Goal: Task Accomplishment & Management: Manage account settings

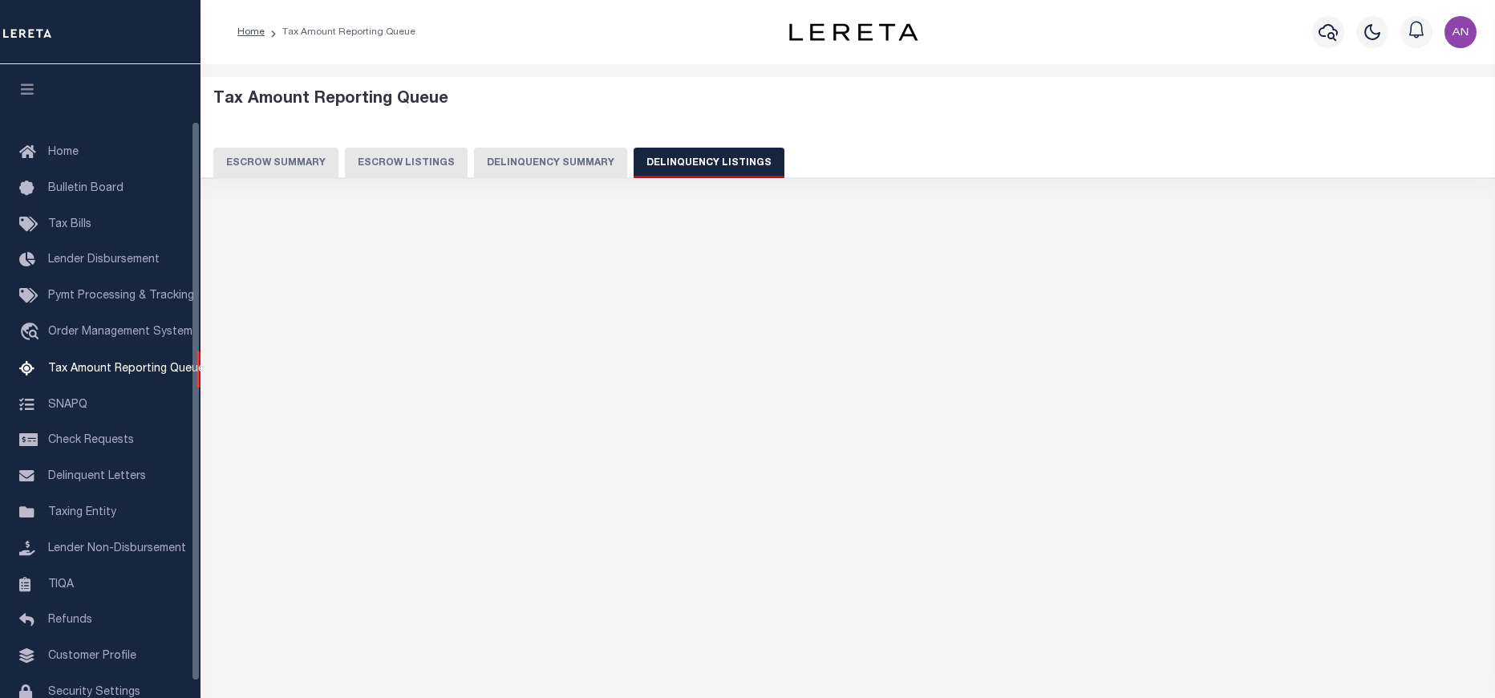
select select "100"
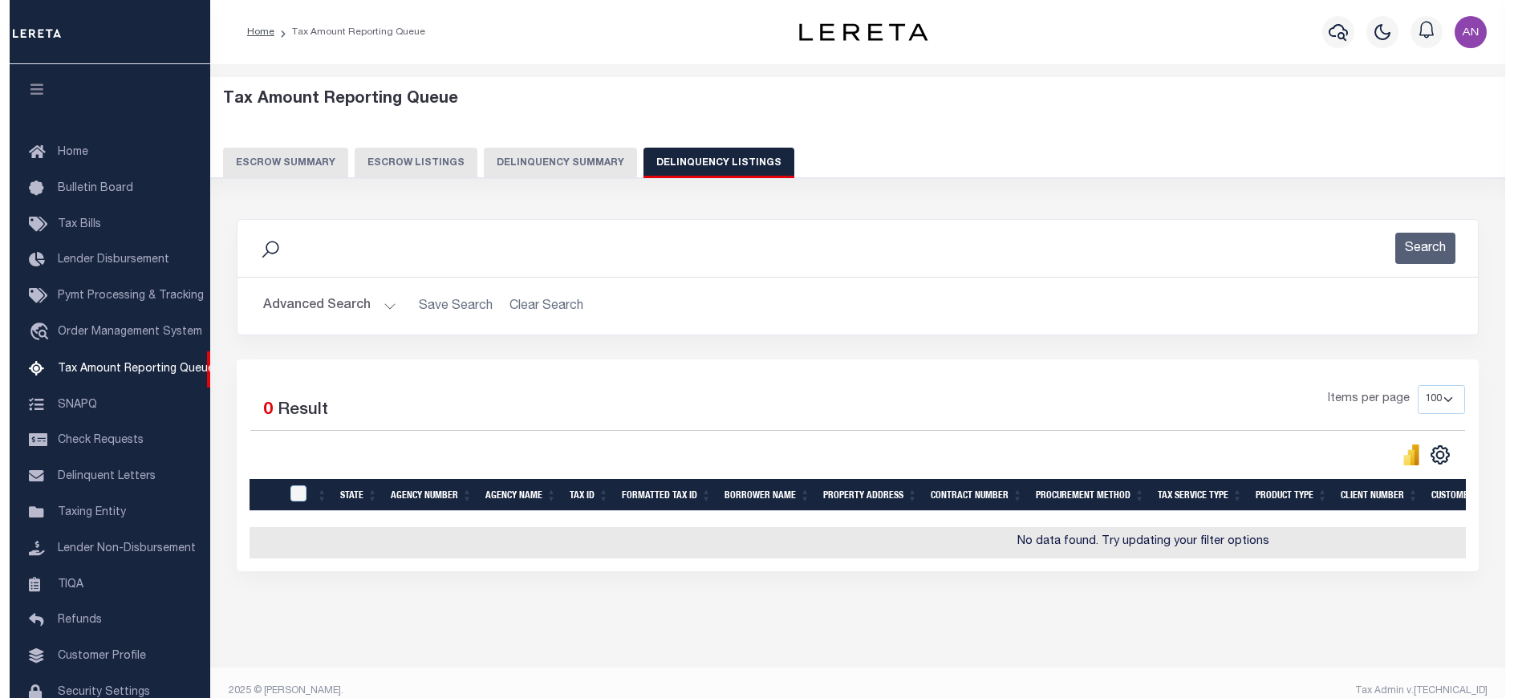
scroll to position [65, 0]
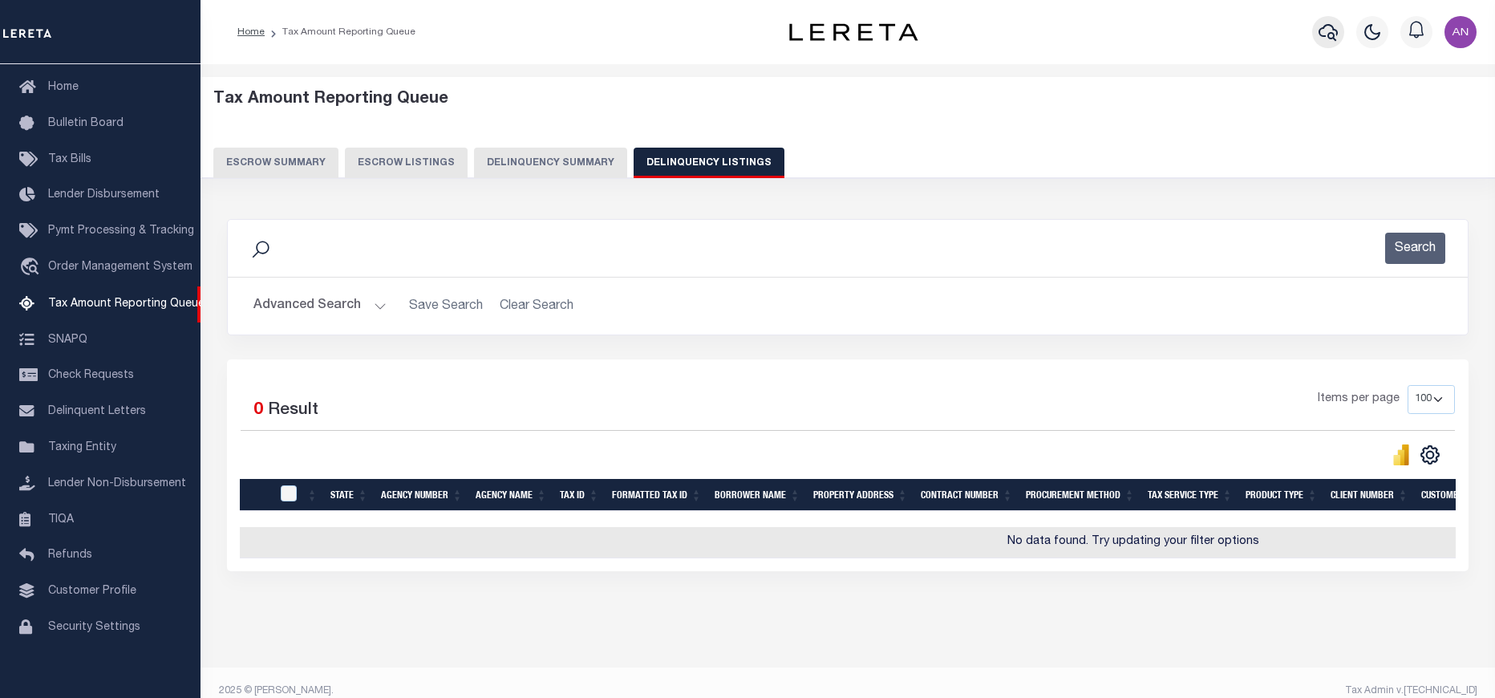
click at [1333, 28] on icon "button" at bounding box center [1328, 32] width 19 height 17
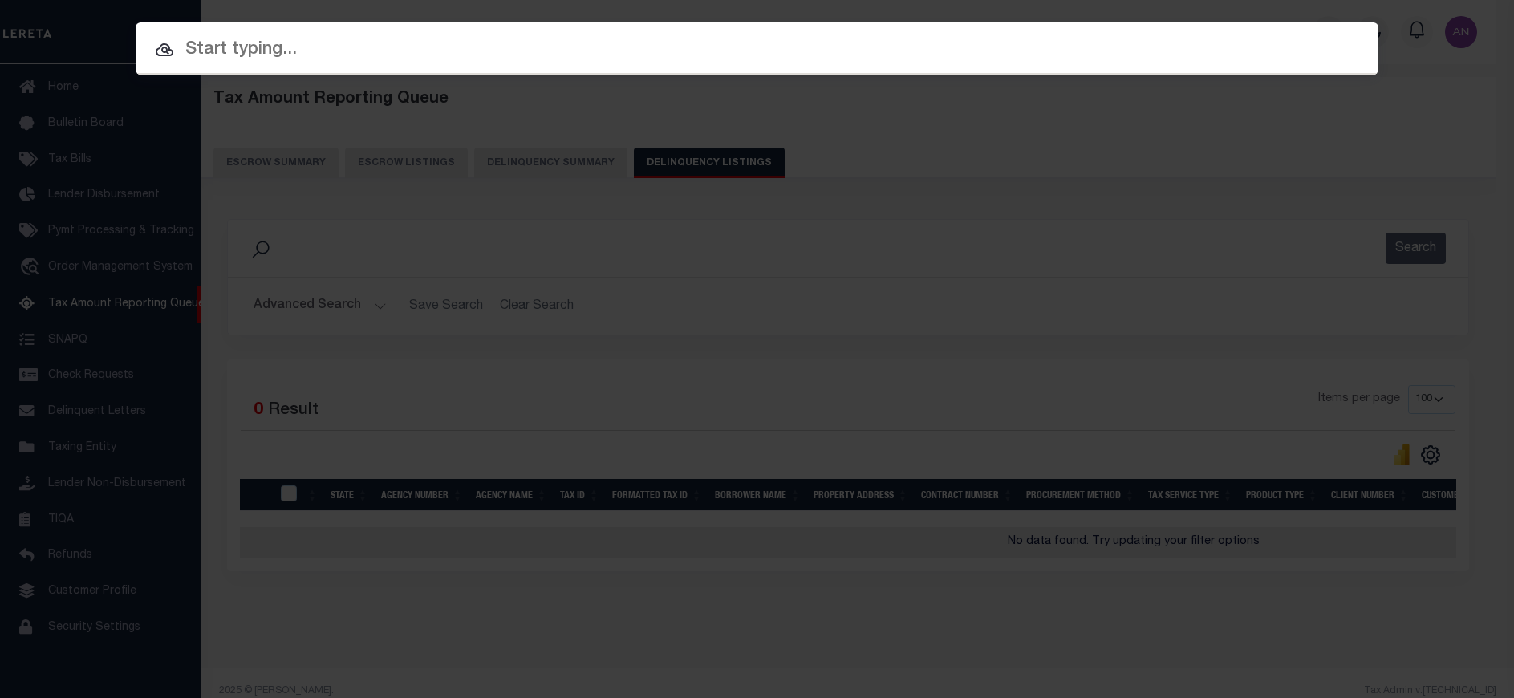
paste input "1747016840"
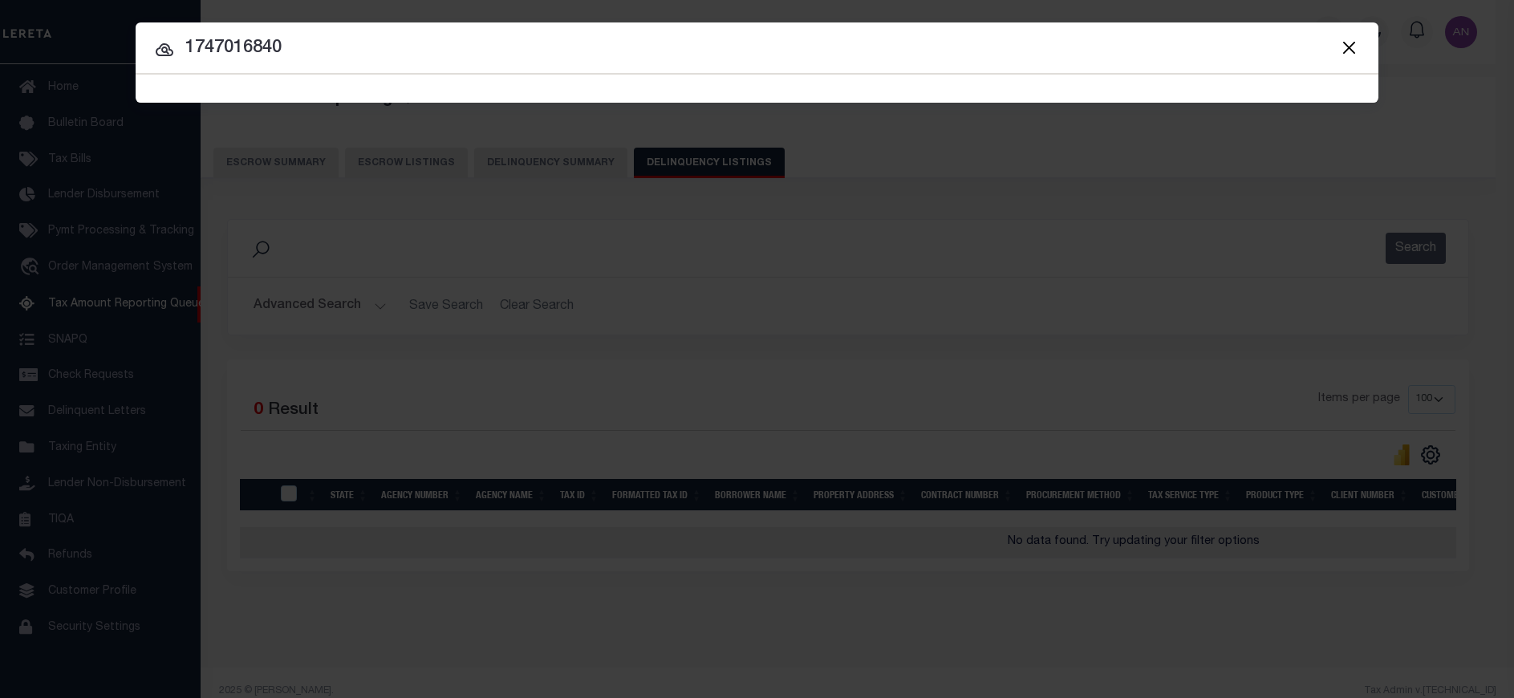
type input "1747016840"
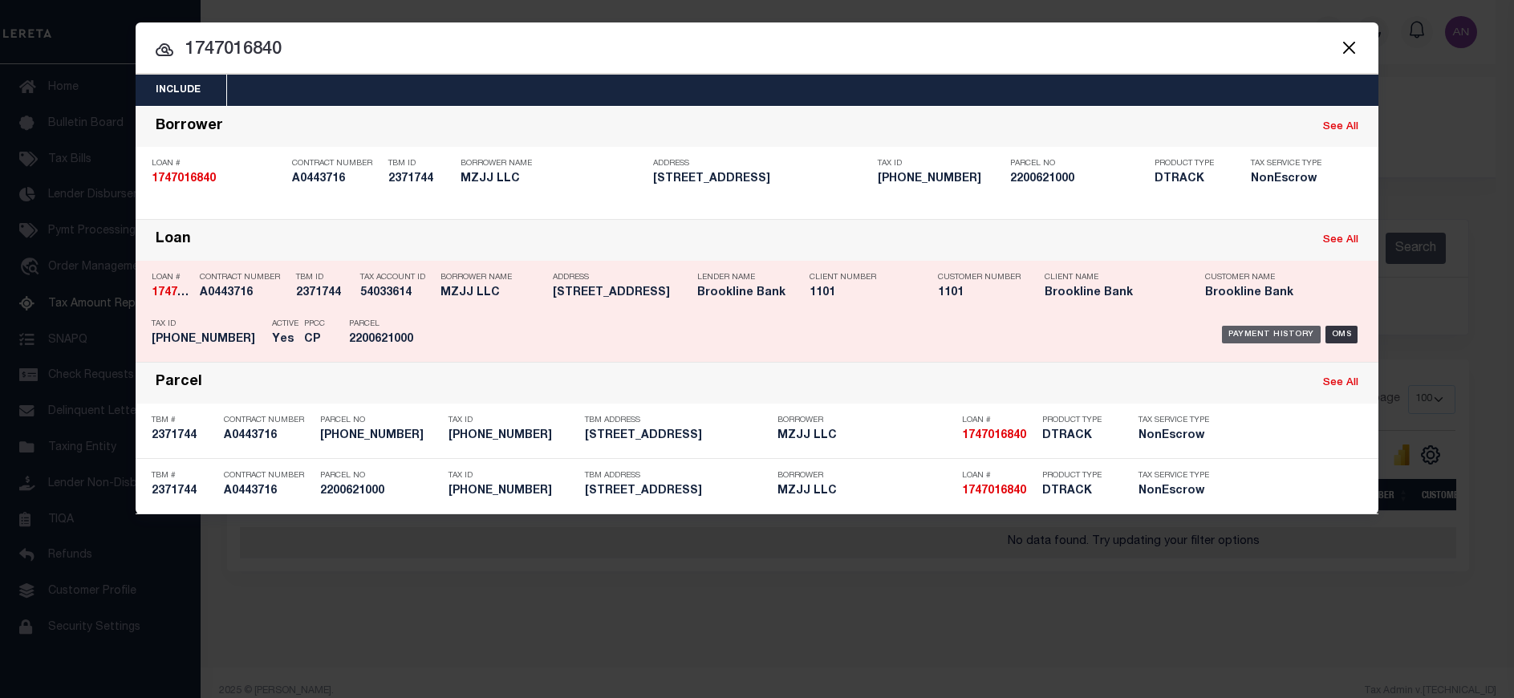
click at [1235, 334] on div "Payment History" at bounding box center [1271, 335] width 99 height 18
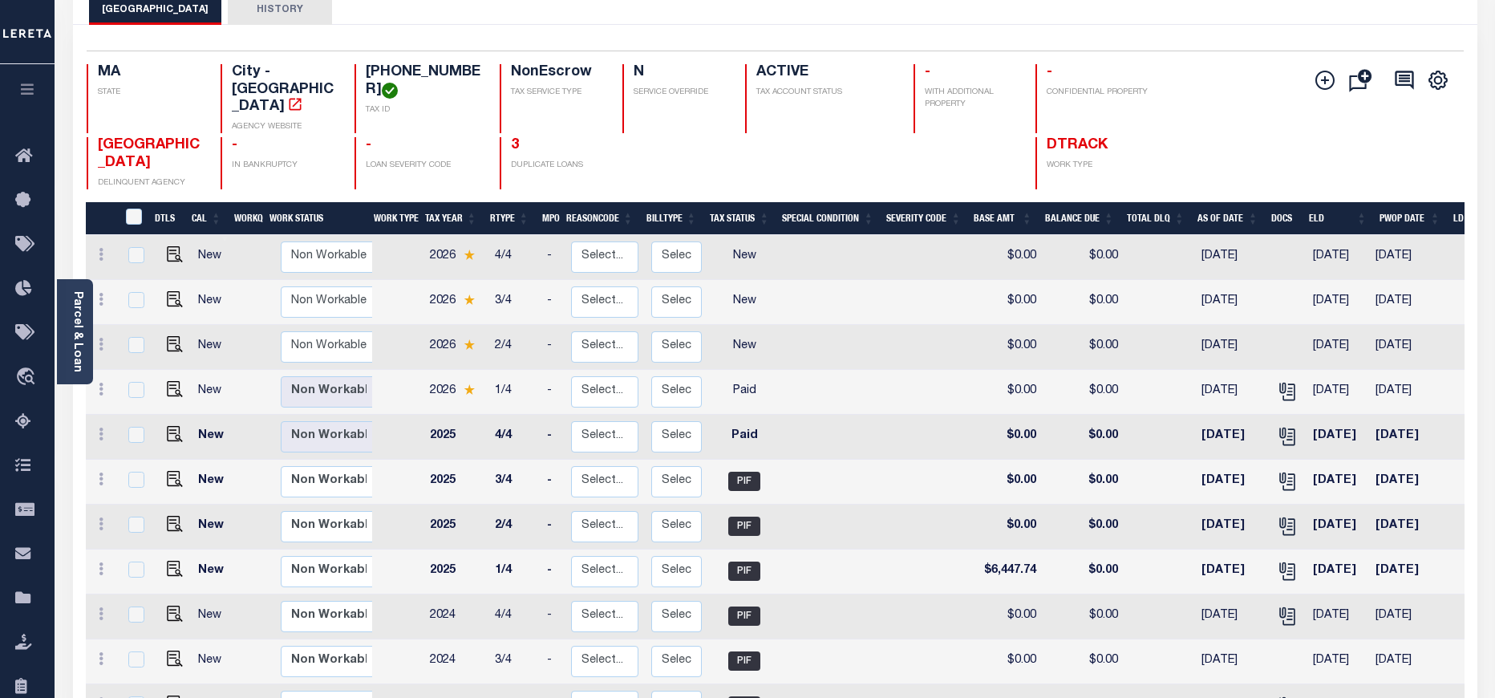
scroll to position [120, 0]
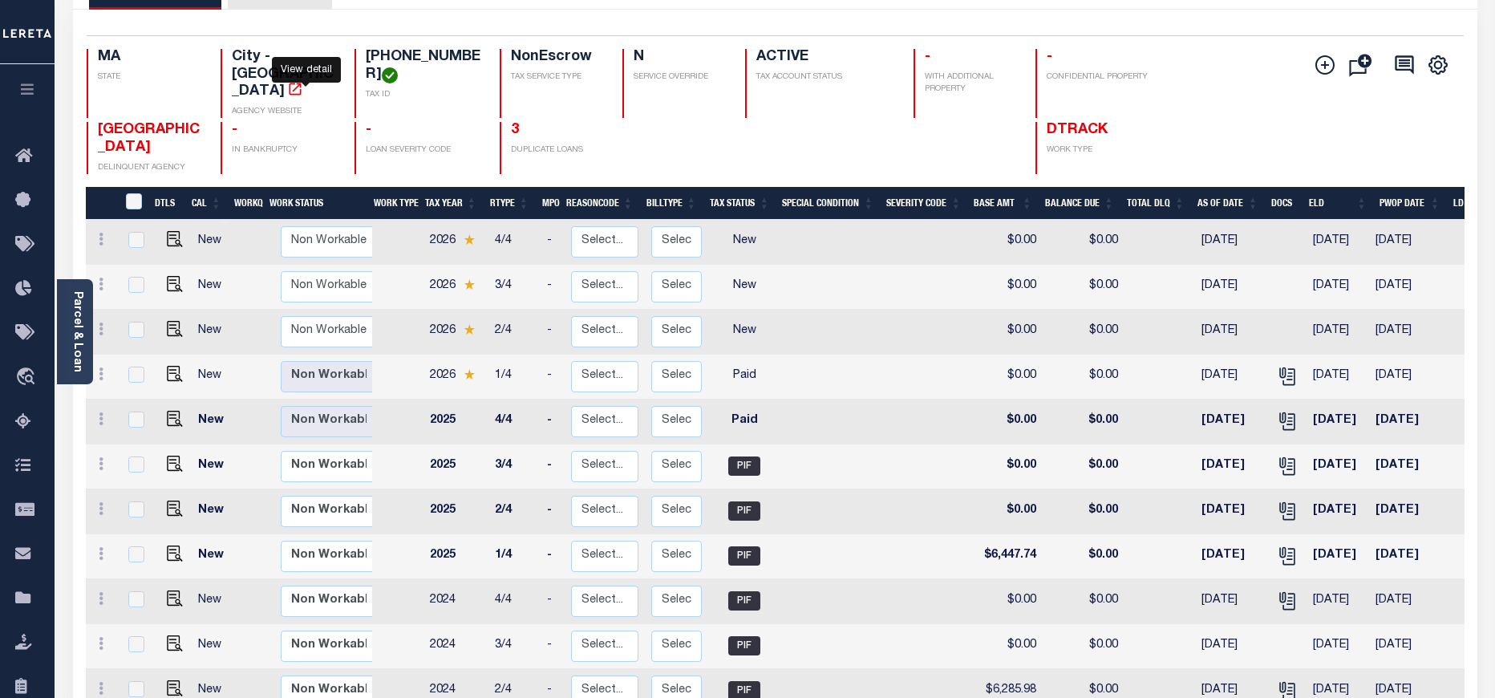
click at [303, 81] on icon "" at bounding box center [295, 89] width 16 height 16
click at [170, 366] on img "" at bounding box center [175, 374] width 16 height 16
checkbox input "true"
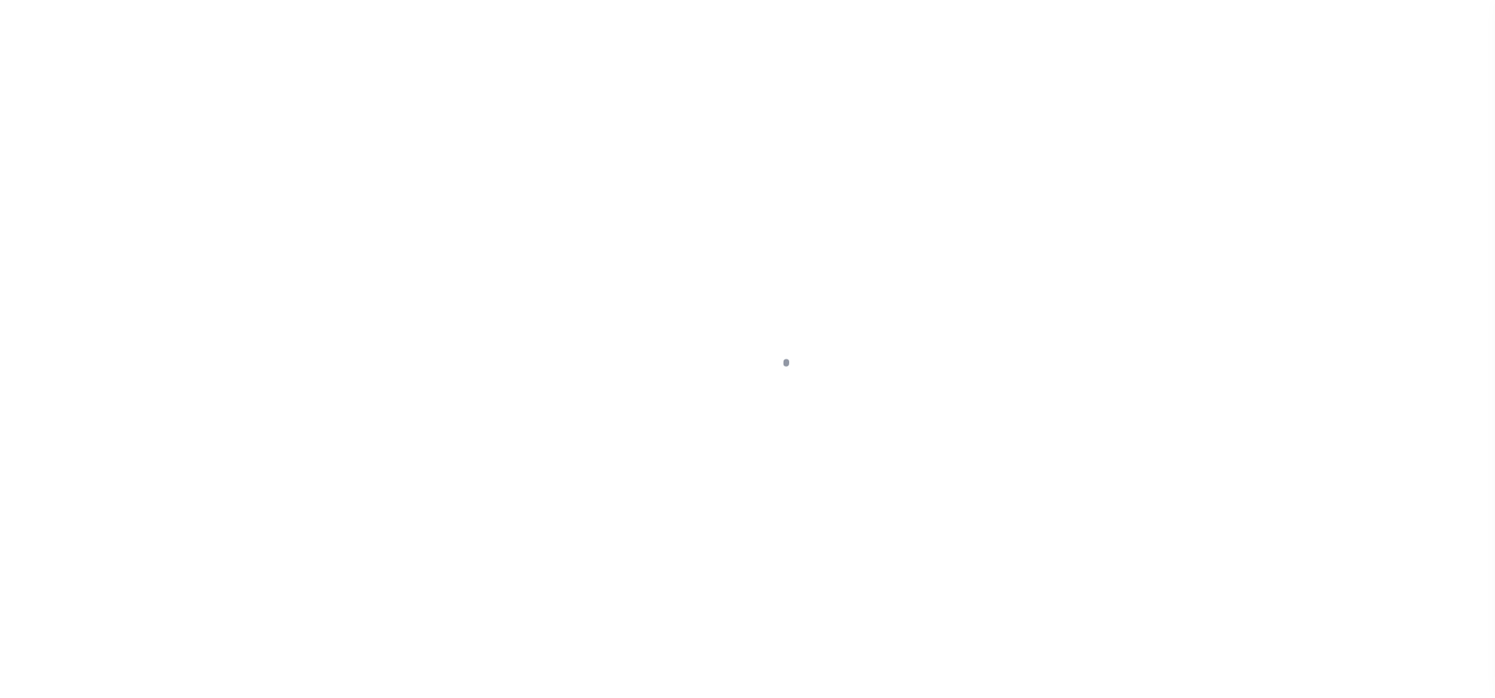
select select "PYD"
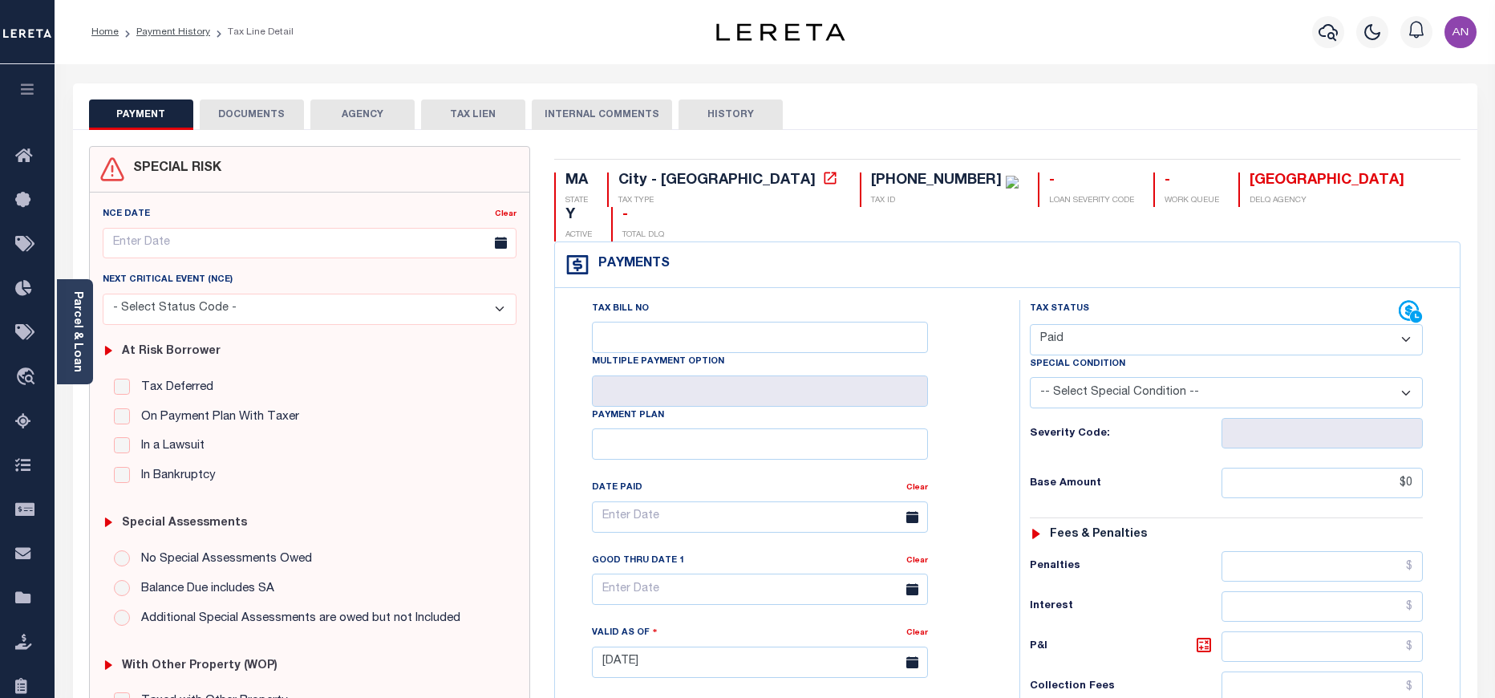
click at [255, 118] on button "DOCUMENTS" at bounding box center [252, 114] width 104 height 30
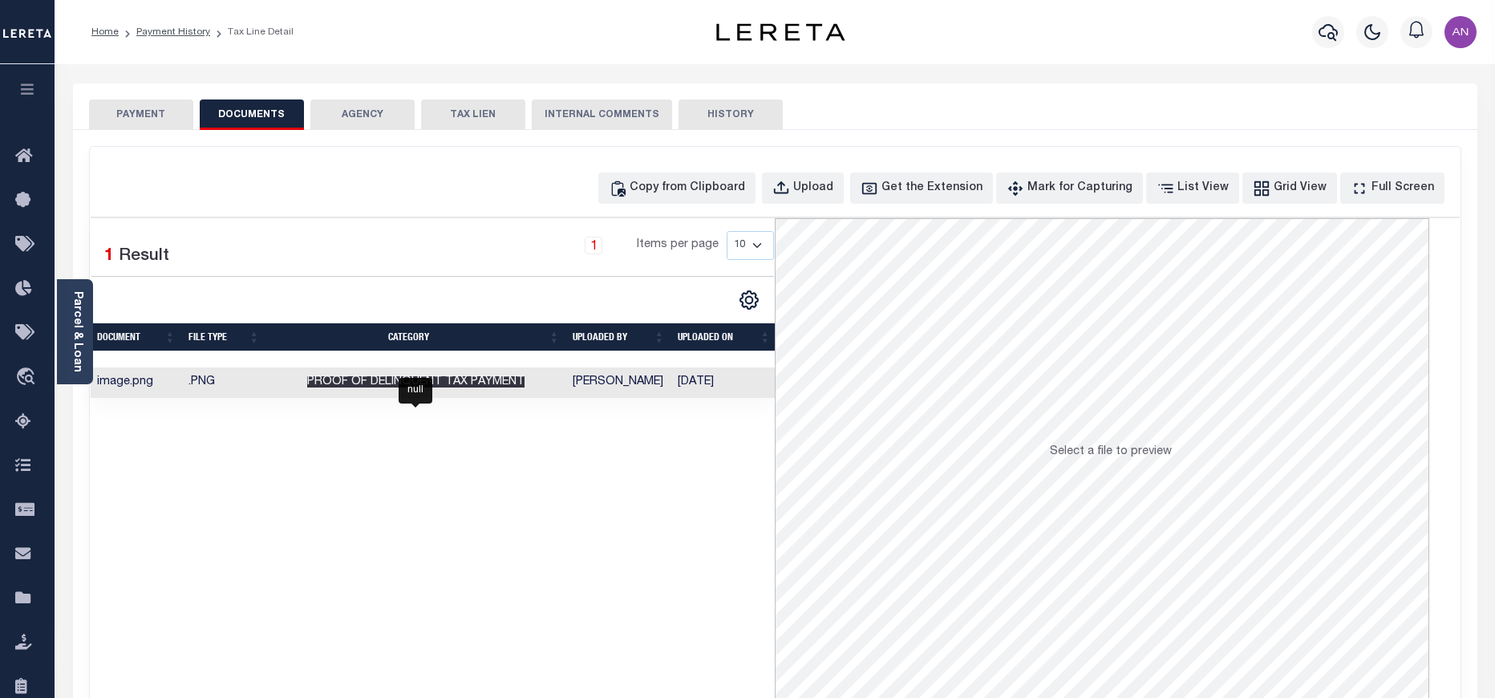
click at [365, 387] on span "Proof of Delinquent Tax Payment" at bounding box center [415, 381] width 217 height 11
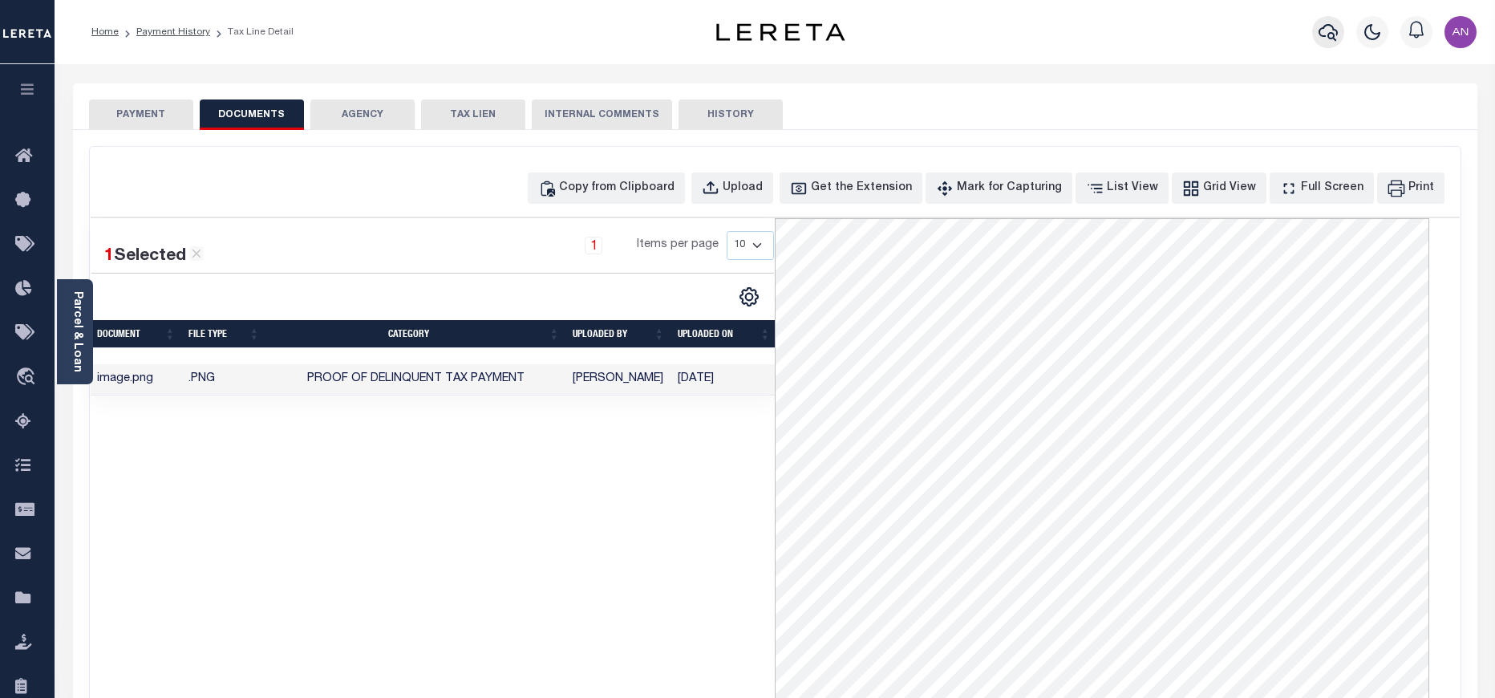
click at [1328, 30] on icon "button" at bounding box center [1328, 31] width 19 height 19
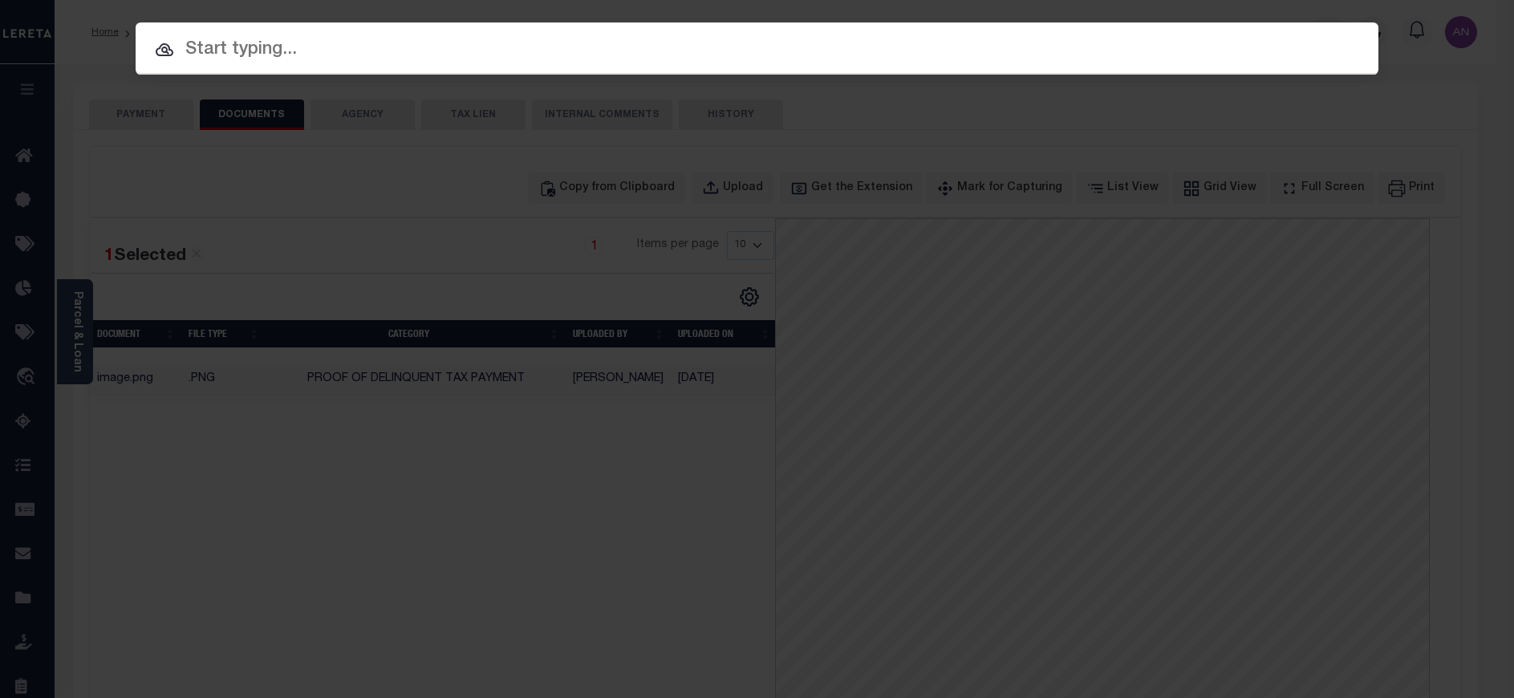
paste input "1747040730"
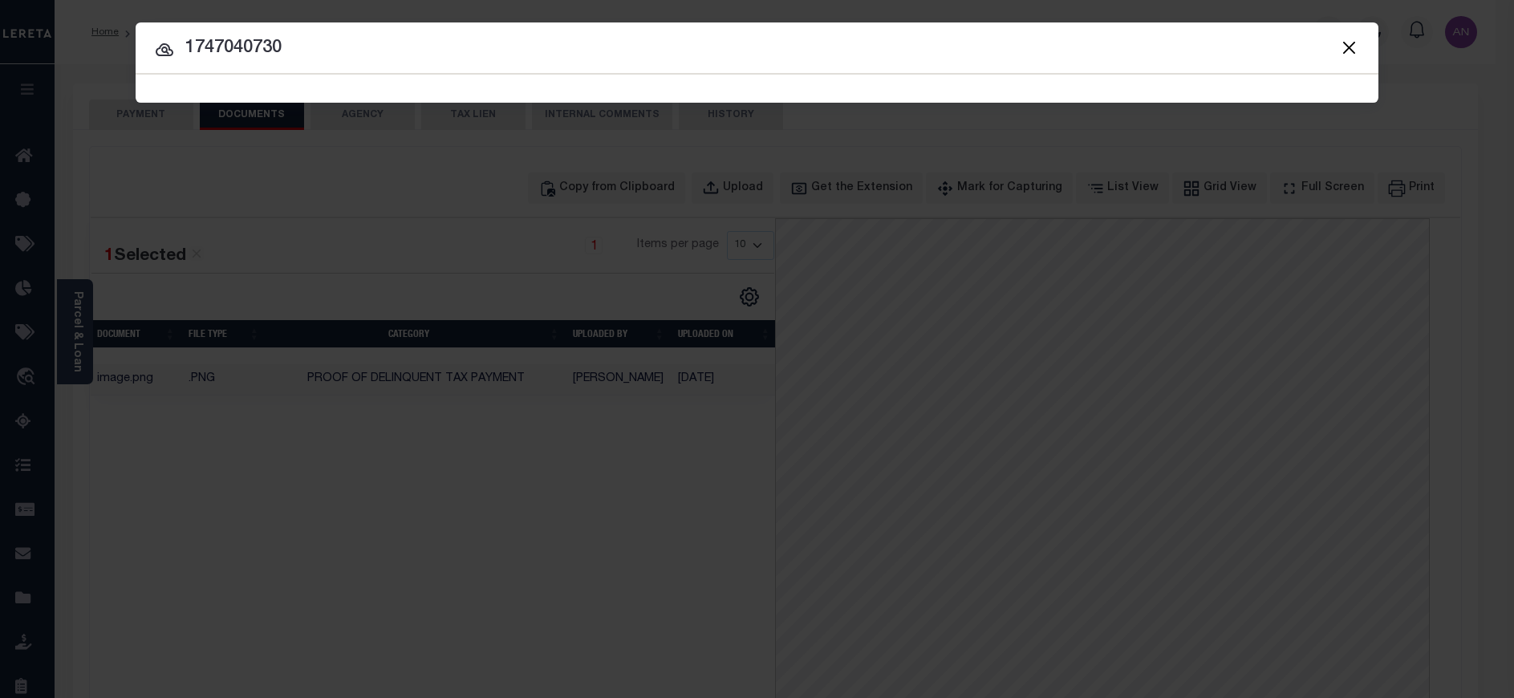
type input "1747040730"
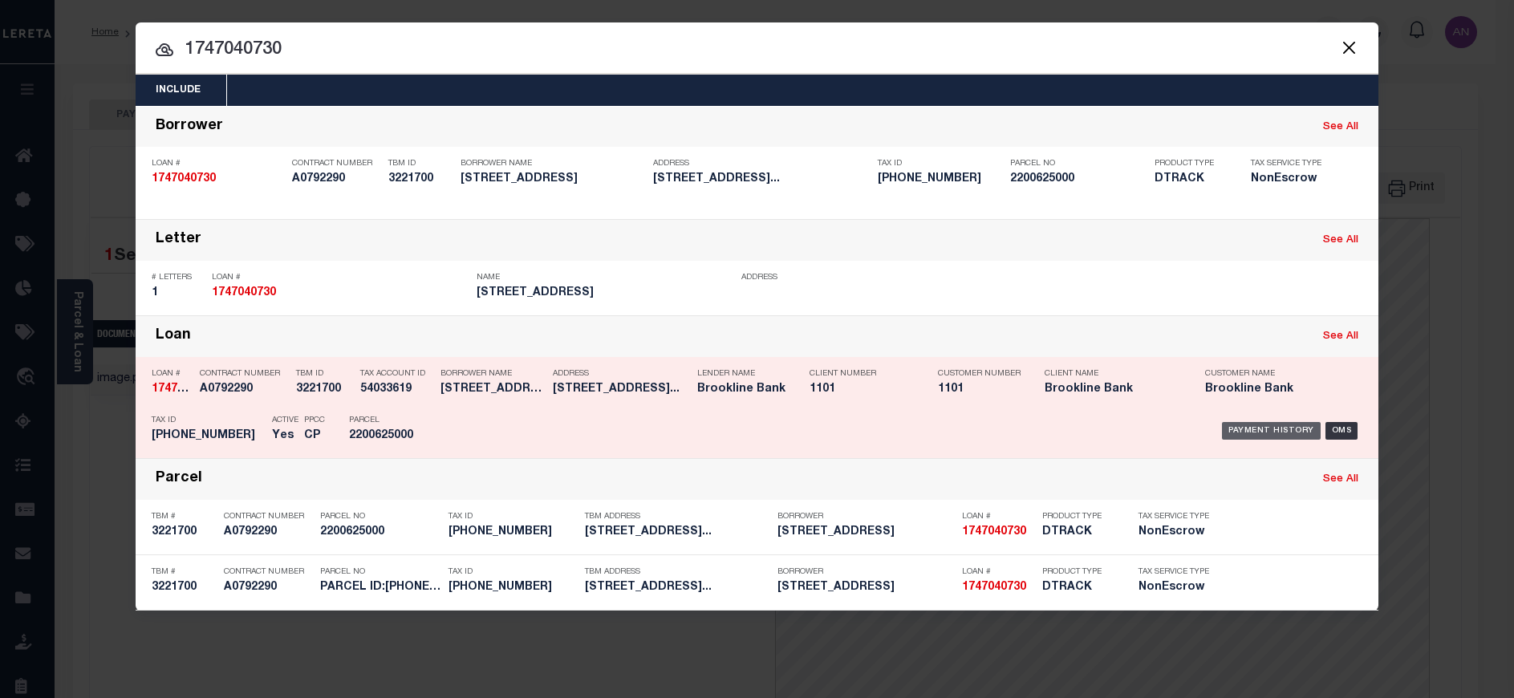
click at [1250, 432] on div "Payment History" at bounding box center [1271, 431] width 99 height 18
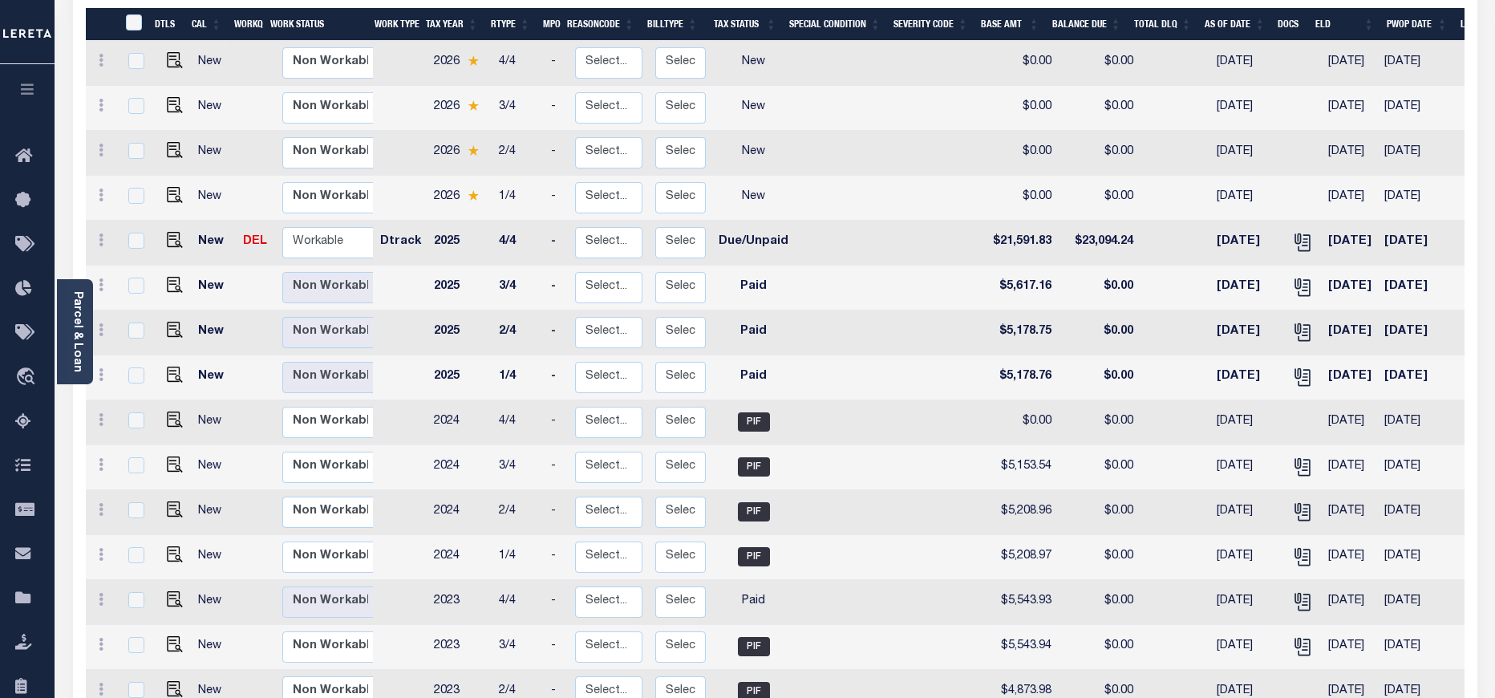
scroll to position [67, 0]
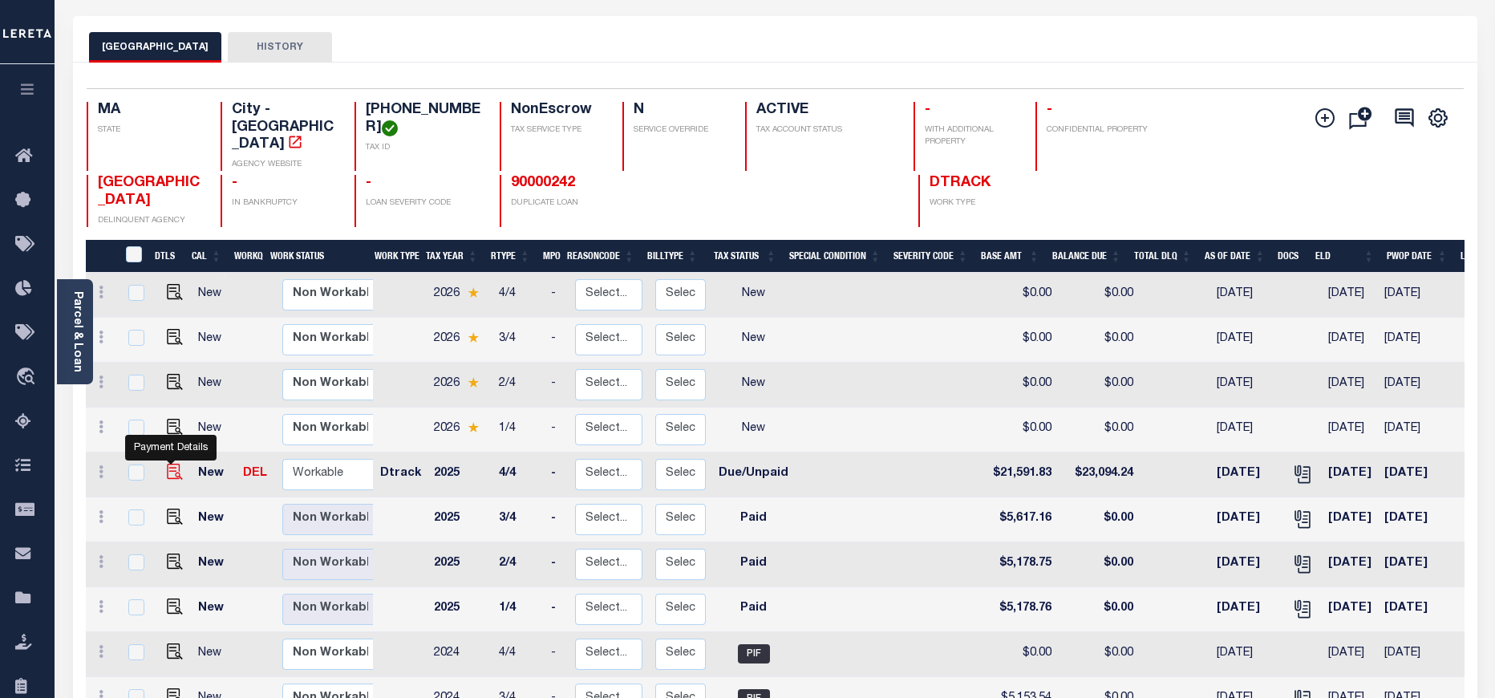
click at [176, 464] on img "" at bounding box center [175, 472] width 16 height 16
checkbox input "true"
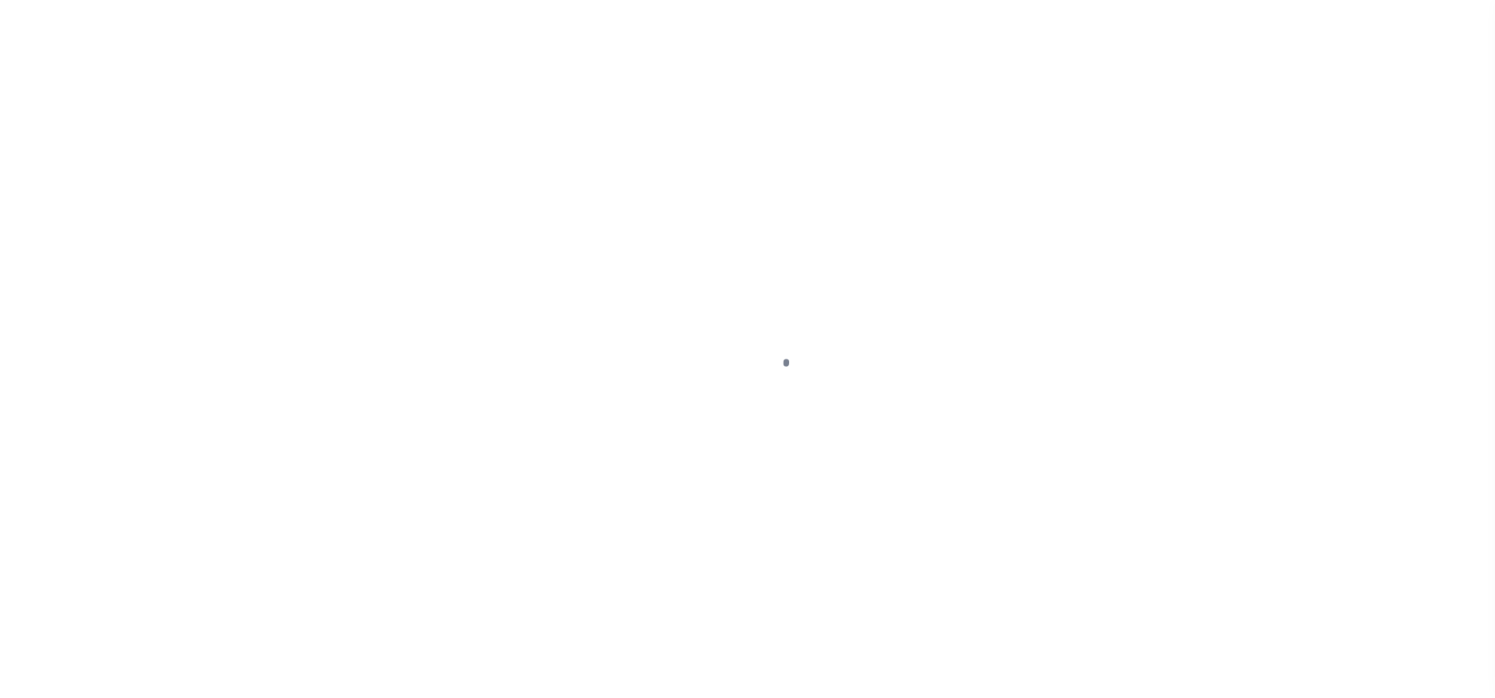
select select "DUE"
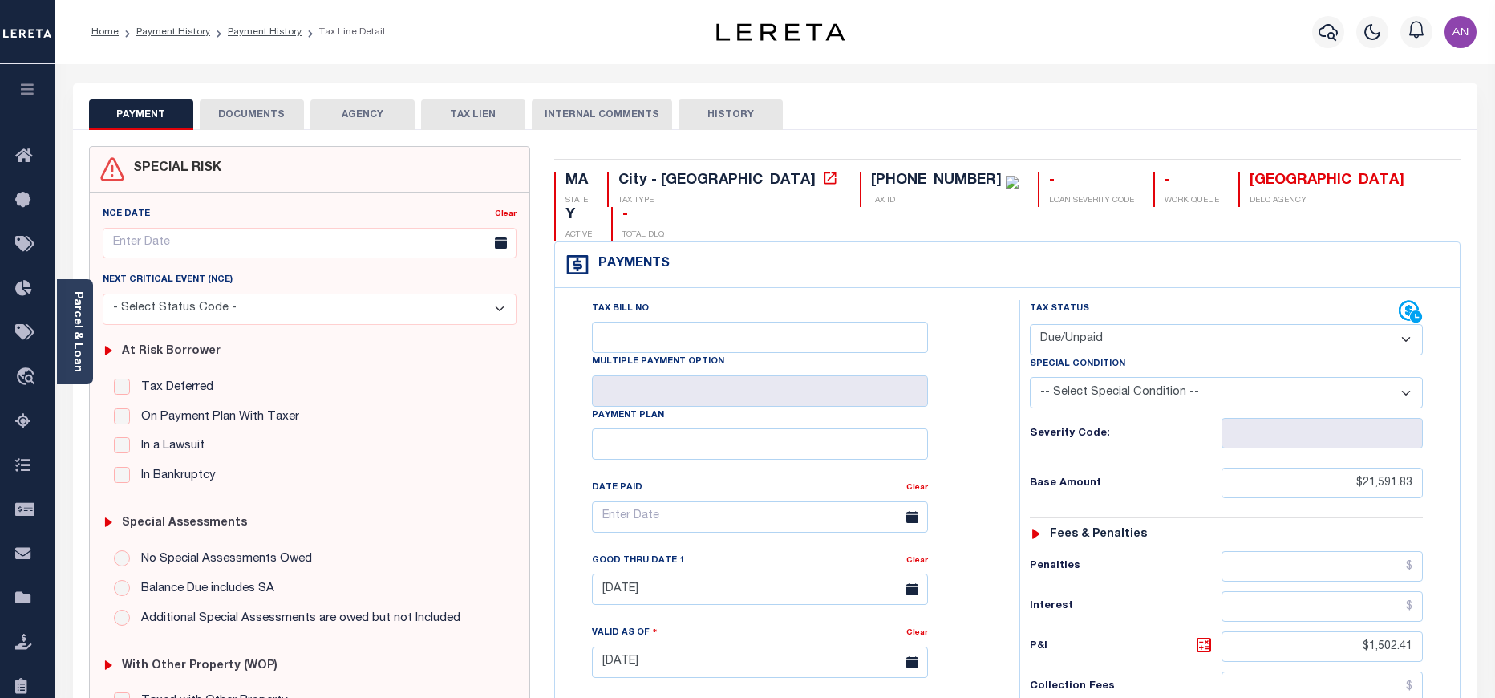
click at [239, 112] on button "DOCUMENTS" at bounding box center [252, 114] width 104 height 30
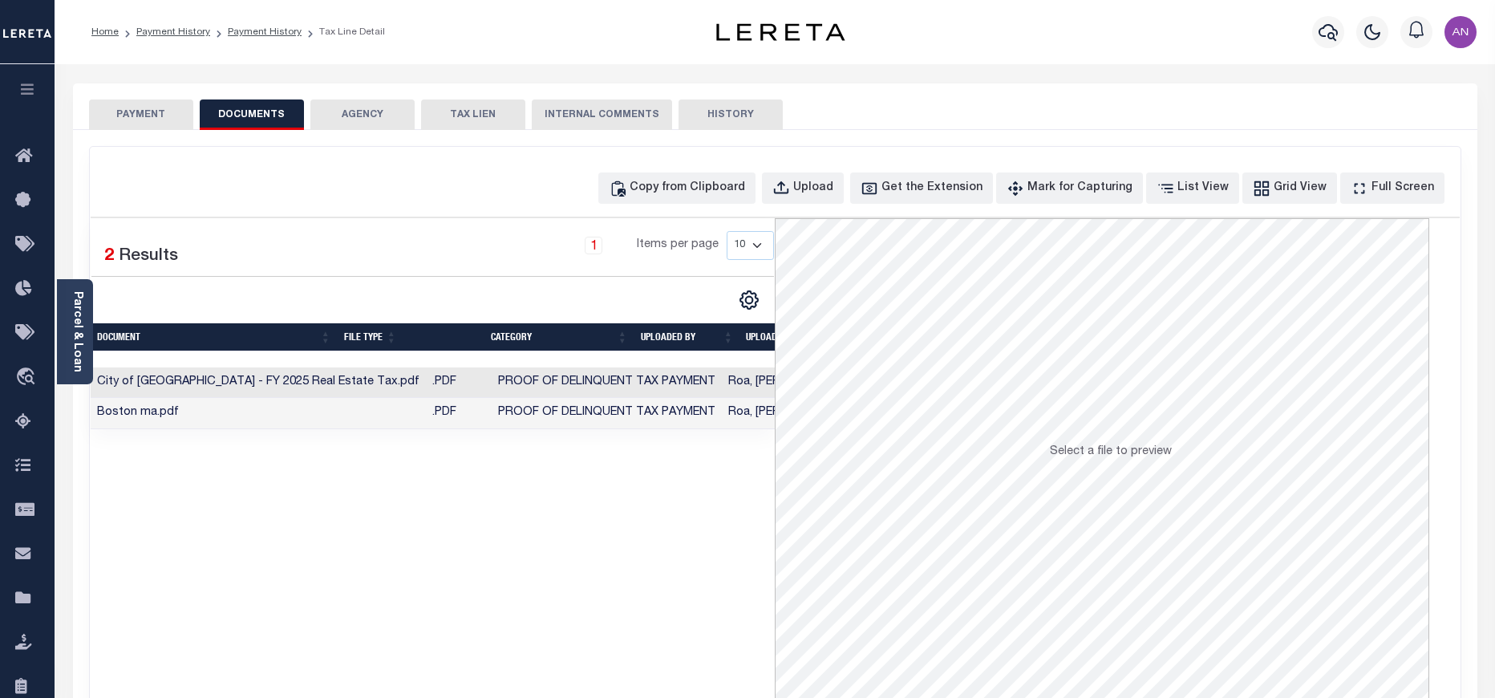
click at [138, 116] on button "PAYMENT" at bounding box center [141, 114] width 104 height 30
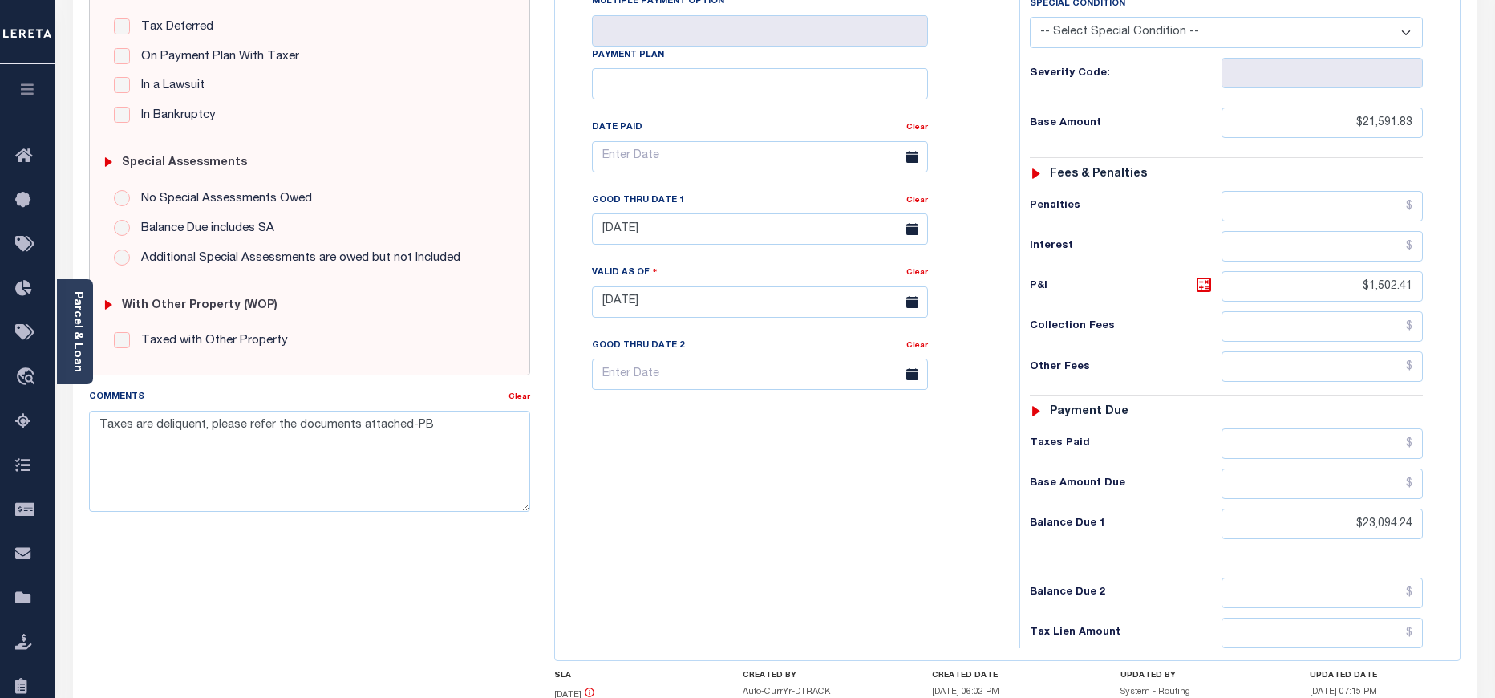
scroll to position [361, 0]
drag, startPoint x: 1365, startPoint y: 489, endPoint x: 1445, endPoint y: 492, distance: 79.5
click at [1445, 492] on div "Tax Status Status" at bounding box center [1232, 293] width 448 height 708
paste input "644.57"
type input "$23,644.57"
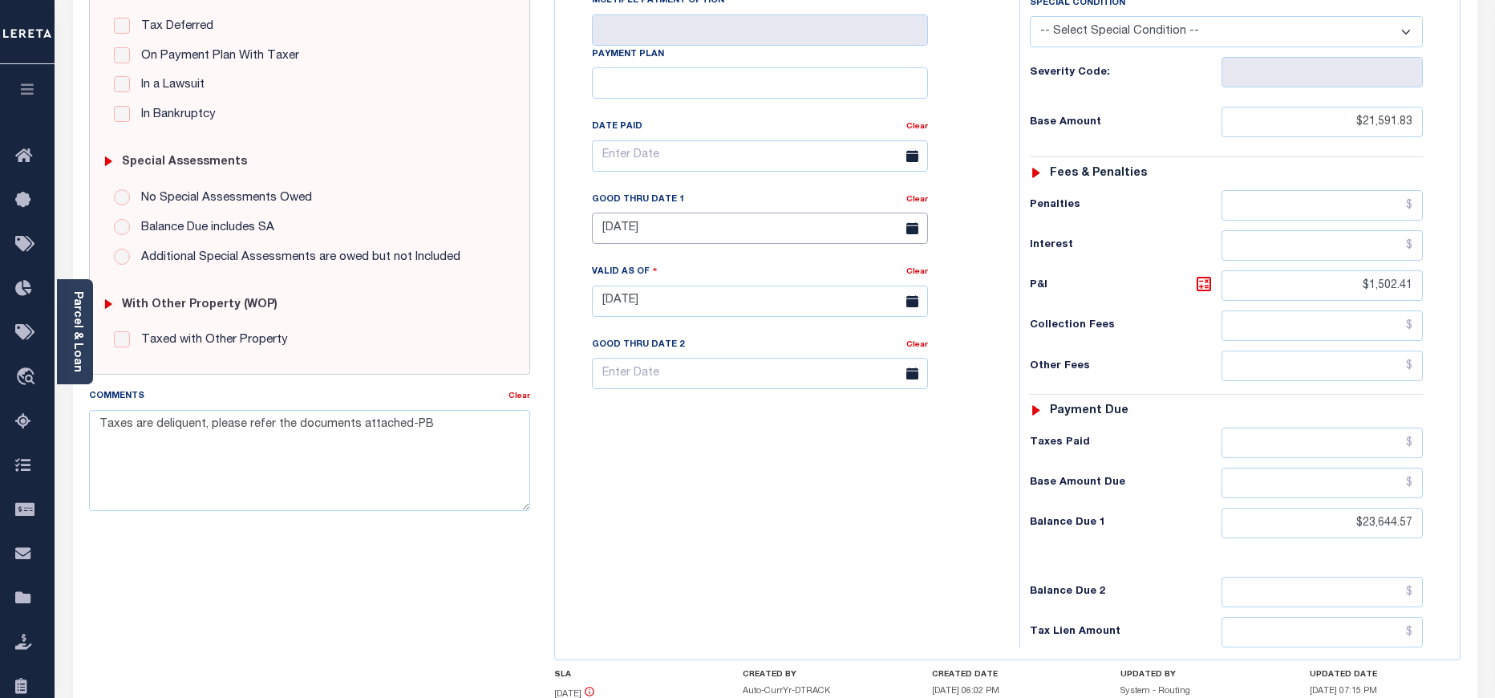
type input "[DATE]"
click at [716, 213] on input "07/08/2025" at bounding box center [760, 228] width 336 height 31
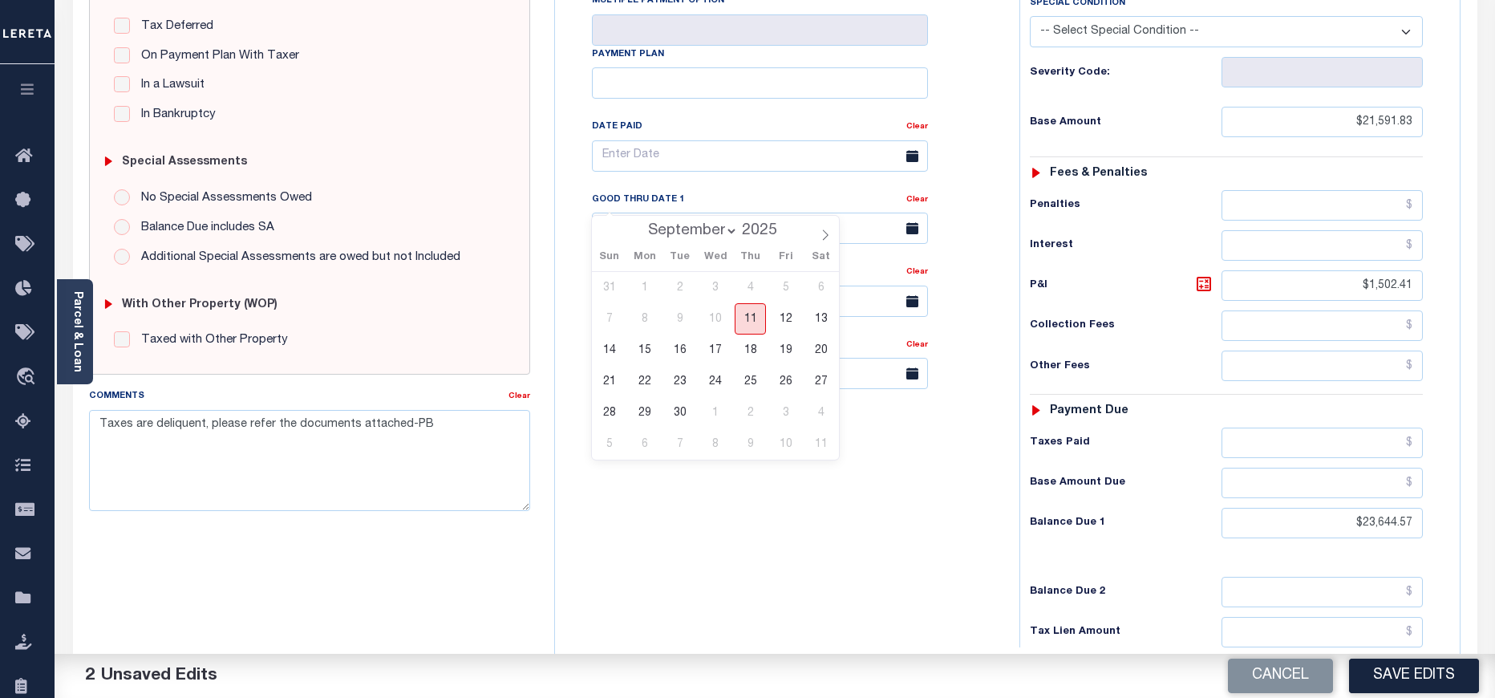
click at [755, 316] on span "11" at bounding box center [750, 318] width 31 height 31
type input "09/11/2025"
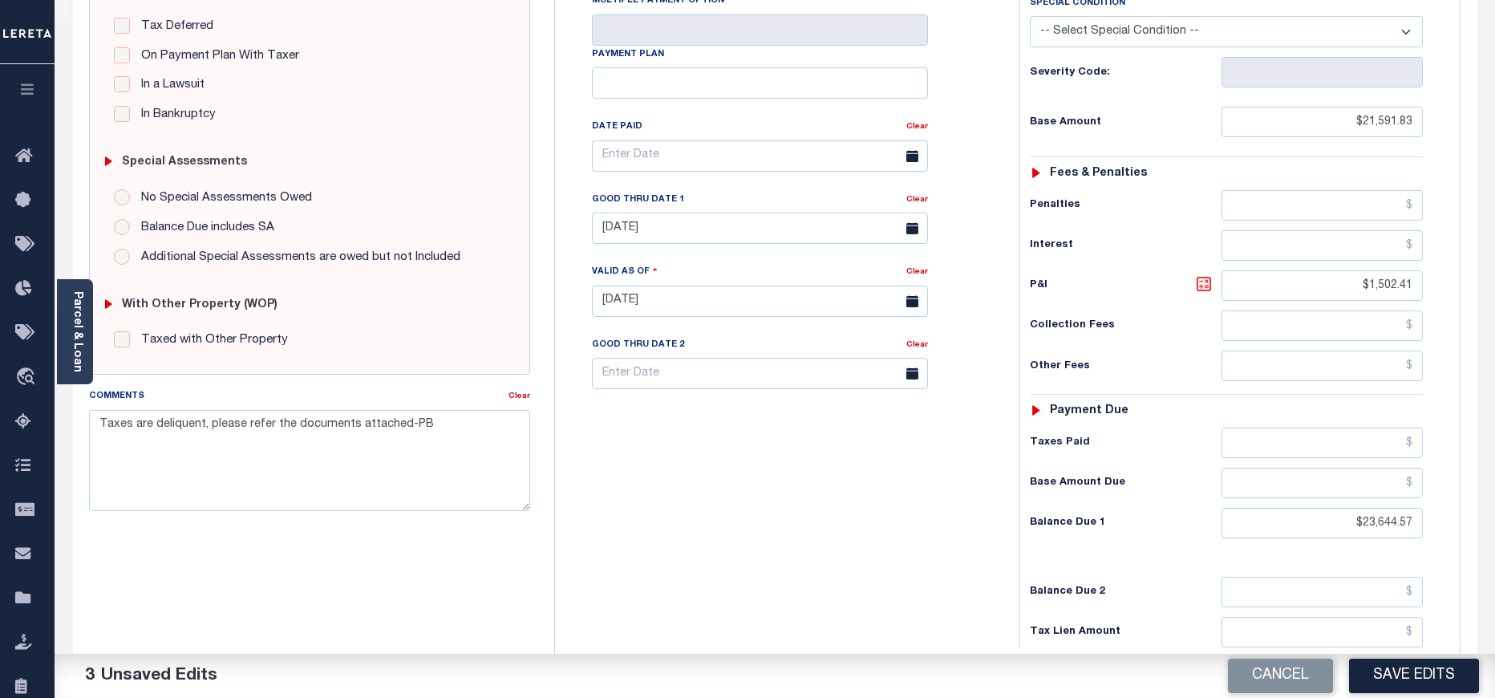
click at [1205, 274] on icon at bounding box center [1204, 283] width 19 height 19
type input "$2,052.74"
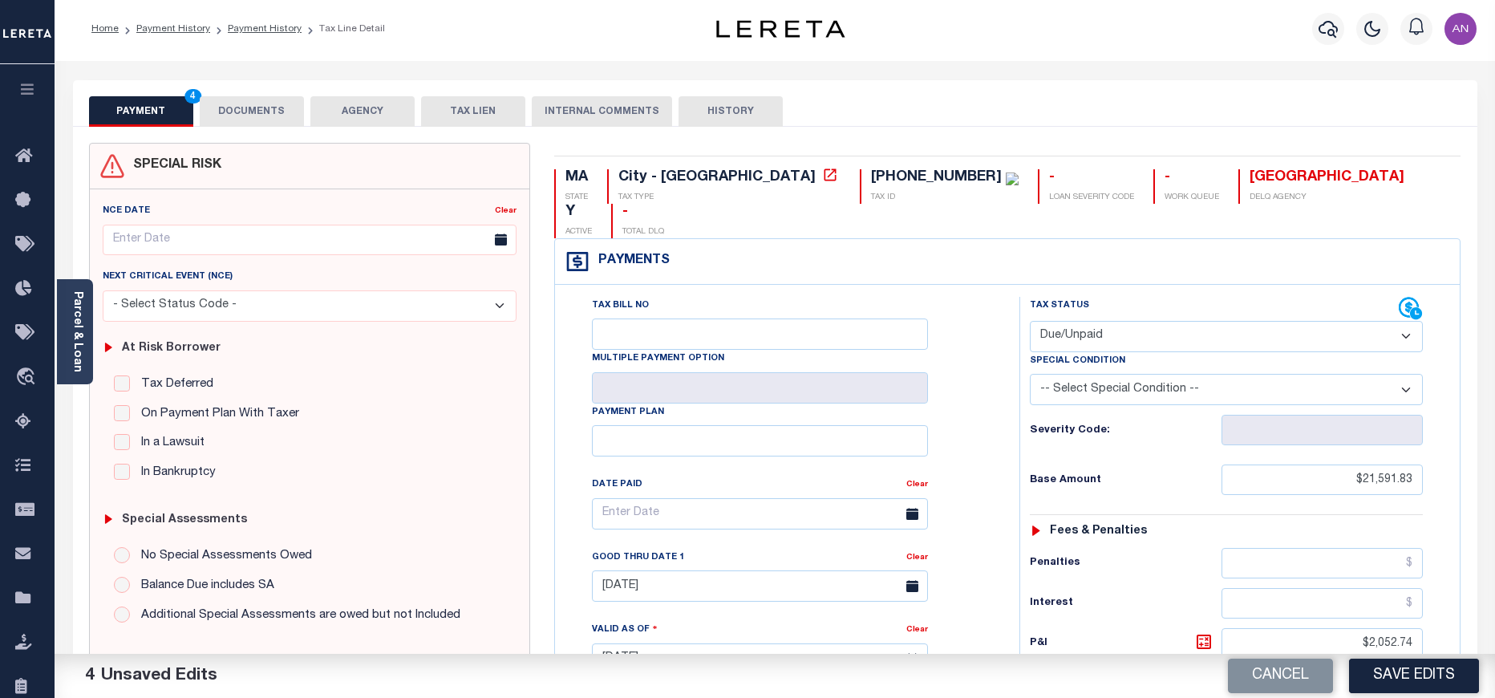
scroll to position [0, 0]
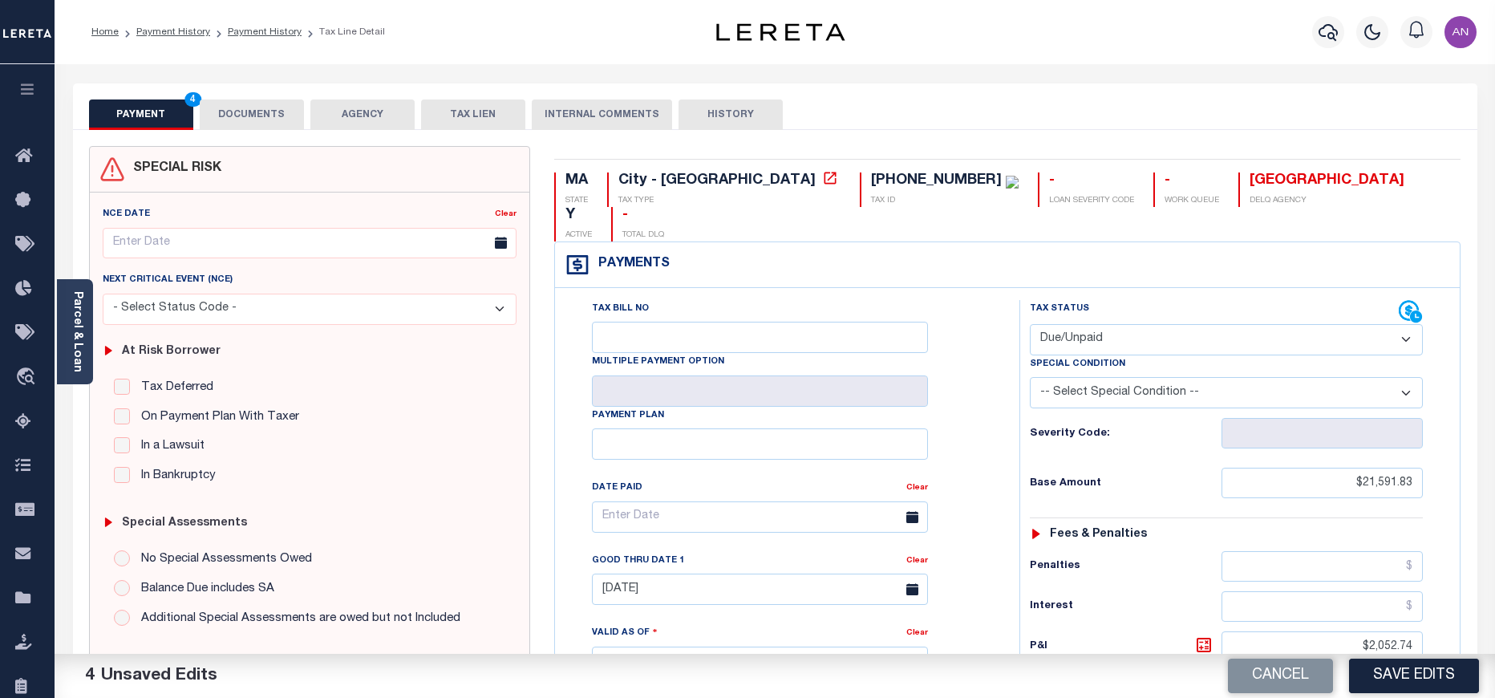
click at [219, 115] on button "DOCUMENTS" at bounding box center [252, 114] width 104 height 30
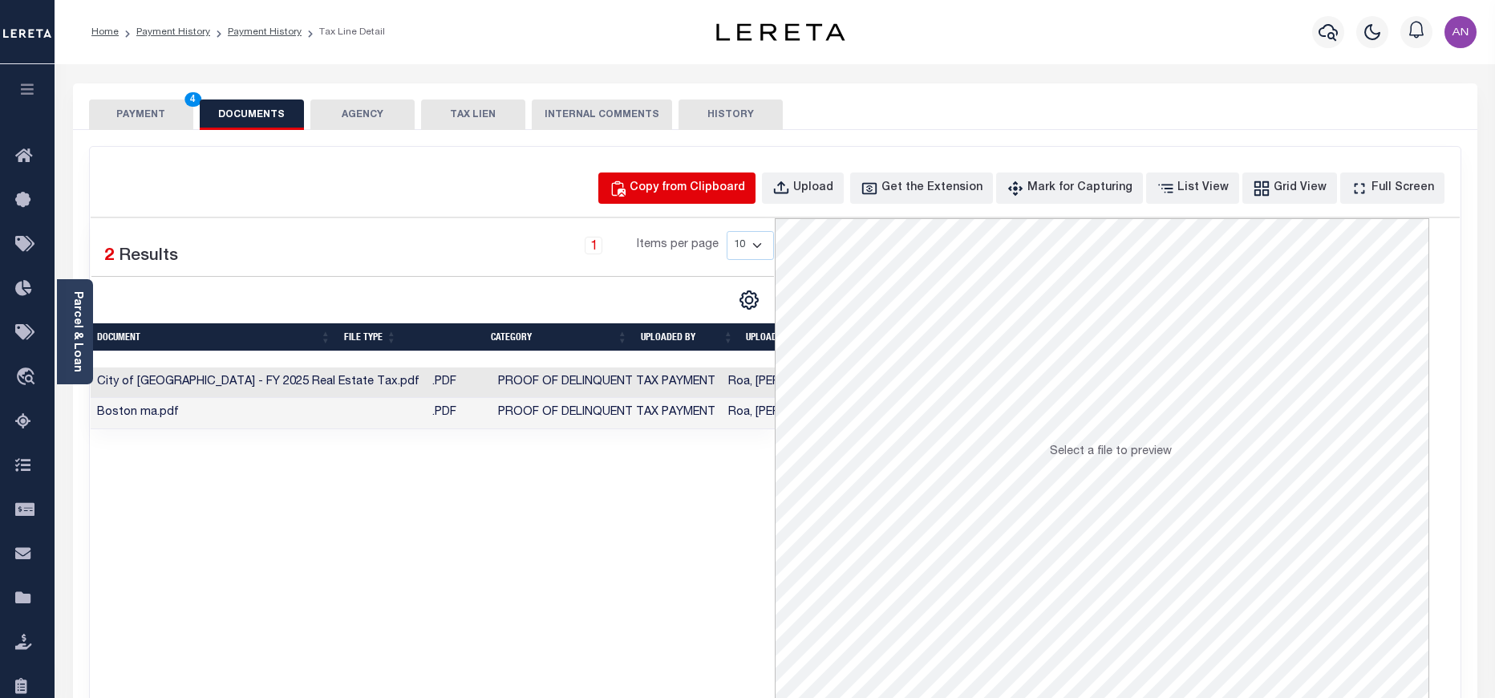
click at [724, 181] on div "Copy from Clipboard" at bounding box center [688, 189] width 116 height 18
select select "POP"
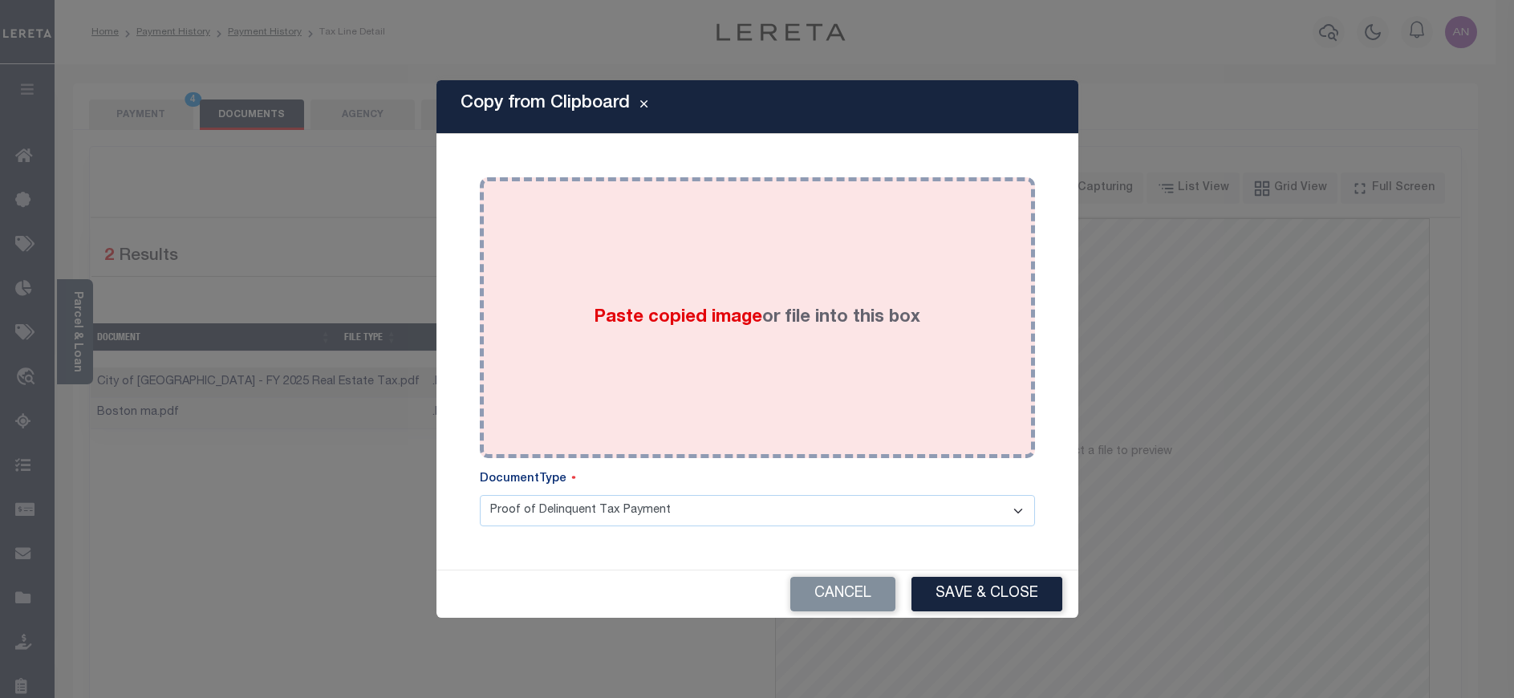
click at [647, 255] on div "Paste copied image or file into this box" at bounding box center [757, 317] width 531 height 257
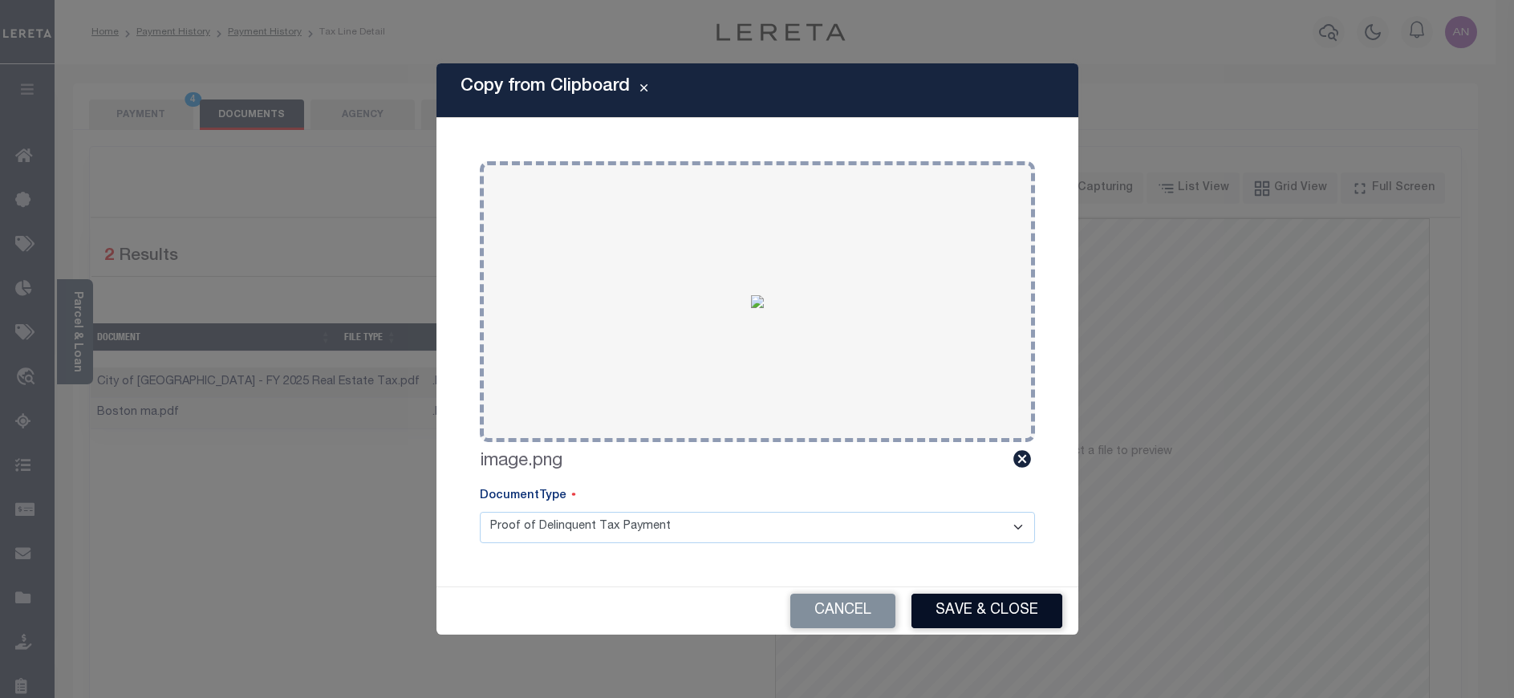
click at [967, 616] on button "Save & Close" at bounding box center [986, 611] width 151 height 34
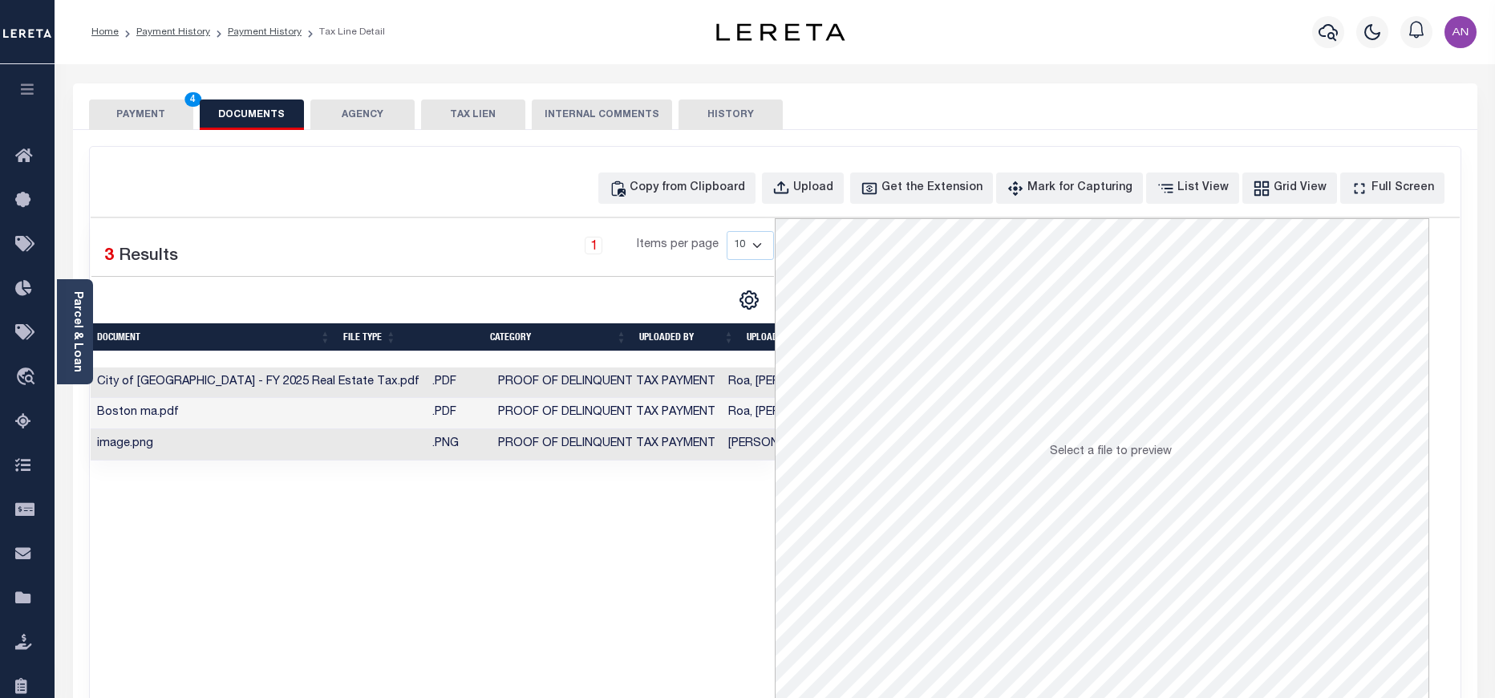
click at [142, 119] on button "PAYMENT 4" at bounding box center [141, 114] width 104 height 30
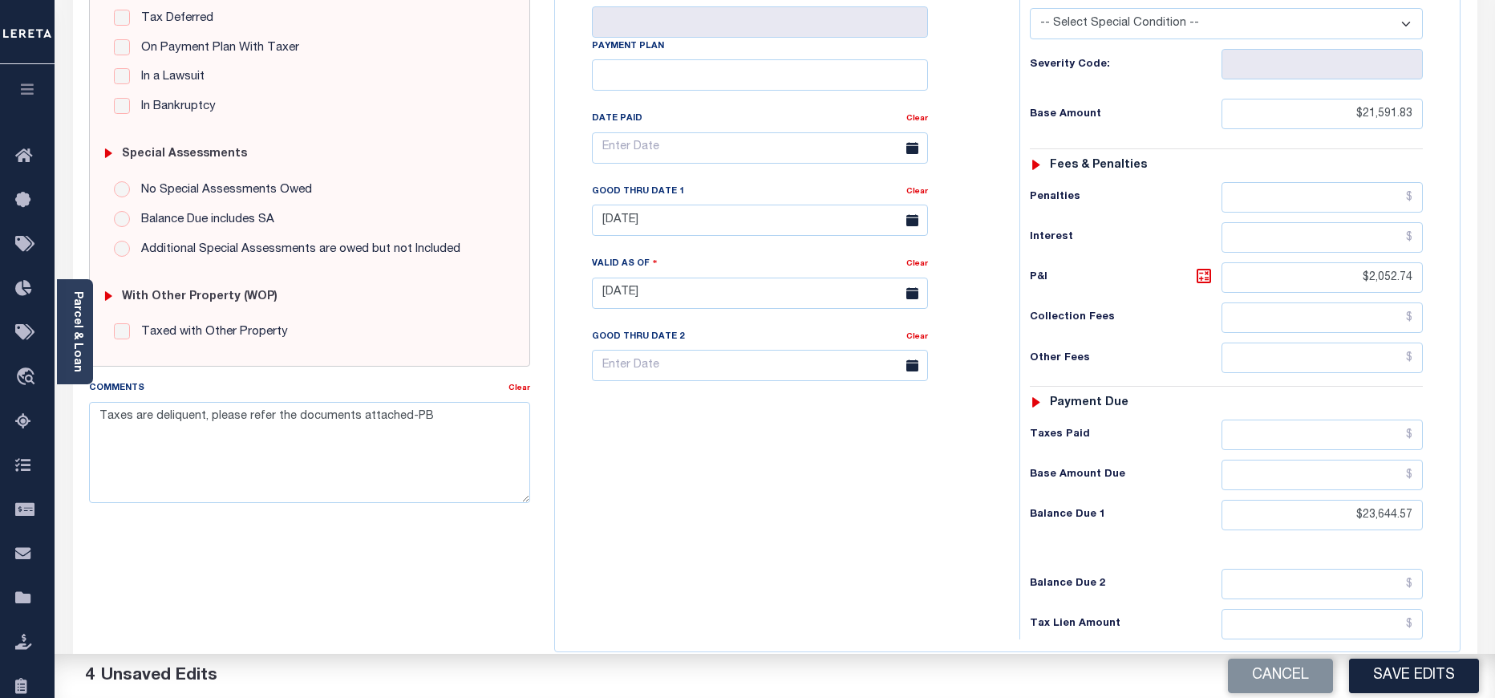
scroll to position [481, 0]
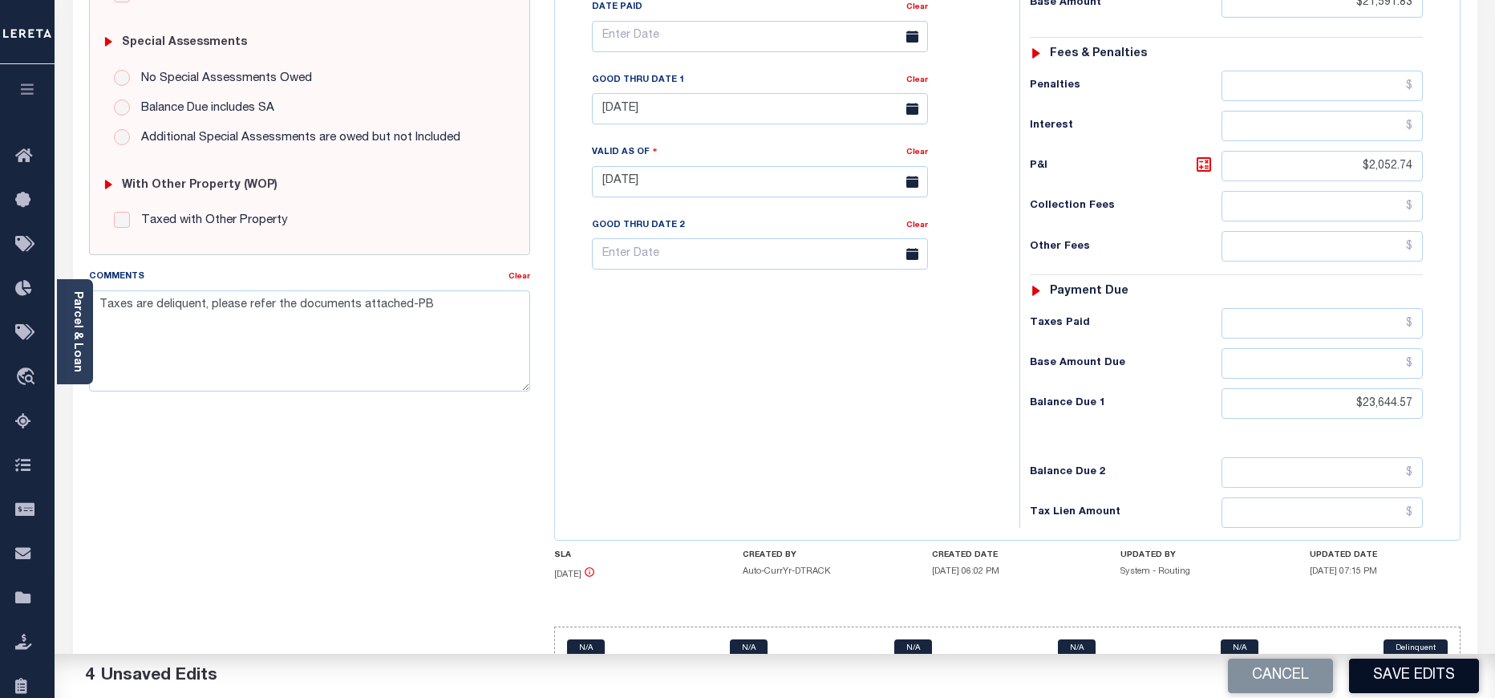
click at [1388, 684] on button "Save Edits" at bounding box center [1414, 676] width 130 height 34
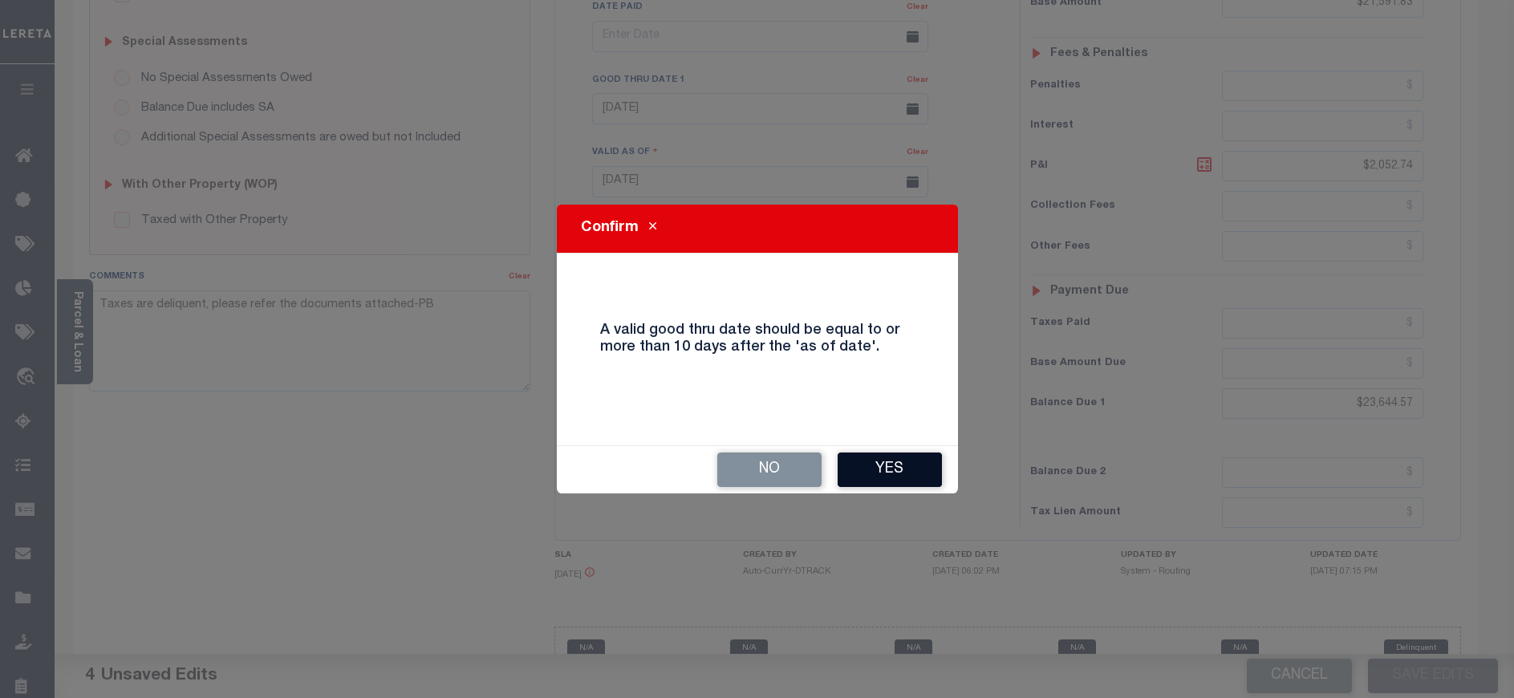
click at [865, 473] on button "Yes" at bounding box center [890, 469] width 104 height 34
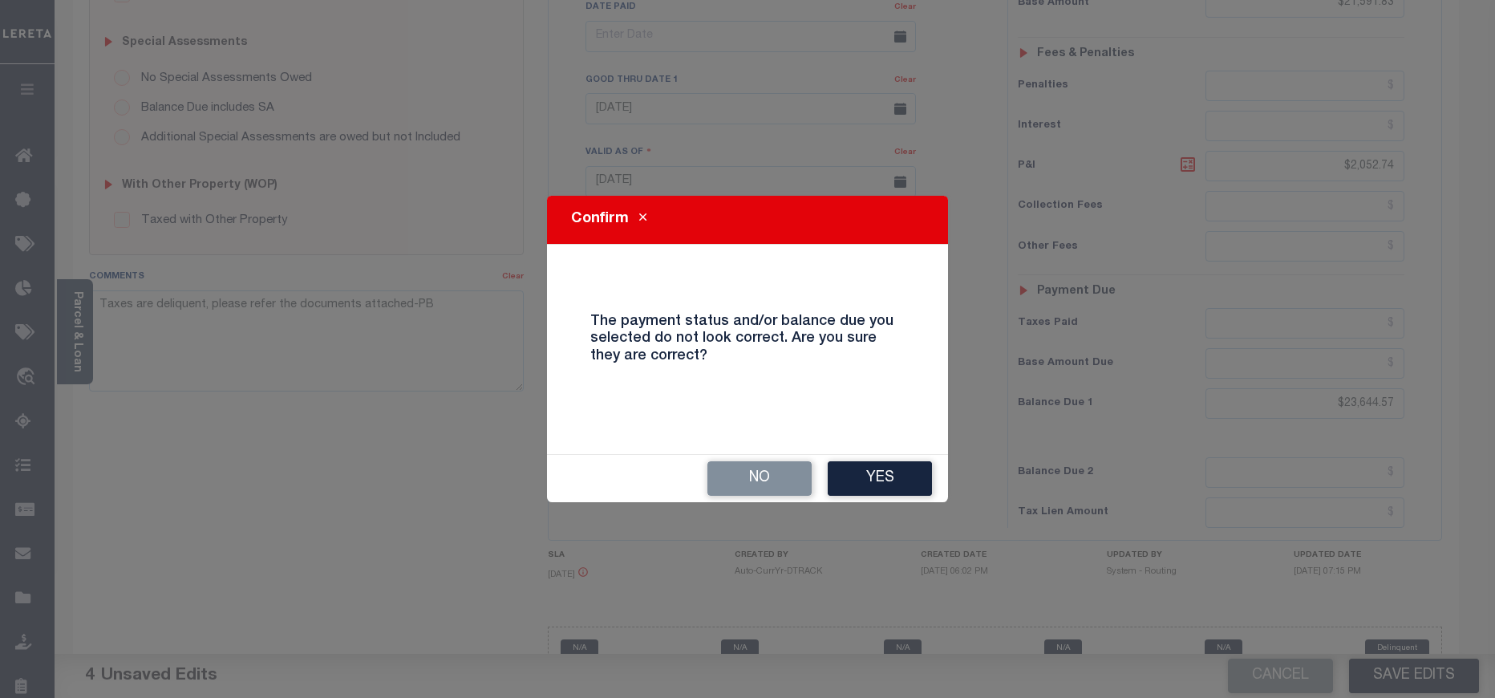
click at [865, 473] on button "Yes" at bounding box center [880, 478] width 104 height 34
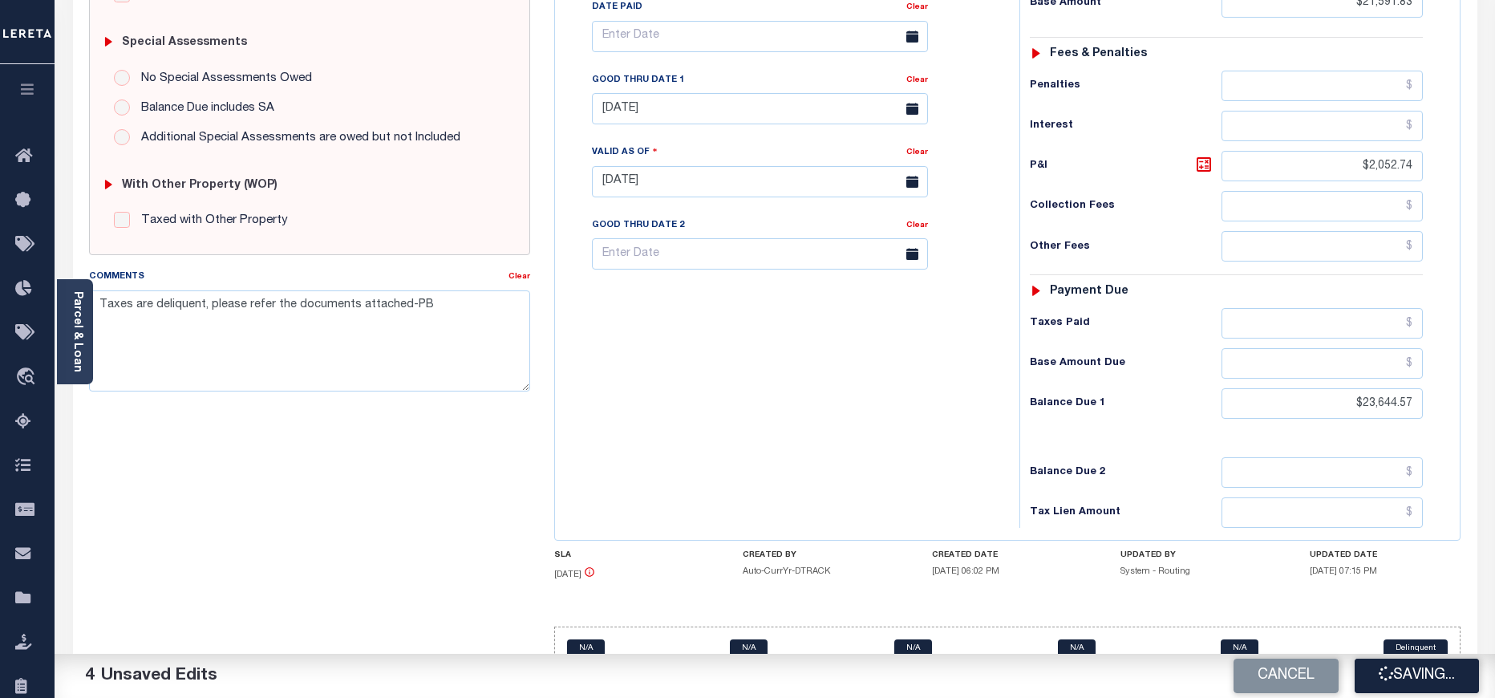
checkbox input "false"
type input "$21,591.83"
type input "$2,052.74"
type input "$23,644.57"
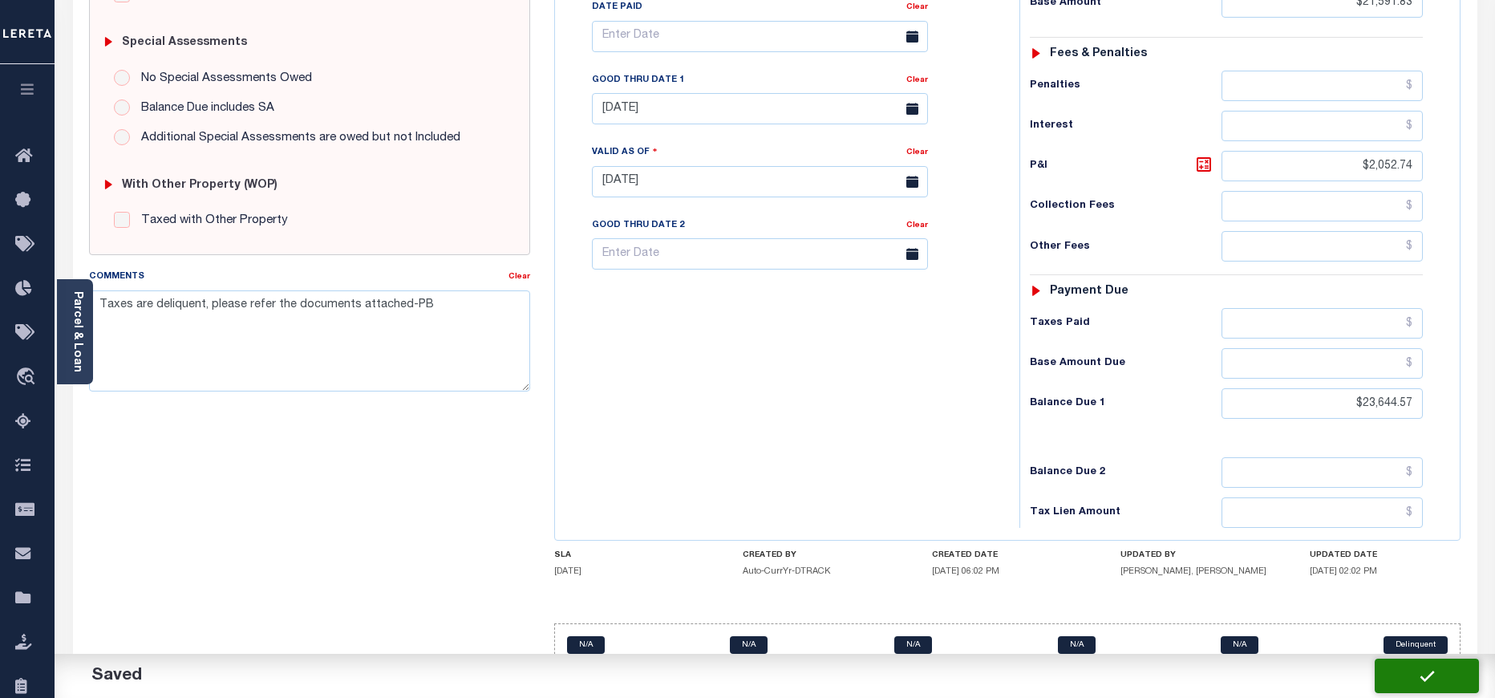
scroll to position [478, 0]
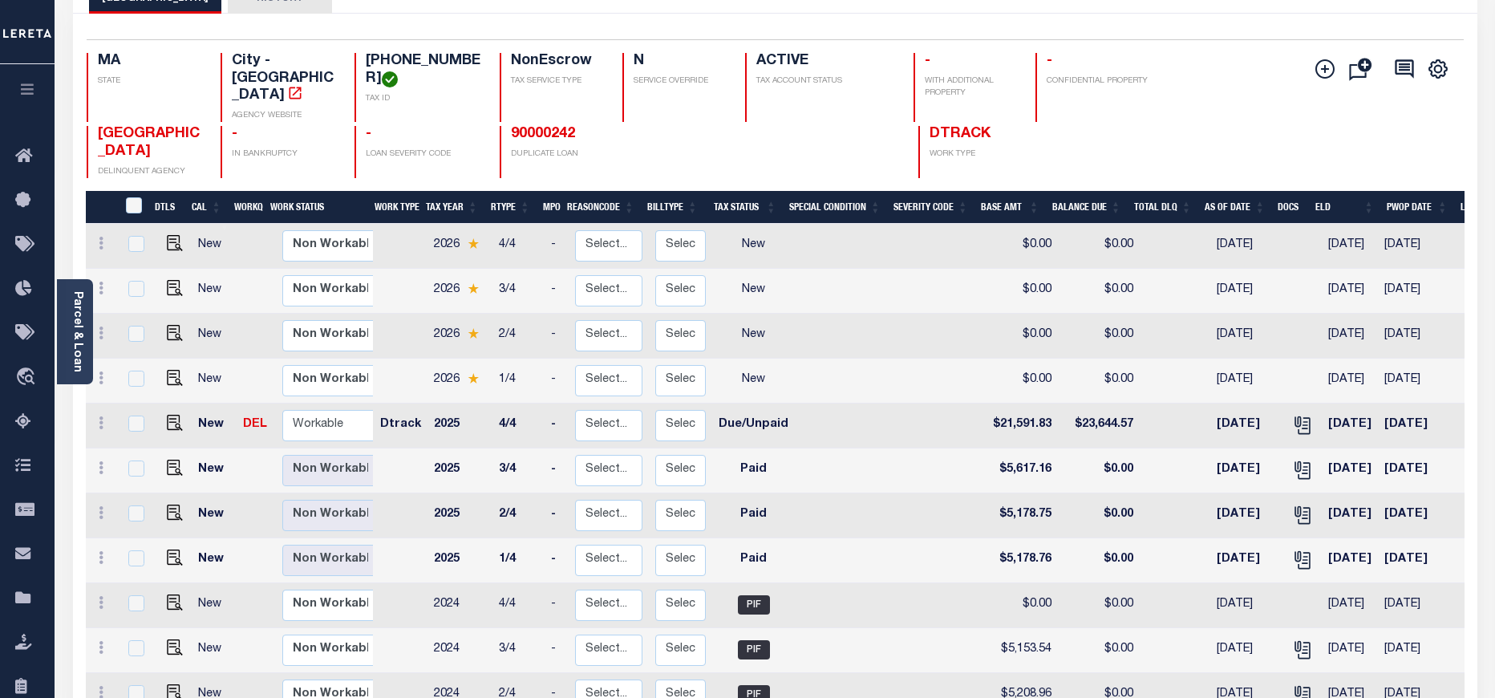
scroll to position [120, 0]
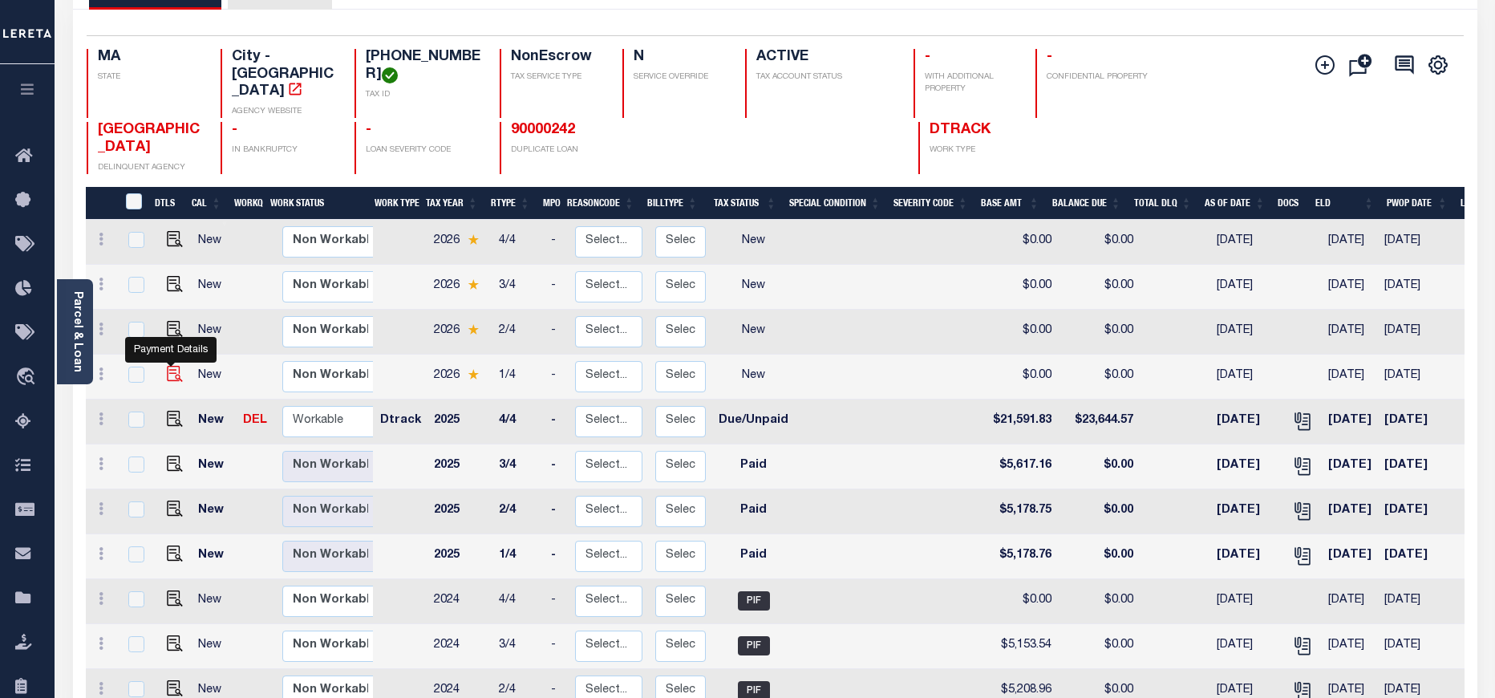
click at [167, 366] on img "" at bounding box center [175, 374] width 16 height 16
checkbox input "true"
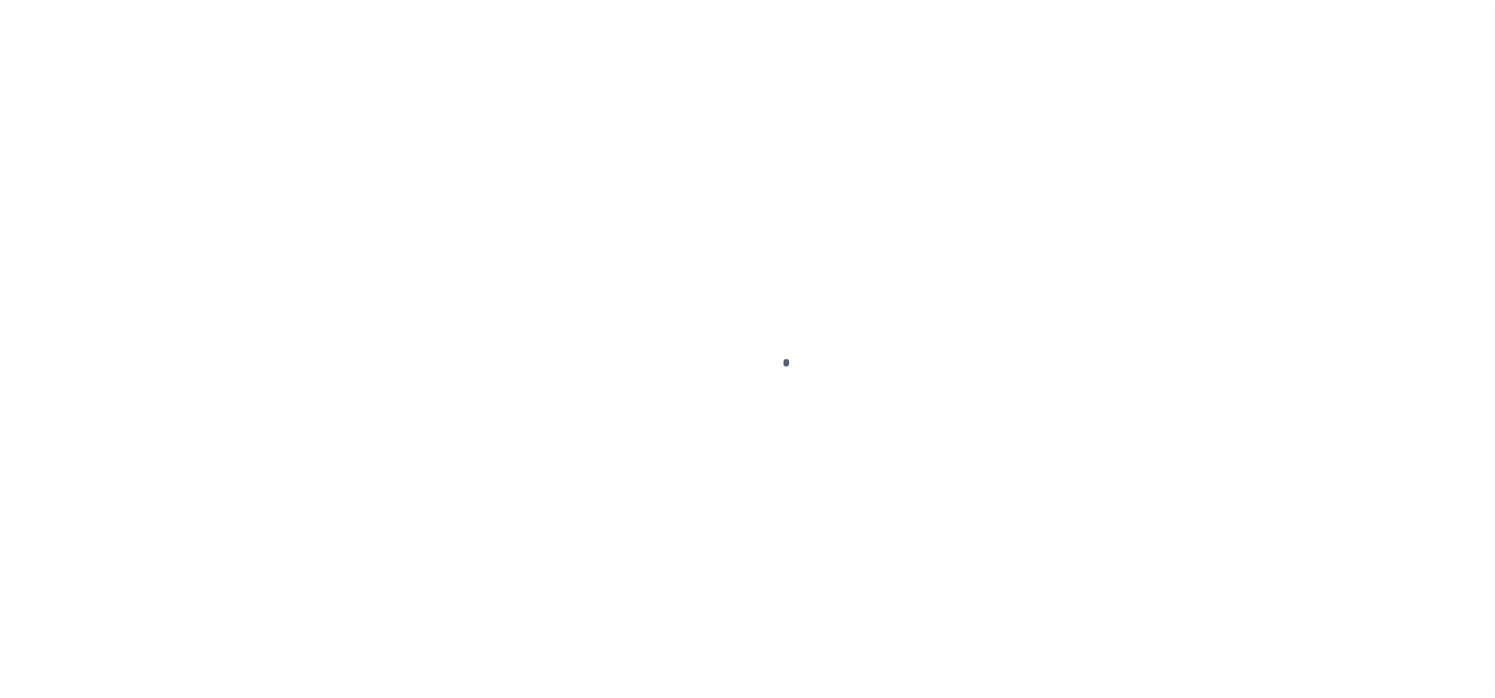
select select "NW2"
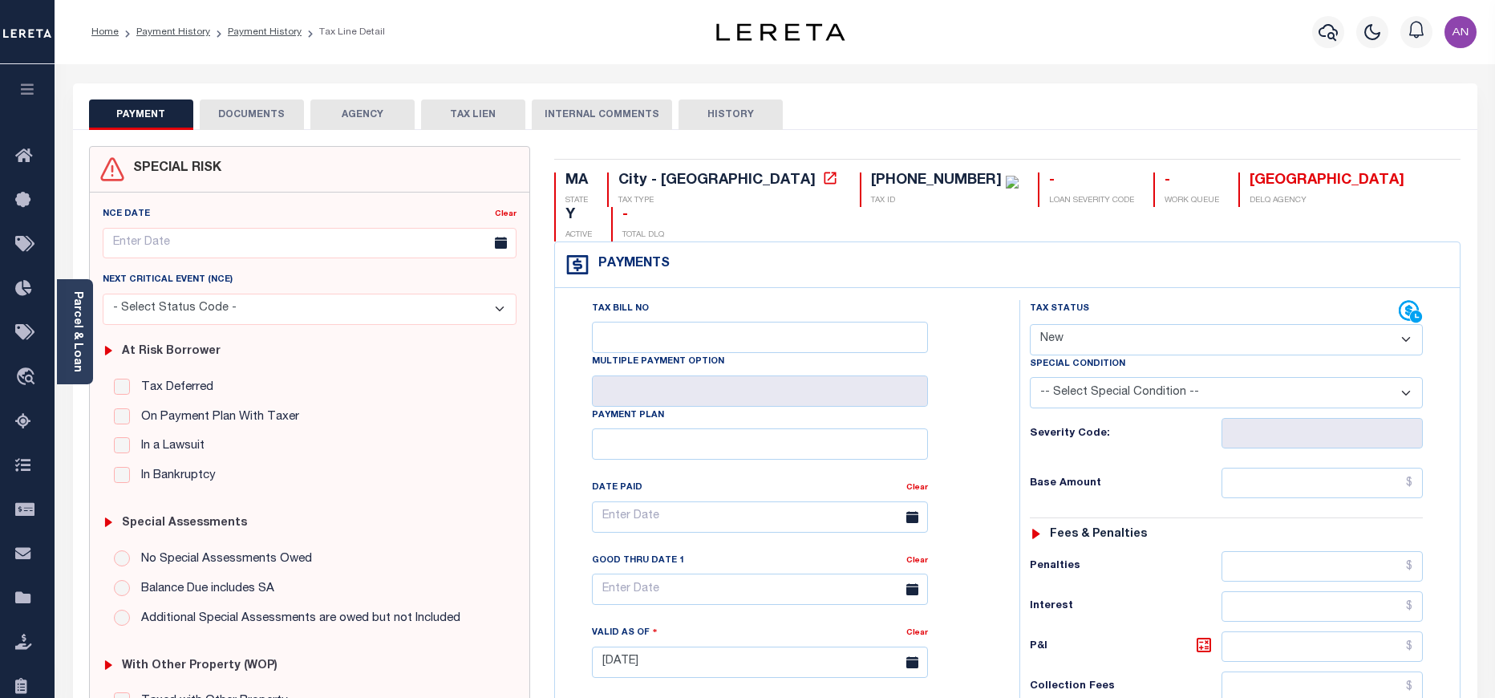
click at [1133, 324] on select "- Select Status Code - Open Due/Unpaid Paid Incomplete No Tax Due Internal Refu…" at bounding box center [1226, 339] width 393 height 31
click at [1328, 34] on icon "button" at bounding box center [1328, 31] width 19 height 19
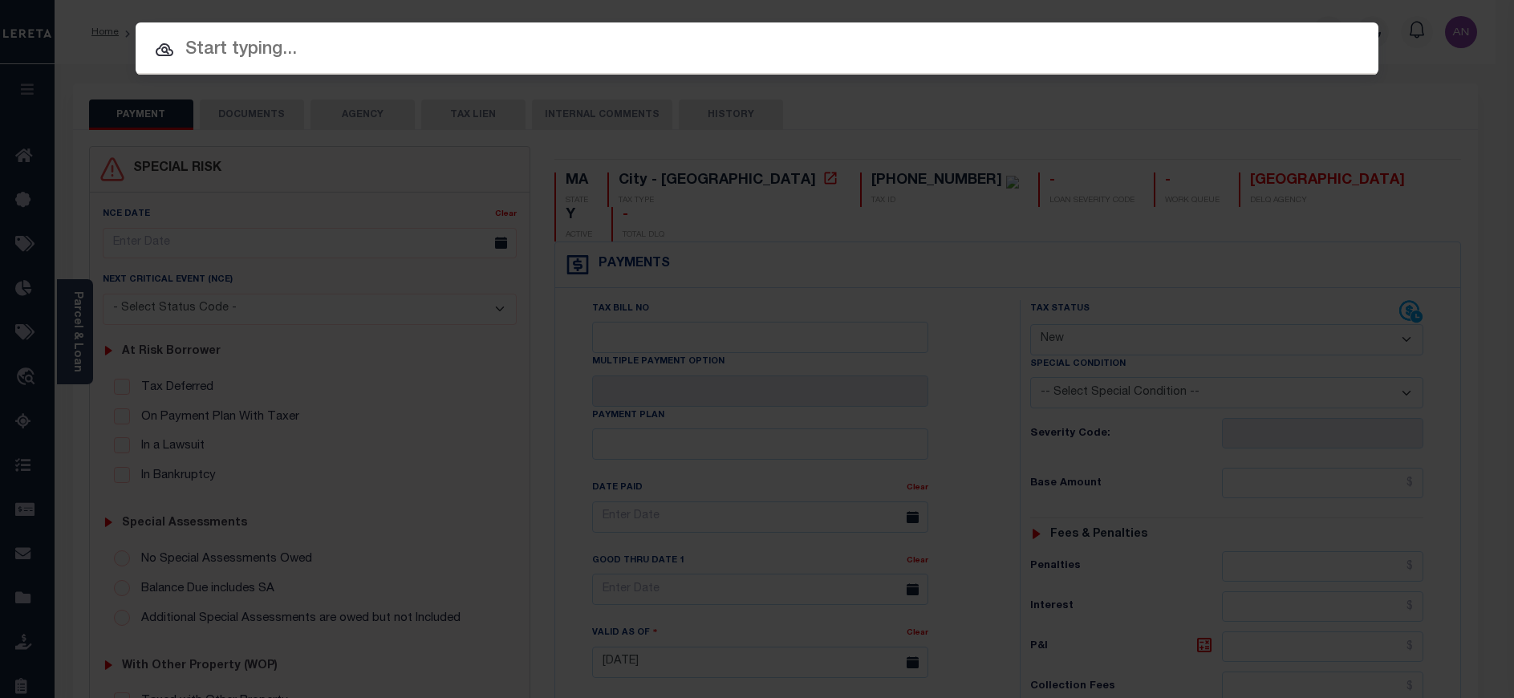
paste input "90000984"
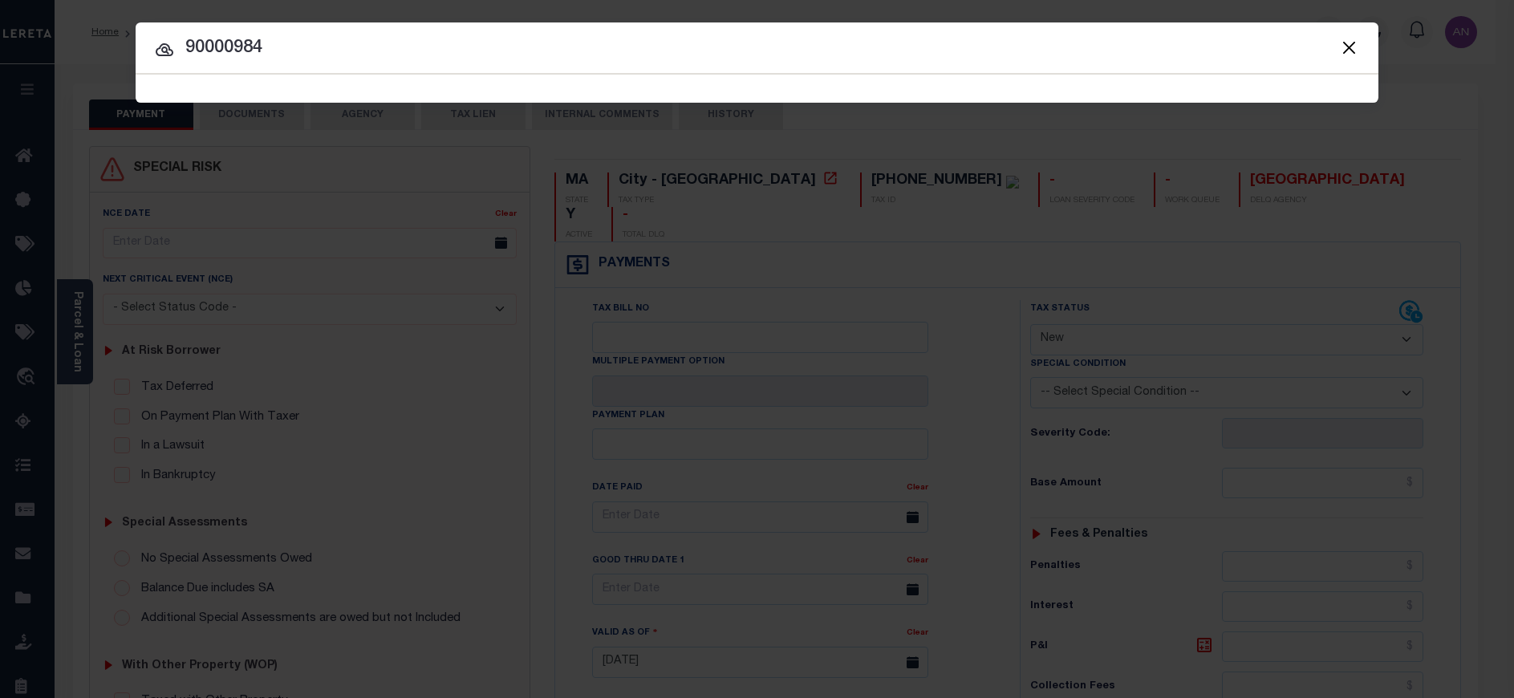
type input "90000984"
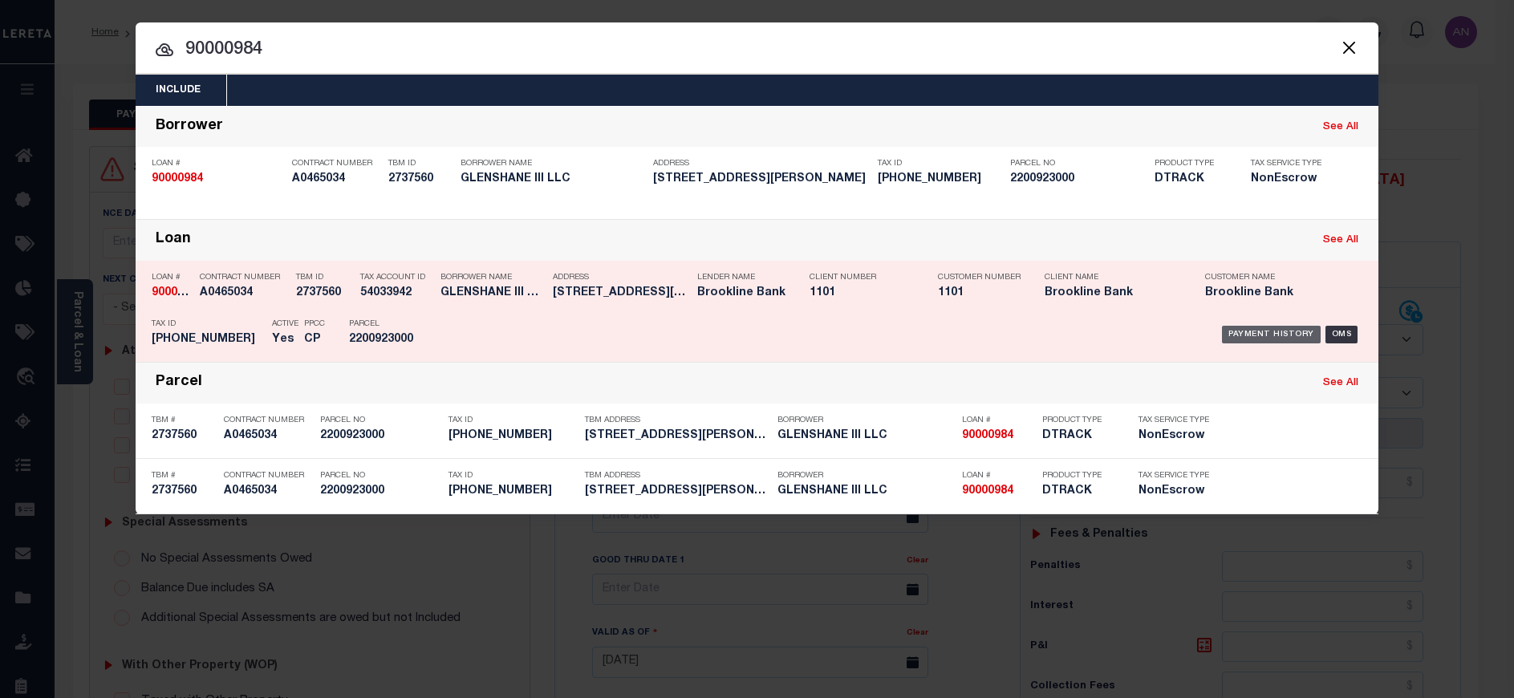
click at [1273, 331] on div "Payment History" at bounding box center [1271, 335] width 99 height 18
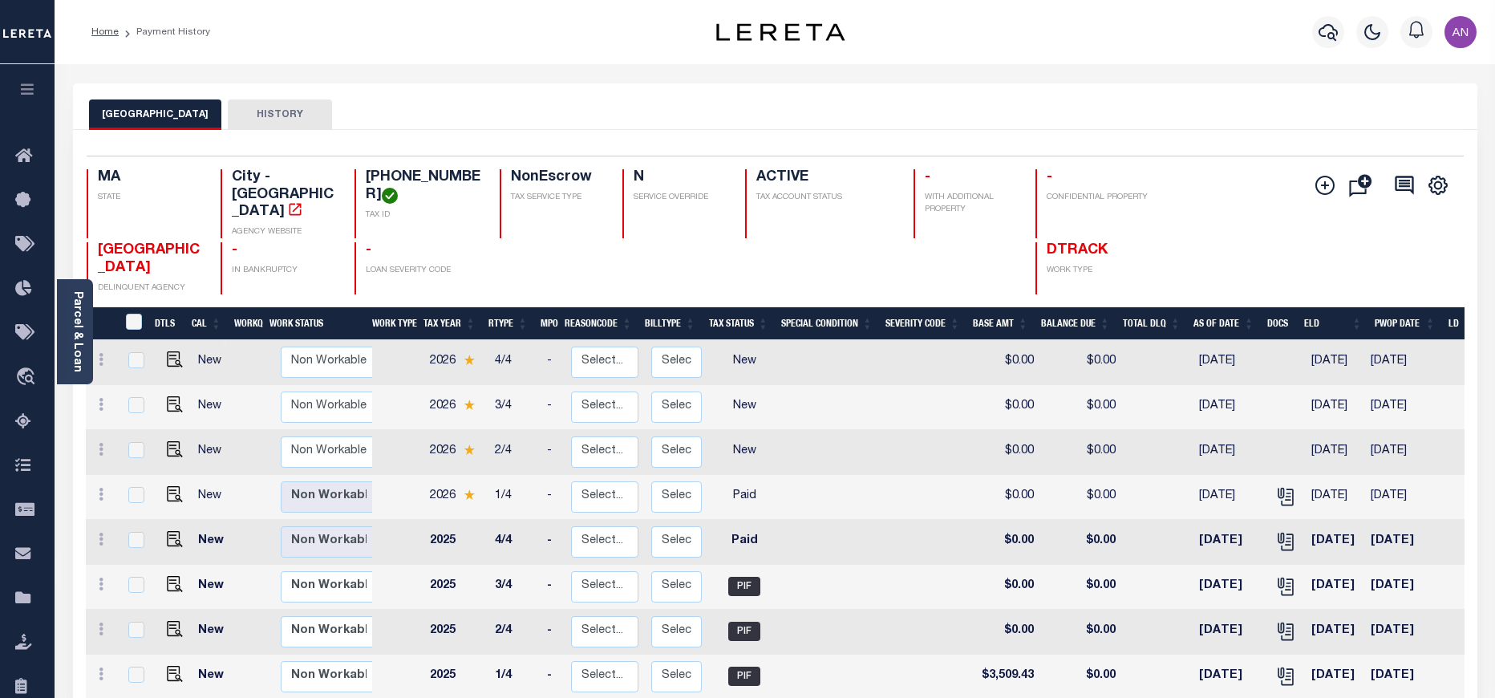
click at [1316, 20] on div at bounding box center [1329, 32] width 44 height 56
click at [1322, 26] on icon "button" at bounding box center [1328, 31] width 19 height 19
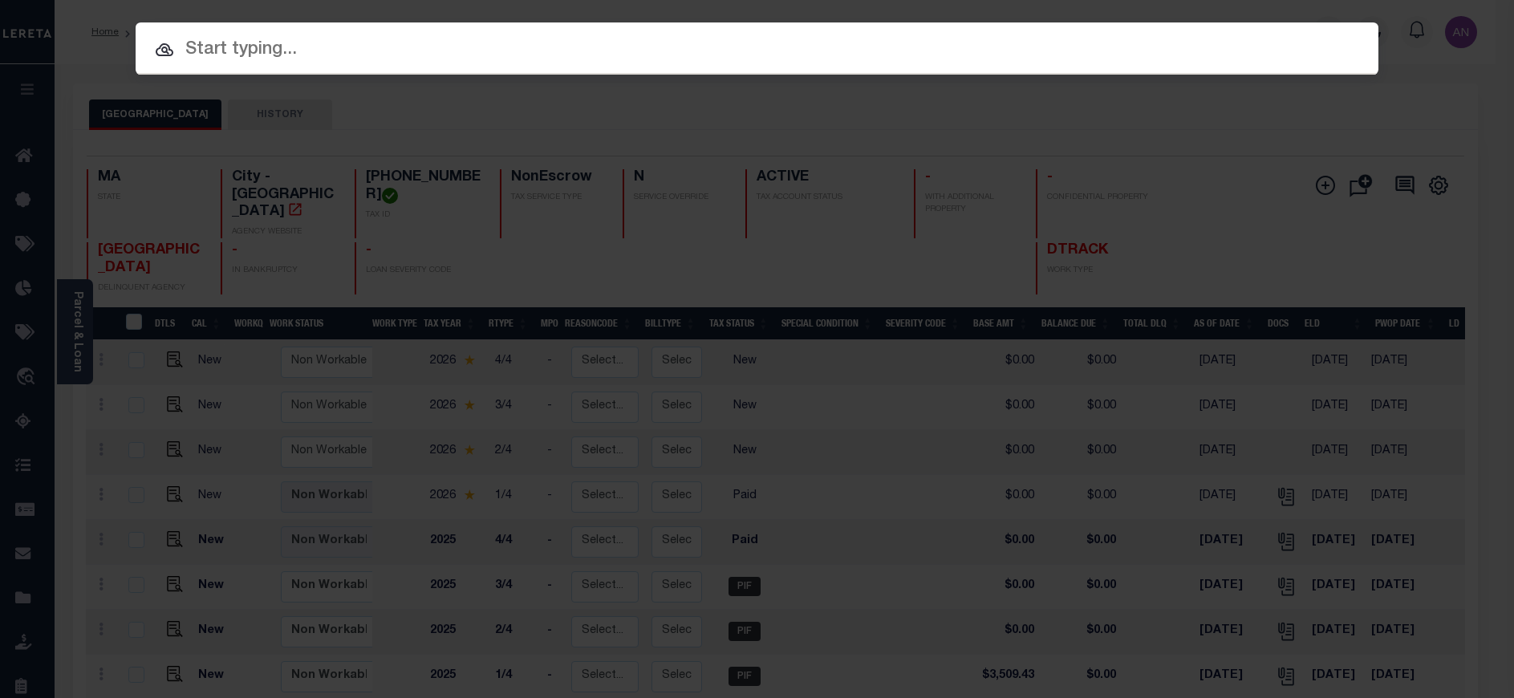
paste input "1747033230"
type input "1747033230"
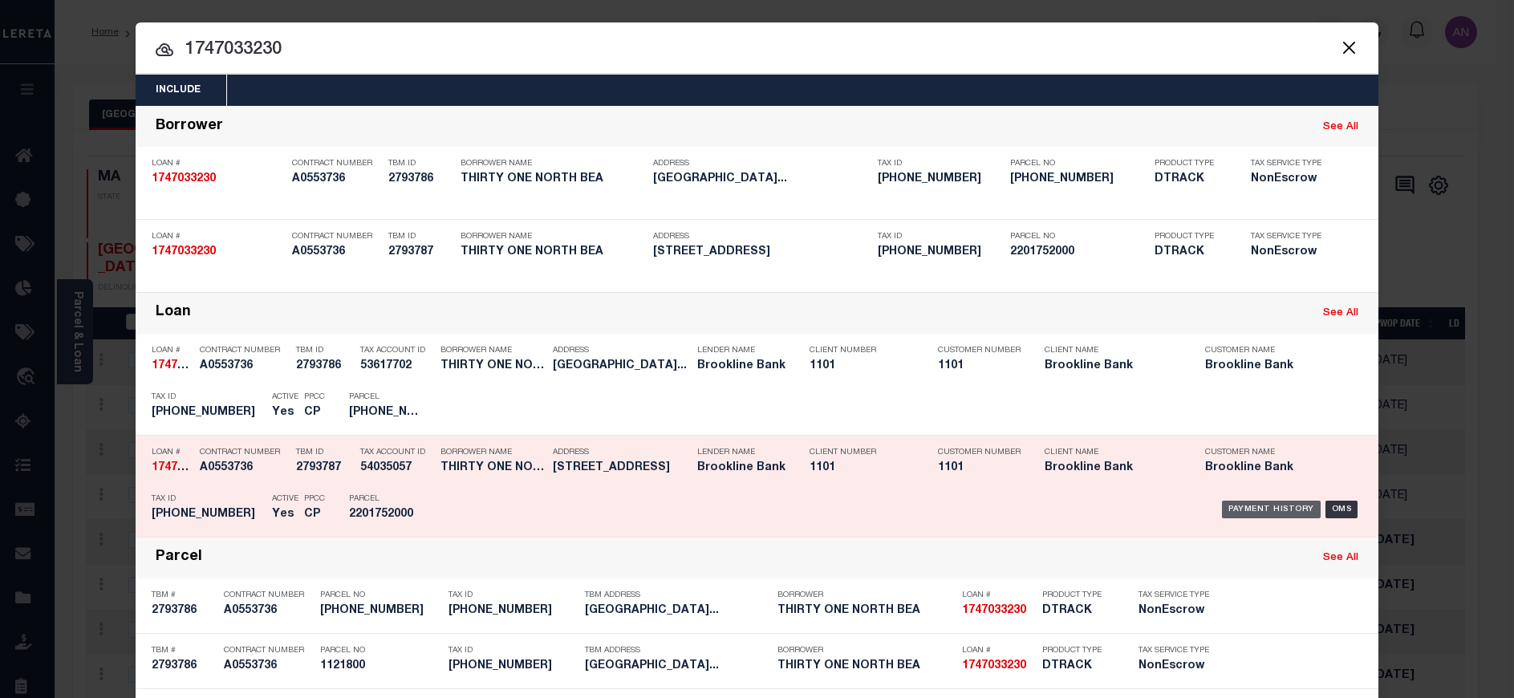
click at [1225, 513] on div "Payment History" at bounding box center [1271, 510] width 99 height 18
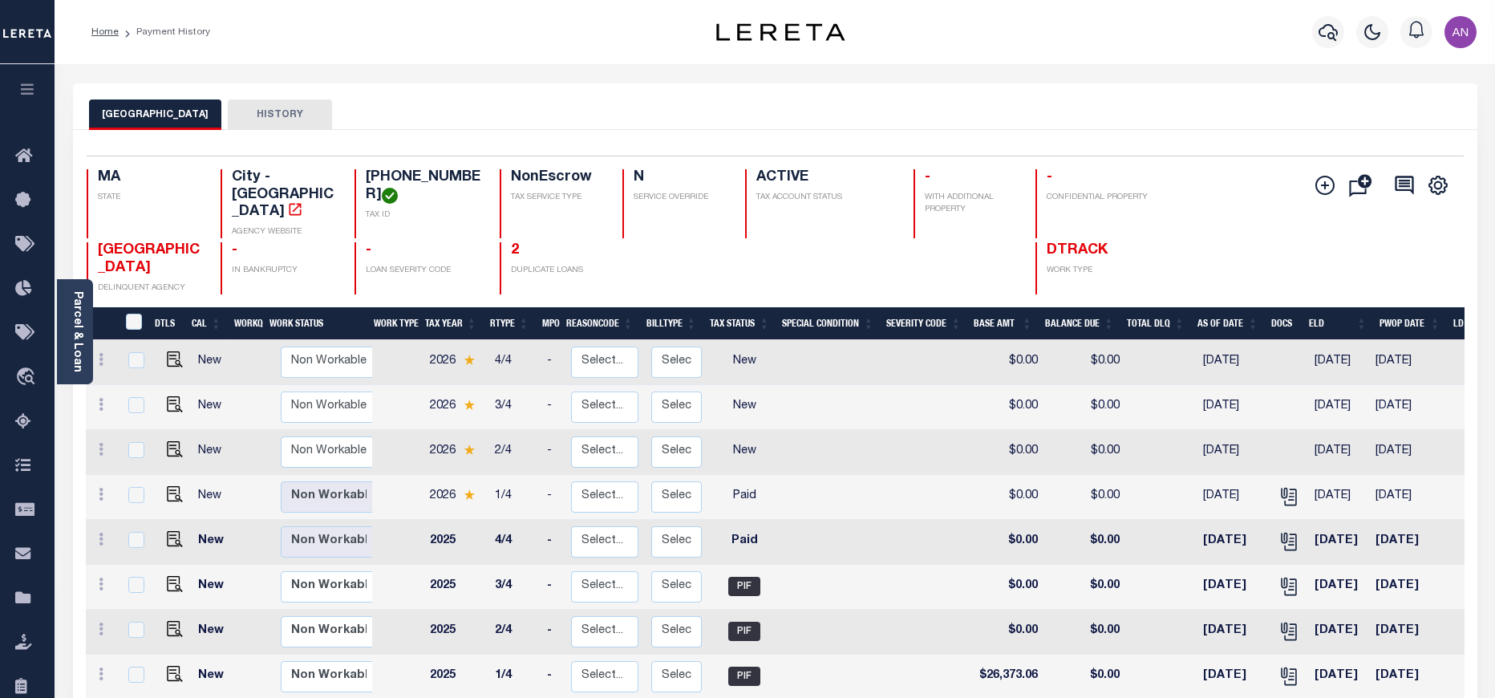
click at [1323, 10] on div at bounding box center [1329, 32] width 44 height 56
click at [1328, 39] on icon "button" at bounding box center [1328, 31] width 19 height 19
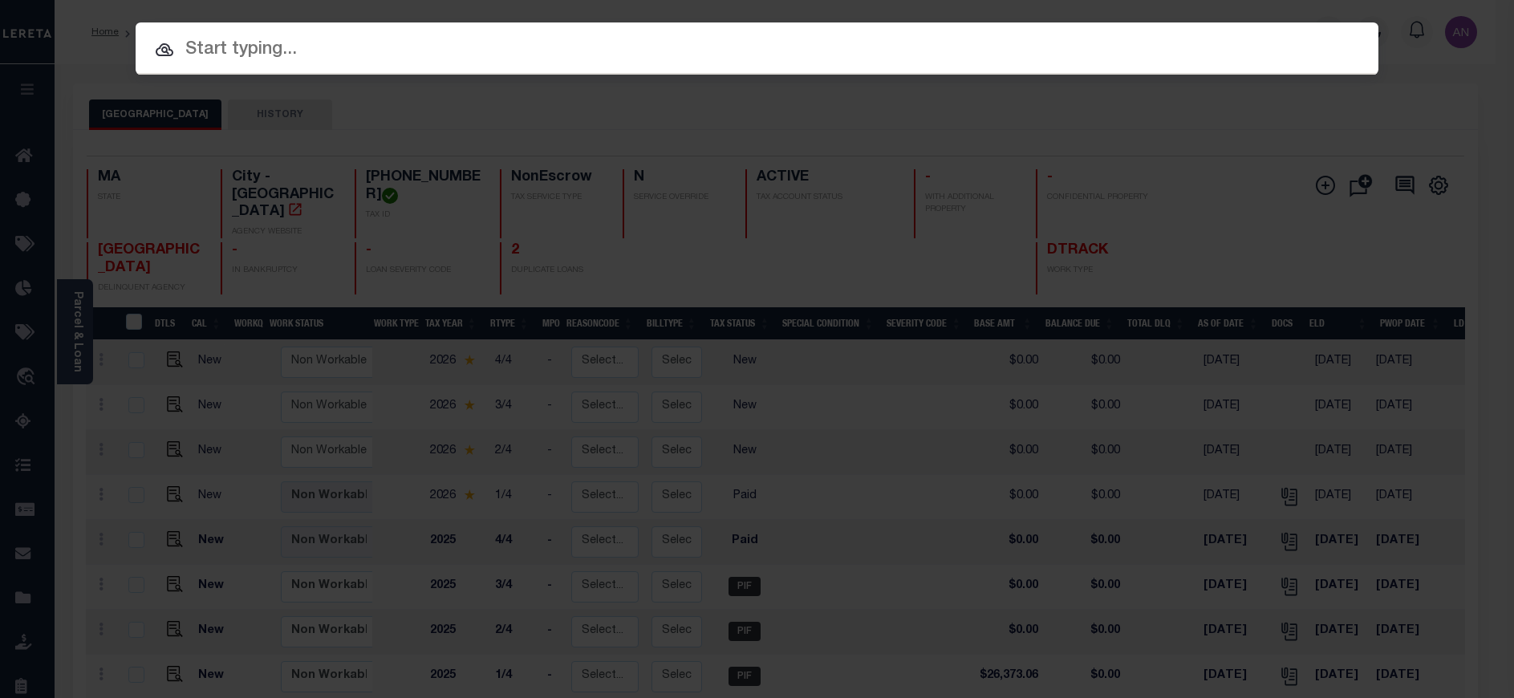
paste input "1747038750"
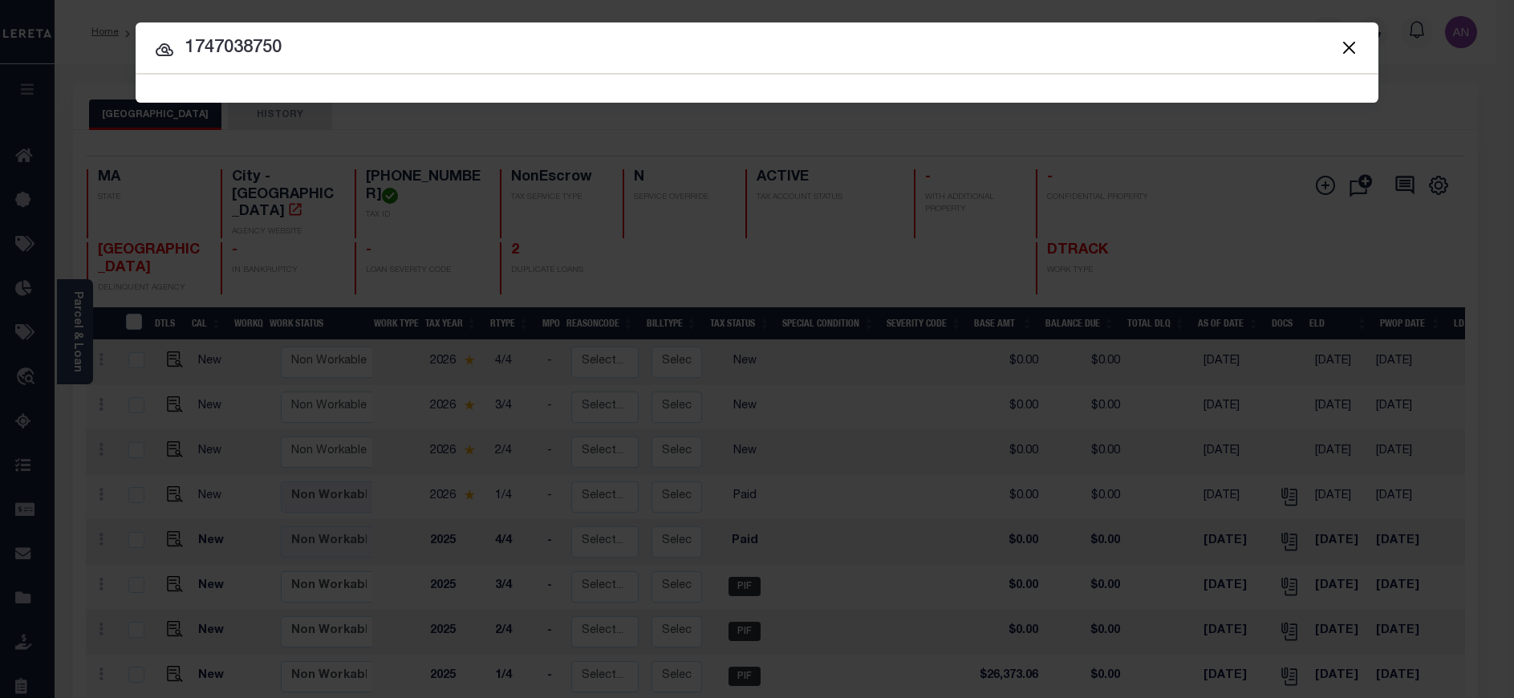
type input "1747038750"
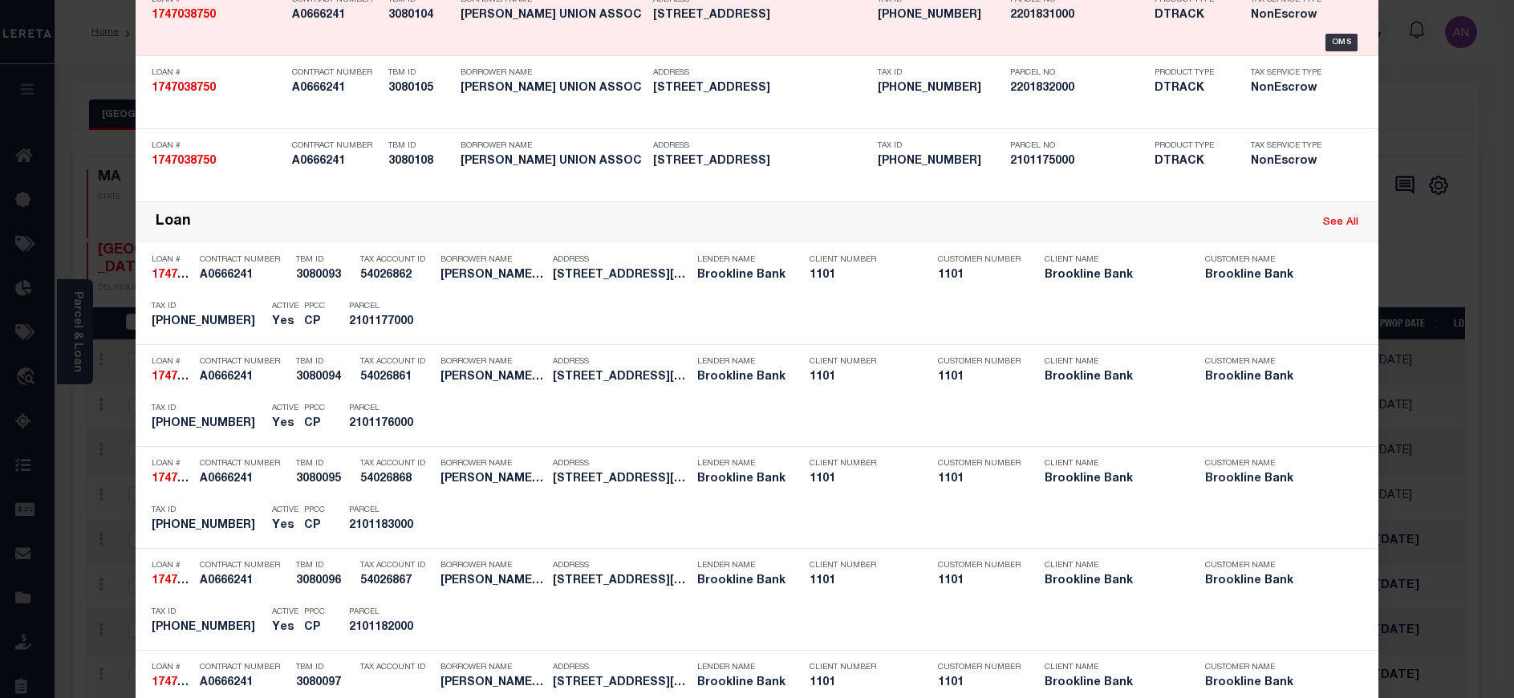
scroll to position [1494, 0]
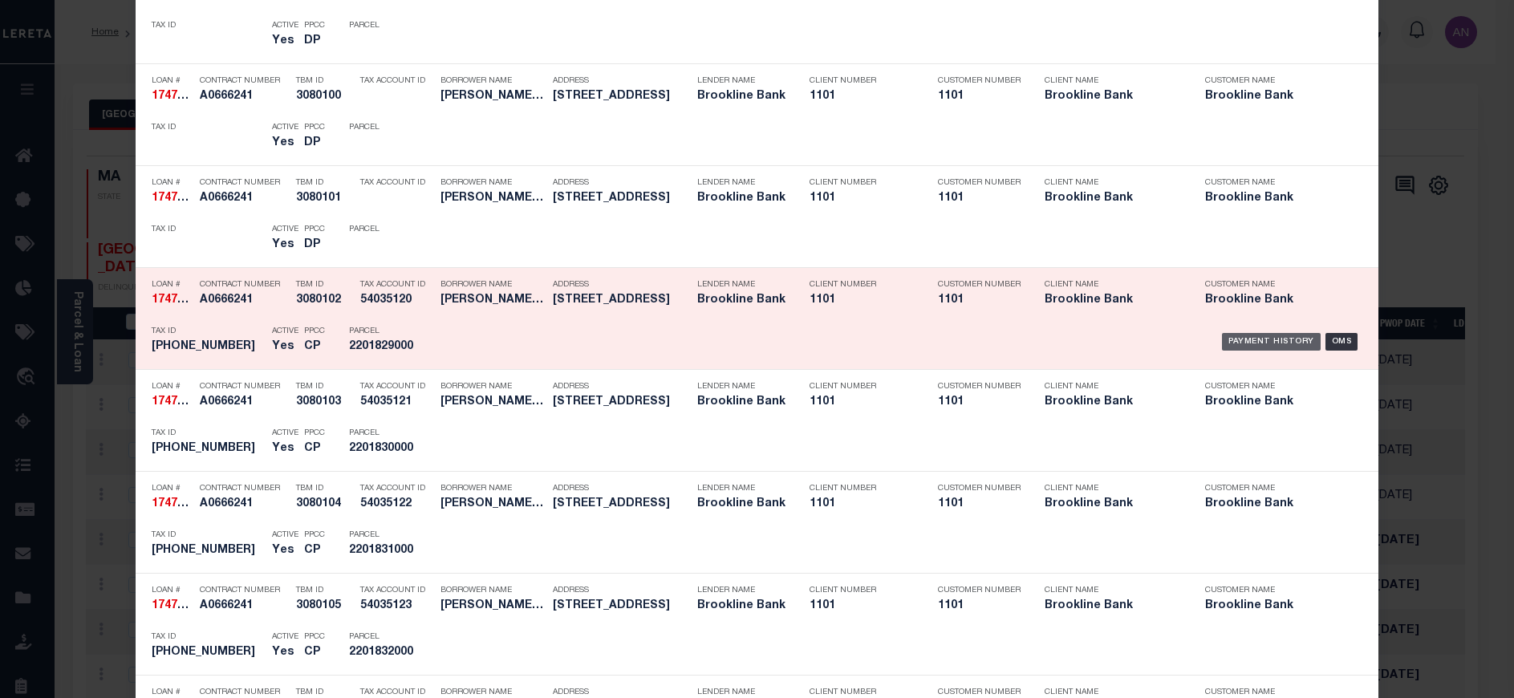
click at [1246, 339] on div "Payment History" at bounding box center [1271, 342] width 99 height 18
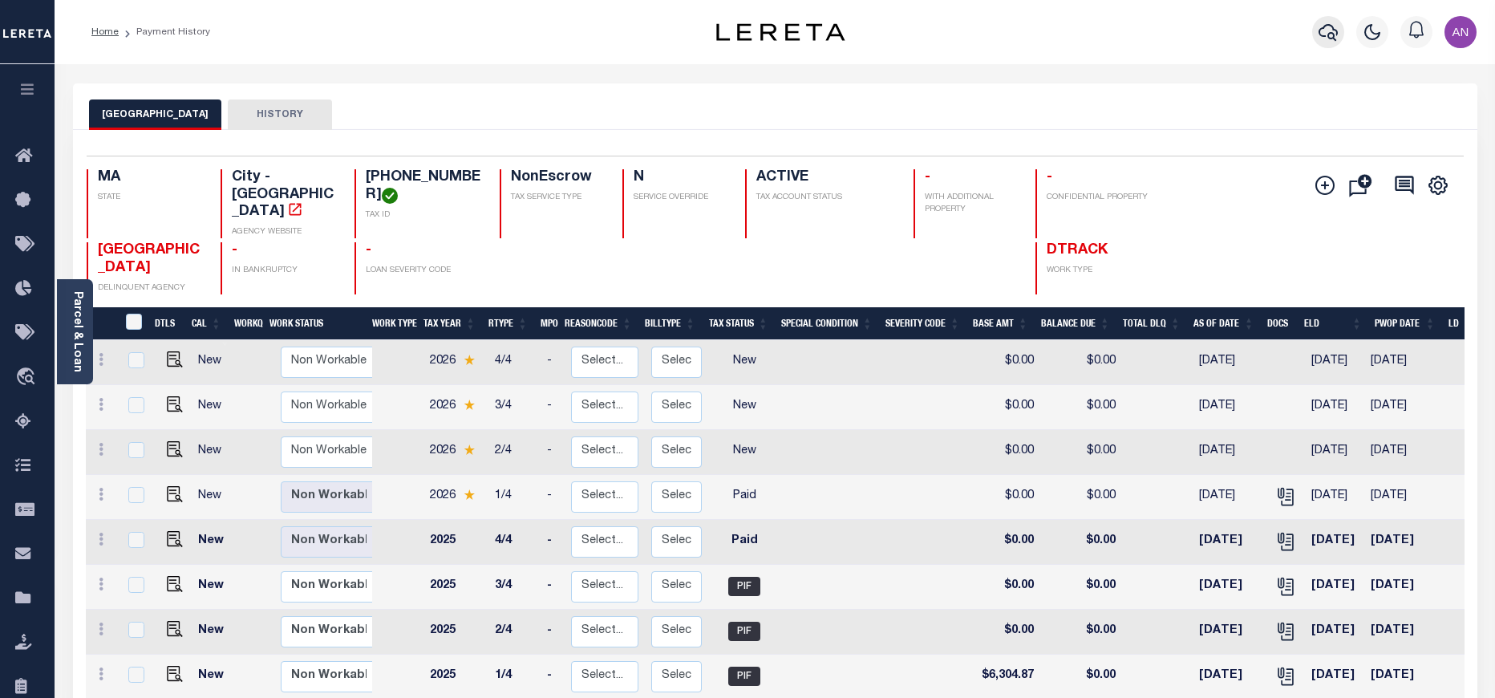
click at [1327, 31] on icon "button" at bounding box center [1328, 31] width 19 height 19
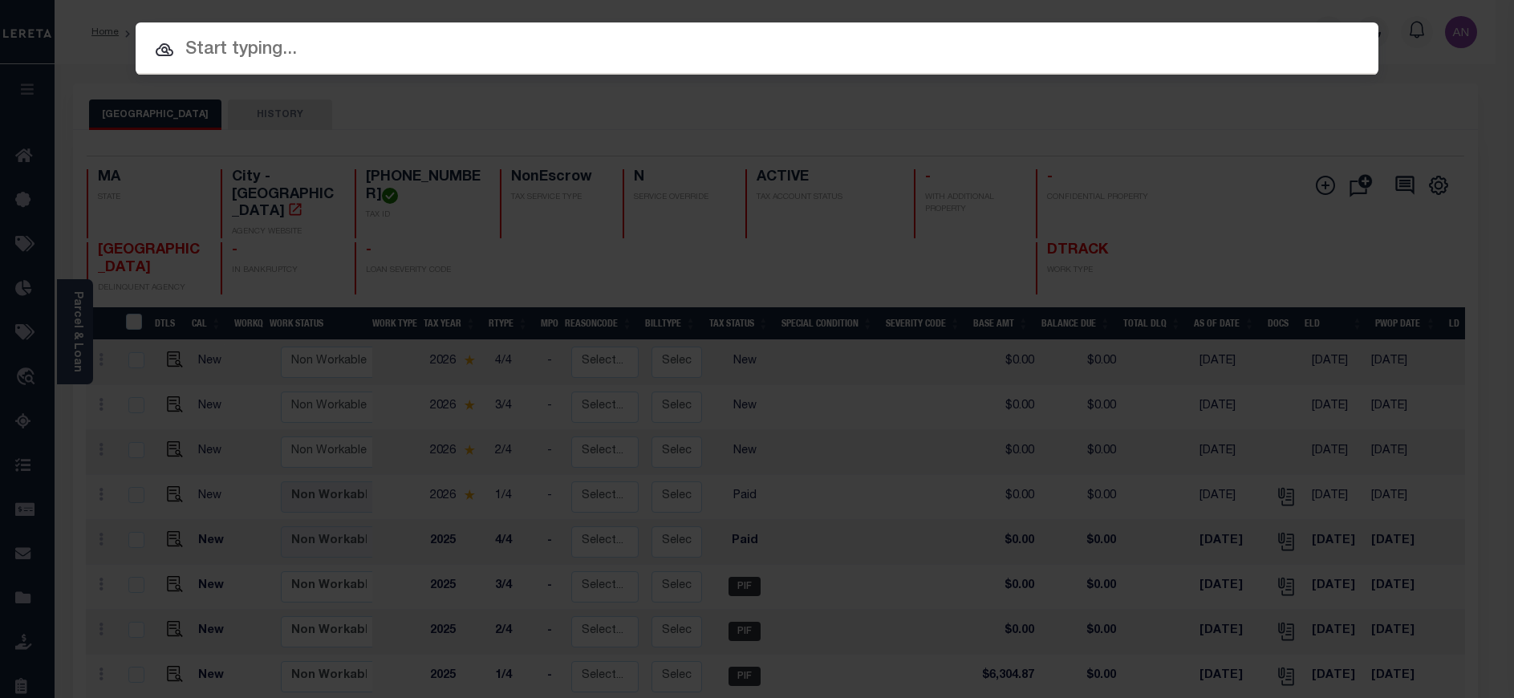
paste input "1747038750"
type input "1747038750"
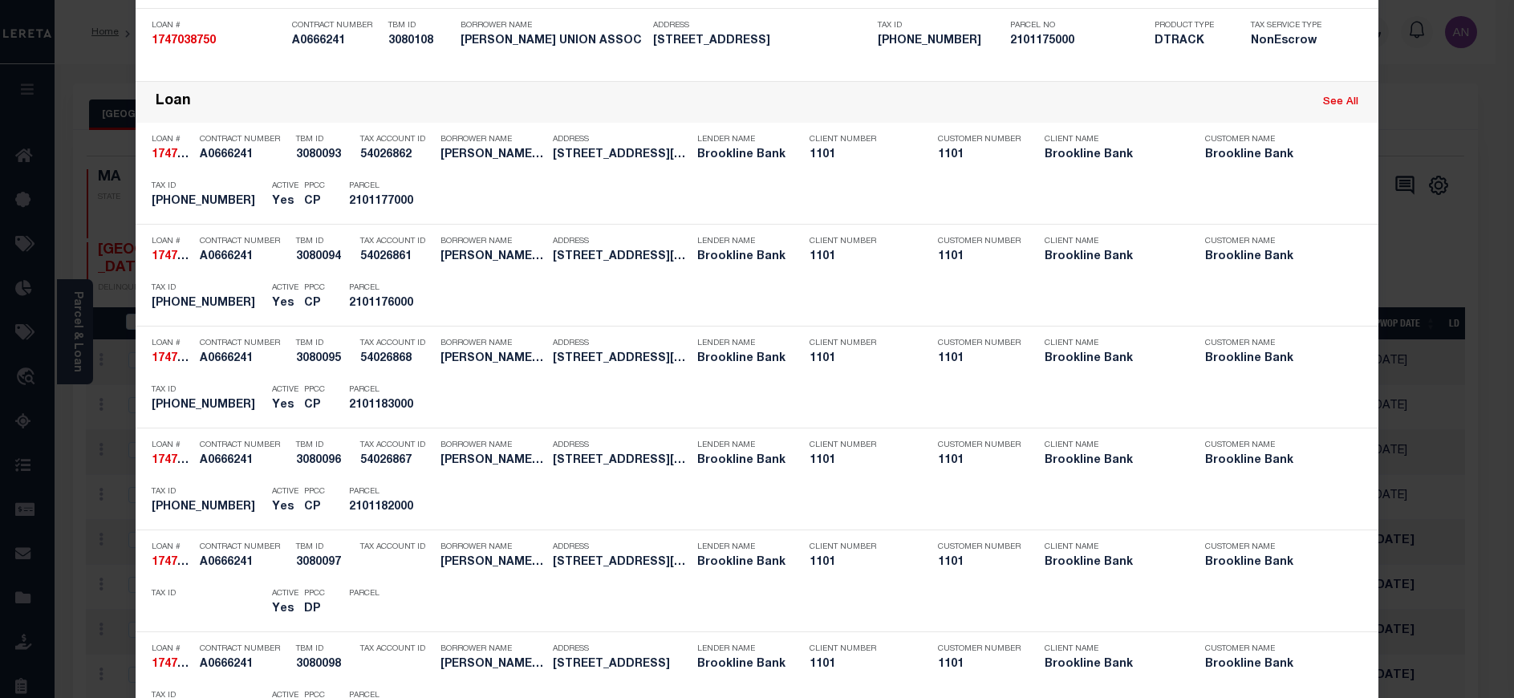
scroll to position [1596, 0]
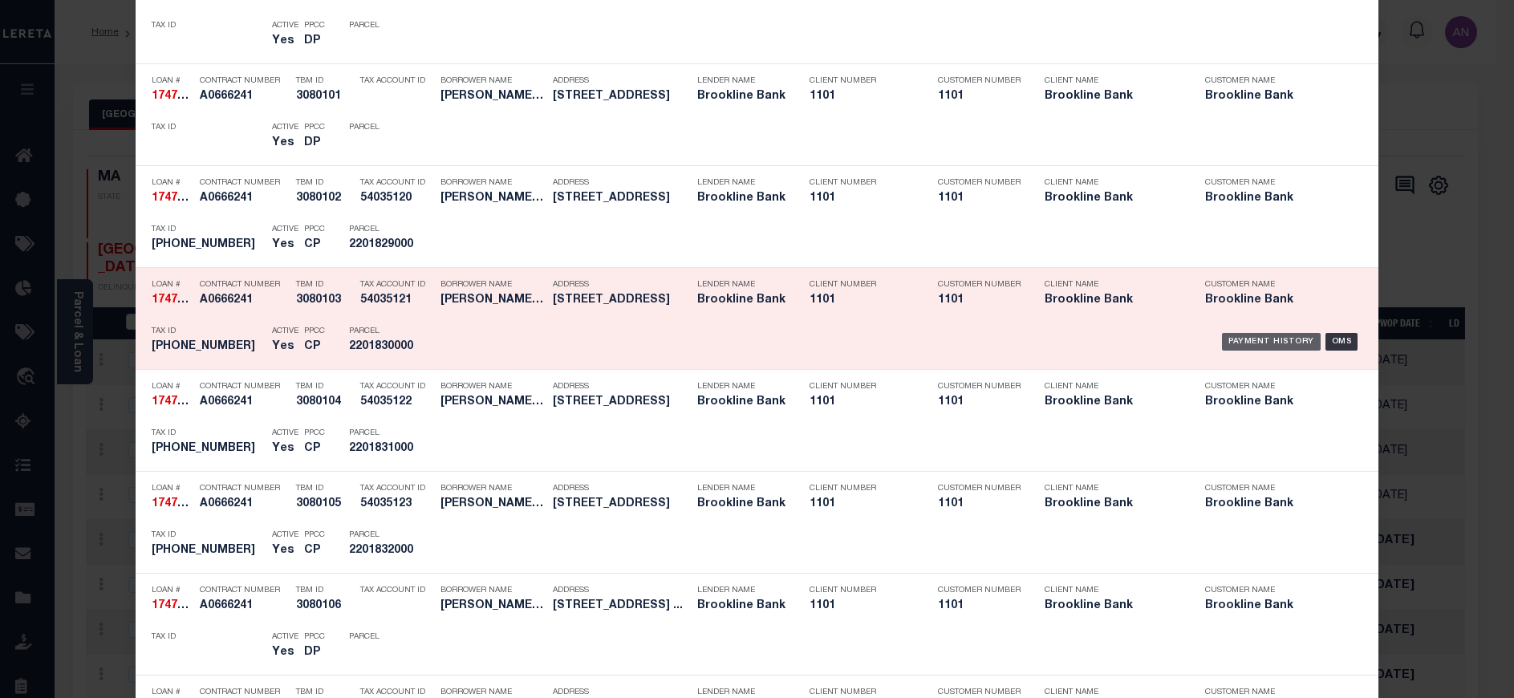
click at [1240, 341] on div "Payment History" at bounding box center [1271, 342] width 99 height 18
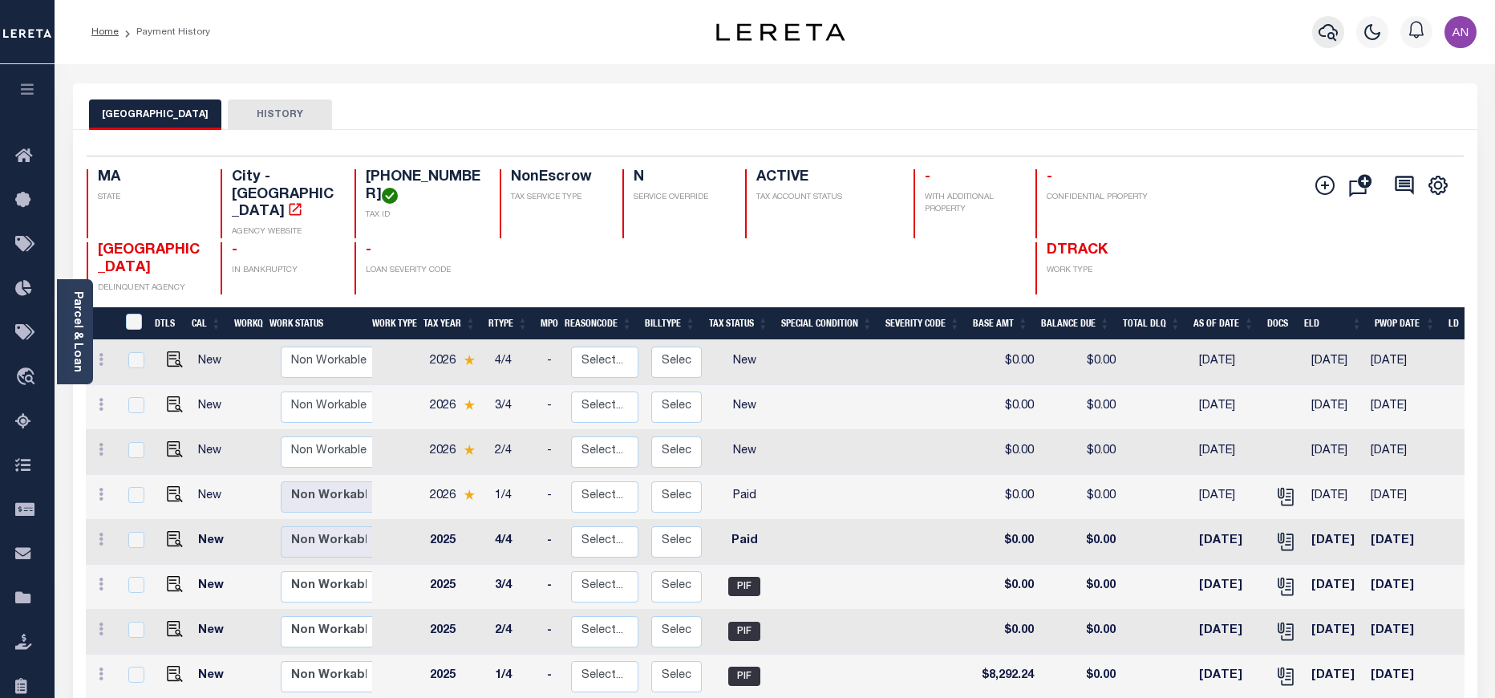
click at [1324, 39] on icon "button" at bounding box center [1328, 31] width 19 height 19
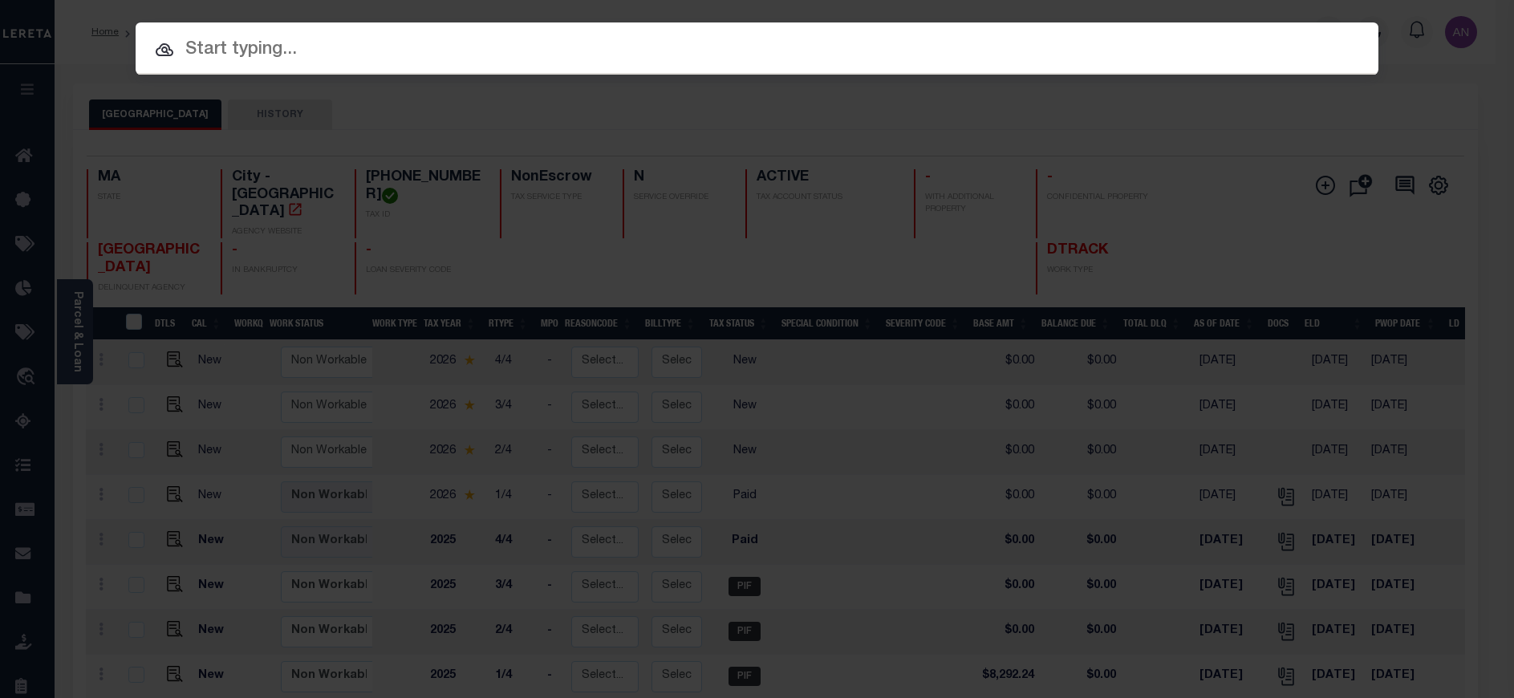
paste input "1747038750"
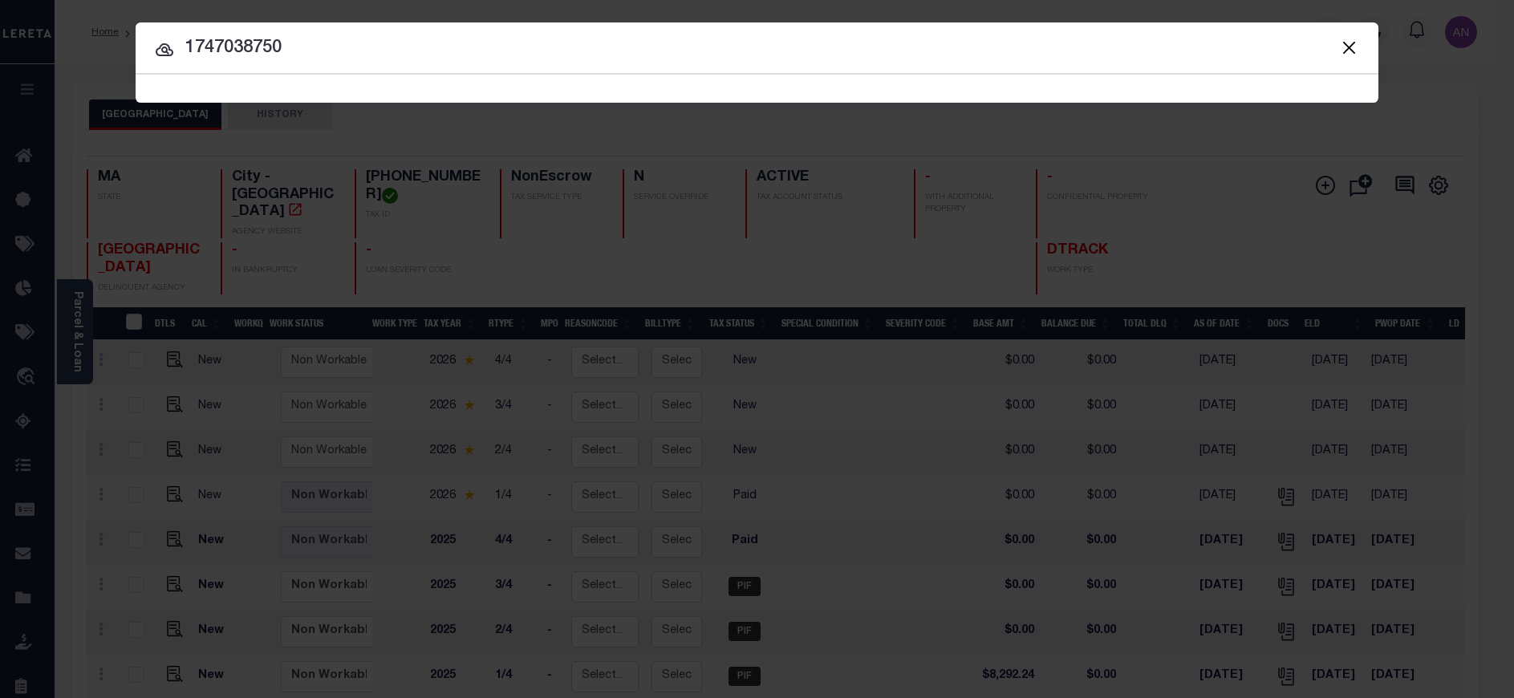
type input "1747038750"
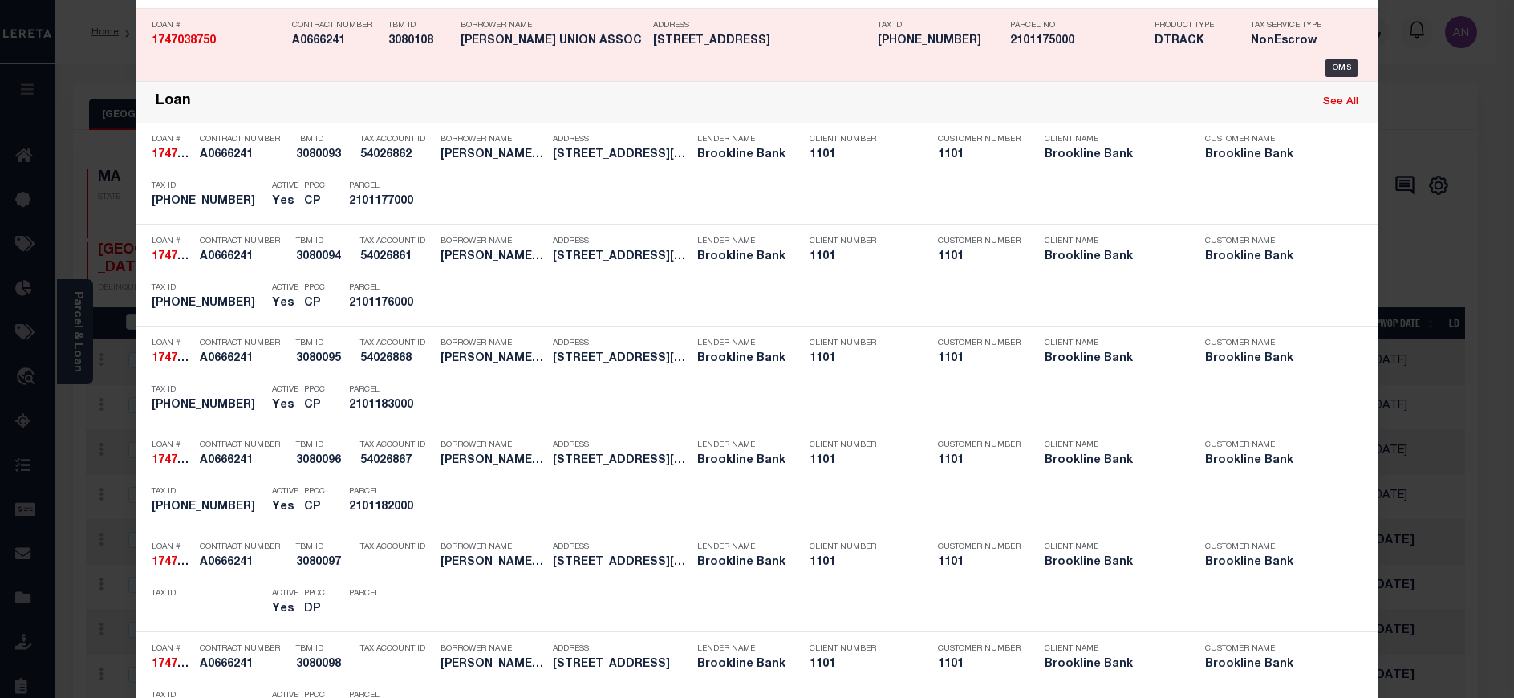
scroll to position [1698, 0]
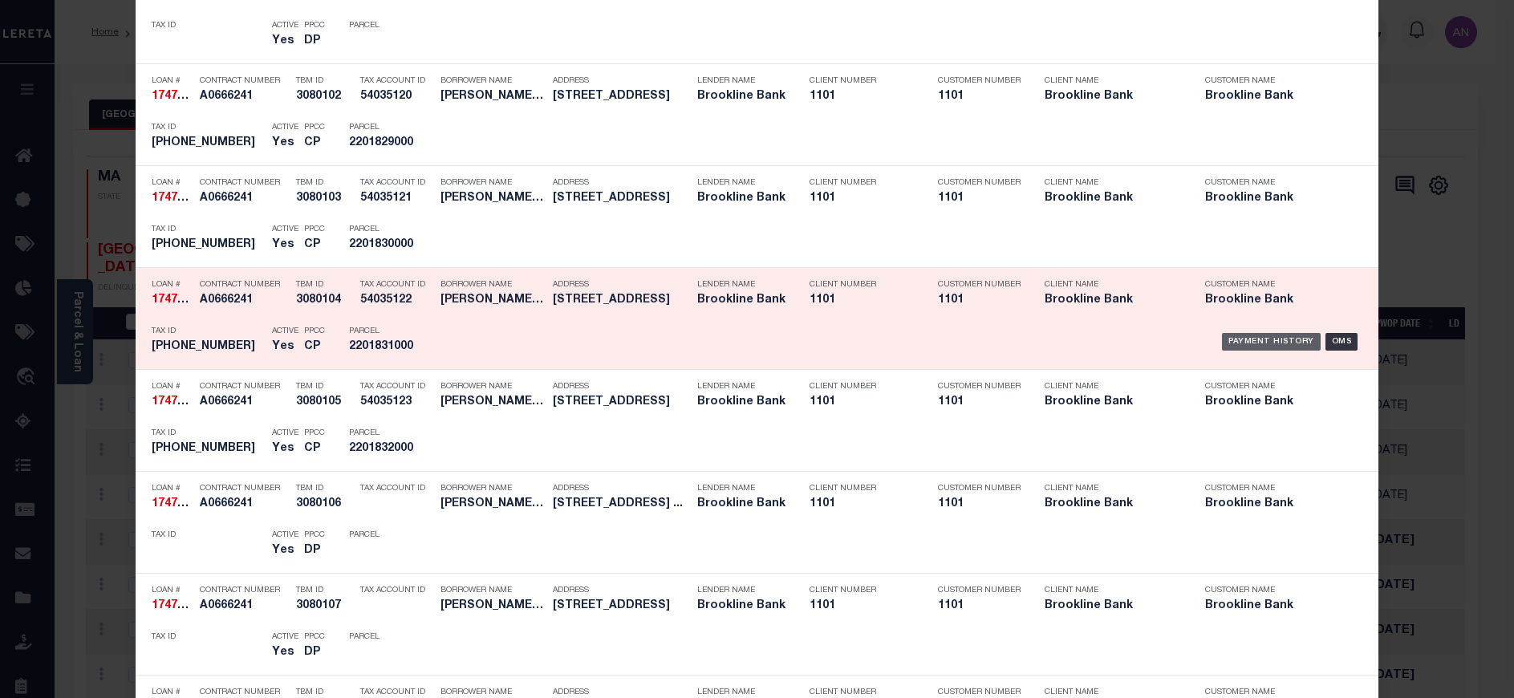
click at [1231, 339] on div "Payment History" at bounding box center [1271, 342] width 99 height 18
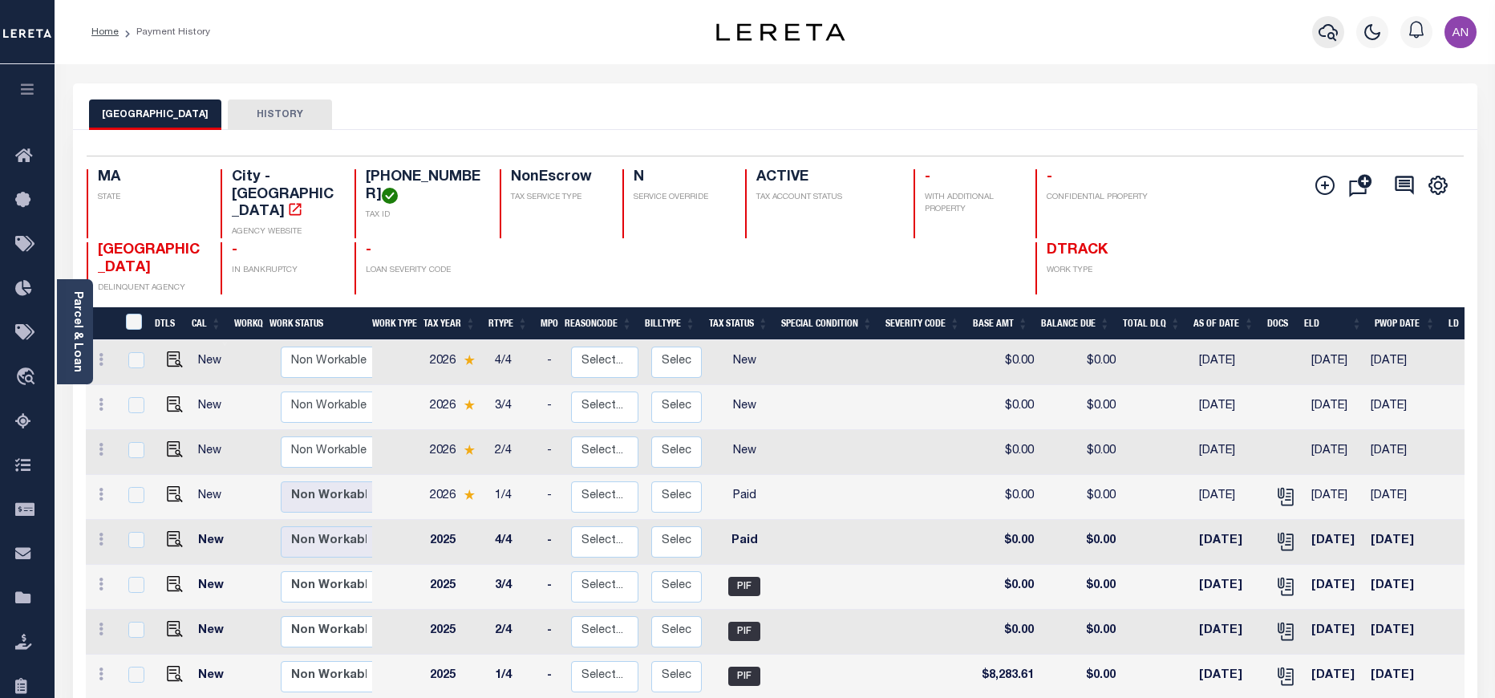
click at [1324, 26] on icon "button" at bounding box center [1328, 31] width 19 height 19
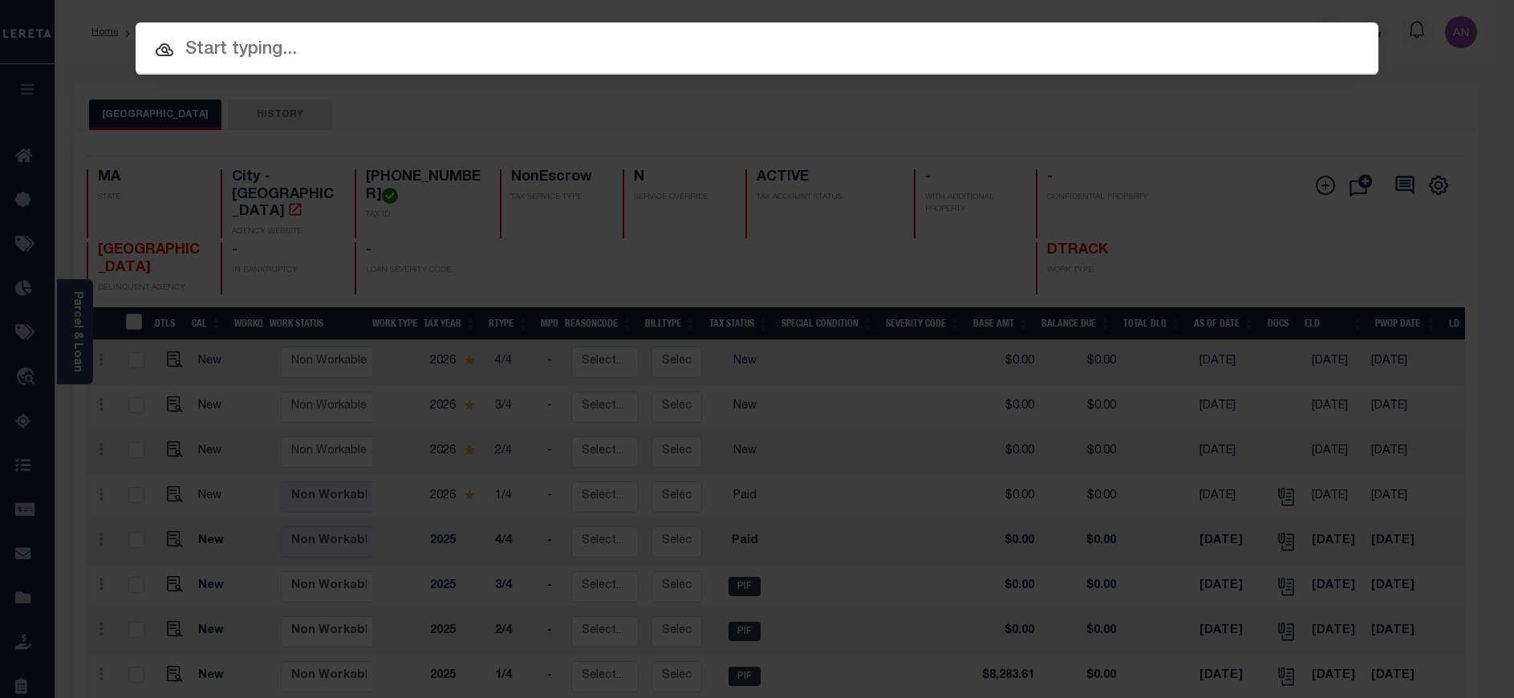
paste input "1747038750"
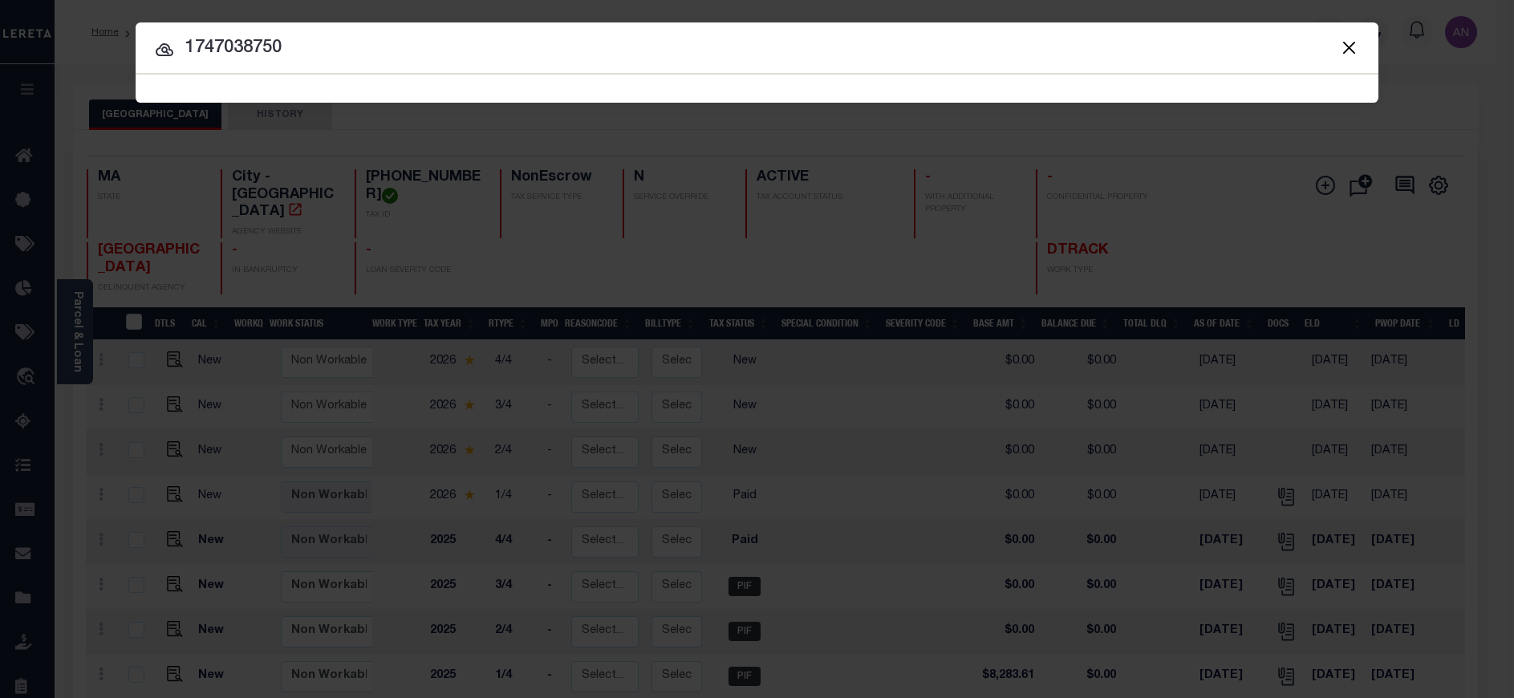
type input "1747038750"
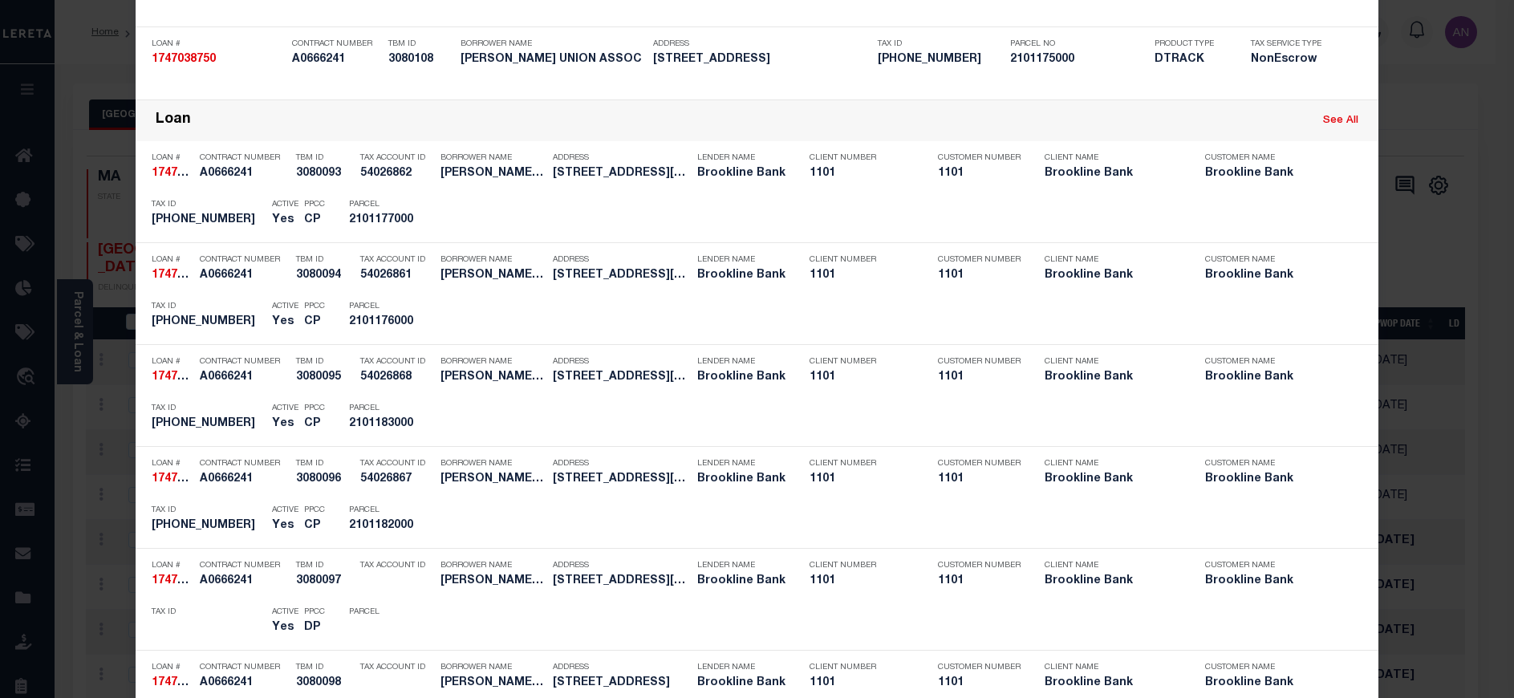
scroll to position [1799, 0]
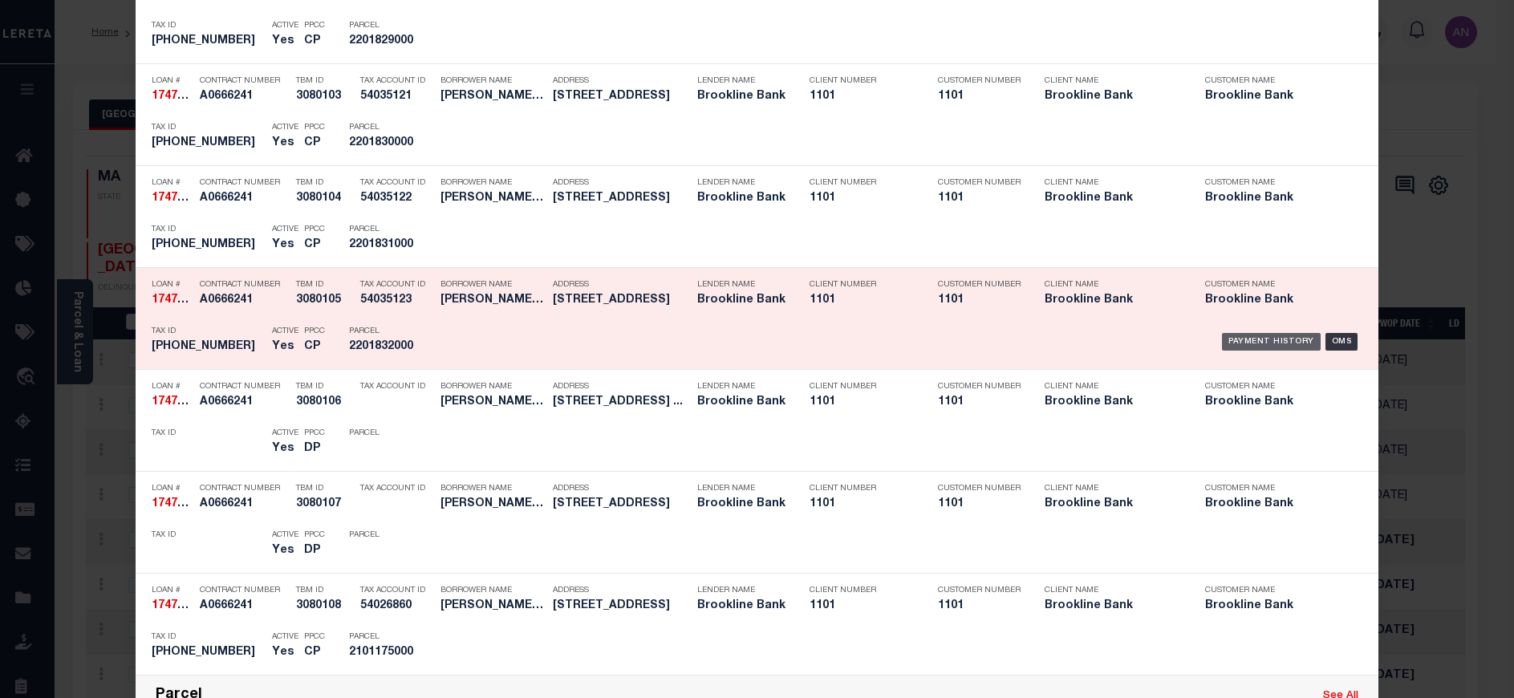
click at [1229, 347] on div "Payment History" at bounding box center [1271, 342] width 99 height 18
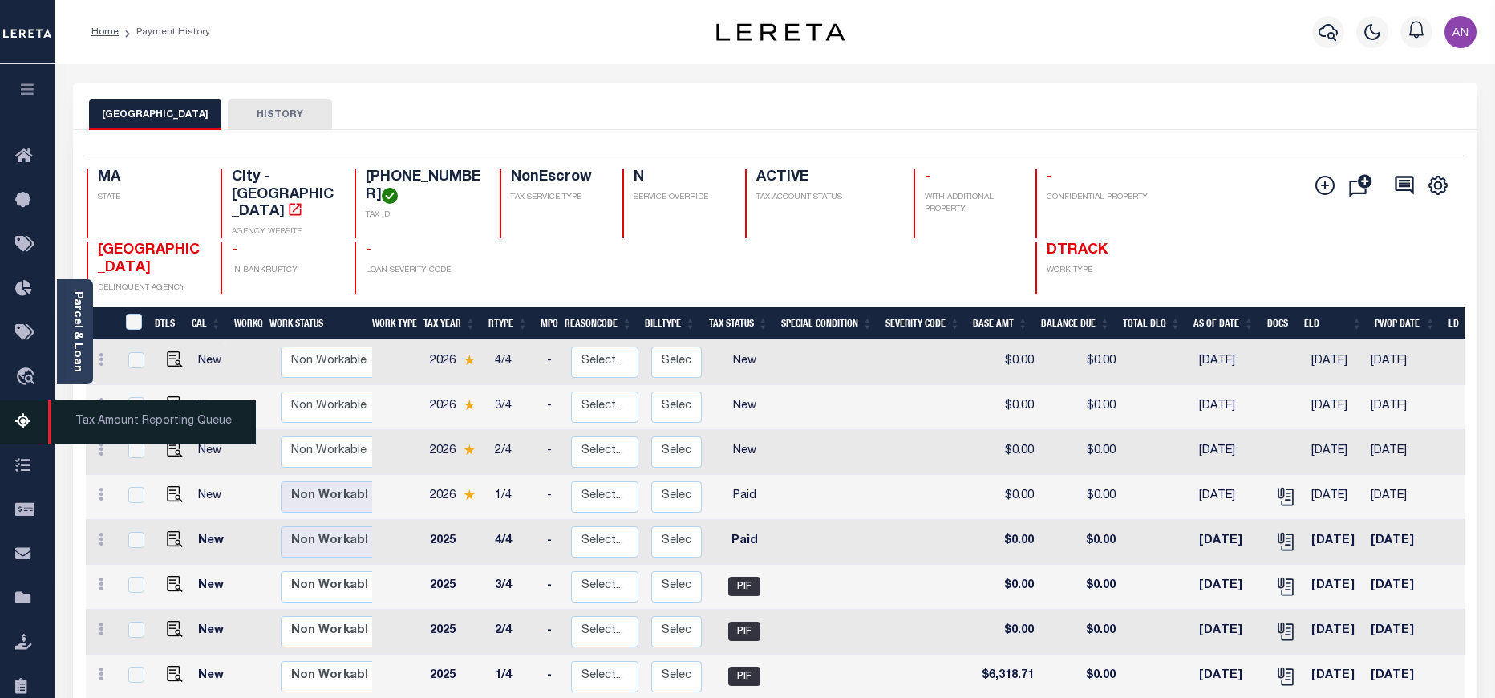
click at [20, 428] on icon at bounding box center [28, 422] width 26 height 20
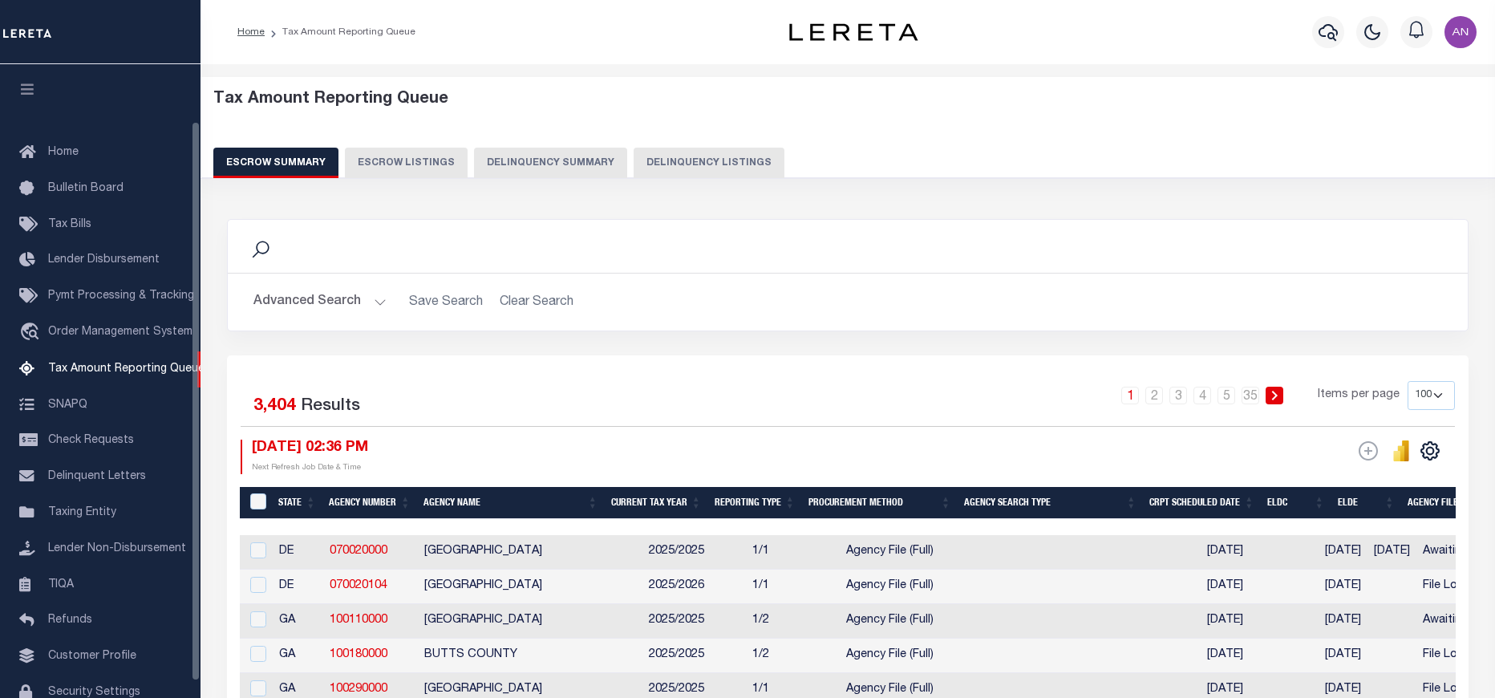
select select "100"
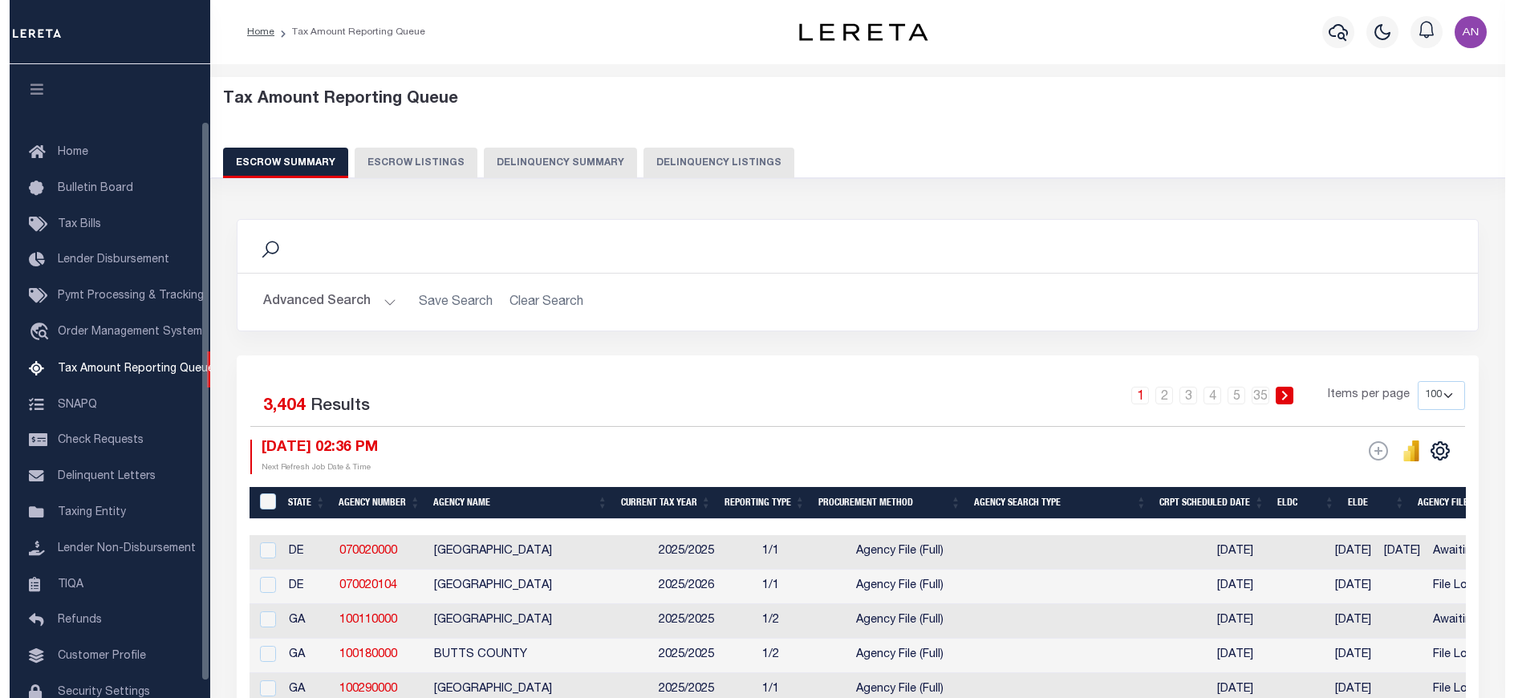
scroll to position [65, 0]
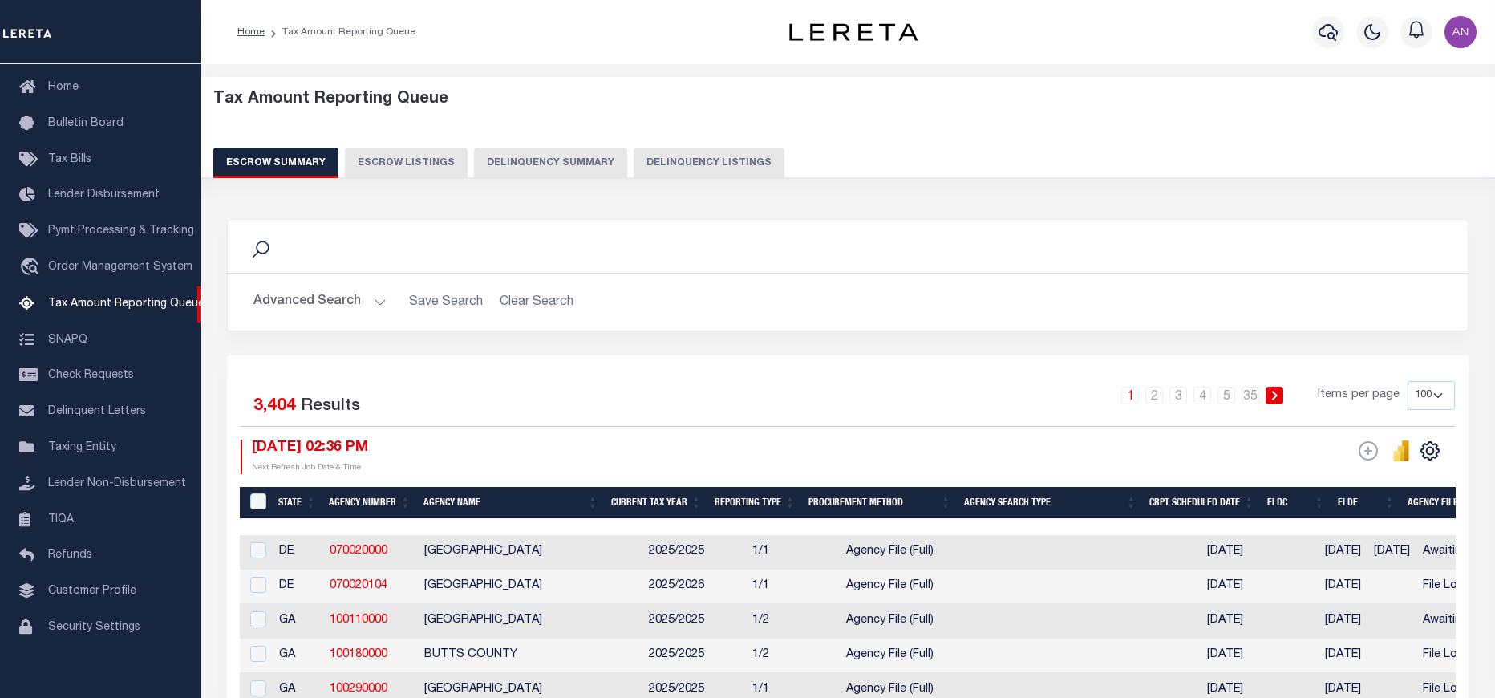
click at [713, 164] on button "Delinquency Listings" at bounding box center [709, 163] width 151 height 30
select select "100"
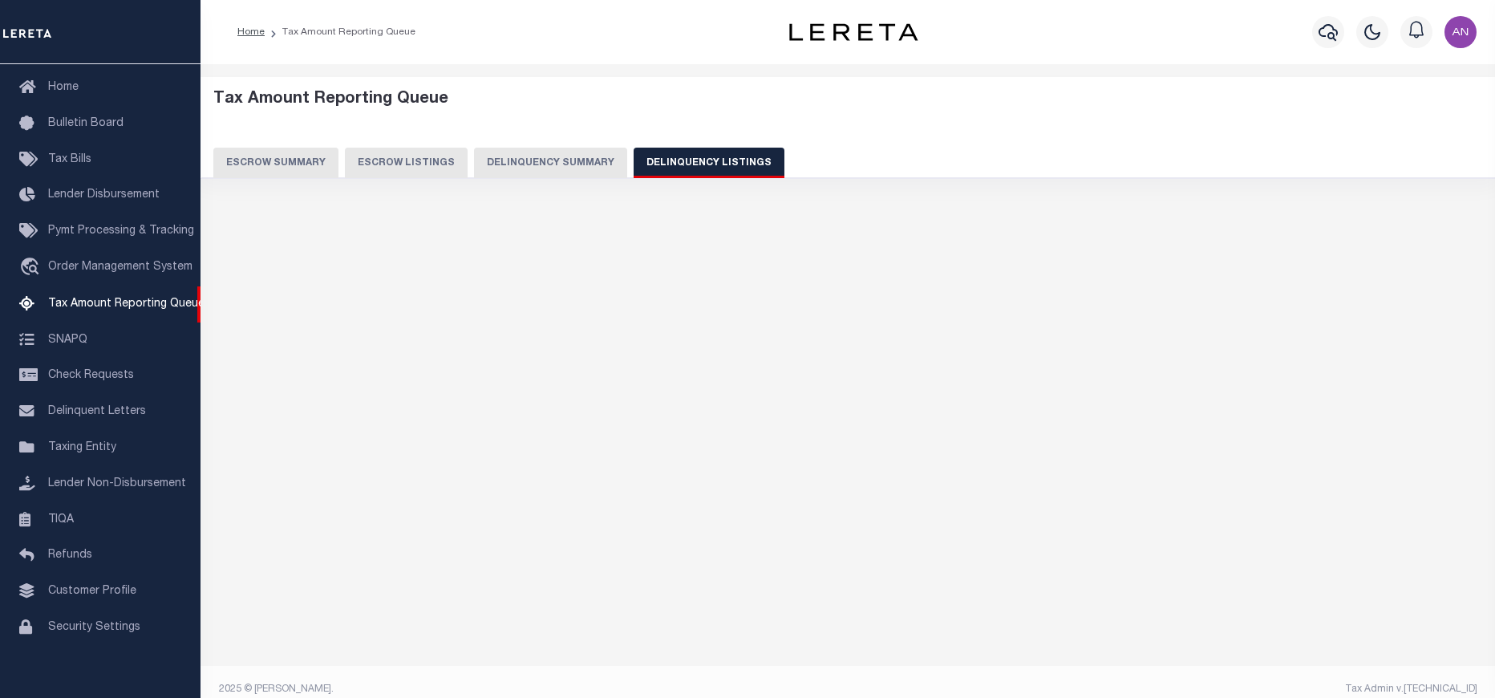
select select "100"
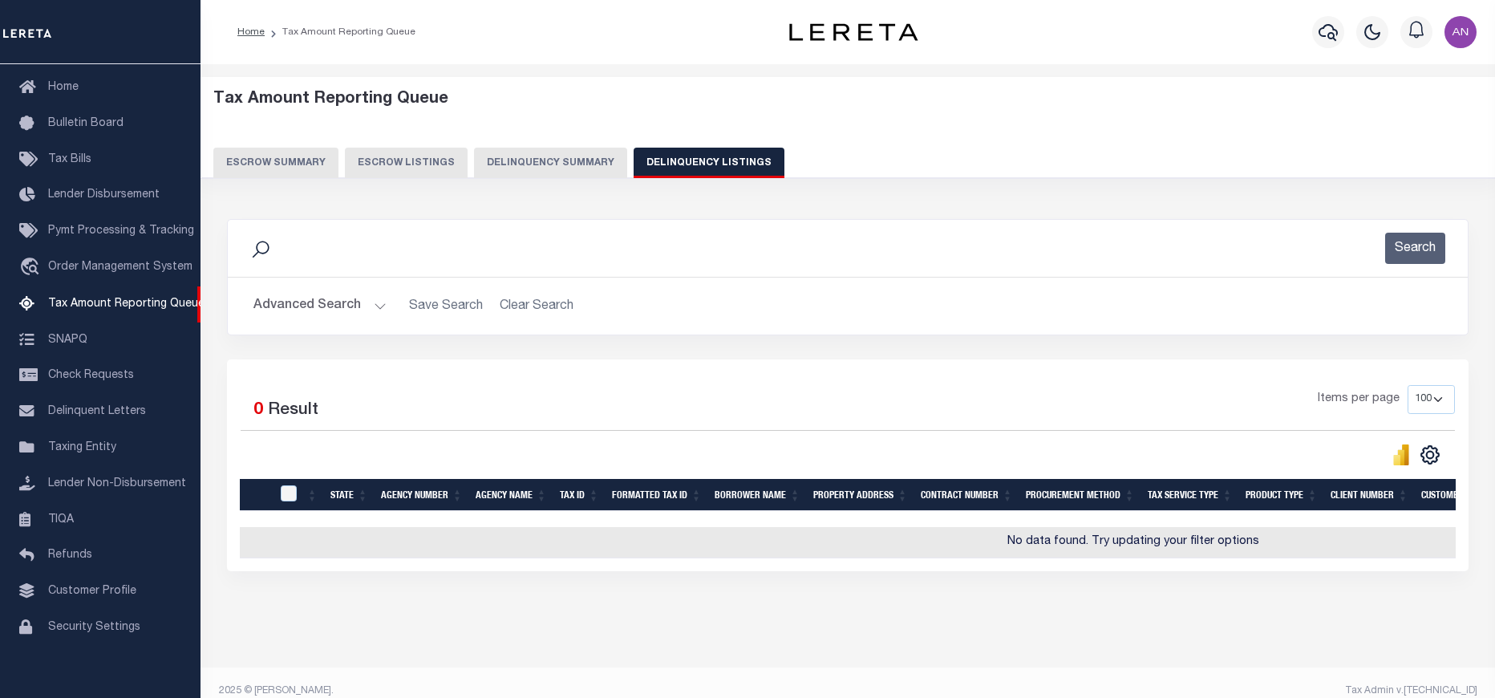
click at [286, 306] on button "Advanced Search" at bounding box center [320, 305] width 133 height 31
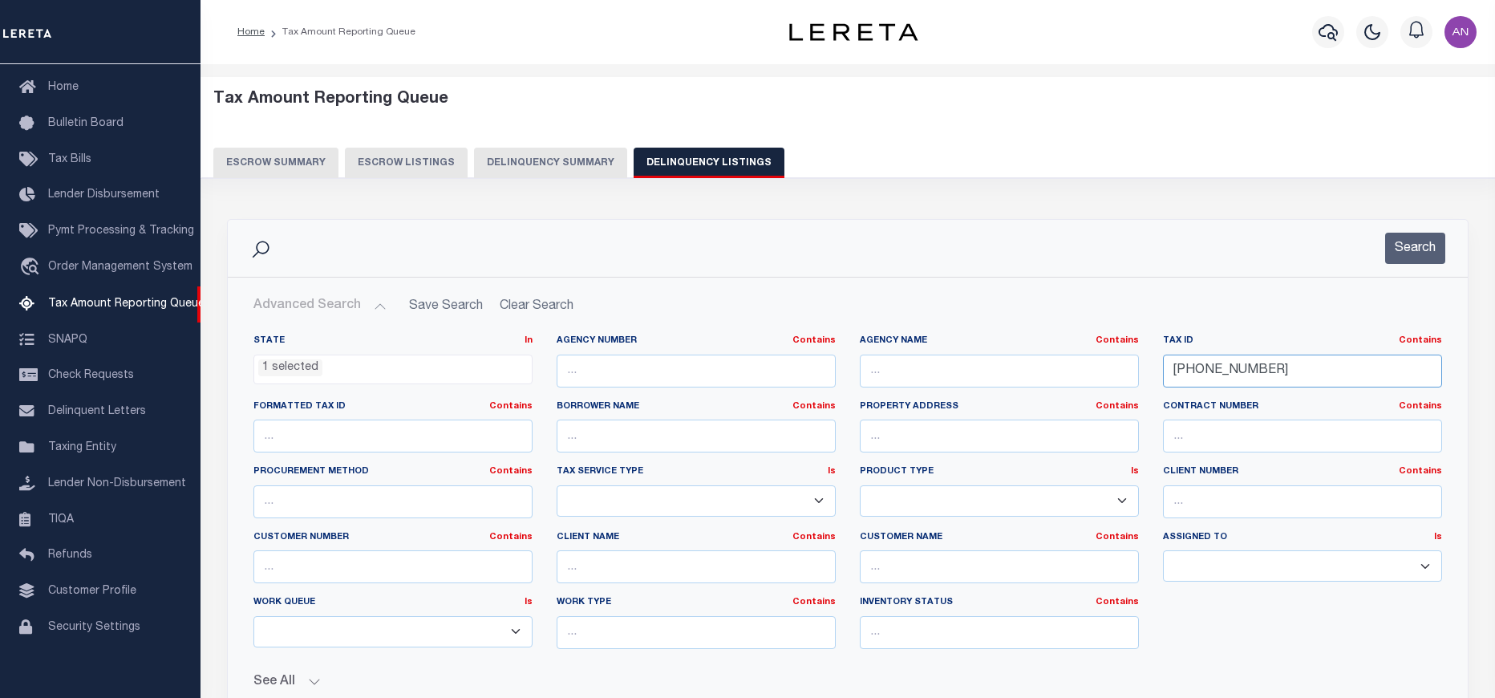
click at [1327, 383] on input "07-02274-000" at bounding box center [1302, 371] width 279 height 33
paste input "4/B1-33-R"
type input "4/B1-33-R"
click at [1416, 259] on button "Search" at bounding box center [1415, 248] width 60 height 31
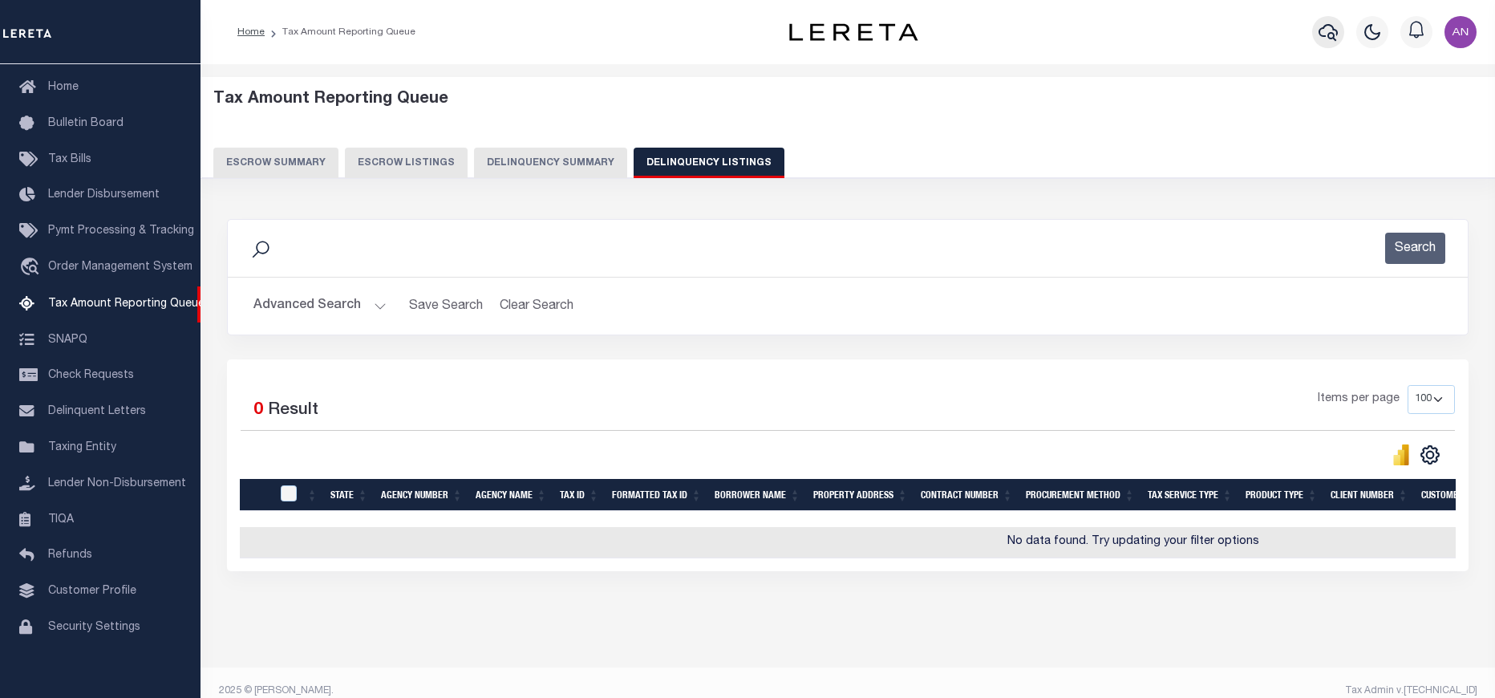
click at [1332, 28] on icon "button" at bounding box center [1328, 31] width 19 height 19
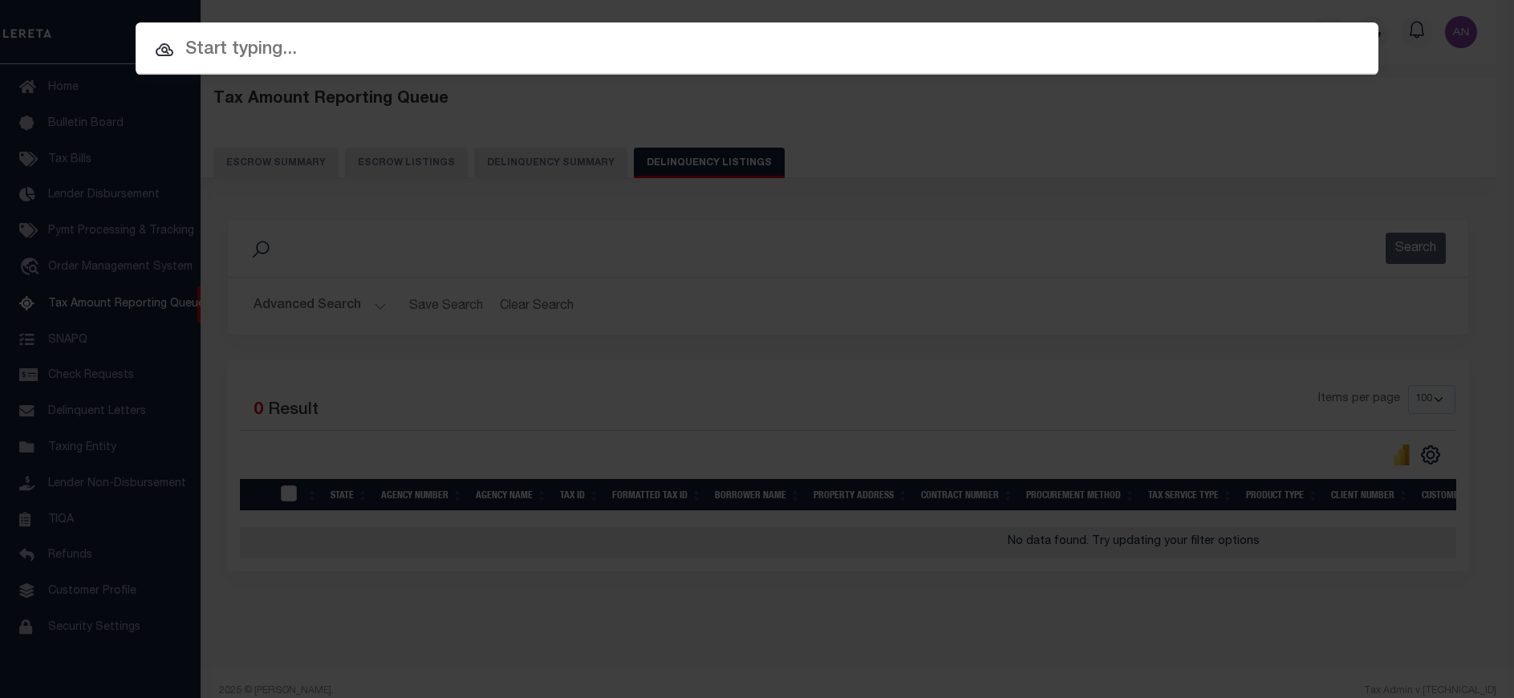
paste input "993243771"
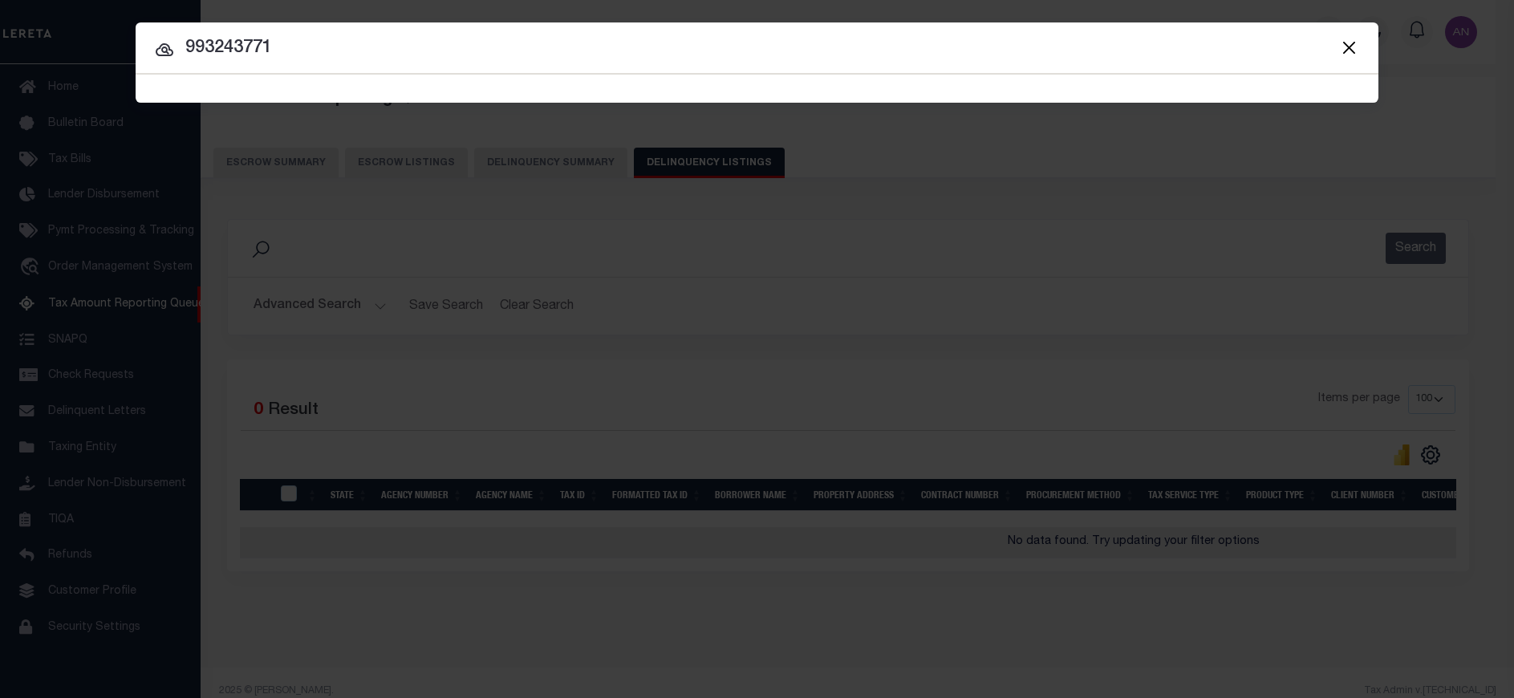
type input "993243771"
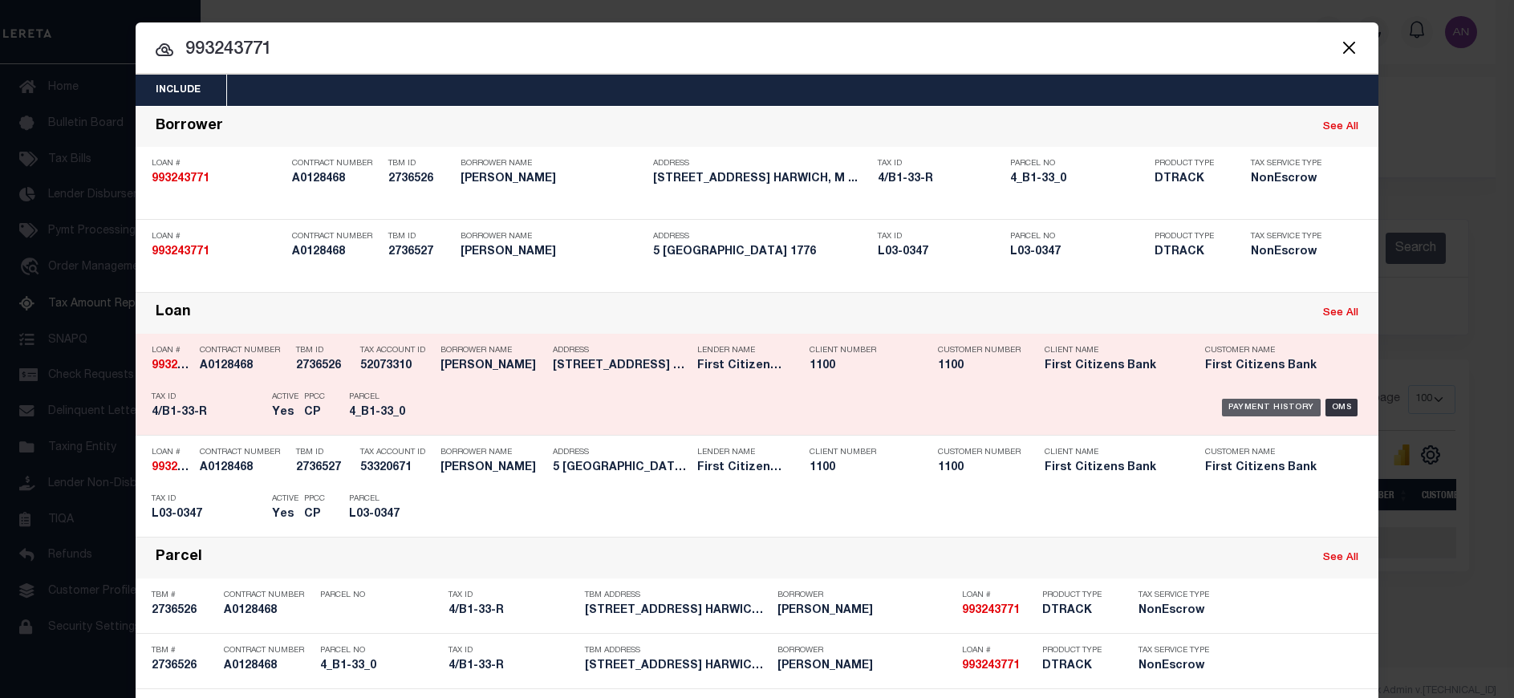
click at [1264, 404] on div "Payment History" at bounding box center [1271, 408] width 99 height 18
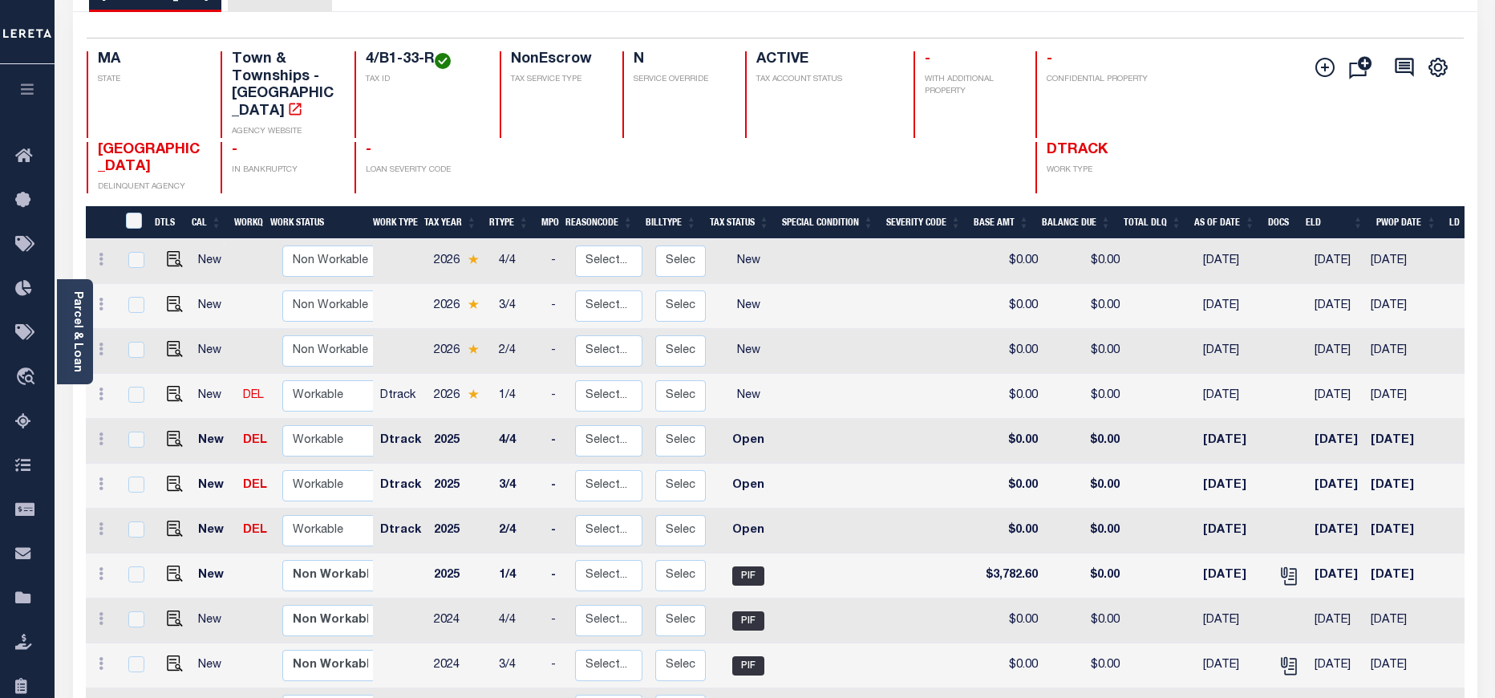
scroll to position [120, 0]
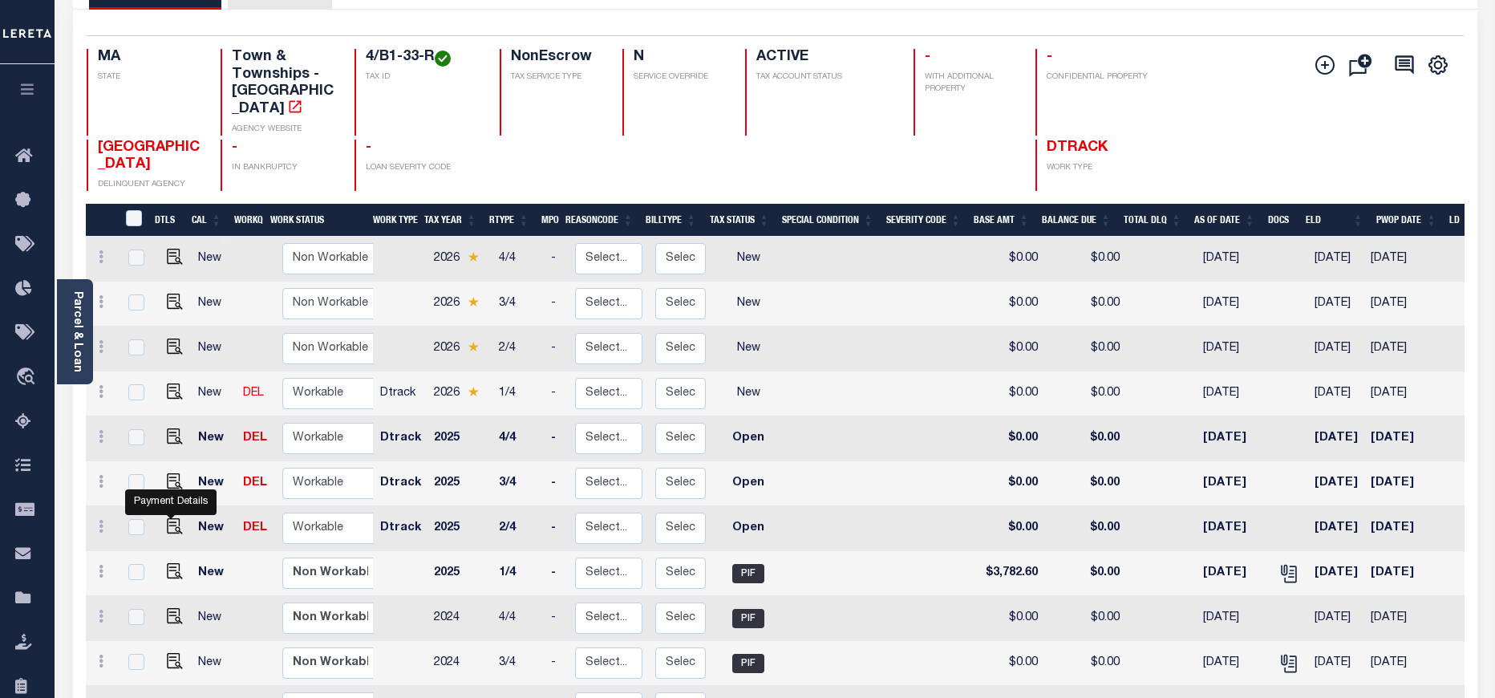
drag, startPoint x: 166, startPoint y: 513, endPoint x: 160, endPoint y: 529, distance: 17.3
click at [168, 518] on img "" at bounding box center [175, 526] width 16 height 16
checkbox input "true"
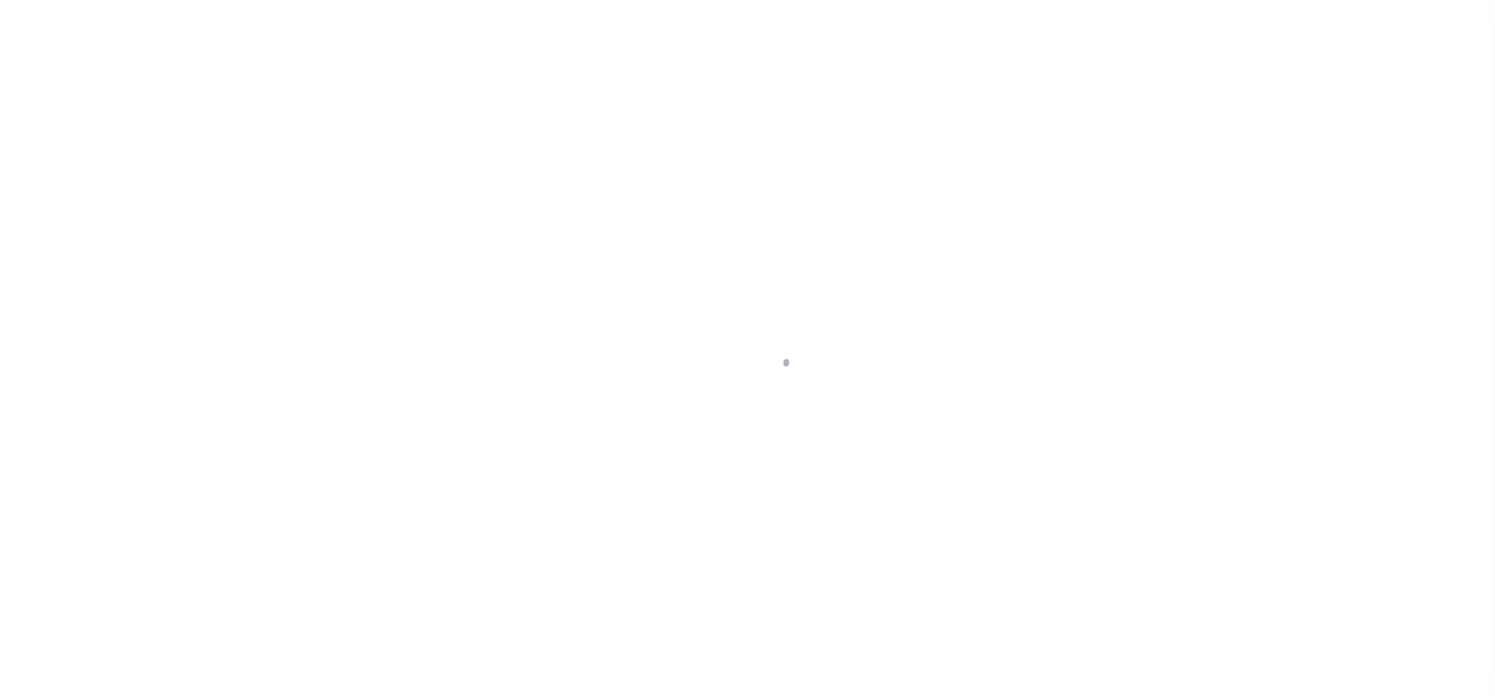
select select "OP2"
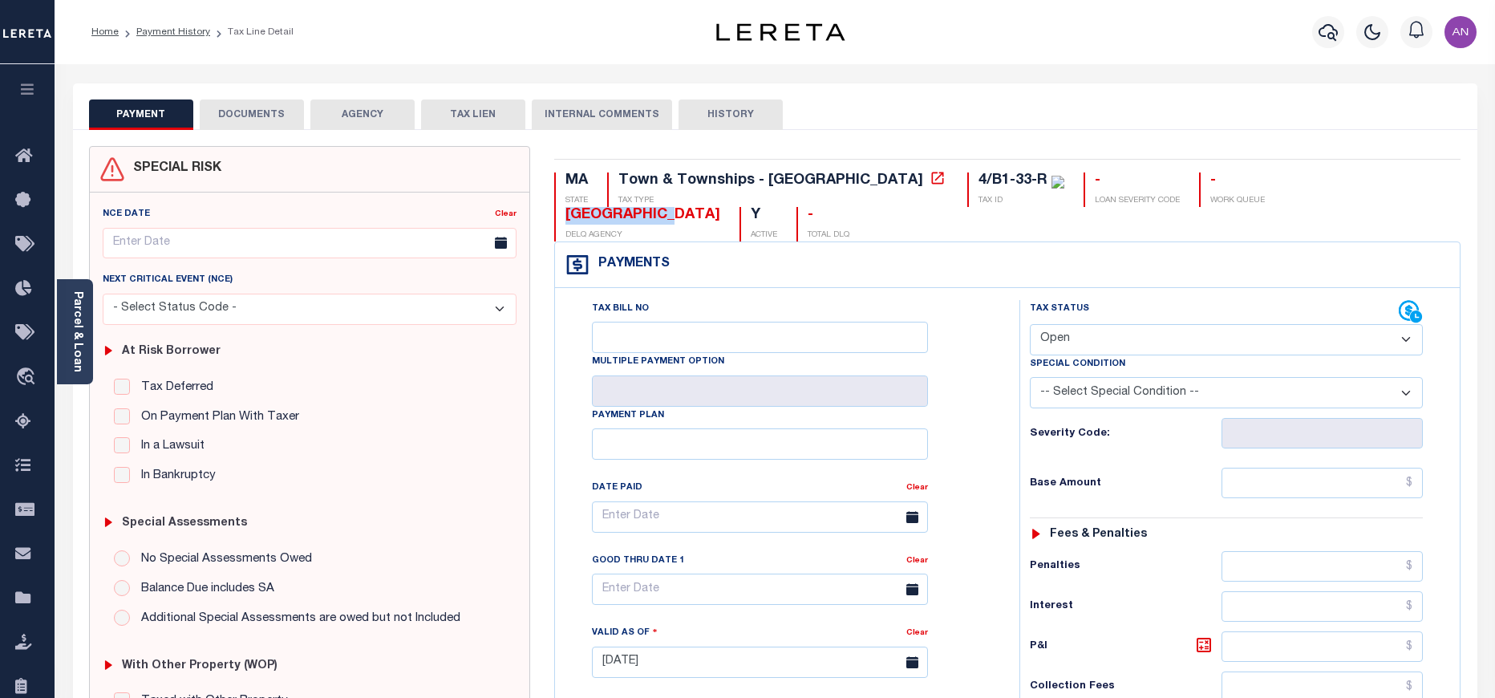
drag, startPoint x: 1288, startPoint y: 182, endPoint x: 1158, endPoint y: 180, distance: 129.2
click at [1158, 180] on div "MA STATE Town & Townships - MA TAX TYPE 4/B1-33-R TAX ID - LOAN SEVERITY CODE -…" at bounding box center [1007, 206] width 907 height 69
copy div "[GEOGRAPHIC_DATA]"
click at [173, 30] on link "Payment History" at bounding box center [173, 32] width 74 height 10
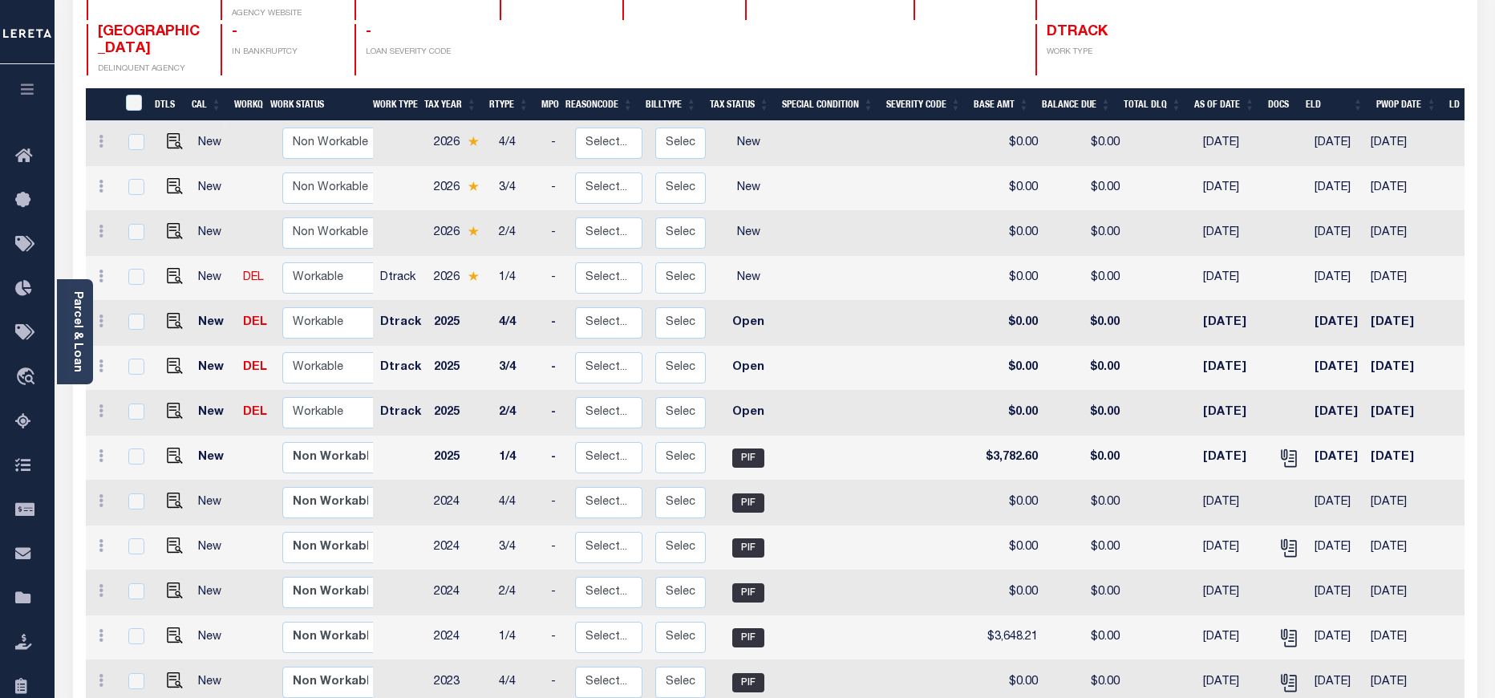
scroll to position [241, 0]
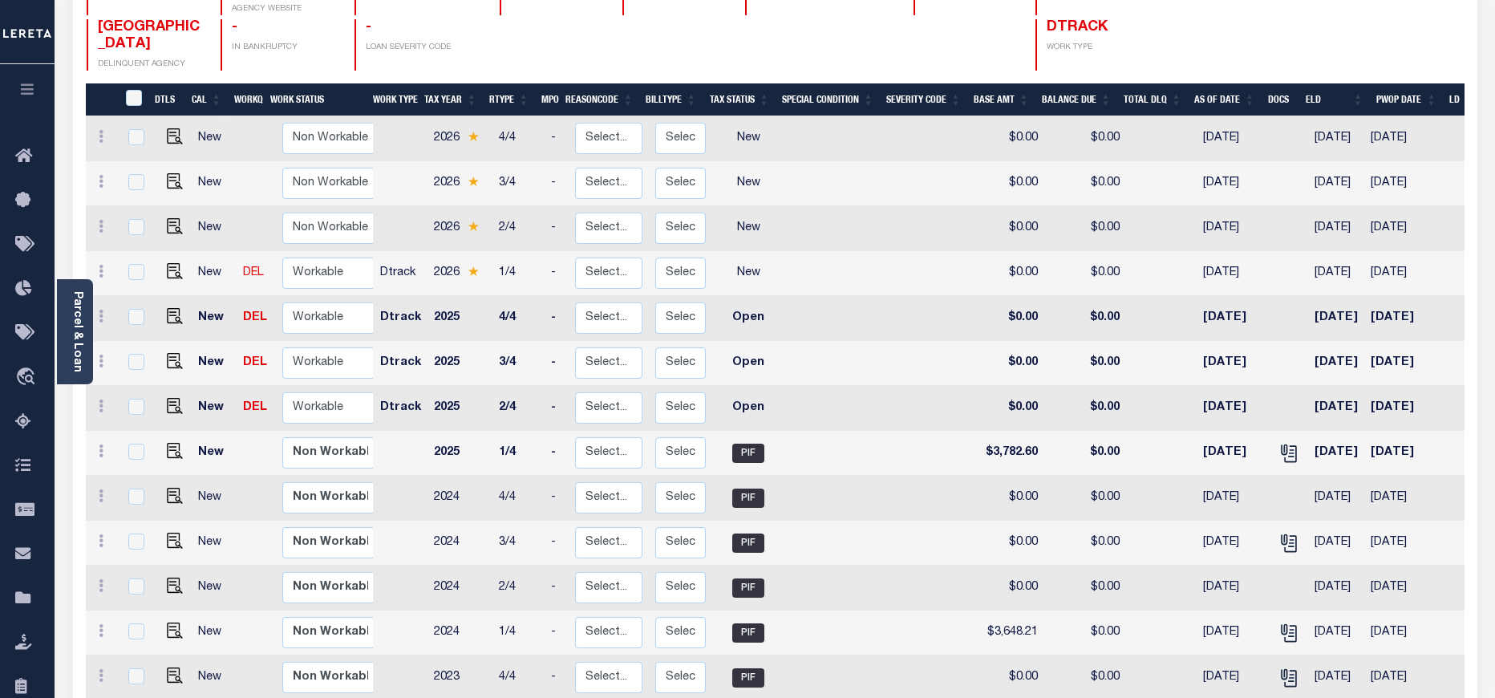
drag, startPoint x: 1286, startPoint y: 254, endPoint x: 1365, endPoint y: 258, distance: 78.8
click at [1365, 258] on tr "New DEL Non Workable Workable Dtrack 2026 1/4 - Select... Payment Reversal Taxa…" at bounding box center [866, 273] width 1560 height 45
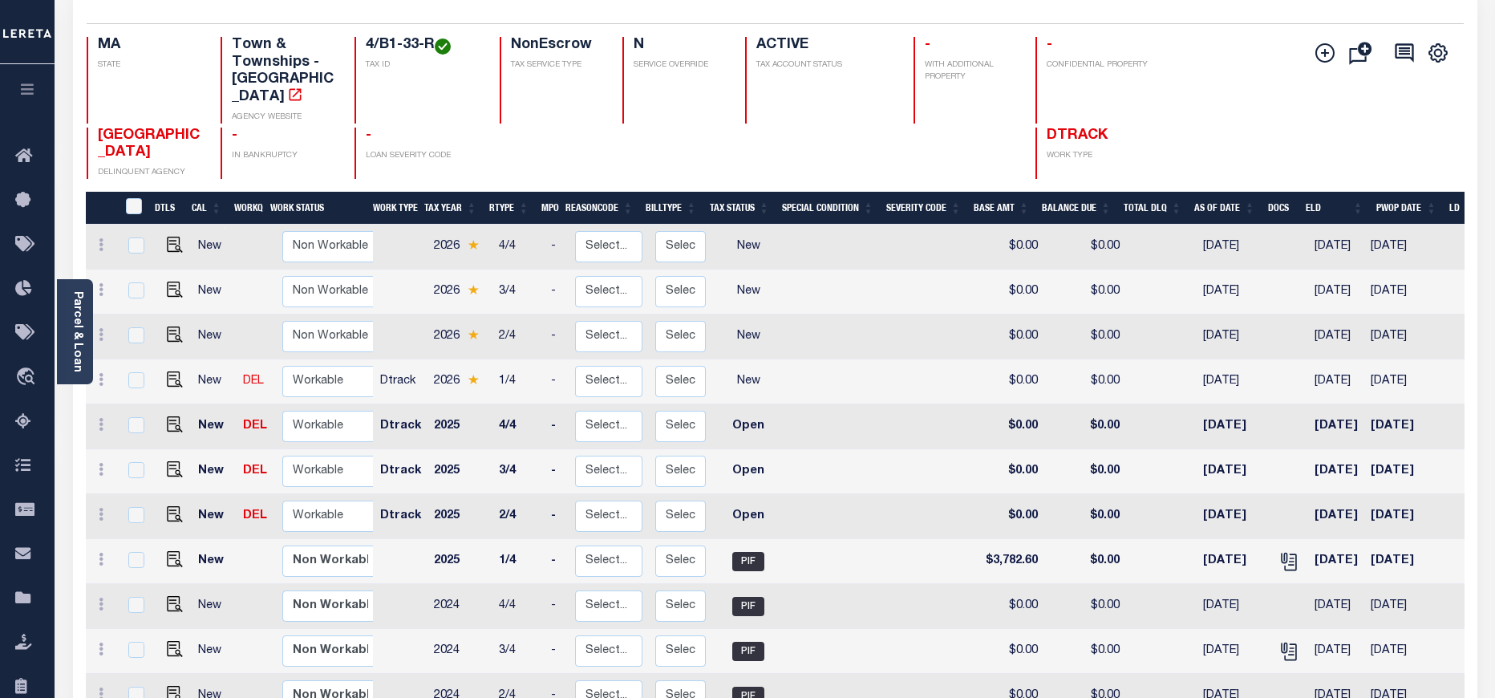
scroll to position [0, 0]
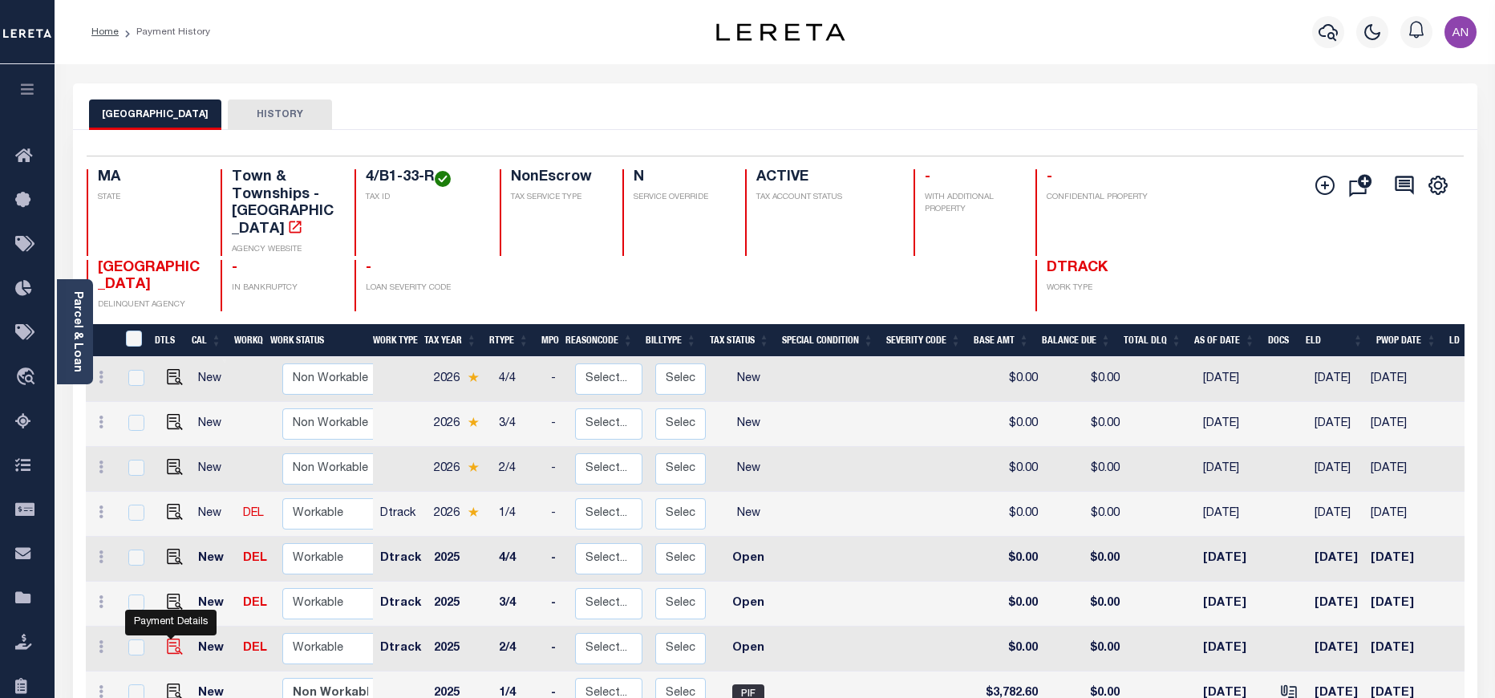
click at [167, 639] on img "" at bounding box center [175, 647] width 16 height 16
checkbox input "true"
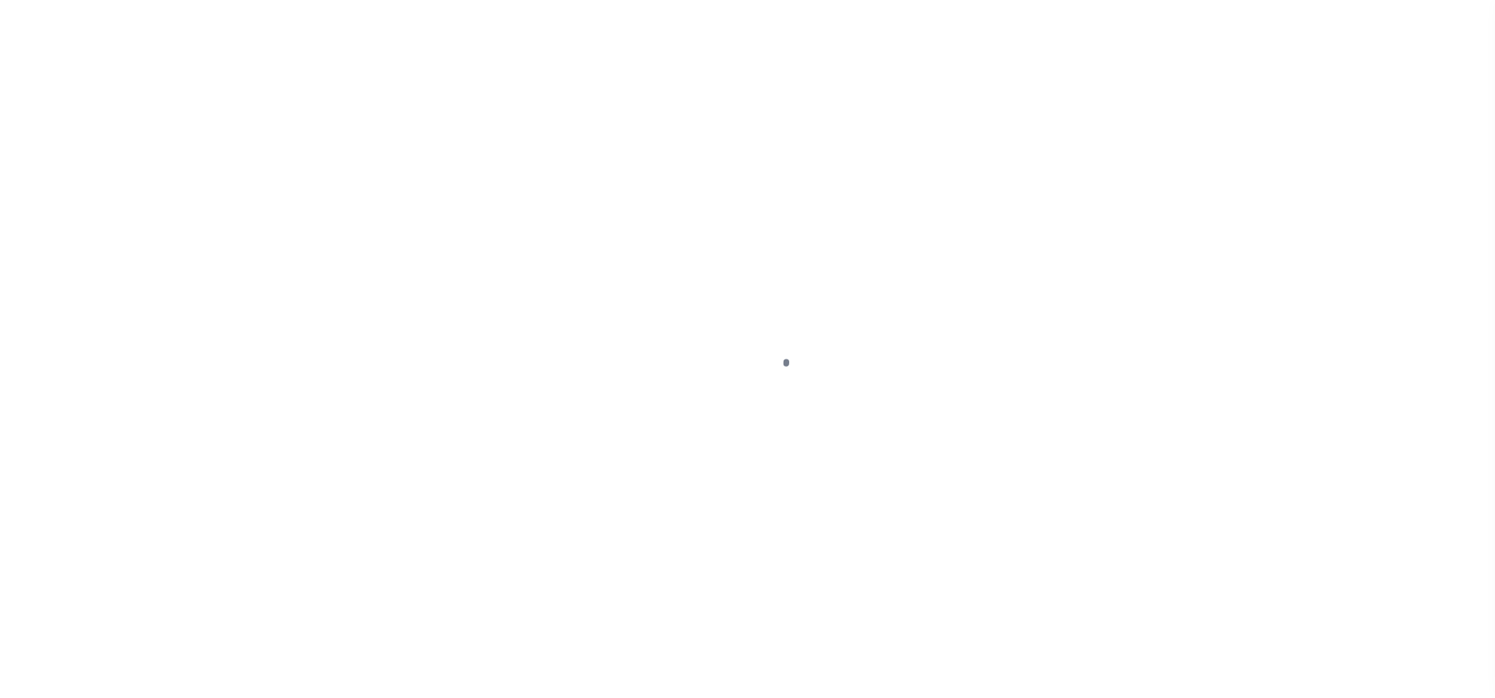
select select "OP2"
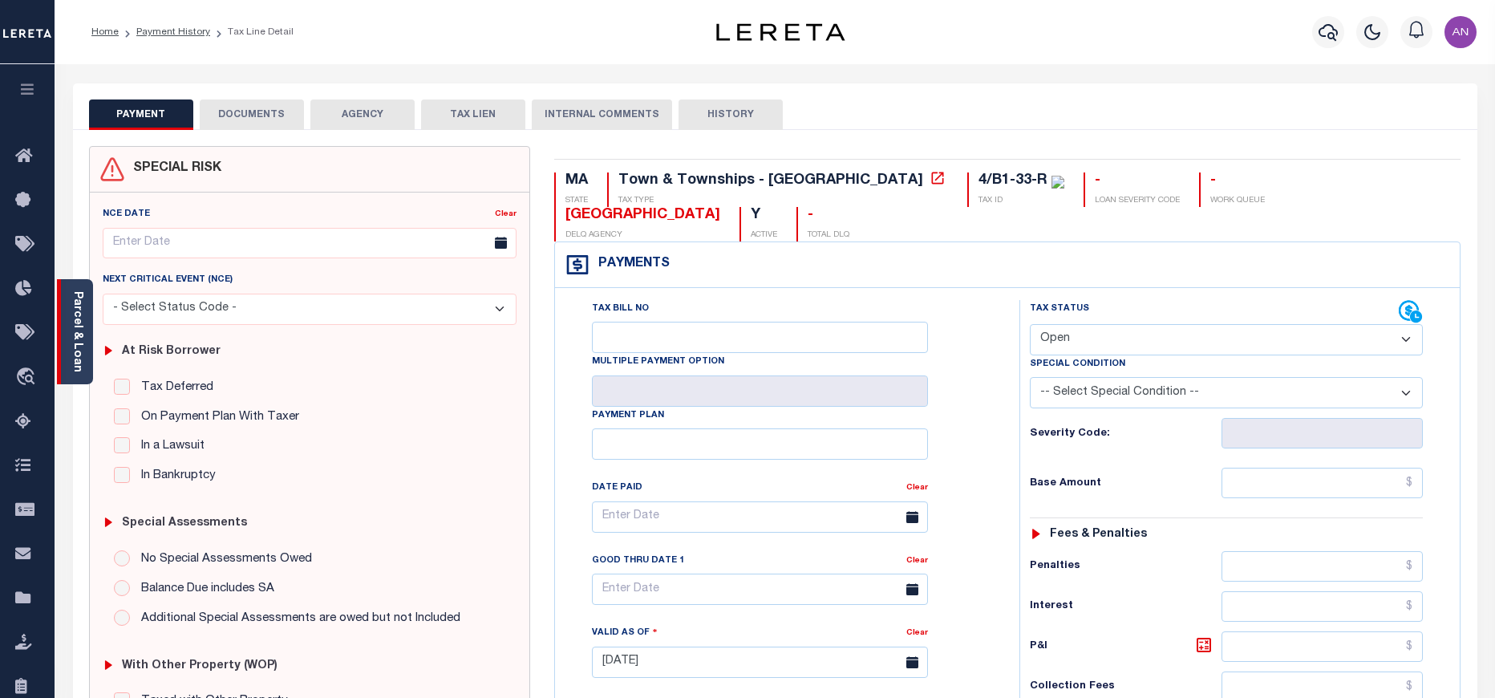
click at [84, 348] on div "Parcel & Loan" at bounding box center [75, 331] width 36 height 105
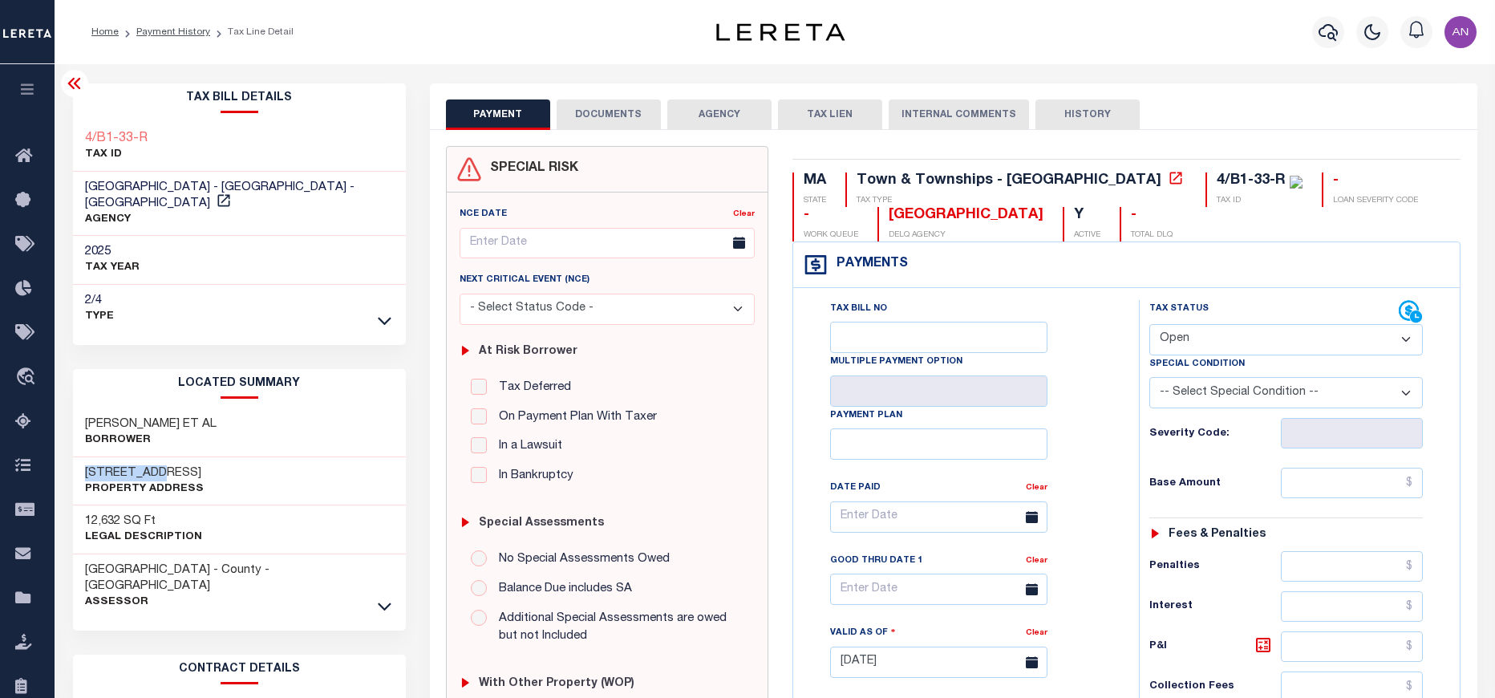
drag, startPoint x: 176, startPoint y: 452, endPoint x: 86, endPoint y: 458, distance: 90.0
click at [86, 465] on h3 "54 SHORE RD" at bounding box center [144, 473] width 119 height 16
copy h3 "54 SHORE RD"
click at [181, 29] on link "Payment History" at bounding box center [173, 32] width 74 height 10
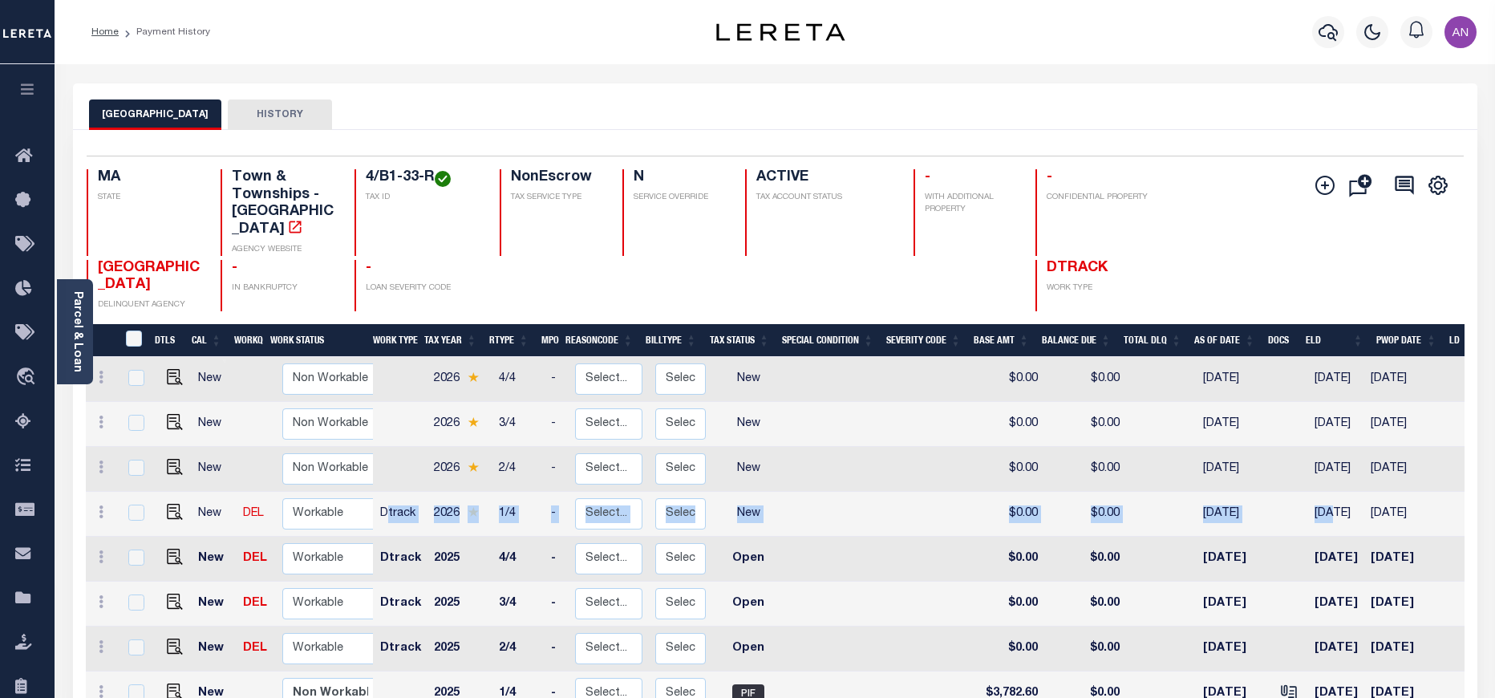
drag, startPoint x: 386, startPoint y: 491, endPoint x: 1321, endPoint y: 488, distance: 935.4
click at [1321, 492] on tr "New DEL Non Workable Workable Dtrack 2026 1/4 - Select... Payment Reversal Taxa…" at bounding box center [866, 514] width 1560 height 45
click at [1294, 499] on td at bounding box center [1289, 514] width 39 height 45
checkbox input "true"
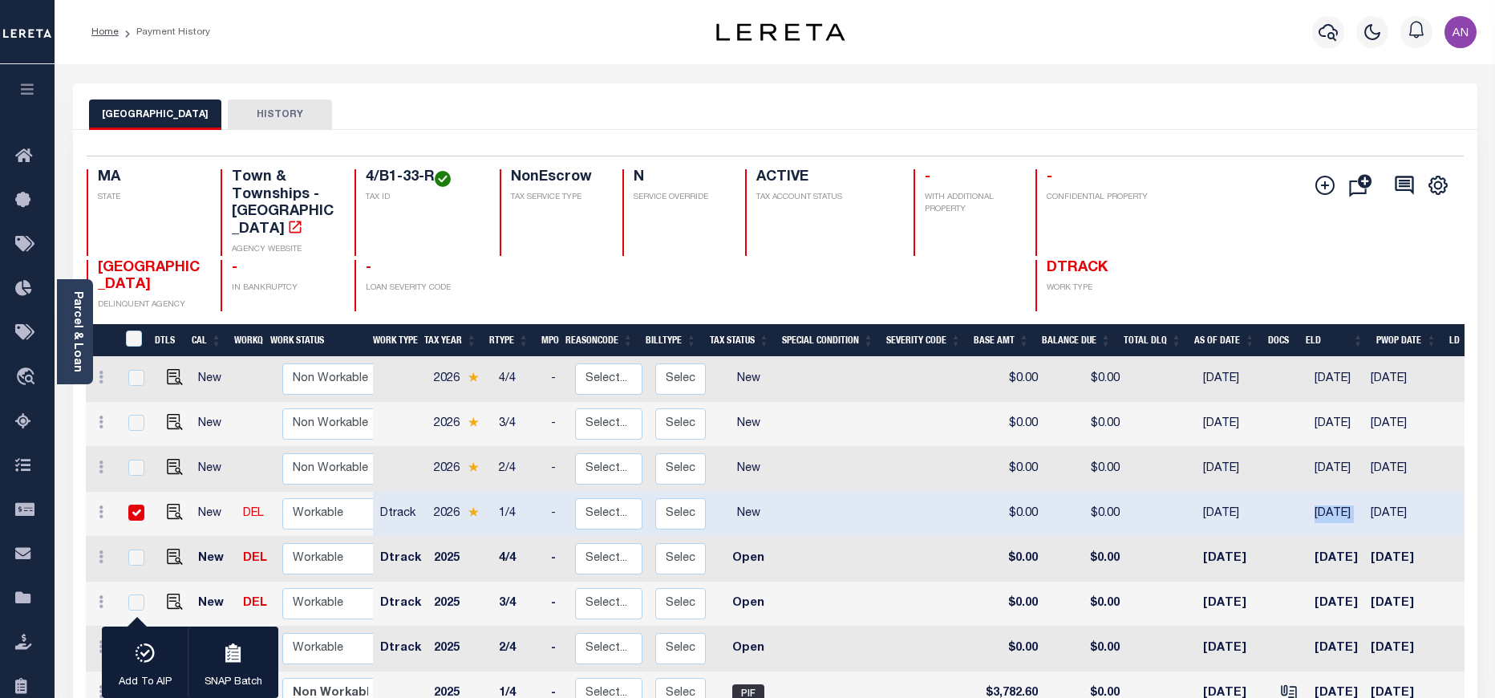
drag, startPoint x: 1294, startPoint y: 499, endPoint x: 1377, endPoint y: 499, distance: 83.4
click at [1377, 499] on tr "New DEL Non Workable Workable Dtrack 2026 1/4 - Select... Payment Reversal Taxa…" at bounding box center [866, 514] width 1560 height 45
click at [175, 504] on img "" at bounding box center [175, 512] width 16 height 16
checkbox input "false"
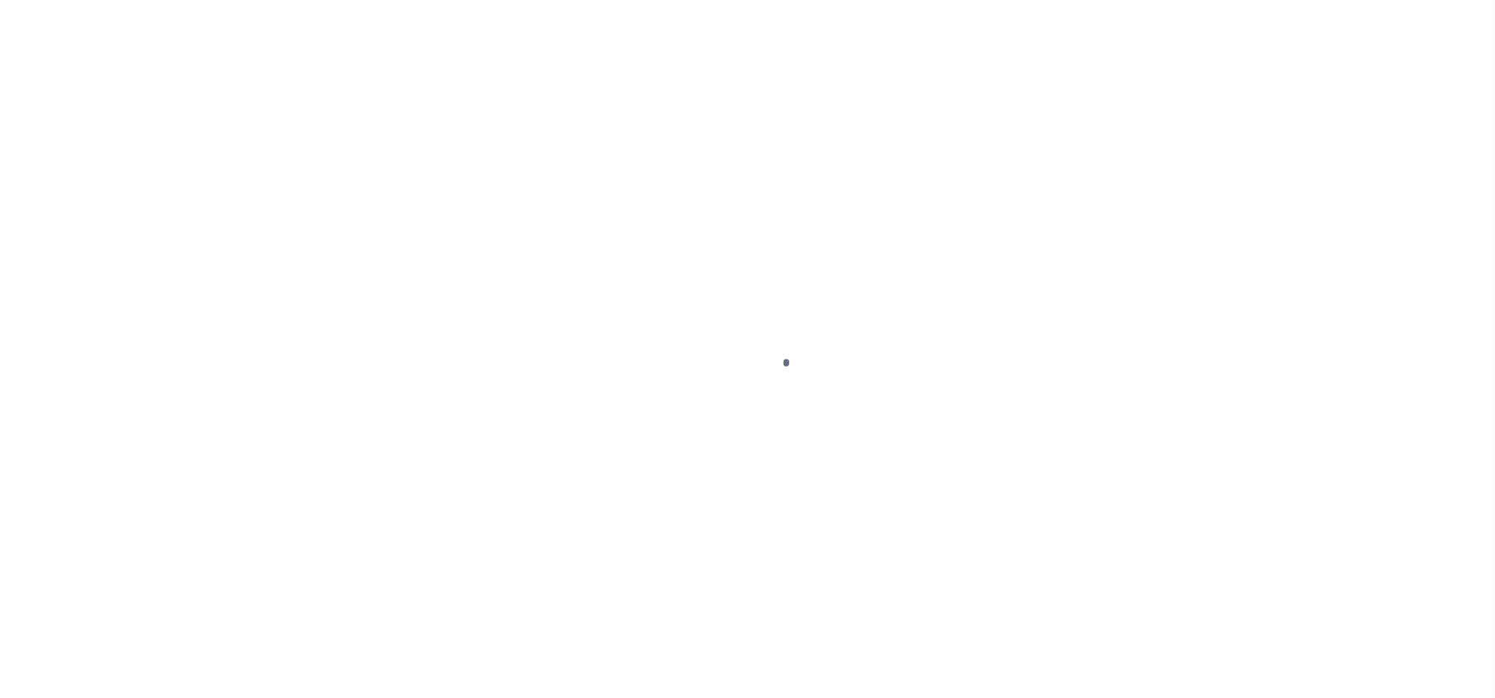
checkbox input "false"
type input "[DATE]"
select select "NW2"
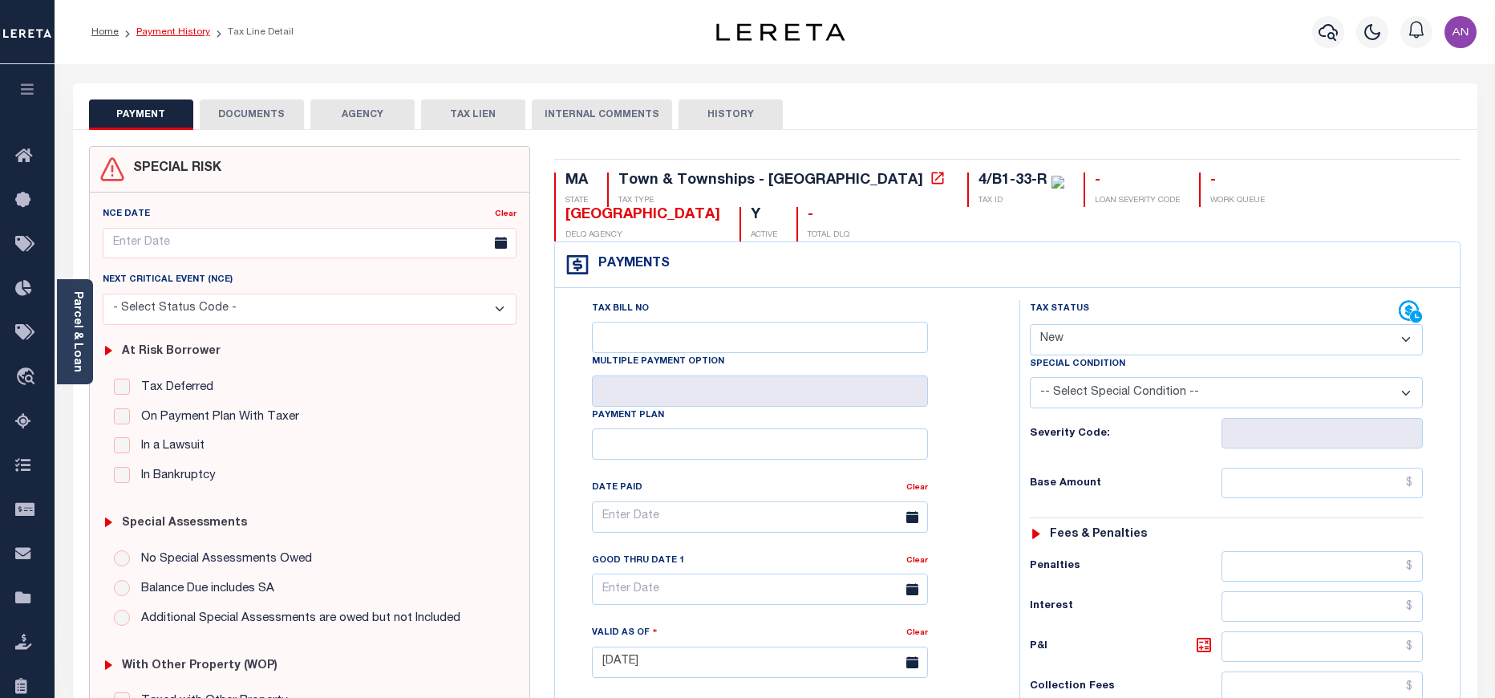
click at [169, 31] on link "Payment History" at bounding box center [173, 32] width 74 height 10
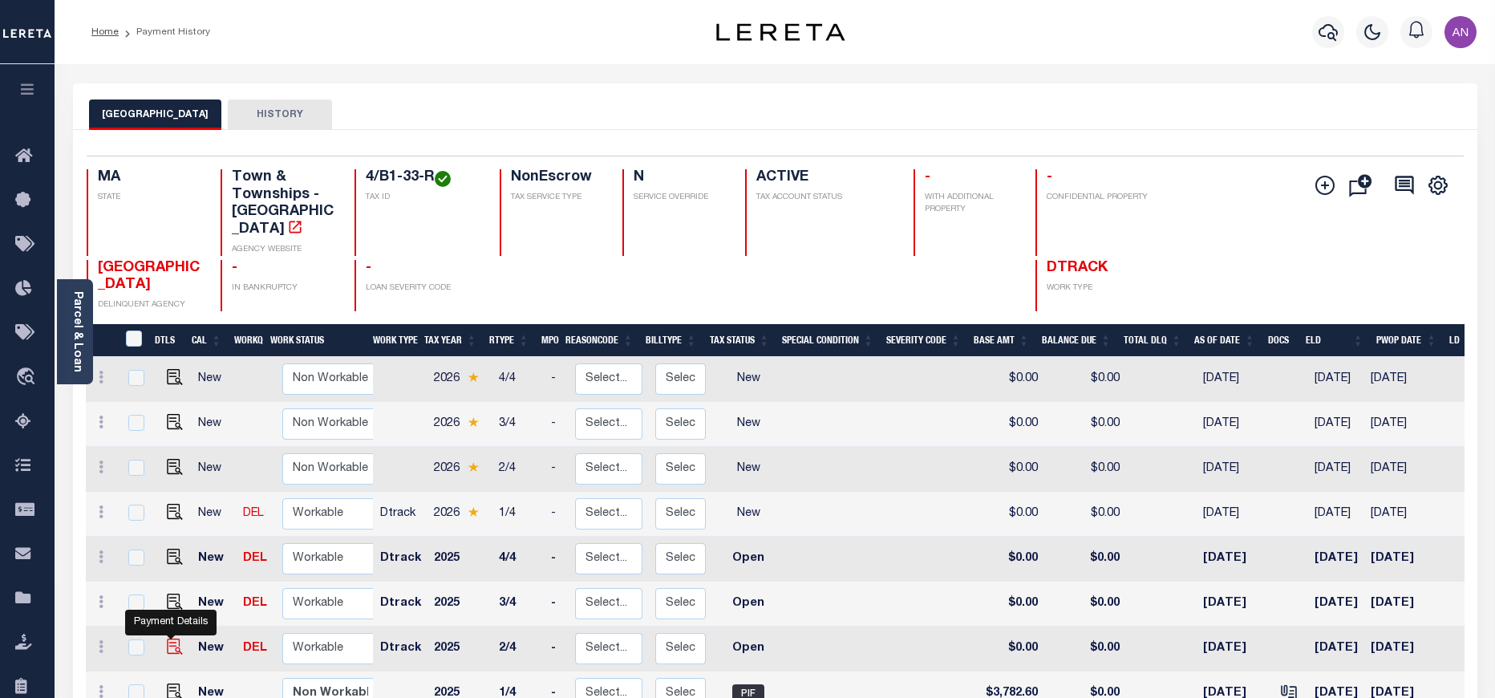
click at [167, 639] on img "" at bounding box center [175, 647] width 16 height 16
checkbox input "true"
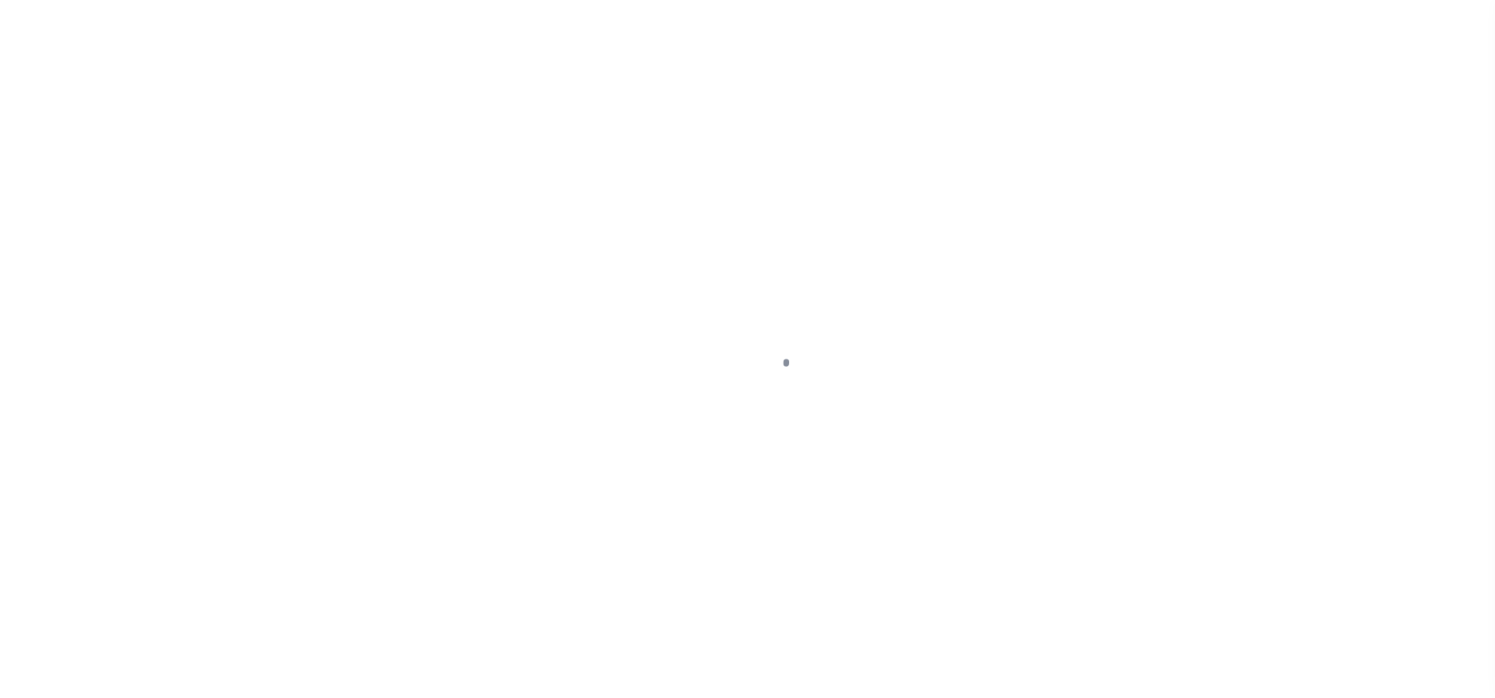
select select "OP2"
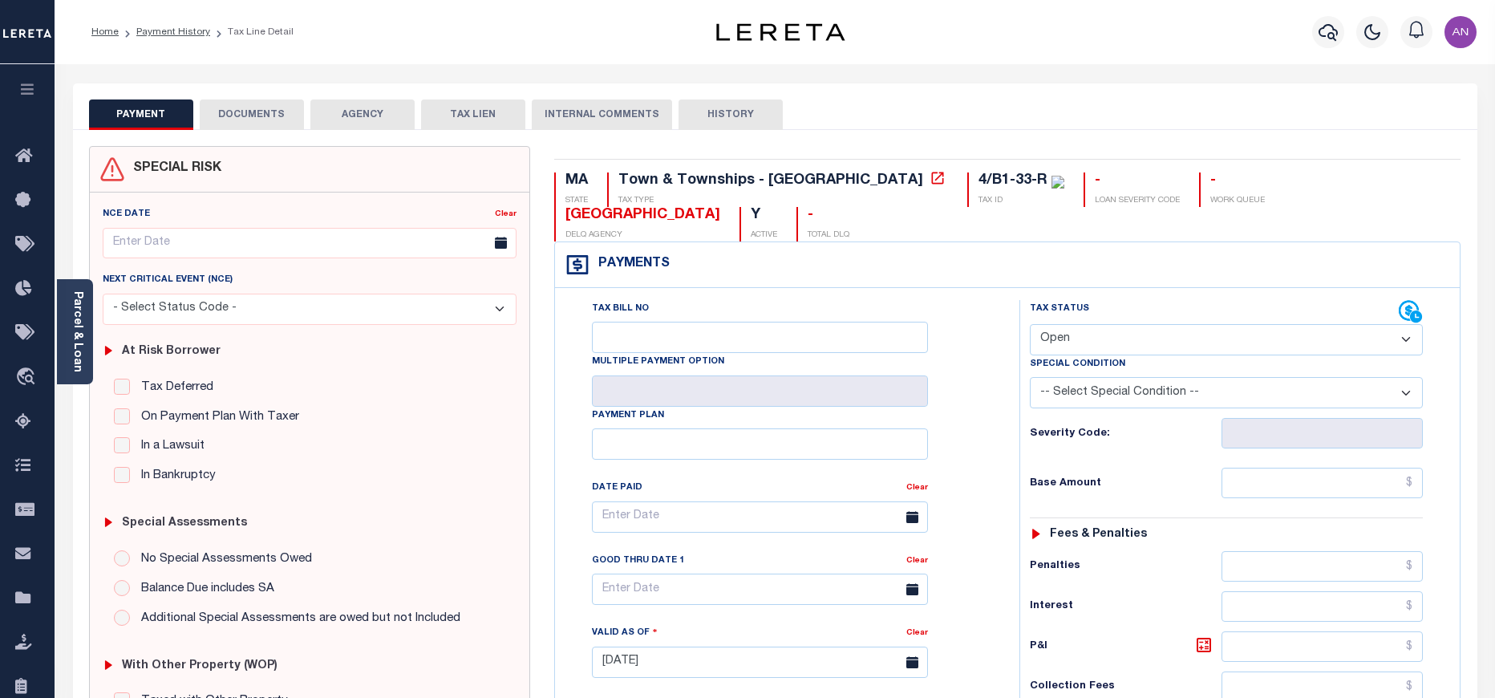
click at [242, 109] on button "DOCUMENTS" at bounding box center [252, 114] width 104 height 30
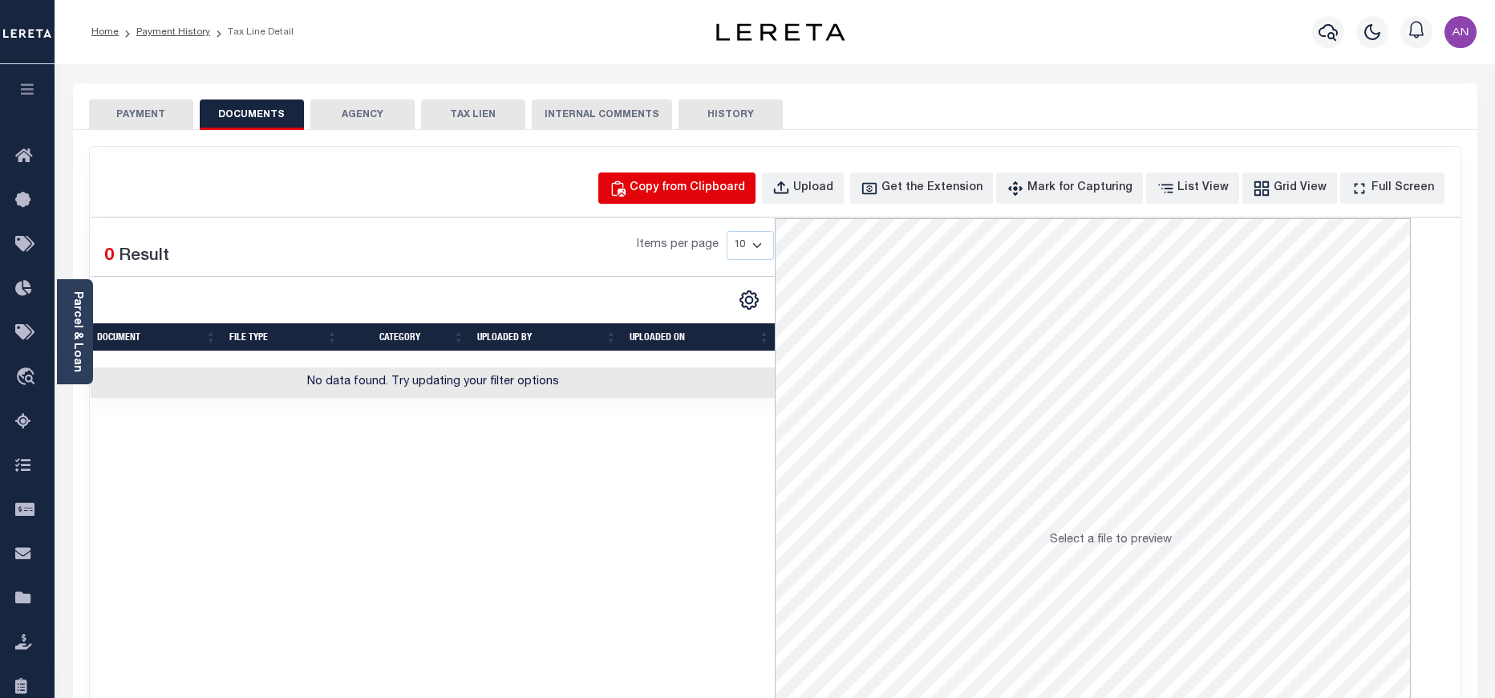
click at [701, 192] on div "Copy from Clipboard" at bounding box center [688, 189] width 116 height 18
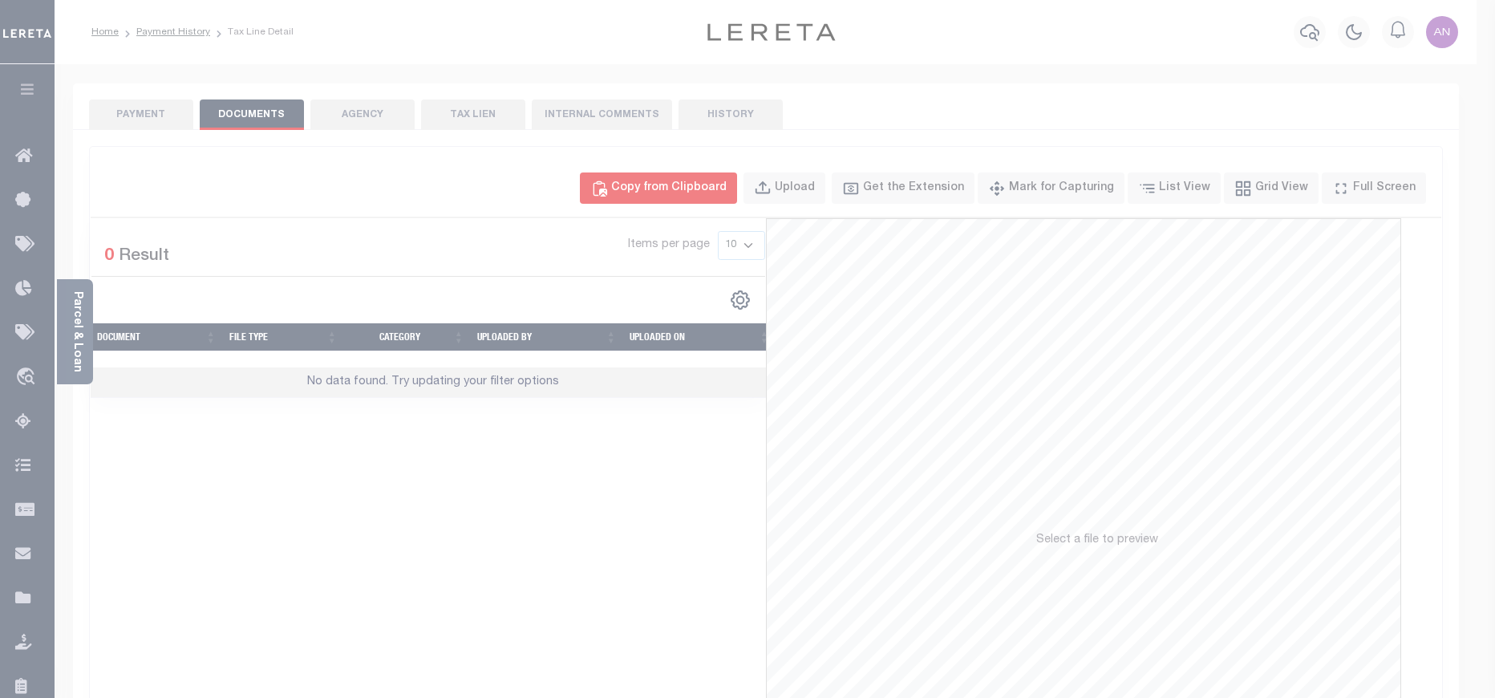
select select "POP"
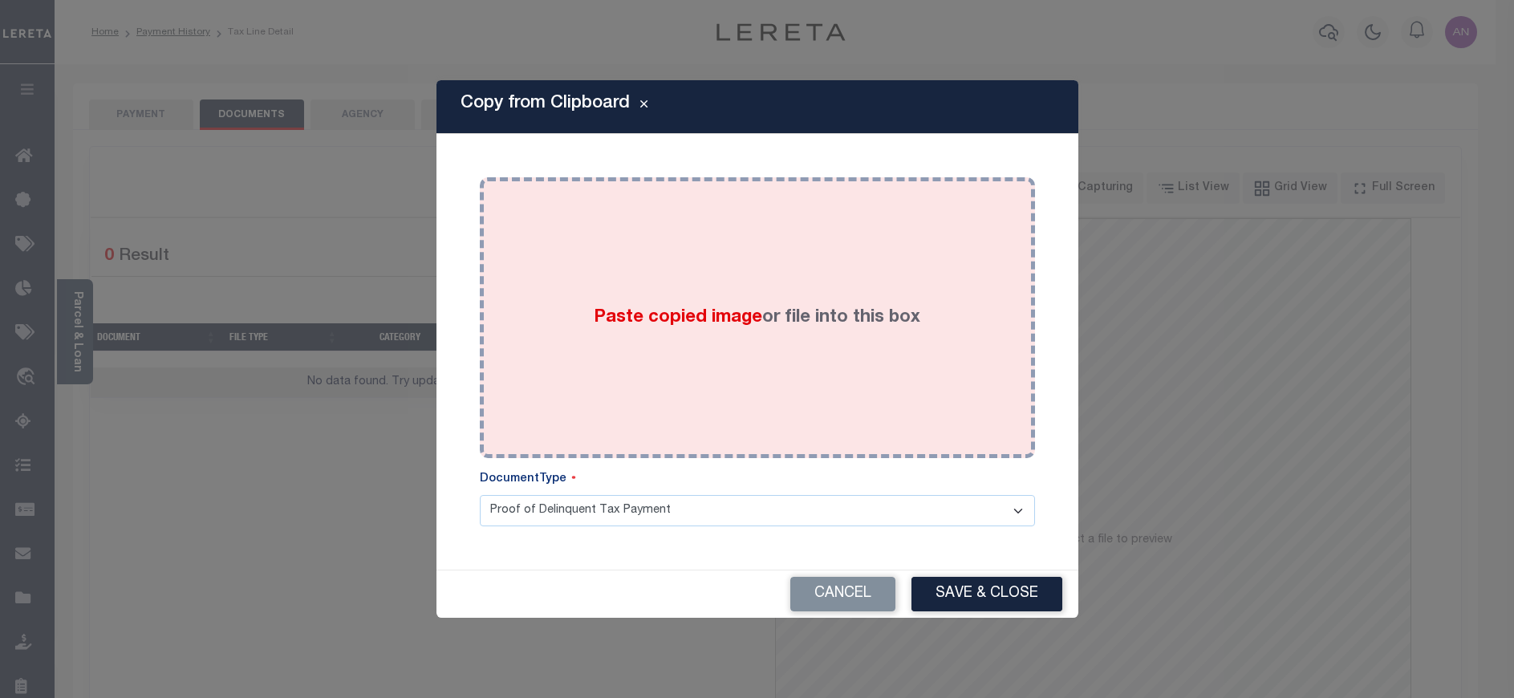
click at [720, 233] on div "Paste copied image or file into this box" at bounding box center [757, 317] width 531 height 257
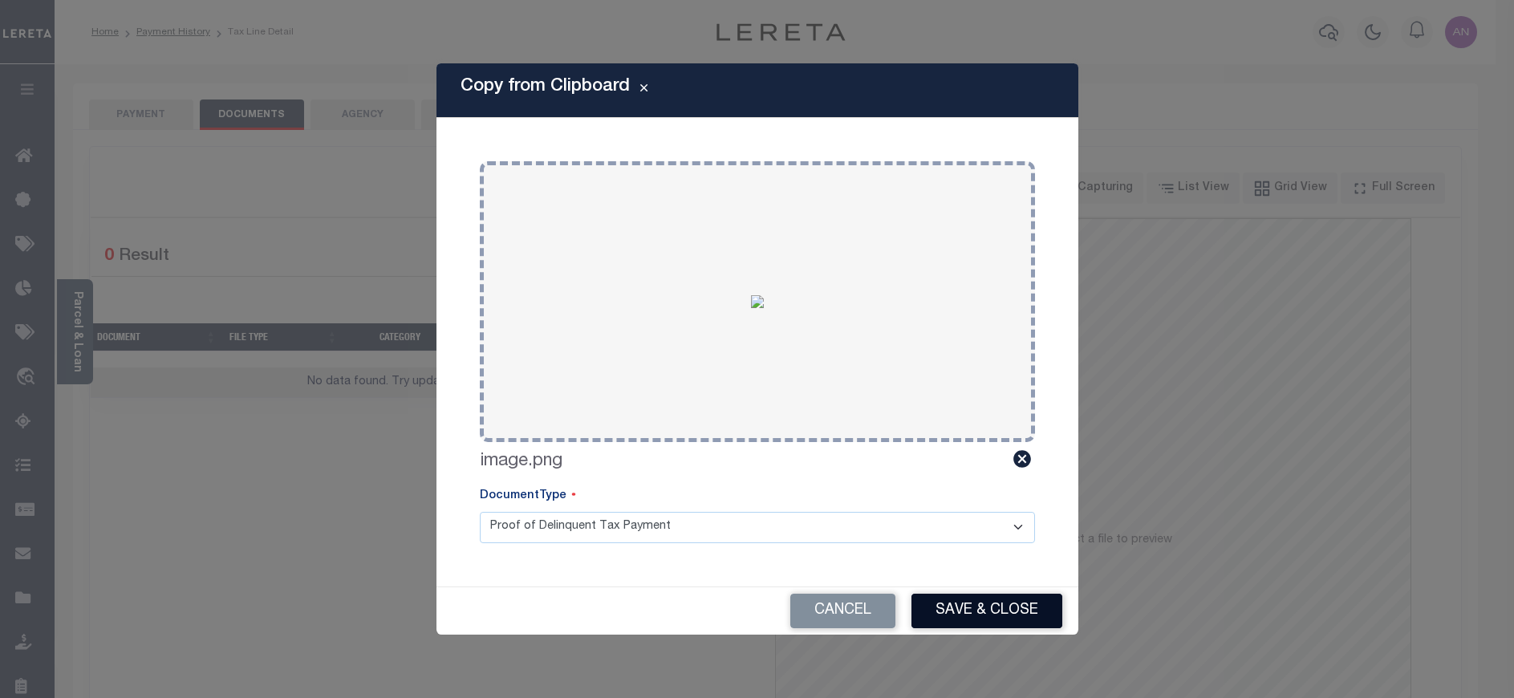
click at [986, 613] on button "Save & Close" at bounding box center [986, 611] width 151 height 34
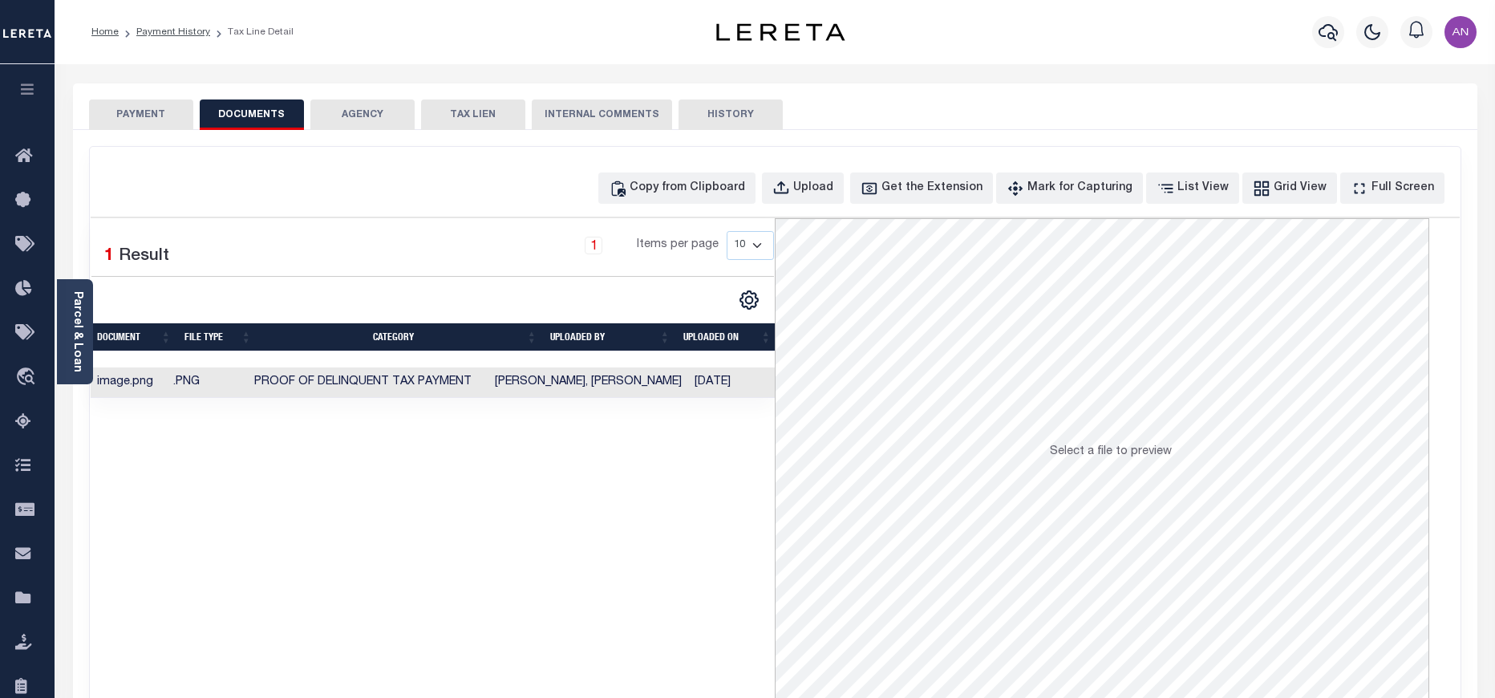
click at [130, 116] on button "PAYMENT" at bounding box center [141, 114] width 104 height 30
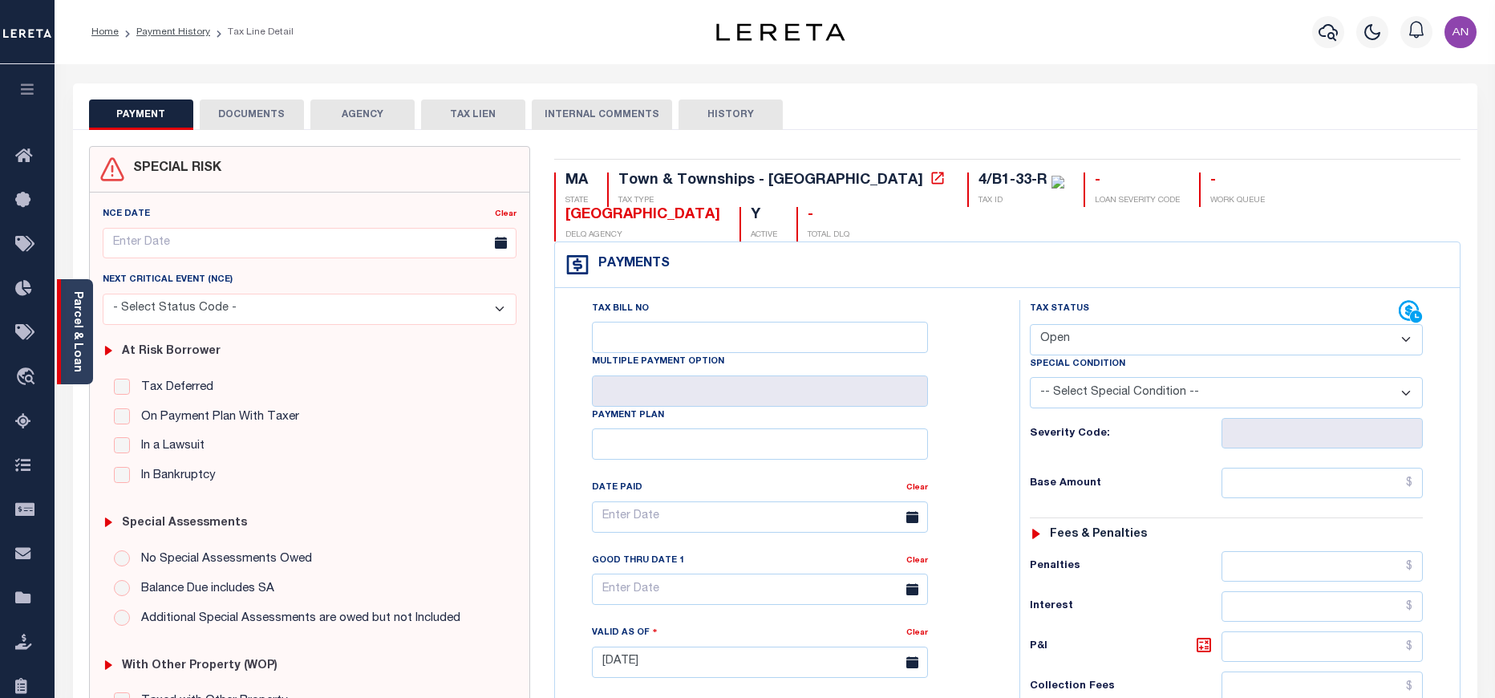
click at [78, 331] on link "Parcel & Loan" at bounding box center [76, 331] width 11 height 81
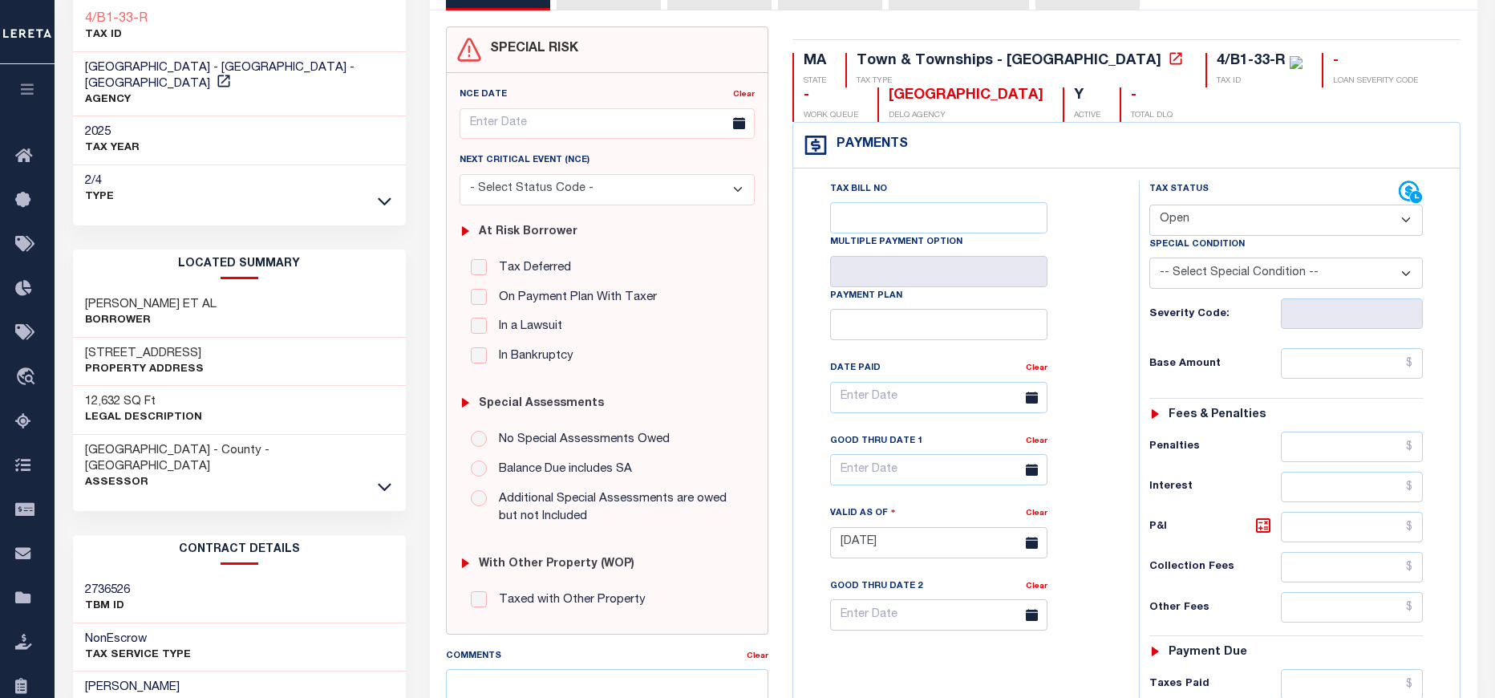
scroll to position [120, 0]
click at [1182, 213] on select "- Select Status Code - Open Due/Unpaid Paid Incomplete No Tax Due Internal Refu…" at bounding box center [1287, 219] width 274 height 31
select select "PYD"
click at [1150, 205] on select "- Select Status Code - Open Due/Unpaid Paid Incomplete No Tax Due Internal Refu…" at bounding box center [1287, 219] width 274 height 31
type input "[DATE]"
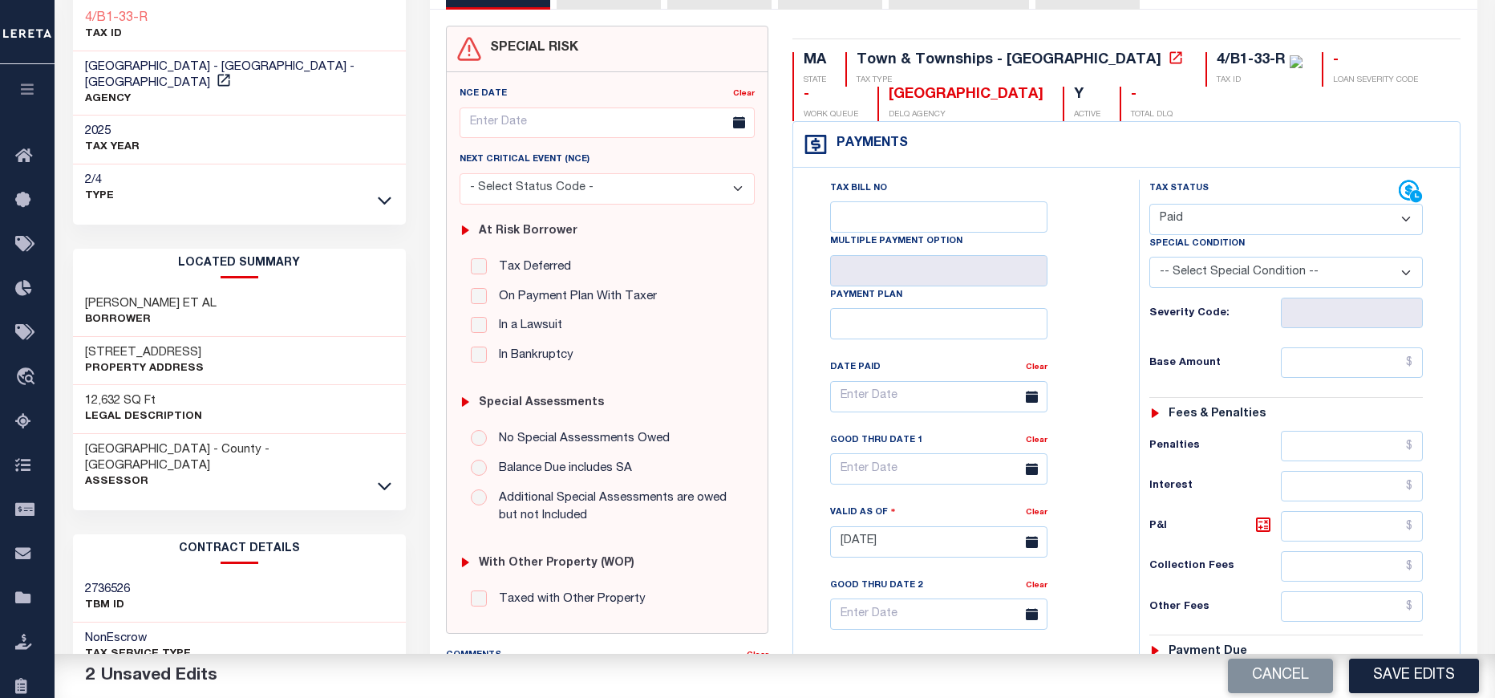
click at [1301, 215] on select "- Select Status Code - Open Due/Unpaid Paid Incomplete No Tax Due Internal Refu…" at bounding box center [1287, 219] width 274 height 31
click at [1150, 205] on select "- Select Status Code - Open Due/Unpaid Paid Incomplete No Tax Due Internal Refu…" at bounding box center [1287, 219] width 274 height 31
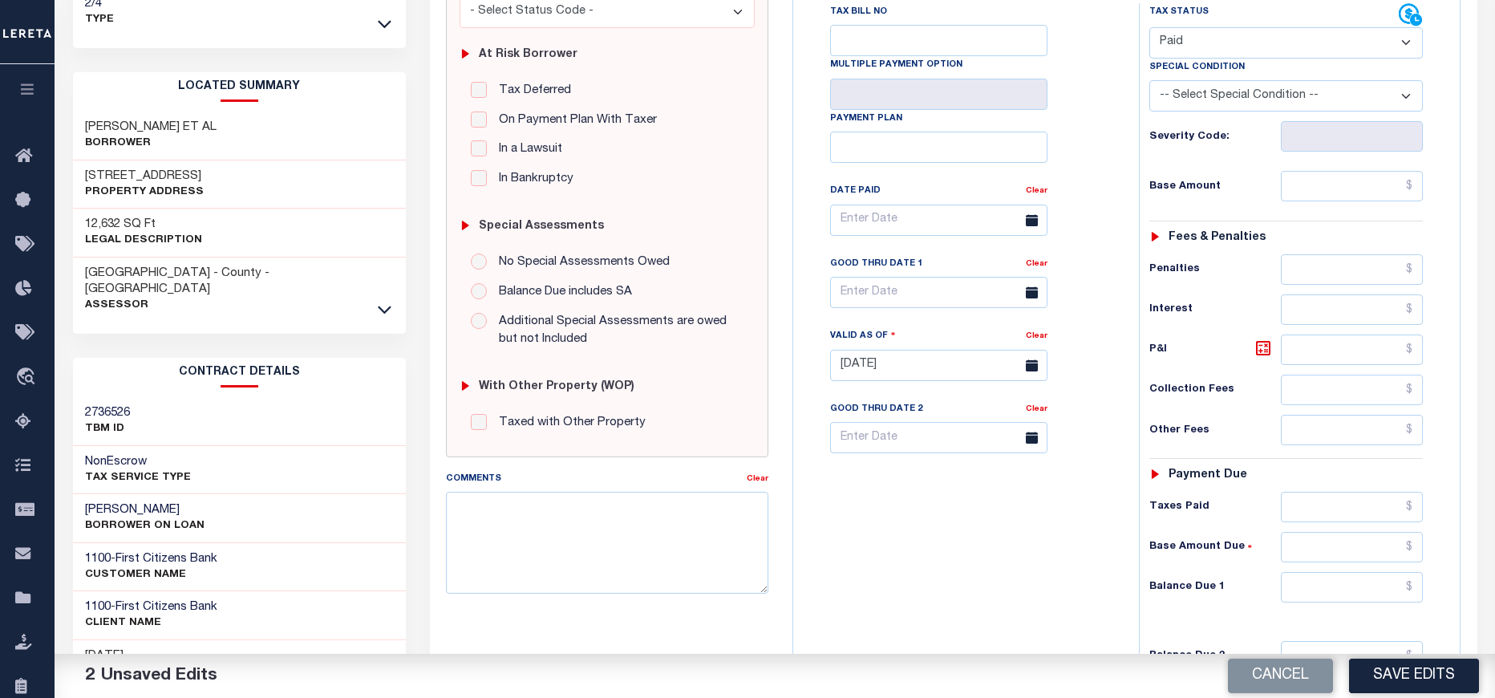
scroll to position [361, 0]
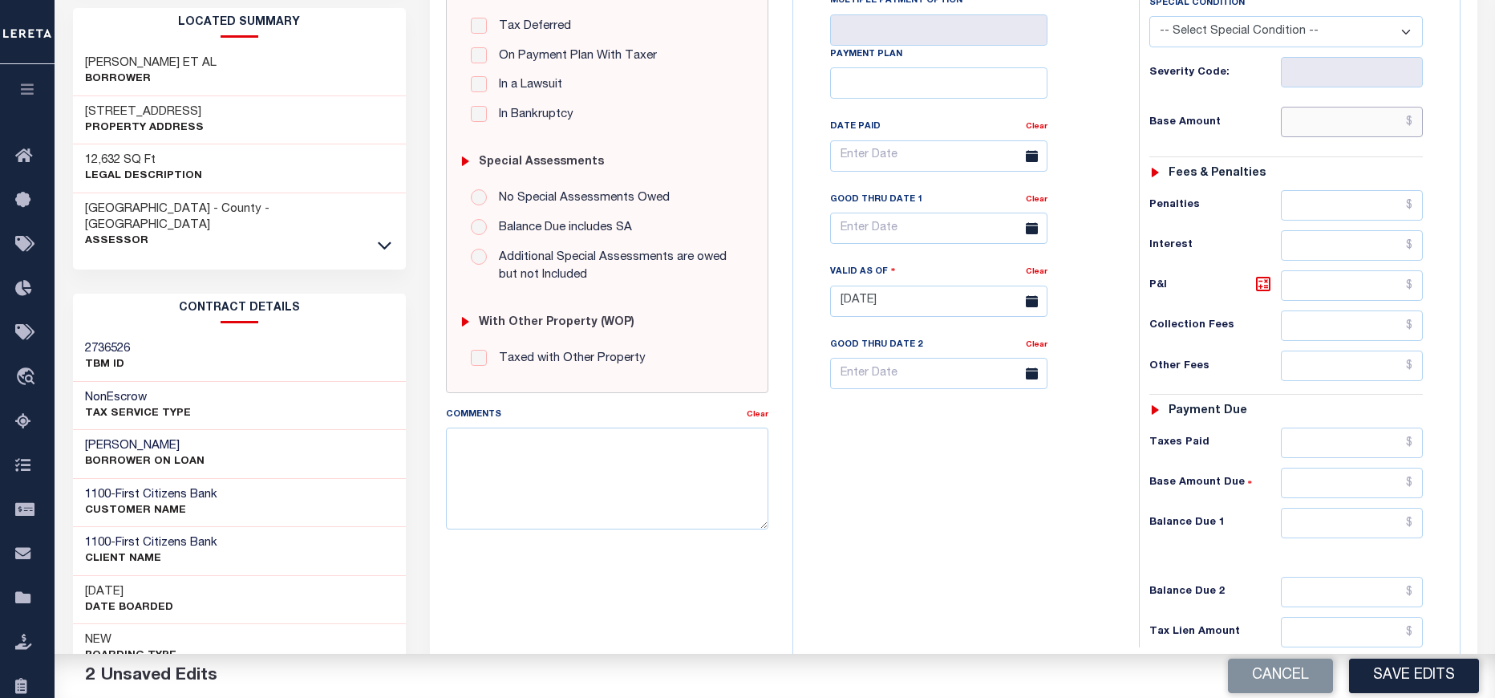
click at [1339, 112] on input "text" at bounding box center [1352, 122] width 143 height 30
type input "$0.00"
click at [1081, 152] on div "Tax Bill No Multiple Payment Option Payment Plan Clear" at bounding box center [962, 164] width 306 height 450
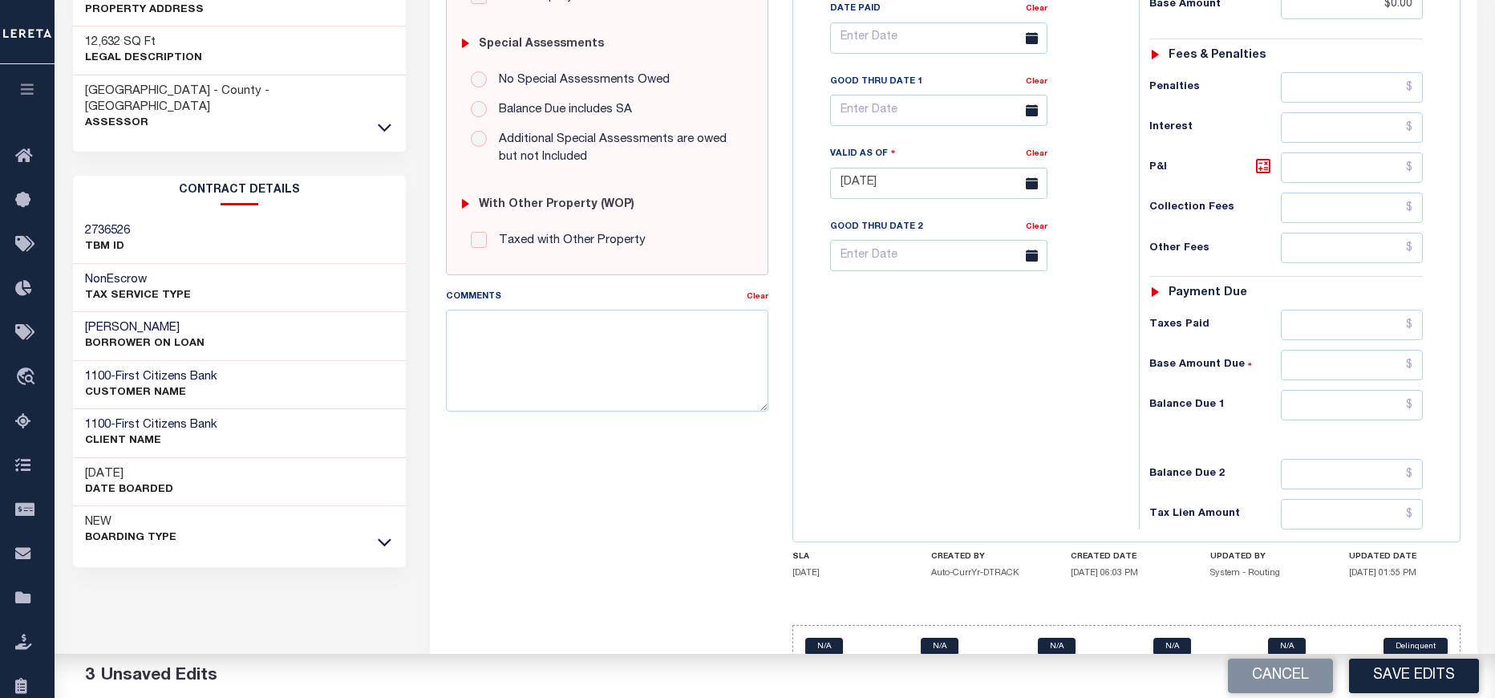
scroll to position [481, 0]
click at [1365, 519] on input "text" at bounding box center [1352, 512] width 143 height 30
click at [1351, 414] on input "text" at bounding box center [1352, 402] width 143 height 30
type input "$0.00"
click at [1061, 516] on div "Tax Bill No Multiple Payment Option Payment Plan Clear" at bounding box center [962, 173] width 330 height 708
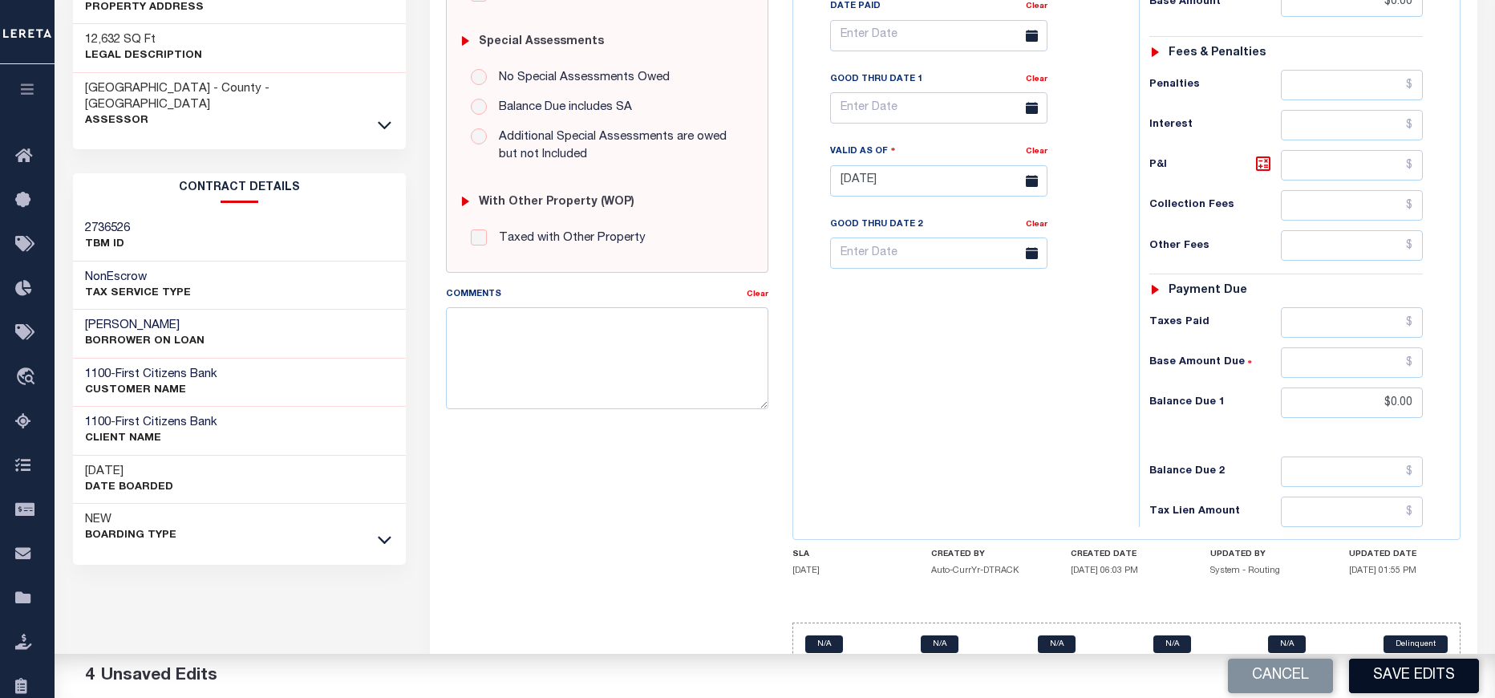
click at [1436, 668] on button "Save Edits" at bounding box center [1414, 676] width 130 height 34
checkbox input "false"
type input "$0"
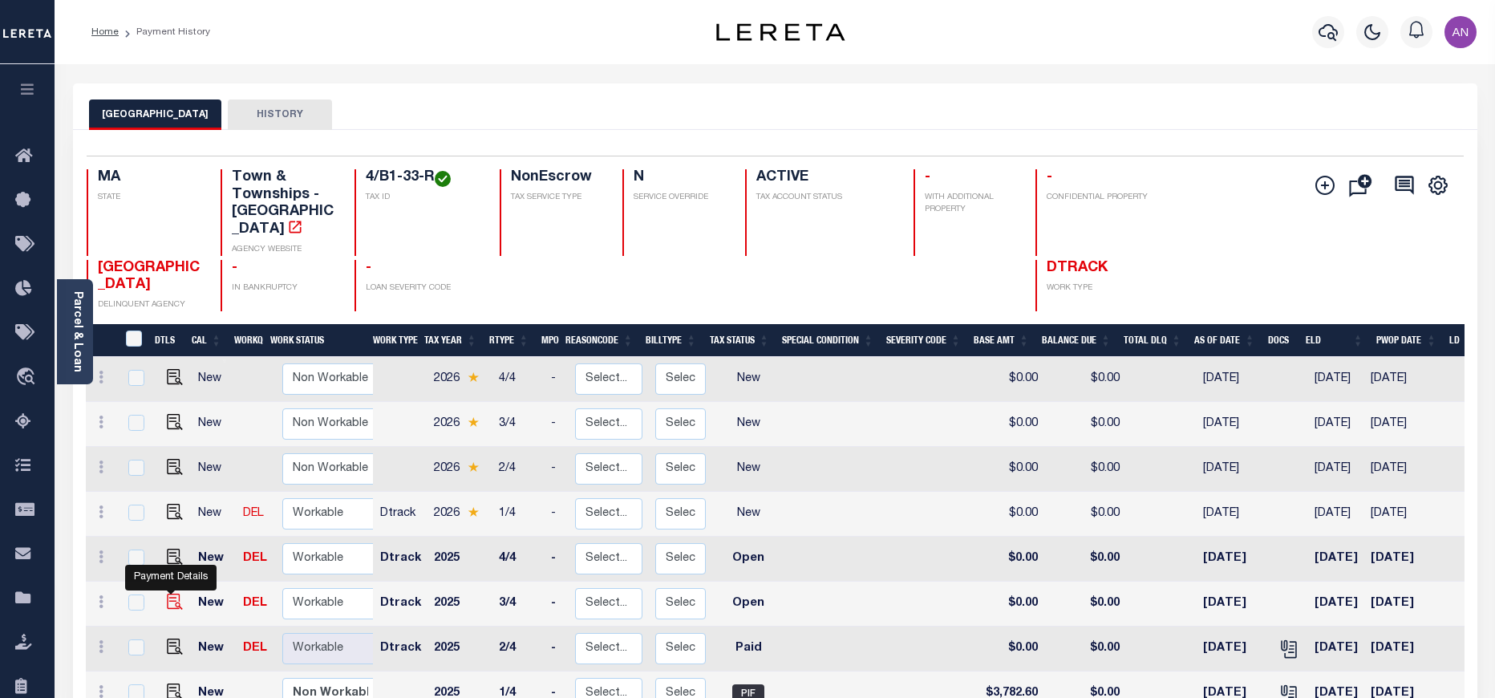
click at [172, 594] on img "" at bounding box center [175, 602] width 16 height 16
checkbox input "true"
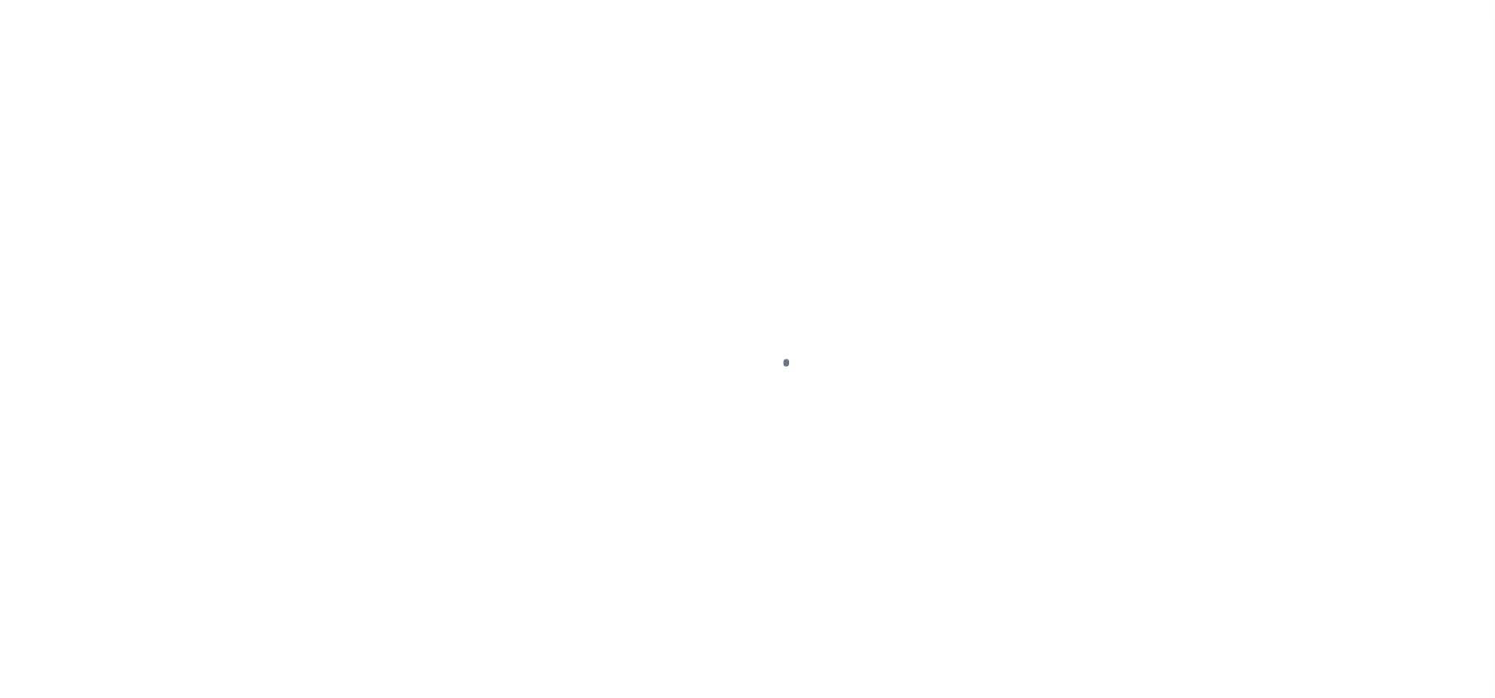
select select "OP2"
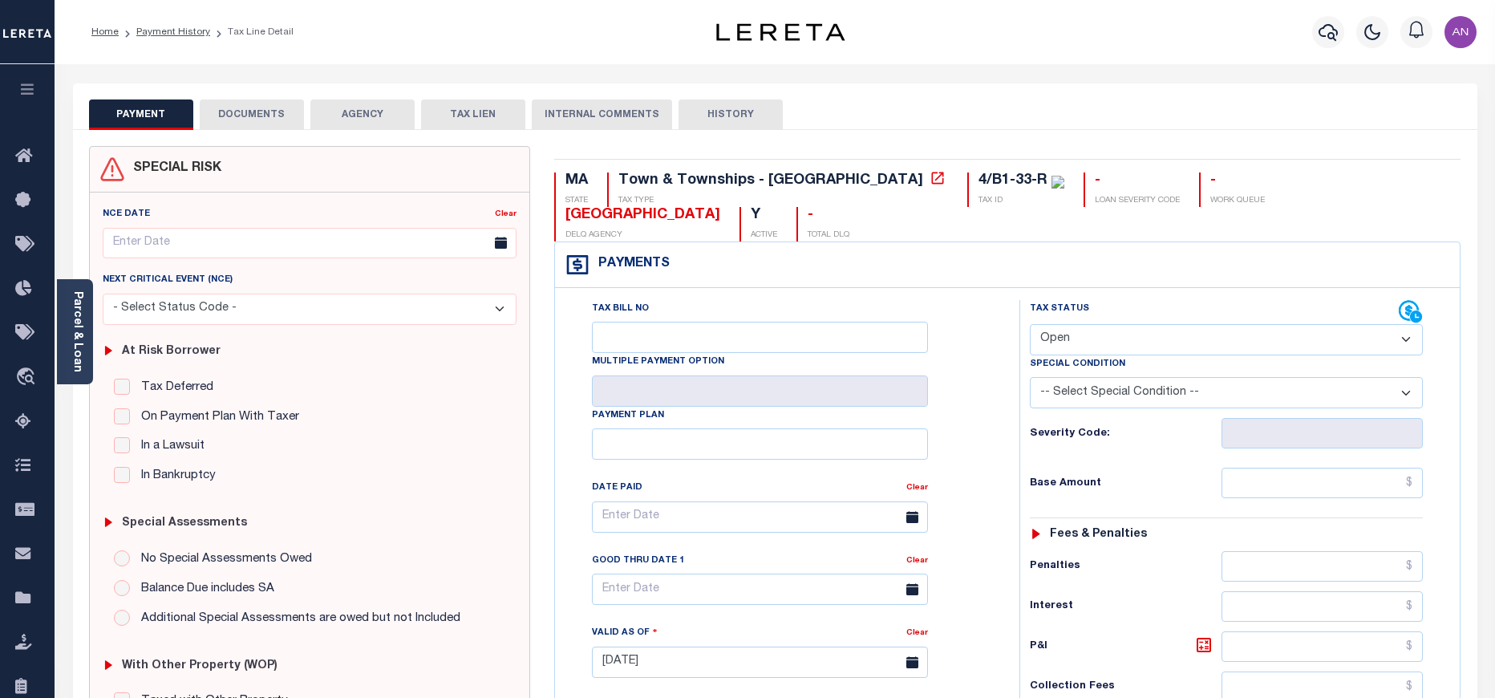
click at [238, 129] on button "DOCUMENTS" at bounding box center [252, 114] width 104 height 30
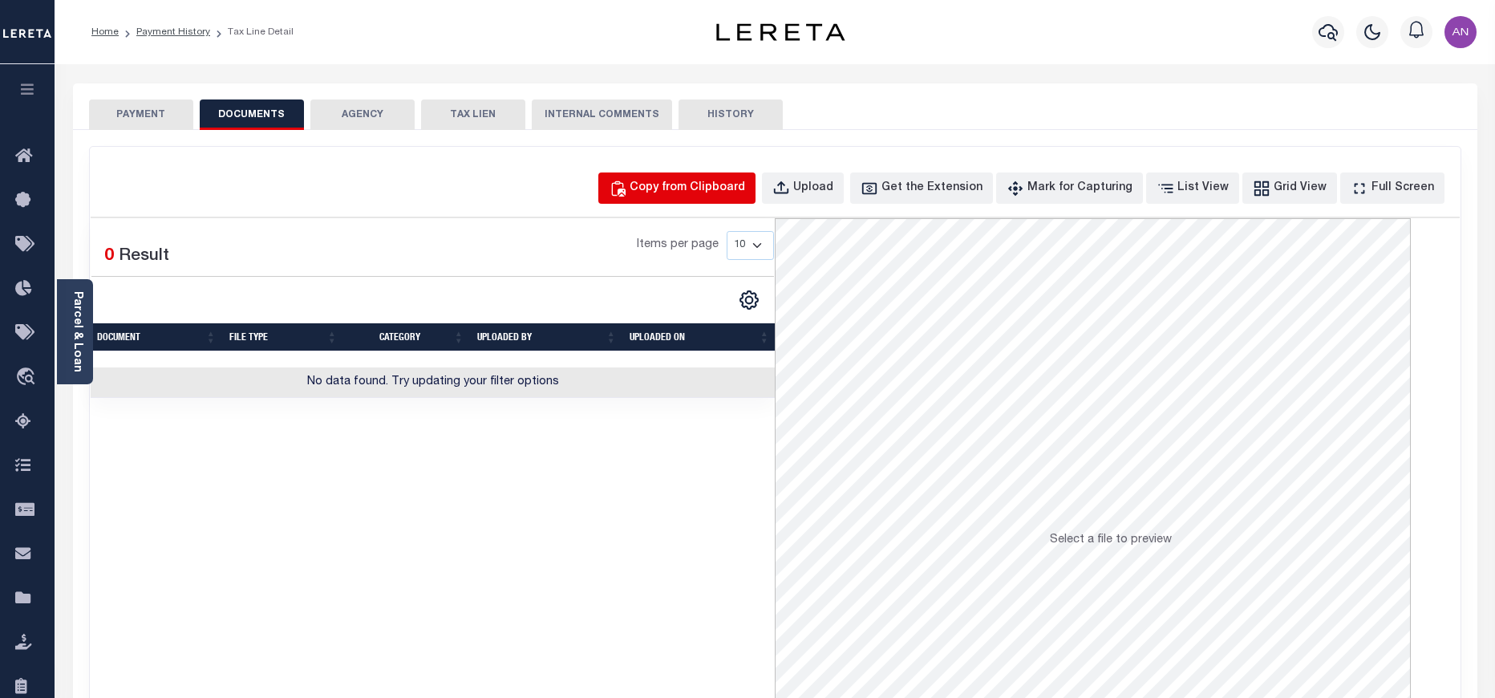
click at [693, 182] on div "Copy from Clipboard" at bounding box center [688, 189] width 116 height 18
select select "POP"
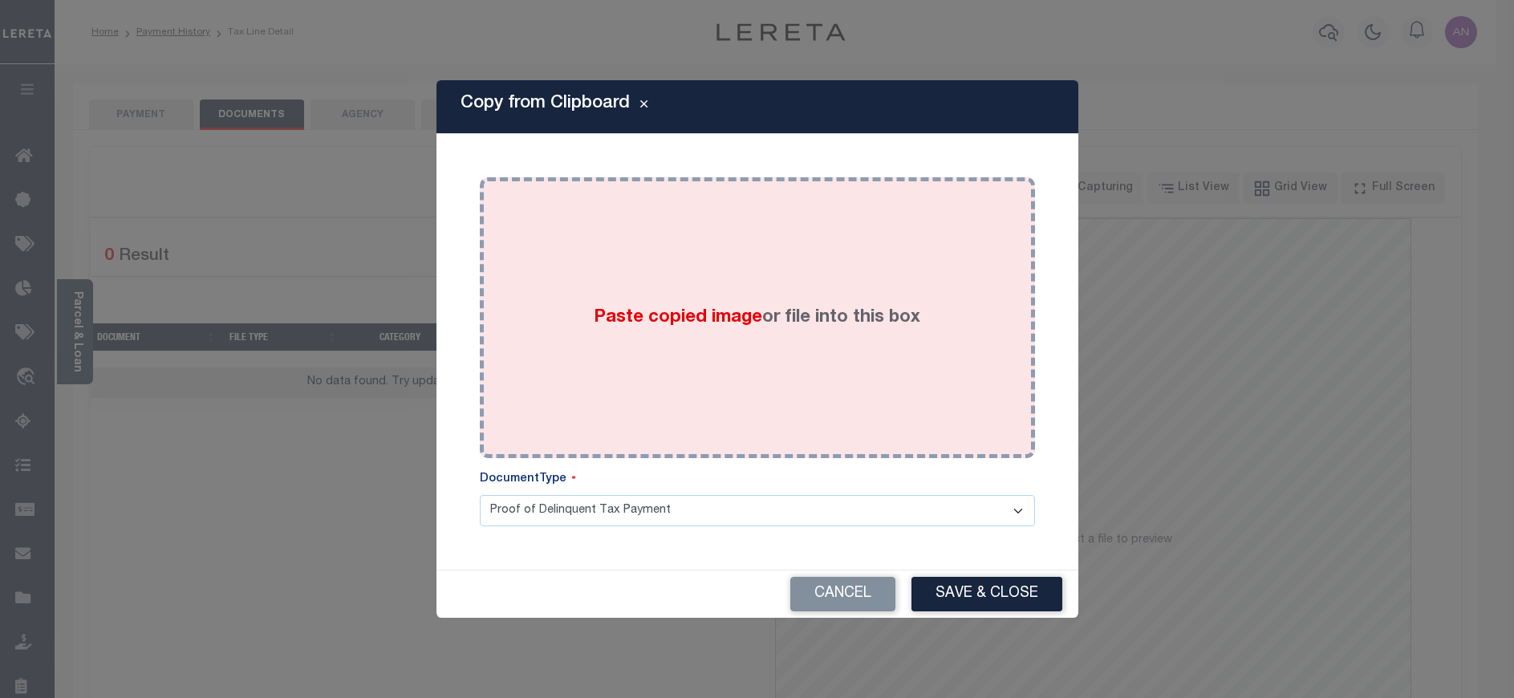
click at [589, 254] on div "Paste copied image or file into this box" at bounding box center [757, 317] width 531 height 257
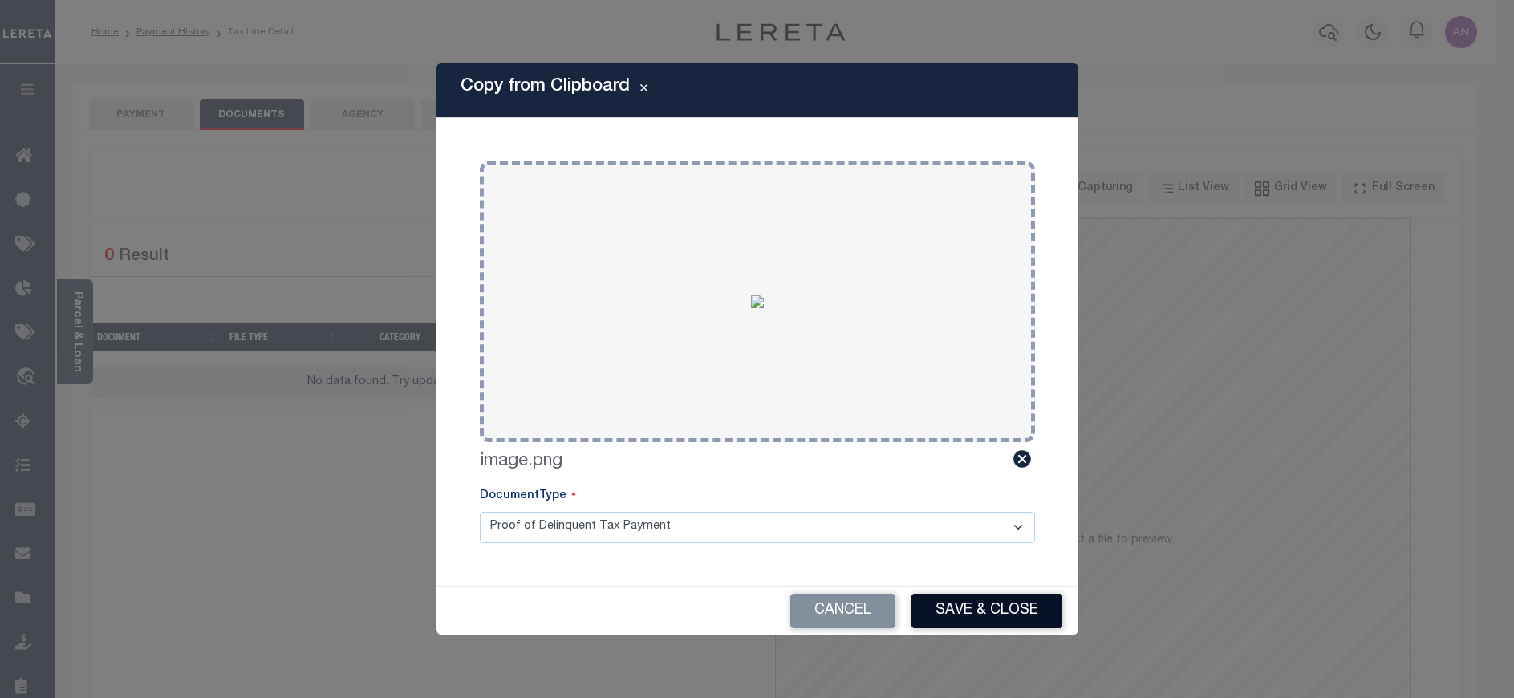
click at [942, 619] on button "Save & Close" at bounding box center [986, 611] width 151 height 34
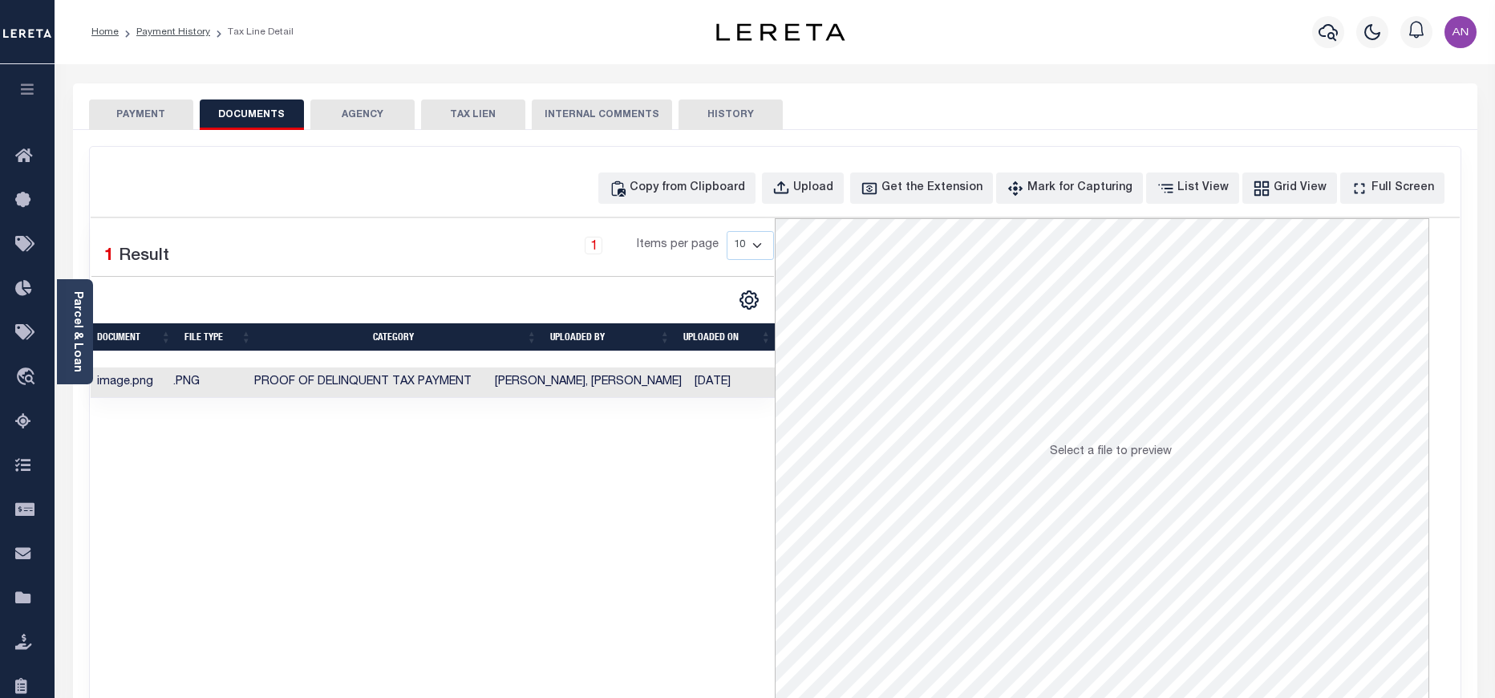
click at [144, 112] on button "PAYMENT" at bounding box center [141, 114] width 104 height 30
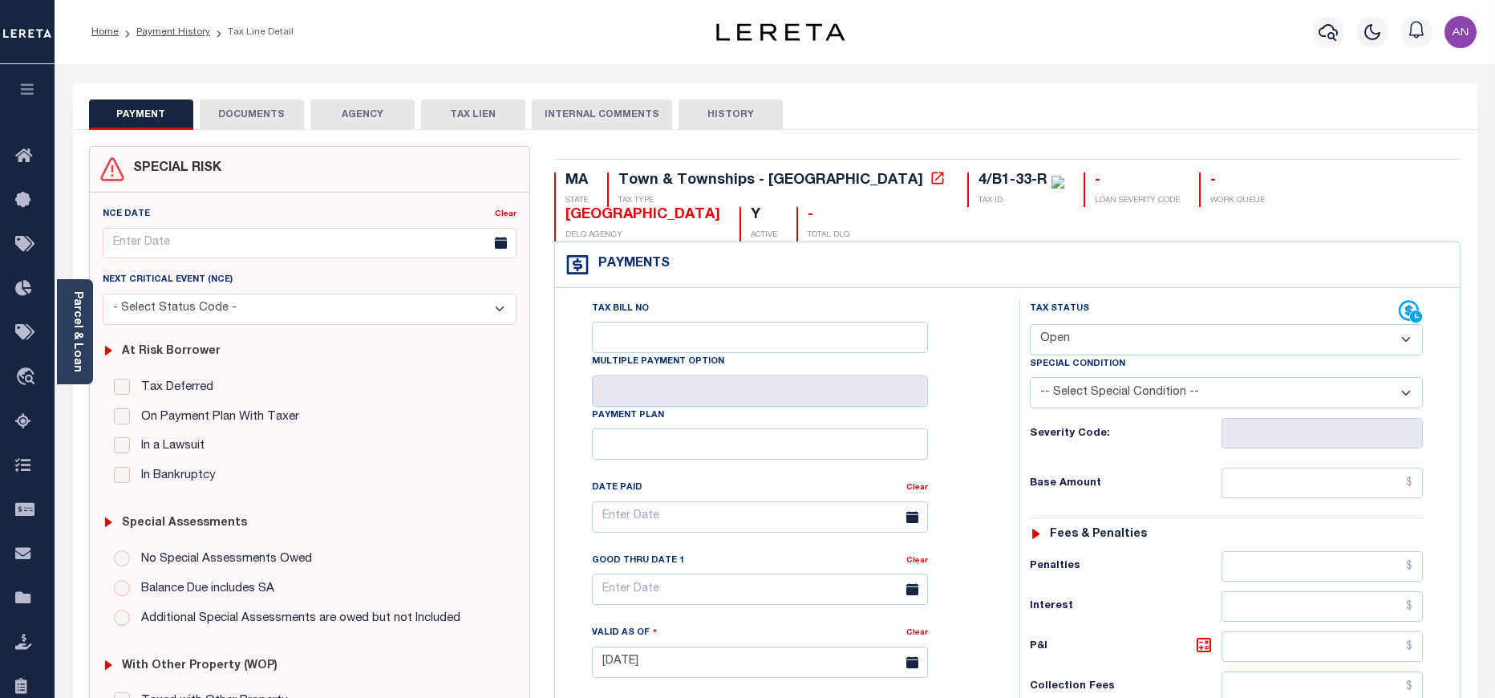
click at [1213, 324] on select "- Select Status Code - Open Due/Unpaid Paid Incomplete No Tax Due Internal Refu…" at bounding box center [1226, 339] width 393 height 31
select select "PYD"
click at [1030, 324] on select "- Select Status Code - Open Due/Unpaid Paid Incomplete No Tax Due Internal Refu…" at bounding box center [1226, 339] width 393 height 31
type input "[DATE]"
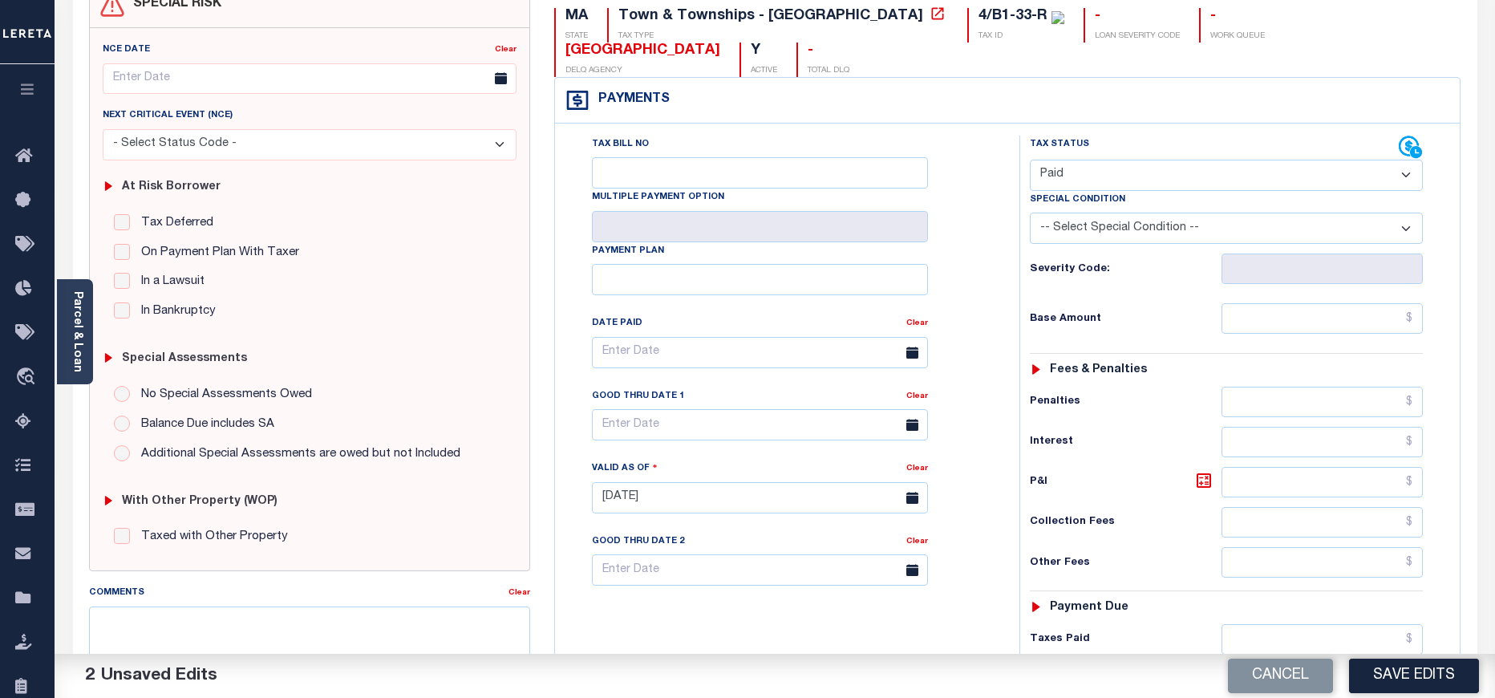
scroll to position [241, 0]
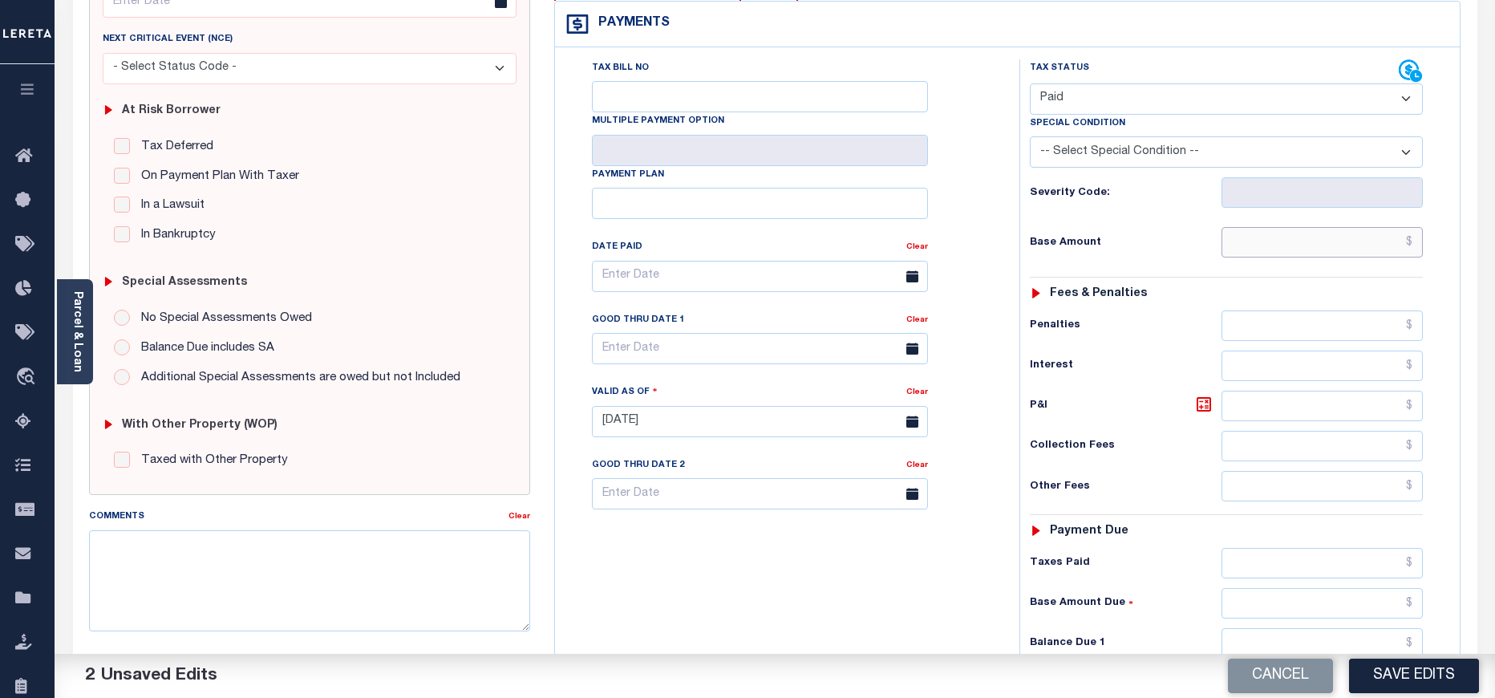
click at [1296, 227] on input "text" at bounding box center [1323, 242] width 202 height 30
type input "$0.00"
click at [1162, 355] on div "Tax Status Status - Select Status Code -" at bounding box center [1232, 413] width 424 height 708
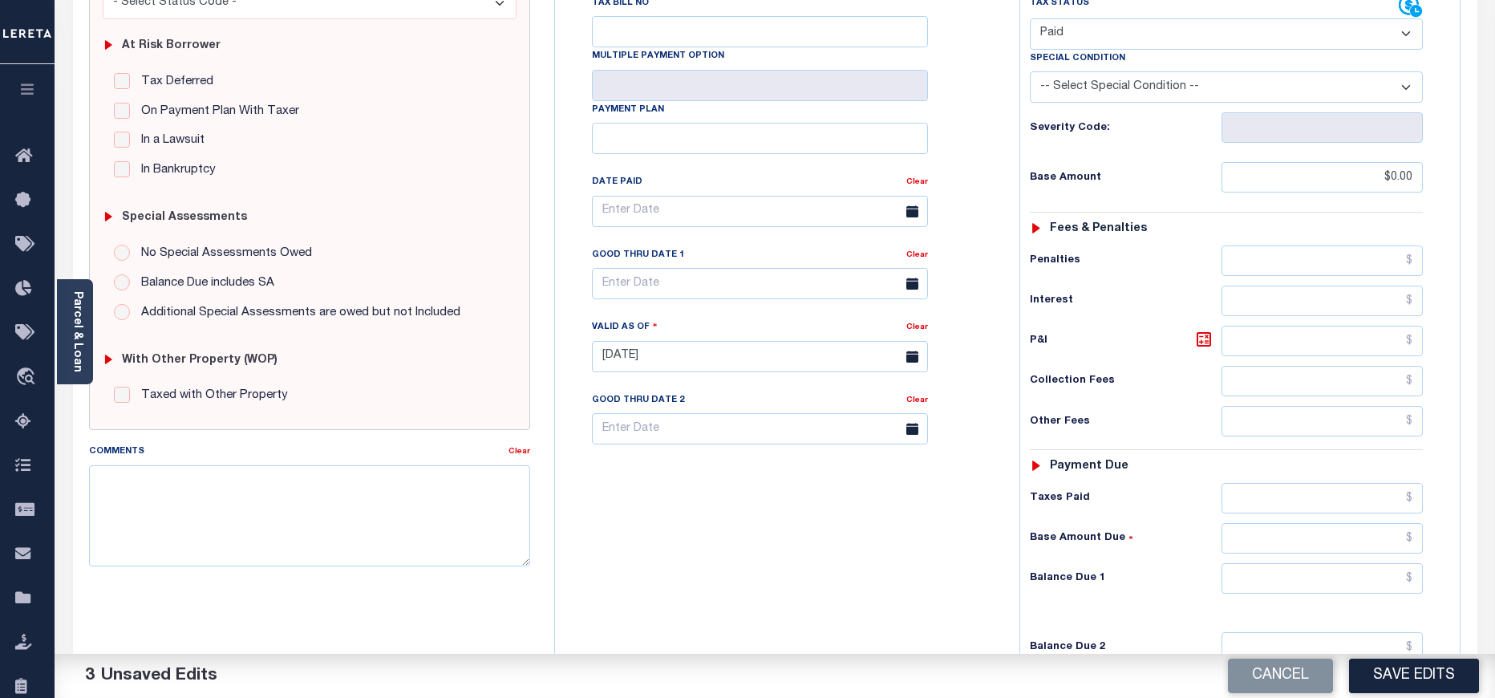
scroll to position [361, 0]
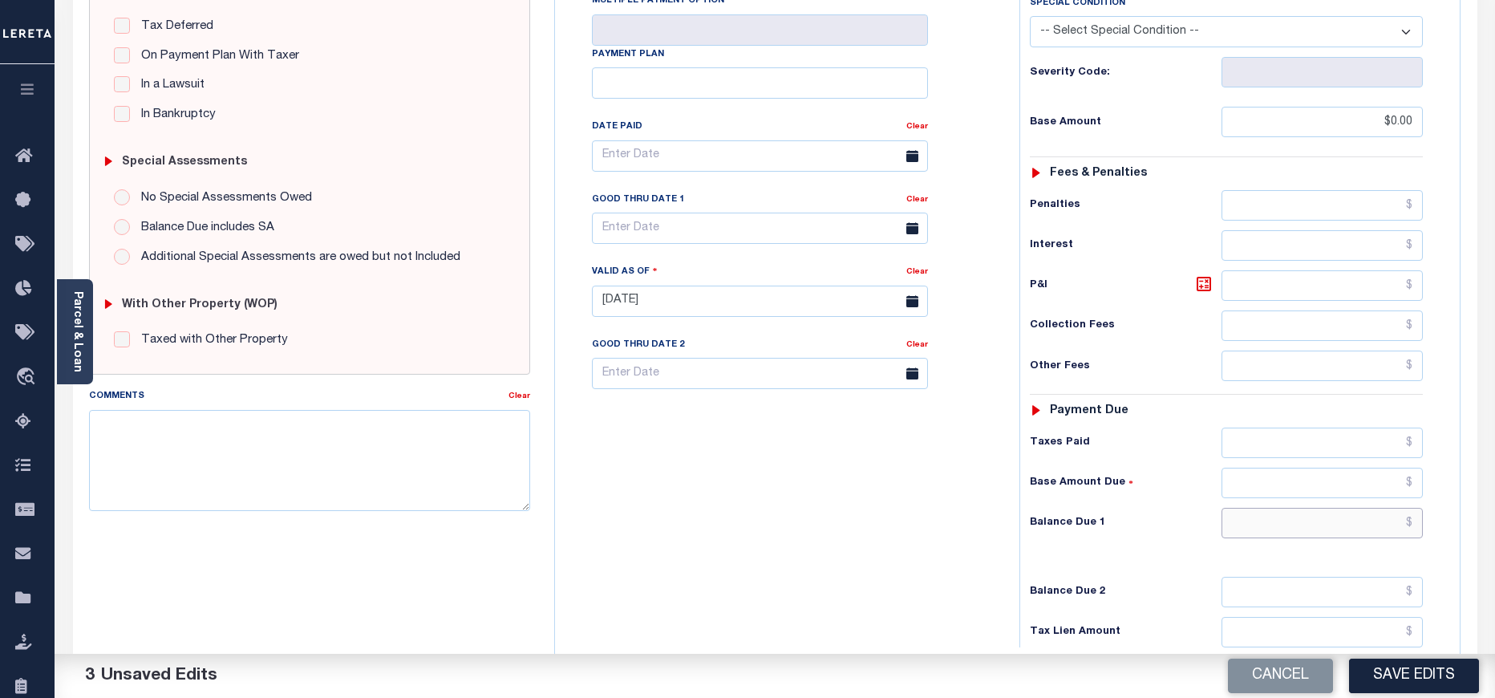
click at [1308, 508] on input "text" at bounding box center [1323, 523] width 202 height 30
type input "$0.00"
click at [1174, 577] on div "Balance Due 2" at bounding box center [1226, 592] width 393 height 30
click at [1458, 666] on button "Save Edits" at bounding box center [1414, 676] width 130 height 34
checkbox input "false"
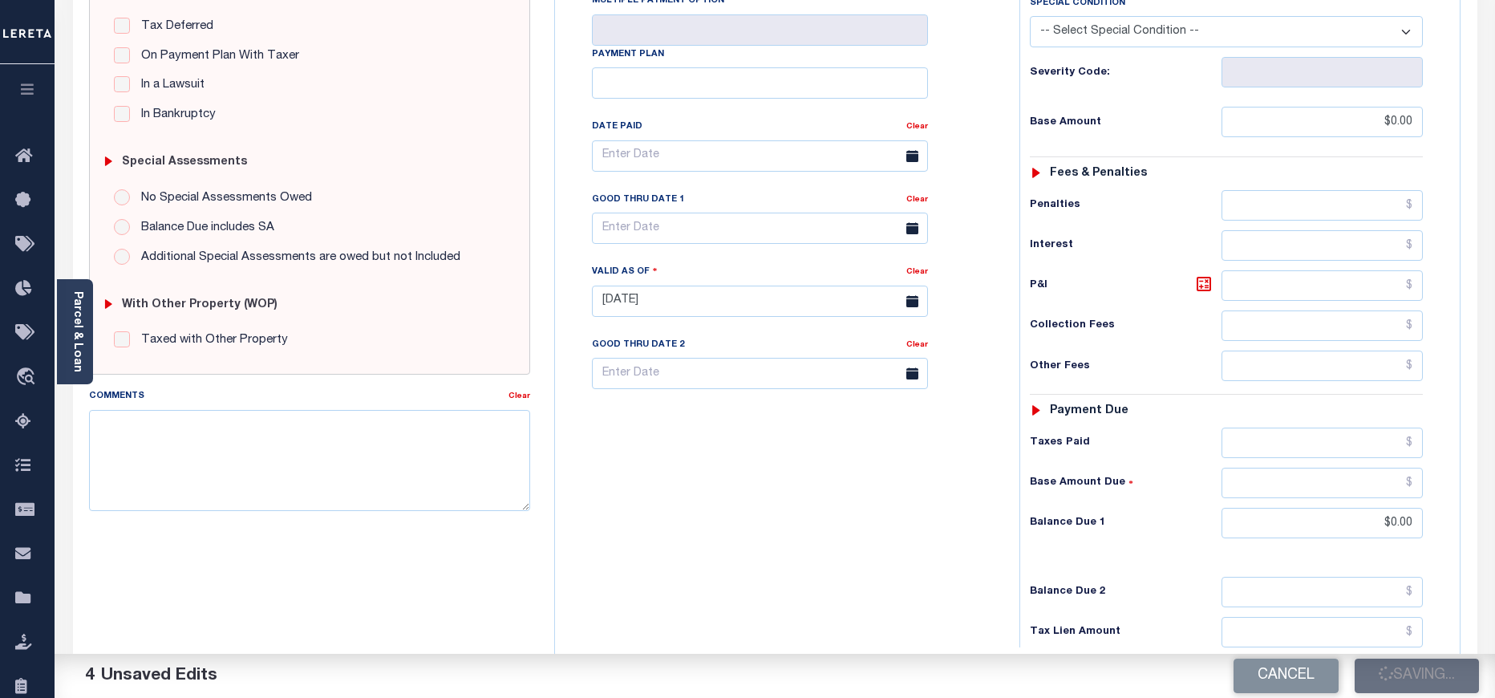
type input "$0"
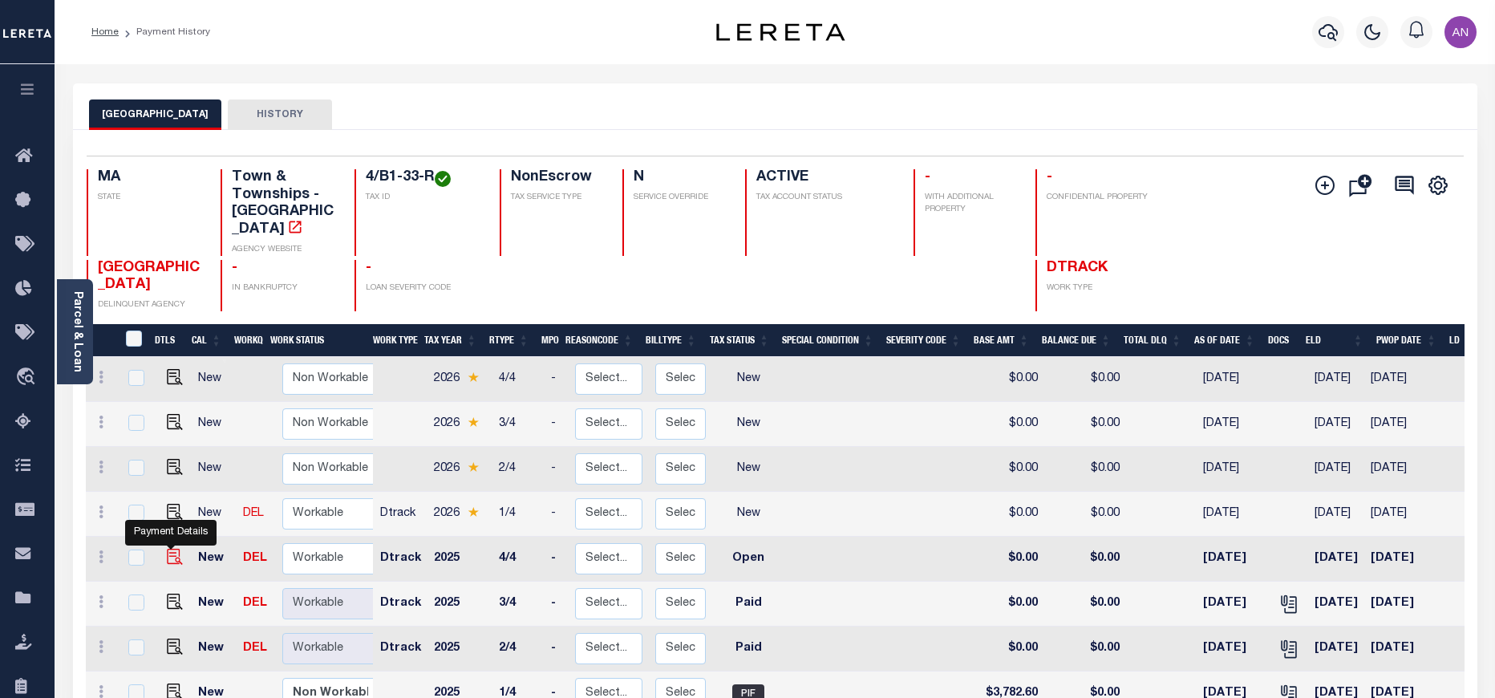
click at [172, 549] on img "" at bounding box center [175, 557] width 16 height 16
checkbox input "true"
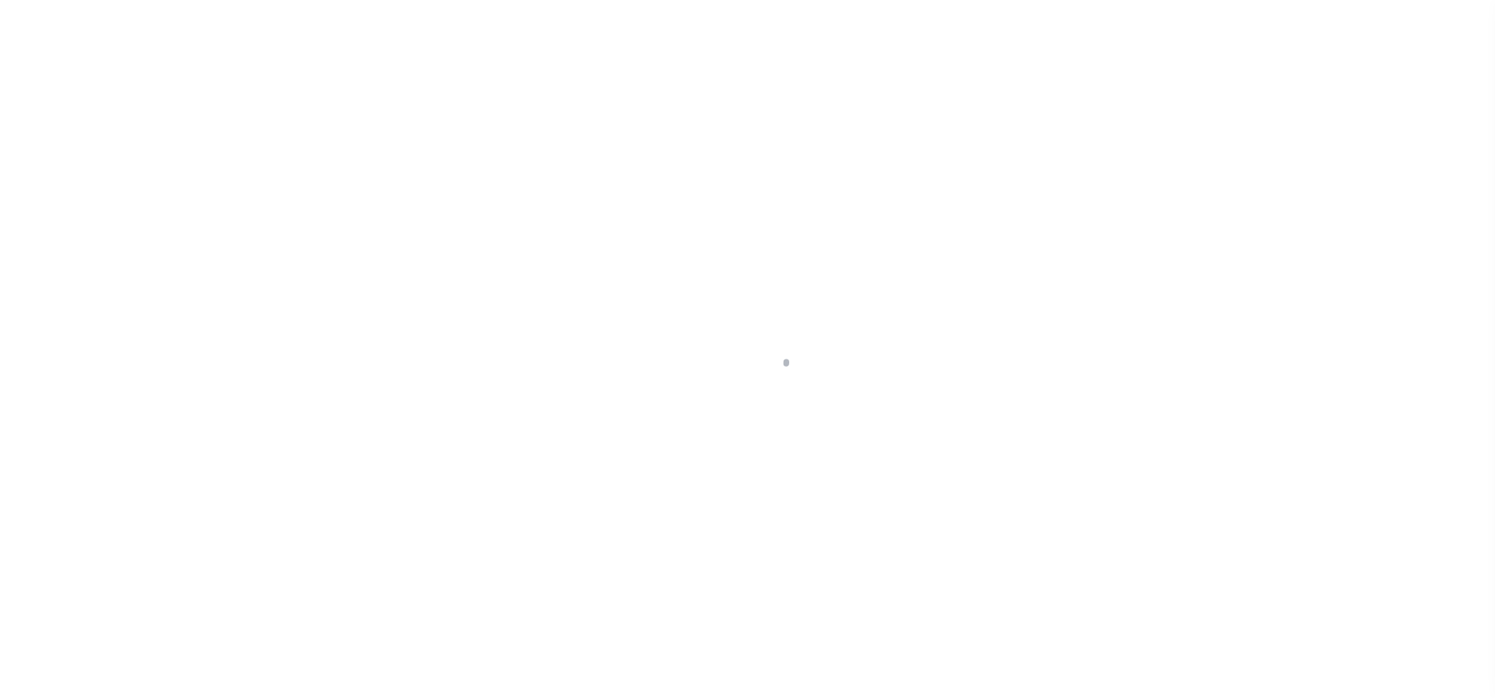
select select "OP2"
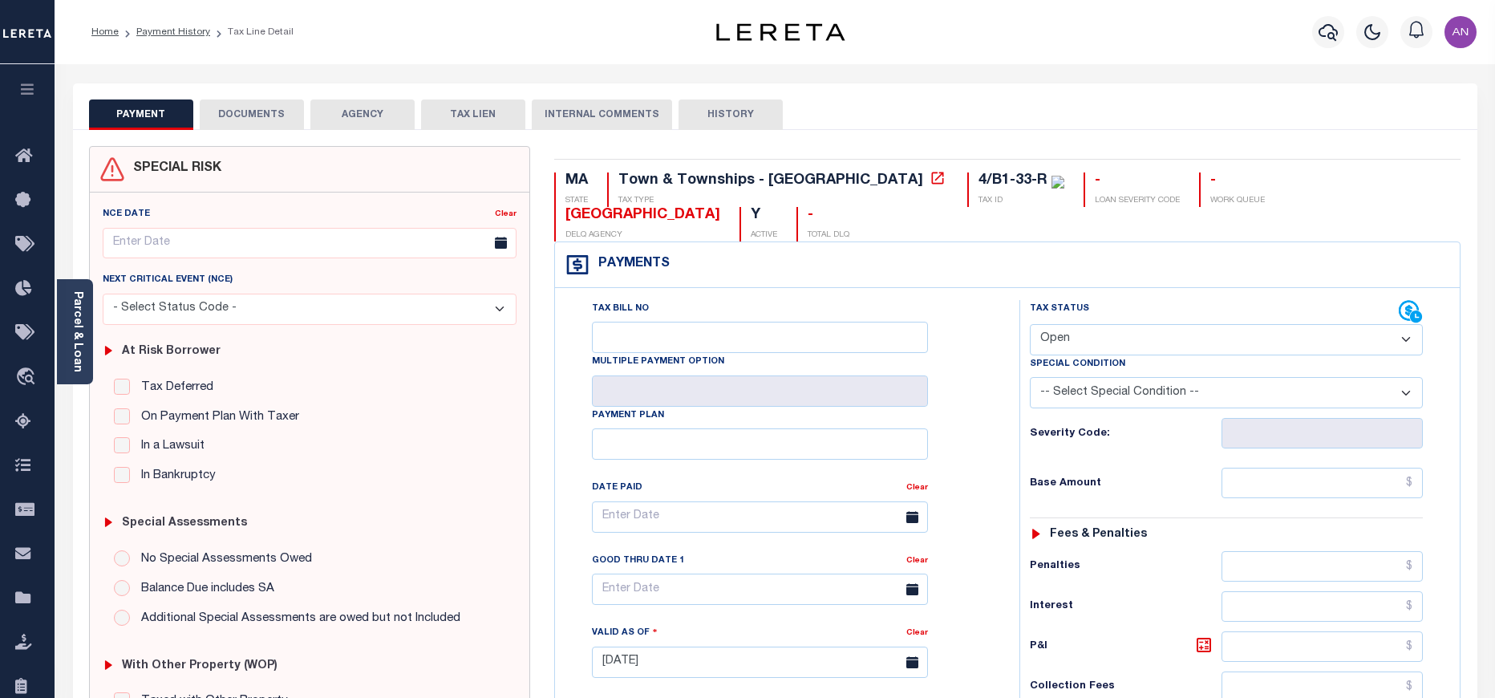
click at [281, 110] on button "DOCUMENTS" at bounding box center [252, 114] width 104 height 30
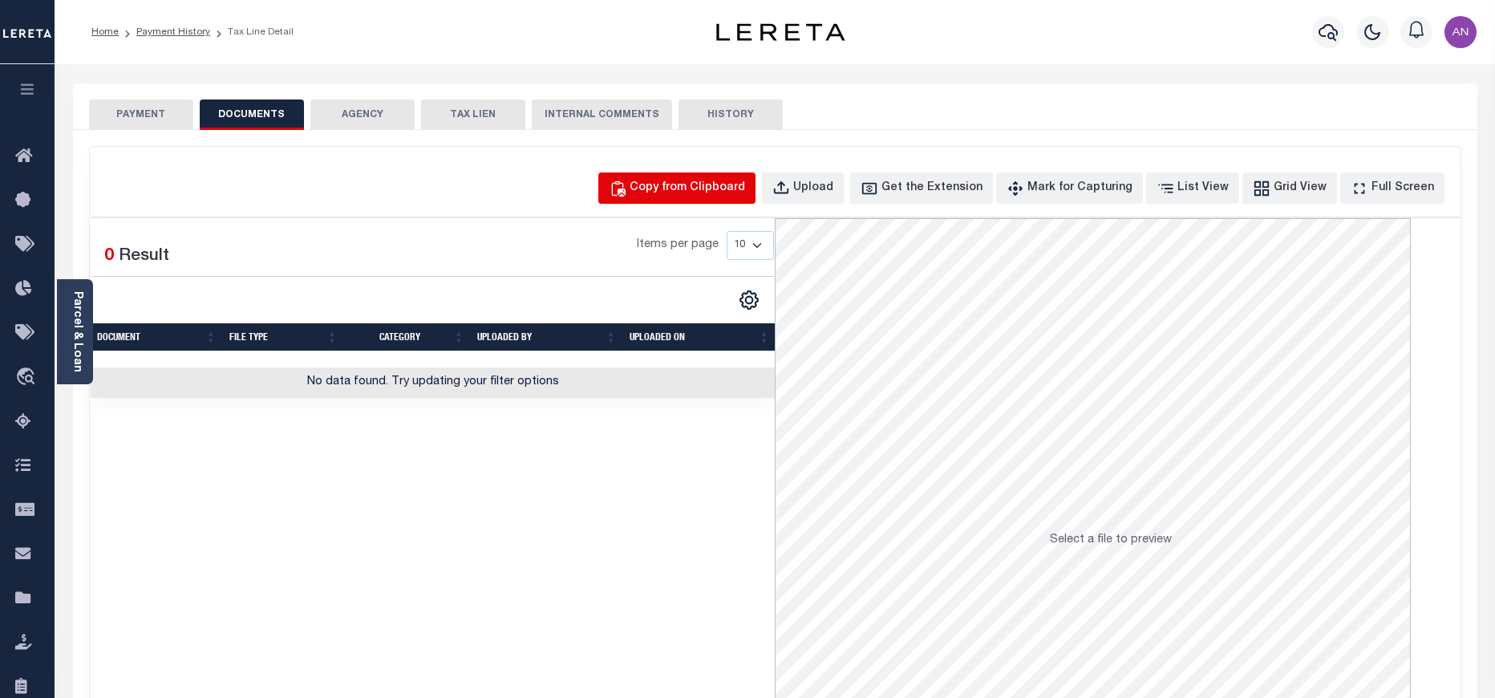
click at [745, 182] on div "Copy from Clipboard" at bounding box center [688, 189] width 116 height 18
select select "POP"
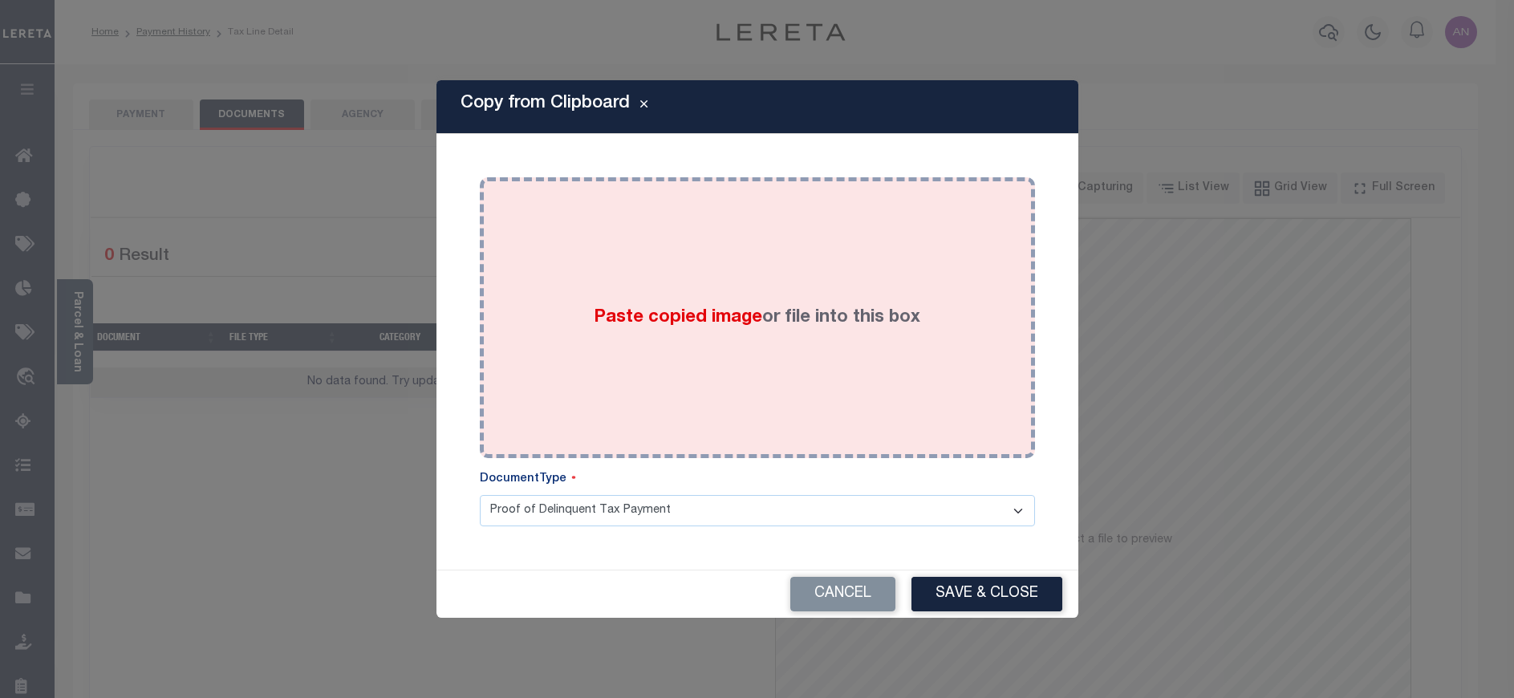
click at [826, 271] on div "Paste copied image or file into this box" at bounding box center [757, 317] width 531 height 257
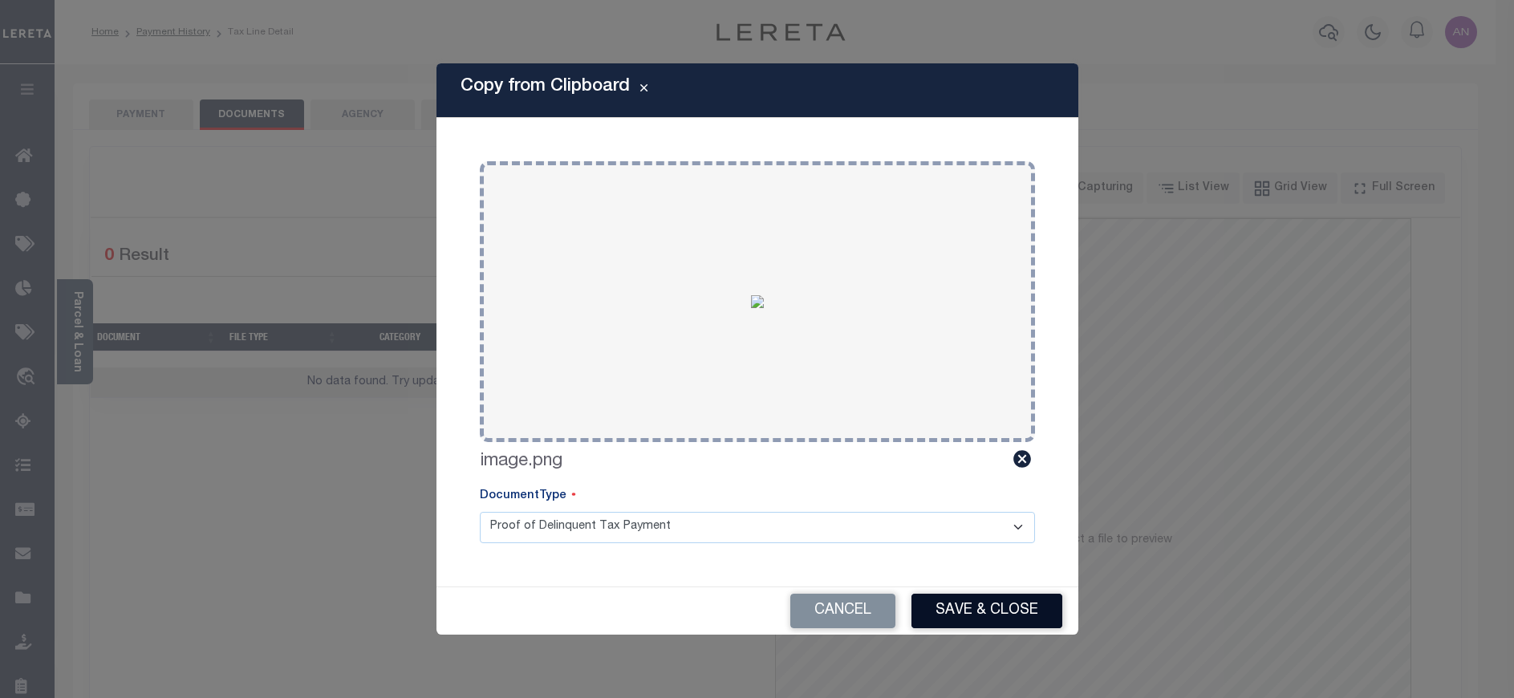
click at [996, 619] on button "Save & Close" at bounding box center [986, 611] width 151 height 34
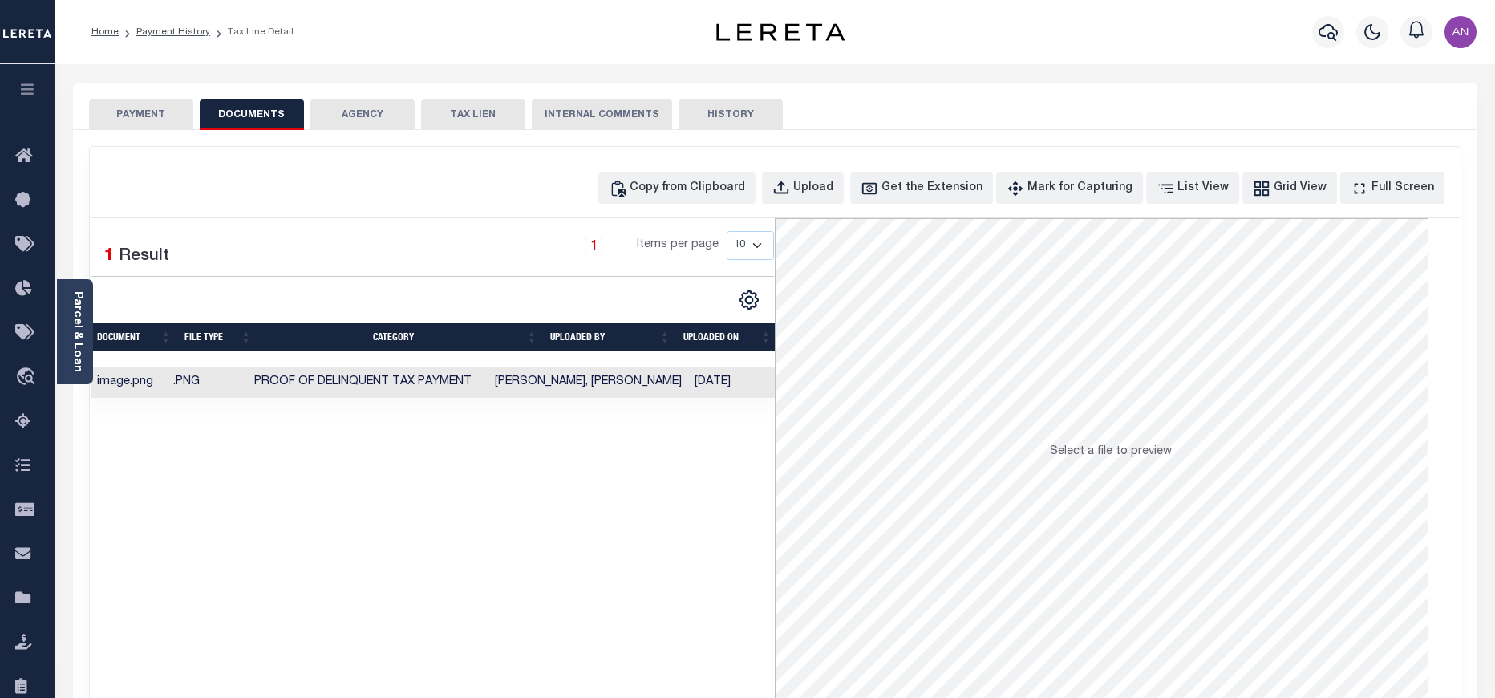
click at [172, 108] on button "PAYMENT" at bounding box center [141, 114] width 104 height 30
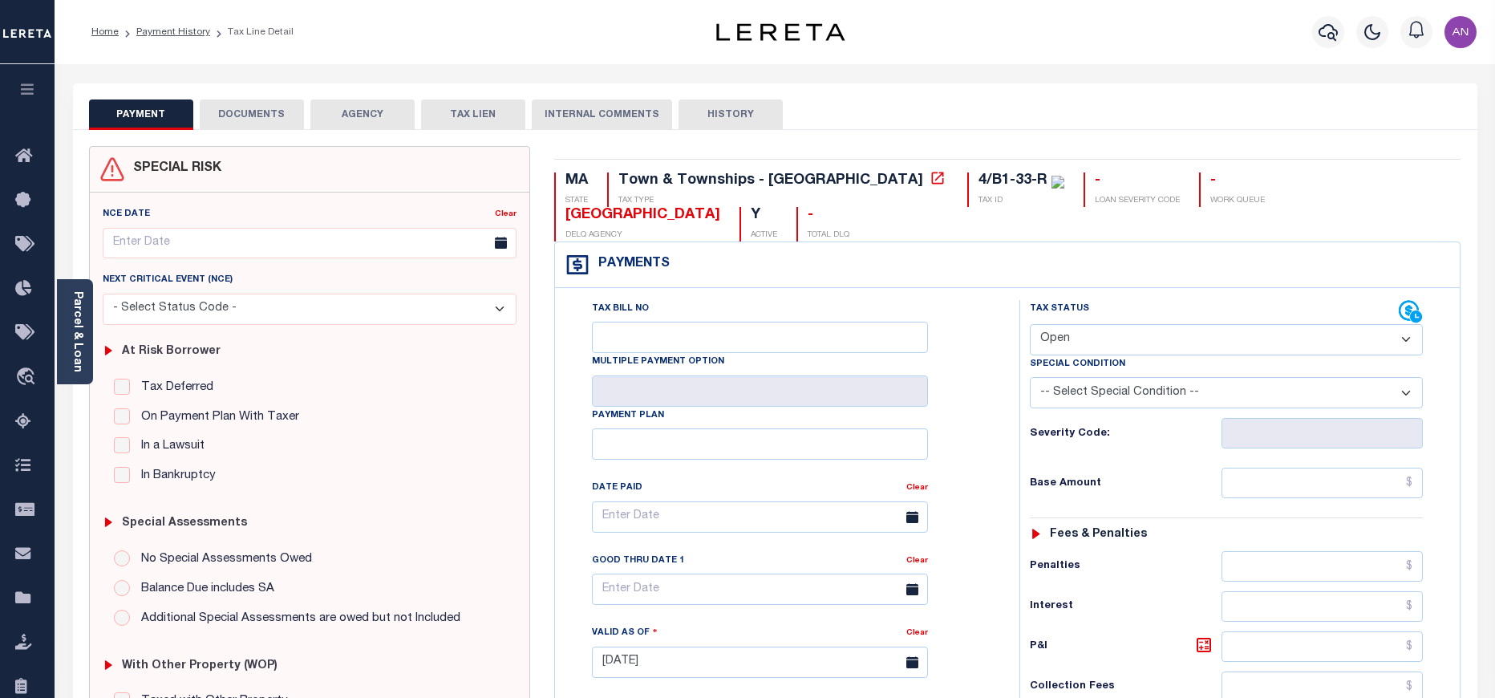
click at [1142, 324] on select "- Select Status Code - Open Due/Unpaid Paid Incomplete No Tax Due Internal Refu…" at bounding box center [1226, 339] width 393 height 31
select select "PYD"
click at [1030, 324] on select "- Select Status Code - Open Due/Unpaid Paid Incomplete No Tax Due Internal Refu…" at bounding box center [1226, 339] width 393 height 31
type input "[DATE]"
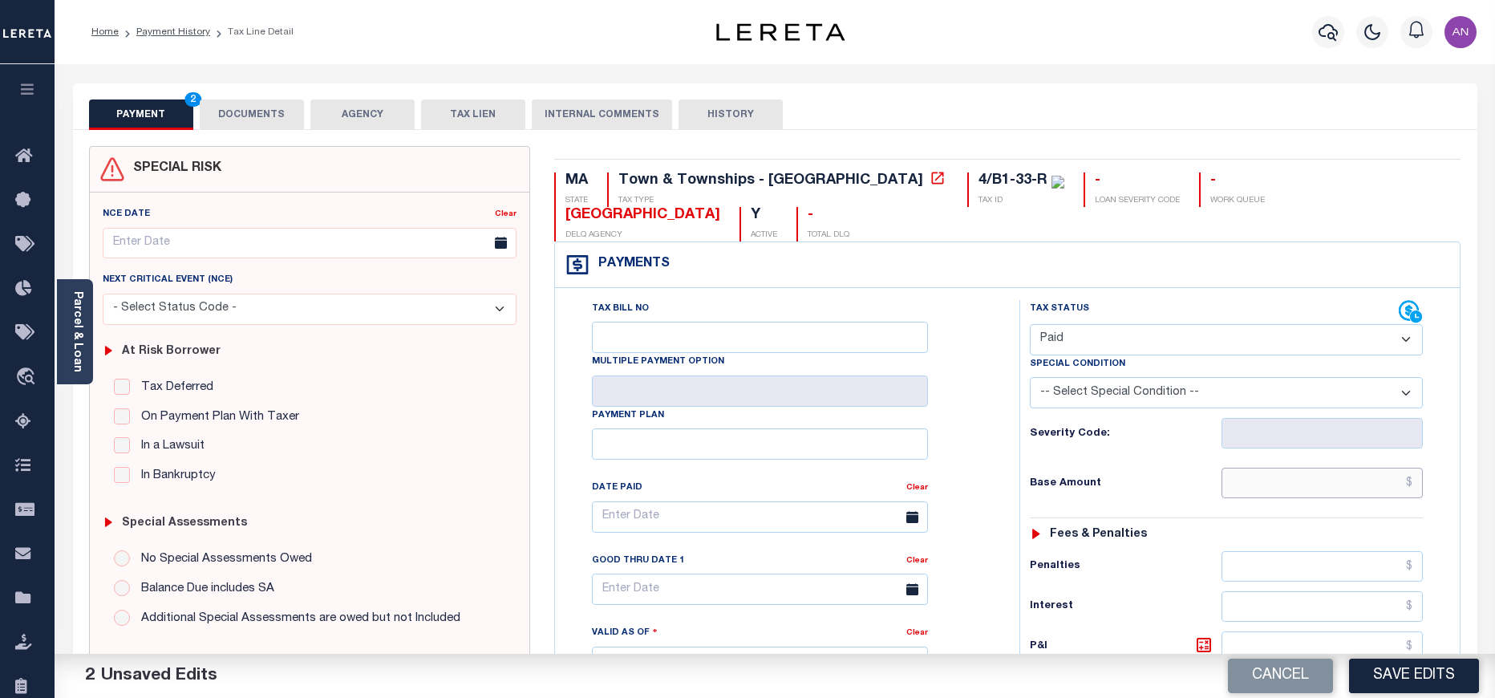
click at [1318, 468] on input "text" at bounding box center [1323, 483] width 202 height 30
type input "$0.00"
click at [1188, 560] on h6 "Penalties" at bounding box center [1125, 566] width 191 height 13
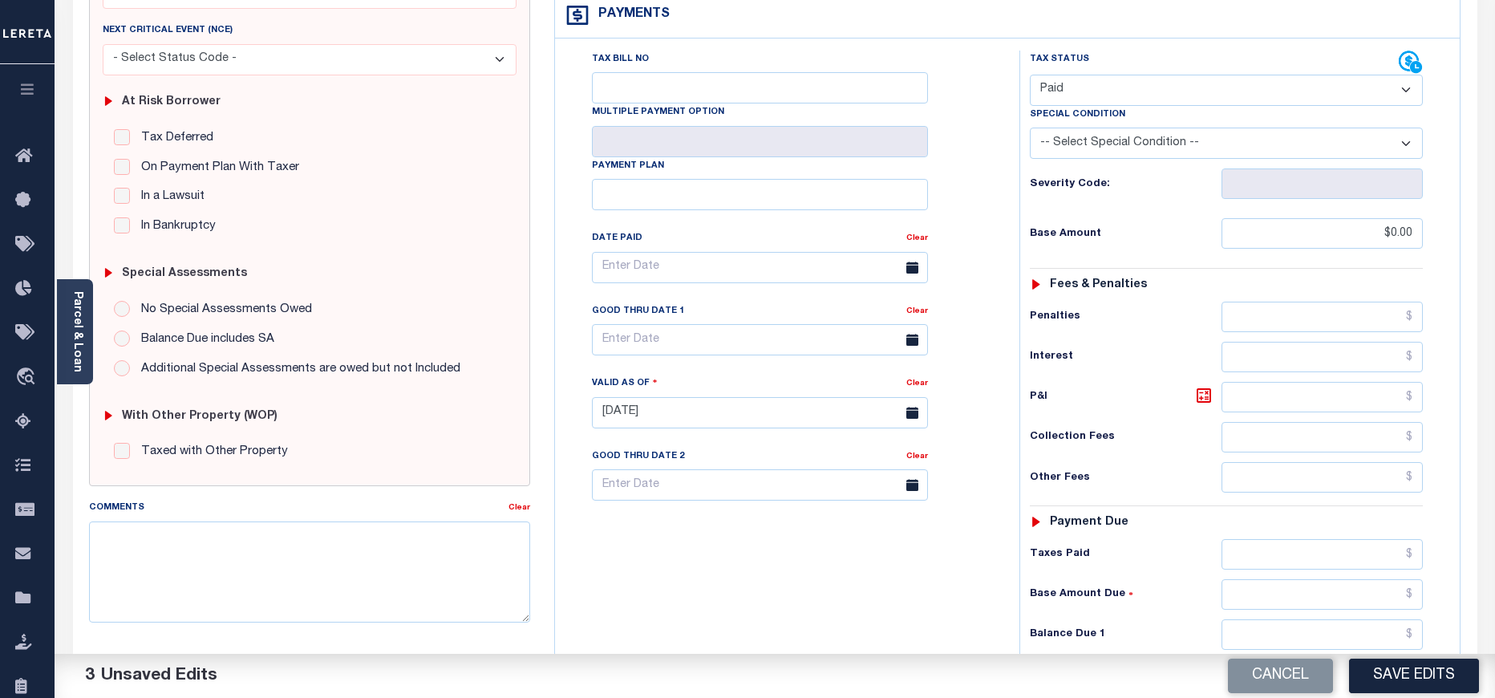
scroll to position [361, 0]
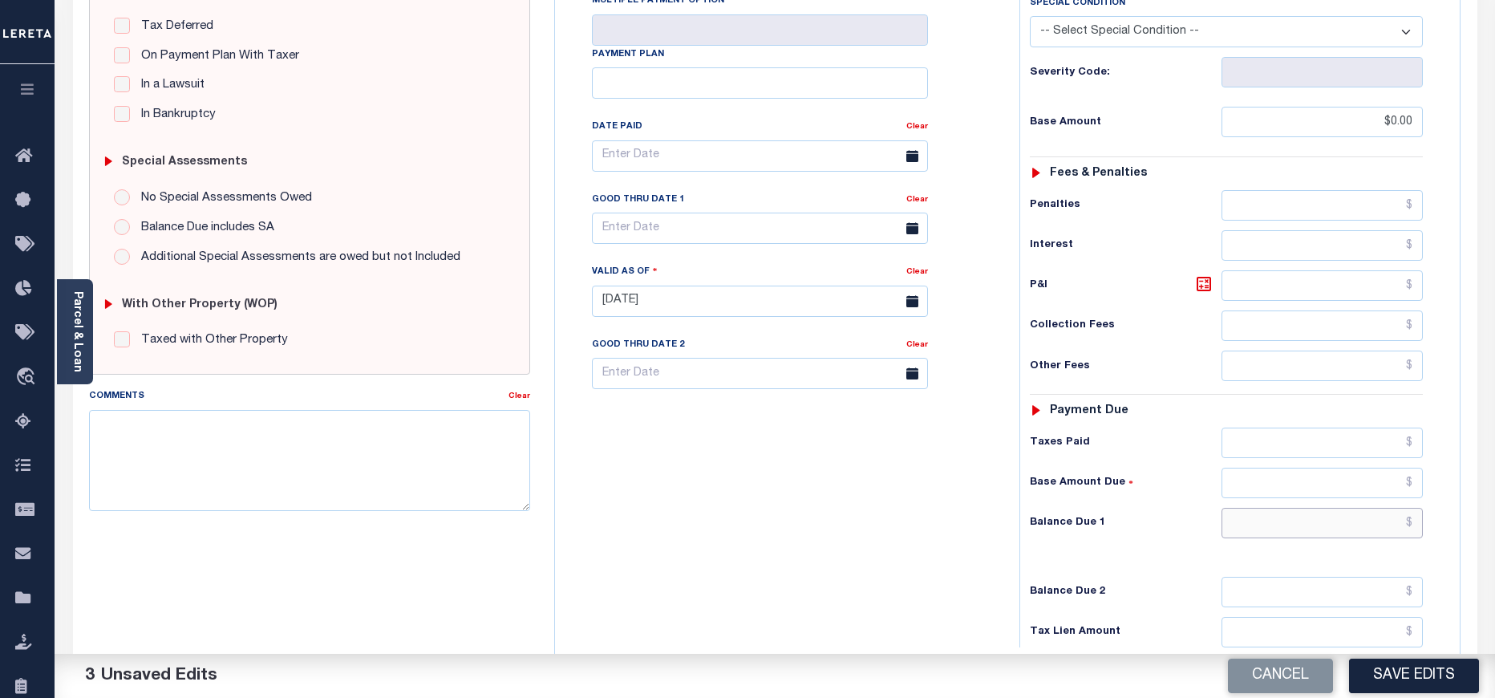
click at [1332, 508] on input "text" at bounding box center [1323, 523] width 202 height 30
type input "$0.00"
click at [930, 525] on div "Tax Bill No Multiple Payment Option Payment Plan Clear" at bounding box center [783, 293] width 448 height 708
click at [1411, 672] on button "Save Edits" at bounding box center [1414, 676] width 130 height 34
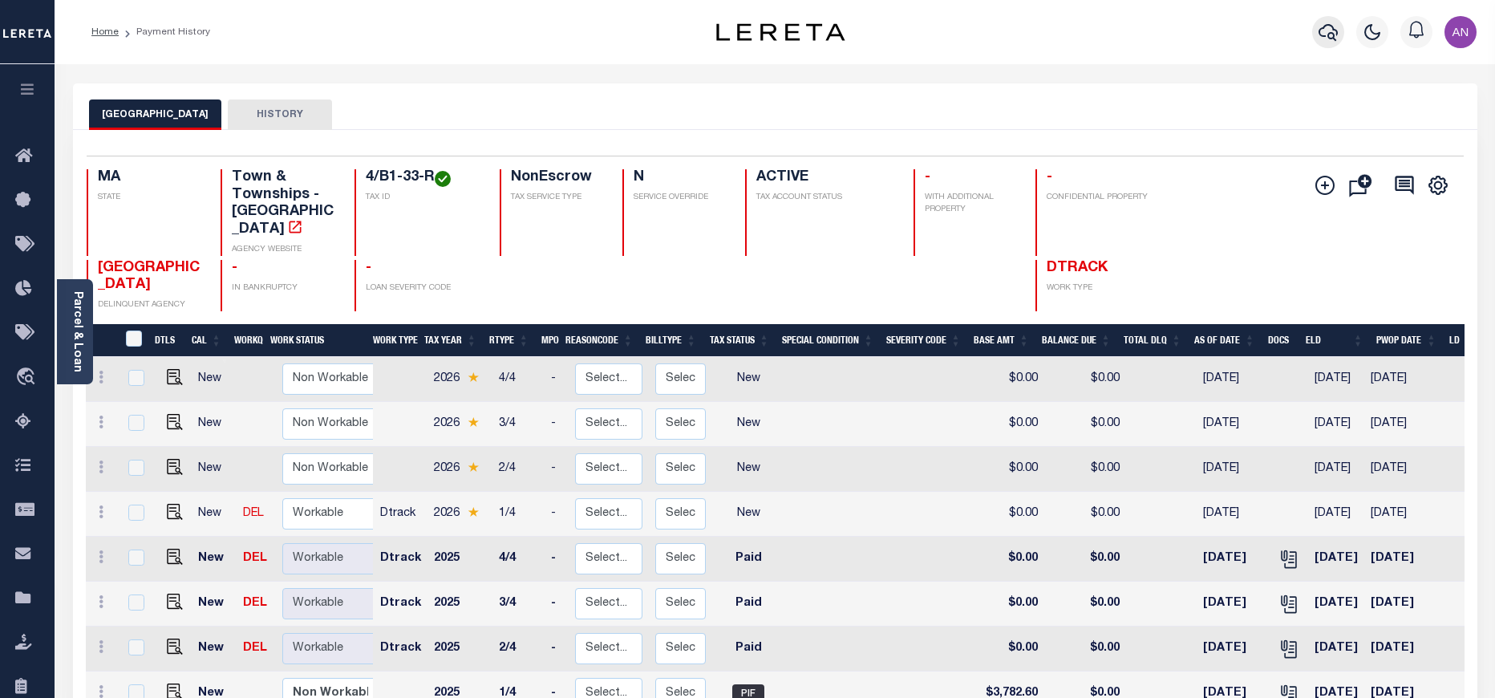
click at [1335, 27] on icon "button" at bounding box center [1328, 31] width 19 height 19
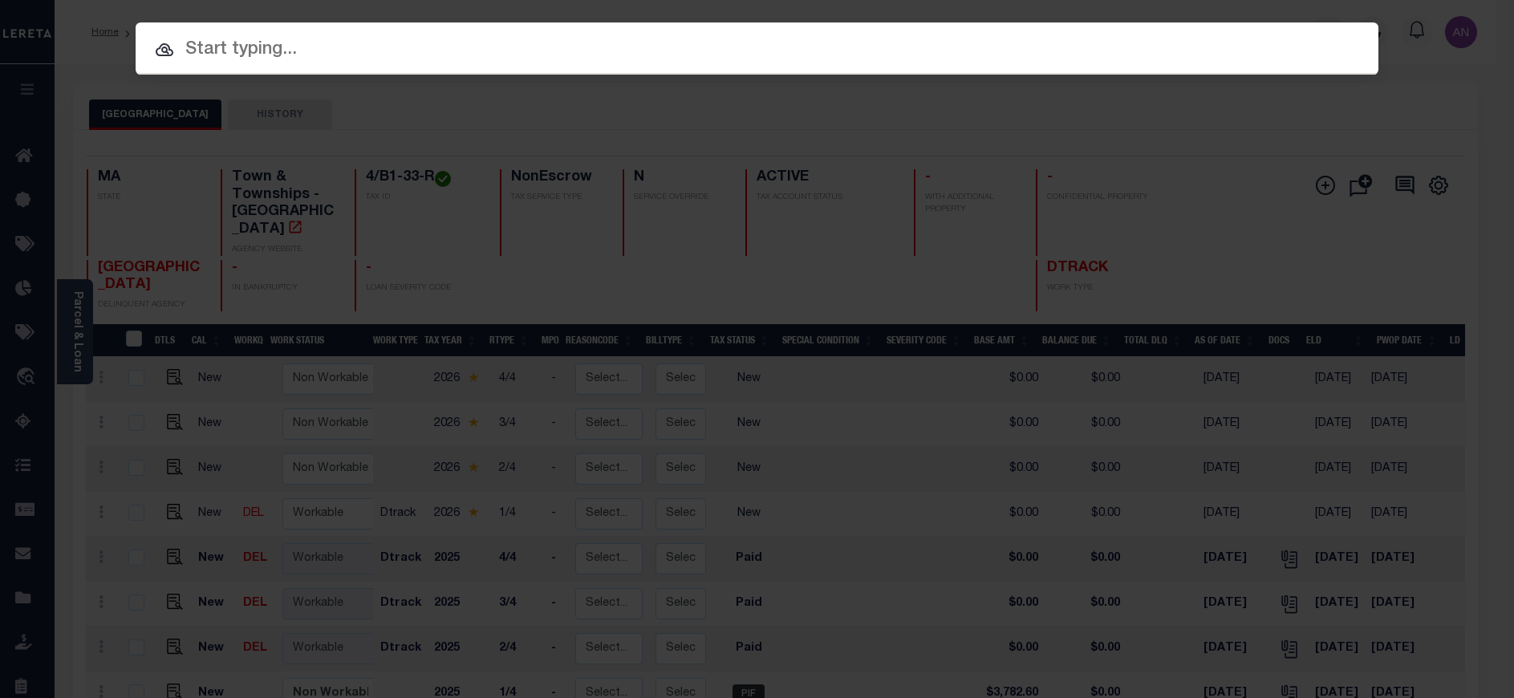
click at [751, 52] on input "text" at bounding box center [757, 50] width 1243 height 28
paste input "993252305"
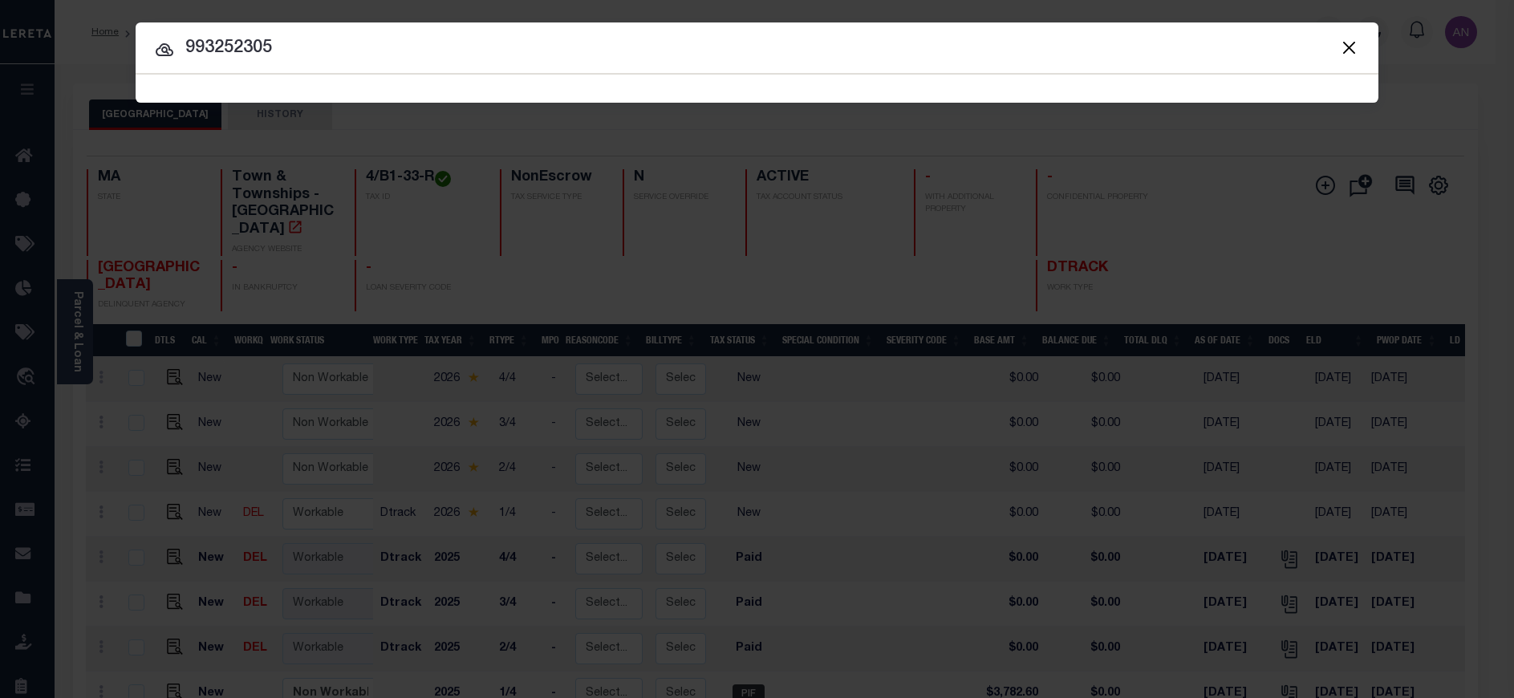
type input "993252305"
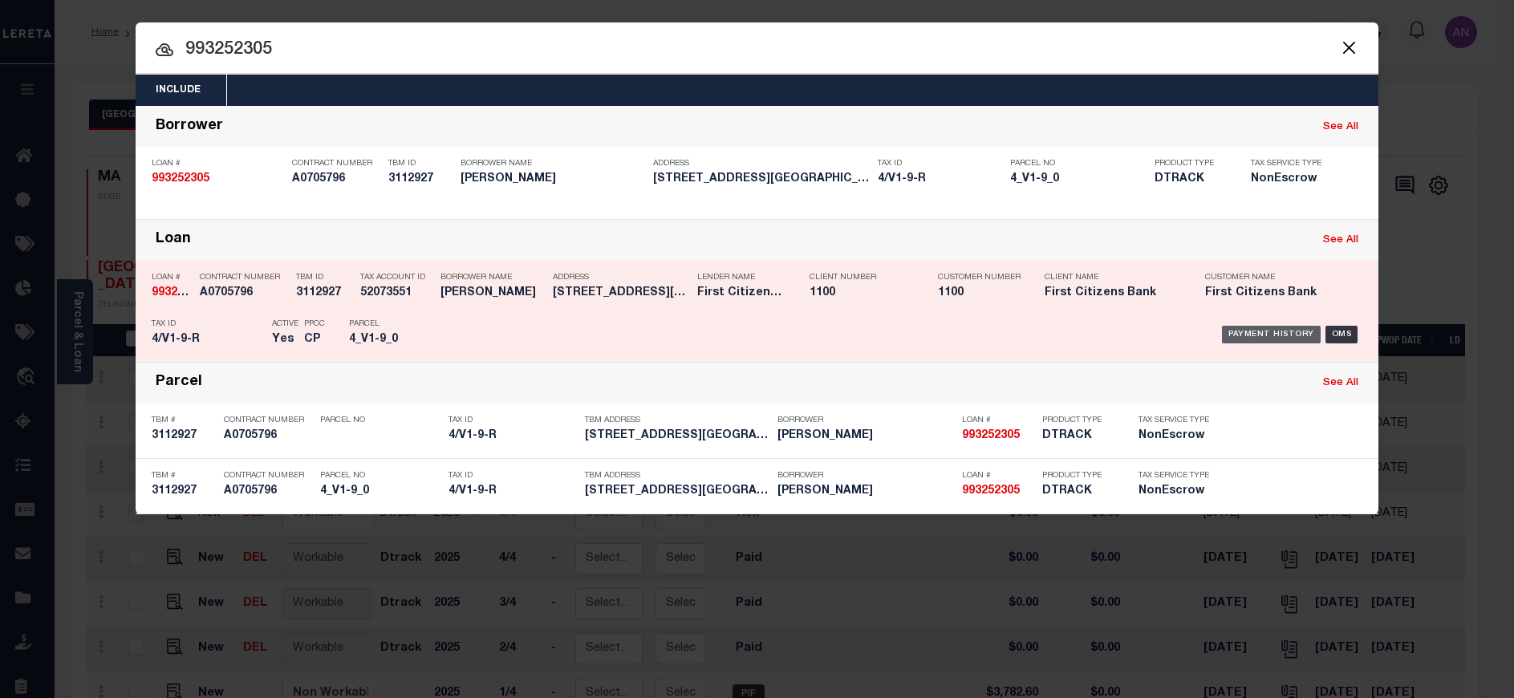
click at [1282, 336] on div "Payment History" at bounding box center [1271, 335] width 99 height 18
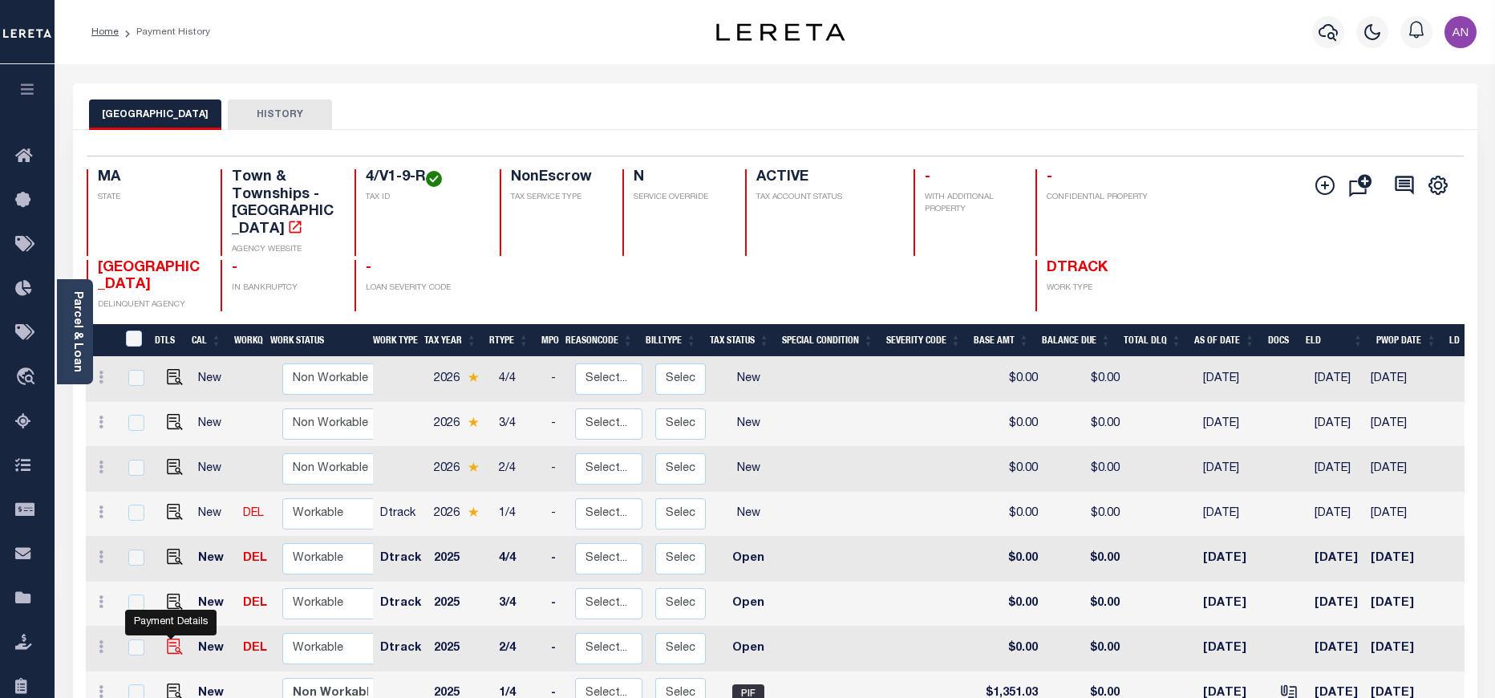
click at [170, 639] on img "" at bounding box center [175, 647] width 16 height 16
checkbox input "true"
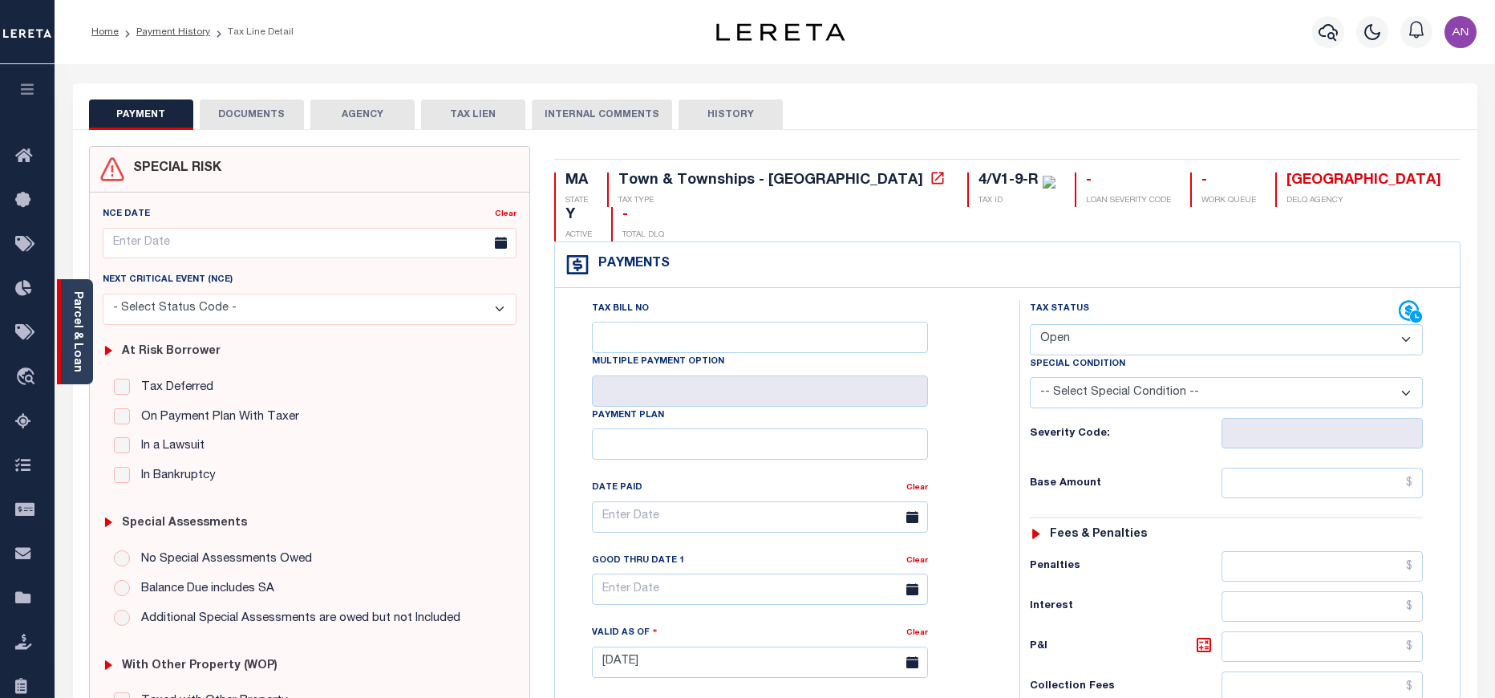
click at [84, 320] on div "Parcel & Loan" at bounding box center [75, 331] width 36 height 105
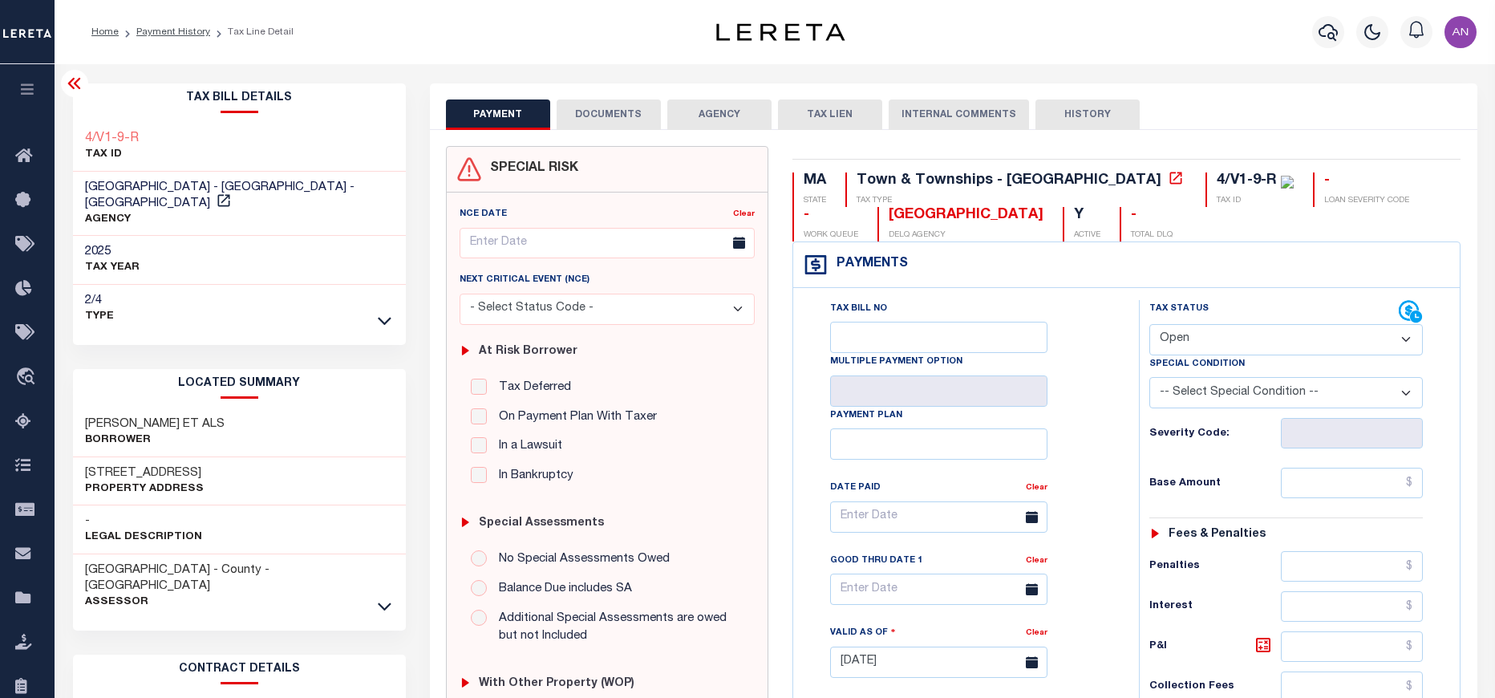
click at [588, 111] on button "DOCUMENTS" at bounding box center [609, 114] width 104 height 30
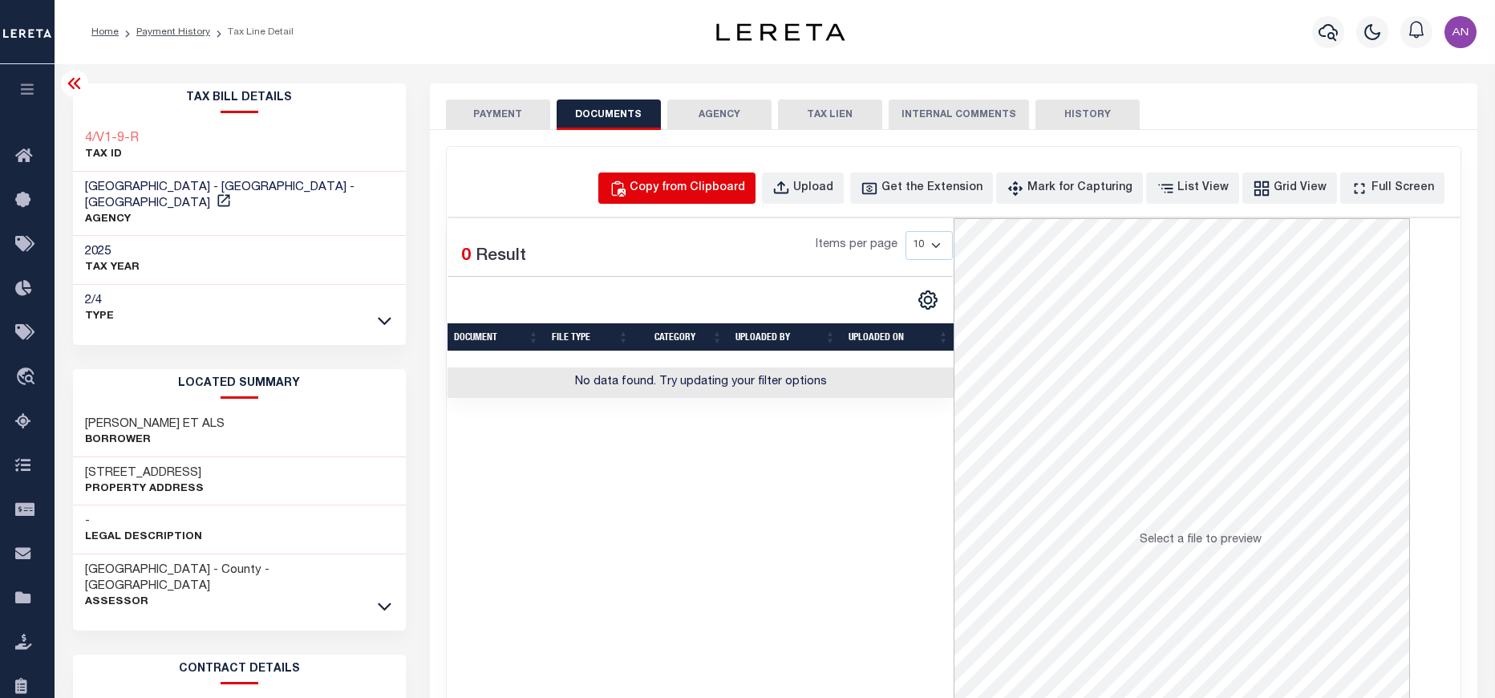
click at [702, 187] on div "Copy from Clipboard" at bounding box center [688, 189] width 116 height 18
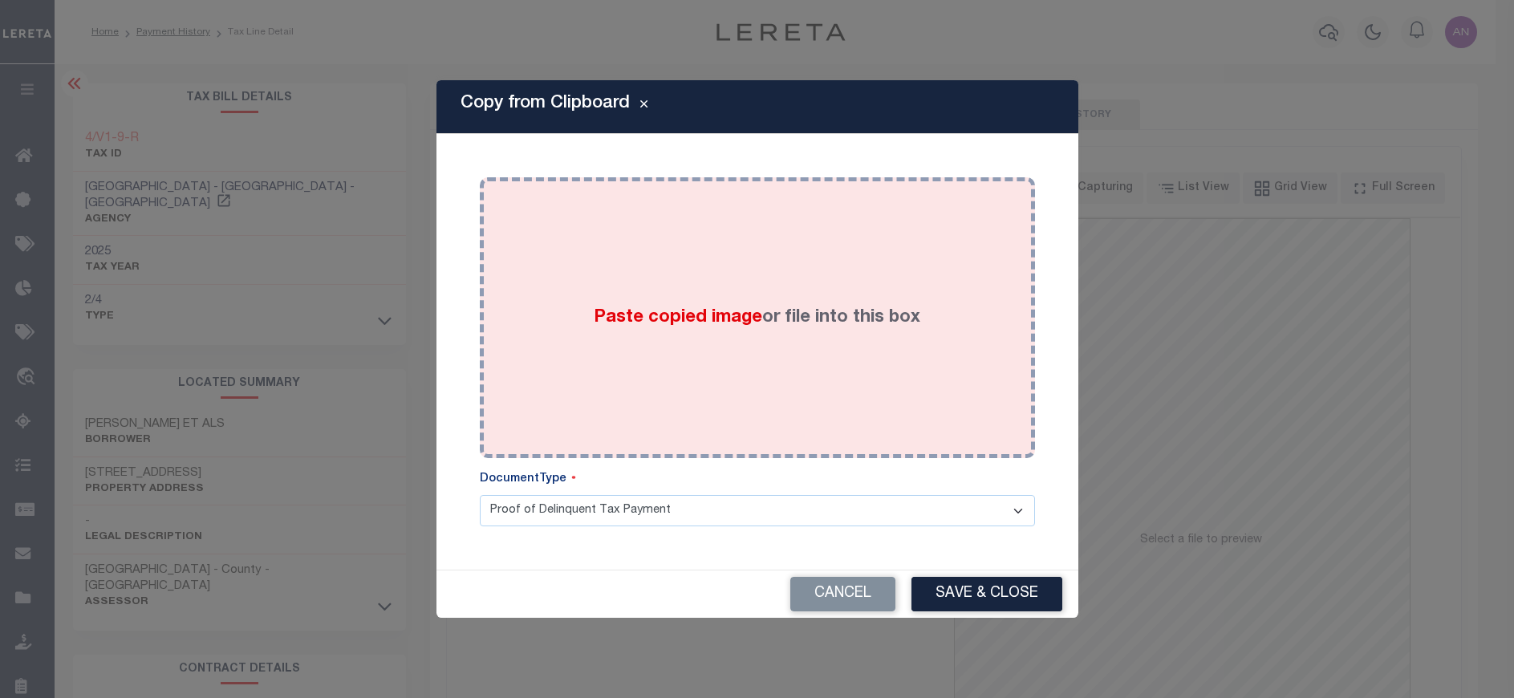
click at [797, 314] on label "Paste copied image or file into this box" at bounding box center [757, 318] width 327 height 26
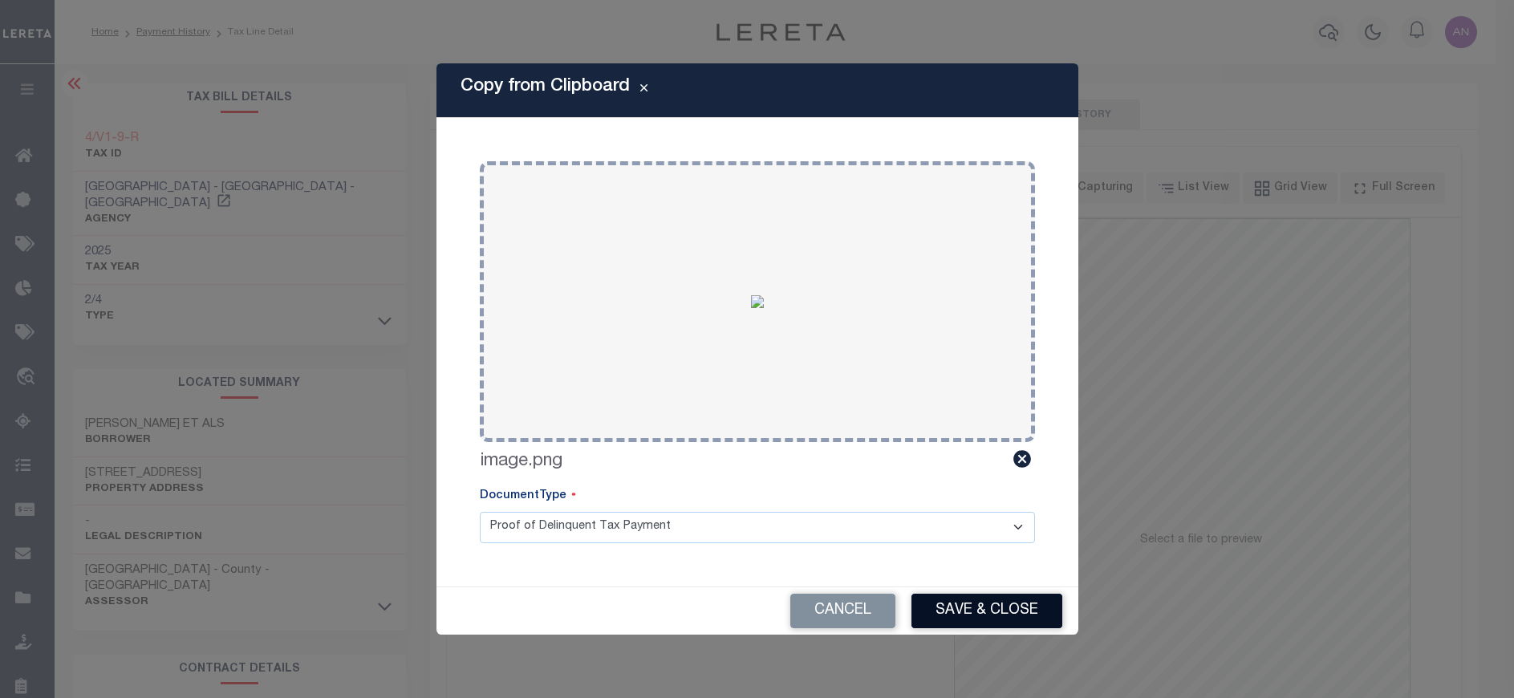
click at [1002, 618] on button "Save & Close" at bounding box center [986, 611] width 151 height 34
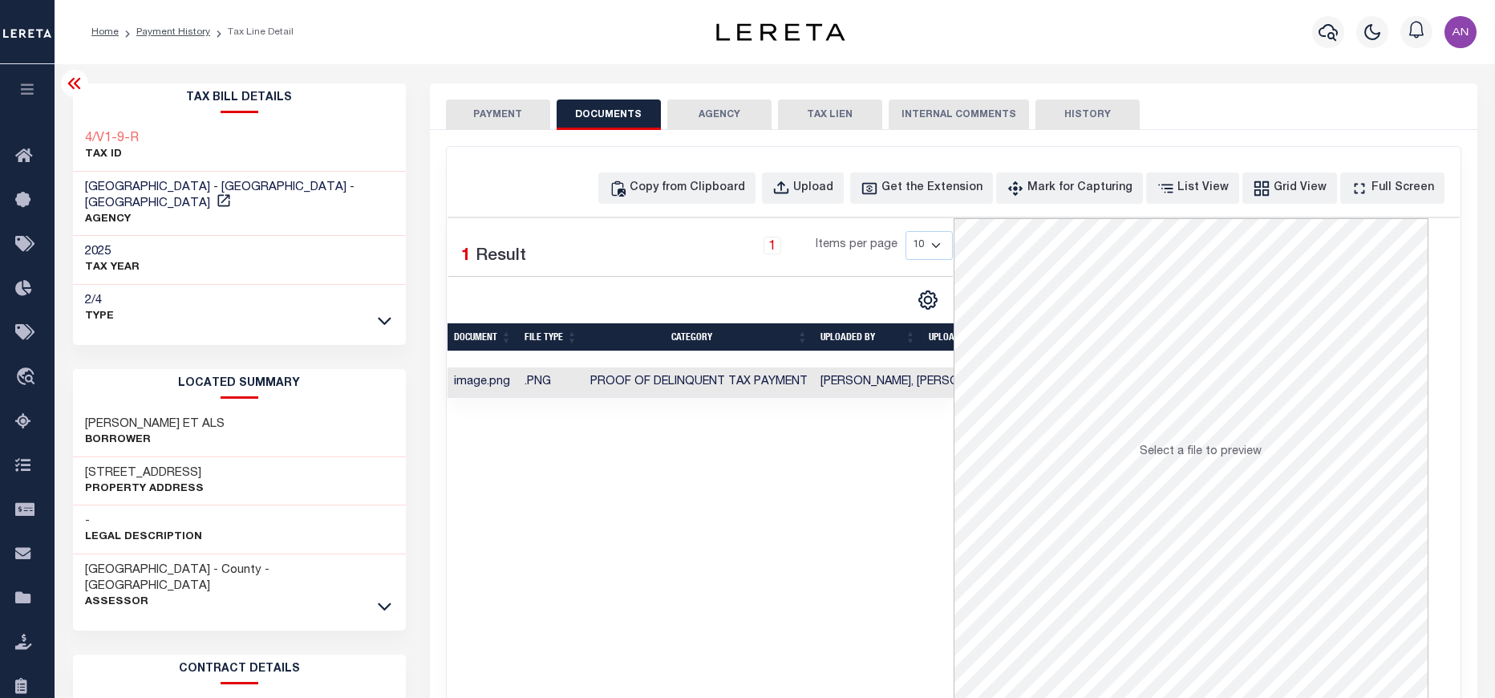
click at [495, 112] on button "PAYMENT" at bounding box center [498, 114] width 104 height 30
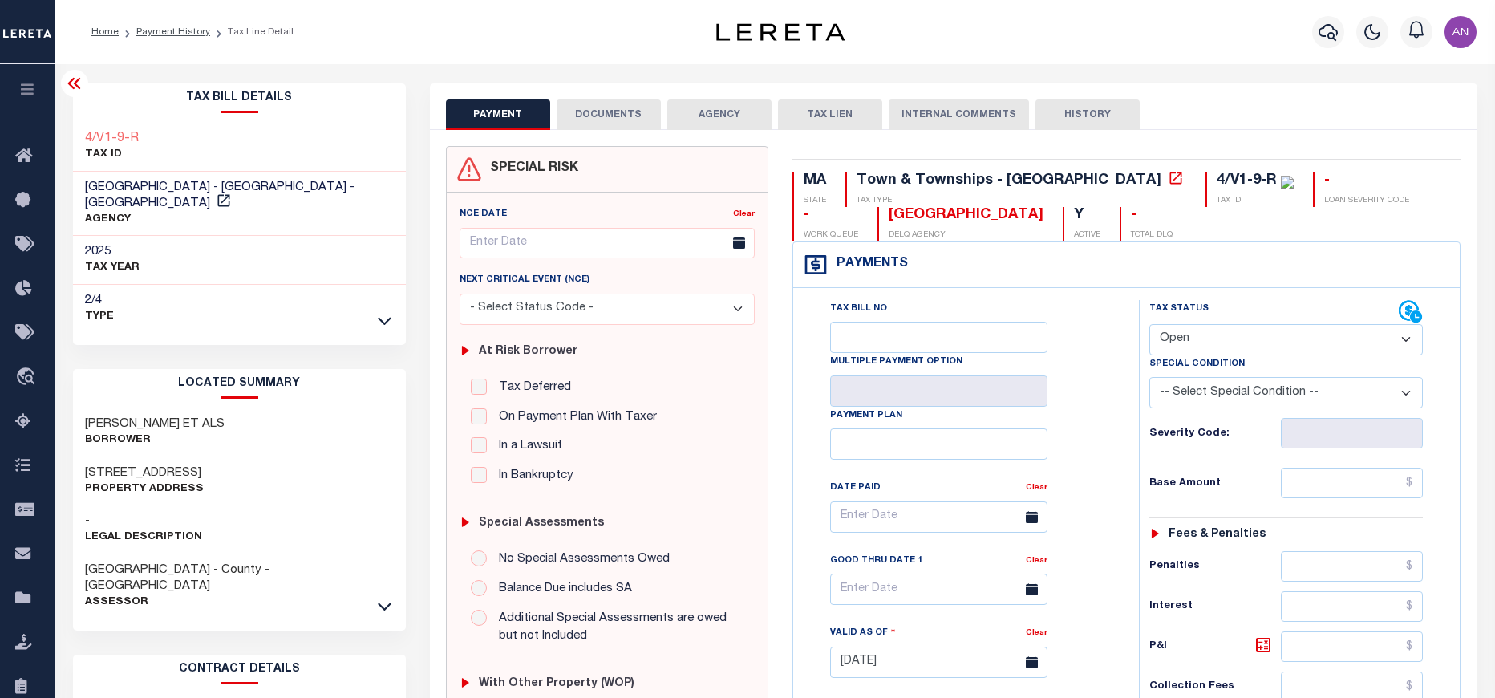
click at [1205, 343] on select "- Select Status Code - Open Due/Unpaid Paid Incomplete No Tax Due Internal Refu…" at bounding box center [1287, 339] width 274 height 31
select select "PYD"
click at [1150, 325] on select "- Select Status Code - Open Due/Unpaid Paid Incomplete No Tax Due Internal Refu…" at bounding box center [1287, 339] width 274 height 31
type input "[DATE]"
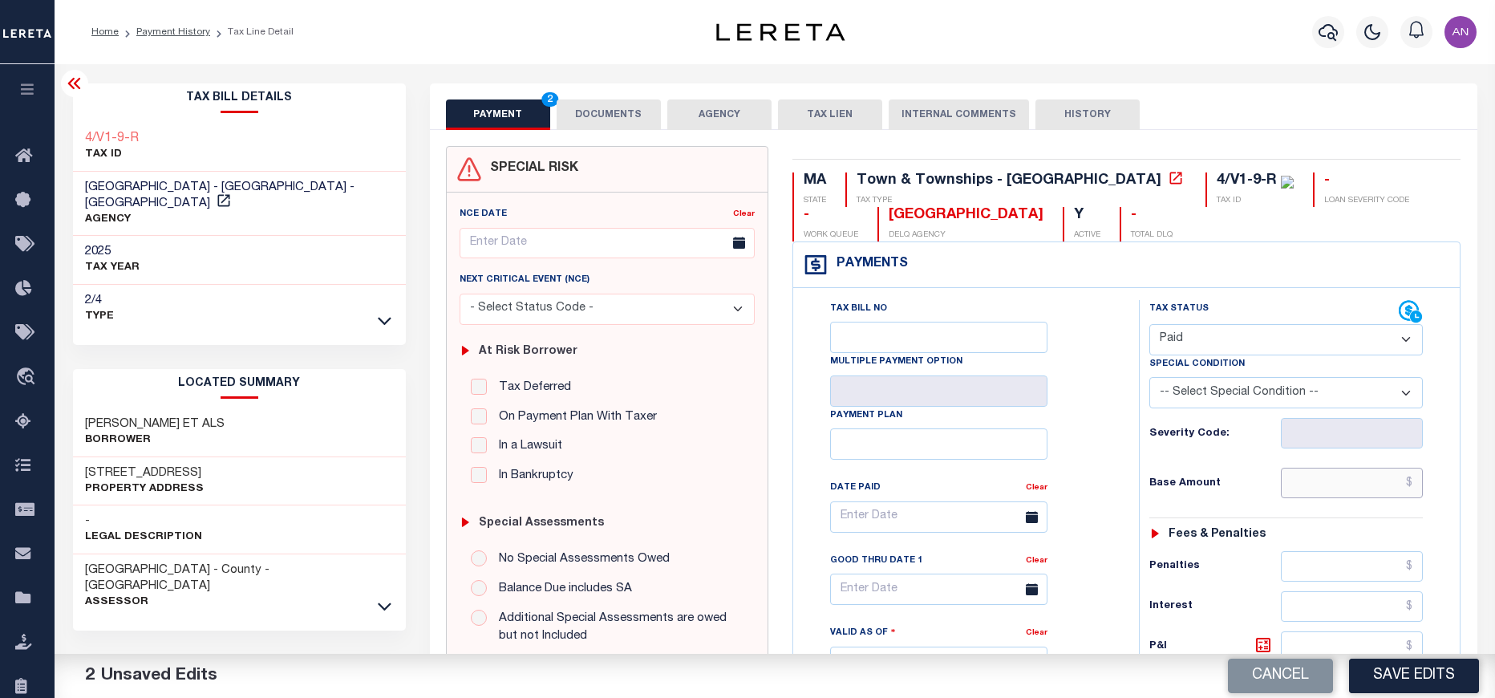
click at [1328, 486] on input "text" at bounding box center [1352, 483] width 143 height 30
type input "$0.00"
click at [1109, 506] on div "Tax Bill No Multiple Payment Option Payment Plan Clear" at bounding box center [962, 525] width 306 height 450
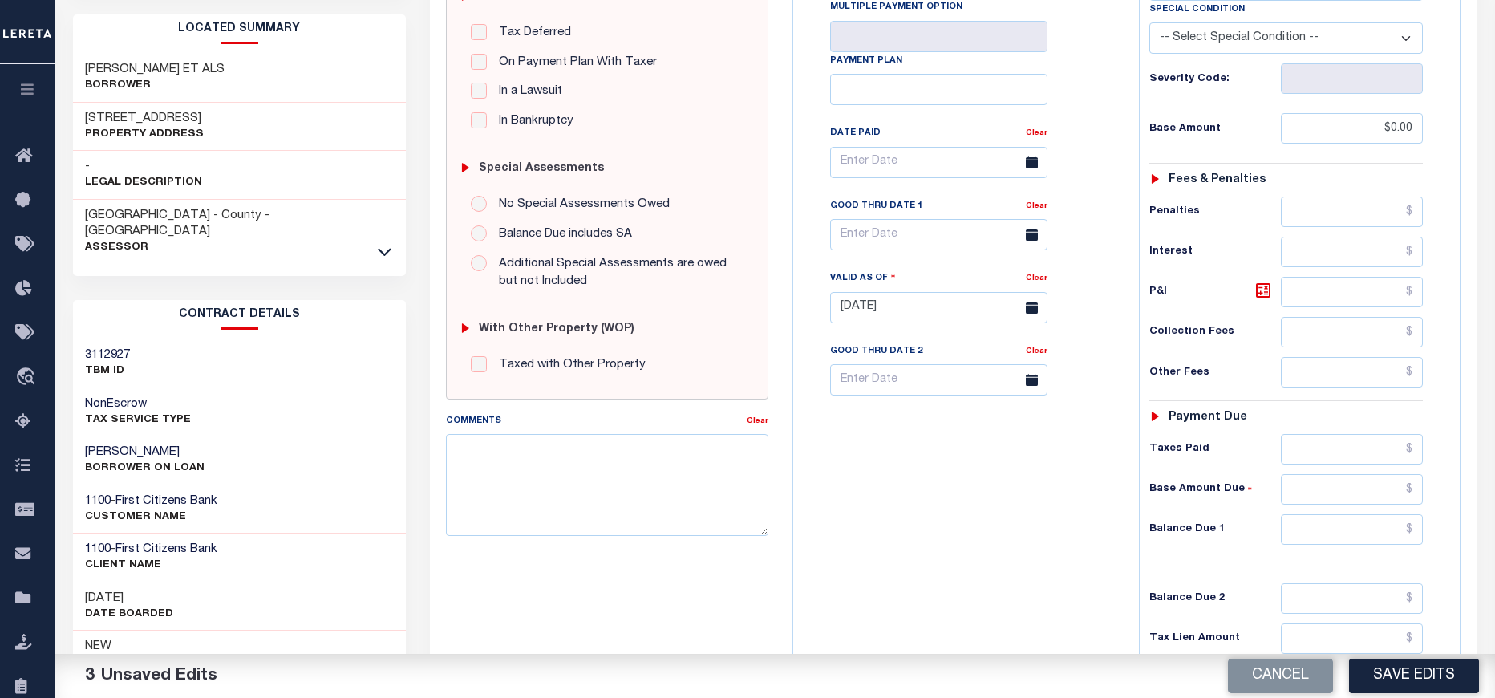
scroll to position [361, 0]
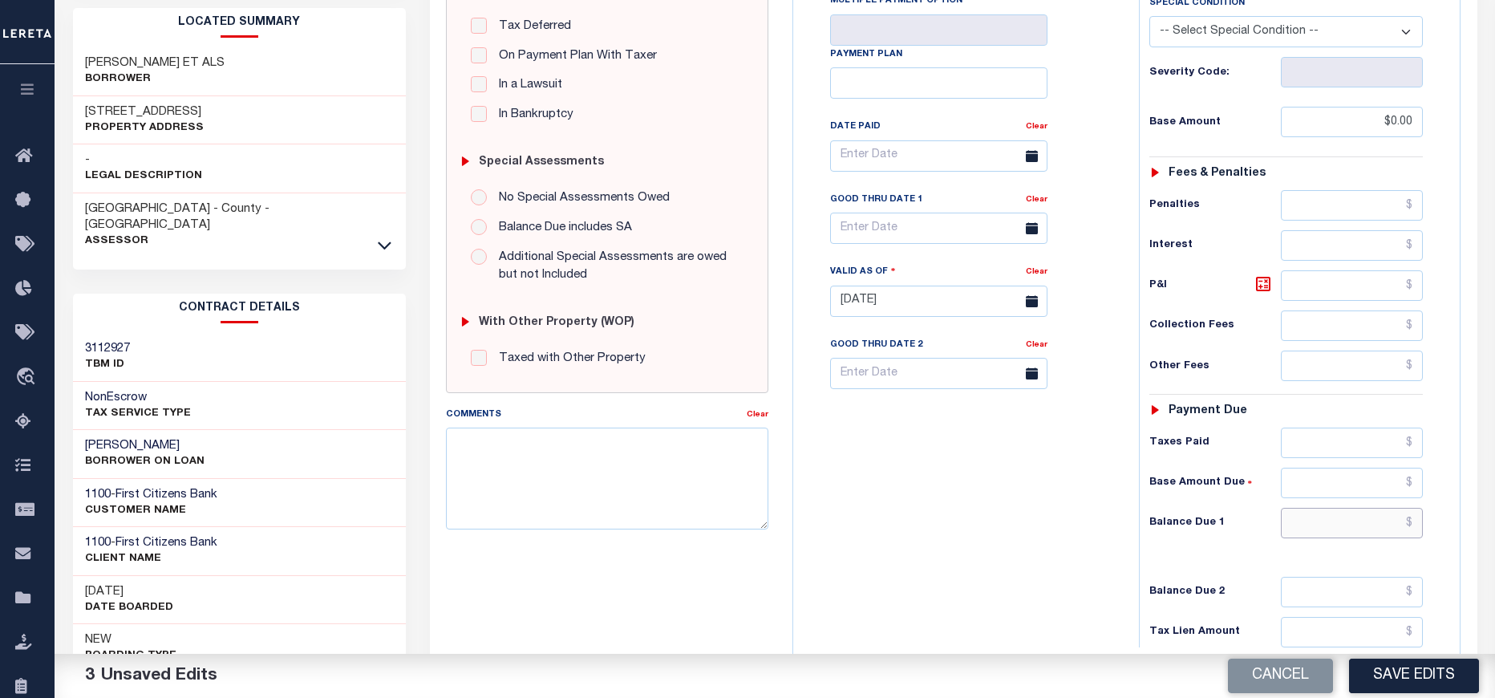
click at [1344, 531] on input "text" at bounding box center [1352, 523] width 143 height 30
type input "$0.00"
click at [1104, 599] on div "Tax Bill No Multiple Payment Option Payment Plan Clear" at bounding box center [962, 293] width 330 height 708
click at [1398, 679] on button "Save Edits" at bounding box center [1414, 676] width 130 height 34
checkbox input "false"
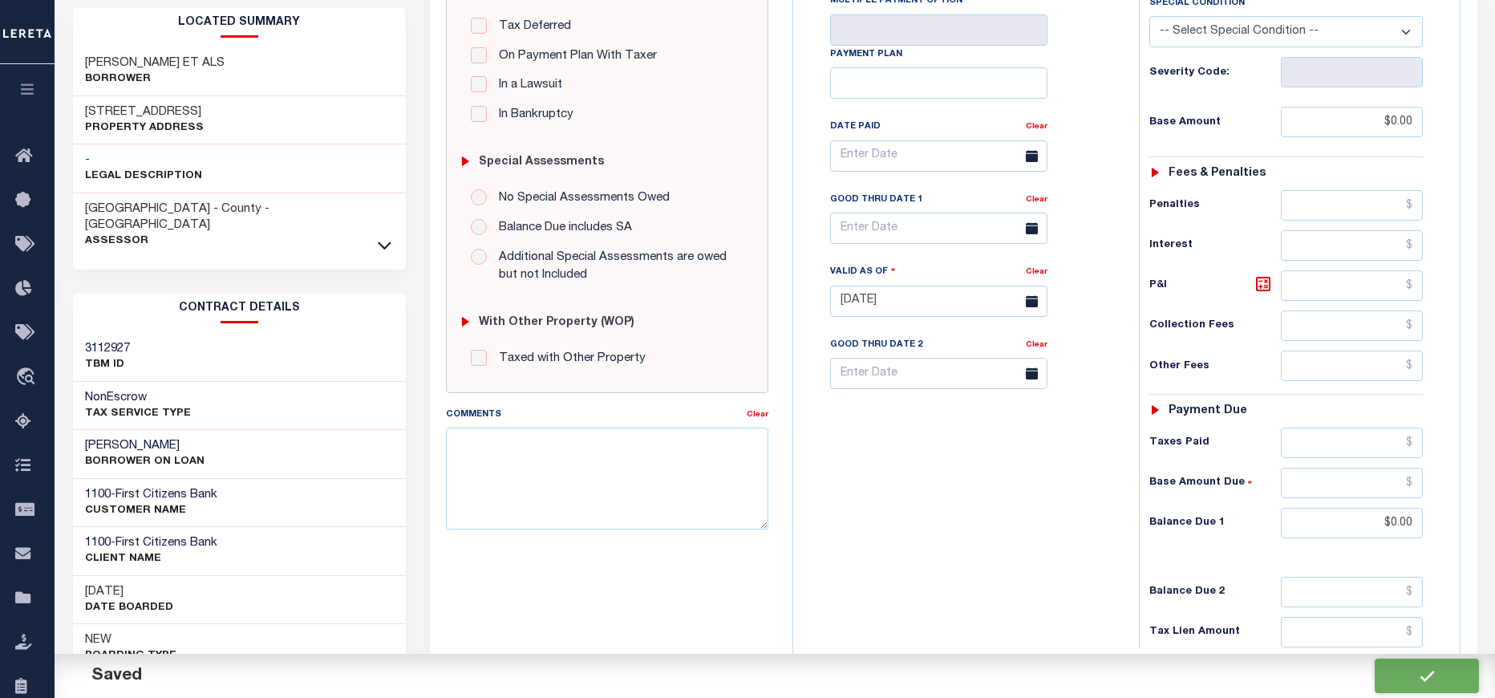
checkbox input "false"
type input "$0"
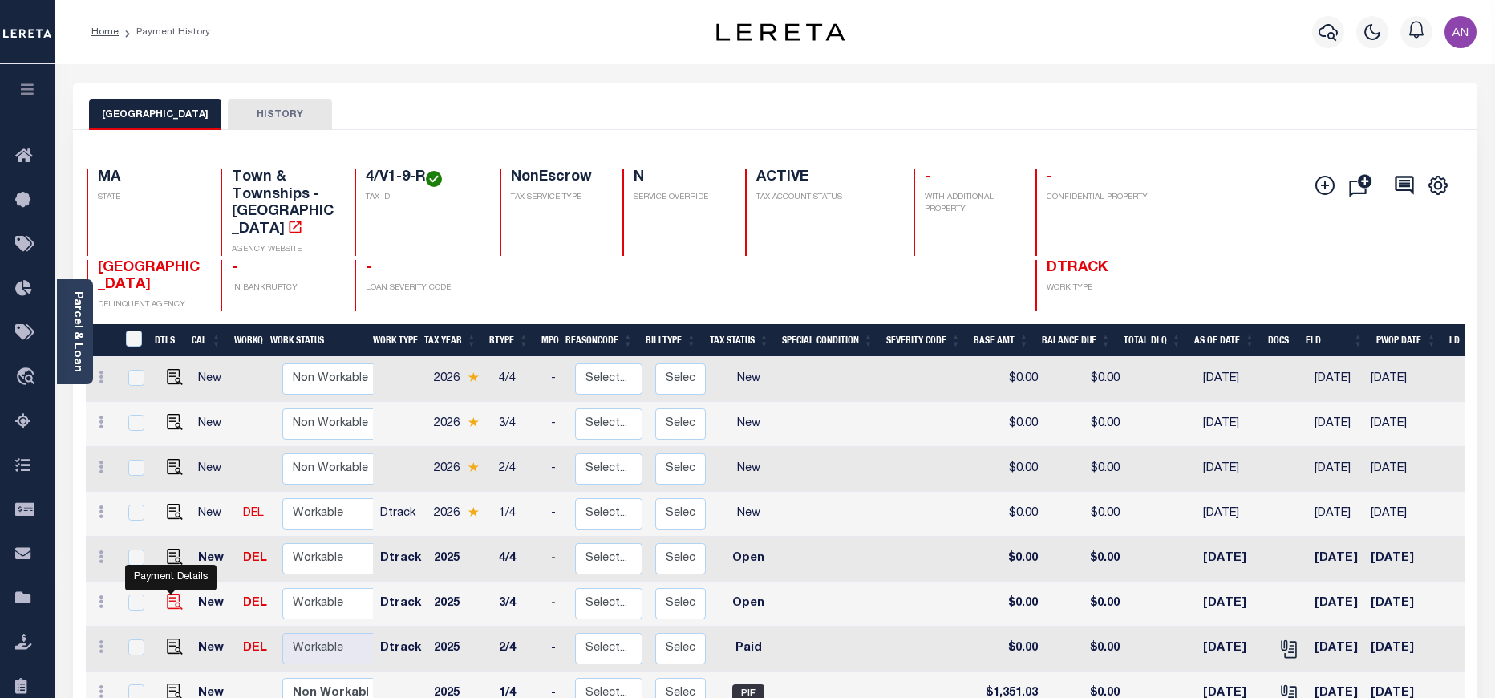
click at [170, 594] on img "" at bounding box center [175, 602] width 16 height 16
checkbox input "true"
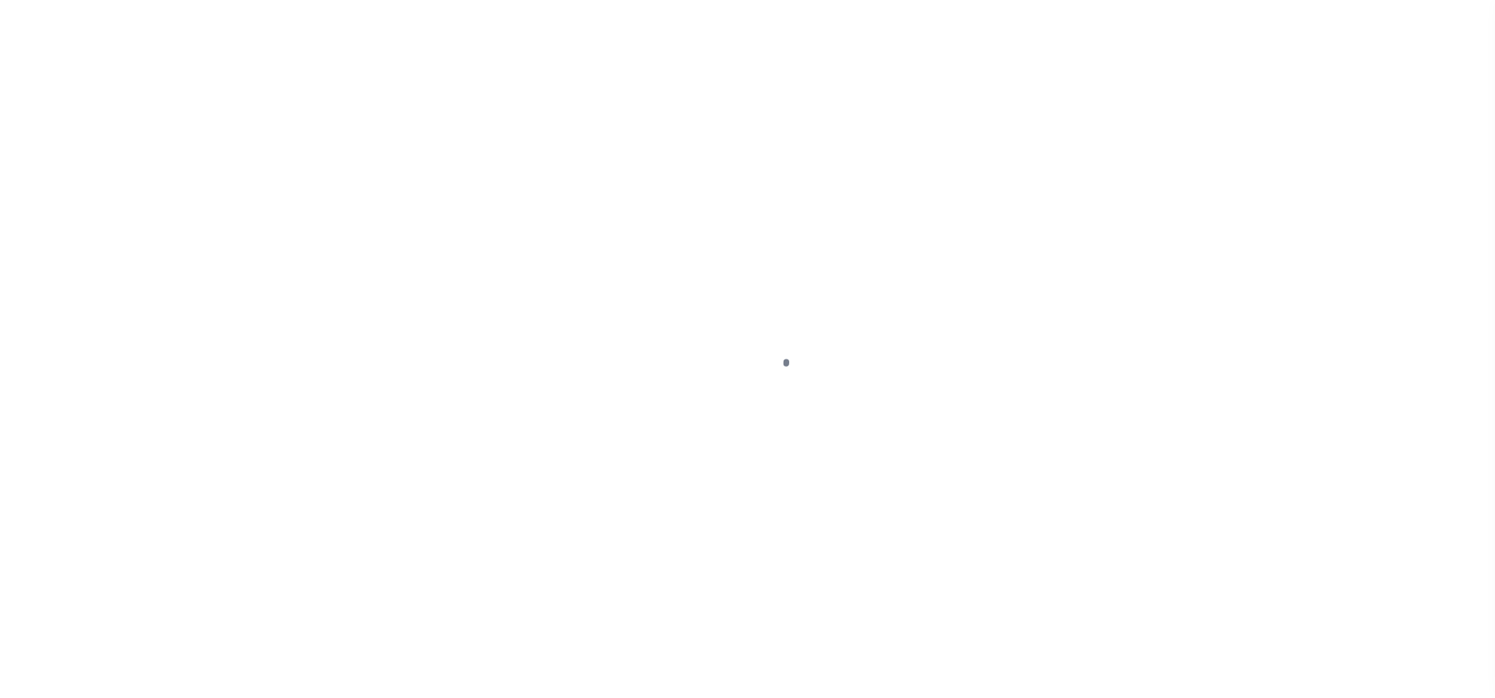
select select "OP2"
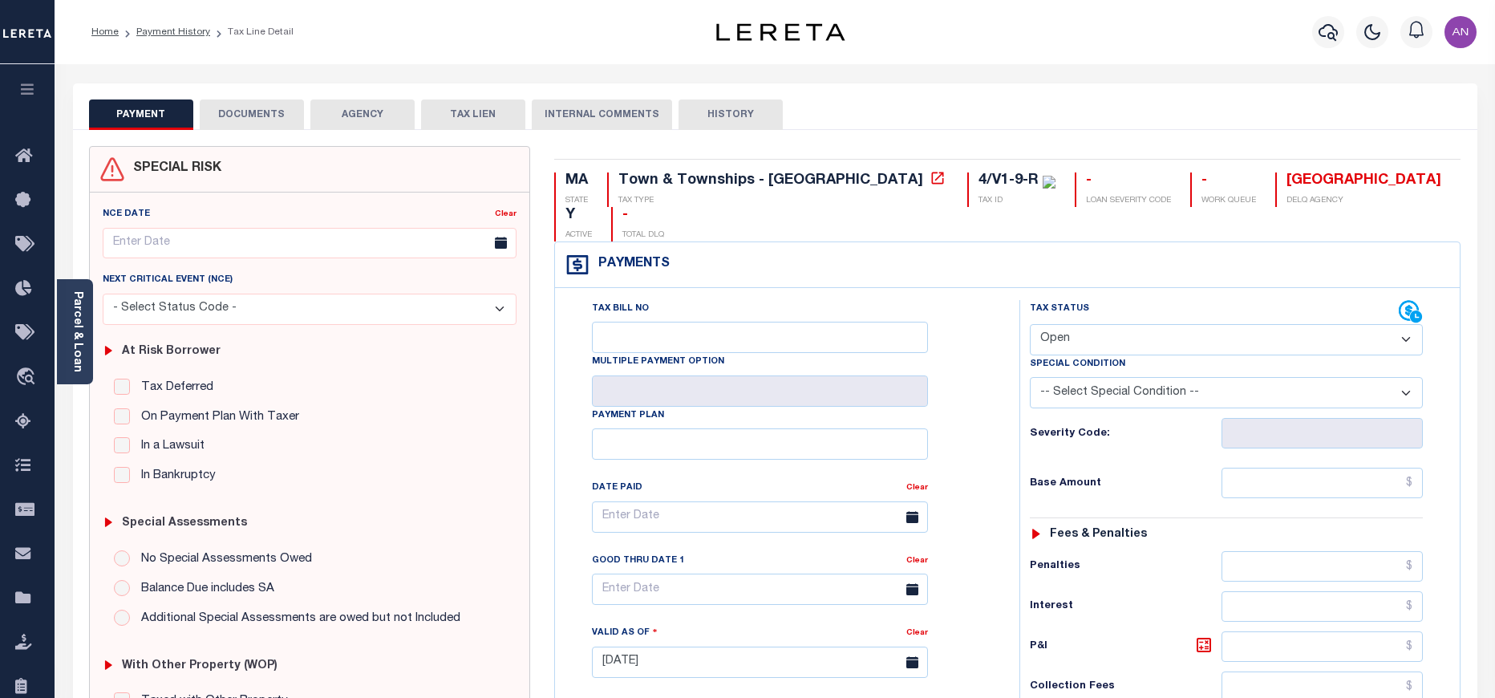
click at [265, 111] on button "DOCUMENTS" at bounding box center [252, 114] width 104 height 30
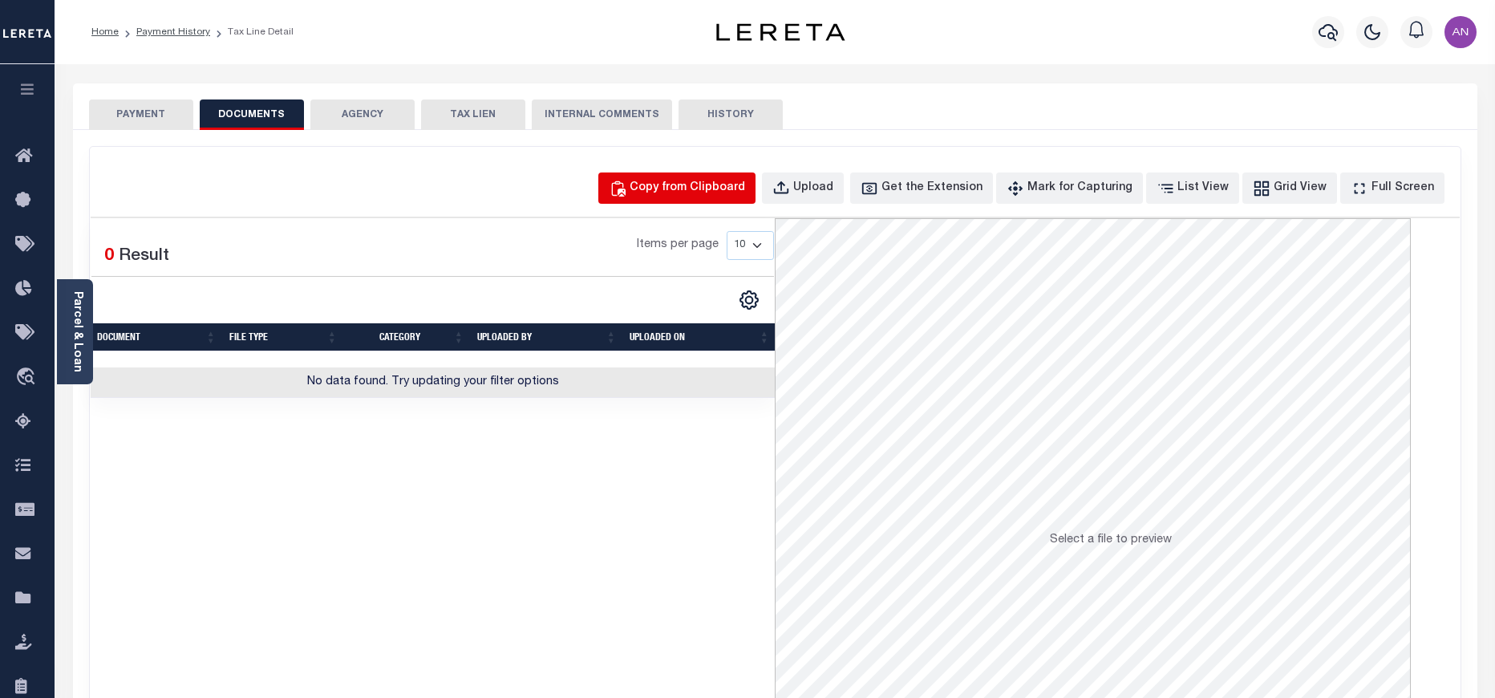
click at [744, 185] on div "Copy from Clipboard" at bounding box center [688, 189] width 116 height 18
select select "POP"
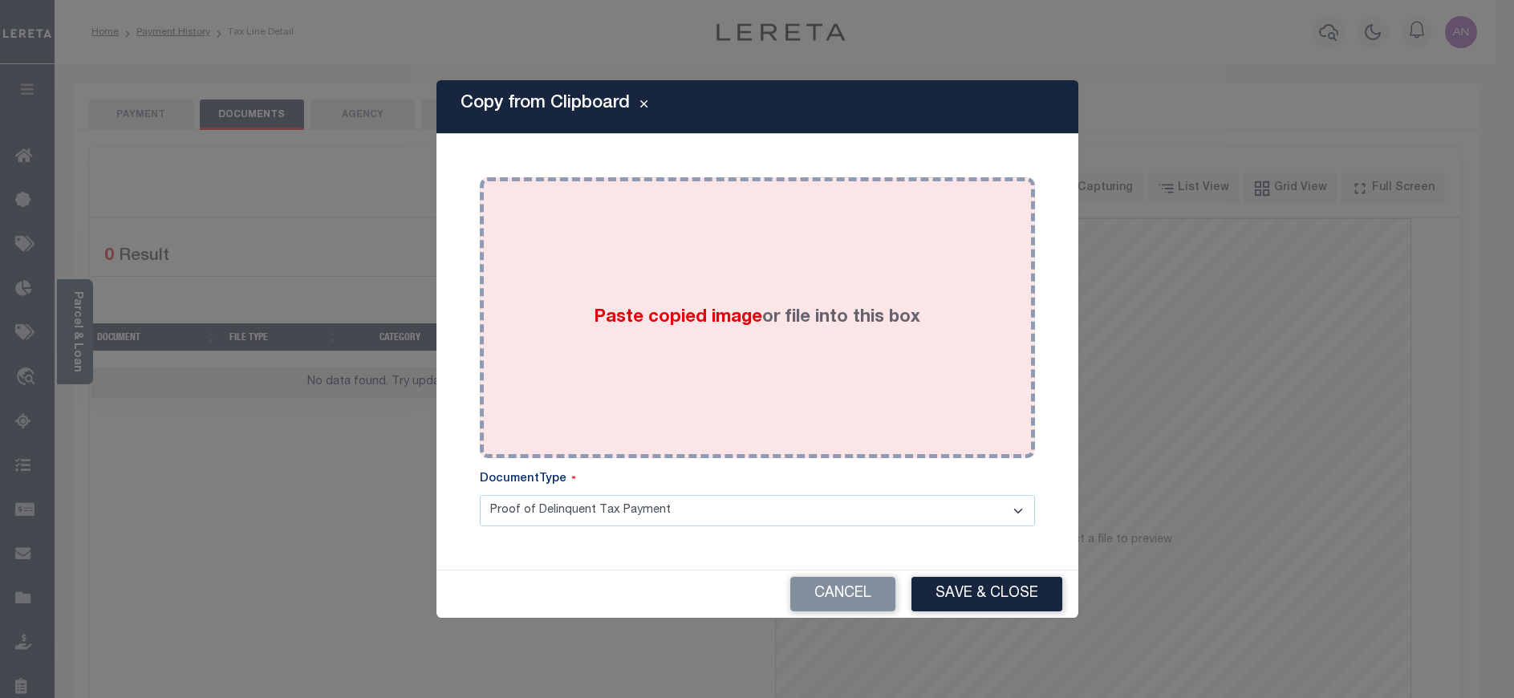
click at [761, 203] on div "Paste copied image or file into this box" at bounding box center [757, 317] width 531 height 257
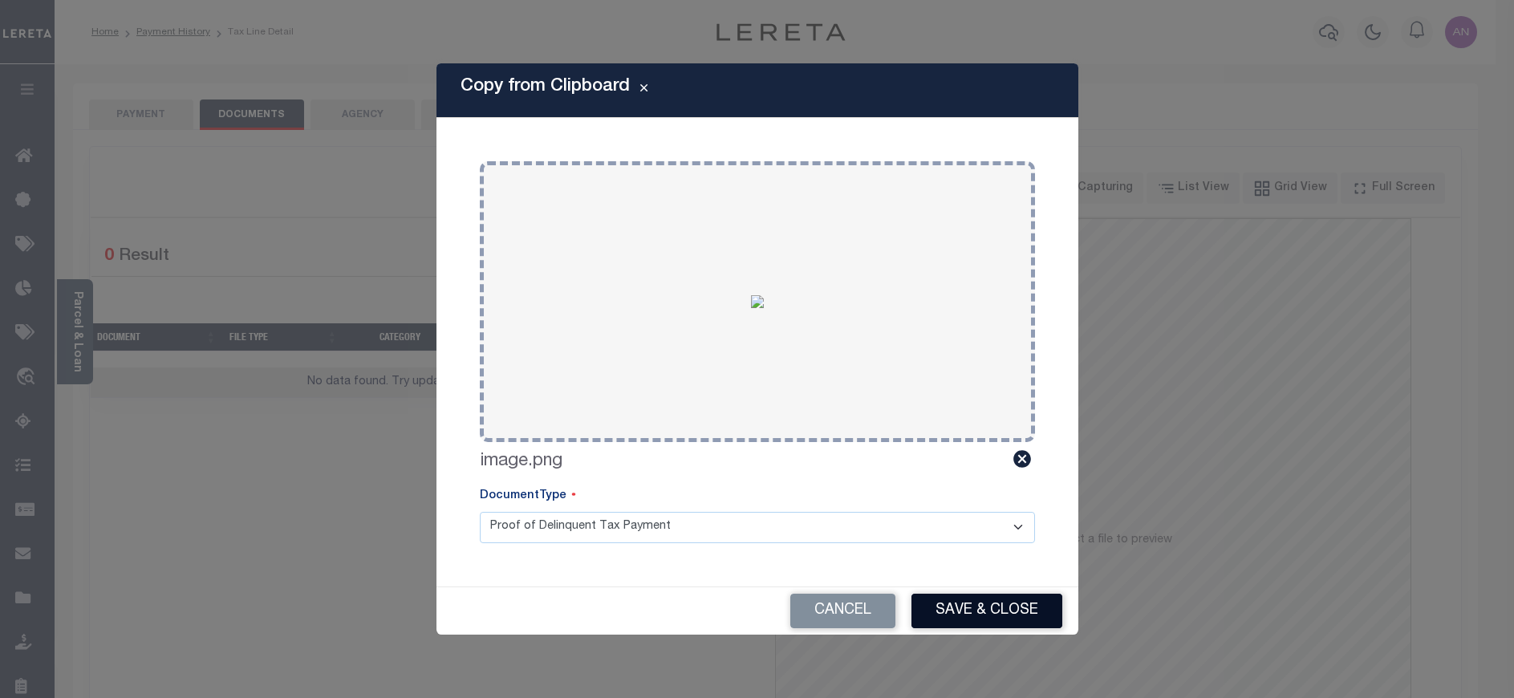
click at [961, 612] on button "Save & Close" at bounding box center [986, 611] width 151 height 34
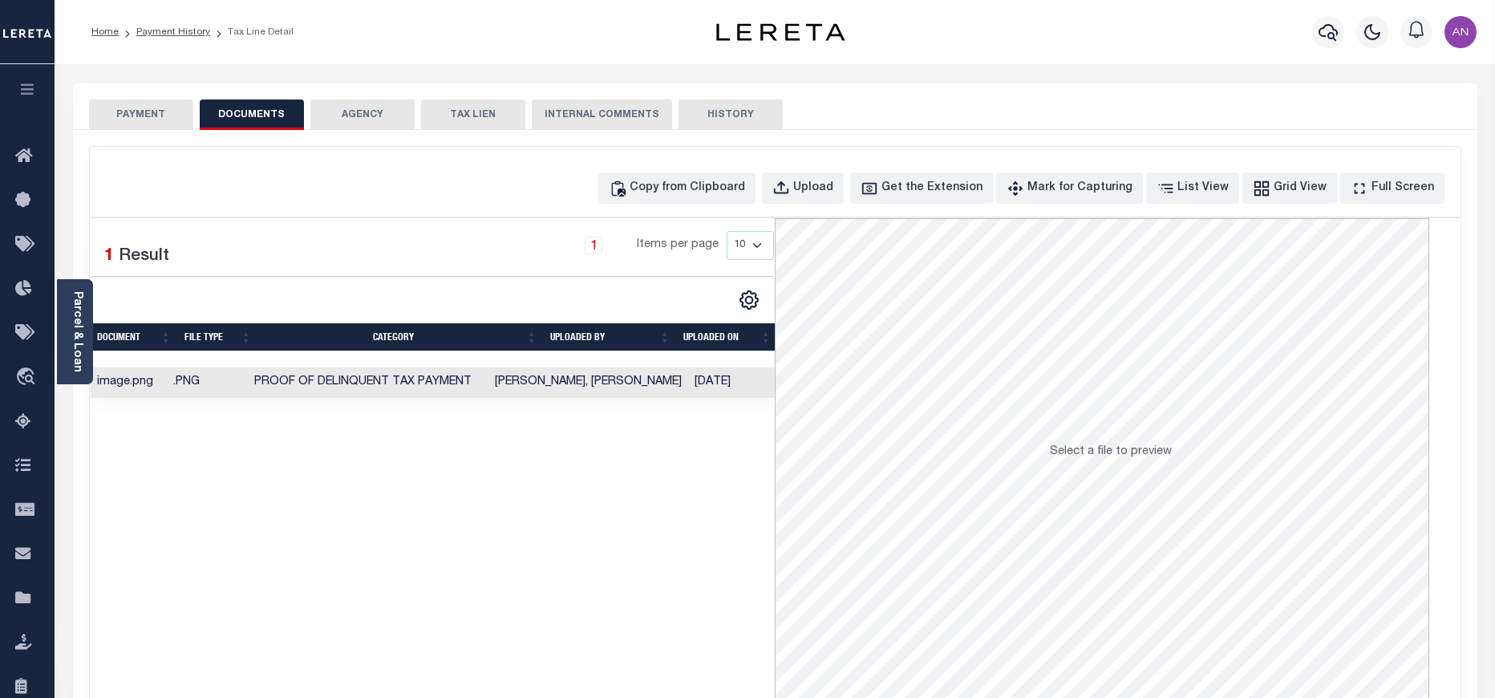
click at [170, 115] on button "PAYMENT" at bounding box center [141, 114] width 104 height 30
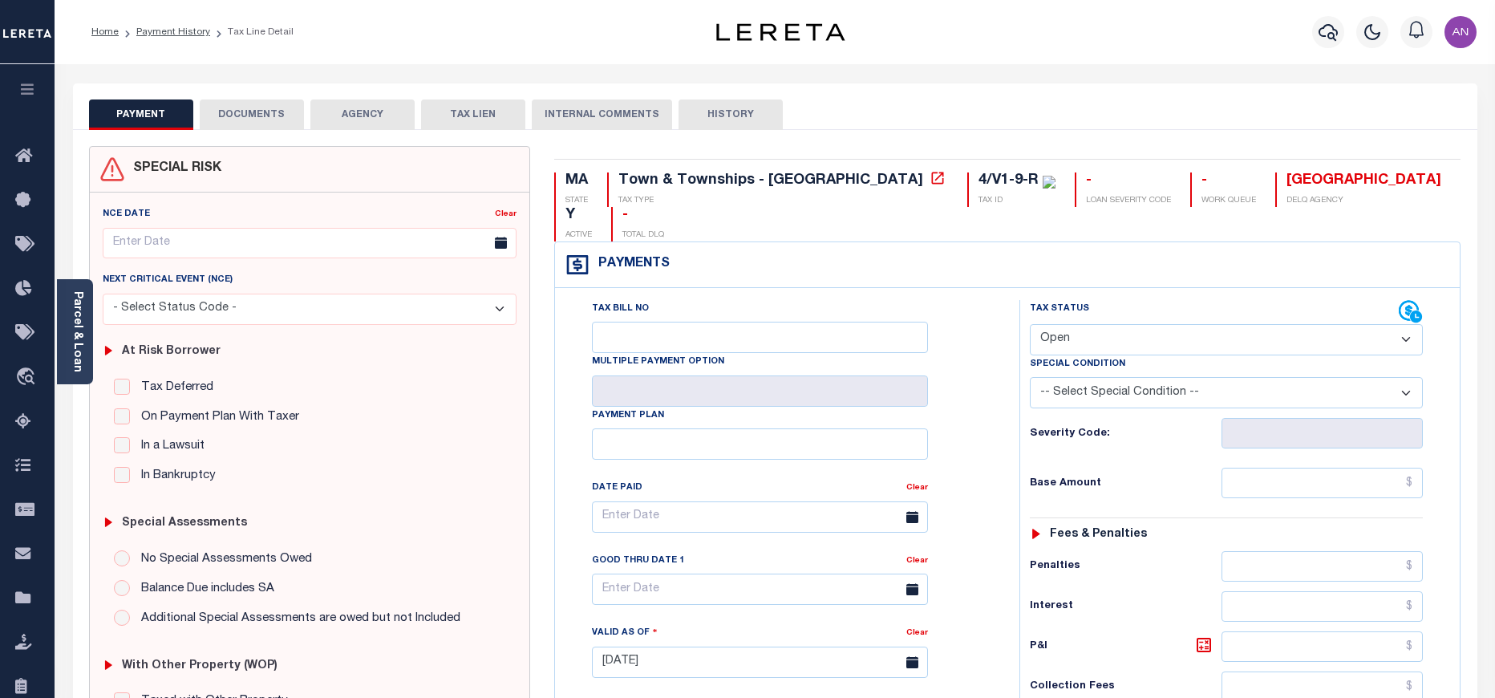
click at [1191, 324] on select "- Select Status Code - Open Due/Unpaid Paid Incomplete No Tax Due Internal Refu…" at bounding box center [1226, 339] width 393 height 31
select select "PYD"
click at [1030, 324] on select "- Select Status Code - Open Due/Unpaid Paid Incomplete No Tax Due Internal Refu…" at bounding box center [1226, 339] width 393 height 31
type input "[DATE]"
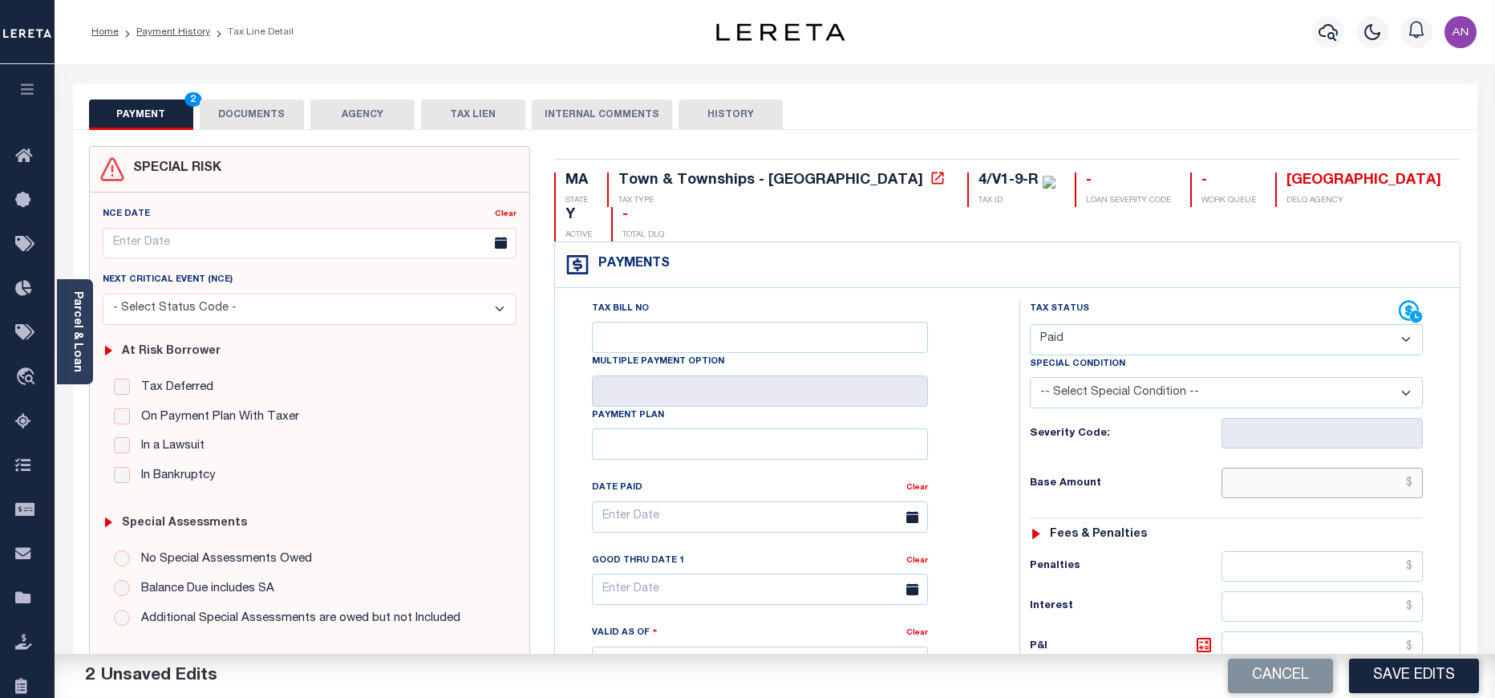
click at [1299, 468] on input "text" at bounding box center [1323, 483] width 202 height 30
type input "$0.00"
click at [992, 504] on div "Tax Bill No Multiple Payment Option Payment Plan Clear" at bounding box center [783, 525] width 424 height 450
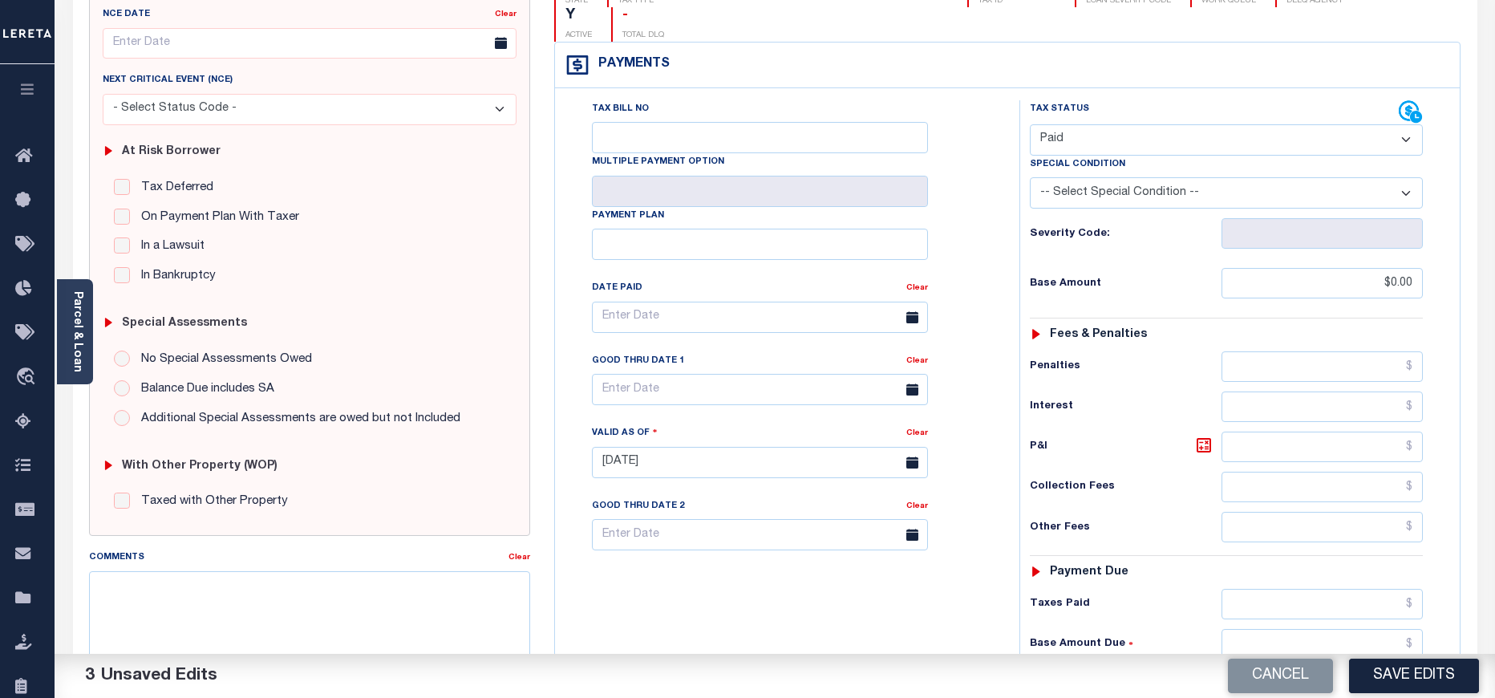
scroll to position [361, 0]
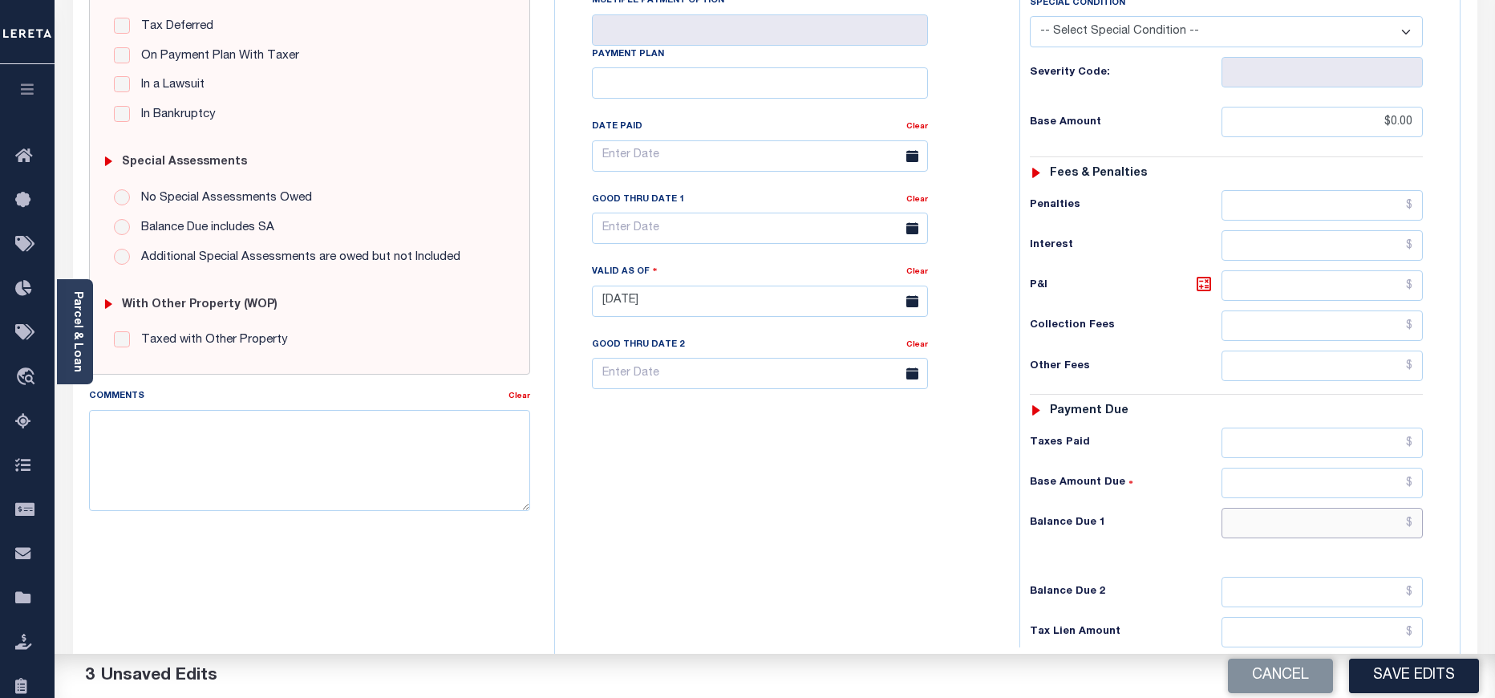
click at [1292, 508] on input "text" at bounding box center [1323, 523] width 202 height 30
type input "$0.00"
click at [936, 552] on div "Tax Bill No Multiple Payment Option Payment Plan Clear" at bounding box center [783, 293] width 448 height 708
click at [1393, 678] on button "Save Edits" at bounding box center [1414, 676] width 130 height 34
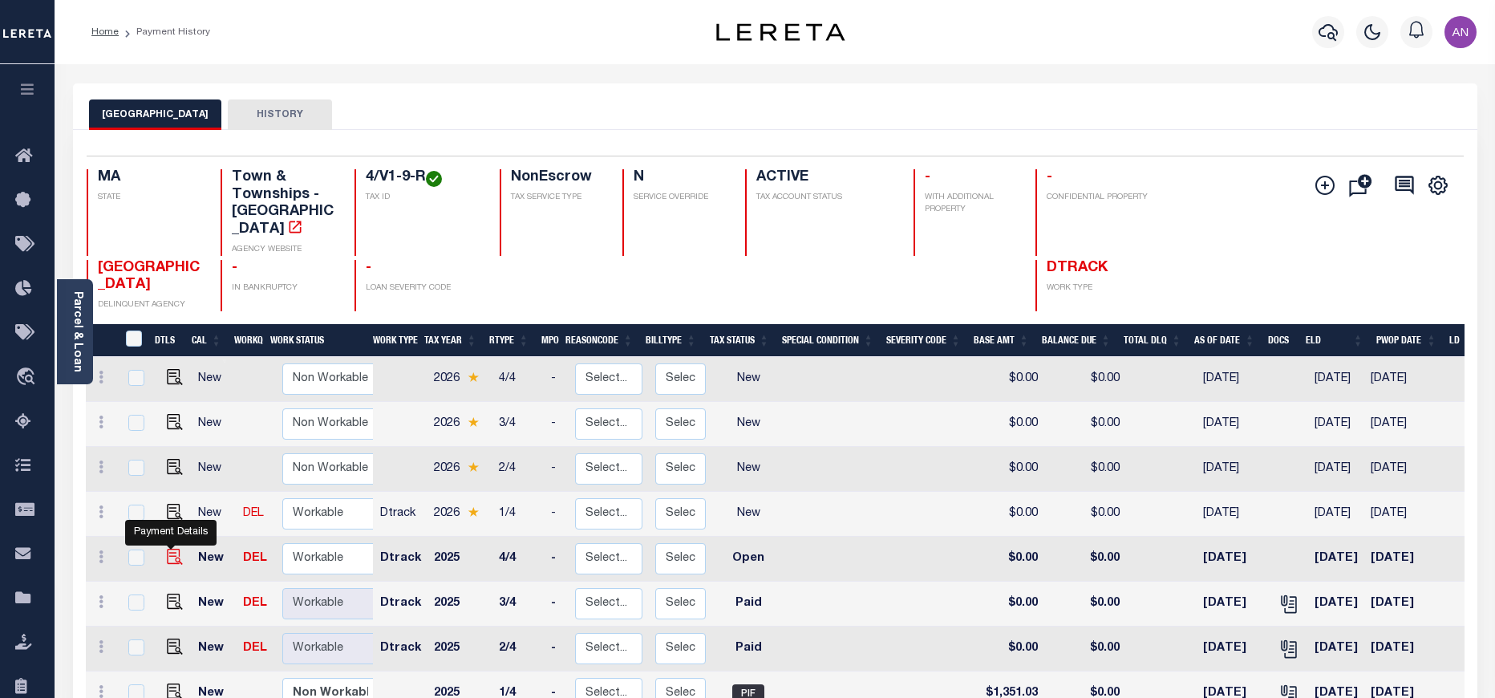
click at [177, 549] on img "" at bounding box center [175, 557] width 16 height 16
checkbox input "true"
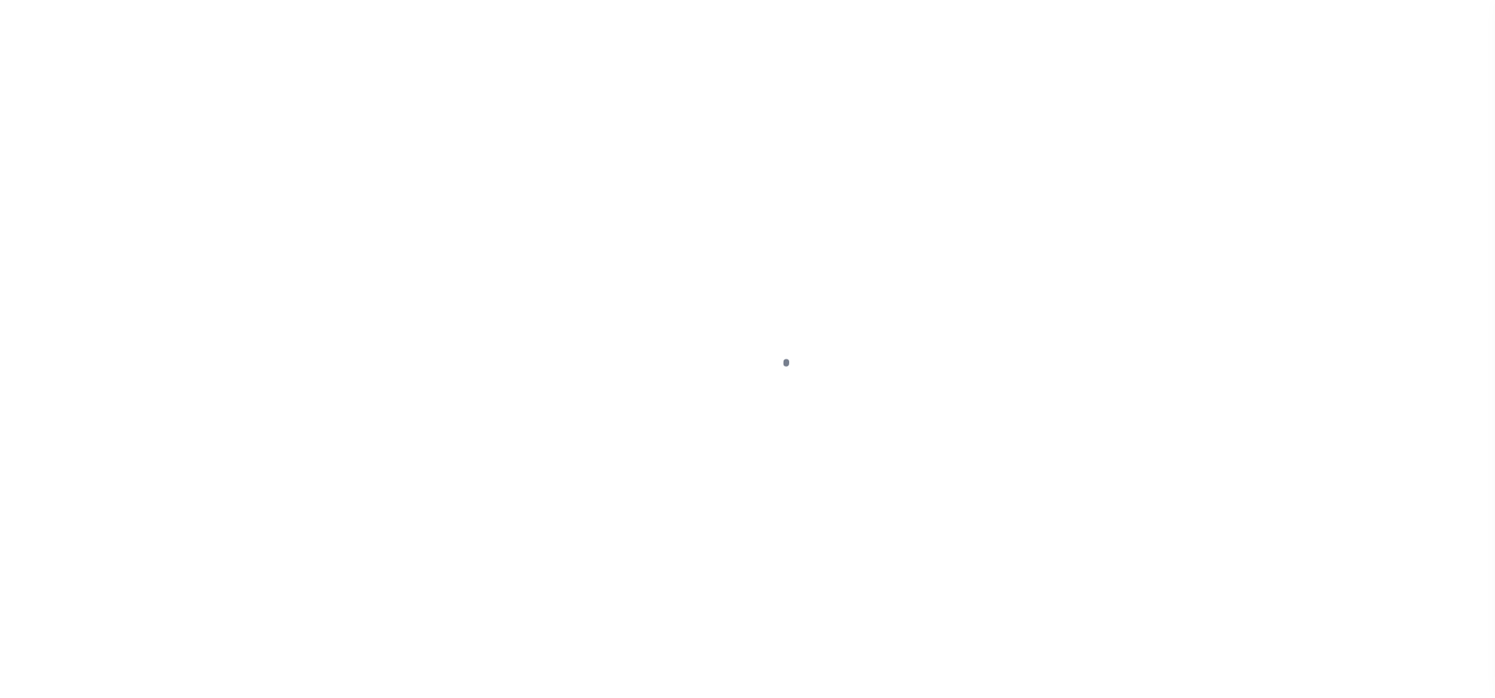
select select "OP2"
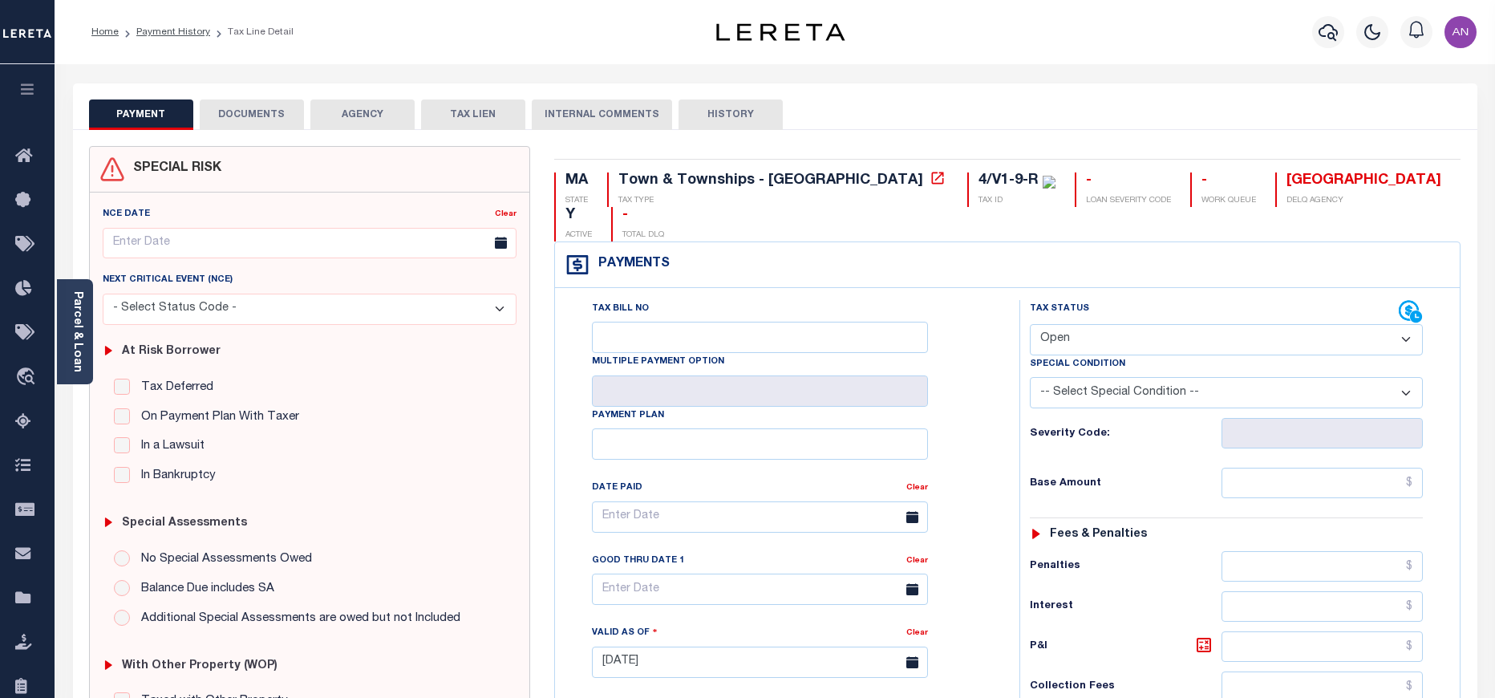
click at [228, 116] on button "DOCUMENTS" at bounding box center [252, 114] width 104 height 30
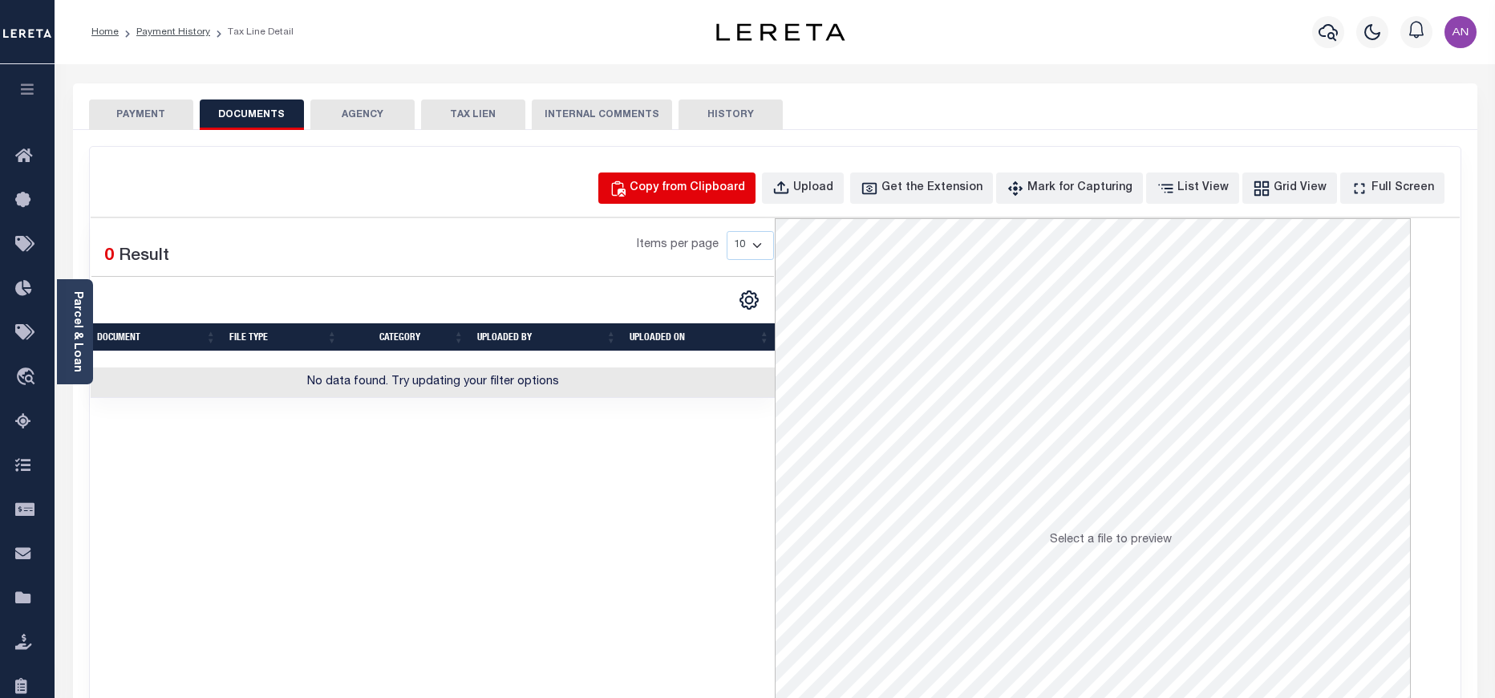
click at [707, 188] on div "Copy from Clipboard" at bounding box center [688, 189] width 116 height 18
select select "POP"
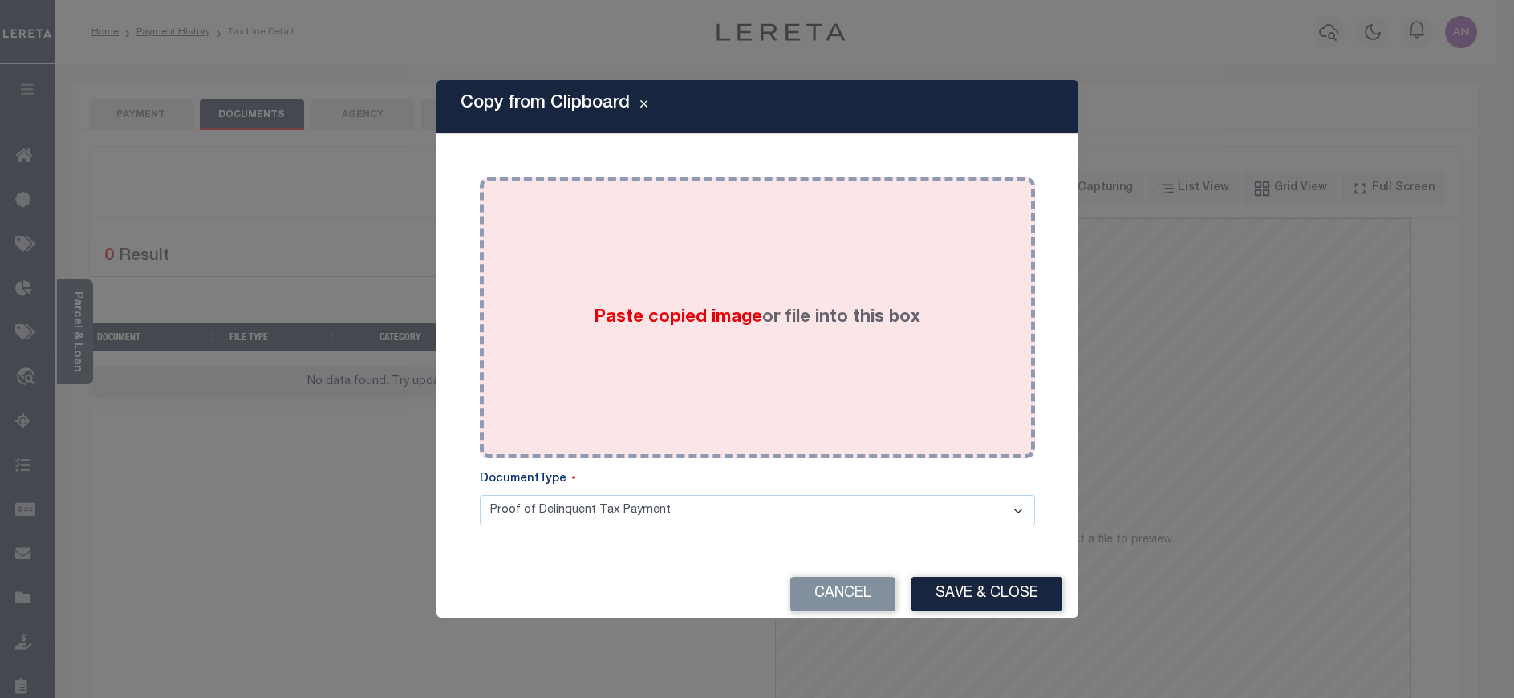
click at [696, 224] on div "Paste copied image or file into this box" at bounding box center [757, 317] width 531 height 257
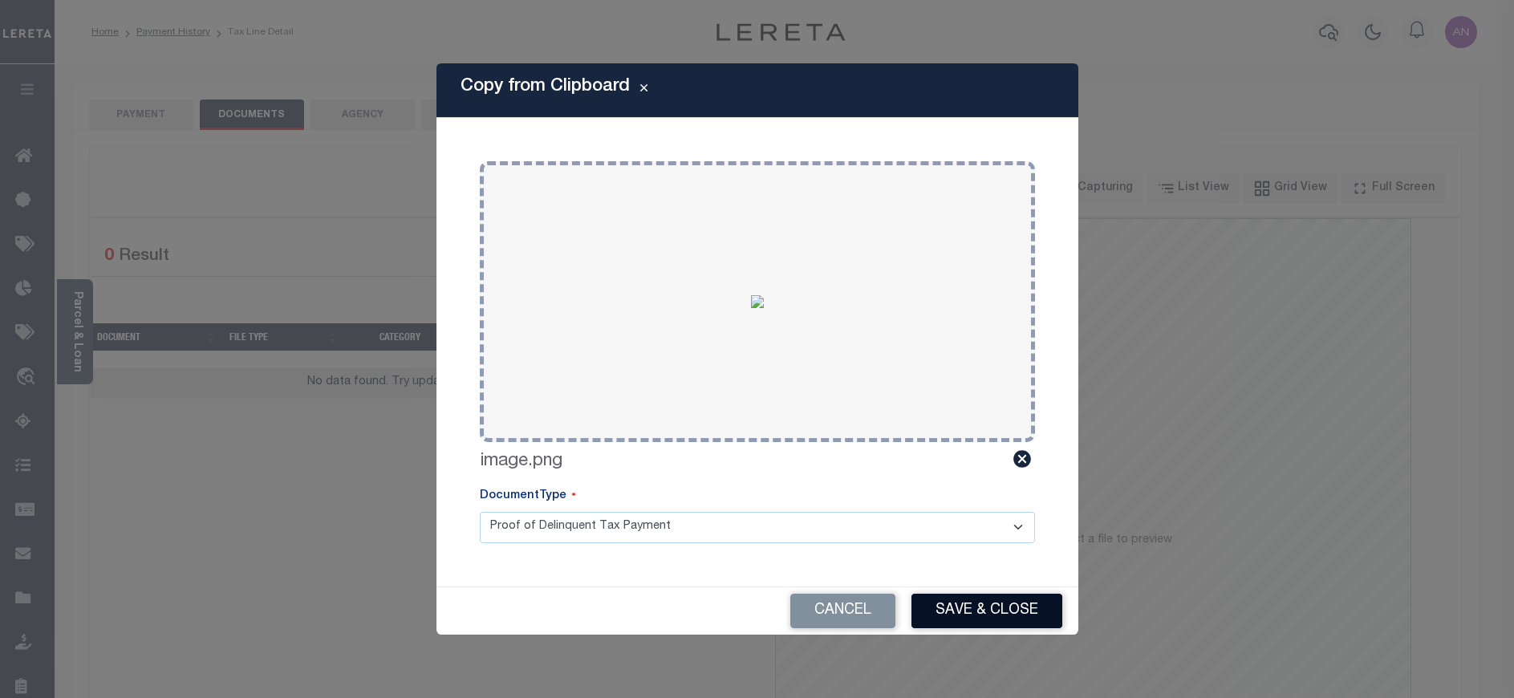
click at [948, 610] on button "Save & Close" at bounding box center [986, 611] width 151 height 34
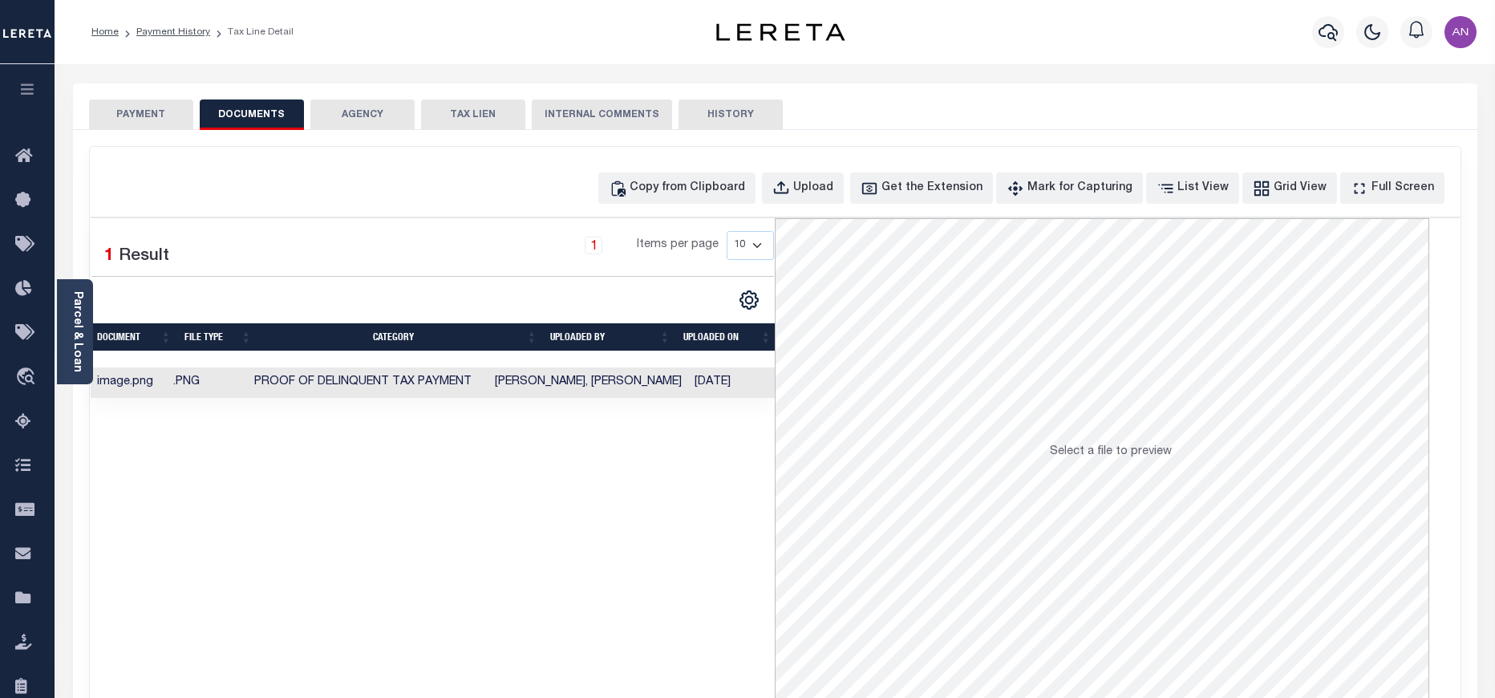
click at [136, 115] on button "PAYMENT" at bounding box center [141, 114] width 104 height 30
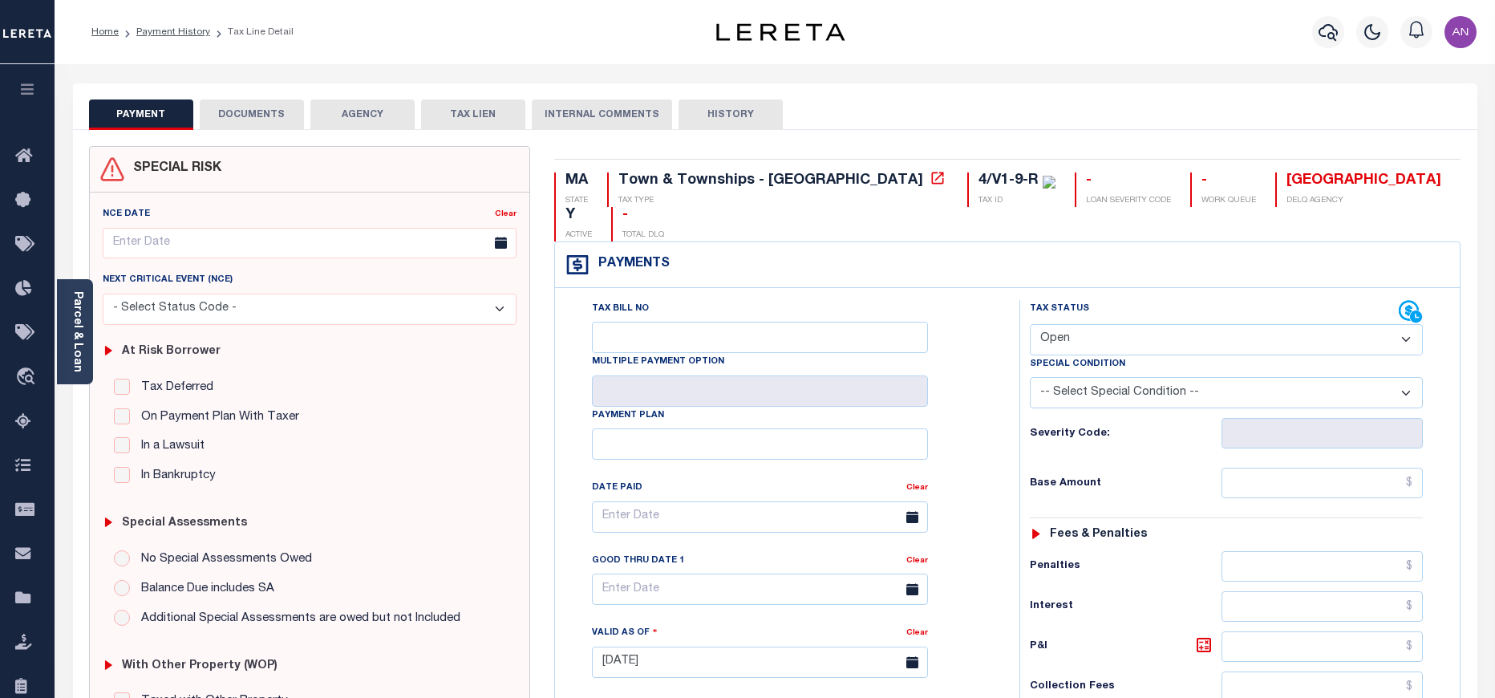
click at [1112, 324] on select "- Select Status Code - Open Due/Unpaid Paid Incomplete No Tax Due Internal Refu…" at bounding box center [1226, 339] width 393 height 31
select select "PYD"
click at [1030, 324] on select "- Select Status Code - Open Due/Unpaid Paid Incomplete No Tax Due Internal Refu…" at bounding box center [1226, 339] width 393 height 31
type input "09/11/2025"
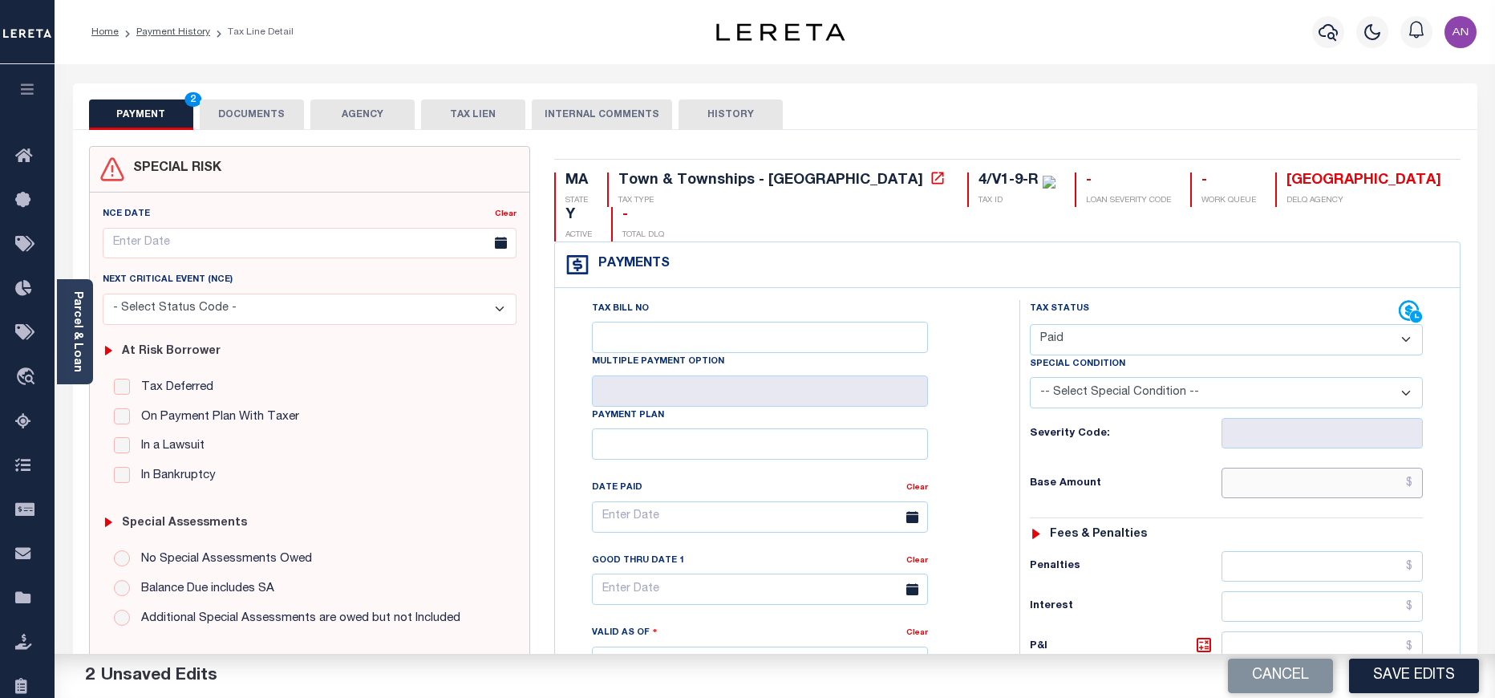
click at [1314, 468] on input "text" at bounding box center [1323, 483] width 202 height 30
type input "$0.00"
click at [977, 476] on div "Tax Bill No Multiple Payment Option Payment Plan Clear" at bounding box center [783, 525] width 424 height 450
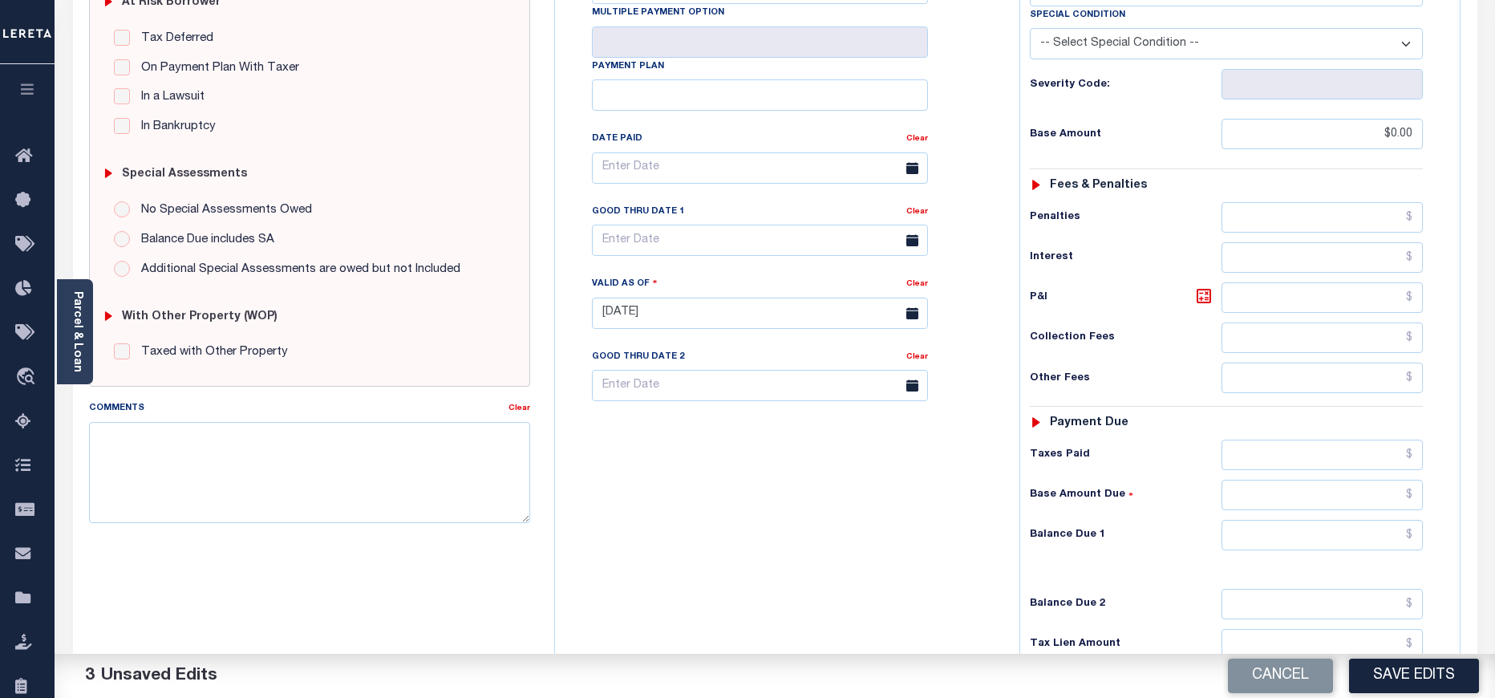
scroll to position [361, 0]
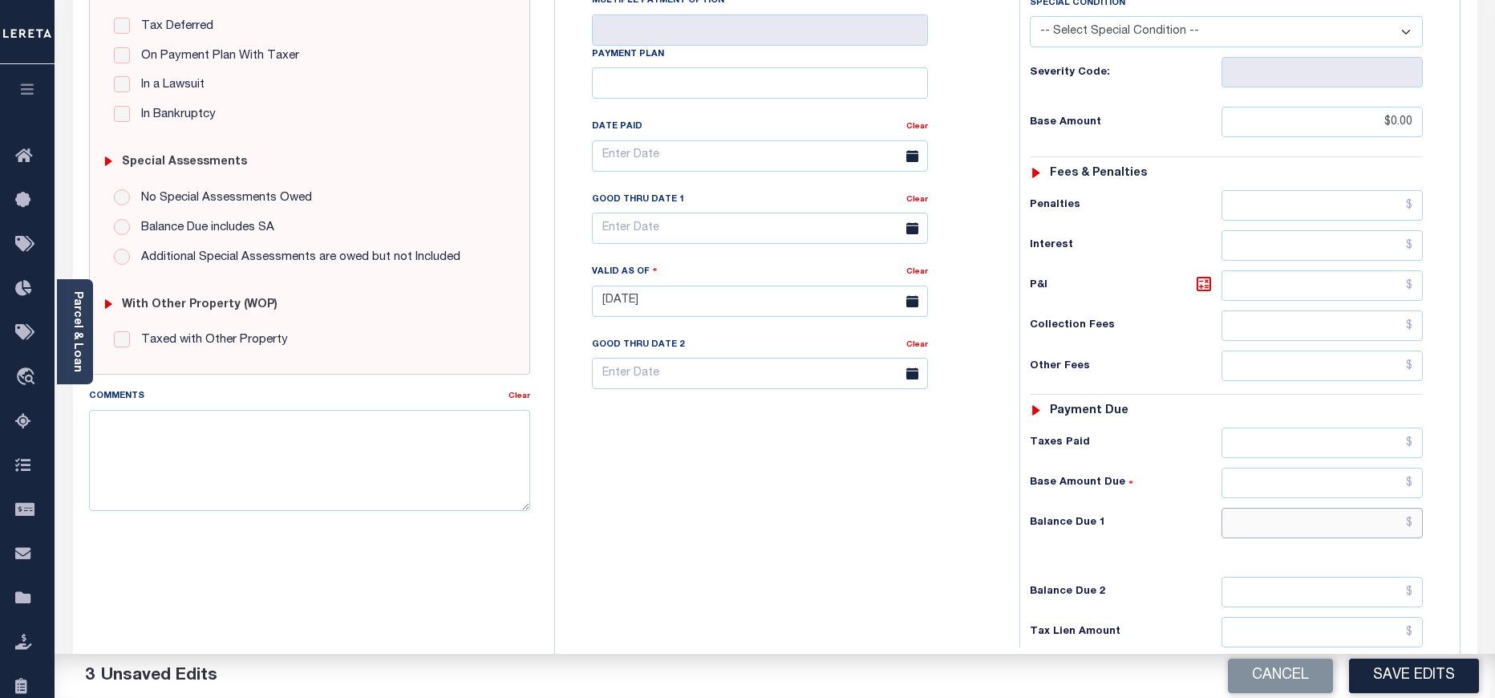
click at [1324, 508] on input "text" at bounding box center [1323, 523] width 202 height 30
type input "$0.00"
click at [945, 552] on div "Tax Bill No Multiple Payment Option Payment Plan Clear" at bounding box center [783, 293] width 448 height 708
click at [1396, 683] on button "Save Edits" at bounding box center [1414, 676] width 130 height 34
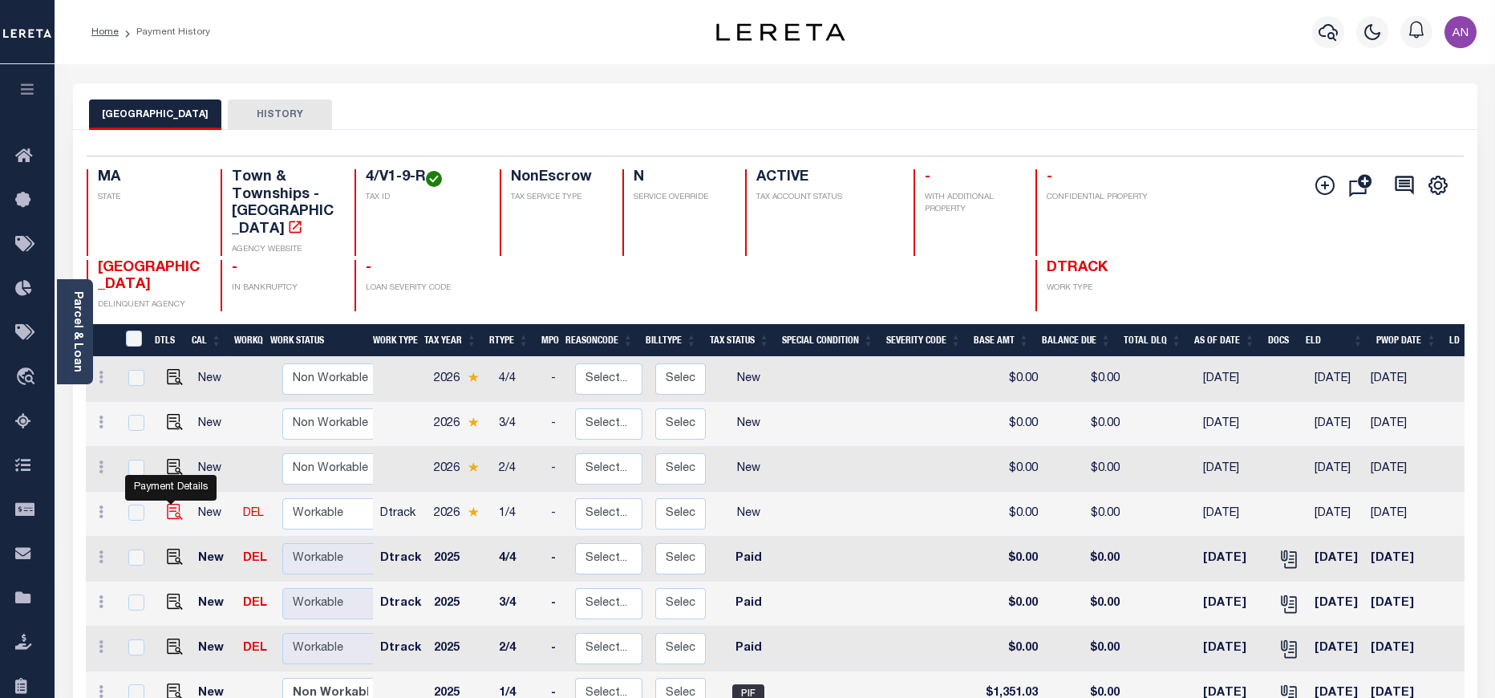
click at [171, 504] on img "" at bounding box center [175, 512] width 16 height 16
checkbox input "true"
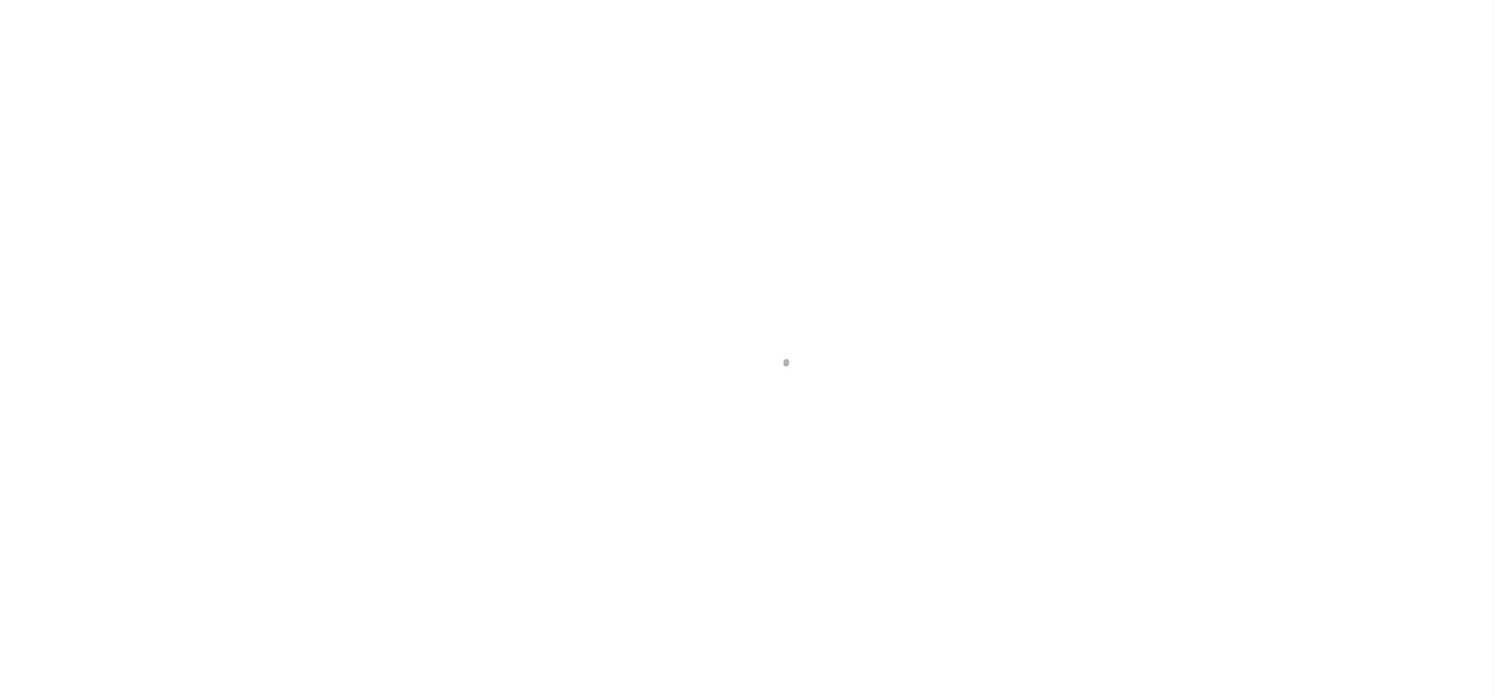
select select "NW2"
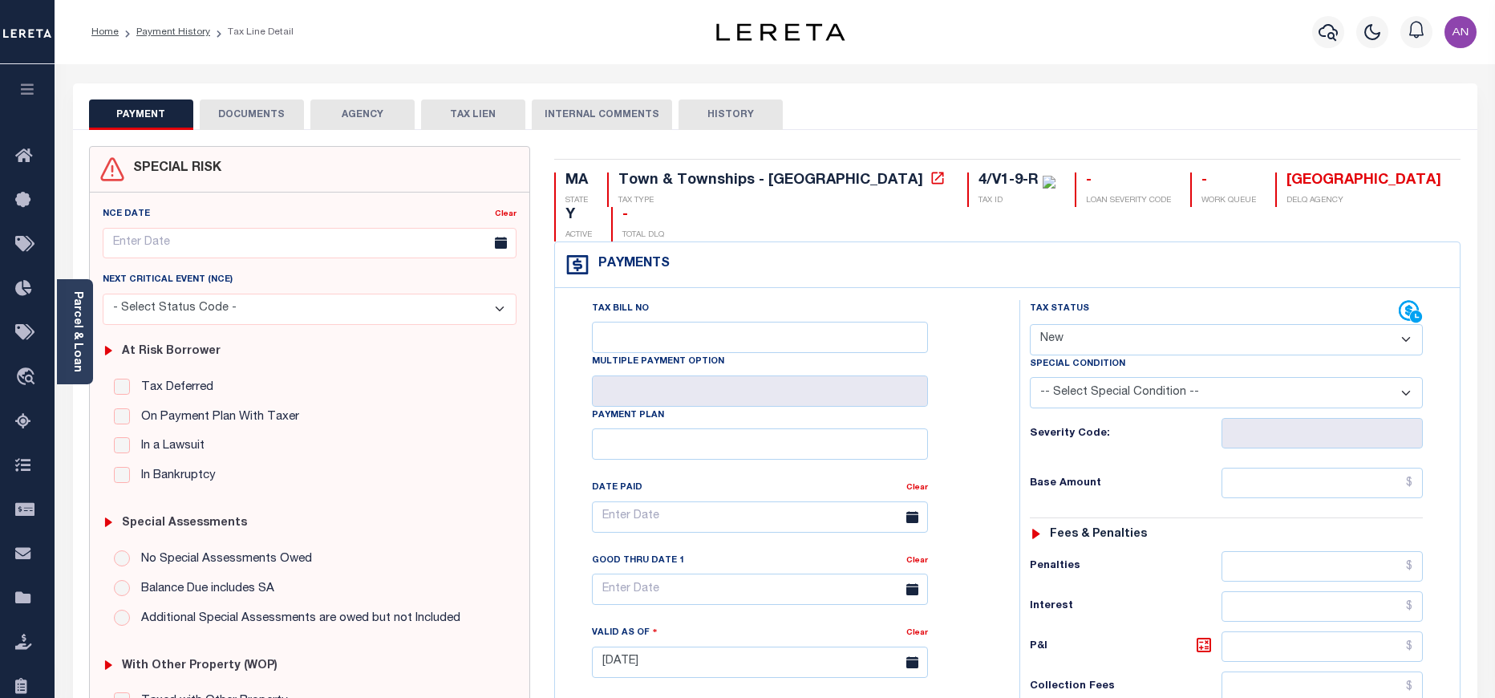
click at [259, 108] on button "DOCUMENTS" at bounding box center [252, 114] width 104 height 30
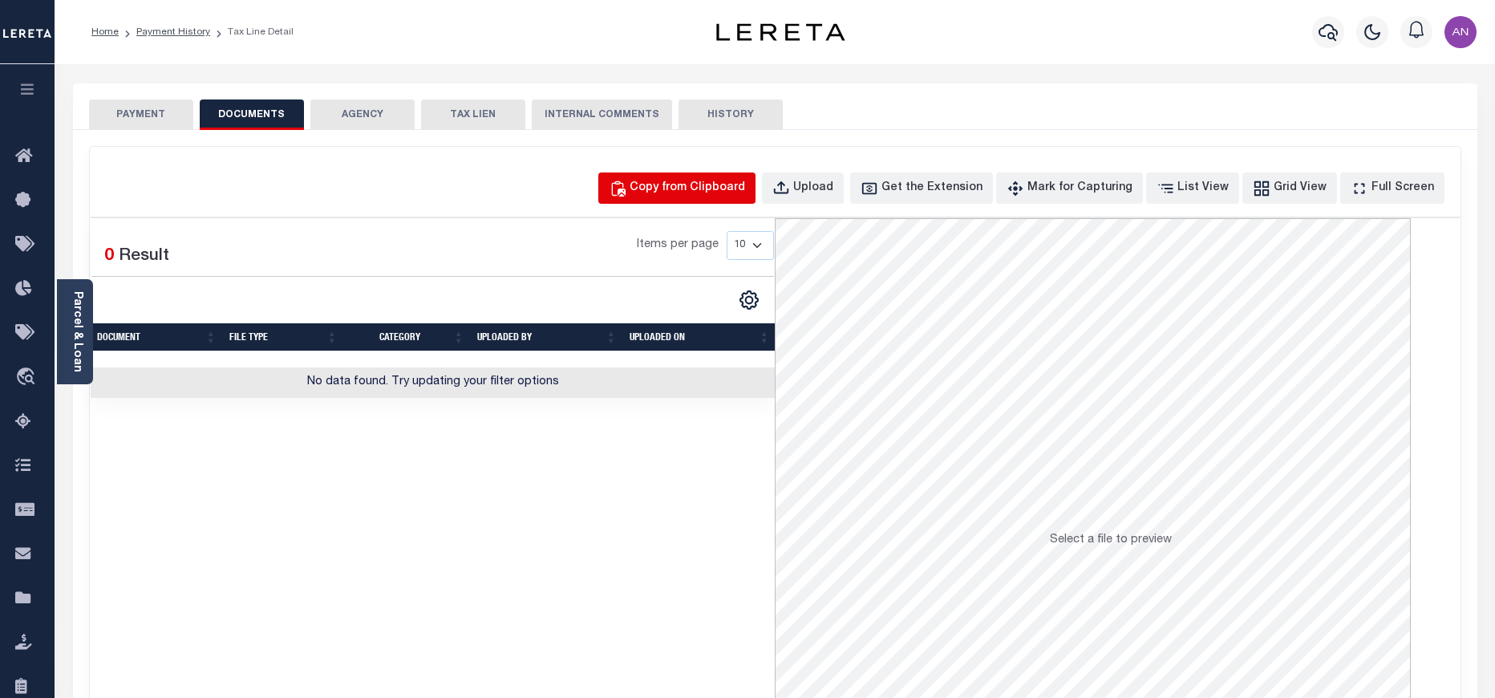
click at [681, 191] on div "Copy from Clipboard" at bounding box center [688, 189] width 116 height 18
select select "POP"
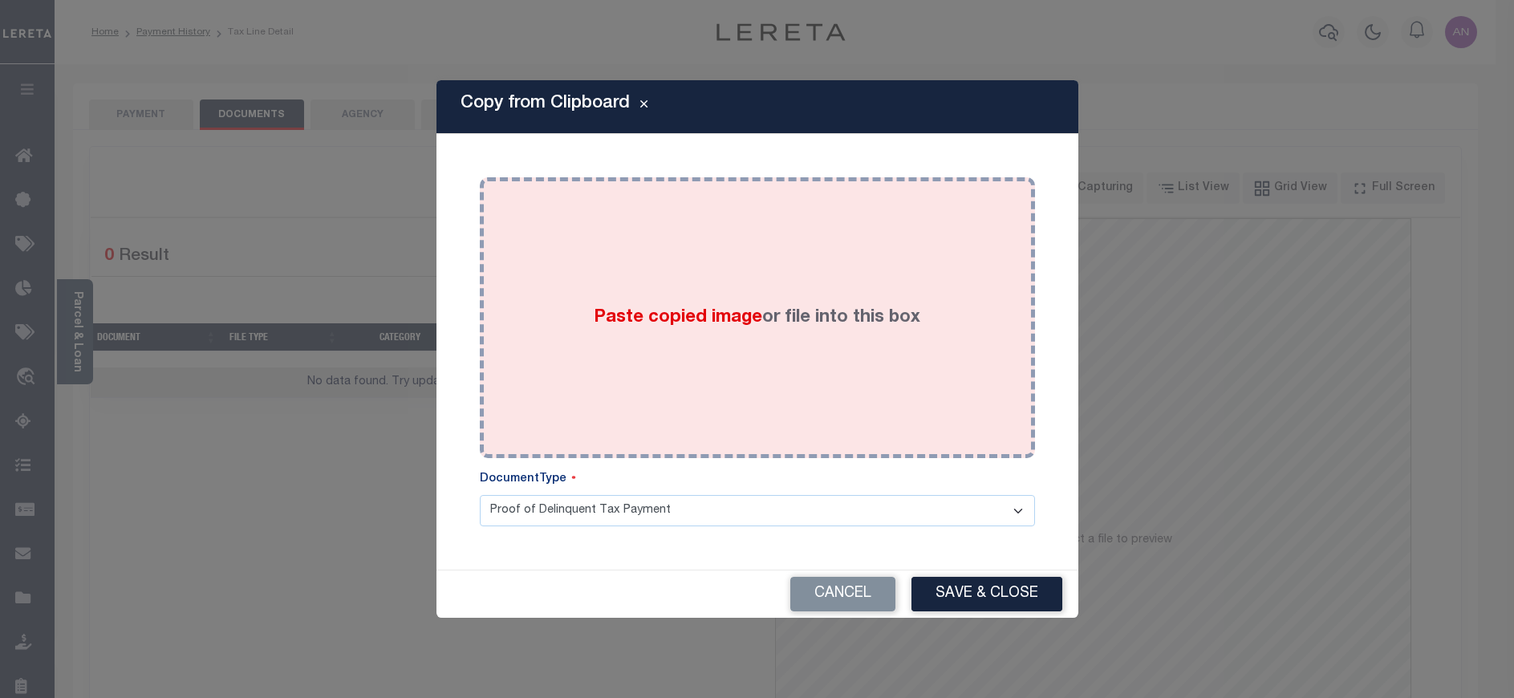
click at [594, 309] on span "Paste copied image" at bounding box center [678, 318] width 168 height 18
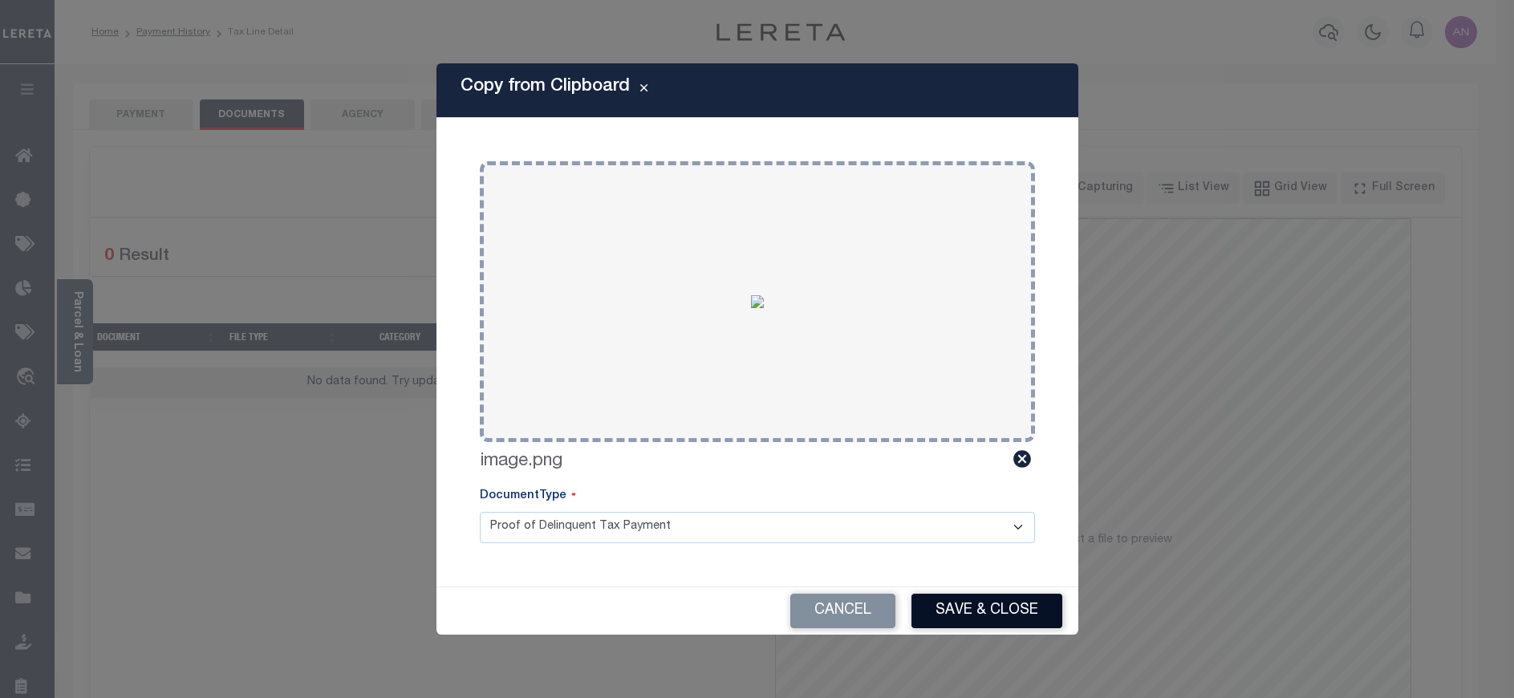
click at [954, 620] on button "Save & Close" at bounding box center [986, 611] width 151 height 34
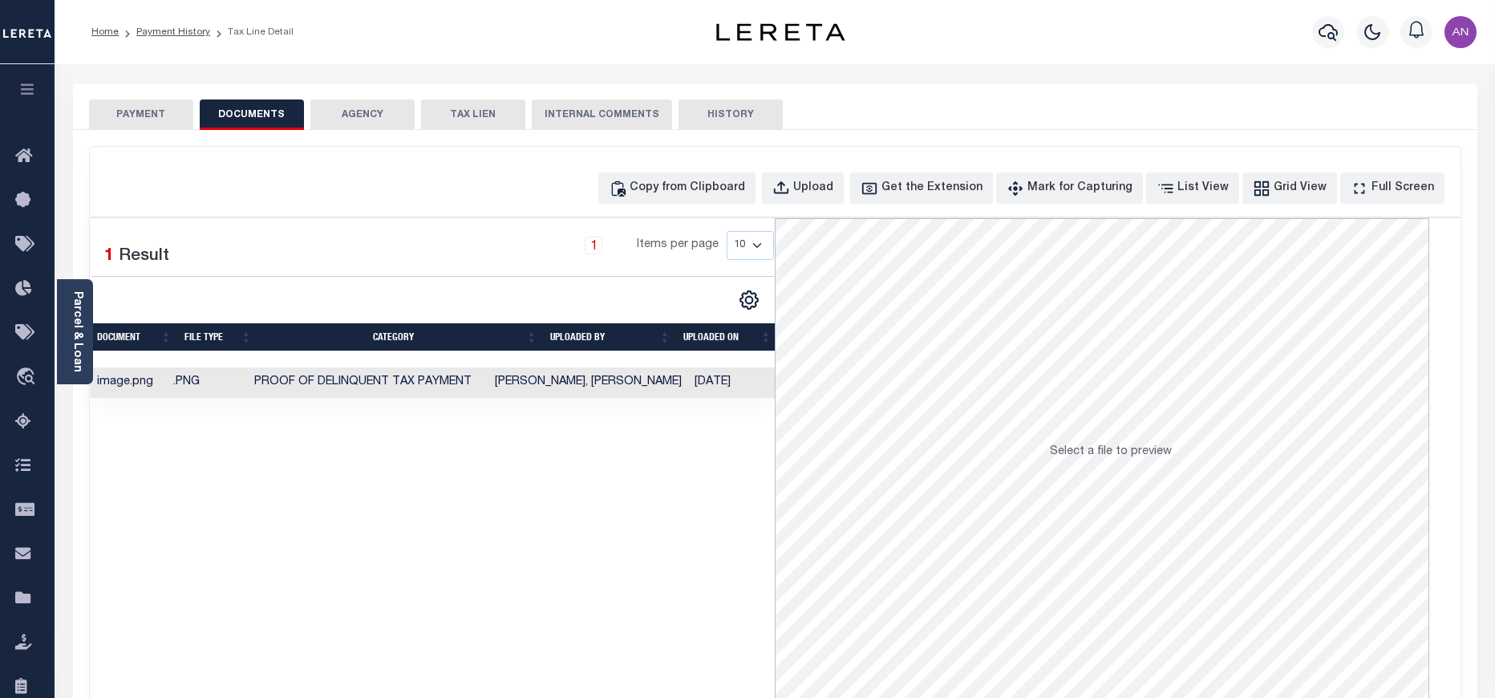
click at [137, 119] on button "PAYMENT" at bounding box center [141, 114] width 104 height 30
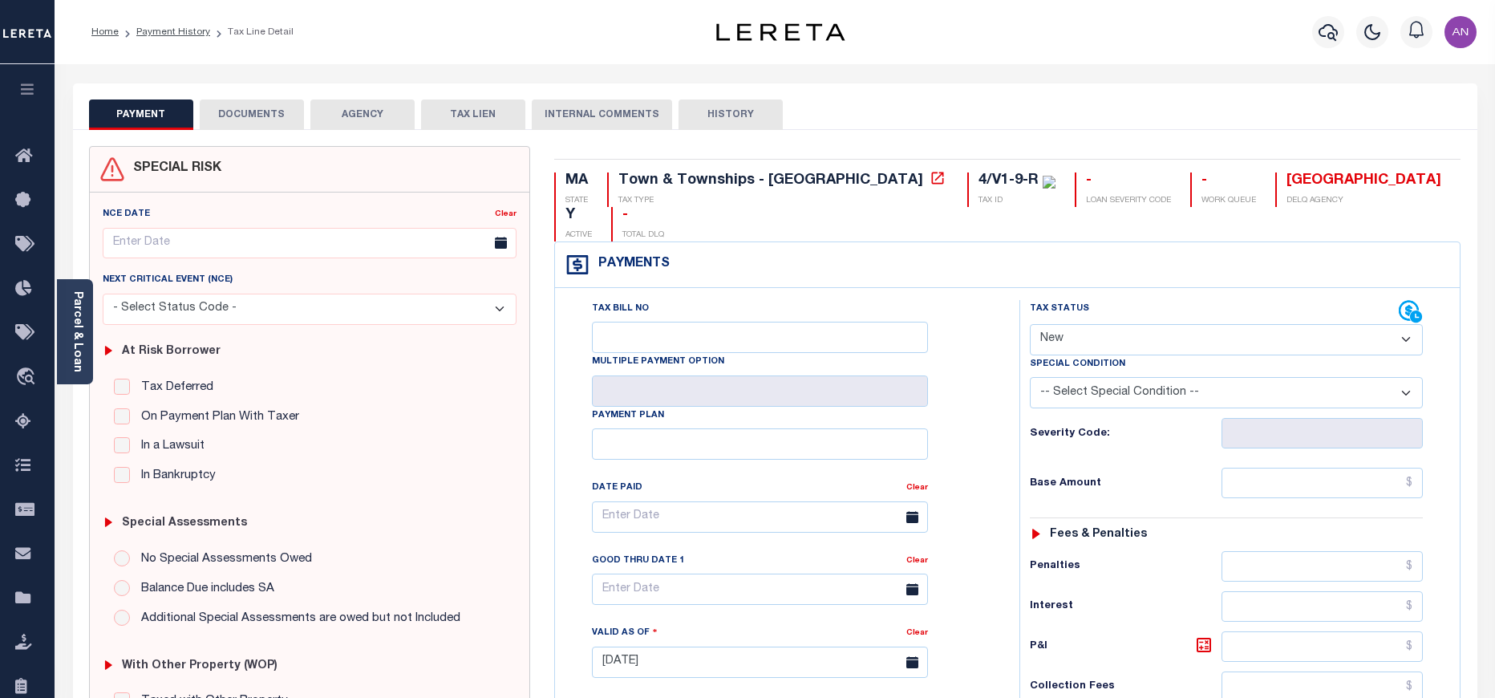
click at [1239, 324] on select "- Select Status Code - Open Due/Unpaid Paid Incomplete No Tax Due Internal Refu…" at bounding box center [1226, 339] width 393 height 31
select select "PYD"
click at [1030, 324] on select "- Select Status Code - Open Due/Unpaid Paid Incomplete No Tax Due Internal Refu…" at bounding box center [1226, 339] width 393 height 31
type input "09/11/2025"
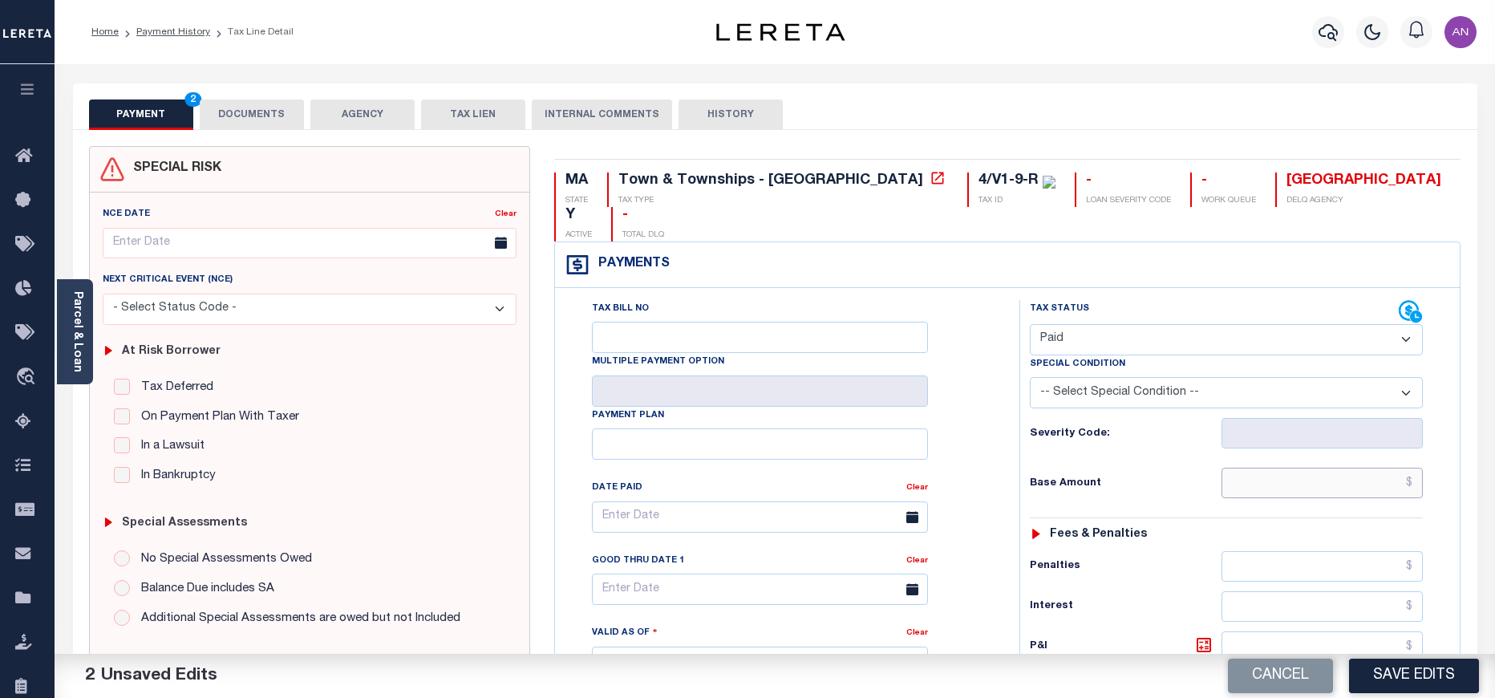
click at [1338, 468] on input "text" at bounding box center [1323, 483] width 202 height 30
type input "$0.00"
click at [1148, 515] on div "Tax Status Status - Select Status Code -" at bounding box center [1232, 654] width 424 height 708
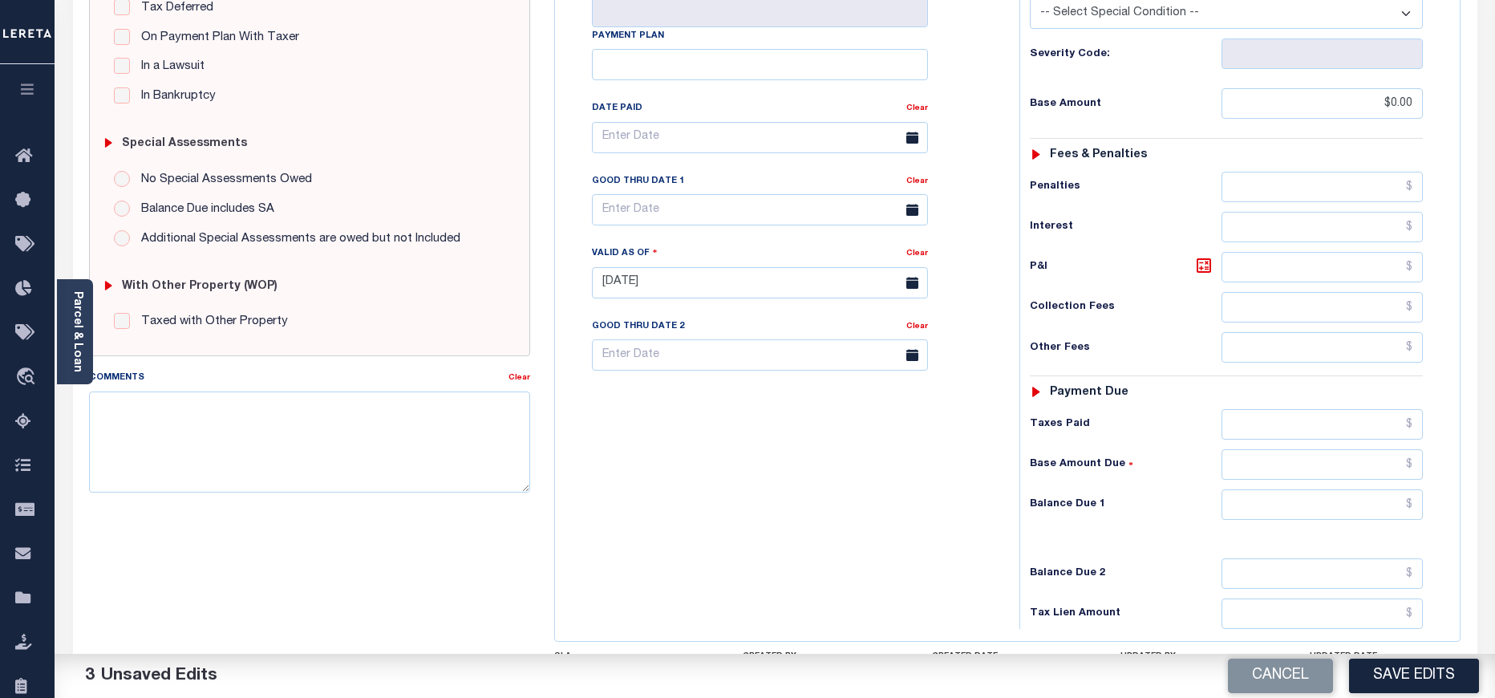
scroll to position [481, 0]
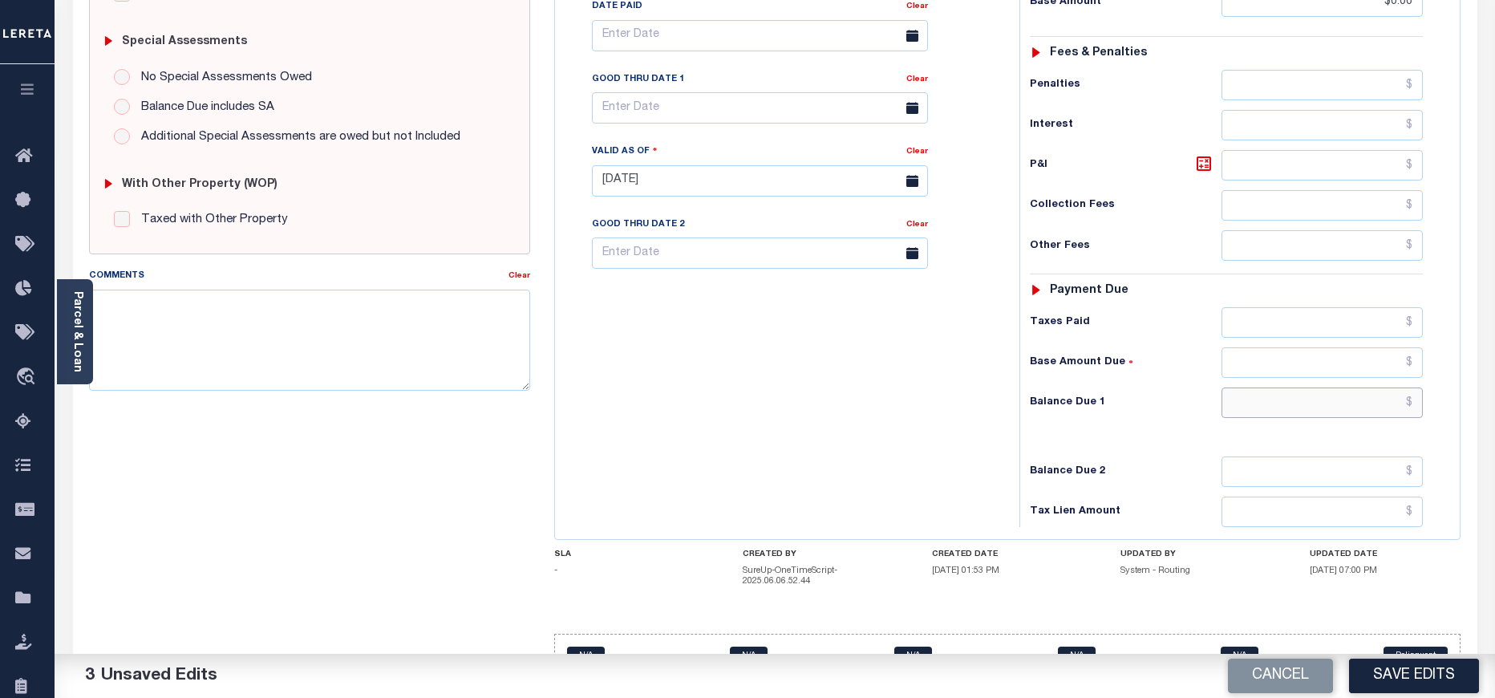
click at [1301, 387] on input "text" at bounding box center [1323, 402] width 202 height 30
type input "$0.00"
click at [916, 450] on div "Tax Bill No Multiple Payment Option Payment Plan Clear" at bounding box center [783, 173] width 448 height 708
click at [1435, 673] on button "Save Edits" at bounding box center [1414, 676] width 130 height 34
checkbox input "false"
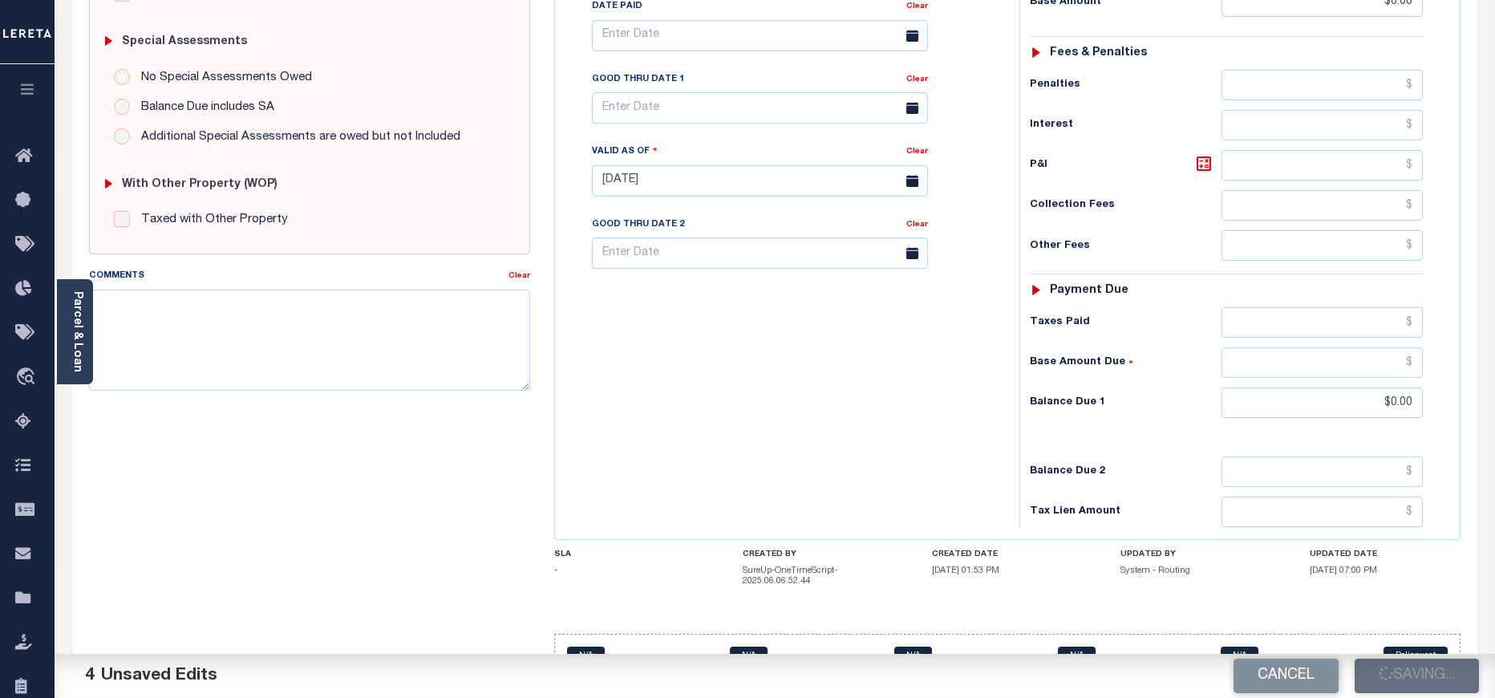
checkbox input "false"
type input "$0"
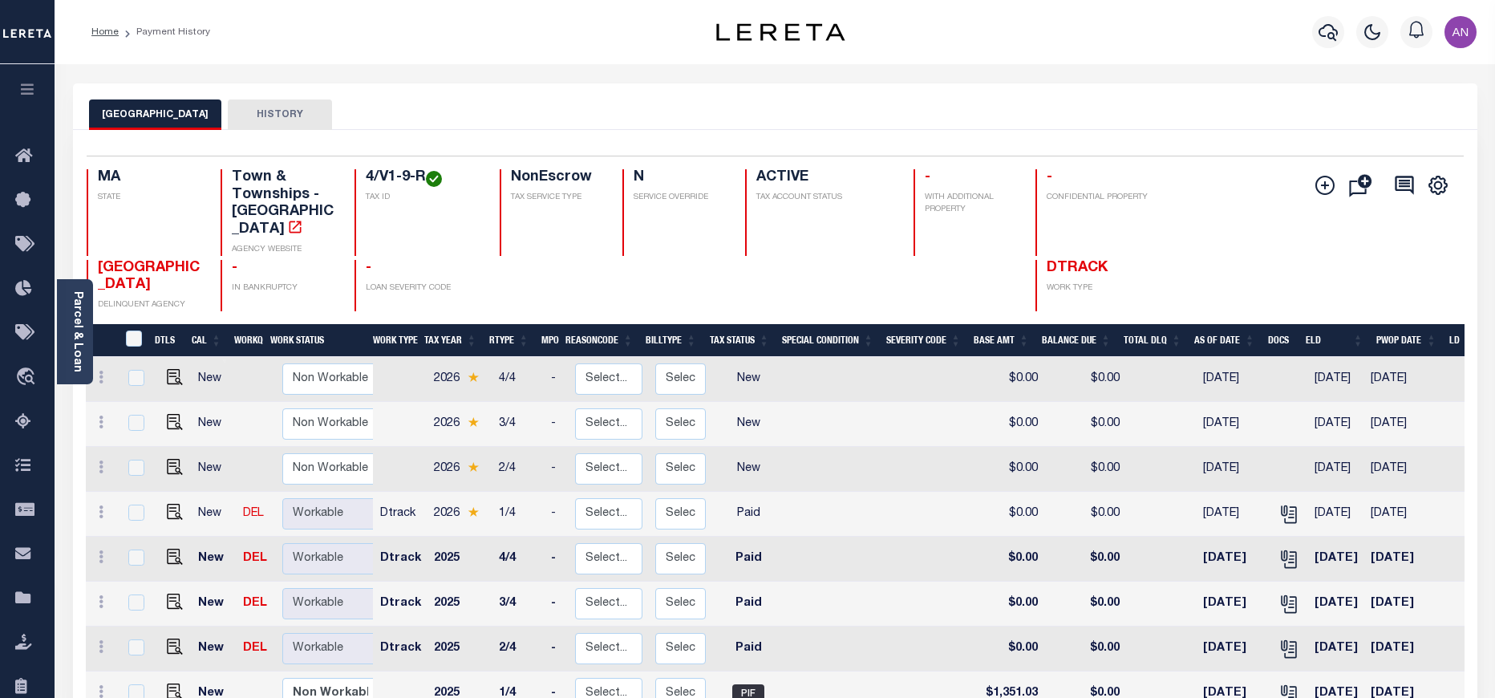
click at [1348, 38] on div at bounding box center [1329, 32] width 44 height 56
click at [1331, 30] on icon "button" at bounding box center [1328, 31] width 19 height 19
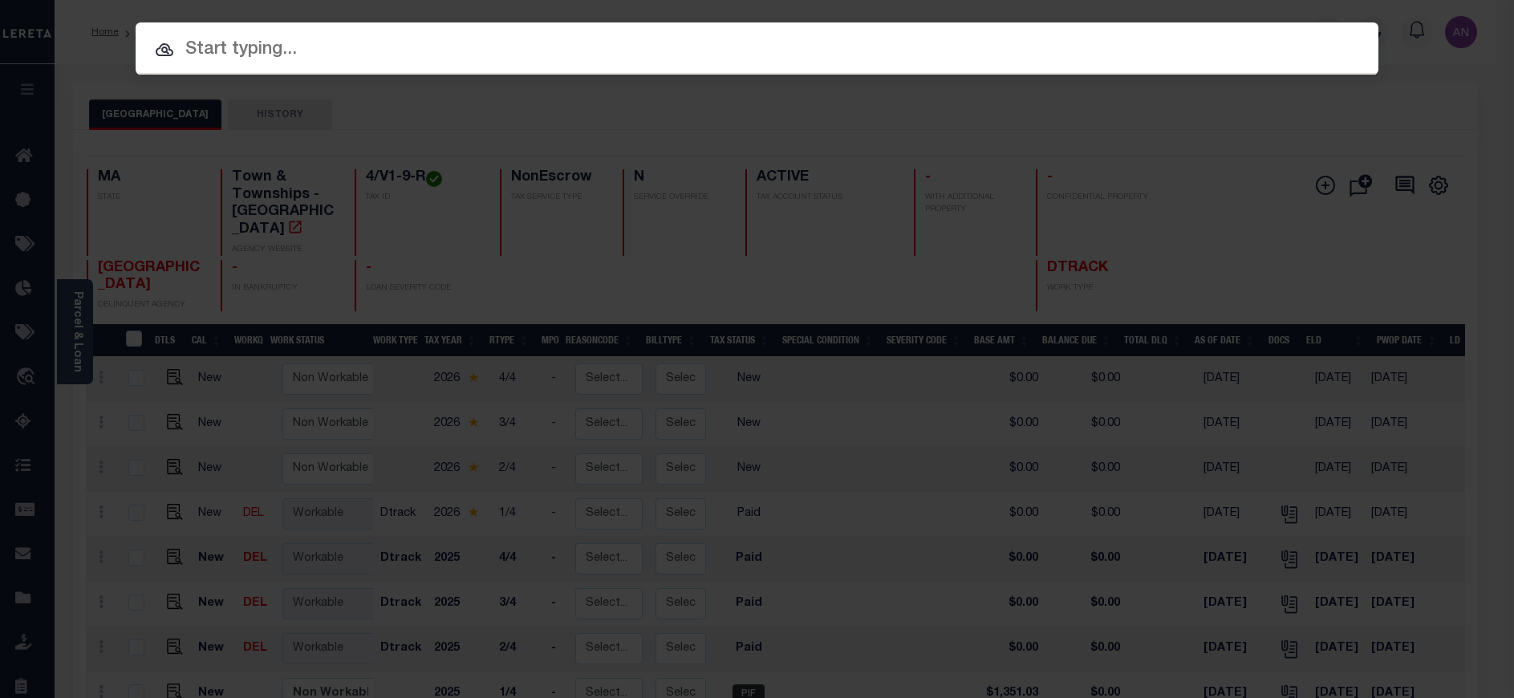
paste input "993243771"
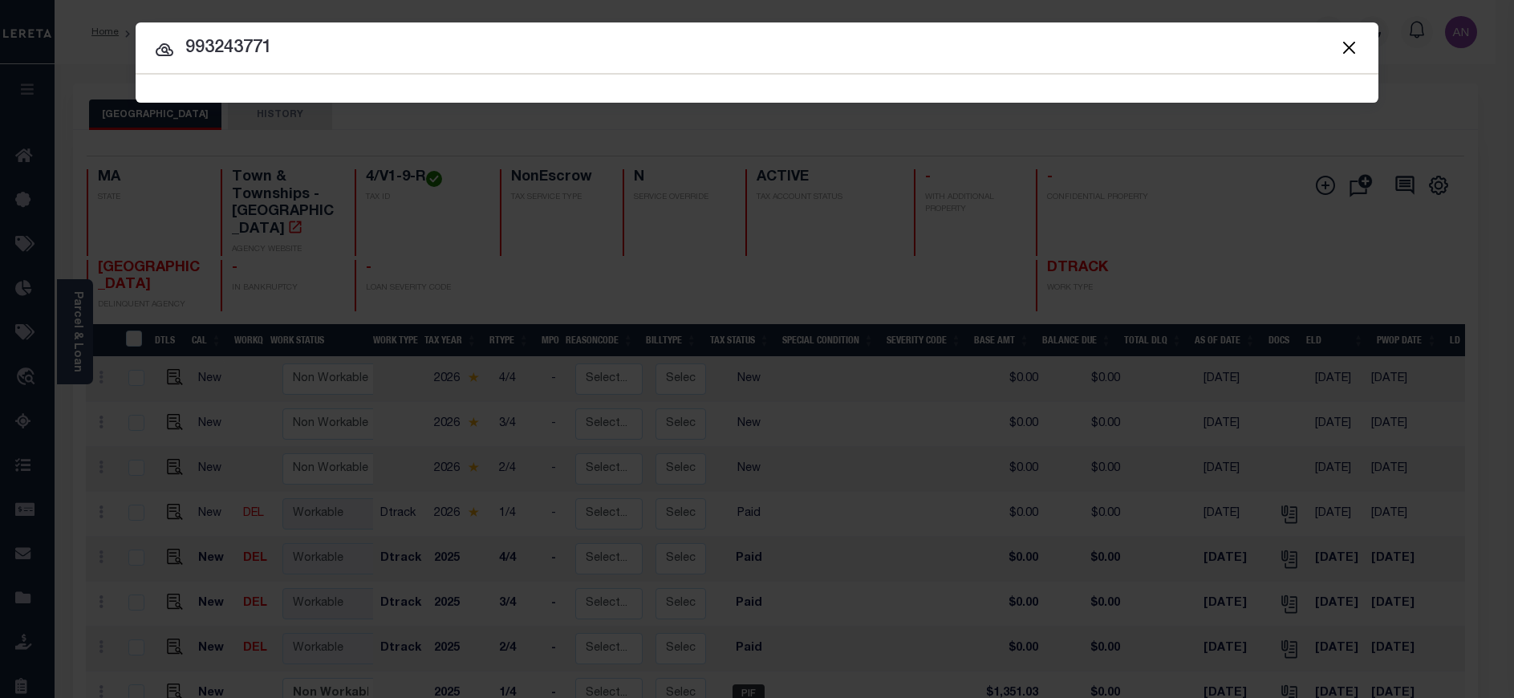
type input "993243771"
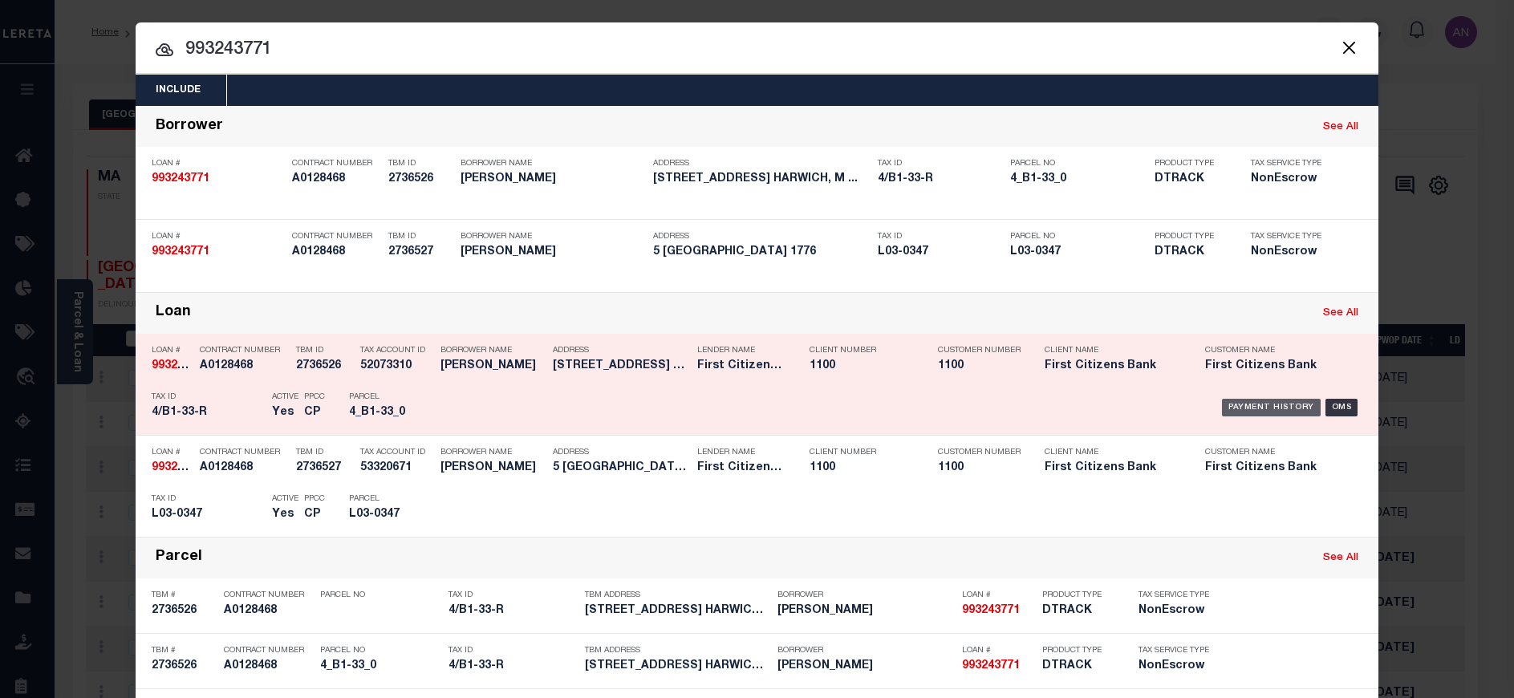
click at [1254, 412] on div "Payment History" at bounding box center [1271, 408] width 99 height 18
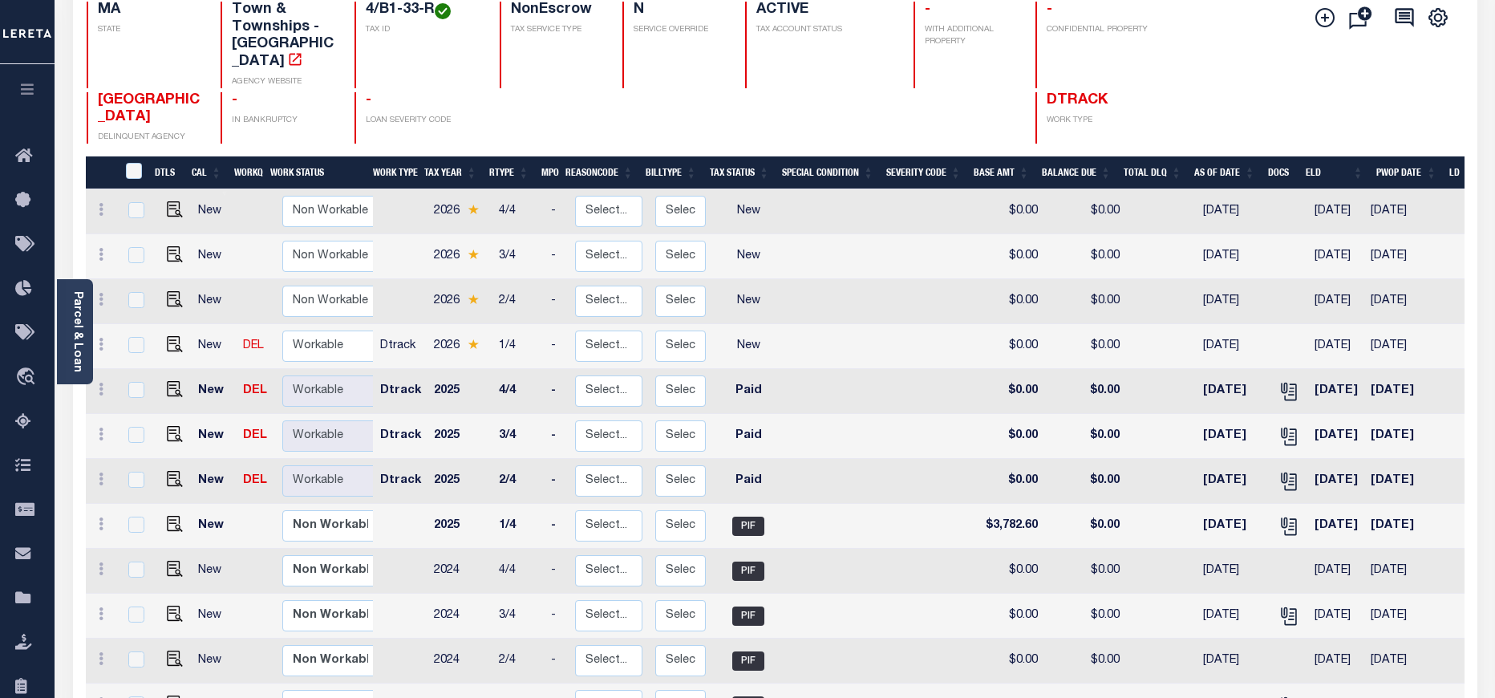
scroll to position [241, 0]
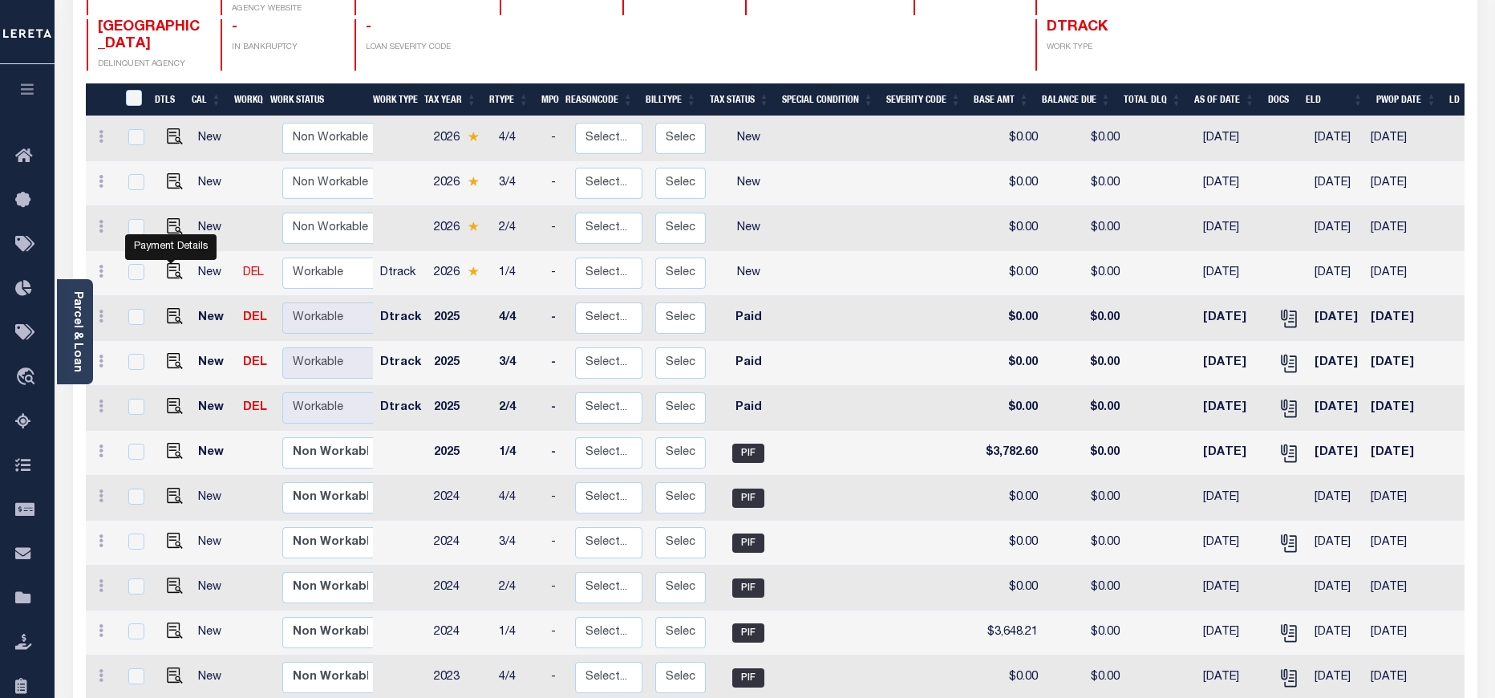
drag, startPoint x: 172, startPoint y: 255, endPoint x: 197, endPoint y: 274, distance: 31.5
click at [172, 263] on img "" at bounding box center [175, 271] width 16 height 16
checkbox input "true"
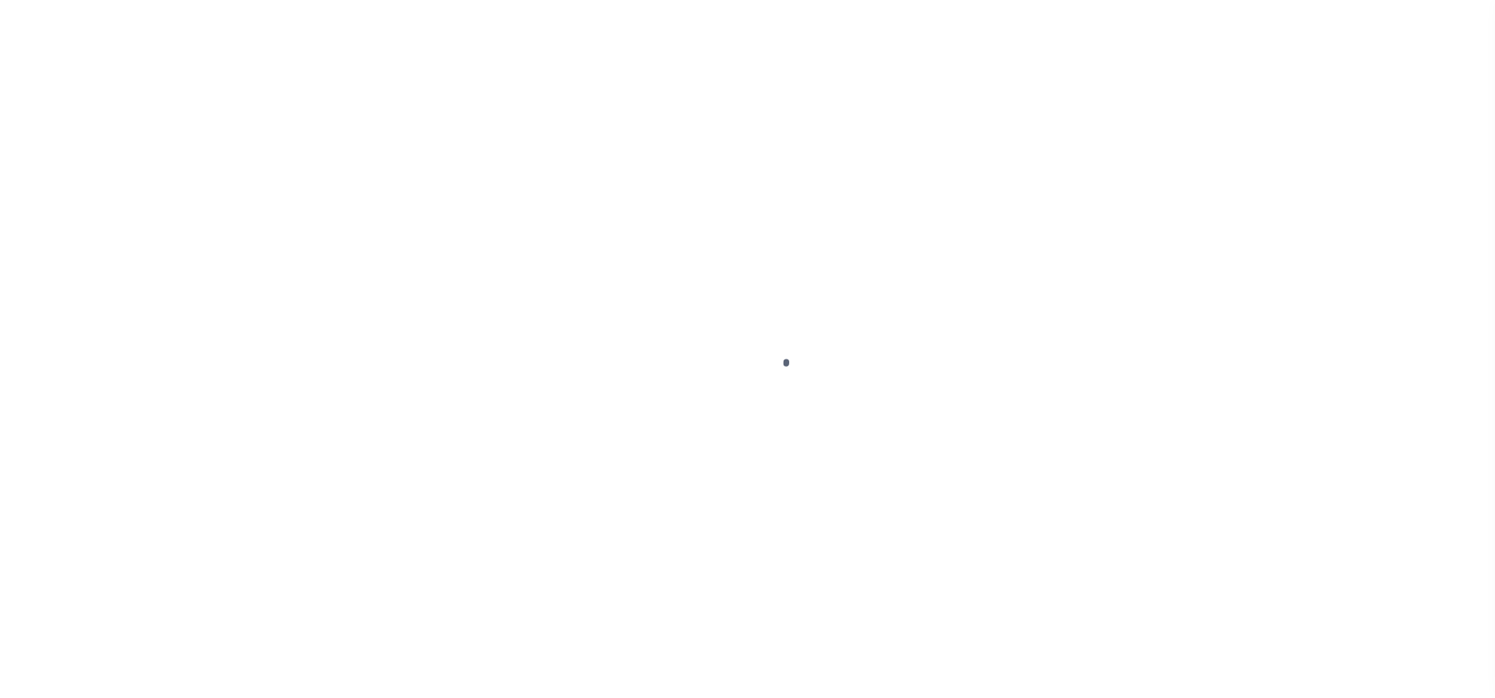
select select "NW2"
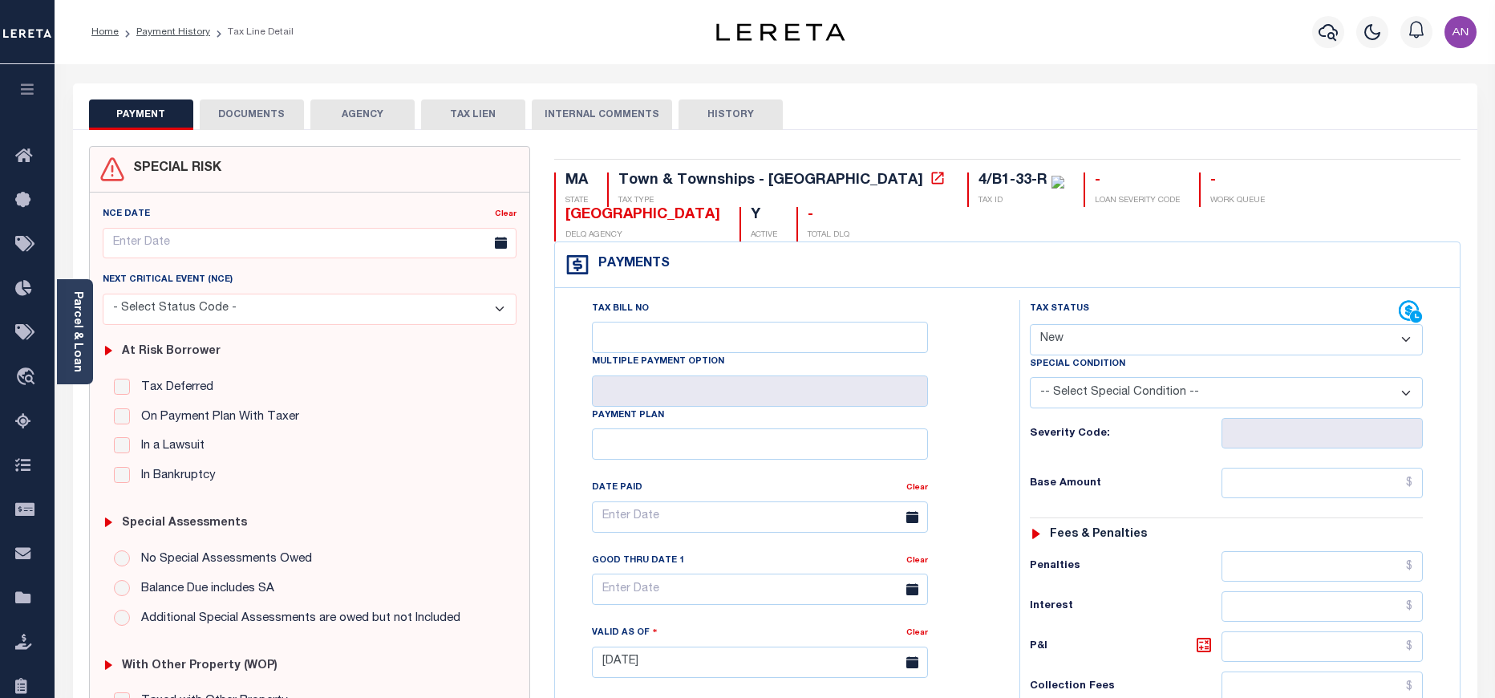
click at [228, 111] on button "DOCUMENTS" at bounding box center [252, 114] width 104 height 30
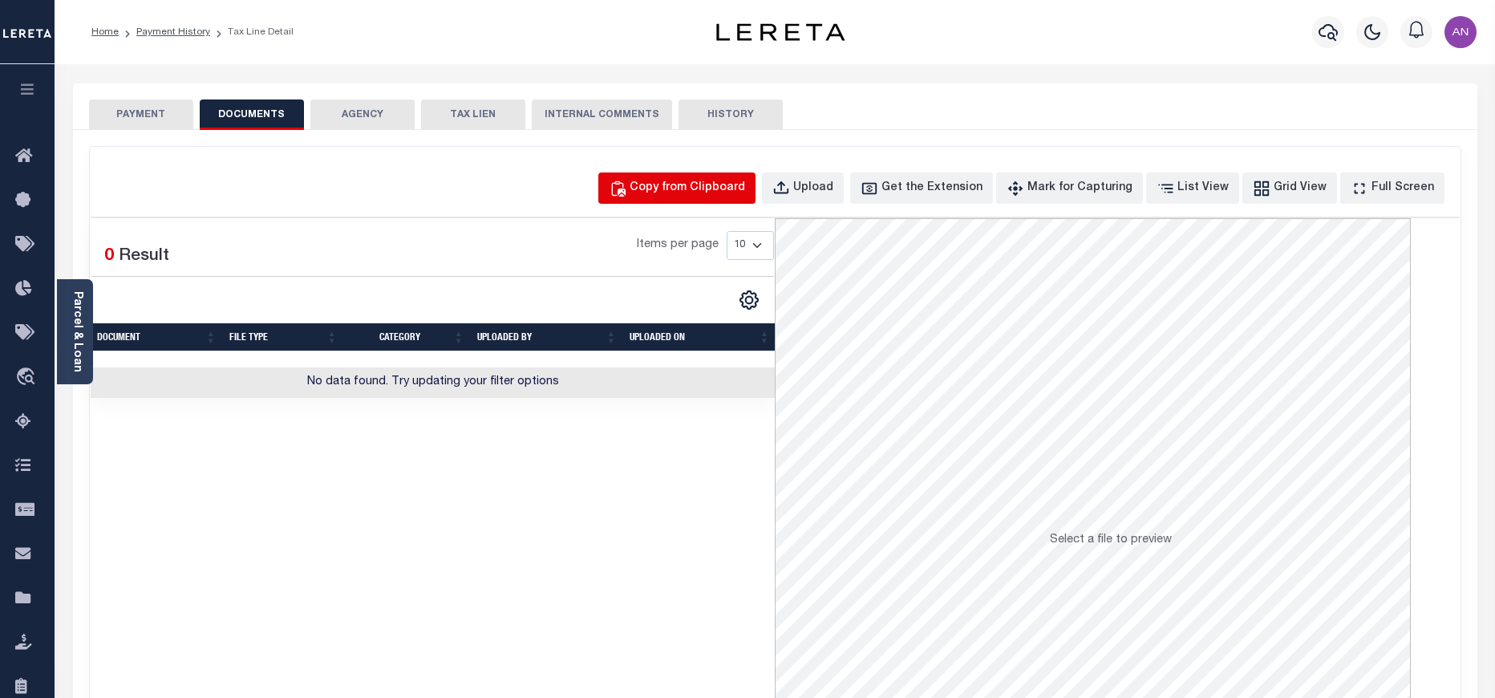
click at [687, 185] on div "Copy from Clipboard" at bounding box center [688, 189] width 116 height 18
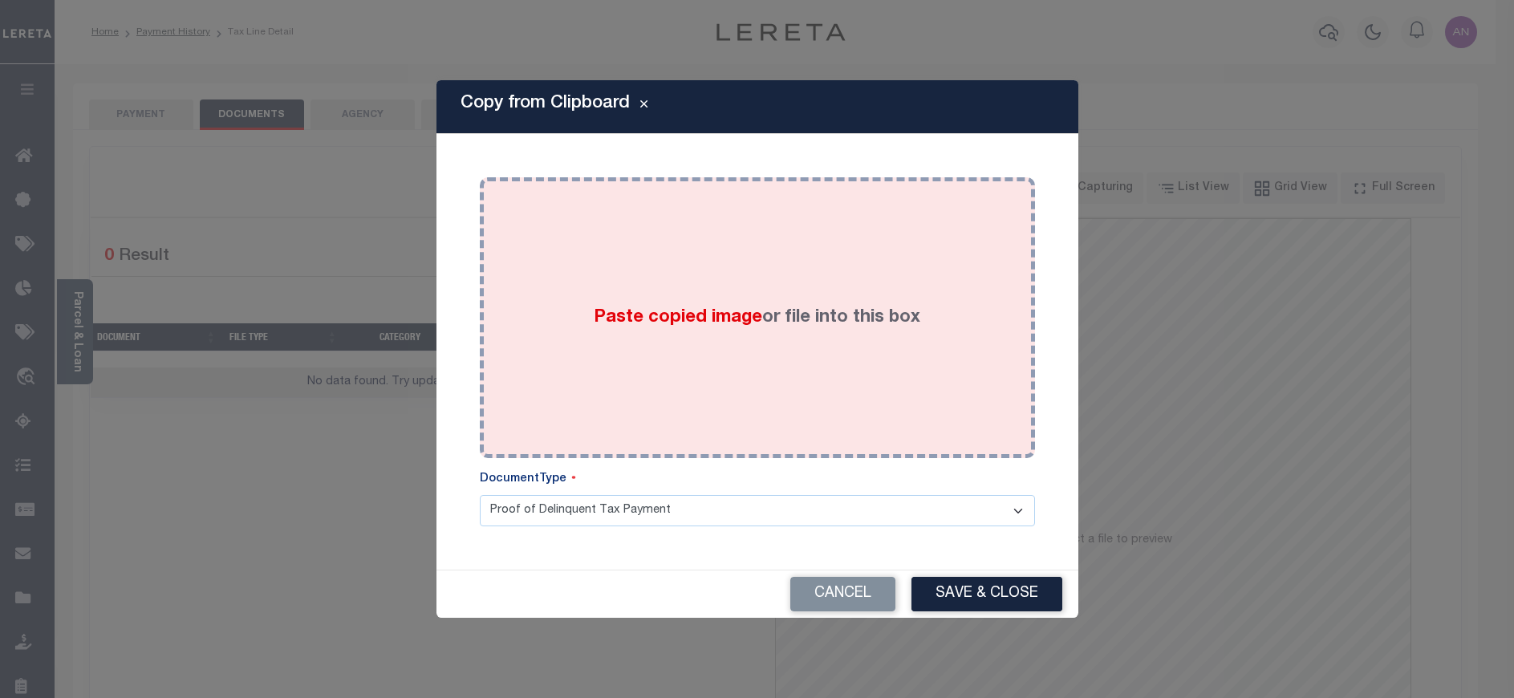
click at [688, 237] on div "Paste copied image or file into this box" at bounding box center [757, 317] width 531 height 257
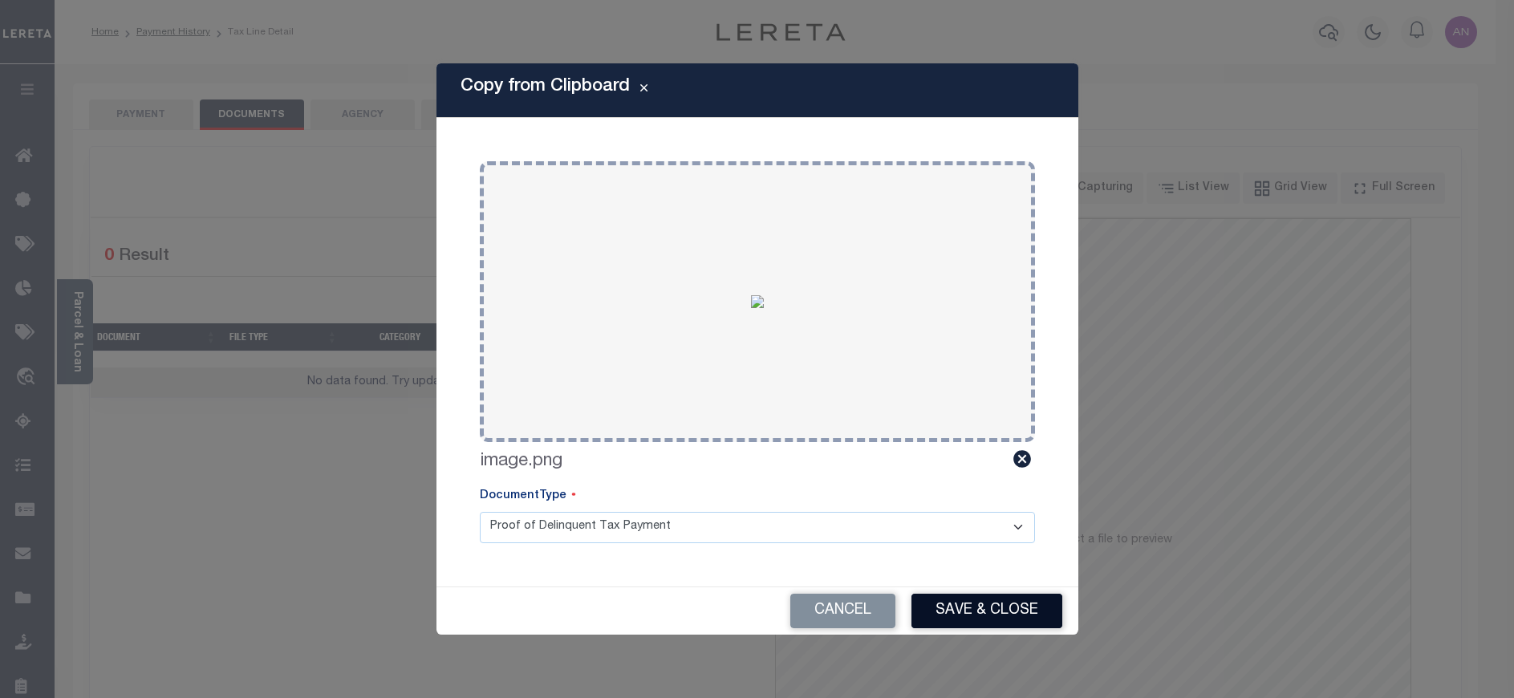
click at [1003, 615] on button "Save & Close" at bounding box center [986, 611] width 151 height 34
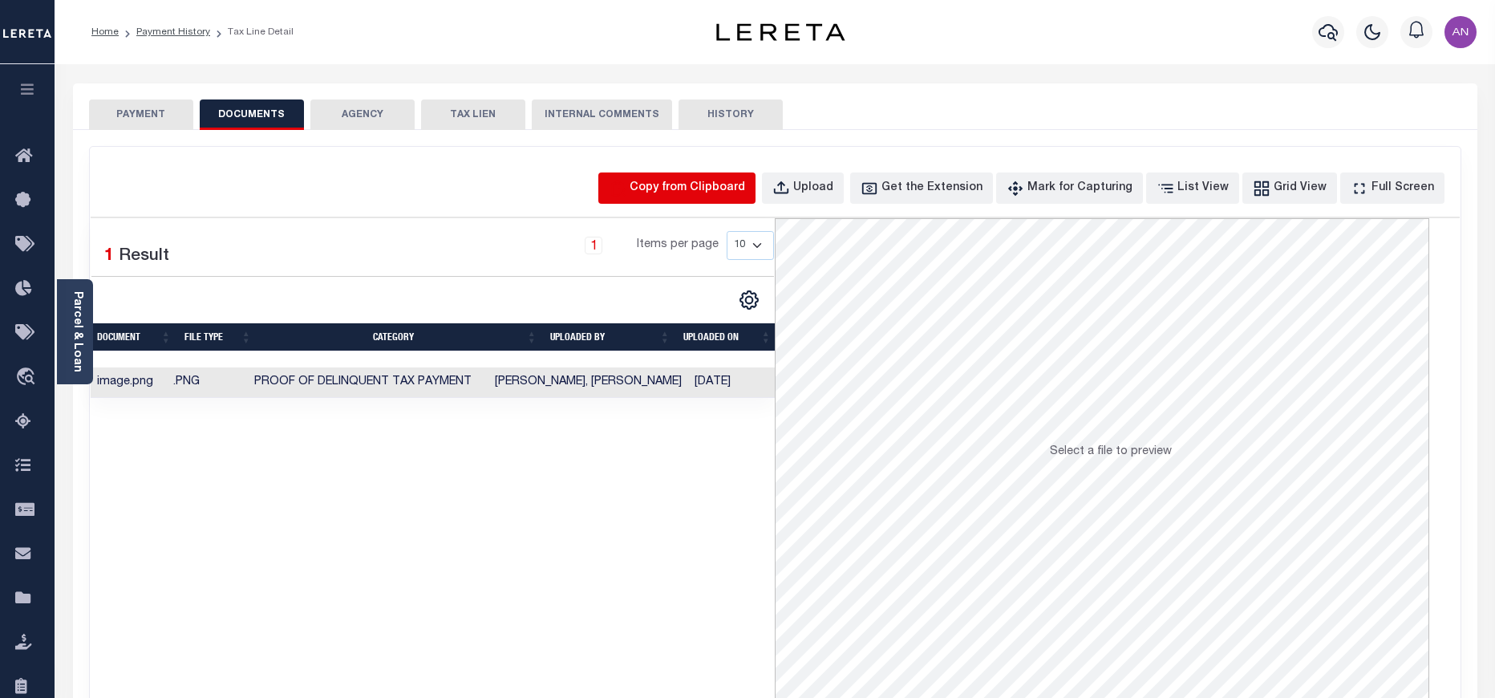
click at [627, 189] on icon "button" at bounding box center [618, 189] width 18 height 18
select select "POP"
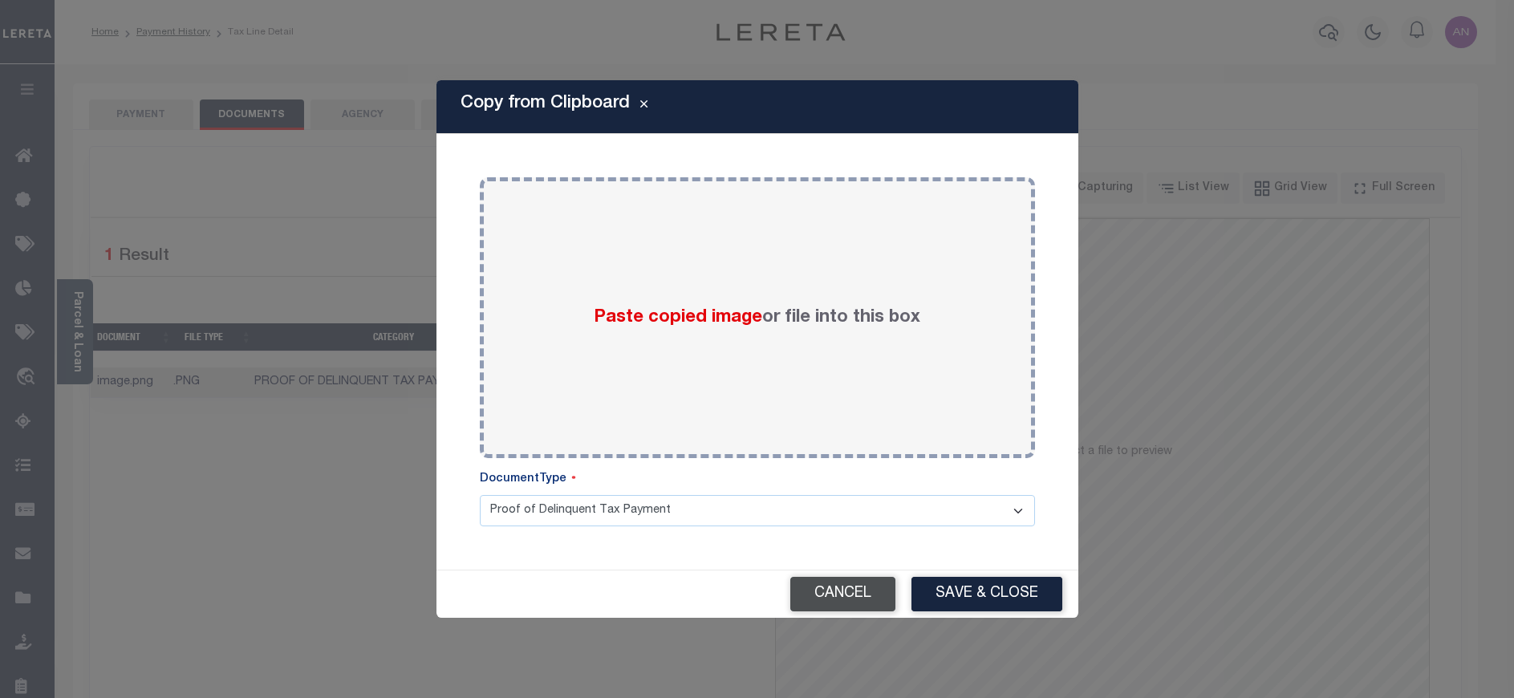
click at [845, 602] on button "Cancel" at bounding box center [842, 594] width 105 height 34
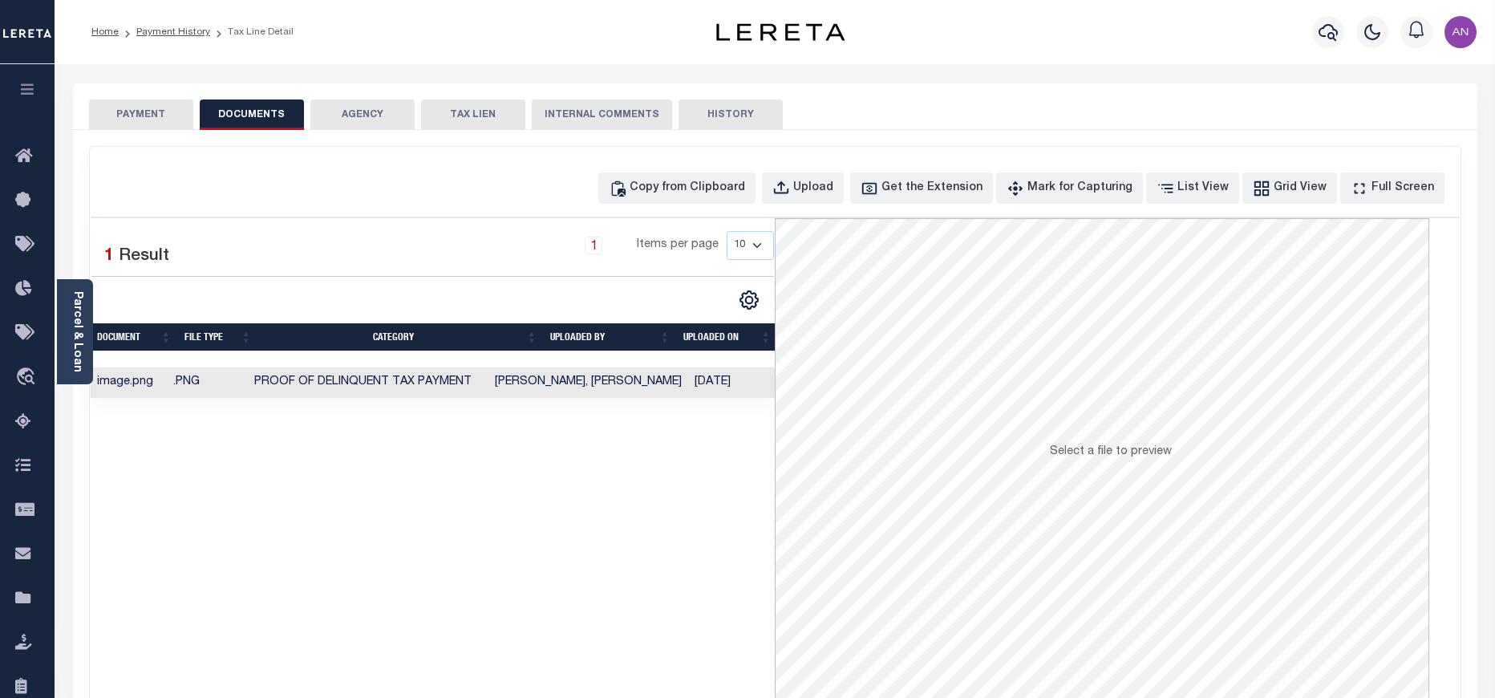
click at [132, 107] on button "PAYMENT" at bounding box center [141, 114] width 104 height 30
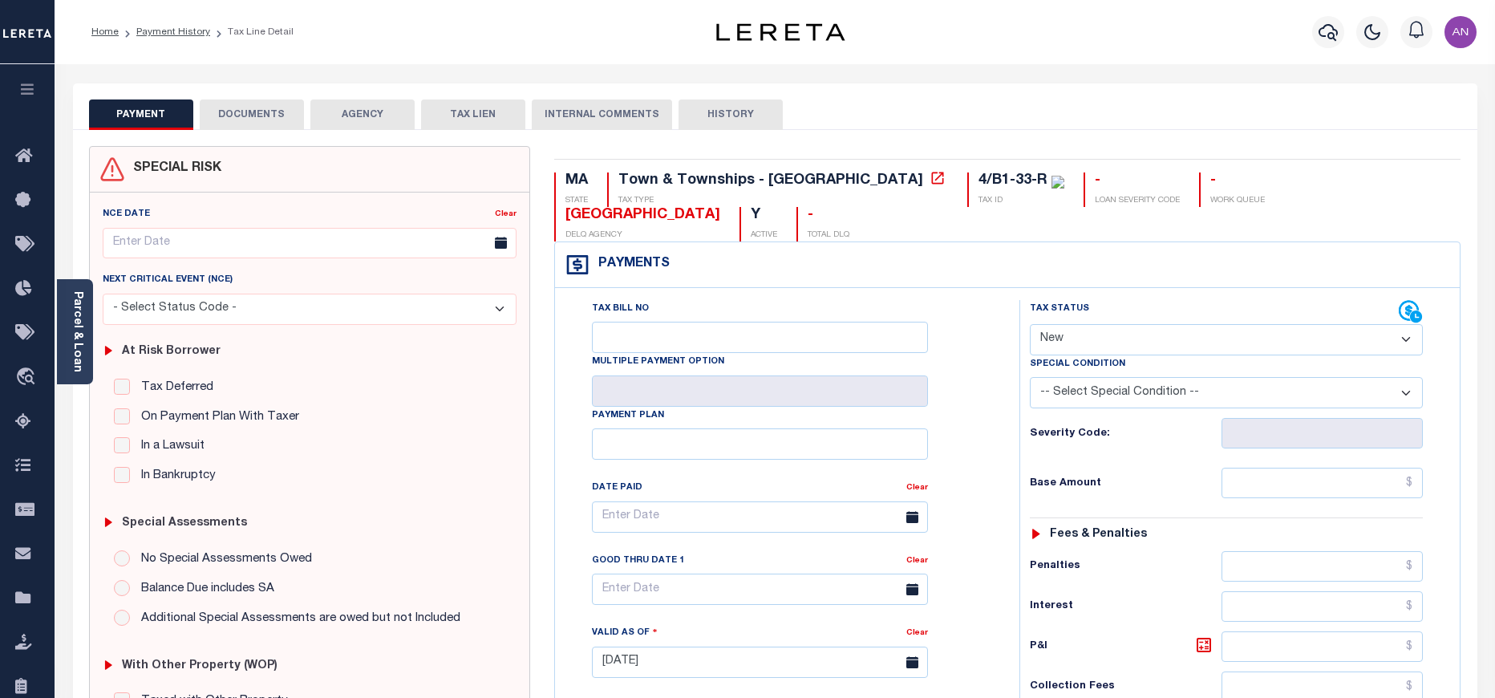
click at [1117, 324] on select "- Select Status Code - Open Due/Unpaid Paid Incomplete No Tax Due Internal Refu…" at bounding box center [1226, 339] width 393 height 31
select select "PYD"
click at [1030, 324] on select "- Select Status Code - Open Due/Unpaid Paid Incomplete No Tax Due Internal Refu…" at bounding box center [1226, 339] width 393 height 31
type input "[DATE]"
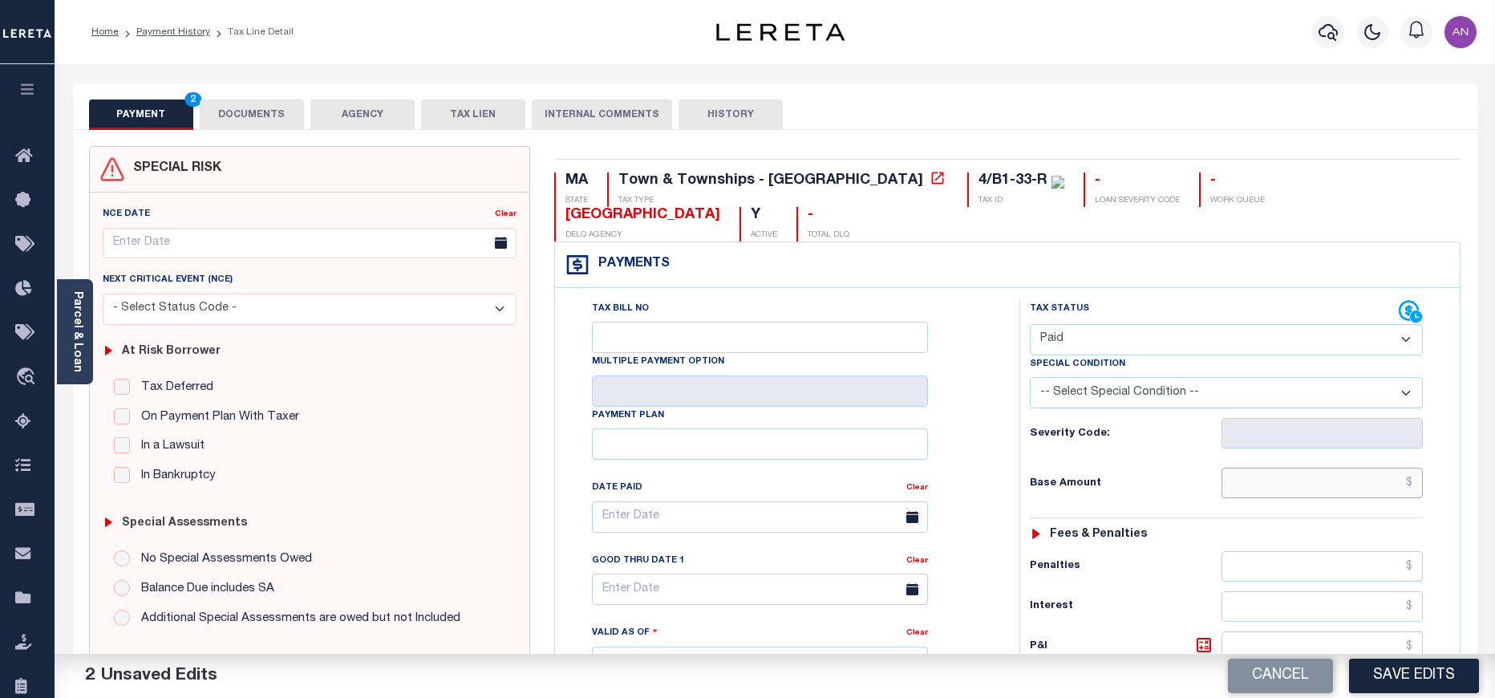
click at [1340, 468] on input "text" at bounding box center [1323, 483] width 202 height 30
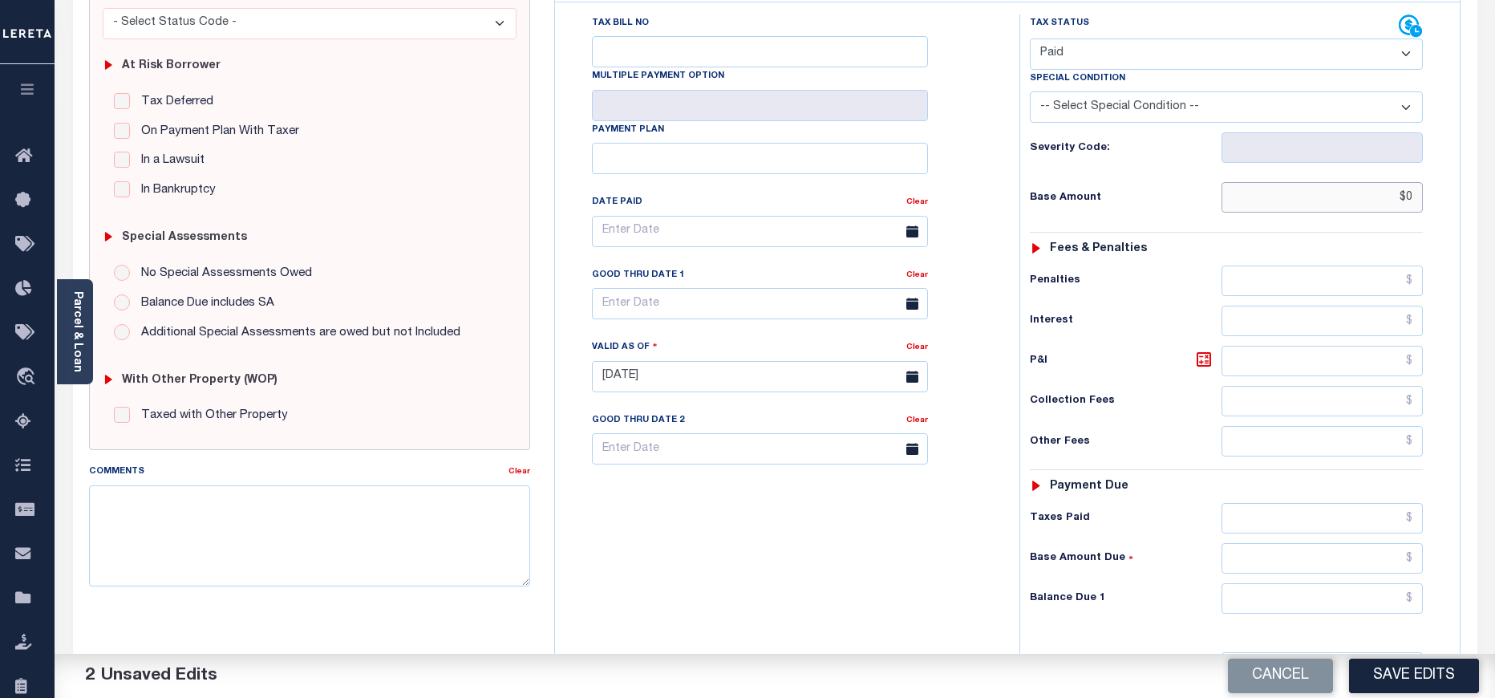
scroll to position [481, 0]
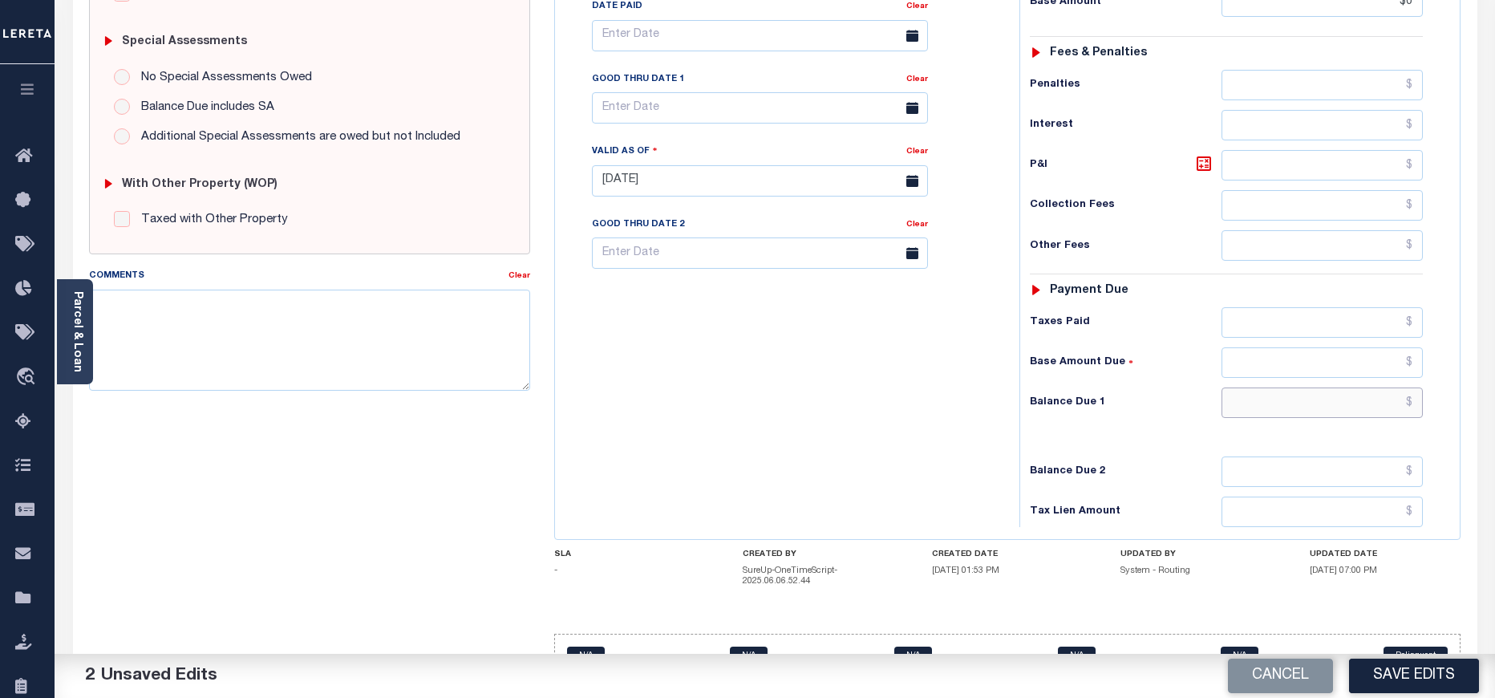
type input "$0.00"
click at [1299, 387] on input "text" at bounding box center [1323, 402] width 202 height 30
type input "$0.00"
click at [1427, 670] on button "Save Edits" at bounding box center [1414, 676] width 130 height 34
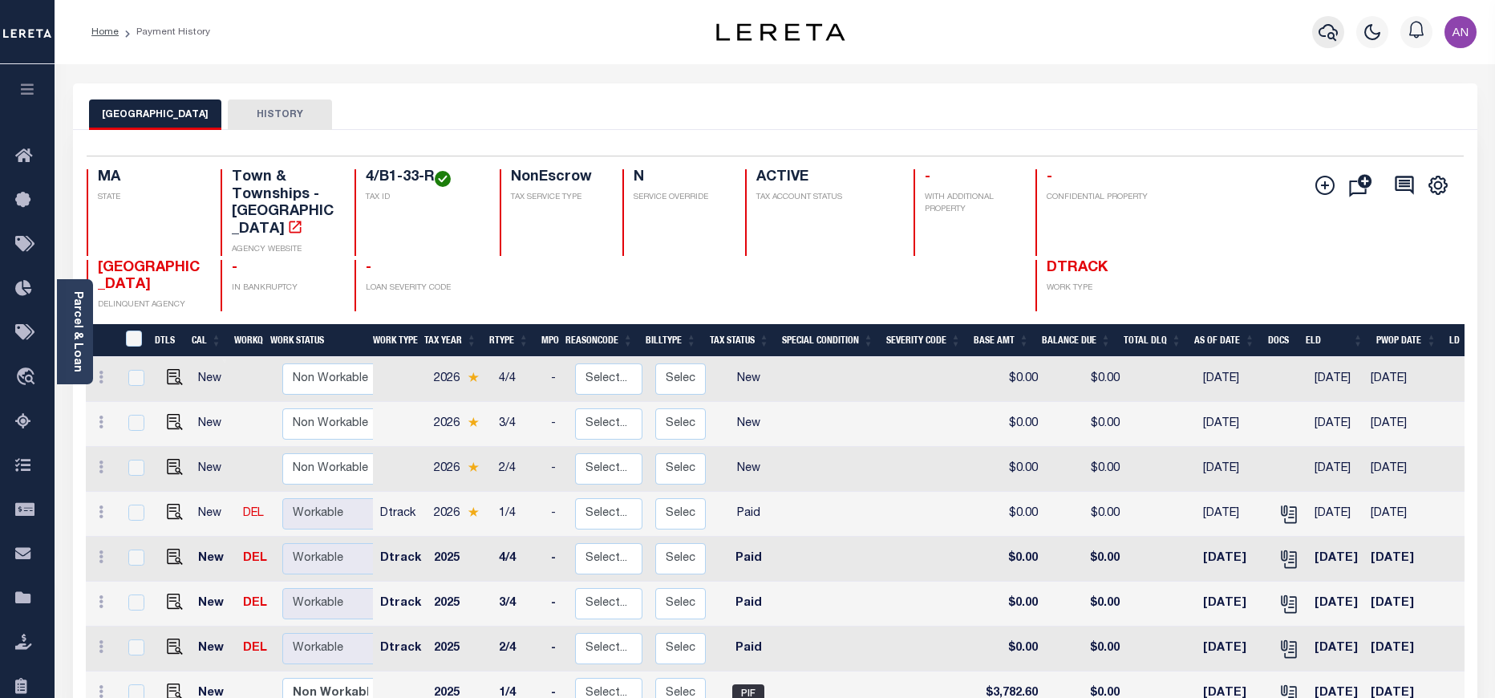
click at [1329, 36] on icon "button" at bounding box center [1328, 32] width 19 height 17
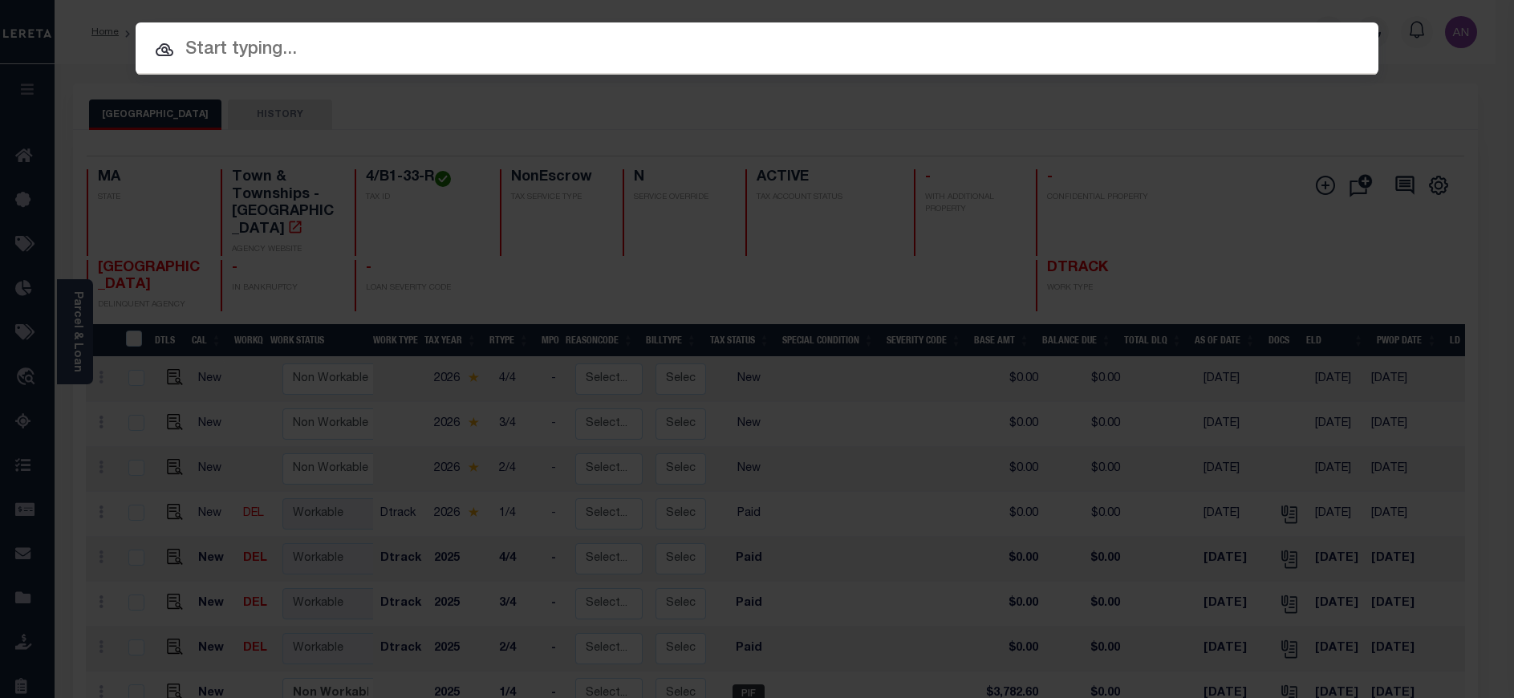
paste input "34860956"
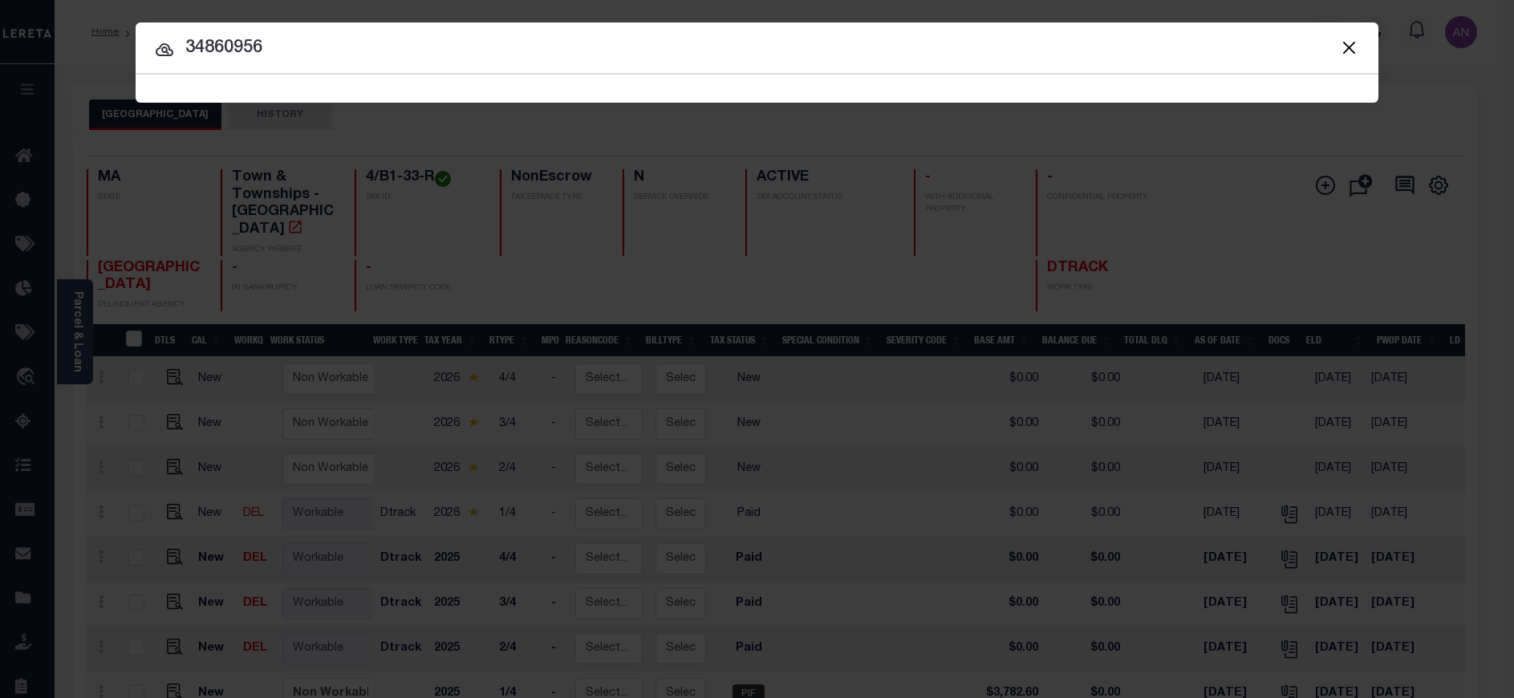
type input "34860956"
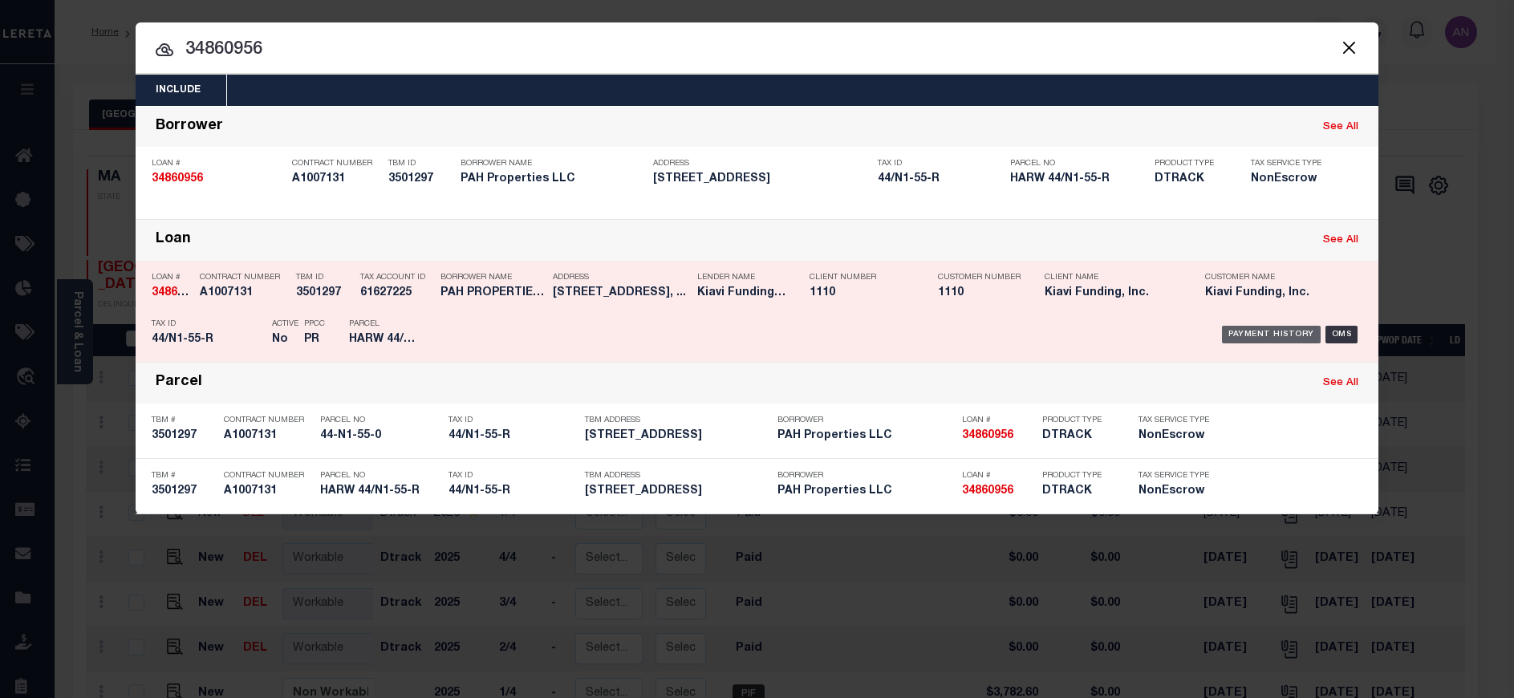
click at [1257, 337] on div "Payment History" at bounding box center [1271, 335] width 99 height 18
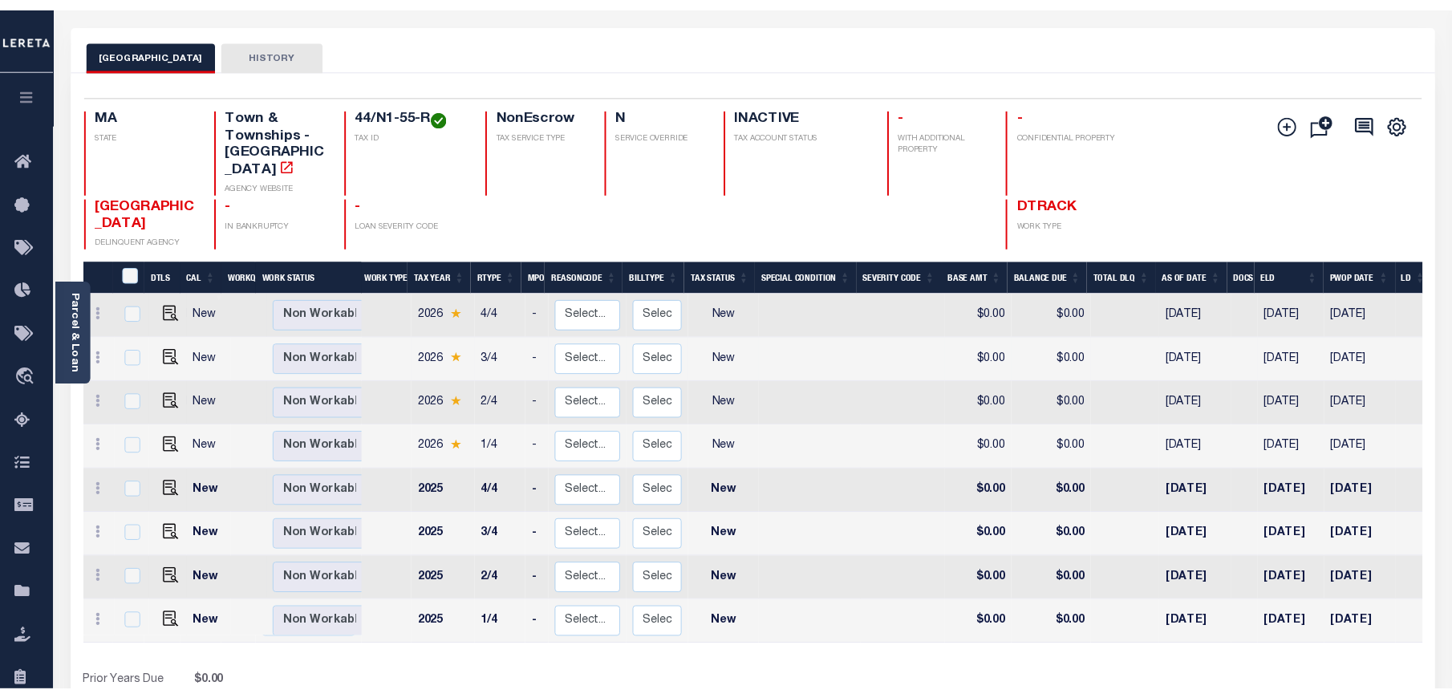
scroll to position [120, 0]
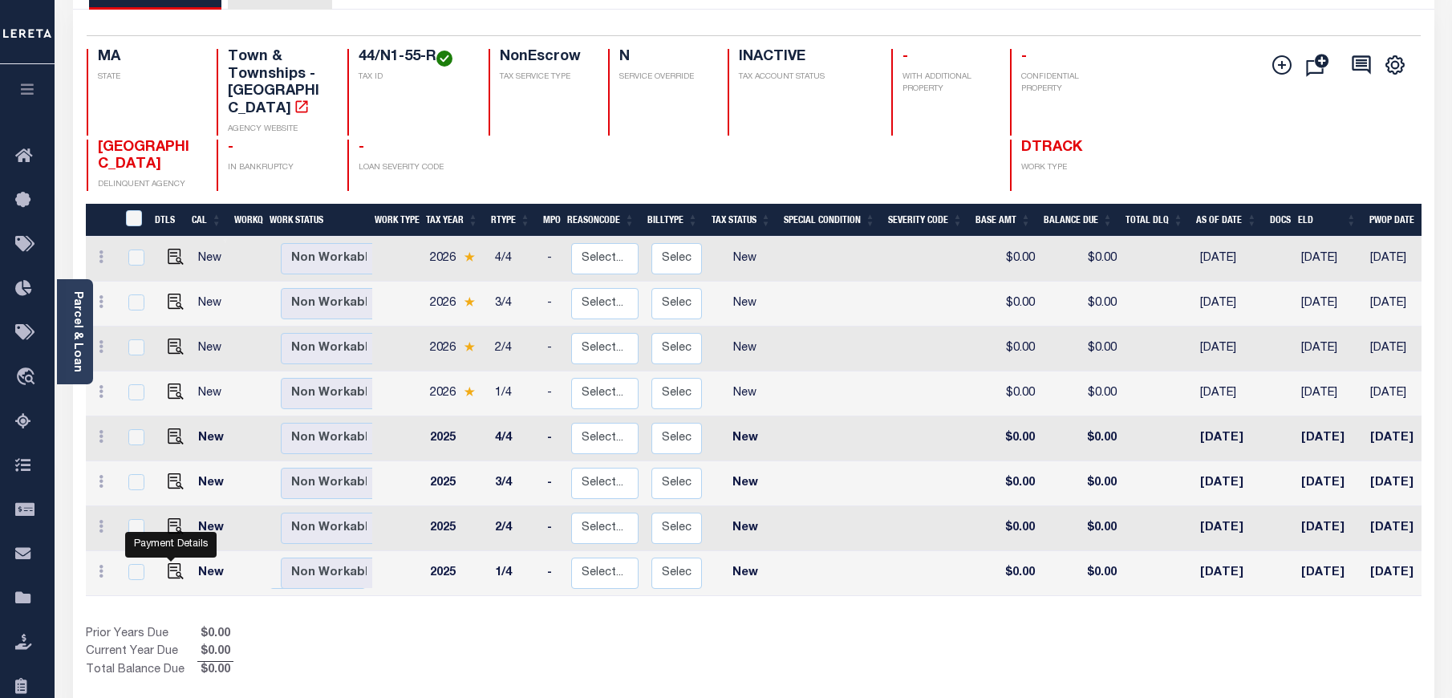
click at [162, 567] on link at bounding box center [172, 572] width 24 height 11
checkbox input "true"
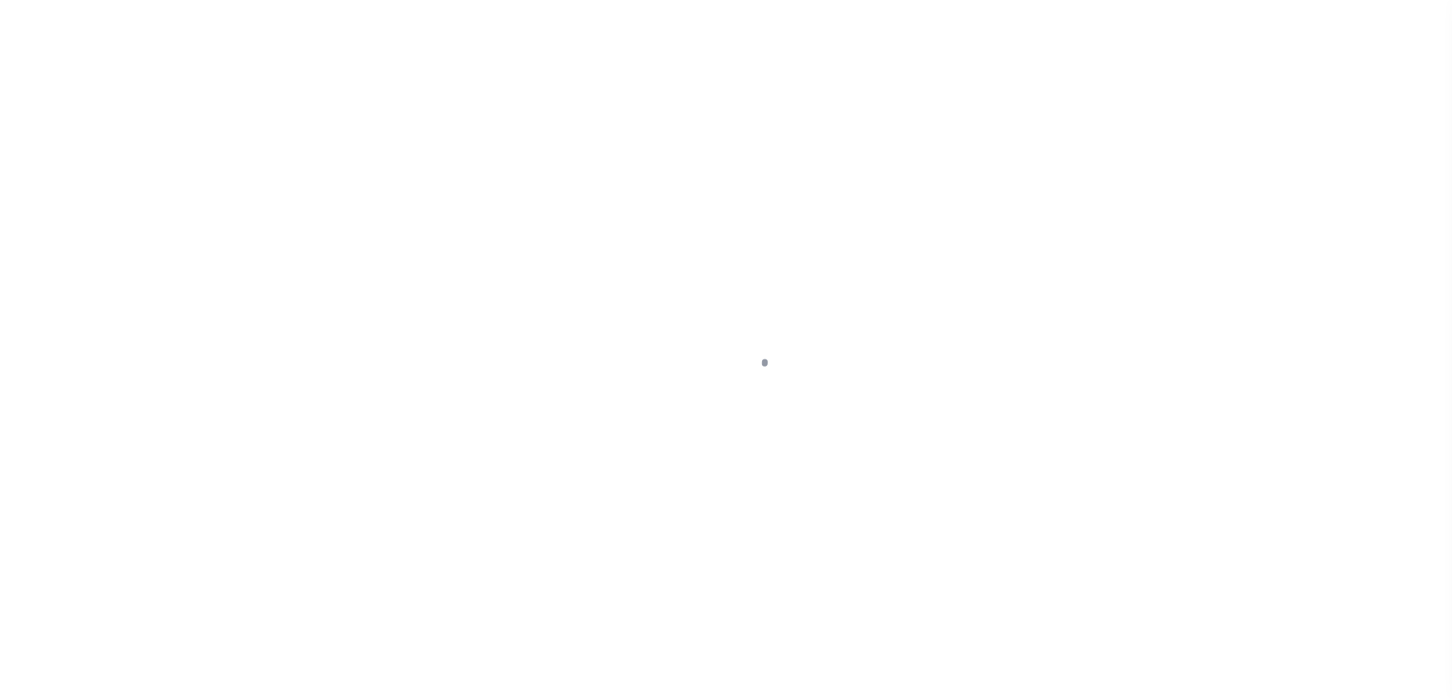
select select "NW2"
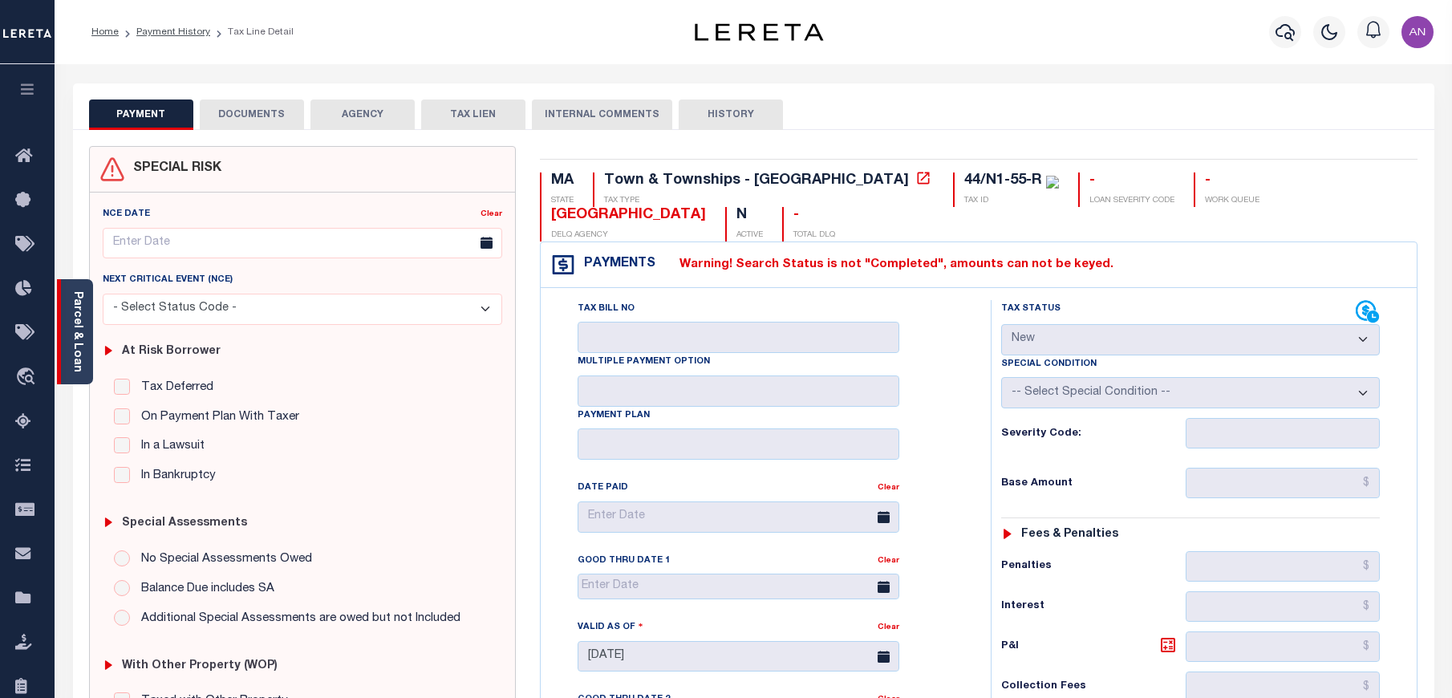
click at [87, 360] on div "Parcel & Loan" at bounding box center [75, 331] width 36 height 105
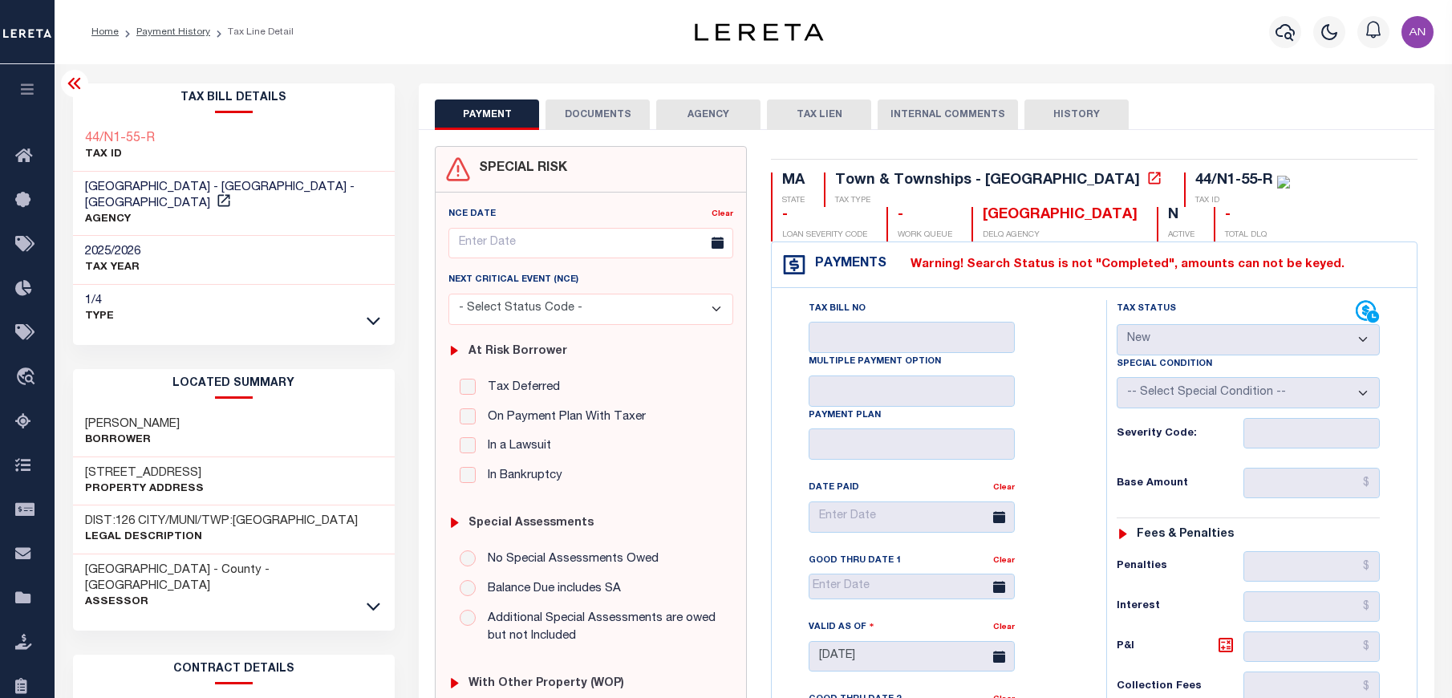
click at [593, 112] on button "DOCUMENTS" at bounding box center [598, 114] width 104 height 30
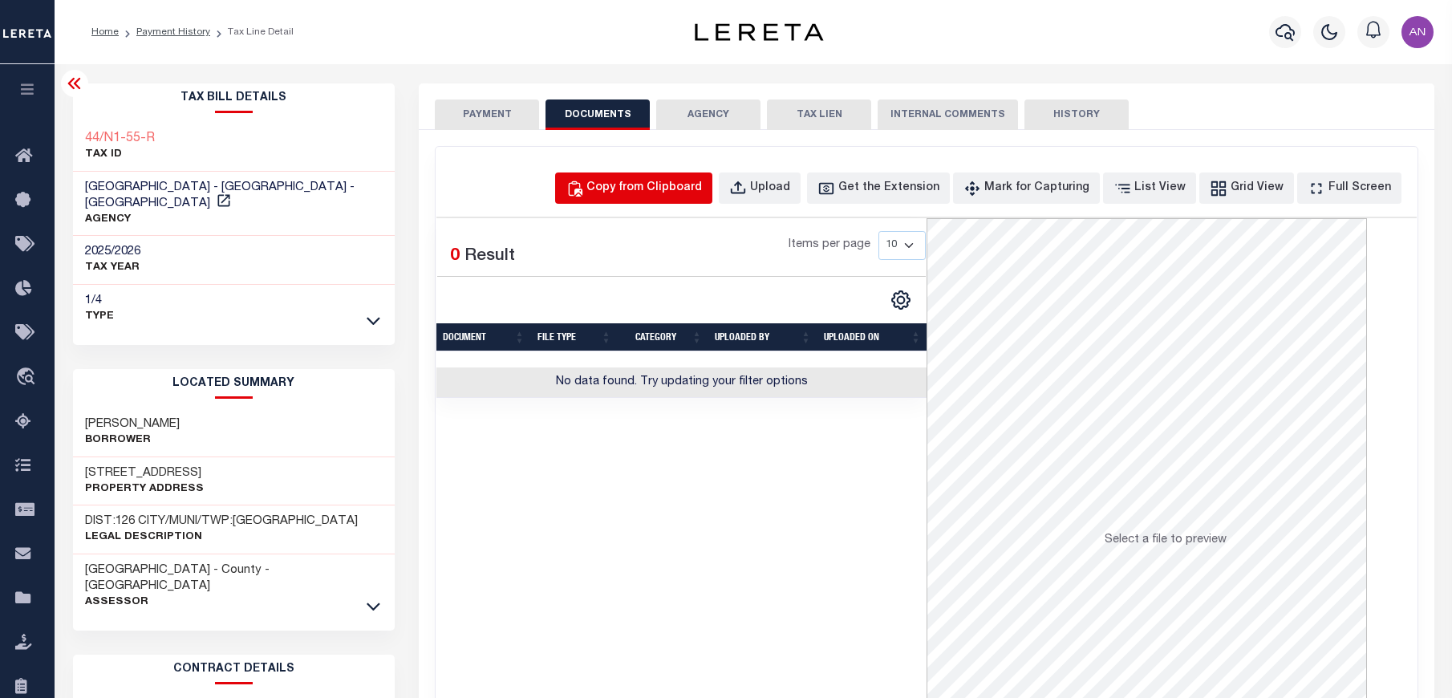
click at [638, 181] on div "Copy from Clipboard" at bounding box center [644, 189] width 116 height 18
select select "POP"
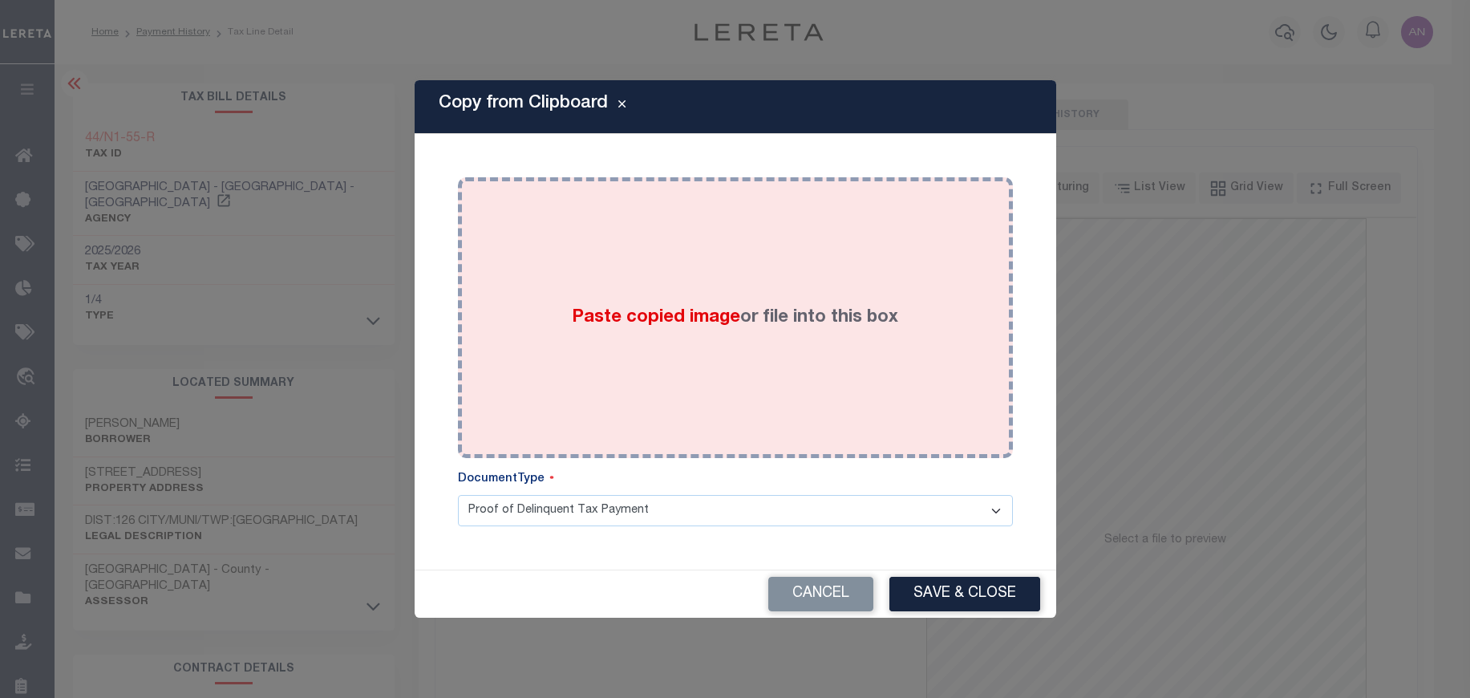
click at [590, 258] on div "Paste copied image or file into this box" at bounding box center [735, 317] width 531 height 257
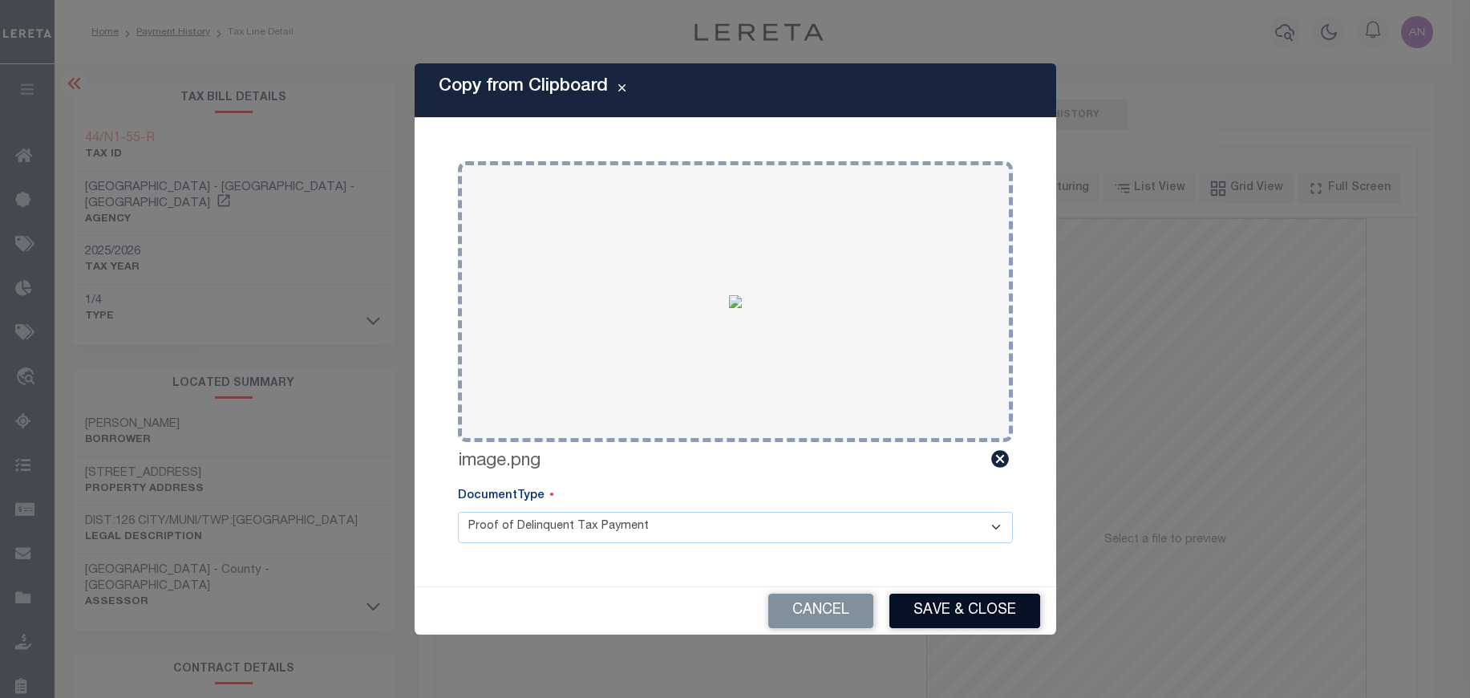
click at [940, 619] on button "Save & Close" at bounding box center [965, 611] width 151 height 34
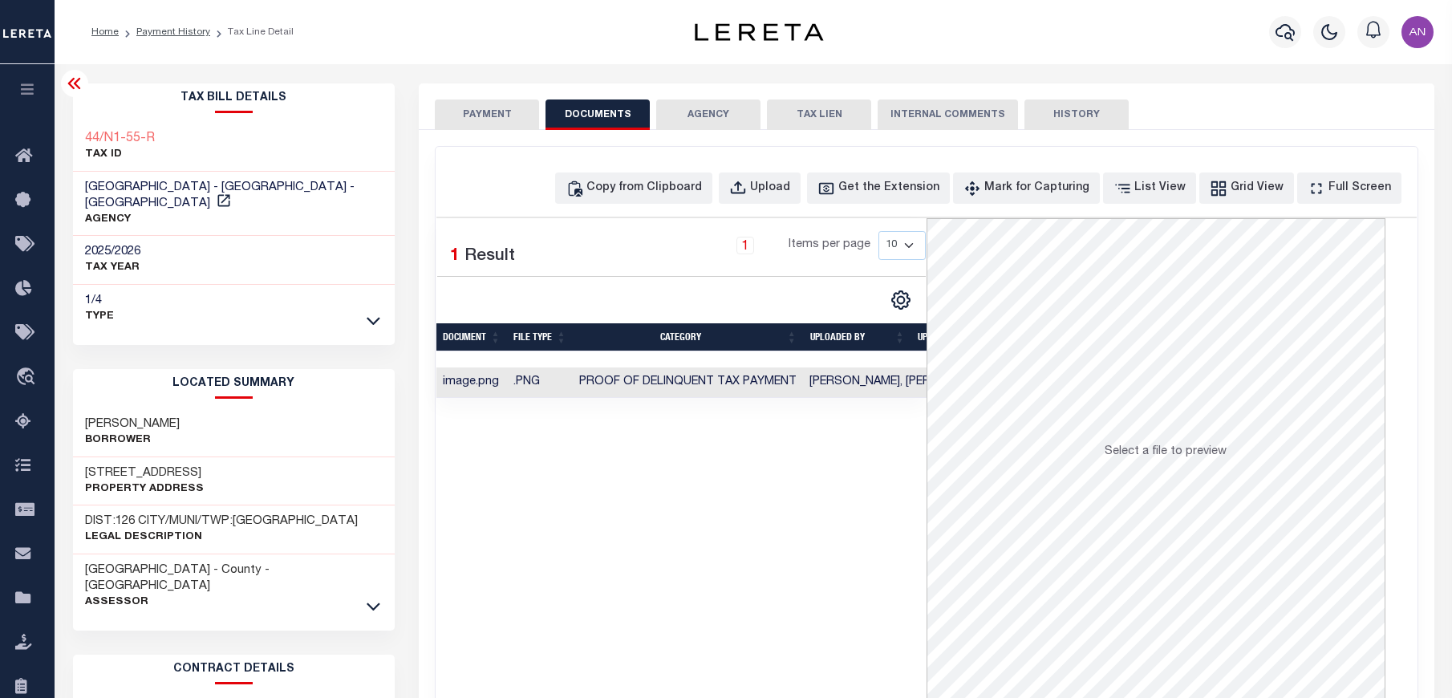
click at [501, 110] on button "PAYMENT" at bounding box center [487, 114] width 104 height 30
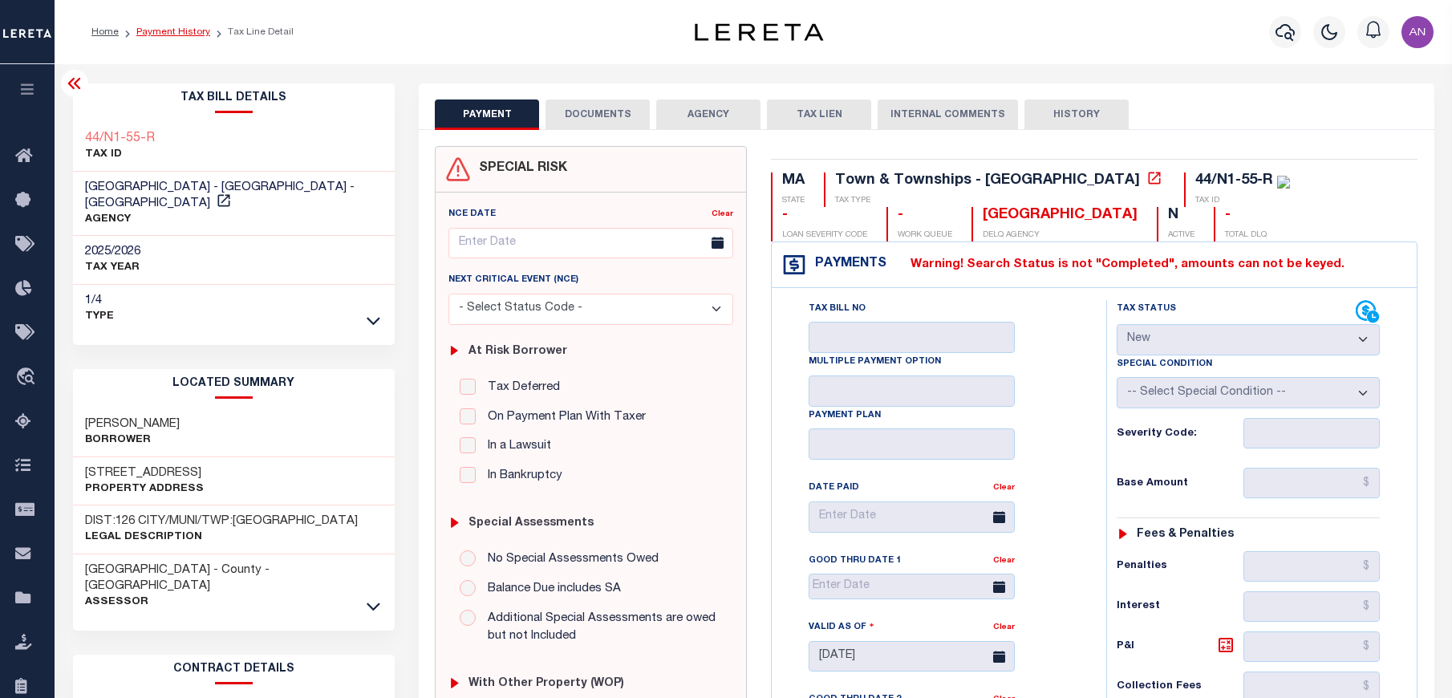
click at [160, 27] on link "Payment History" at bounding box center [173, 32] width 74 height 10
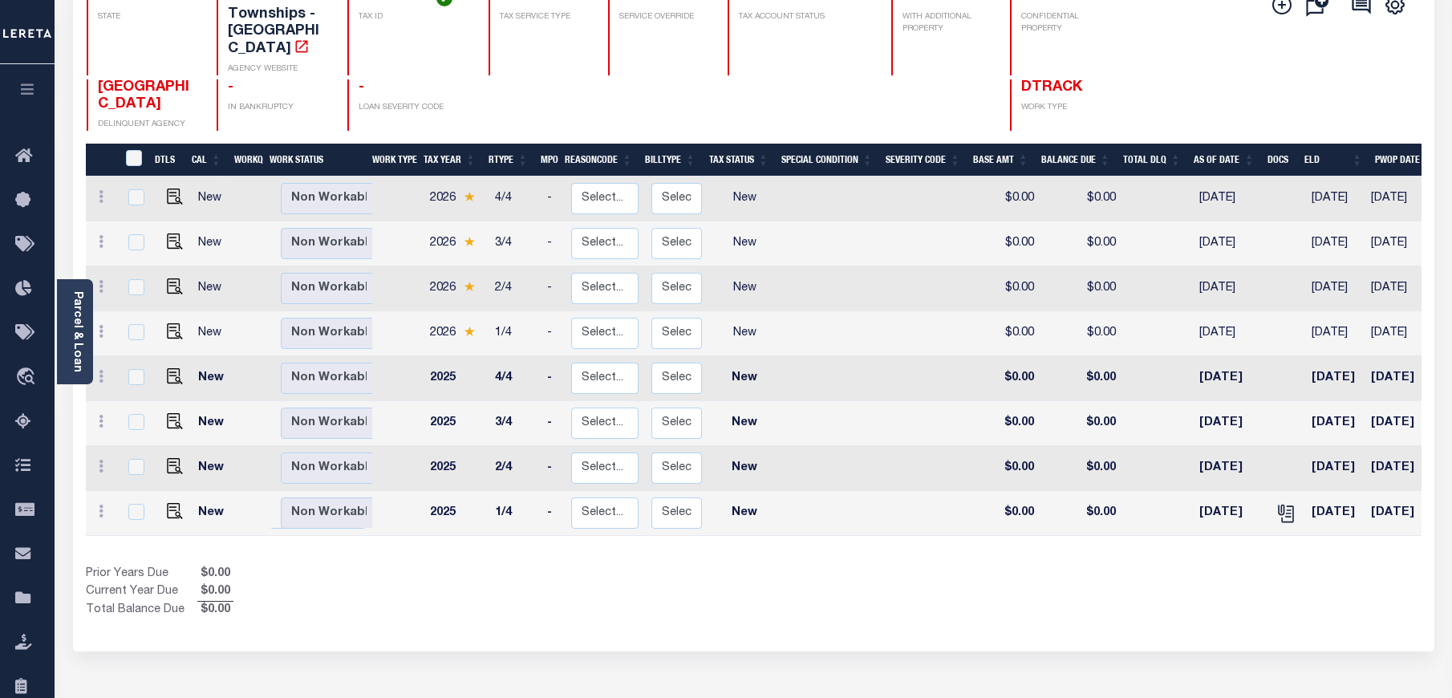
scroll to position [292, 0]
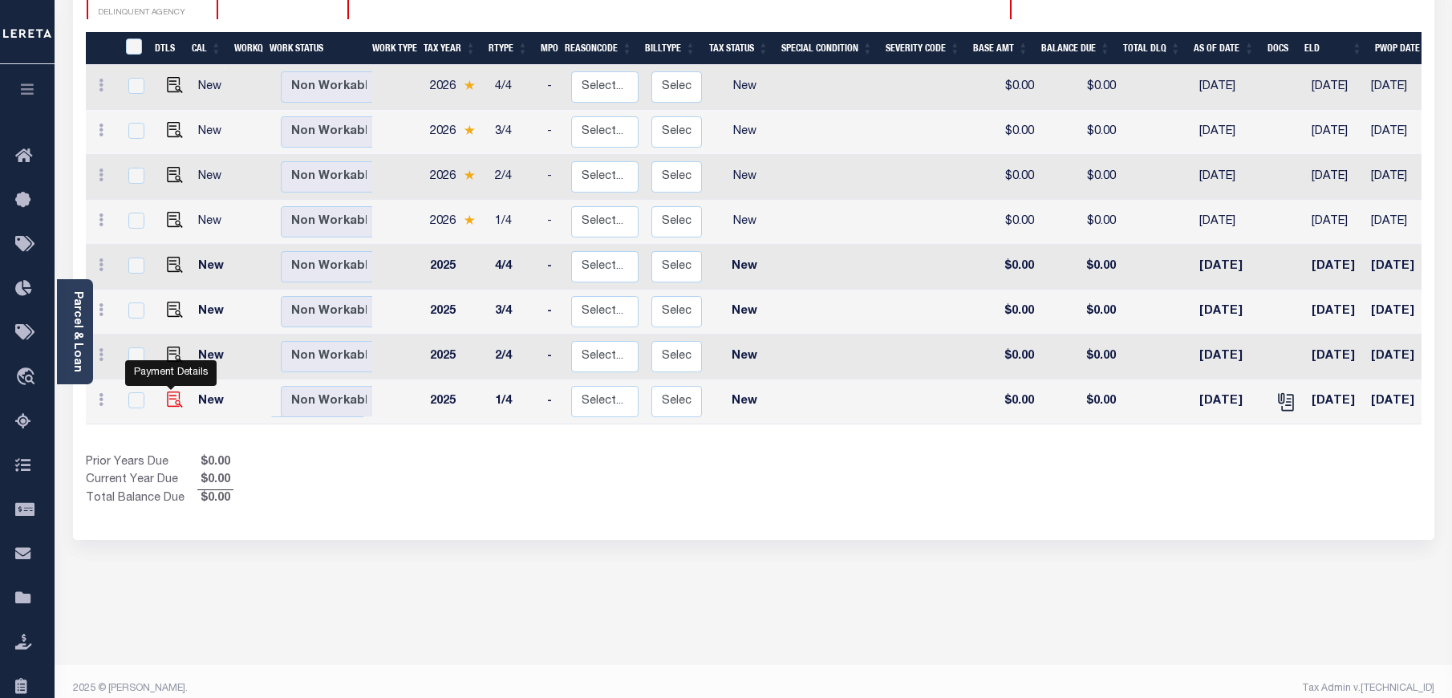
click at [174, 391] on img "" at bounding box center [175, 399] width 16 height 16
checkbox input "true"
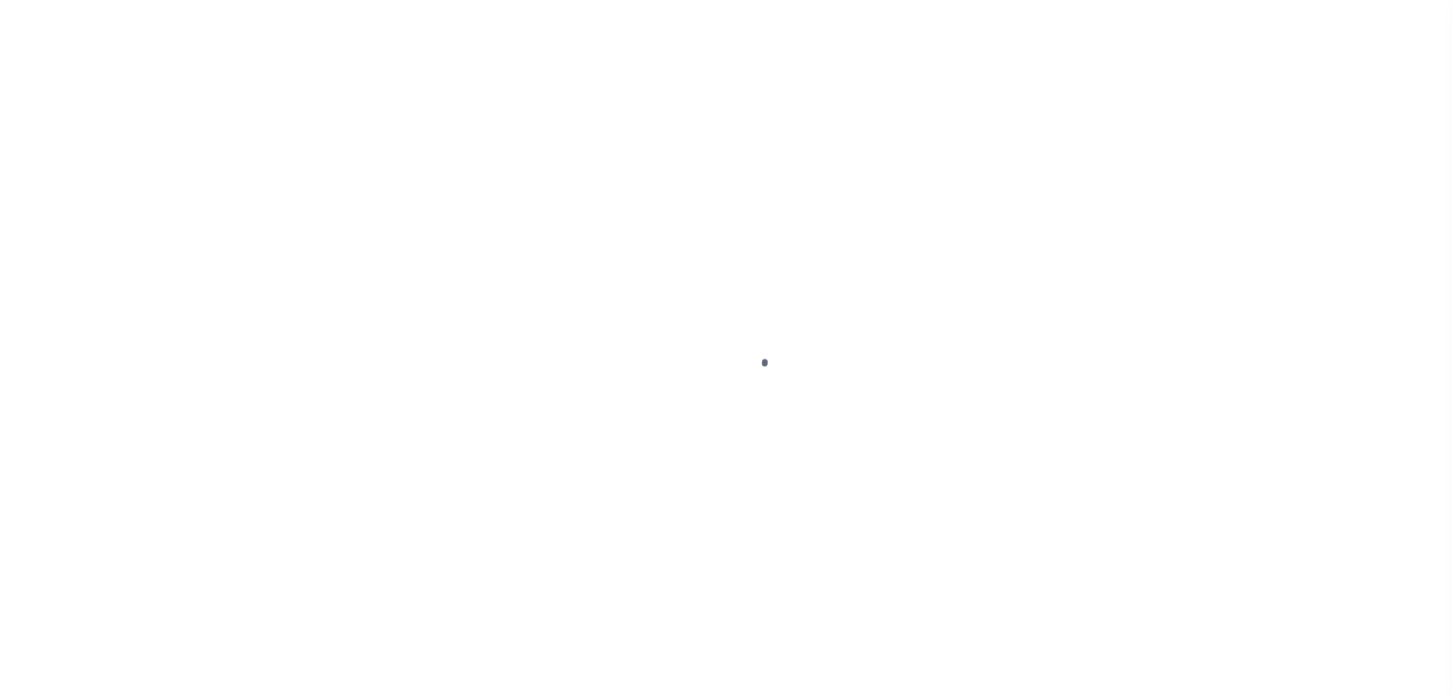
select select "NW2"
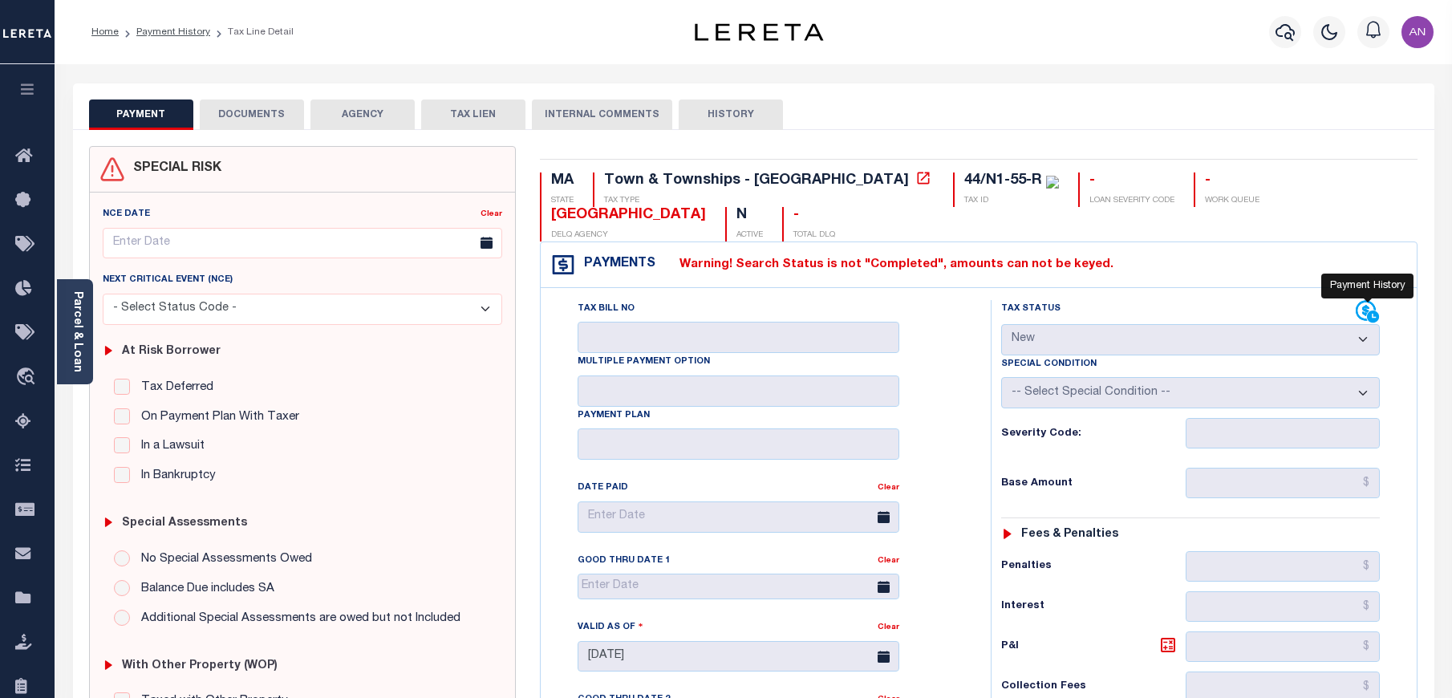
click at [1372, 312] on icon at bounding box center [1373, 316] width 12 height 12
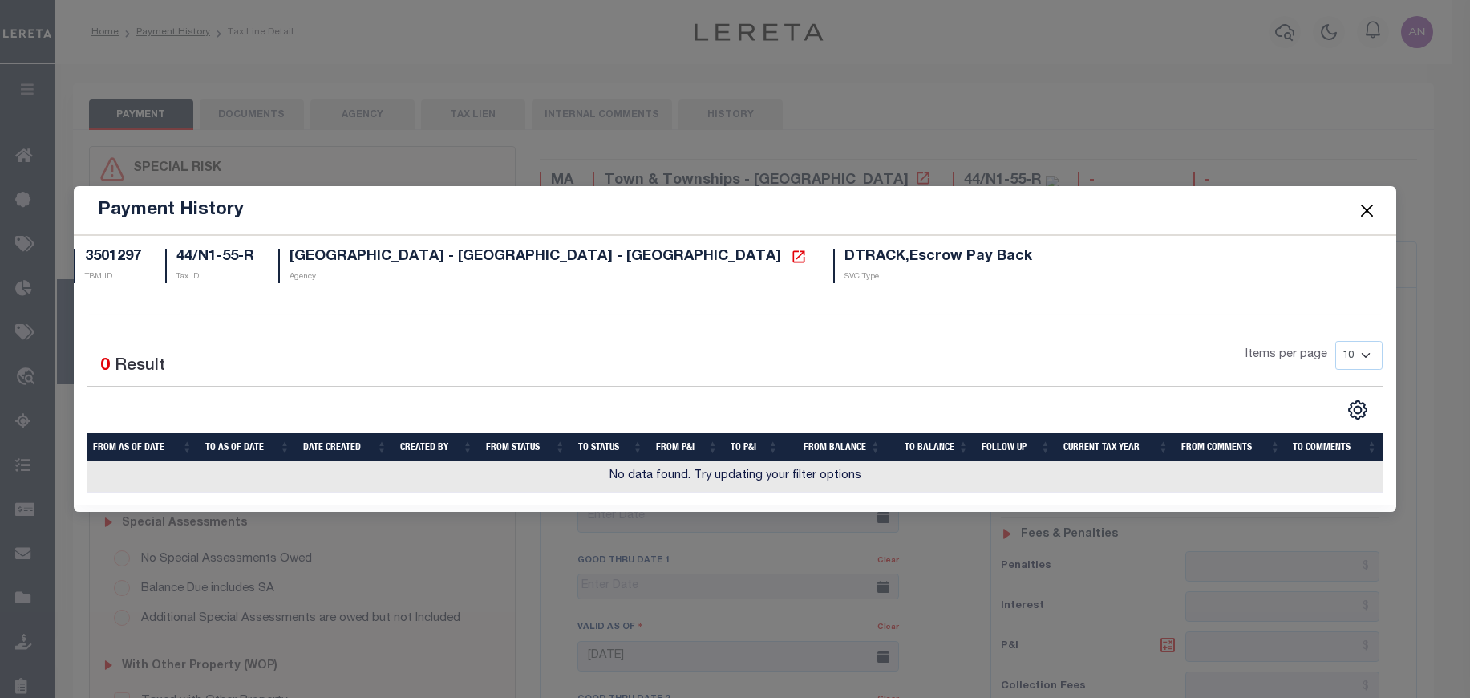
click at [1373, 216] on button "Close" at bounding box center [1367, 210] width 21 height 21
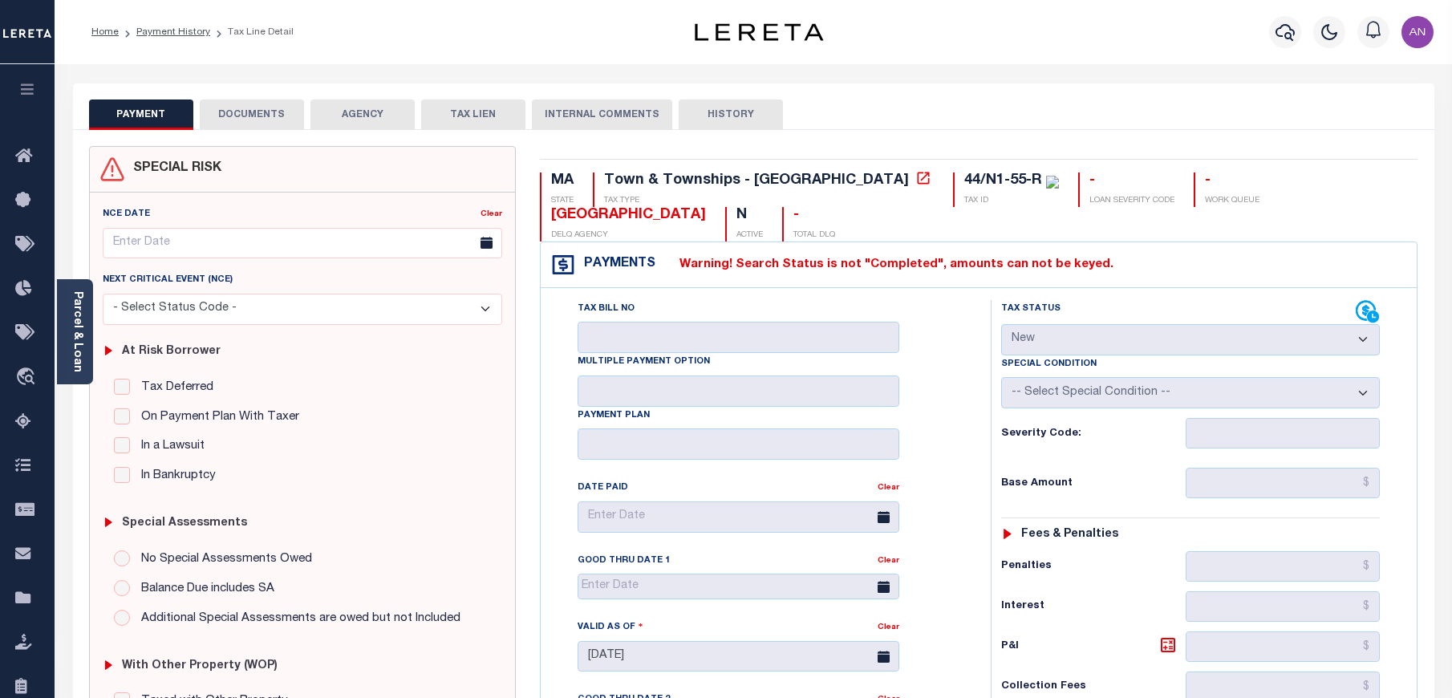
drag, startPoint x: 667, startPoint y: 262, endPoint x: 1115, endPoint y: 267, distance: 448.5
click at [1115, 267] on div "Payments Warning! Search Status is not "Completed", amounts can not be keyed." at bounding box center [979, 265] width 877 height 46
click at [1089, 273] on div "Payments Warning! Search Status is not "Completed", amounts can not be keyed." at bounding box center [979, 265] width 877 height 46
click at [741, 265] on label "Warning! Search Status is not "Completed", amounts can not be keyed." at bounding box center [884, 265] width 458 height 18
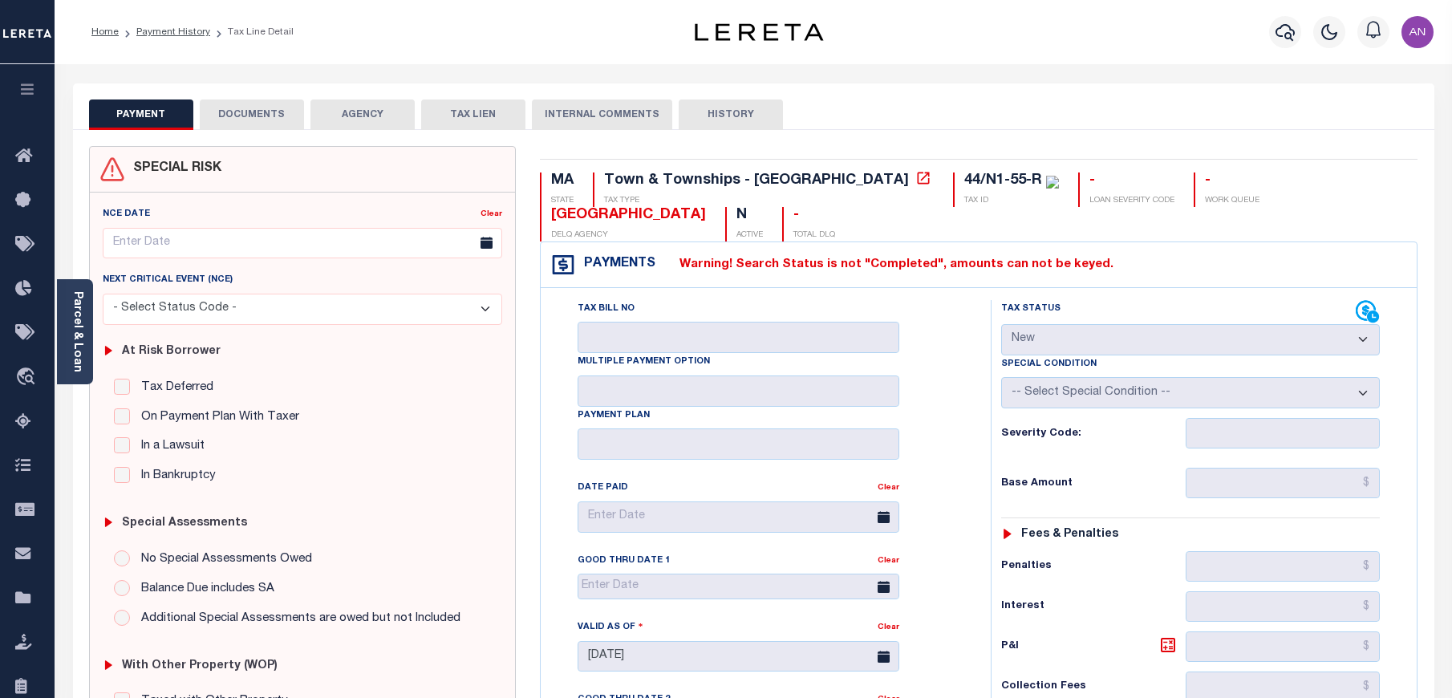
click at [825, 266] on label "Warning! Search Status is not "Completed", amounts can not be keyed." at bounding box center [884, 265] width 458 height 18
drag, startPoint x: 725, startPoint y: 260, endPoint x: 821, endPoint y: 263, distance: 96.3
click at [821, 263] on label "Warning! Search Status is not "Completed", amounts can not be keyed." at bounding box center [884, 265] width 458 height 18
click at [1289, 20] on button "button" at bounding box center [1285, 32] width 32 height 32
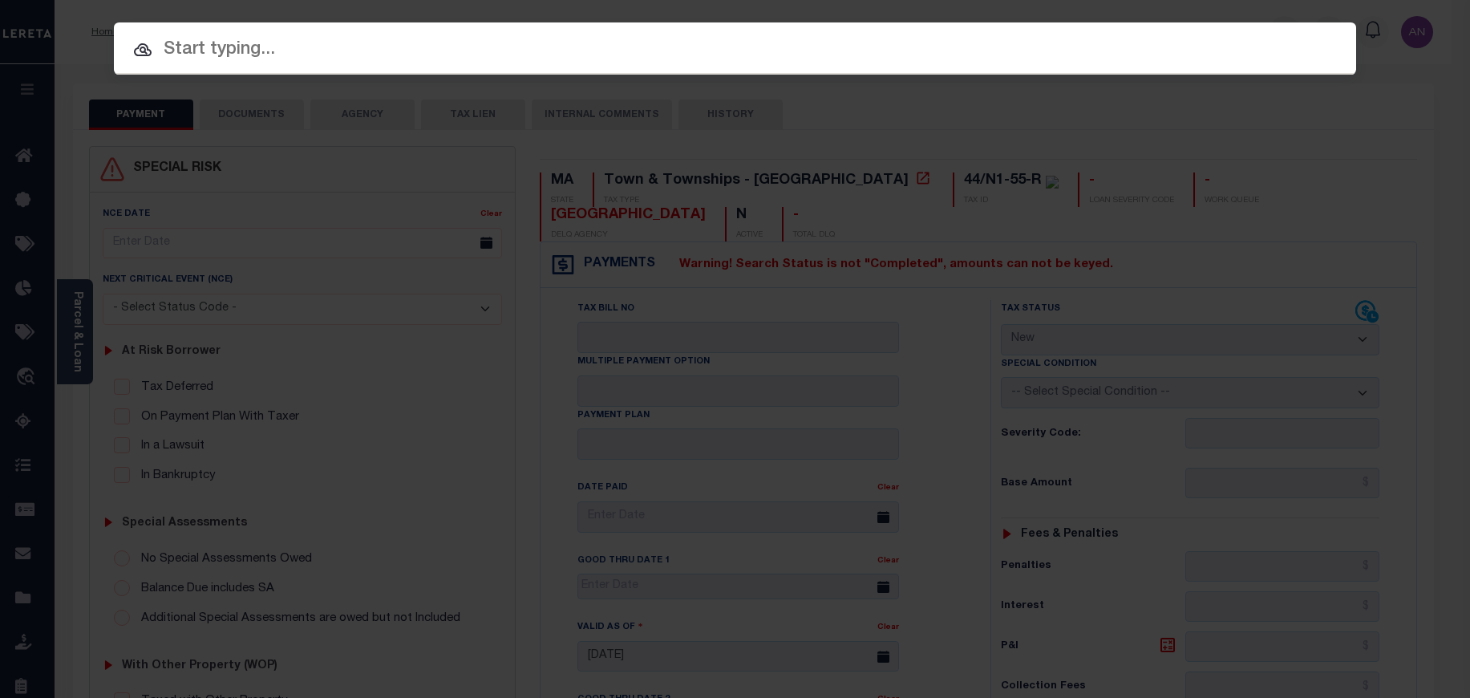
paste input "993244841"
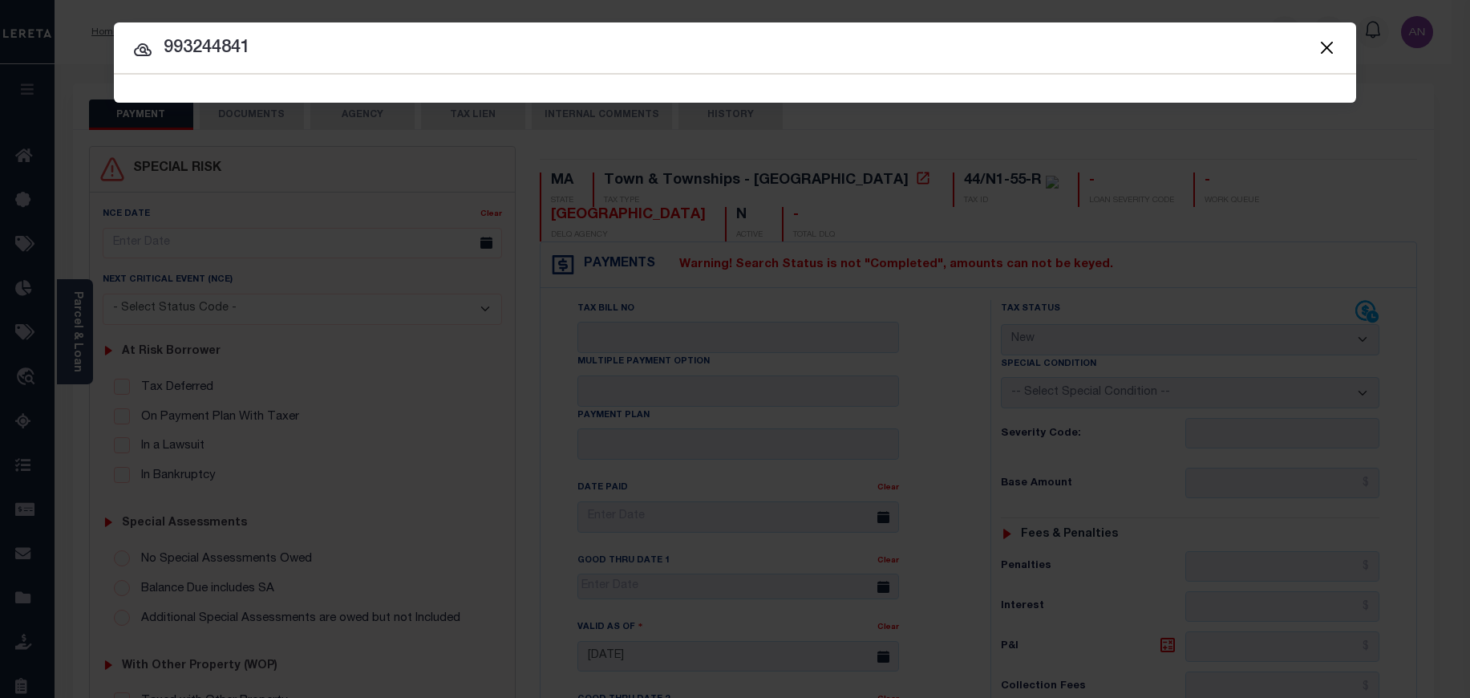
type input "993244841"
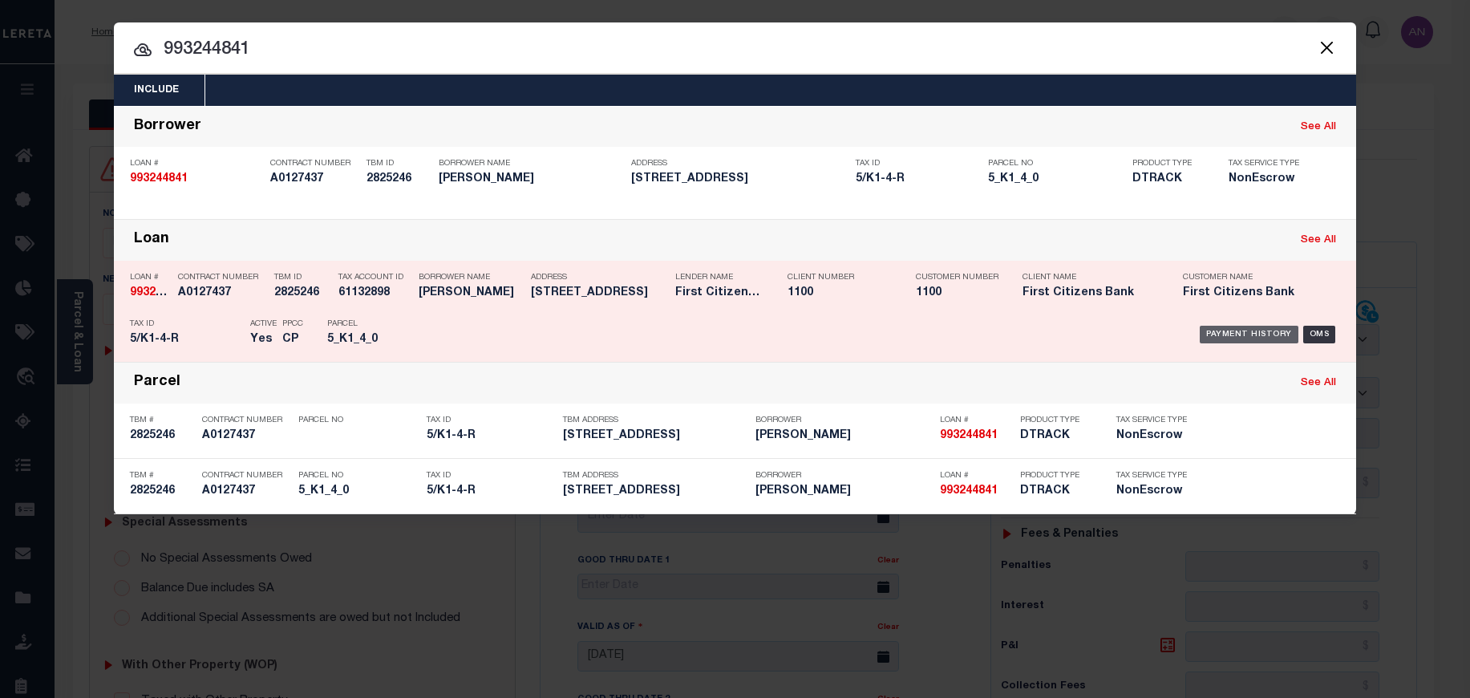
click at [1240, 332] on div "Payment History" at bounding box center [1249, 335] width 99 height 18
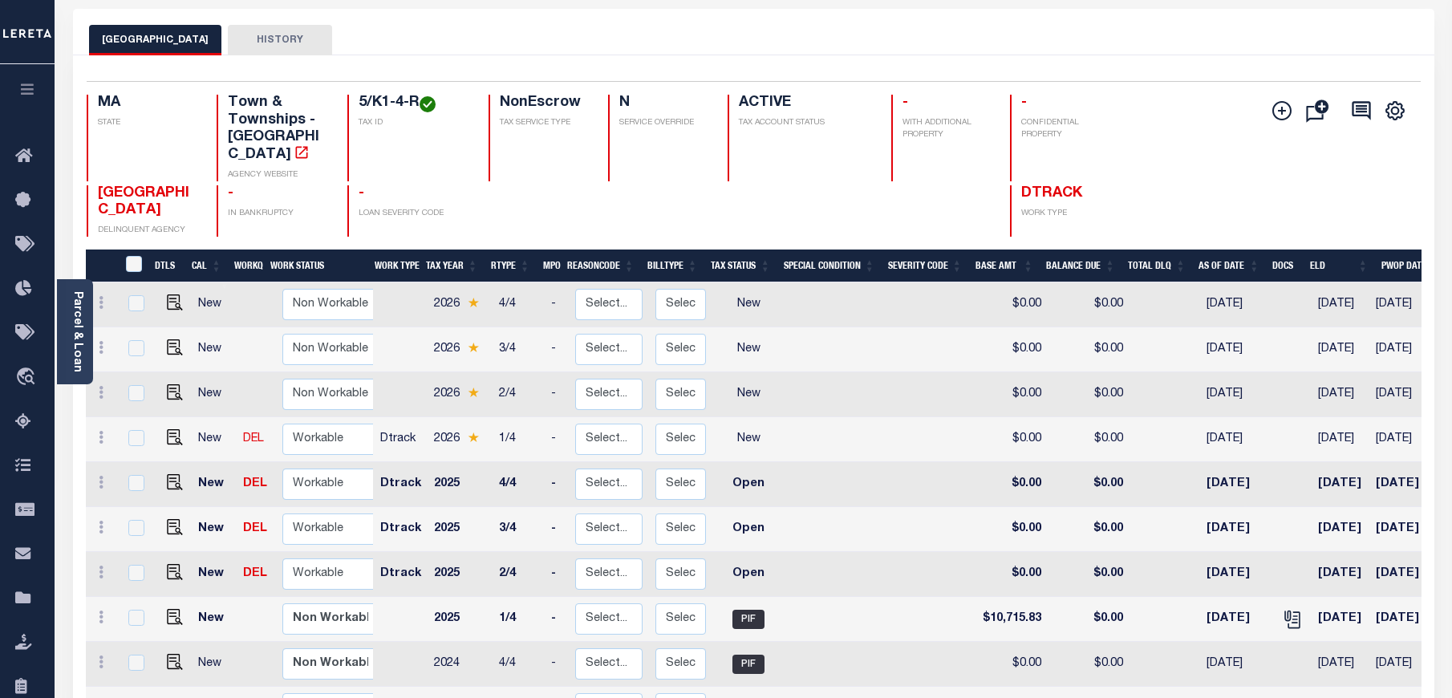
scroll to position [120, 0]
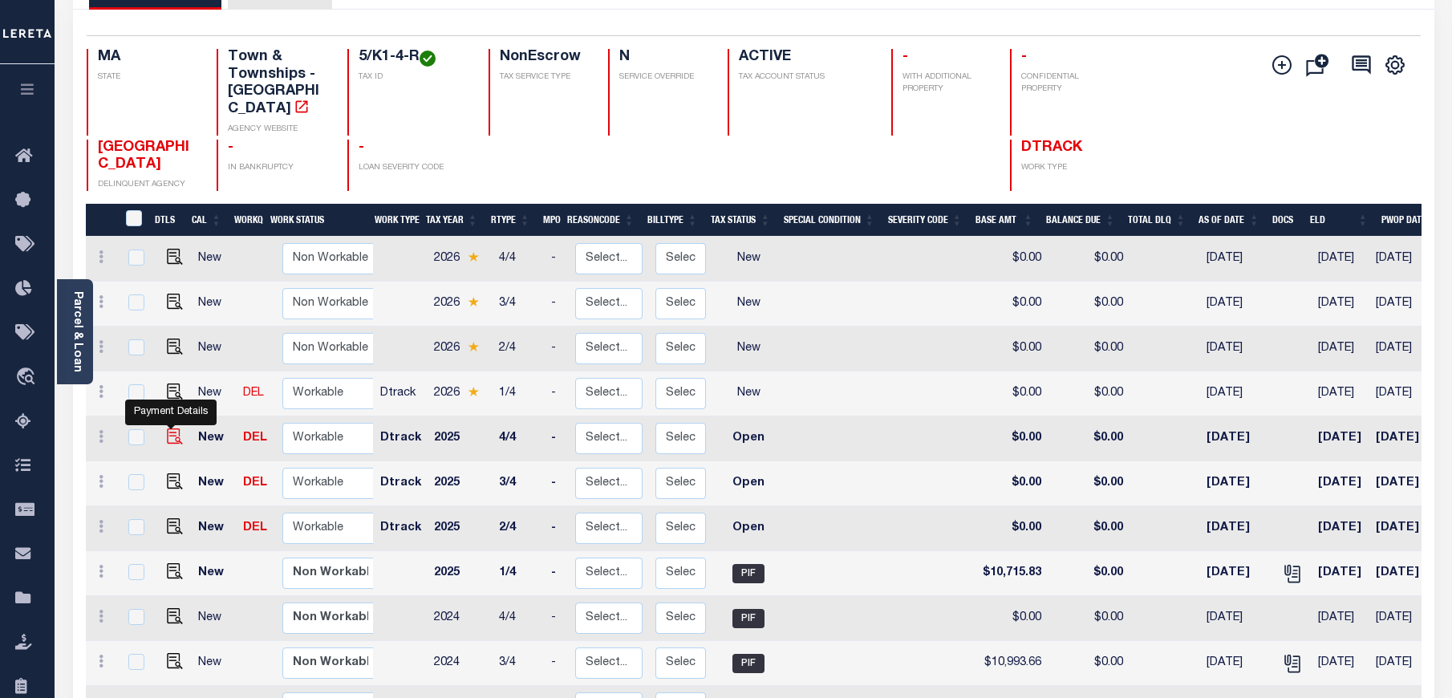
click at [172, 428] on img "" at bounding box center [175, 436] width 16 height 16
checkbox input "true"
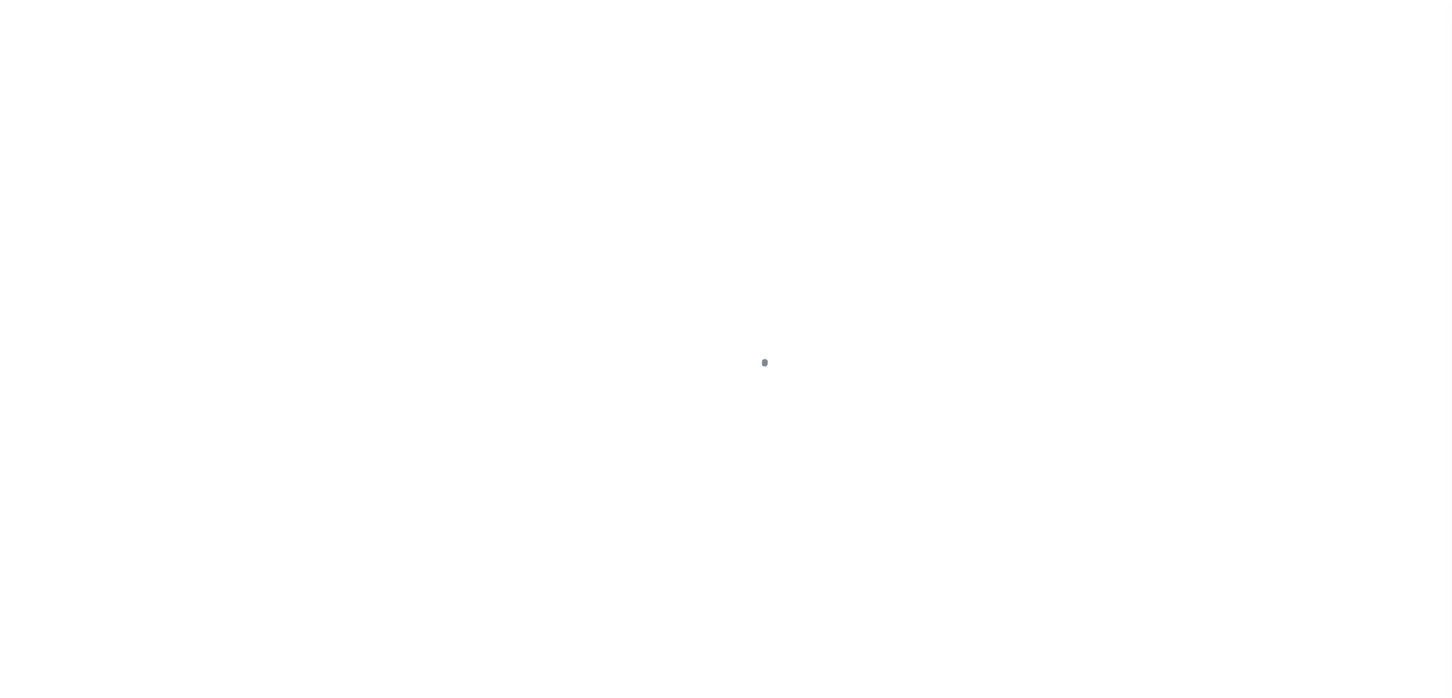
select select "OP2"
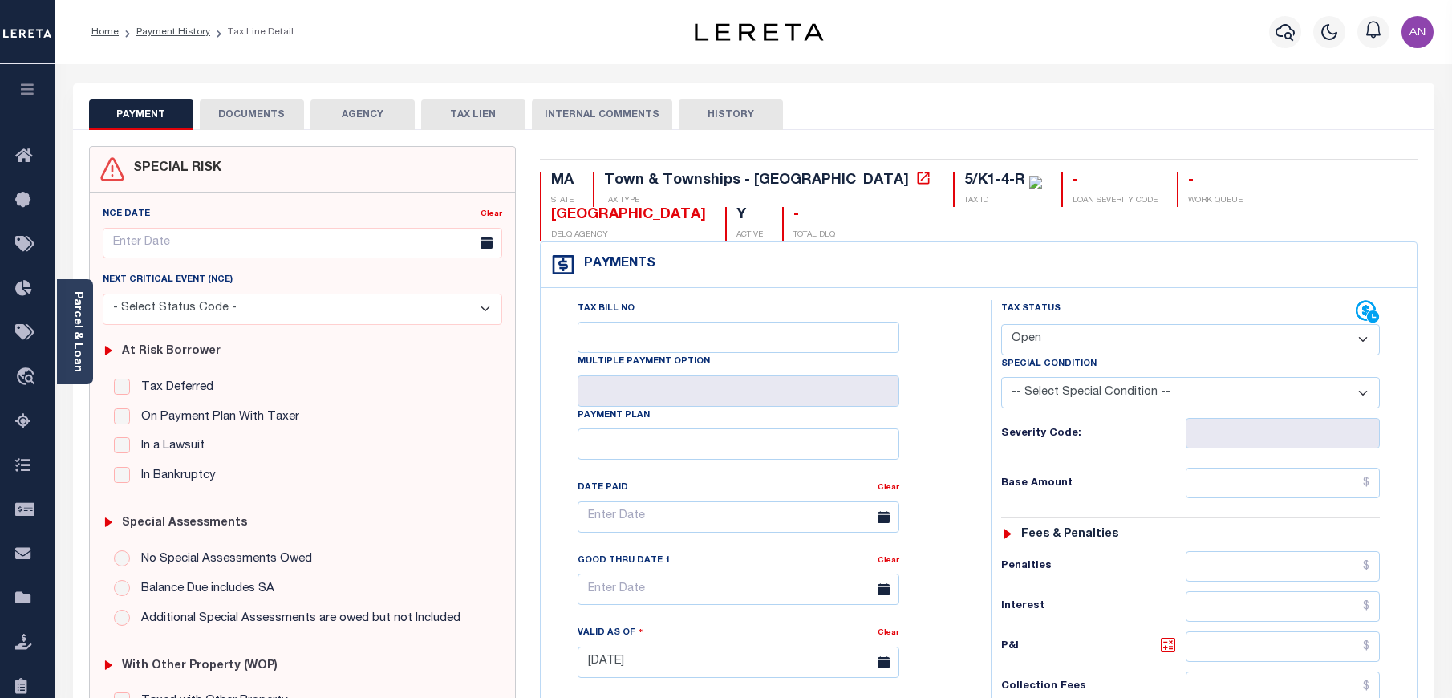
click at [262, 112] on button "DOCUMENTS" at bounding box center [252, 114] width 104 height 30
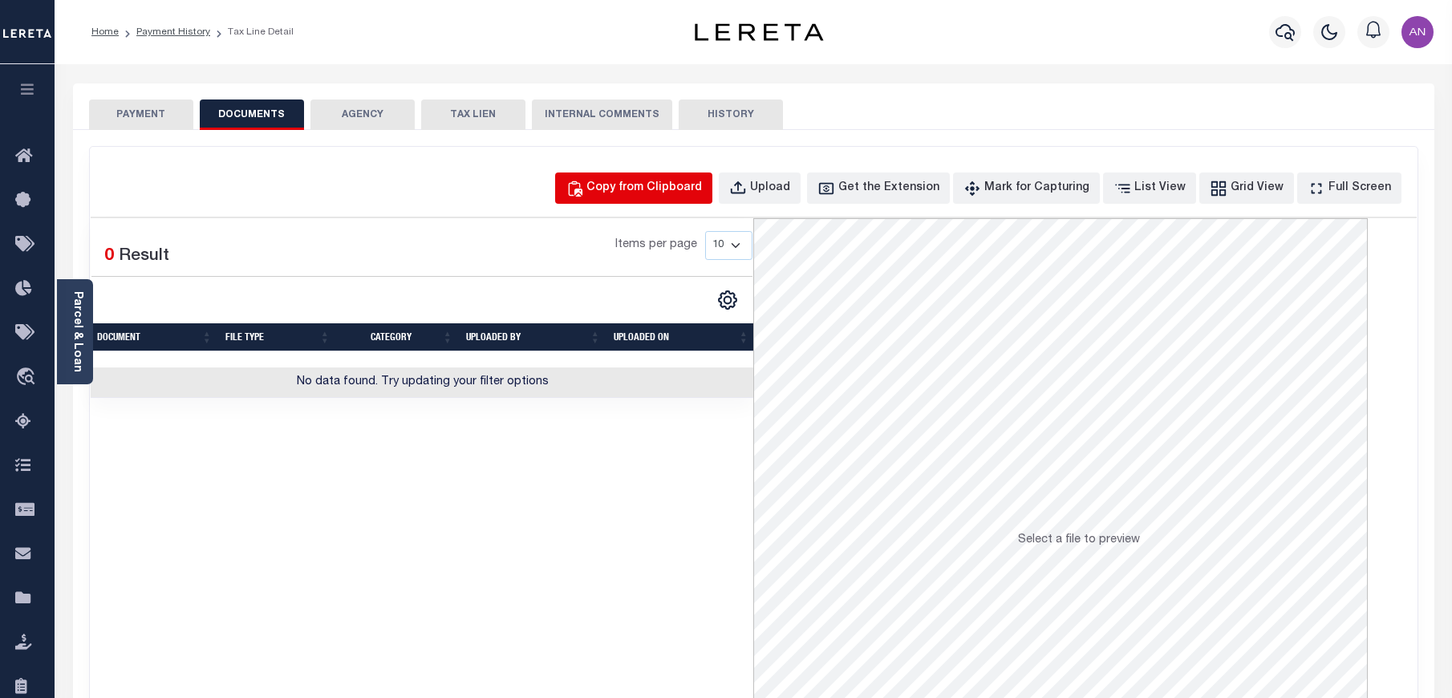
click at [683, 192] on div "Copy from Clipboard" at bounding box center [644, 189] width 116 height 18
select select "POP"
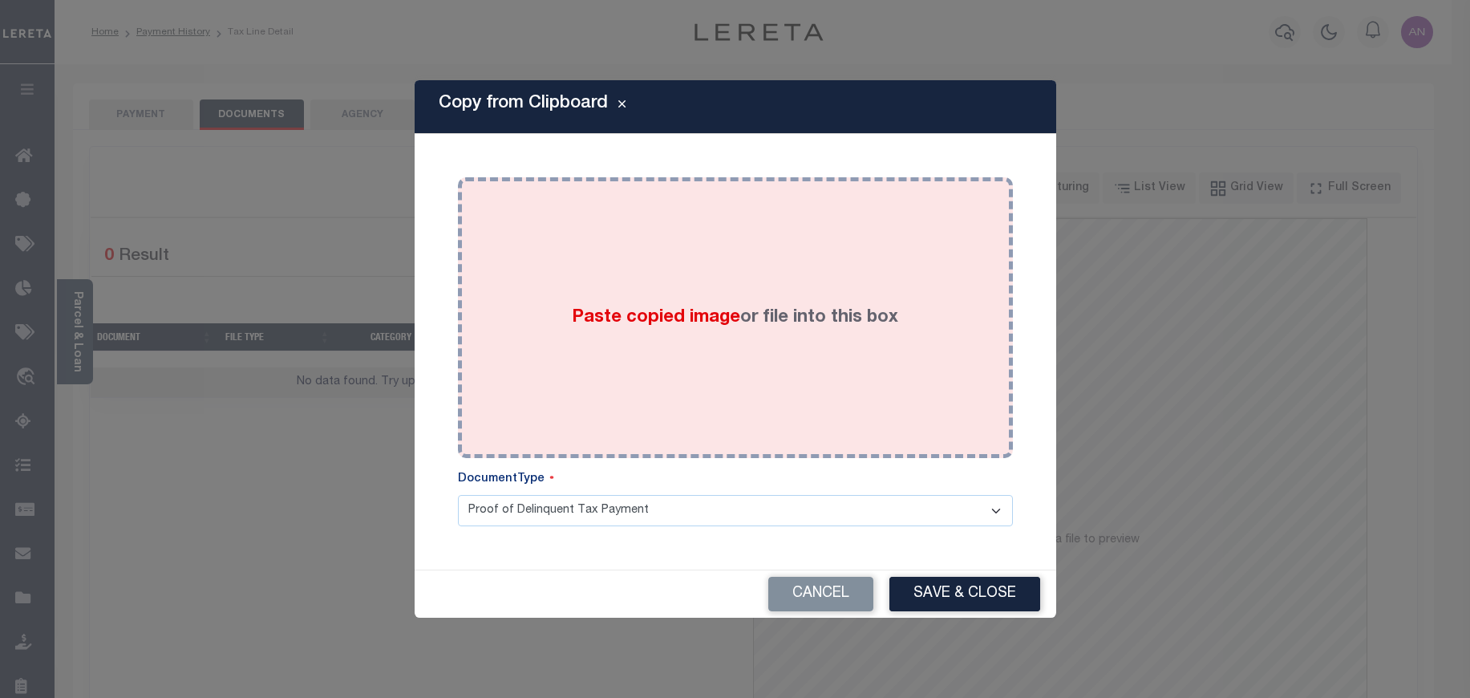
click at [628, 208] on div "Paste copied image or file into this box" at bounding box center [735, 317] width 531 height 257
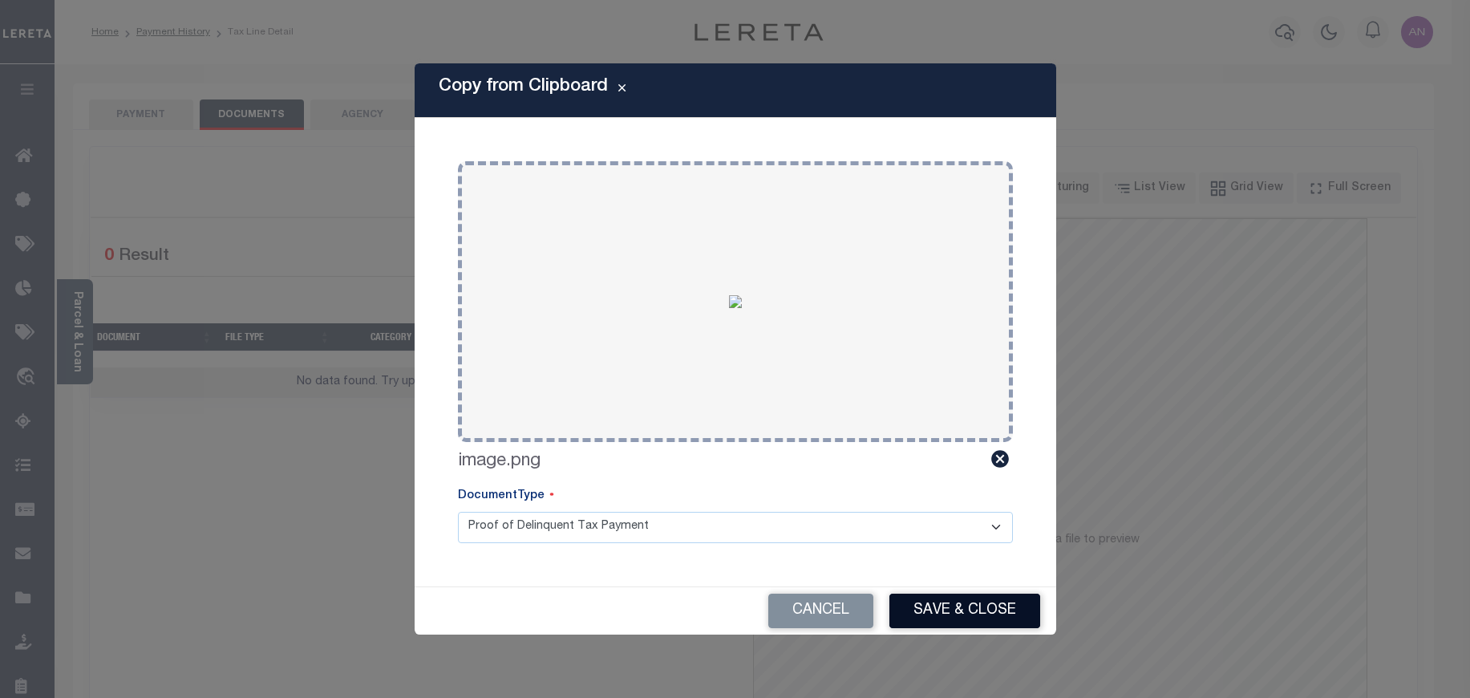
click at [965, 611] on button "Save & Close" at bounding box center [965, 611] width 151 height 34
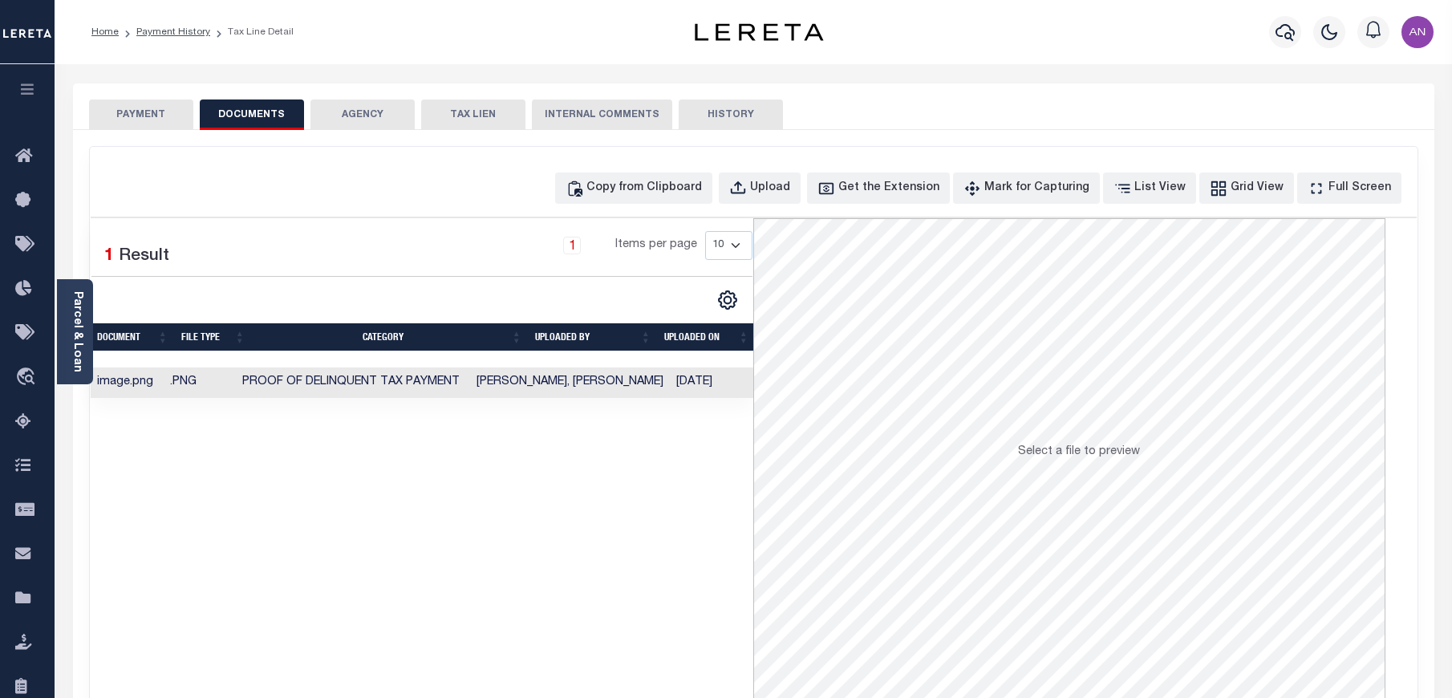
click at [134, 115] on button "PAYMENT" at bounding box center [141, 114] width 104 height 30
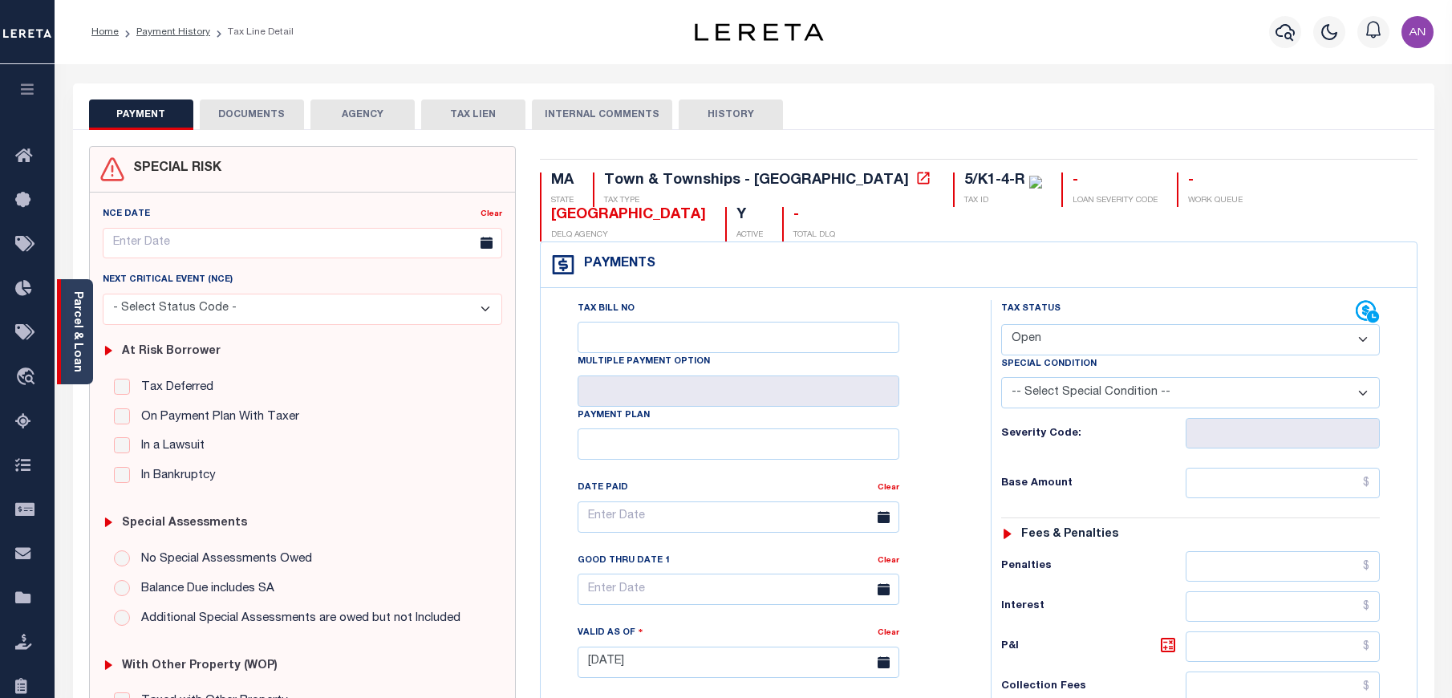
click at [86, 344] on div "Parcel & Loan" at bounding box center [75, 331] width 36 height 105
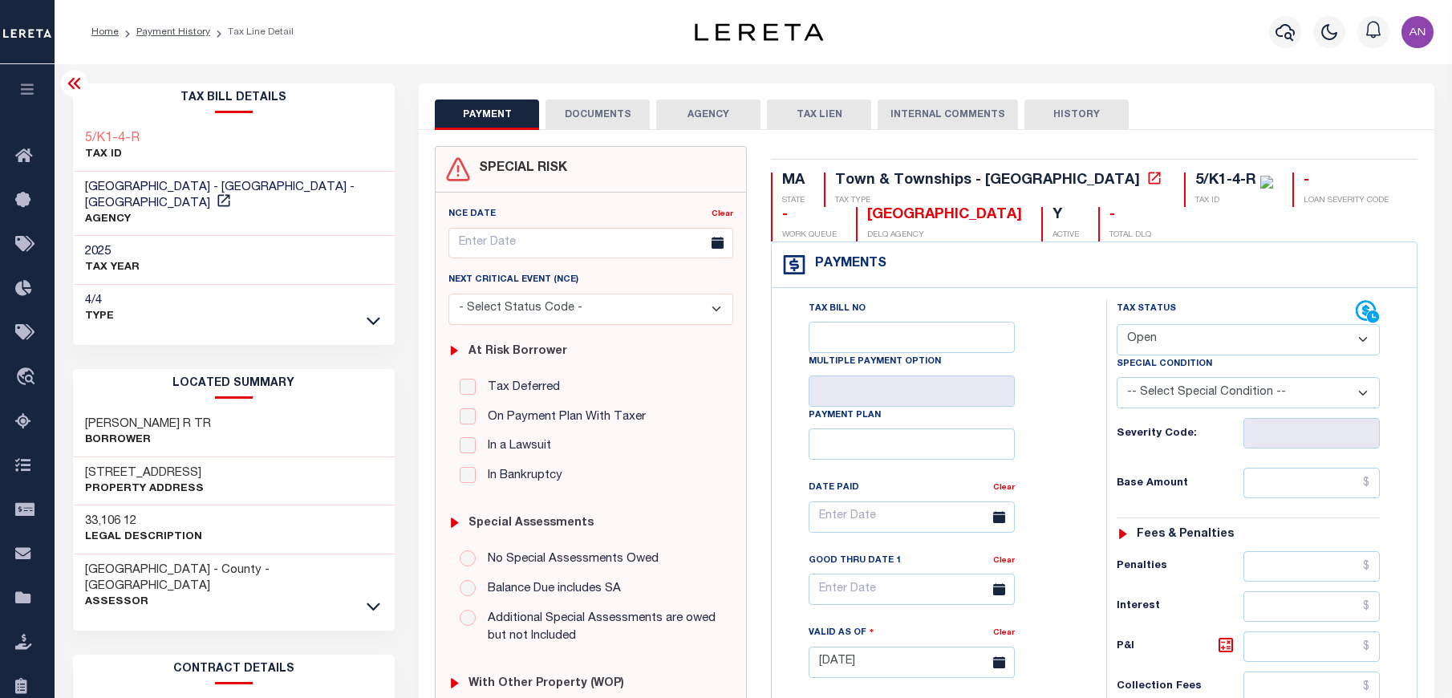
click at [589, 115] on button "DOCUMENTS" at bounding box center [598, 114] width 104 height 30
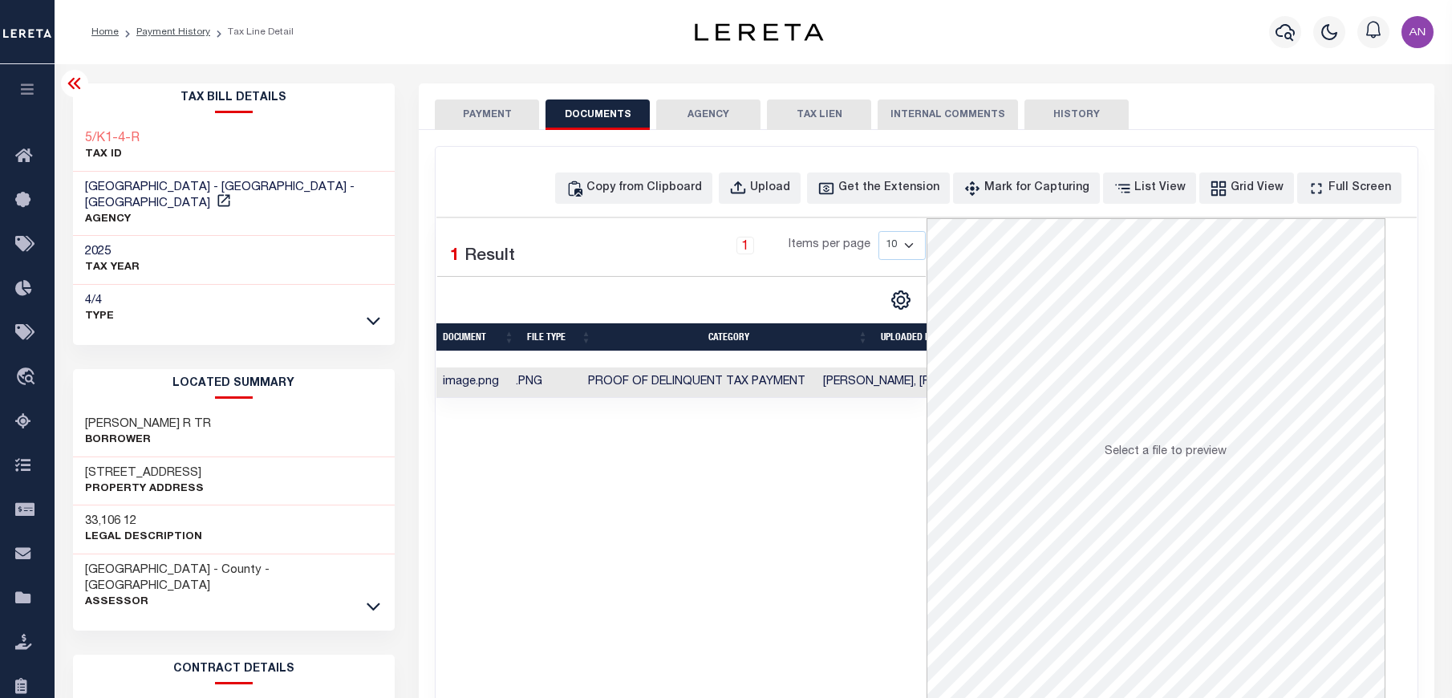
click at [508, 118] on button "PAYMENT" at bounding box center [487, 114] width 104 height 30
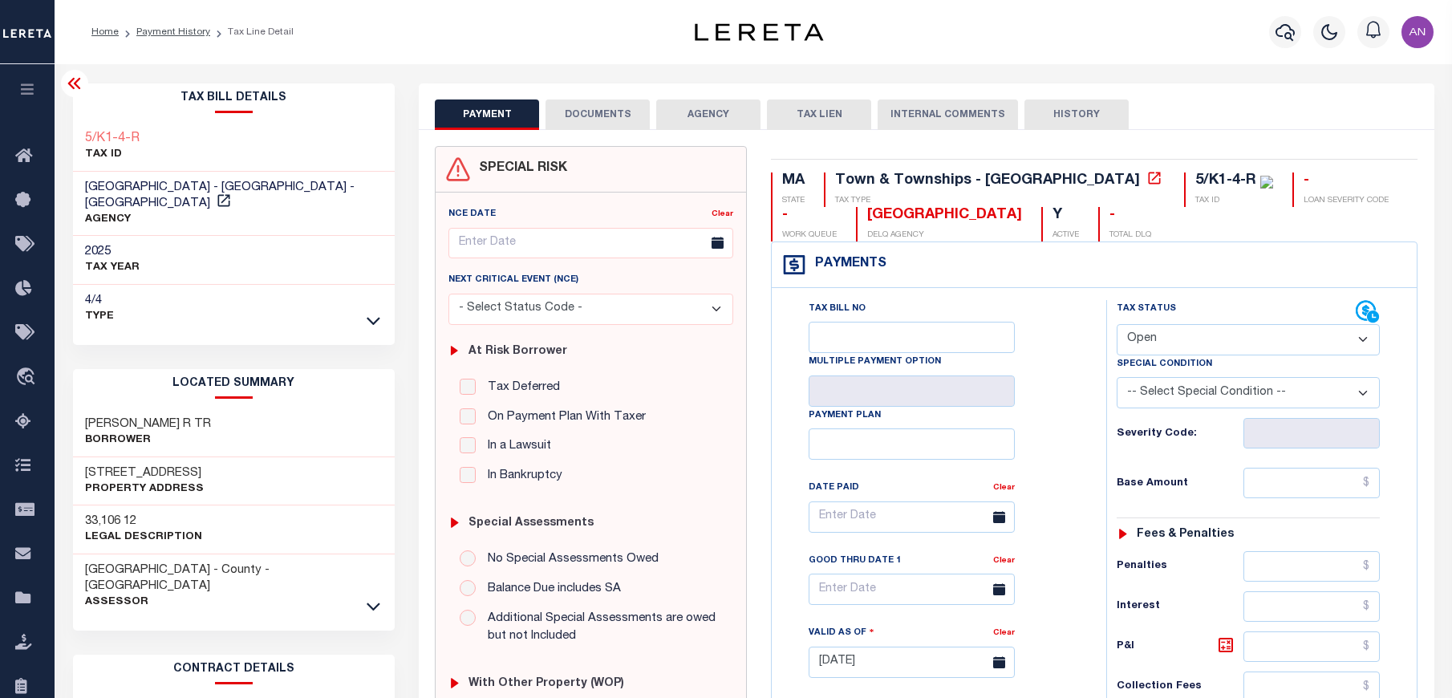
click at [1199, 353] on select "- Select Status Code - Open Due/Unpaid Paid Incomplete No Tax Due Internal Refu…" at bounding box center [1248, 339] width 263 height 31
select select "DUE"
click at [1117, 325] on select "- Select Status Code - Open Due/Unpaid Paid Incomplete No Tax Due Internal Refu…" at bounding box center [1248, 339] width 263 height 31
type input "09/11/2025"
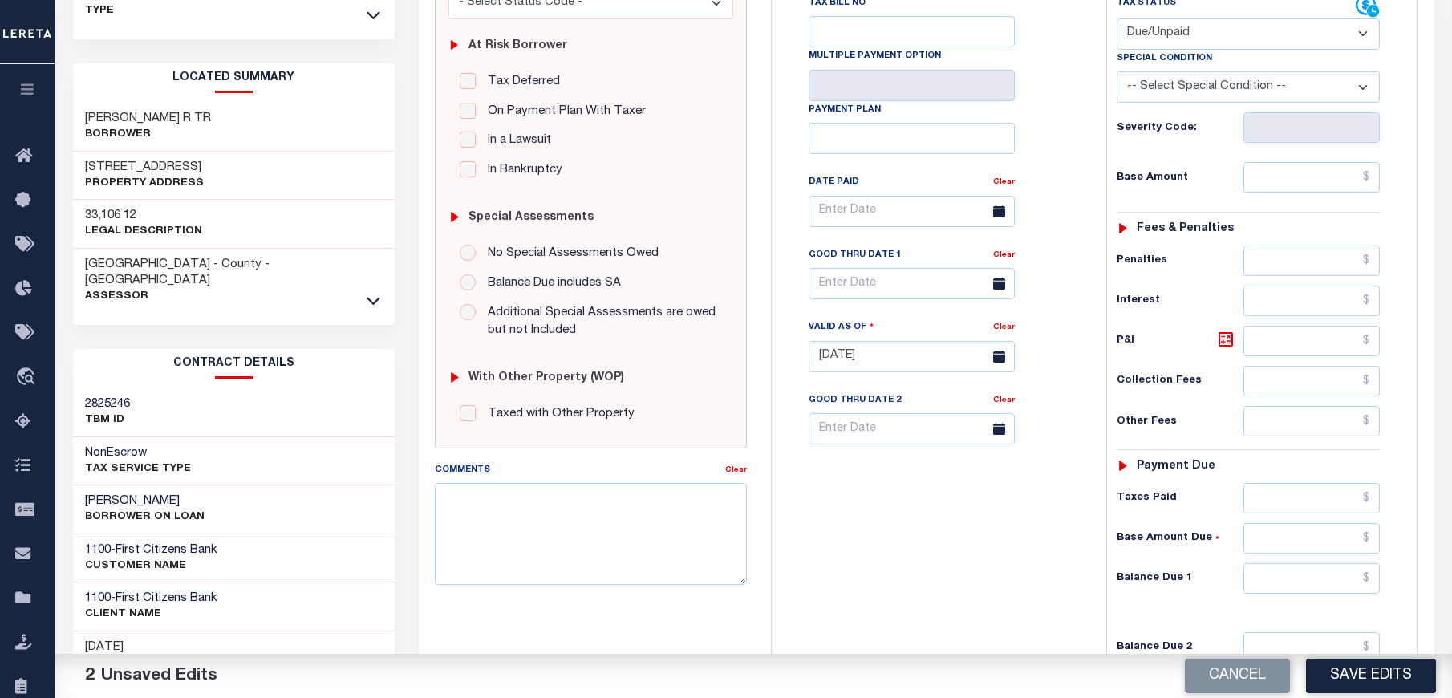
scroll to position [361, 0]
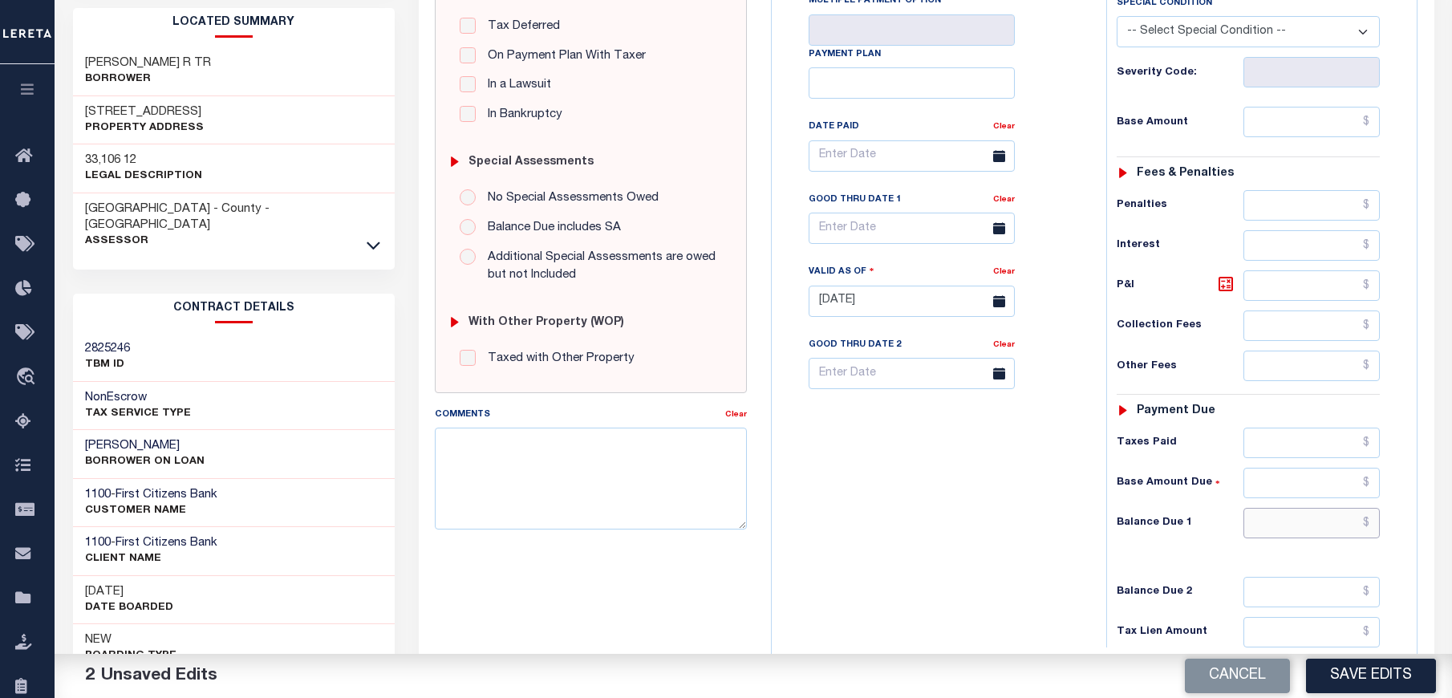
click at [1287, 521] on input "text" at bounding box center [1311, 523] width 137 height 30
paste input "12,027.52"
type input "$12,027.52"
click at [1290, 448] on input "text" at bounding box center [1311, 443] width 137 height 30
click at [1297, 130] on input "text" at bounding box center [1311, 122] width 137 height 30
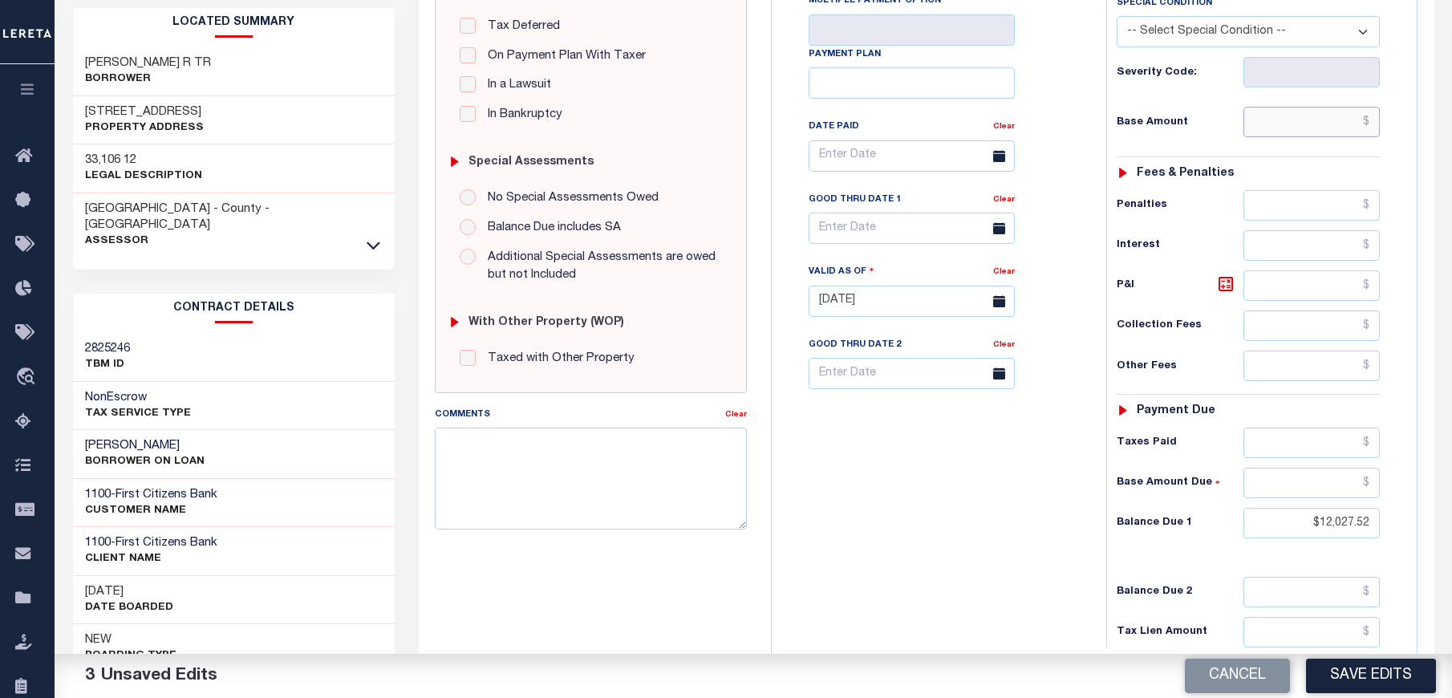
paste input "11,439.20"
type input "$11,439.20"
click at [1222, 285] on icon at bounding box center [1225, 283] width 19 height 19
type input "$588.32"
click at [863, 231] on input "text" at bounding box center [912, 228] width 206 height 31
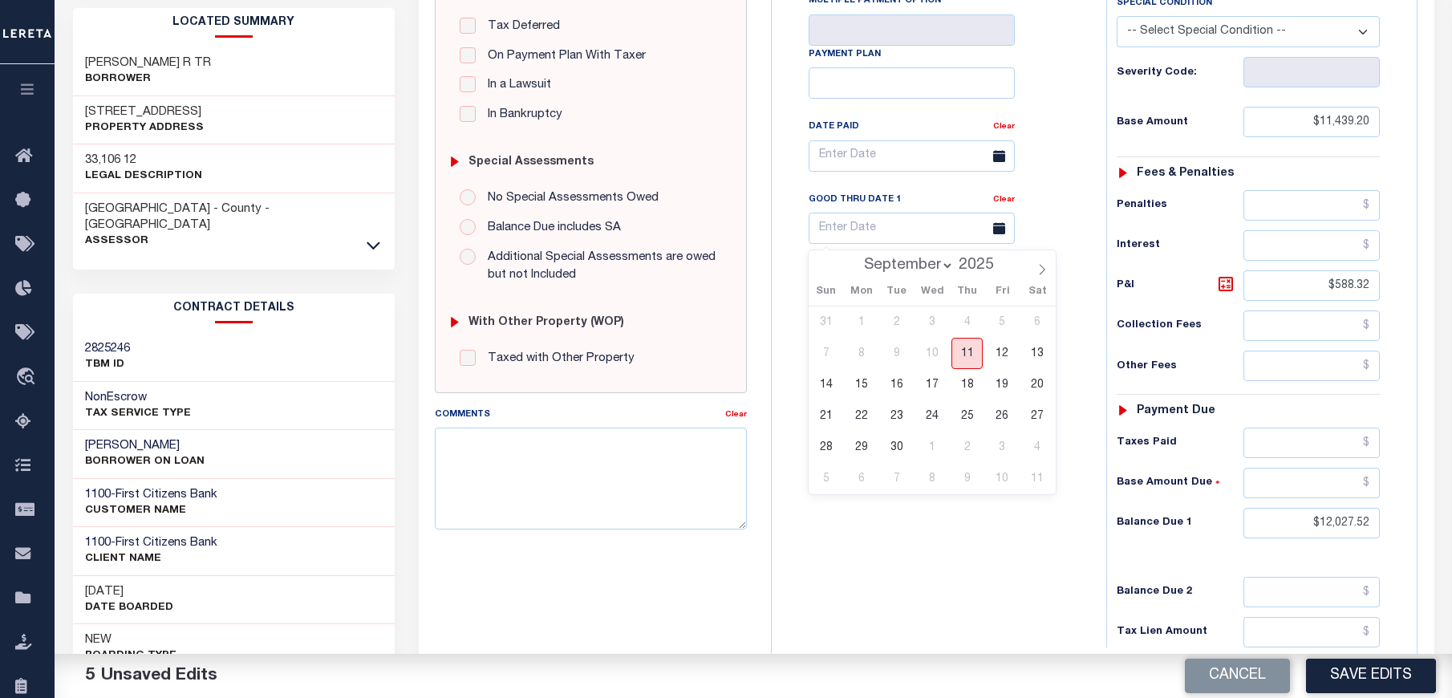
click at [967, 345] on span "11" at bounding box center [966, 353] width 31 height 31
type input "09/11/2025"
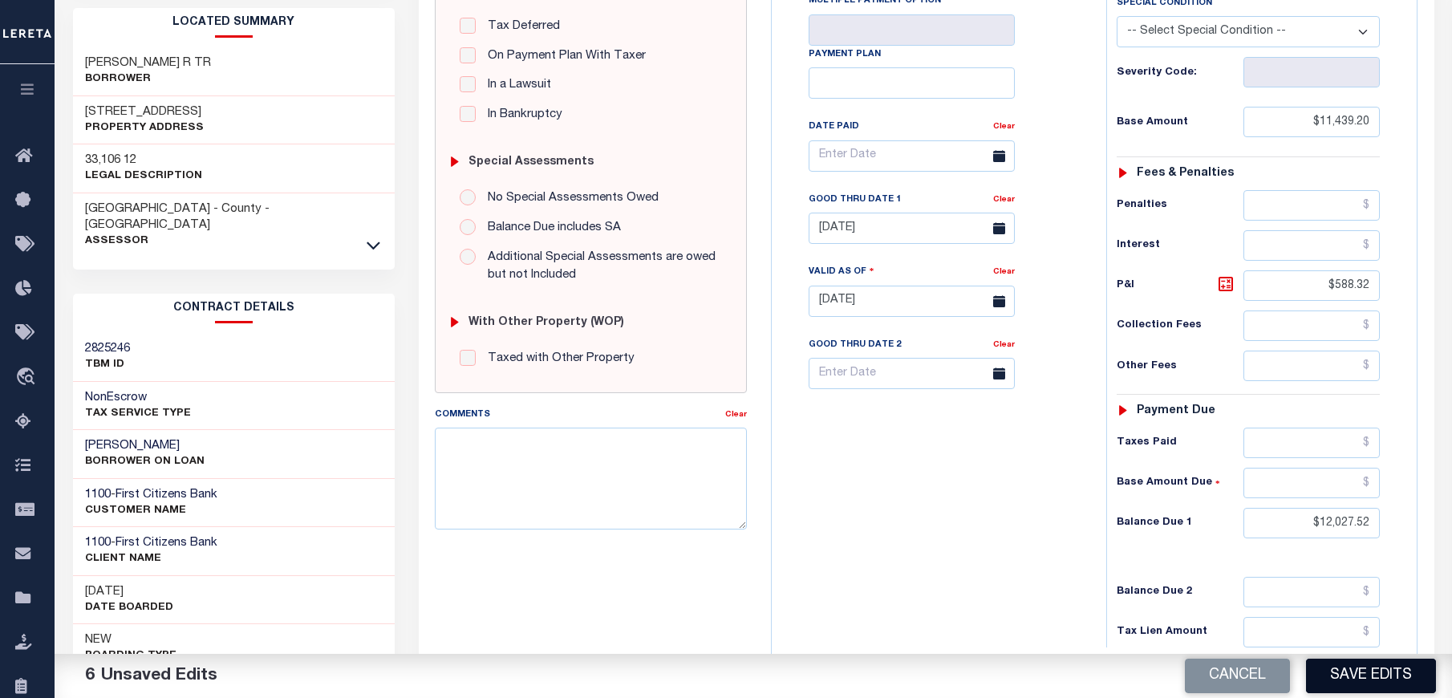
click at [1369, 668] on button "Save Edits" at bounding box center [1371, 676] width 130 height 34
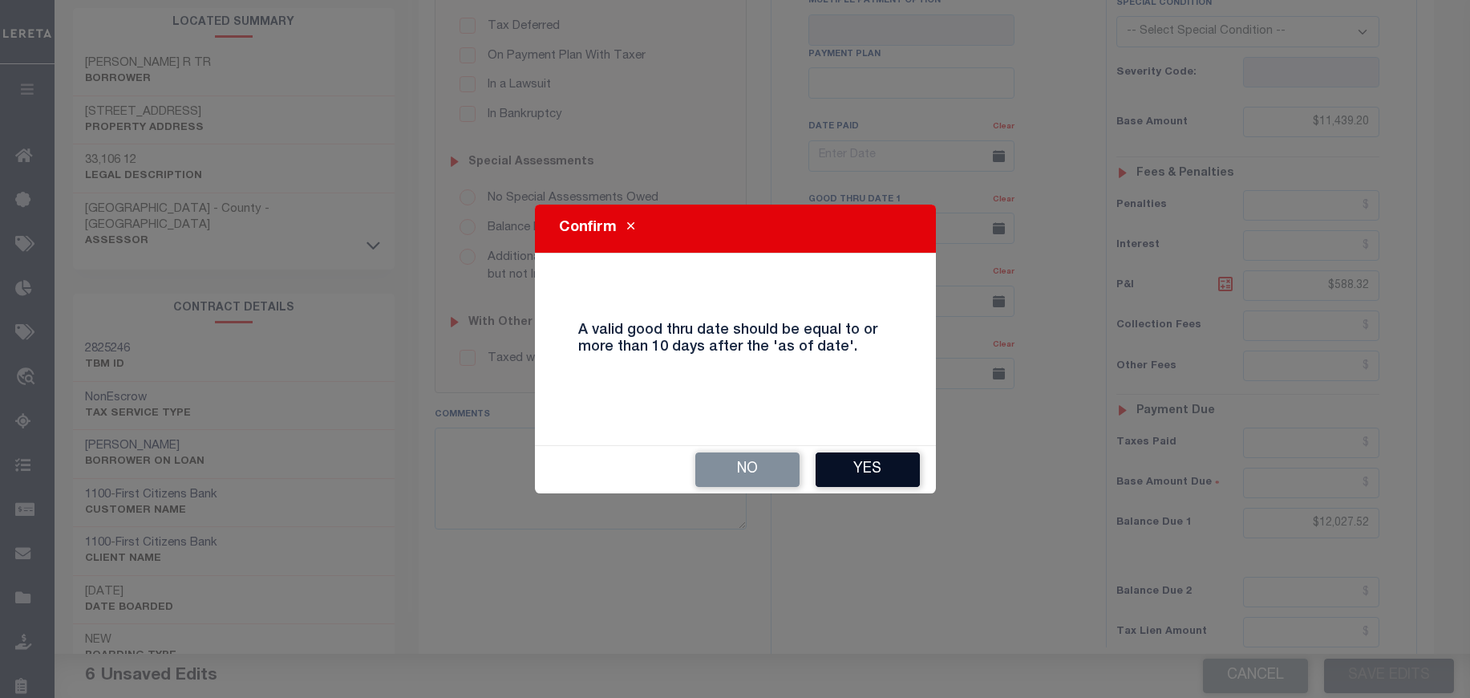
click at [870, 459] on button "Yes" at bounding box center [868, 469] width 104 height 34
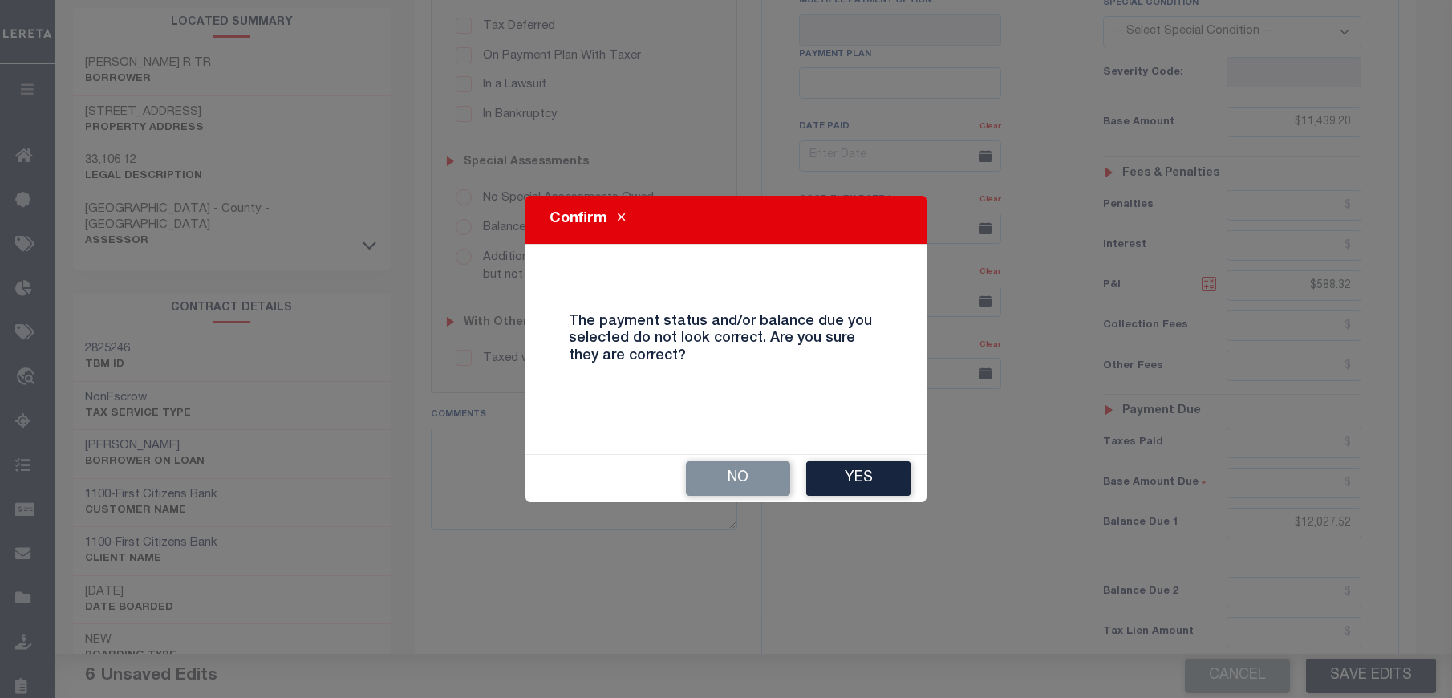
click at [870, 459] on div "No Yes" at bounding box center [725, 478] width 401 height 47
click at [871, 460] on div "No Yes" at bounding box center [725, 478] width 401 height 47
click at [845, 481] on button "Yes" at bounding box center [858, 478] width 104 height 34
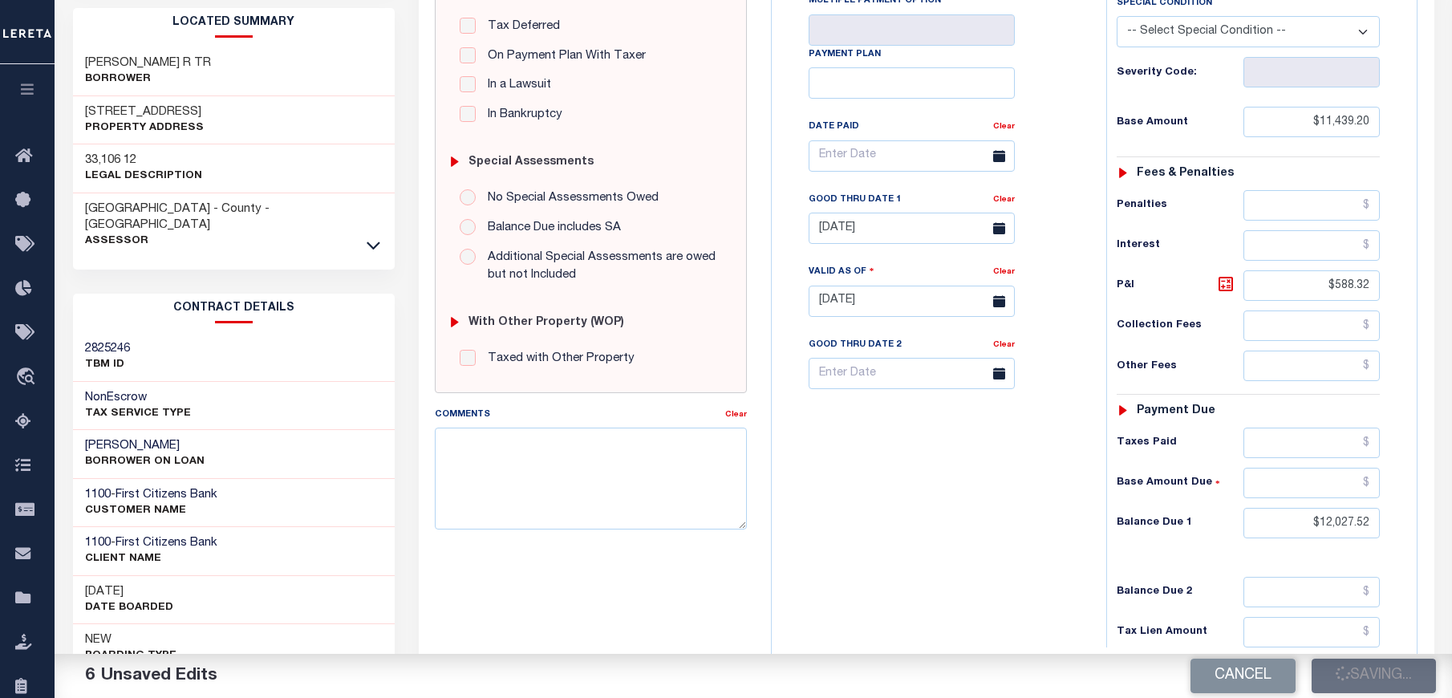
checkbox input "false"
type input "$11,439.2"
type input "$588.32"
type input "$12,027.52"
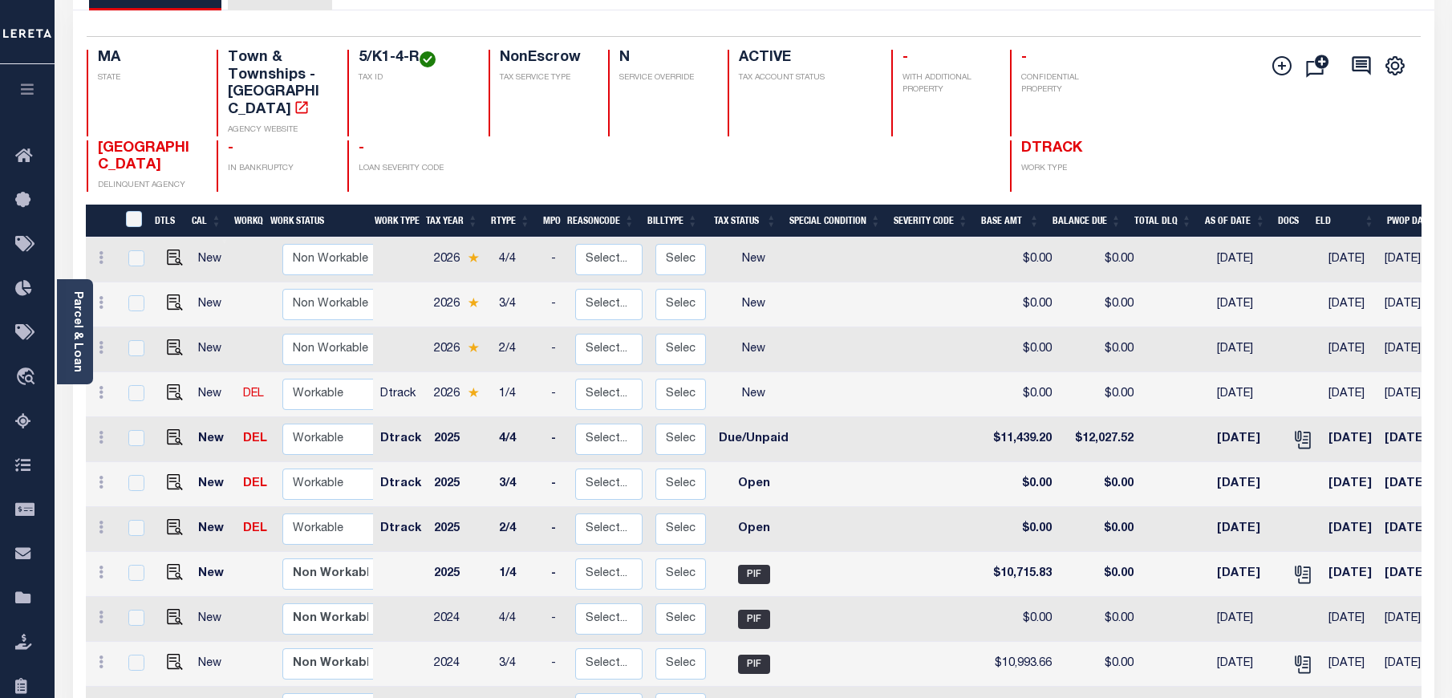
scroll to position [120, 0]
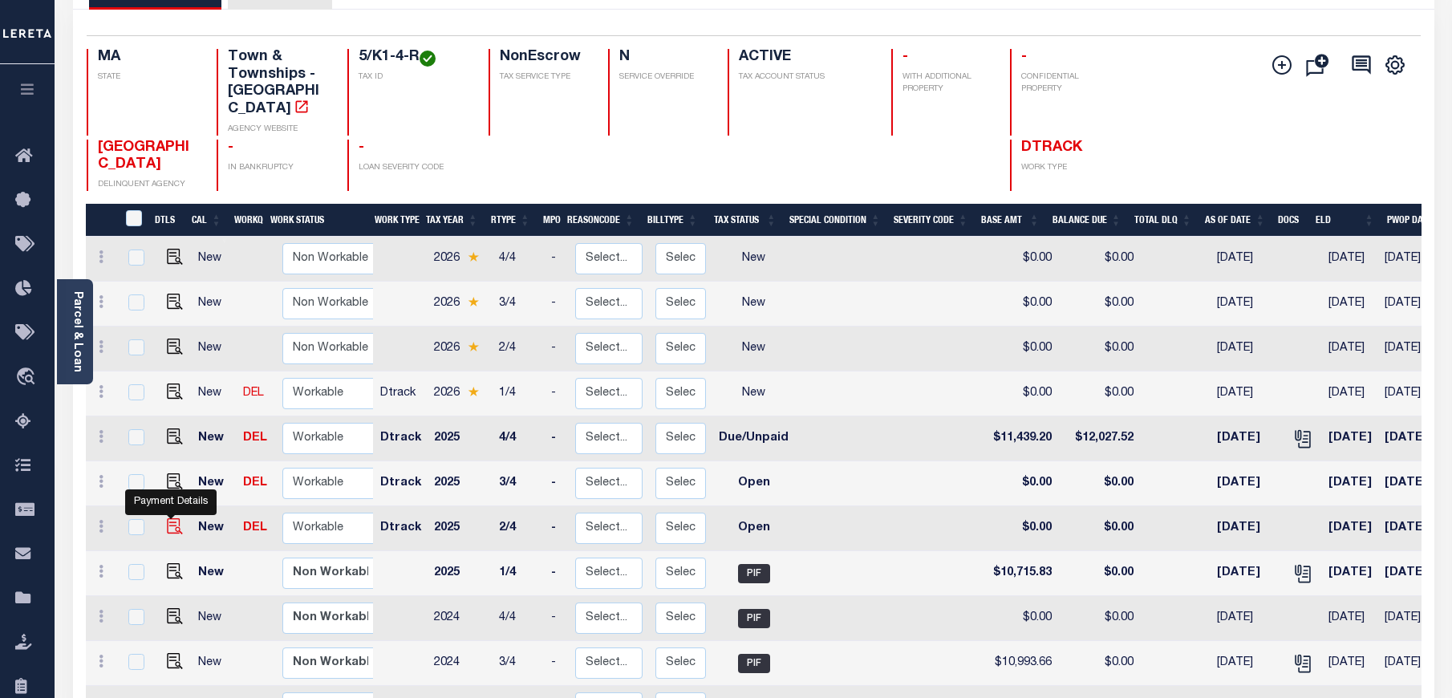
click at [176, 518] on img "" at bounding box center [175, 526] width 16 height 16
checkbox input "true"
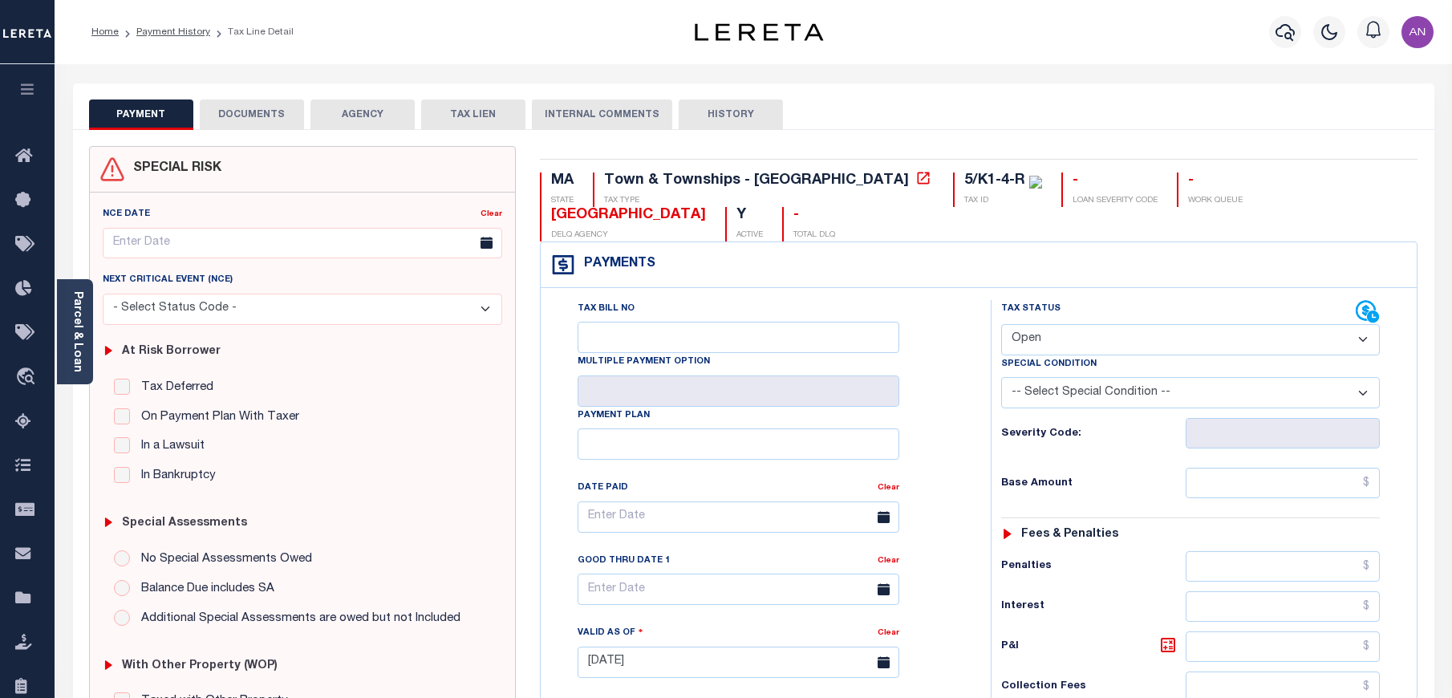
click at [277, 127] on button "DOCUMENTS" at bounding box center [252, 114] width 104 height 30
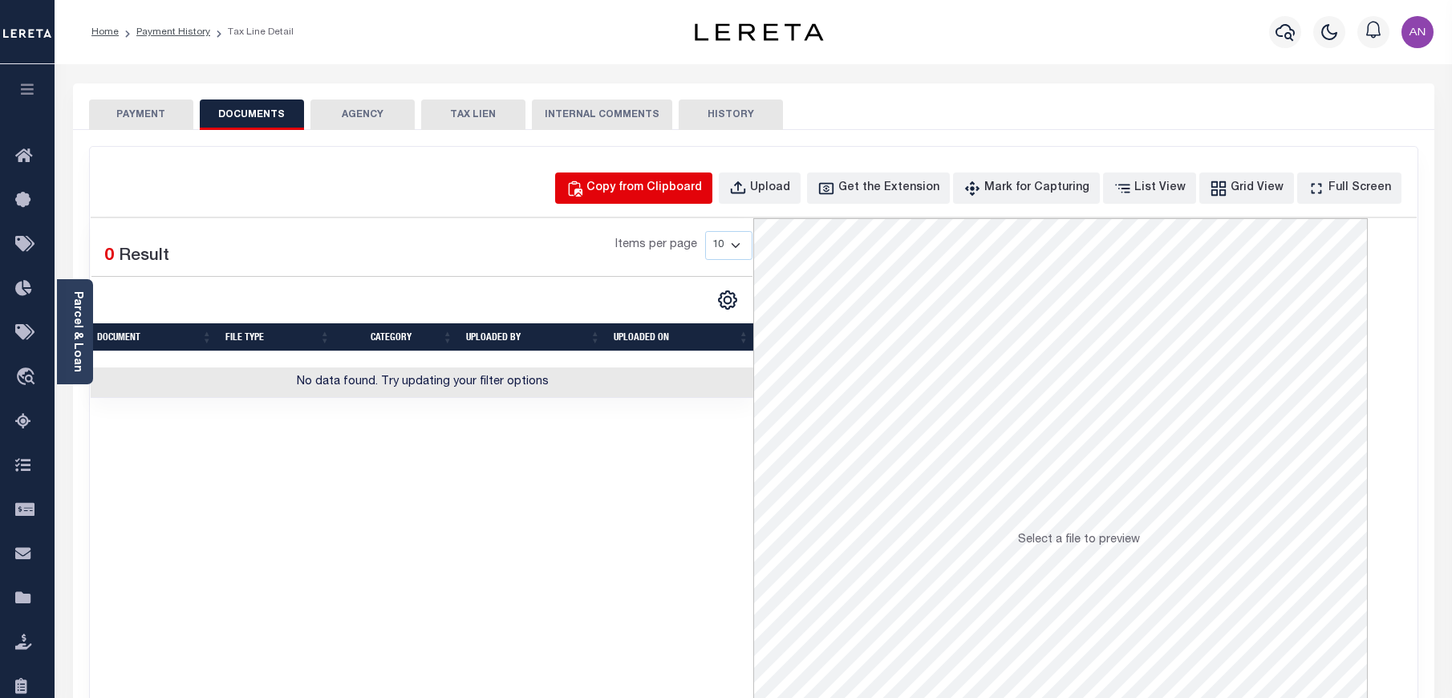
click at [655, 201] on button "Copy from Clipboard" at bounding box center [633, 187] width 157 height 31
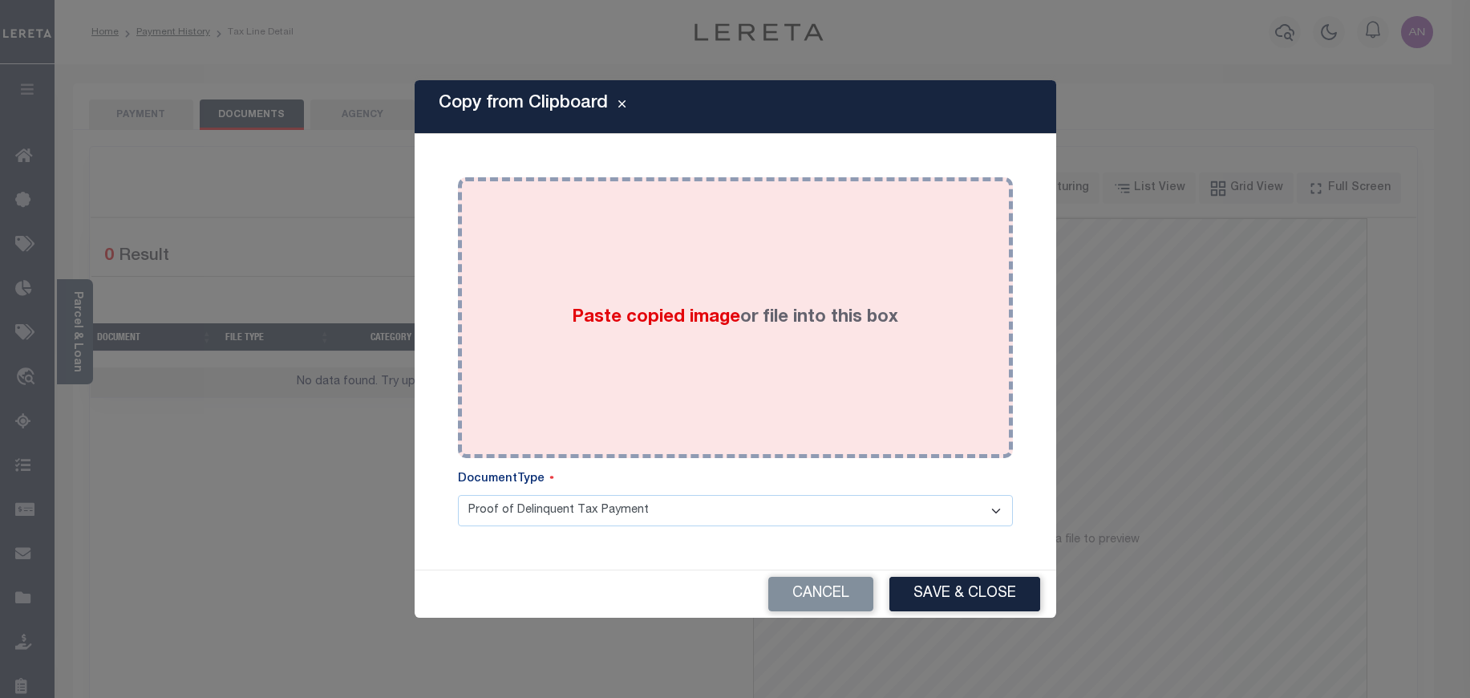
click at [615, 254] on div "Paste copied image or file into this box" at bounding box center [735, 317] width 531 height 257
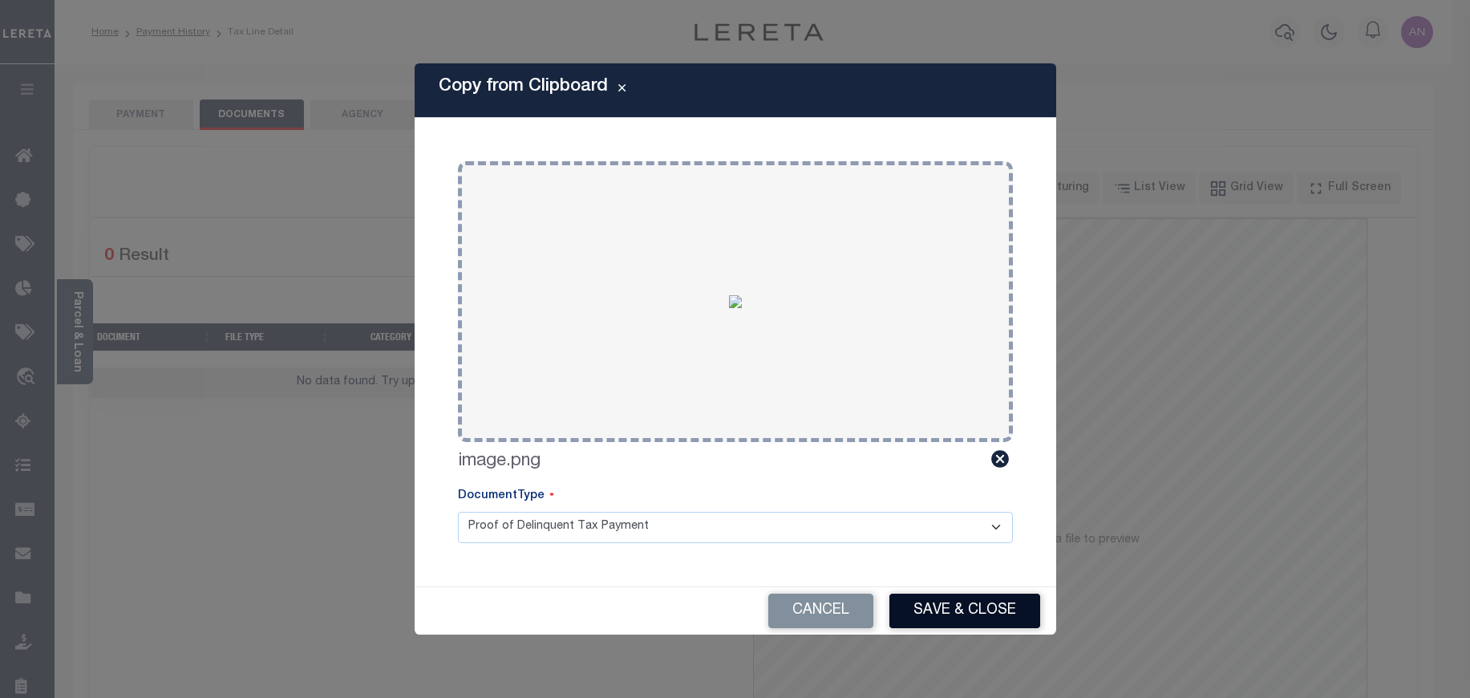
click at [939, 615] on button "Save & Close" at bounding box center [965, 611] width 151 height 34
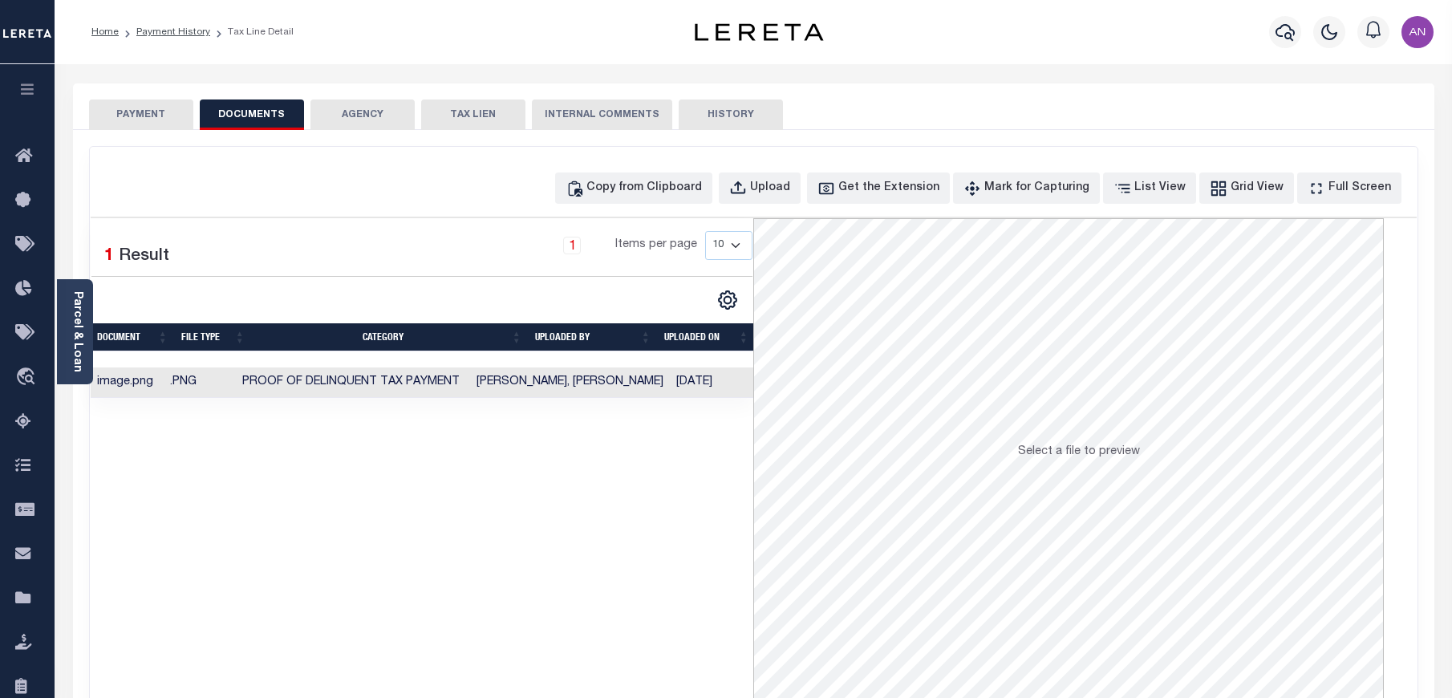
click at [142, 118] on button "PAYMENT" at bounding box center [141, 114] width 104 height 30
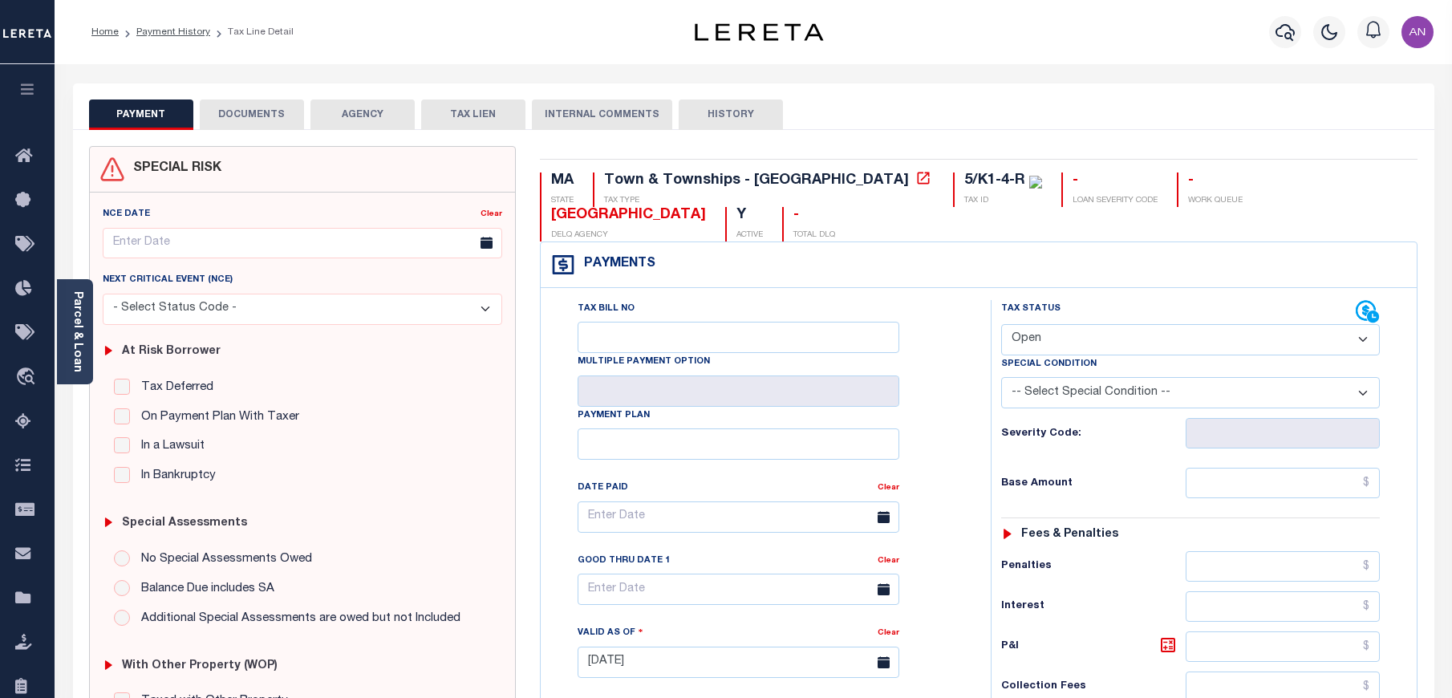
click at [1131, 324] on select "- Select Status Code - Open Due/Unpaid Paid Incomplete No Tax Due Internal Refu…" at bounding box center [1190, 339] width 379 height 31
select select "PYD"
click at [1001, 324] on select "- Select Status Code - Open Due/Unpaid Paid Incomplete No Tax Due Internal Refu…" at bounding box center [1190, 339] width 379 height 31
type input "[DATE]"
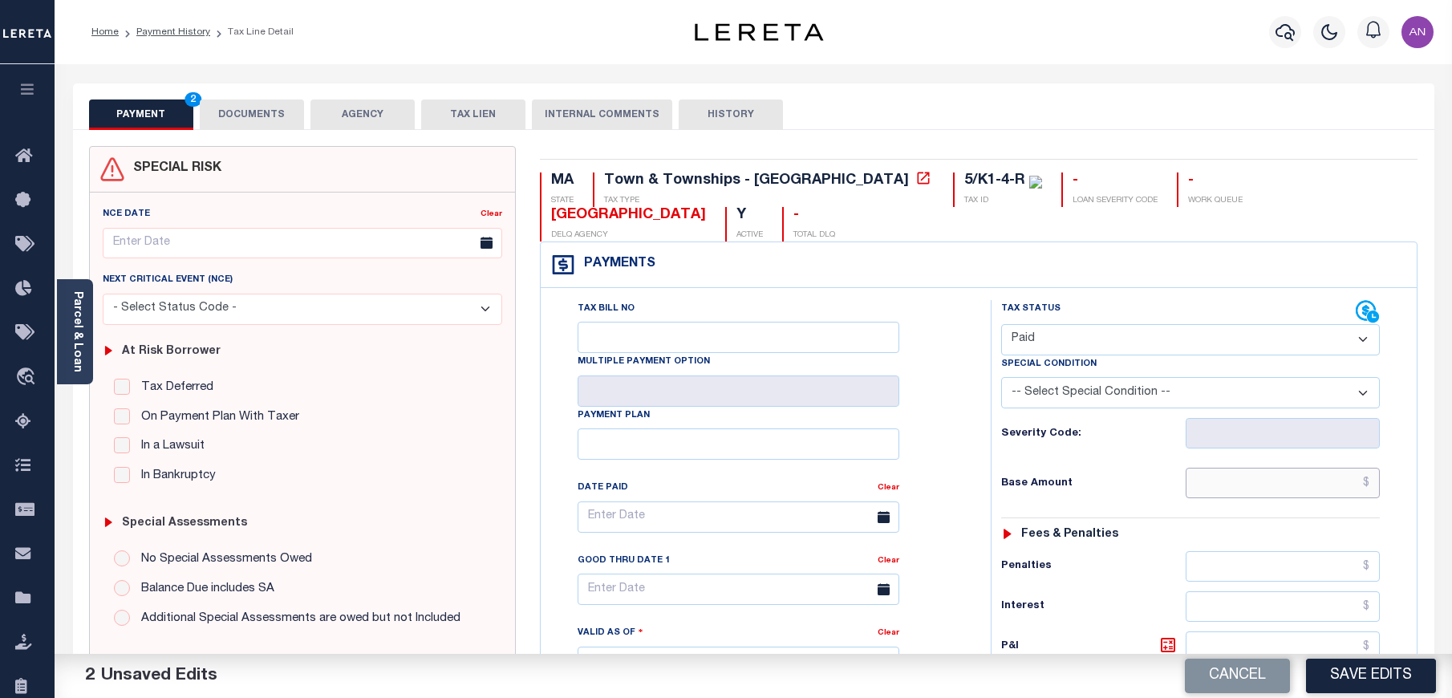
click at [1254, 468] on input "text" at bounding box center [1283, 483] width 195 height 30
type input "$0.00"
click at [1117, 551] on div "Penalties" at bounding box center [1190, 566] width 379 height 30
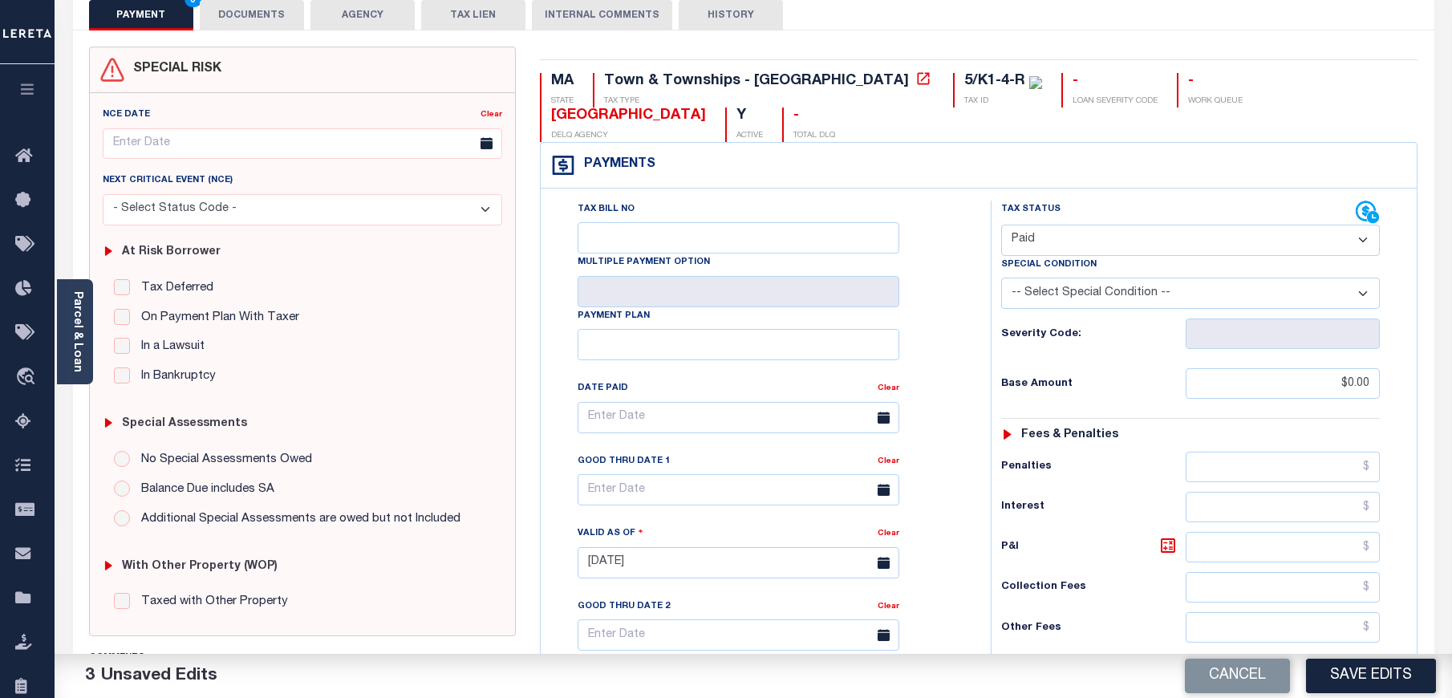
scroll to position [478, 0]
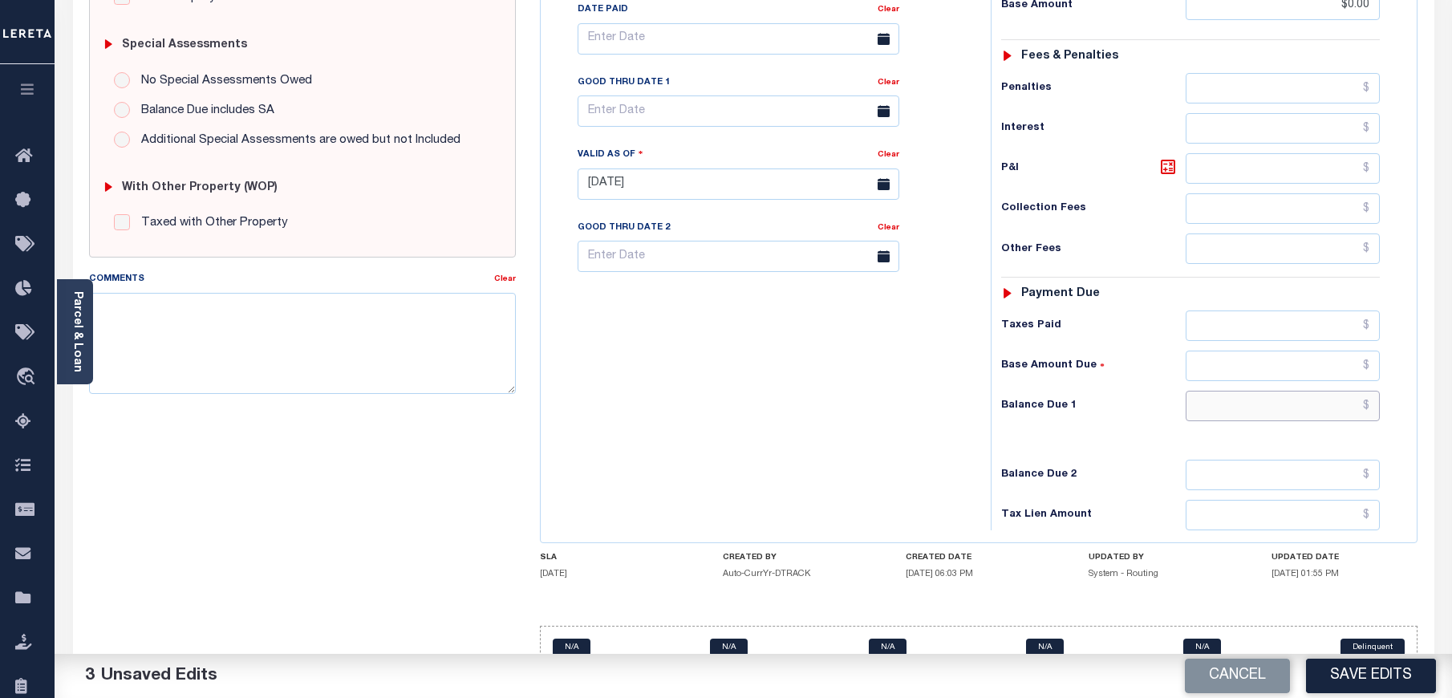
click at [1272, 391] on input "text" at bounding box center [1283, 406] width 195 height 30
type input "$0.00"
click at [1352, 677] on button "Save Edits" at bounding box center [1371, 676] width 130 height 34
checkbox input "false"
type input "$0"
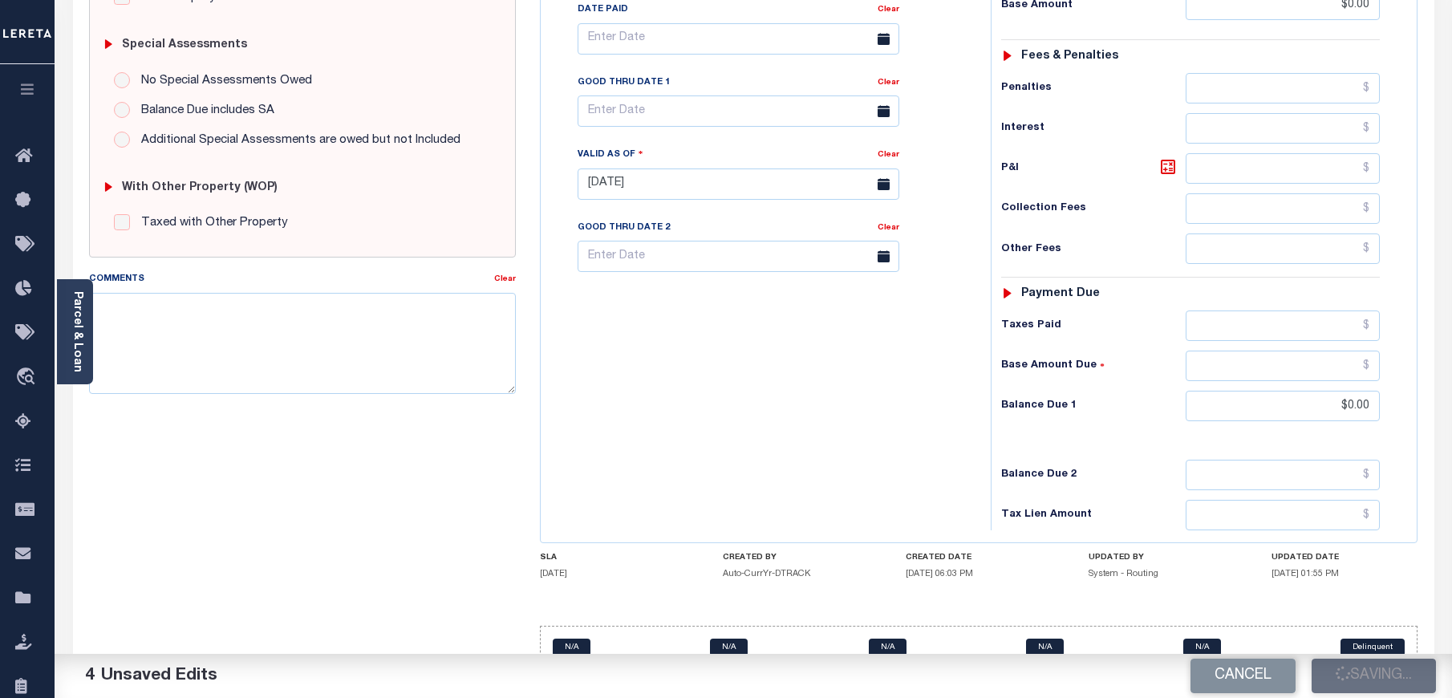
type input "$0"
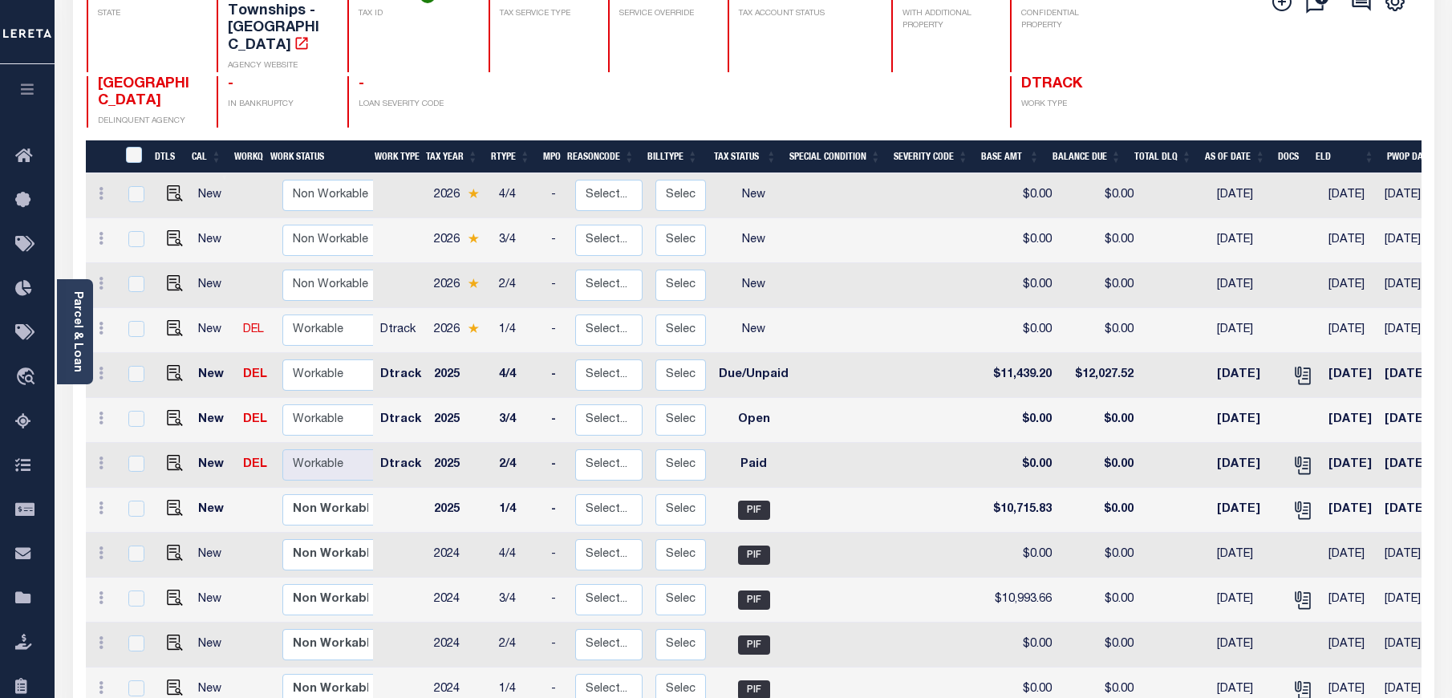
scroll to position [241, 0]
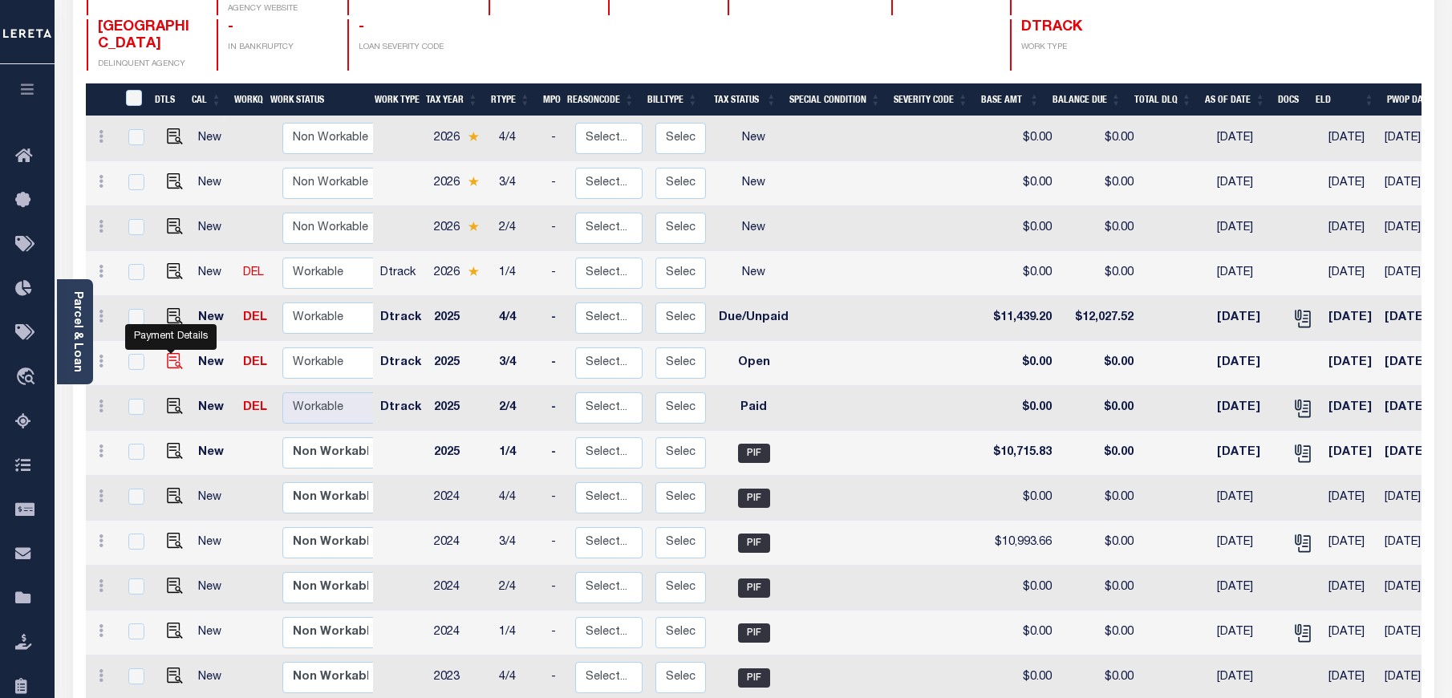
click at [168, 353] on img "" at bounding box center [175, 361] width 16 height 16
checkbox input "true"
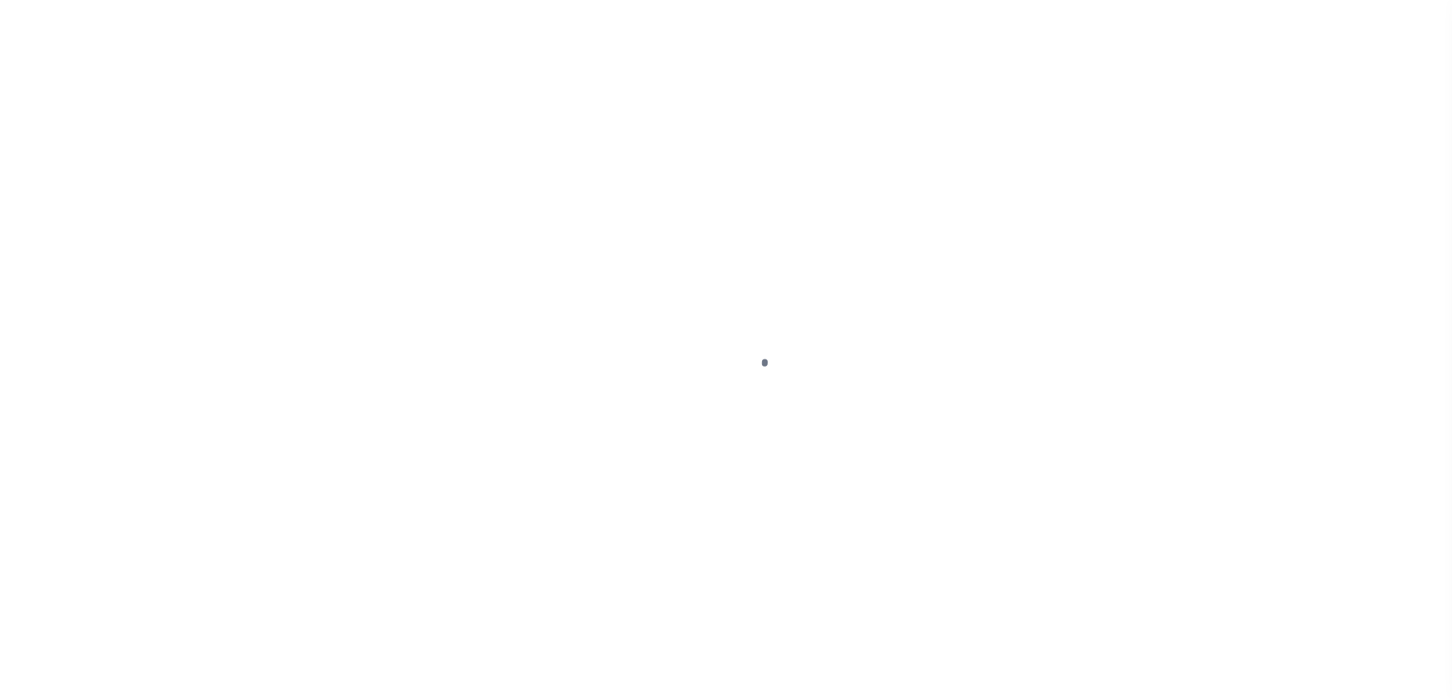
select select "OP2"
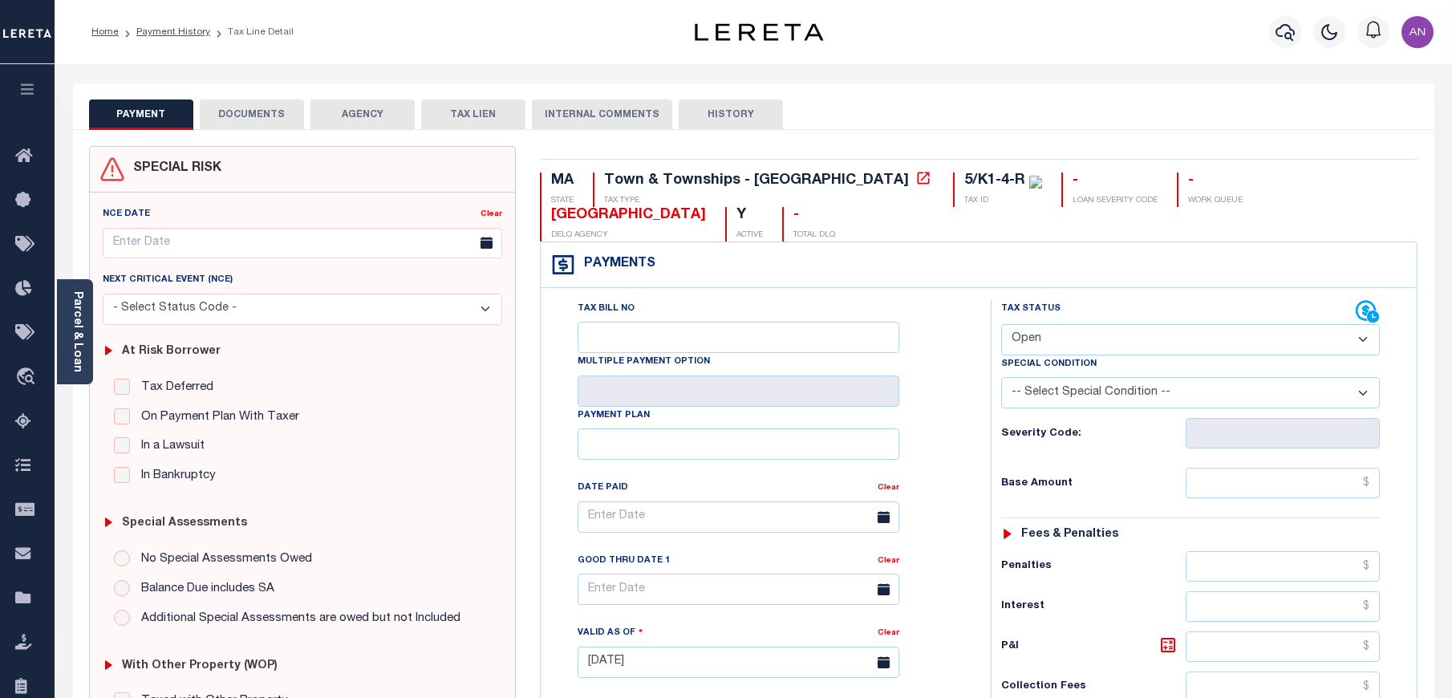
click at [259, 117] on button "DOCUMENTS" at bounding box center [252, 114] width 104 height 30
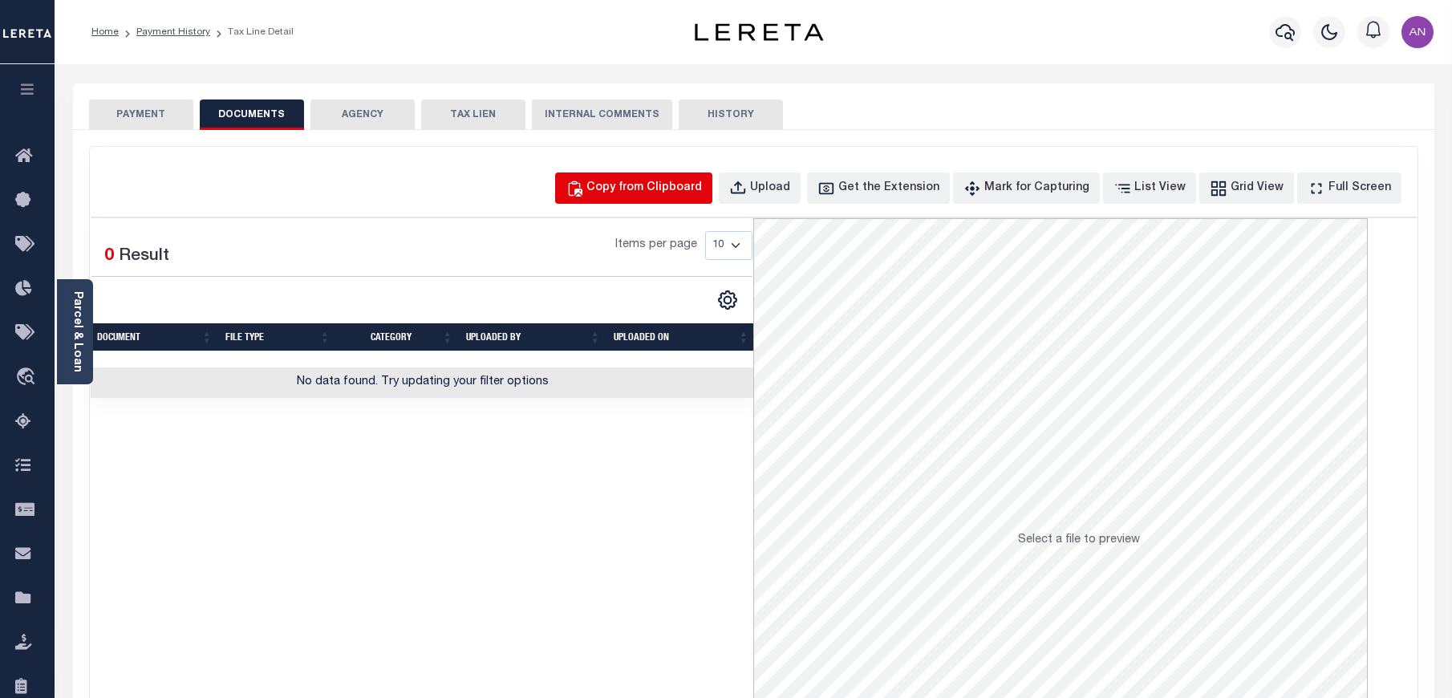
click at [644, 181] on div "Copy from Clipboard" at bounding box center [644, 189] width 116 height 18
select select "POP"
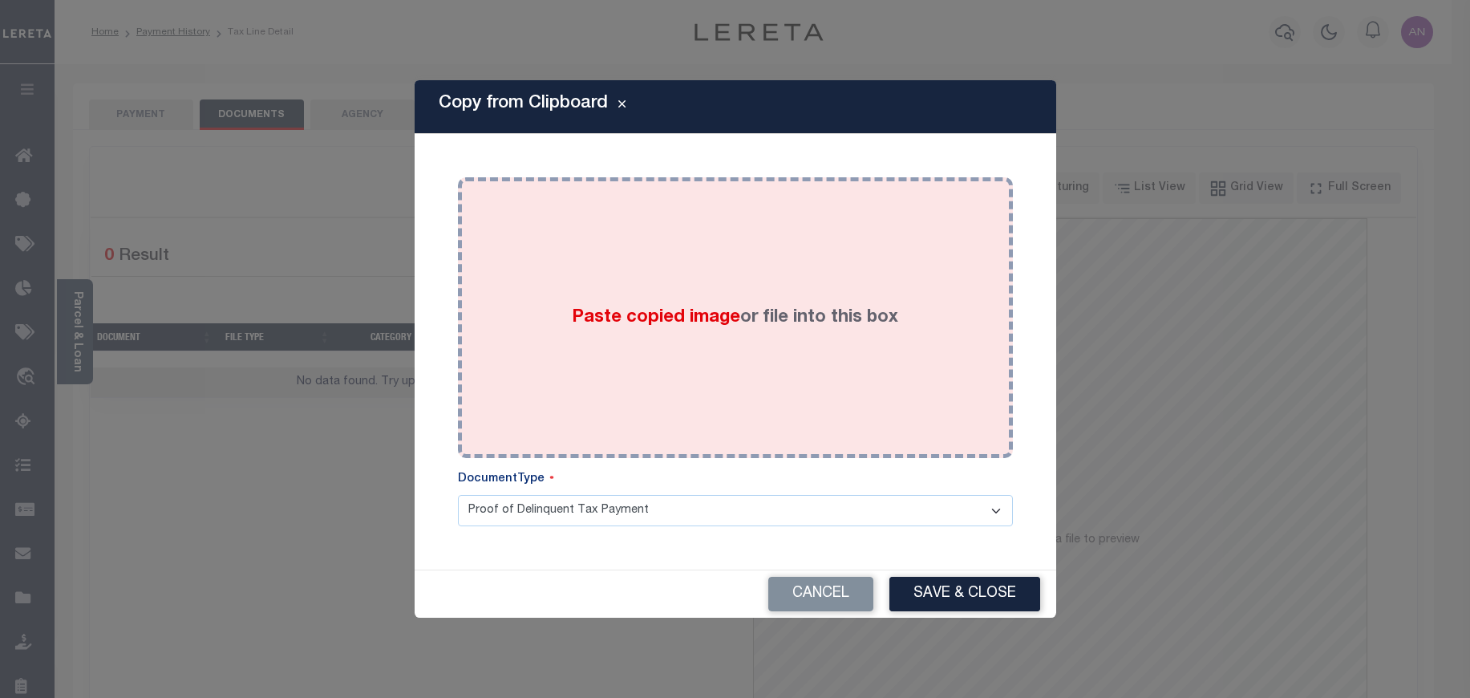
click at [808, 225] on div "Paste copied image or file into this box" at bounding box center [735, 317] width 531 height 257
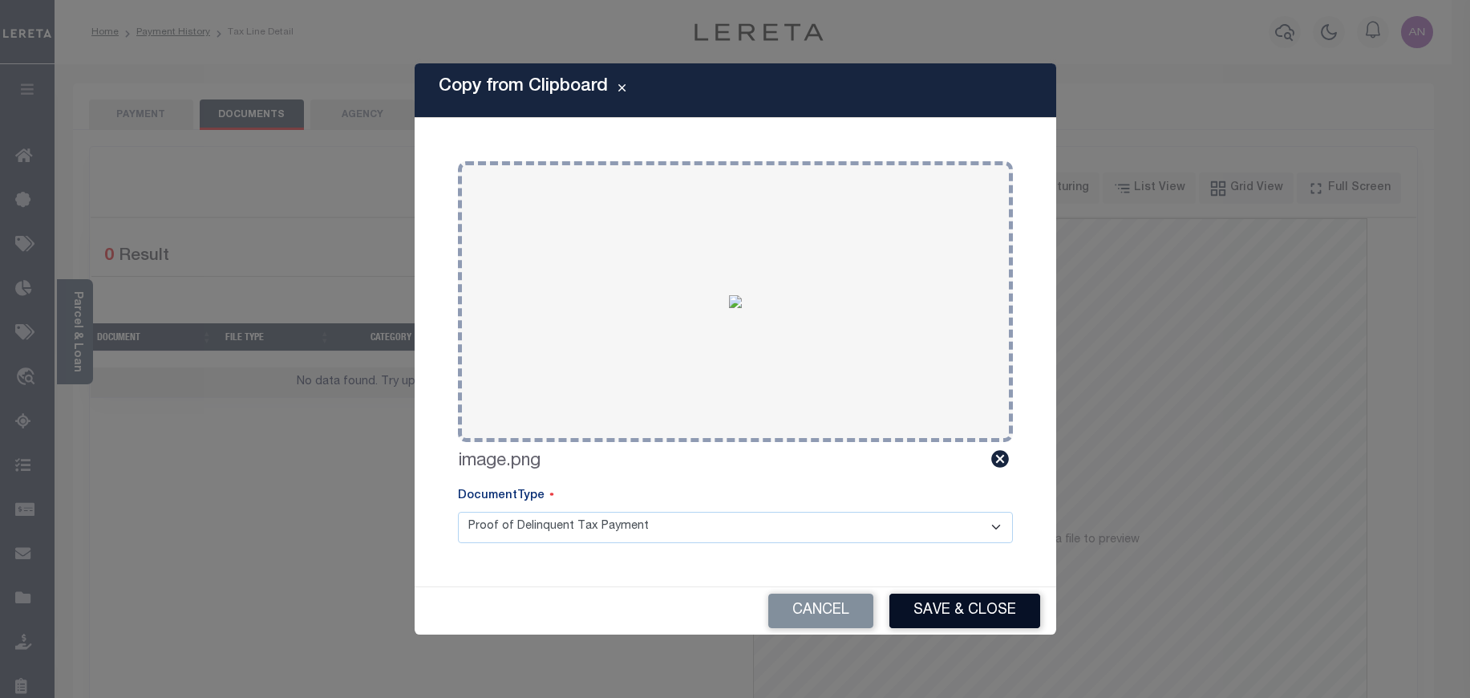
click at [972, 621] on button "Save & Close" at bounding box center [965, 611] width 151 height 34
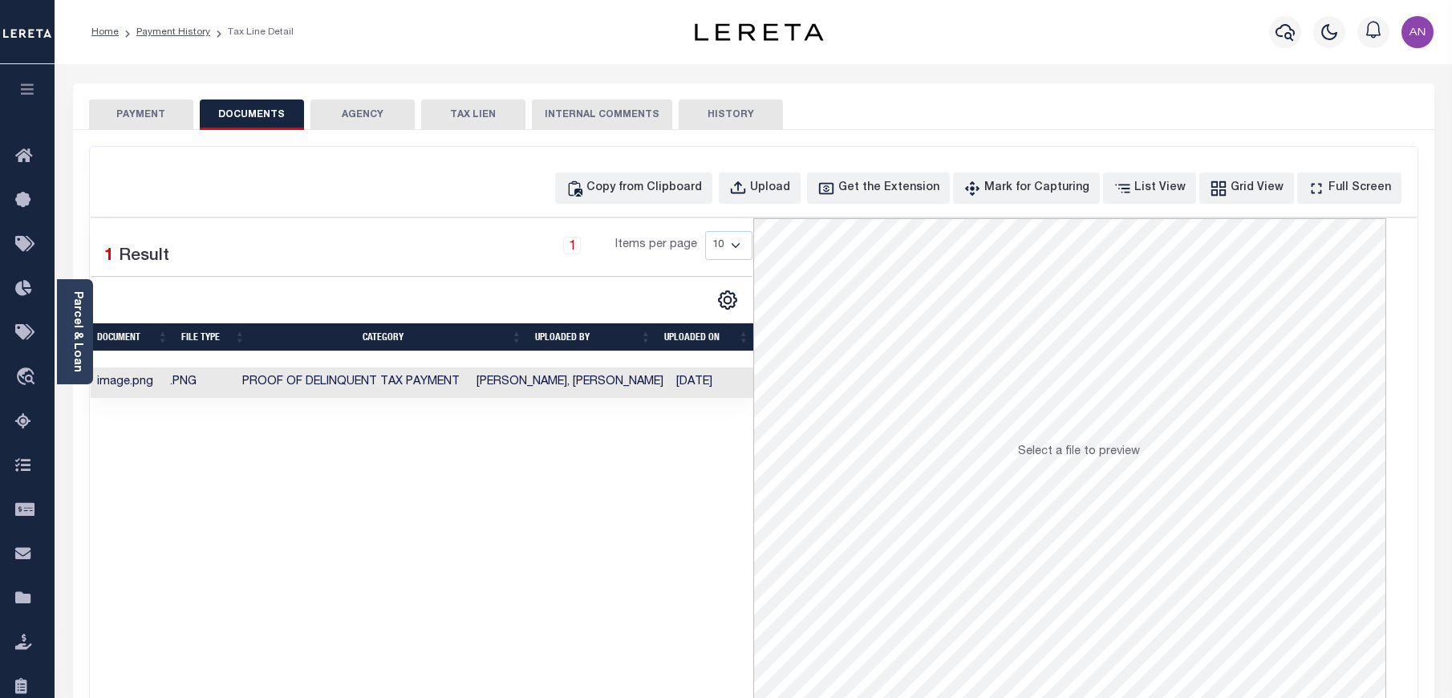
click at [154, 121] on button "PAYMENT" at bounding box center [141, 114] width 104 height 30
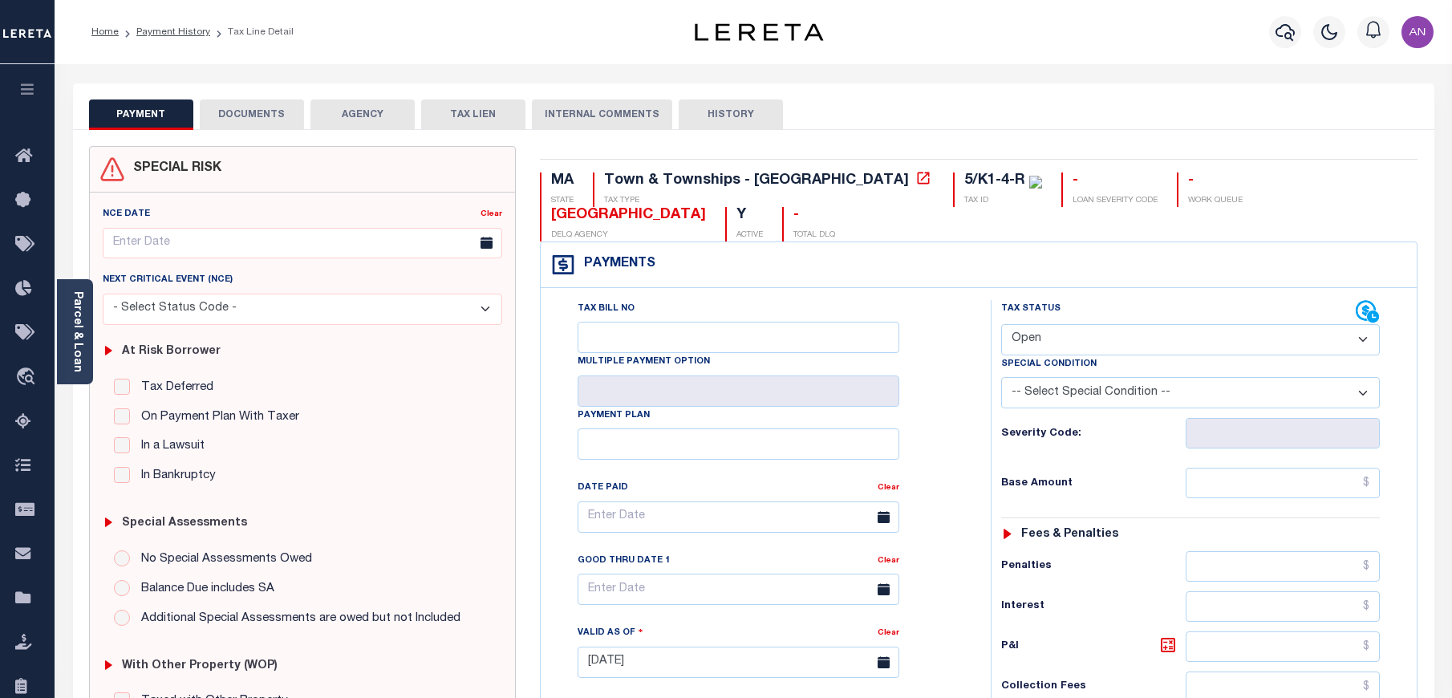
click at [1116, 324] on select "- Select Status Code - Open Due/Unpaid Paid Incomplete No Tax Due Internal Refu…" at bounding box center [1190, 339] width 379 height 31
select select "PYD"
click at [1001, 324] on select "- Select Status Code - Open Due/Unpaid Paid Incomplete No Tax Due Internal Refu…" at bounding box center [1190, 339] width 379 height 31
type input "[DATE]"
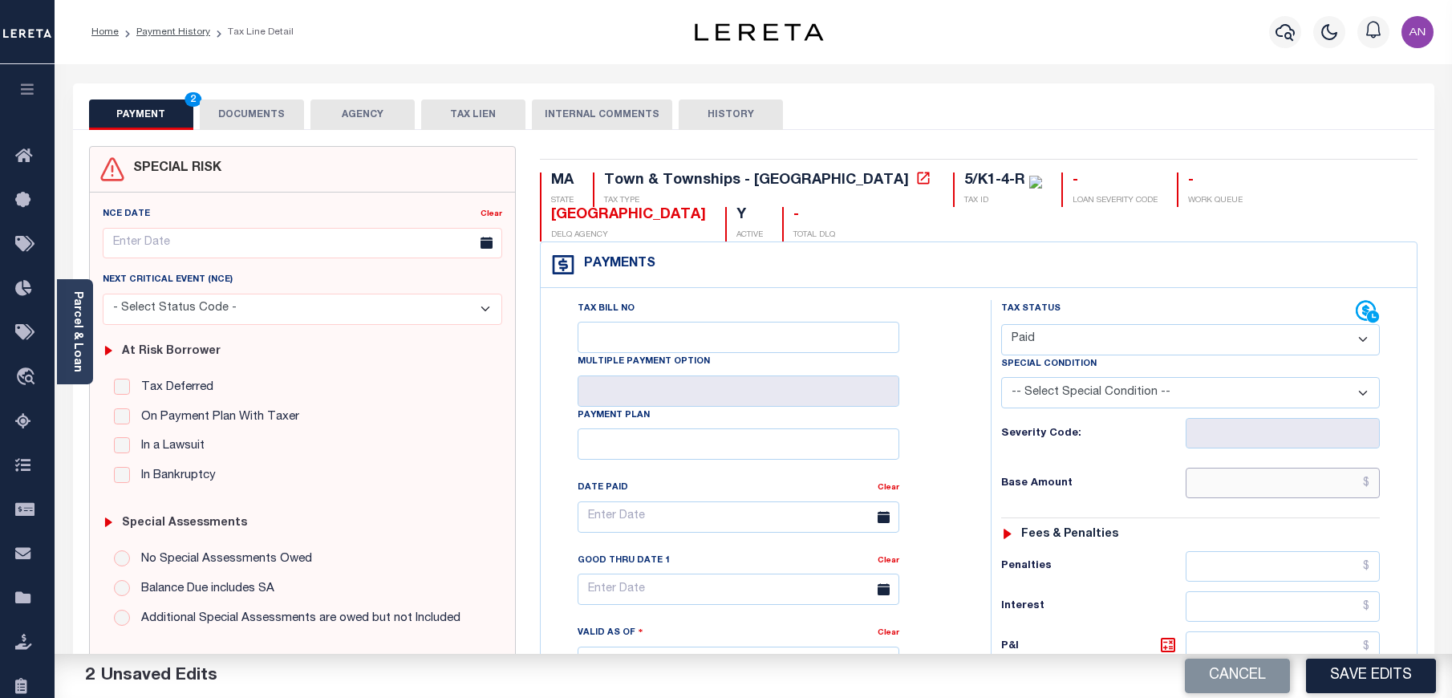
click at [1261, 468] on input "text" at bounding box center [1283, 483] width 195 height 30
type input "$0.00"
click at [971, 456] on div "Tax Bill No Multiple Payment Option Payment Plan Clear" at bounding box center [762, 654] width 434 height 708
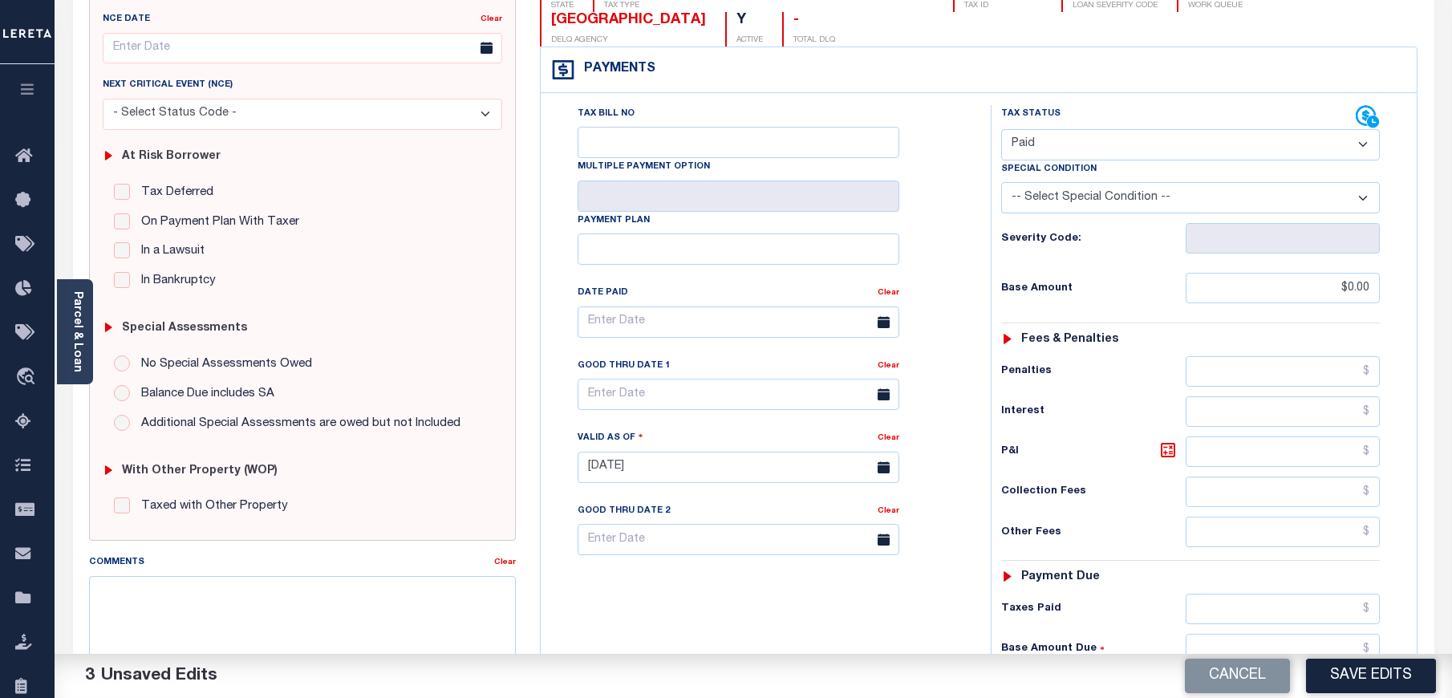
scroll to position [241, 0]
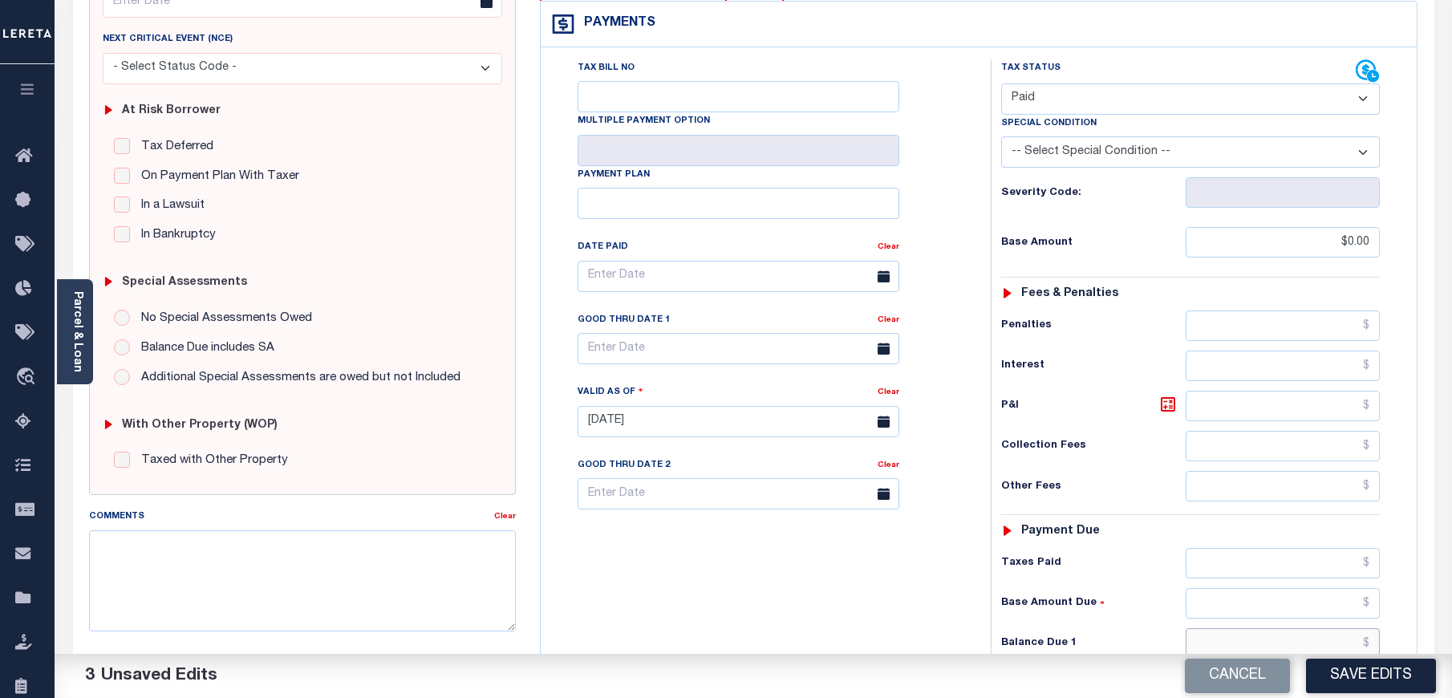
click at [1254, 628] on input "text" at bounding box center [1283, 643] width 195 height 30
type input "$0.00"
click at [946, 613] on div "Tax Bill No Multiple Payment Option Payment Plan Clear" at bounding box center [762, 413] width 434 height 708
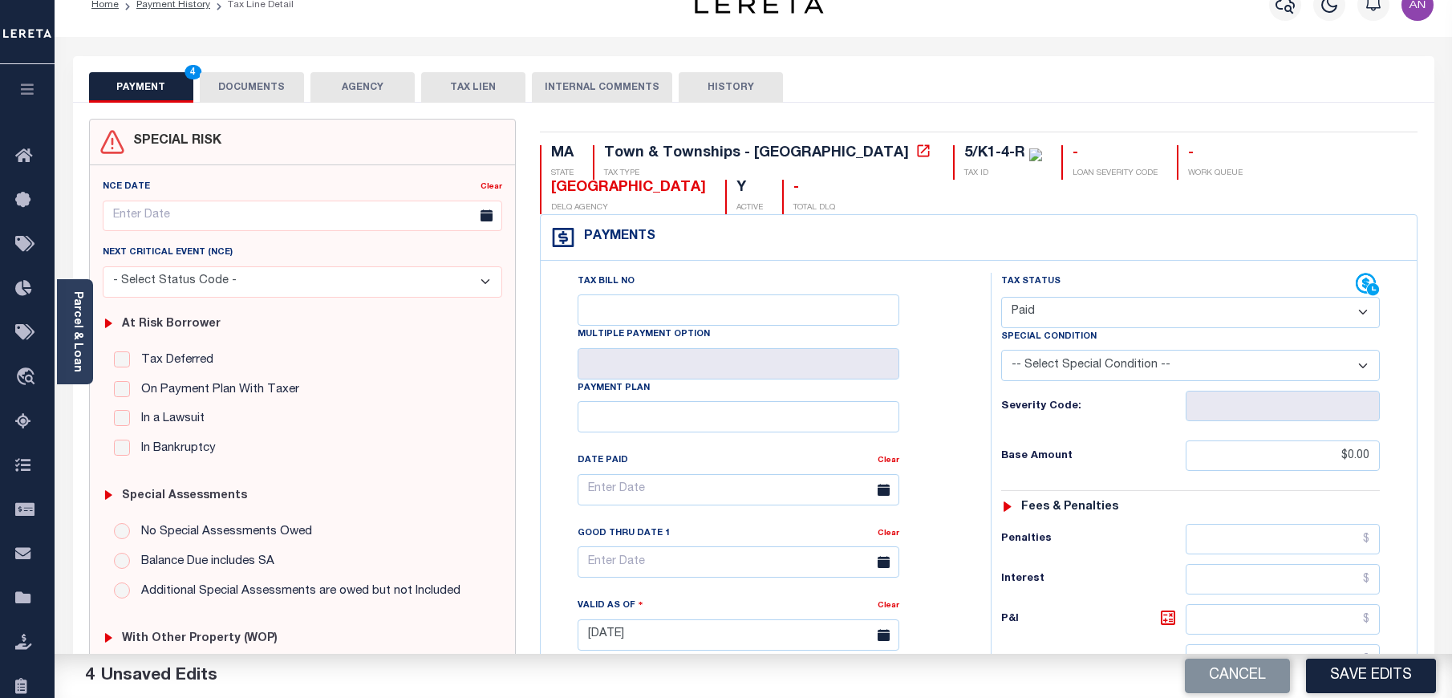
scroll to position [0, 0]
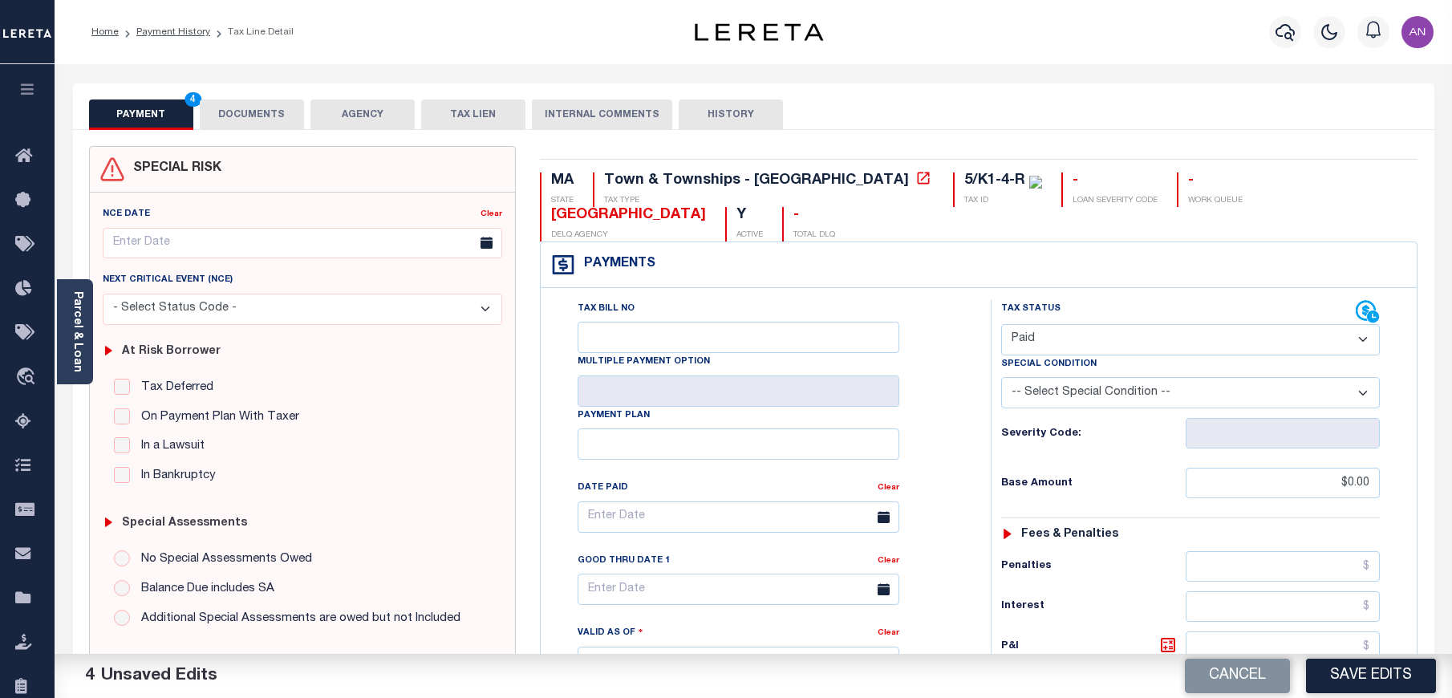
click at [270, 111] on button "DOCUMENTS" at bounding box center [252, 114] width 104 height 30
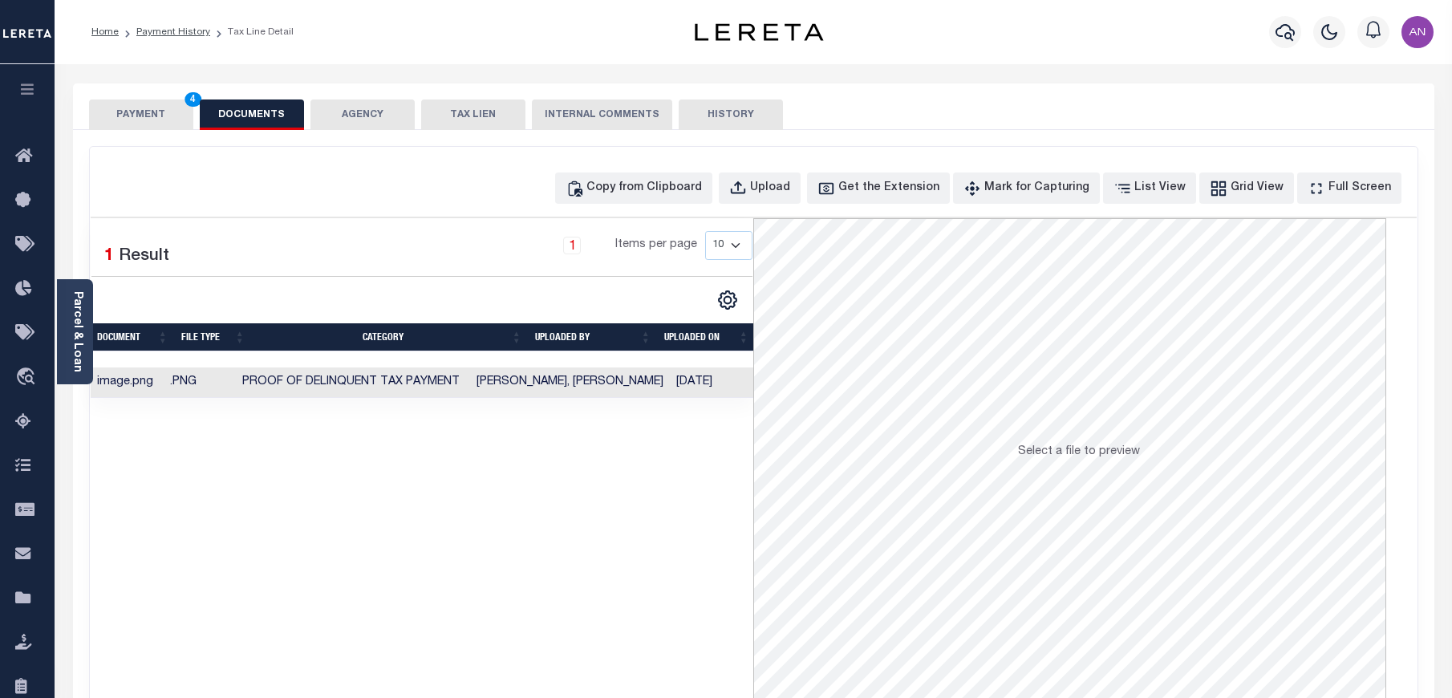
click at [152, 122] on button "PAYMENT 4" at bounding box center [141, 114] width 104 height 30
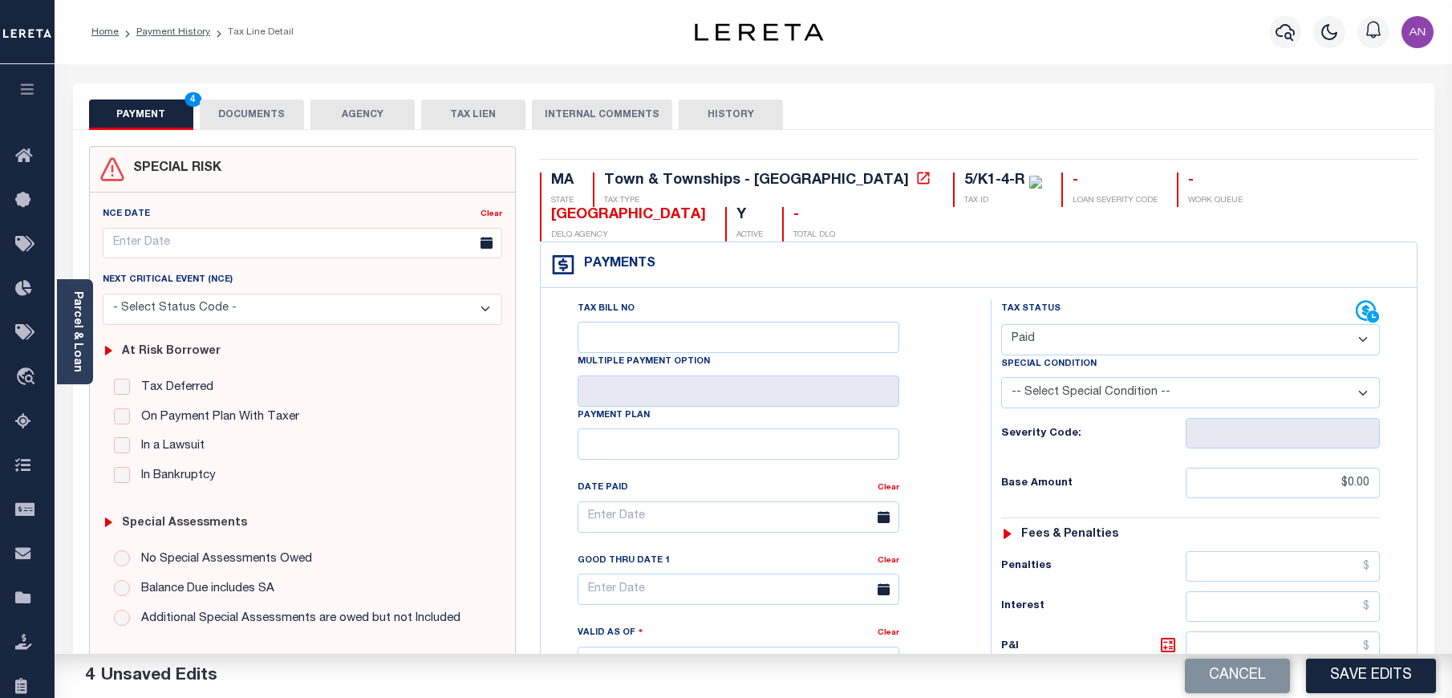
scroll to position [478, 0]
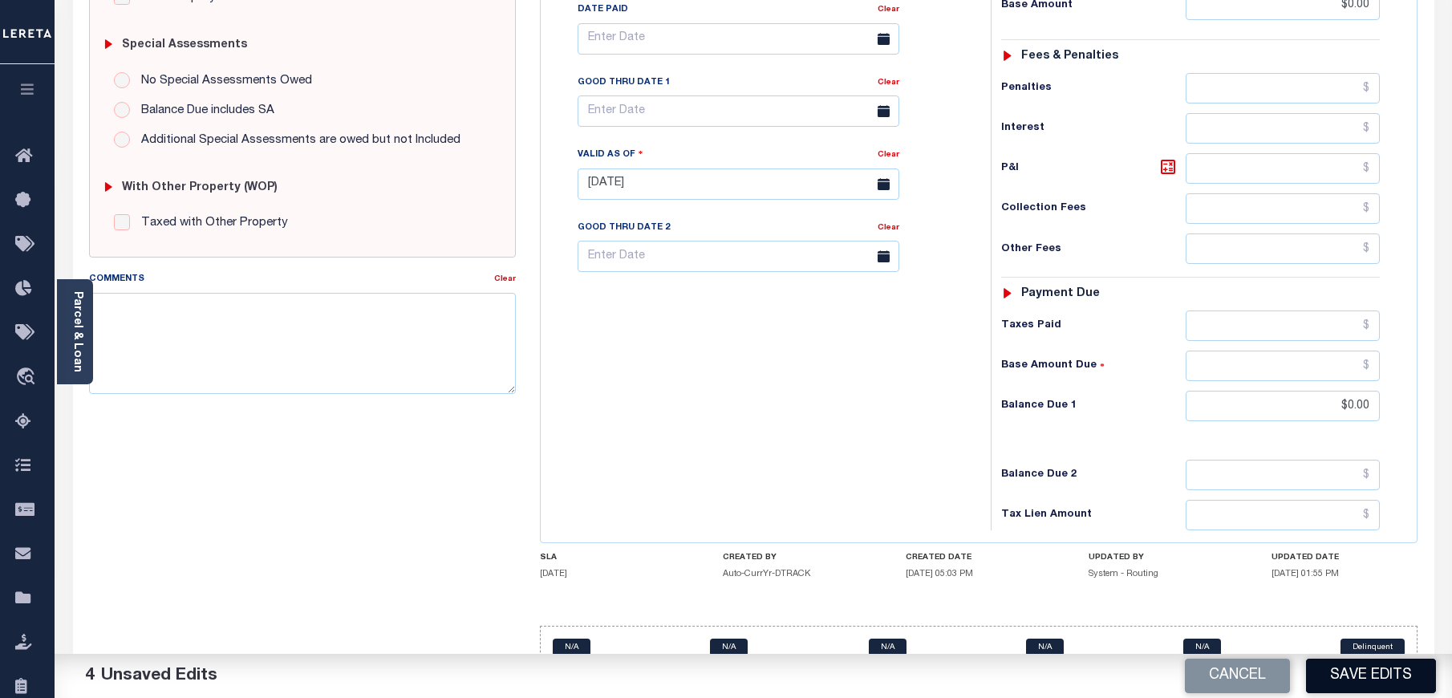
click at [1385, 672] on button "Save Edits" at bounding box center [1371, 676] width 130 height 34
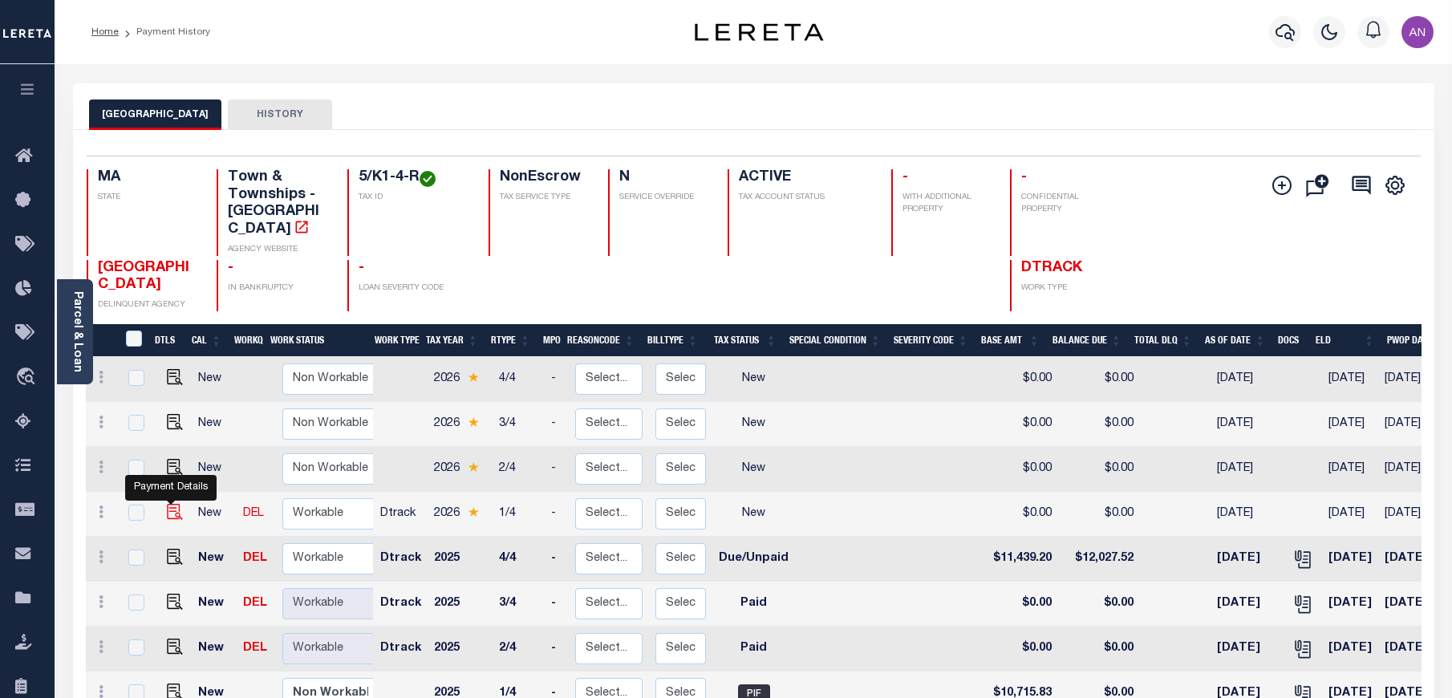
click at [168, 504] on img "" at bounding box center [175, 512] width 16 height 16
checkbox input "true"
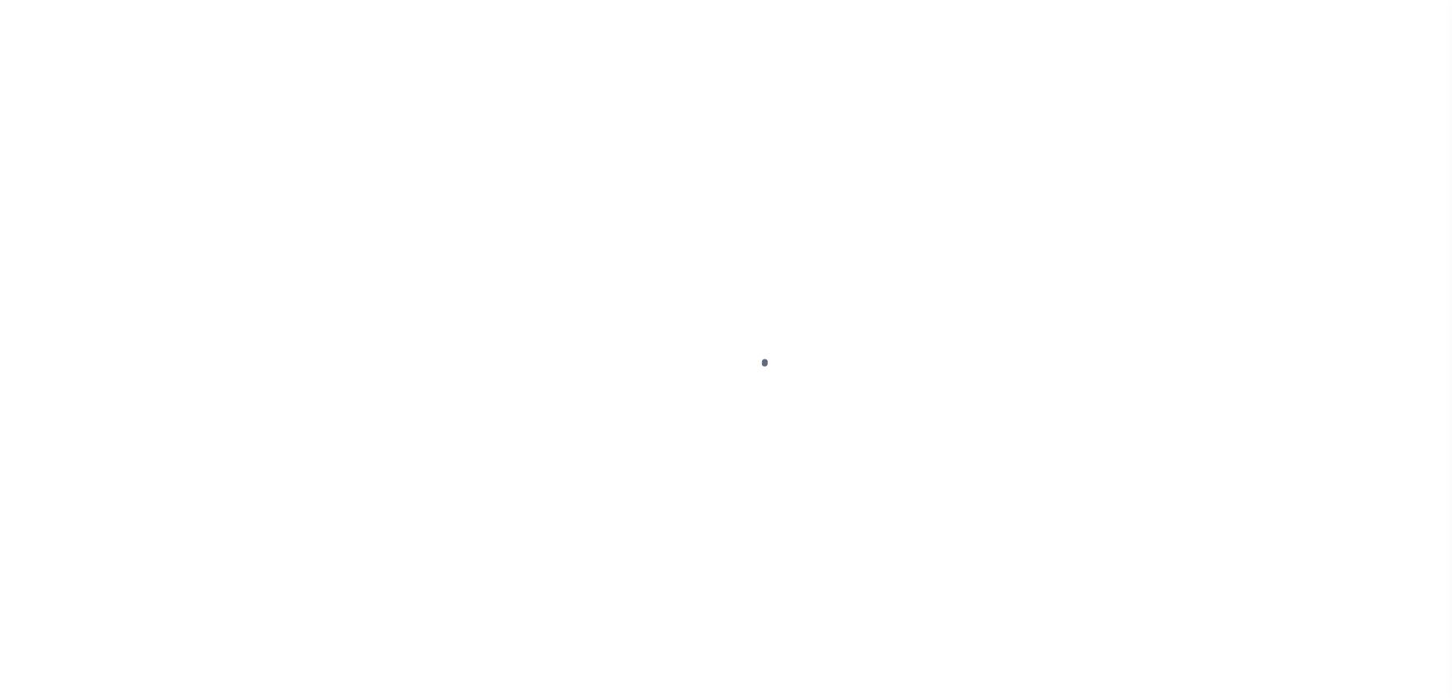
select select "NW2"
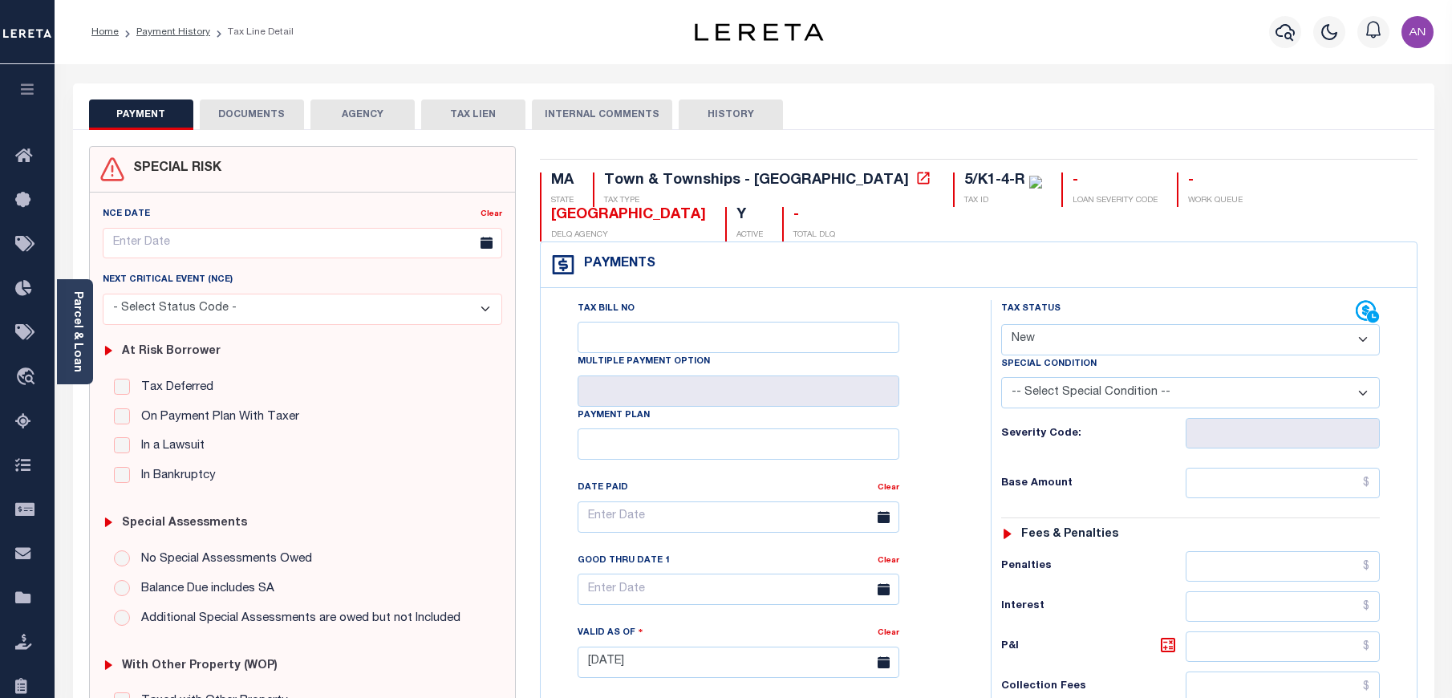
click at [237, 117] on button "DOCUMENTS" at bounding box center [252, 114] width 104 height 30
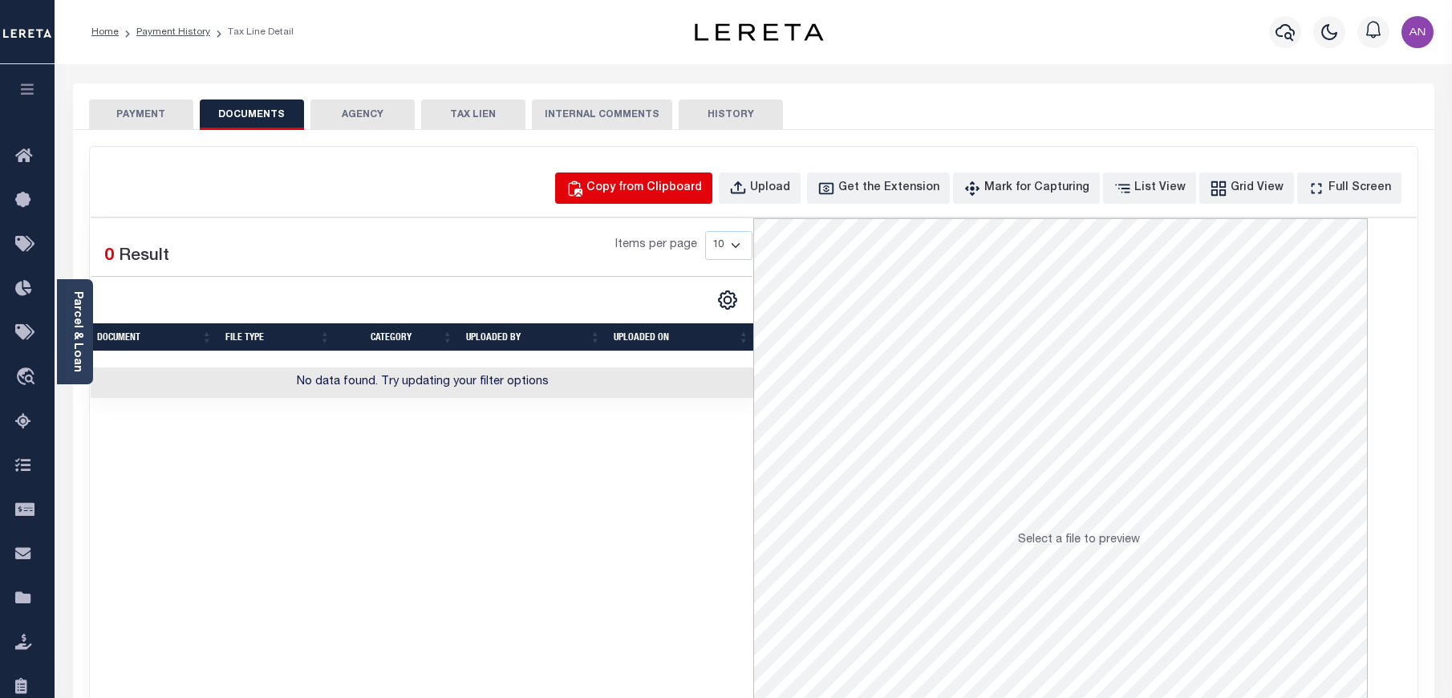
click at [642, 191] on div "Copy from Clipboard" at bounding box center [644, 189] width 116 height 18
select select "POP"
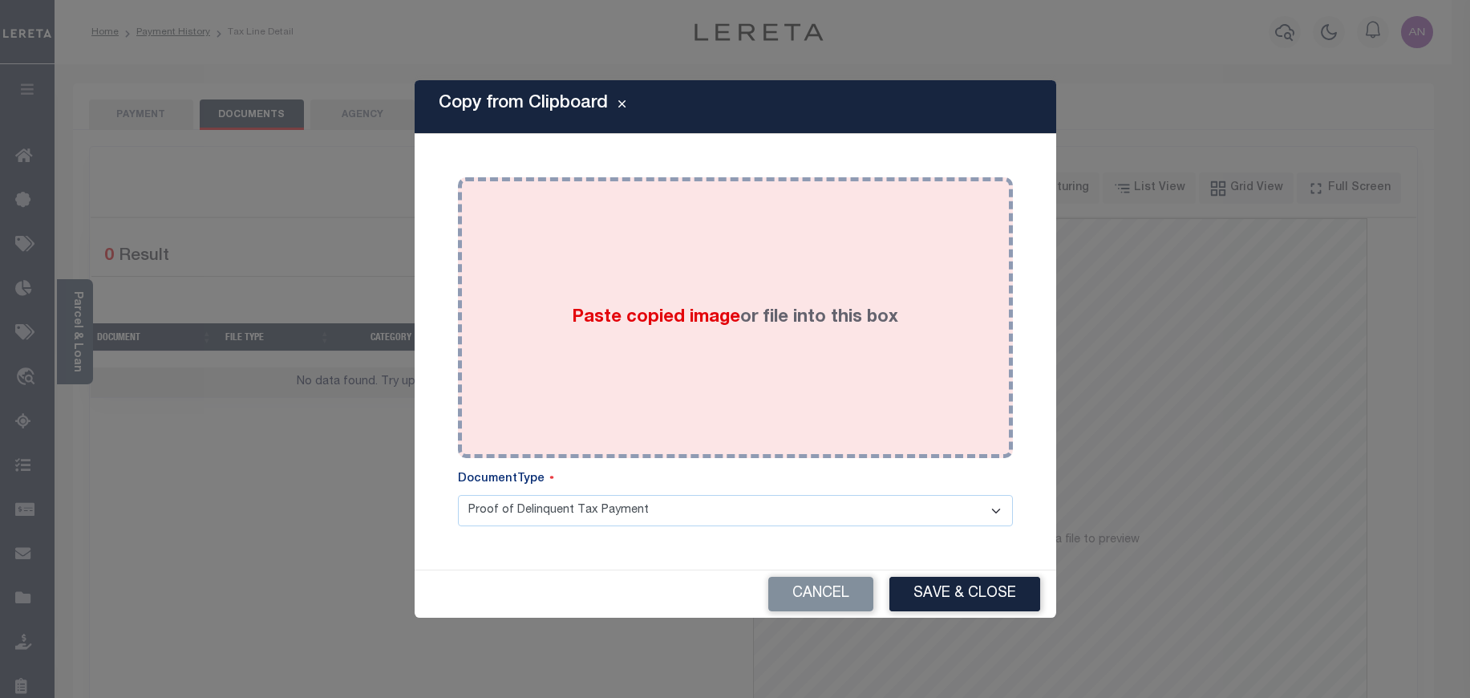
click at [574, 273] on div "Paste copied image or file into this box" at bounding box center [735, 317] width 531 height 257
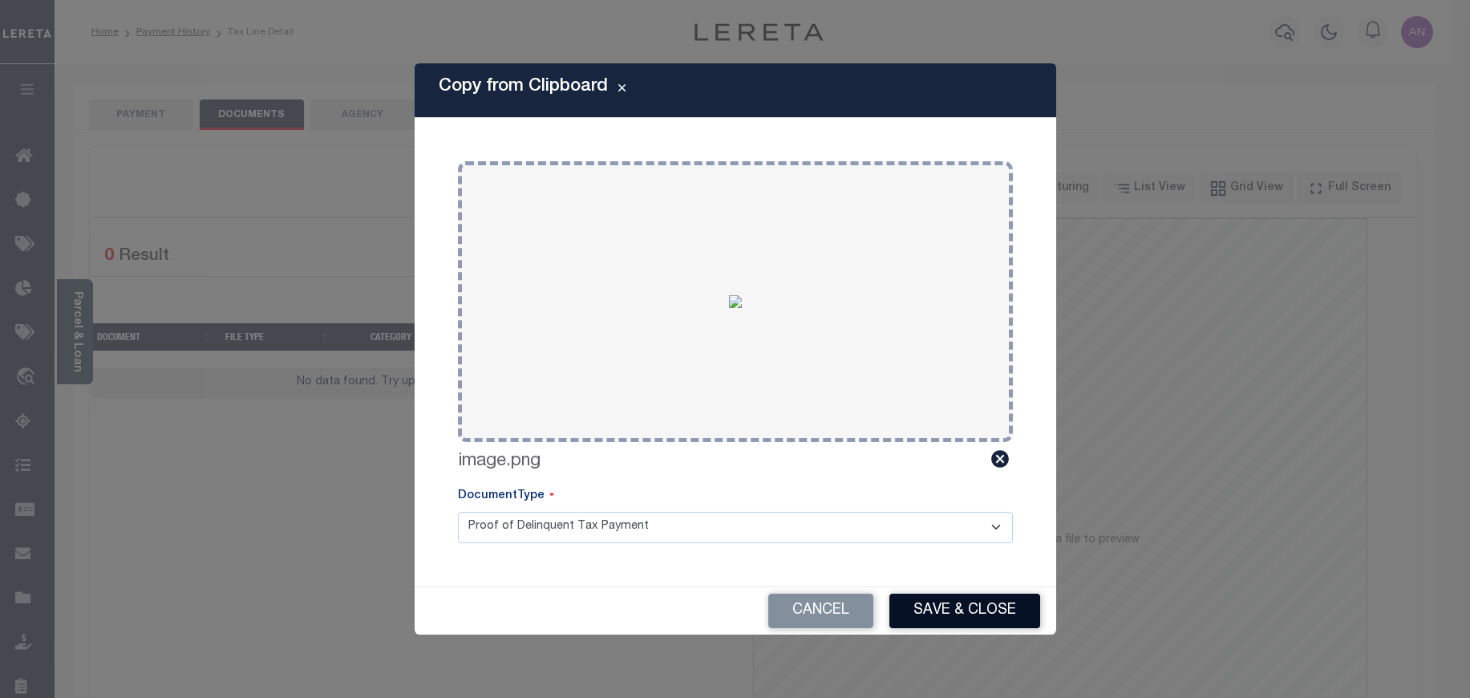
click at [922, 604] on button "Save & Close" at bounding box center [965, 611] width 151 height 34
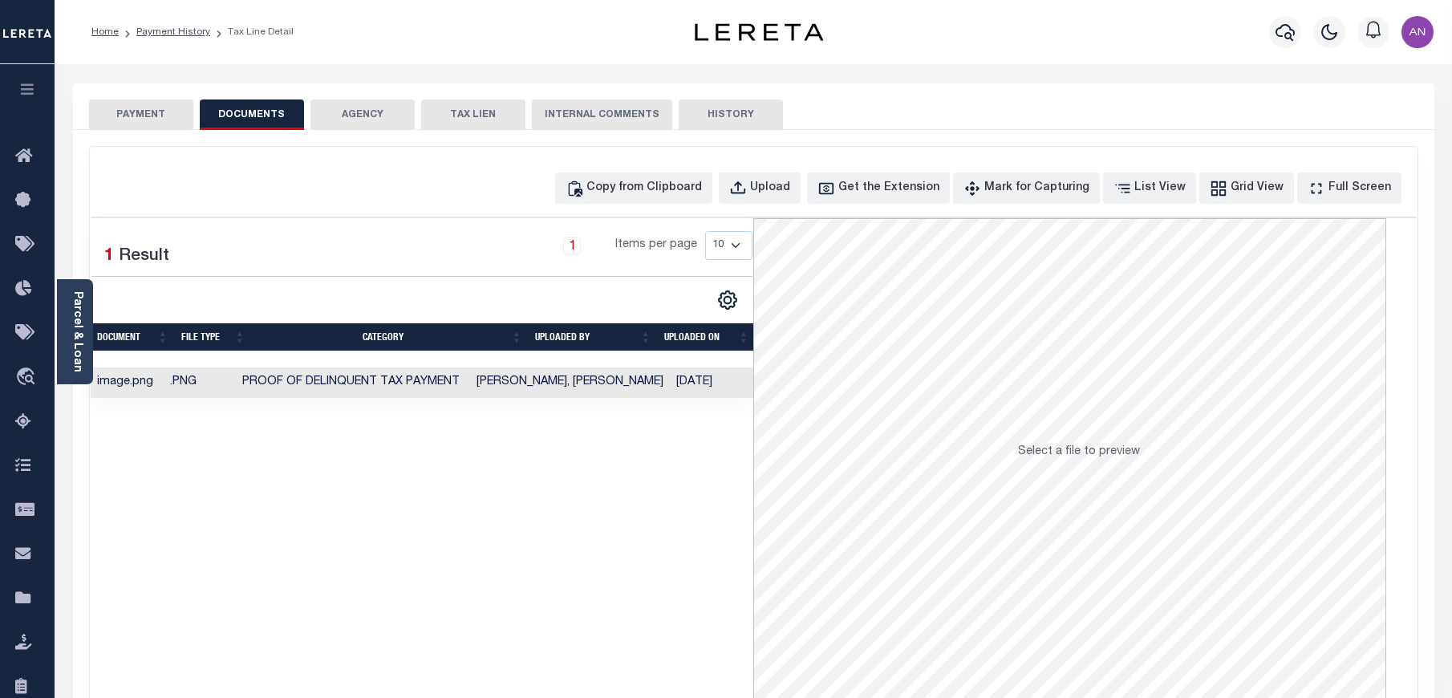
click at [120, 116] on button "PAYMENT" at bounding box center [141, 114] width 104 height 30
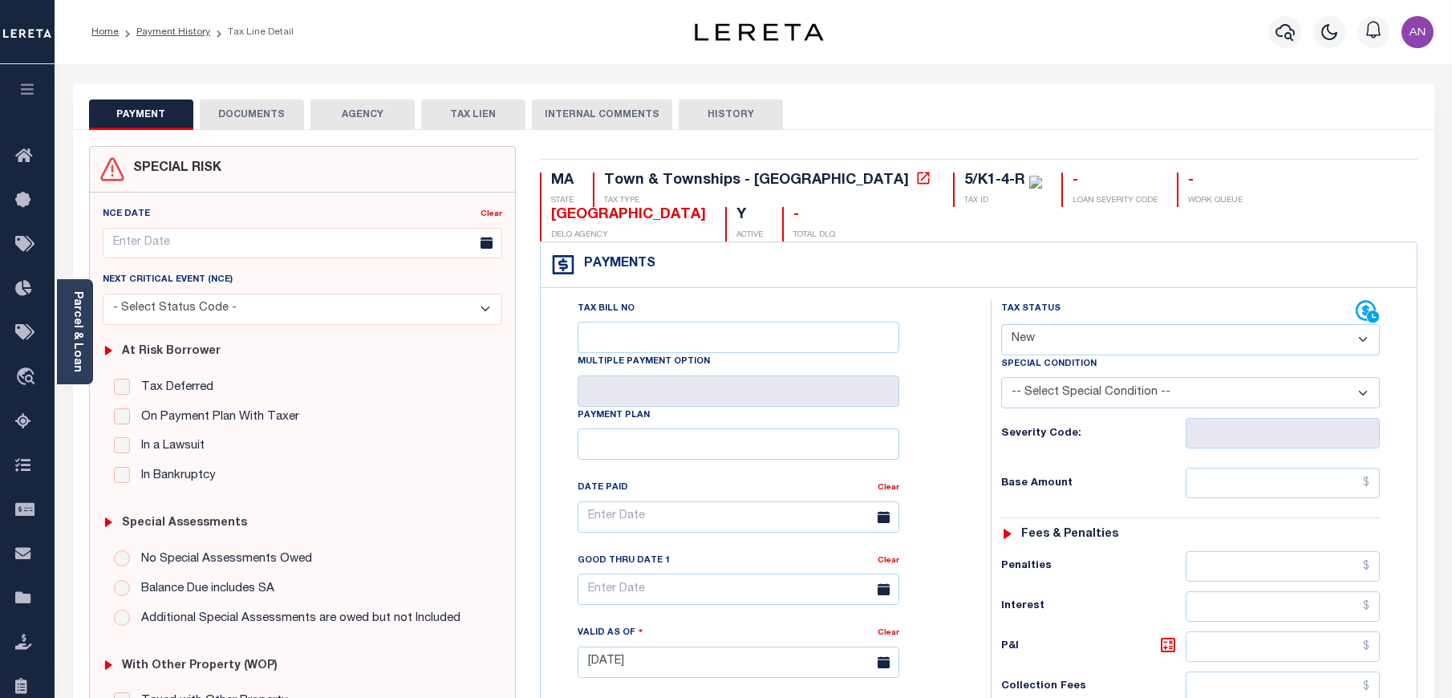
click at [1134, 324] on select "- Select Status Code - Open Due/Unpaid Paid Incomplete No Tax Due Internal Refu…" at bounding box center [1190, 339] width 379 height 31
select select "PYD"
click at [1001, 324] on select "- Select Status Code - Open Due/Unpaid Paid Incomplete No Tax Due Internal Refu…" at bounding box center [1190, 339] width 379 height 31
type input "[DATE]"
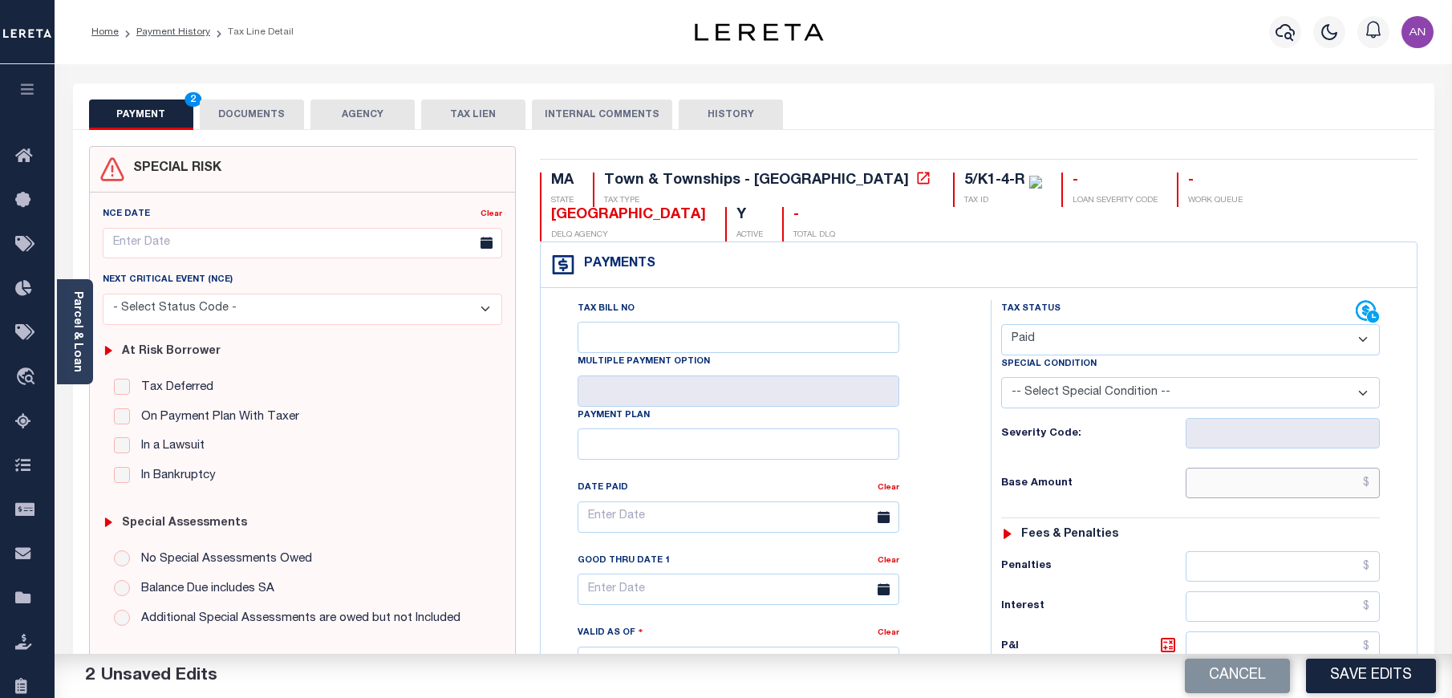
click at [1285, 468] on input "text" at bounding box center [1283, 483] width 195 height 30
type input "$0.00"
click at [980, 460] on div "Tax Status Status" at bounding box center [1196, 654] width 434 height 708
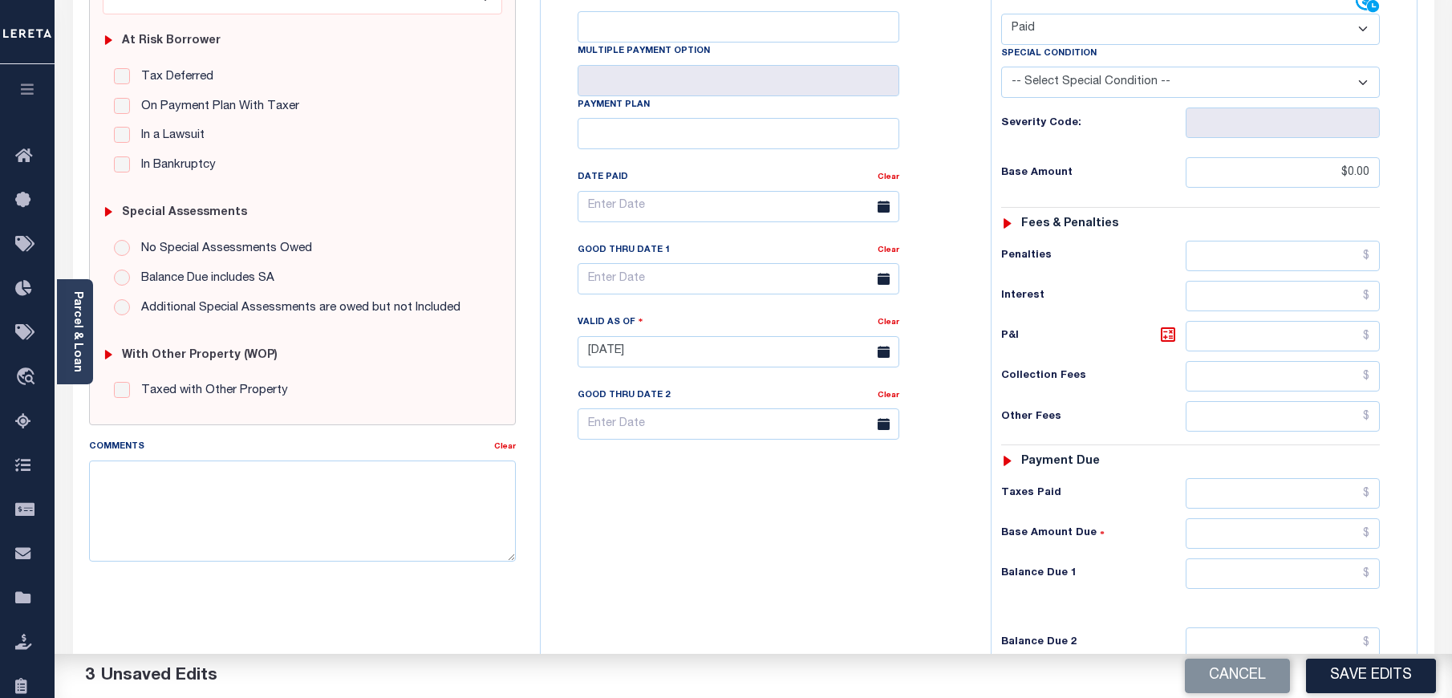
scroll to position [481, 0]
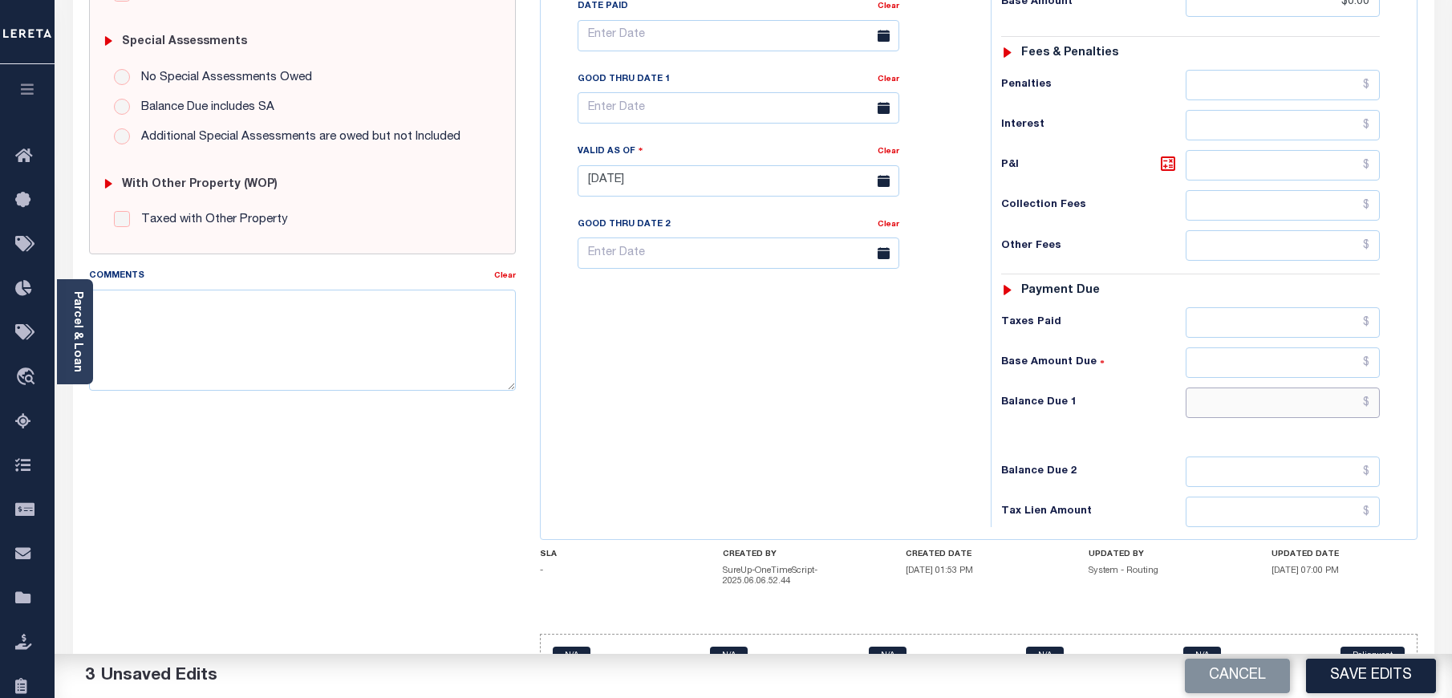
click at [1267, 387] on input "text" at bounding box center [1283, 402] width 195 height 30
type input "$0.00"
click at [844, 416] on div "Tax Bill No Multiple Payment Option Payment Plan Clear" at bounding box center [762, 173] width 434 height 708
click at [1405, 669] on button "Save Edits" at bounding box center [1371, 676] width 130 height 34
checkbox input "false"
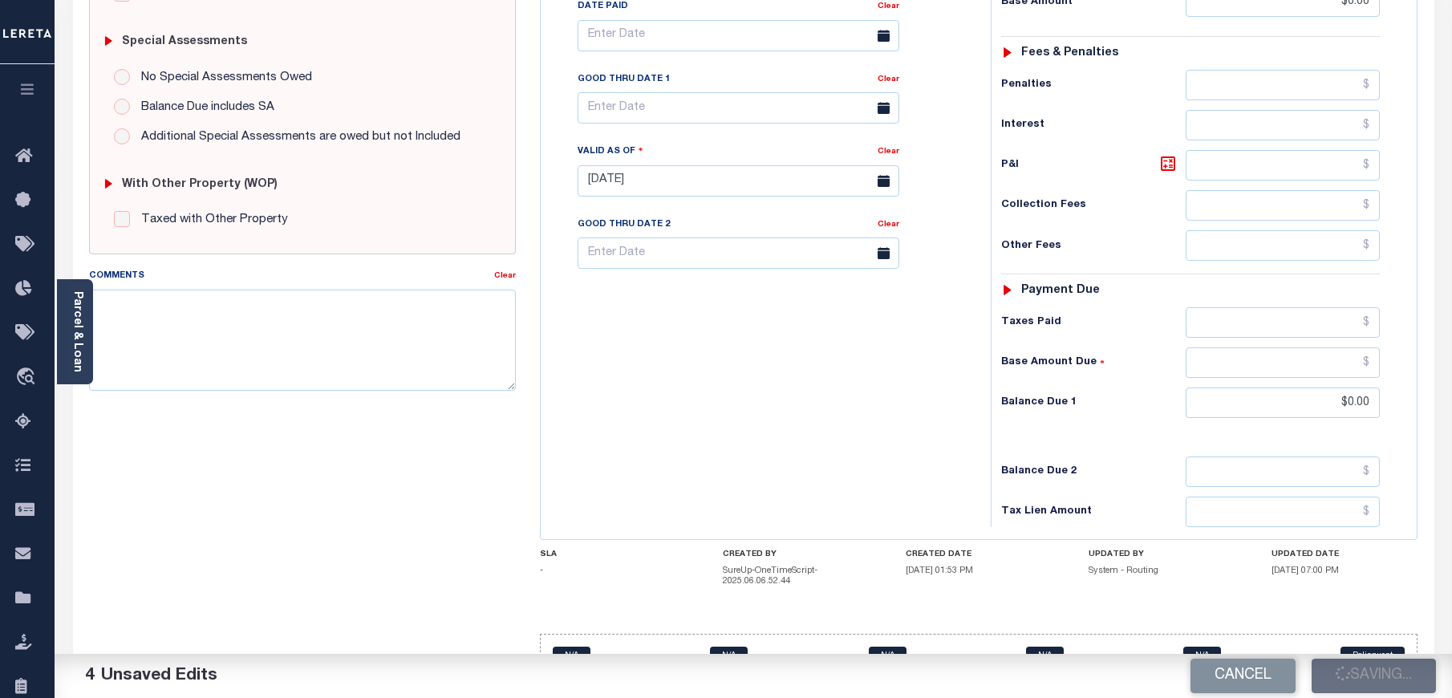
type input "$0"
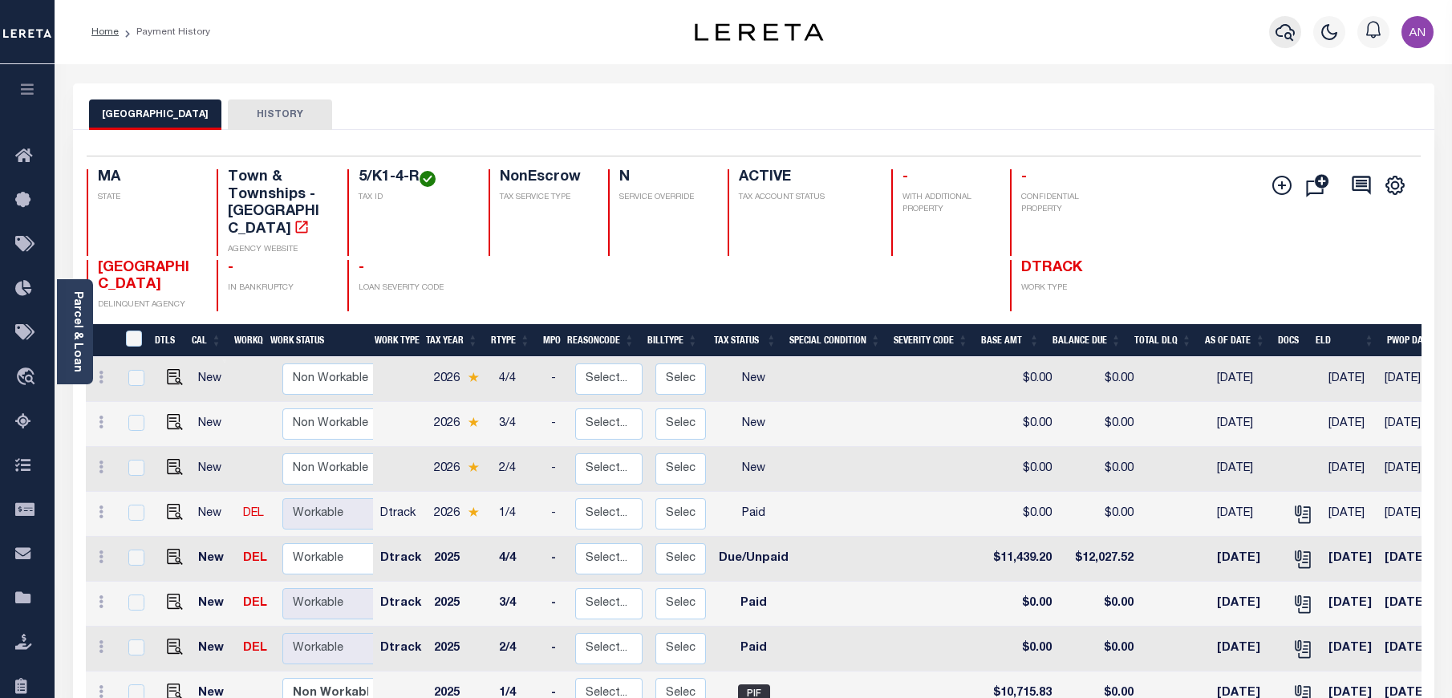
click at [1284, 29] on icon "button" at bounding box center [1285, 31] width 19 height 19
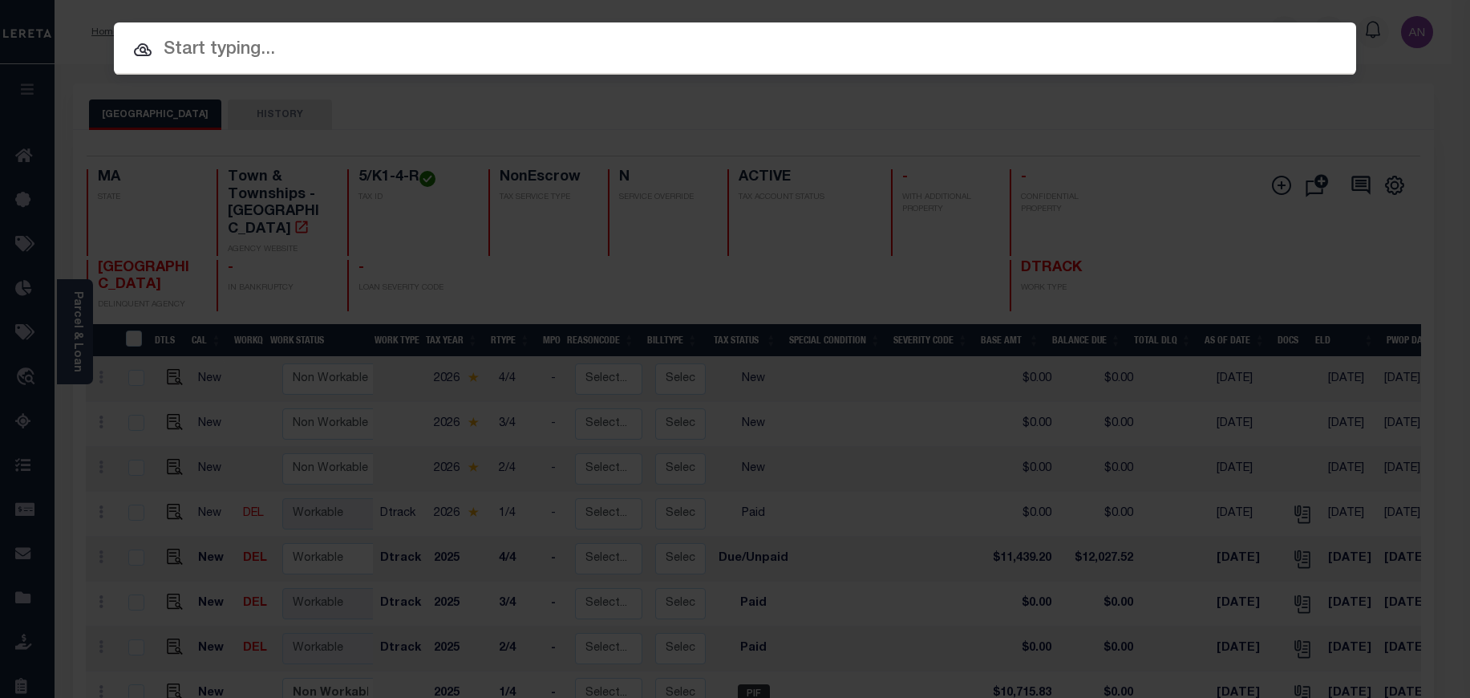
paste input "993244805"
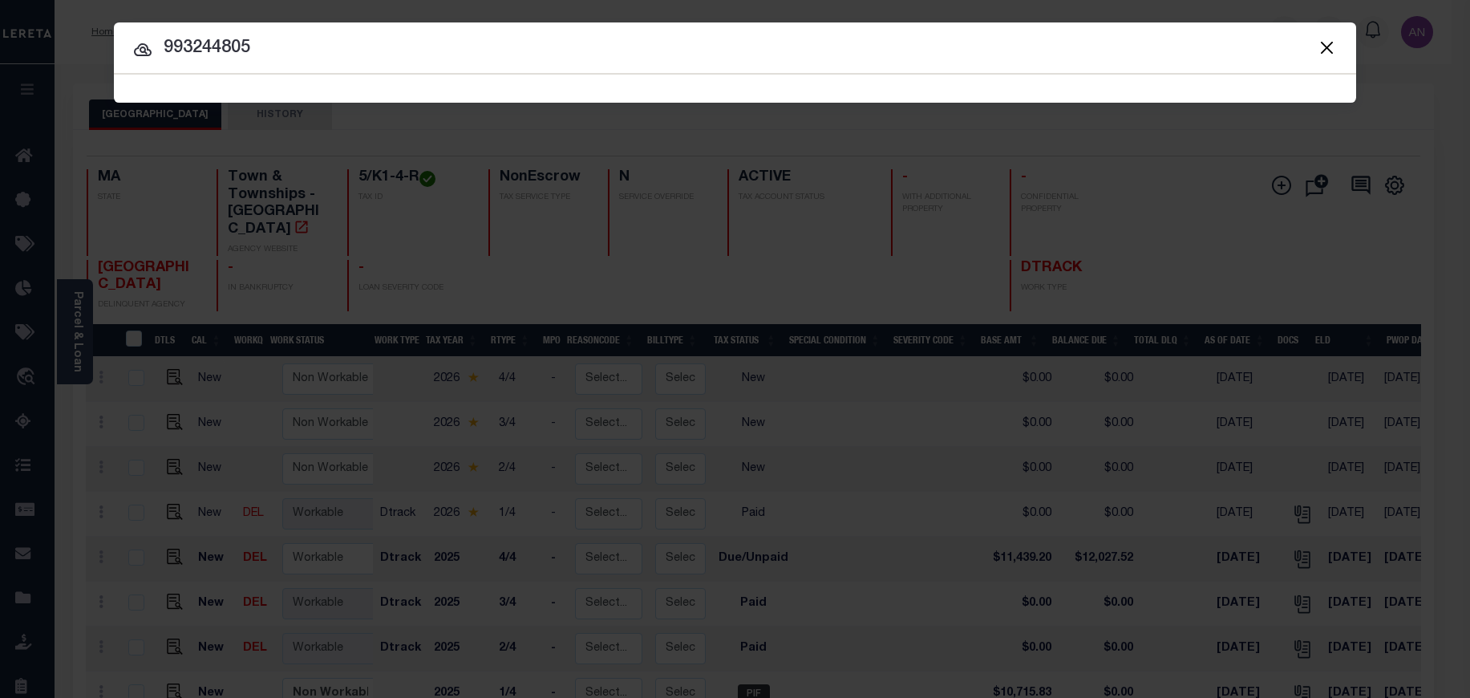
type input "993244805"
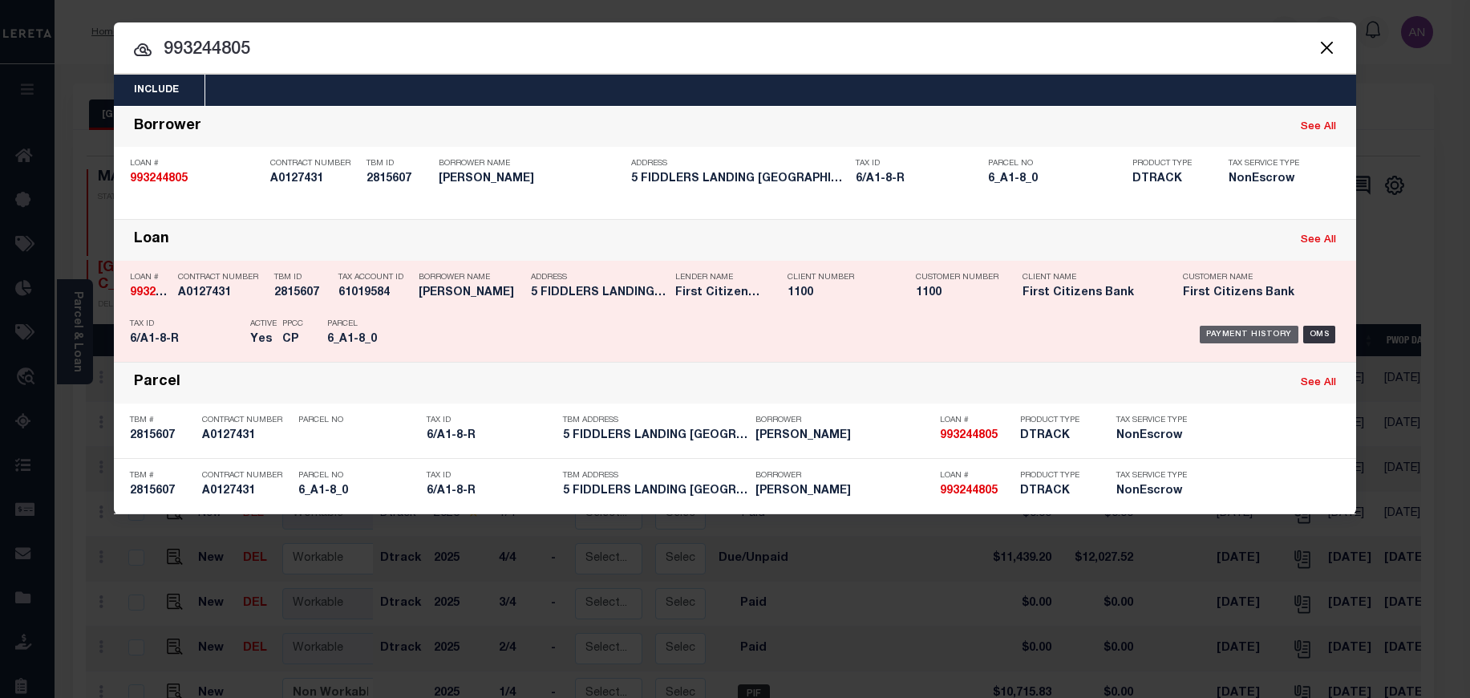
click at [1225, 336] on div "Payment History" at bounding box center [1249, 335] width 99 height 18
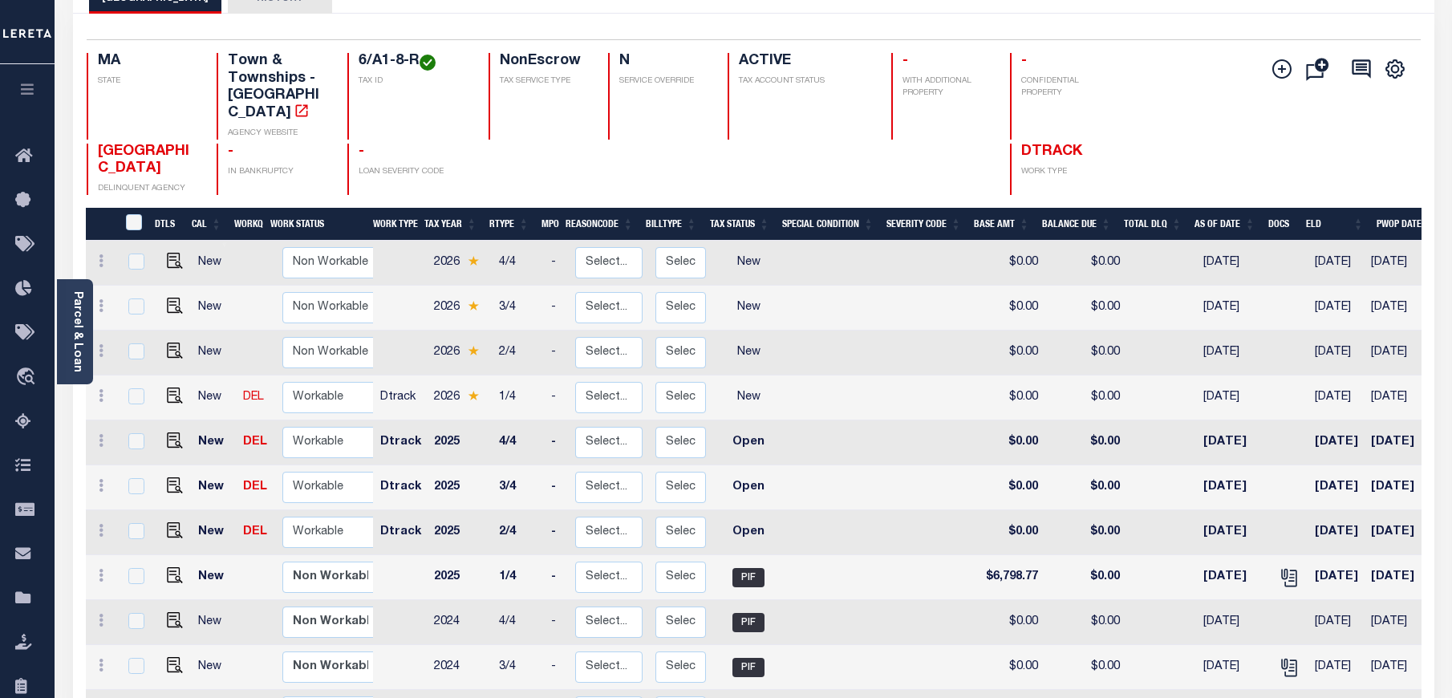
scroll to position [120, 0]
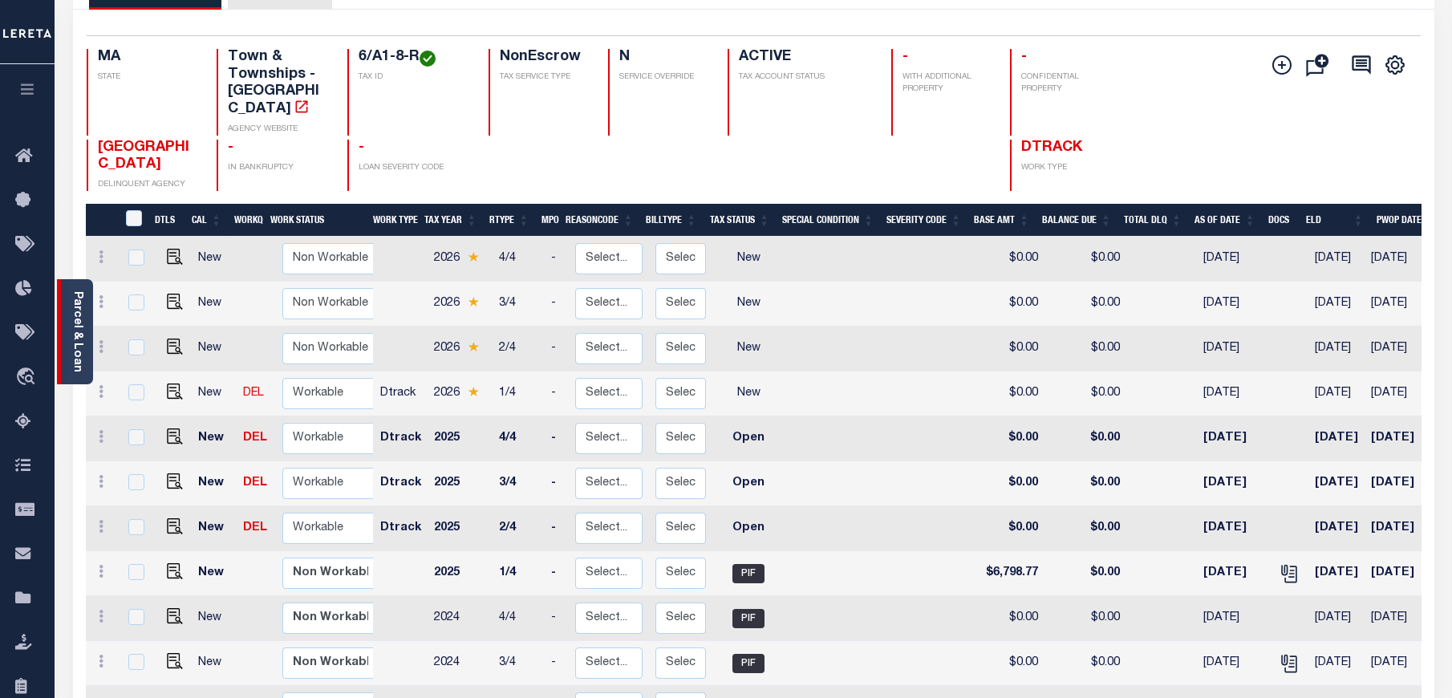
click at [75, 347] on link "Parcel & Loan" at bounding box center [76, 331] width 11 height 81
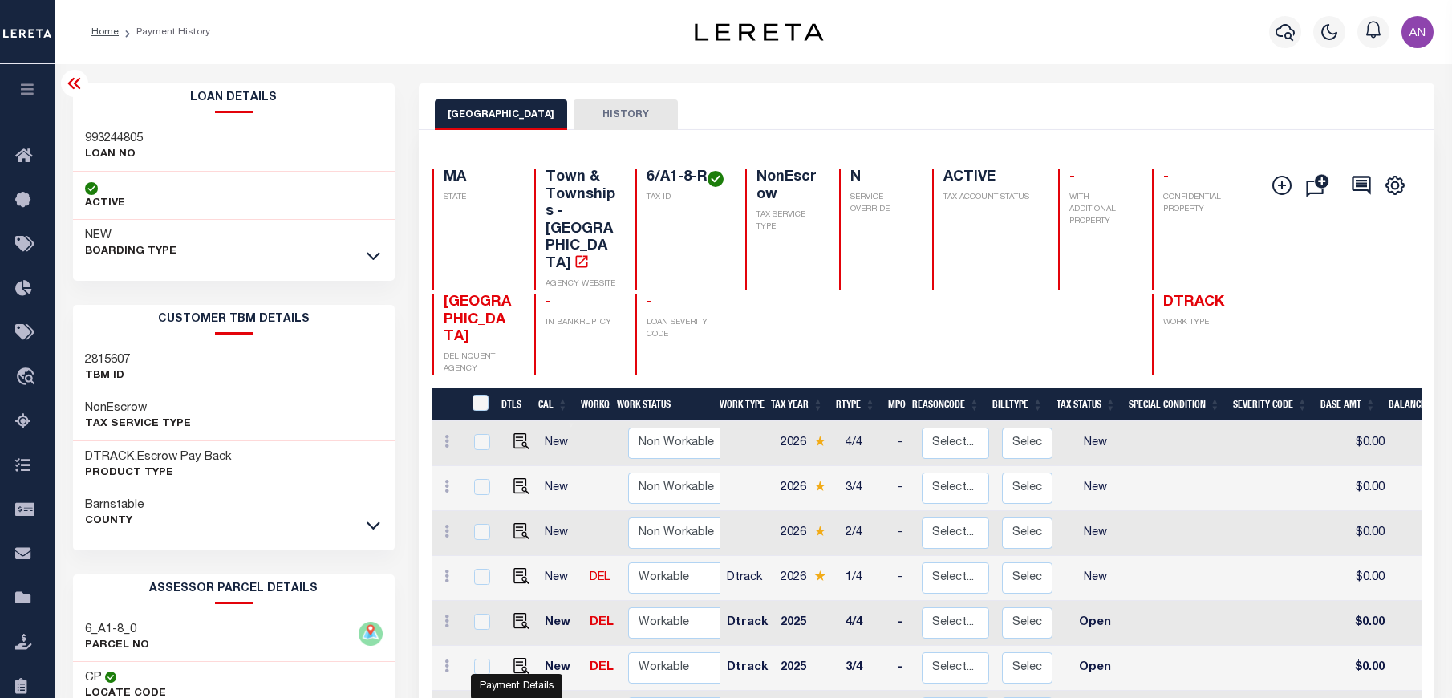
click at [516, 697] on img "" at bounding box center [521, 711] width 16 height 16
checkbox input "true"
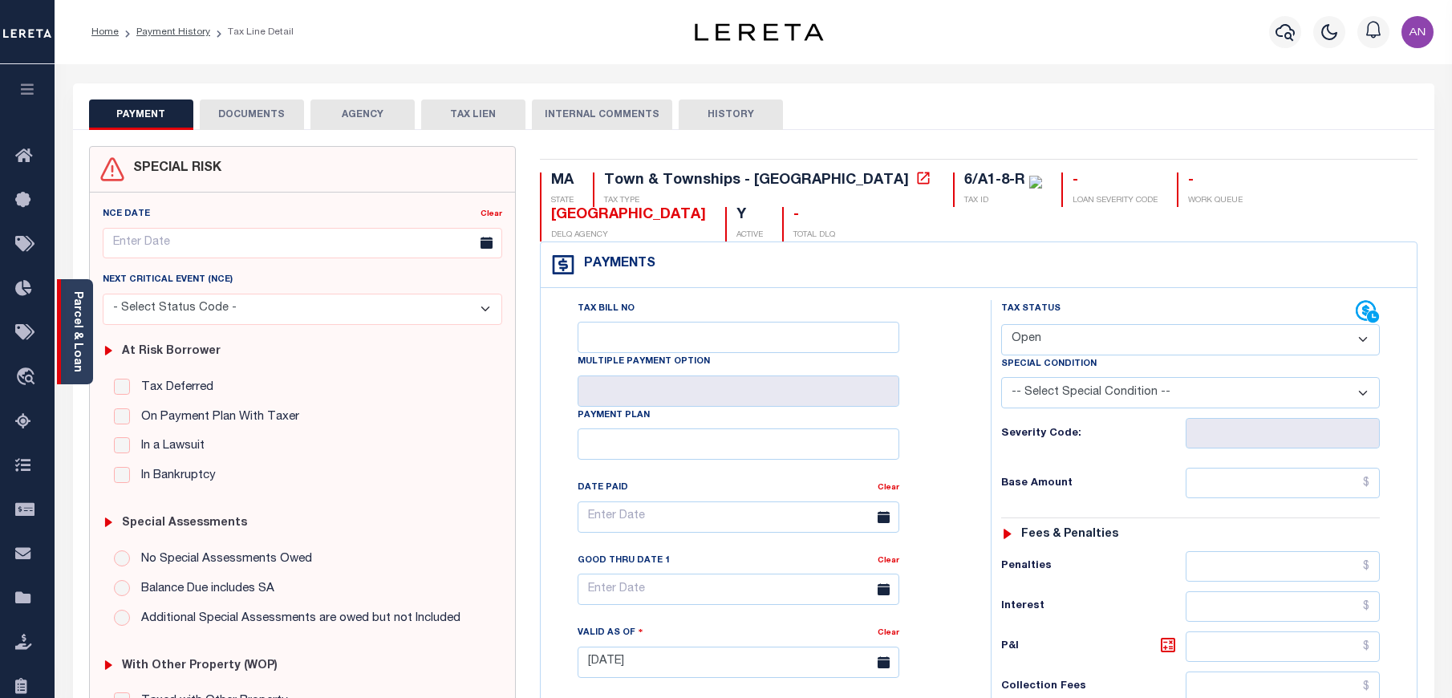
click at [88, 349] on div "Parcel & Loan" at bounding box center [75, 331] width 36 height 105
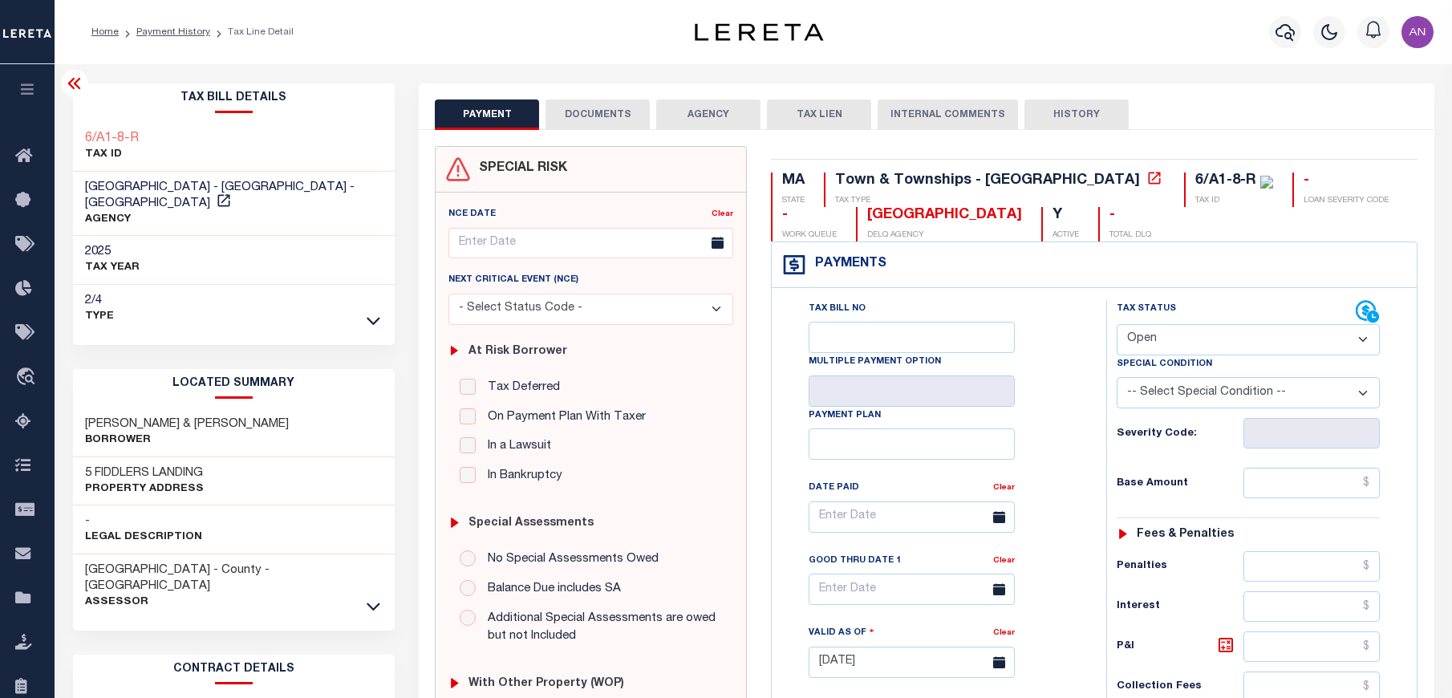
click at [577, 107] on button "DOCUMENTS" at bounding box center [598, 114] width 104 height 30
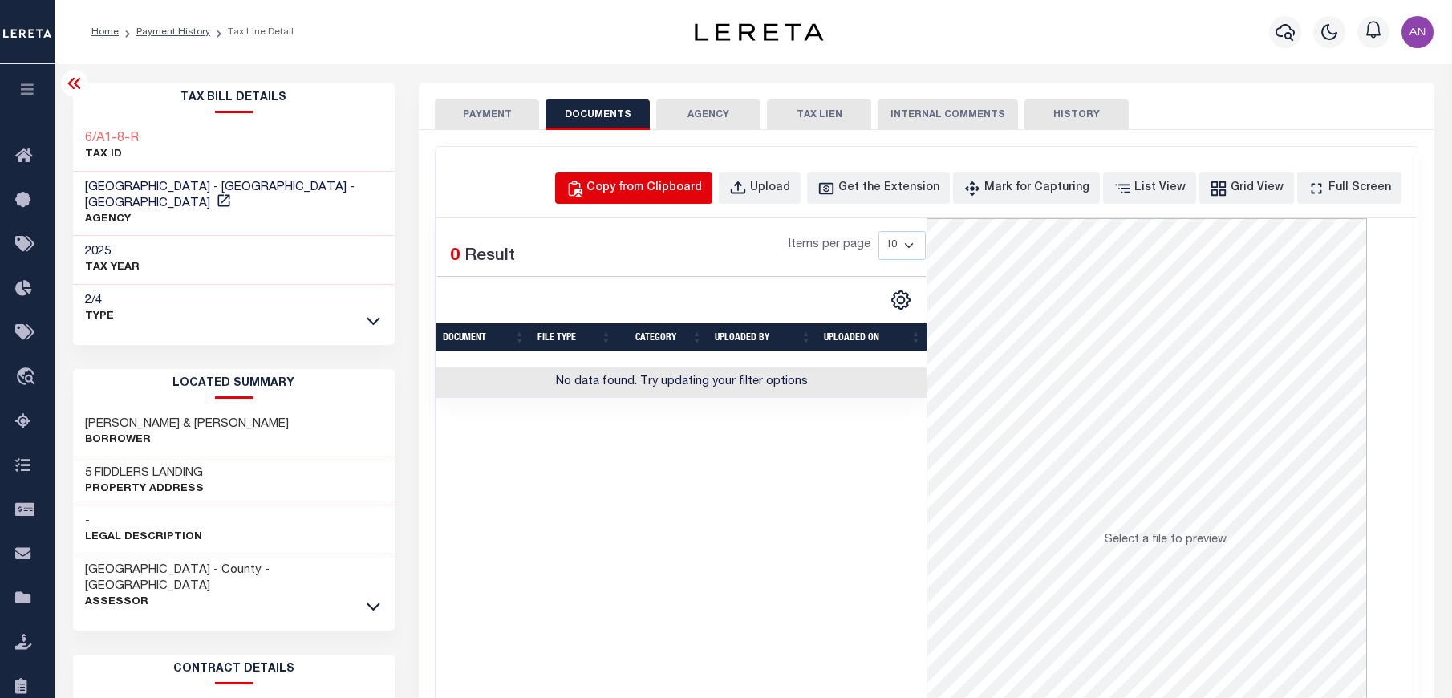
click at [645, 193] on div "Copy from Clipboard" at bounding box center [644, 189] width 116 height 18
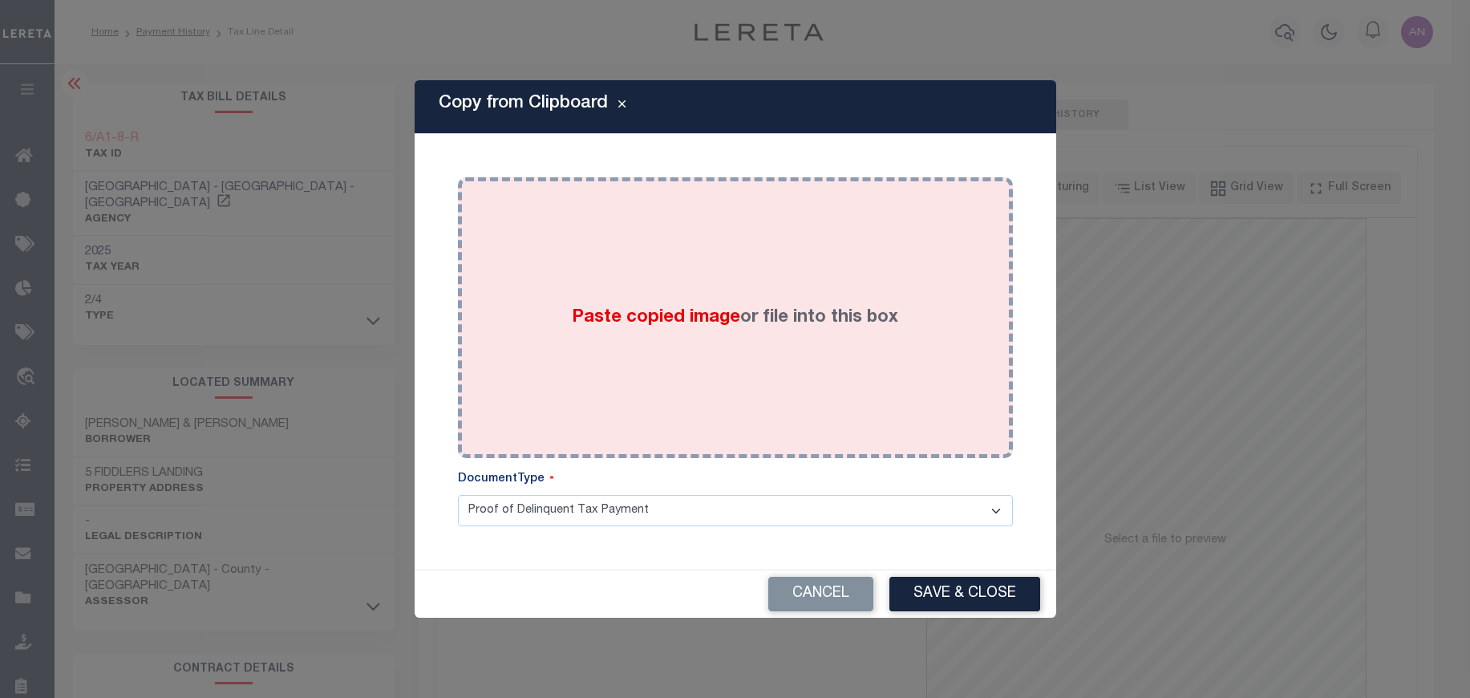
click at [724, 241] on div "Paste copied image or file into this box" at bounding box center [735, 317] width 531 height 257
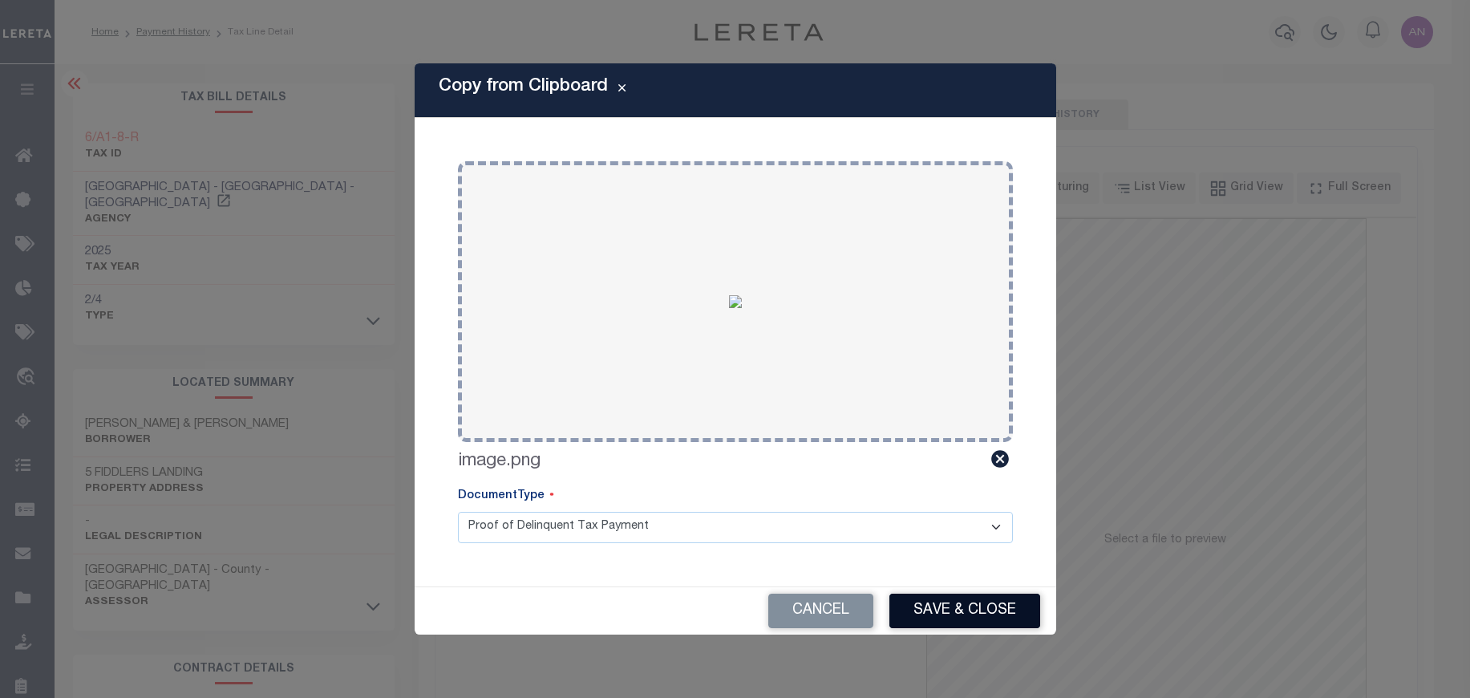
click at [925, 605] on button "Save & Close" at bounding box center [965, 611] width 151 height 34
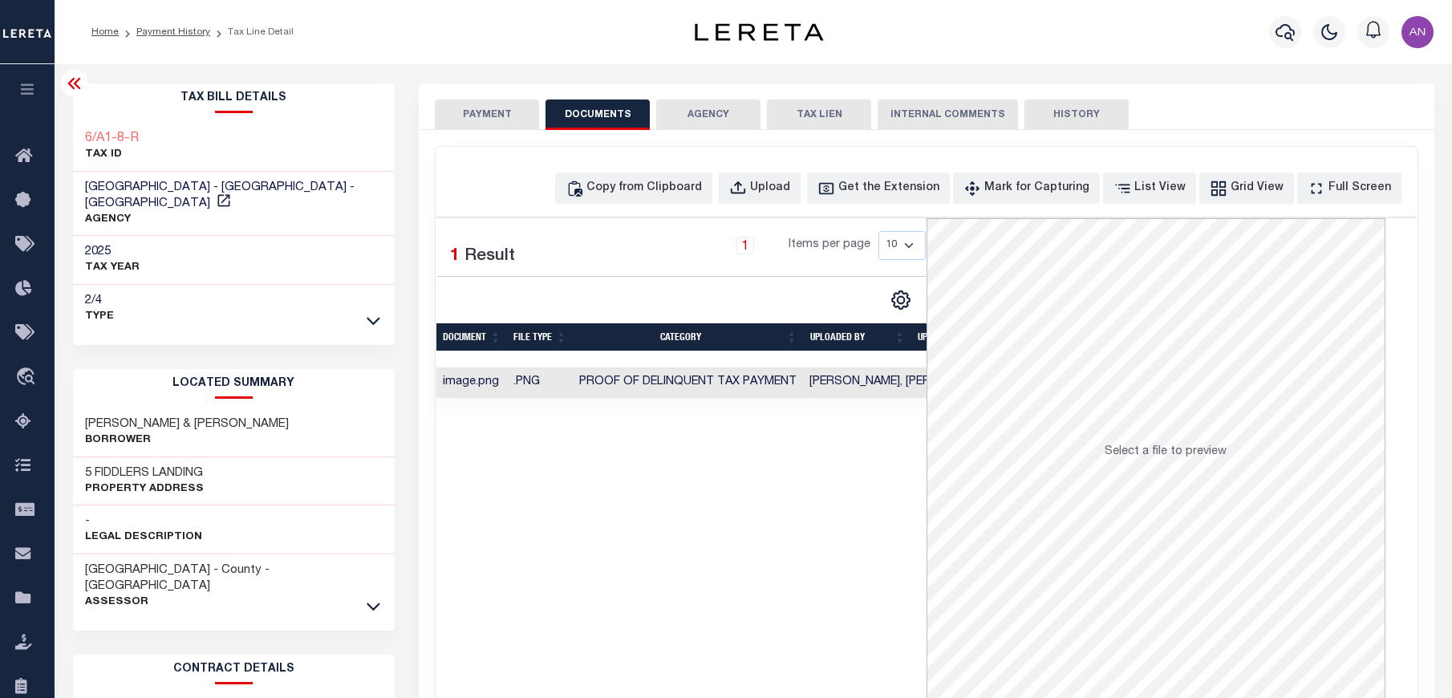
click at [504, 127] on button "PAYMENT" at bounding box center [487, 114] width 104 height 30
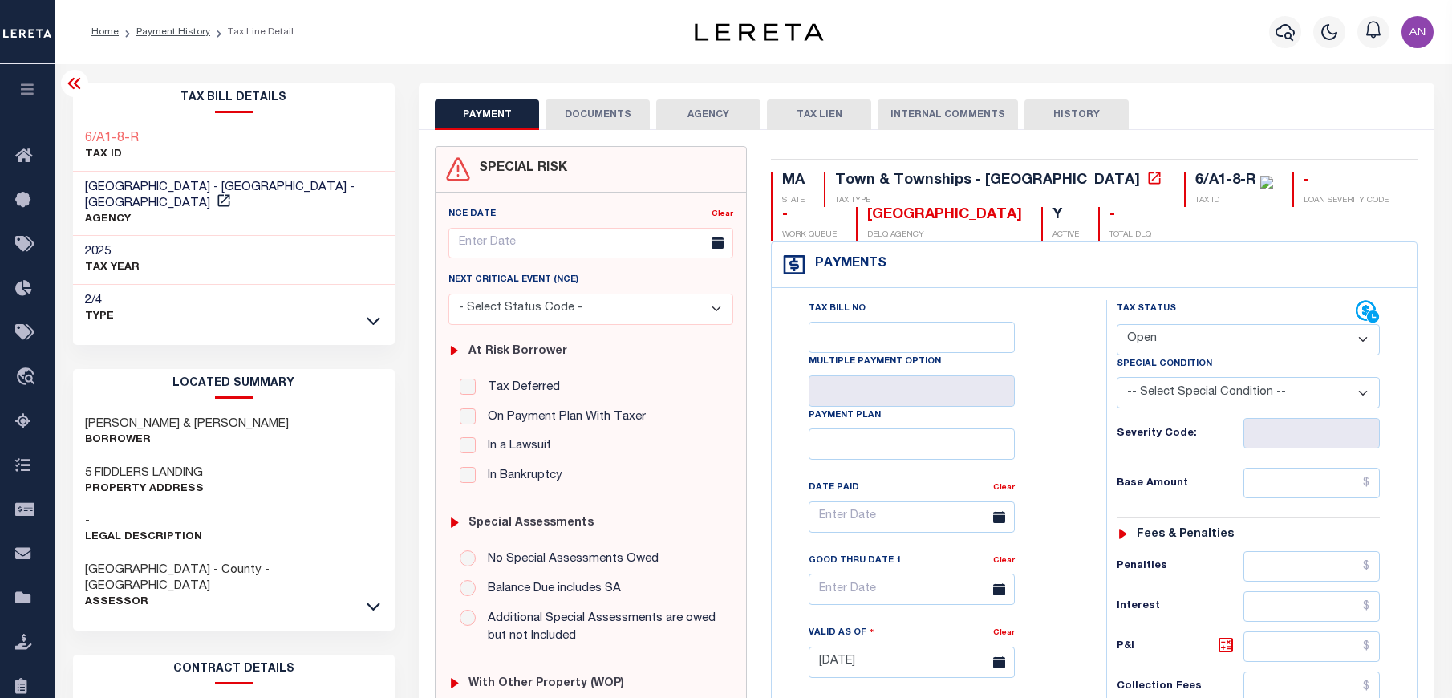
click at [1138, 338] on select "- Select Status Code - Open Due/Unpaid Paid Incomplete No Tax Due Internal Refu…" at bounding box center [1248, 339] width 263 height 31
select select "PYD"
click at [1117, 325] on select "- Select Status Code - Open Due/Unpaid Paid Incomplete No Tax Due Internal Refu…" at bounding box center [1248, 339] width 263 height 31
type input "[DATE]"
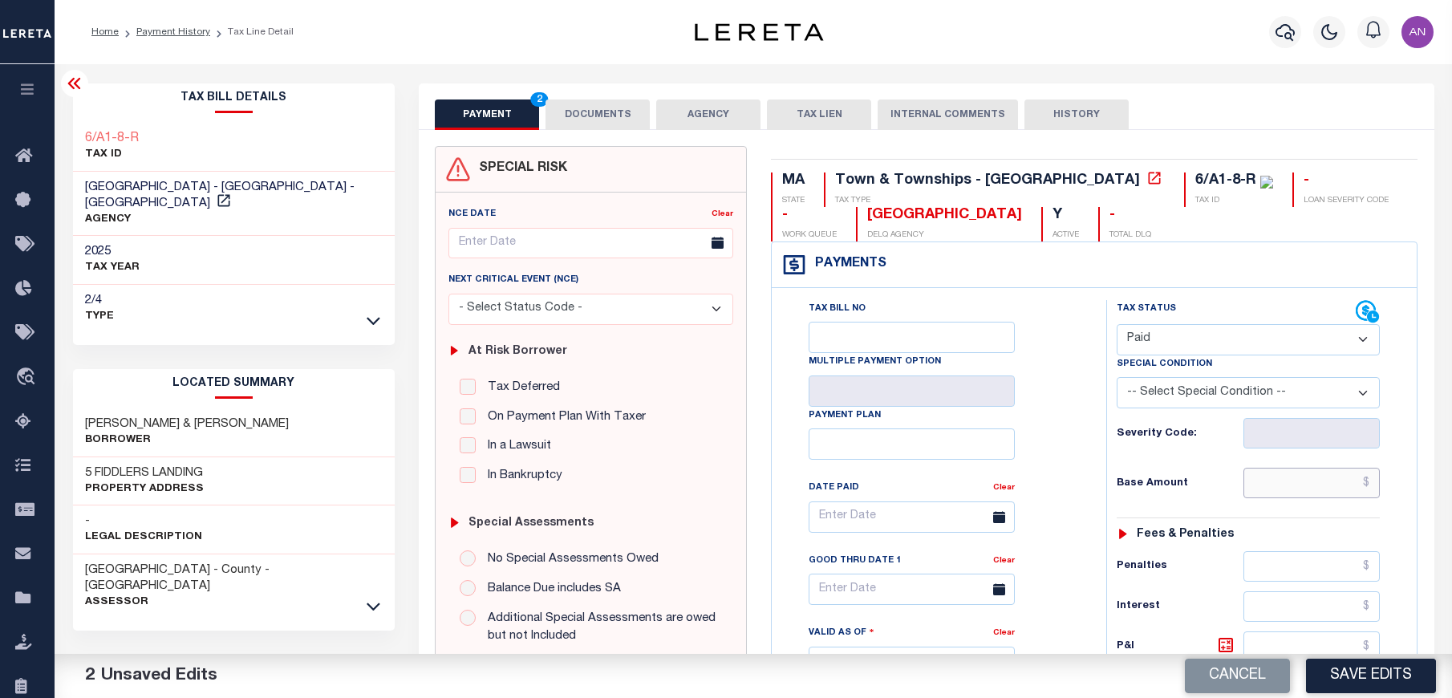
click at [1285, 488] on input "text" at bounding box center [1311, 483] width 137 height 30
type input "$0.00"
click at [1068, 542] on div "Tax Bill No Multiple Payment Option Payment Plan Clear" at bounding box center [935, 525] width 294 height 450
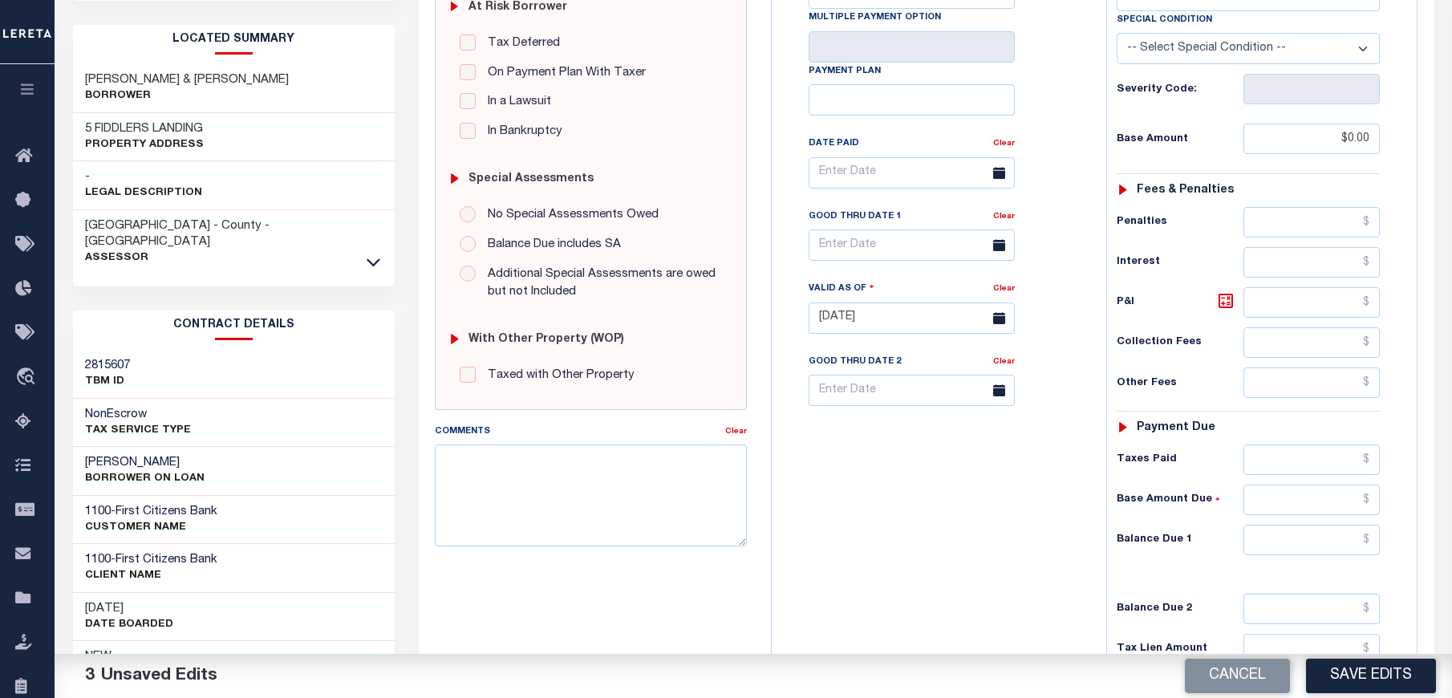
scroll to position [361, 0]
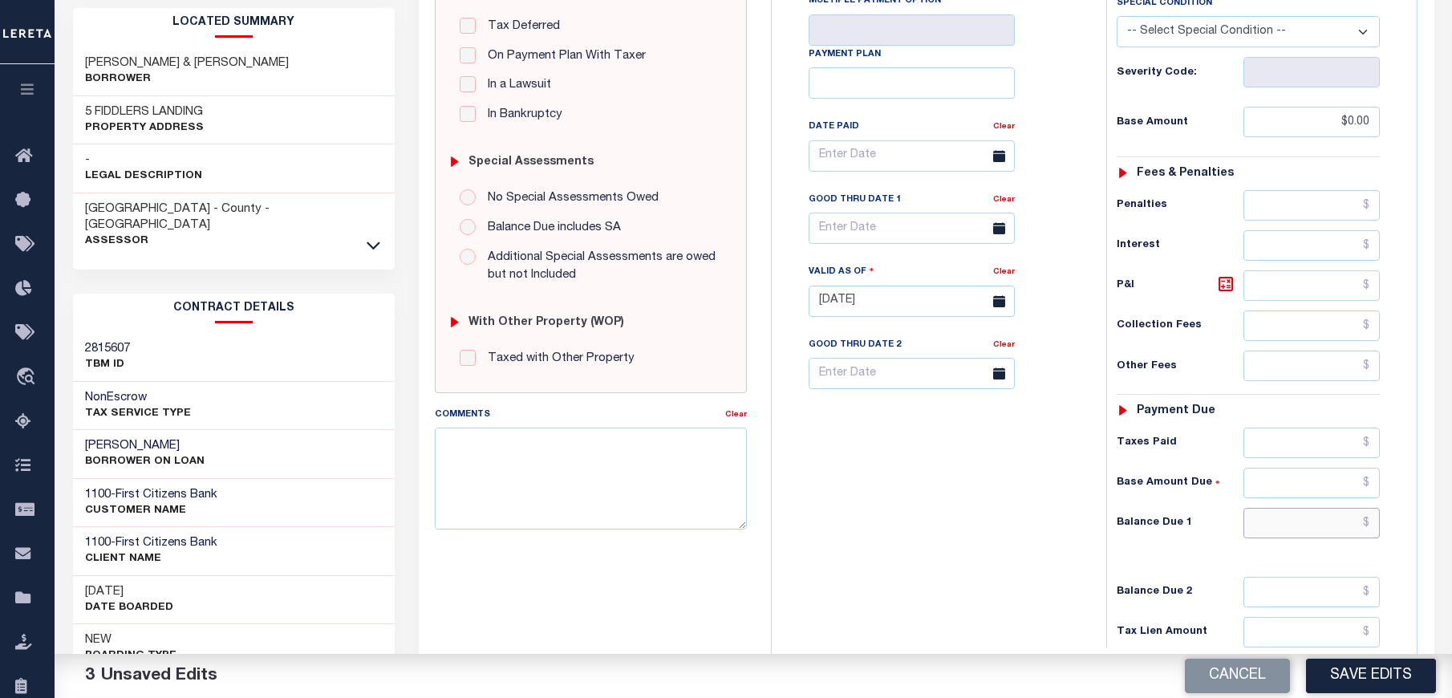
click at [1282, 530] on input "text" at bounding box center [1311, 523] width 137 height 30
type input "$0.00"
click at [1030, 581] on div "Tax Bill No Multiple Payment Option Payment Plan Clear" at bounding box center [935, 293] width 318 height 708
click at [1397, 687] on button "Save Edits" at bounding box center [1371, 676] width 130 height 34
checkbox input "false"
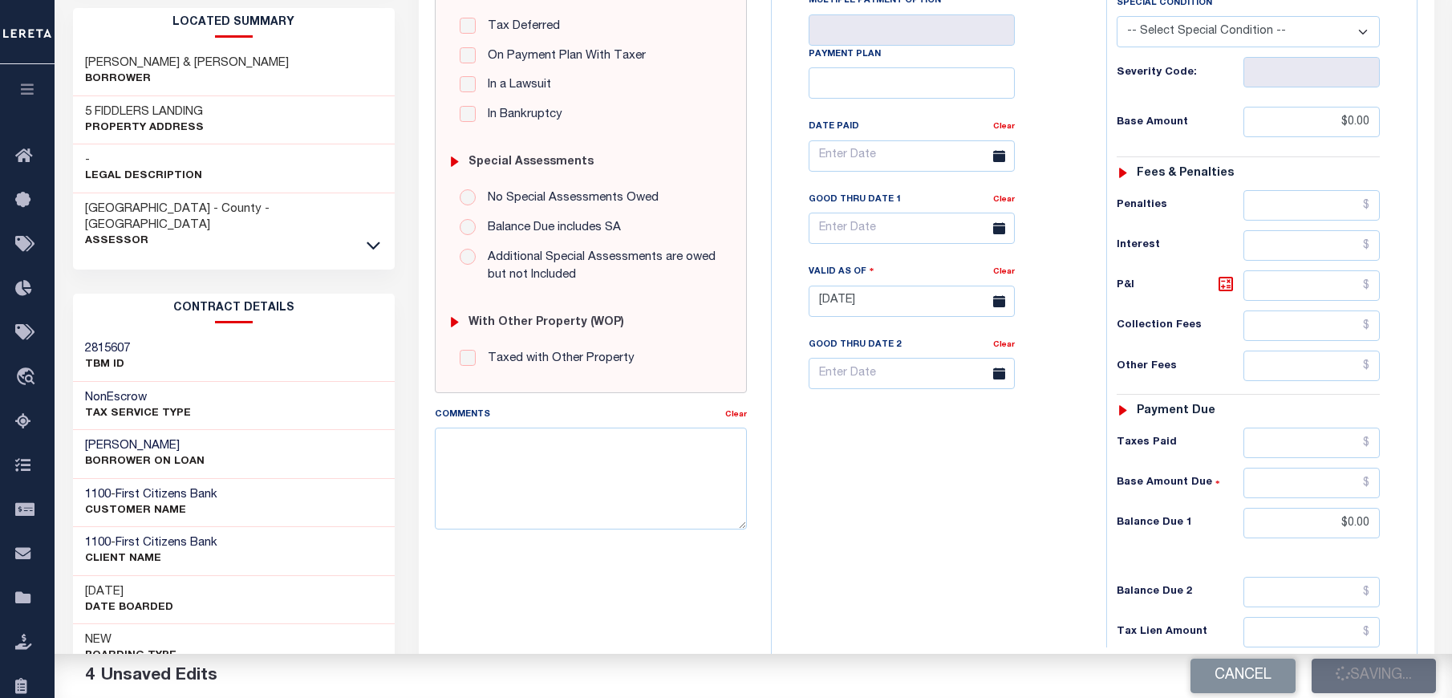
type input "$0"
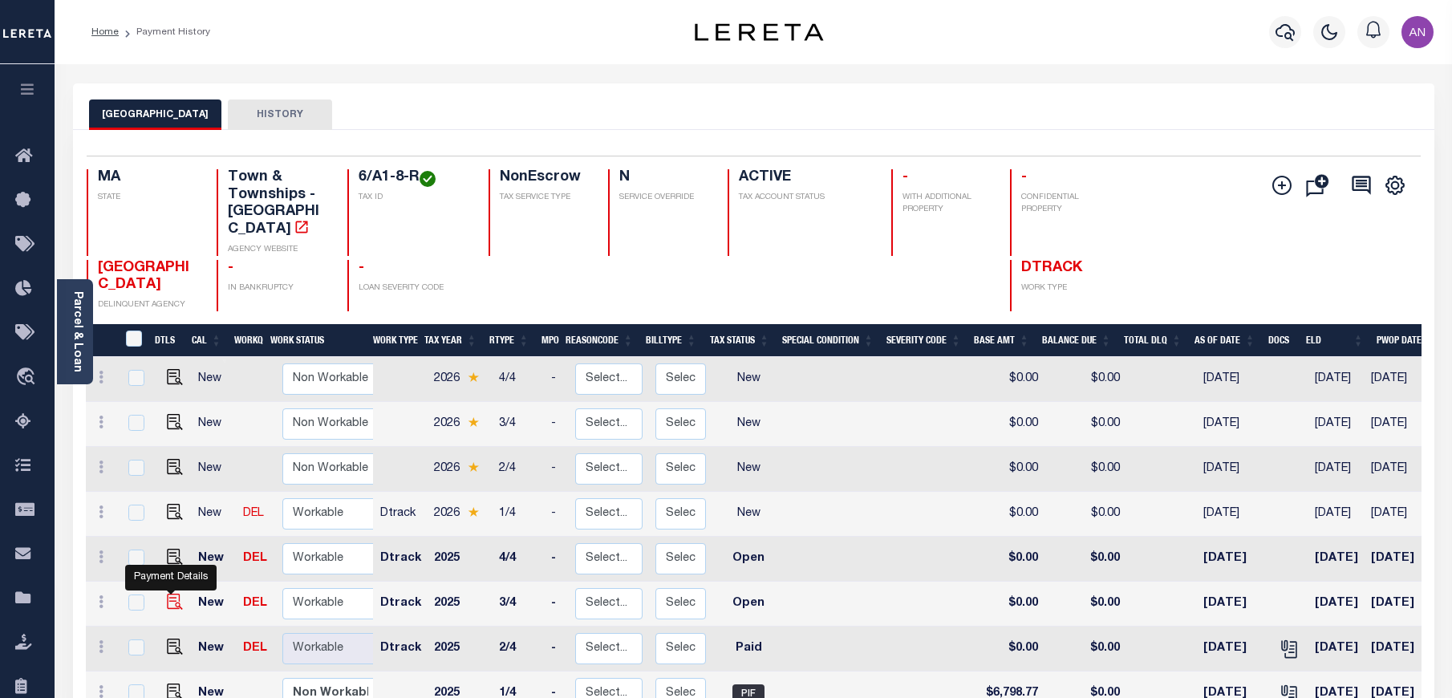
click at [170, 594] on img "" at bounding box center [175, 602] width 16 height 16
checkbox input "true"
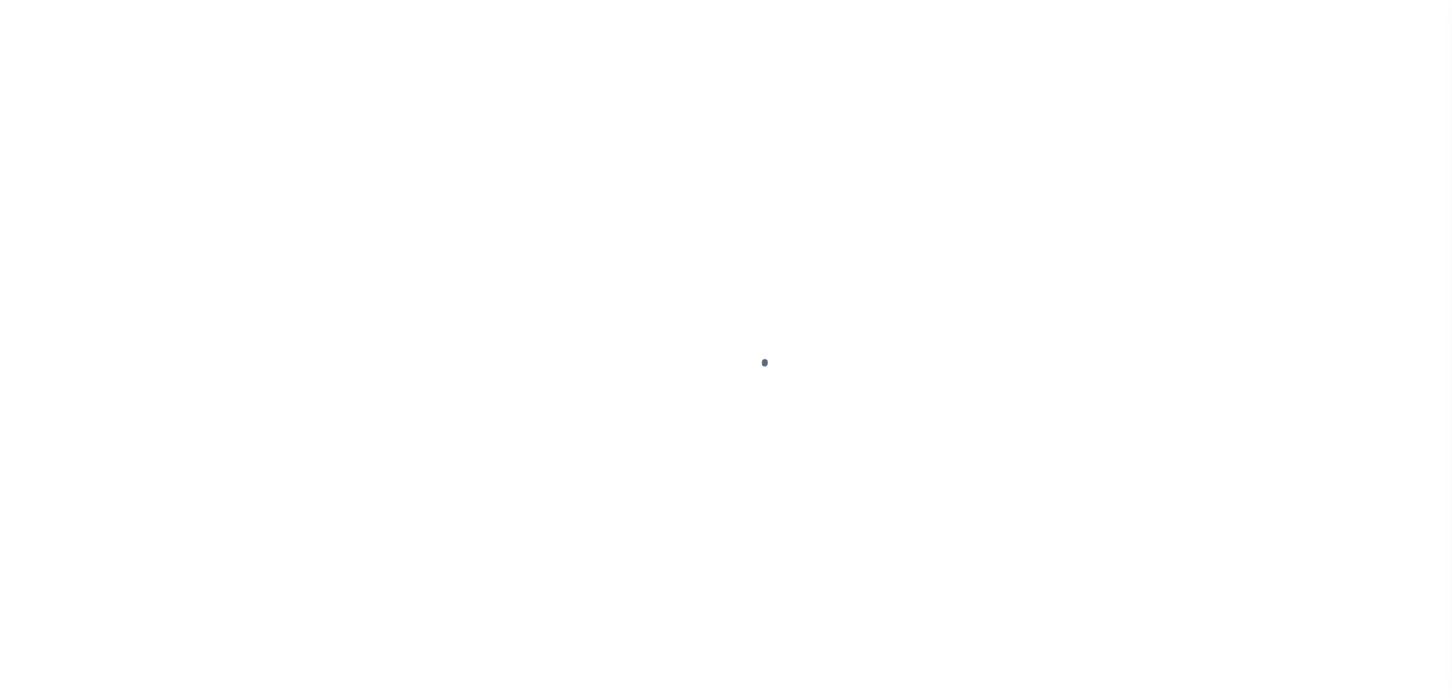
select select "OP2"
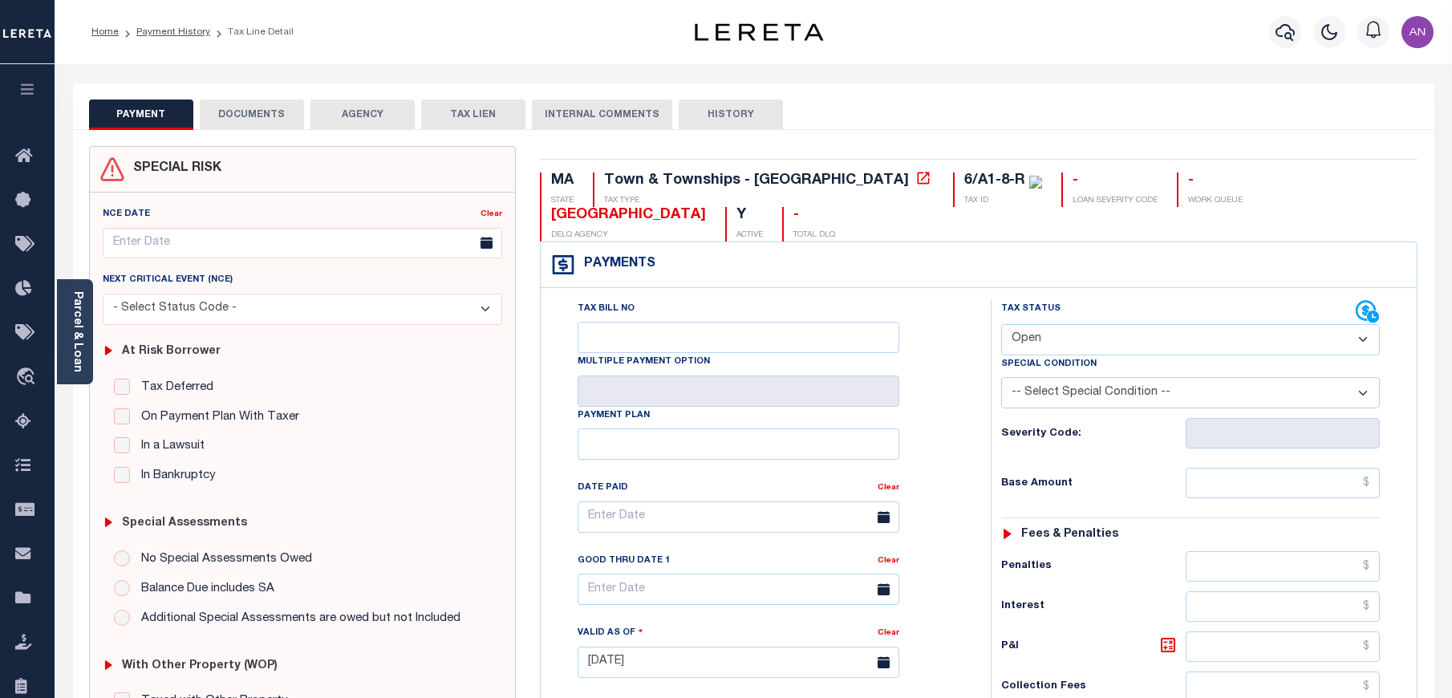
click at [283, 116] on button "DOCUMENTS" at bounding box center [252, 114] width 104 height 30
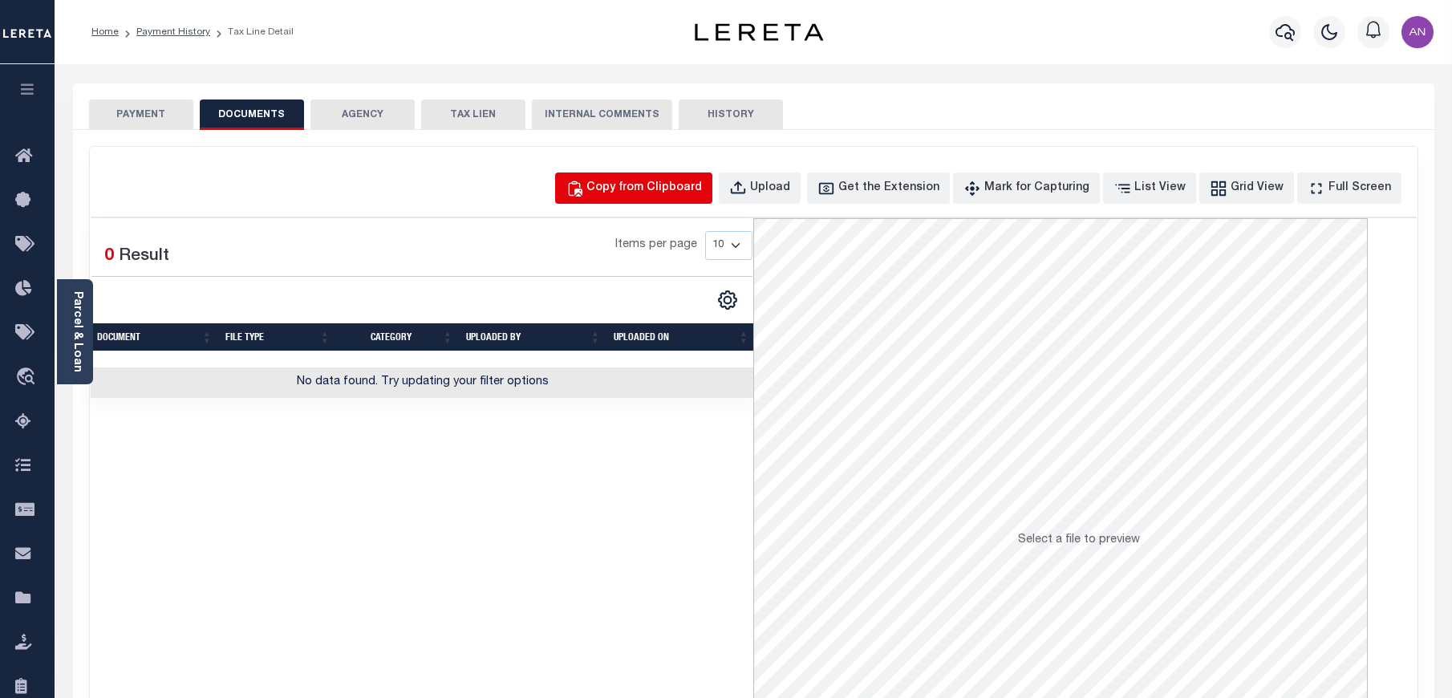
click at [660, 185] on div "Copy from Clipboard" at bounding box center [644, 189] width 116 height 18
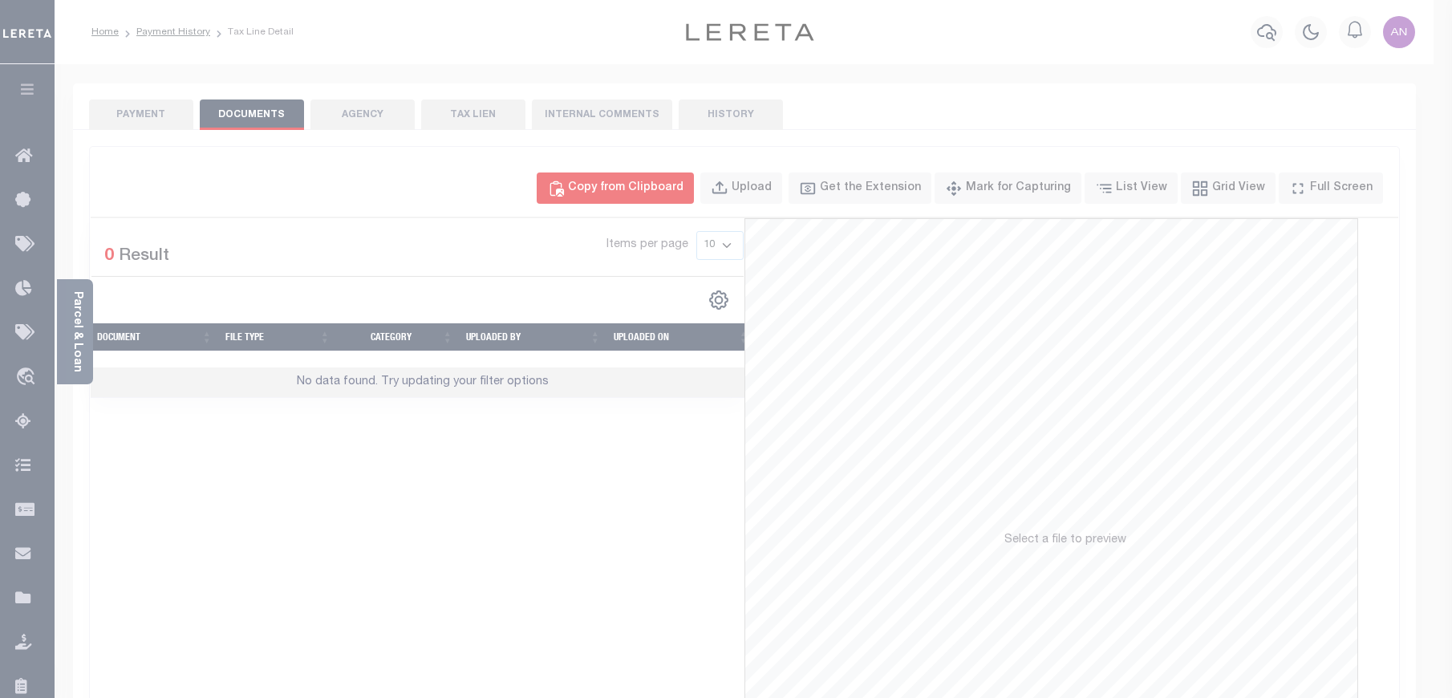
select select "POP"
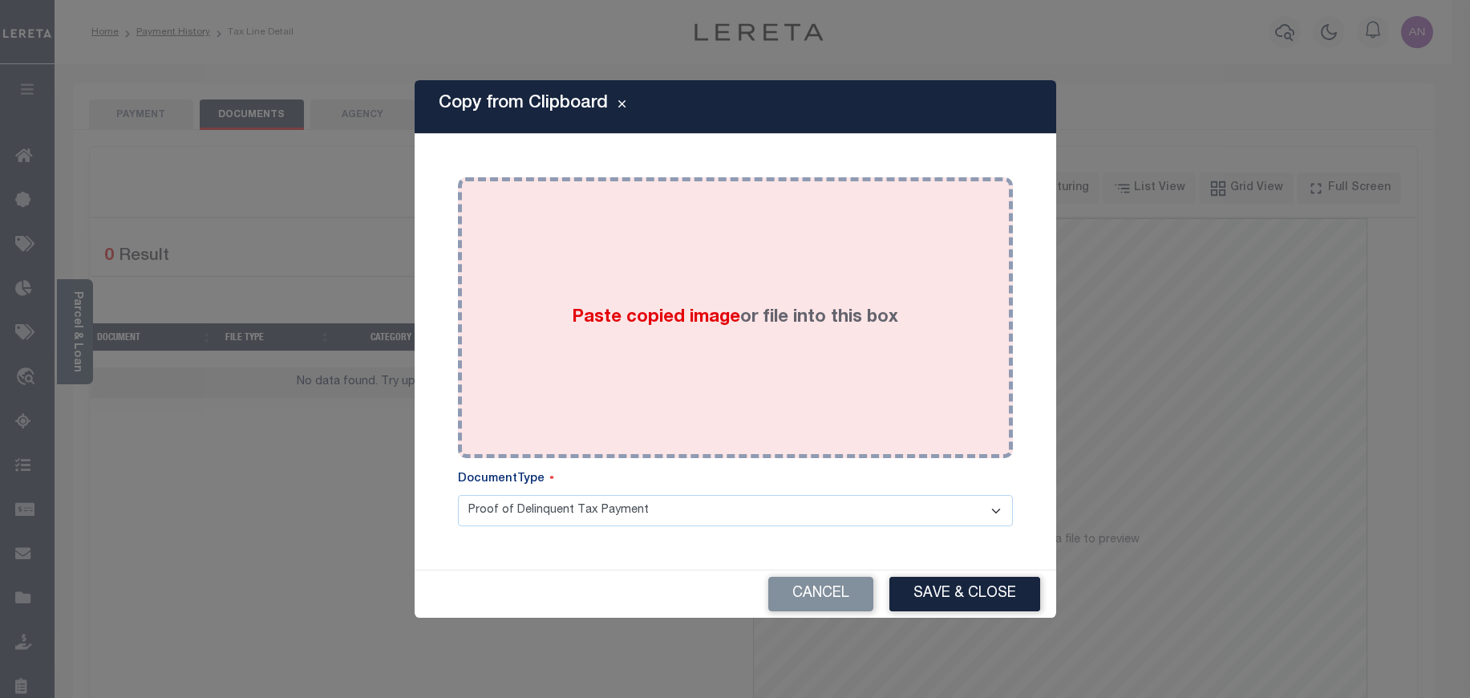
click at [633, 237] on div "Paste copied image or file into this box" at bounding box center [735, 317] width 531 height 257
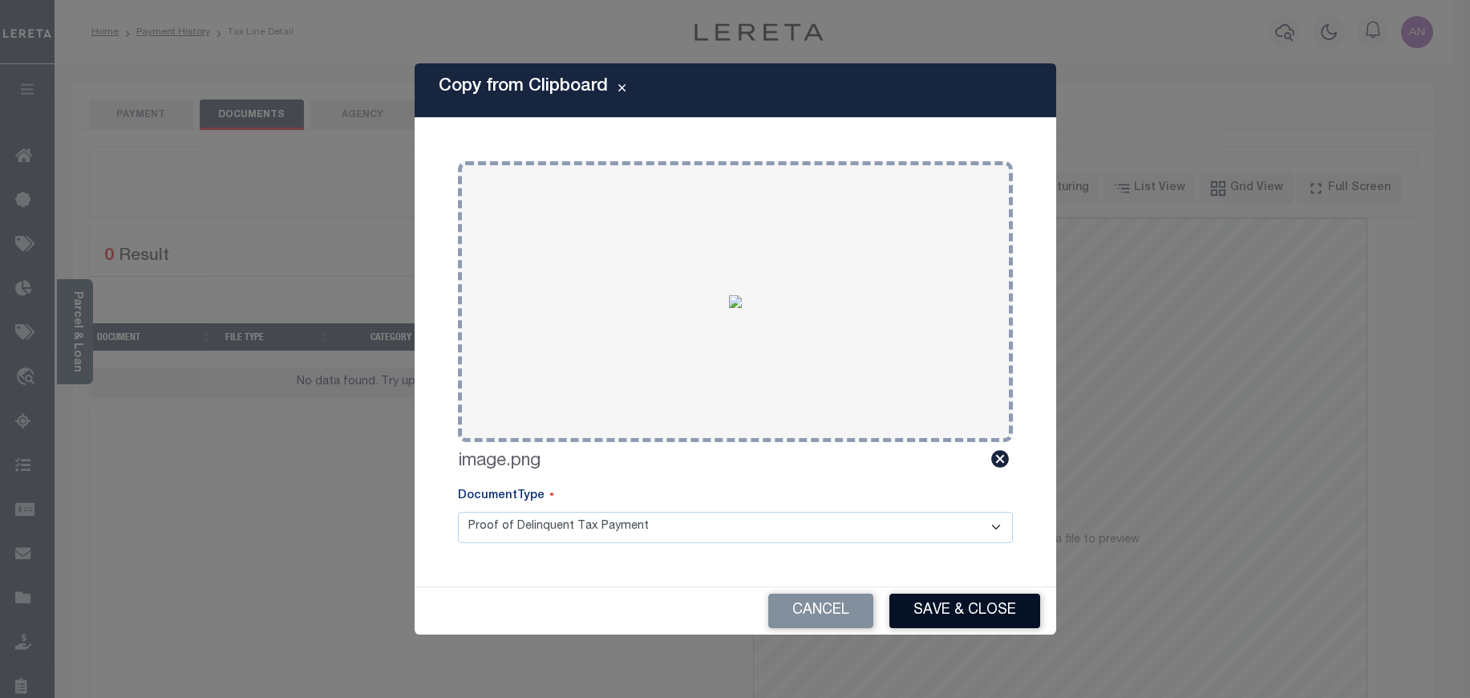
click at [1026, 614] on button "Save & Close" at bounding box center [965, 611] width 151 height 34
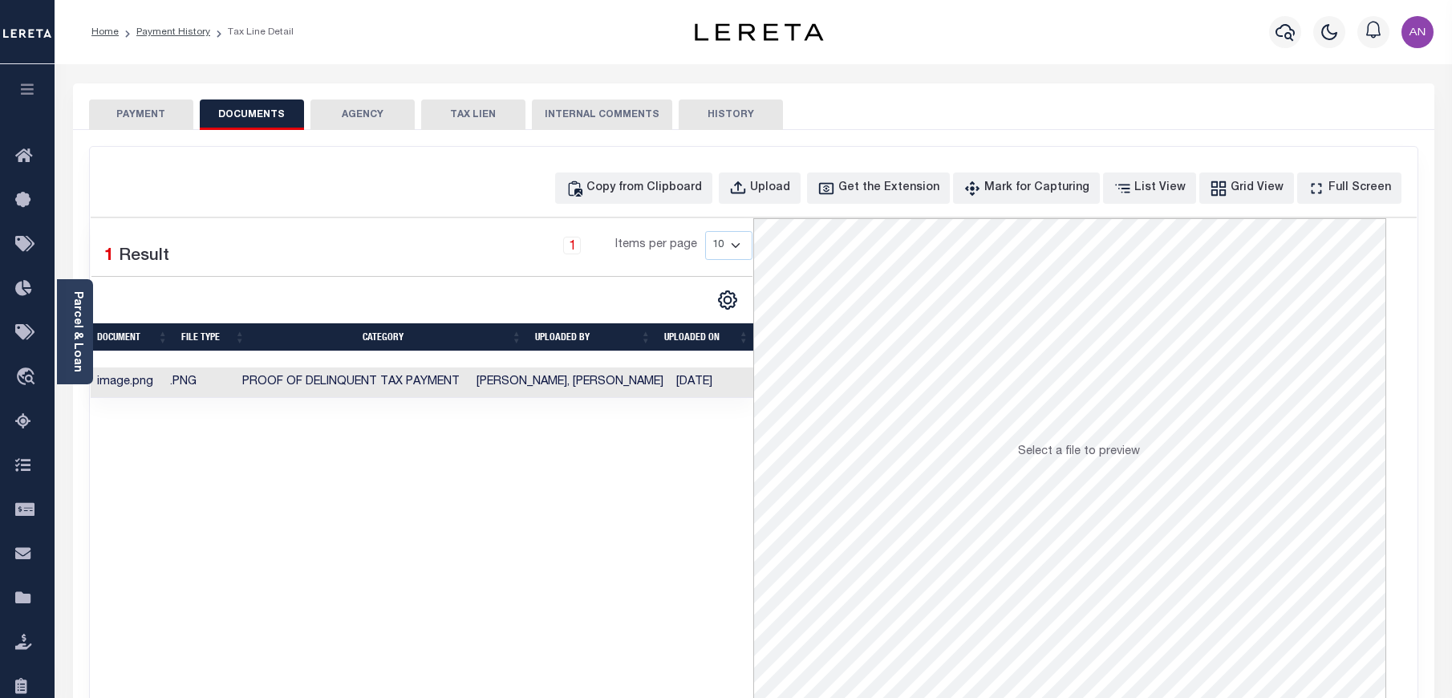
click at [148, 120] on button "PAYMENT" at bounding box center [141, 114] width 104 height 30
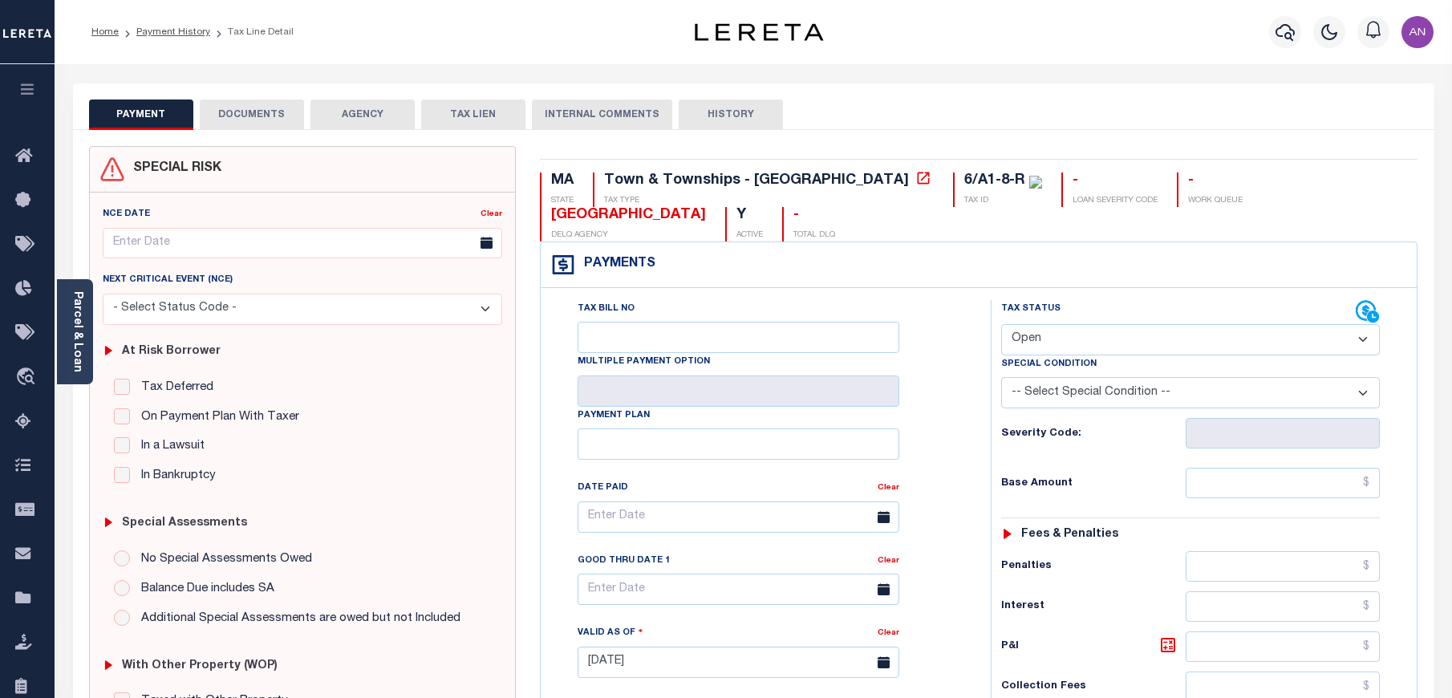
click at [1066, 324] on select "- Select Status Code - Open Due/Unpaid Paid Incomplete No Tax Due Internal Refu…" at bounding box center [1190, 339] width 379 height 31
select select "PYD"
click at [1001, 324] on select "- Select Status Code - Open Due/Unpaid Paid Incomplete No Tax Due Internal Refu…" at bounding box center [1190, 339] width 379 height 31
type input "[DATE]"
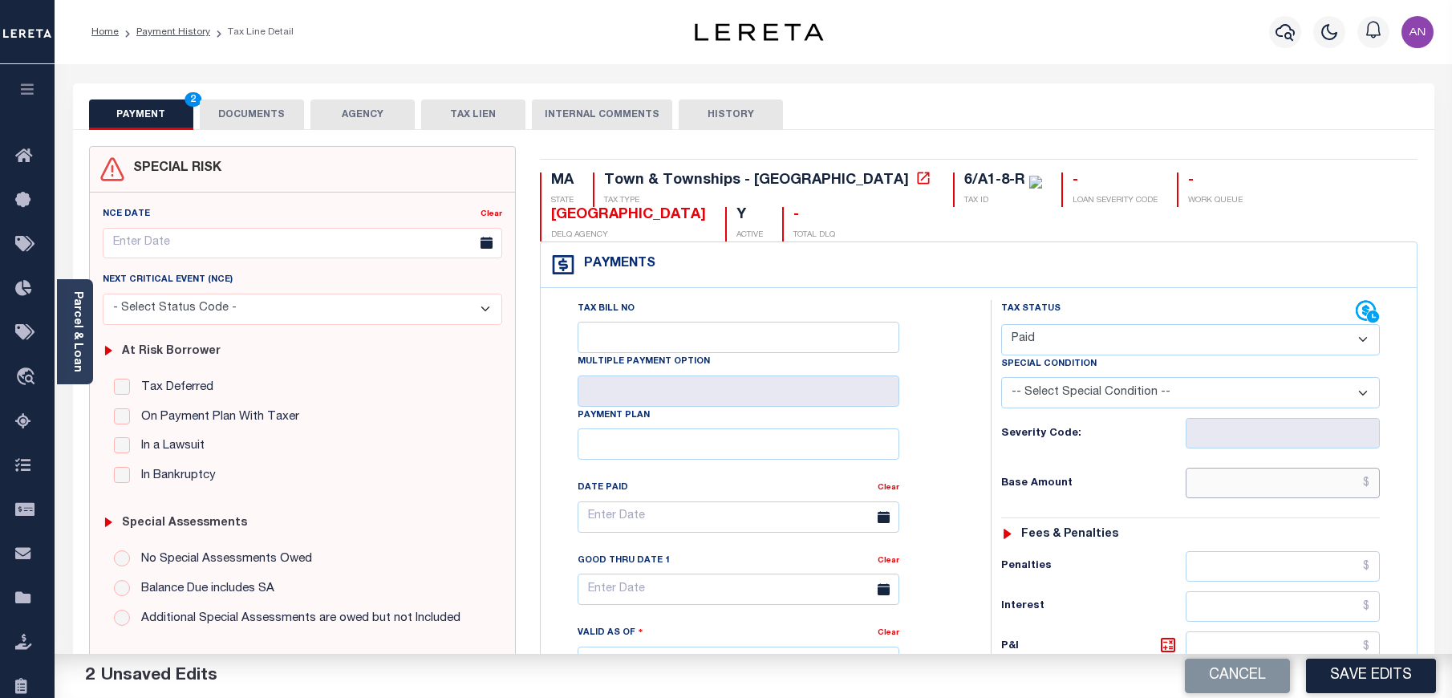
click at [1293, 468] on input "text" at bounding box center [1283, 483] width 195 height 30
type input "$0.00"
click at [1109, 509] on div "Tax Status Status - Select Status Code -" at bounding box center [1196, 654] width 410 height 708
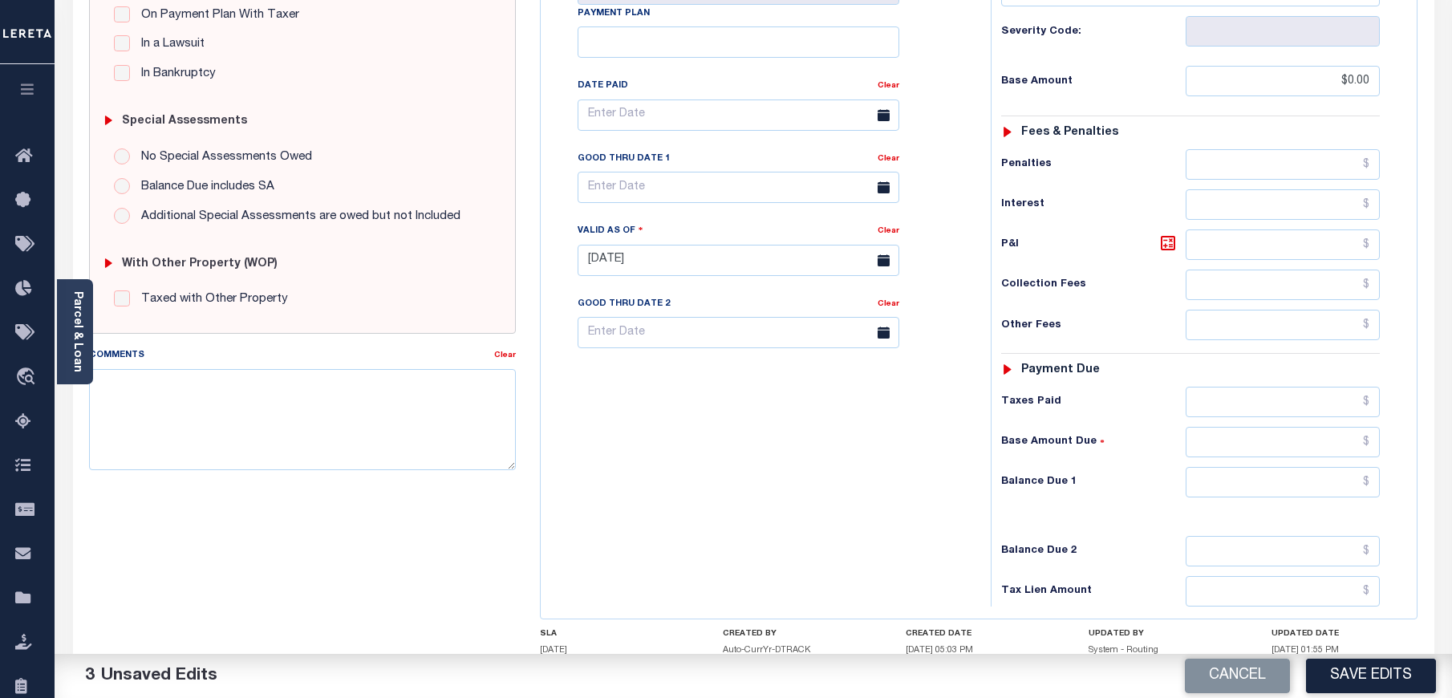
scroll to position [478, 0]
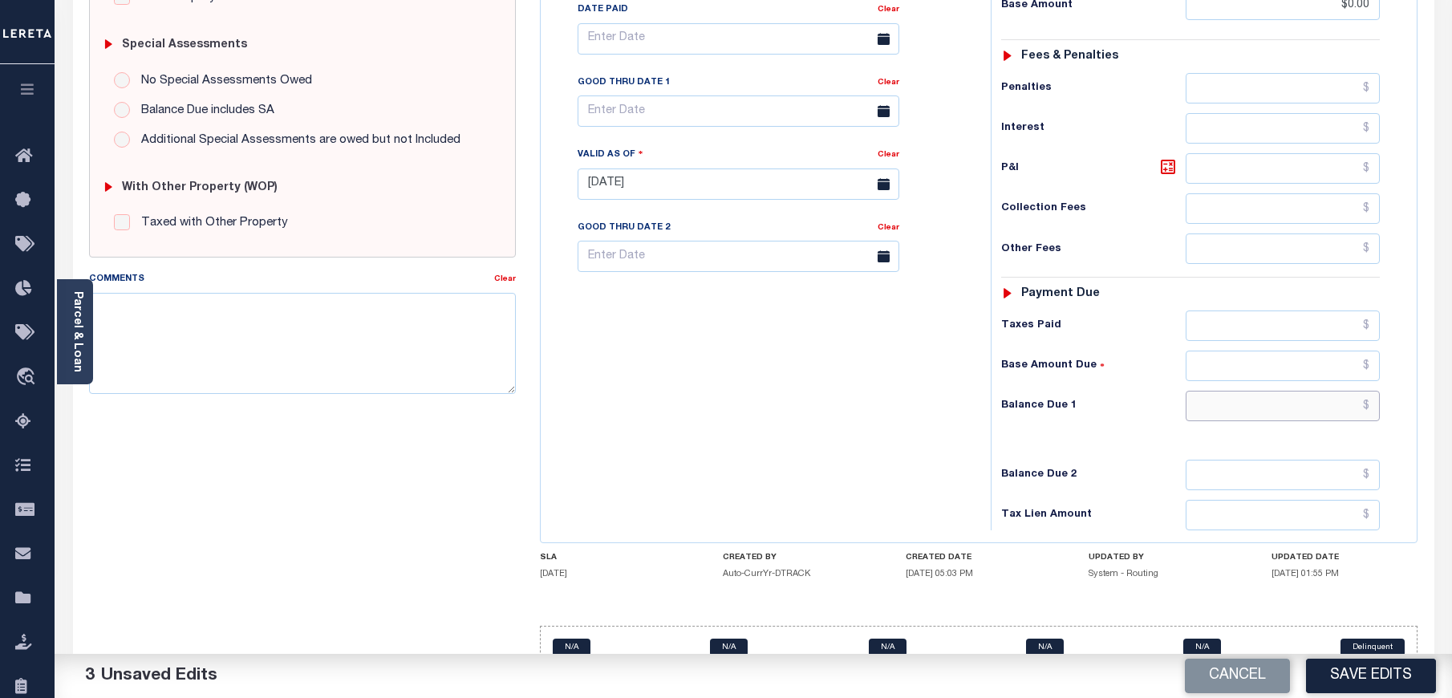
click at [1276, 391] on input "text" at bounding box center [1283, 406] width 195 height 30
type input "$0.00"
click at [948, 440] on div "Tax Bill No Multiple Payment Option Payment Plan Clear" at bounding box center [762, 176] width 434 height 708
click at [1358, 680] on button "Save Edits" at bounding box center [1371, 676] width 130 height 34
checkbox input "false"
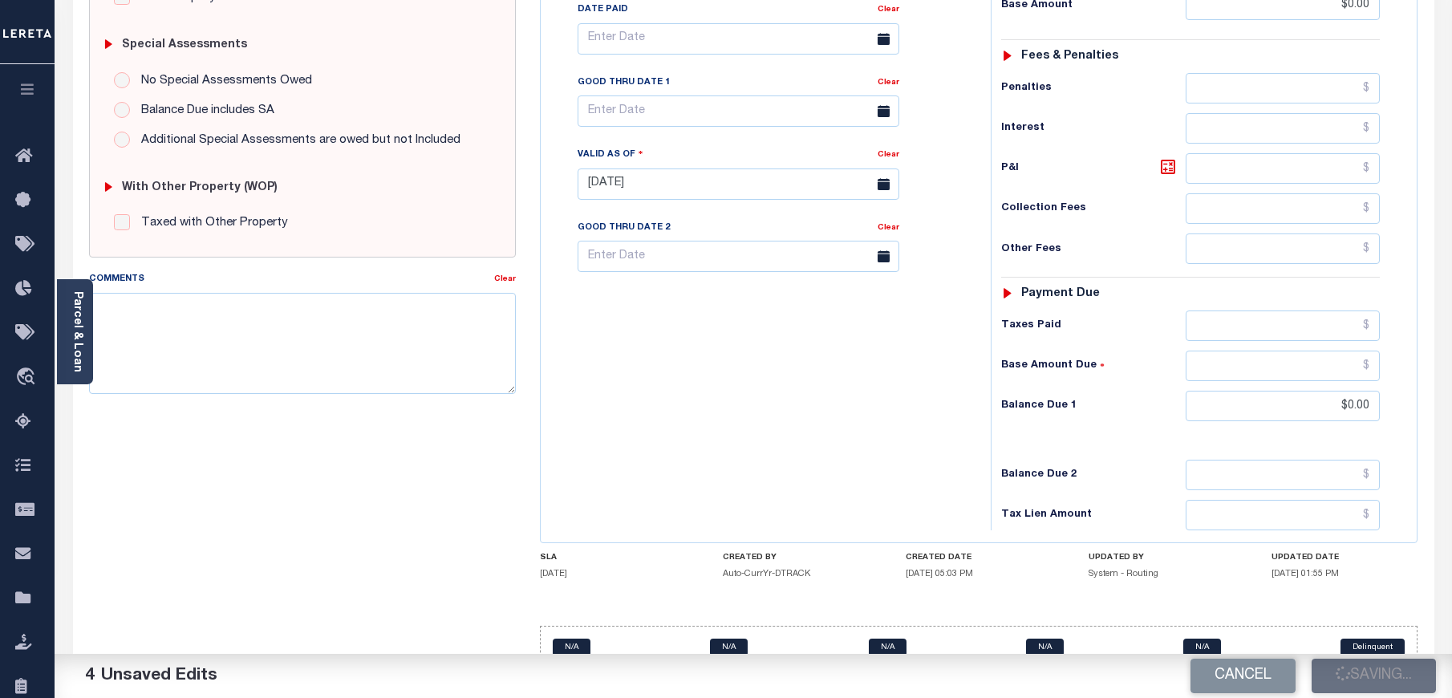
type input "$0"
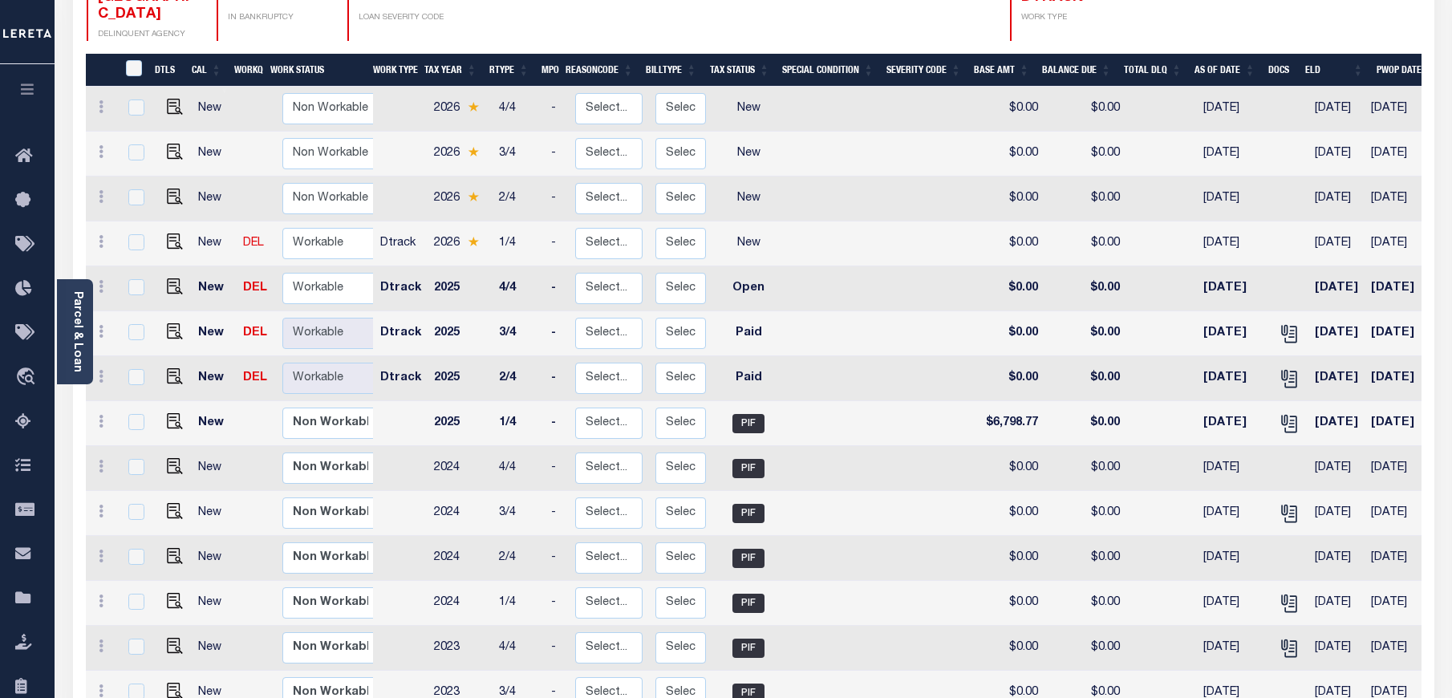
scroll to position [241, 0]
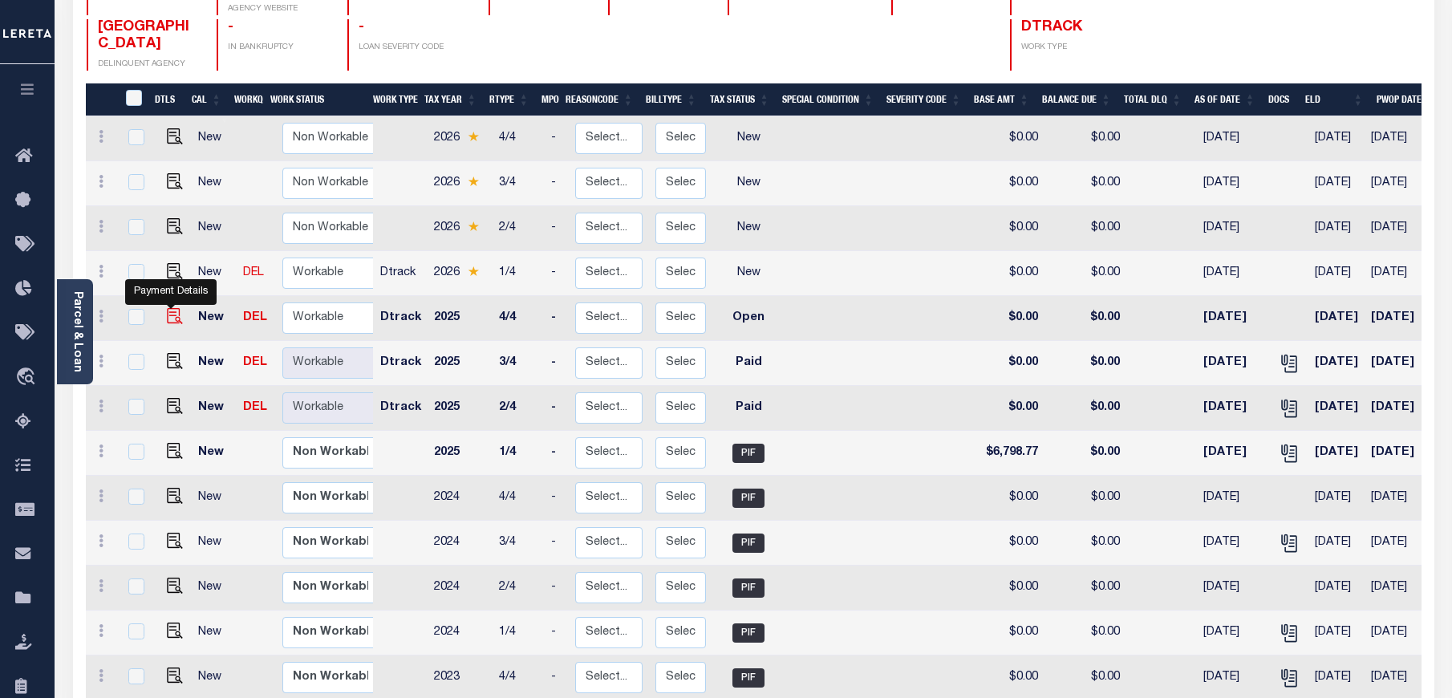
click at [167, 308] on img "" at bounding box center [175, 316] width 16 height 16
checkbox input "true"
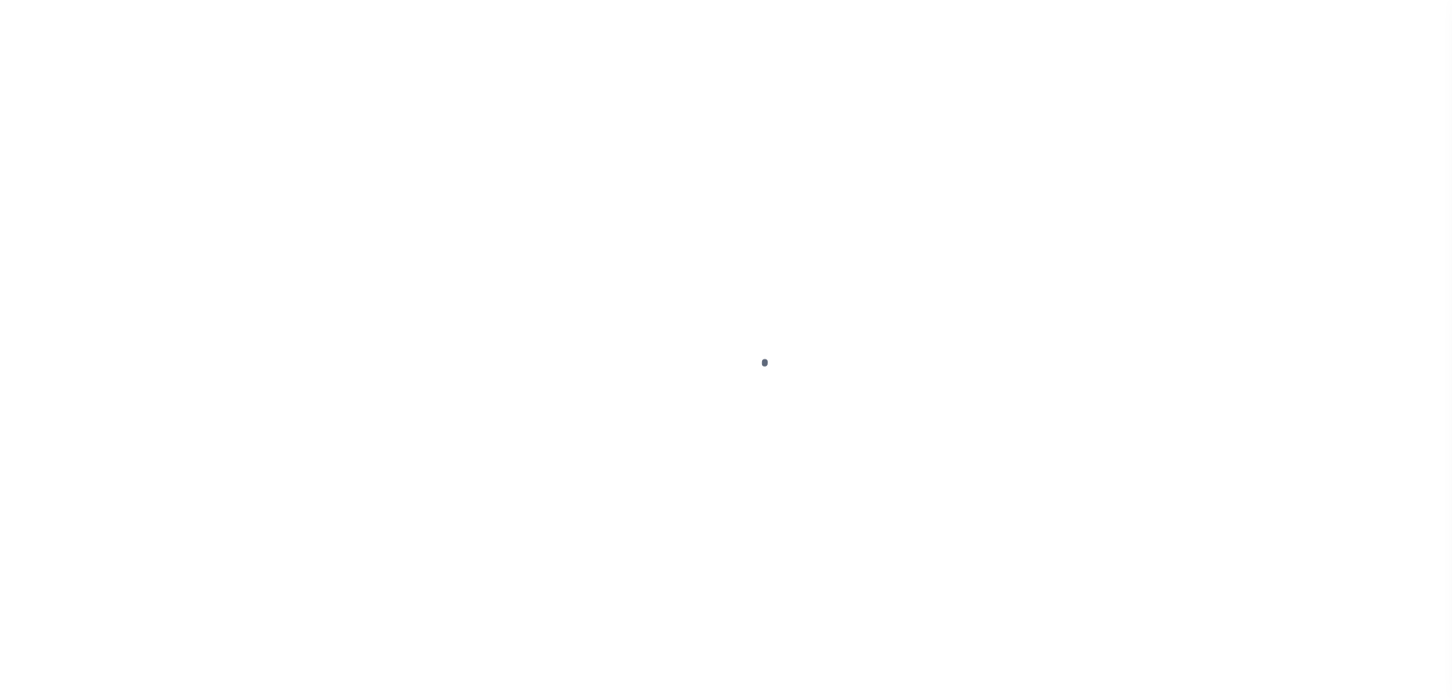
select select "OP2"
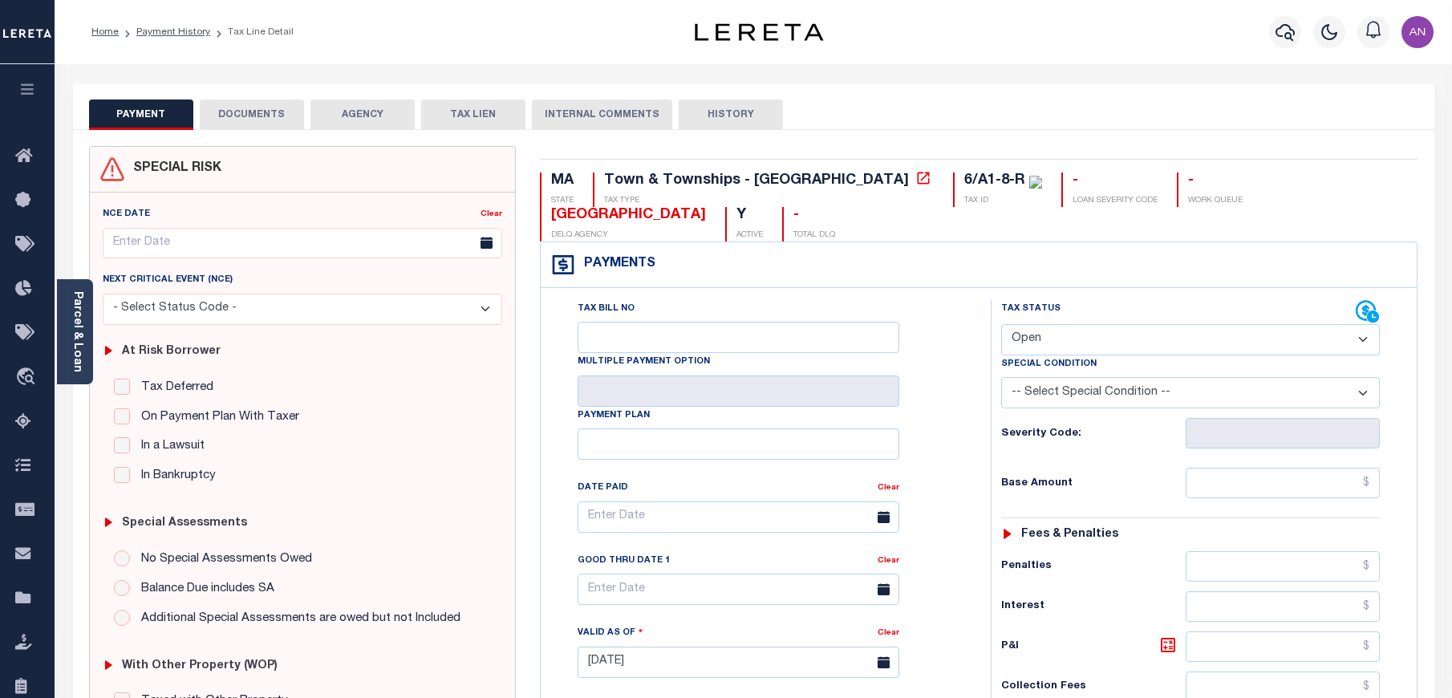
click at [258, 116] on button "DOCUMENTS" at bounding box center [252, 114] width 104 height 30
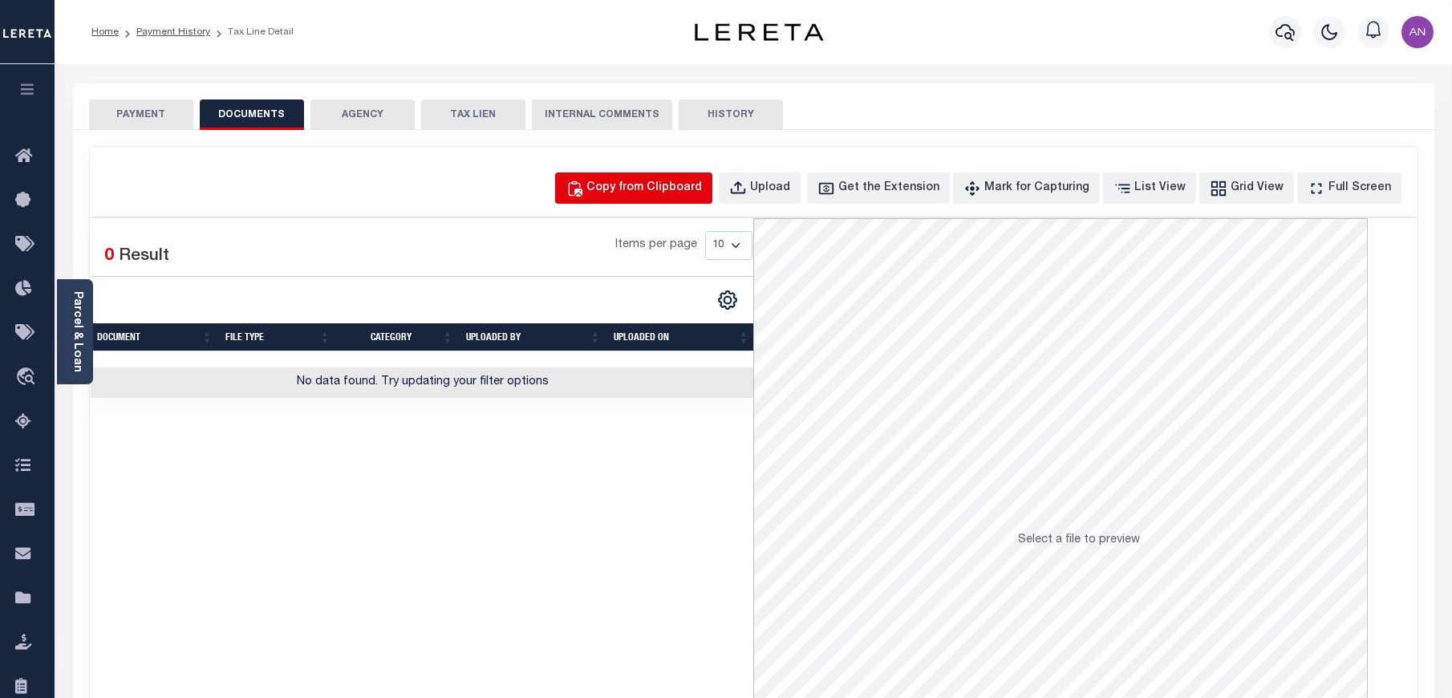
click at [702, 193] on div "Copy from Clipboard" at bounding box center [644, 189] width 116 height 18
select select "POP"
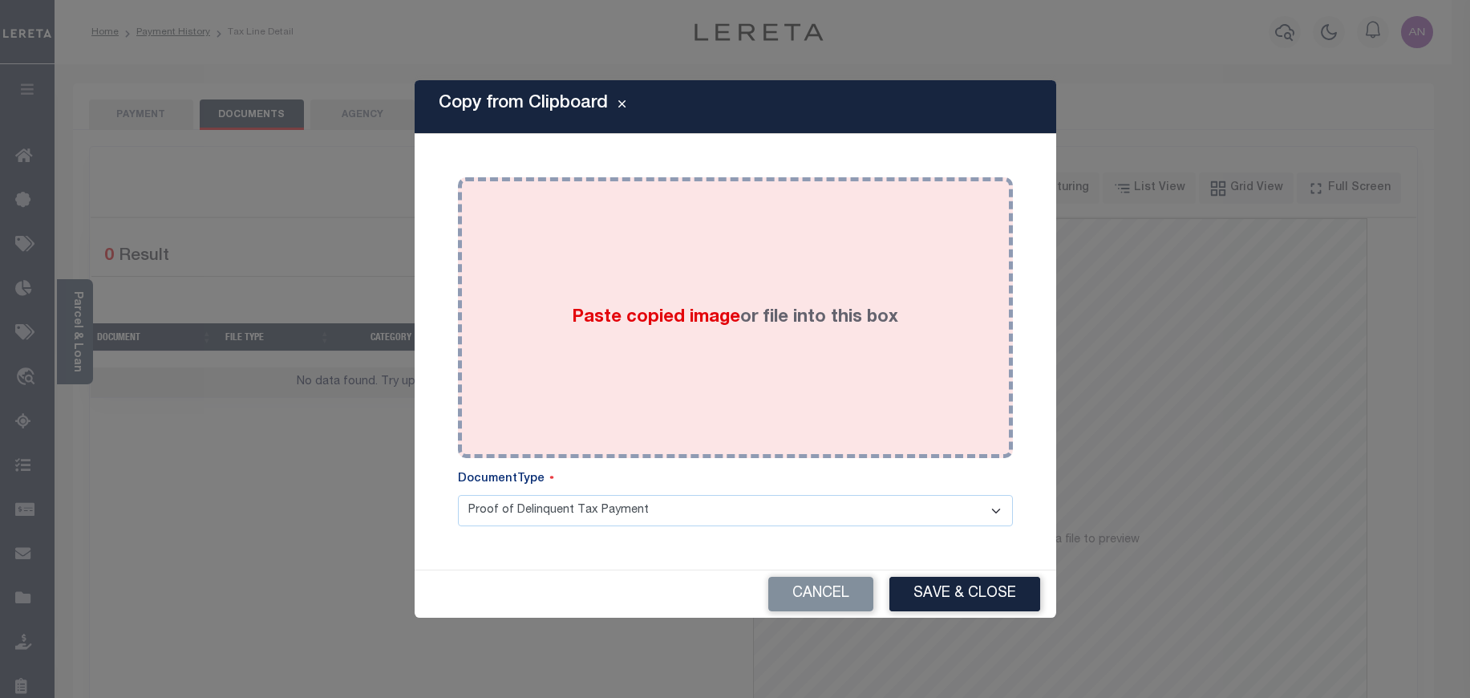
click at [663, 231] on div "Paste copied image or file into this box" at bounding box center [735, 317] width 531 height 257
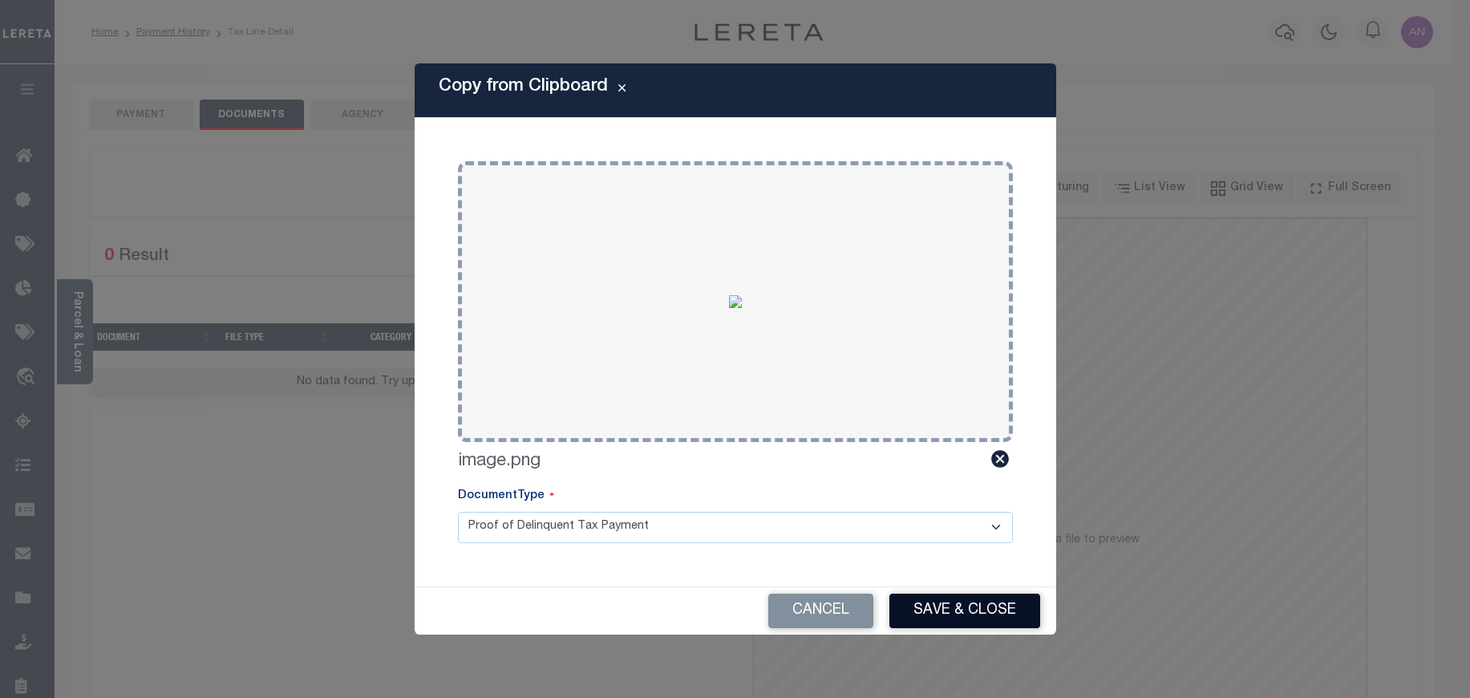
click at [919, 601] on button "Save & Close" at bounding box center [965, 611] width 151 height 34
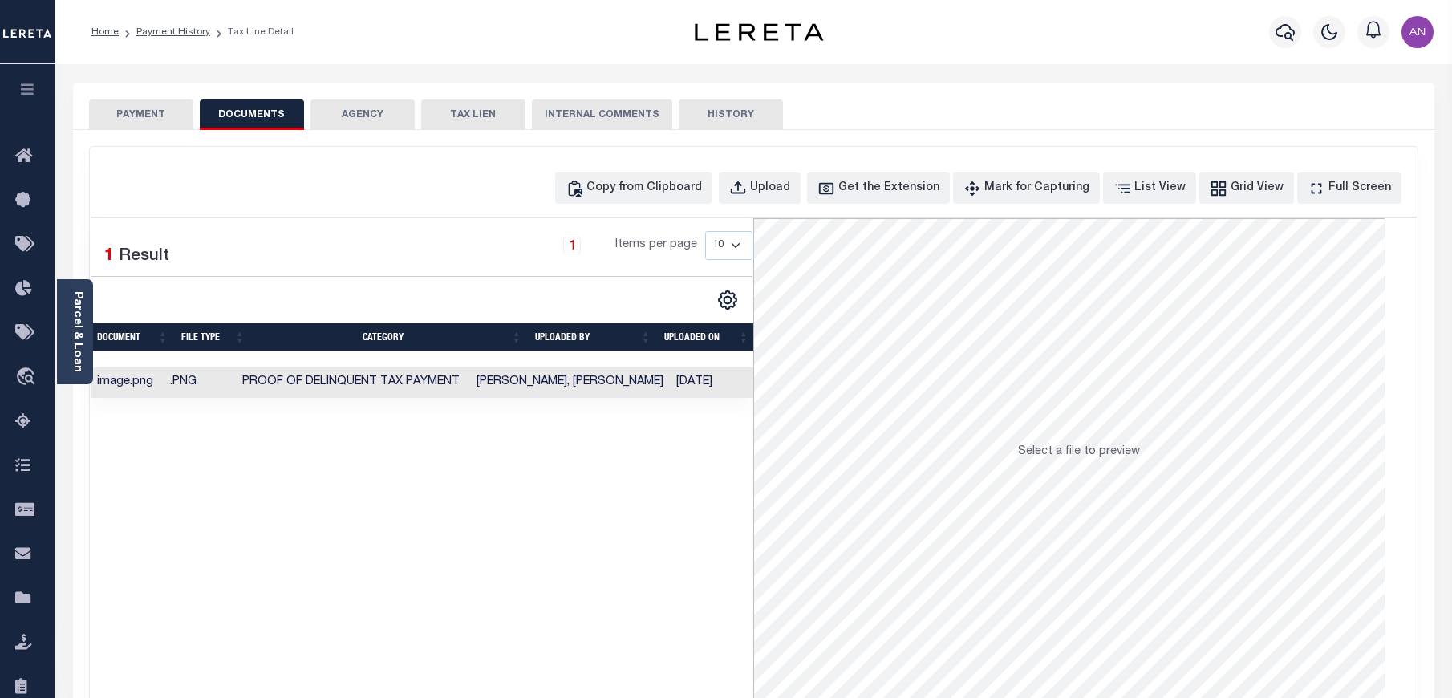
click at [143, 109] on button "PAYMENT" at bounding box center [141, 114] width 104 height 30
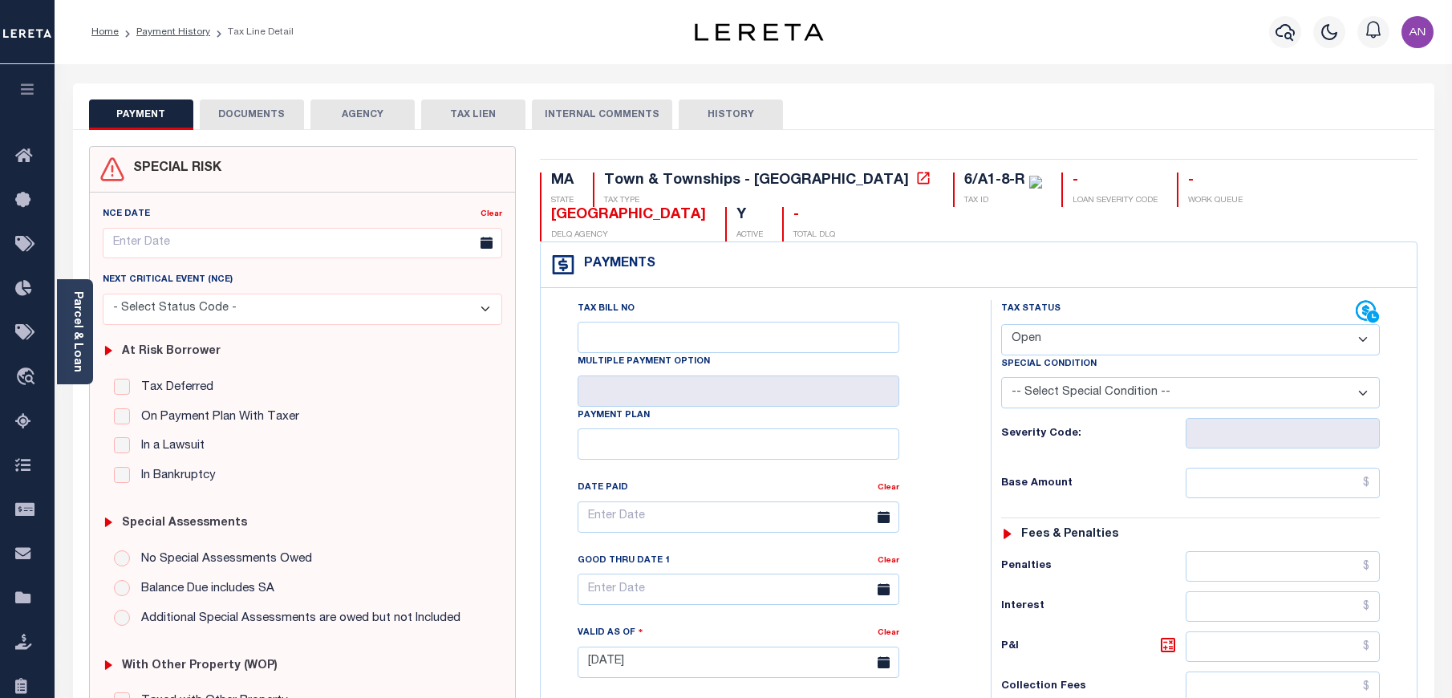
click at [1129, 324] on select "- Select Status Code - Open Due/Unpaid Paid Incomplete No Tax Due Internal Refu…" at bounding box center [1190, 339] width 379 height 31
select select "PYD"
click at [1001, 324] on select "- Select Status Code - Open Due/Unpaid Paid Incomplete No Tax Due Internal Refu…" at bounding box center [1190, 339] width 379 height 31
type input "[DATE]"
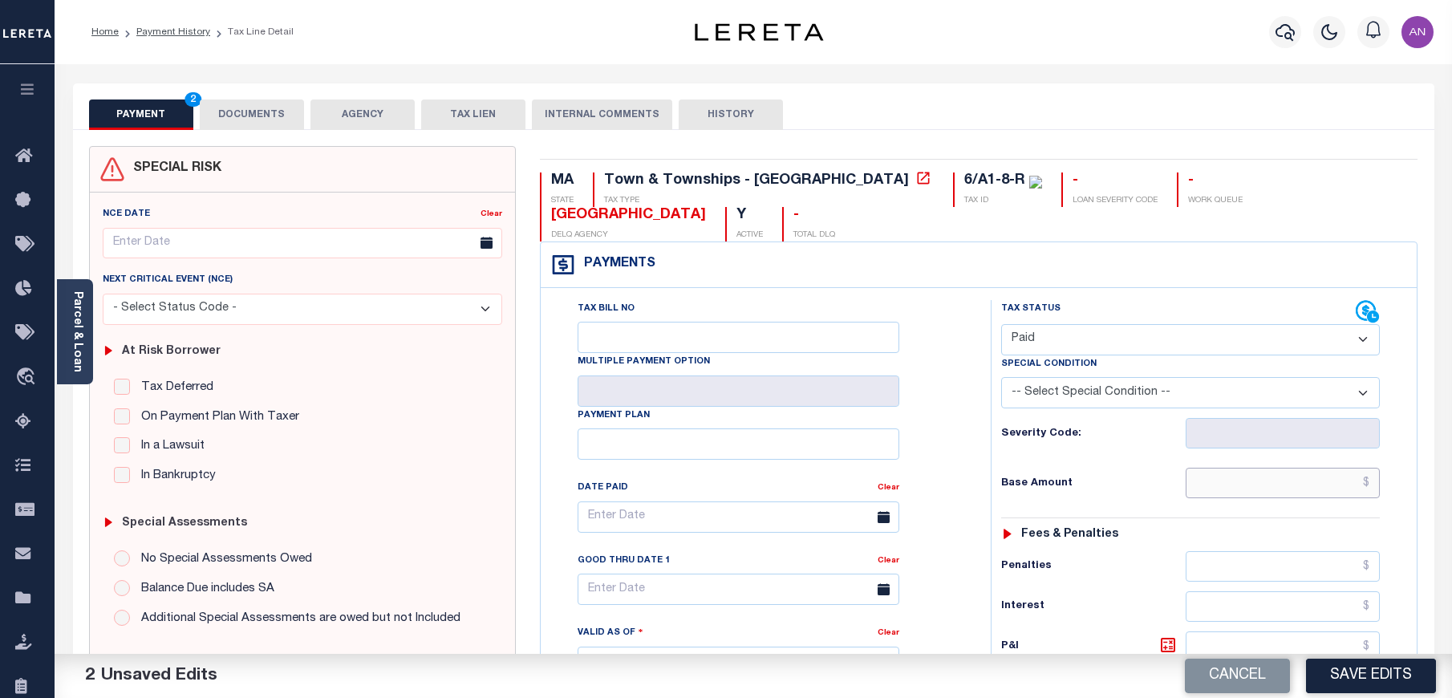
click at [1263, 468] on input "text" at bounding box center [1283, 483] width 195 height 30
type input "$0.00"
click at [967, 473] on div "Tax Bill No Multiple Payment Option Payment Plan Clear" at bounding box center [762, 525] width 410 height 450
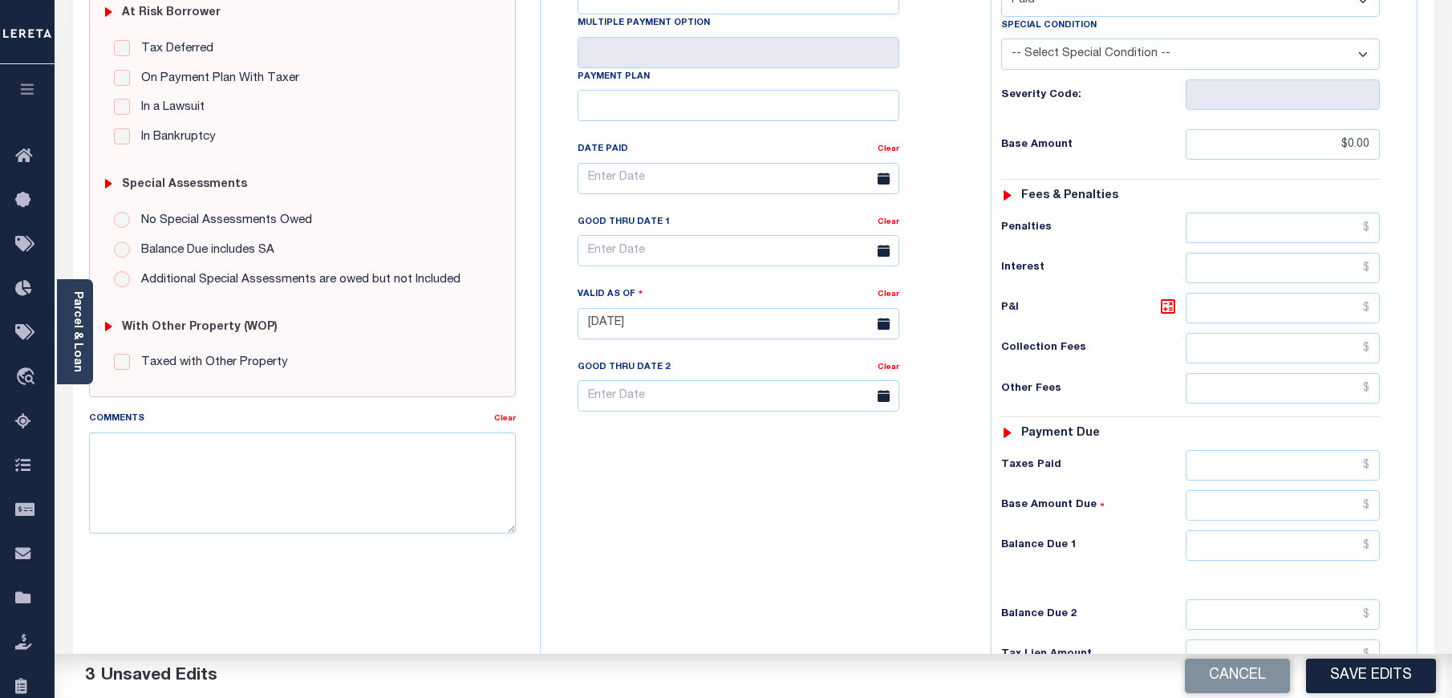
scroll to position [361, 0]
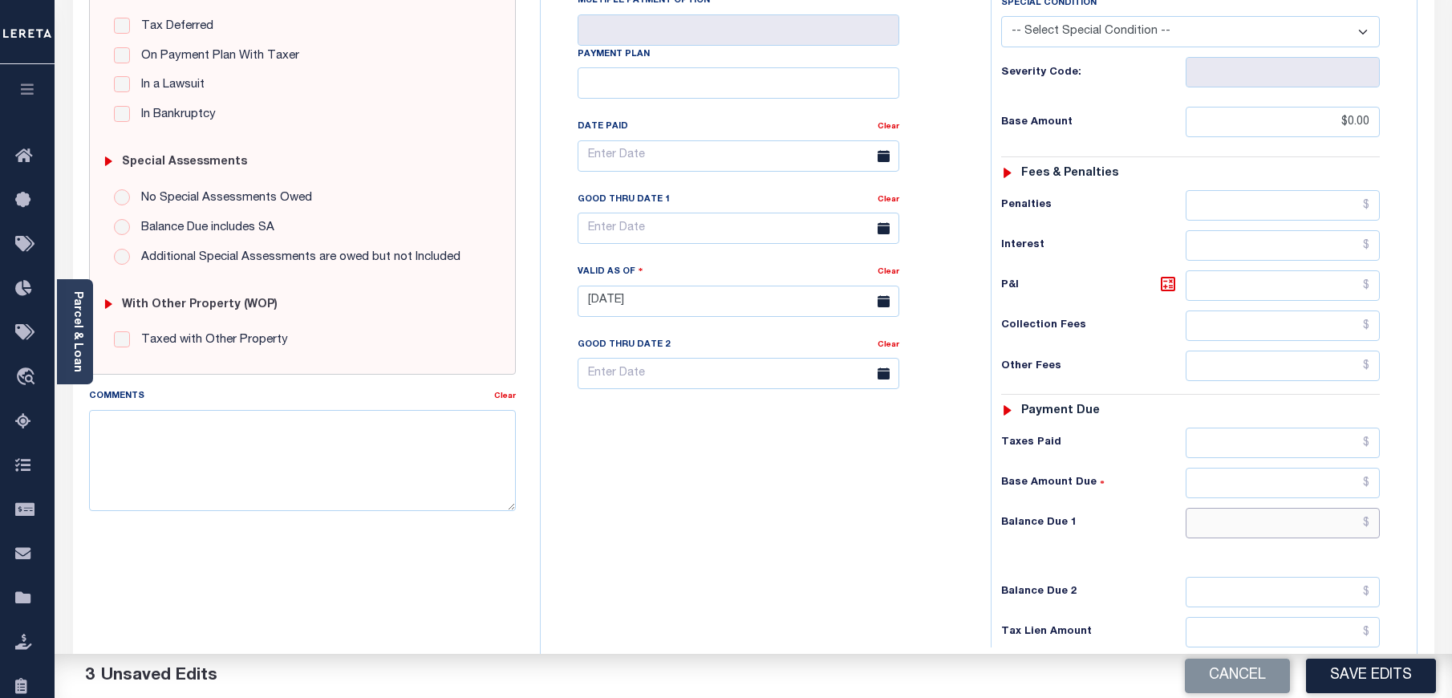
click at [1283, 508] on input "text" at bounding box center [1283, 523] width 195 height 30
type input "$0.00"
click at [947, 523] on div "Tax Bill No Multiple Payment Option Payment Plan Clear" at bounding box center [762, 293] width 434 height 708
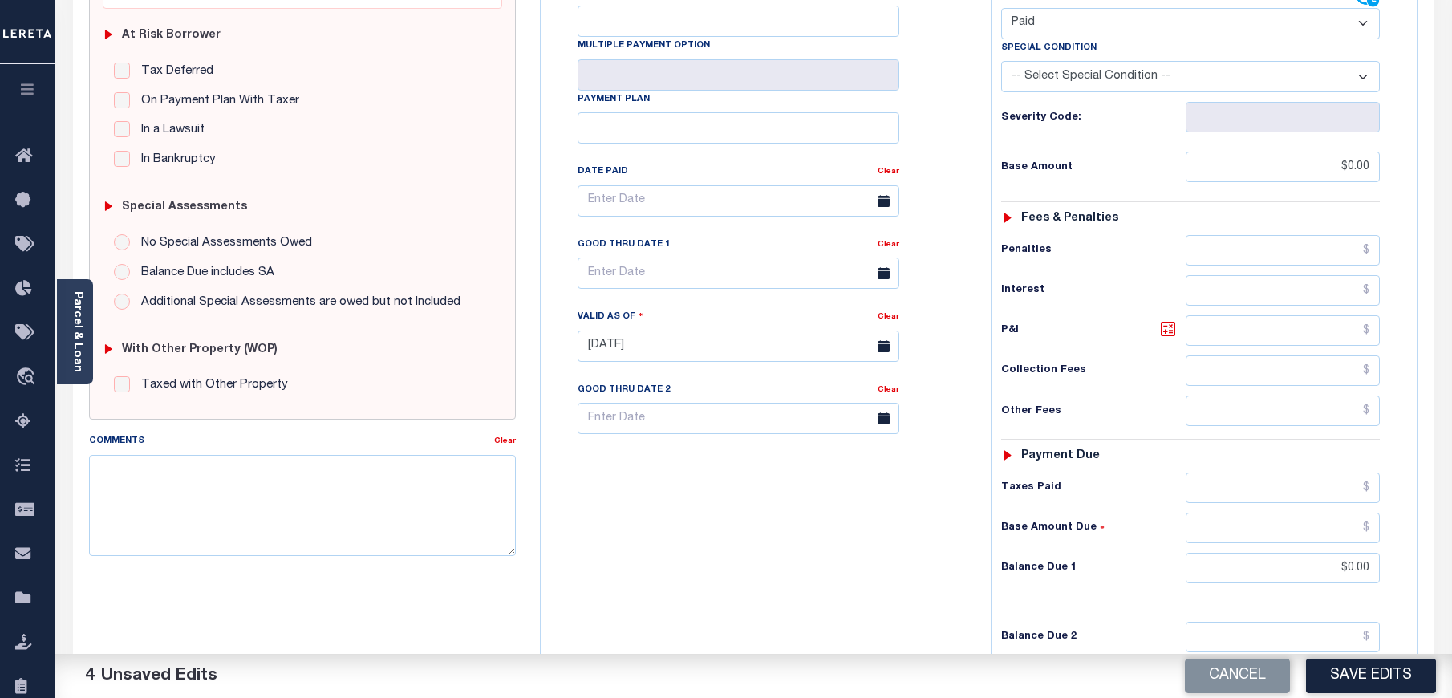
scroll to position [478, 0]
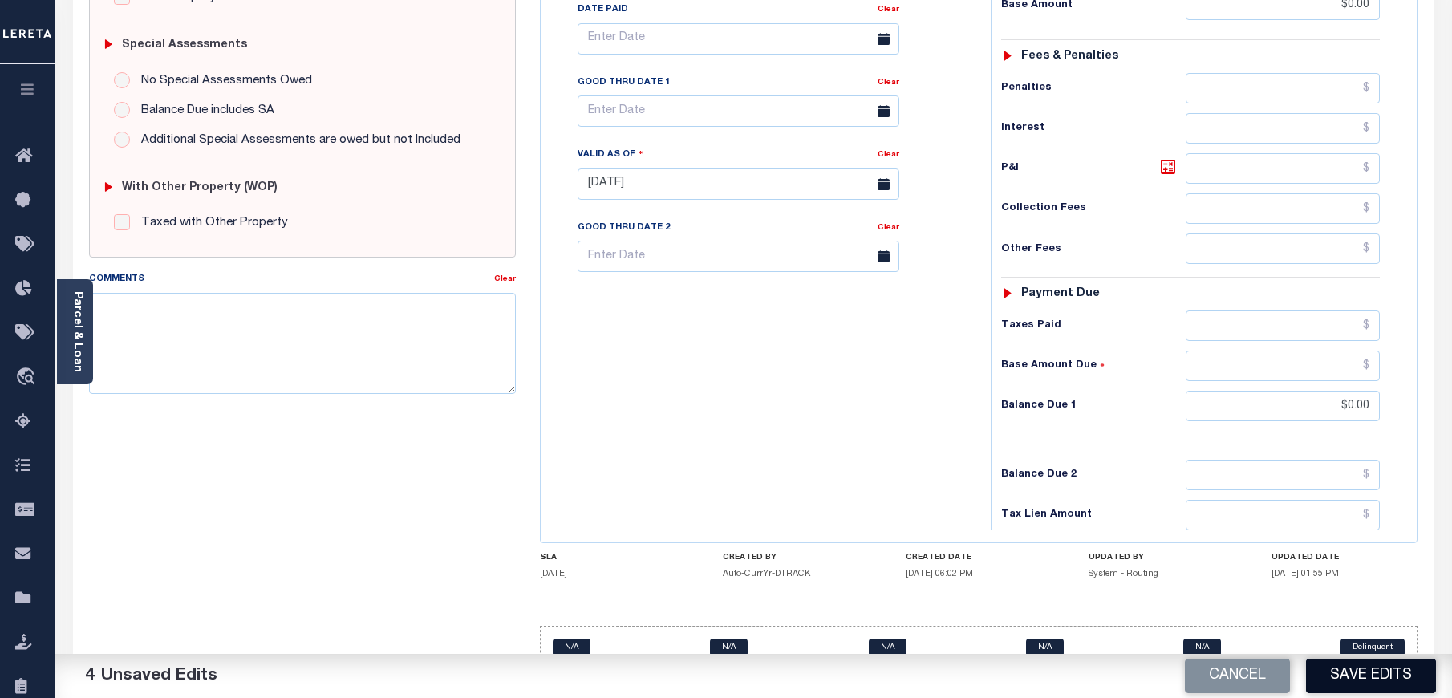
click at [1394, 683] on button "Save Edits" at bounding box center [1371, 676] width 130 height 34
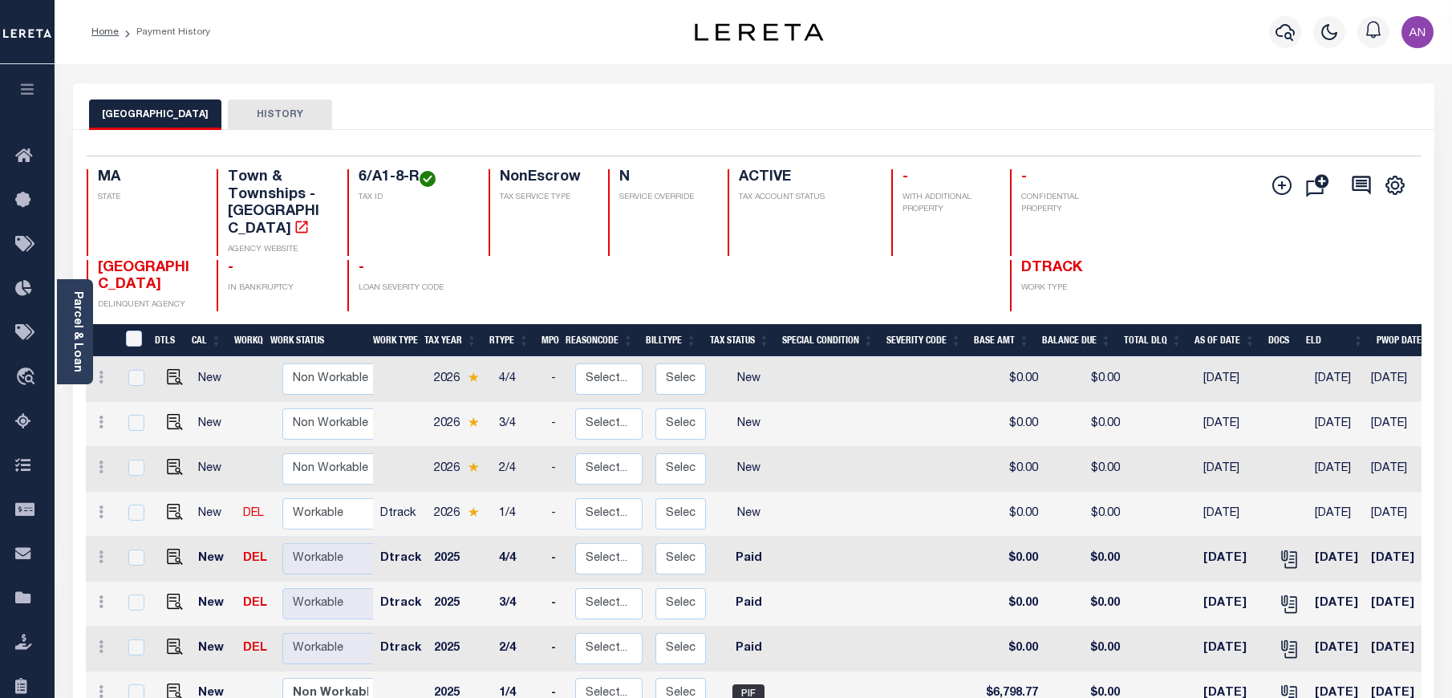
click at [181, 496] on td at bounding box center [171, 514] width 39 height 45
checkbox input "true"
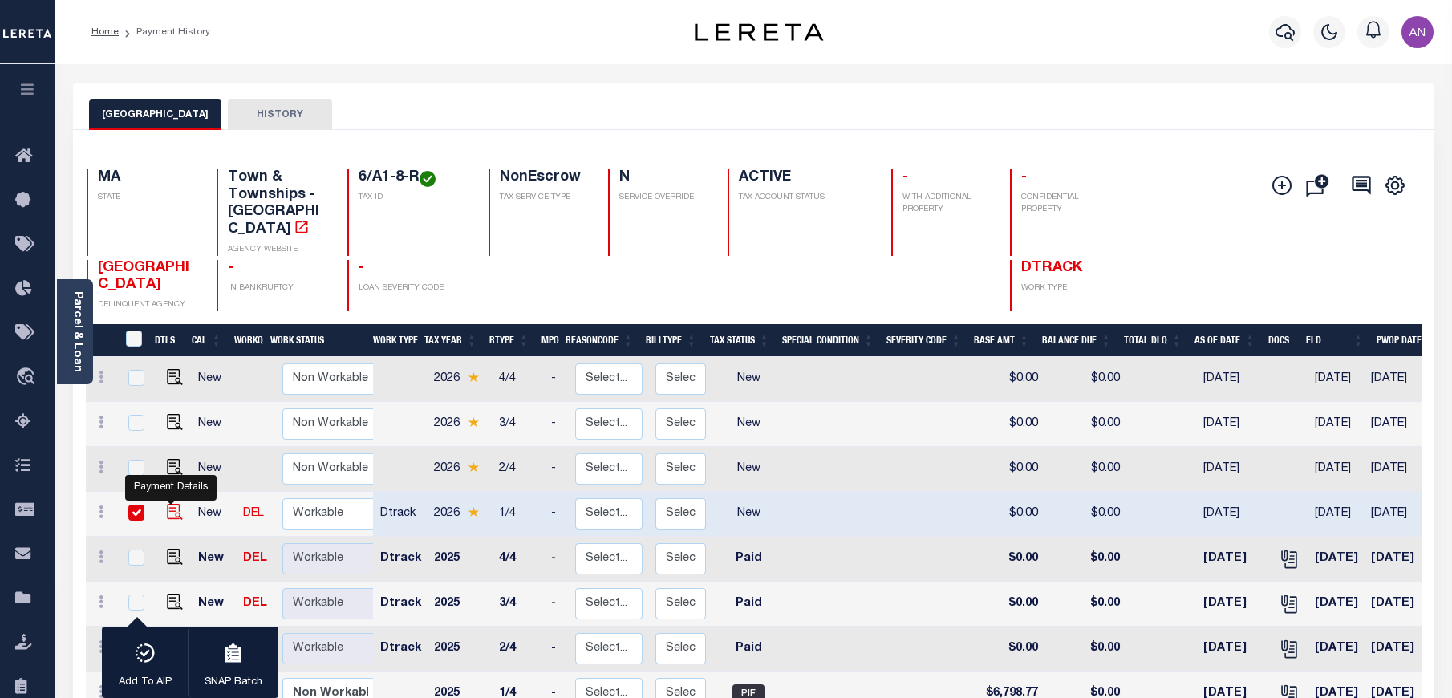
click at [171, 504] on img "" at bounding box center [175, 512] width 16 height 16
checkbox input "false"
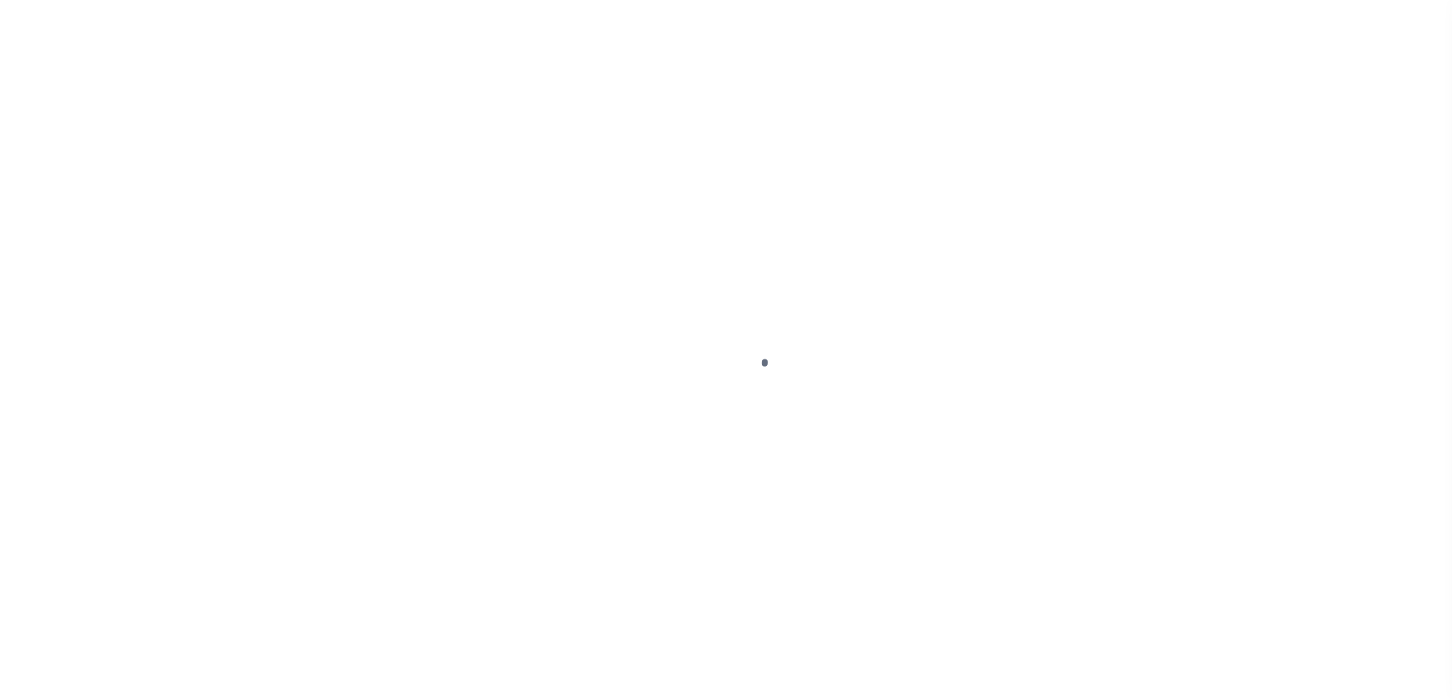
select select "NW2"
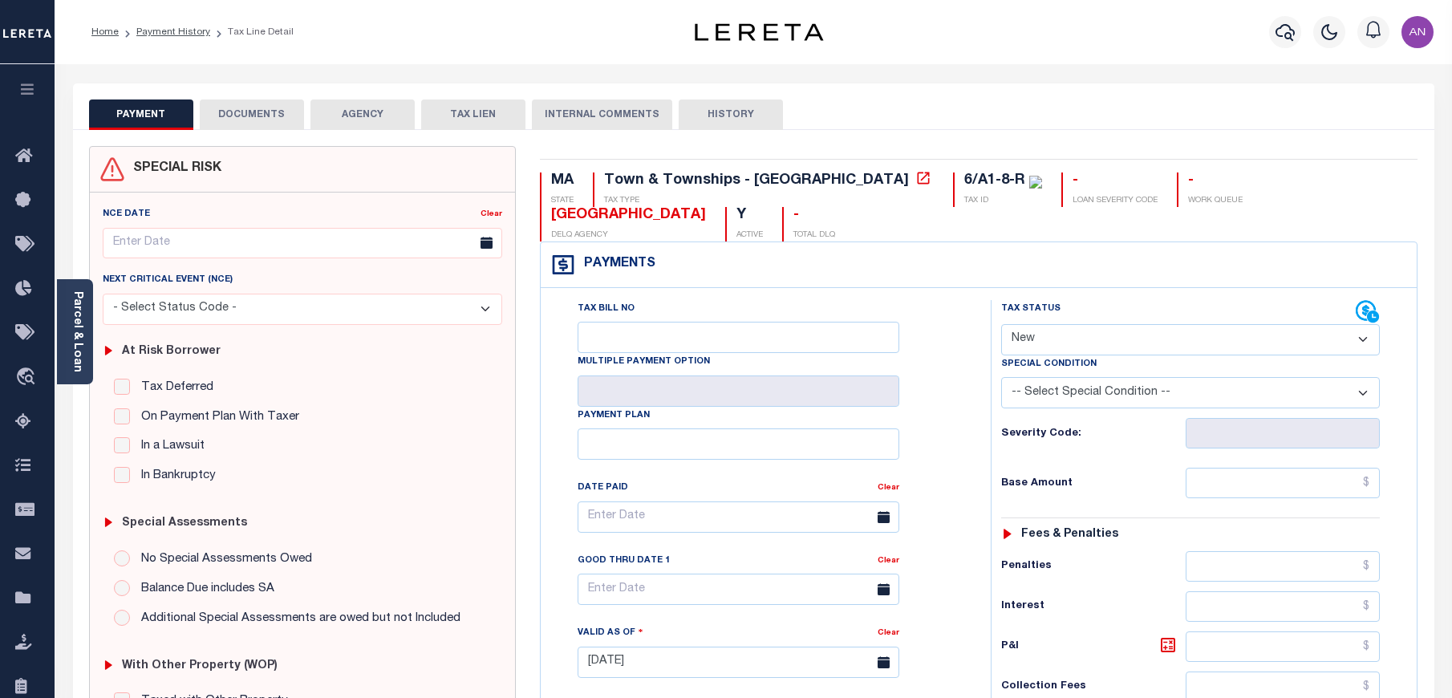
click at [274, 122] on button "DOCUMENTS" at bounding box center [252, 114] width 104 height 30
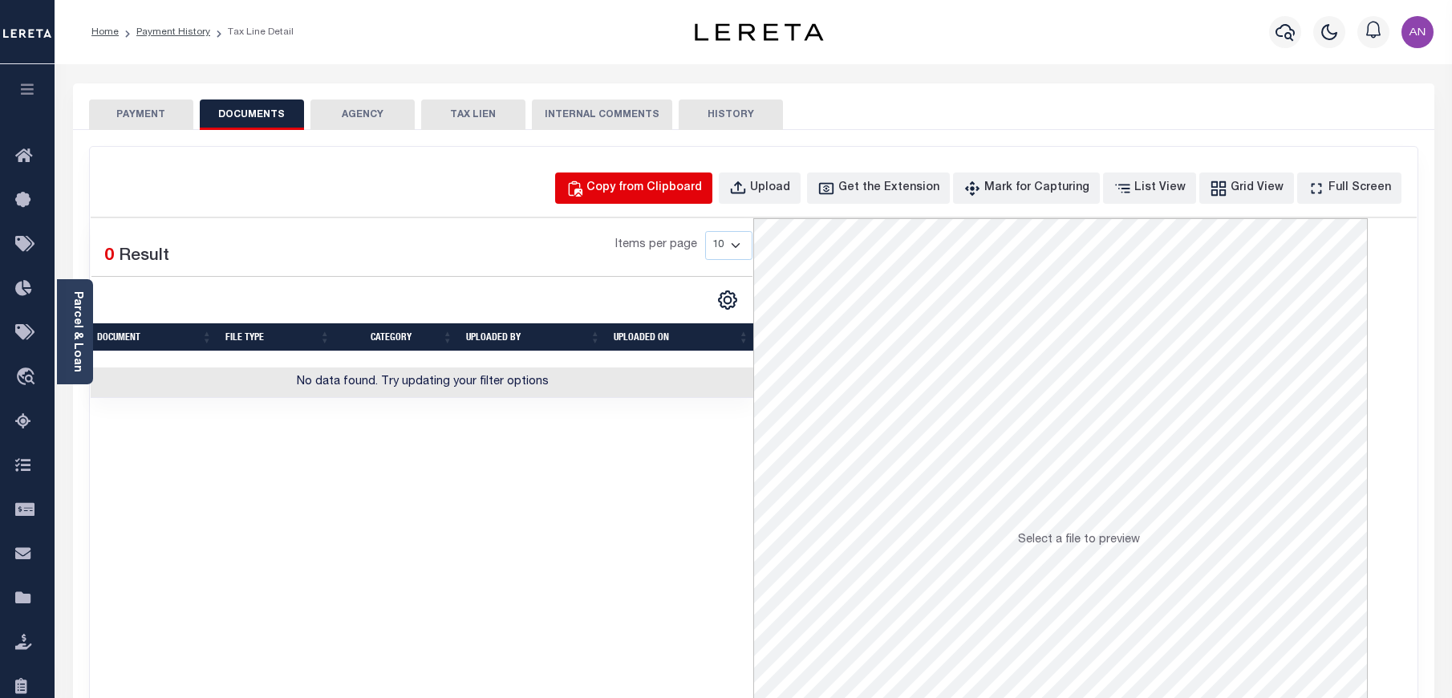
click at [702, 181] on div "Copy from Clipboard" at bounding box center [644, 189] width 116 height 18
select select "POP"
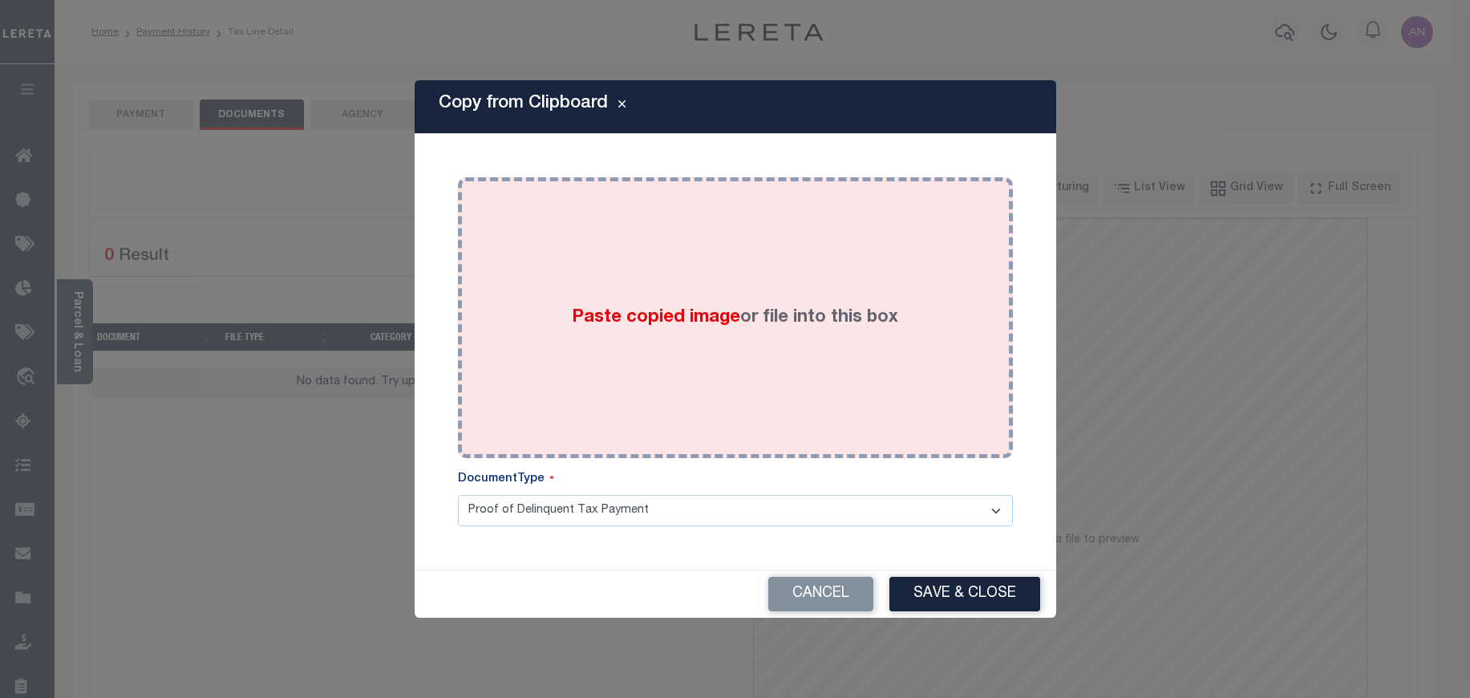
click at [689, 254] on div "Paste copied image or file into this box" at bounding box center [735, 317] width 531 height 257
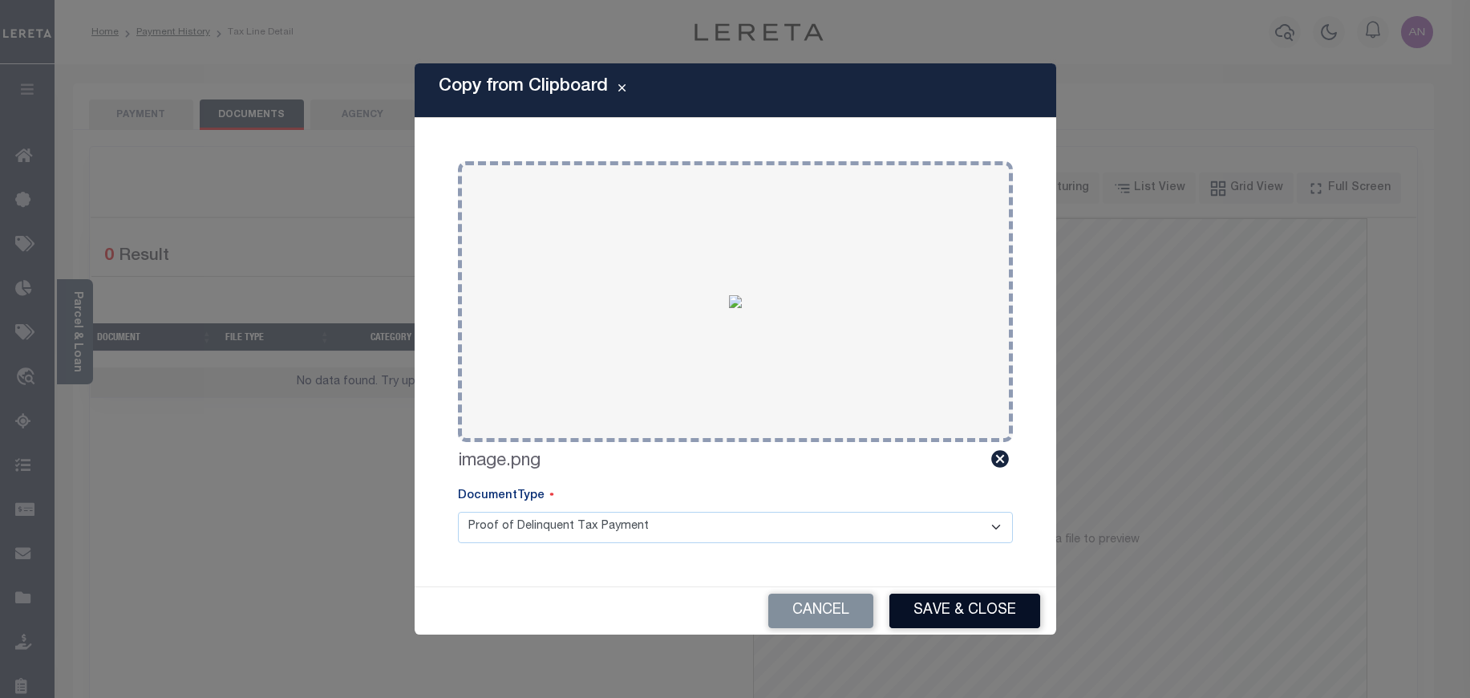
click at [935, 606] on button "Save & Close" at bounding box center [965, 611] width 151 height 34
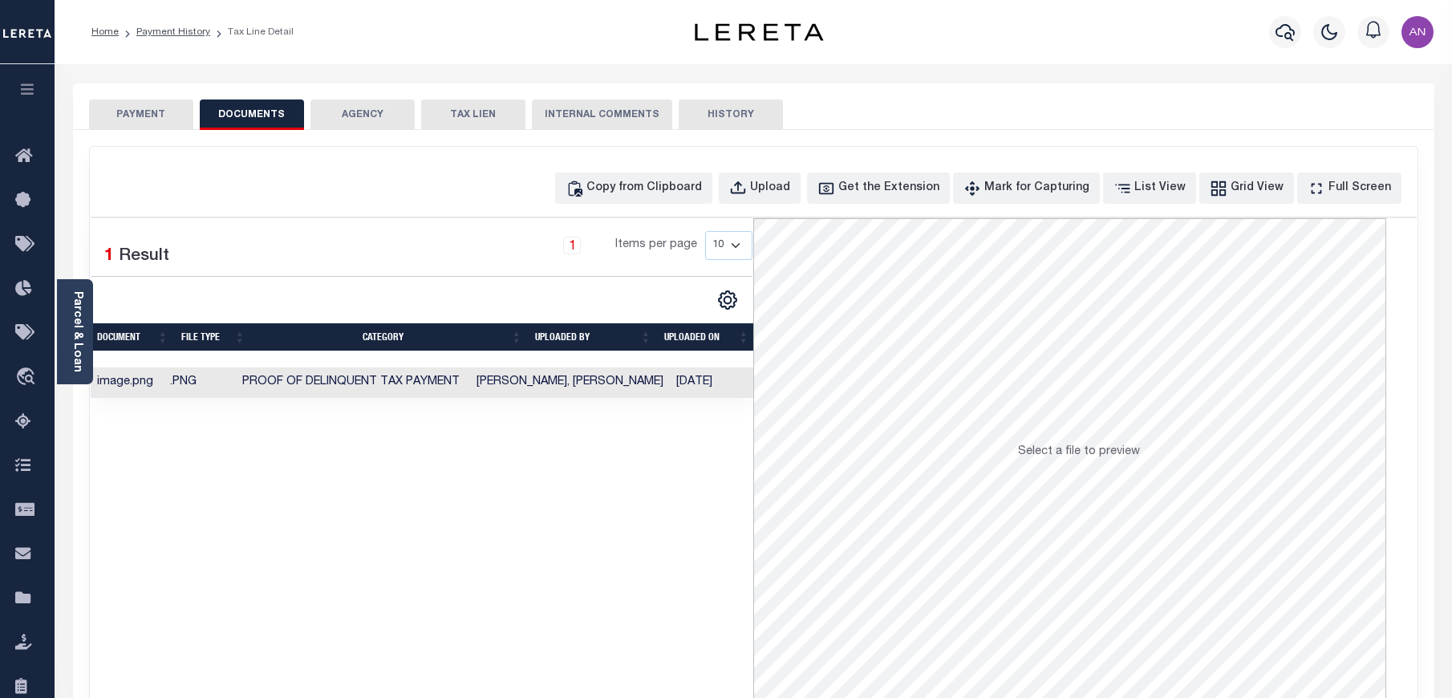
click at [132, 120] on button "PAYMENT" at bounding box center [141, 114] width 104 height 30
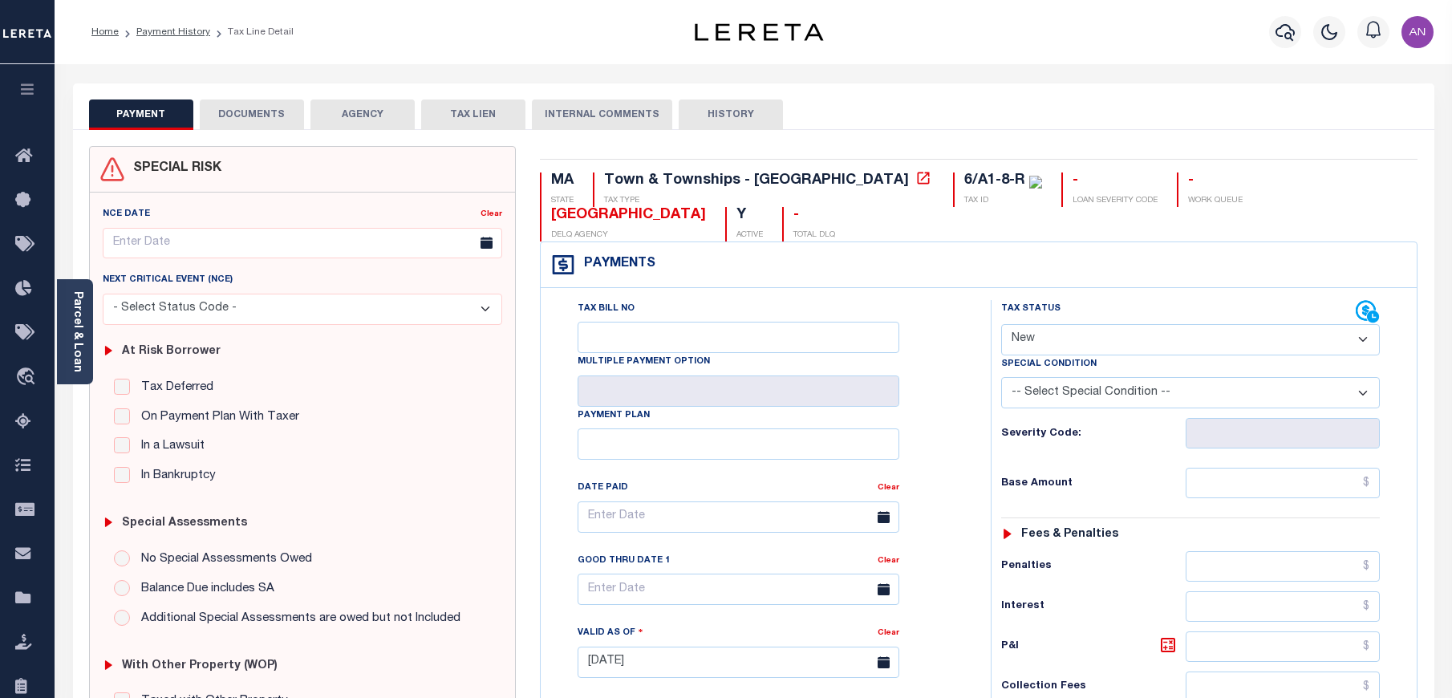
click at [1069, 324] on select "- Select Status Code - Open Due/Unpaid Paid Incomplete No Tax Due Internal Refu…" at bounding box center [1190, 339] width 379 height 31
select select "PYD"
click at [1001, 324] on select "- Select Status Code - Open Due/Unpaid Paid Incomplete No Tax Due Internal Refu…" at bounding box center [1190, 339] width 379 height 31
type input "[DATE]"
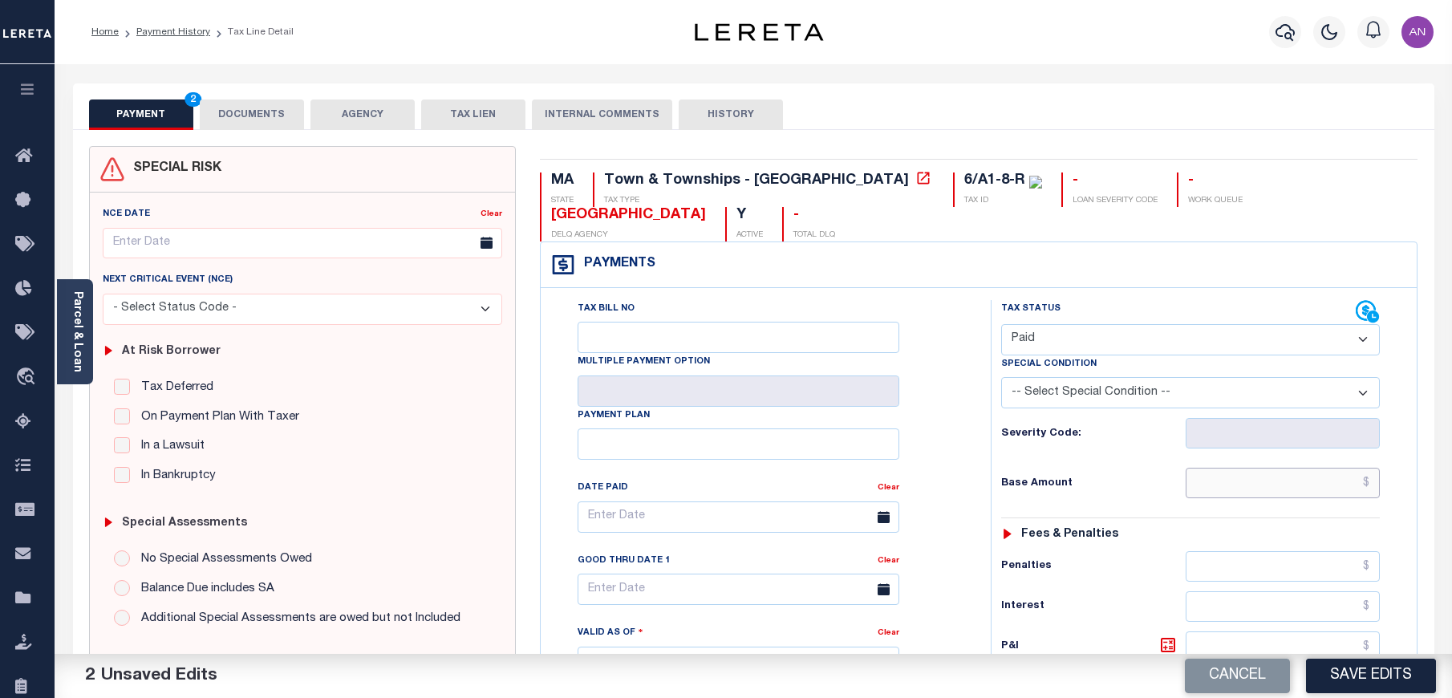
click at [1287, 468] on input "text" at bounding box center [1283, 483] width 195 height 30
type input "$0.00"
click at [1140, 477] on div "Tax Status Status - Select Status Code -" at bounding box center [1196, 654] width 410 height 708
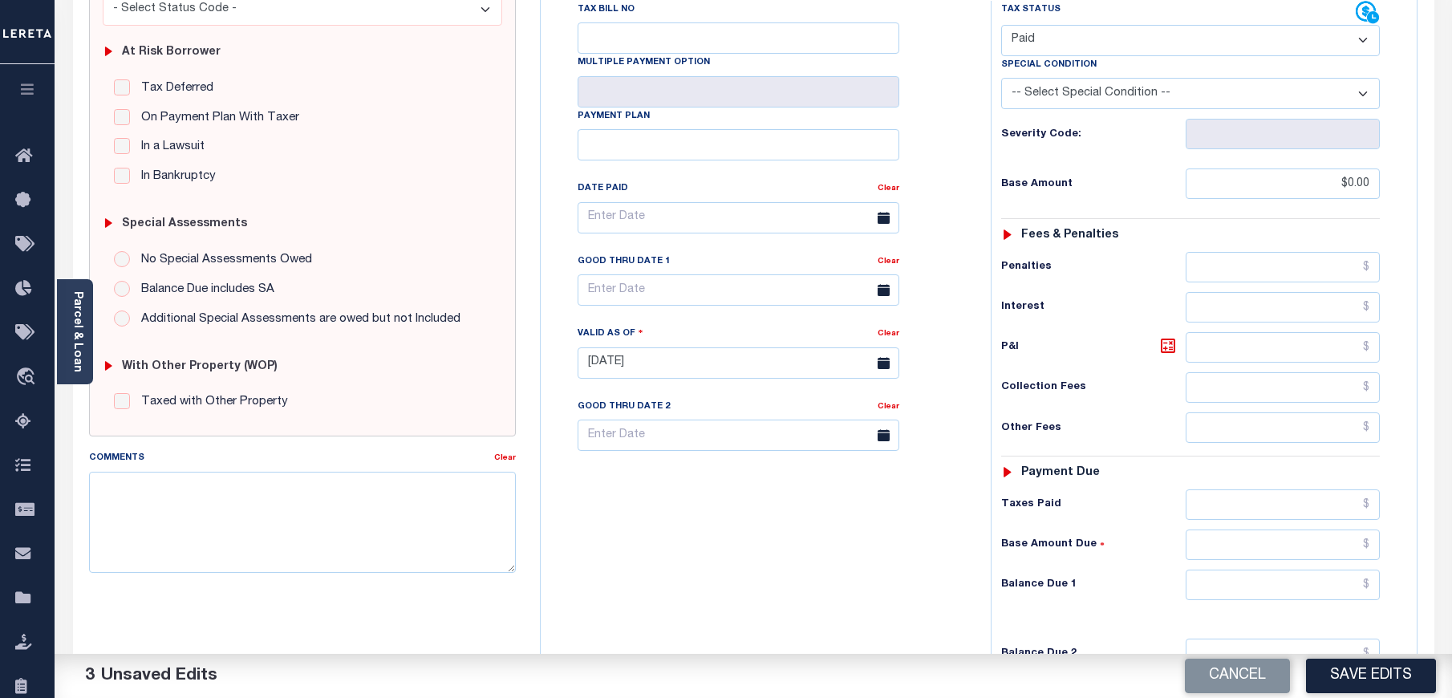
scroll to position [481, 0]
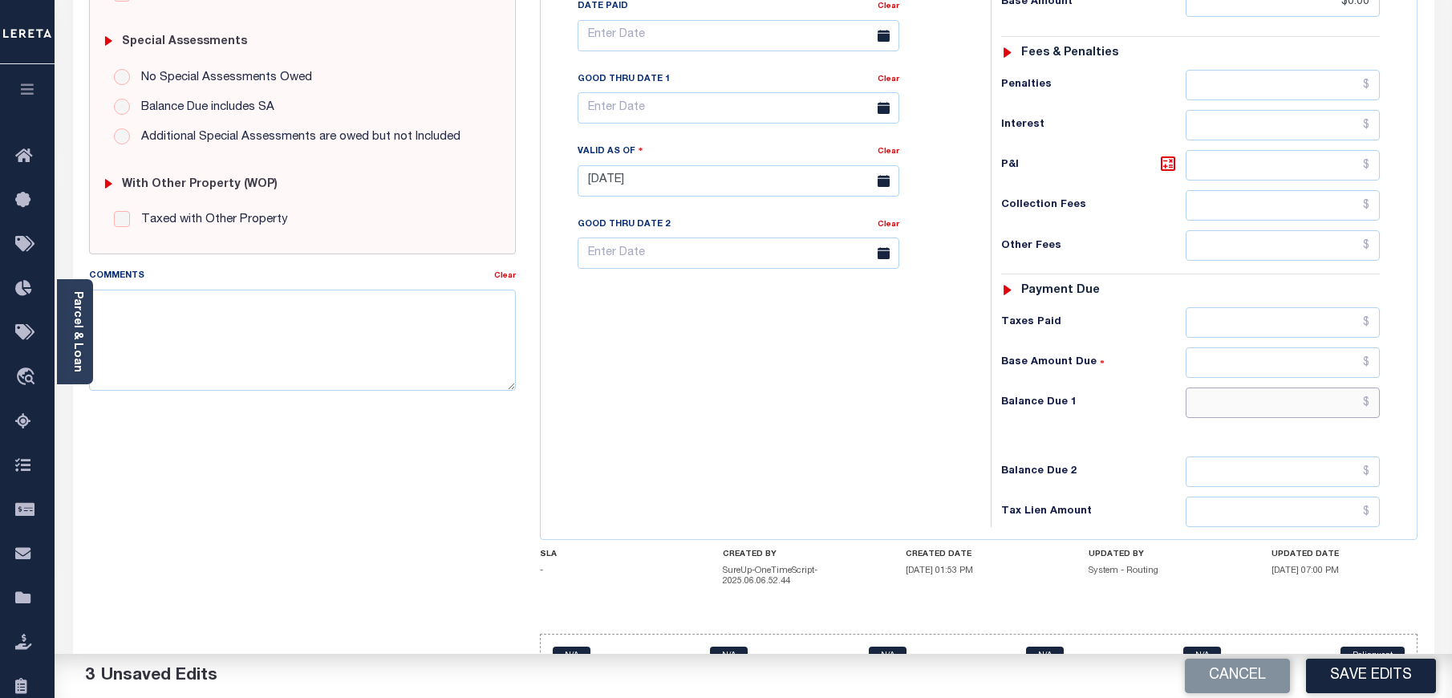
click at [1268, 387] on input "text" at bounding box center [1283, 402] width 195 height 30
type input "$0.00"
click at [900, 438] on div "Tax Bill No Multiple Payment Option Payment Plan Clear" at bounding box center [762, 173] width 434 height 708
click at [1377, 668] on button "Save Edits" at bounding box center [1371, 676] width 130 height 34
checkbox input "false"
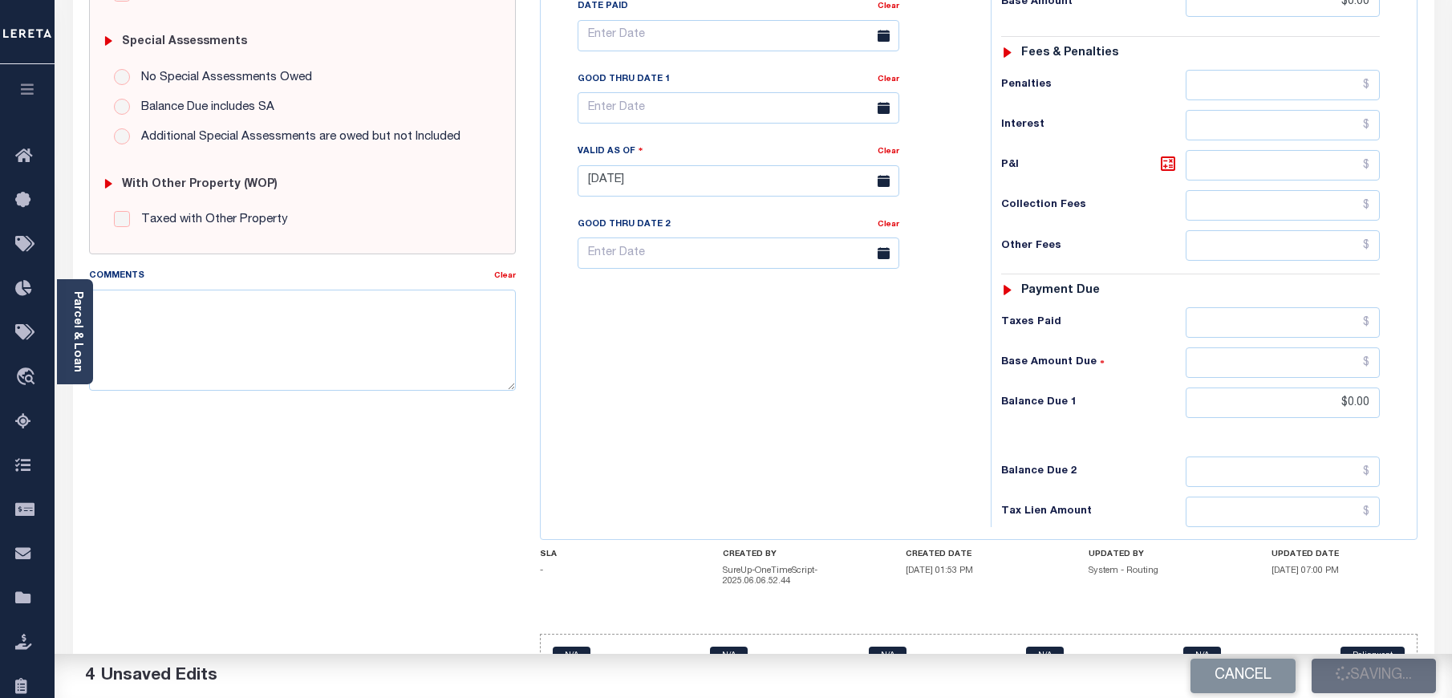
type input "$0"
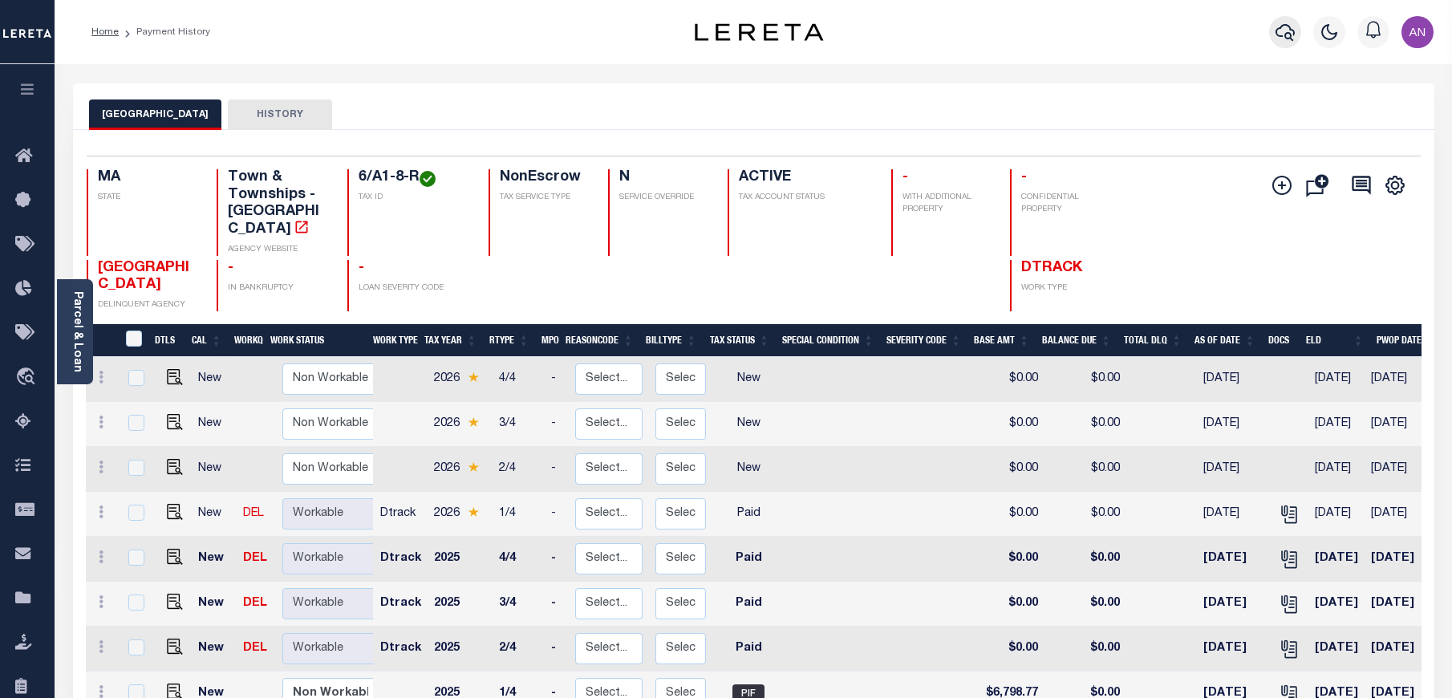
click at [1280, 36] on icon "button" at bounding box center [1285, 32] width 19 height 17
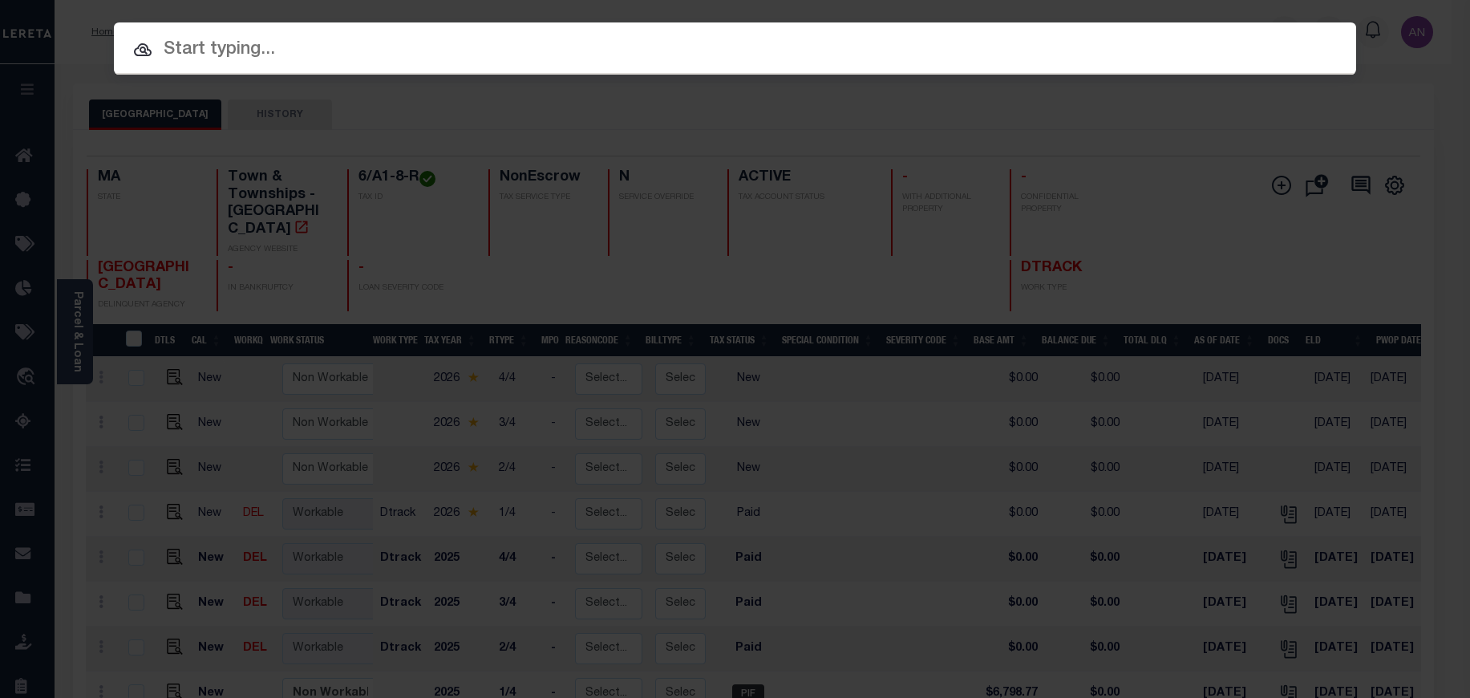
click at [294, 51] on input "text" at bounding box center [735, 50] width 1243 height 28
paste input "993241862"
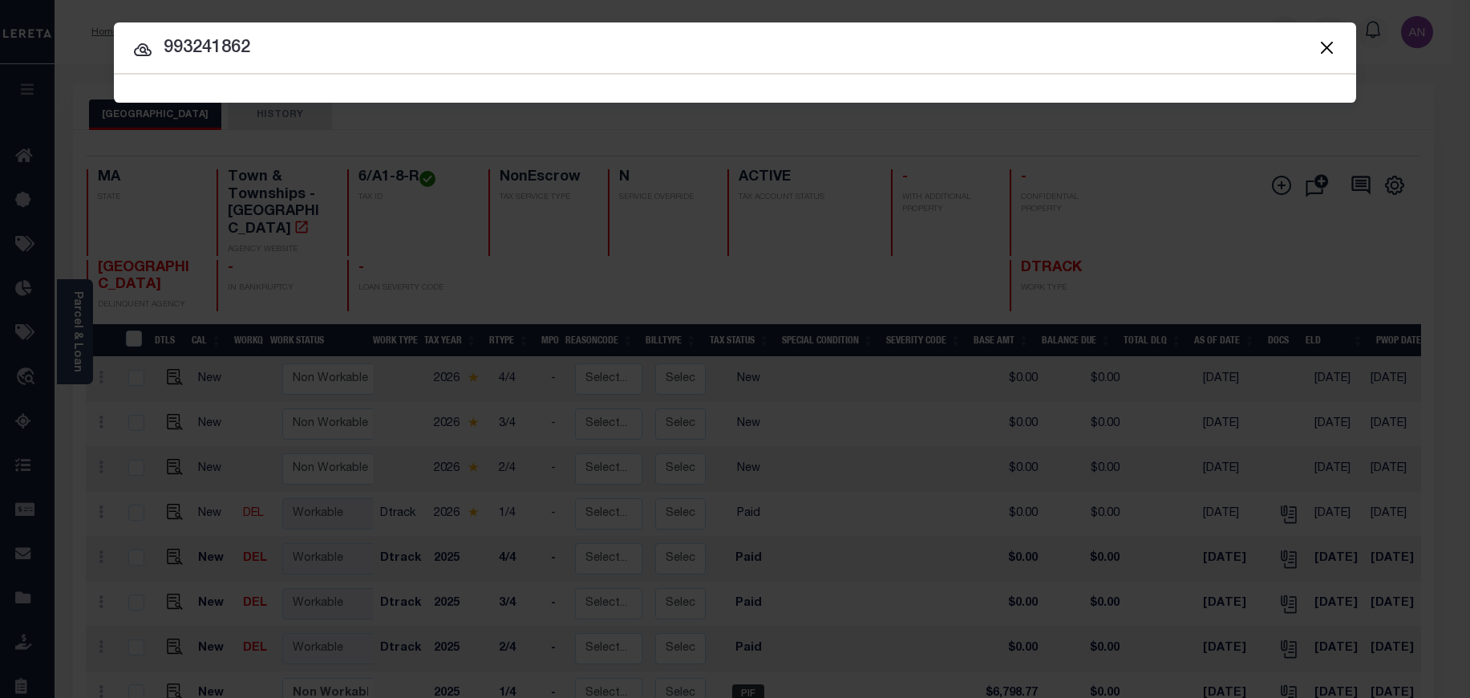
type input "993241862"
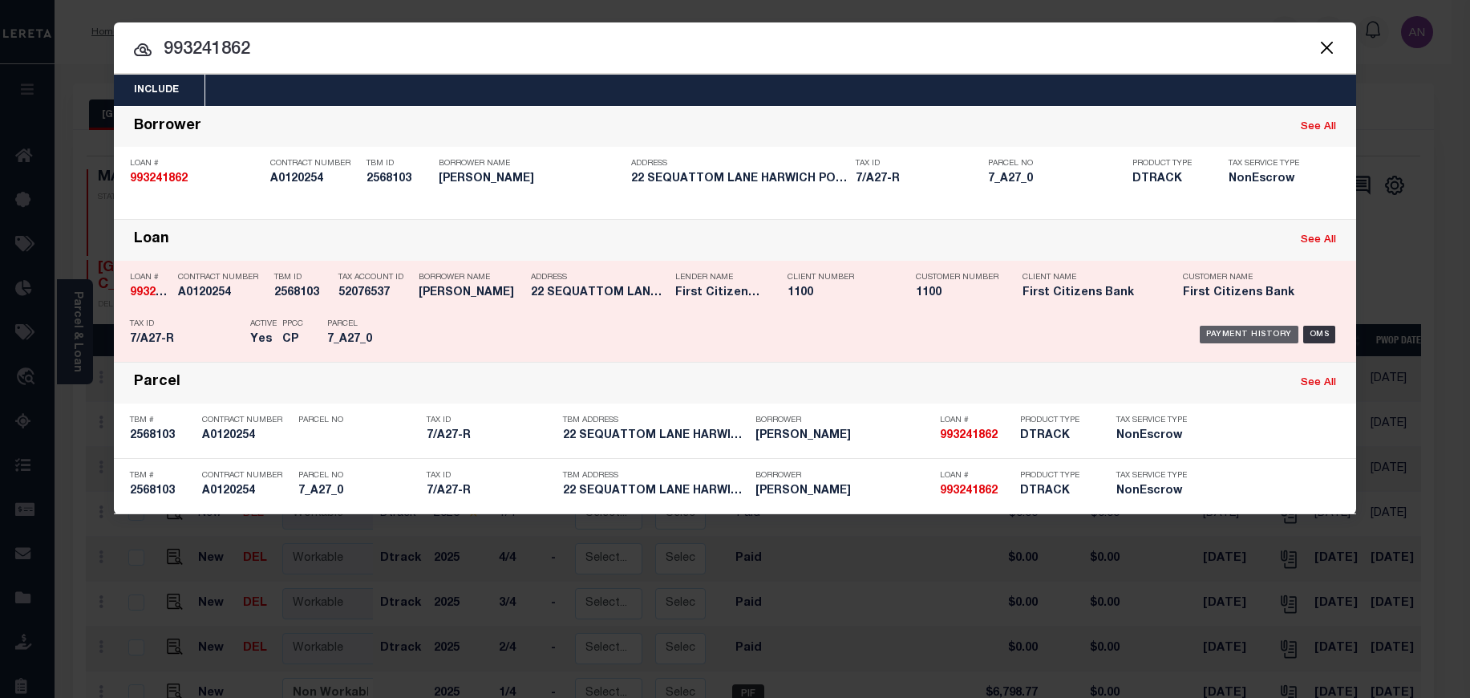
click at [1231, 337] on div "Payment History" at bounding box center [1249, 335] width 99 height 18
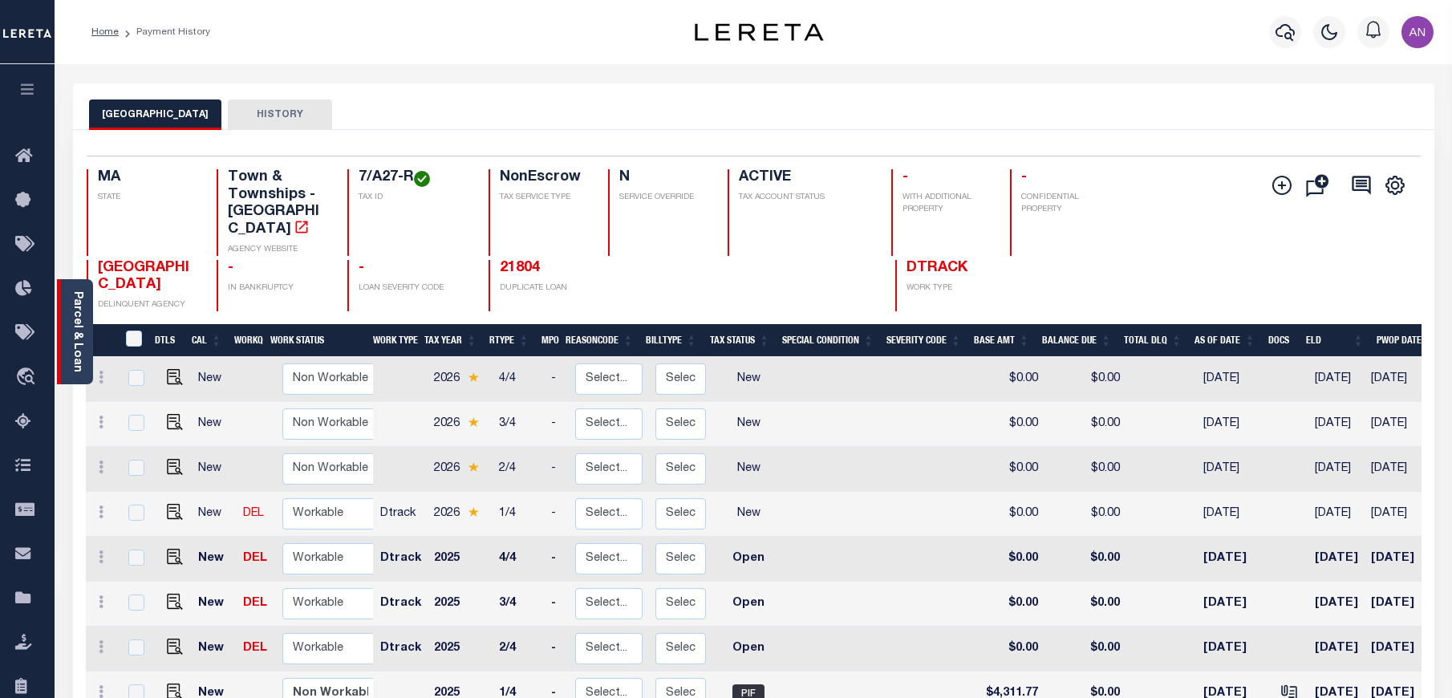
click at [79, 345] on link "Parcel & Loan" at bounding box center [76, 331] width 11 height 81
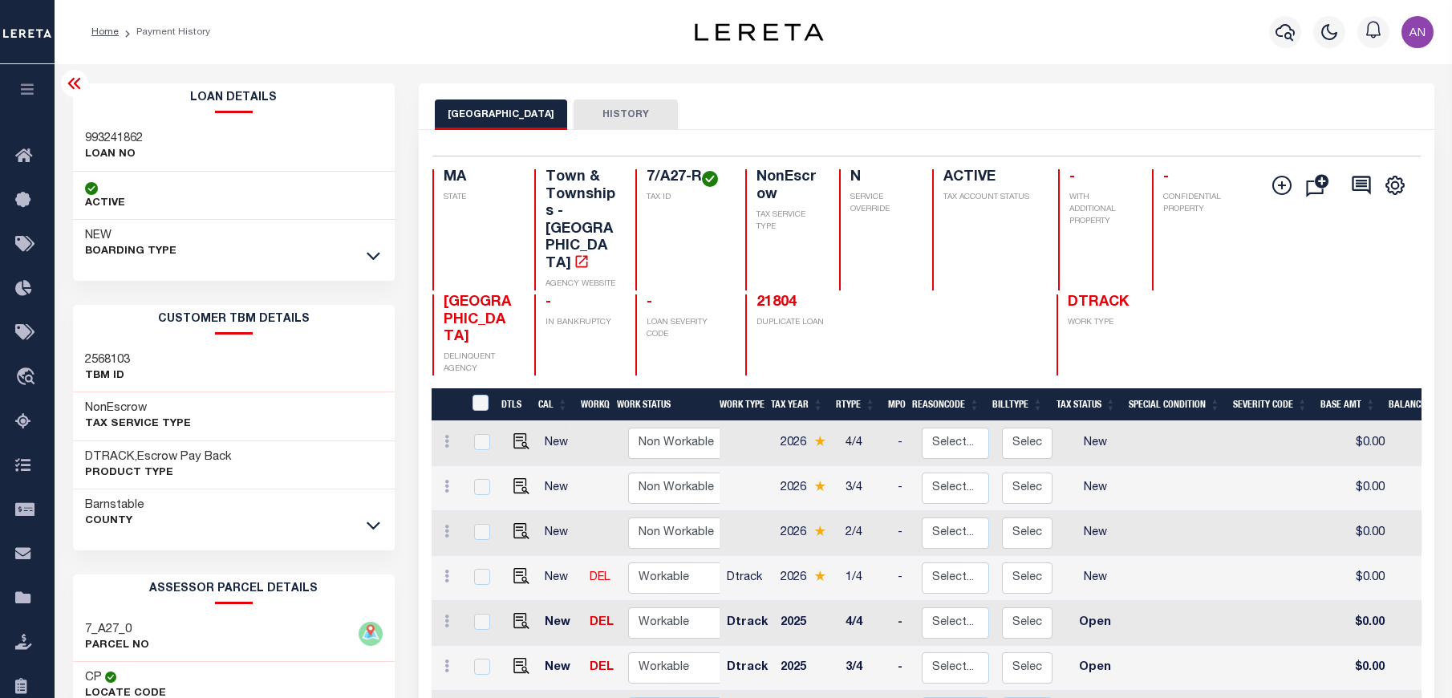
scroll to position [8, 0]
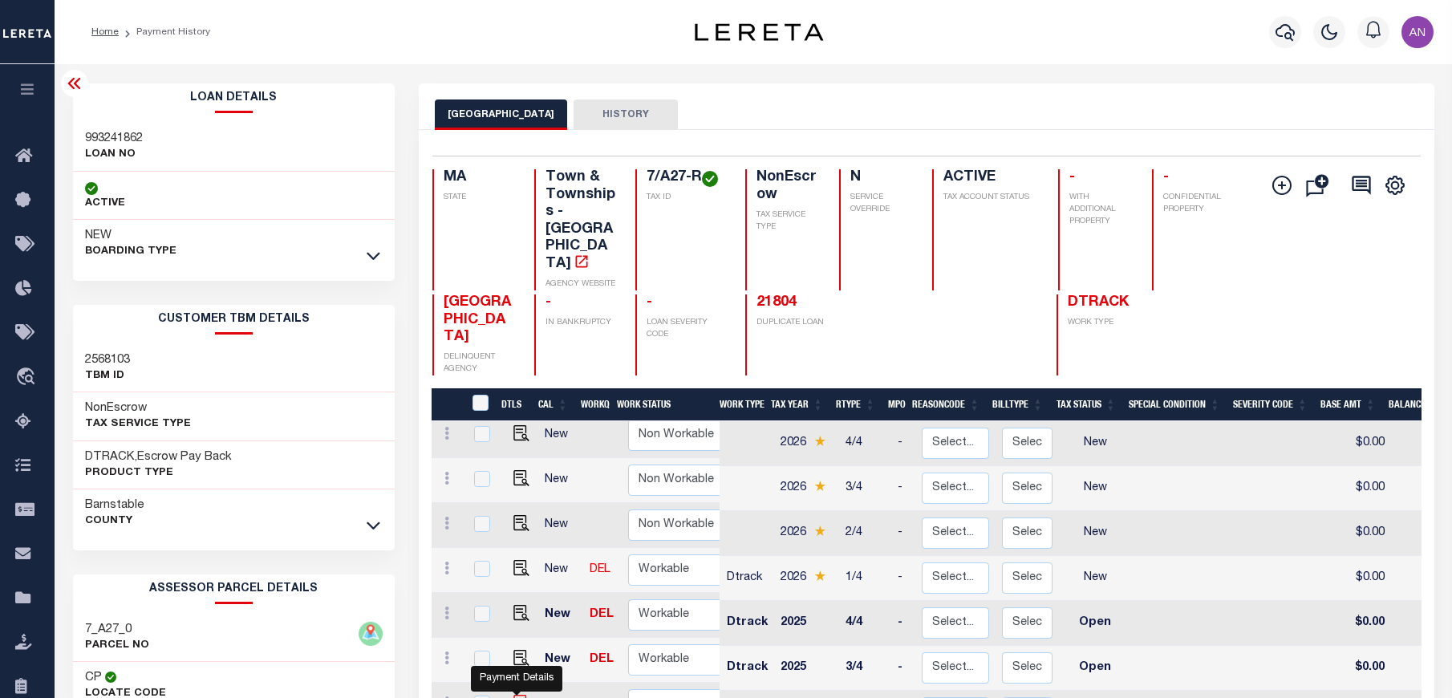
click at [513, 695] on img "" at bounding box center [521, 703] width 16 height 16
checkbox input "true"
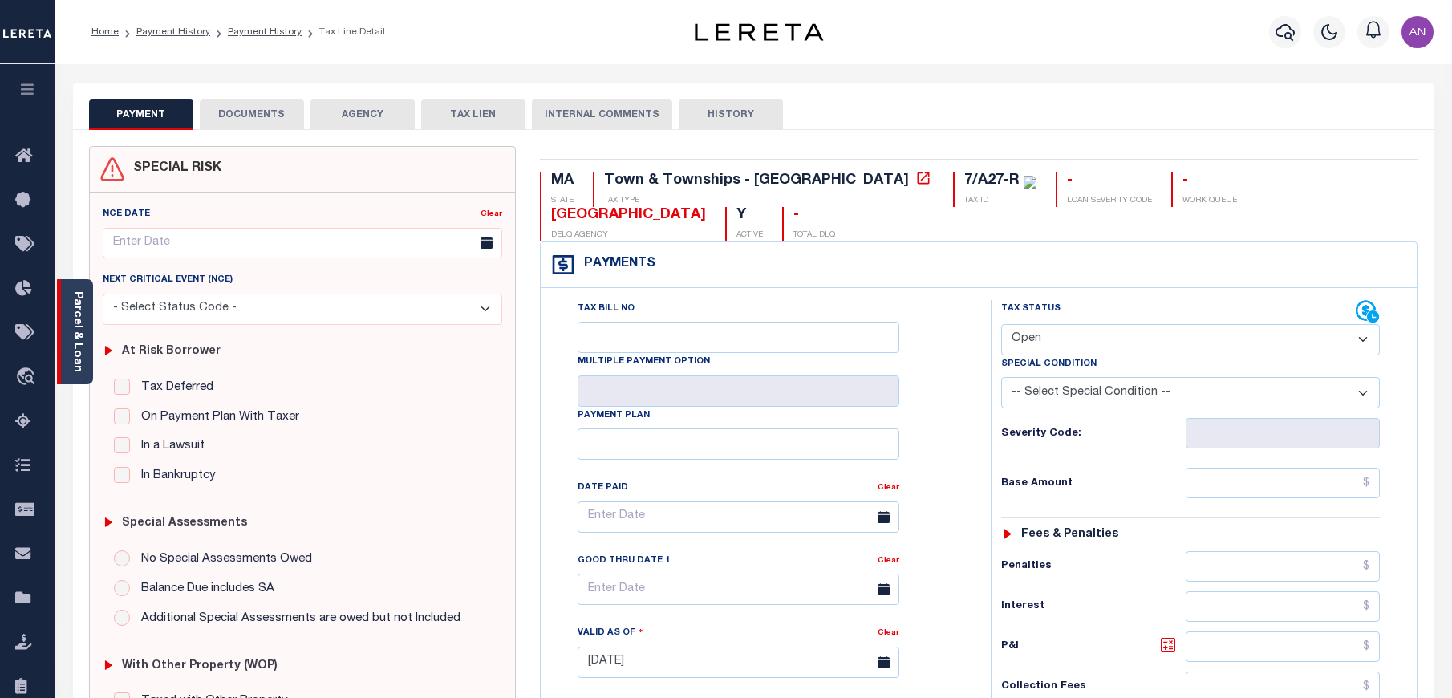
click at [75, 321] on link "Parcel & Loan" at bounding box center [76, 331] width 11 height 81
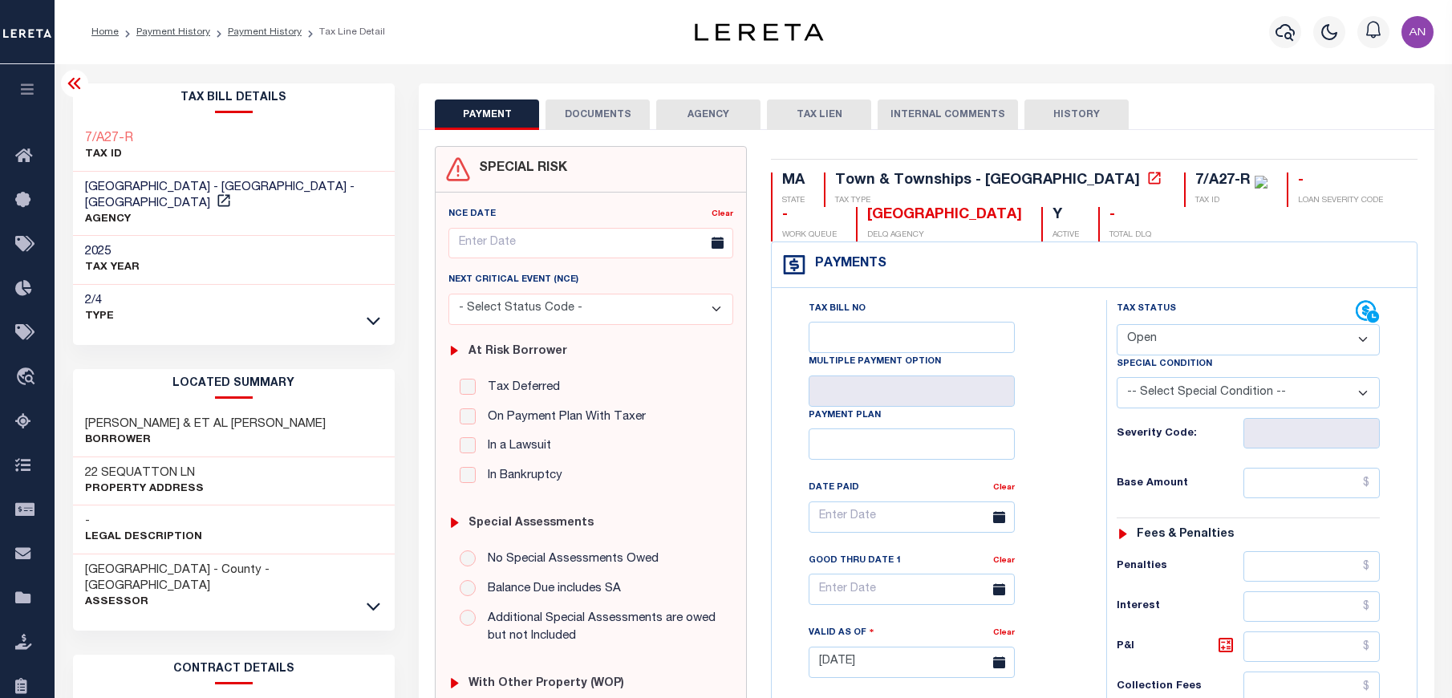
click at [606, 116] on button "DOCUMENTS" at bounding box center [598, 114] width 104 height 30
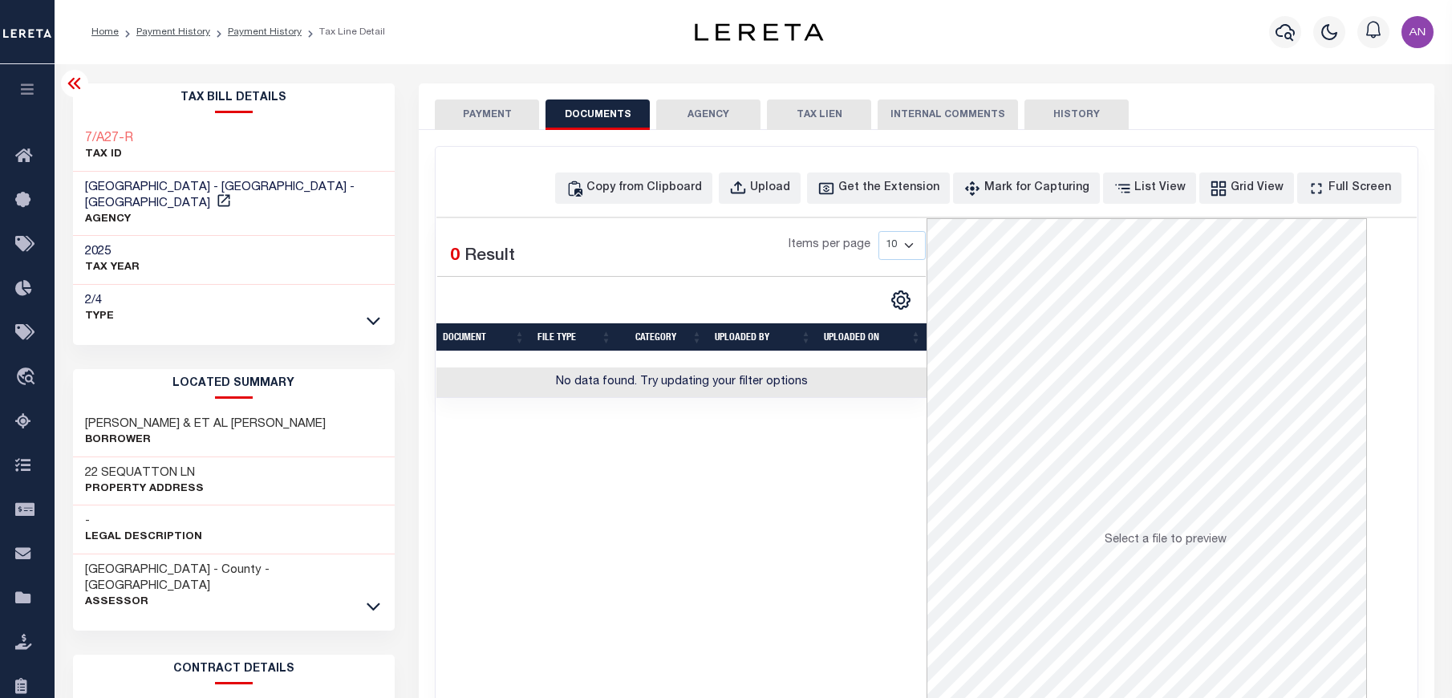
click at [547, 381] on td "No data found. Try updating your filter options" at bounding box center [681, 382] width 491 height 31
click at [655, 169] on div "Copy from Clipboard Upload Get the Extension Mark for Capturing Got it List Vie…" at bounding box center [926, 430] width 981 height 566
click at [655, 189] on div "Copy from Clipboard" at bounding box center [644, 189] width 116 height 18
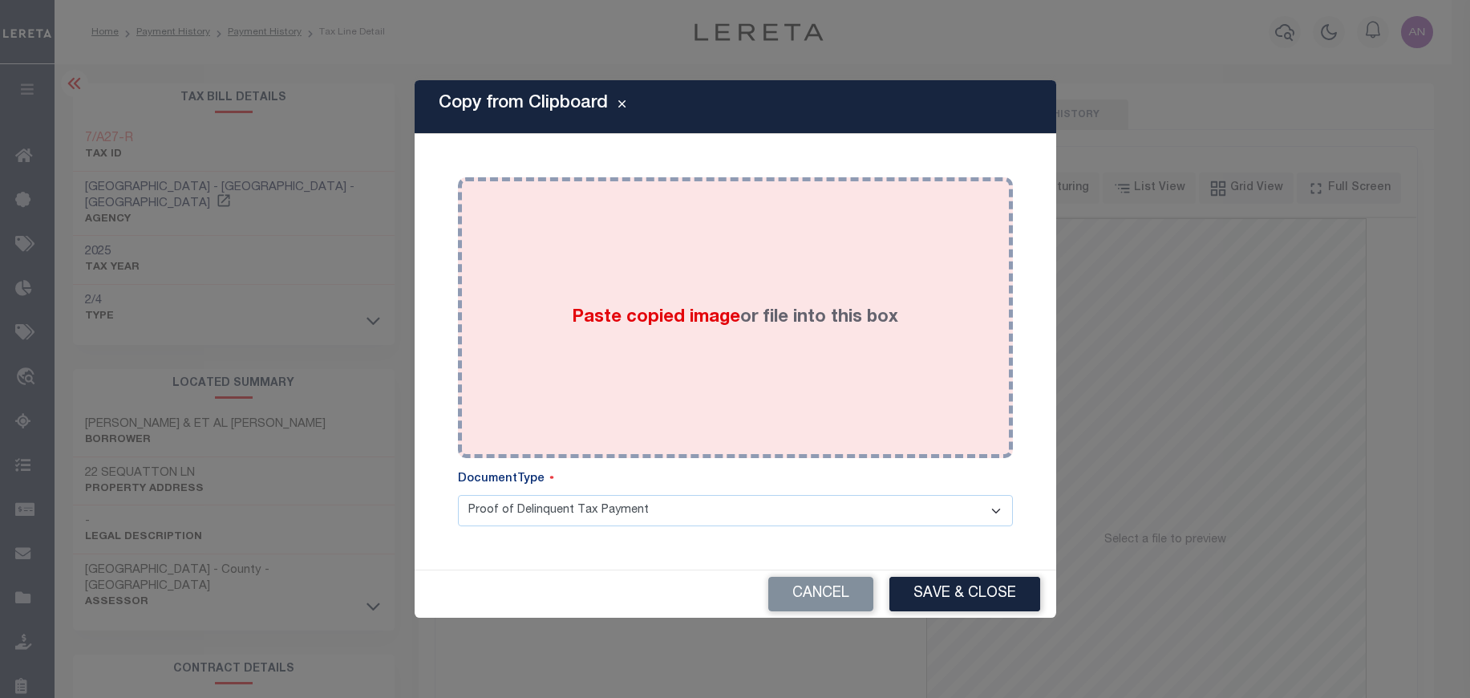
click at [689, 237] on div "Paste copied image or file into this box" at bounding box center [735, 317] width 531 height 257
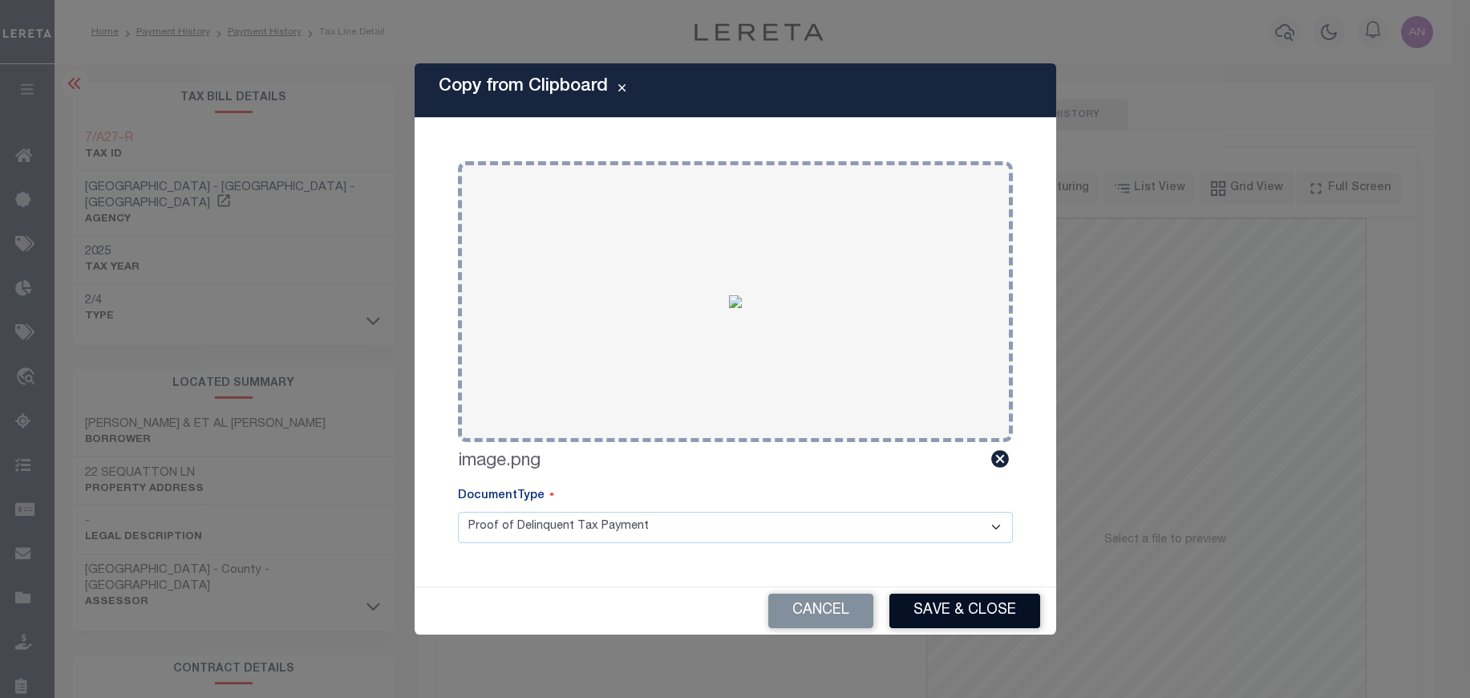
click at [947, 612] on button "Save & Close" at bounding box center [965, 611] width 151 height 34
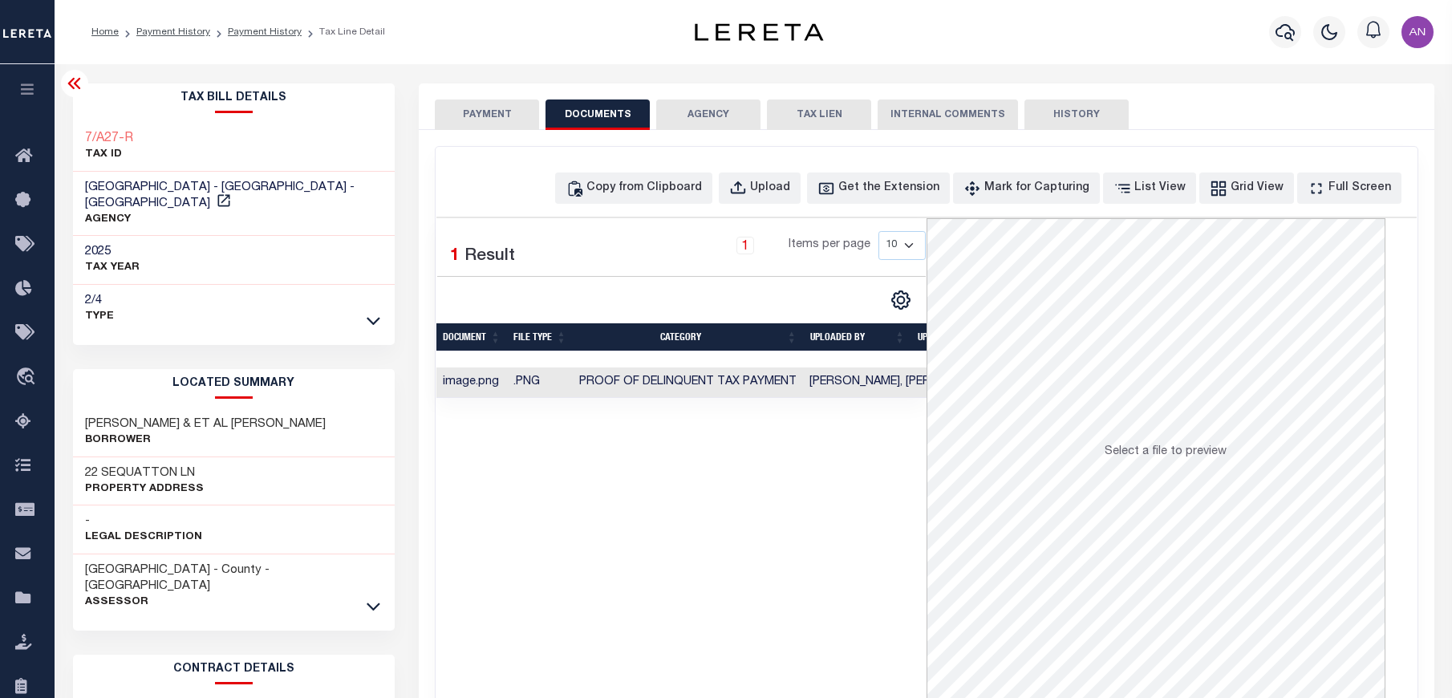
click at [490, 114] on button "PAYMENT" at bounding box center [487, 114] width 104 height 30
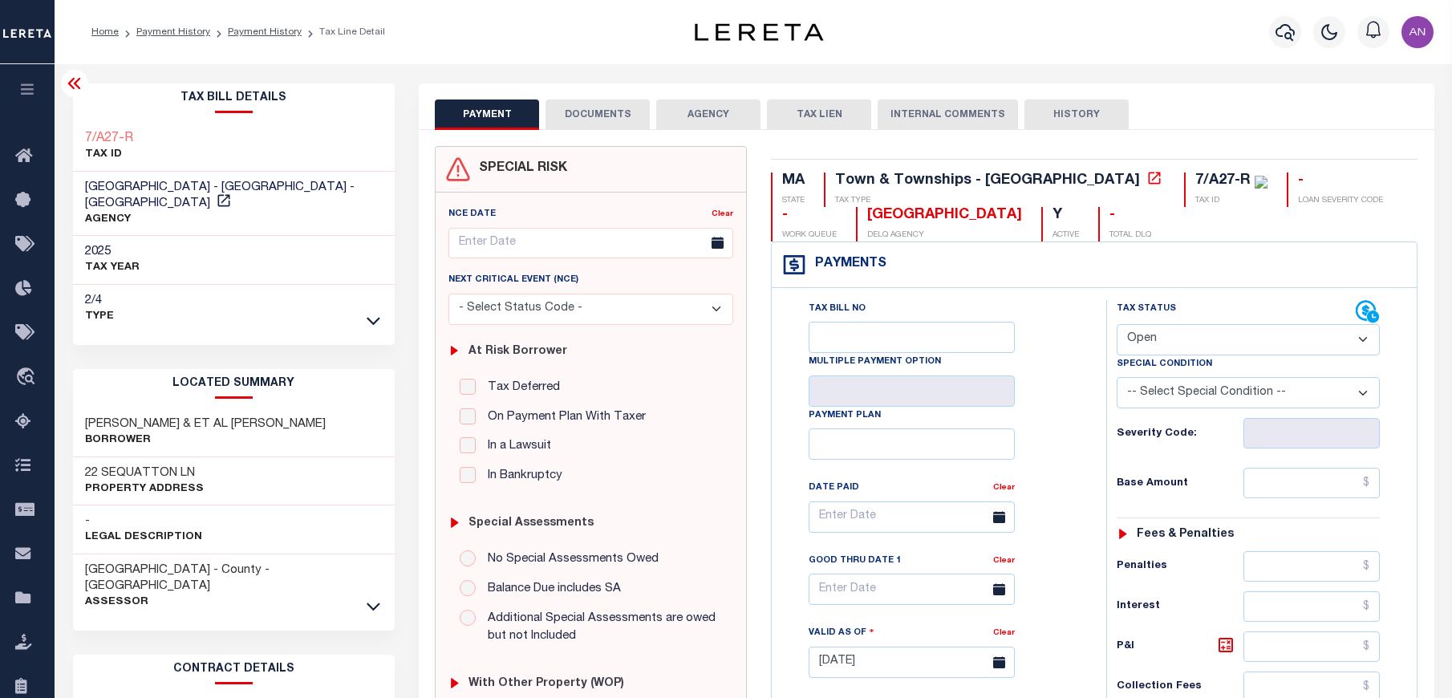
click at [1207, 343] on select "- Select Status Code - Open Due/Unpaid Paid Incomplete No Tax Due Internal Refu…" at bounding box center [1248, 339] width 263 height 31
select select "PYD"
click at [1117, 325] on select "- Select Status Code - Open Due/Unpaid Paid Incomplete No Tax Due Internal Refu…" at bounding box center [1248, 339] width 263 height 31
type input "09/11/2025"
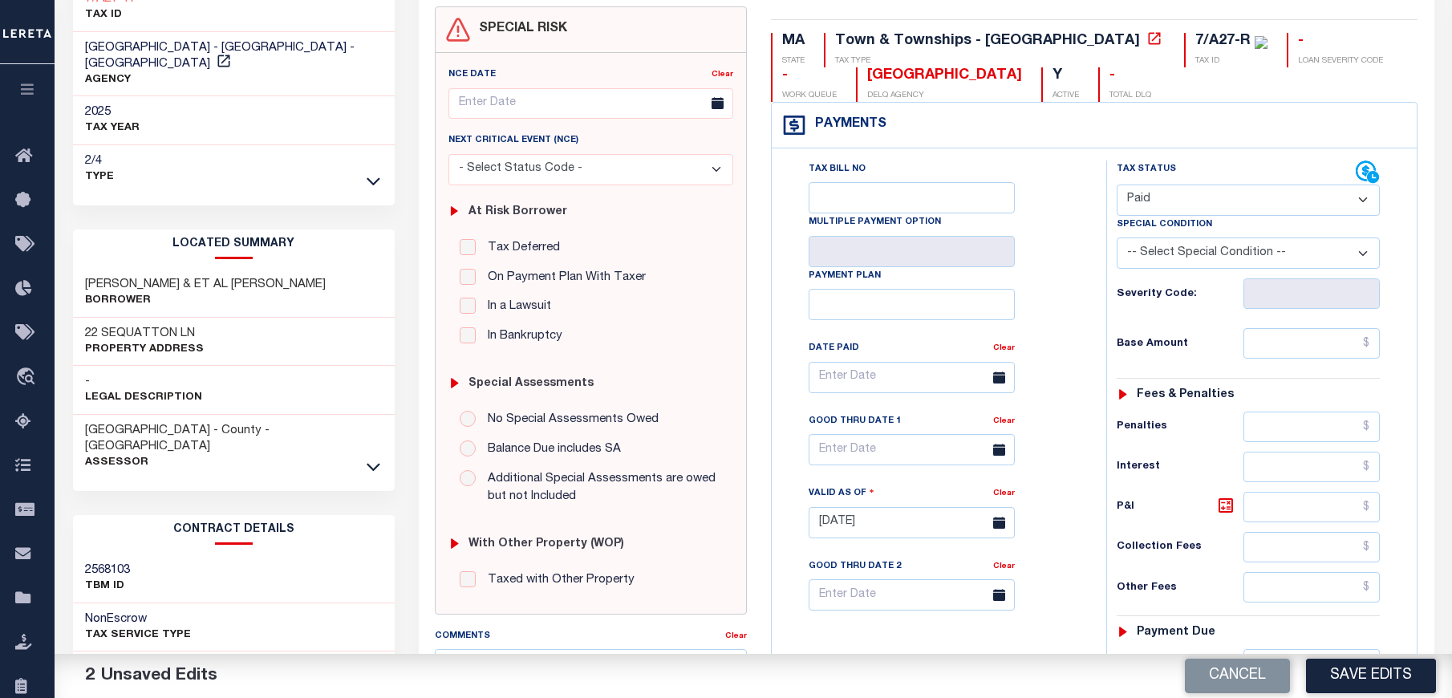
scroll to position [241, 0]
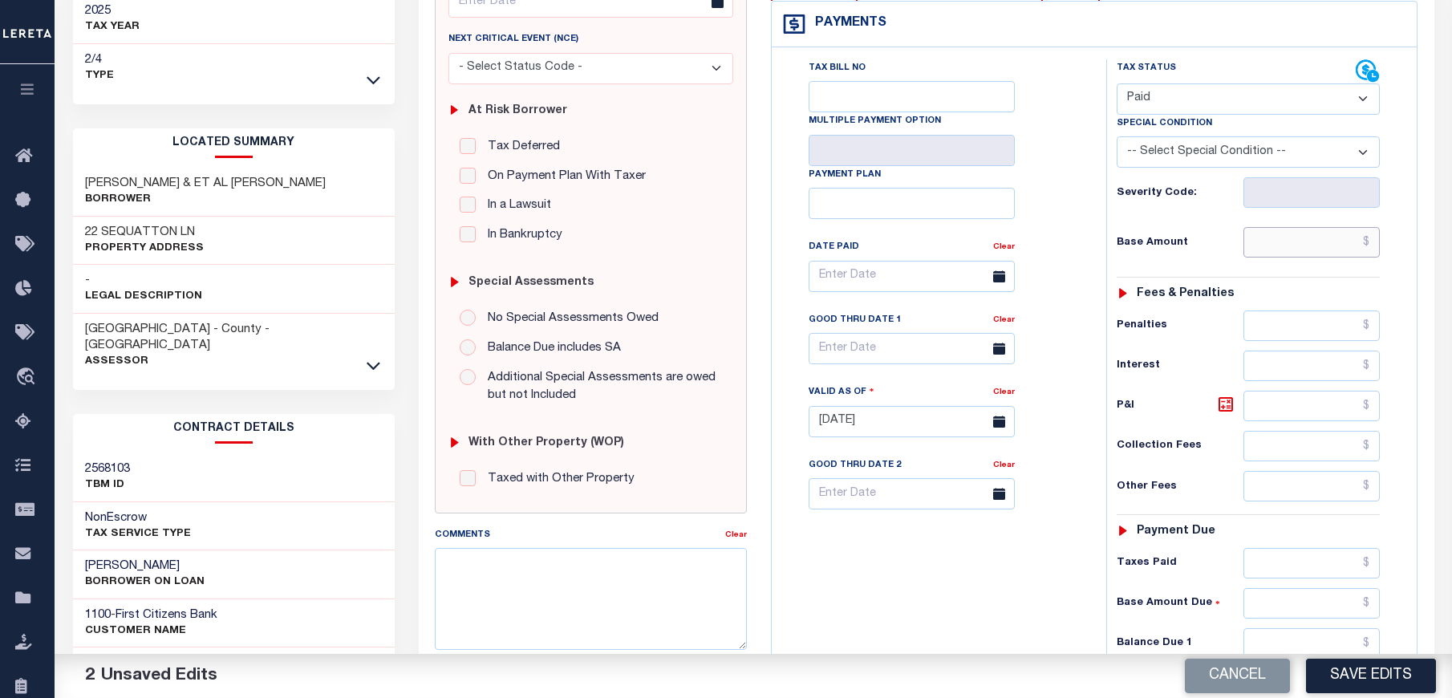
click at [1275, 249] on input "text" at bounding box center [1311, 242] width 137 height 30
type input "$0.00"
click at [1059, 218] on div "Tax Bill No Multiple Payment Option Payment Plan Clear" at bounding box center [935, 284] width 294 height 450
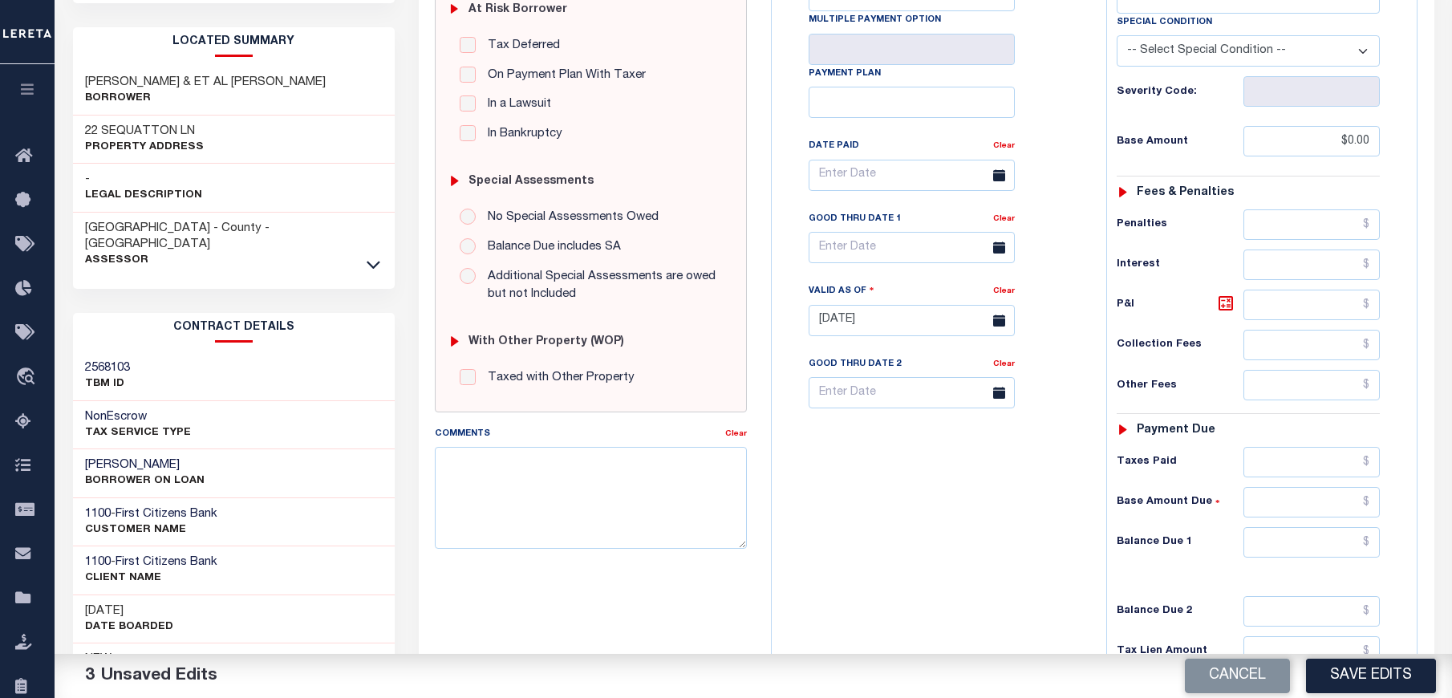
scroll to position [361, 0]
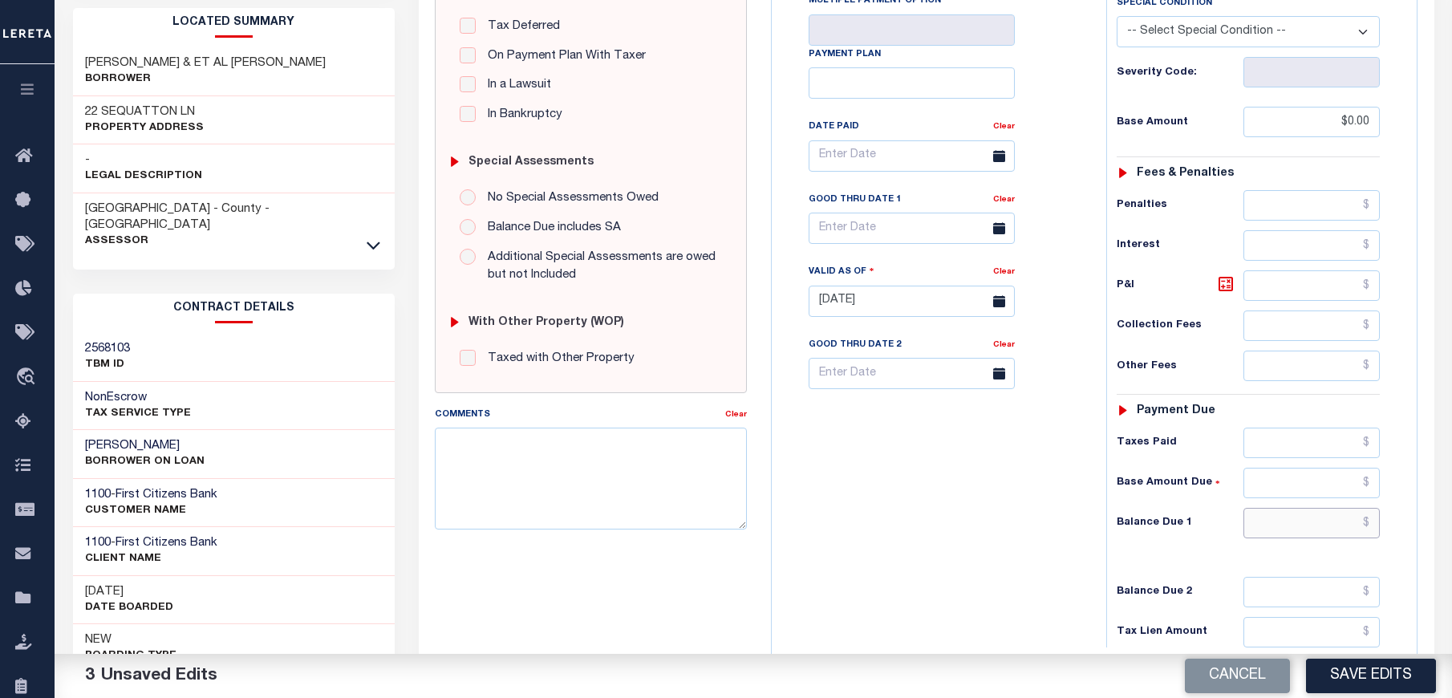
click at [1292, 527] on input "text" at bounding box center [1311, 523] width 137 height 30
type input "$0.00"
click at [1042, 576] on div "Tax Bill No Multiple Payment Option Payment Plan Clear" at bounding box center [935, 293] width 318 height 708
click at [1349, 685] on button "Save Edits" at bounding box center [1371, 676] width 130 height 34
checkbox input "false"
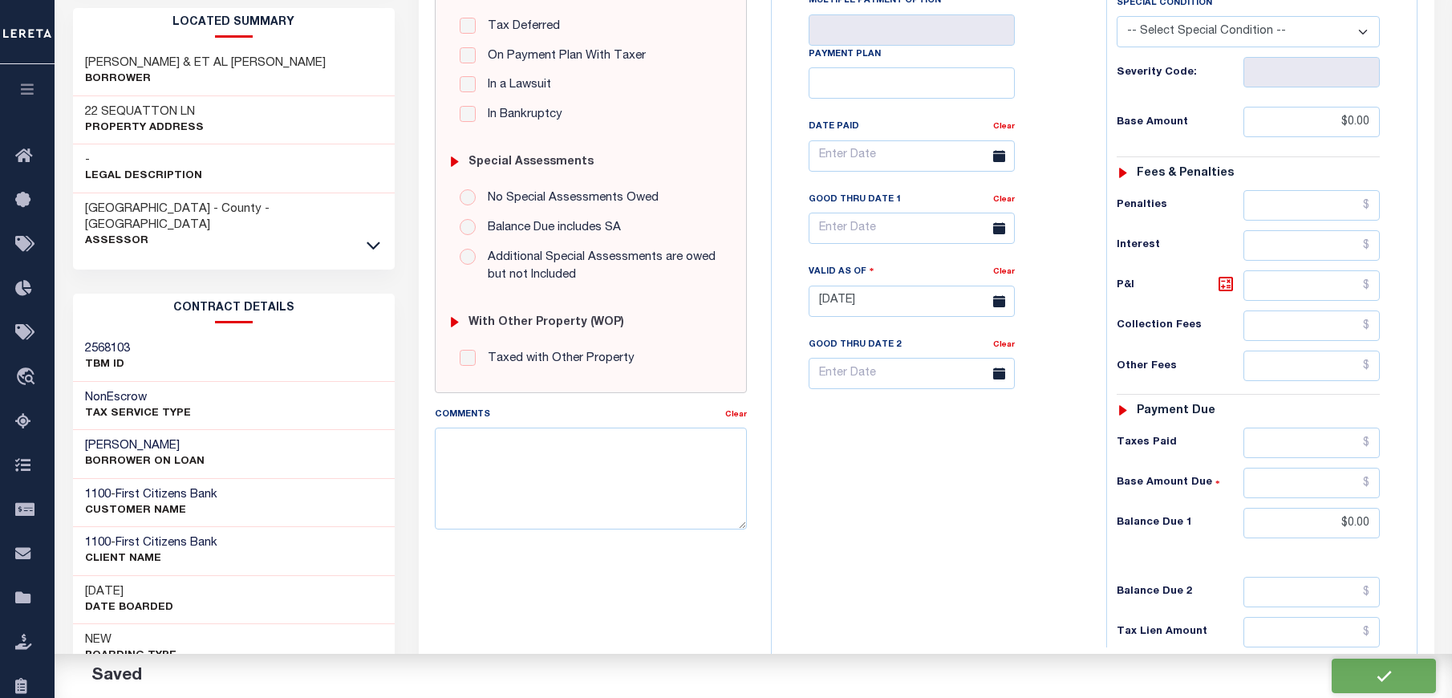
type input "$0"
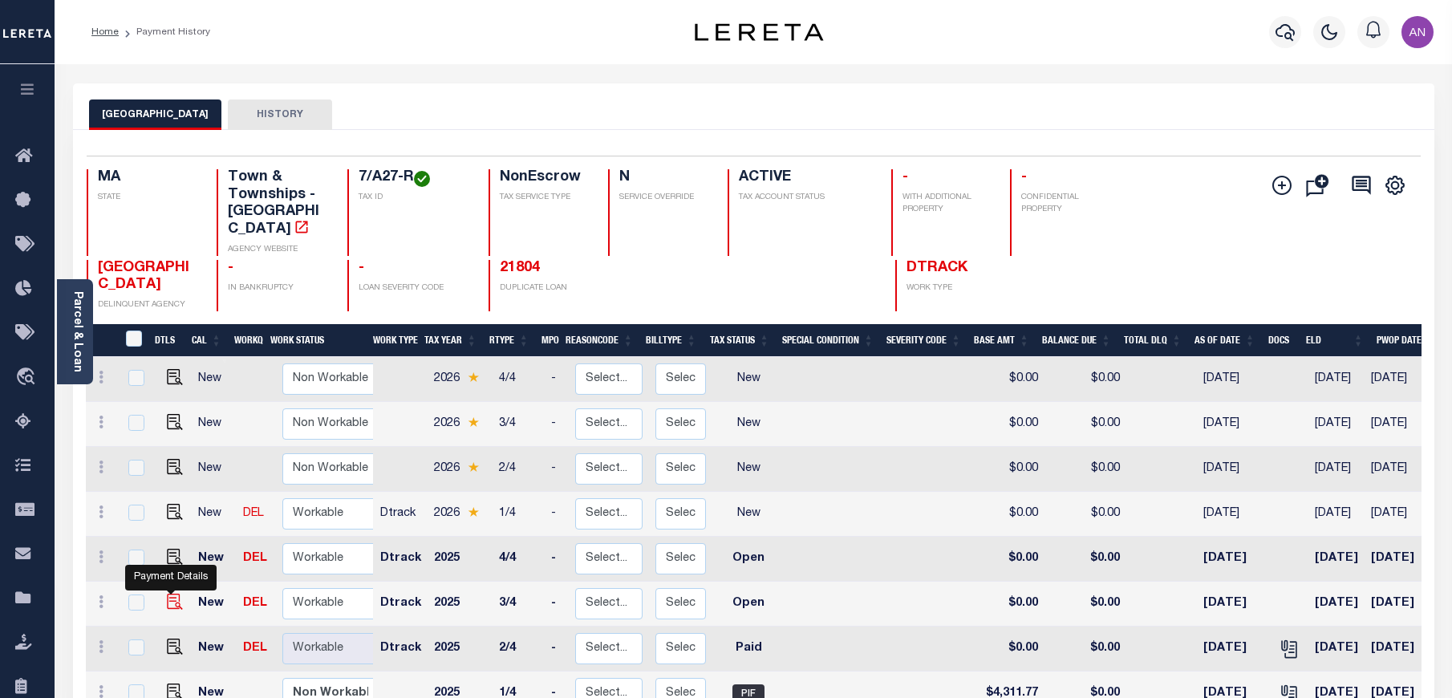
click at [177, 594] on img "" at bounding box center [175, 602] width 16 height 16
checkbox input "true"
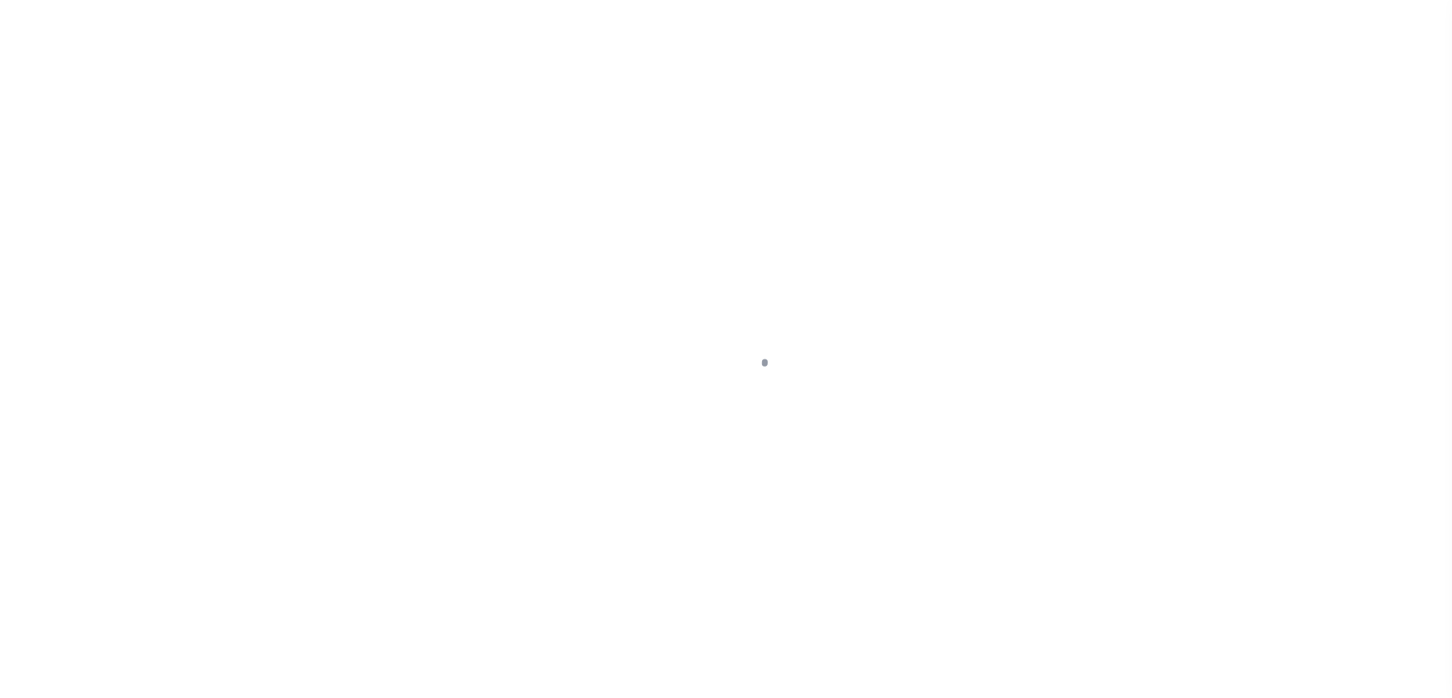
select select "OP2"
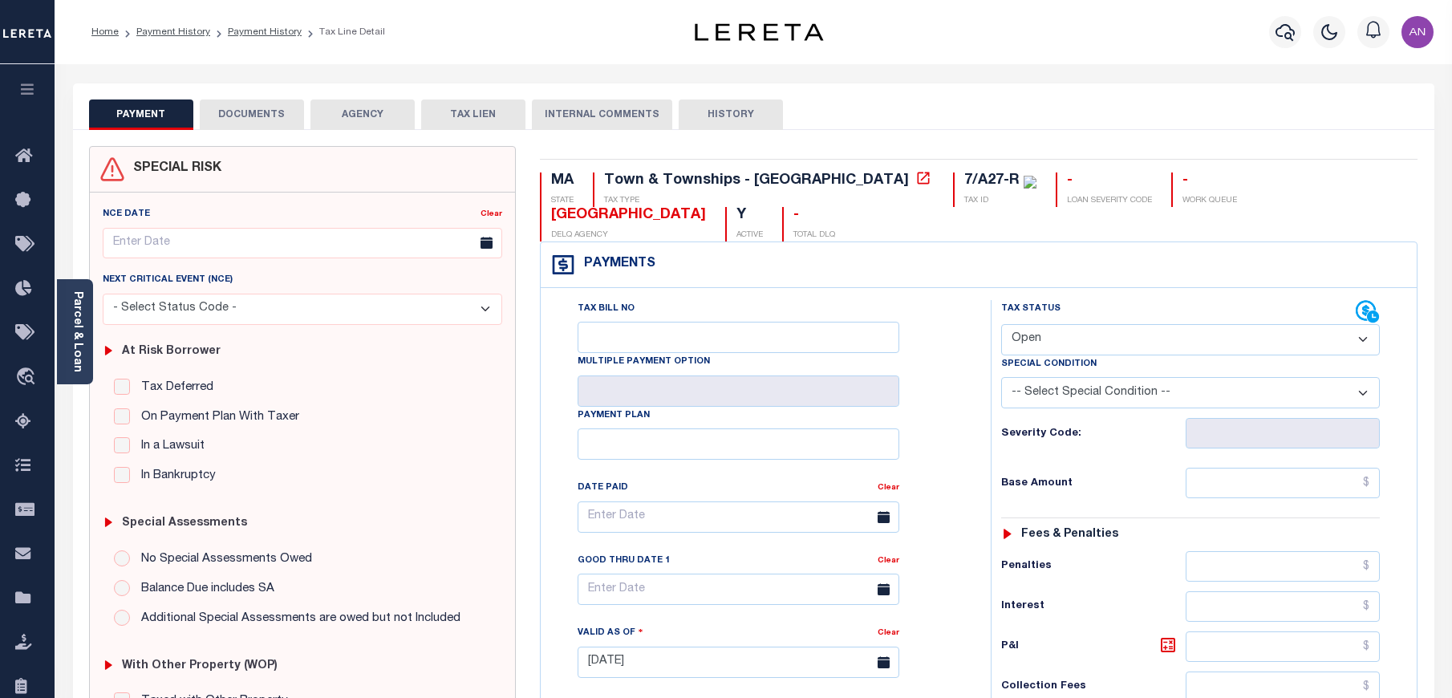
click at [270, 119] on button "DOCUMENTS" at bounding box center [252, 114] width 104 height 30
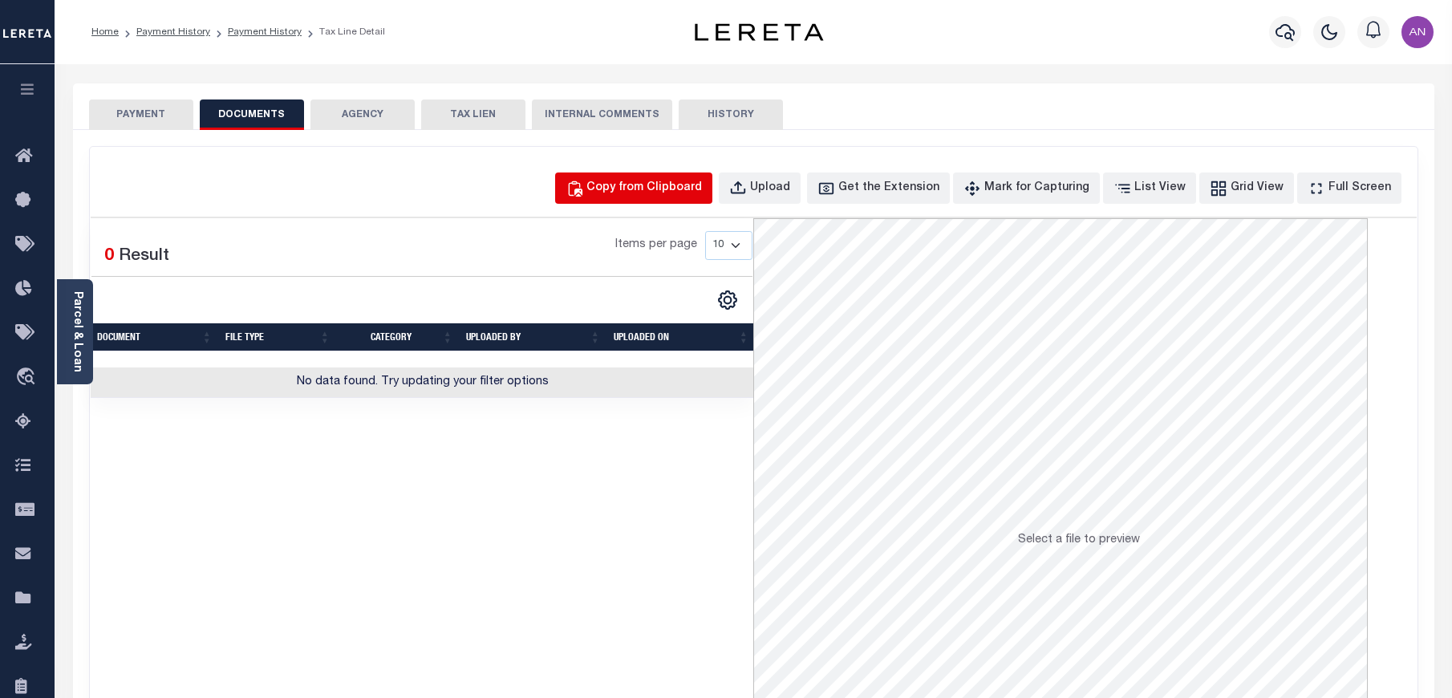
click at [677, 194] on div "Copy from Clipboard" at bounding box center [644, 189] width 116 height 18
select select "POP"
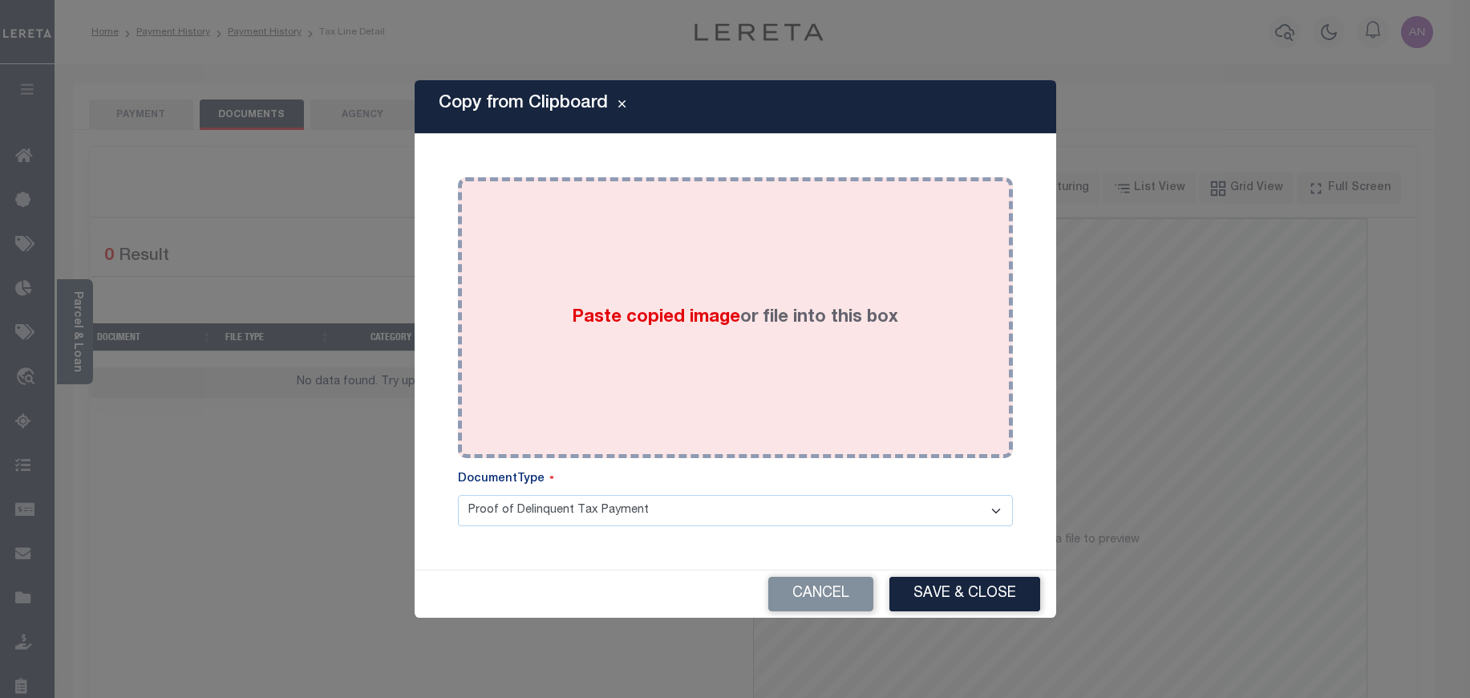
click at [782, 219] on div "Paste copied image or file into this box" at bounding box center [735, 317] width 531 height 257
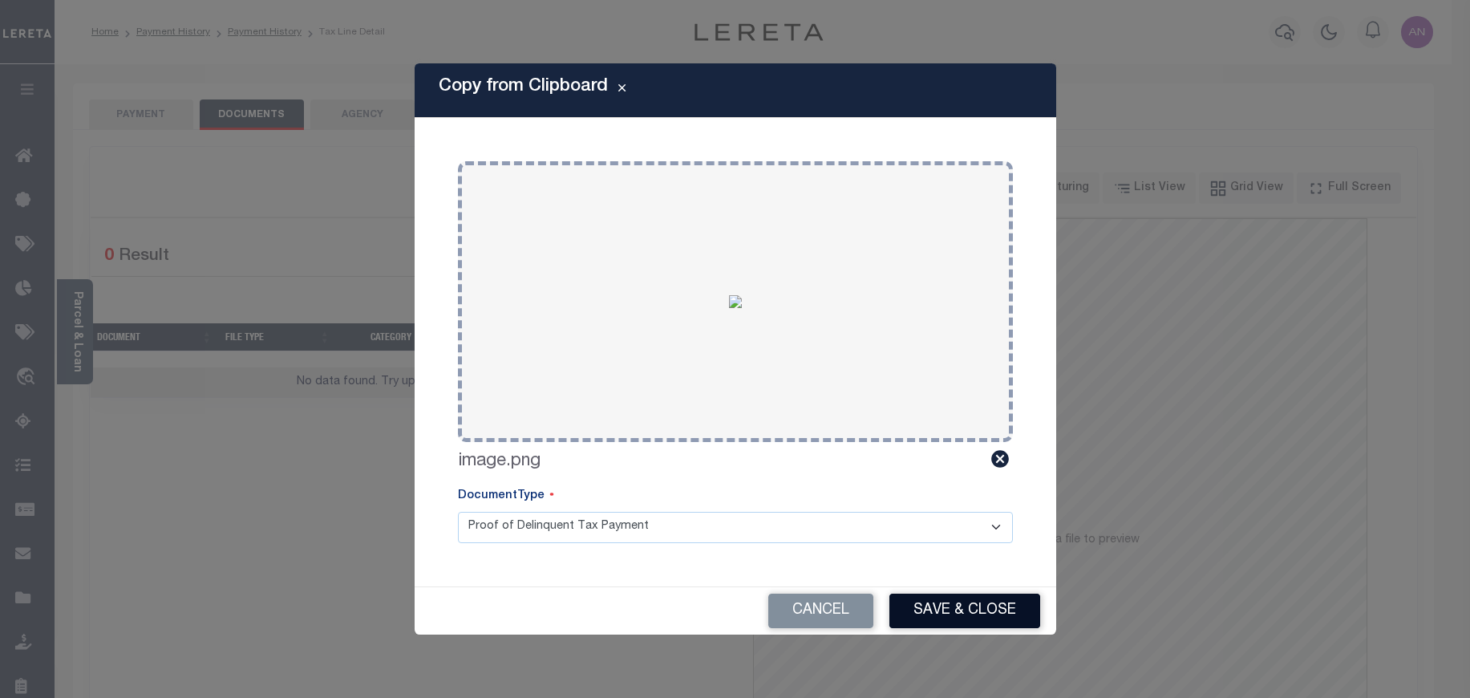
click at [960, 608] on button "Save & Close" at bounding box center [965, 611] width 151 height 34
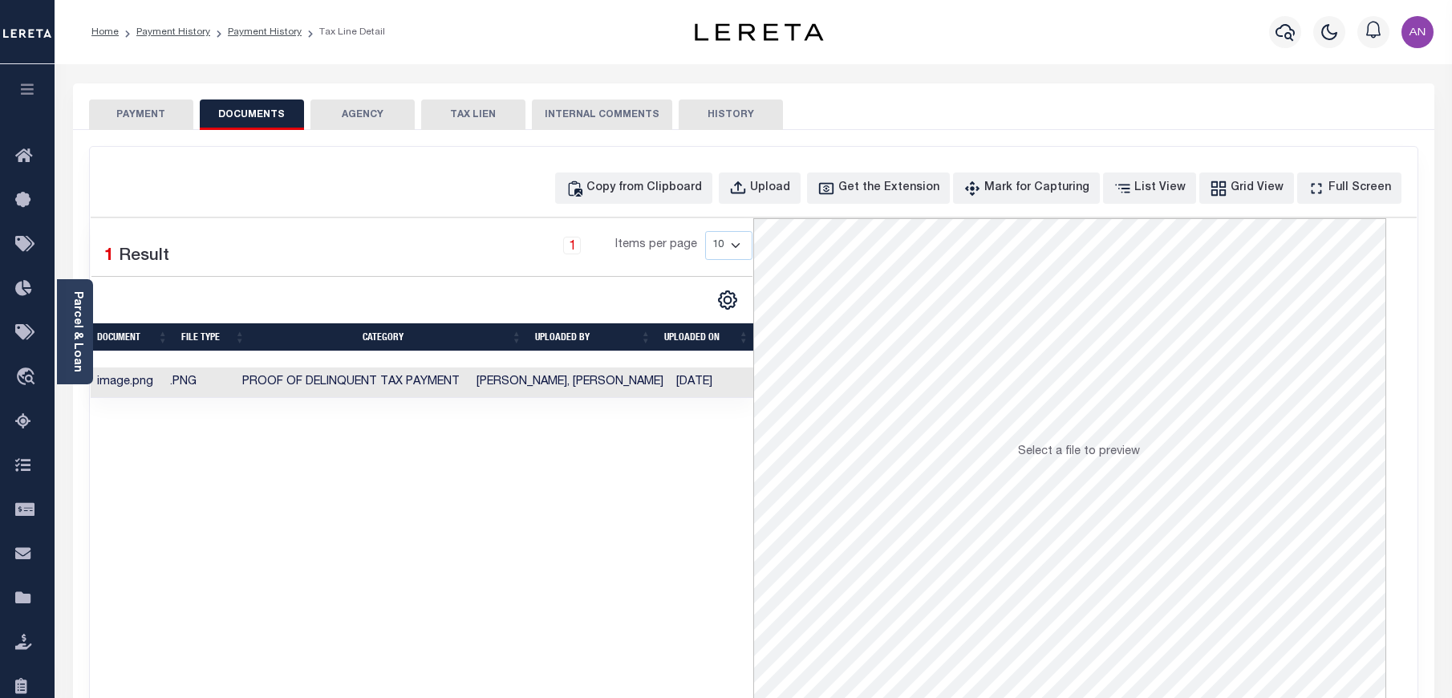
click at [140, 120] on button "PAYMENT" at bounding box center [141, 114] width 104 height 30
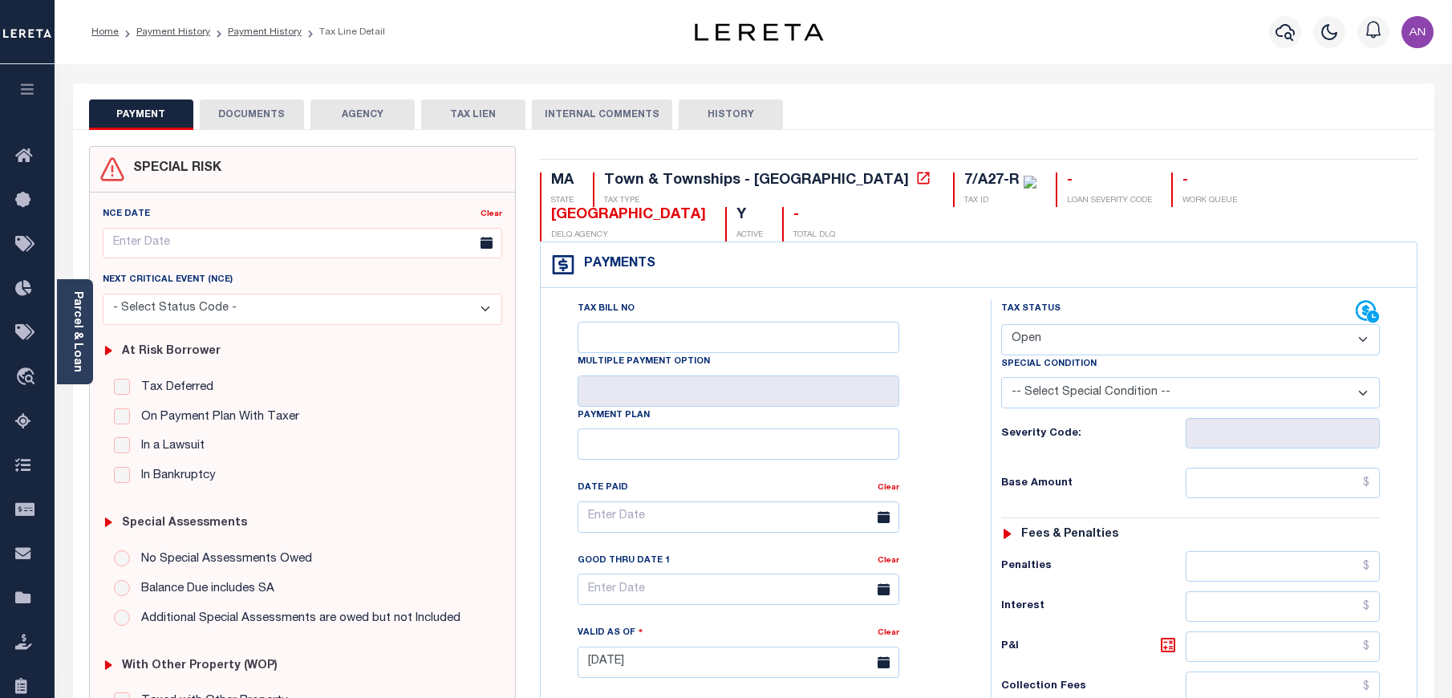
click at [1135, 324] on select "- Select Status Code - Open Due/Unpaid Paid Incomplete No Tax Due Internal Refu…" at bounding box center [1190, 339] width 379 height 31
select select "PYD"
click at [1001, 324] on select "- Select Status Code - Open Due/Unpaid Paid Incomplete No Tax Due Internal Refu…" at bounding box center [1190, 339] width 379 height 31
type input "[DATE]"
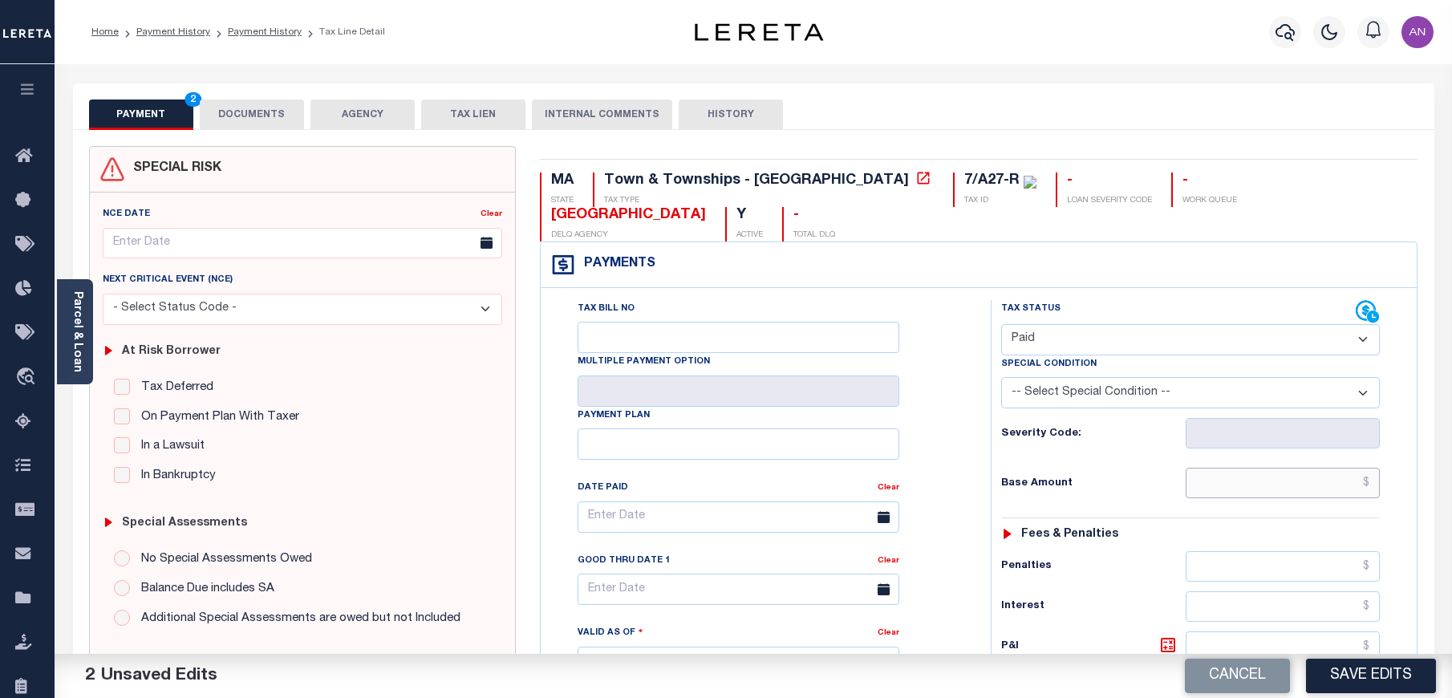
click at [1239, 468] on input "text" at bounding box center [1283, 483] width 195 height 30
type input "$0.00"
click at [984, 506] on div "Tax Status Status" at bounding box center [1196, 654] width 434 height 708
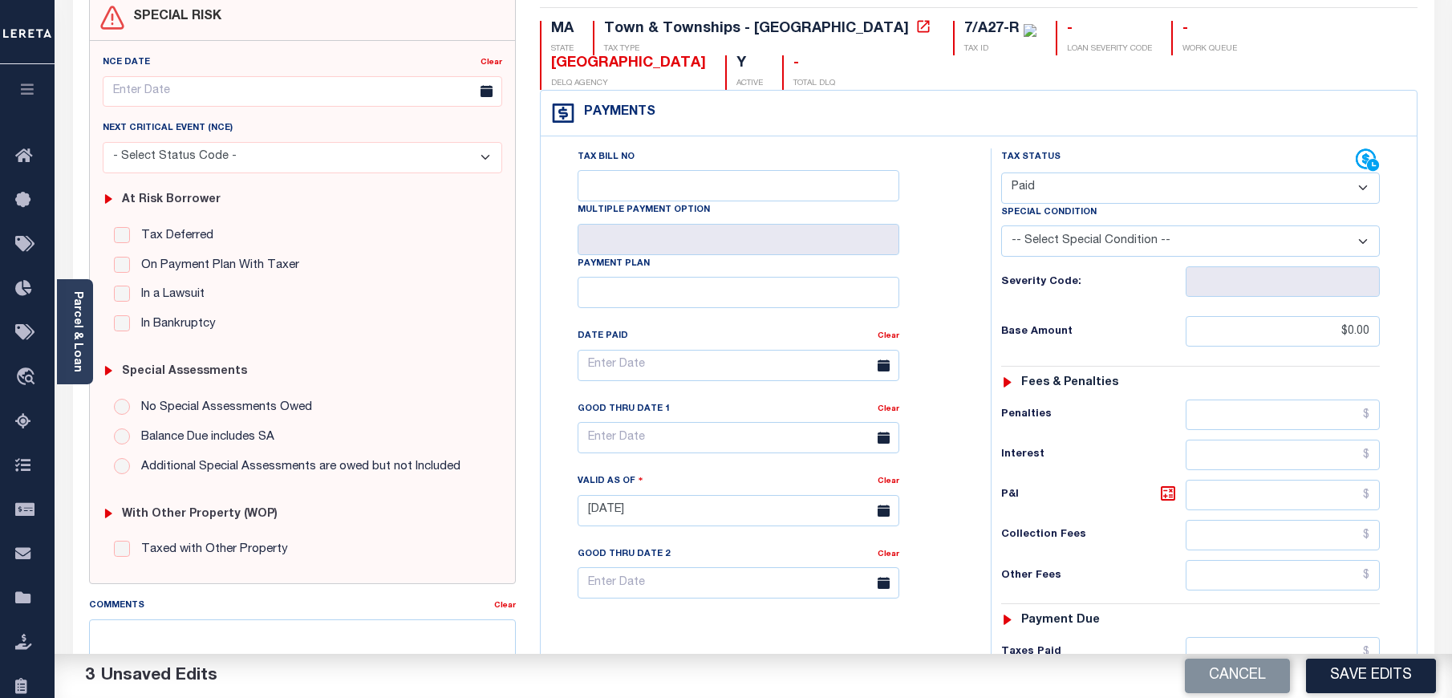
scroll to position [361, 0]
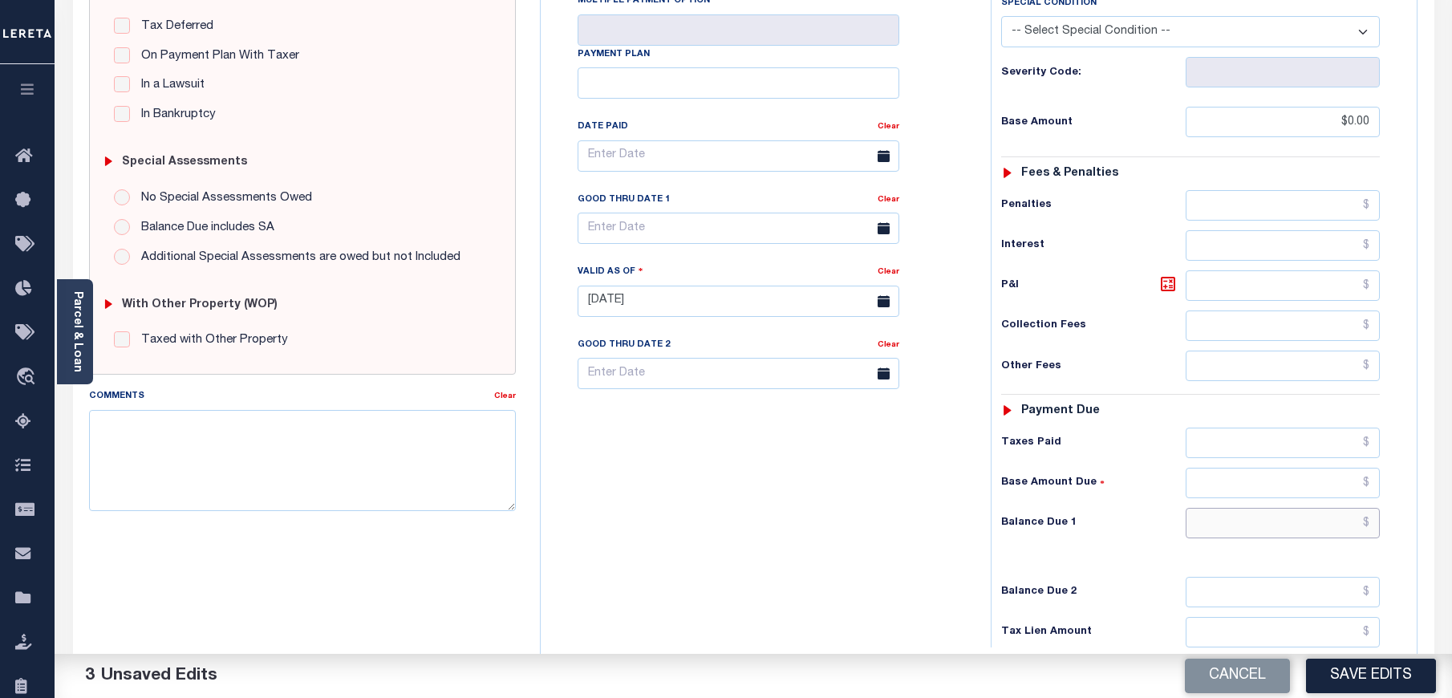
click at [1244, 508] on input "text" at bounding box center [1283, 523] width 195 height 30
type input "$0.00"
click at [863, 547] on div "Tax Bill No Multiple Payment Option Payment Plan Clear" at bounding box center [762, 293] width 434 height 708
click at [1346, 691] on button "Save Edits" at bounding box center [1371, 676] width 130 height 34
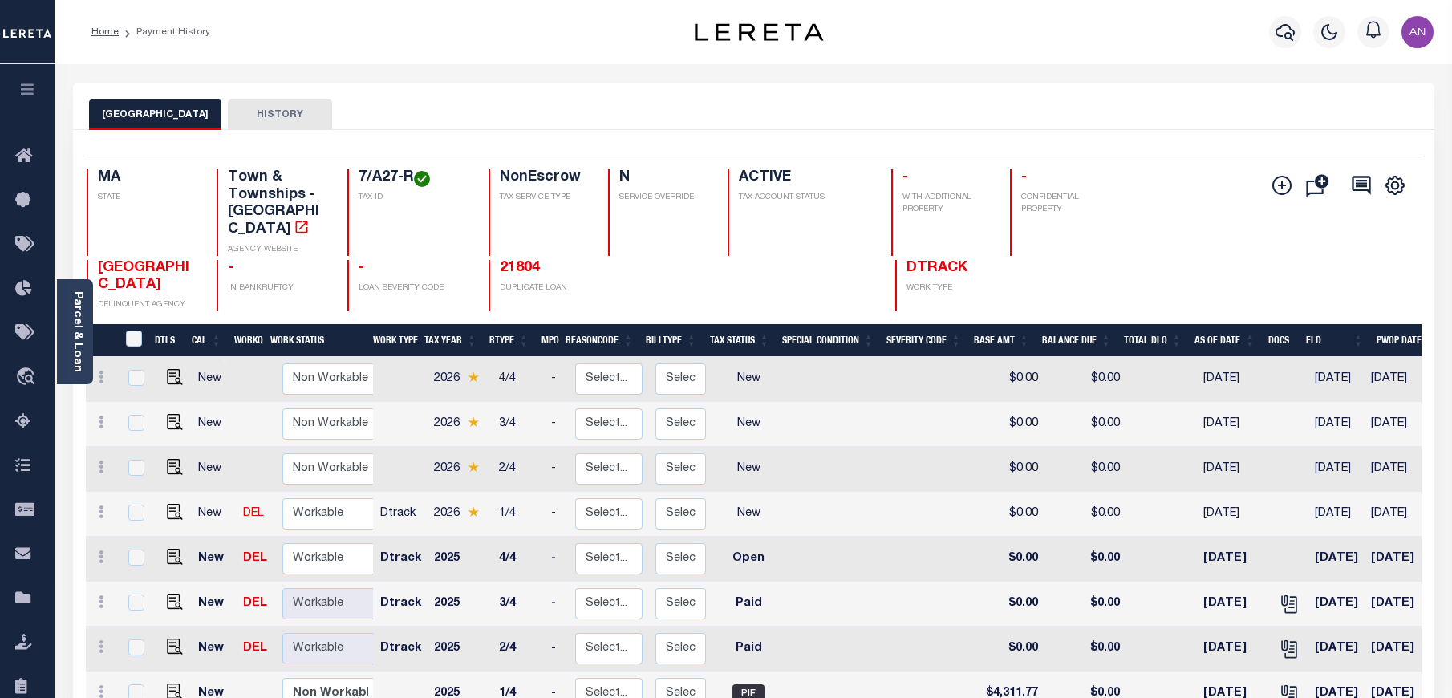
scroll to position [120, 0]
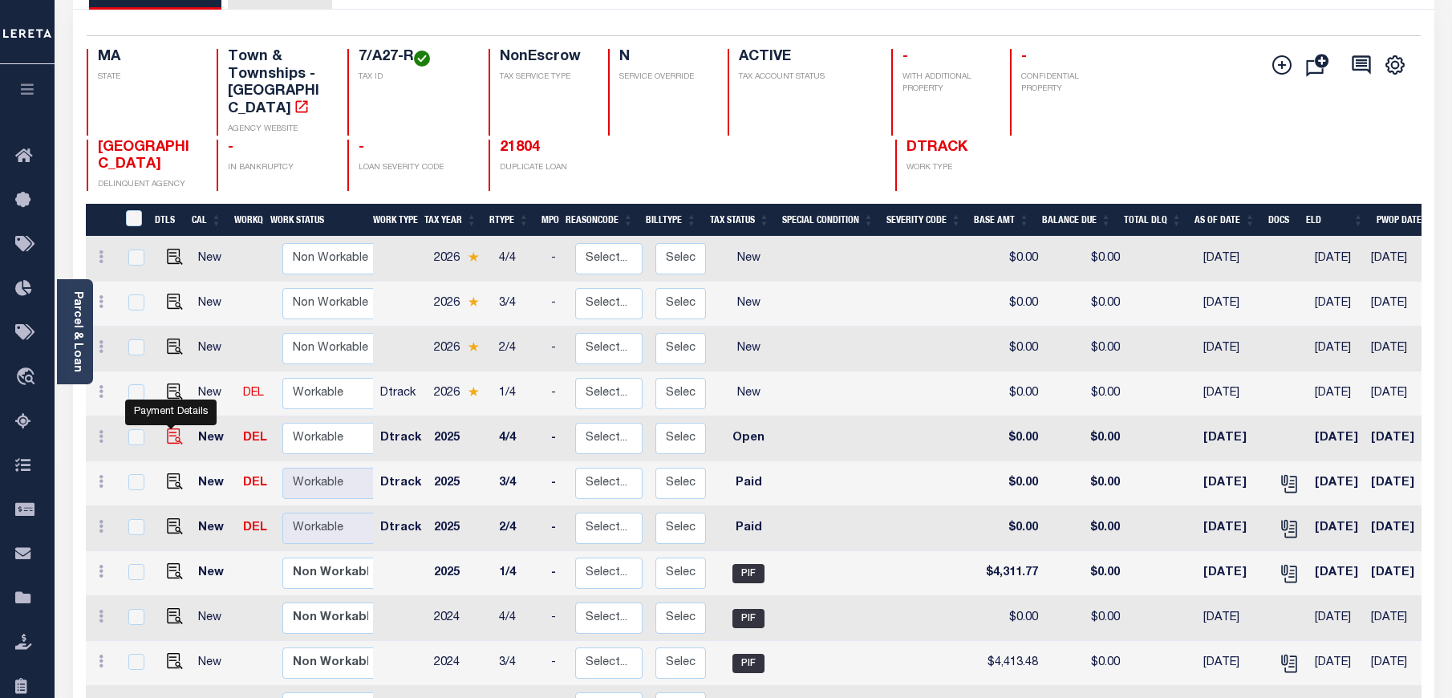
click at [178, 428] on img "" at bounding box center [175, 436] width 16 height 16
checkbox input "true"
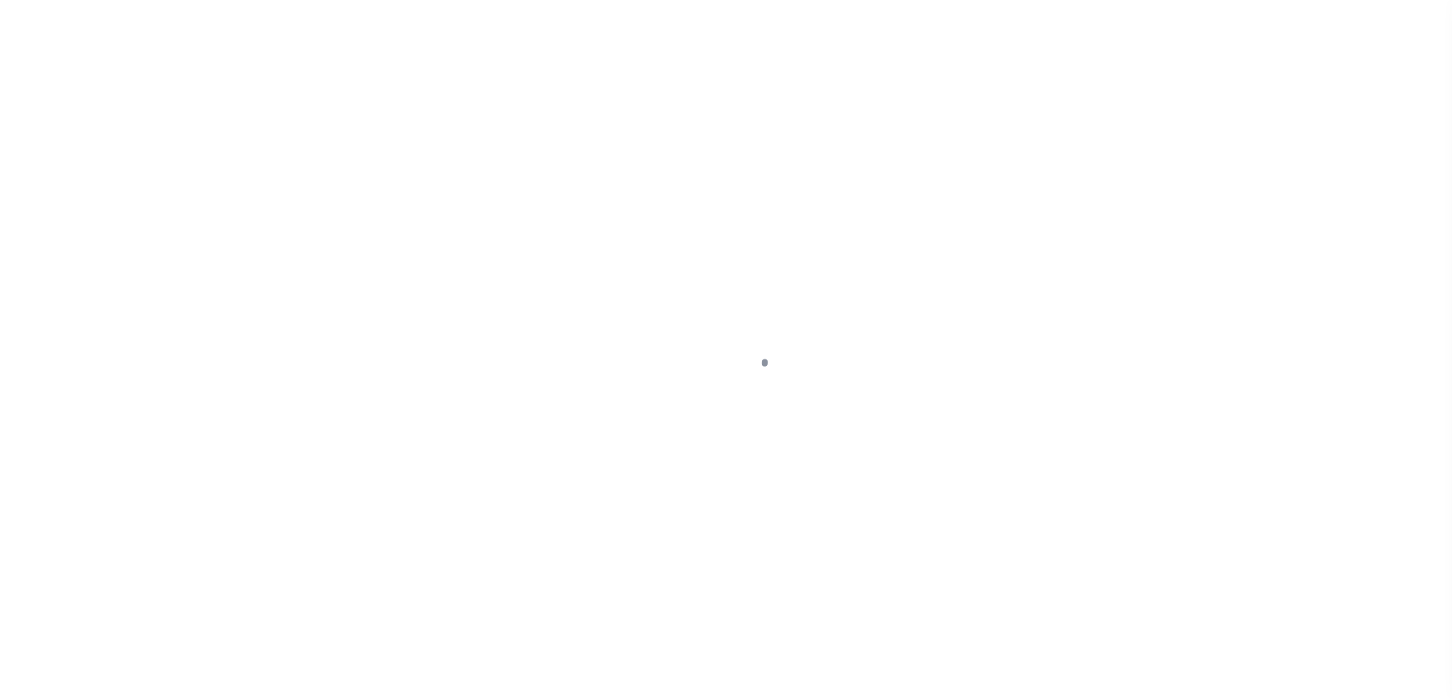
select select "OP2"
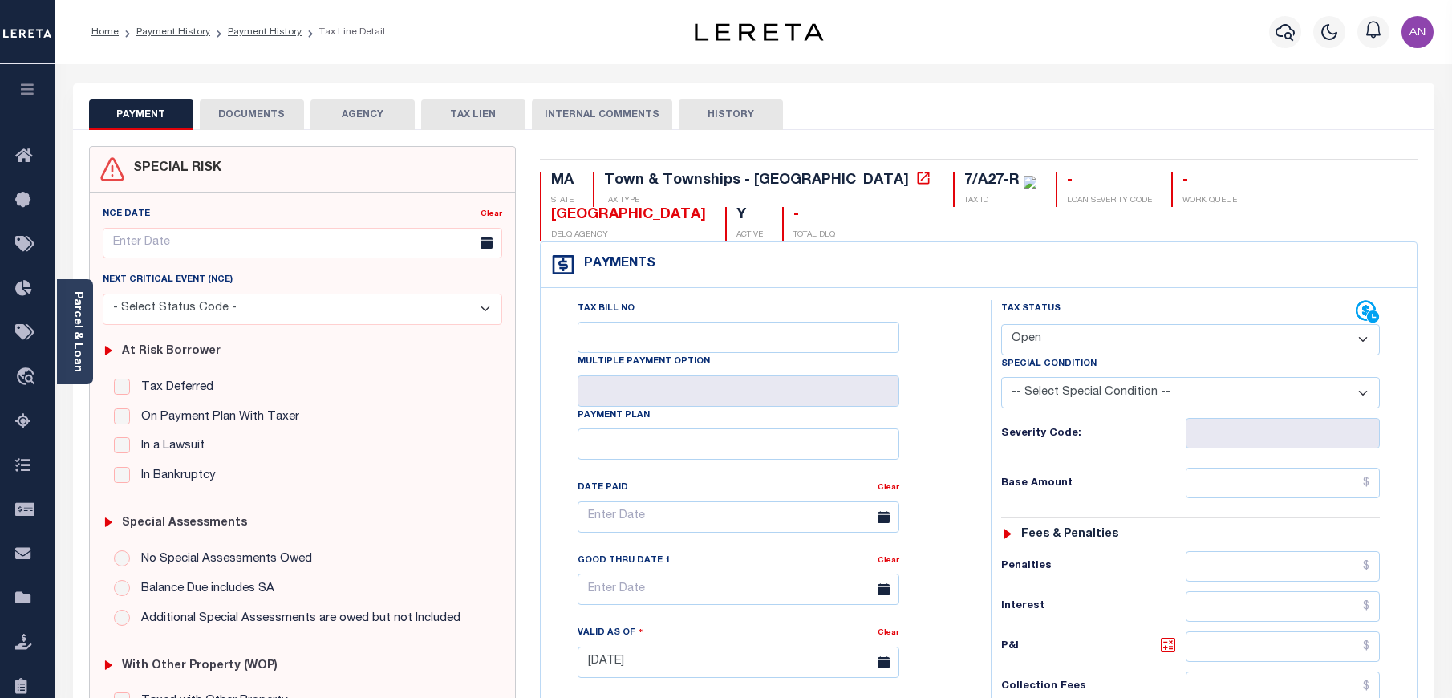
click at [266, 118] on button "DOCUMENTS" at bounding box center [252, 114] width 104 height 30
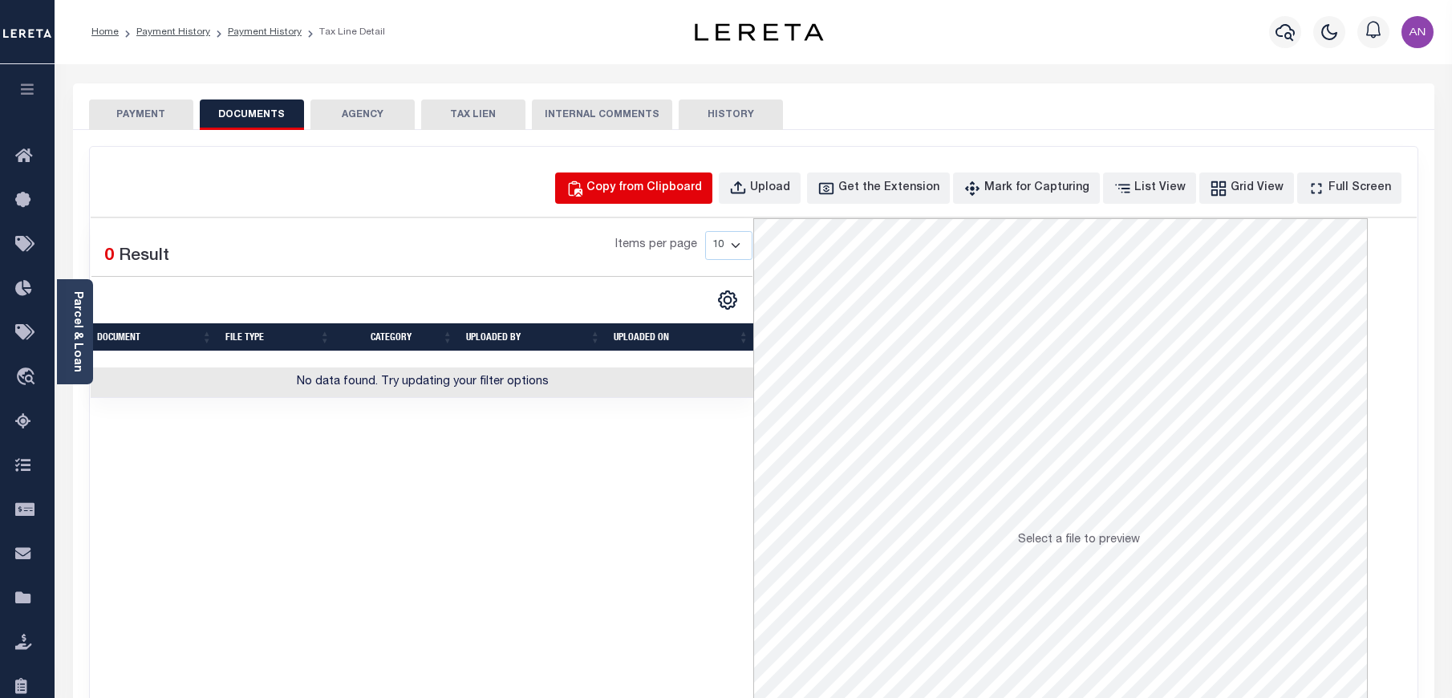
click at [702, 185] on div "Copy from Clipboard" at bounding box center [644, 189] width 116 height 18
select select "POP"
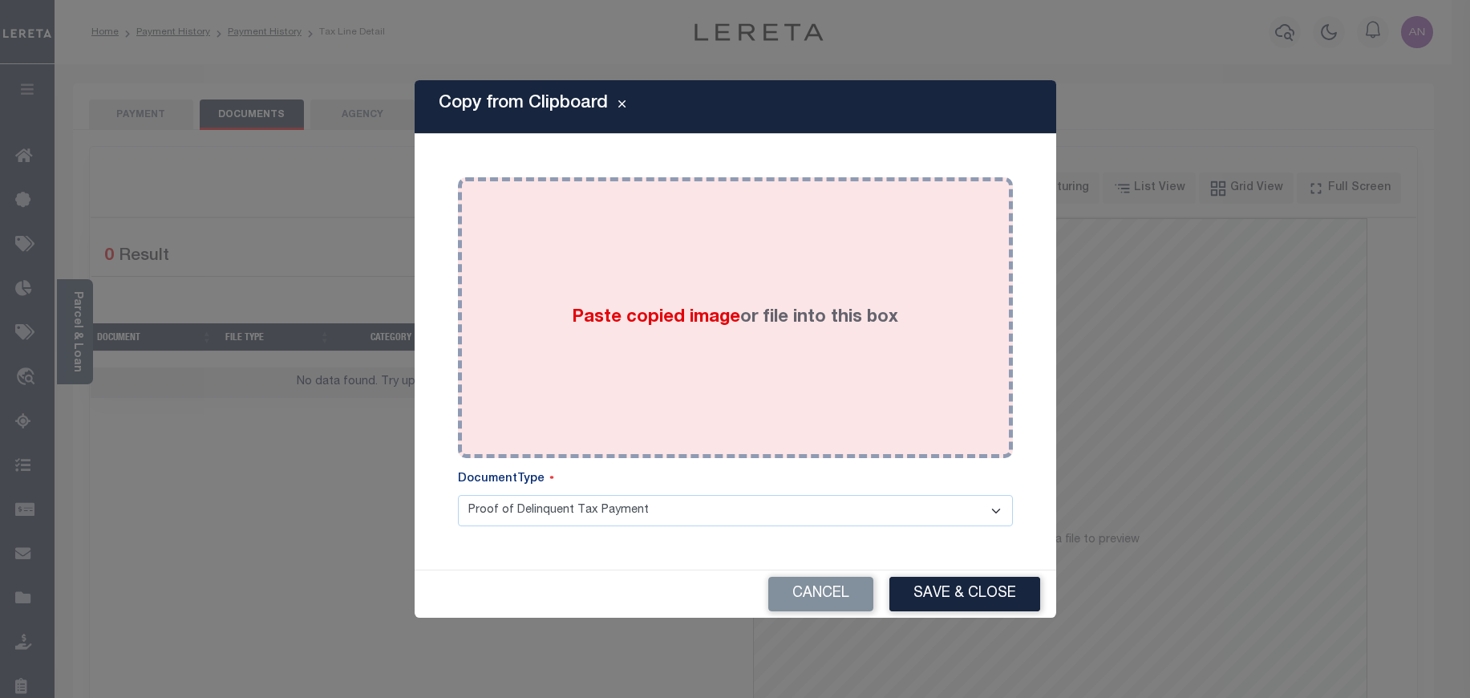
click at [777, 220] on div "Paste copied image or file into this box" at bounding box center [735, 317] width 531 height 257
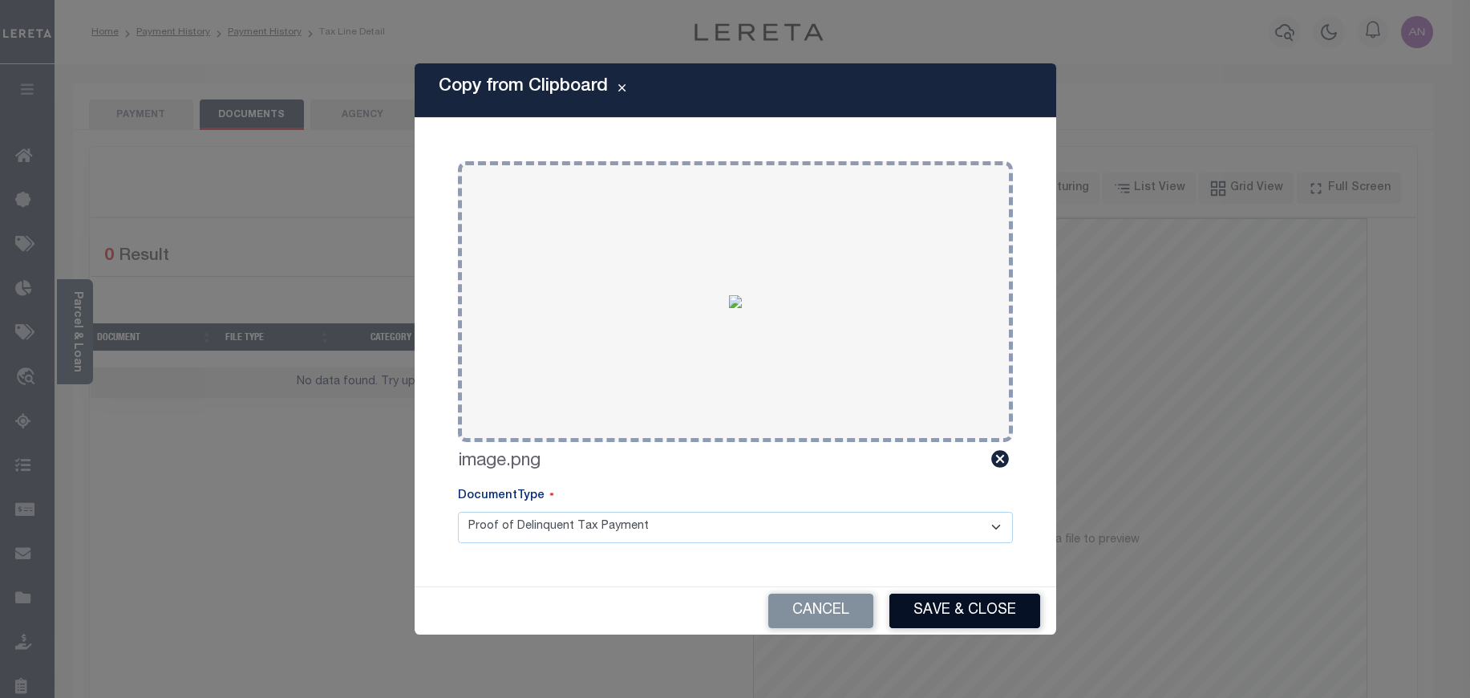
click at [956, 602] on button "Save & Close" at bounding box center [965, 611] width 151 height 34
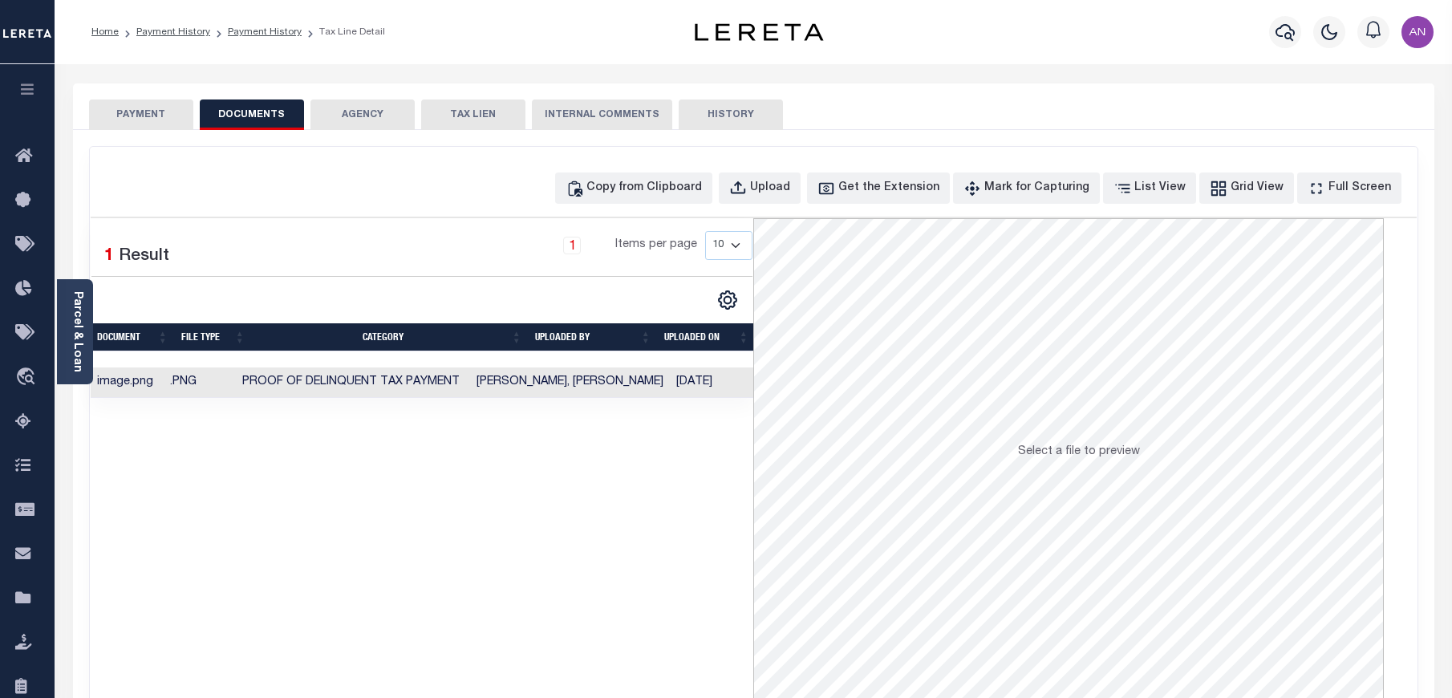
click at [132, 124] on button "PAYMENT" at bounding box center [141, 114] width 104 height 30
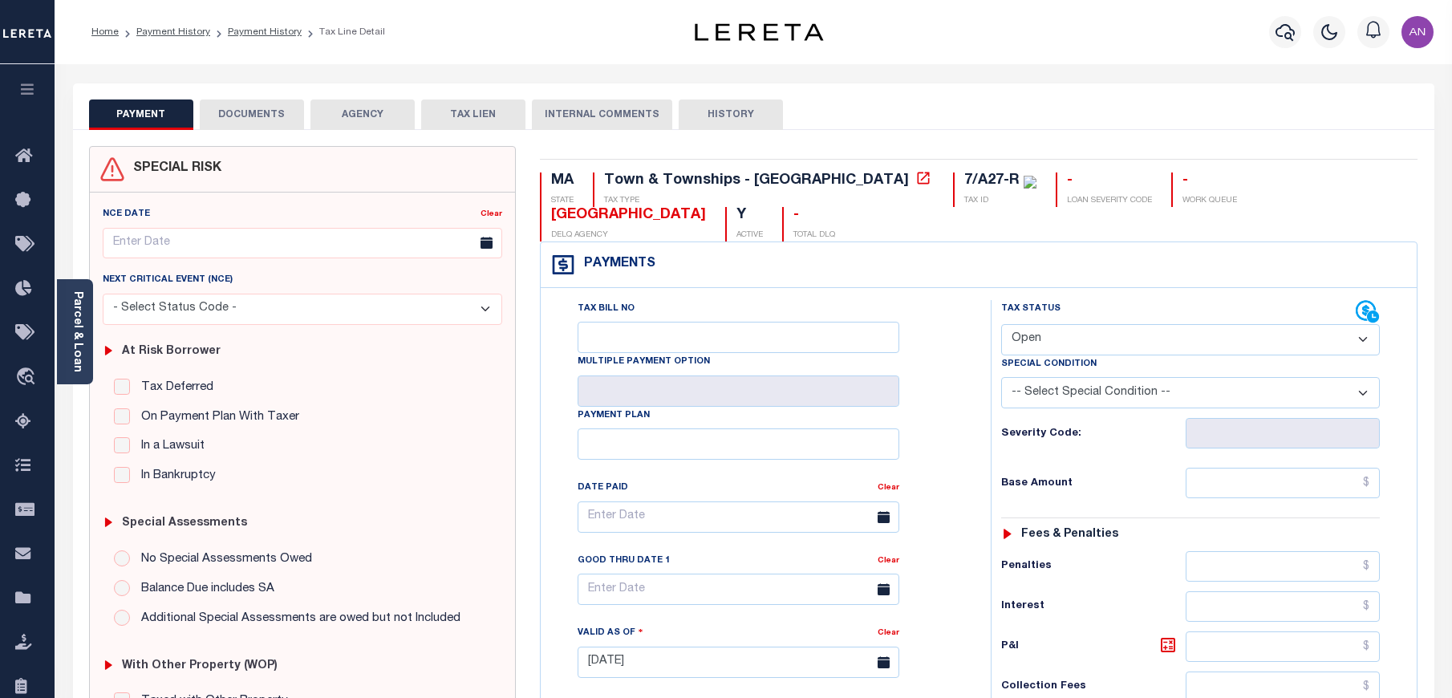
click at [1043, 324] on select "- Select Status Code - Open Due/Unpaid Paid Incomplete No Tax Due Internal Refu…" at bounding box center [1190, 339] width 379 height 31
select select "PYD"
click at [1001, 324] on select "- Select Status Code - Open Due/Unpaid Paid Incomplete No Tax Due Internal Refu…" at bounding box center [1190, 339] width 379 height 31
type input "[DATE]"
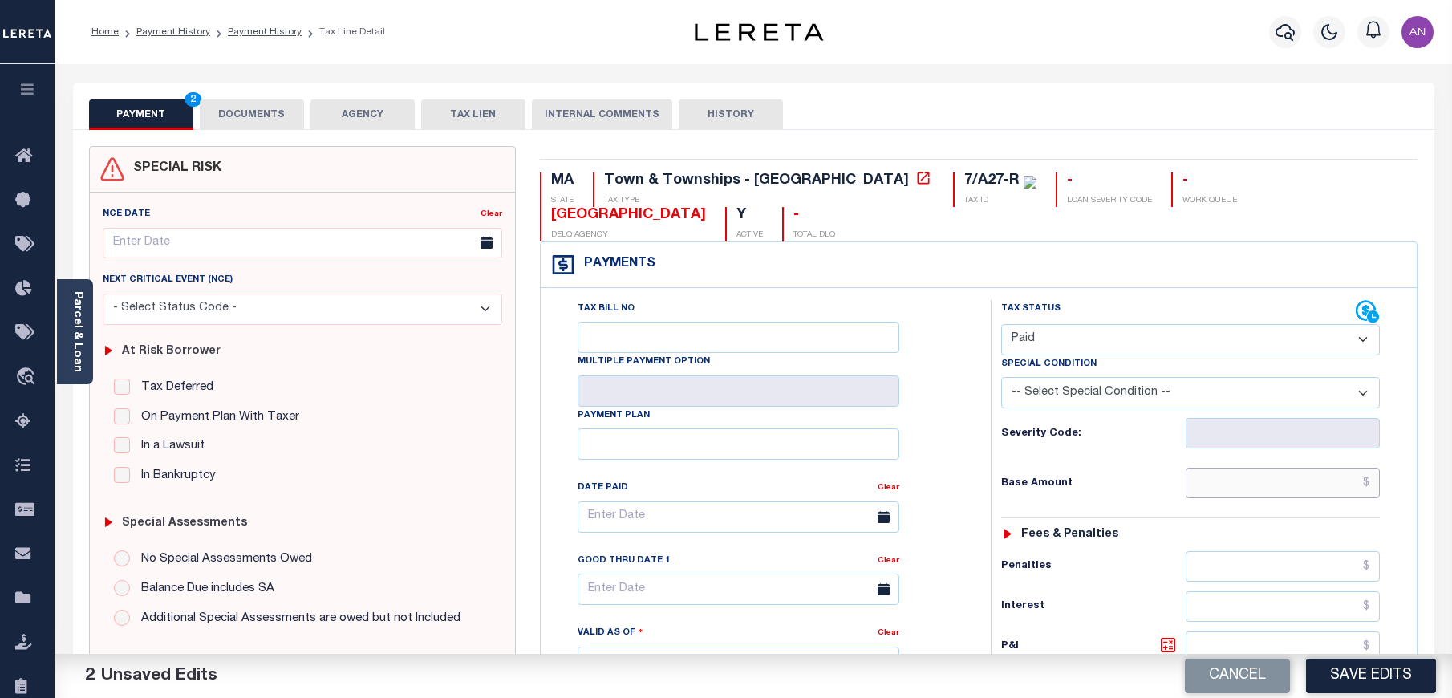
click at [1261, 468] on input "text" at bounding box center [1283, 483] width 195 height 30
type input "$0.00"
click at [985, 470] on div "Tax Status Status" at bounding box center [1196, 654] width 434 height 708
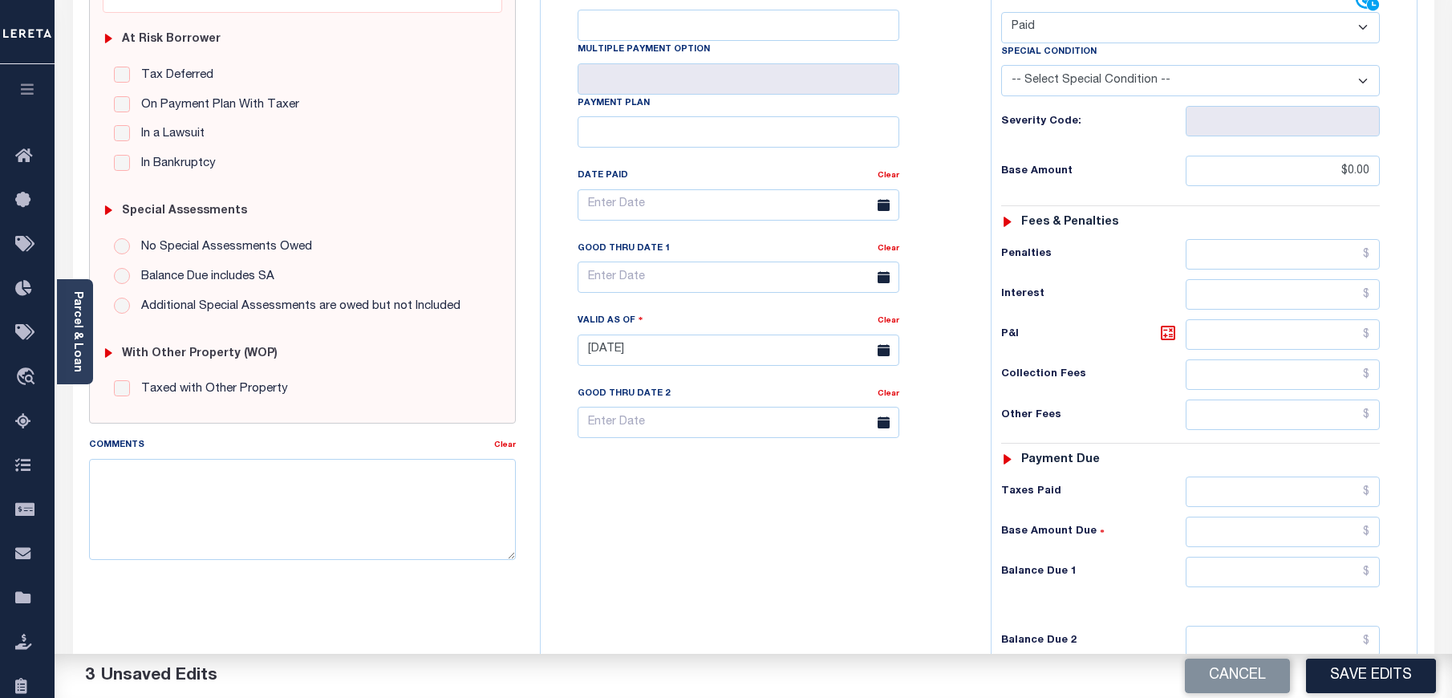
scroll to position [361, 0]
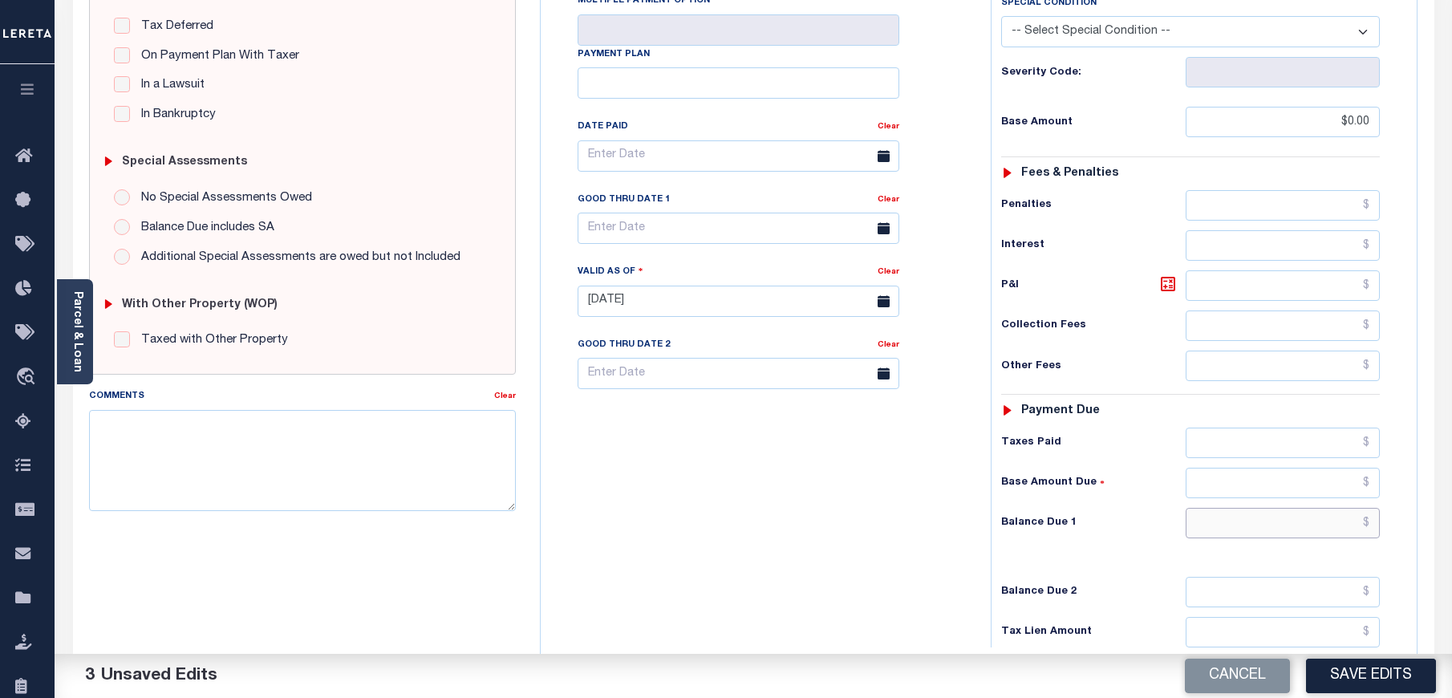
click at [1259, 508] on input "text" at bounding box center [1283, 523] width 195 height 30
type input "$0.00"
click at [825, 541] on div "Tax Bill No Multiple Payment Option Payment Plan Clear" at bounding box center [762, 293] width 434 height 708
click at [1353, 689] on button "Save Edits" at bounding box center [1371, 676] width 130 height 34
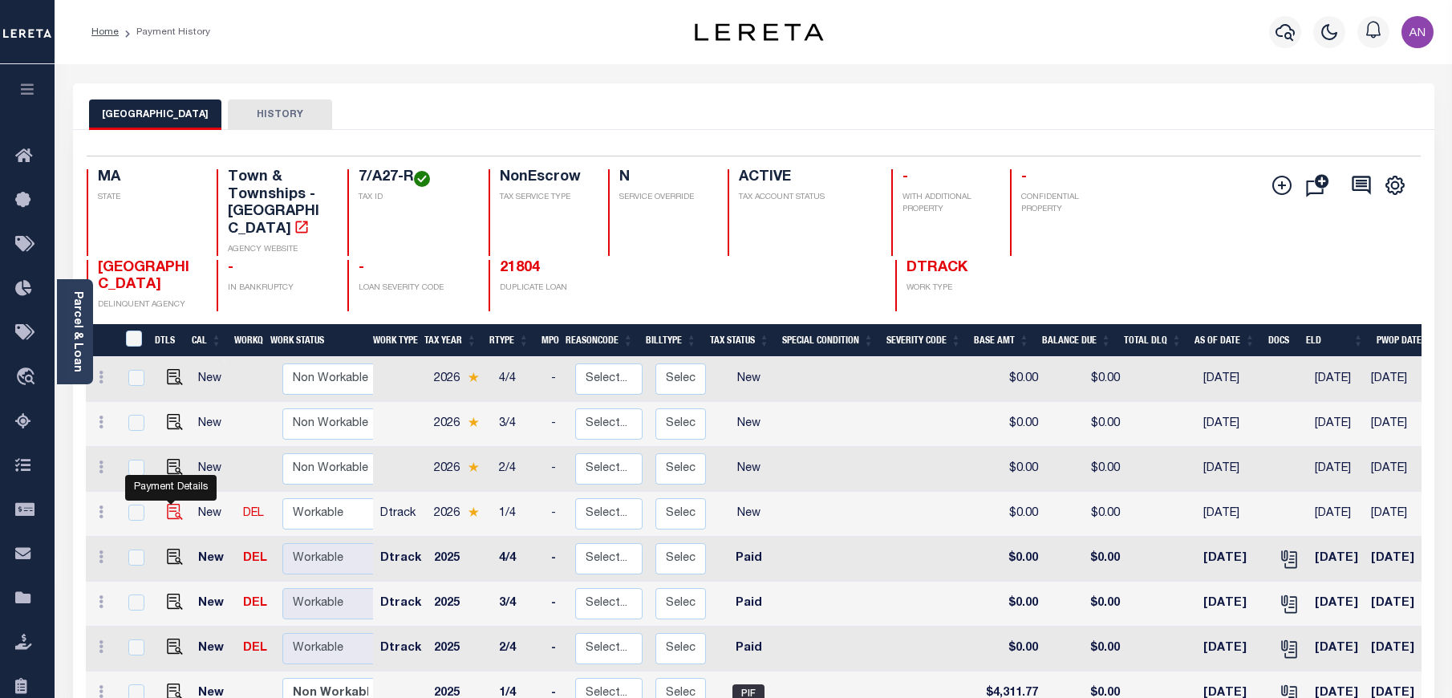
click at [173, 504] on img "" at bounding box center [175, 512] width 16 height 16
checkbox input "true"
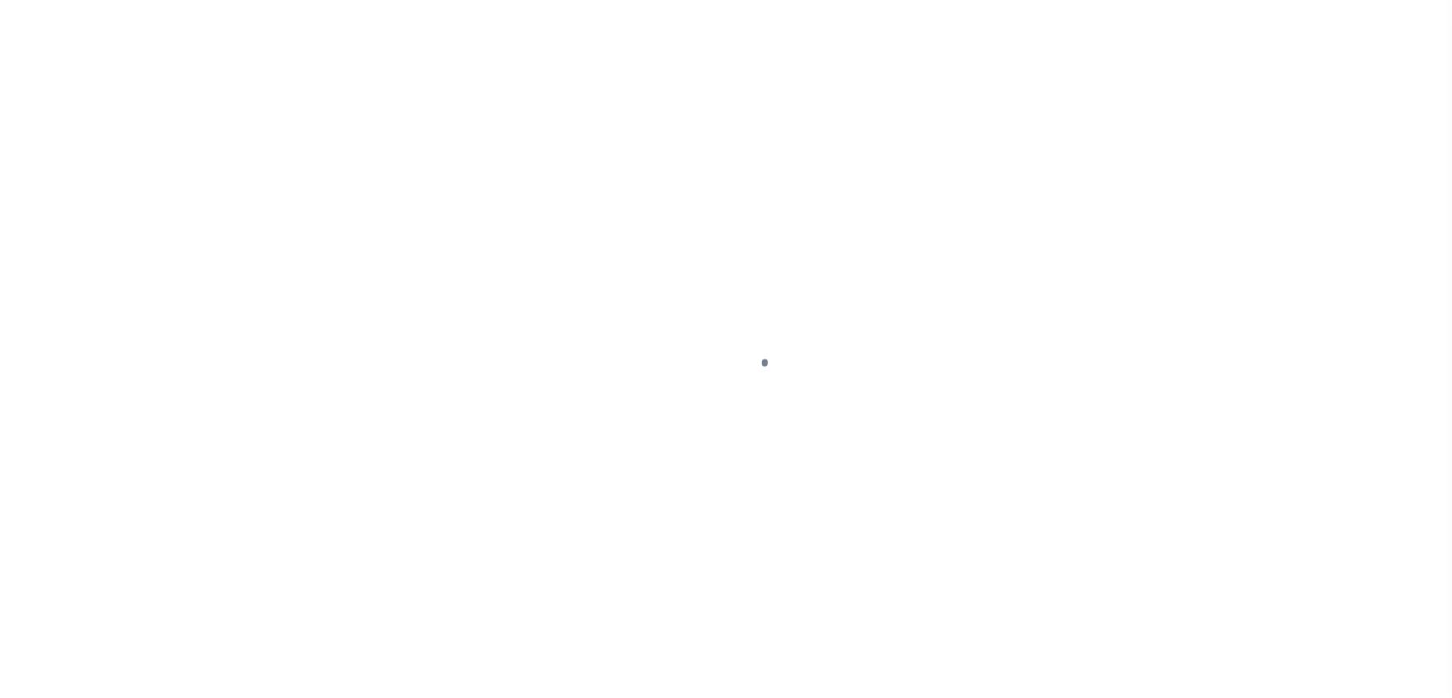
select select "NW2"
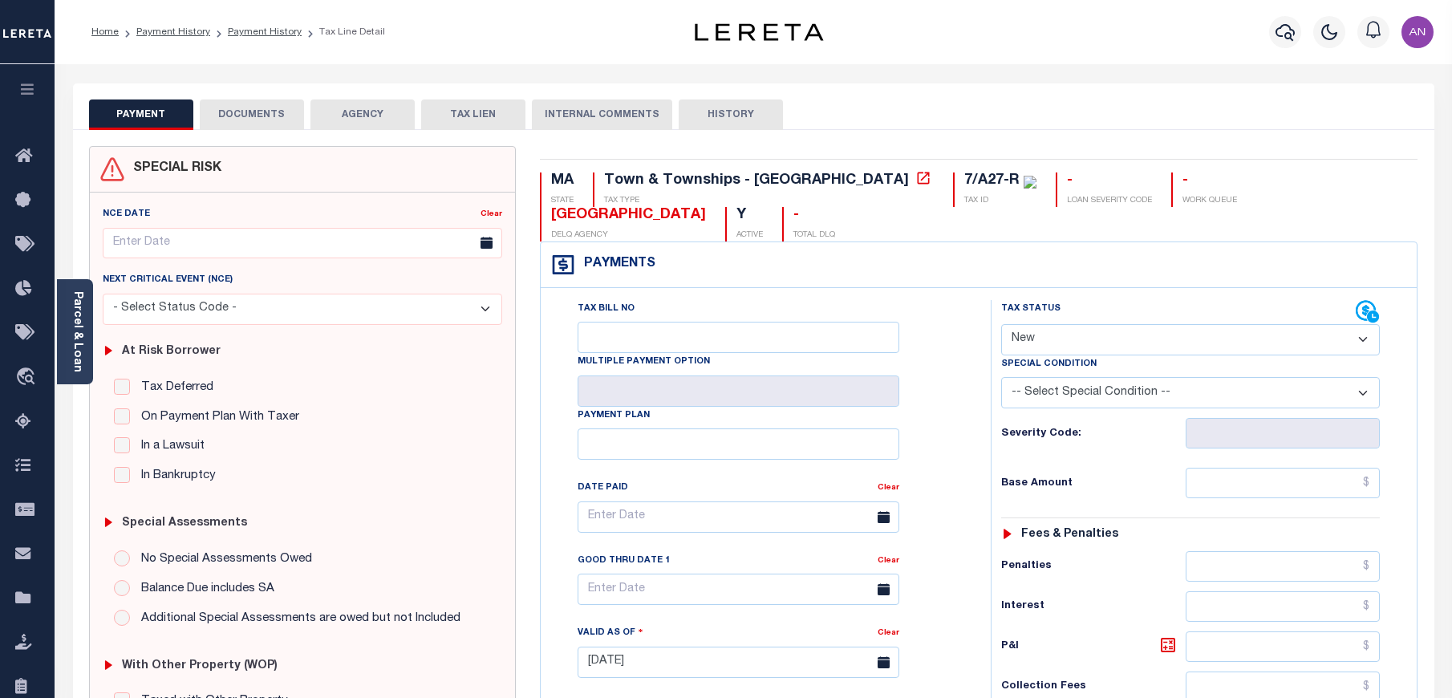
click at [245, 120] on button "DOCUMENTS" at bounding box center [252, 114] width 104 height 30
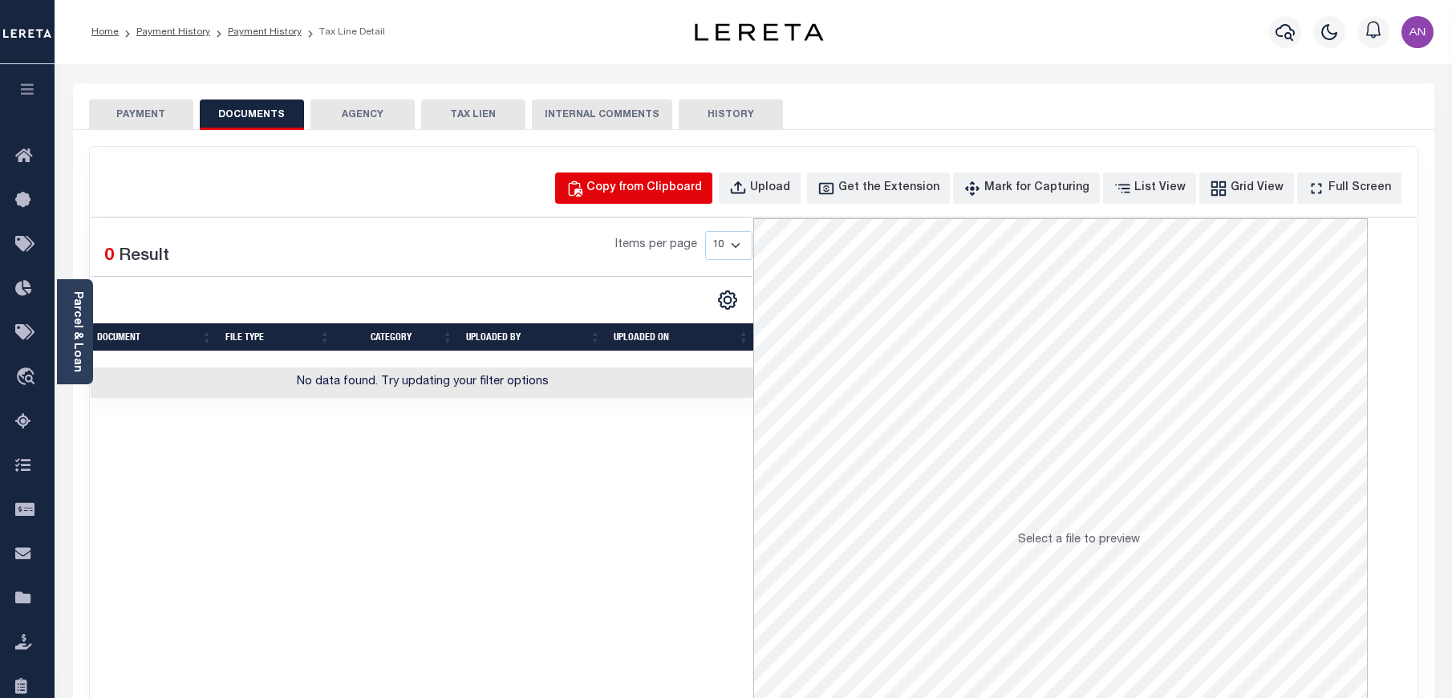
click at [663, 185] on div "Copy from Clipboard" at bounding box center [644, 189] width 116 height 18
select select "POP"
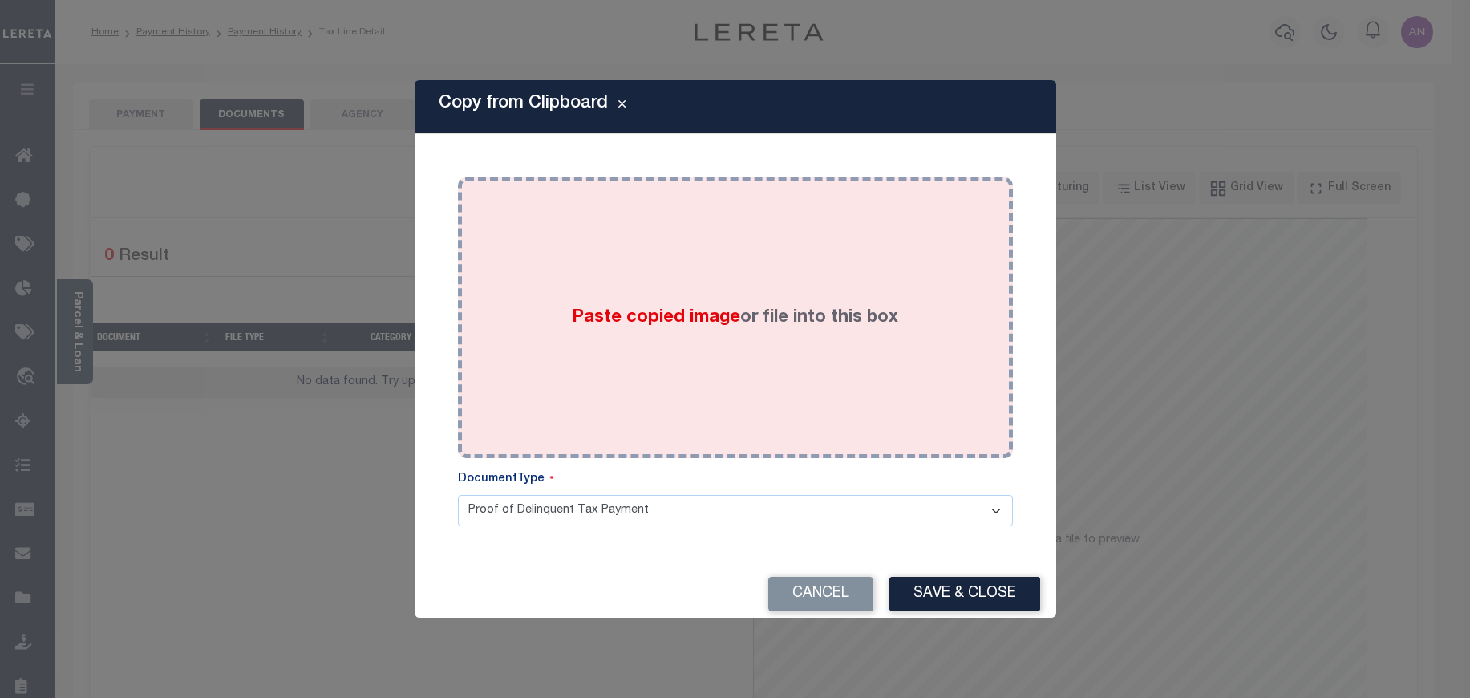
click at [611, 288] on div "Paste copied image or file into this box" at bounding box center [735, 317] width 531 height 257
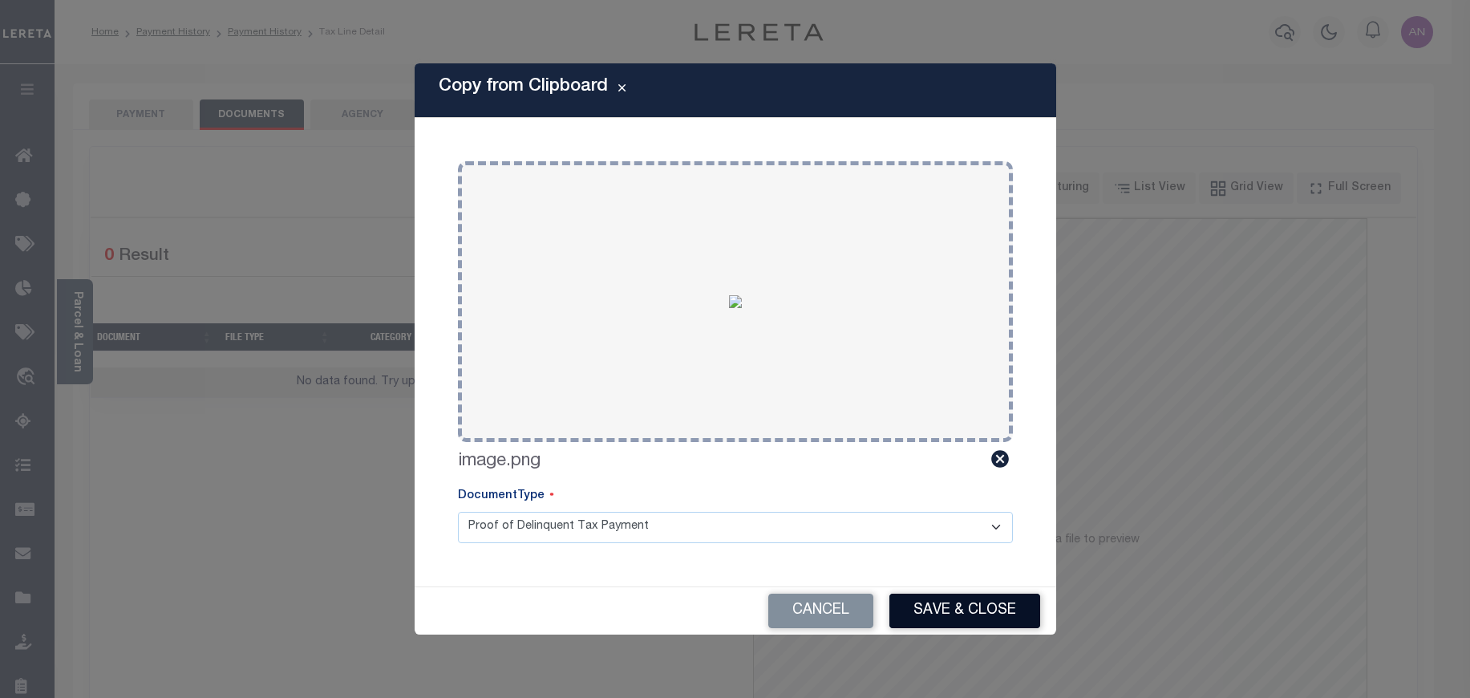
click at [935, 610] on button "Save & Close" at bounding box center [965, 611] width 151 height 34
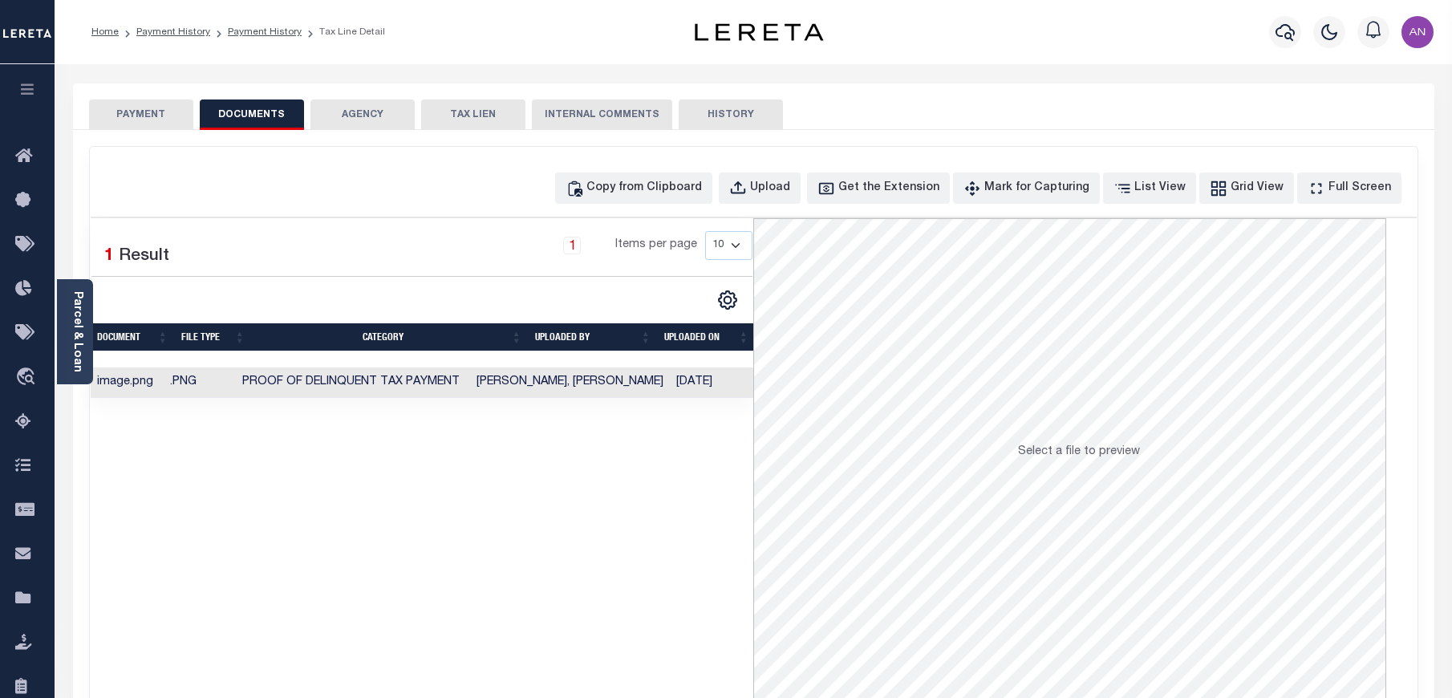
click at [144, 117] on button "PAYMENT" at bounding box center [141, 114] width 104 height 30
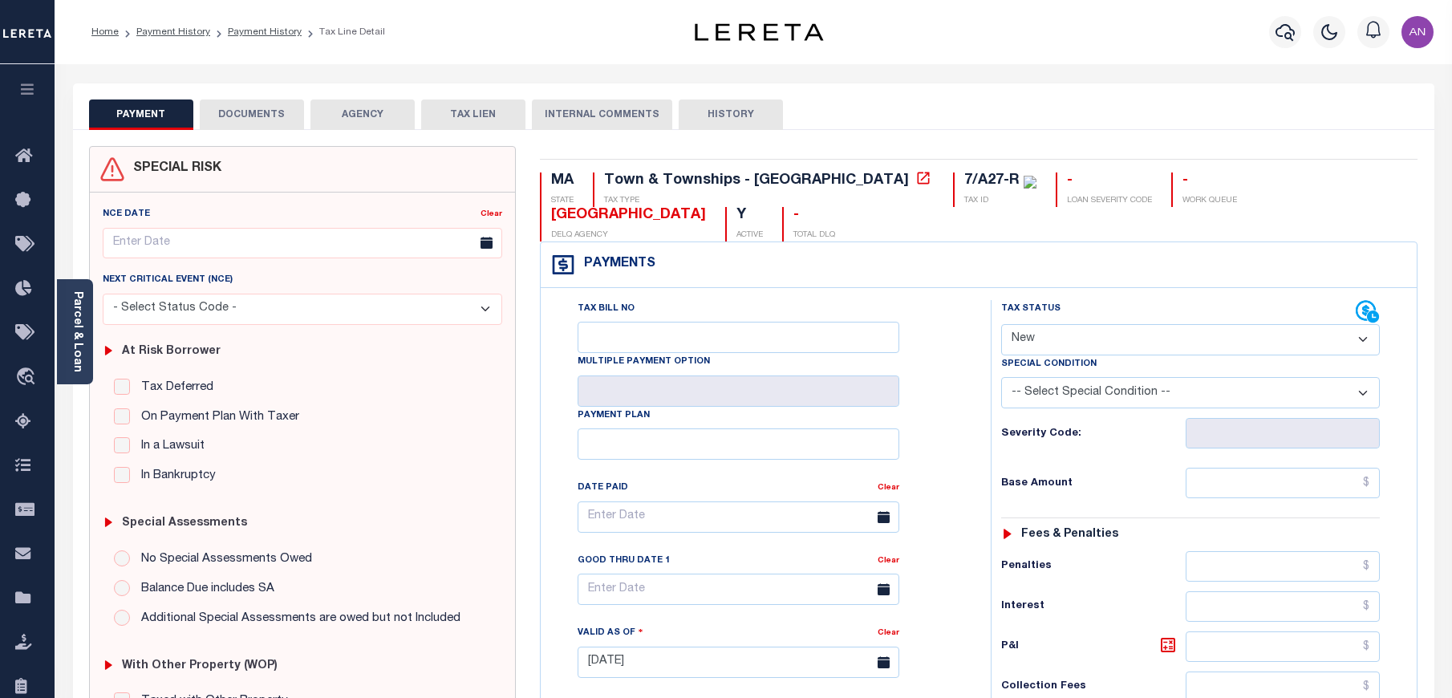
click at [1082, 324] on select "- Select Status Code - Open Due/Unpaid Paid Incomplete No Tax Due Internal Refu…" at bounding box center [1190, 339] width 379 height 31
select select "PYD"
click at [1001, 324] on select "- Select Status Code - Open Due/Unpaid Paid Incomplete No Tax Due Internal Refu…" at bounding box center [1190, 339] width 379 height 31
type input "[DATE]"
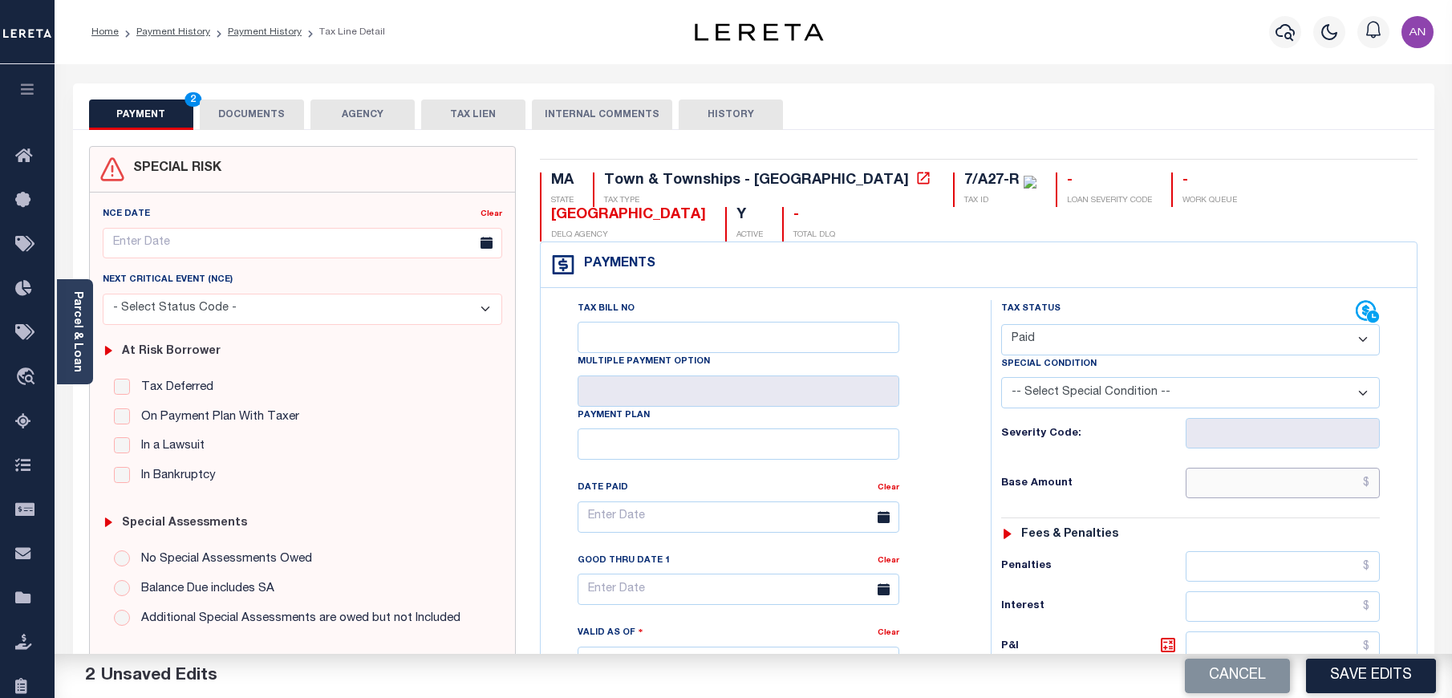
click at [1251, 468] on input "text" at bounding box center [1283, 483] width 195 height 30
type input "$0.00"
click at [973, 459] on div "Tax Bill No Multiple Payment Option Payment Plan Clear" at bounding box center [762, 654] width 434 height 708
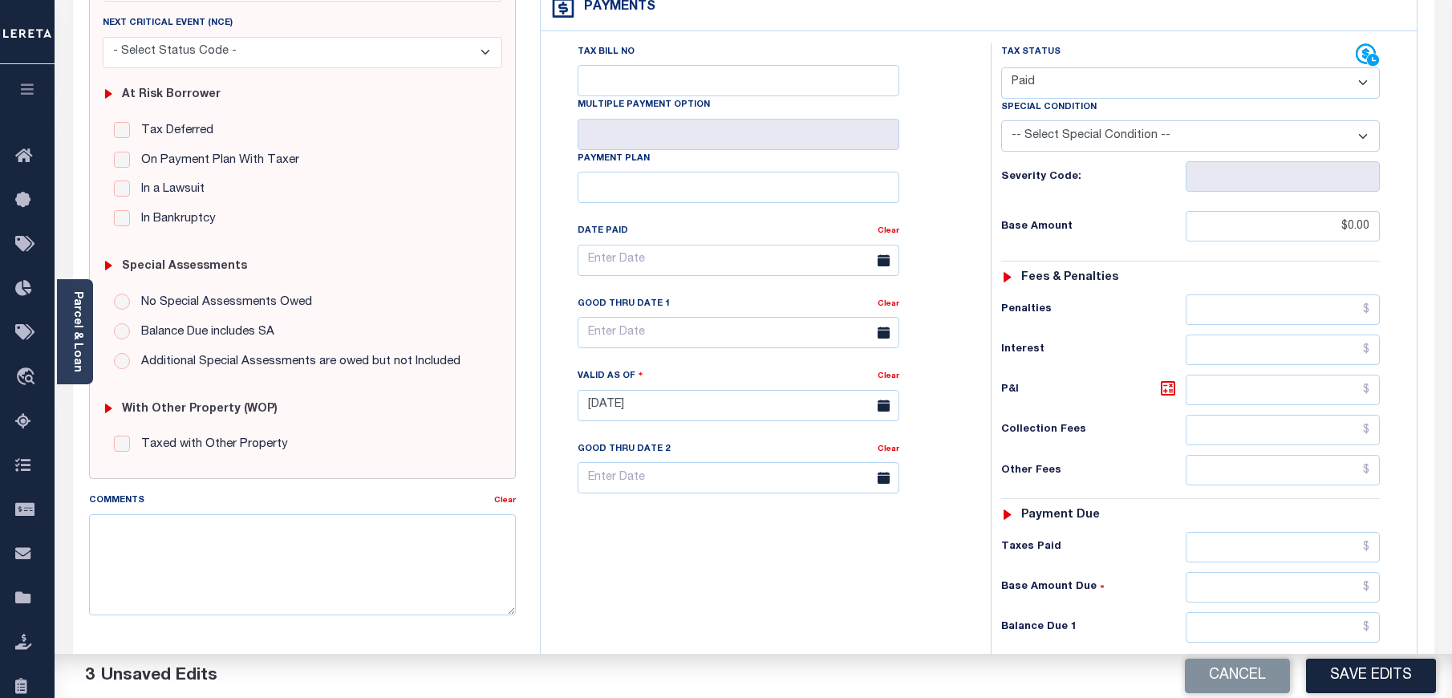
scroll to position [361, 0]
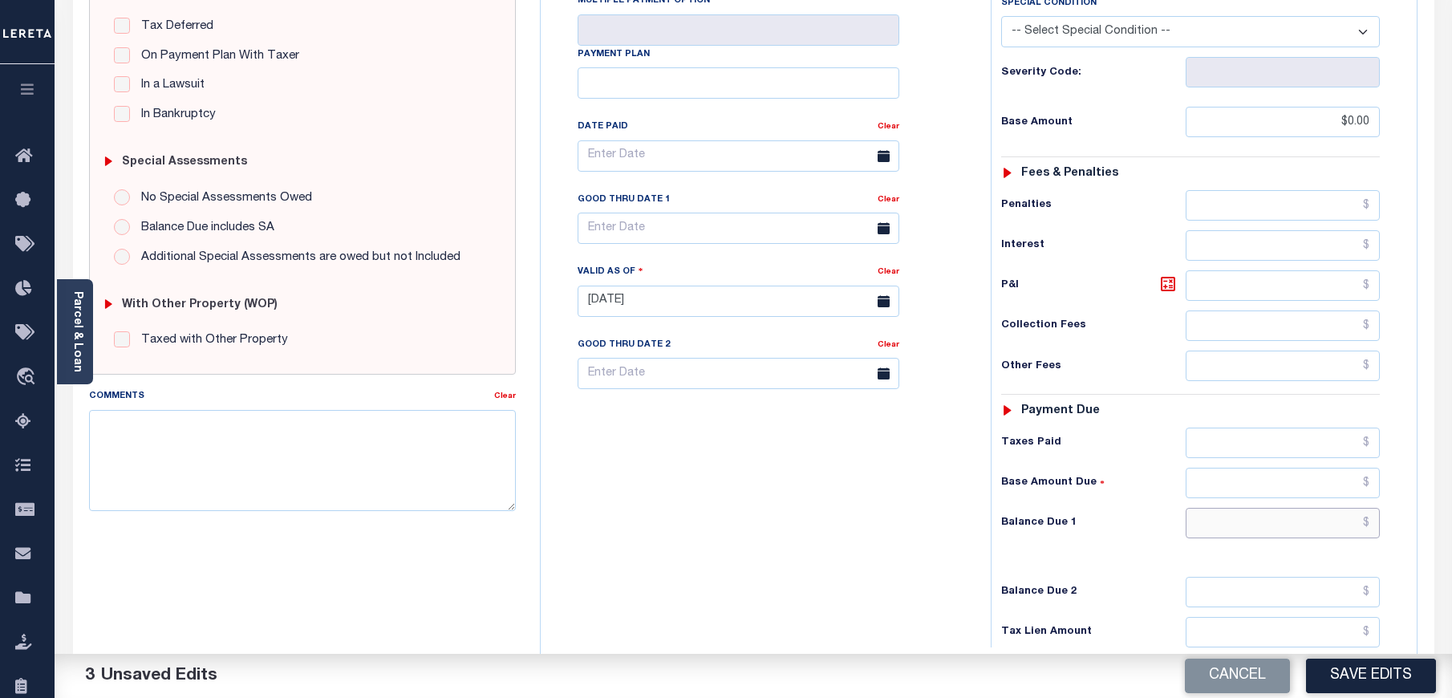
click at [1230, 508] on input "text" at bounding box center [1283, 523] width 195 height 30
type input "$0.00"
click at [941, 528] on div "Tax Bill No Multiple Payment Option Payment Plan Clear" at bounding box center [762, 293] width 434 height 708
click at [1369, 678] on button "Save Edits" at bounding box center [1371, 676] width 130 height 34
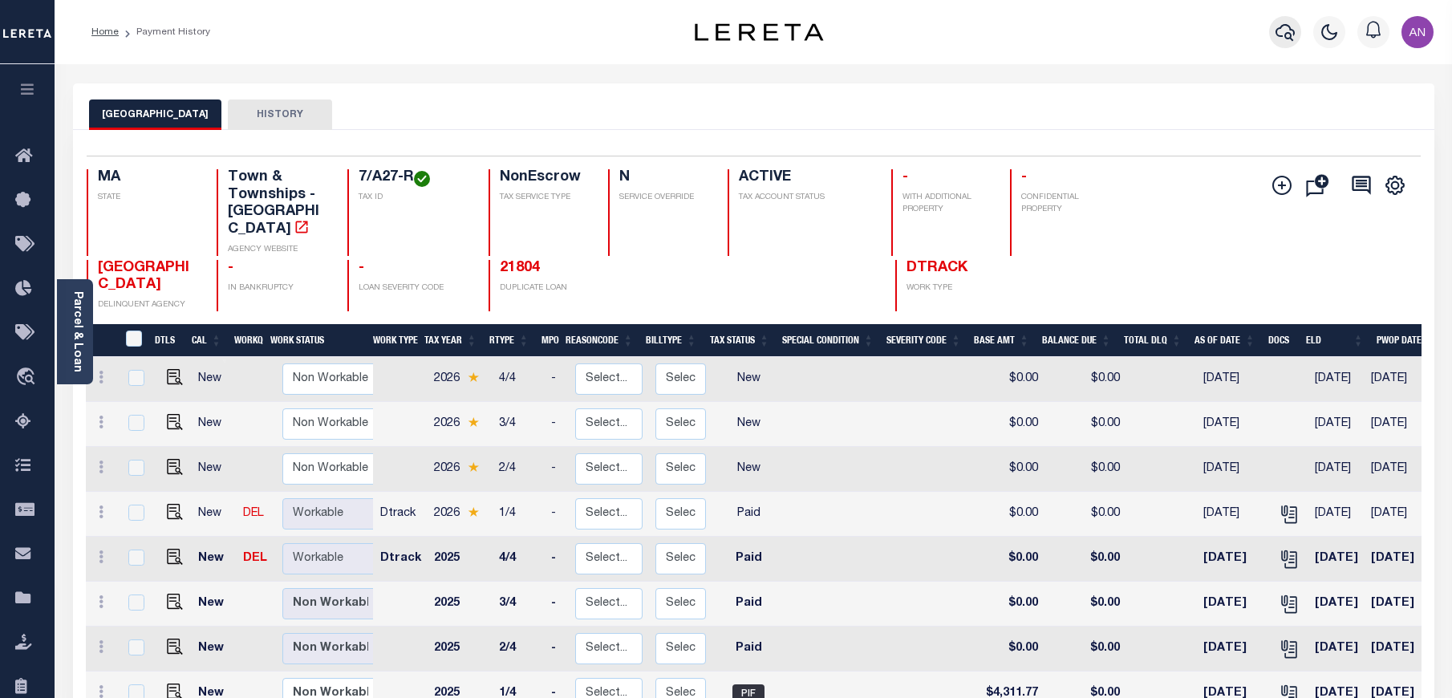
click at [1297, 29] on button "button" at bounding box center [1285, 32] width 32 height 32
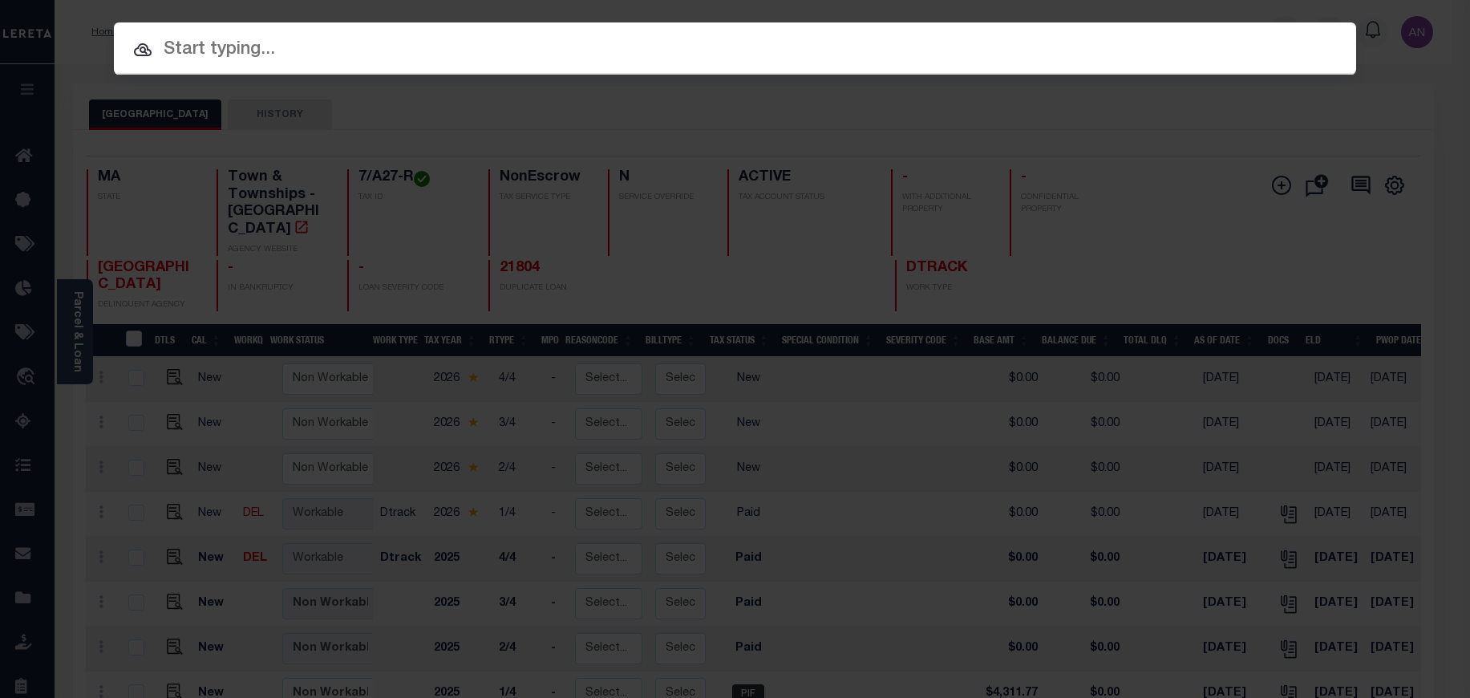
paste input "1747034300"
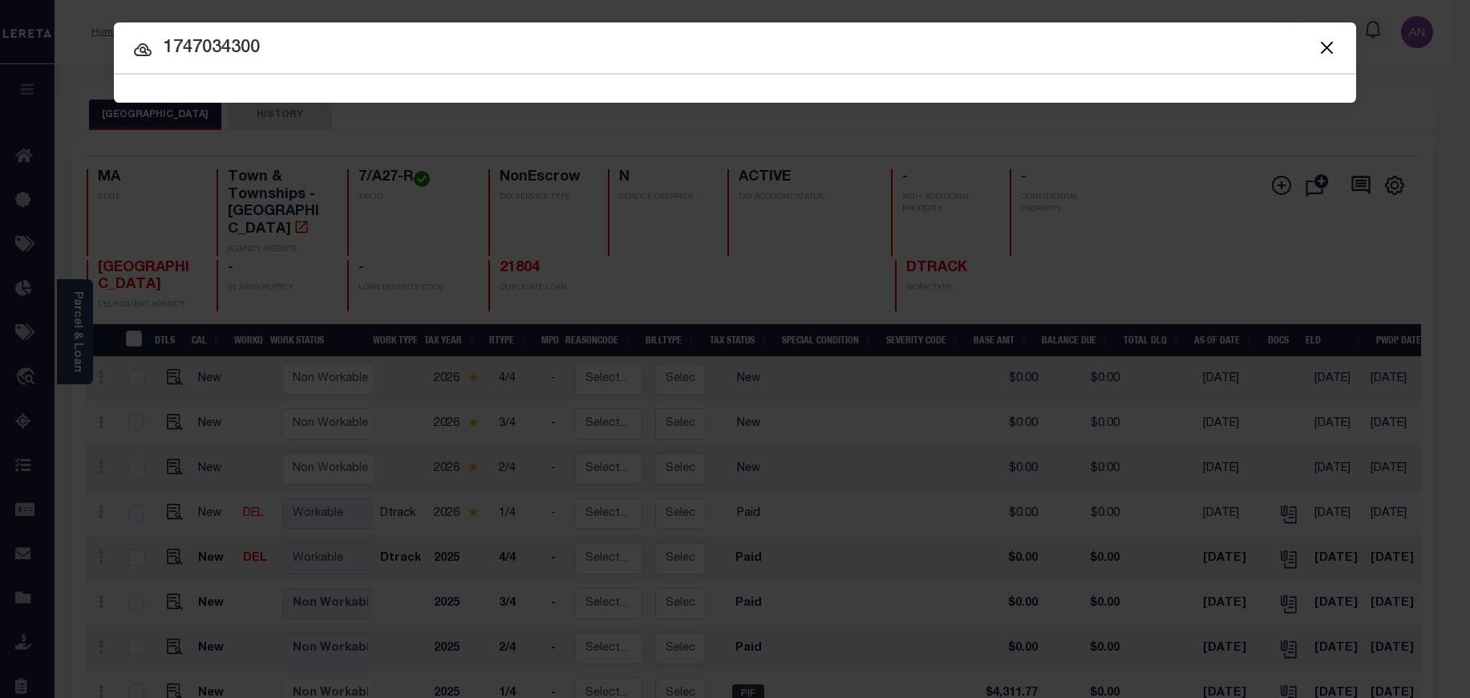
type input "1747034300"
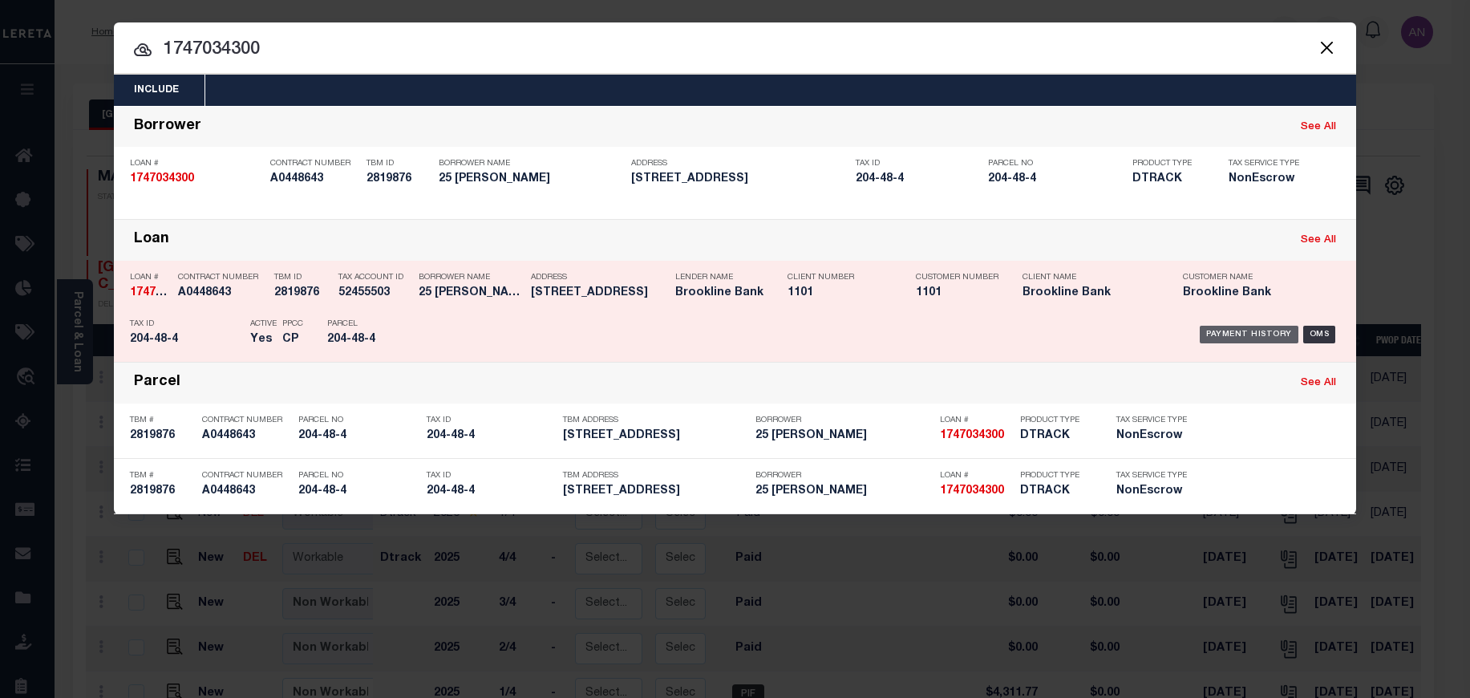
click at [1219, 328] on div "Payment History" at bounding box center [1249, 335] width 99 height 18
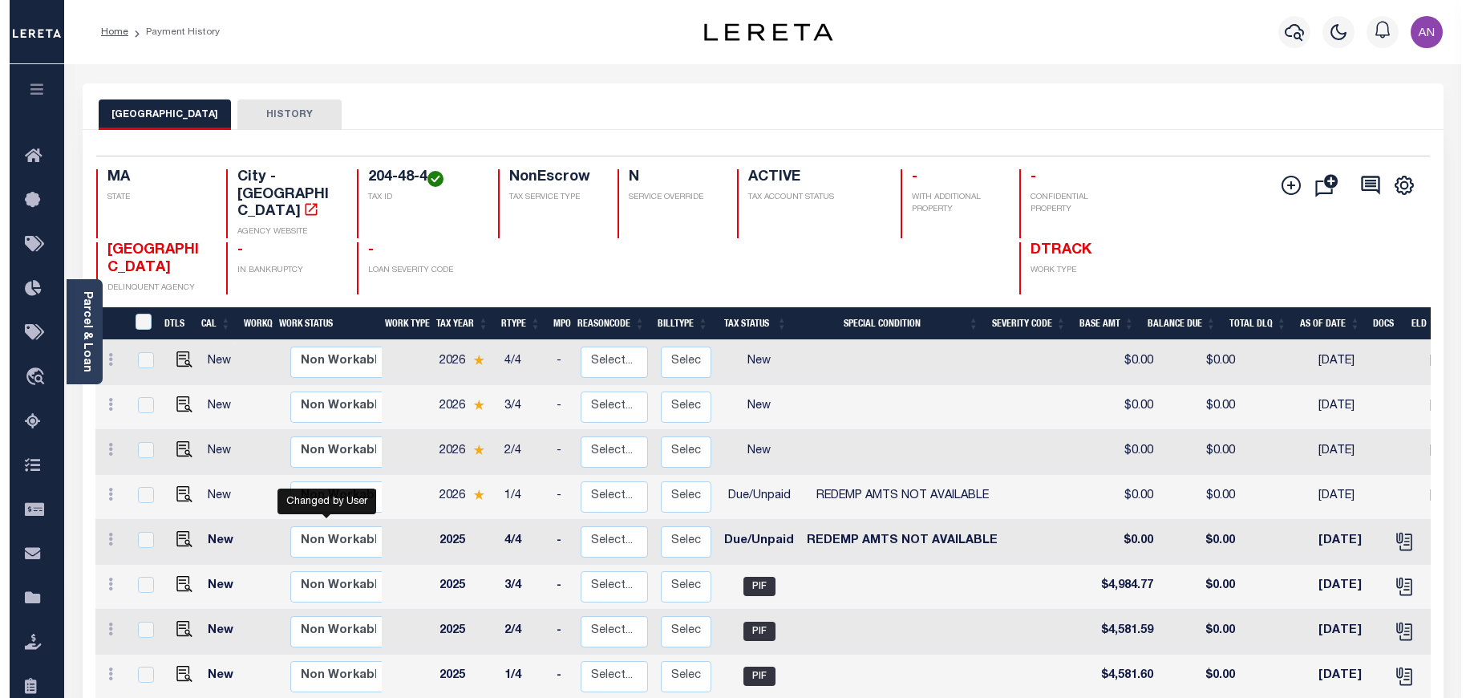
scroll to position [8, 0]
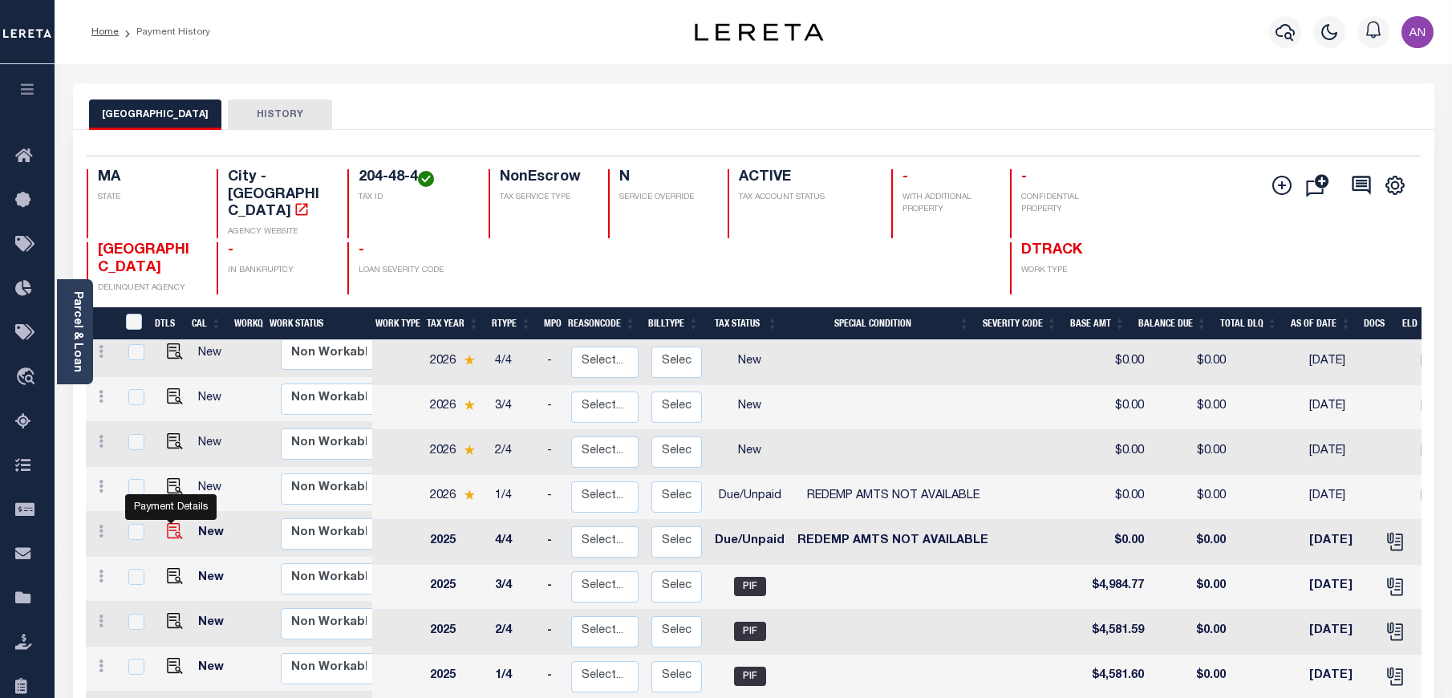
click at [171, 523] on img "" at bounding box center [175, 531] width 16 height 16
checkbox input "true"
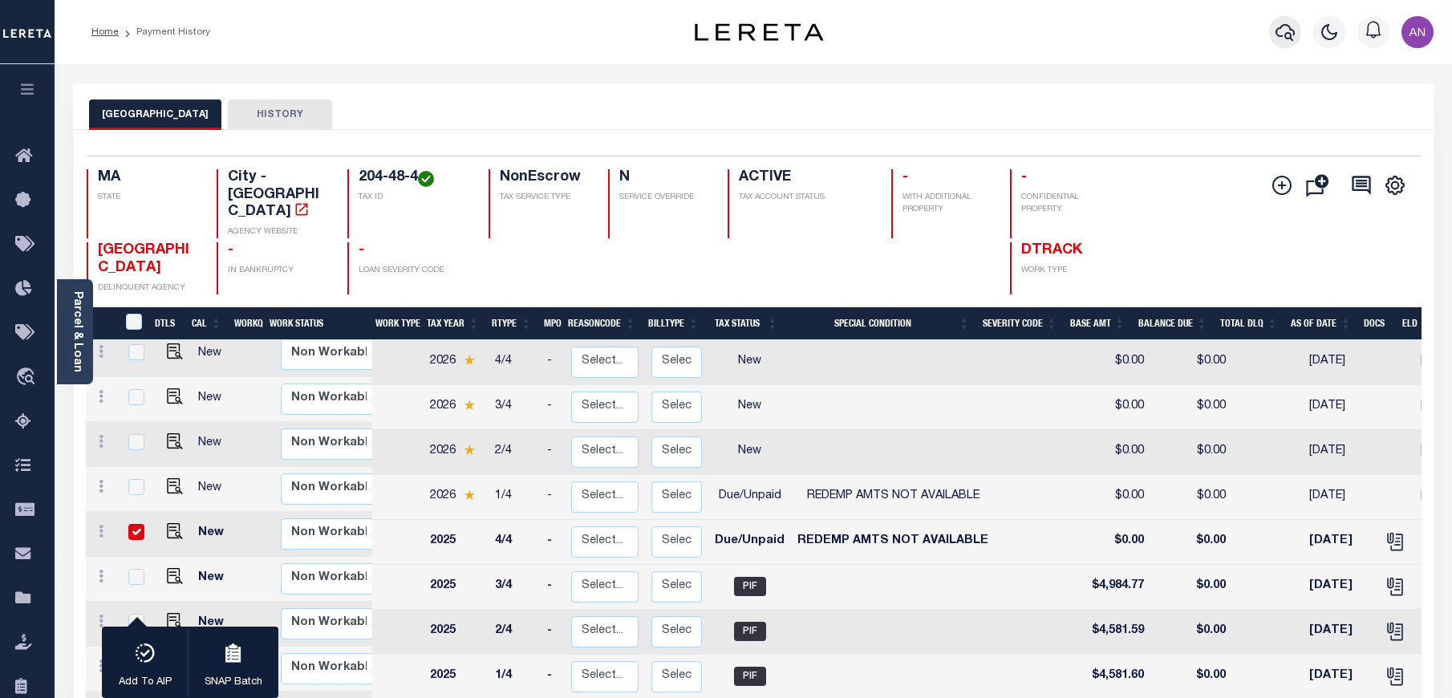
click at [1294, 27] on icon "button" at bounding box center [1285, 31] width 19 height 19
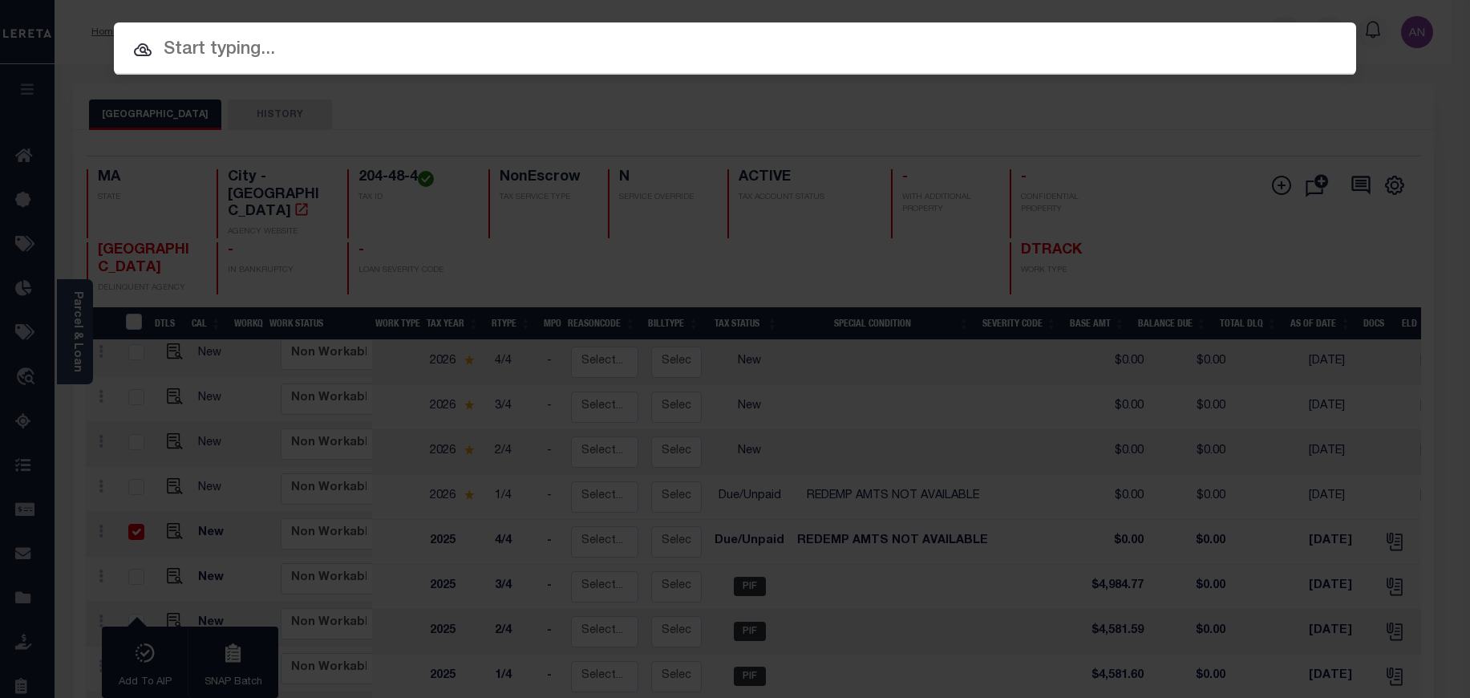
paste input "25005ND"
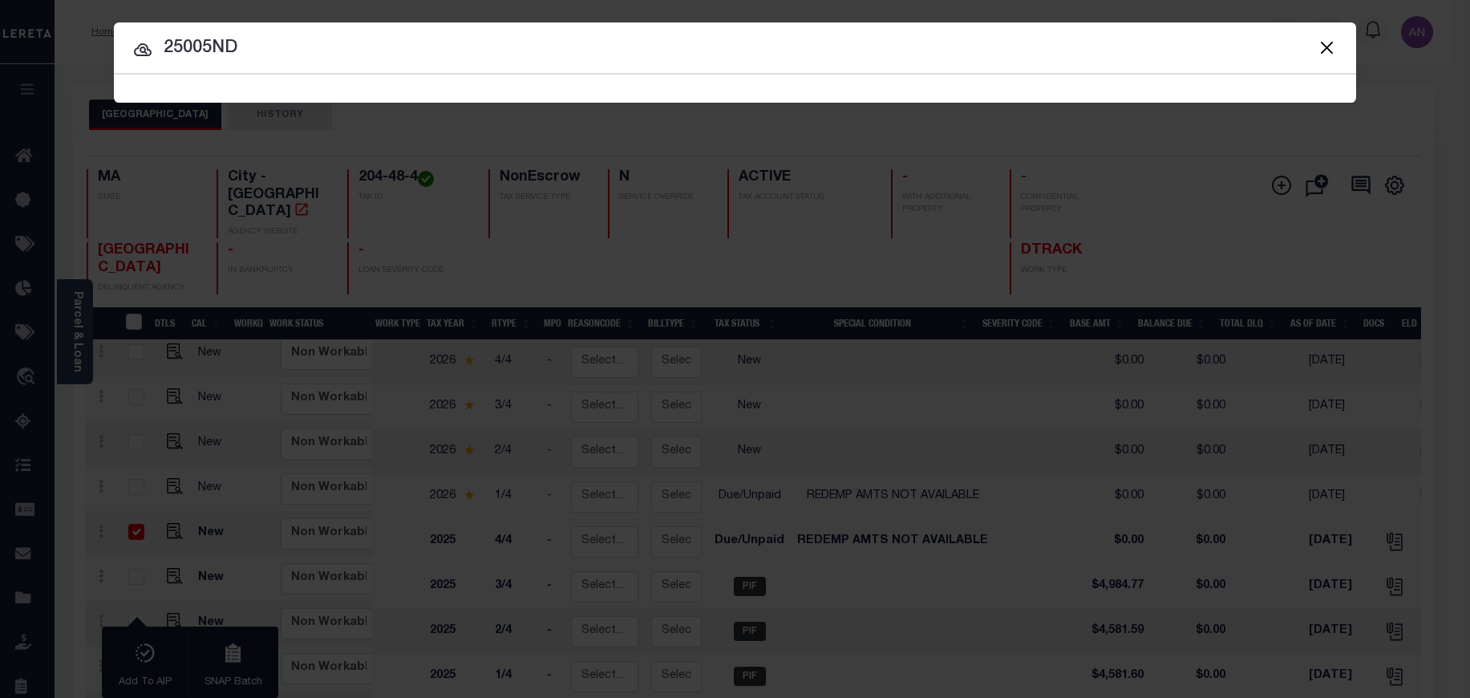
type input "25005ND"
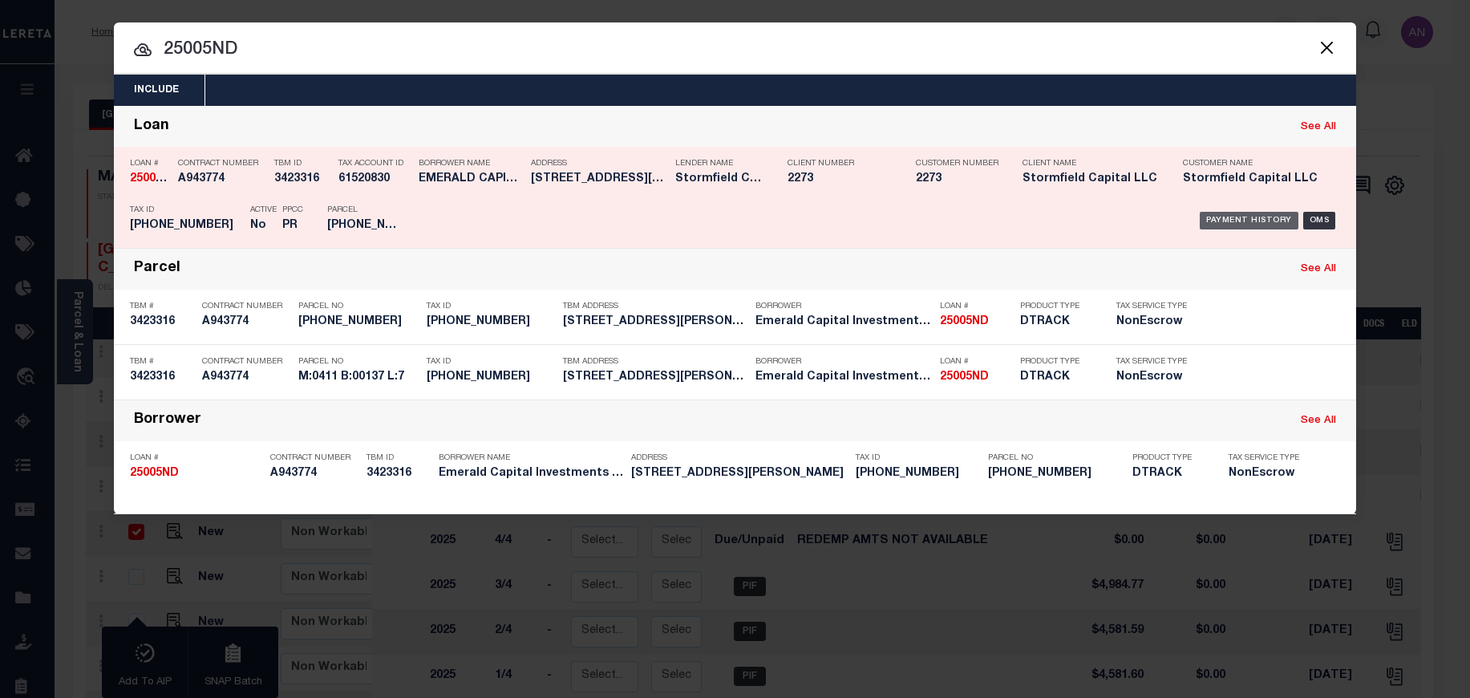
click at [1248, 216] on div "Payment History" at bounding box center [1249, 221] width 99 height 18
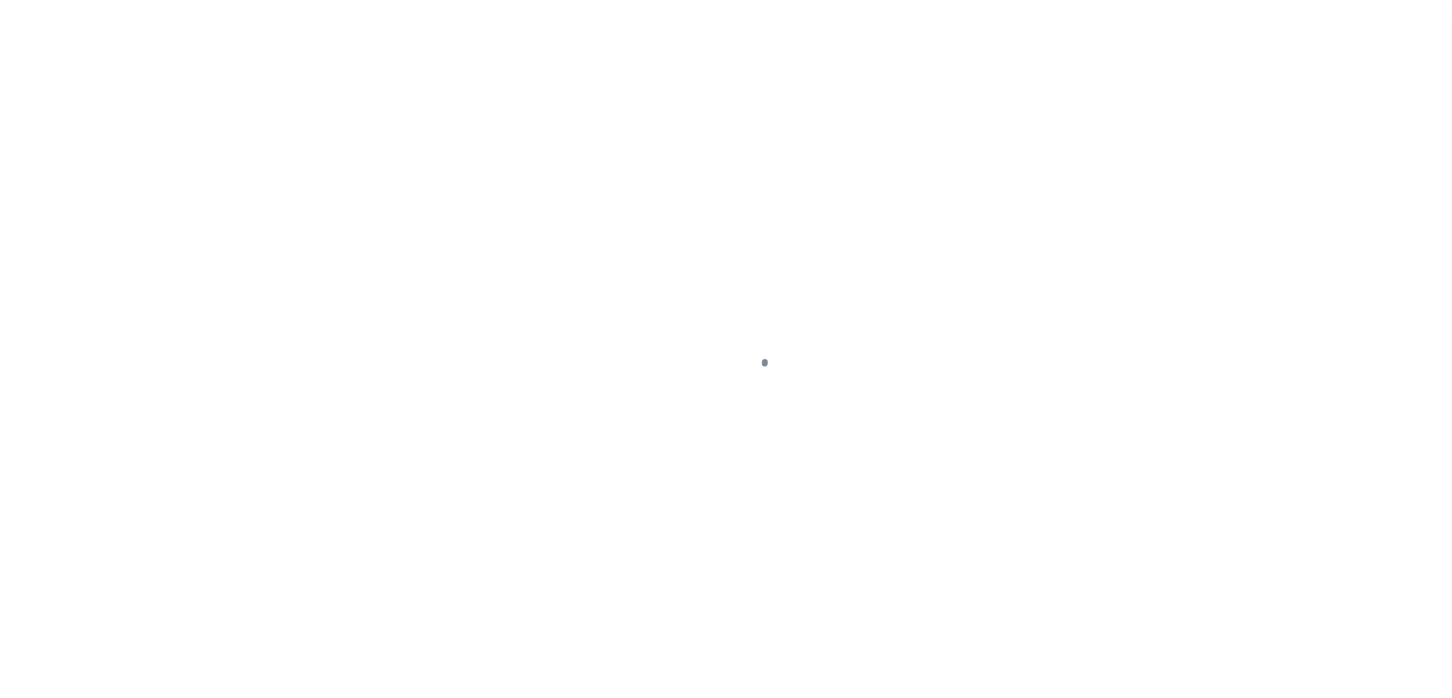
select select "DUE"
select select "24"
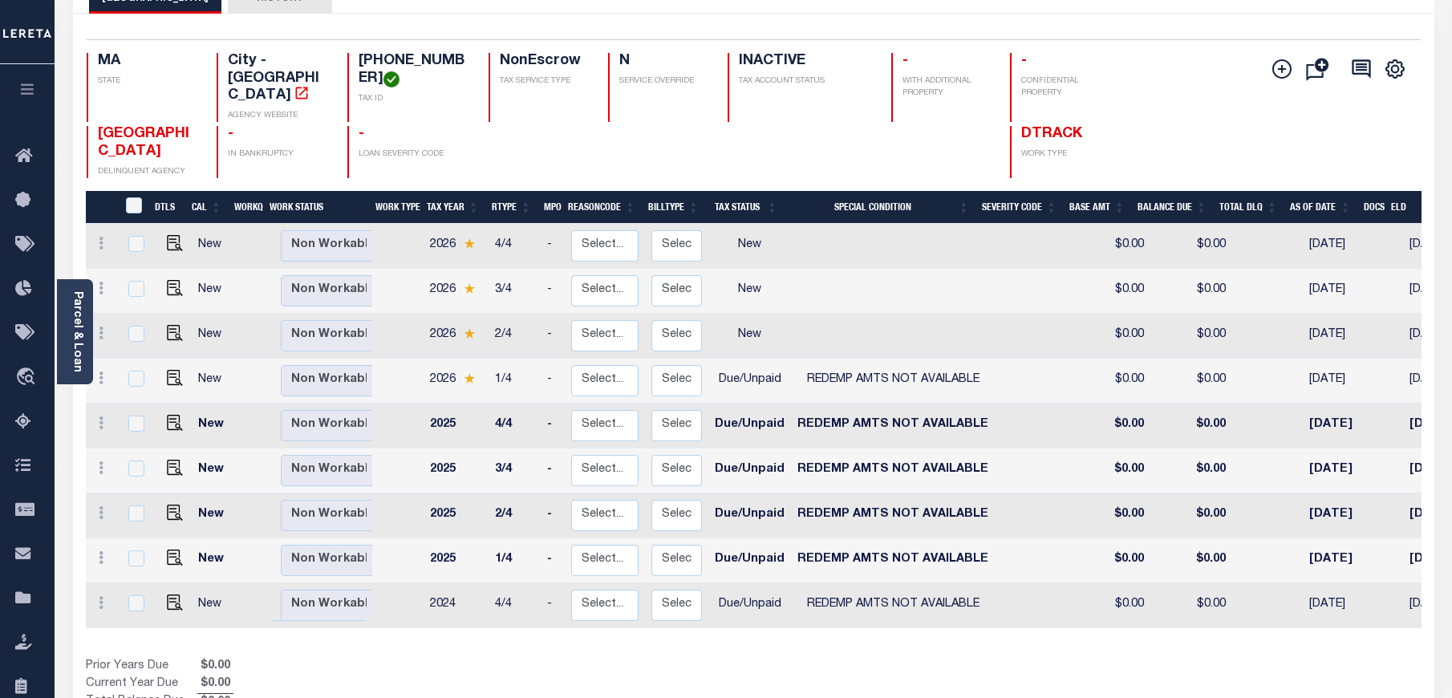
scroll to position [120, 0]
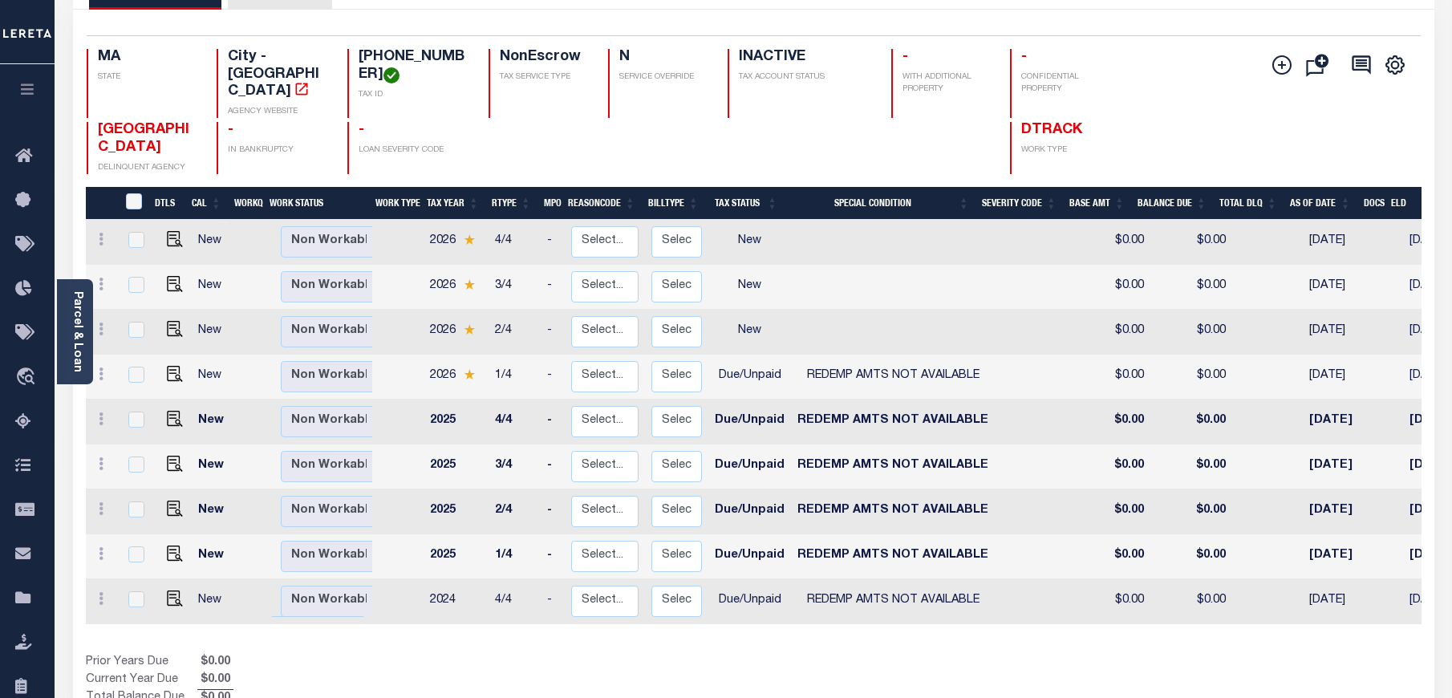
click at [160, 370] on link at bounding box center [171, 375] width 24 height 11
checkbox input "true"
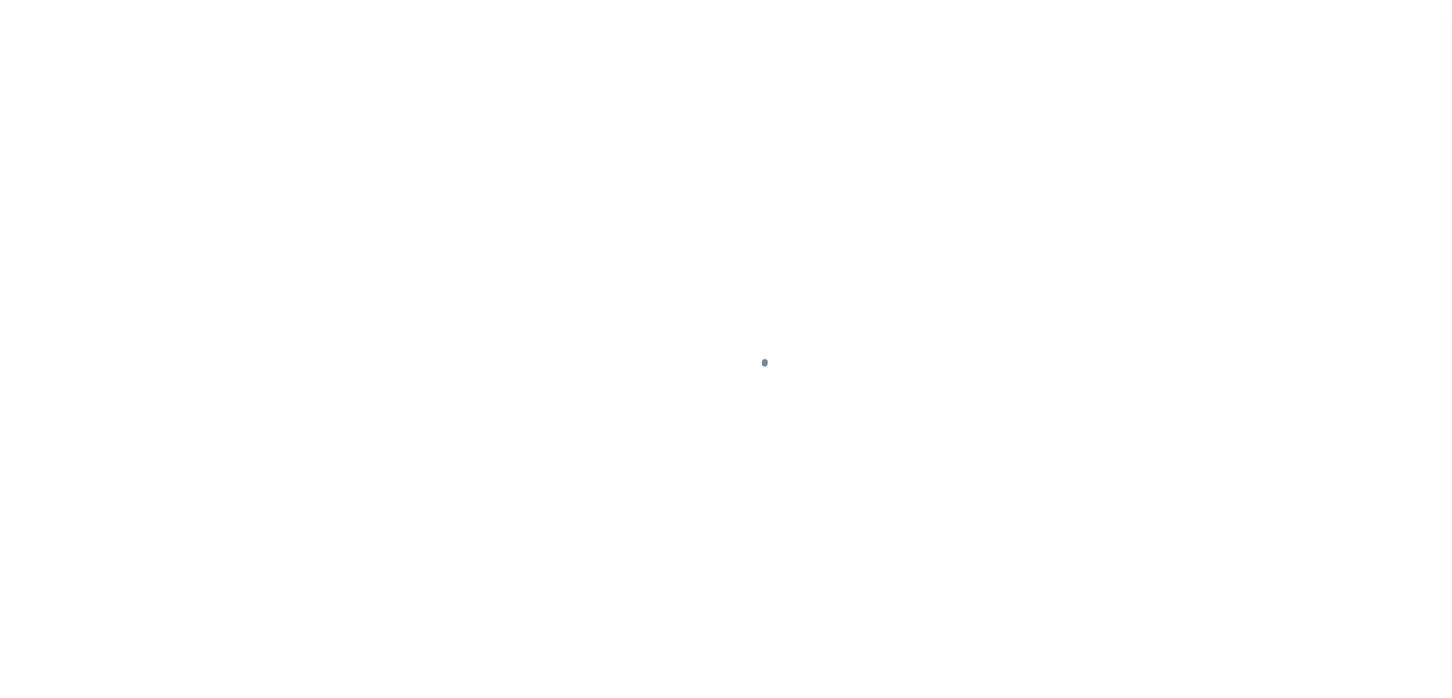
select select "DUE"
select select "24"
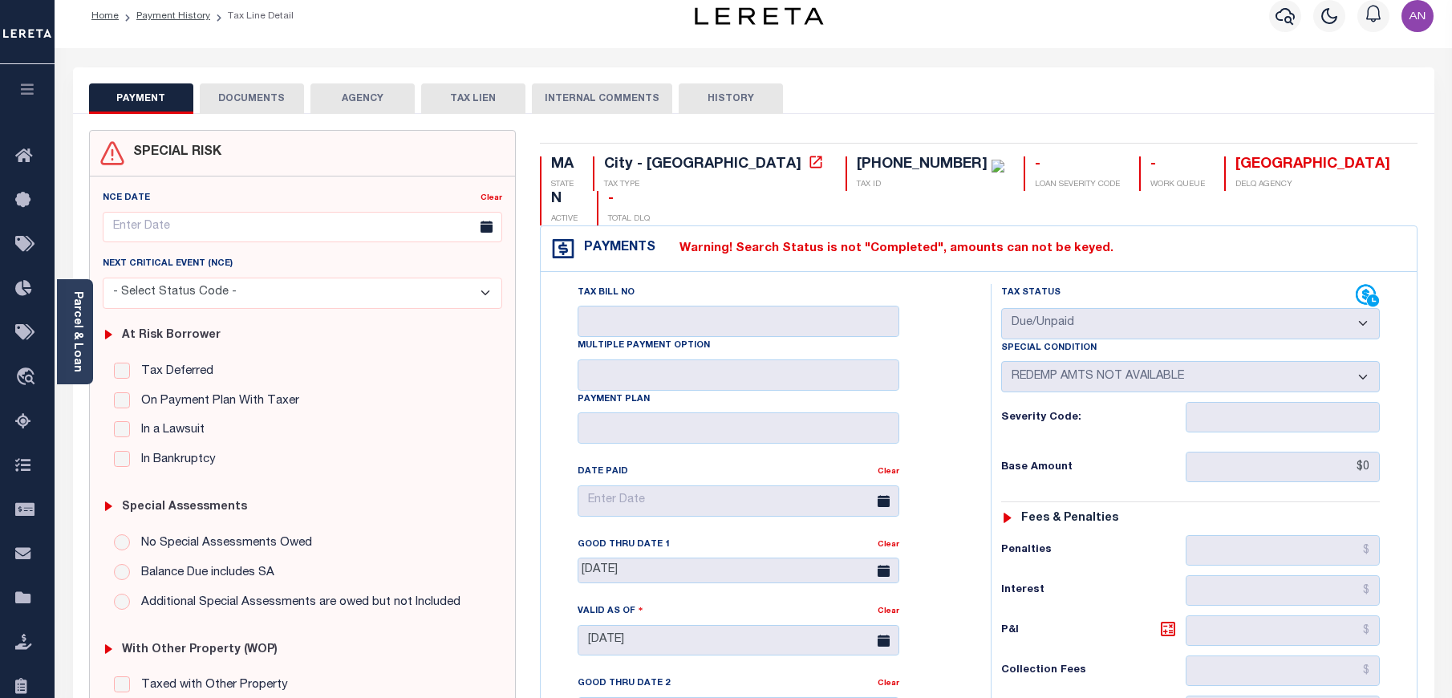
scroll to position [12, 0]
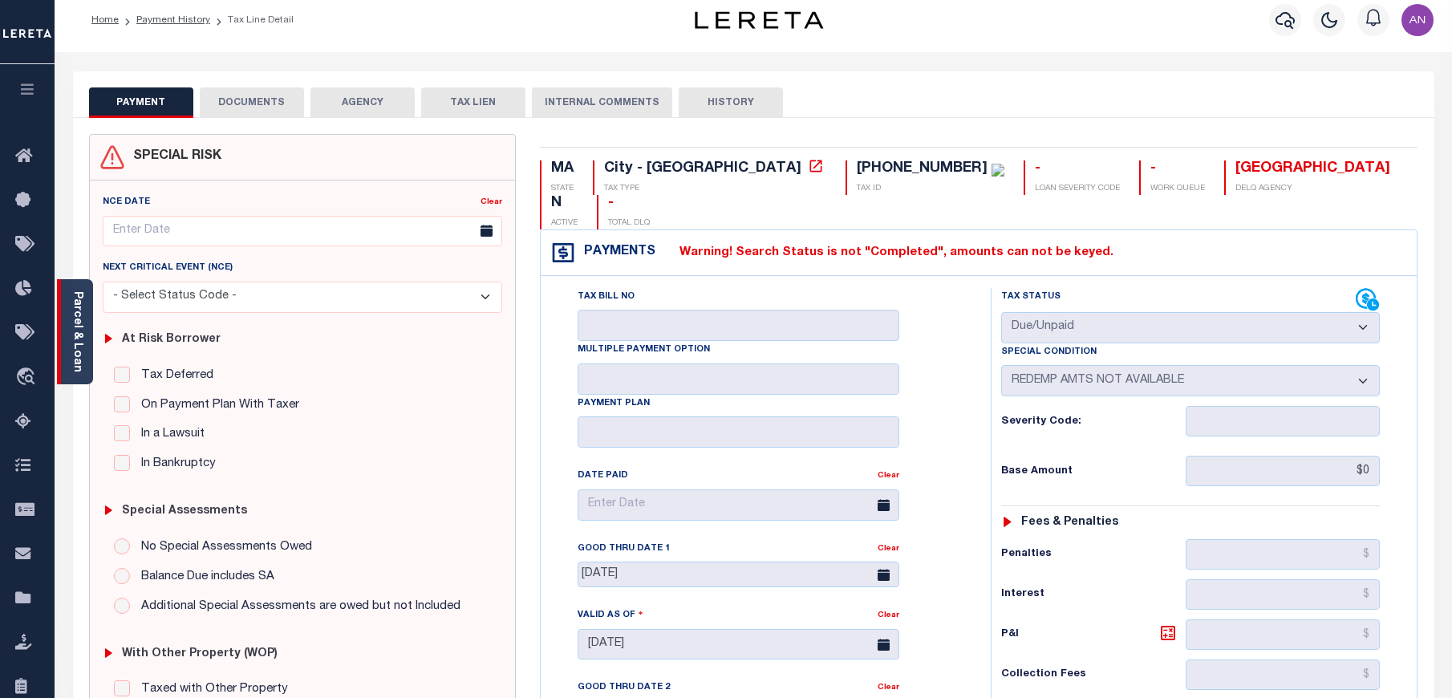
click at [87, 315] on div "Parcel & Loan" at bounding box center [75, 331] width 36 height 105
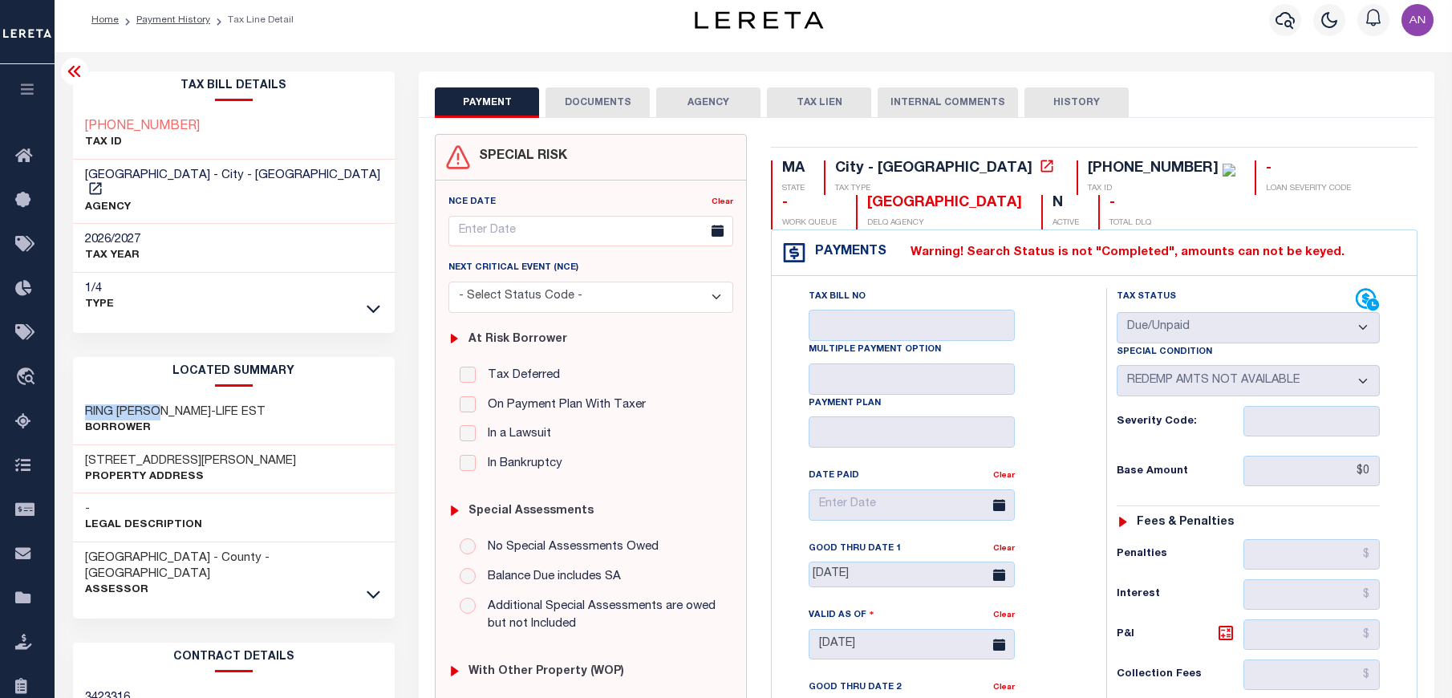
drag, startPoint x: 161, startPoint y: 395, endPoint x: 83, endPoint y: 395, distance: 78.6
click at [83, 396] on div "RING STEVEN W-LIFE EST Borrower" at bounding box center [234, 420] width 322 height 49
copy h3 "RING STEVEN"
click at [606, 101] on button "DOCUMENTS" at bounding box center [598, 102] width 104 height 30
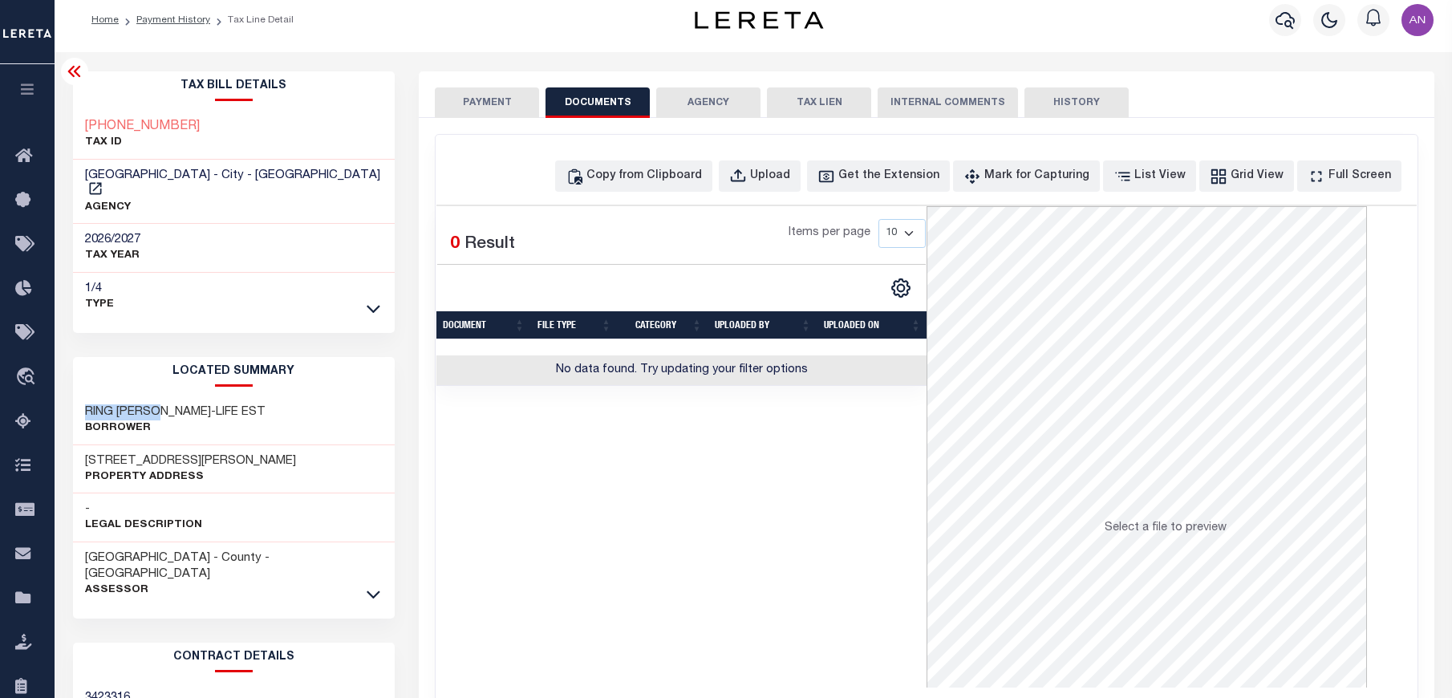
click at [489, 104] on button "PAYMENT" at bounding box center [487, 102] width 104 height 30
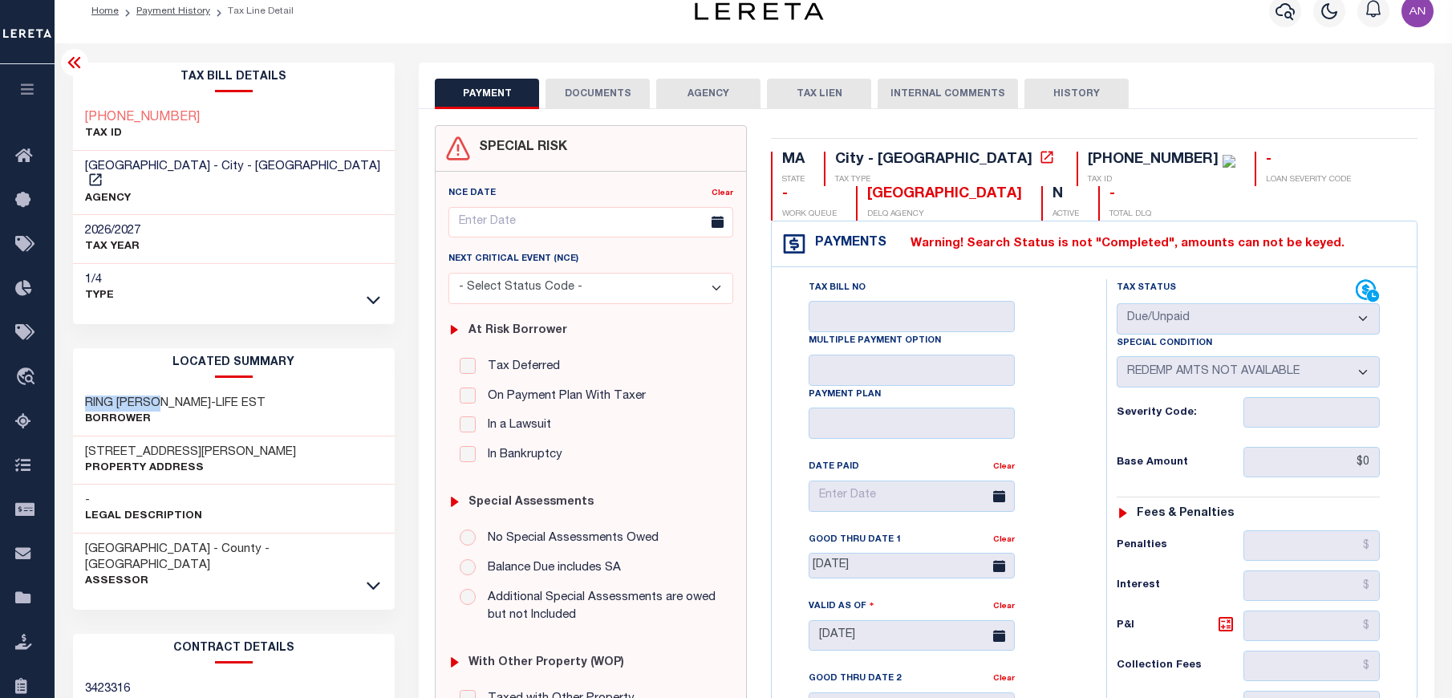
scroll to position [0, 0]
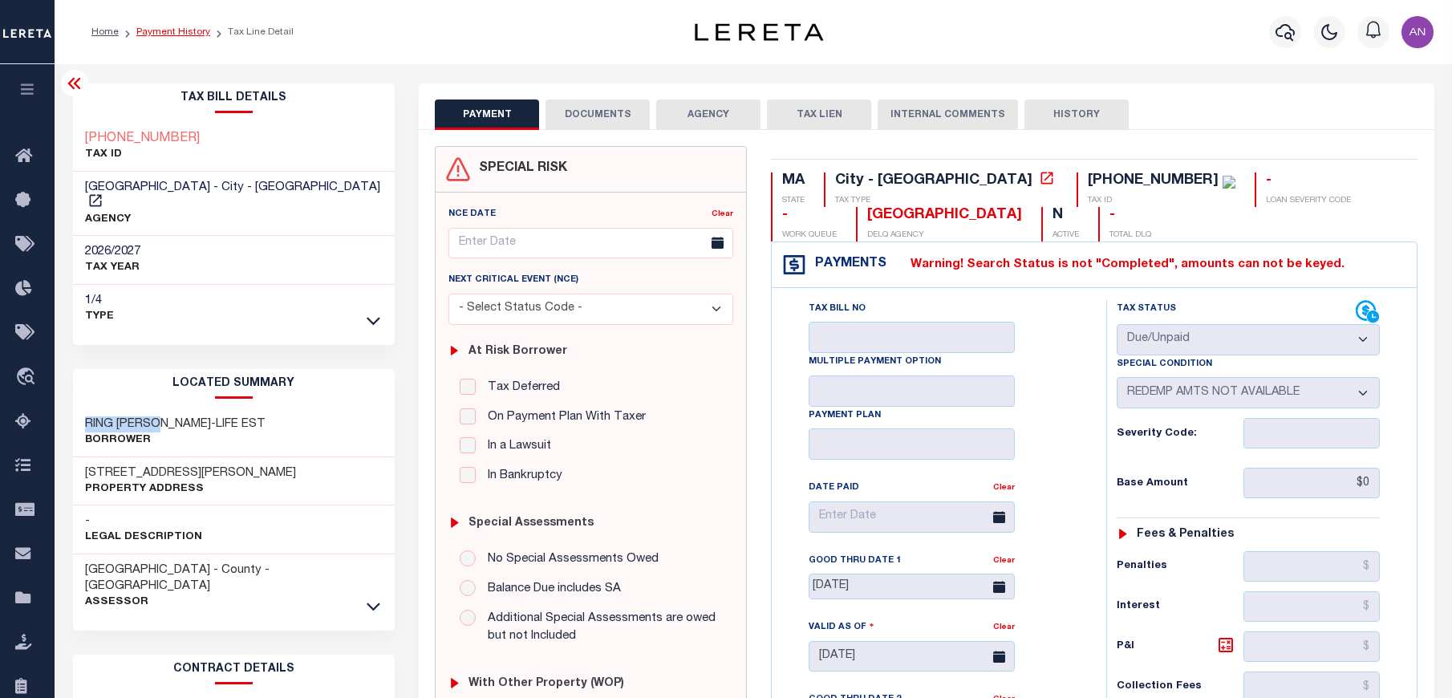
click at [191, 32] on link "Payment History" at bounding box center [173, 32] width 74 height 10
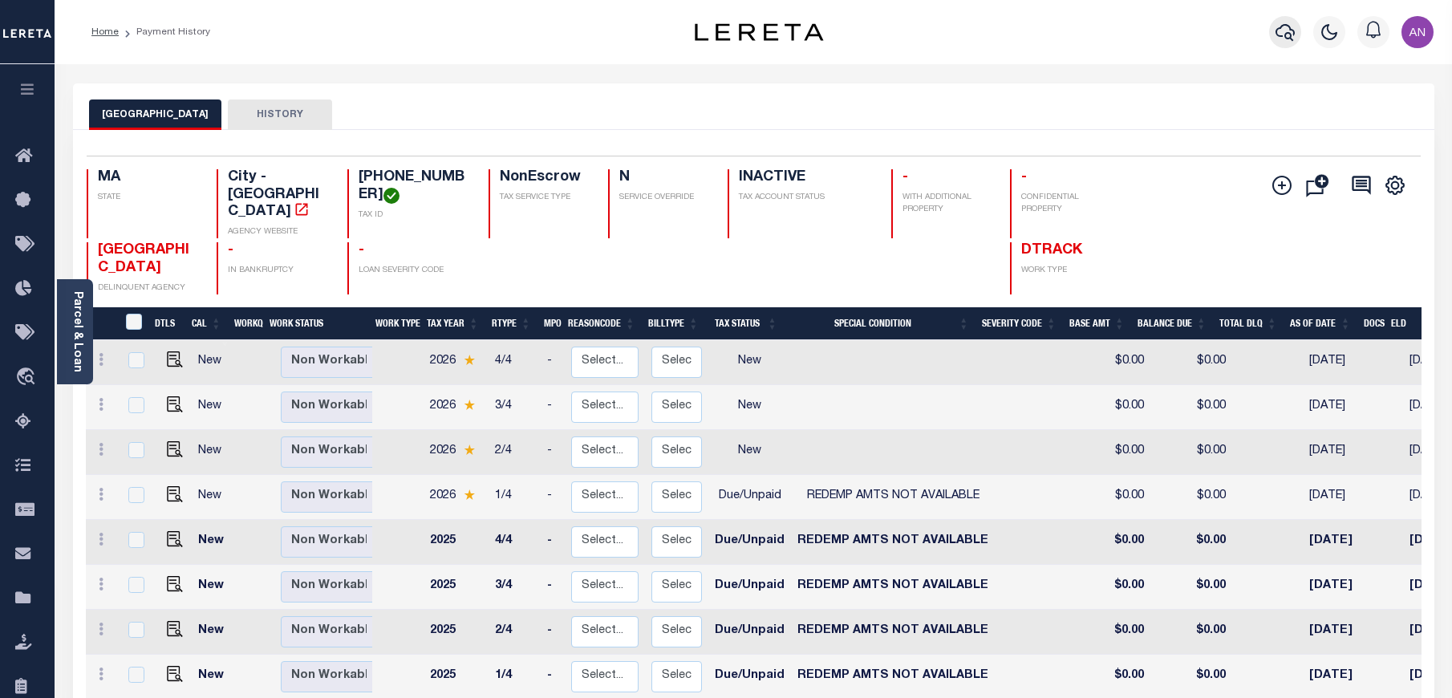
click at [1285, 36] on icon "button" at bounding box center [1285, 32] width 19 height 17
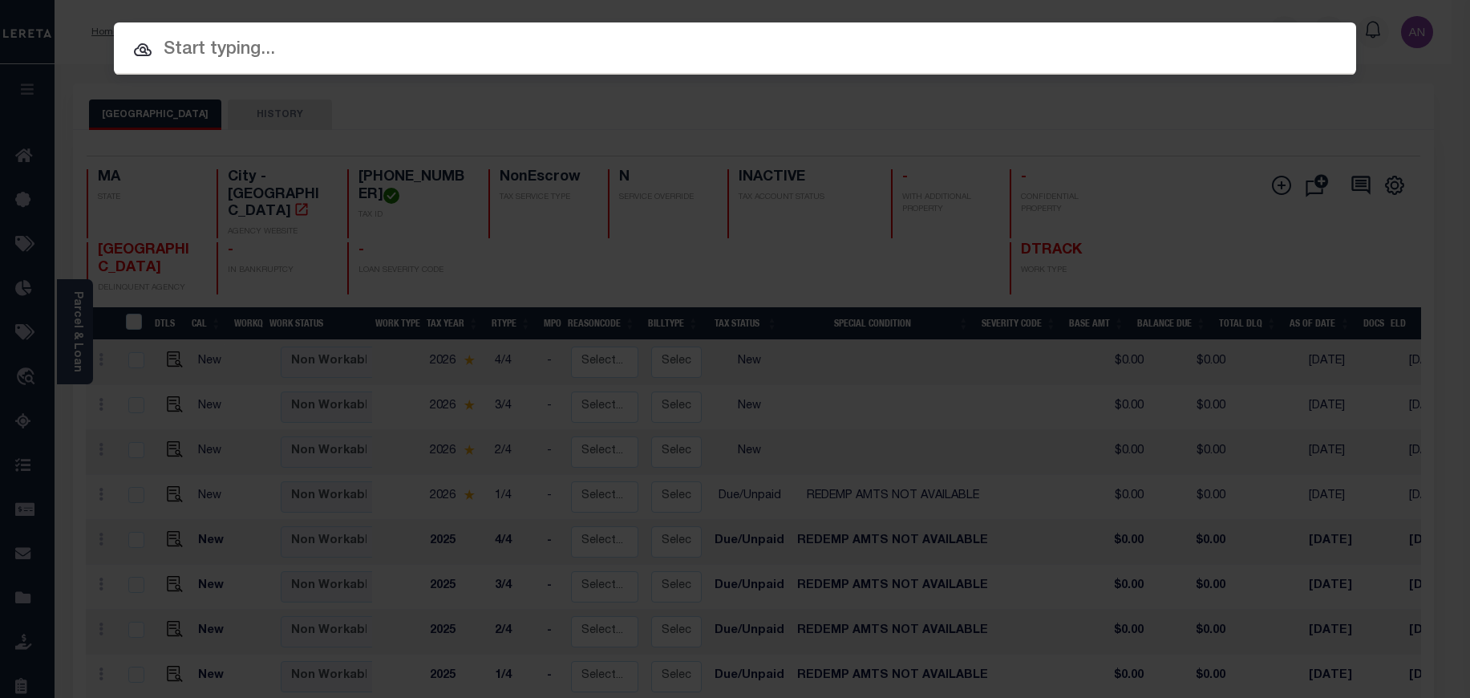
paste input "4680101000"
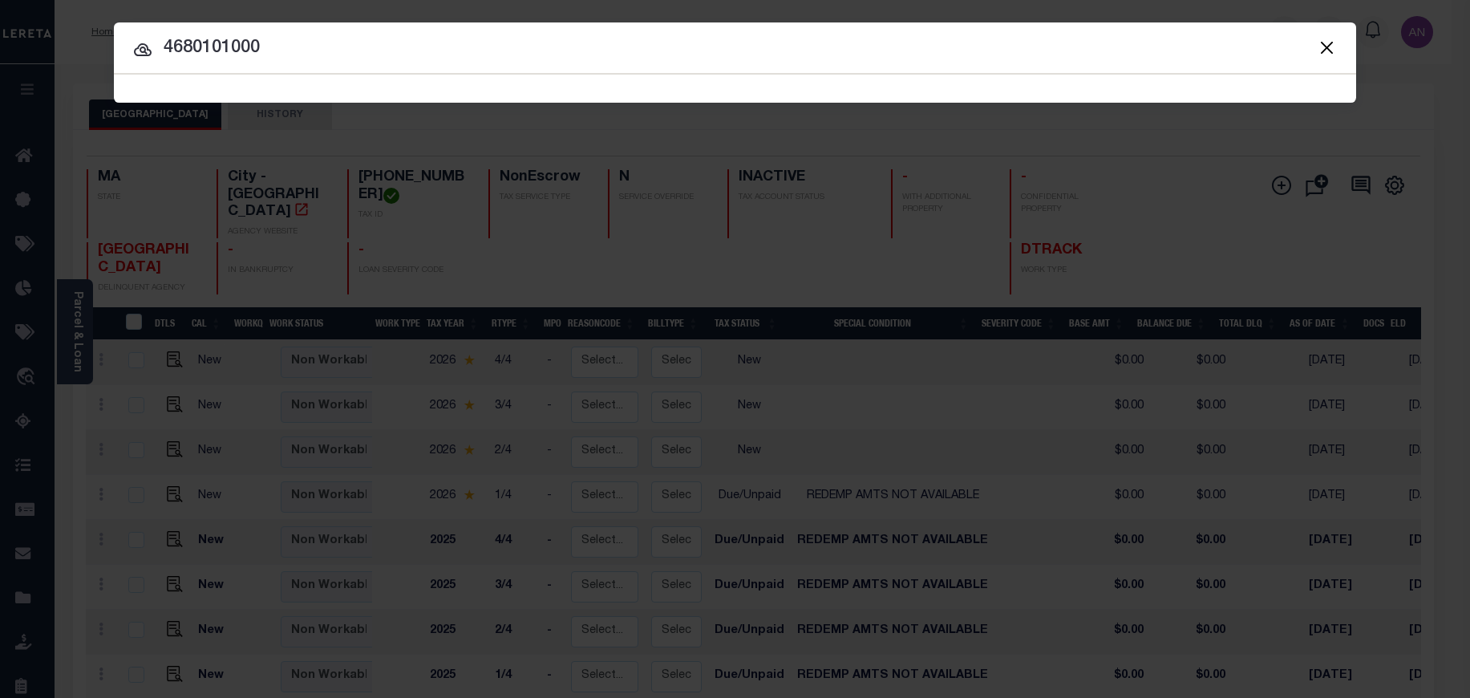
type input "4680101000"
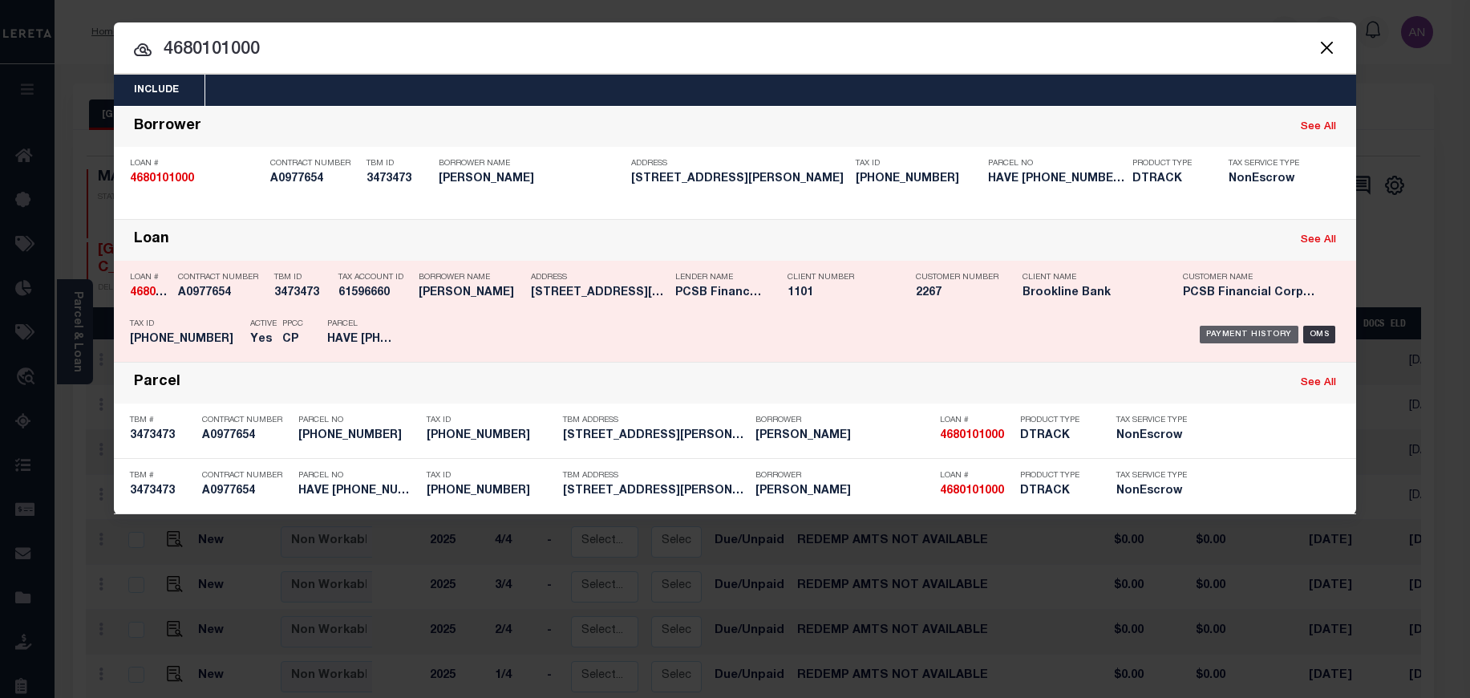
click at [1221, 337] on div "Payment History" at bounding box center [1249, 335] width 99 height 18
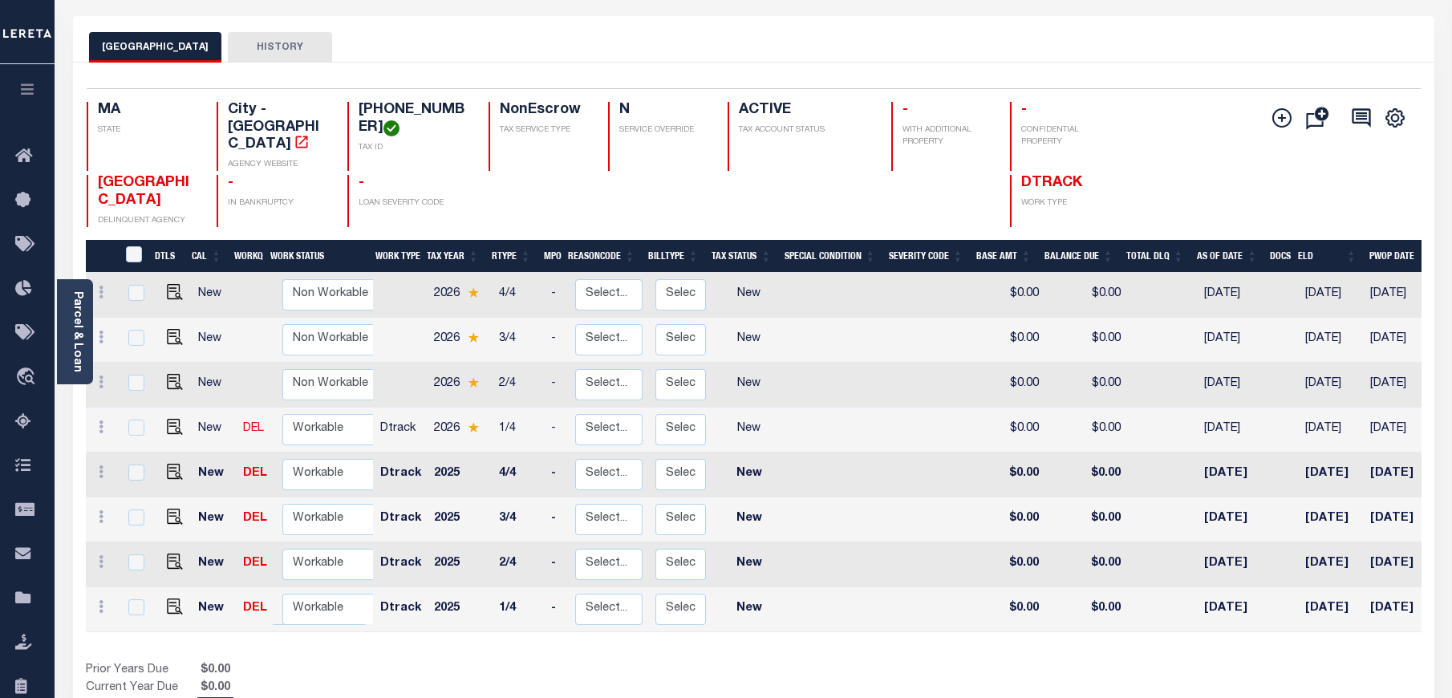
scroll to position [120, 0]
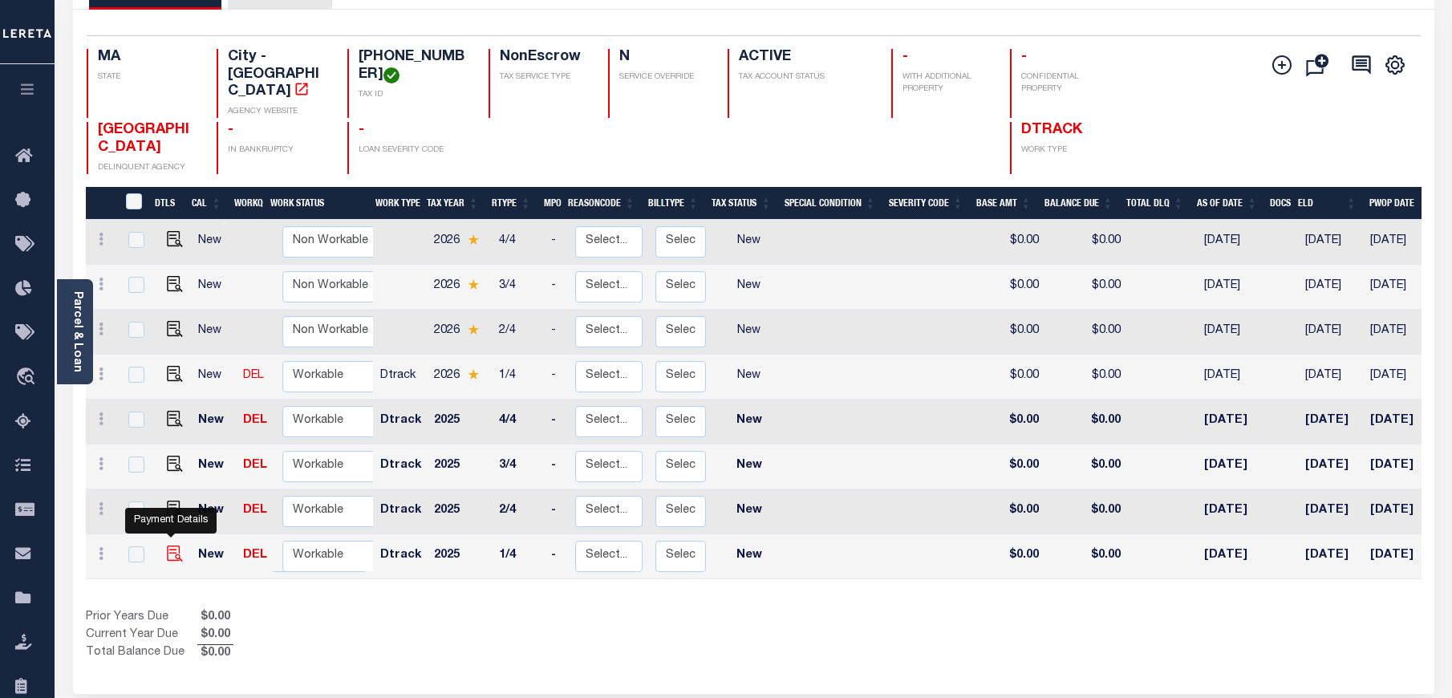
click at [173, 546] on img "" at bounding box center [175, 554] width 16 height 16
checkbox input "true"
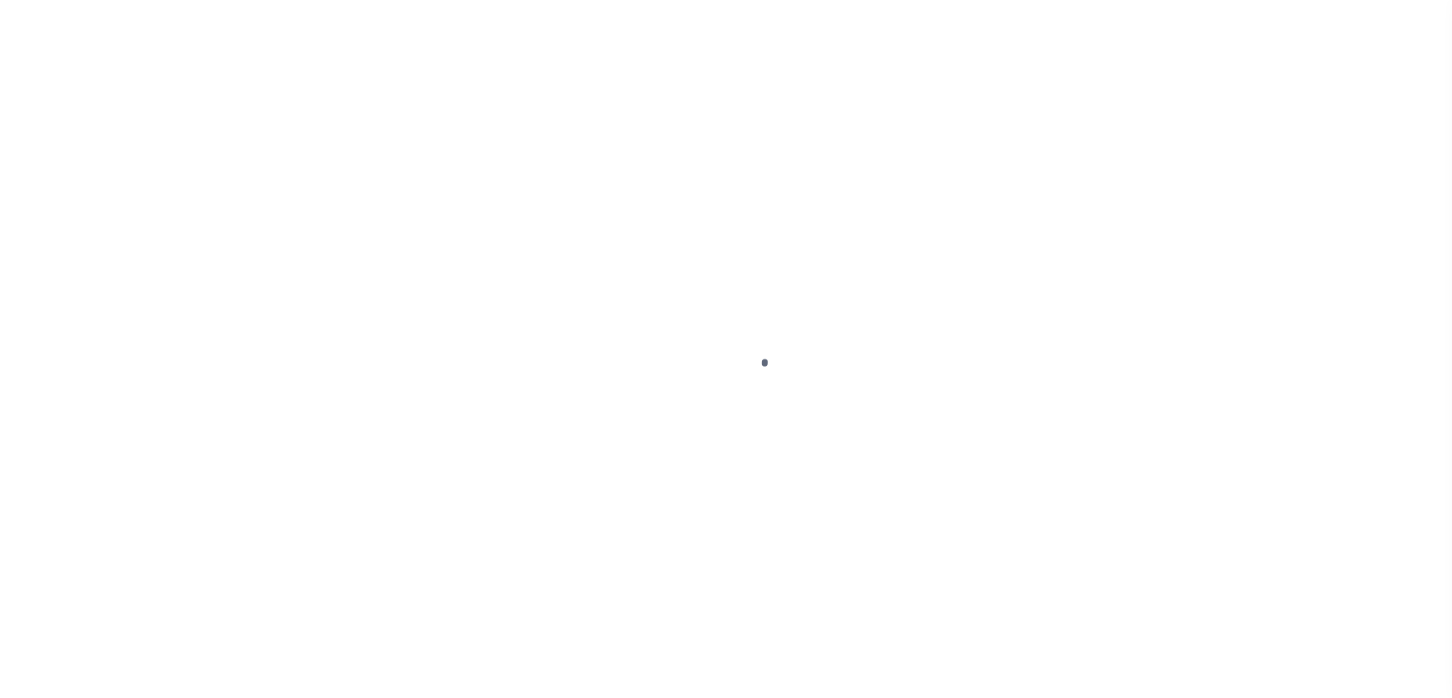
select select "NW2"
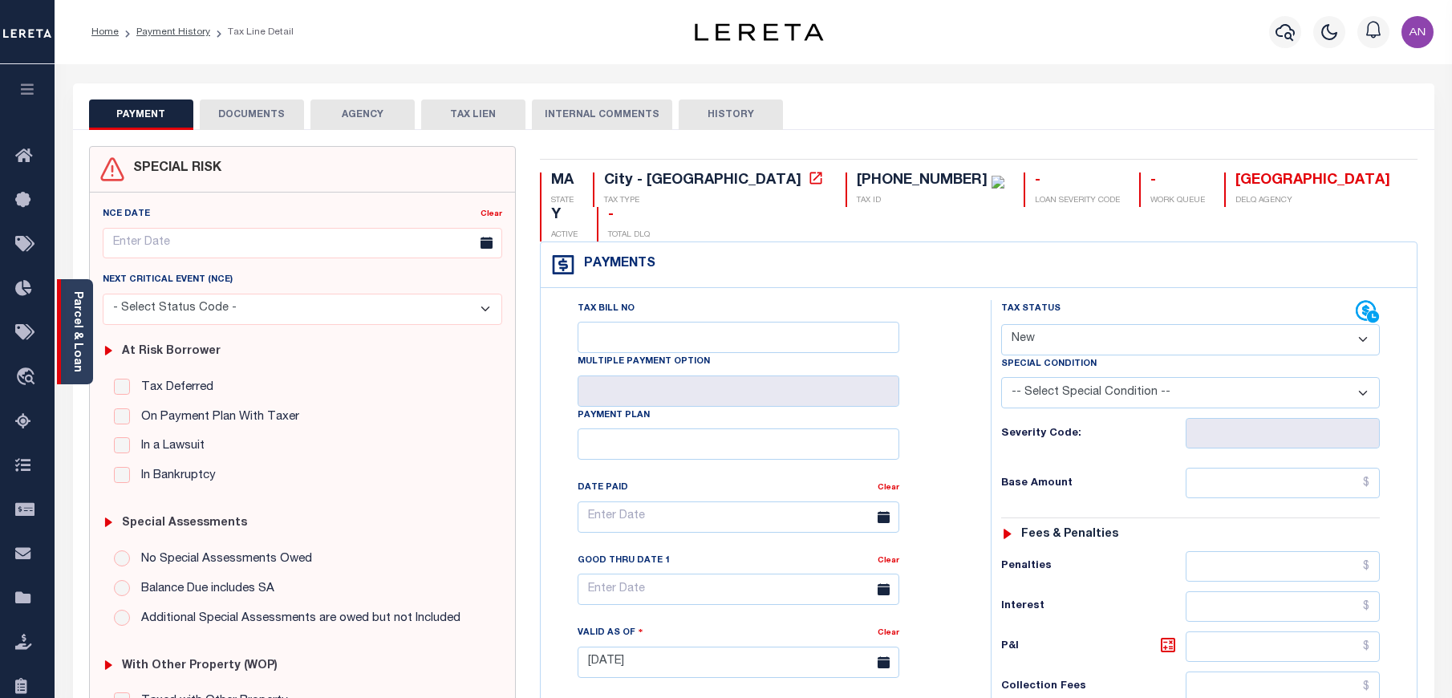
click at [79, 352] on link "Parcel & Loan" at bounding box center [76, 331] width 11 height 81
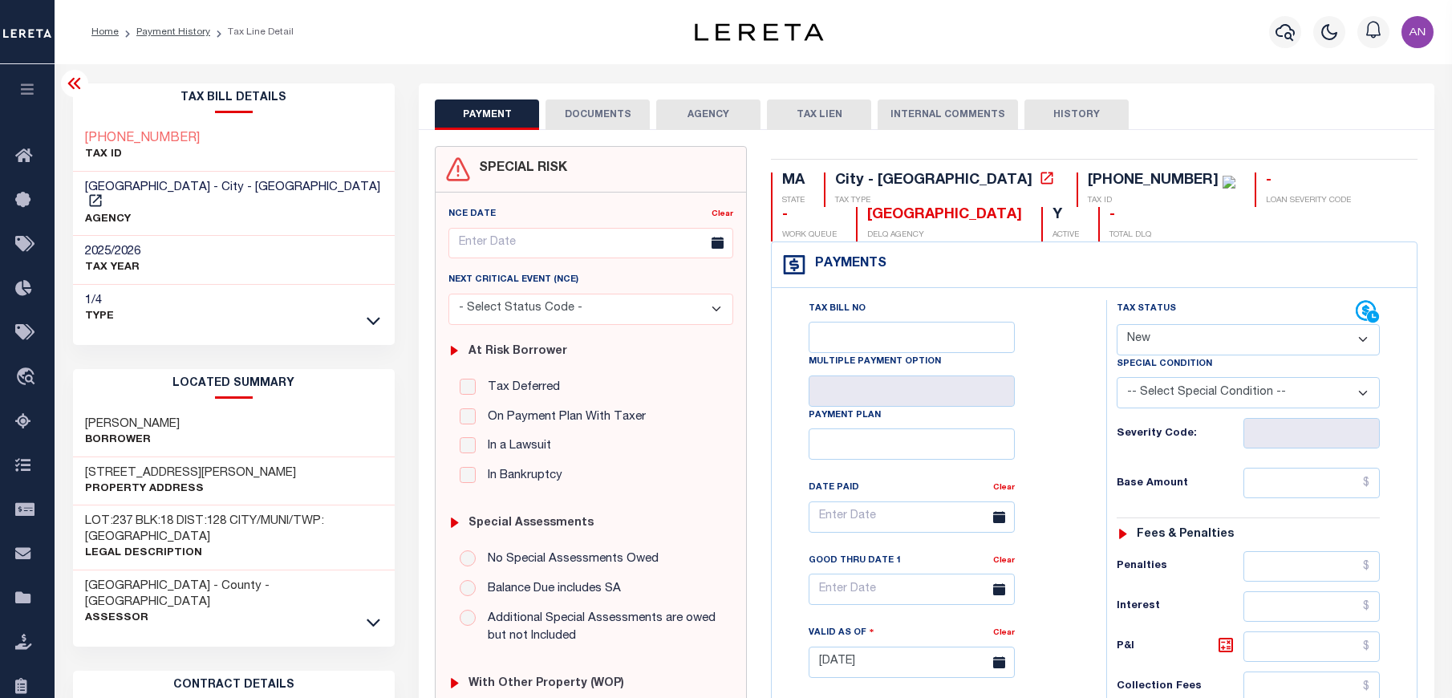
drag, startPoint x: 148, startPoint y: 409, endPoint x: 230, endPoint y: 410, distance: 81.8
click at [230, 410] on div "ANTHONY LABRECQUE Borrower" at bounding box center [234, 432] width 322 height 49
click at [595, 116] on button "DOCUMENTS" at bounding box center [598, 114] width 104 height 30
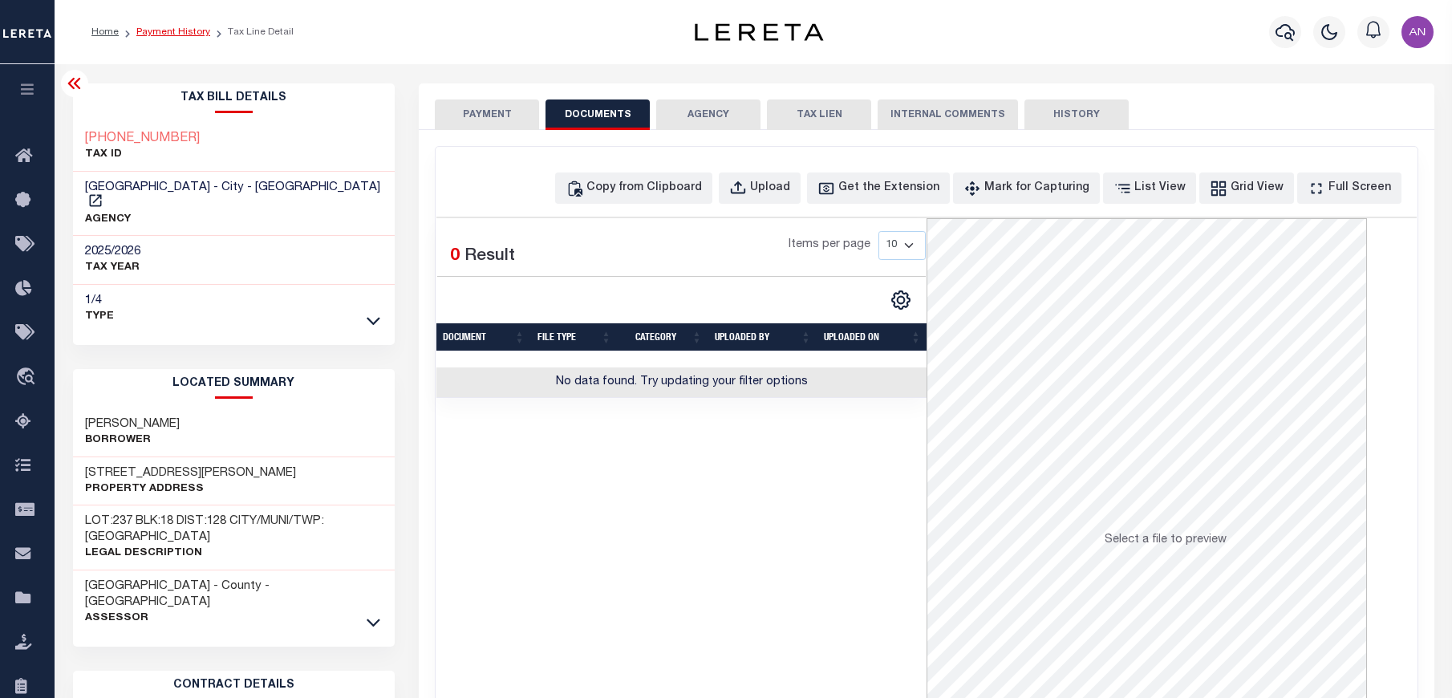
click at [178, 30] on link "Payment History" at bounding box center [173, 32] width 74 height 10
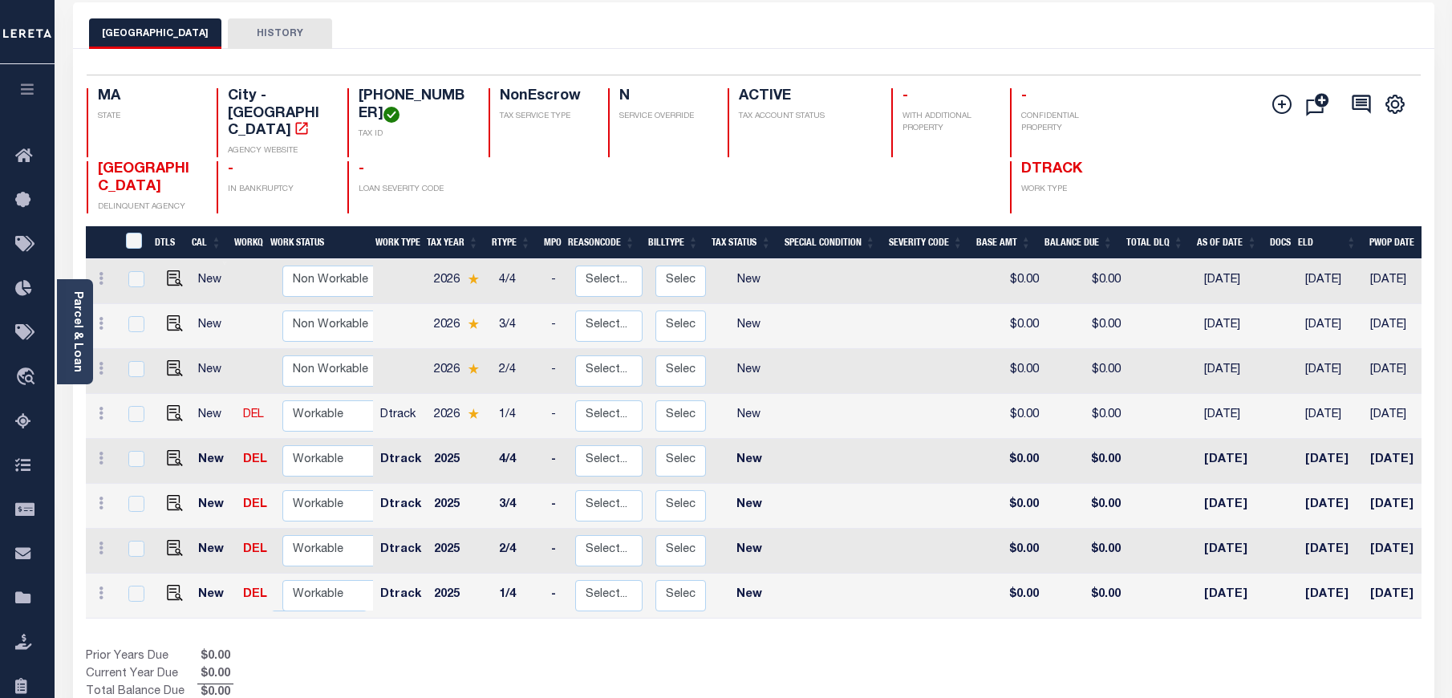
scroll to position [241, 0]
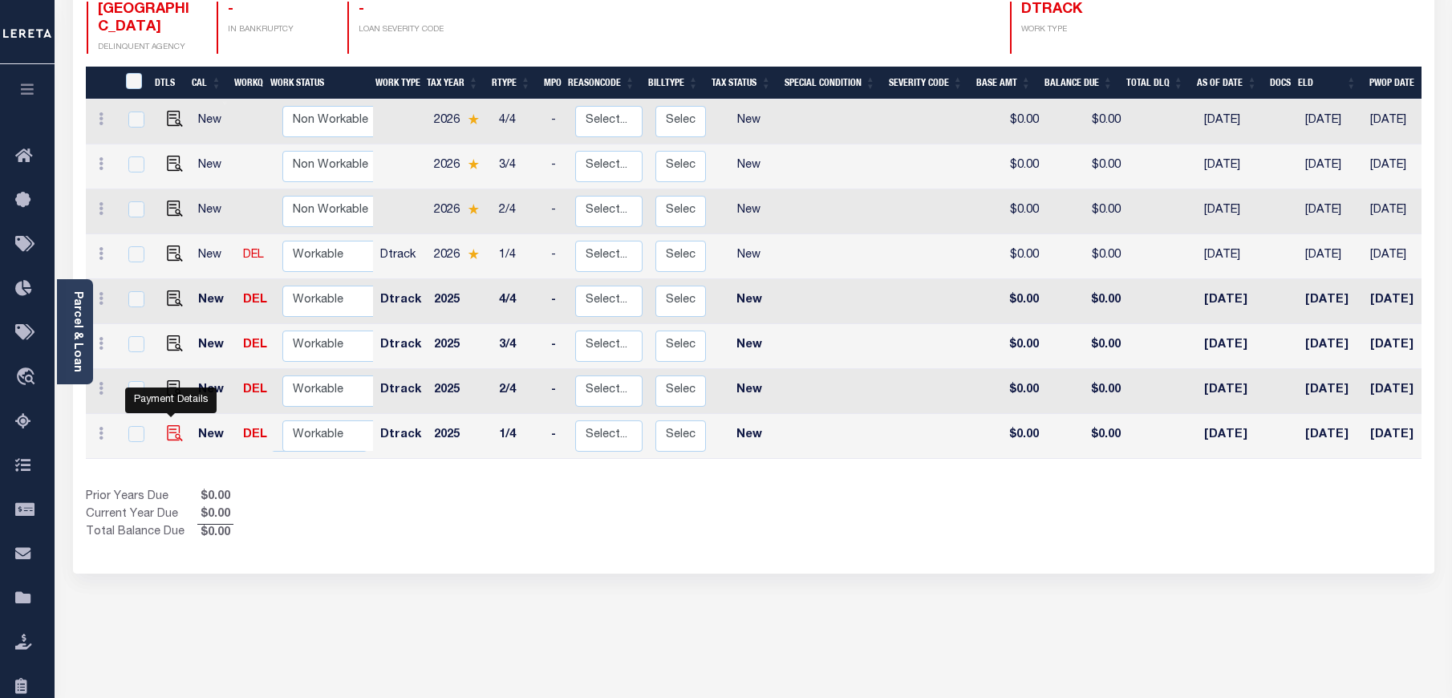
click at [176, 425] on img "" at bounding box center [175, 433] width 16 height 16
checkbox input "true"
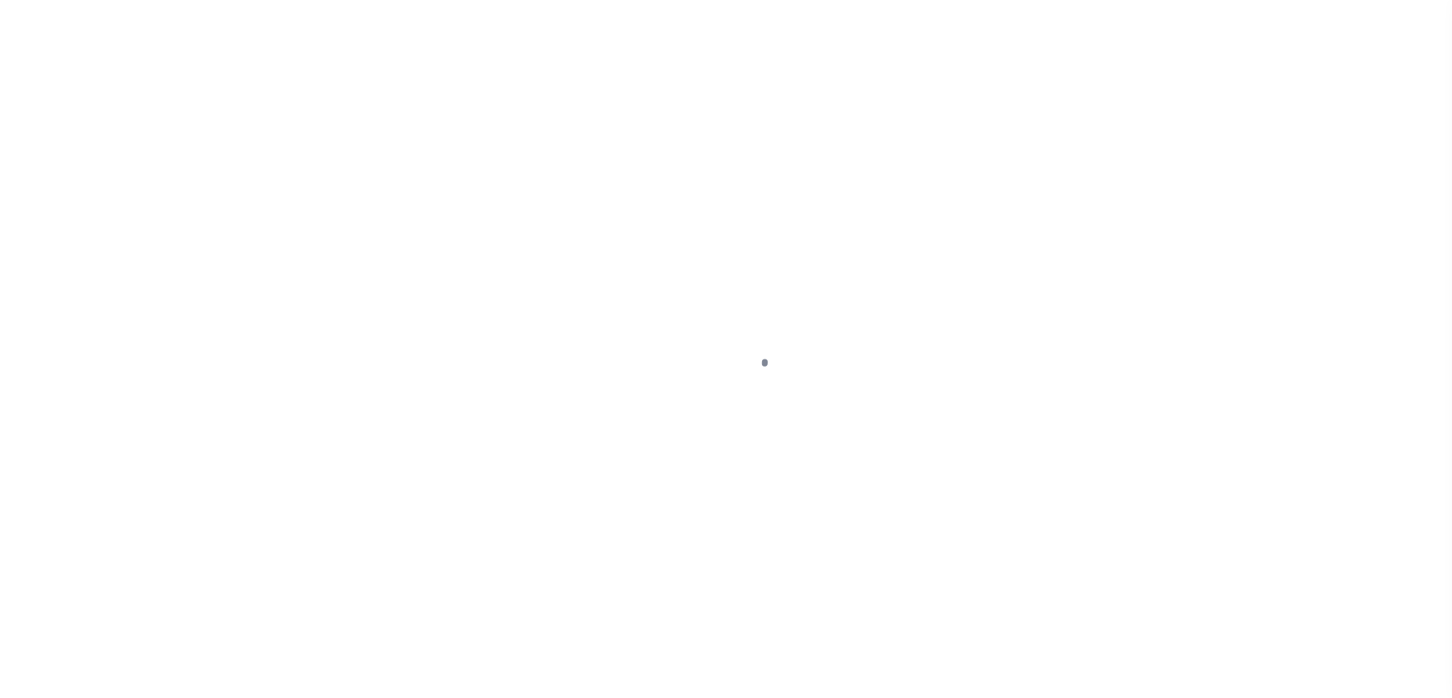
select select "NW2"
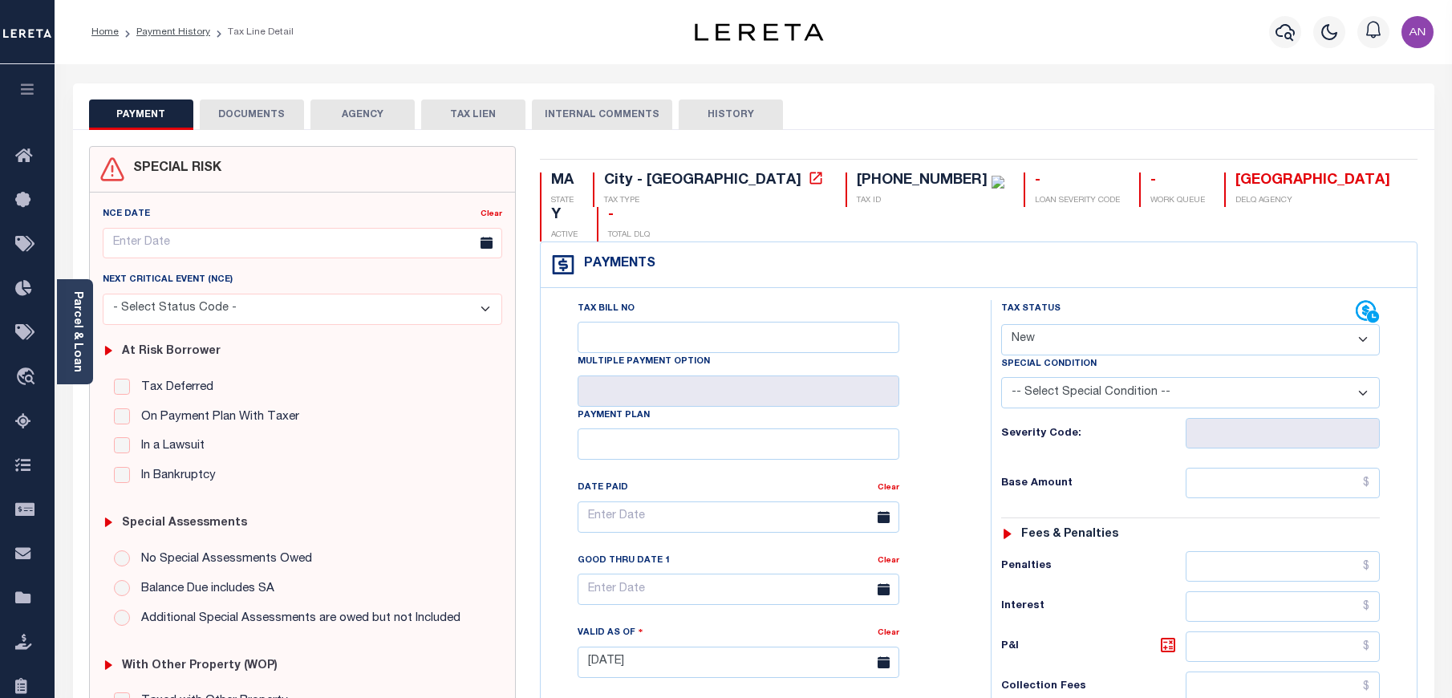
click at [280, 116] on button "DOCUMENTS" at bounding box center [252, 114] width 104 height 30
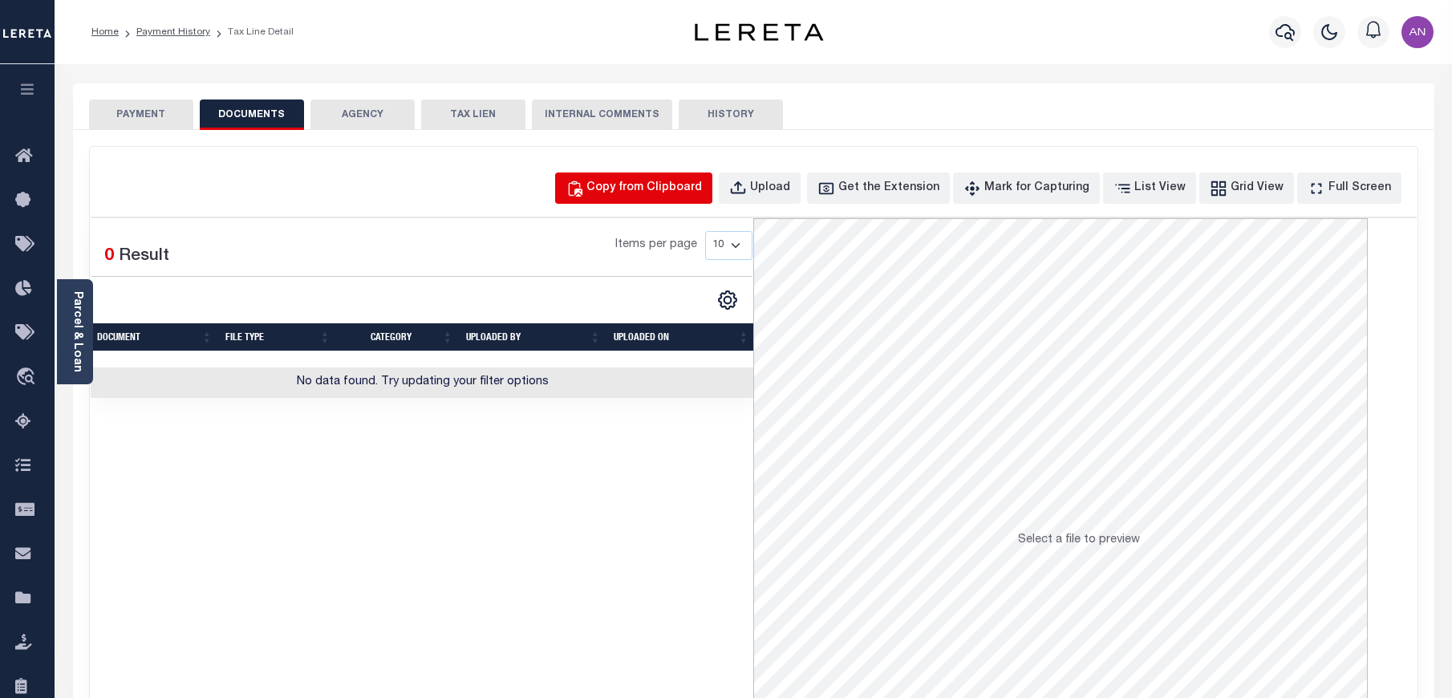
click at [634, 201] on button "Copy from Clipboard" at bounding box center [633, 187] width 157 height 31
select select "POP"
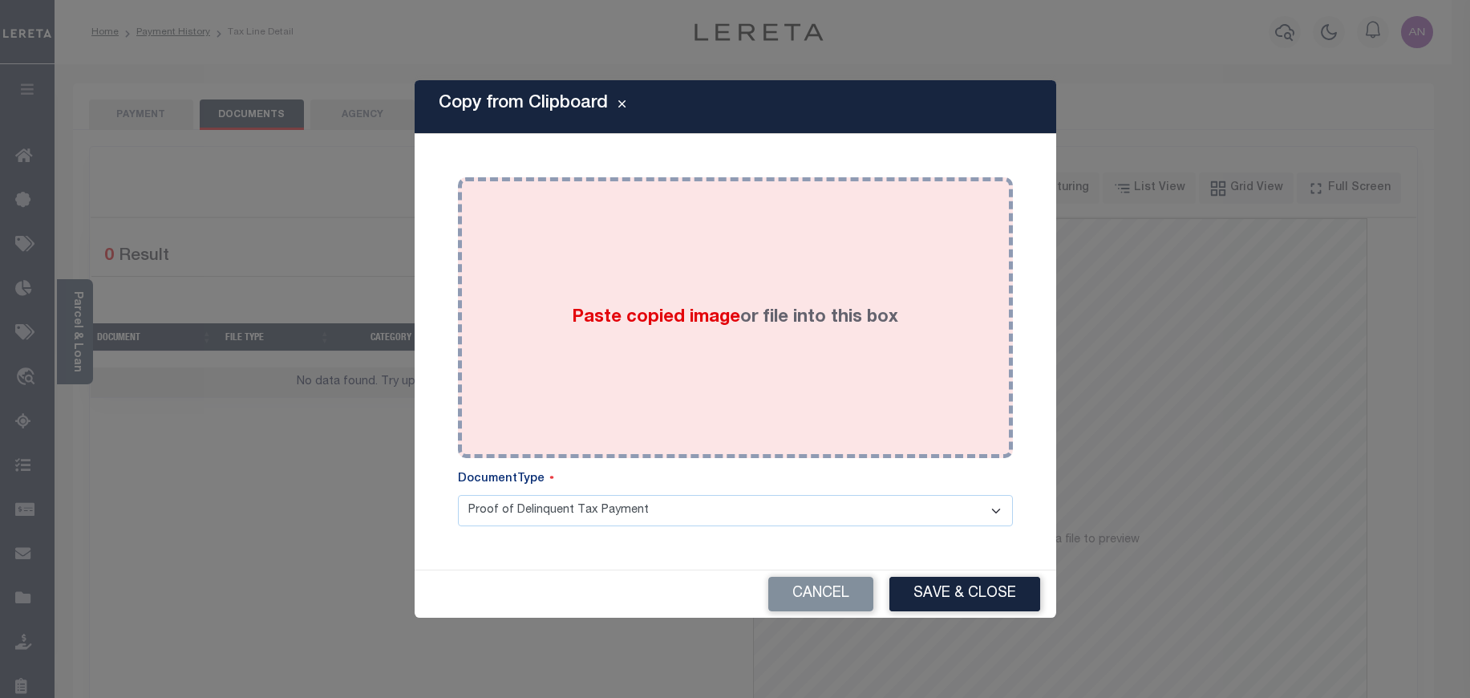
click at [647, 253] on div "Paste copied image or file into this box" at bounding box center [735, 317] width 531 height 257
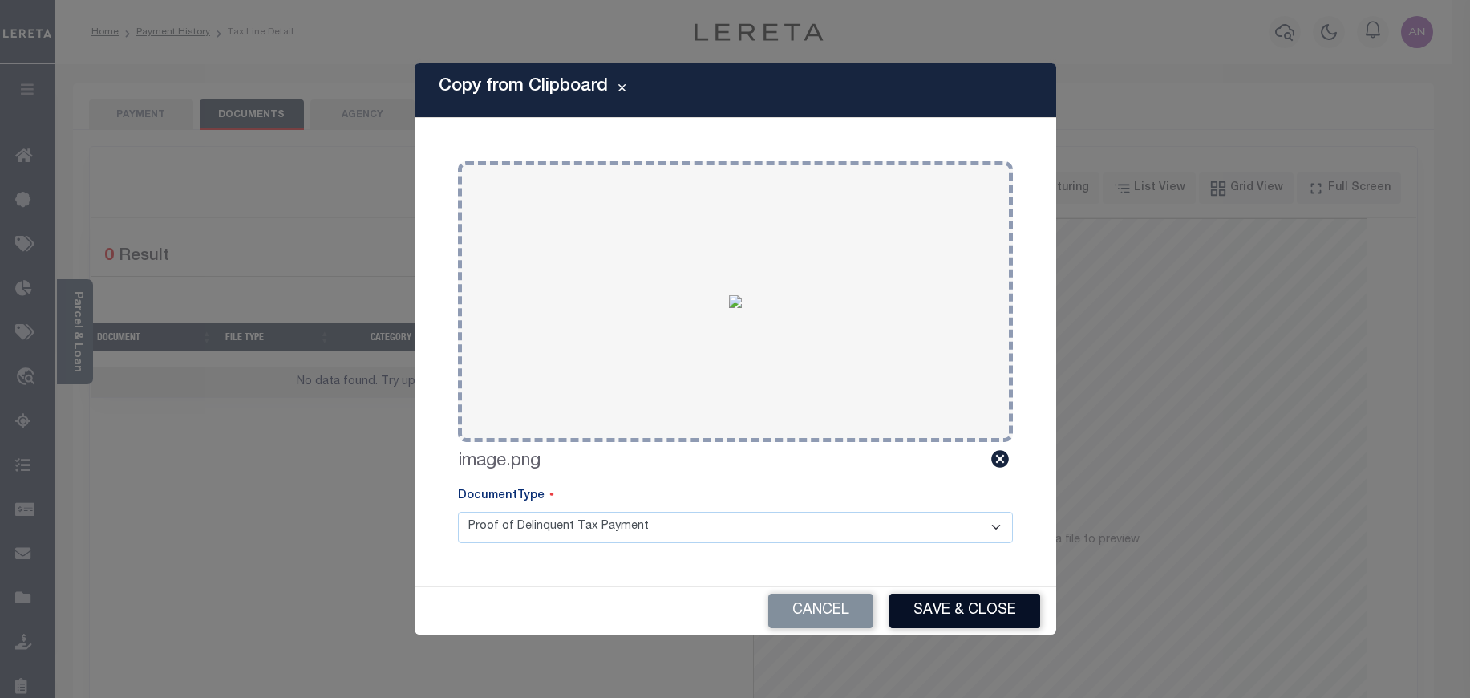
click at [938, 608] on button "Save & Close" at bounding box center [965, 611] width 151 height 34
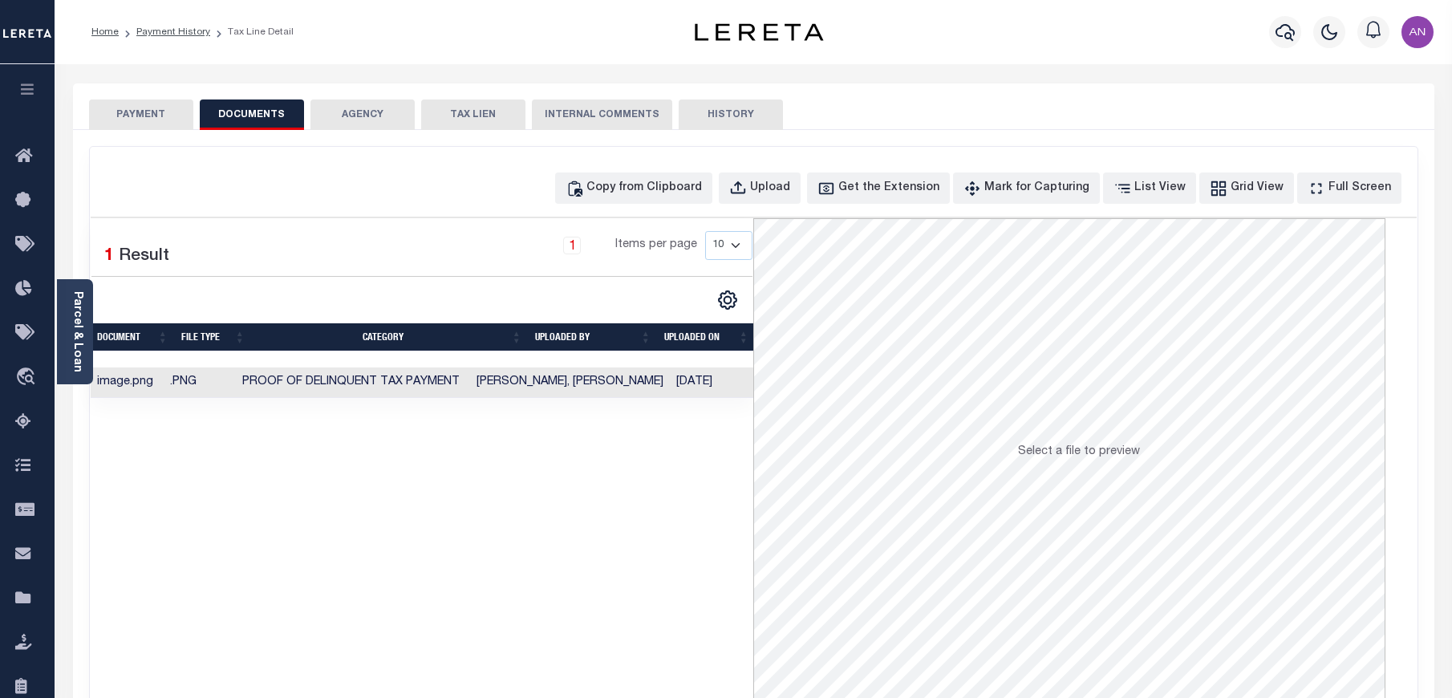
click at [137, 114] on button "PAYMENT" at bounding box center [141, 114] width 104 height 30
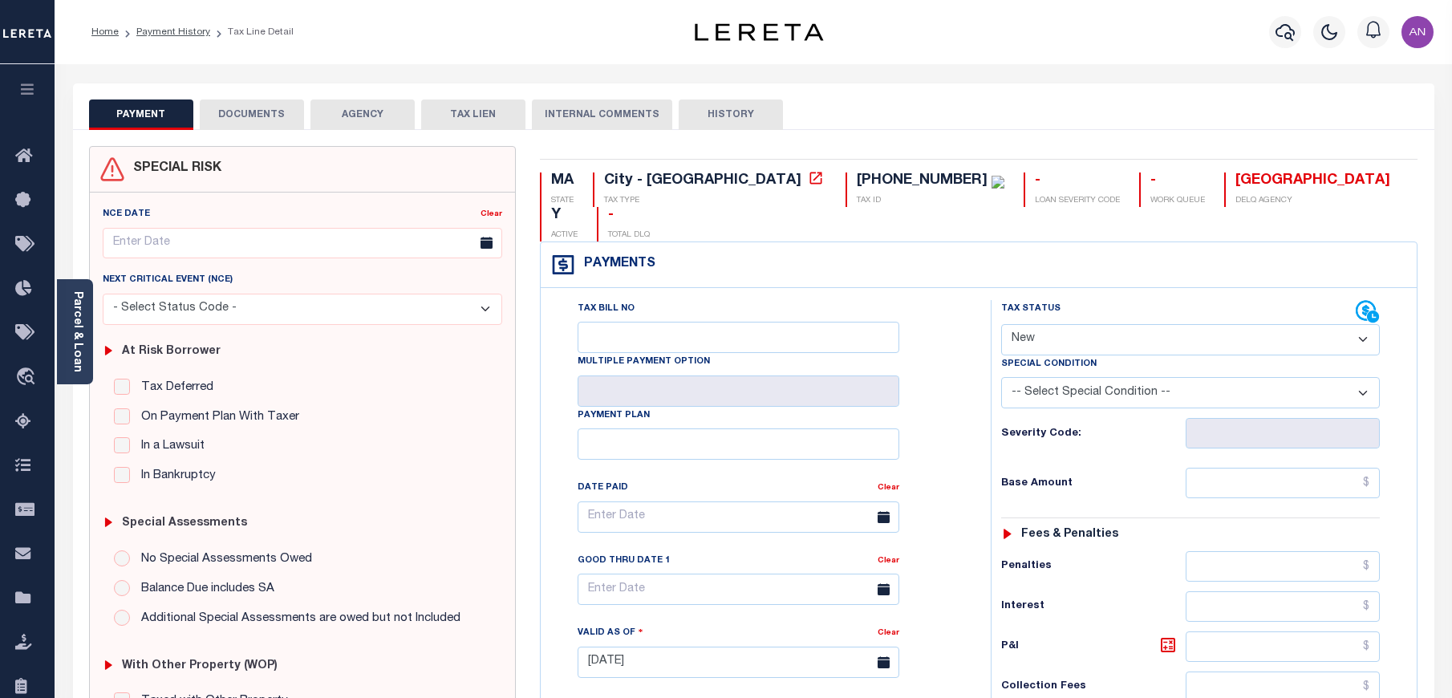
click at [1057, 324] on select "- Select Status Code - Open Due/Unpaid Paid Incomplete No Tax Due Internal Refu…" at bounding box center [1190, 339] width 379 height 31
select select "PYD"
click at [1001, 324] on select "- Select Status Code - Open Due/Unpaid Paid Incomplete No Tax Due Internal Refu…" at bounding box center [1190, 339] width 379 height 31
type input "[DATE]"
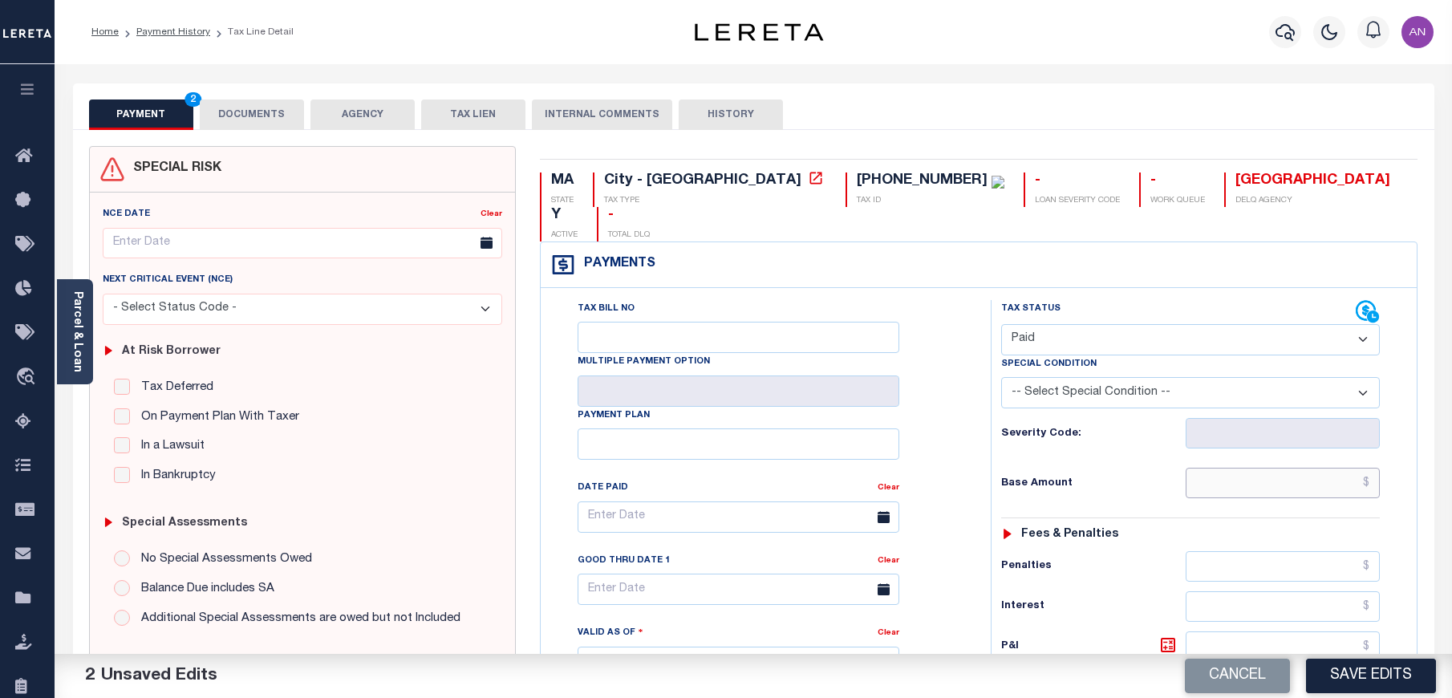
click at [1242, 468] on input "text" at bounding box center [1283, 483] width 195 height 30
type input "$0.00"
click at [1116, 468] on div "Base Amount $0.00" at bounding box center [1190, 483] width 379 height 30
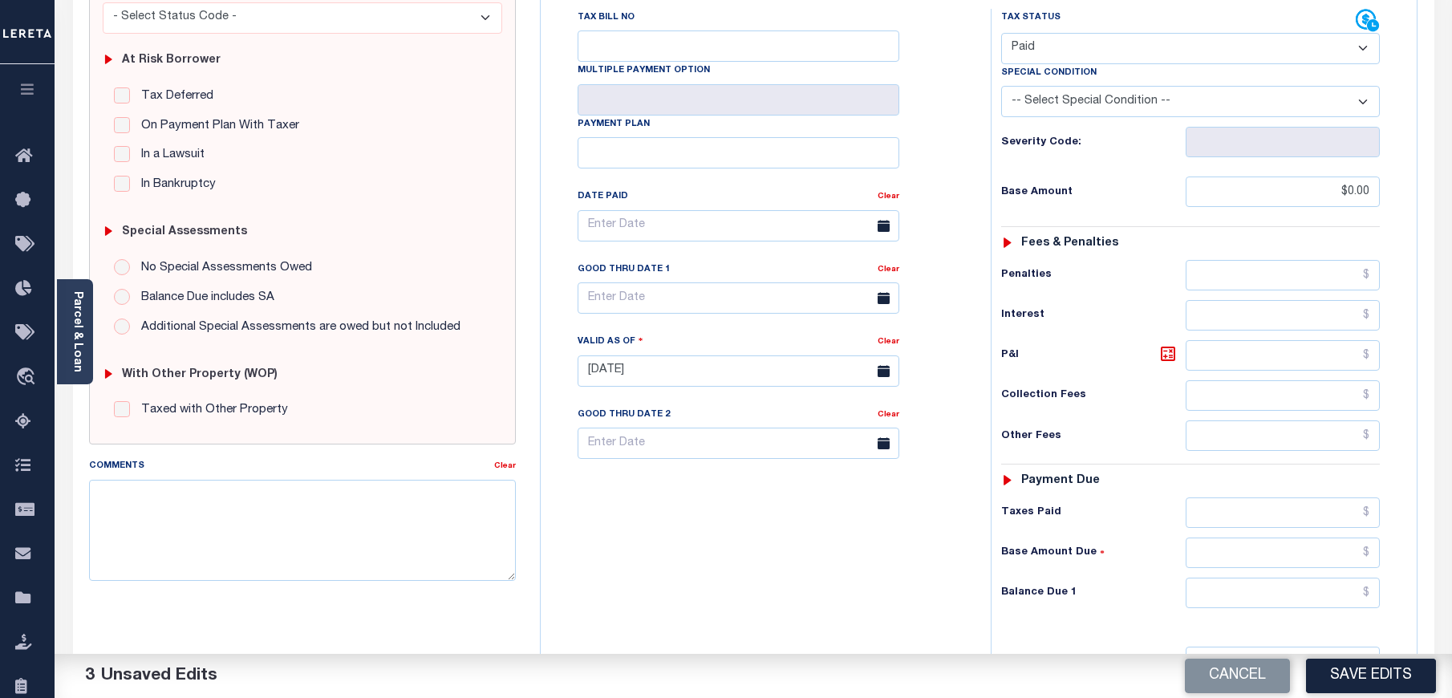
scroll to position [478, 0]
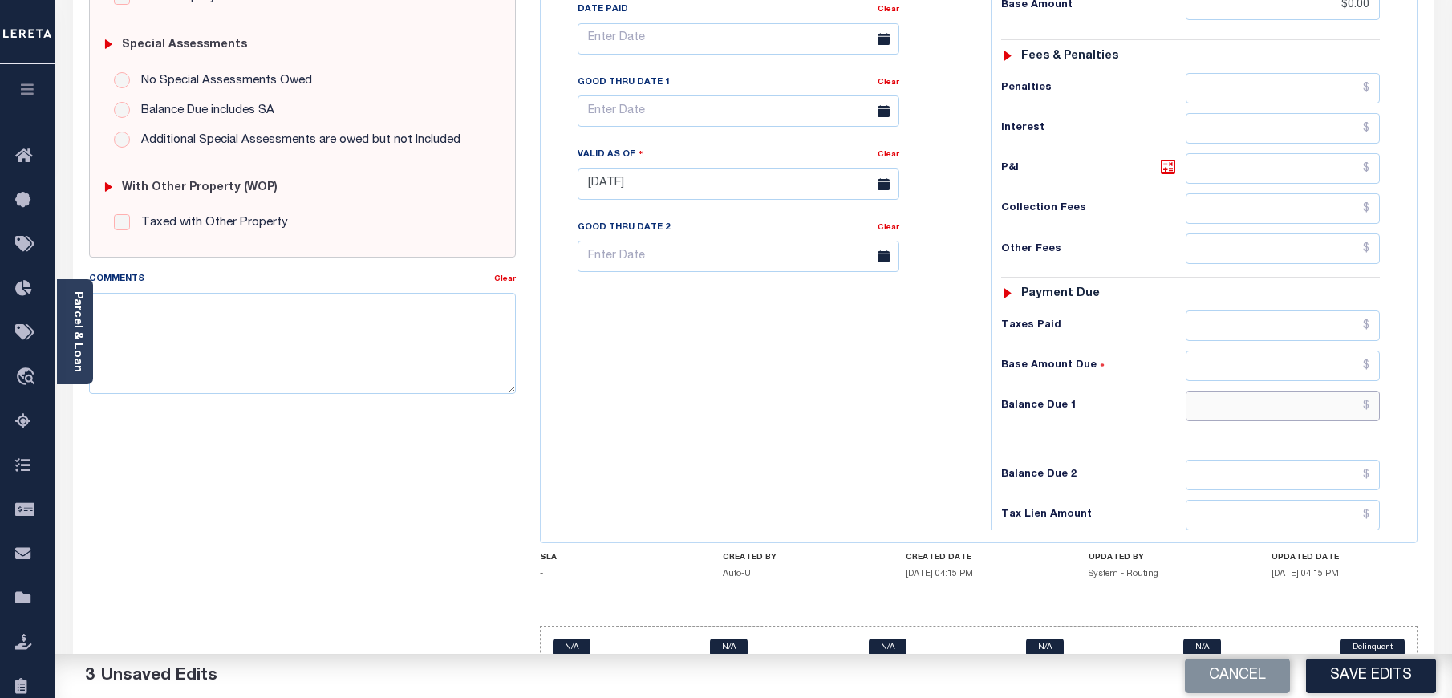
click at [1282, 391] on input "text" at bounding box center [1283, 406] width 195 height 30
type input "$0.00"
click at [1014, 418] on div "Tax Status Status - Select Status Code -" at bounding box center [1196, 176] width 410 height 708
click at [1365, 672] on button "Save Edits" at bounding box center [1371, 676] width 130 height 34
checkbox input "false"
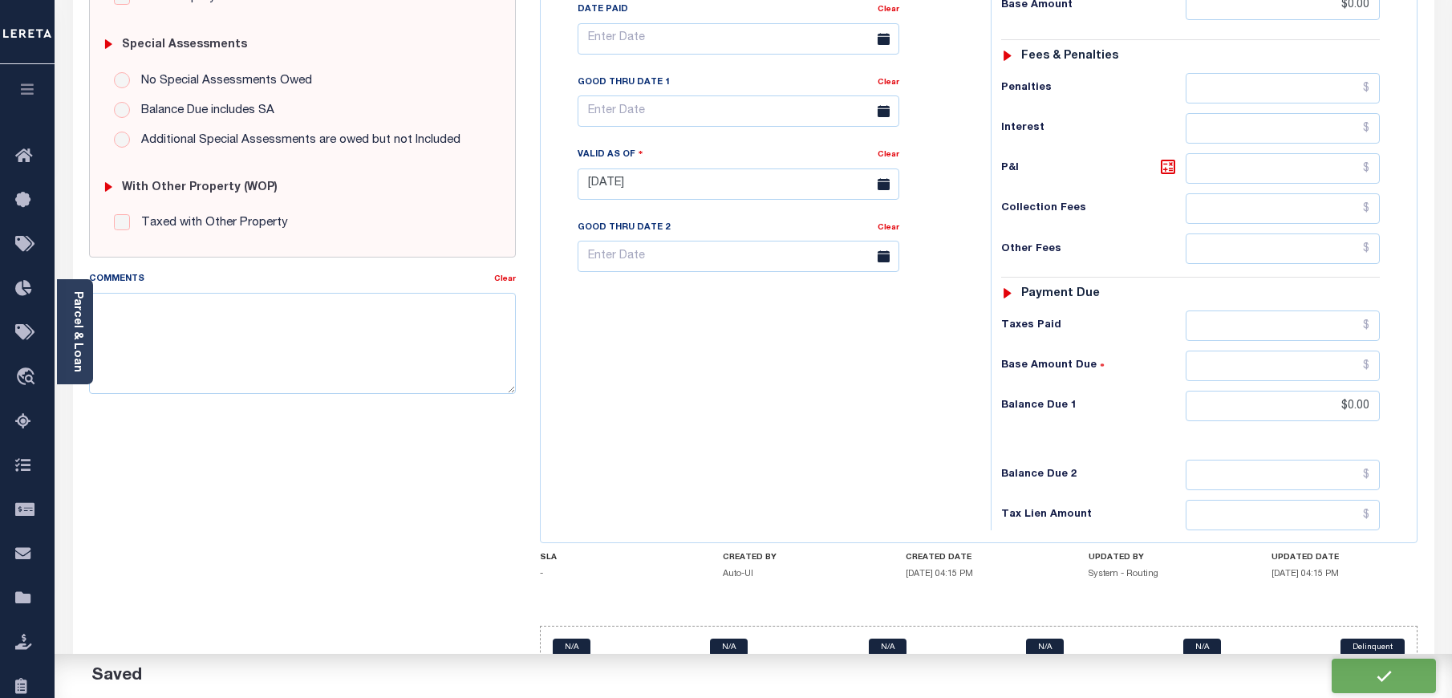
checkbox input "false"
type input "$0"
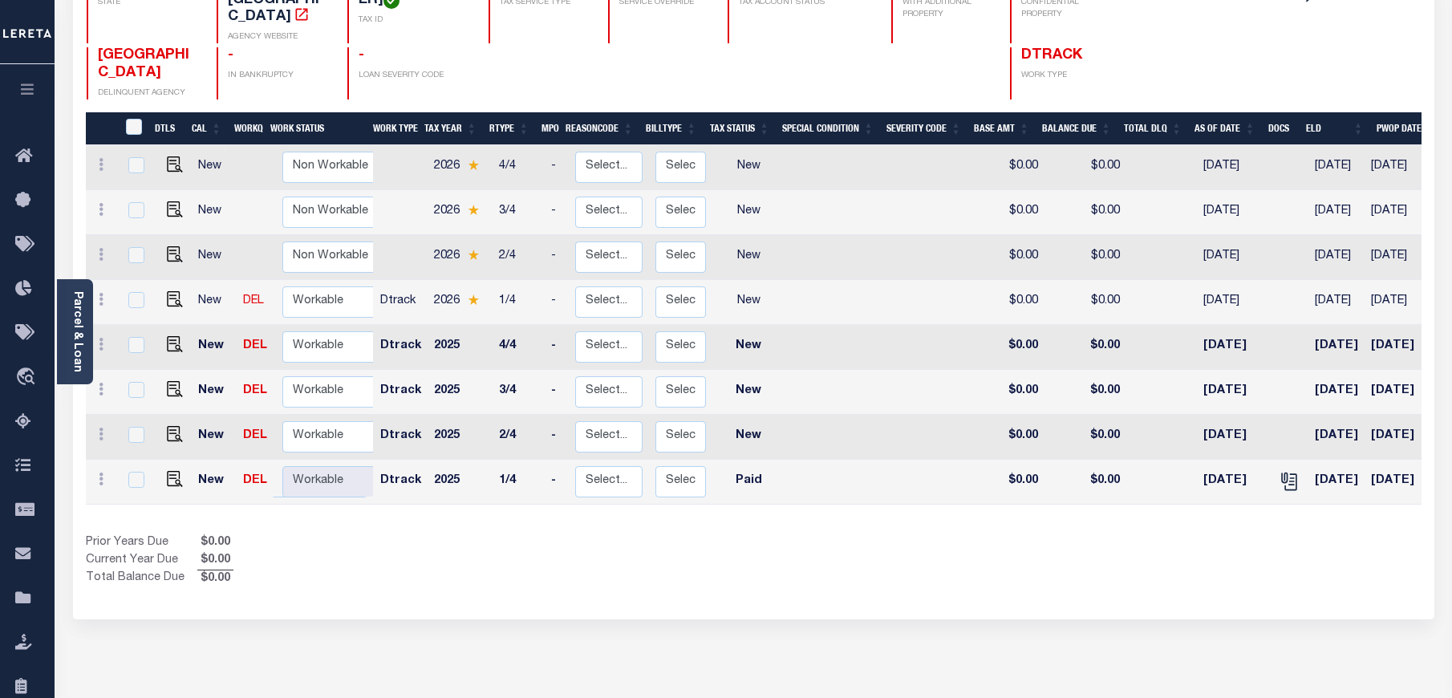
scroll to position [241, 0]
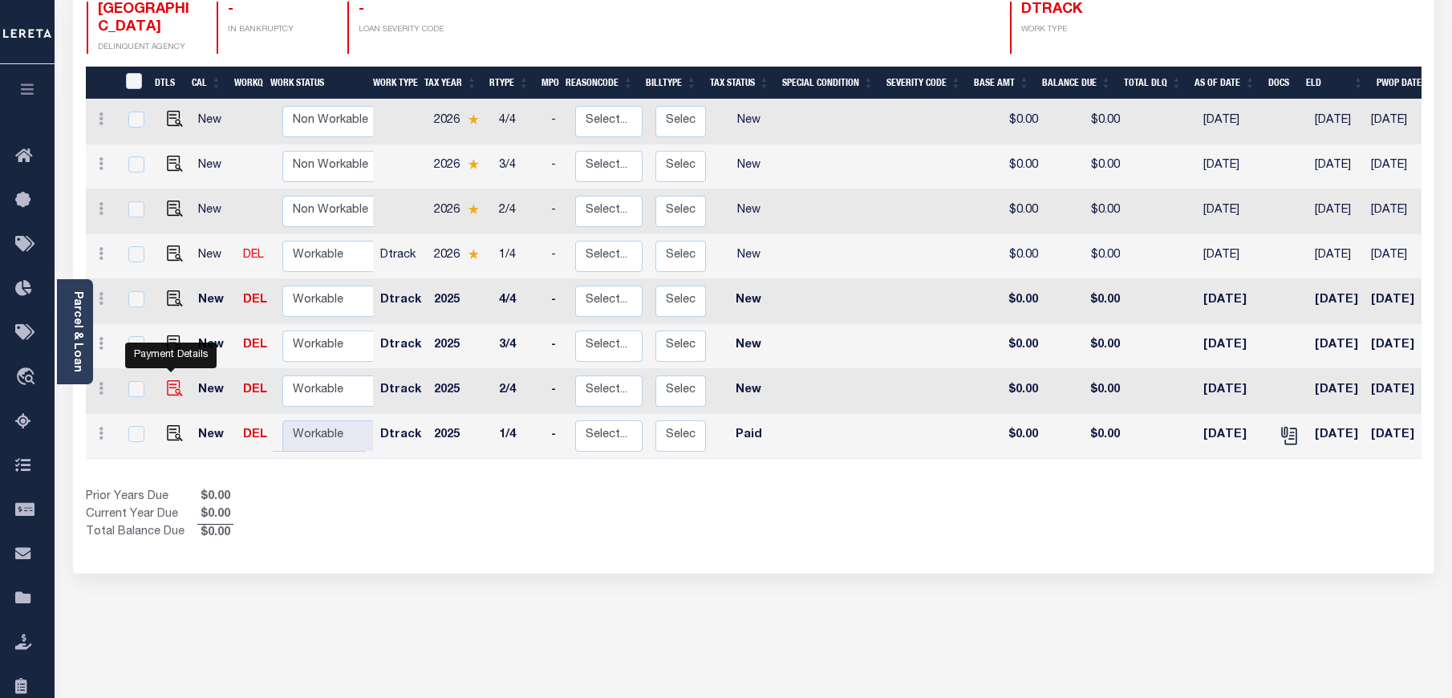
click at [172, 380] on img "" at bounding box center [175, 388] width 16 height 16
checkbox input "true"
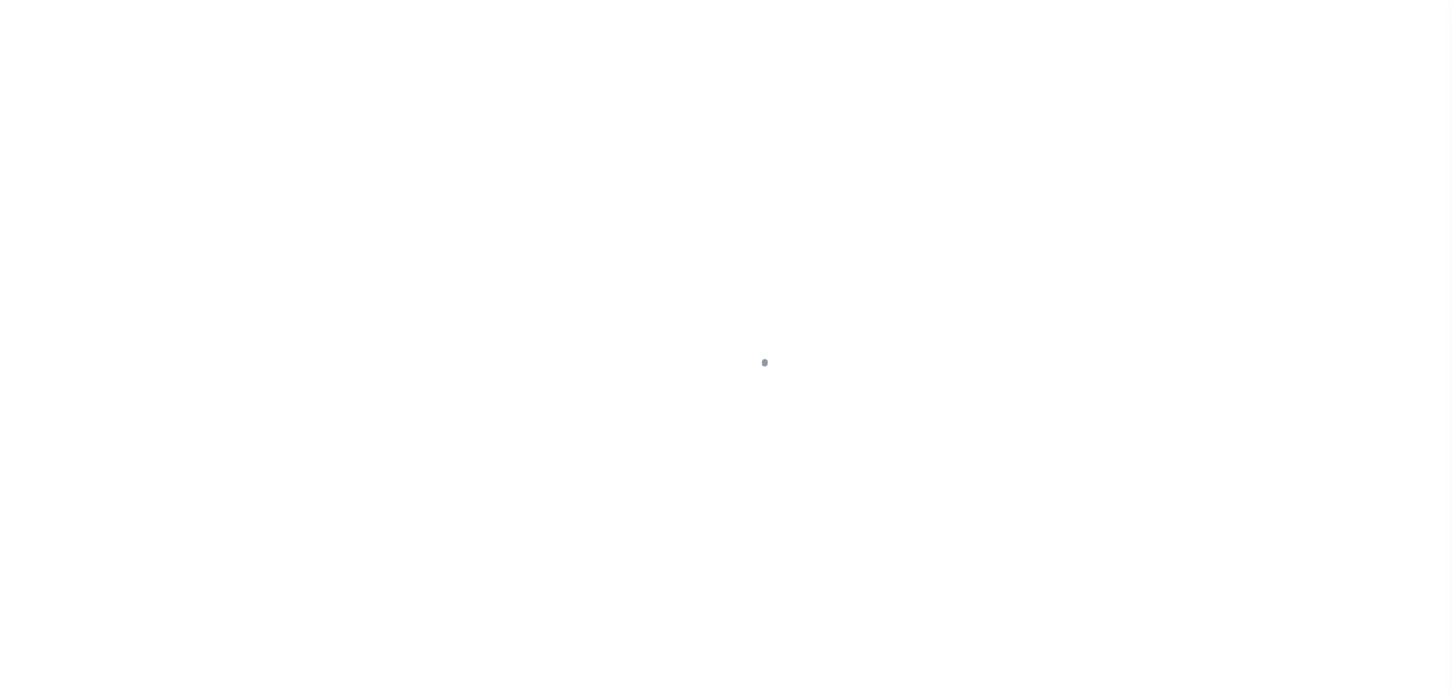
select select "NW2"
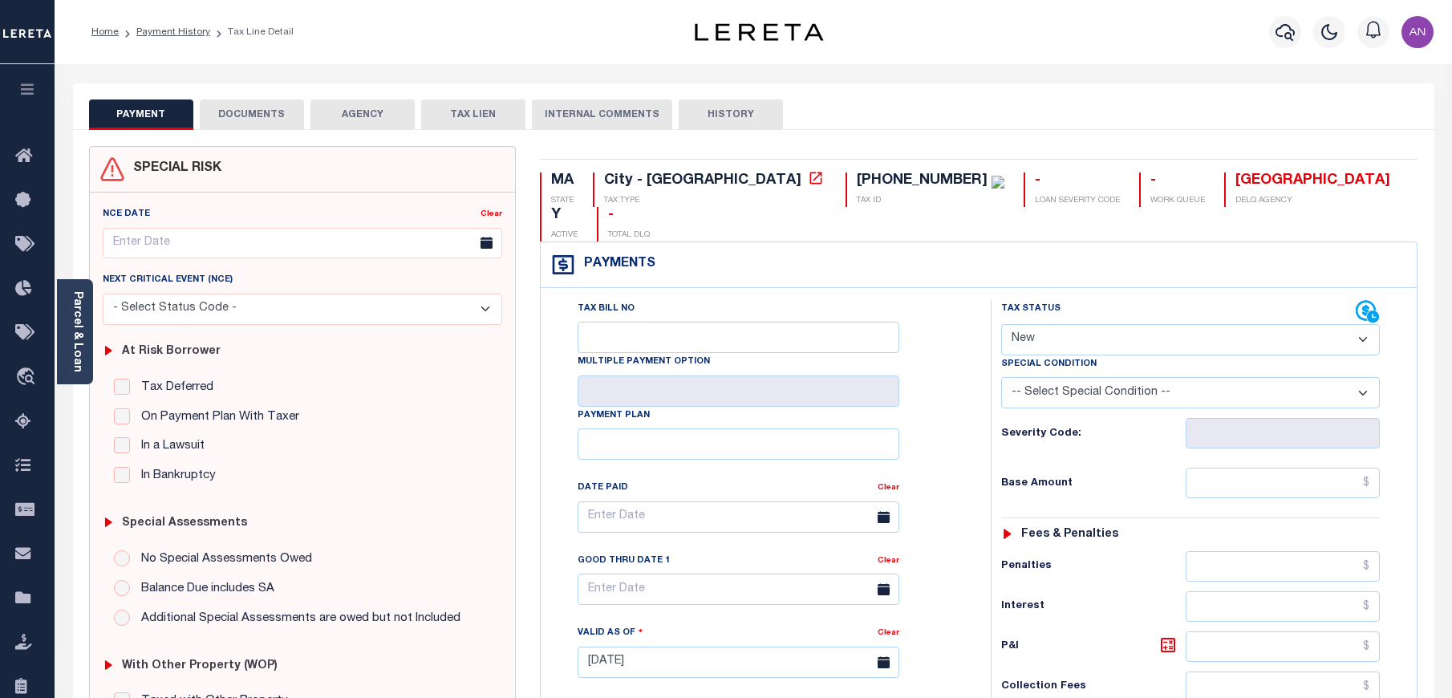
click at [270, 115] on button "DOCUMENTS" at bounding box center [252, 114] width 104 height 30
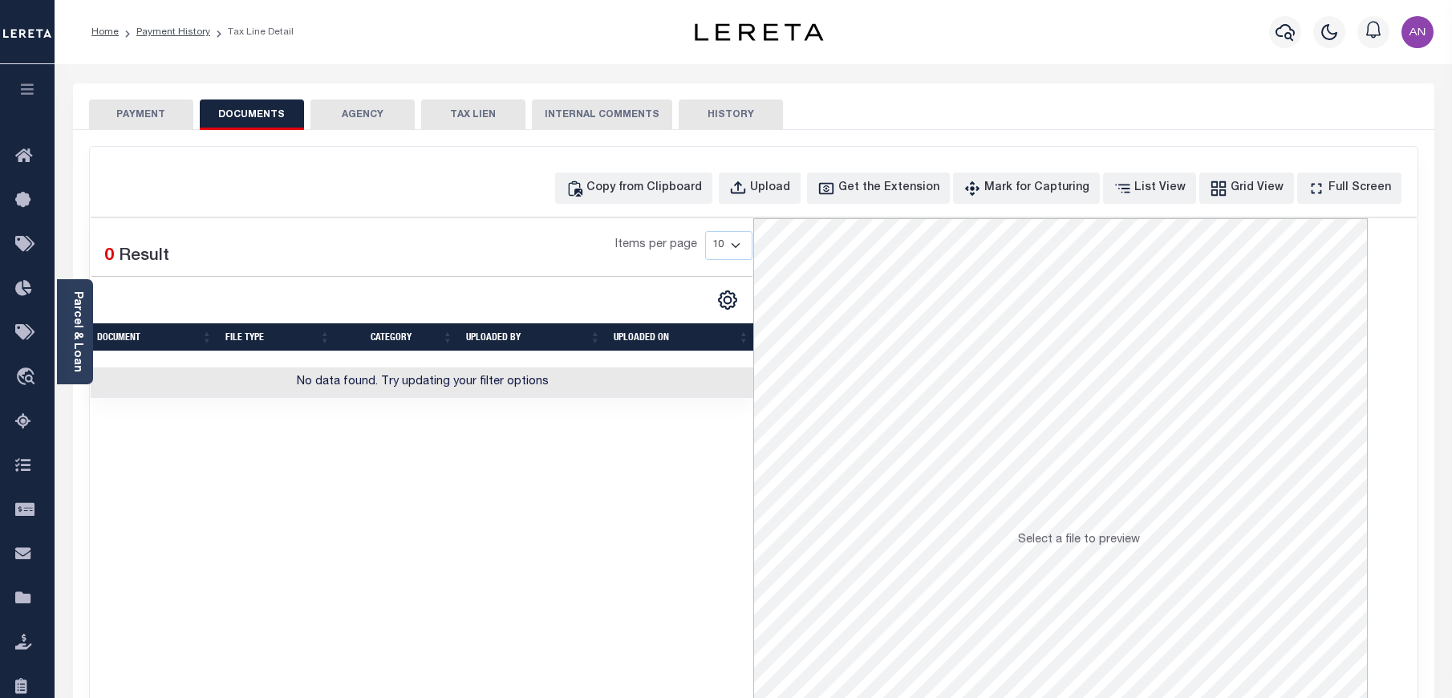
click at [728, 169] on div "Copy from Clipboard Upload Get the Extension Mark for Capturing Got it List Vie…" at bounding box center [754, 430] width 1328 height 566
click at [712, 177] on button "Copy from Clipboard" at bounding box center [633, 187] width 157 height 31
select select "POP"
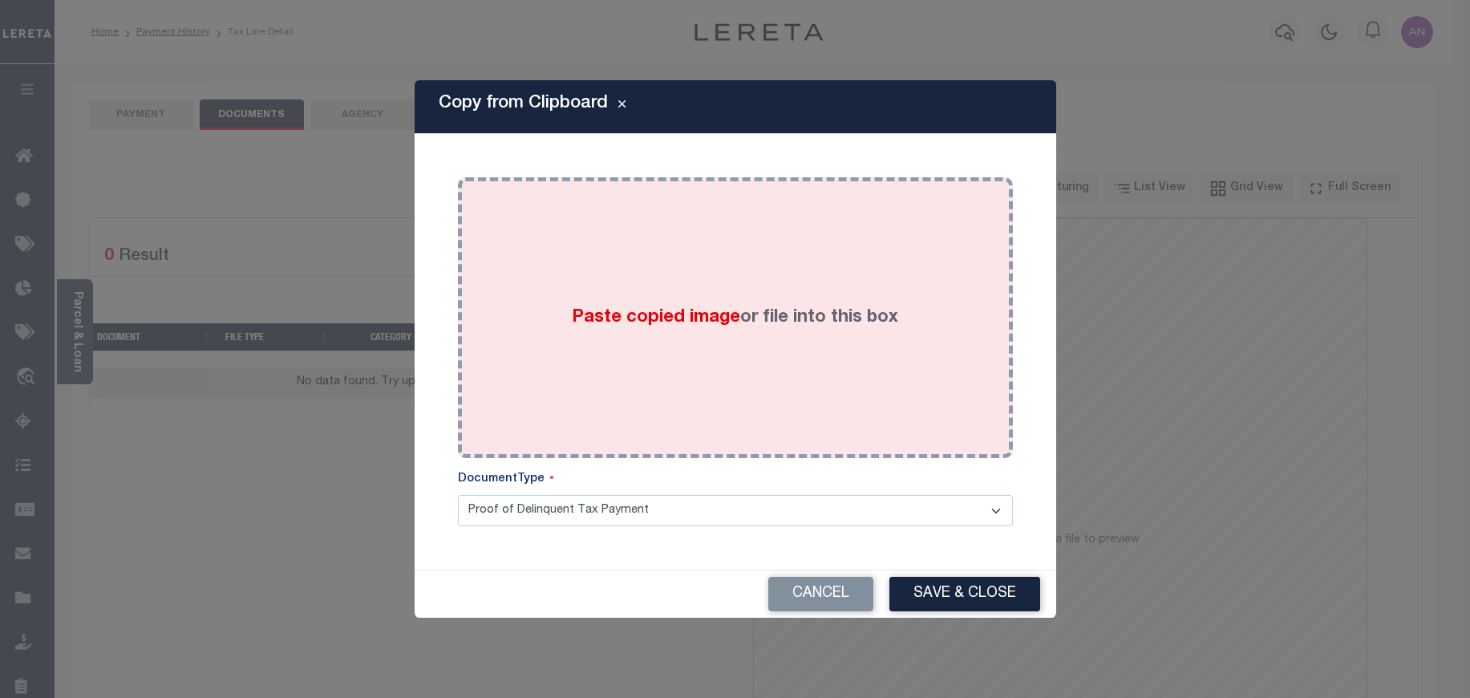
click at [752, 236] on div "Paste copied image or file into this box" at bounding box center [735, 317] width 531 height 257
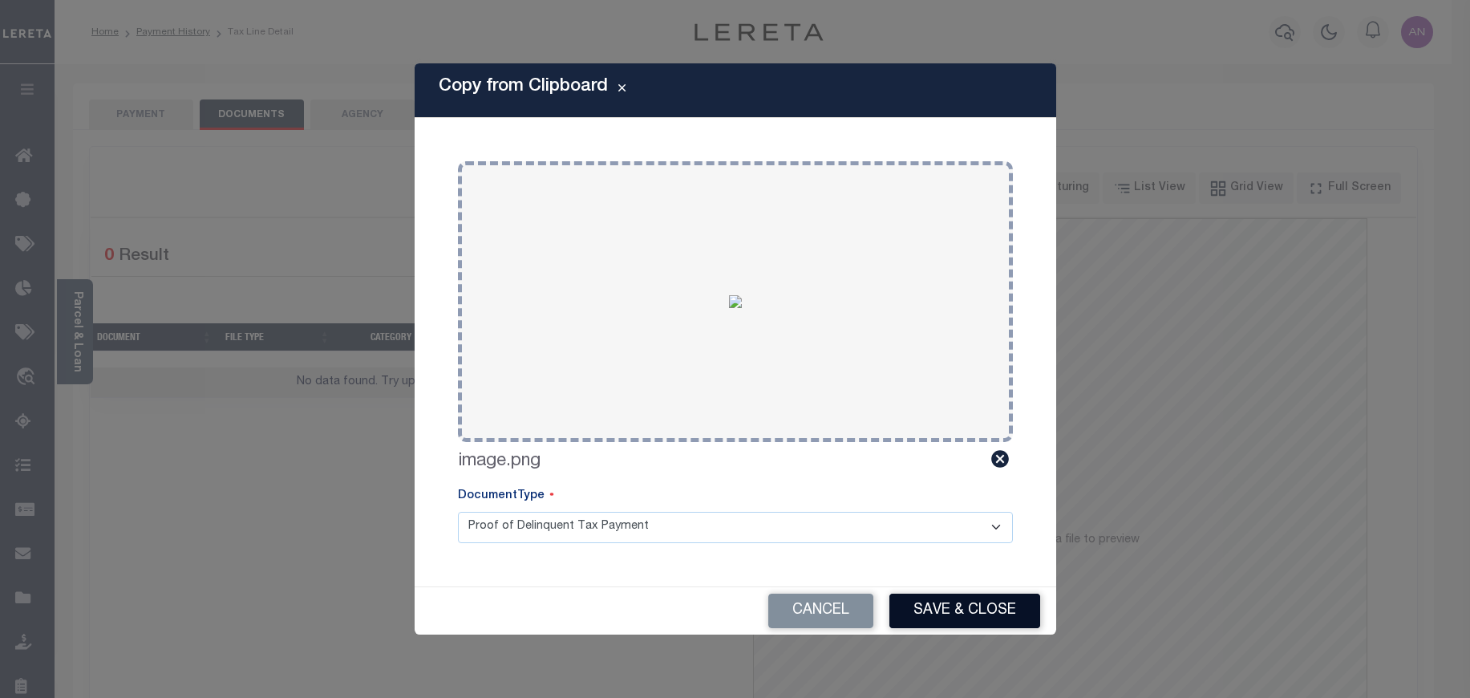
click at [956, 615] on button "Save & Close" at bounding box center [965, 611] width 151 height 34
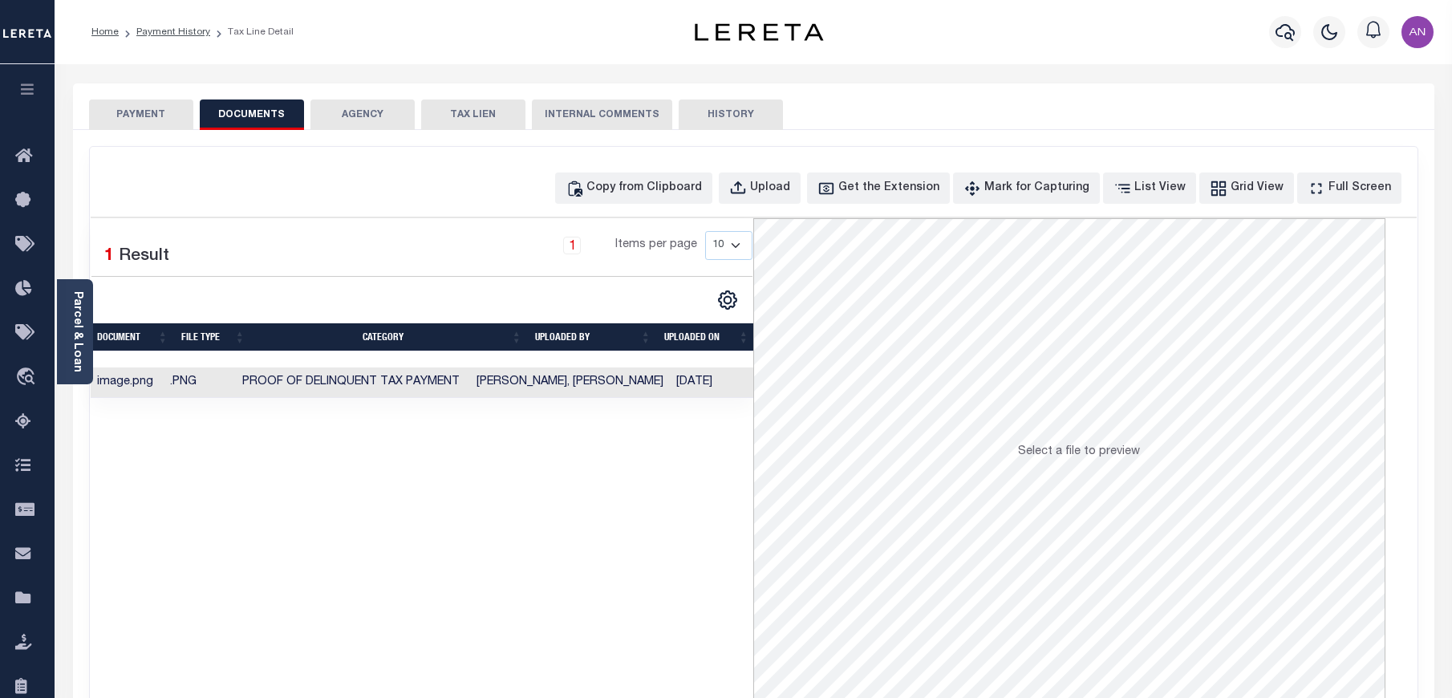
click at [155, 120] on button "PAYMENT" at bounding box center [141, 114] width 104 height 30
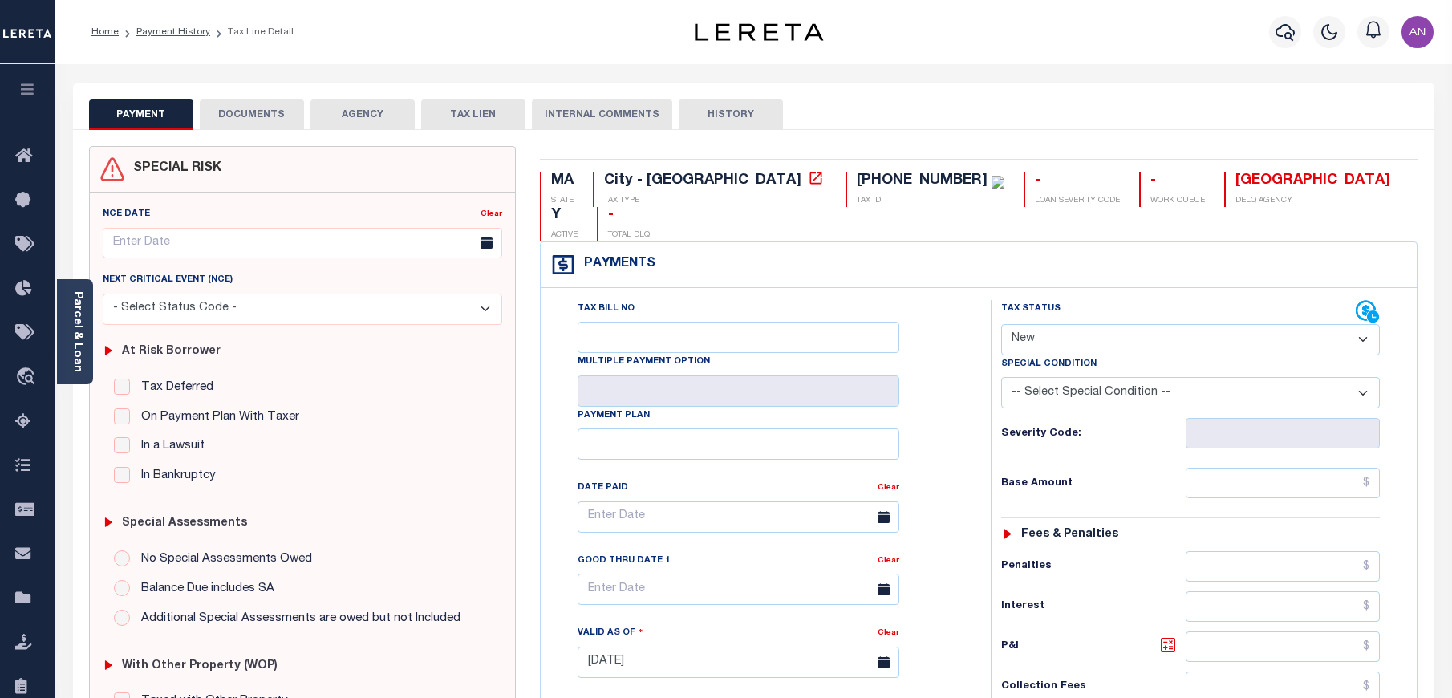
click at [1113, 324] on select "- Select Status Code - Open Due/Unpaid Paid Incomplete No Tax Due Internal Refu…" at bounding box center [1190, 339] width 379 height 31
select select "PYD"
click at [1001, 324] on select "- Select Status Code - Open Due/Unpaid Paid Incomplete No Tax Due Internal Refu…" at bounding box center [1190, 339] width 379 height 31
type input "[DATE]"
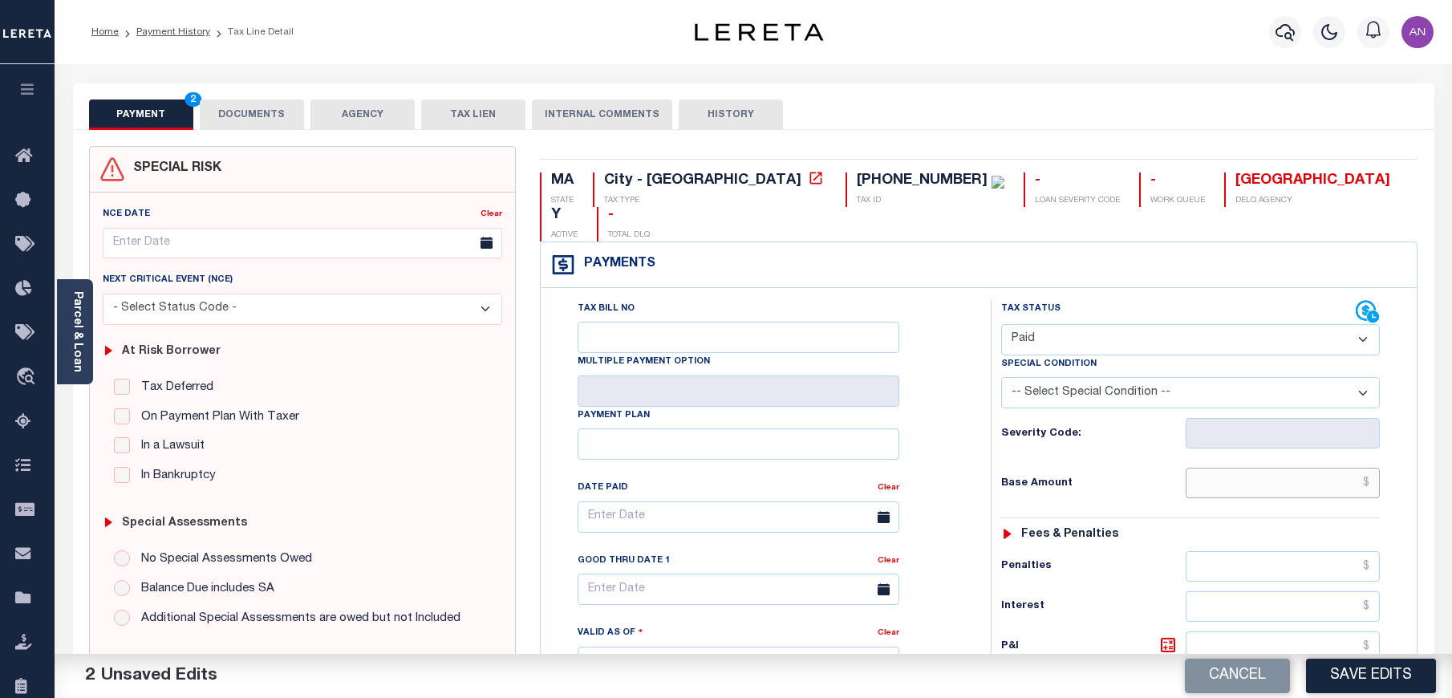
click at [1259, 468] on input "text" at bounding box center [1283, 483] width 195 height 30
type input "$0.00"
click at [964, 473] on div "Tax Bill No Multiple Payment Option Payment Plan Clear" at bounding box center [762, 525] width 410 height 450
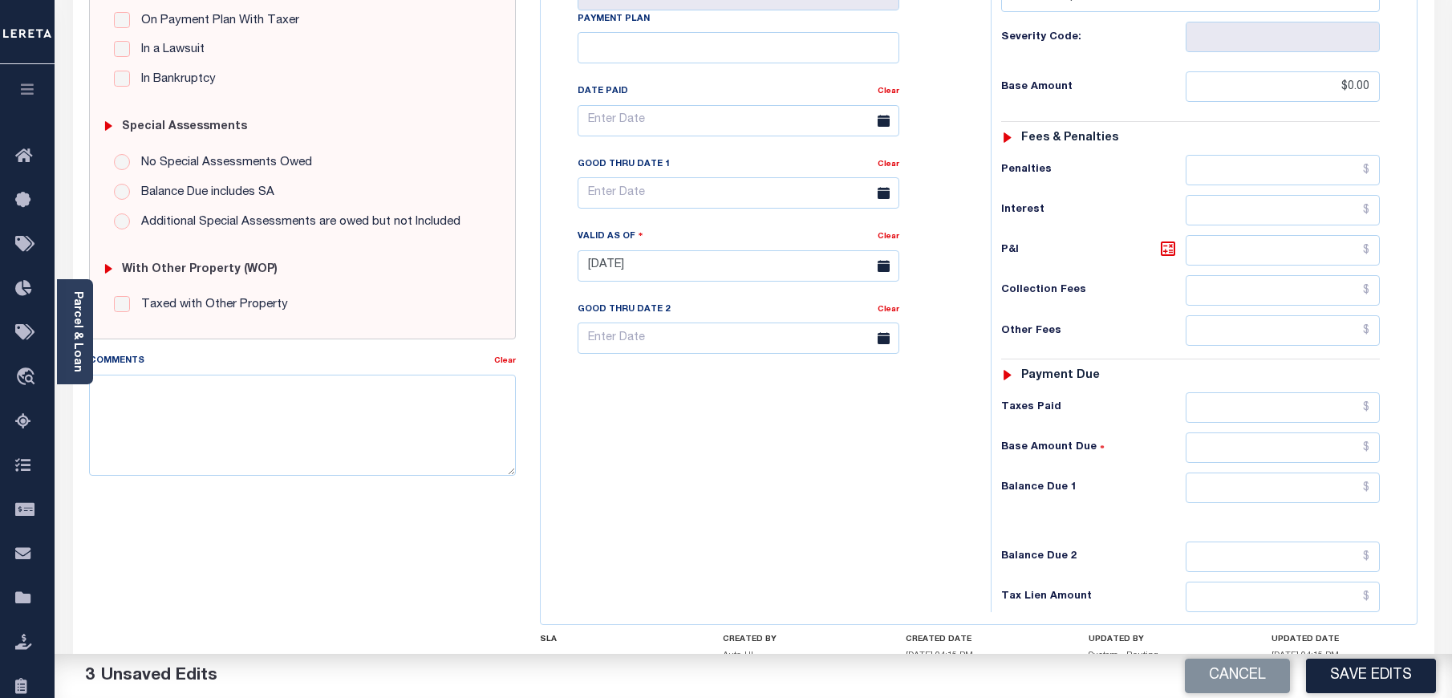
scroll to position [478, 0]
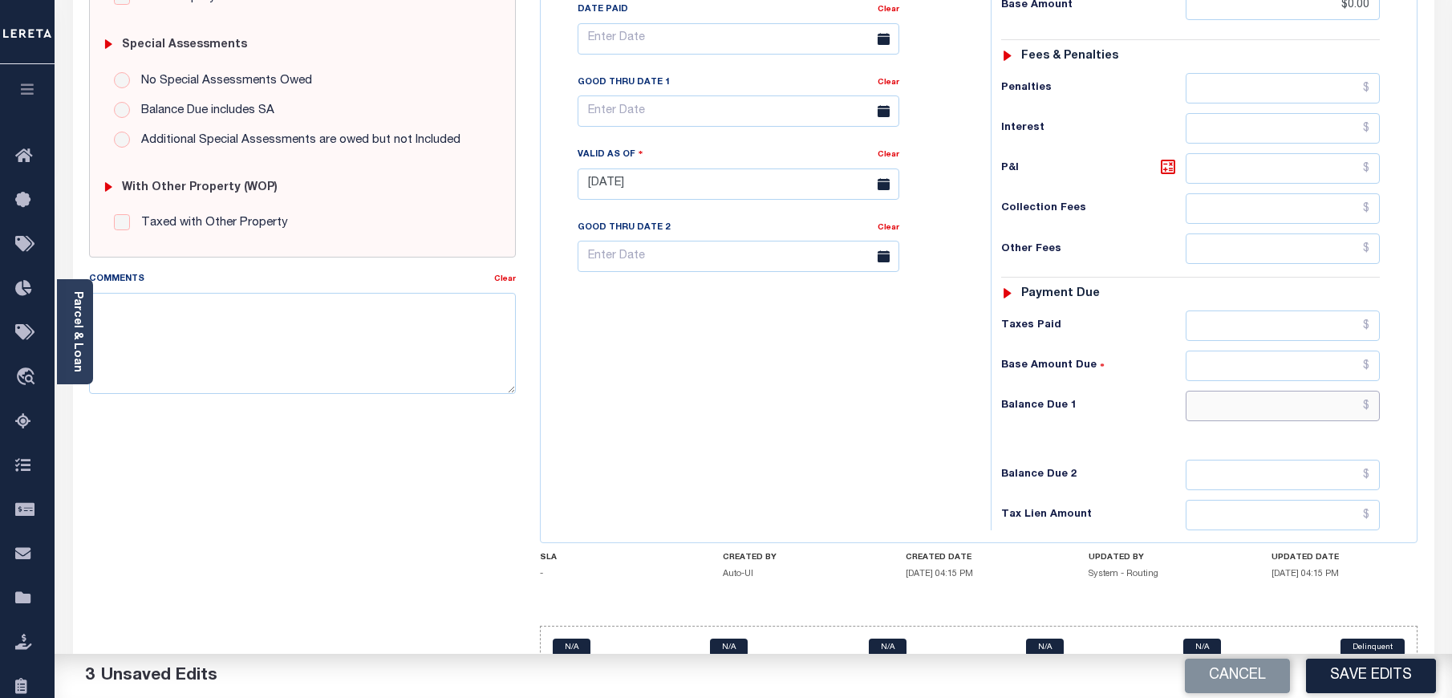
click at [1259, 391] on input "text" at bounding box center [1283, 406] width 195 height 30
type input "$0.00"
click at [857, 417] on div "Tax Bill No Multiple Payment Option Payment Plan Clear" at bounding box center [762, 176] width 434 height 708
click at [1379, 677] on button "Save Edits" at bounding box center [1371, 676] width 130 height 34
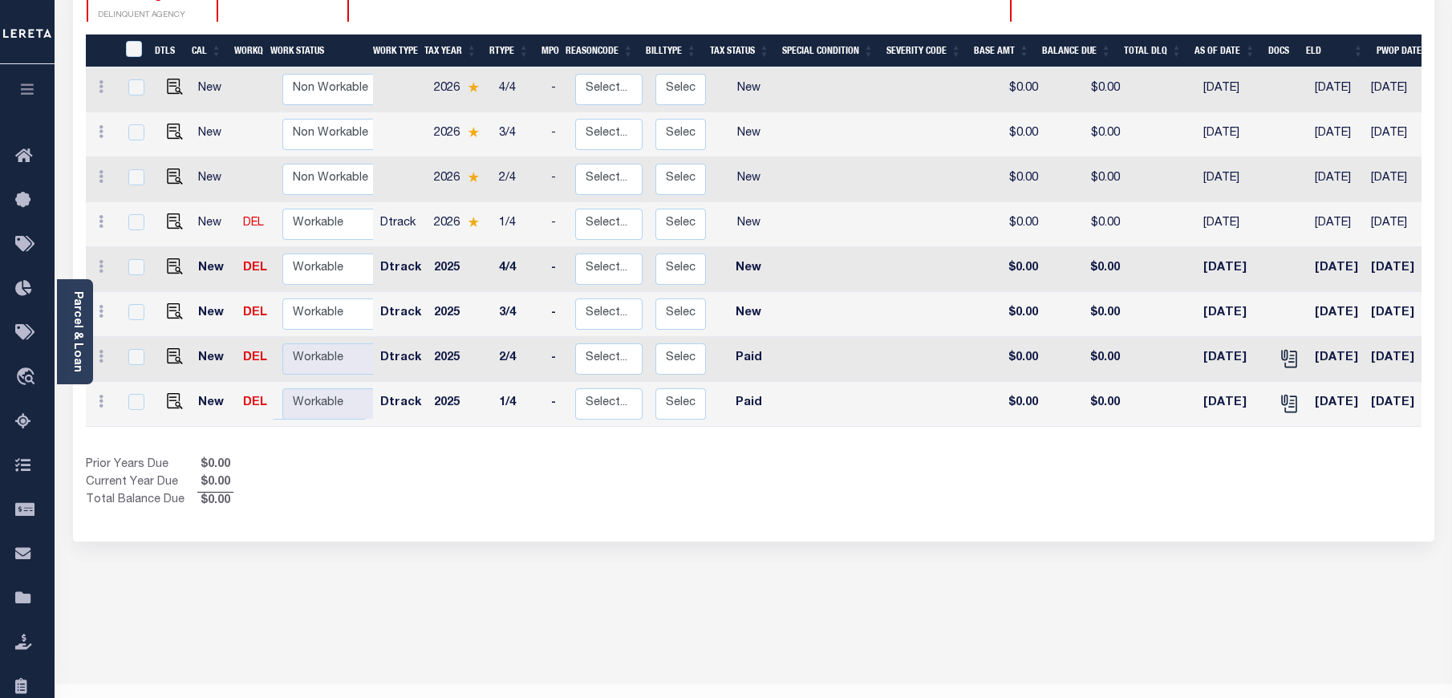
scroll to position [294, 0]
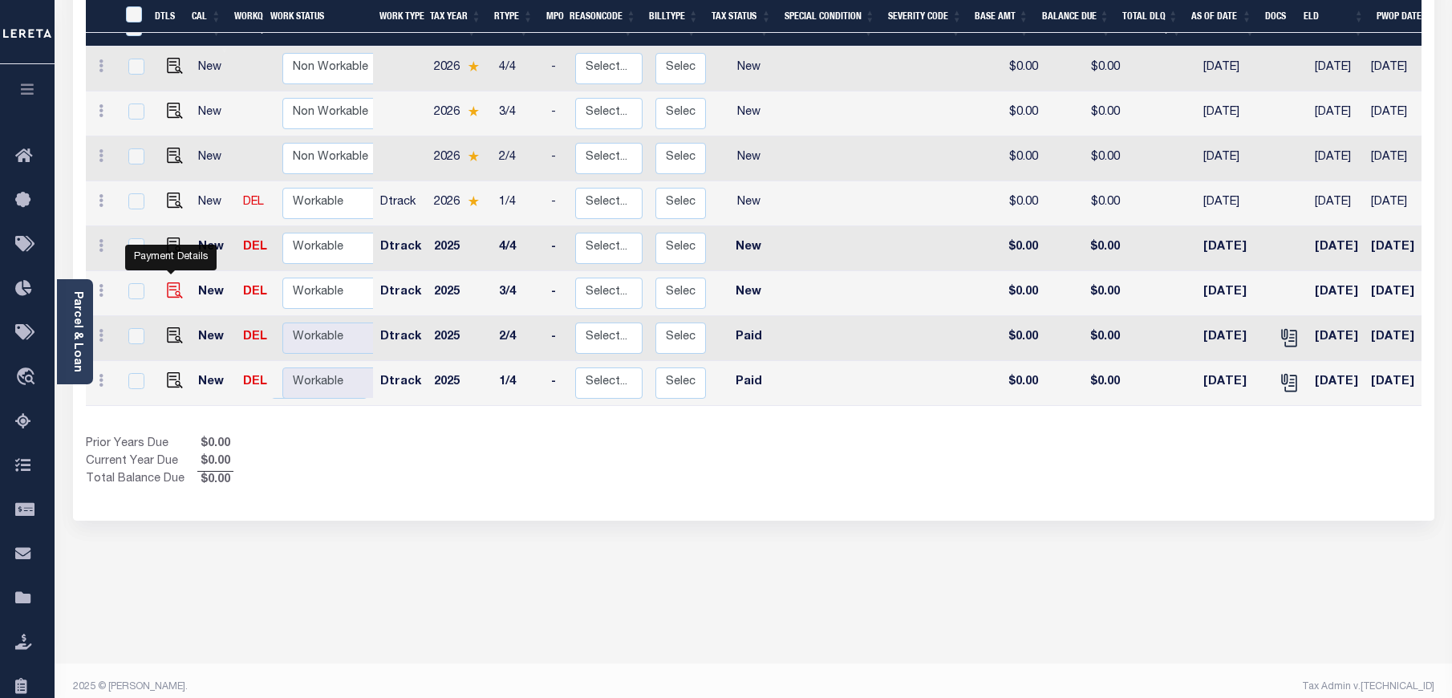
click at [168, 282] on img "" at bounding box center [175, 290] width 16 height 16
checkbox input "true"
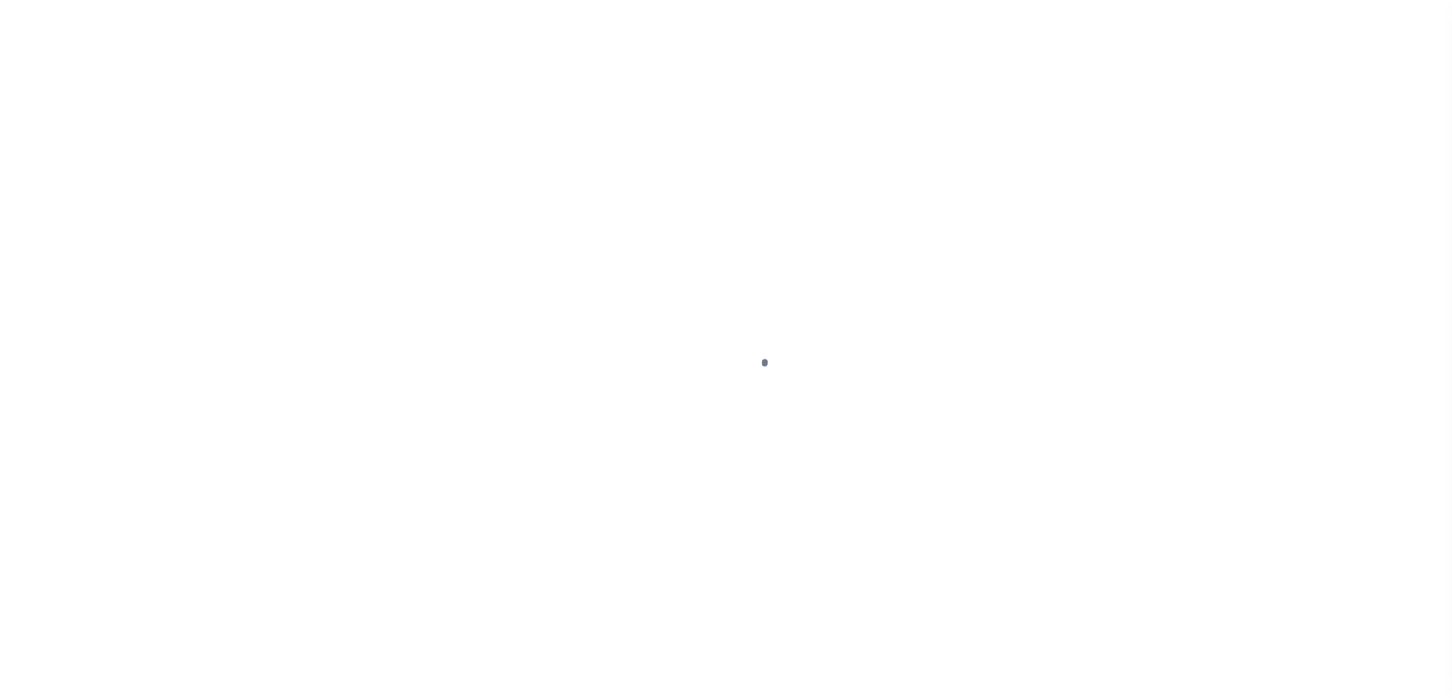
select select "NW2"
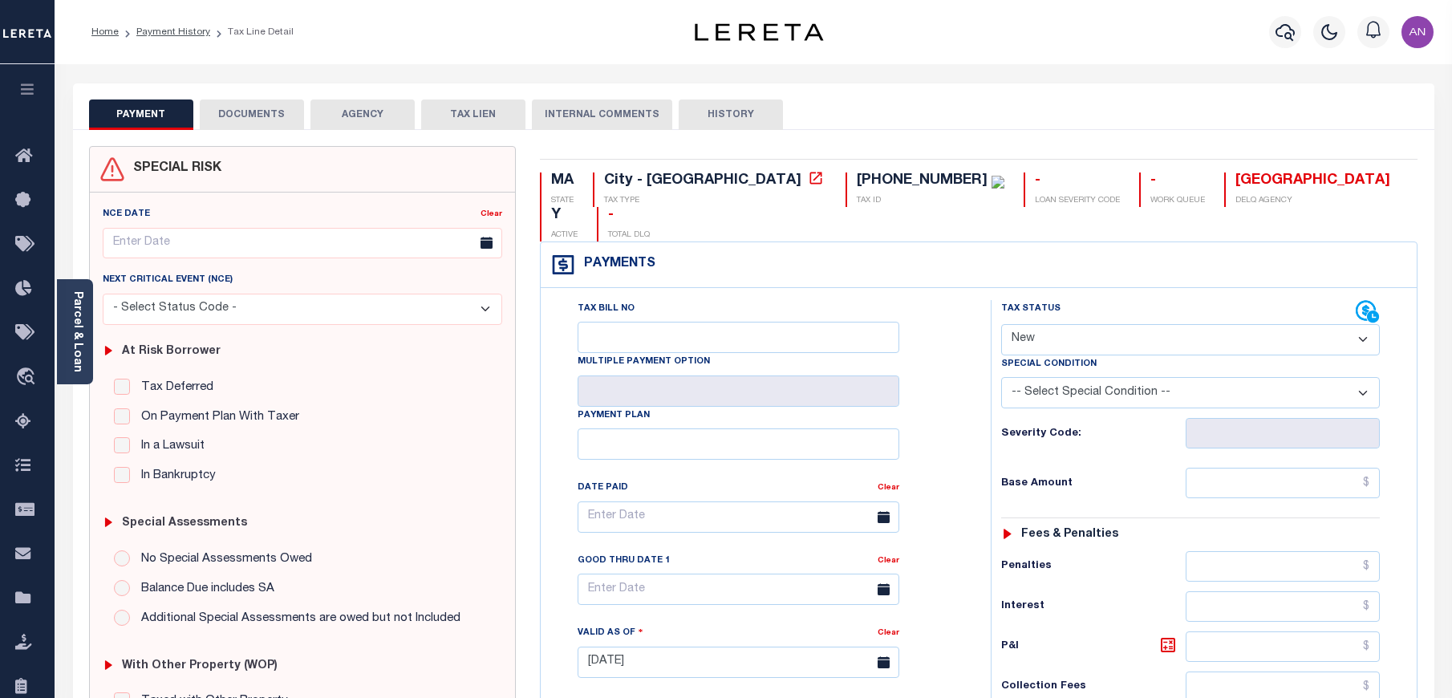
click at [258, 124] on button "DOCUMENTS" at bounding box center [252, 114] width 104 height 30
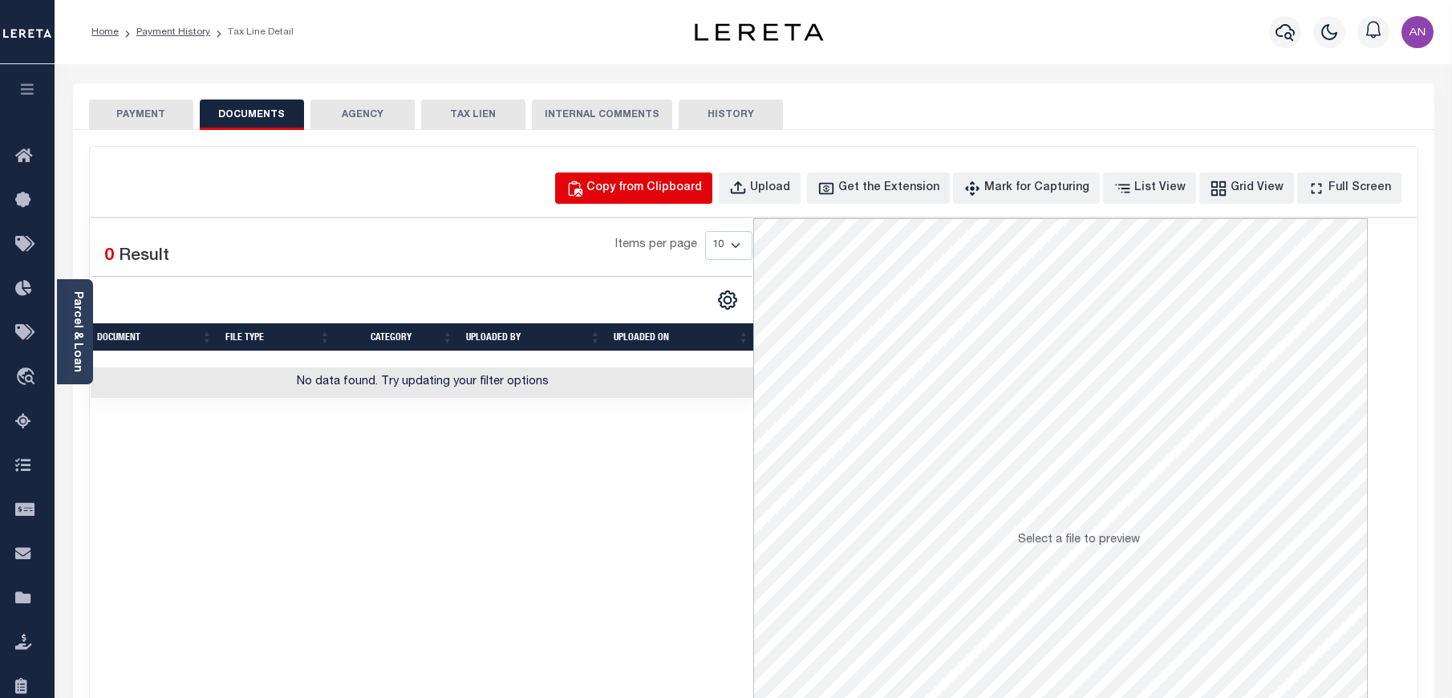
click at [646, 185] on div "Copy from Clipboard" at bounding box center [644, 189] width 116 height 18
select select "POP"
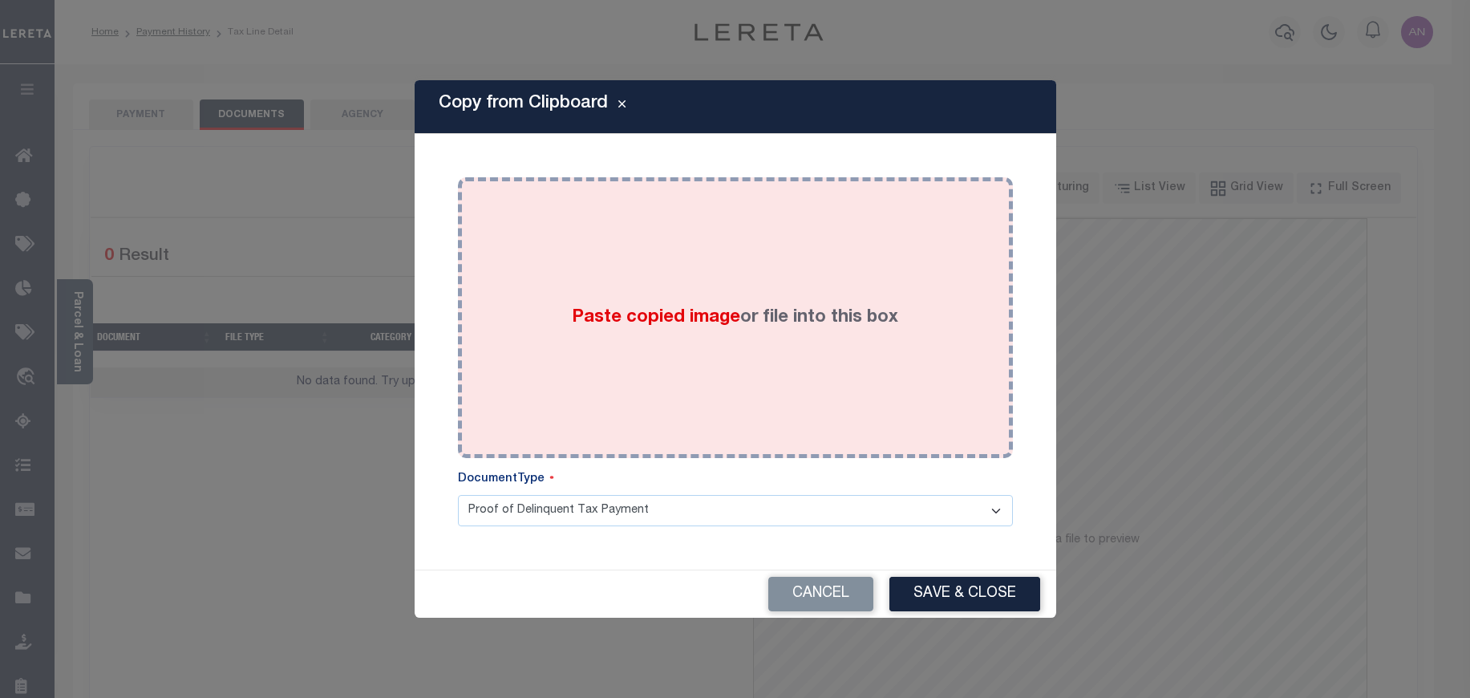
click at [647, 189] on div "Paste copied image or file into this box" at bounding box center [735, 317] width 531 height 257
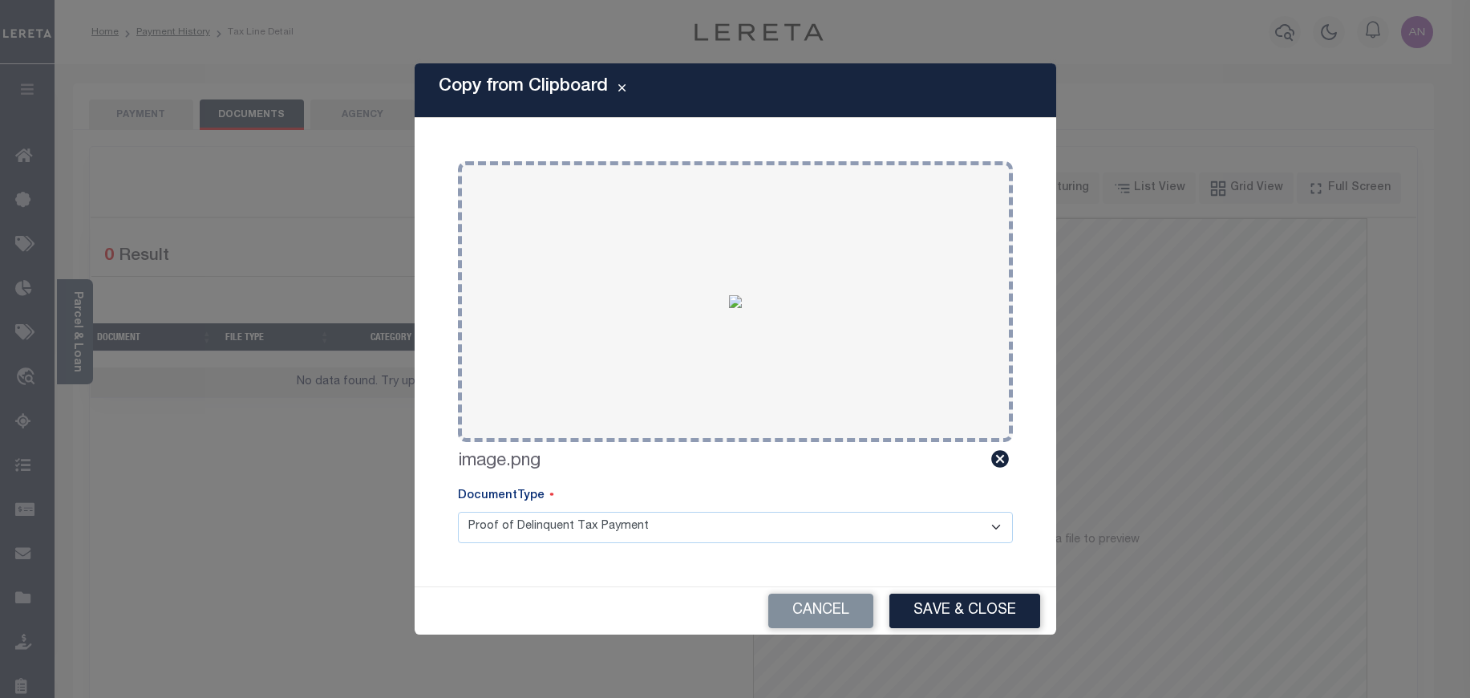
click at [921, 613] on button "Save & Close" at bounding box center [965, 611] width 151 height 34
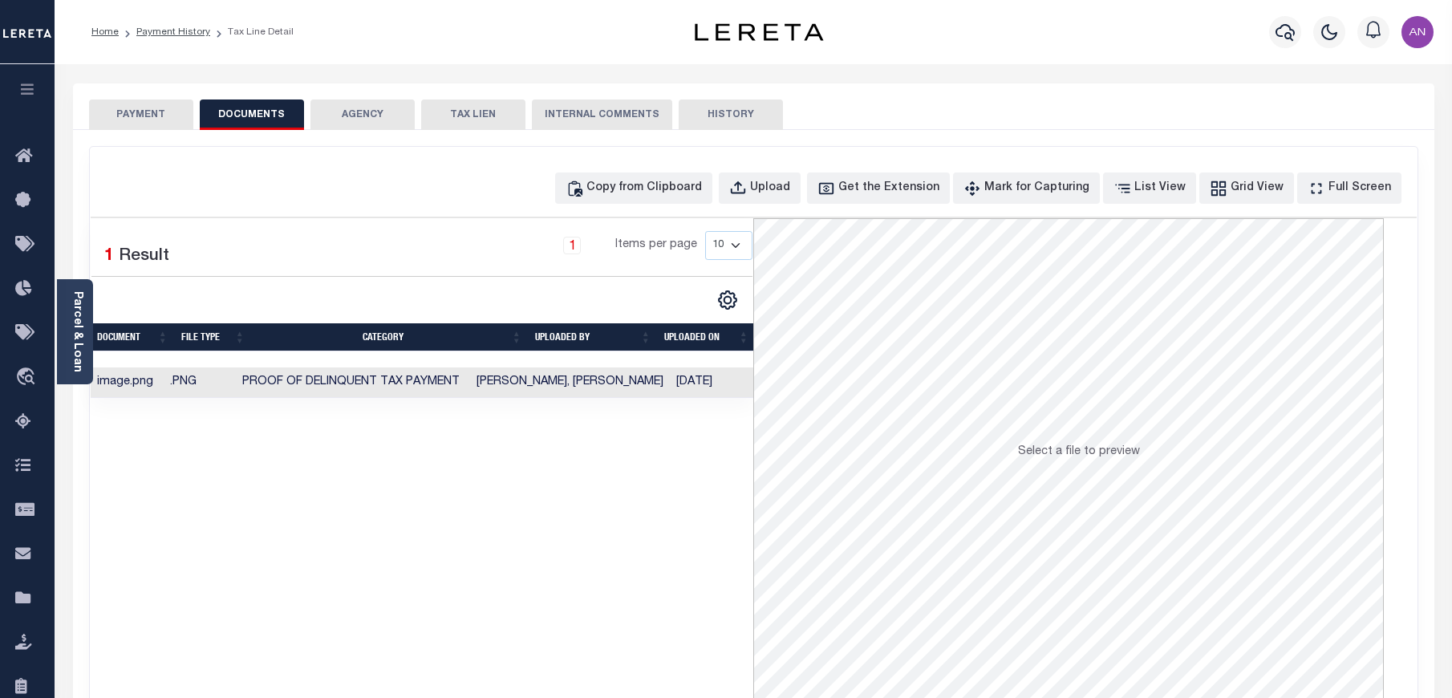
click at [131, 112] on button "PAYMENT" at bounding box center [141, 114] width 104 height 30
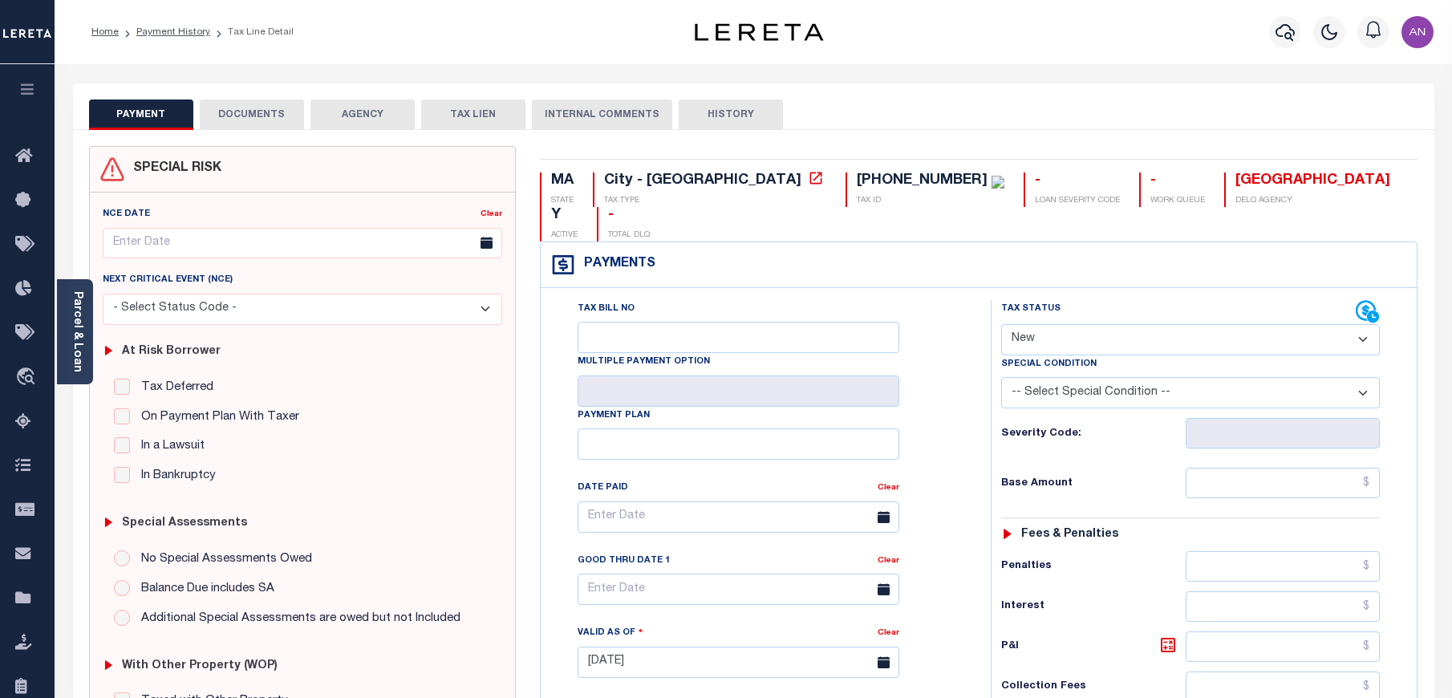
click at [1174, 324] on select "- Select Status Code - Open Due/Unpaid Paid Incomplete No Tax Due Internal Refu…" at bounding box center [1190, 339] width 379 height 31
select select "PYD"
click at [1001, 324] on select "- Select Status Code - Open Due/Unpaid Paid Incomplete No Tax Due Internal Refu…" at bounding box center [1190, 339] width 379 height 31
type input "[DATE]"
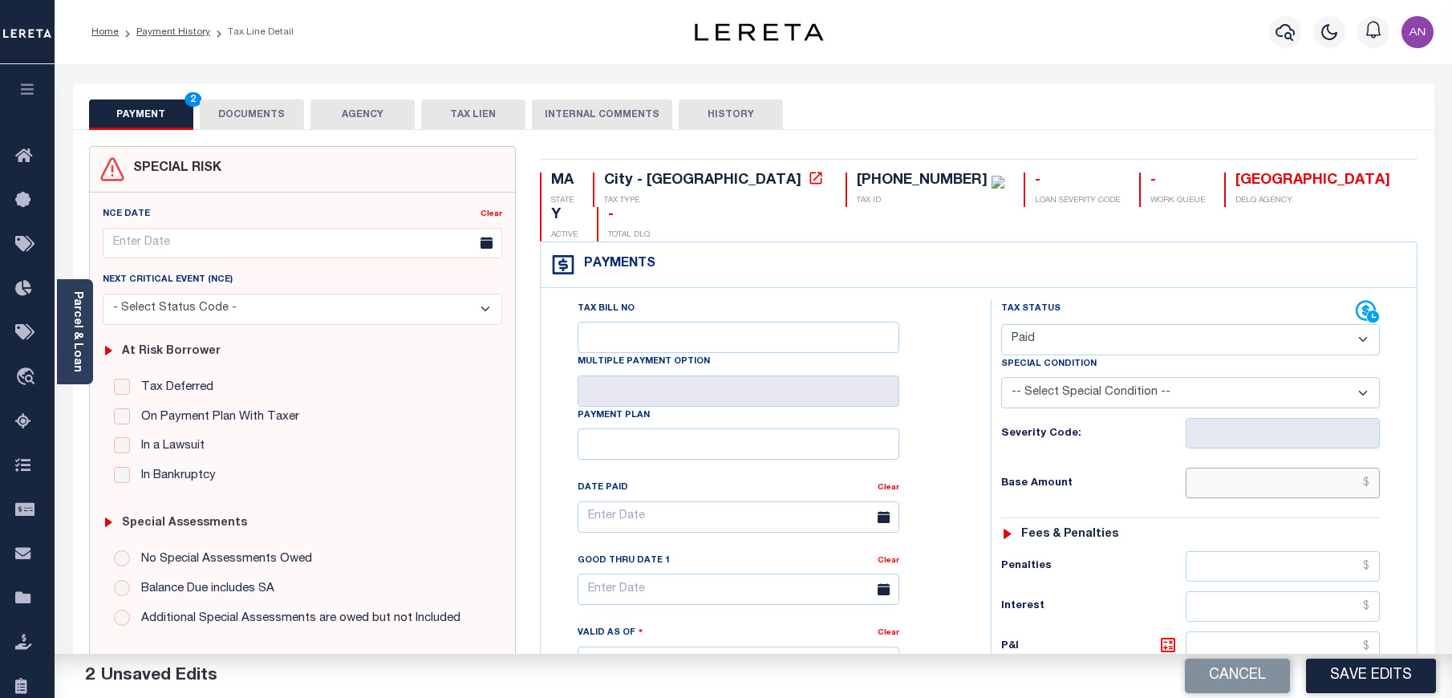
click at [1245, 468] on input "text" at bounding box center [1283, 483] width 195 height 30
type input "$0.00"
click at [1131, 489] on div "Tax Status Status - Select Status Code -" at bounding box center [1196, 654] width 410 height 708
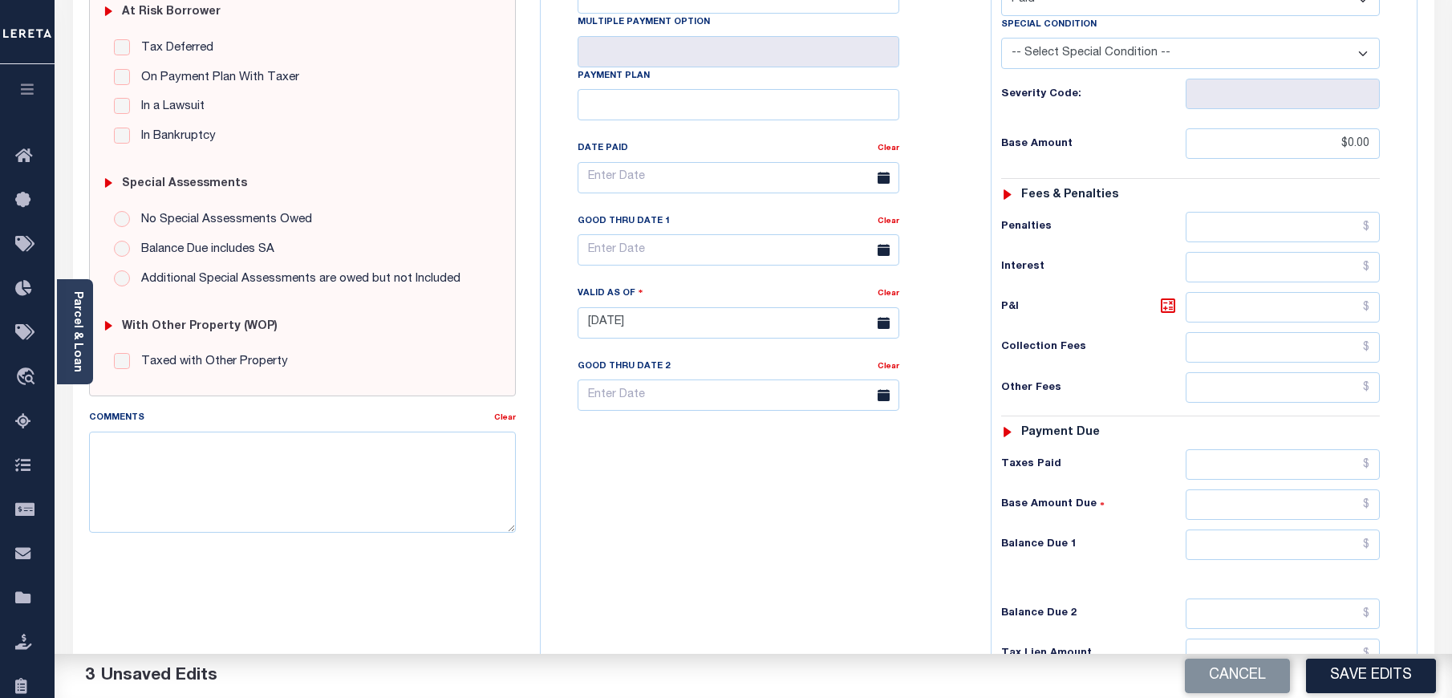
scroll to position [361, 0]
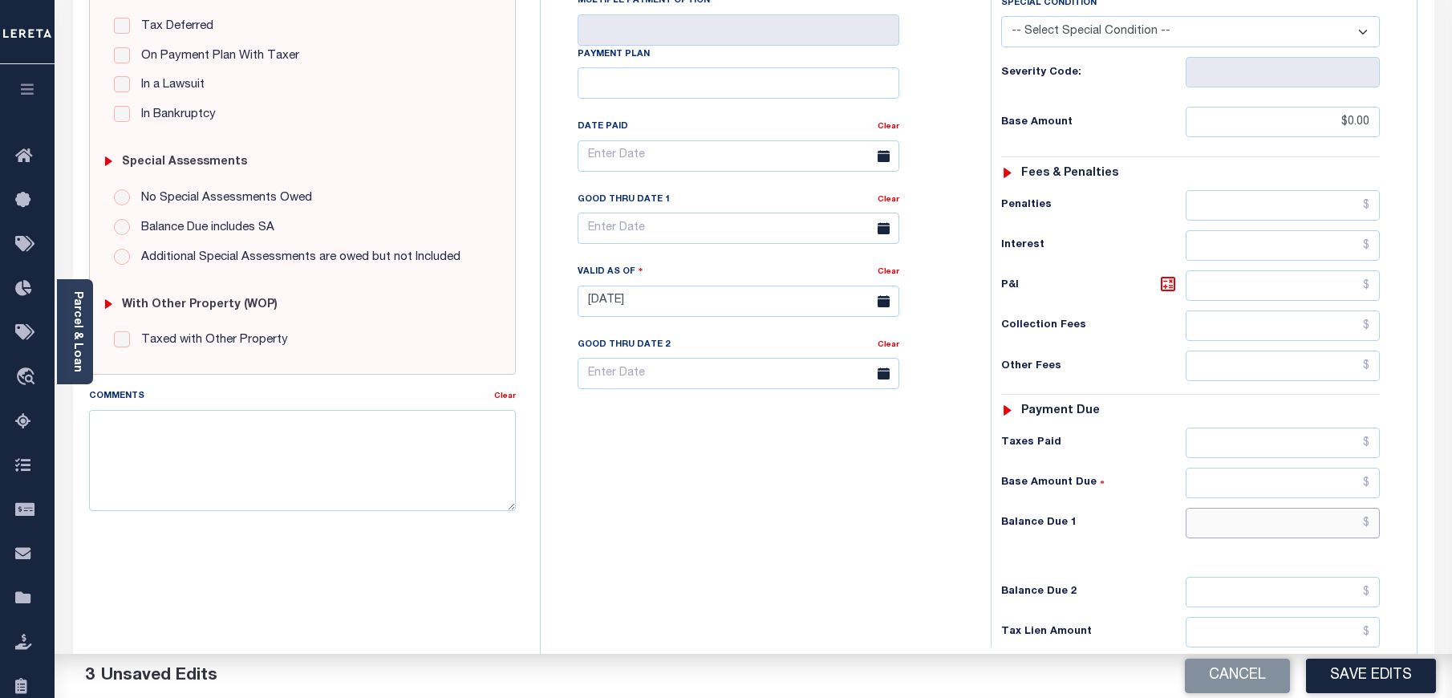
click at [1259, 508] on input "text" at bounding box center [1283, 523] width 195 height 30
click at [940, 529] on div "Tax Bill No Multiple Payment Option Payment Plan Clear" at bounding box center [762, 293] width 434 height 708
type input "$0.00"
click at [1363, 660] on button "Save Edits" at bounding box center [1371, 676] width 130 height 34
checkbox input "false"
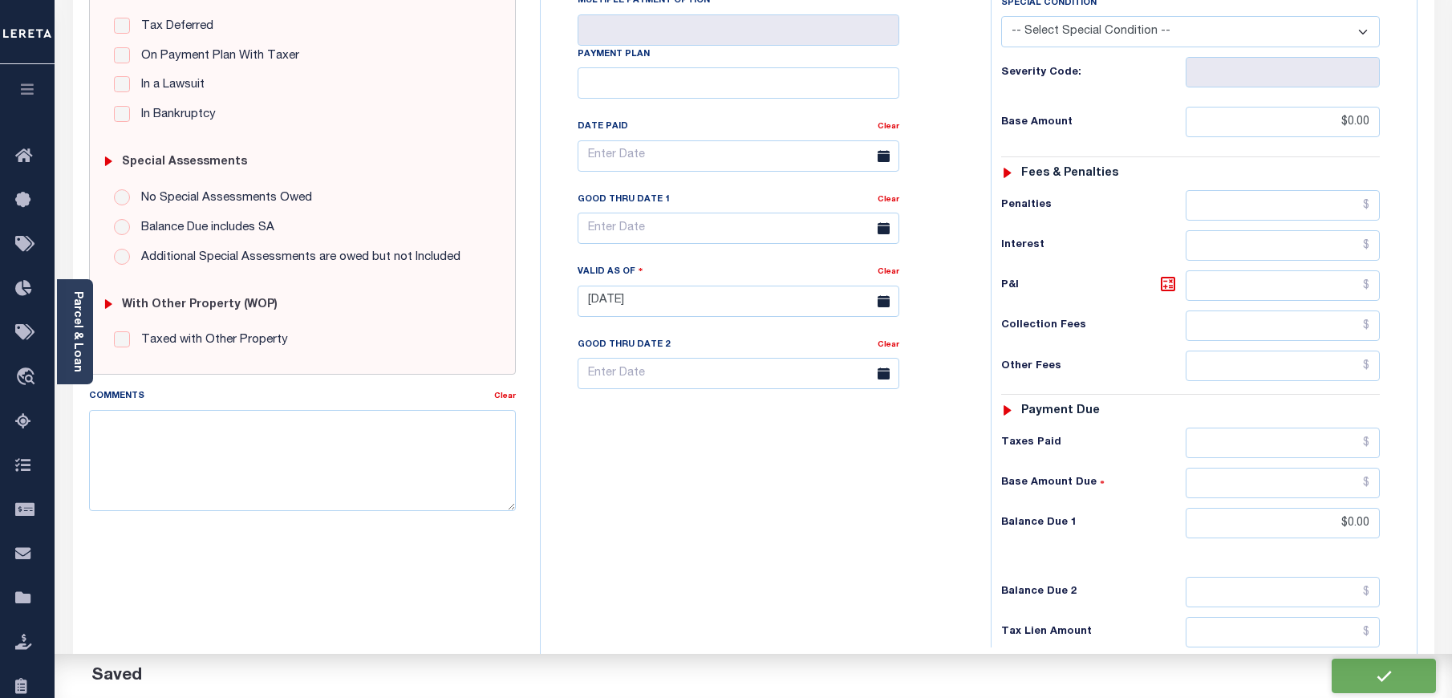
checkbox input "false"
type input "$0"
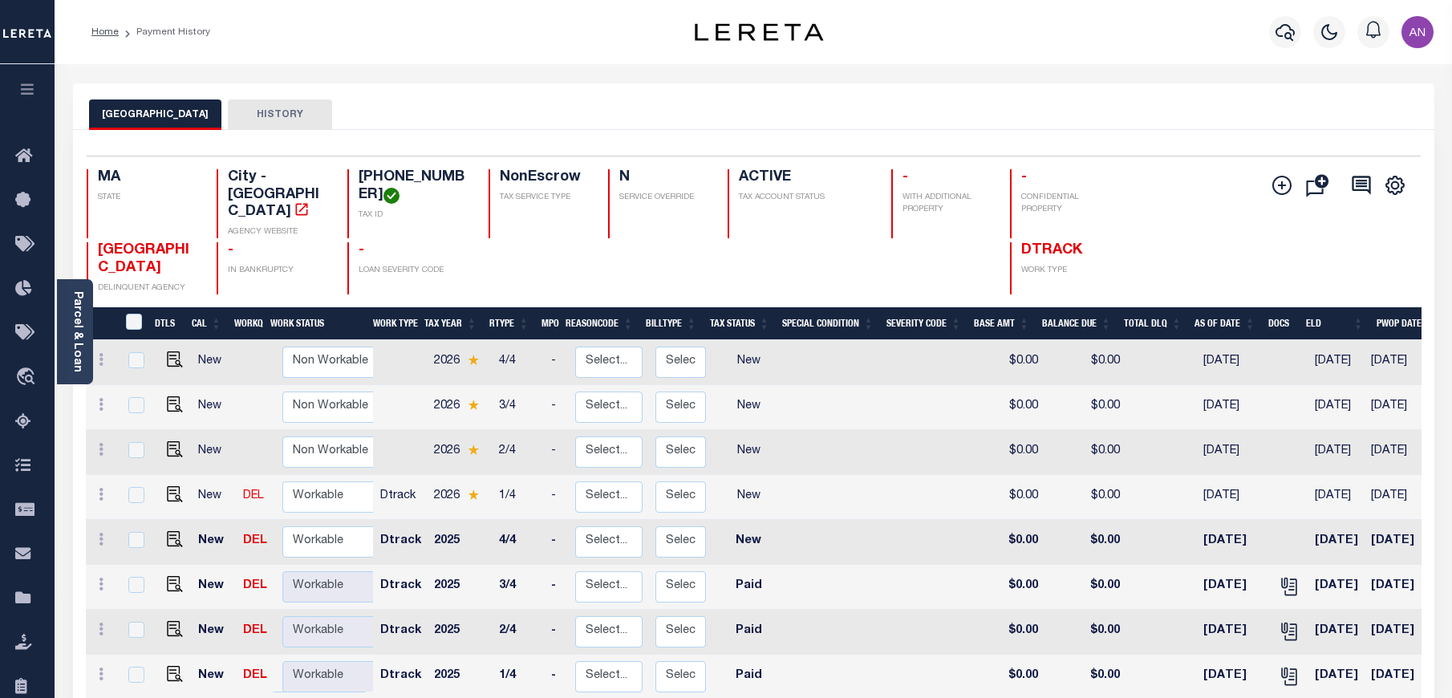
scroll to position [120, 0]
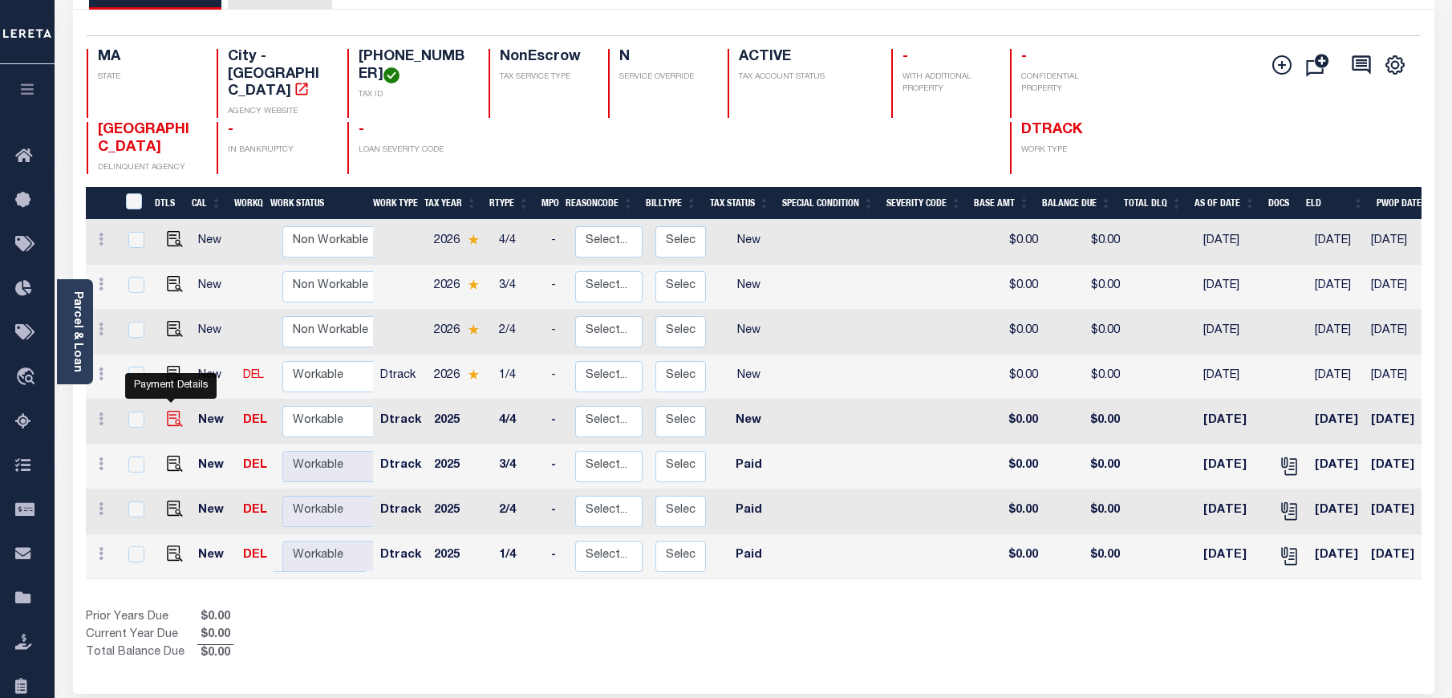
click at [176, 411] on img "" at bounding box center [175, 419] width 16 height 16
checkbox input "true"
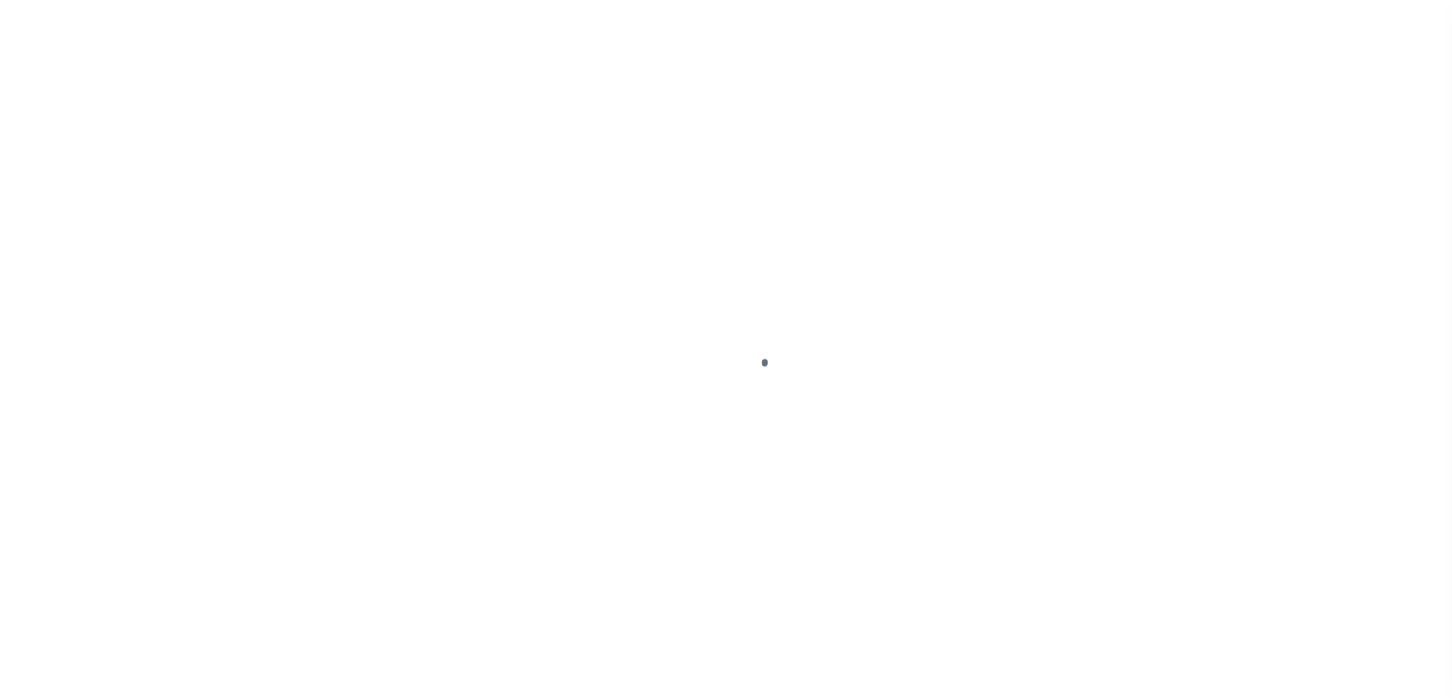
select select "NW2"
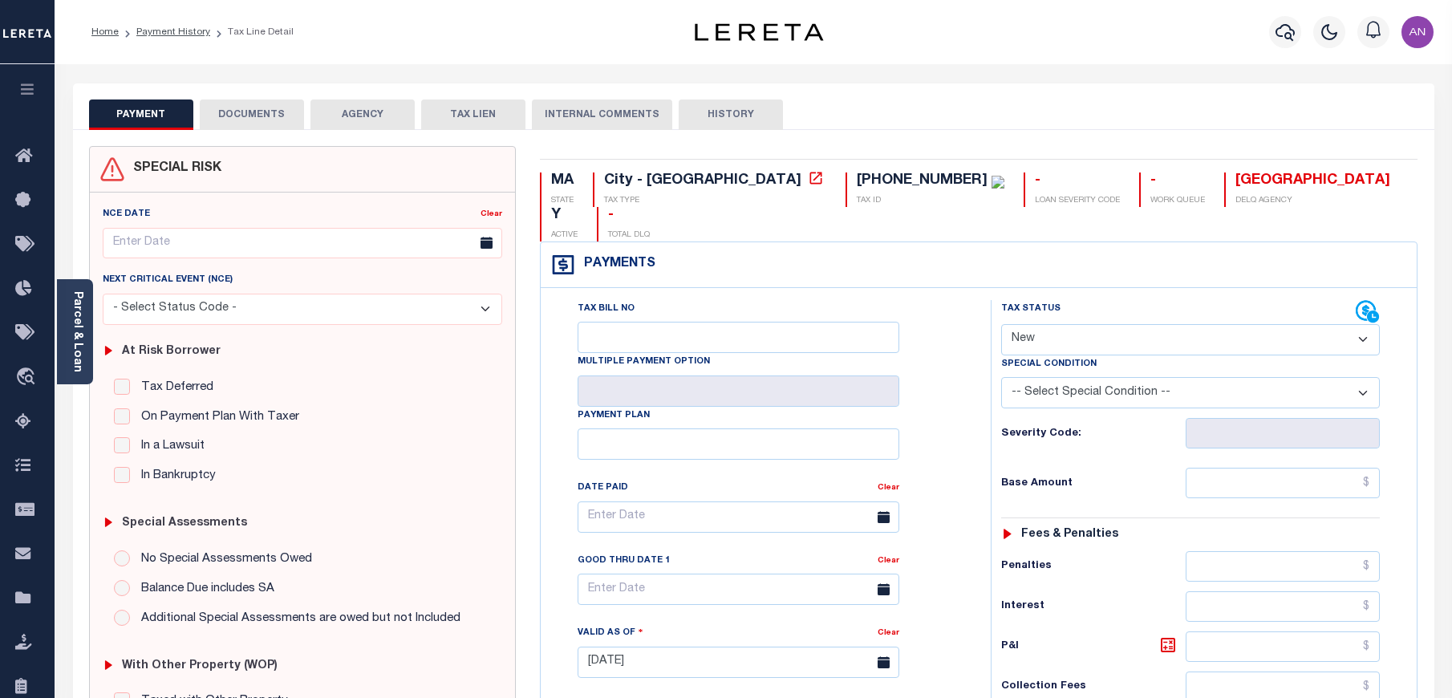
click at [269, 118] on button "DOCUMENTS" at bounding box center [252, 114] width 104 height 30
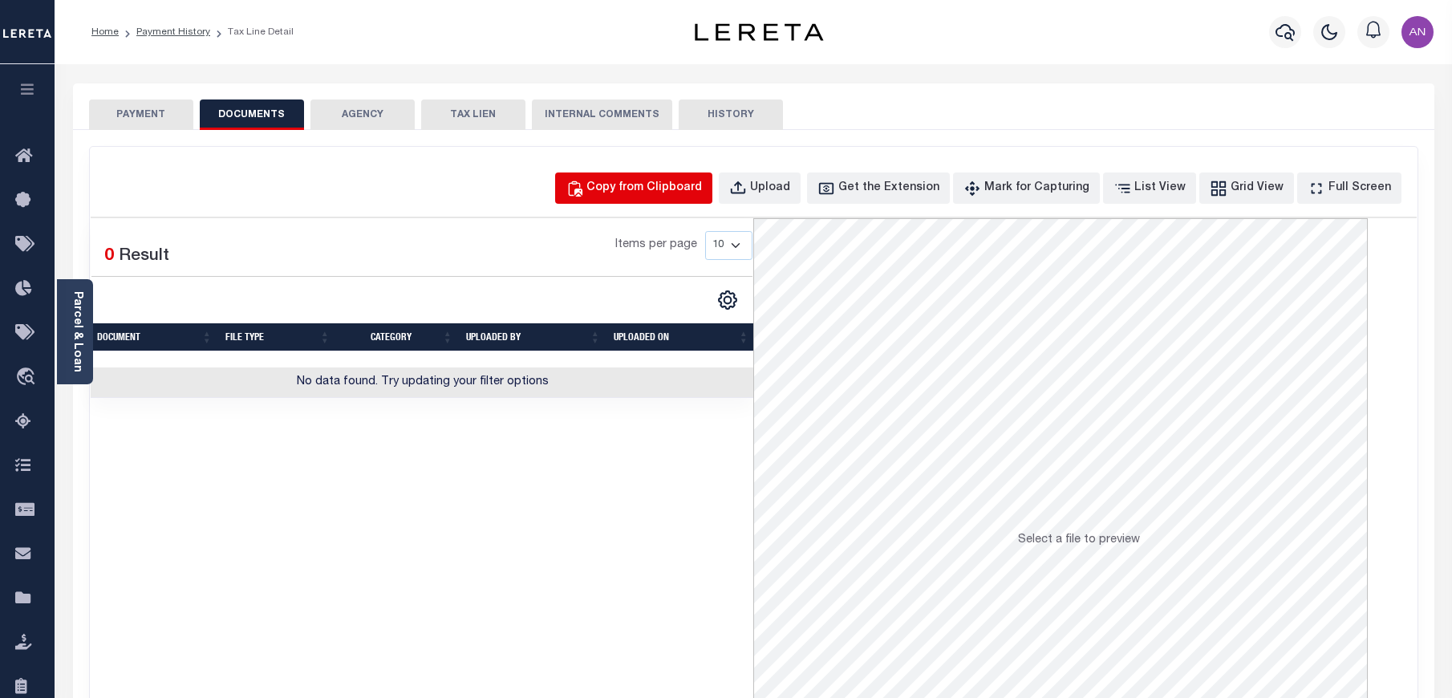
click at [683, 194] on div "Copy from Clipboard" at bounding box center [644, 189] width 116 height 18
select select "POP"
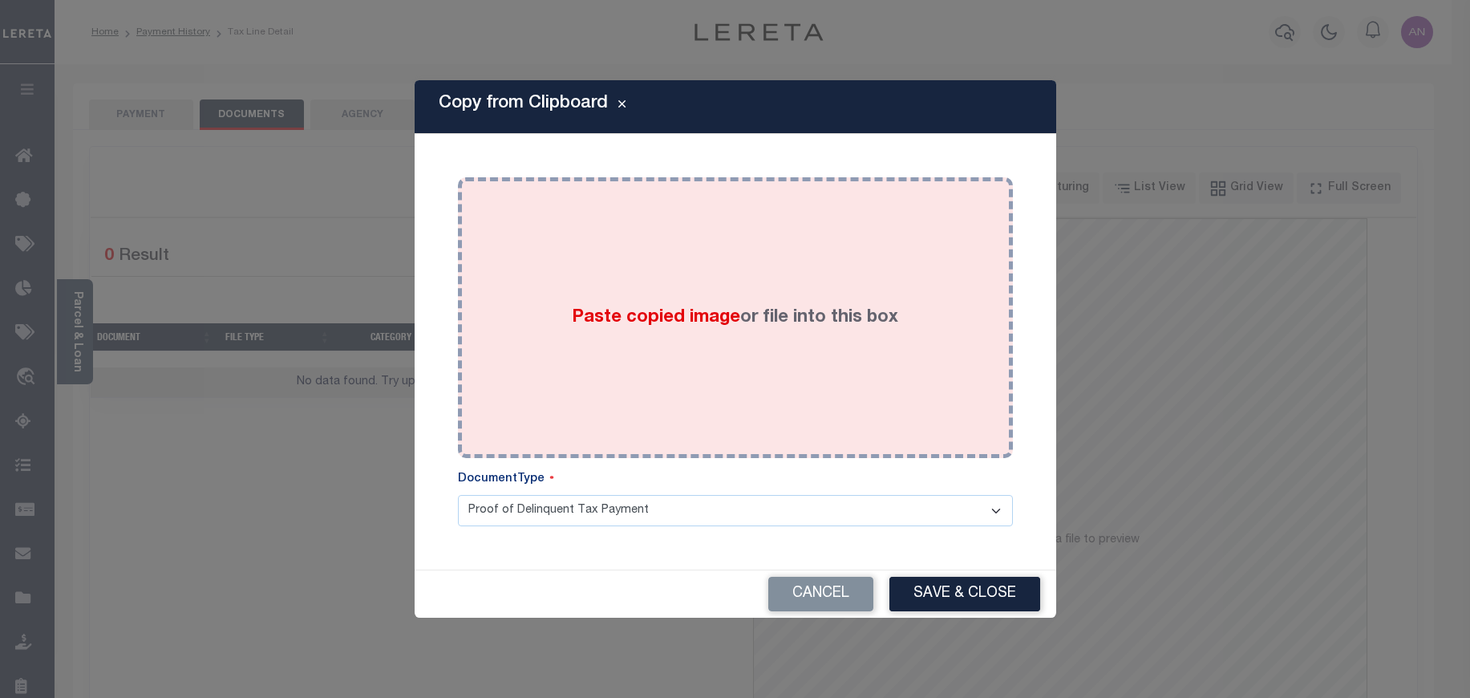
click at [748, 249] on div "Paste copied image or file into this box" at bounding box center [735, 317] width 531 height 257
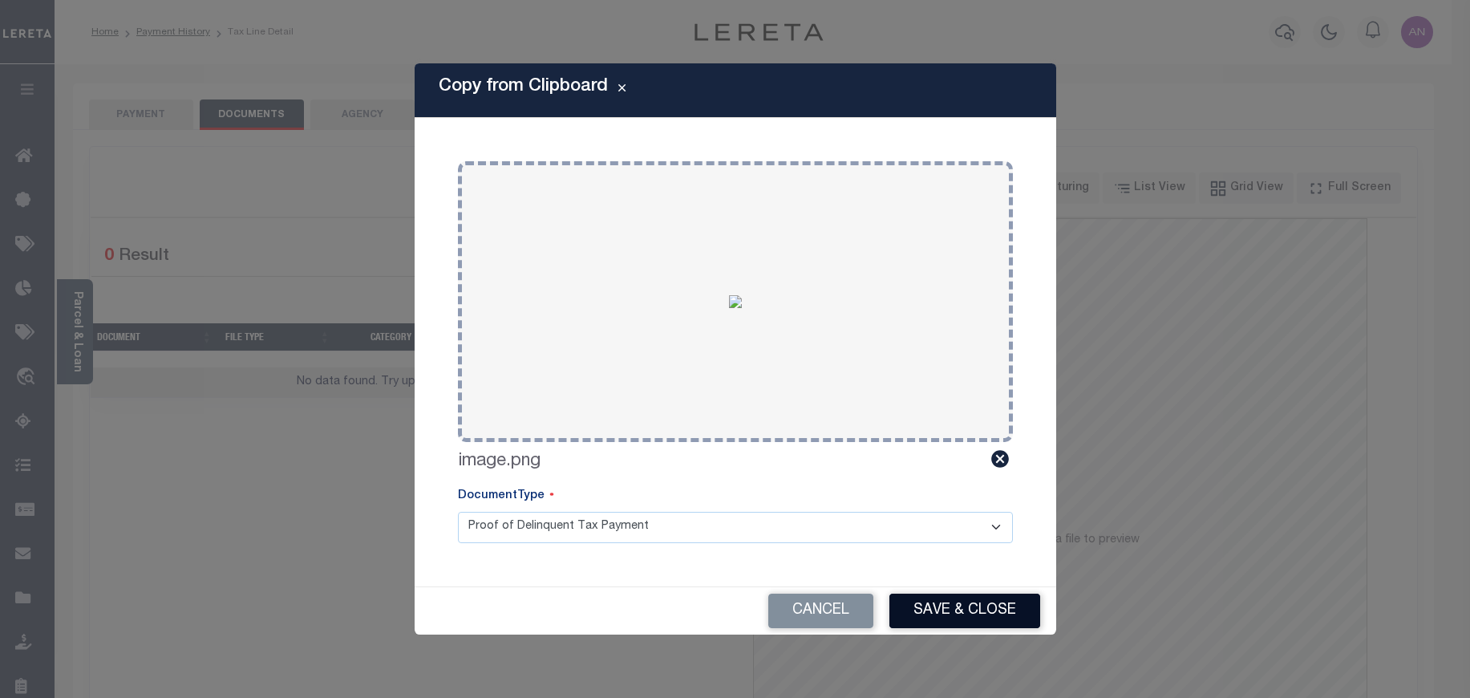
click at [969, 600] on button "Save & Close" at bounding box center [965, 611] width 151 height 34
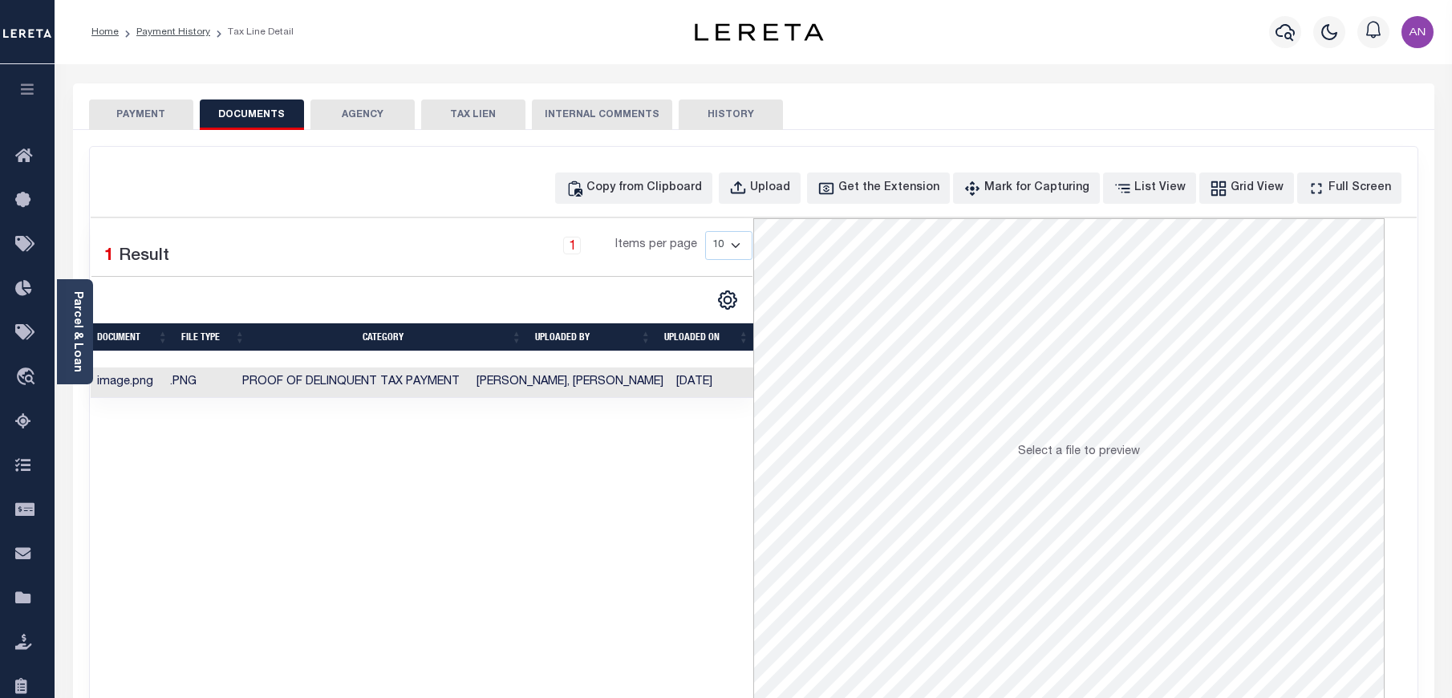
click at [161, 116] on button "PAYMENT" at bounding box center [141, 114] width 104 height 30
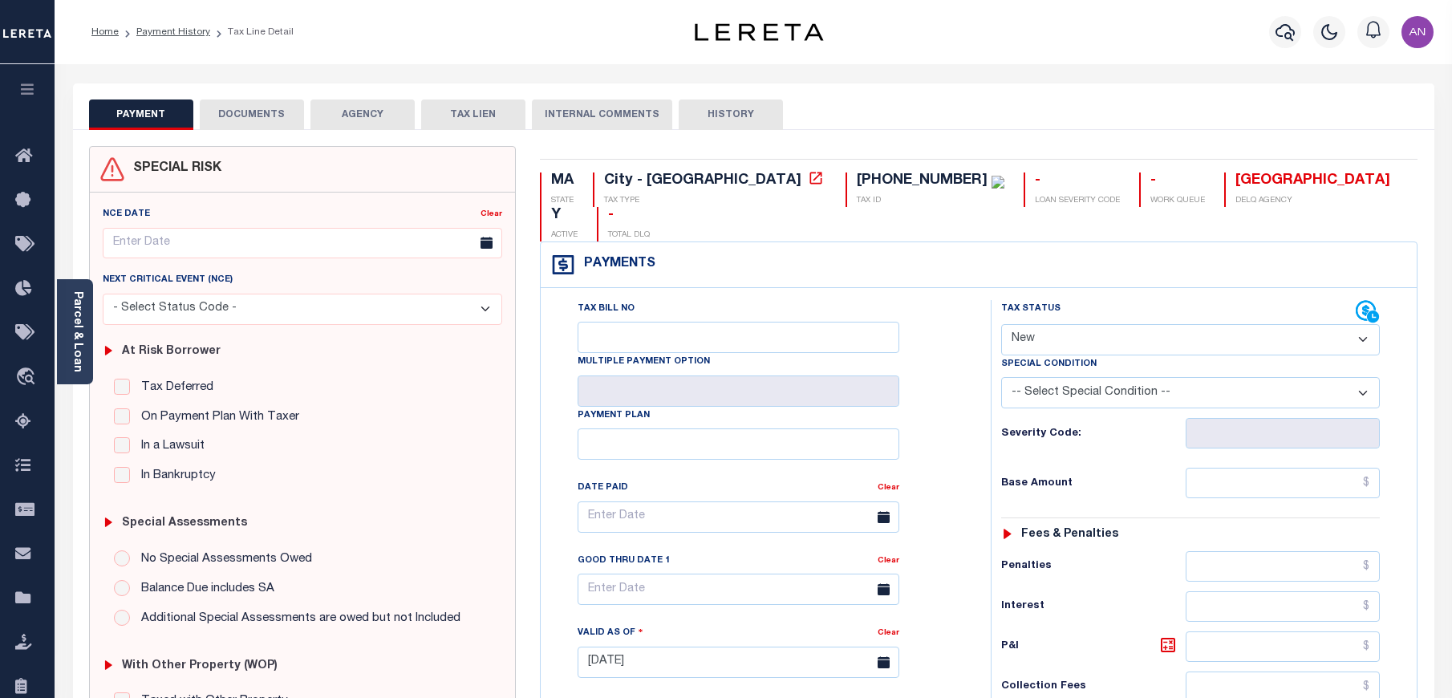
click at [1101, 324] on select "- Select Status Code - Open Due/Unpaid Paid Incomplete No Tax Due Internal Refu…" at bounding box center [1190, 339] width 379 height 31
select select "PYD"
click at [1001, 324] on select "- Select Status Code - Open Due/Unpaid Paid Incomplete No Tax Due Internal Refu…" at bounding box center [1190, 339] width 379 height 31
type input "[DATE]"
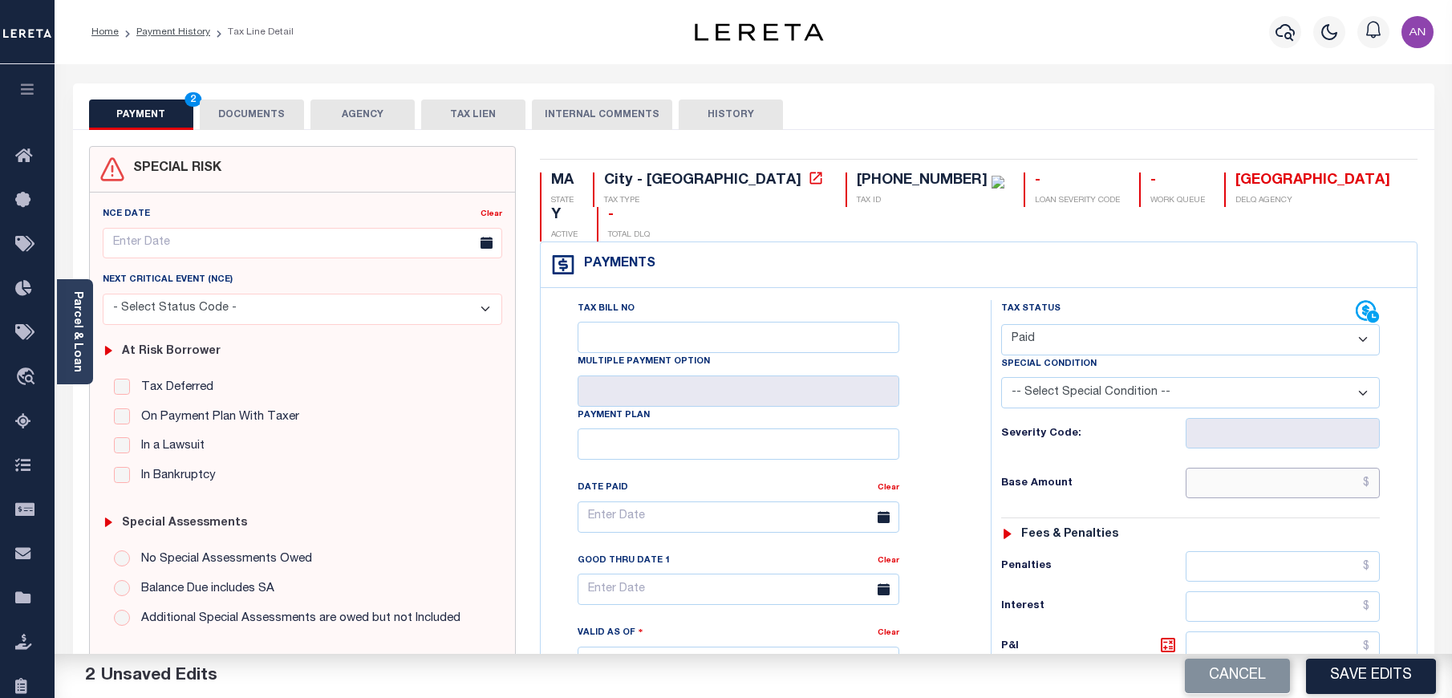
click at [1259, 468] on input "text" at bounding box center [1283, 483] width 195 height 30
type input "$0.00"
click at [958, 482] on div "Tax Bill No Multiple Payment Option Payment Plan Clear" at bounding box center [762, 525] width 410 height 450
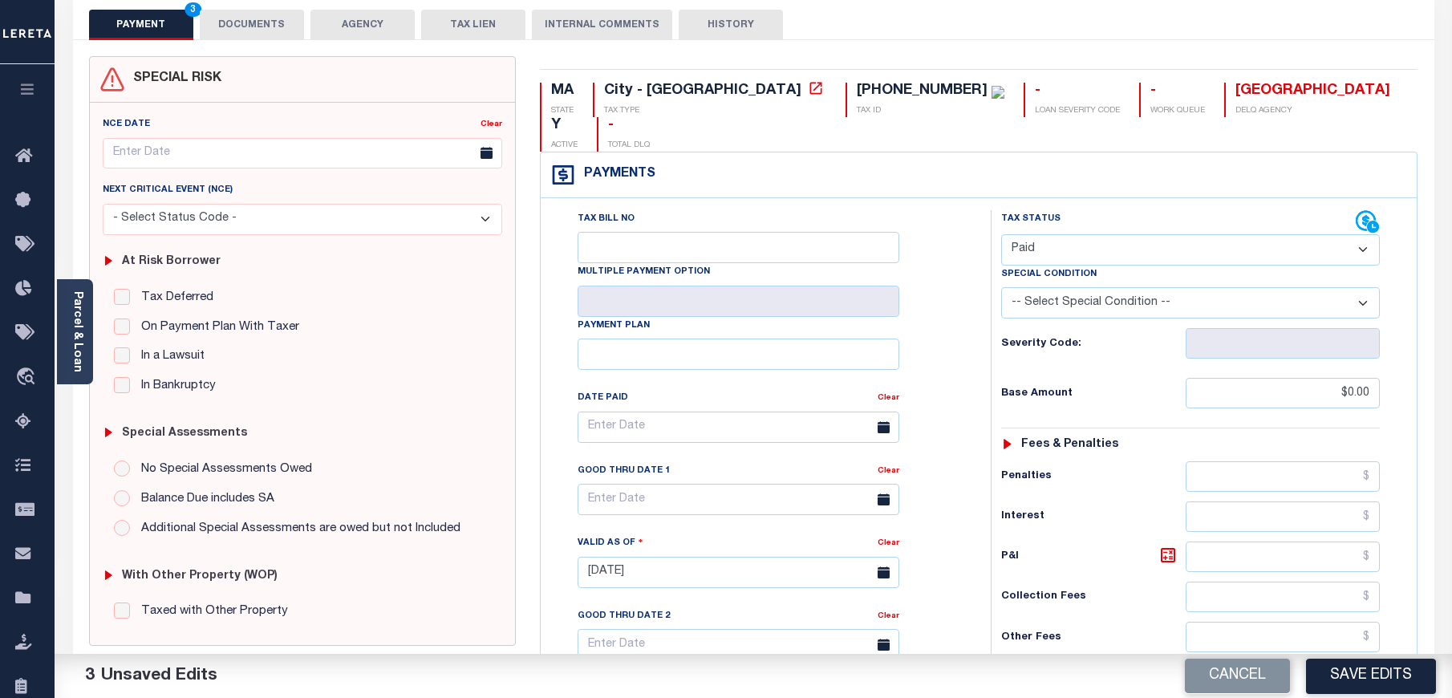
scroll to position [478, 0]
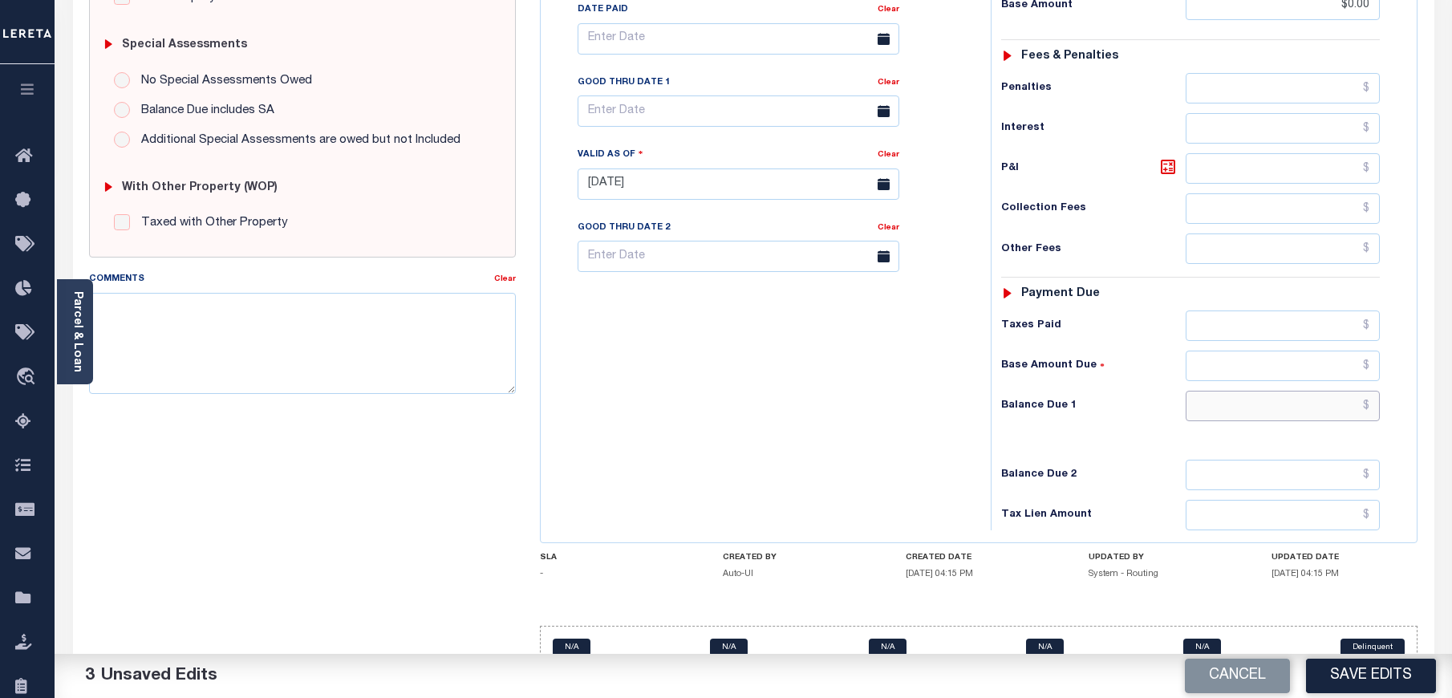
click at [1260, 391] on input "text" at bounding box center [1283, 406] width 195 height 30
type input "$0.00"
click at [1012, 408] on div "Tax Status Status - Select Status Code -" at bounding box center [1196, 176] width 410 height 708
click at [1366, 679] on button "Save Edits" at bounding box center [1371, 676] width 130 height 34
checkbox input "false"
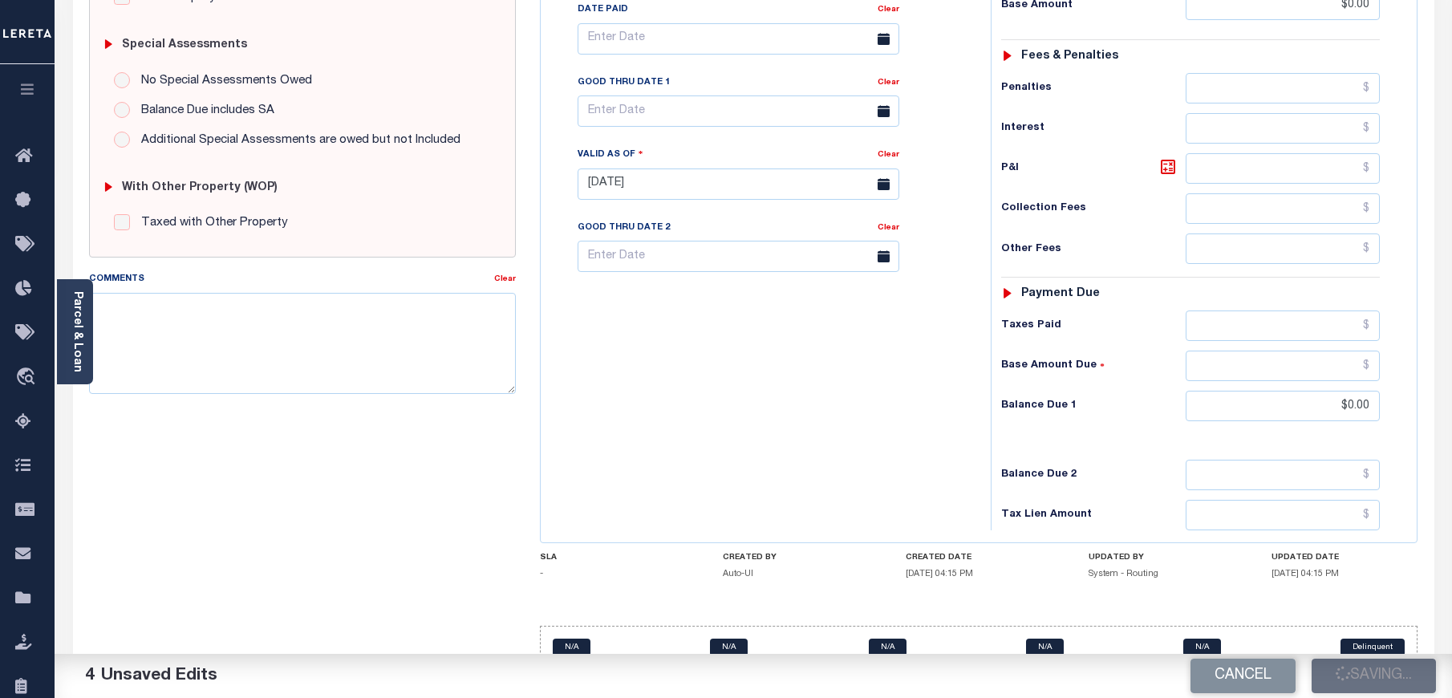
checkbox input "false"
type input "$0"
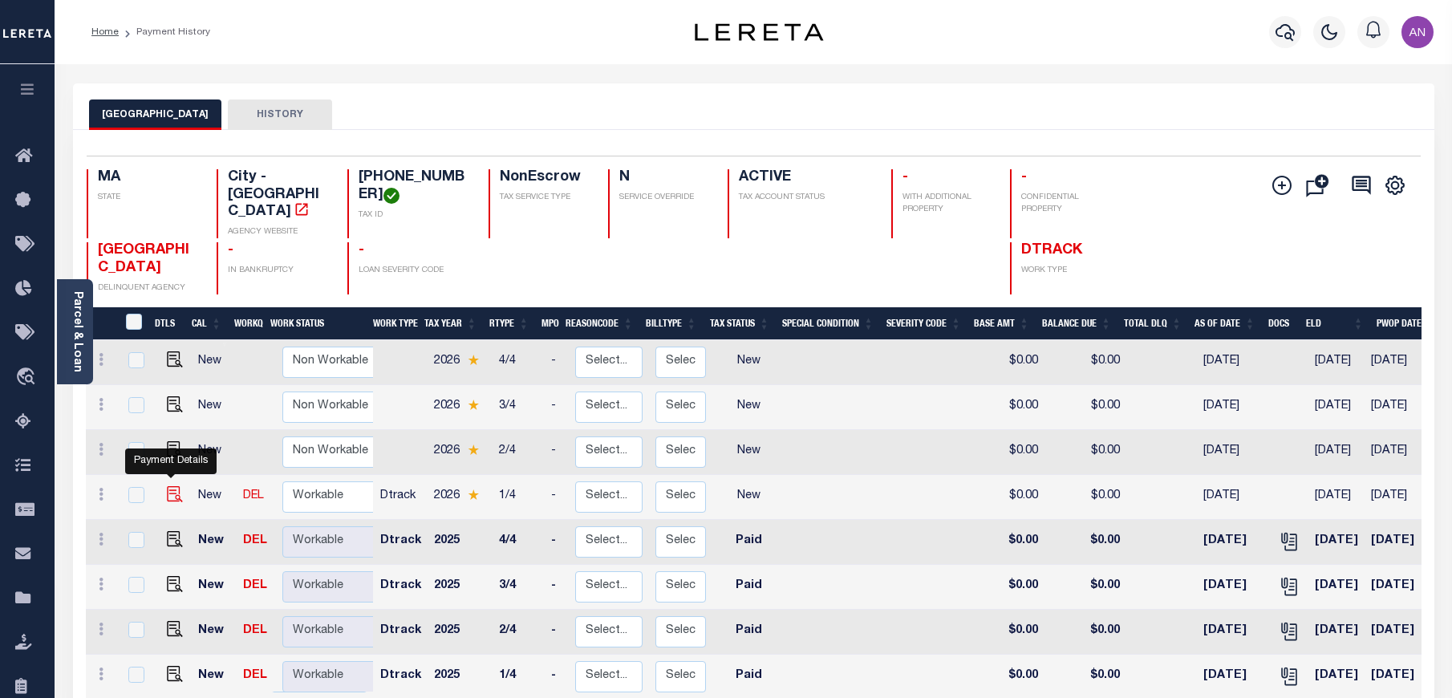
click at [172, 486] on img "" at bounding box center [175, 494] width 16 height 16
checkbox input "true"
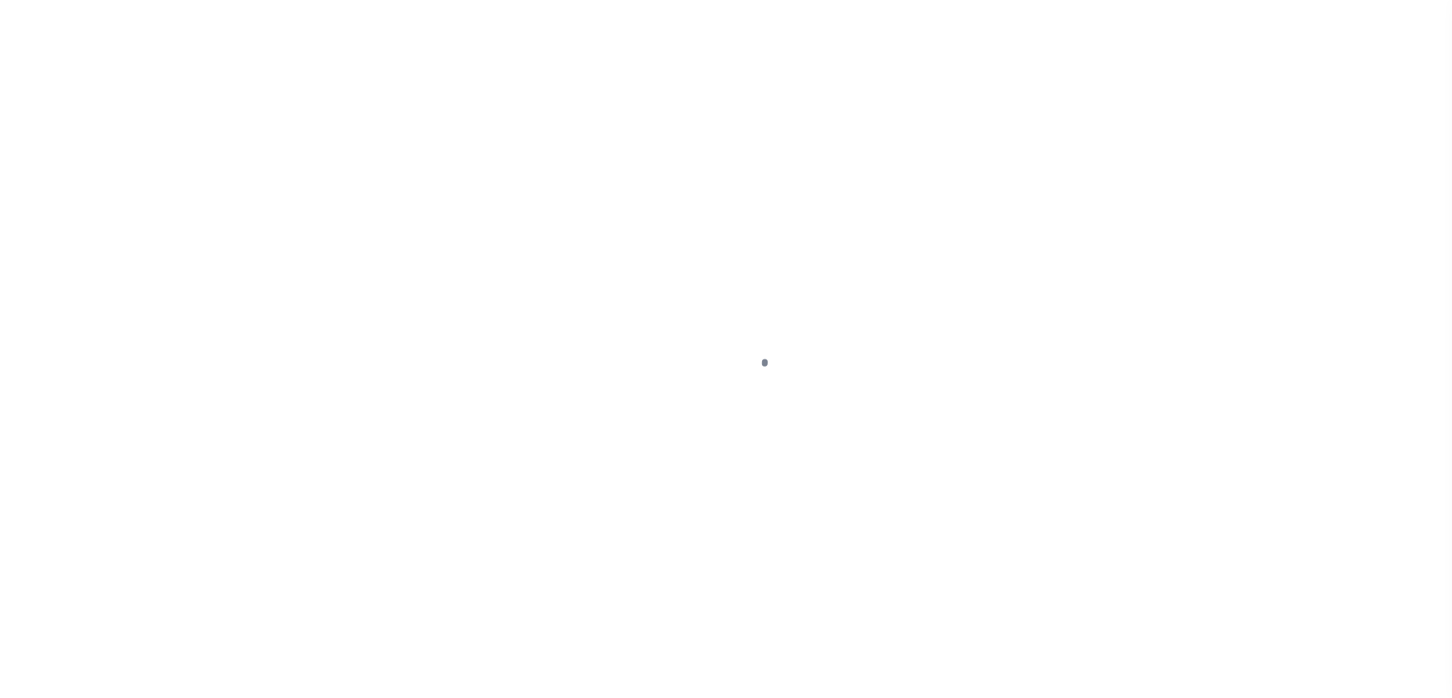
select select "NW2"
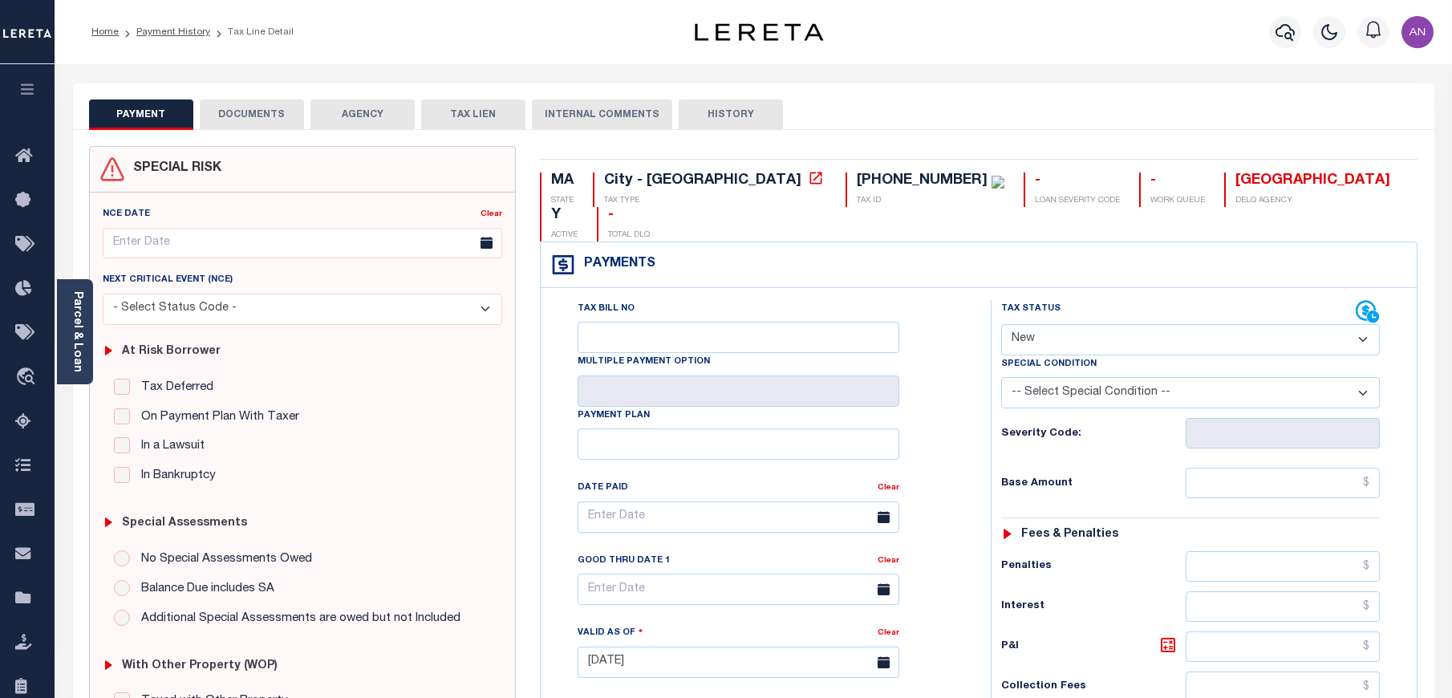
click at [270, 115] on button "DOCUMENTS" at bounding box center [252, 114] width 104 height 30
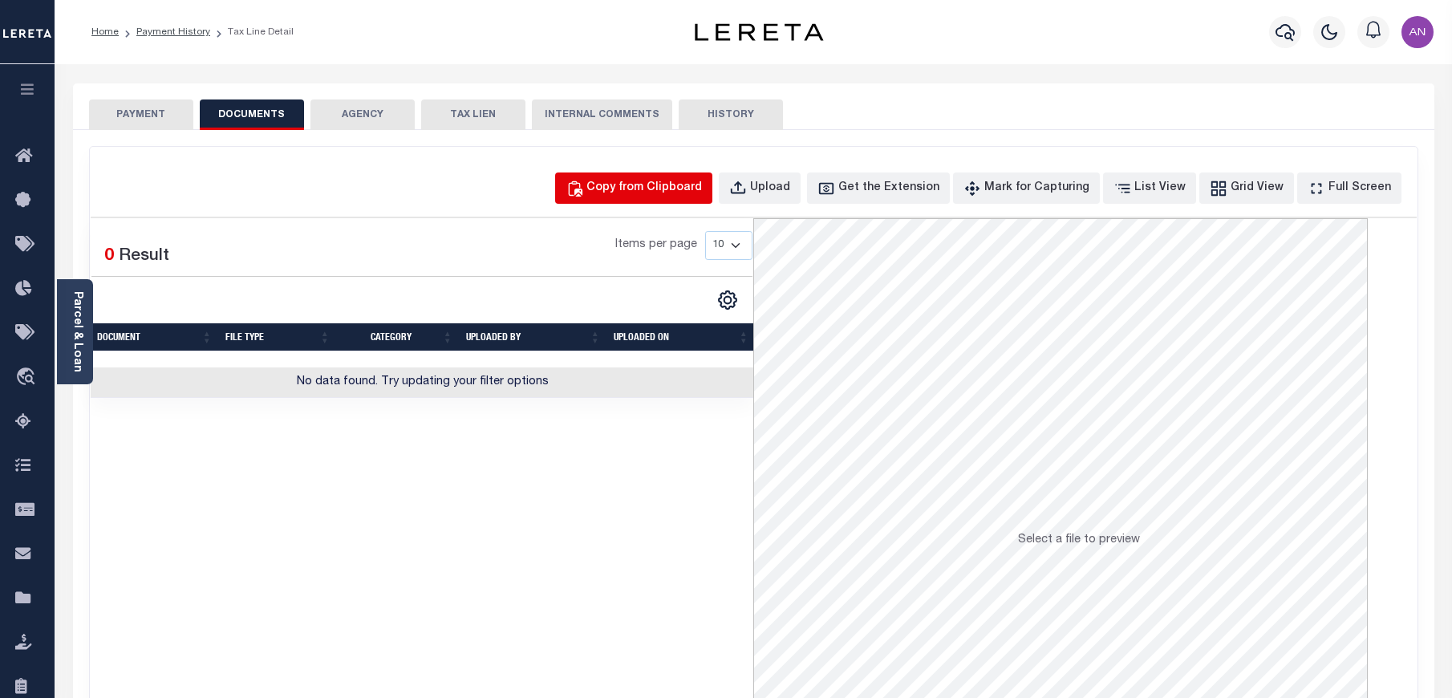
click at [668, 193] on div "Copy from Clipboard" at bounding box center [644, 189] width 116 height 18
select select "POP"
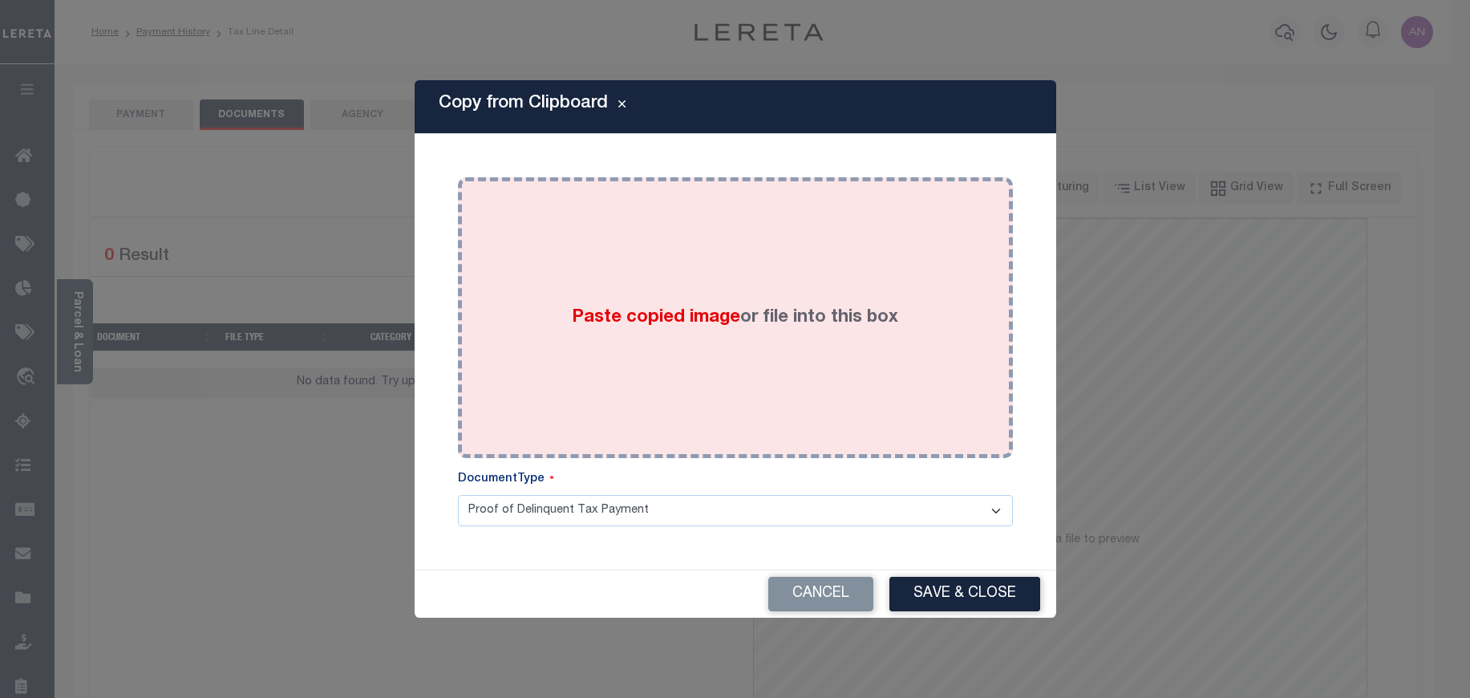
click at [728, 272] on div "Paste copied image or file into this box" at bounding box center [735, 317] width 531 height 257
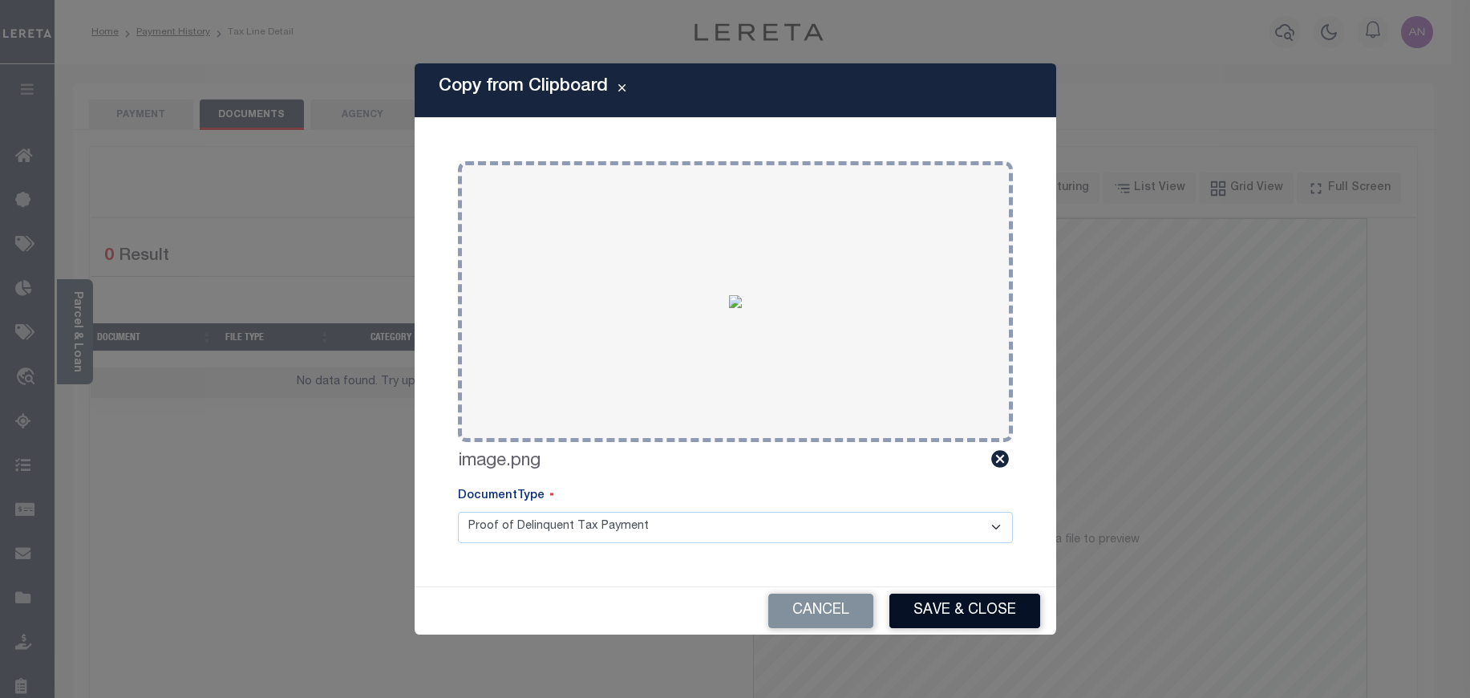
click at [955, 606] on button "Save & Close" at bounding box center [965, 611] width 151 height 34
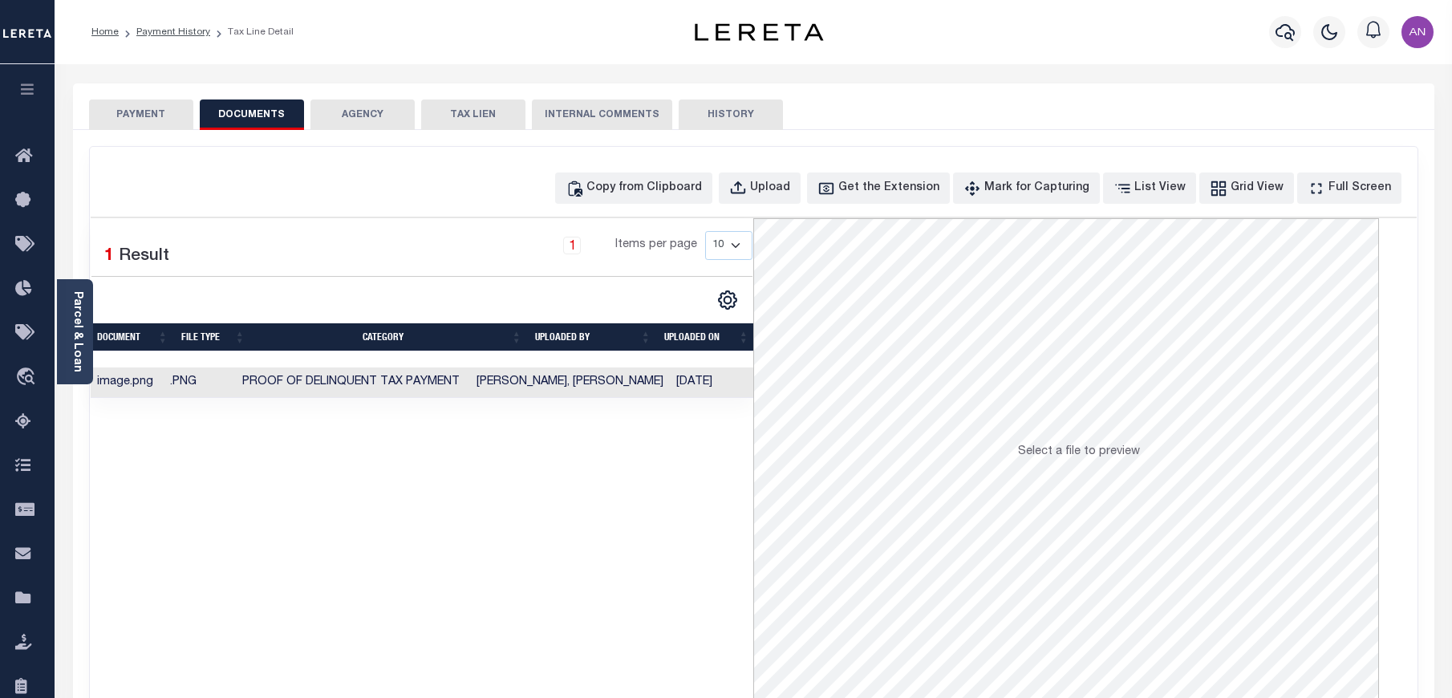
click at [141, 114] on button "PAYMENT" at bounding box center [141, 114] width 104 height 30
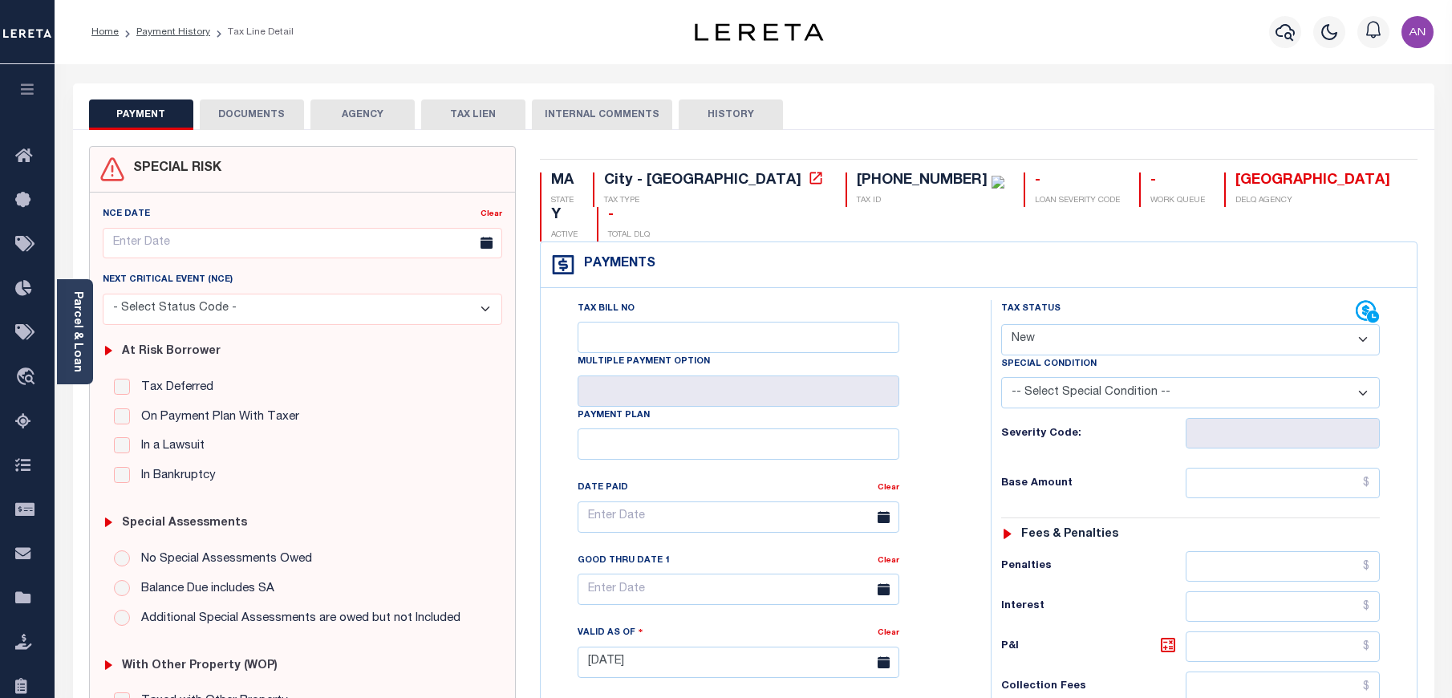
click at [1048, 324] on select "- Select Status Code - Open Due/Unpaid Paid Incomplete No Tax Due Internal Refu…" at bounding box center [1190, 339] width 379 height 31
select select "DUE"
click at [1001, 324] on select "- Select Status Code - Open Due/Unpaid Paid Incomplete No Tax Due Internal Refu…" at bounding box center [1190, 339] width 379 height 31
type input "09/11/2025"
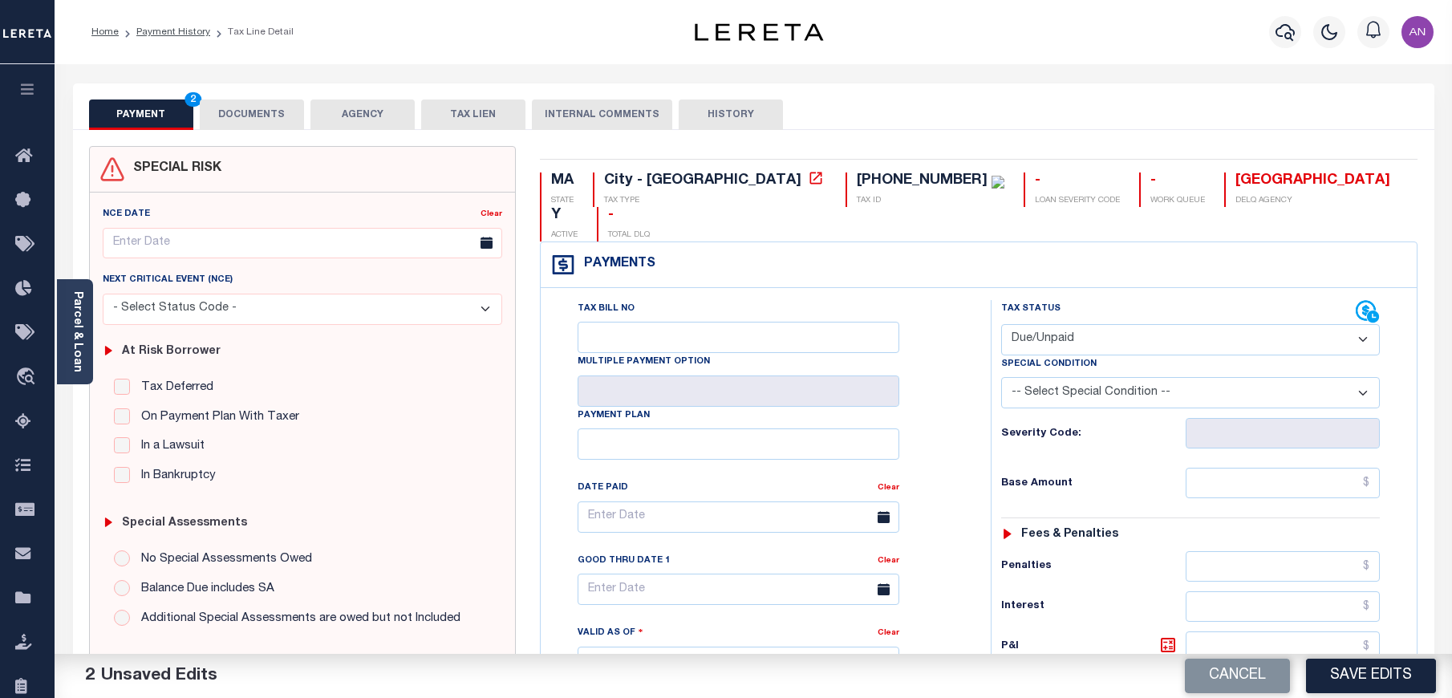
click at [1056, 377] on select "-- Select Special Condition -- 3RD PARTY TAX LIEN AGENCY TAX LIEN (A.K.A Inside…" at bounding box center [1190, 392] width 379 height 31
select select "15"
click at [1001, 377] on select "-- Select Special Condition -- 3RD PARTY TAX LIEN AGENCY TAX LIEN (A.K.A Inside…" at bounding box center [1190, 392] width 379 height 31
click at [1250, 468] on input "text" at bounding box center [1283, 483] width 195 height 30
paste input "1,058.69"
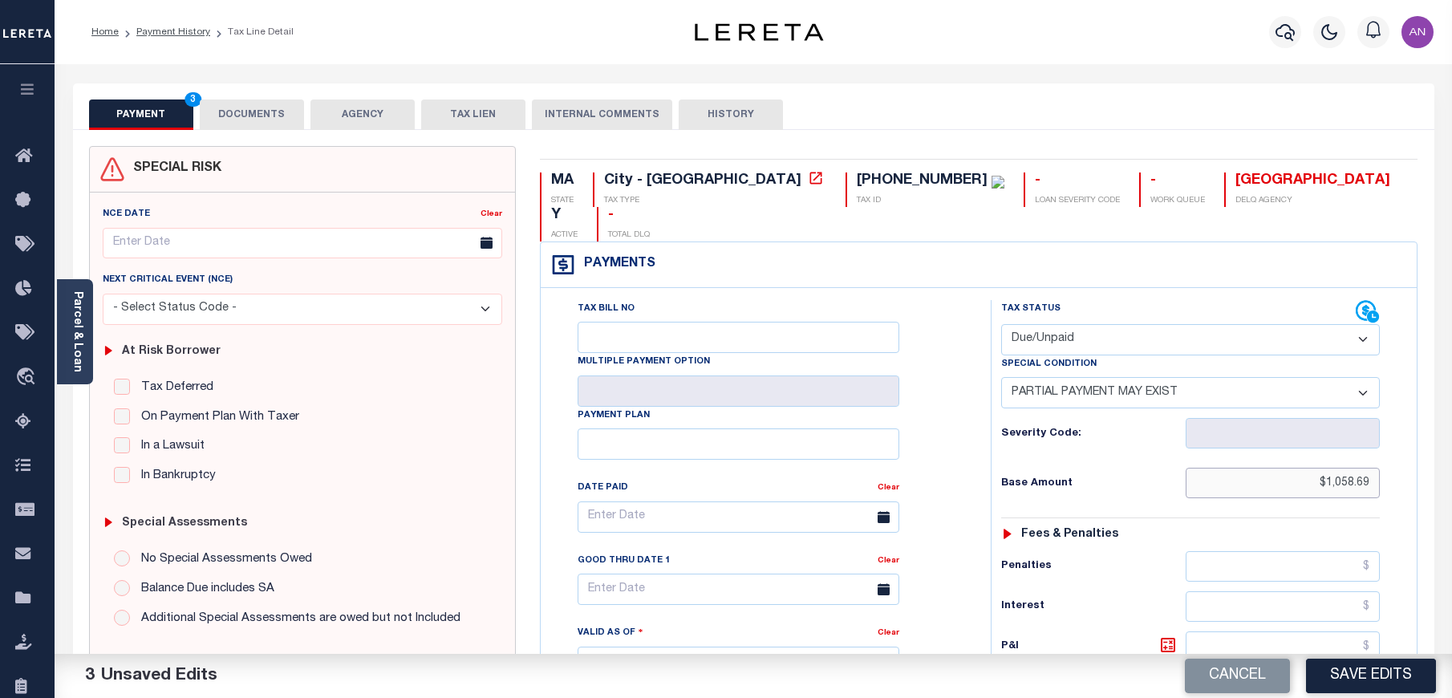
type input "$1,058.69"
click at [1143, 551] on div "Penalties" at bounding box center [1190, 566] width 379 height 30
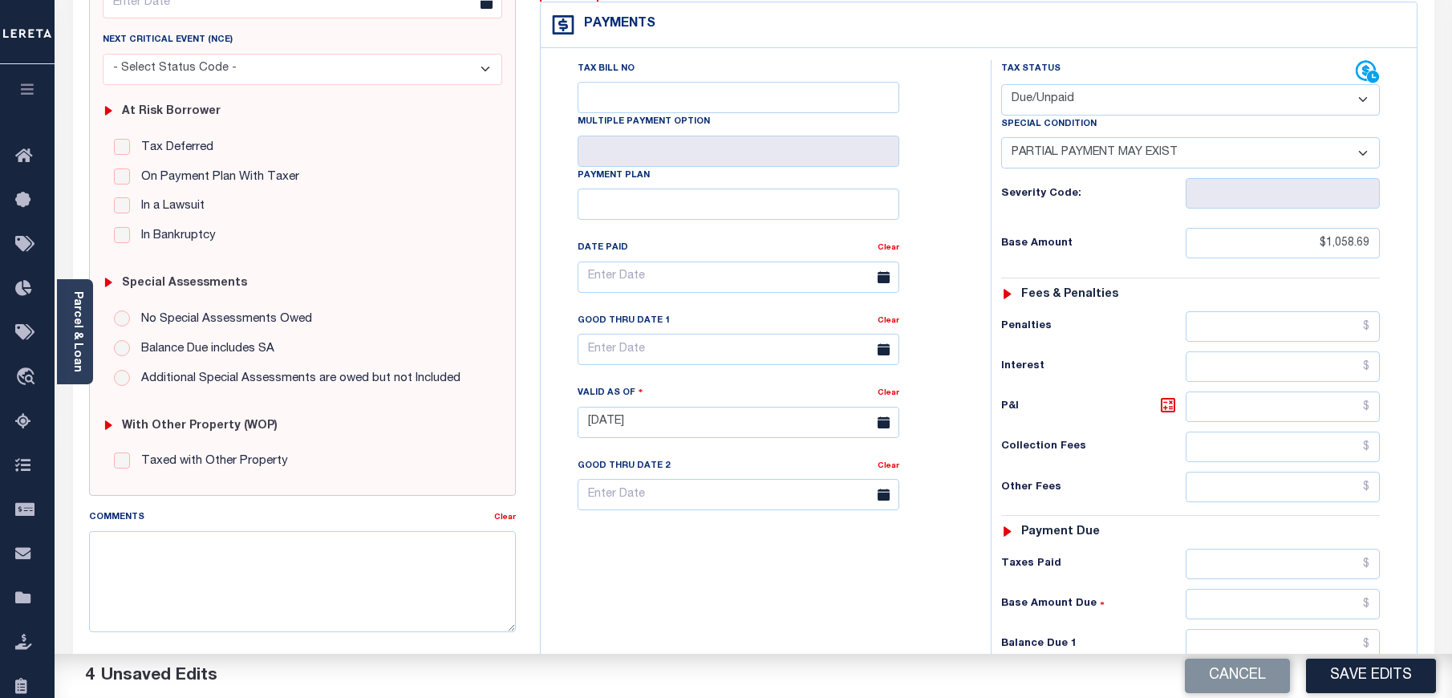
scroll to position [241, 0]
click at [1257, 628] on input "text" at bounding box center [1283, 643] width 195 height 30
paste input "0.01"
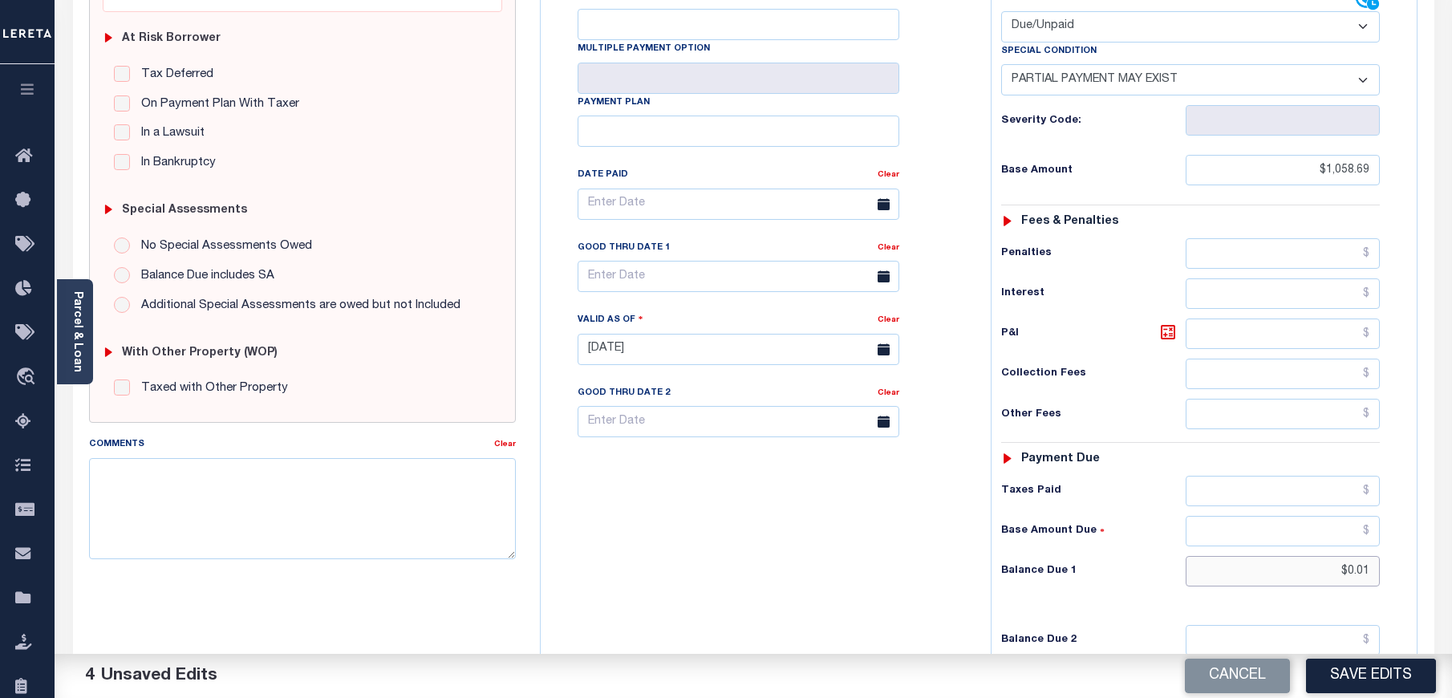
scroll to position [361, 0]
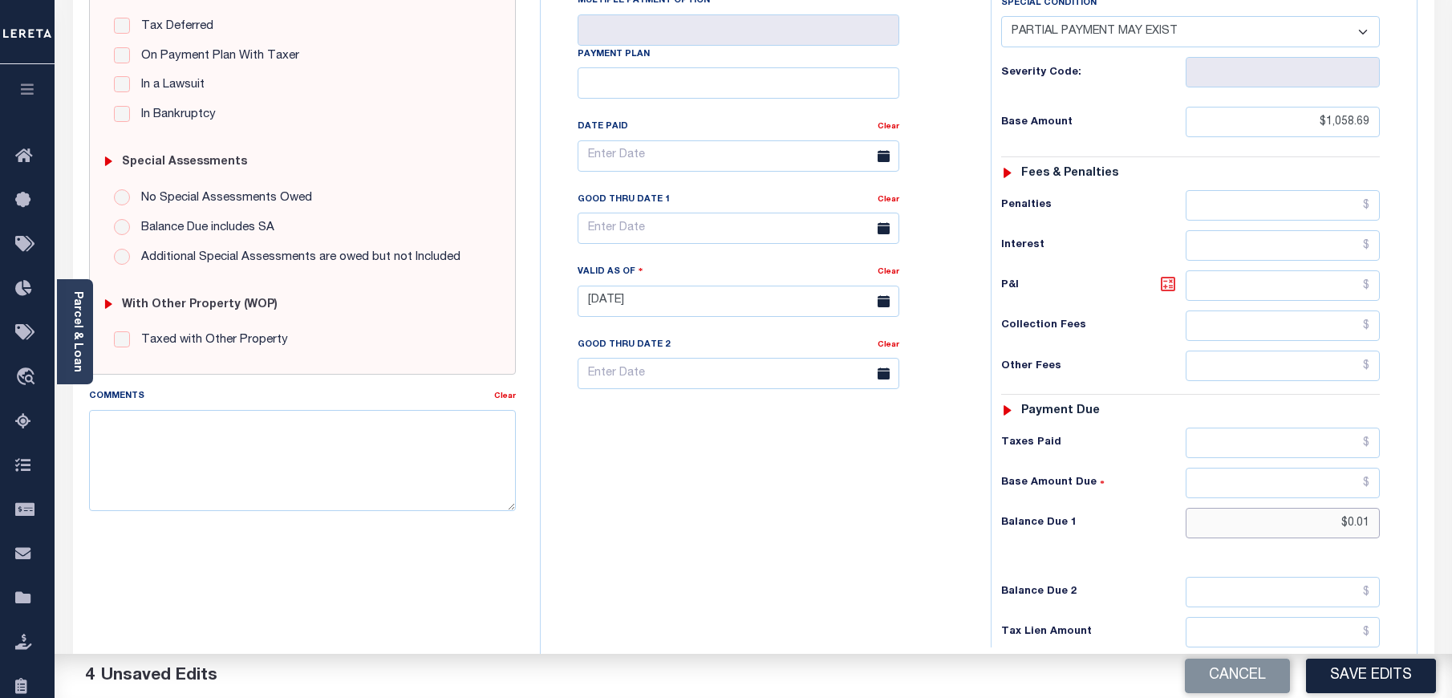
type input "$0.01"
click at [1166, 279] on icon at bounding box center [1168, 284] width 10 height 10
type input "$1,058.68"
drag, startPoint x: 1325, startPoint y: 252, endPoint x: 1370, endPoint y: 252, distance: 44.9
click at [1370, 270] on input "$1,058.68" at bounding box center [1283, 285] width 195 height 30
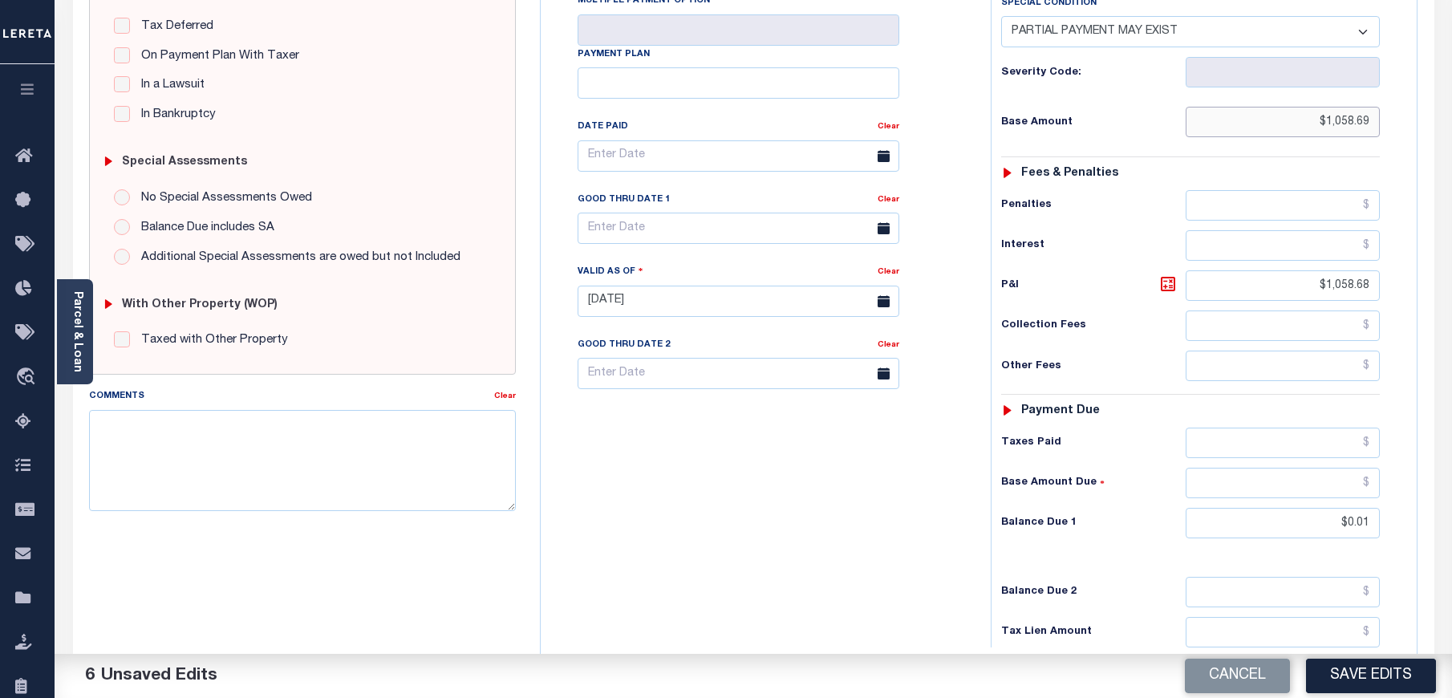
click at [1329, 107] on input "$1,058.69" at bounding box center [1283, 122] width 195 height 30
drag, startPoint x: 1326, startPoint y: 87, endPoint x: 1380, endPoint y: 87, distance: 53.8
click at [1380, 107] on input "$1,058.69" at bounding box center [1283, 122] width 195 height 30
click at [878, 474] on div "Tax Bill No Multiple Payment Option Payment Plan Clear" at bounding box center [762, 293] width 434 height 708
click at [1279, 468] on input "text" at bounding box center [1283, 483] width 195 height 30
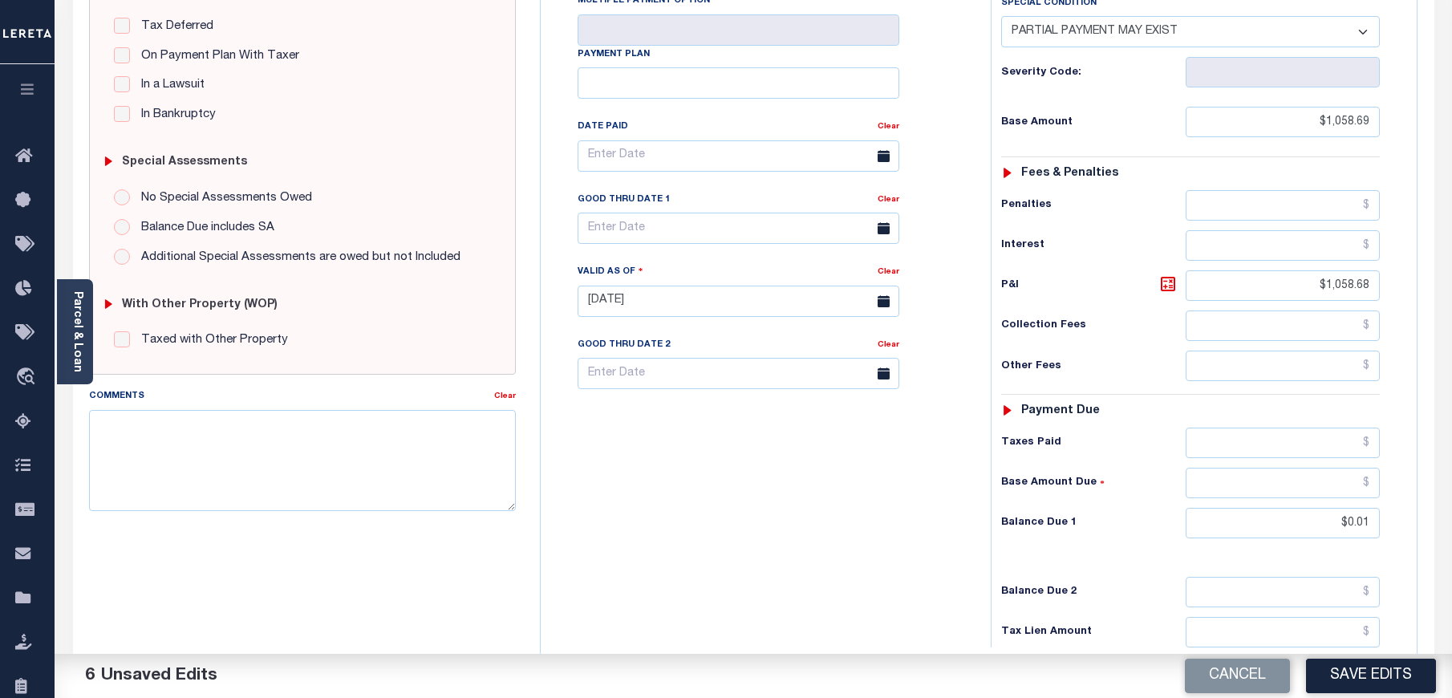
click at [1110, 520] on div "Tax Status Status - Select Status Code -" at bounding box center [1196, 293] width 410 height 708
click at [1275, 428] on input "text" at bounding box center [1283, 443] width 195 height 30
paste input "1,058.68"
type input "$1,058.68"
click at [1168, 274] on icon at bounding box center [1167, 283] width 19 height 19
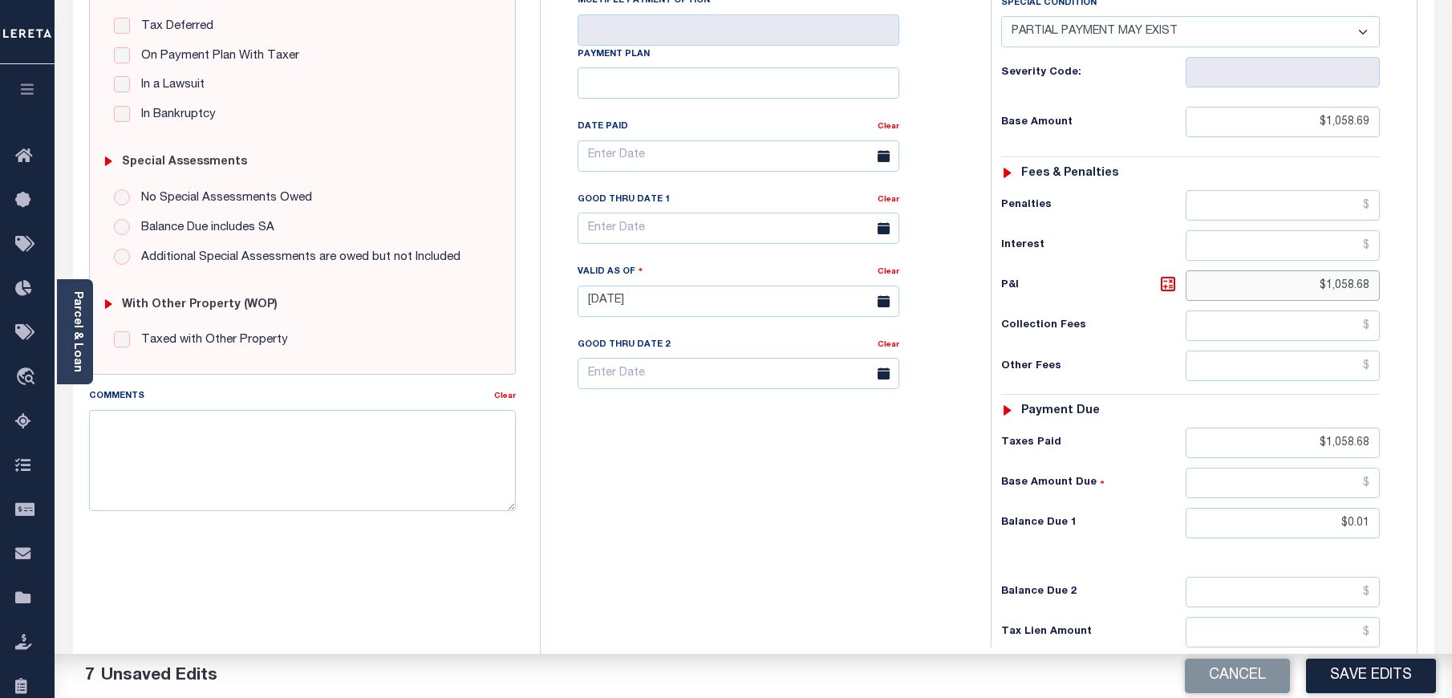
drag, startPoint x: 1327, startPoint y: 253, endPoint x: 1440, endPoint y: 257, distance: 113.2
click at [1440, 257] on div "PAYMENT 7 DOCUMENTS AGENCY DELINQUENT PAYEE" at bounding box center [753, 284] width 1385 height 1125
type input "$0.00"
click at [1121, 394] on hr at bounding box center [1190, 394] width 379 height 1
drag, startPoint x: 1346, startPoint y: 486, endPoint x: 1373, endPoint y: 487, distance: 27.3
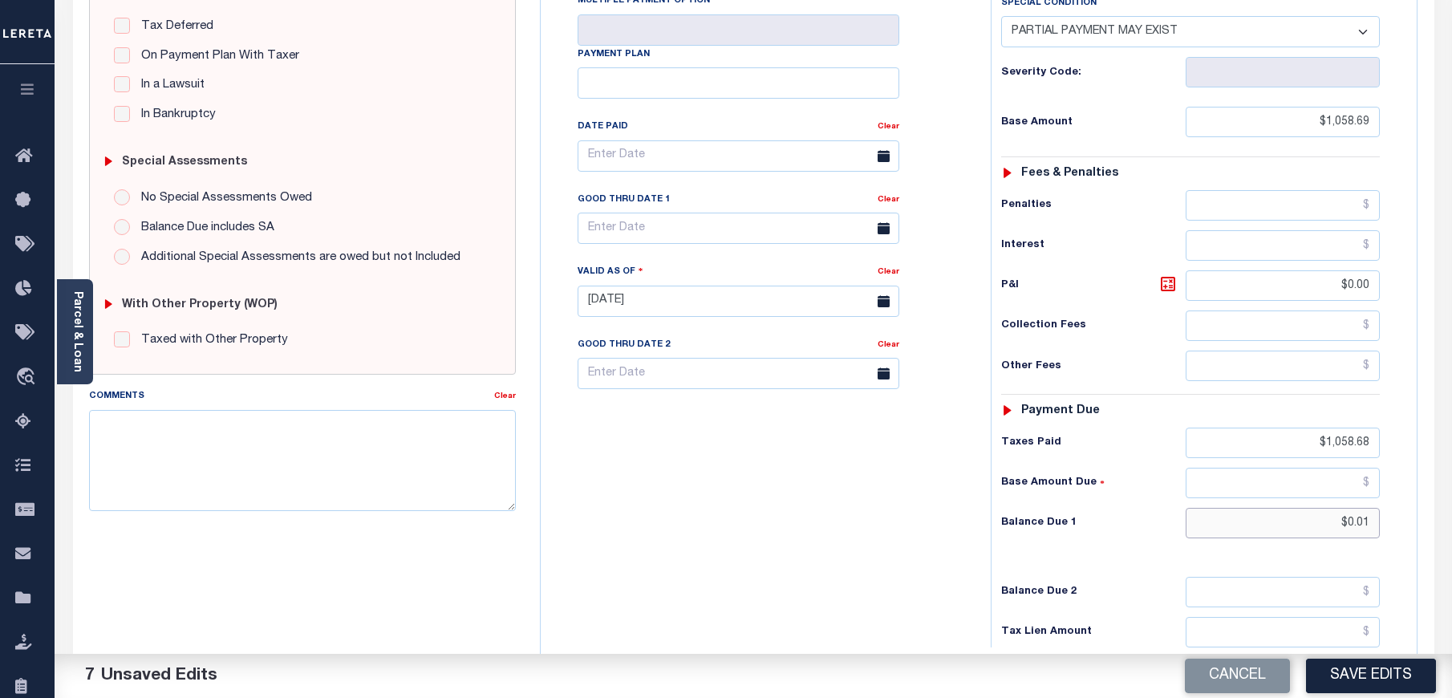
click at [1373, 508] on input "$0.01" at bounding box center [1283, 523] width 195 height 30
click at [1323, 426] on div "Tax Status Status - Select Status Code -" at bounding box center [1196, 293] width 410 height 708
click at [1321, 468] on input "text" at bounding box center [1283, 483] width 195 height 30
paste input "0.01"
type input "$0.01"
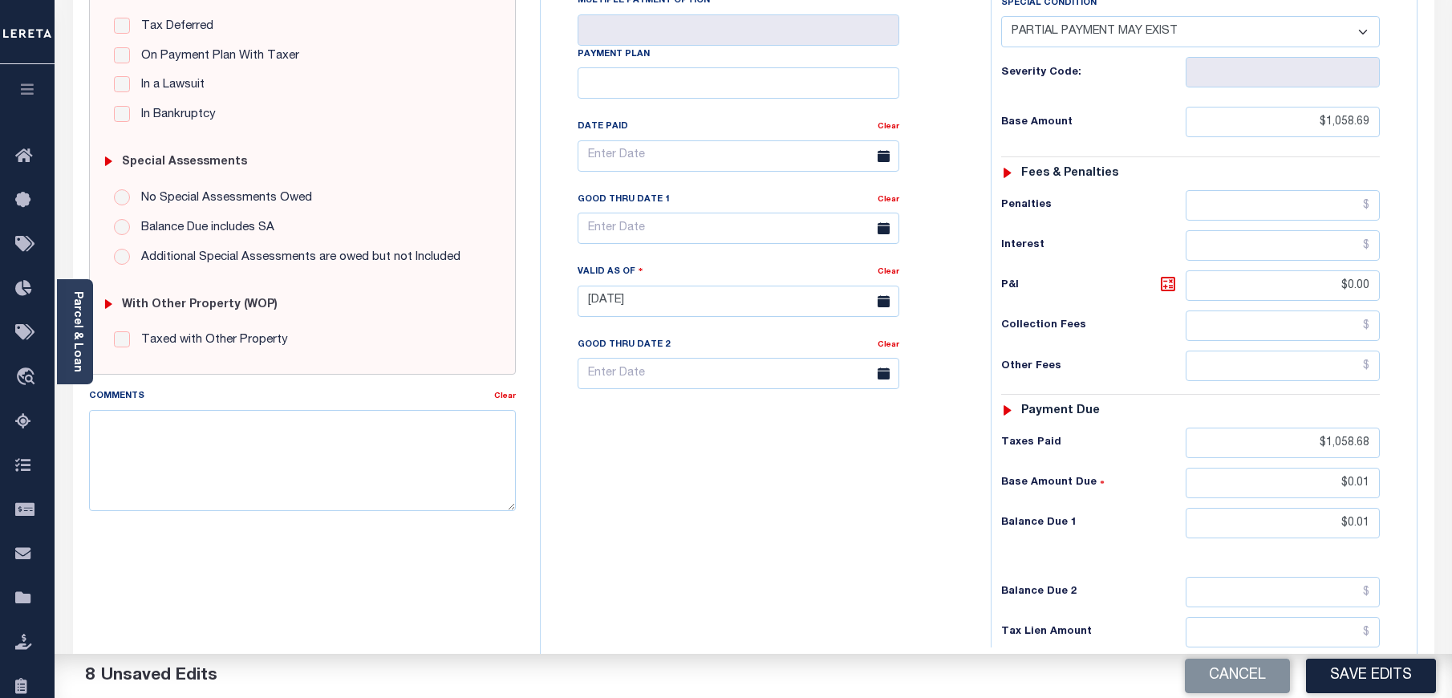
click at [862, 497] on div "Tax Bill No Multiple Payment Option Payment Plan Clear" at bounding box center [762, 293] width 434 height 708
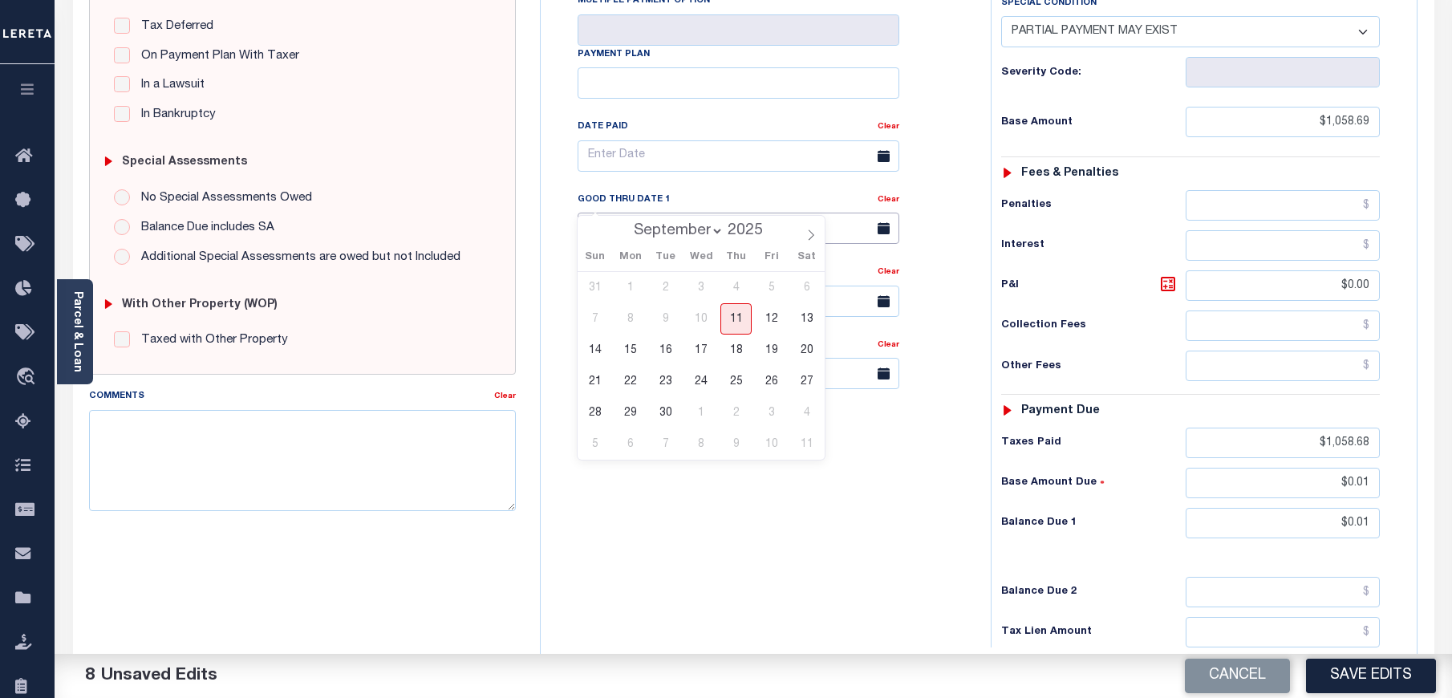
click at [710, 213] on input "text" at bounding box center [739, 228] width 322 height 31
click at [744, 322] on span "11" at bounding box center [735, 318] width 31 height 31
type input "09/11/2025"
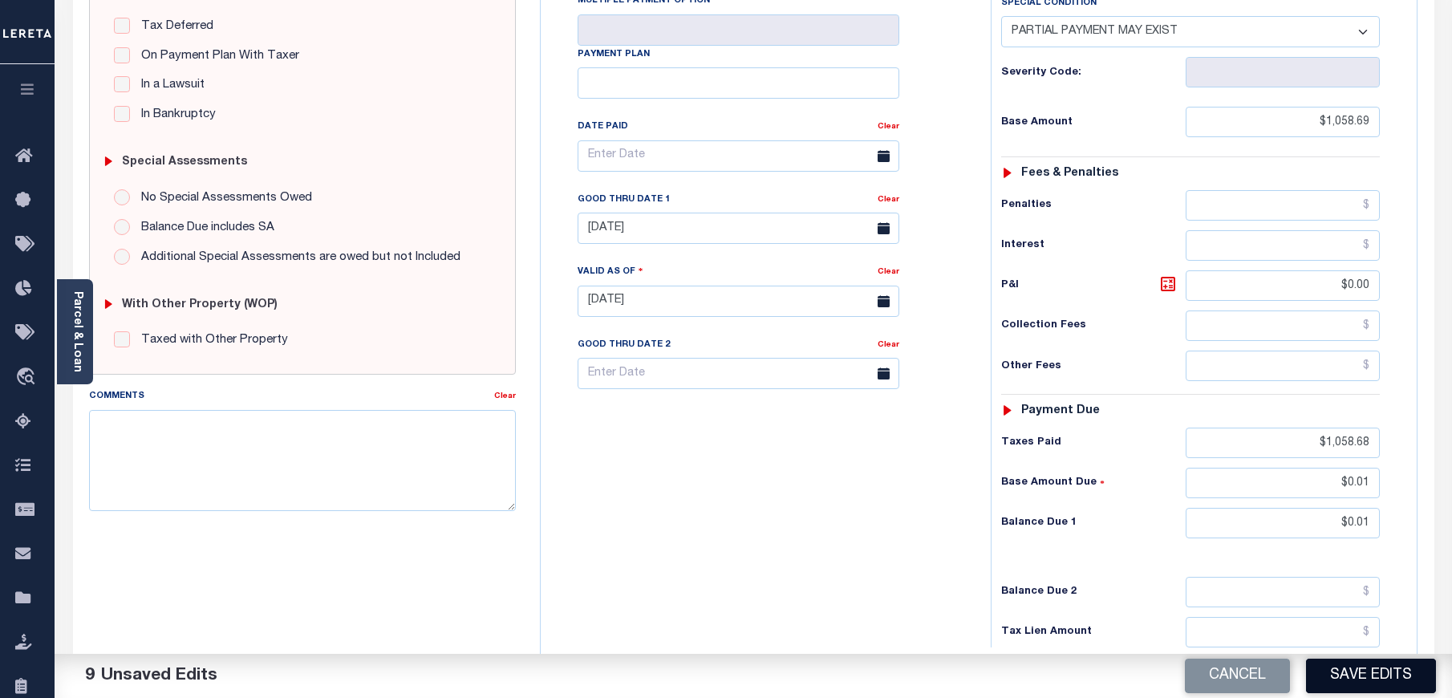
click at [1376, 686] on button "Save Edits" at bounding box center [1371, 676] width 130 height 34
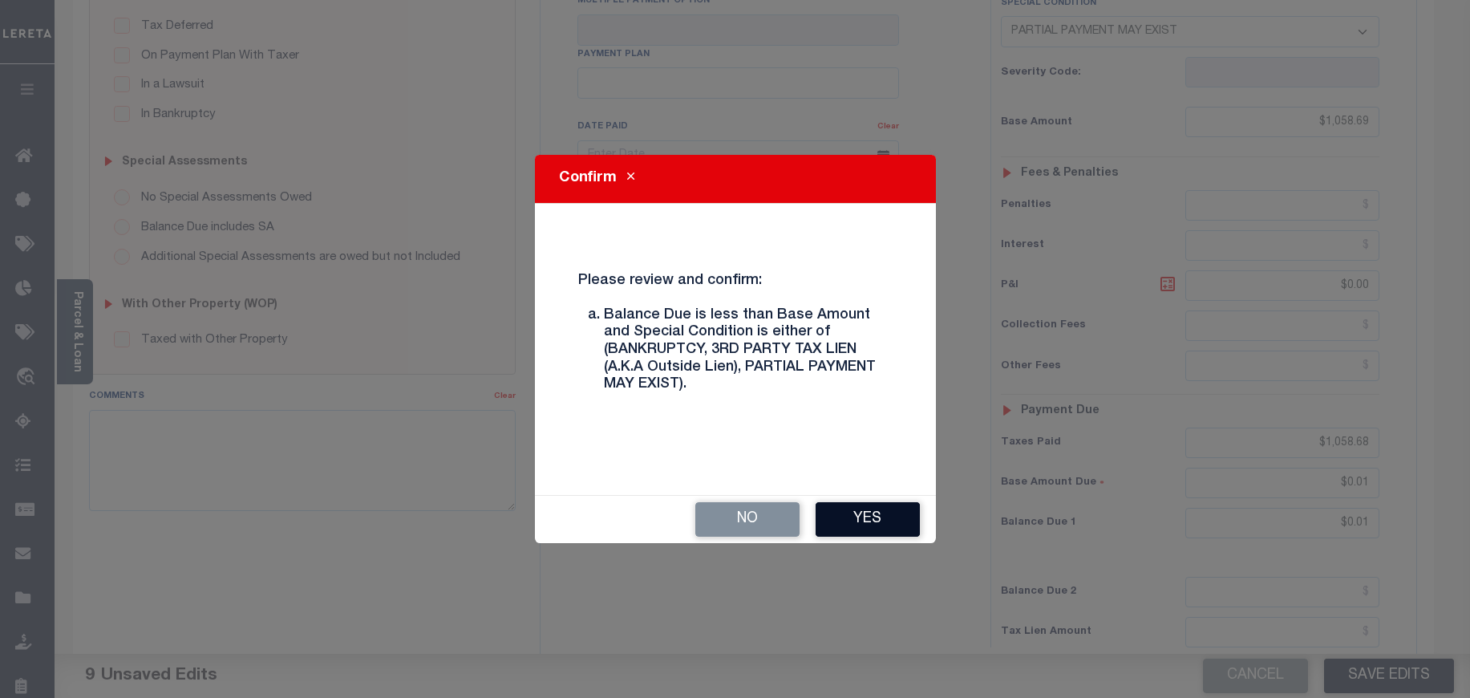
click at [868, 529] on button "Yes" at bounding box center [868, 519] width 104 height 34
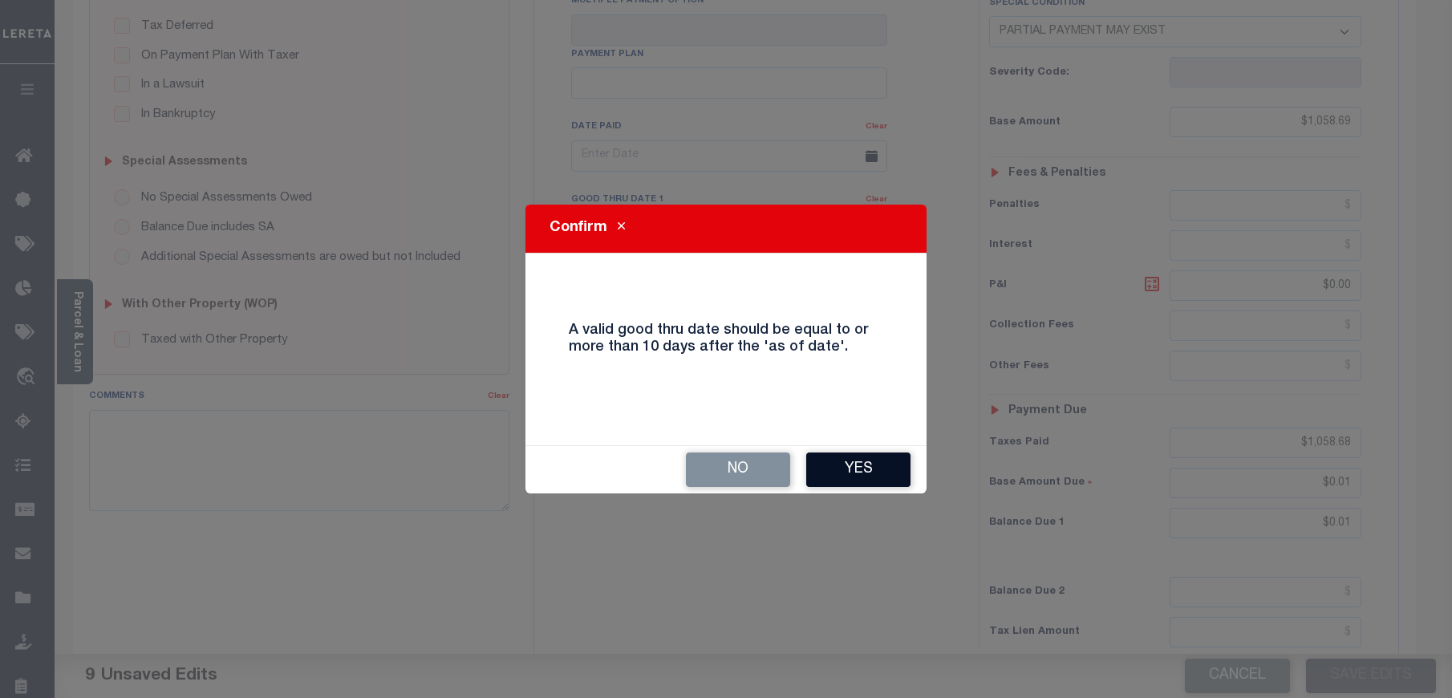
click at [882, 462] on button "Yes" at bounding box center [858, 469] width 104 height 34
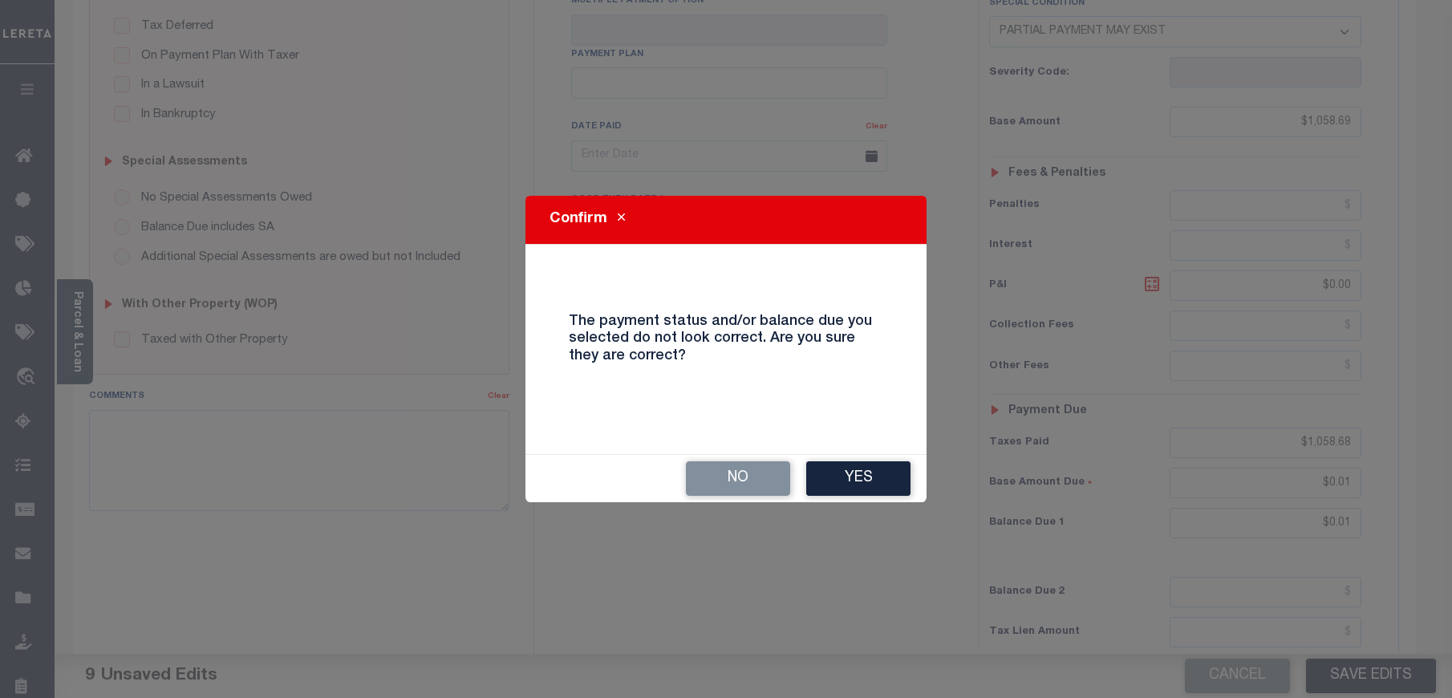
click at [882, 462] on button "Yes" at bounding box center [858, 478] width 104 height 34
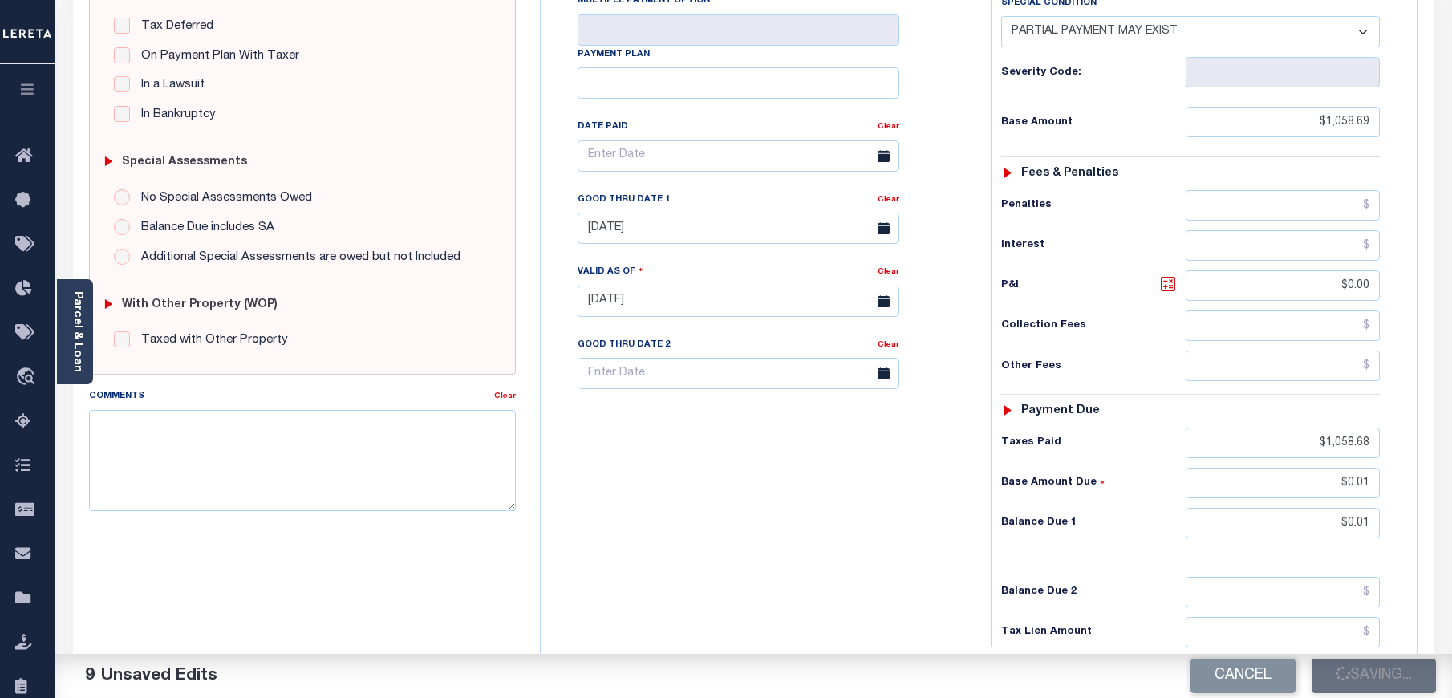
checkbox input "false"
type input "$1,058.69"
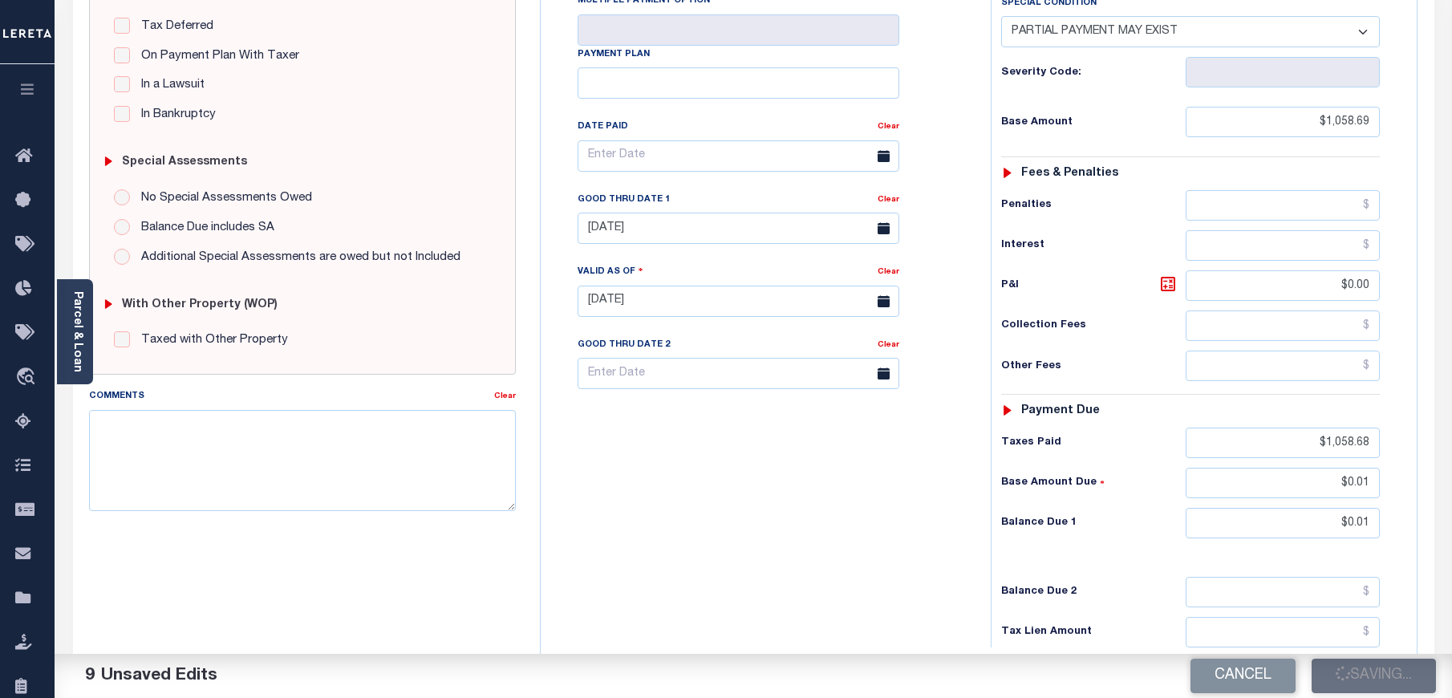
type input "$0"
type input "$1,058.68"
type input "$0.01"
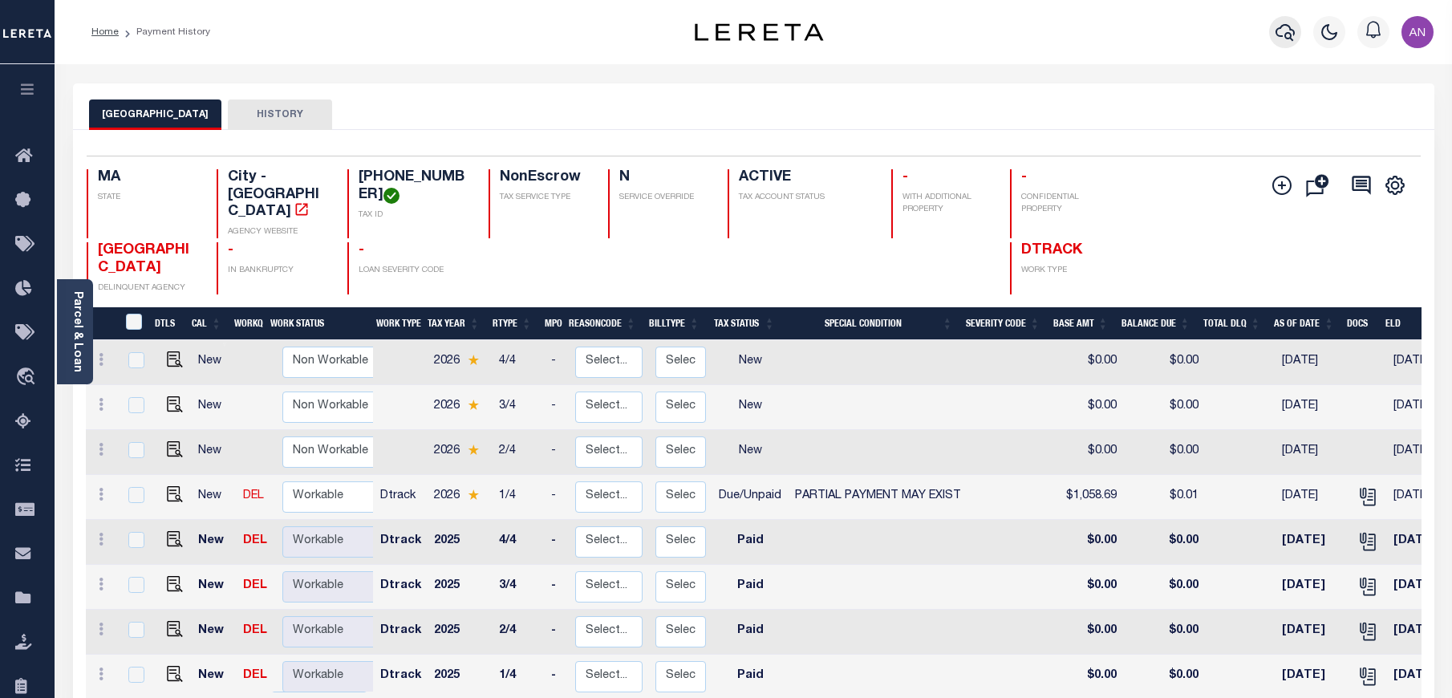
click at [1284, 30] on icon "button" at bounding box center [1285, 31] width 19 height 19
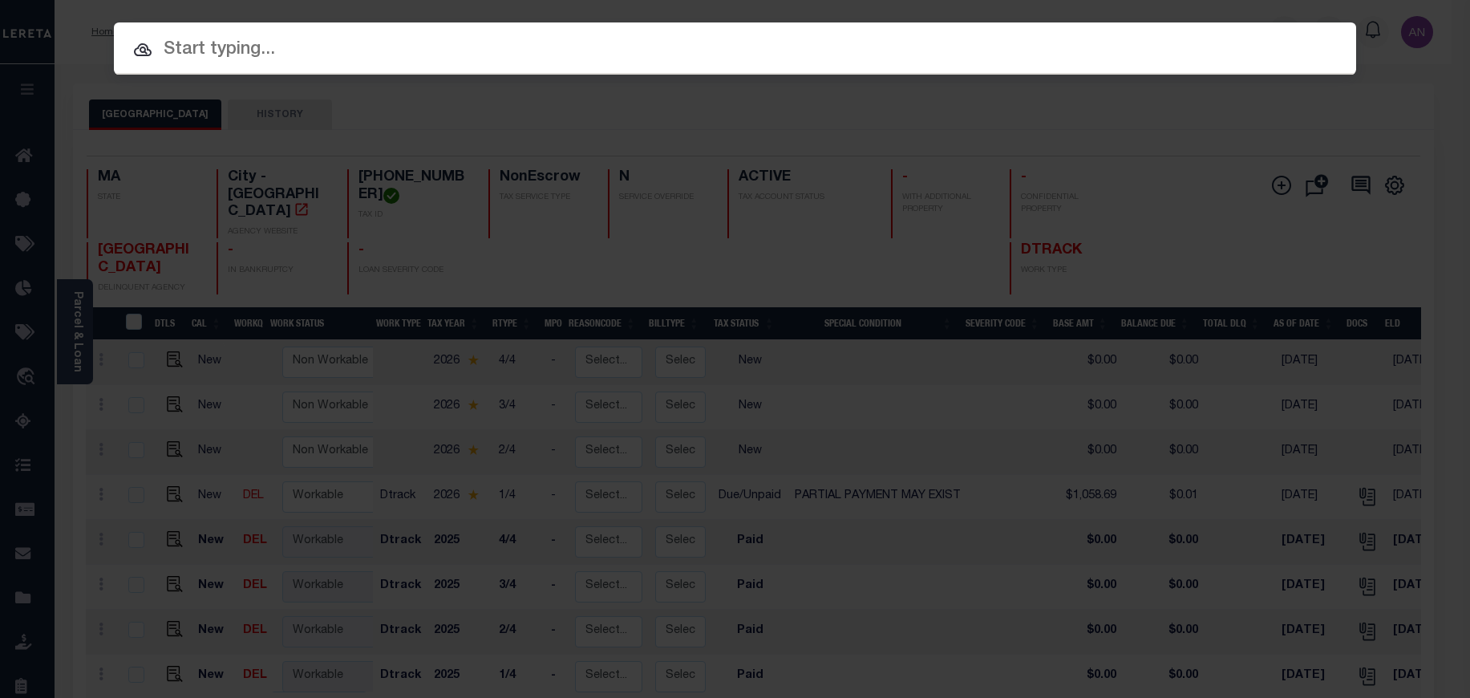
paste input "1680122840"
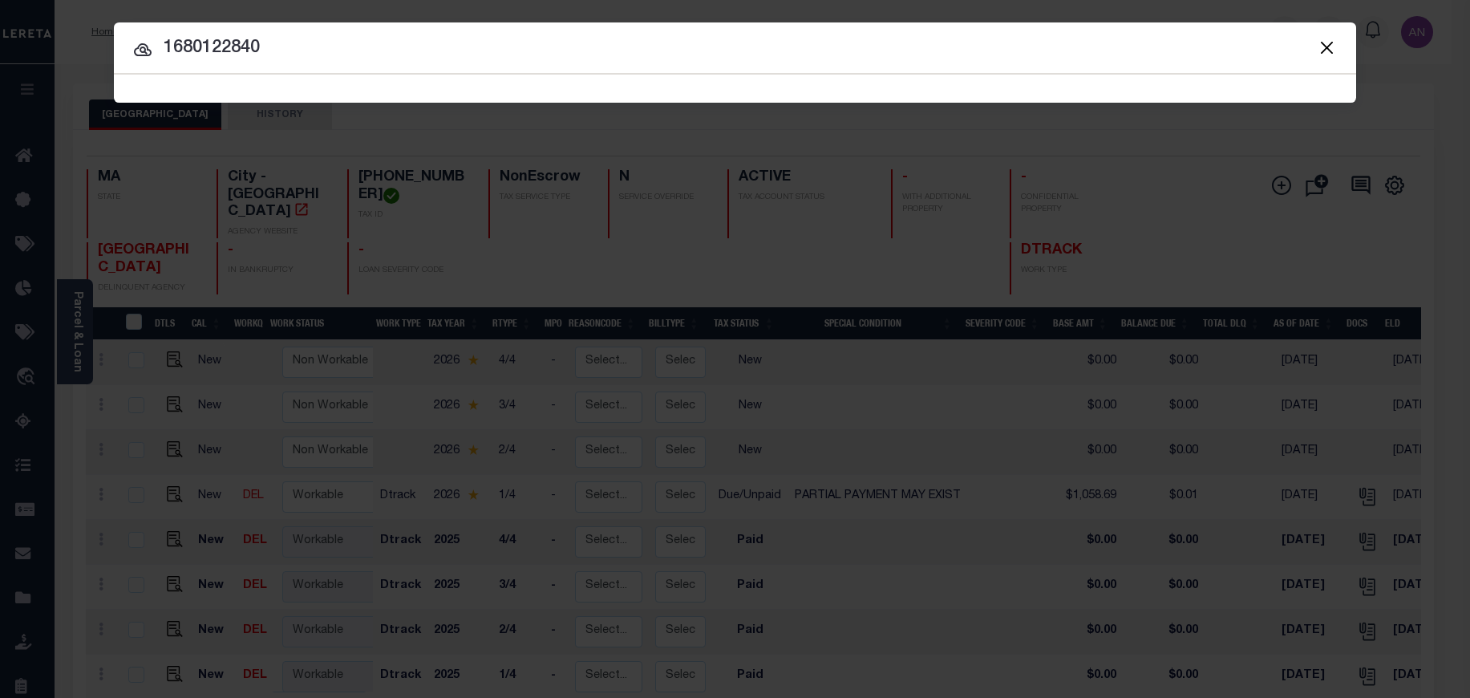
type input "1680122840"
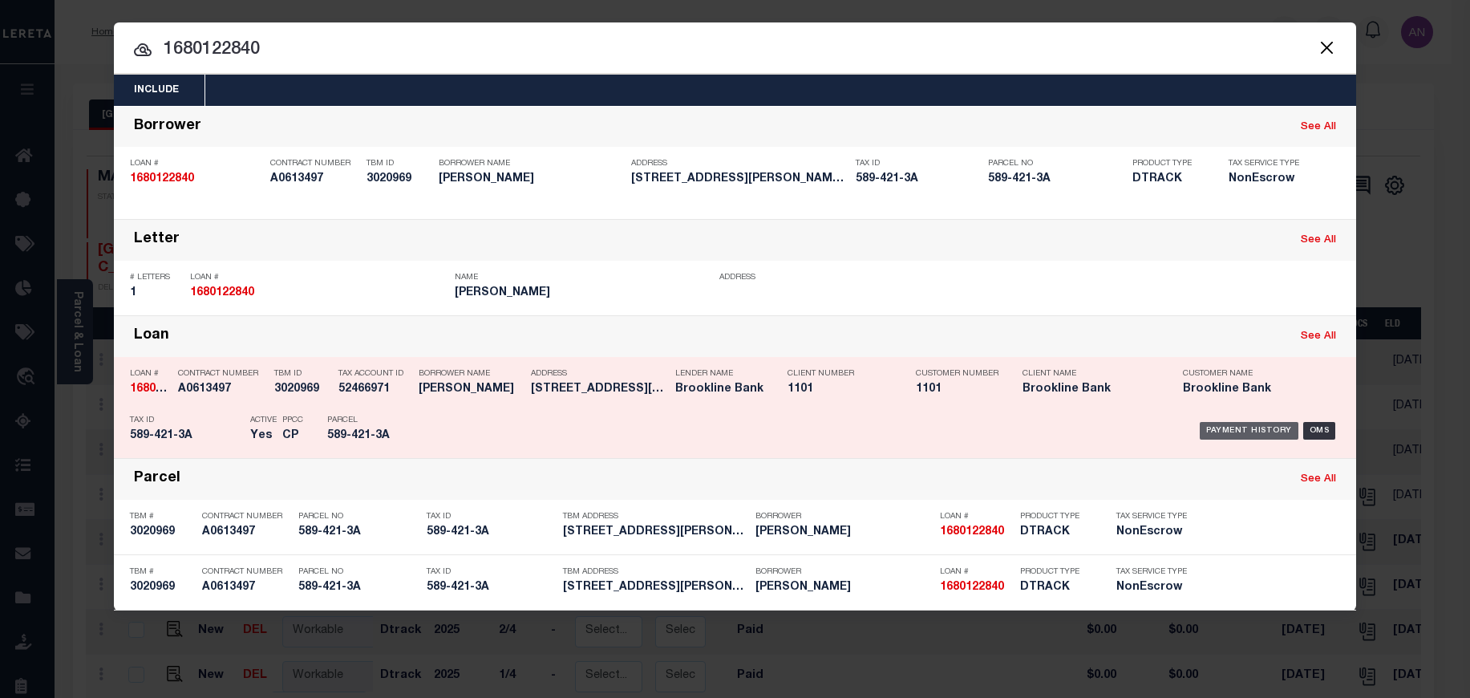
click at [1220, 435] on div "Payment History" at bounding box center [1249, 431] width 99 height 18
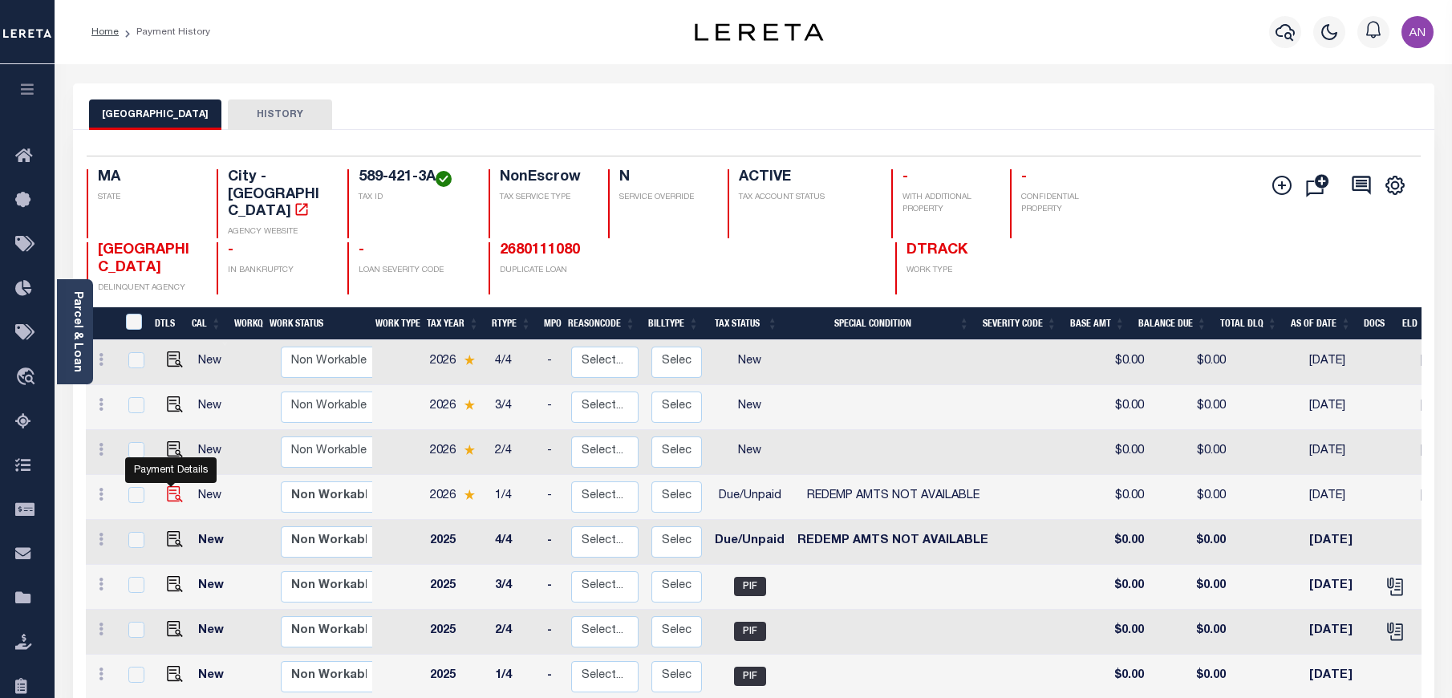
click at [169, 486] on img "" at bounding box center [175, 494] width 16 height 16
checkbox input "true"
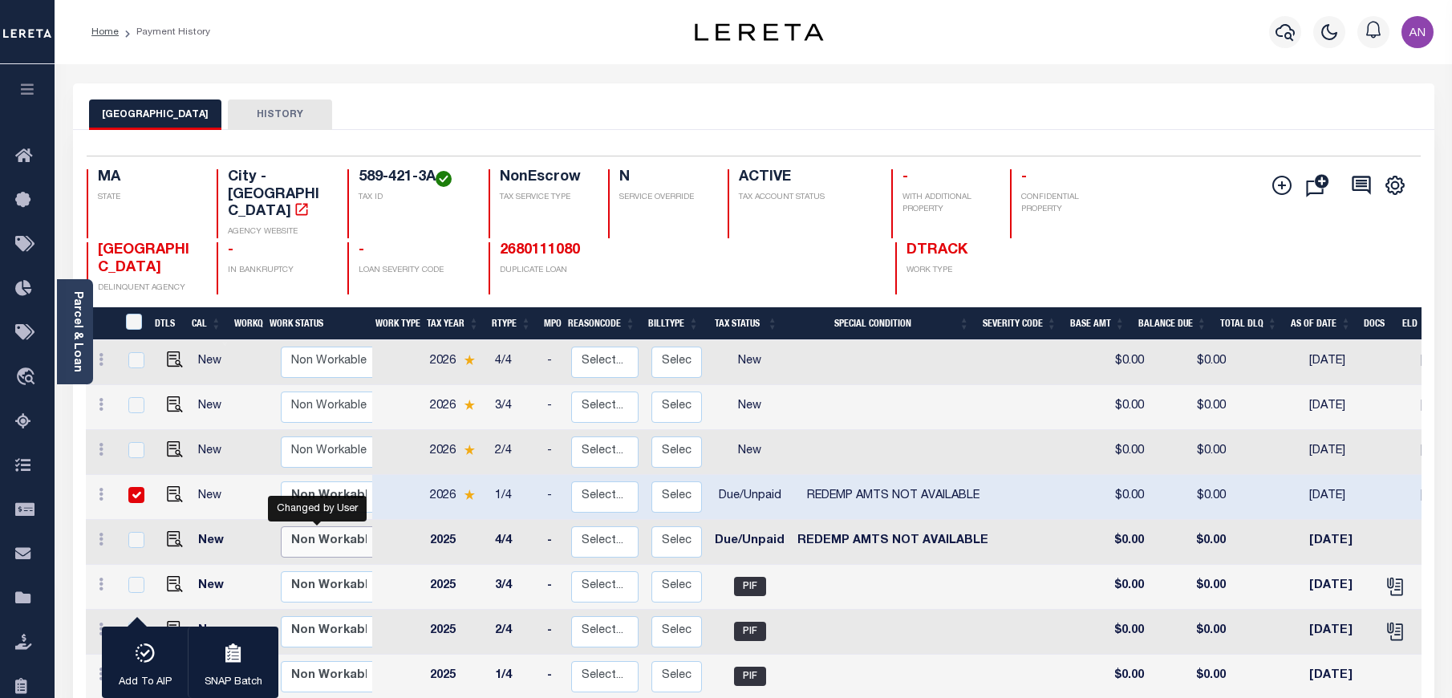
click at [341, 526] on select "Non Workable Workable" at bounding box center [329, 541] width 96 height 31
checkbox input "true"
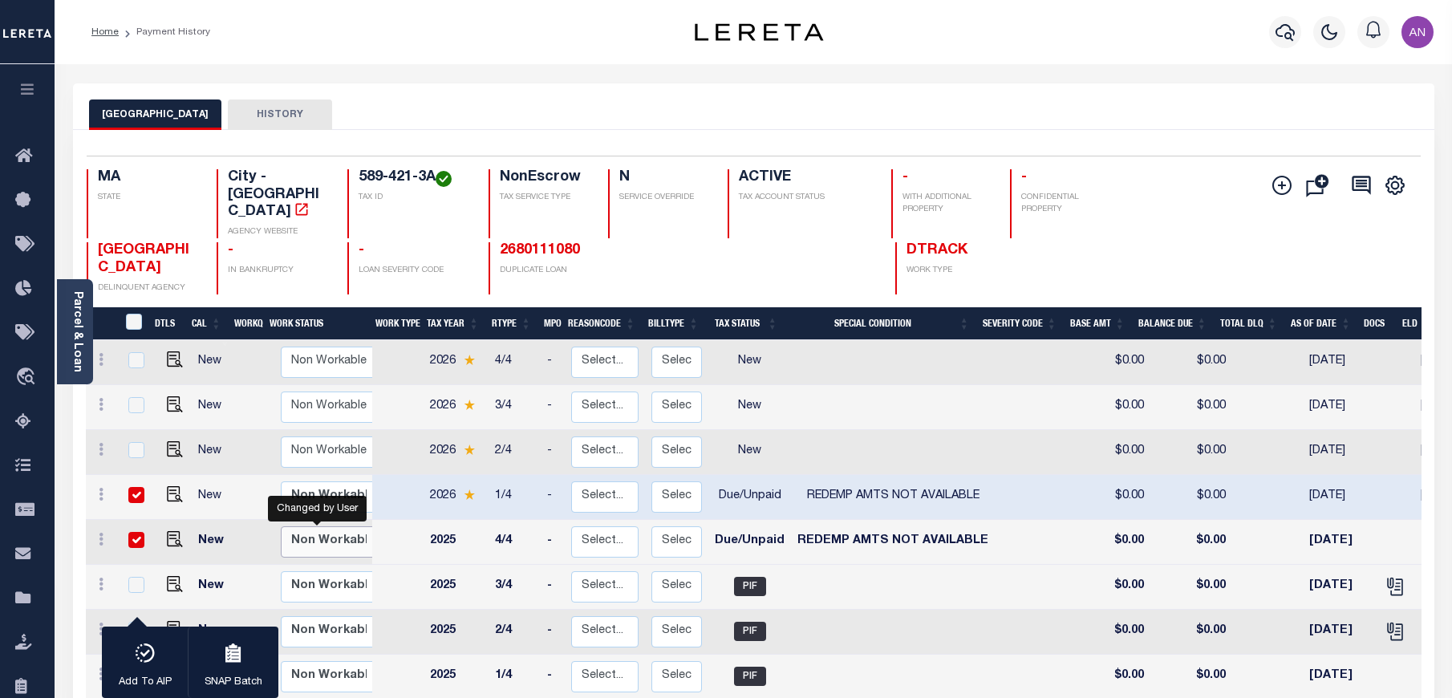
select select "false"
click at [281, 526] on select "Non Workable Workable" at bounding box center [329, 541] width 96 height 31
checkbox input "false"
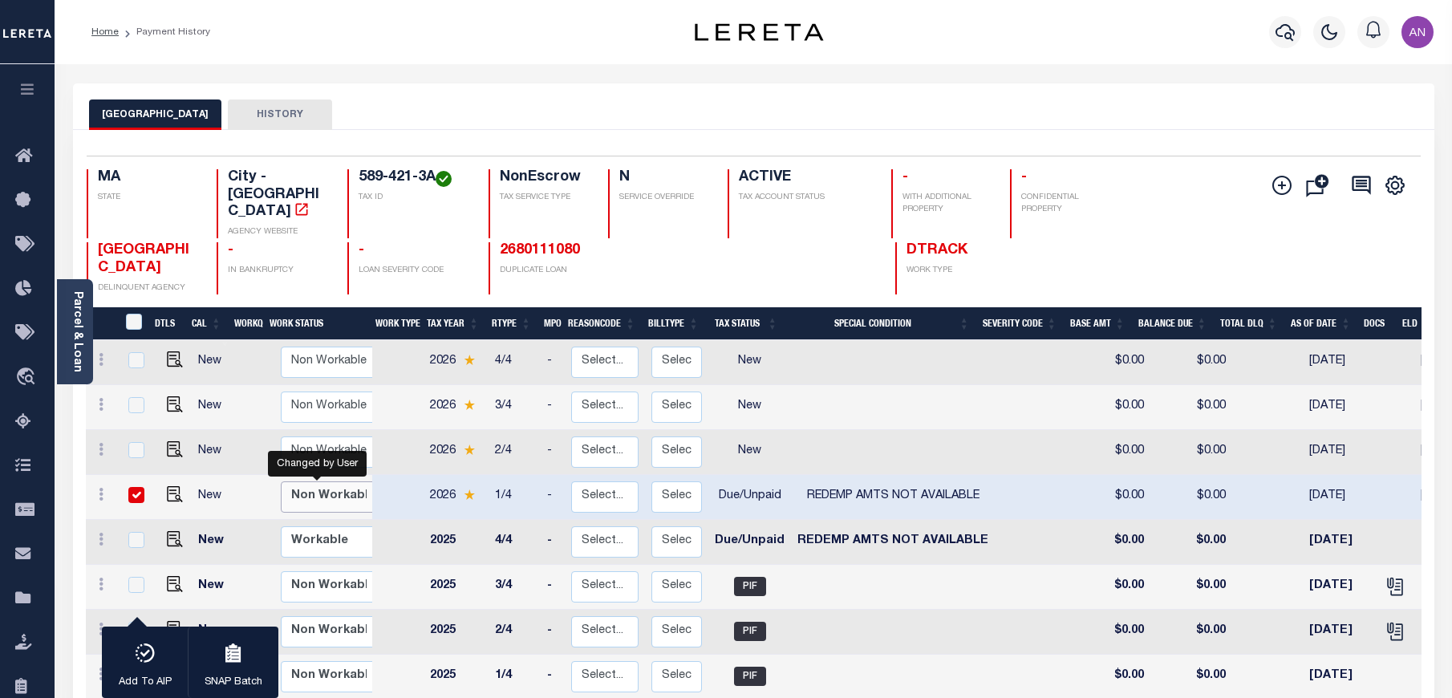
click at [311, 481] on select "Non Workable Workable" at bounding box center [329, 496] width 96 height 31
checkbox input "false"
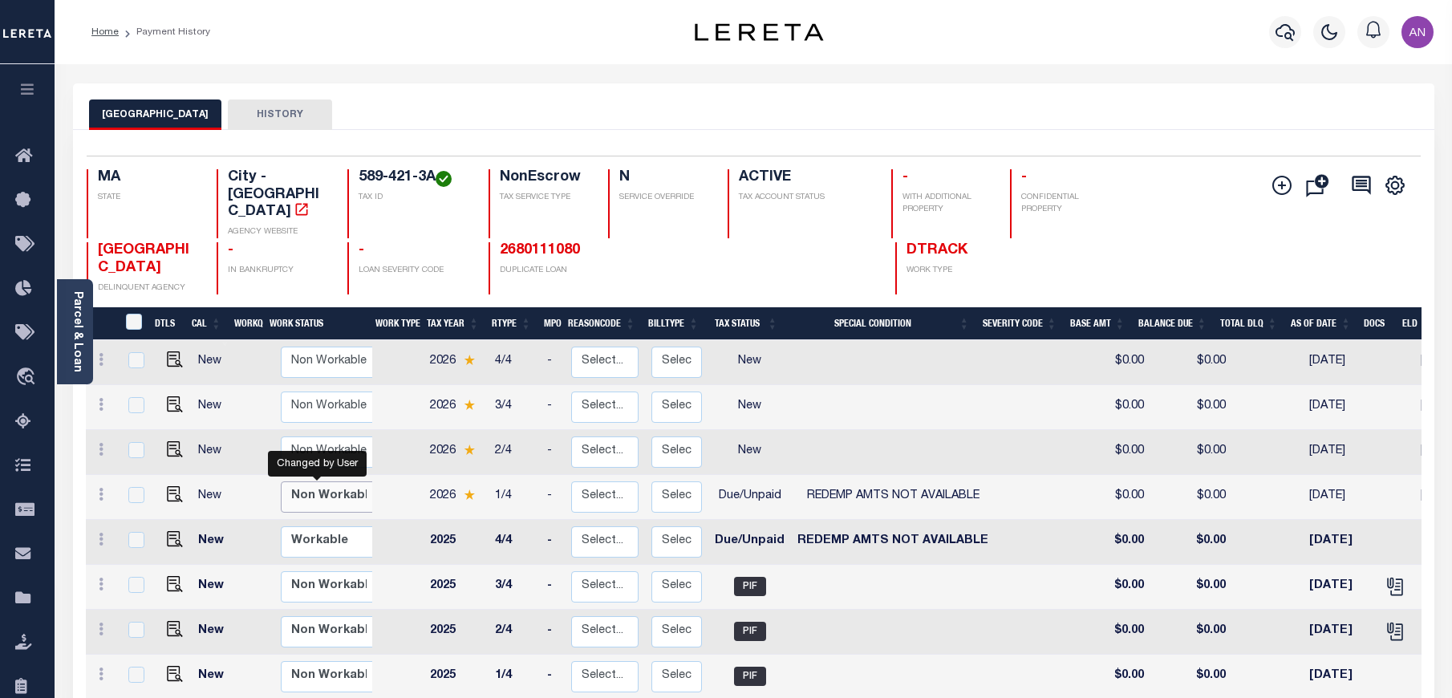
select select "false"
click at [281, 481] on select "Non Workable Workable" at bounding box center [329, 496] width 96 height 31
checkbox input "true"
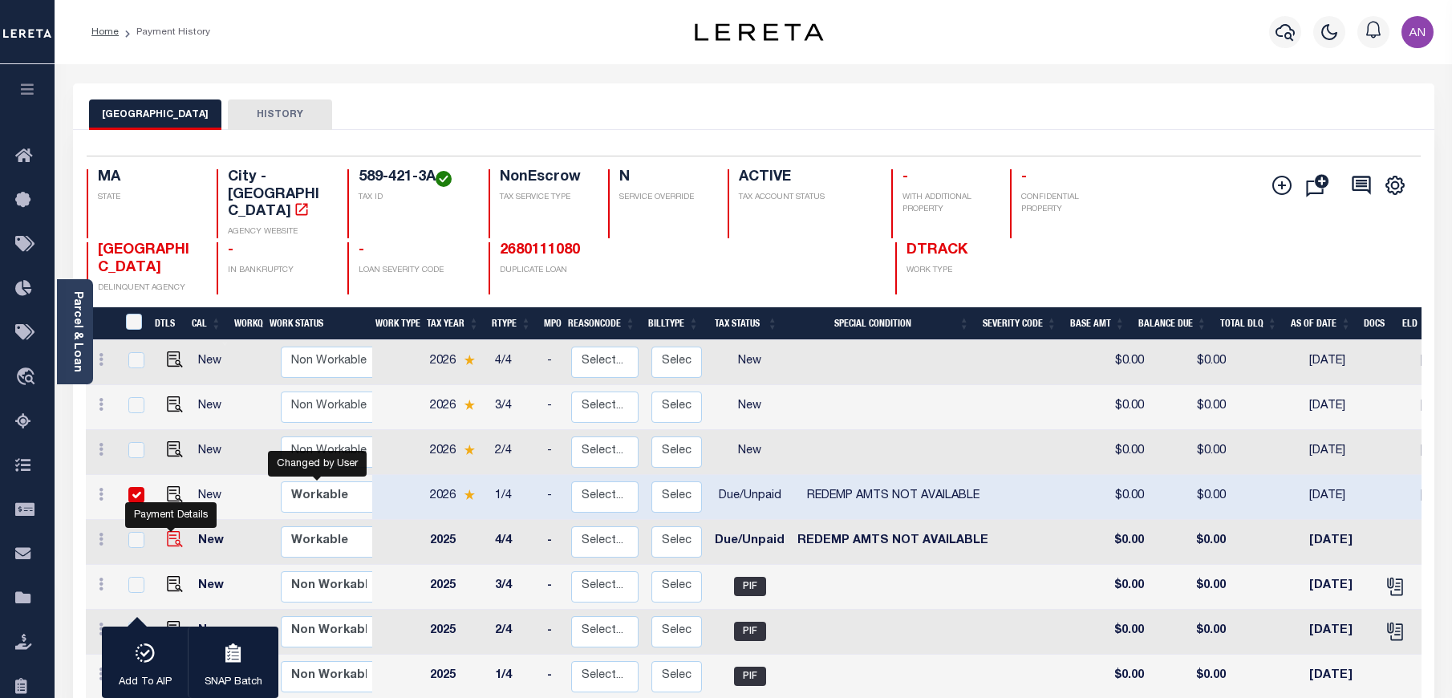
click at [167, 531] on img "" at bounding box center [175, 539] width 16 height 16
checkbox input "true"
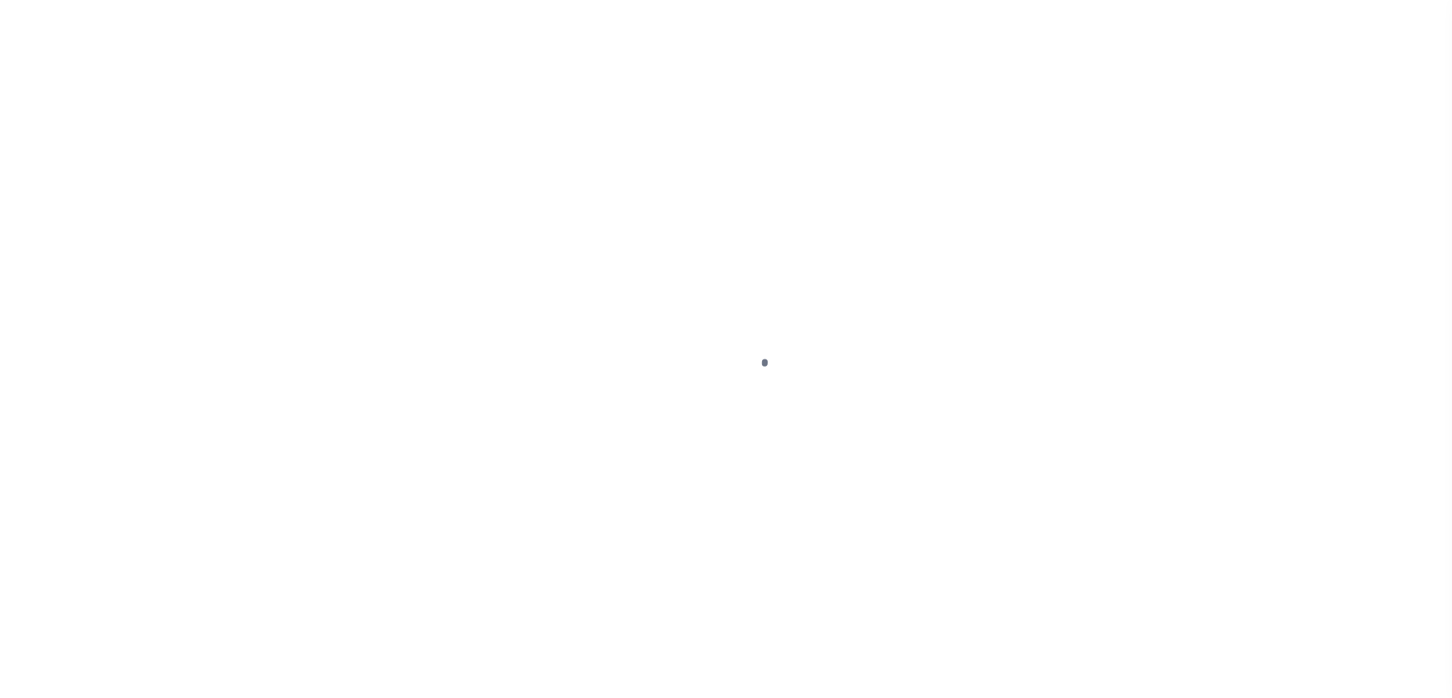
select select "DUE"
select select "24"
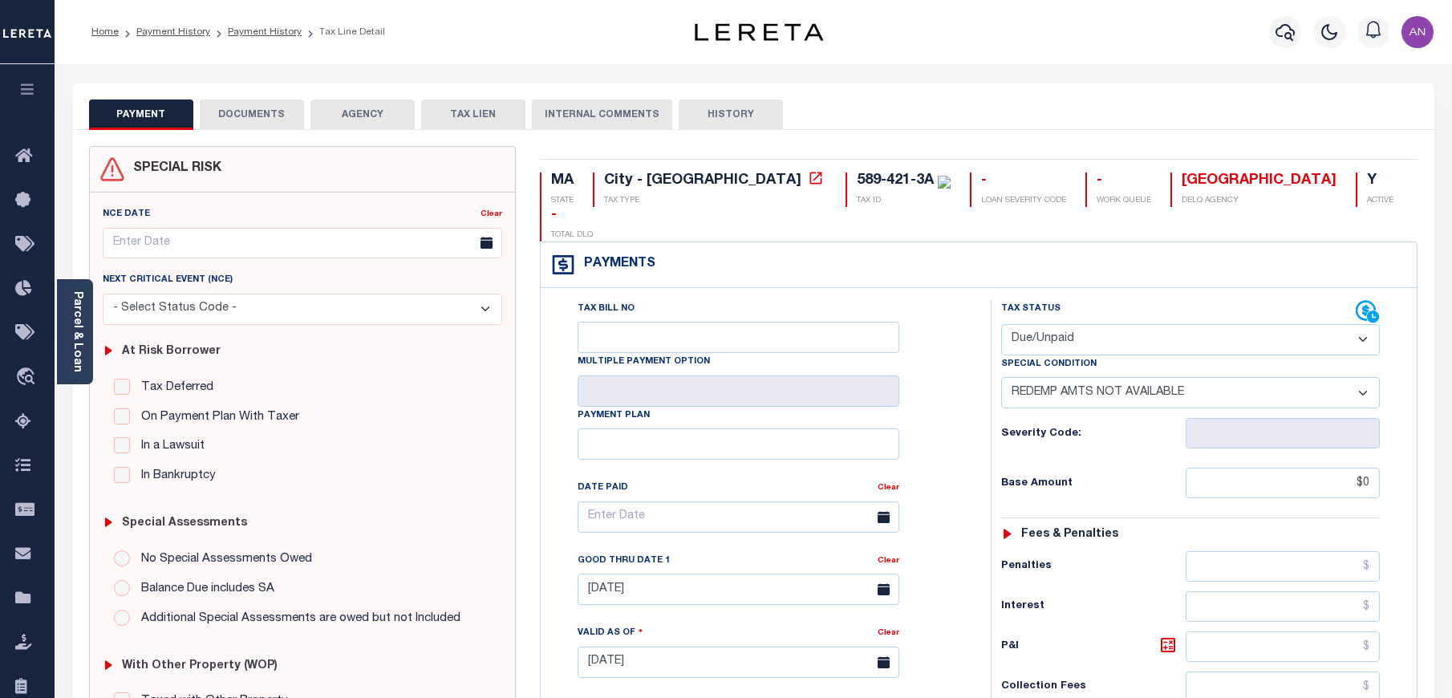
click at [1101, 324] on select "- Select Status Code - Open Due/Unpaid Paid Incomplete No Tax Due Internal Refu…" at bounding box center [1190, 339] width 379 height 31
click at [947, 319] on div "Tax Bill No Multiple Payment Option Payment Plan Clear" at bounding box center [762, 525] width 410 height 450
click at [75, 333] on link "Parcel & Loan" at bounding box center [76, 331] width 11 height 81
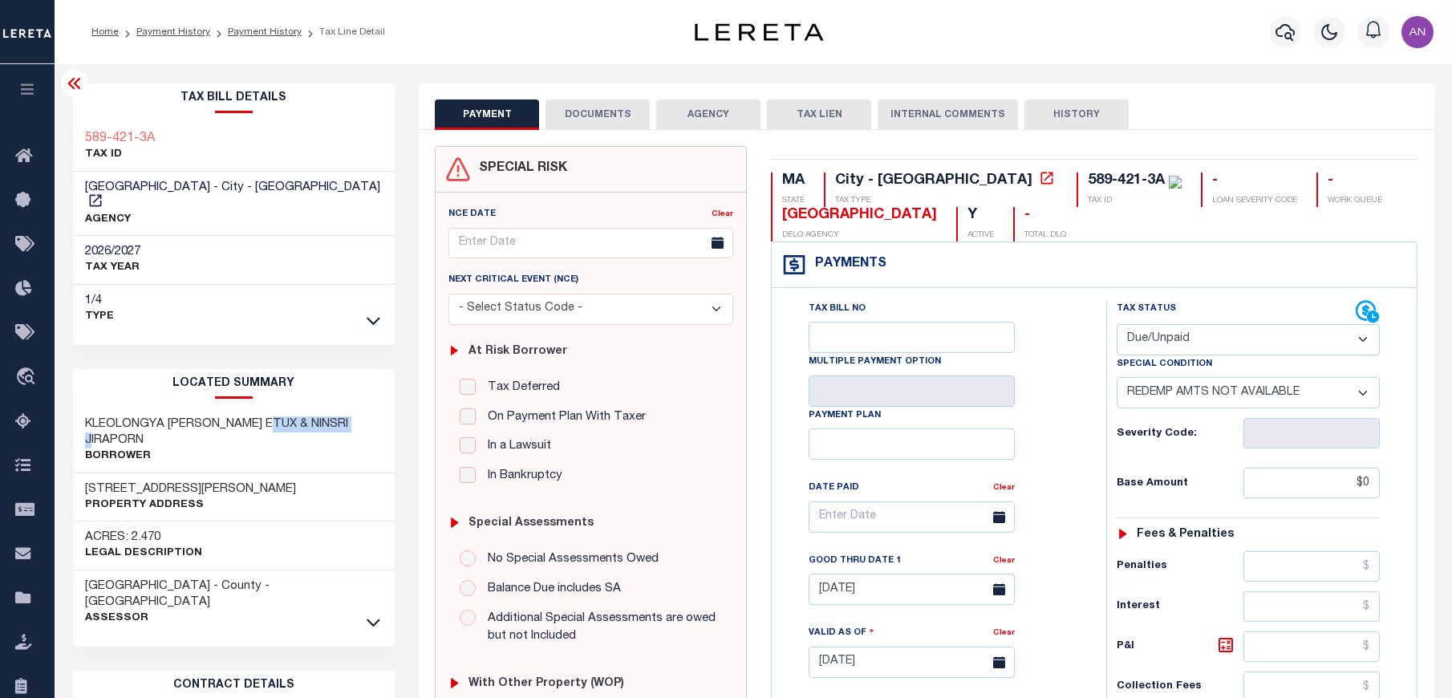
drag, startPoint x: 269, startPoint y: 406, endPoint x: 375, endPoint y: 406, distance: 105.9
click at [375, 408] on div "KLEOLONGYA SUMART ETUX & NINSRI JIRAPORN Borrower" at bounding box center [234, 440] width 322 height 65
copy h3 "NINSRI JIRAPORN"
drag, startPoint x: 172, startPoint y: 407, endPoint x: 253, endPoint y: 405, distance: 81.0
click at [253, 416] on h3 "KLEOLONGYA [PERSON_NAME] ETUX & NINSRI JIRAPORN" at bounding box center [234, 432] width 298 height 32
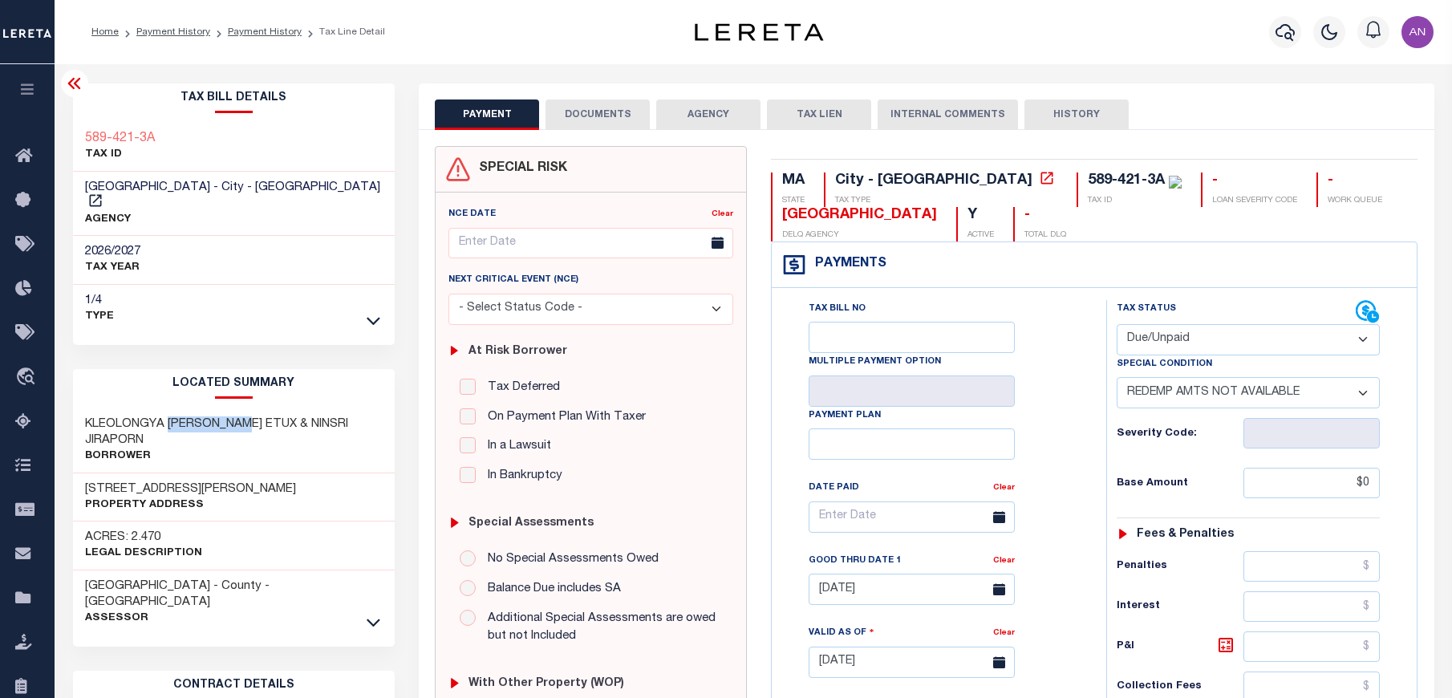
copy h3 "SUMART ETUX"
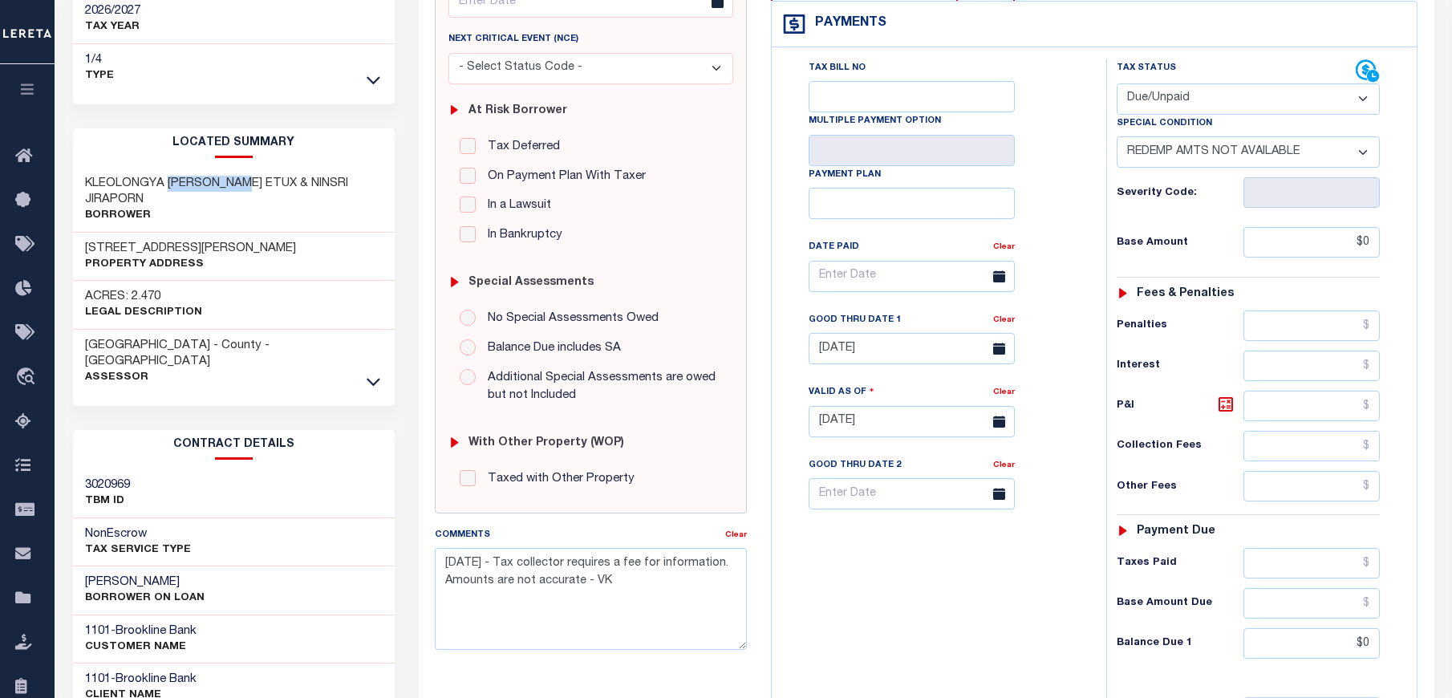
scroll to position [361, 0]
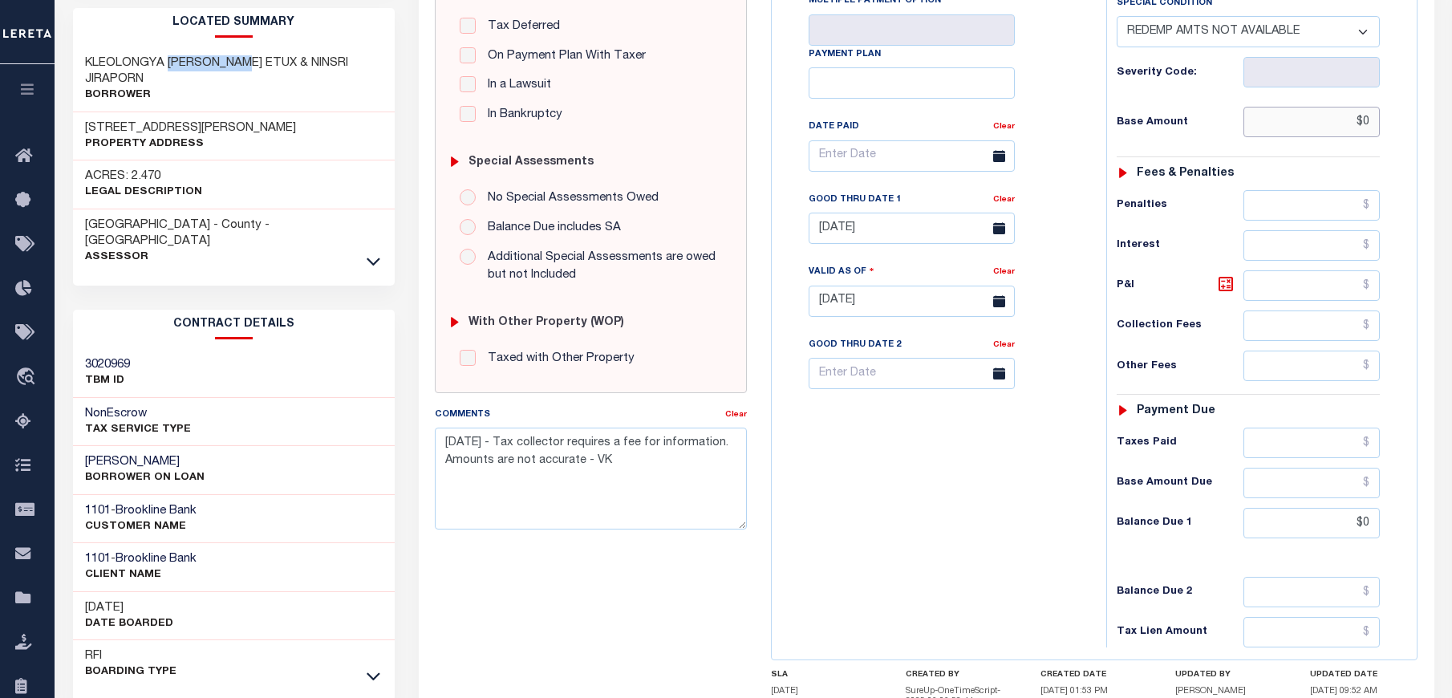
click at [1334, 124] on input "$0" at bounding box center [1311, 122] width 137 height 30
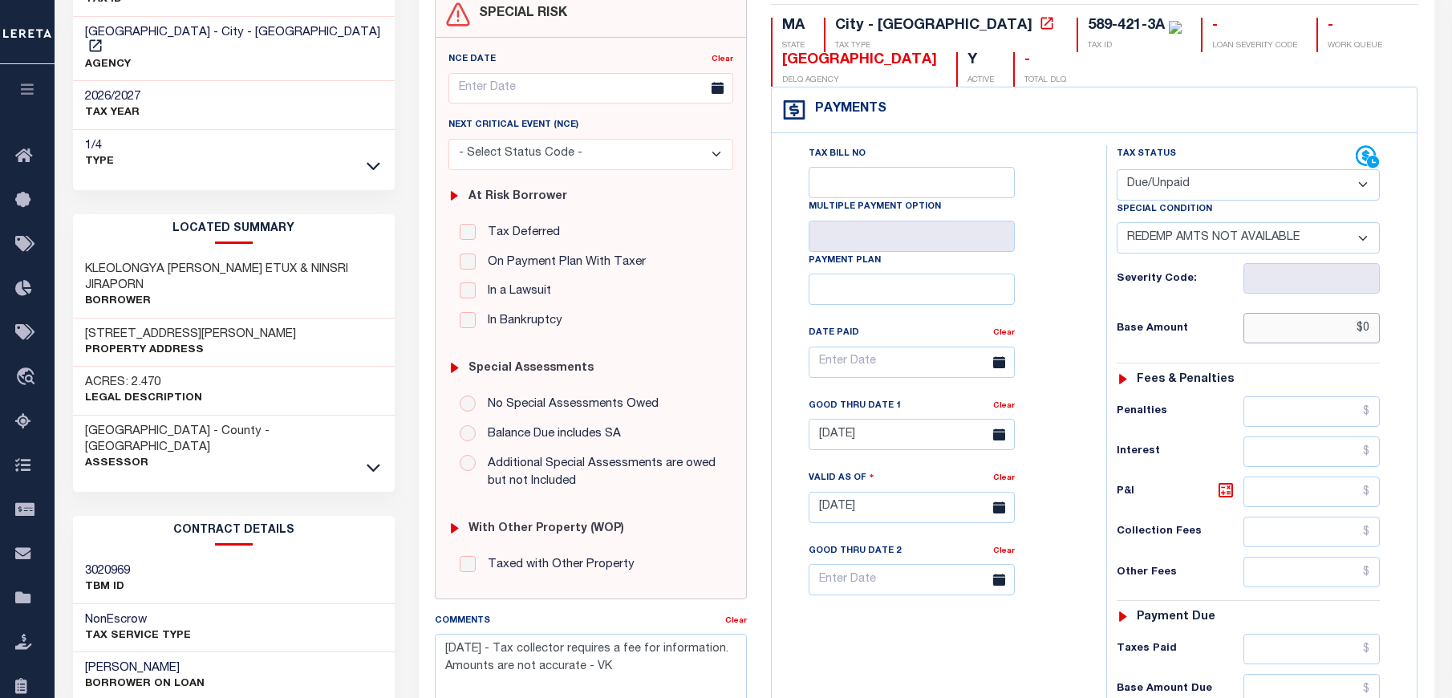
scroll to position [120, 0]
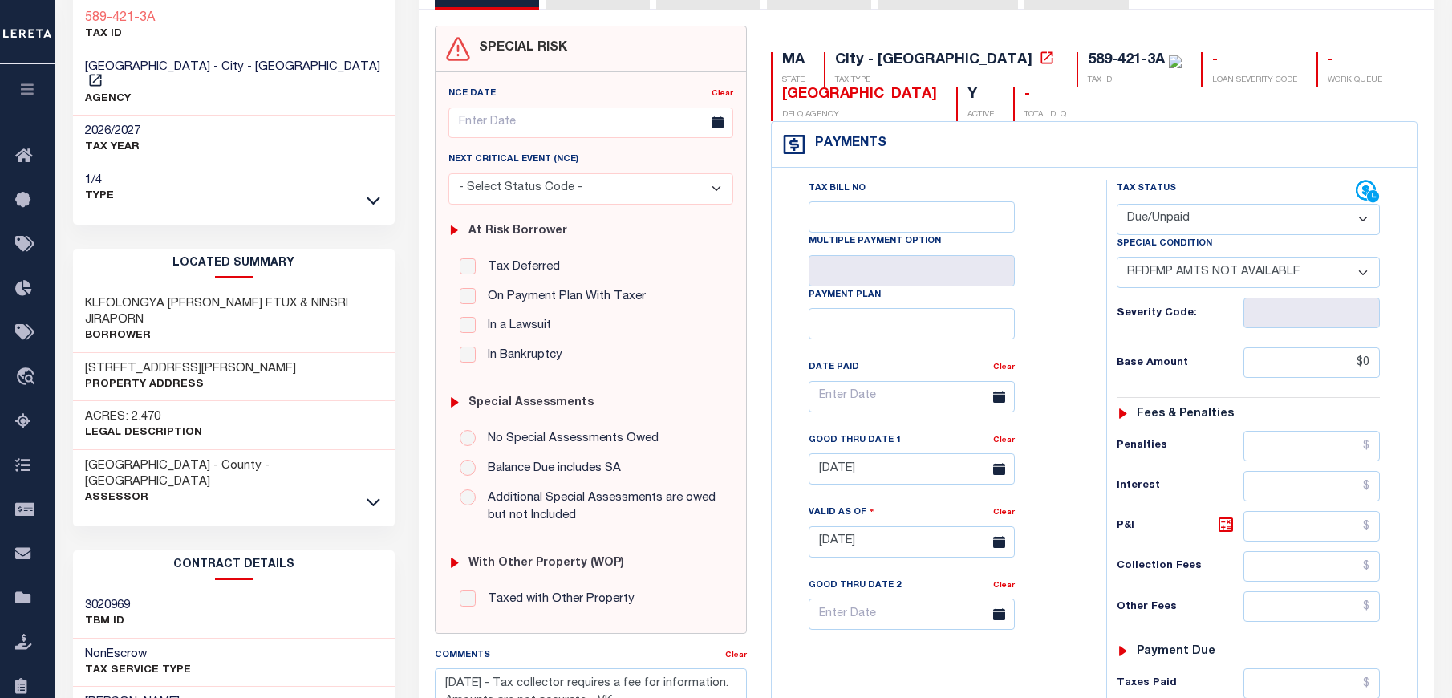
type input "$0.00"
click at [1148, 215] on select "- Select Status Code - Open Due/Unpaid Paid Incomplete No Tax Due Internal Refu…" at bounding box center [1248, 219] width 263 height 31
select select "PYD"
click at [1117, 205] on select "- Select Status Code - Open Due/Unpaid Paid Incomplete No Tax Due Internal Refu…" at bounding box center [1248, 219] width 263 height 31
select select "0"
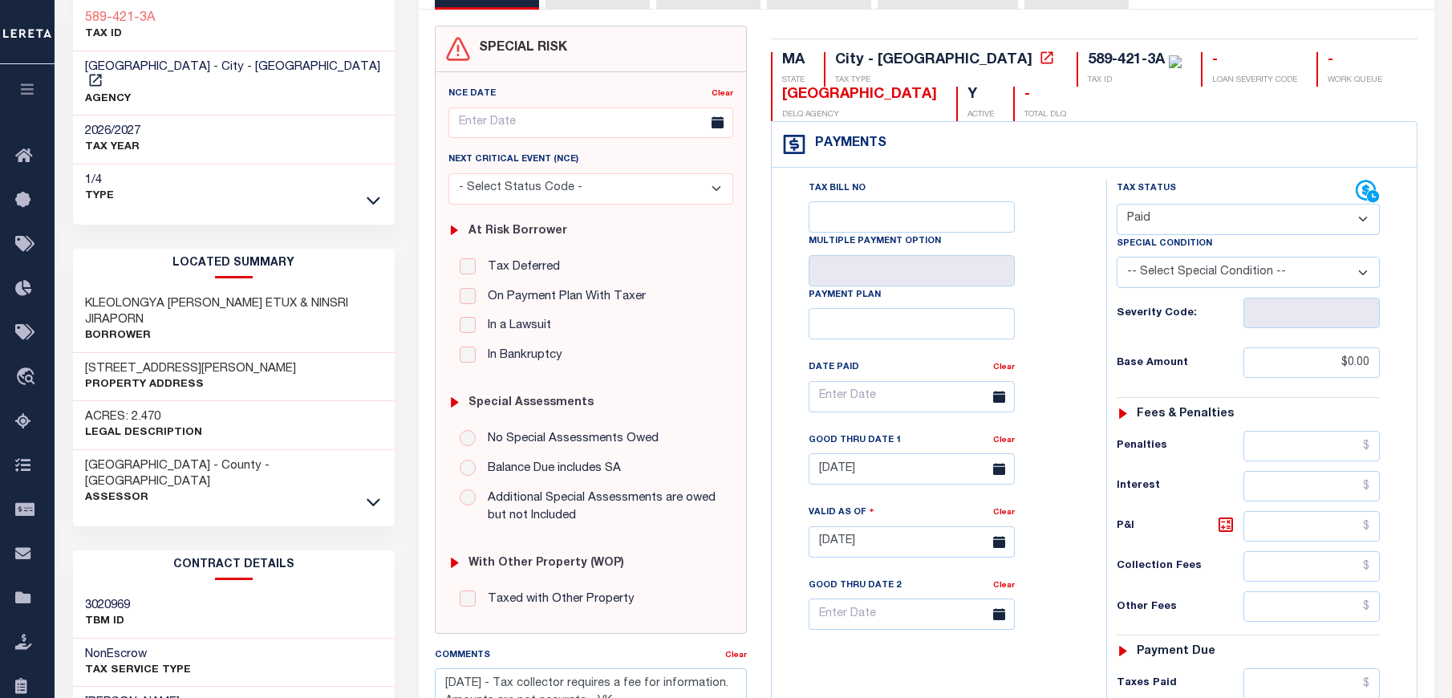
type input "[DATE]"
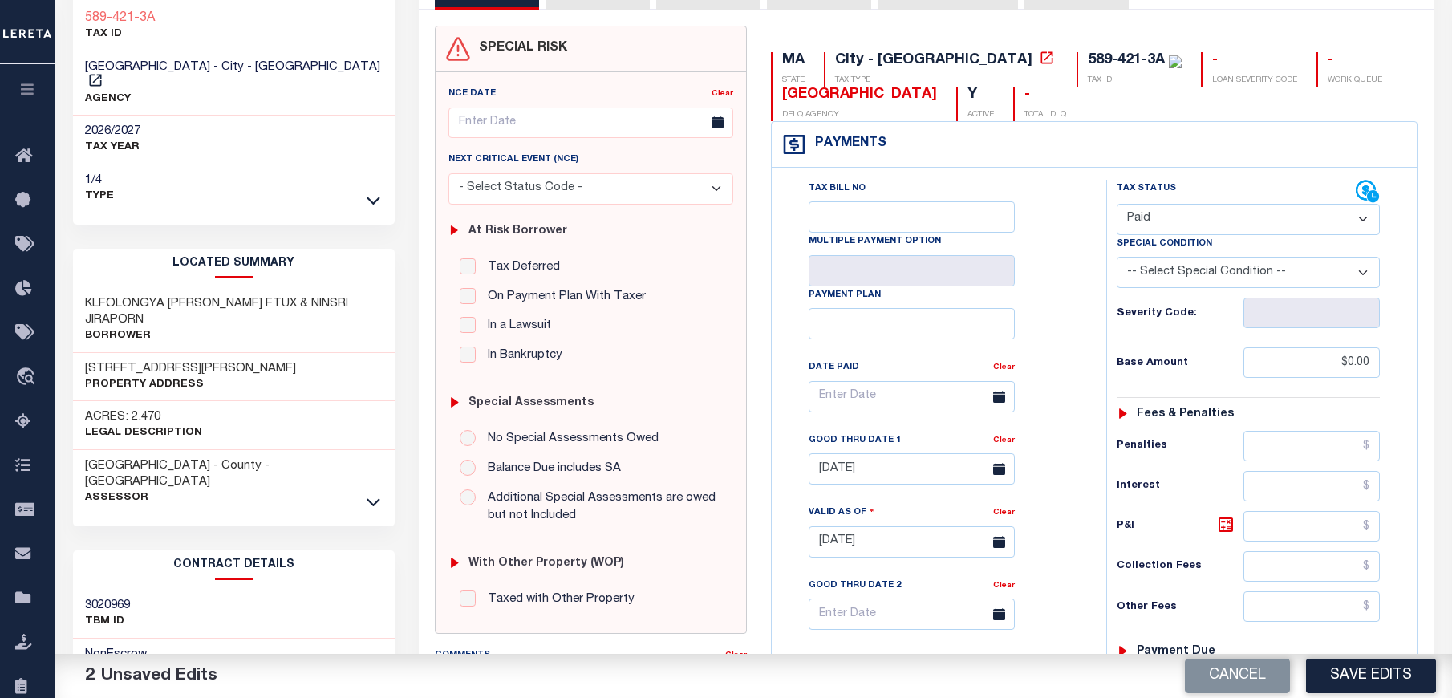
click at [1150, 225] on select "- Select Status Code - Open Due/Unpaid Paid Incomplete No Tax Due Internal Refu…" at bounding box center [1248, 219] width 263 height 31
select select "DUE"
click at [1117, 205] on select "- Select Status Code - Open Due/Unpaid Paid Incomplete No Tax Due Internal Refu…" at bounding box center [1248, 219] width 263 height 31
type input "[DATE]"
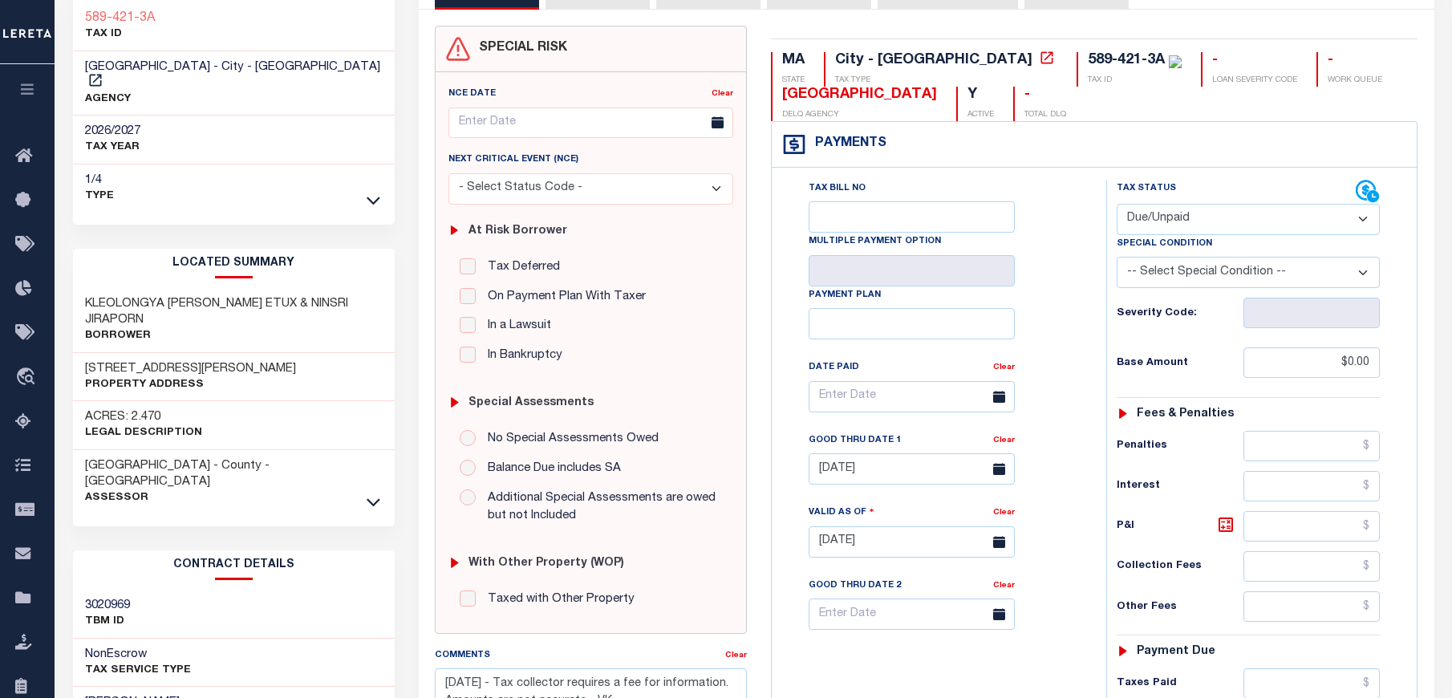
scroll to position [0, 0]
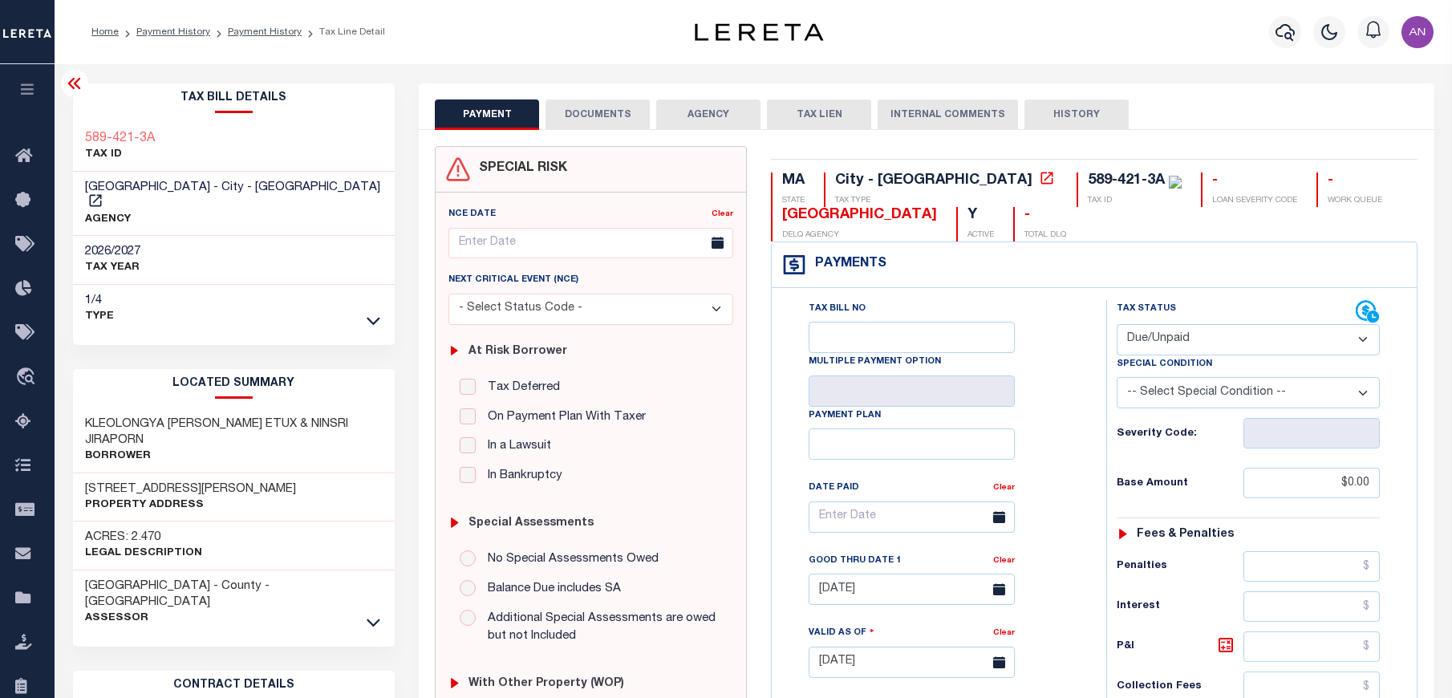
click at [610, 119] on button "DOCUMENTS" at bounding box center [598, 114] width 104 height 30
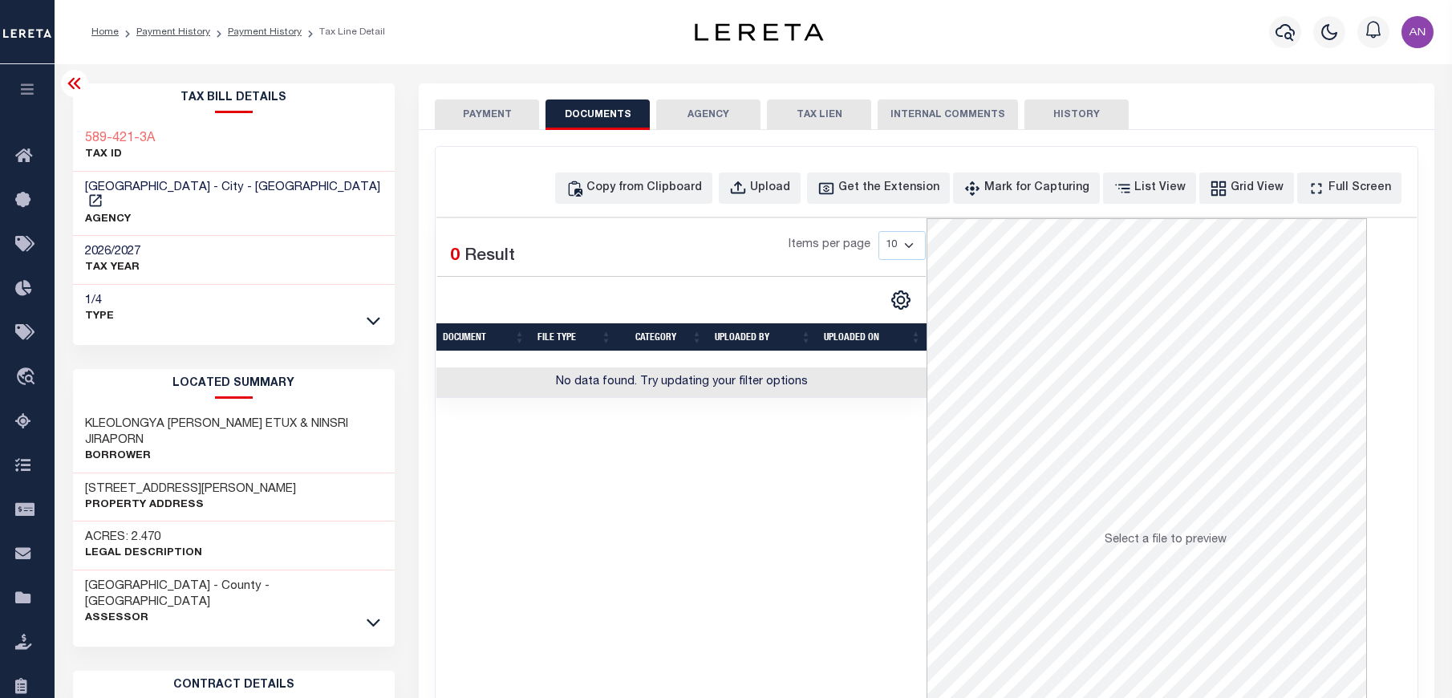
click at [474, 120] on button "PAYMENT" at bounding box center [487, 114] width 104 height 30
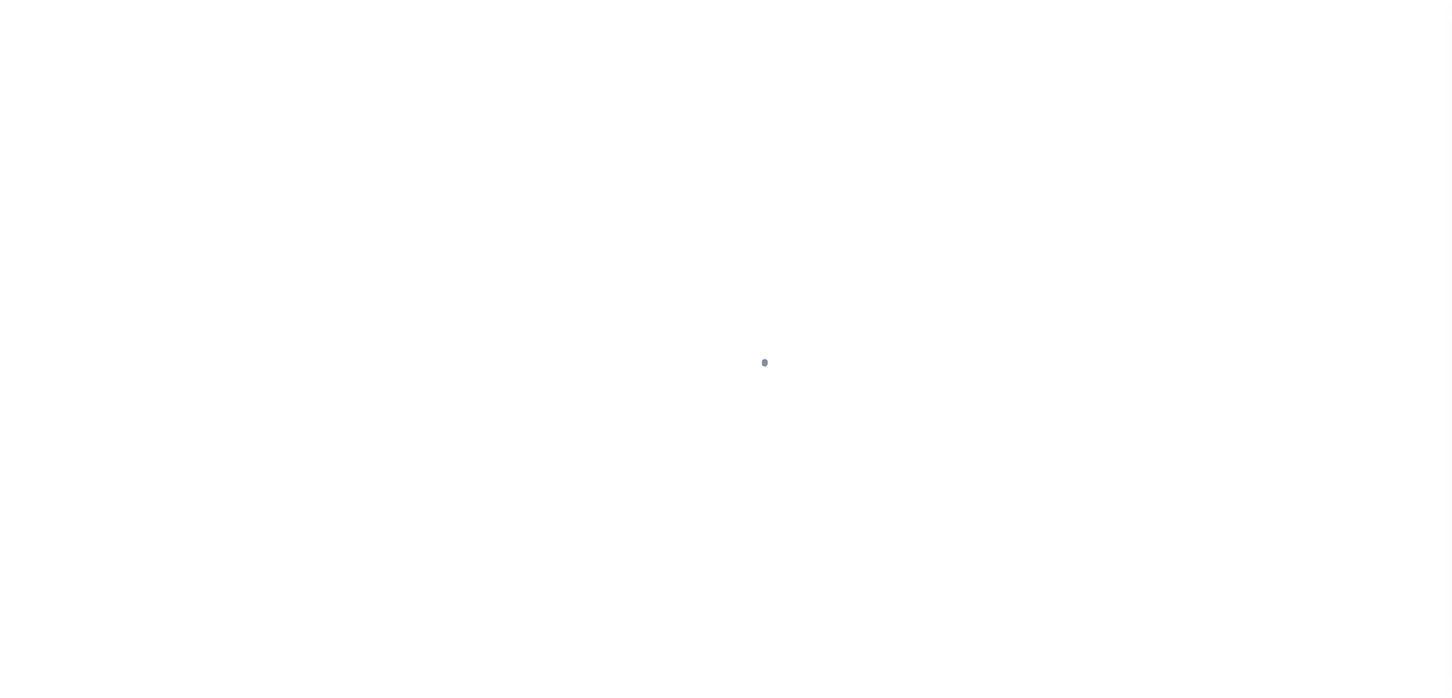
select select "DUE"
select select "24"
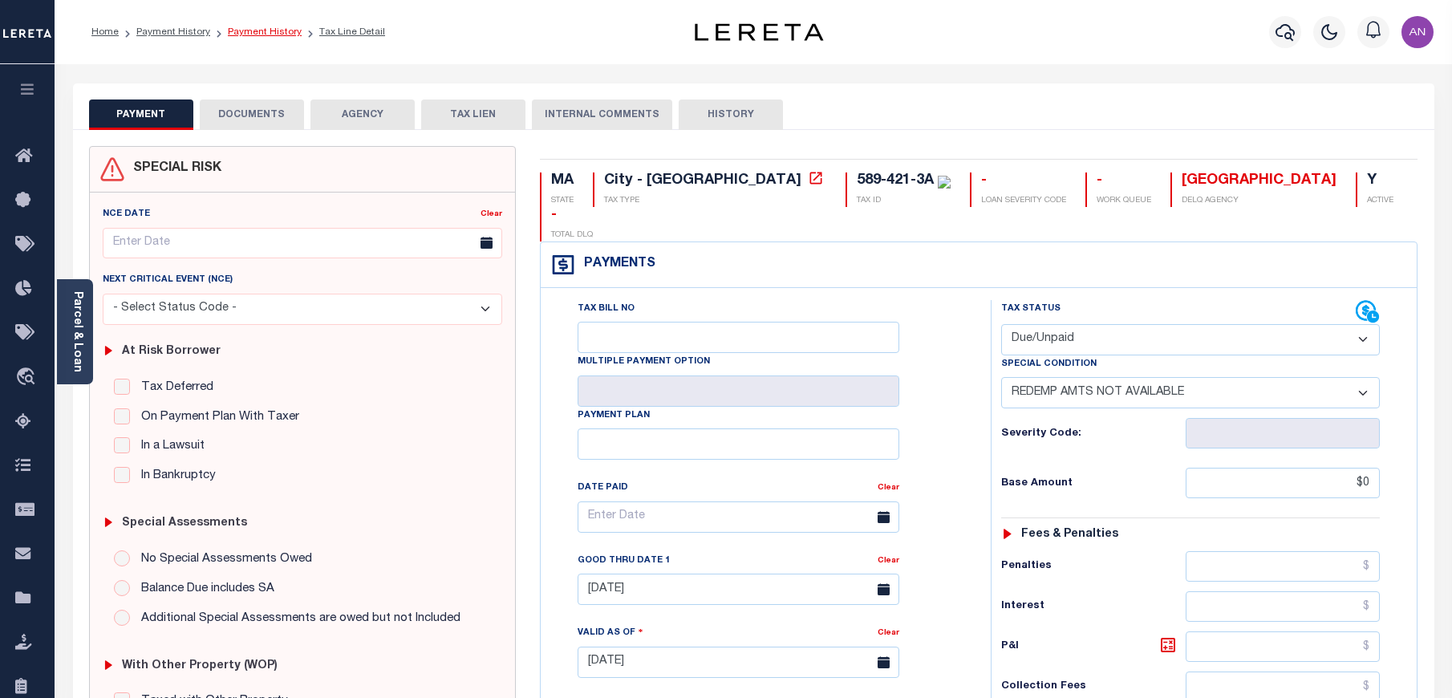
click at [245, 30] on link "Payment History" at bounding box center [265, 32] width 74 height 10
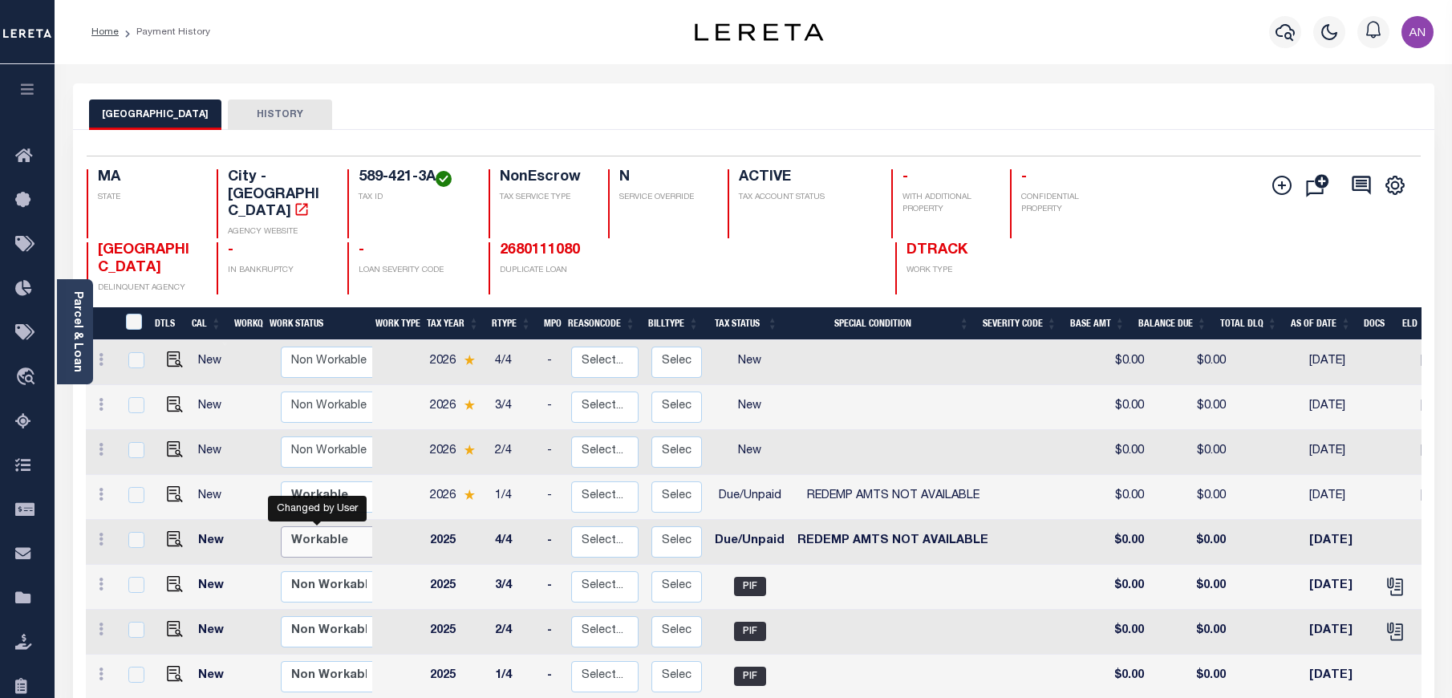
click at [303, 526] on select "Non Workable Workable" at bounding box center [329, 541] width 96 height 31
checkbox input "true"
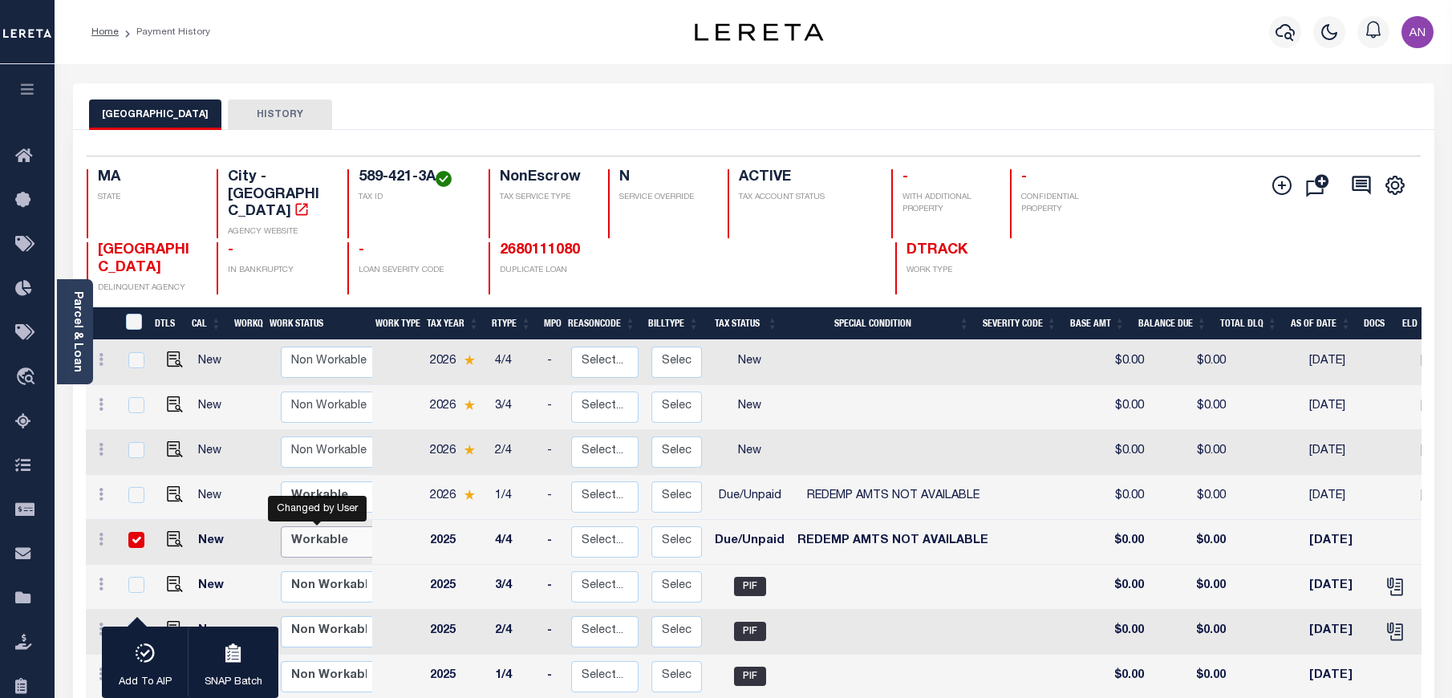
select select "true"
click at [281, 526] on select "Non Workable Workable" at bounding box center [329, 541] width 96 height 31
checkbox input "false"
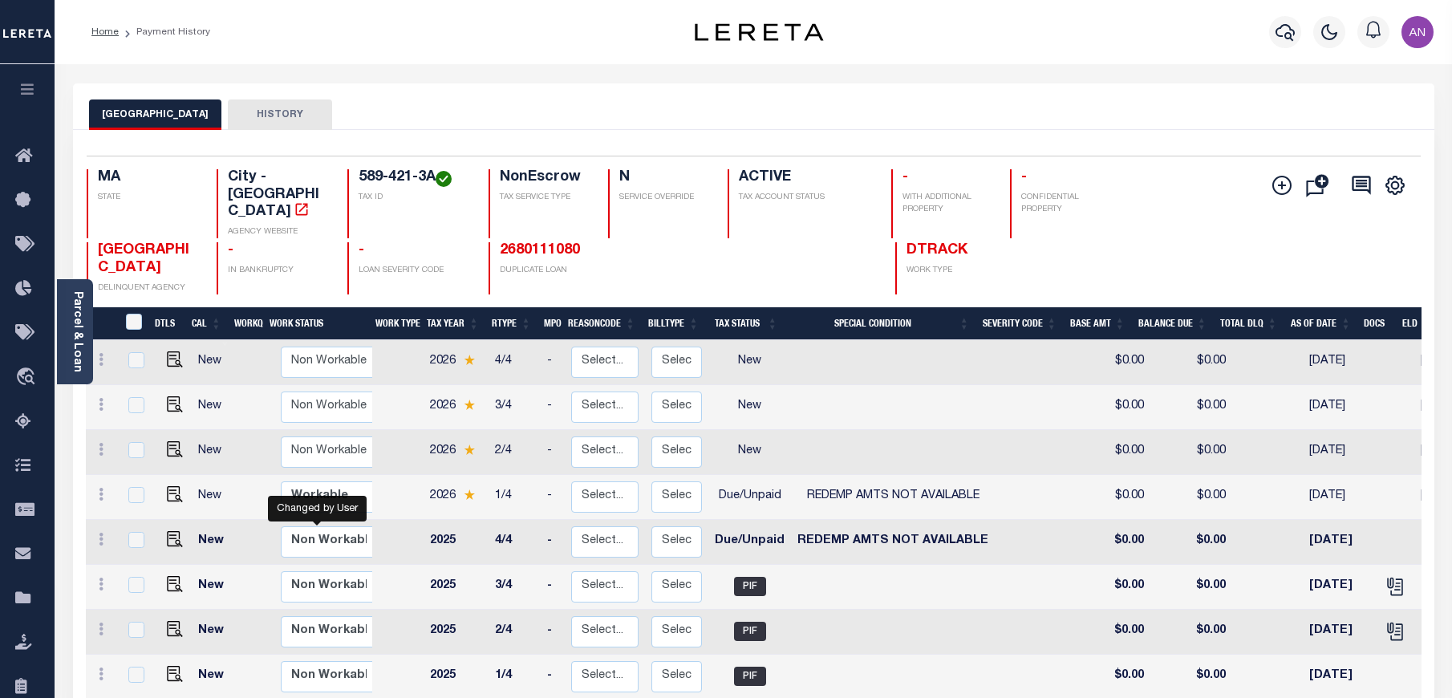
click at [328, 496] on div "Changed by User" at bounding box center [317, 509] width 99 height 26
click at [328, 481] on select "Non Workable Workable" at bounding box center [329, 496] width 96 height 31
checkbox input "true"
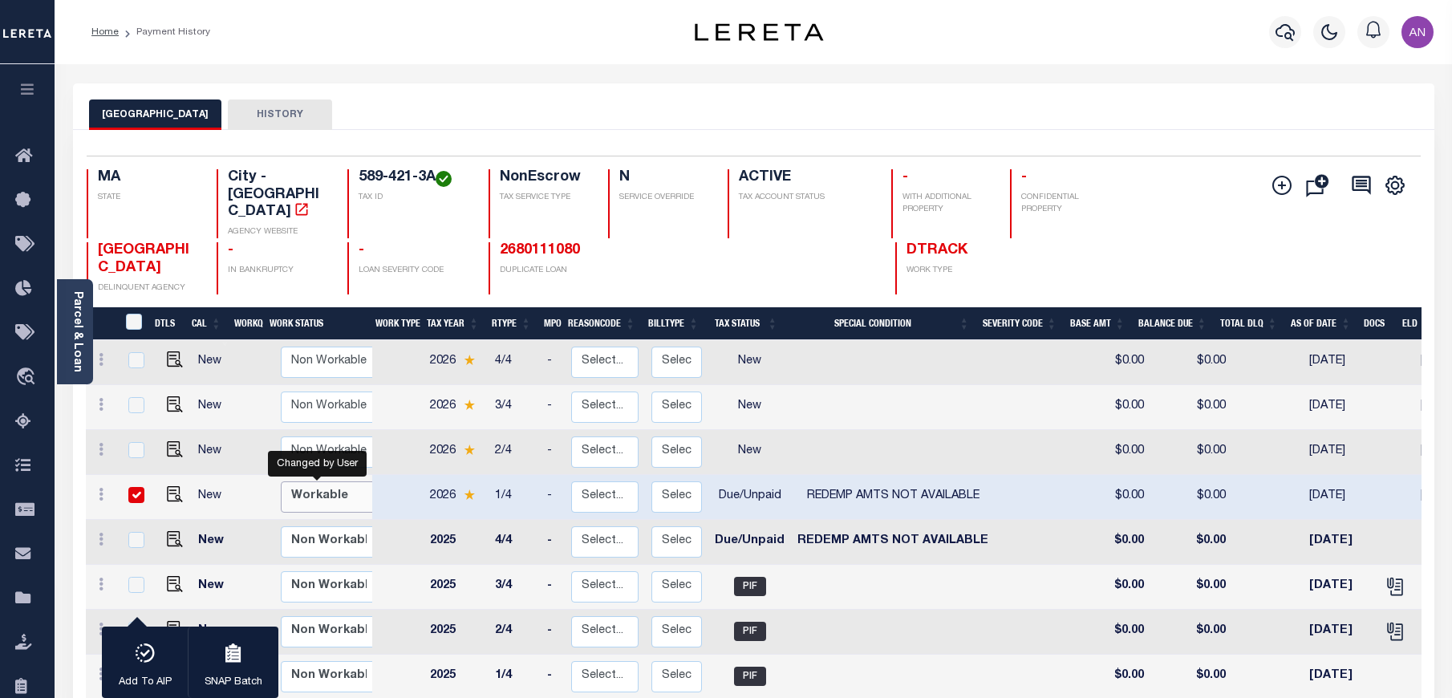
click at [281, 481] on select "Non Workable Workable" at bounding box center [329, 496] width 96 height 31
checkbox input "false"
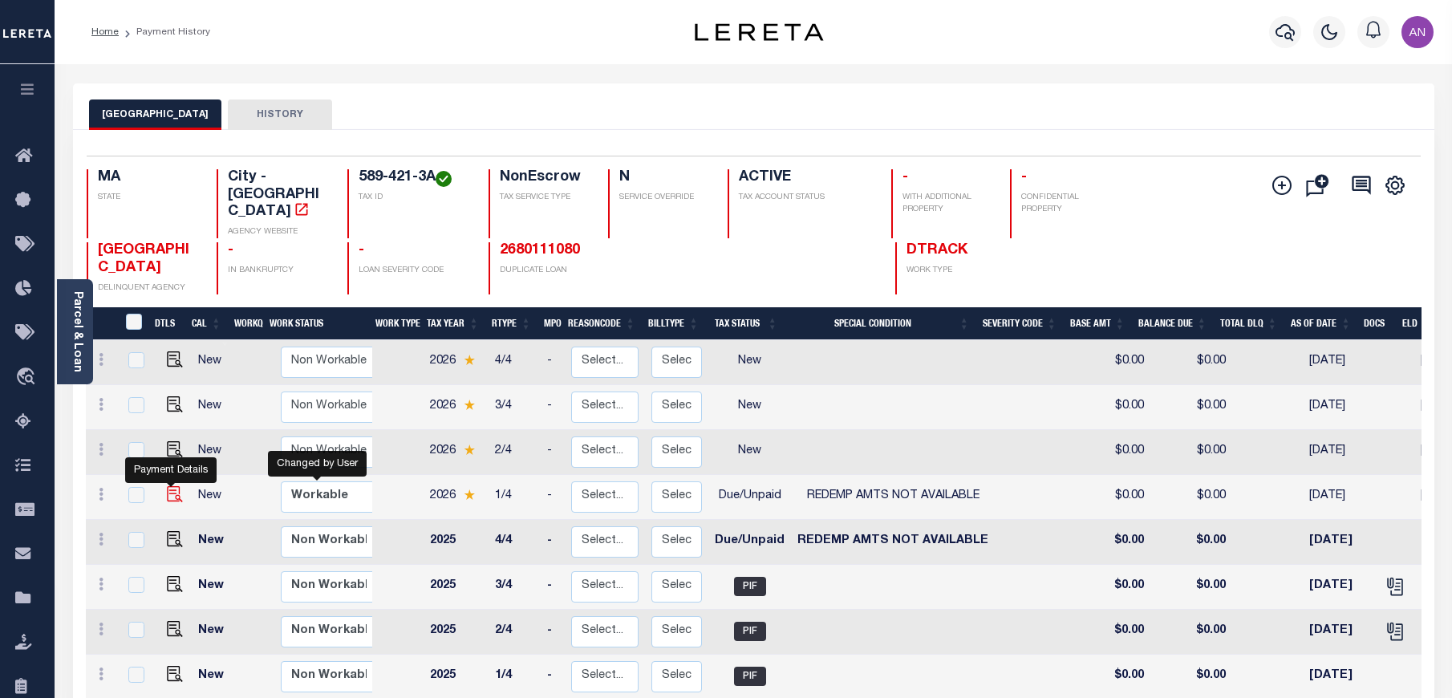
click at [167, 486] on img "" at bounding box center [175, 494] width 16 height 16
checkbox input "true"
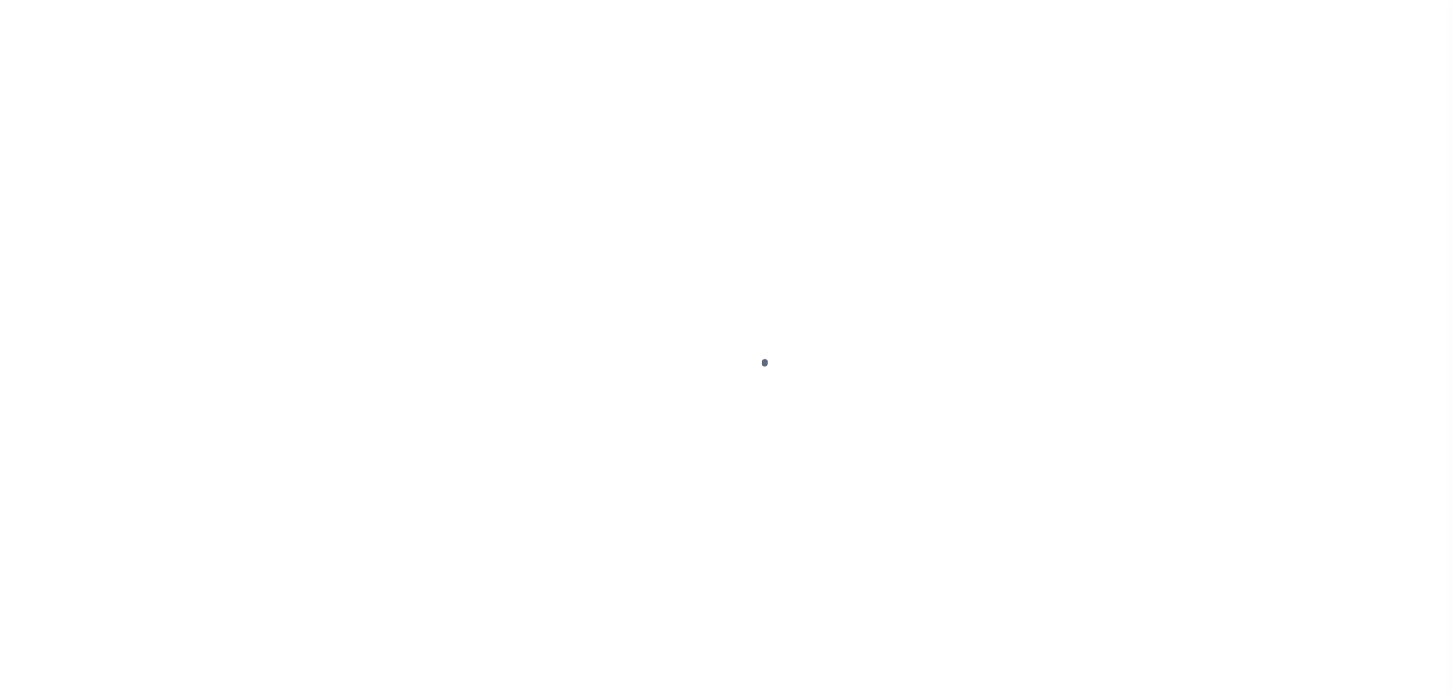
select select "DUE"
select select "24"
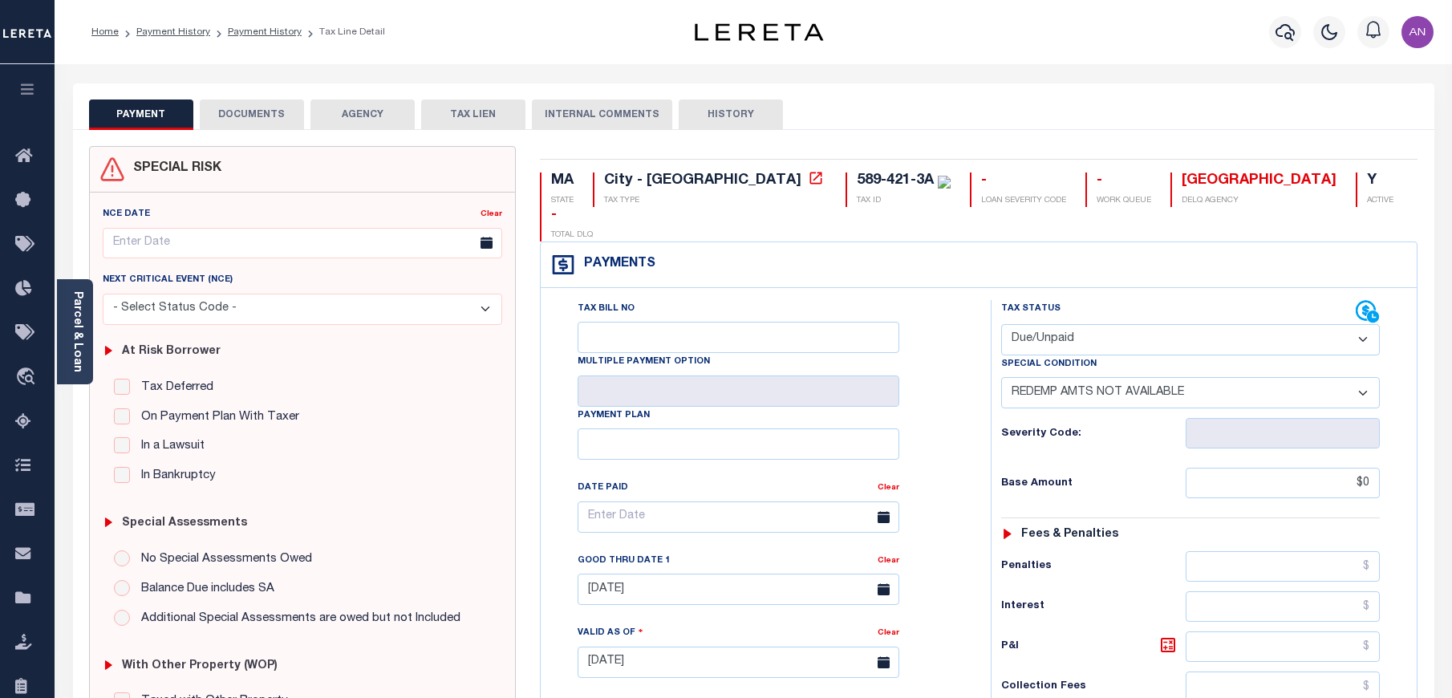
click at [233, 126] on button "DOCUMENTS" at bounding box center [252, 114] width 104 height 30
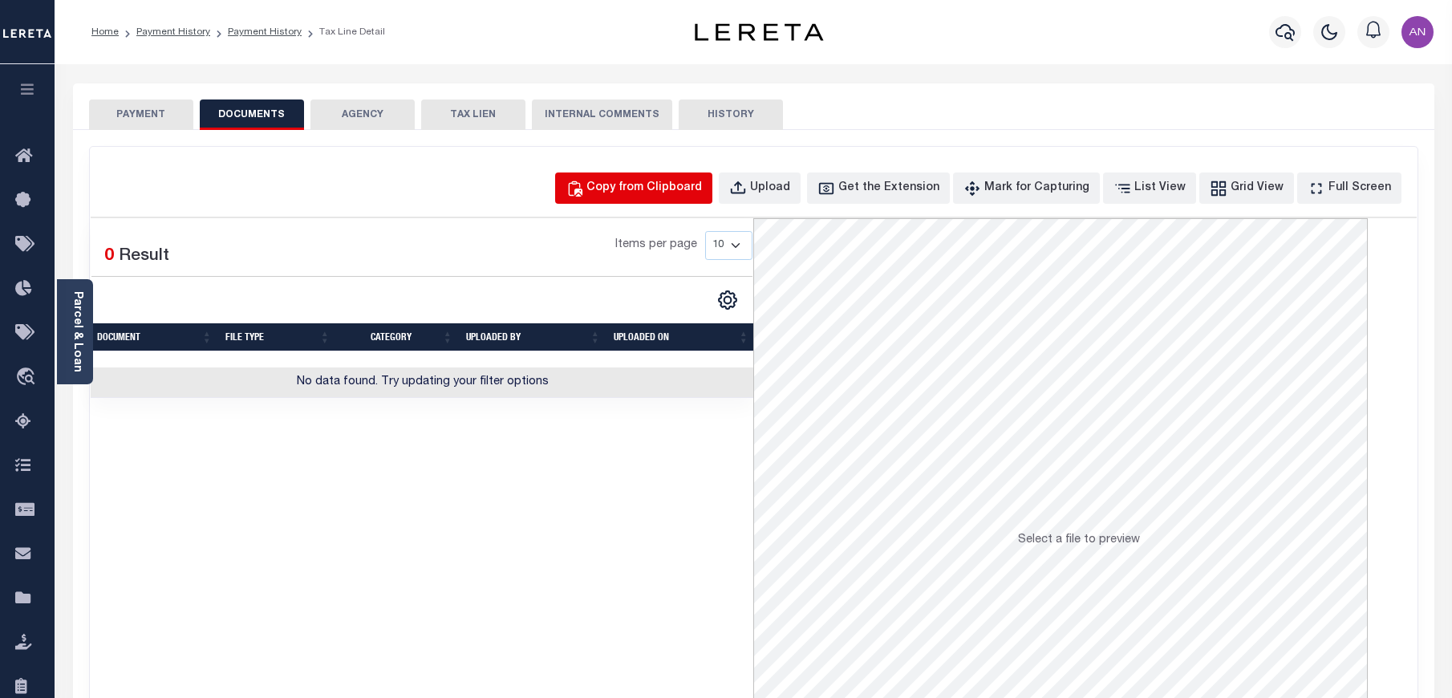
click at [636, 198] on button "Copy from Clipboard" at bounding box center [633, 187] width 157 height 31
select select "POP"
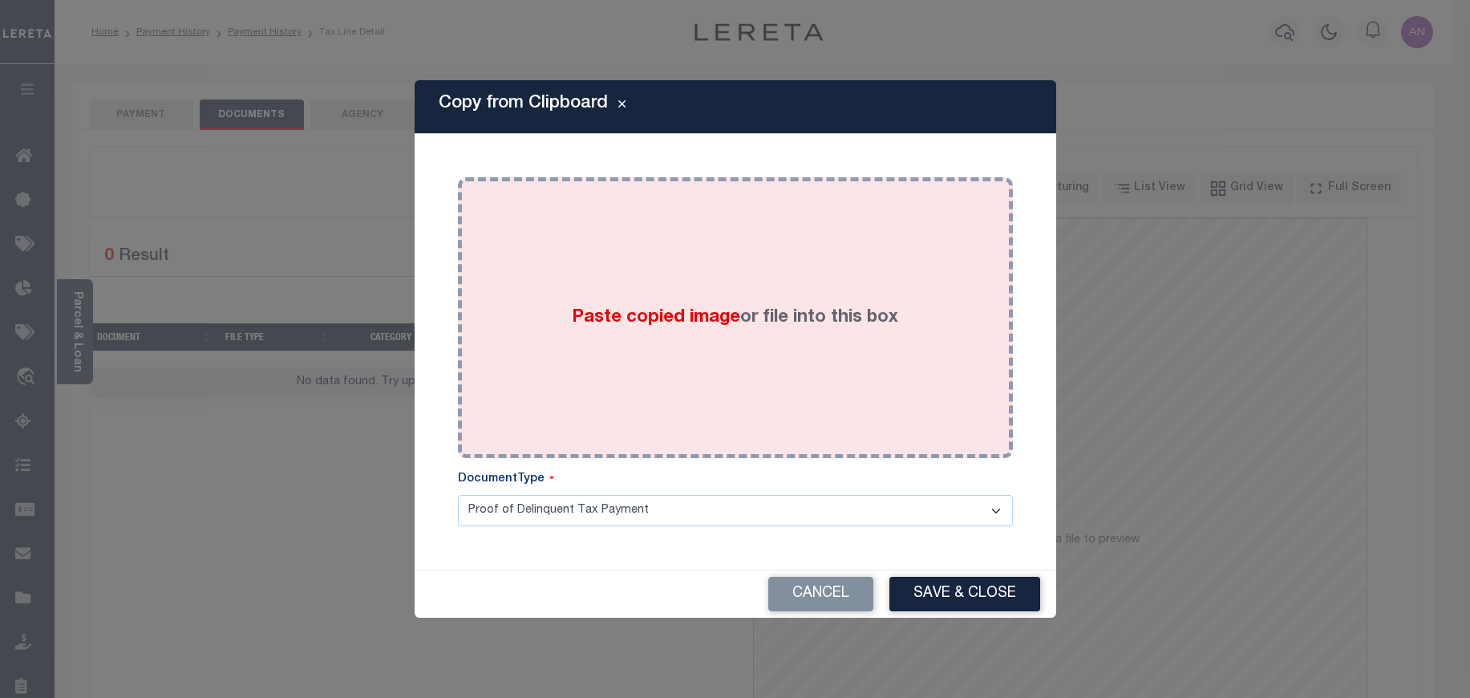
click at [644, 249] on div "Paste copied image or file into this box" at bounding box center [735, 317] width 531 height 257
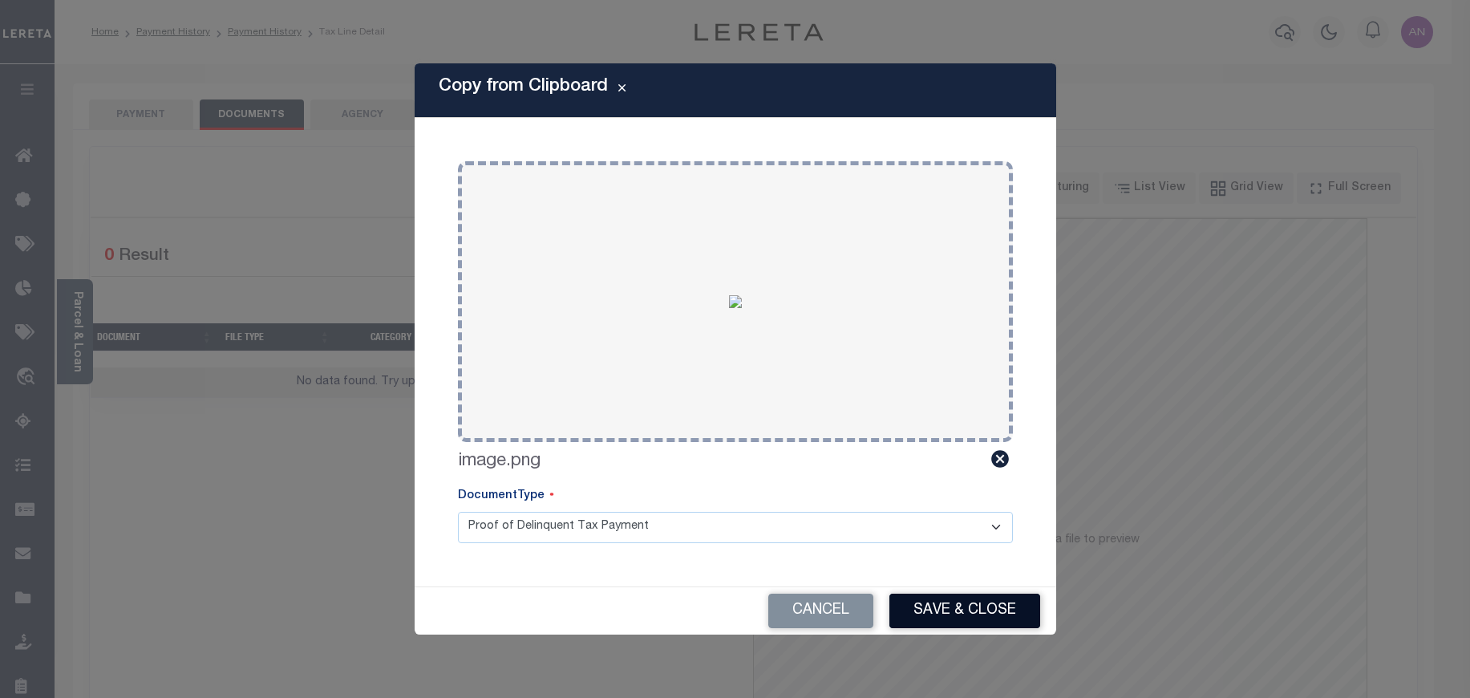
click at [945, 613] on button "Save & Close" at bounding box center [965, 611] width 151 height 34
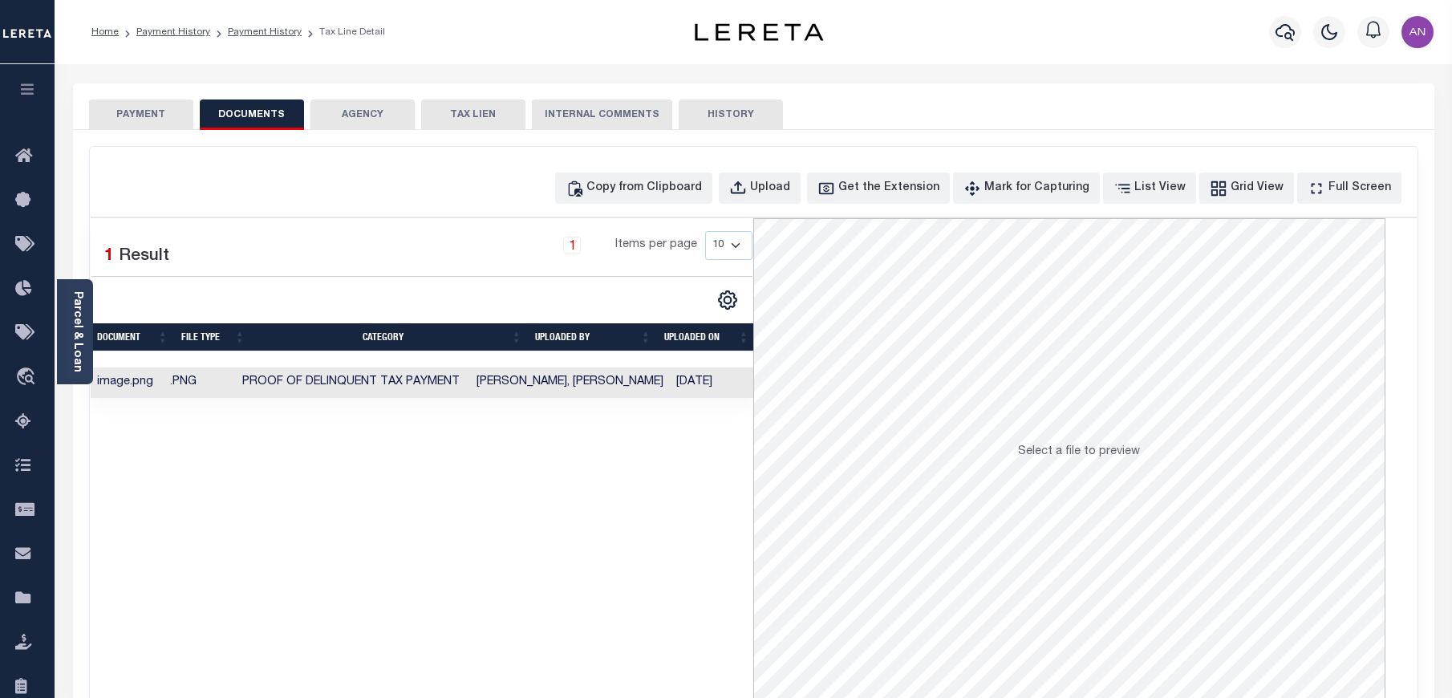
click at [125, 117] on button "PAYMENT" at bounding box center [141, 114] width 104 height 30
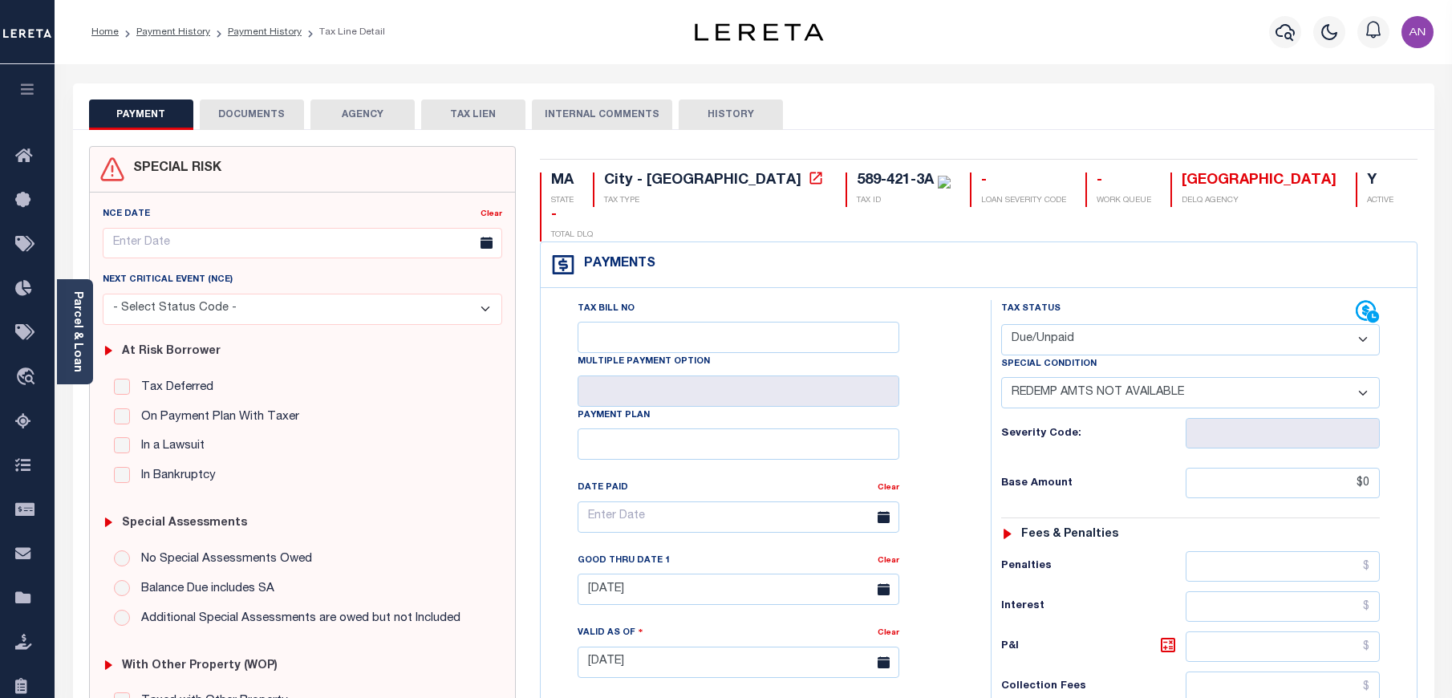
click at [1076, 324] on select "- Select Status Code - Open Due/Unpaid Paid Incomplete No Tax Due Internal Refu…" at bounding box center [1190, 339] width 379 height 31
click at [1001, 324] on select "- Select Status Code - Open Due/Unpaid Paid Incomplete No Tax Due Internal Refu…" at bounding box center [1190, 339] width 379 height 31
click at [1097, 377] on select "-- Select Special Condition -- 3RD PARTY TAX LIEN AGENCY TAX LIEN (A.K.A Inside…" at bounding box center [1190, 392] width 379 height 31
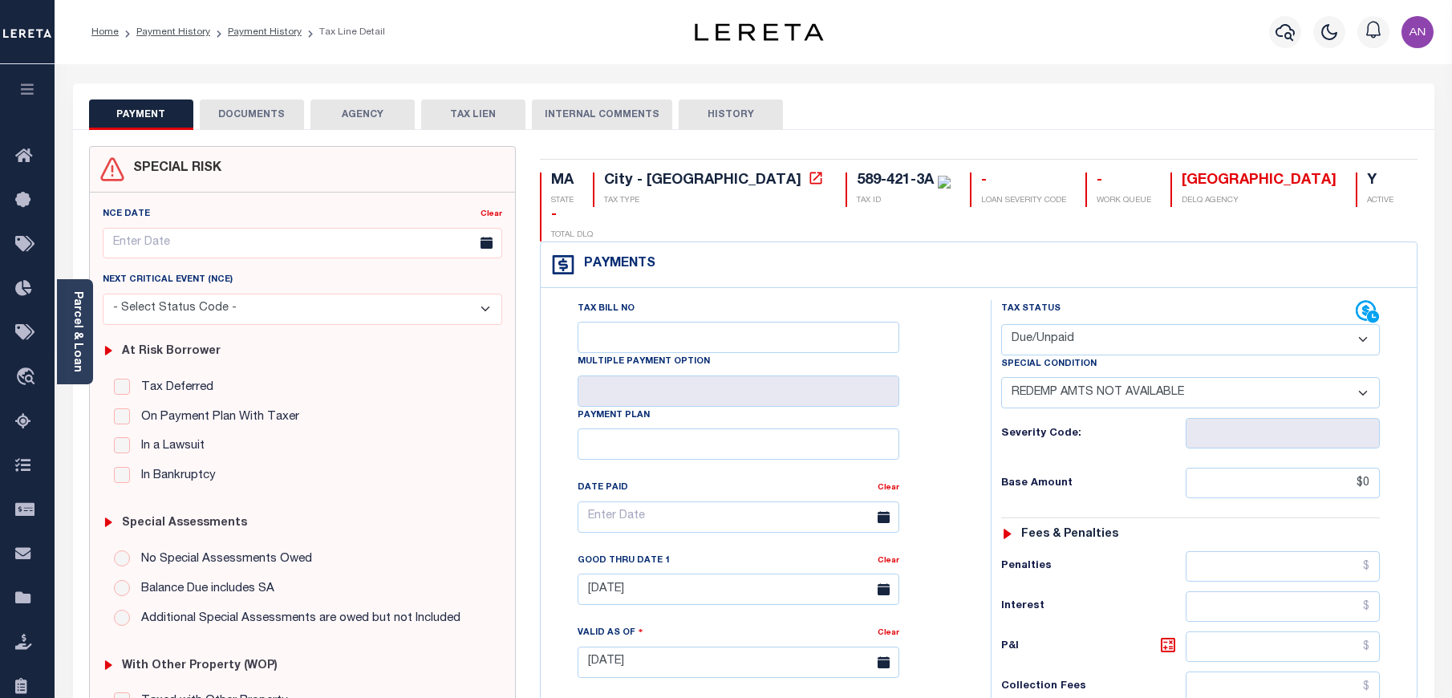
select select "0"
click at [1001, 377] on select "-- Select Special Condition -- 3RD PARTY TAX LIEN AGENCY TAX LIEN (A.K.A Inside…" at bounding box center [1190, 392] width 379 height 31
type input "[DATE]"
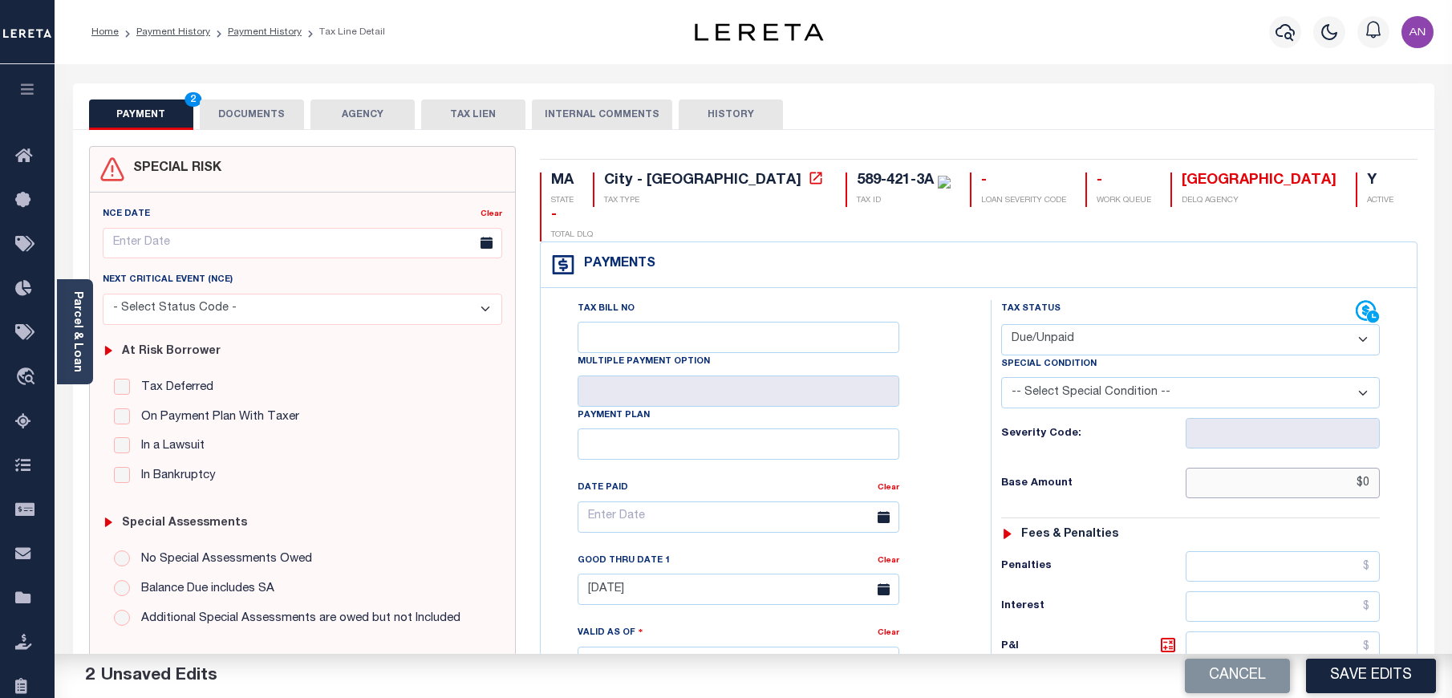
click at [1264, 468] on input "$0" at bounding box center [1283, 483] width 195 height 30
paste input "1,406.76"
drag, startPoint x: 1327, startPoint y: 447, endPoint x: 1414, endPoint y: 449, distance: 87.5
click at [1414, 449] on div "Tax Bill No Multiple Payment Option Payment Plan" at bounding box center [979, 654] width 877 height 732
paste input "text"
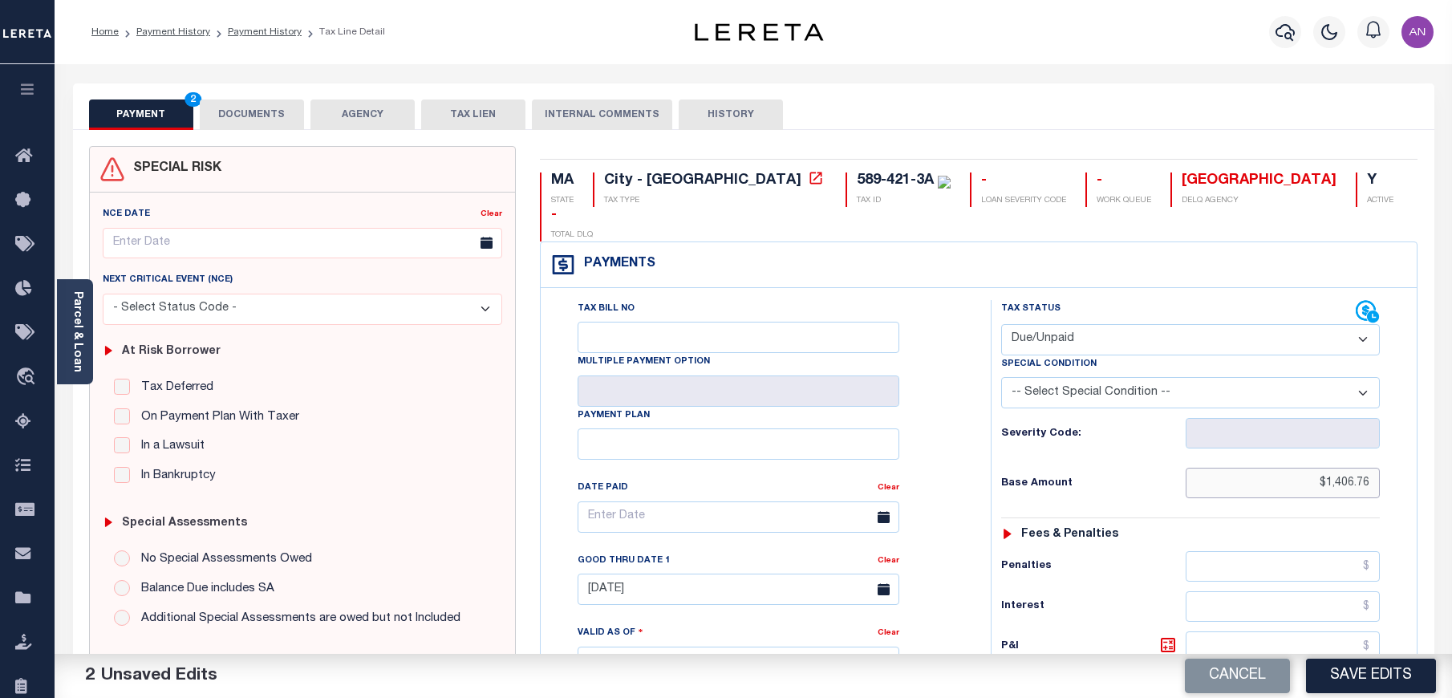
type input "$1,406.76"
click at [1109, 489] on div "Tax Status Status - Select Status Code -" at bounding box center [1196, 654] width 410 height 708
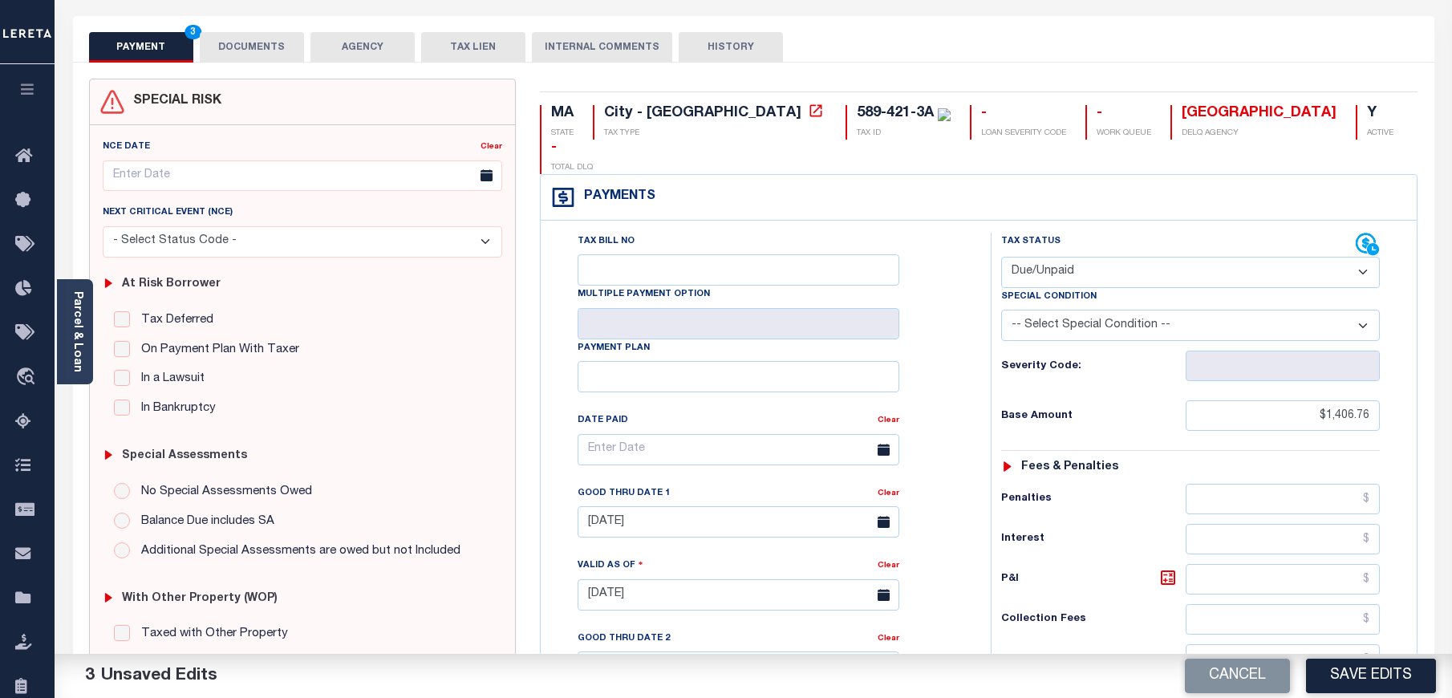
scroll to position [241, 0]
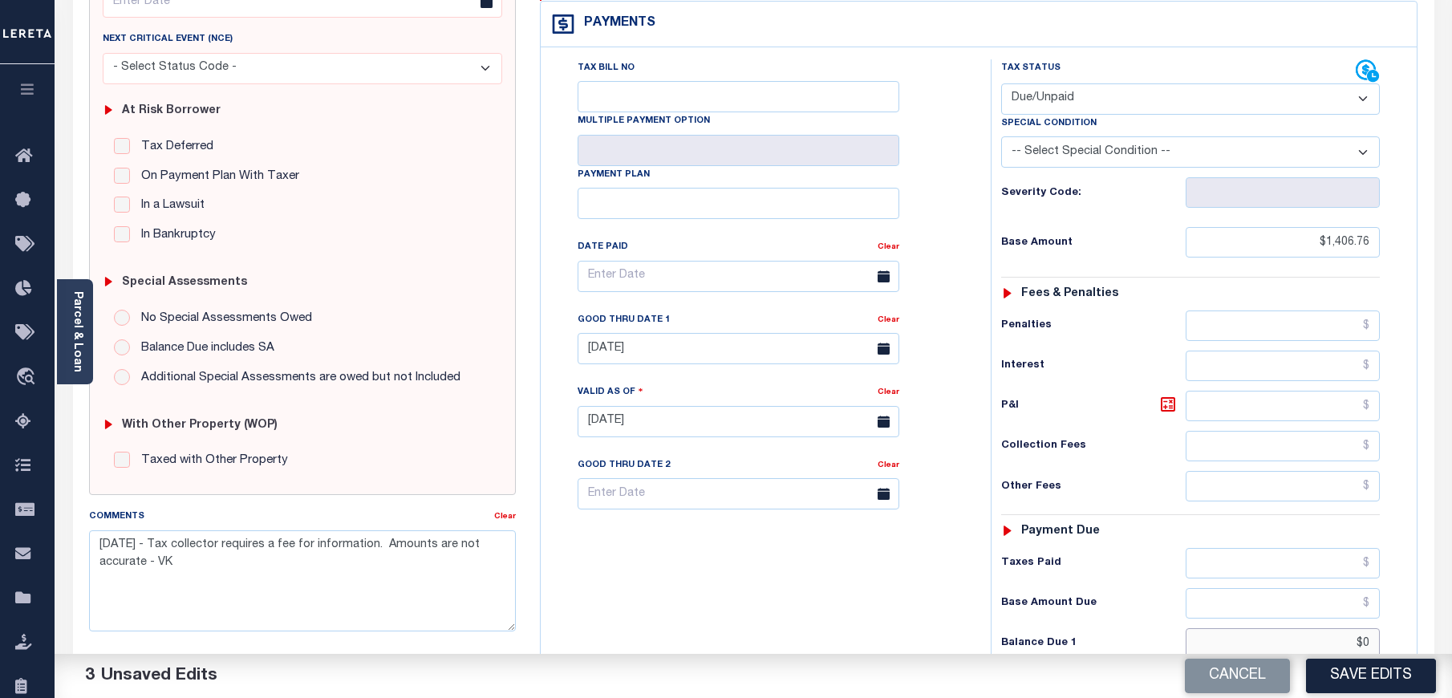
click at [1284, 628] on input "$0" at bounding box center [1283, 643] width 195 height 30
drag, startPoint x: 1366, startPoint y: 610, endPoint x: 1372, endPoint y: 617, distance: 8.5
click at [1366, 628] on input "$0" at bounding box center [1283, 643] width 195 height 30
paste input "1,427.26"
drag, startPoint x: 1325, startPoint y: 609, endPoint x: 1382, endPoint y: 608, distance: 57.0
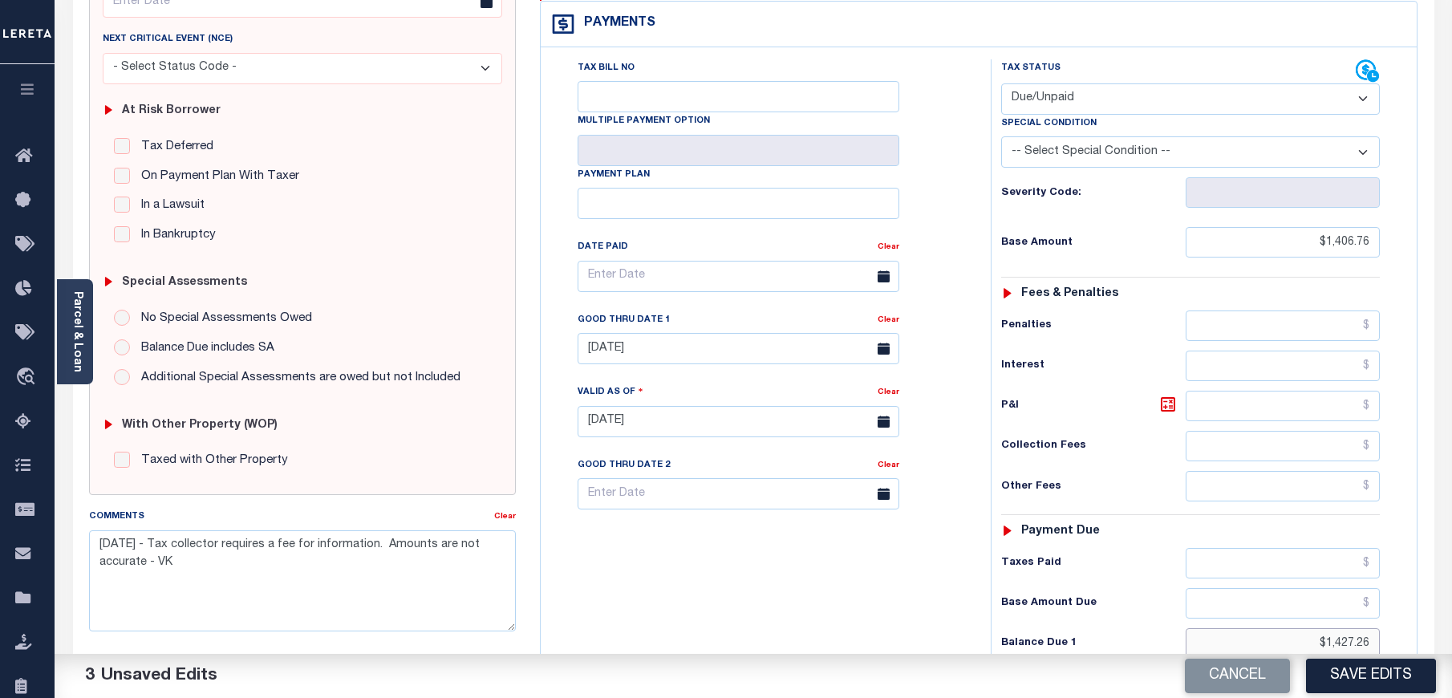
click at [1382, 608] on div "Tax Status Status - Select Status Code -" at bounding box center [1196, 413] width 410 height 708
paste input "text"
type input "$1,427.26"
click at [1166, 400] on icon at bounding box center [1168, 405] width 10 height 10
type input "$20.50"
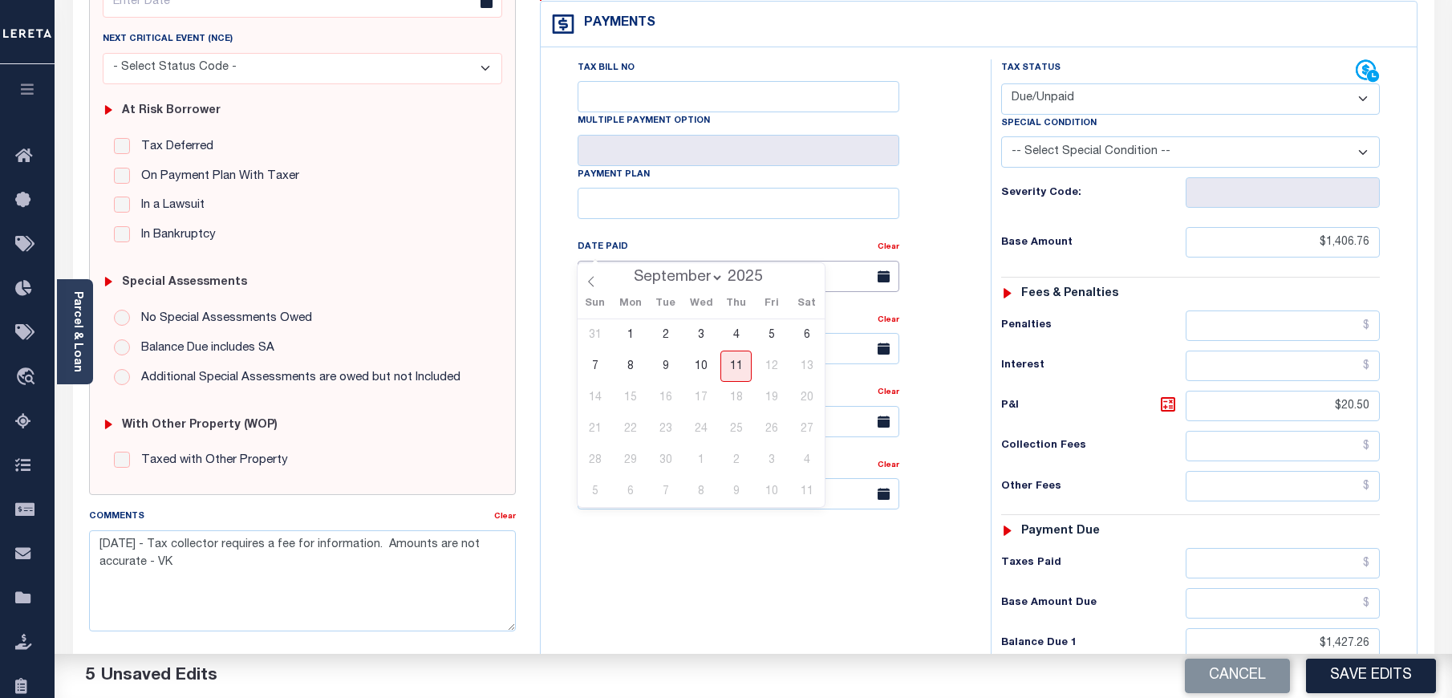
click at [671, 261] on input "text" at bounding box center [739, 276] width 322 height 31
click at [557, 252] on div "Tax Bill No Multiple Payment Option Payment Plan Clear" at bounding box center [762, 284] width 410 height 450
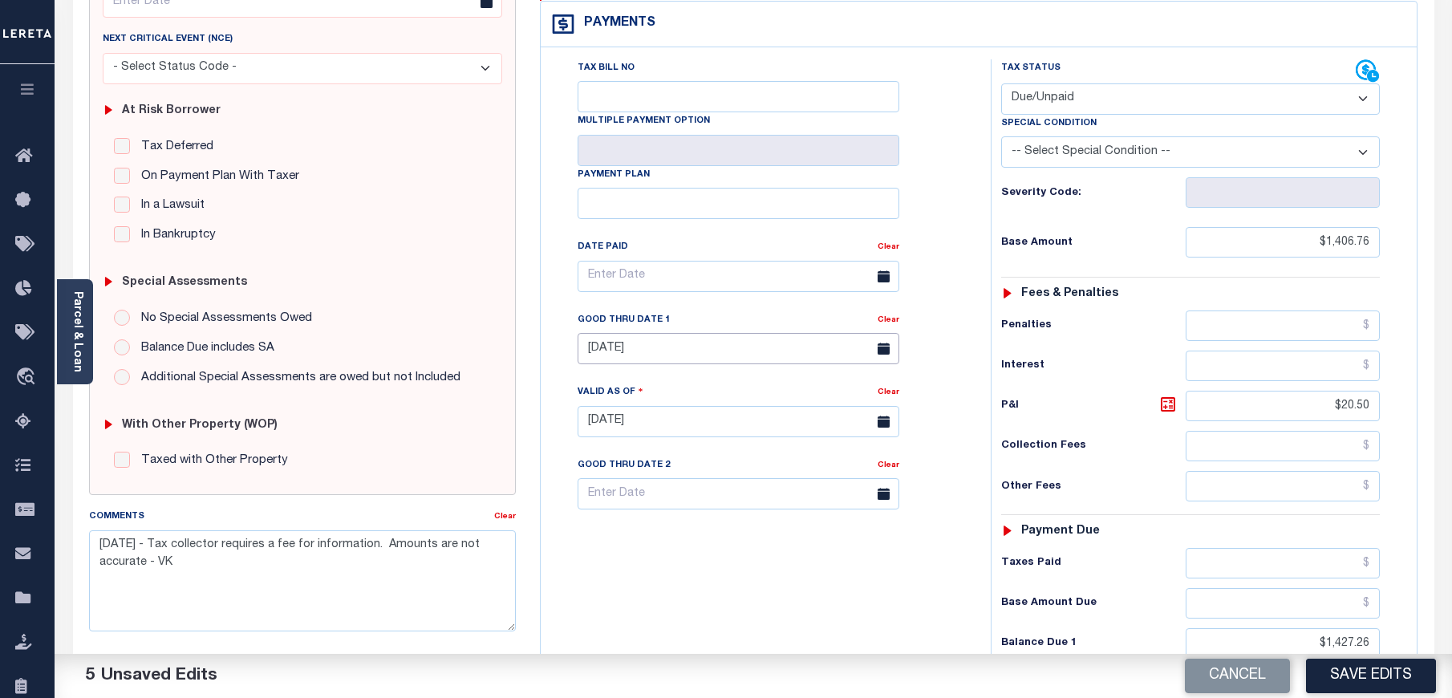
click at [659, 333] on input "08/31/2025" at bounding box center [739, 348] width 322 height 31
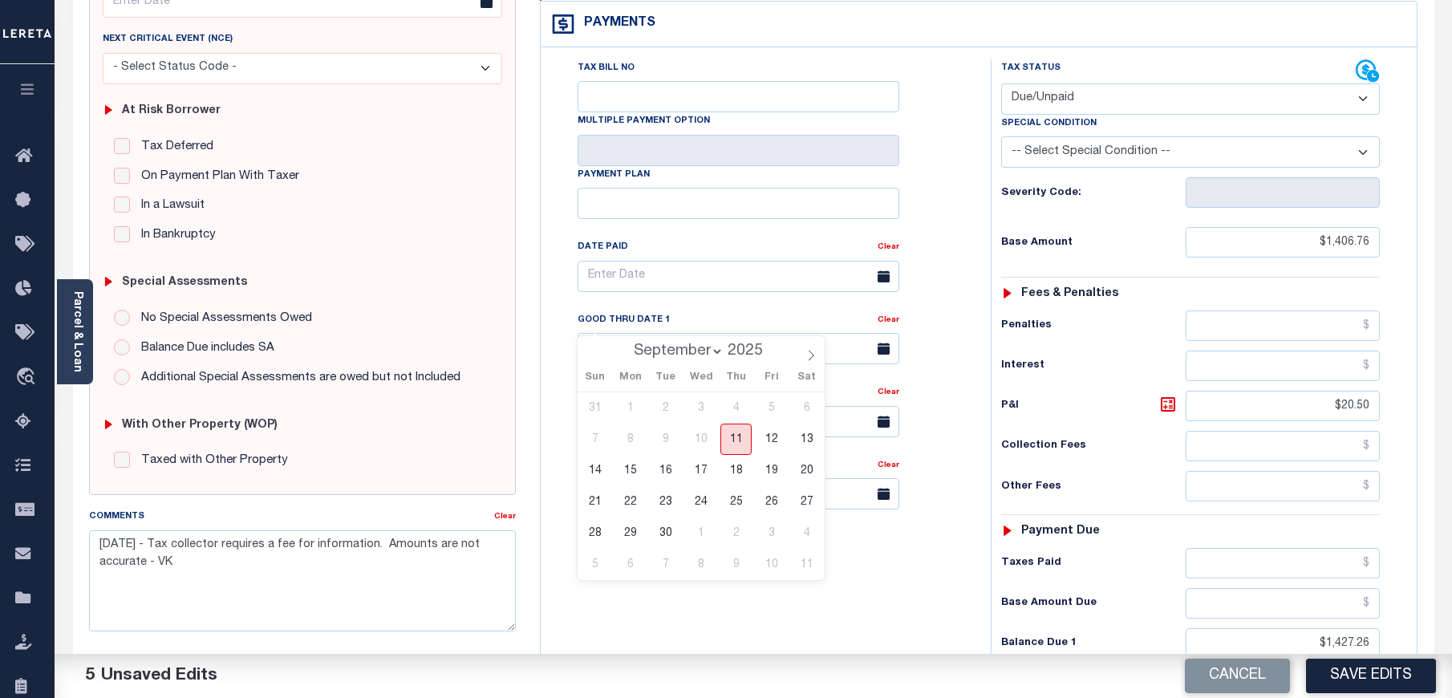
click at [742, 436] on span "11" at bounding box center [735, 439] width 31 height 31
type input "09/11/2025"
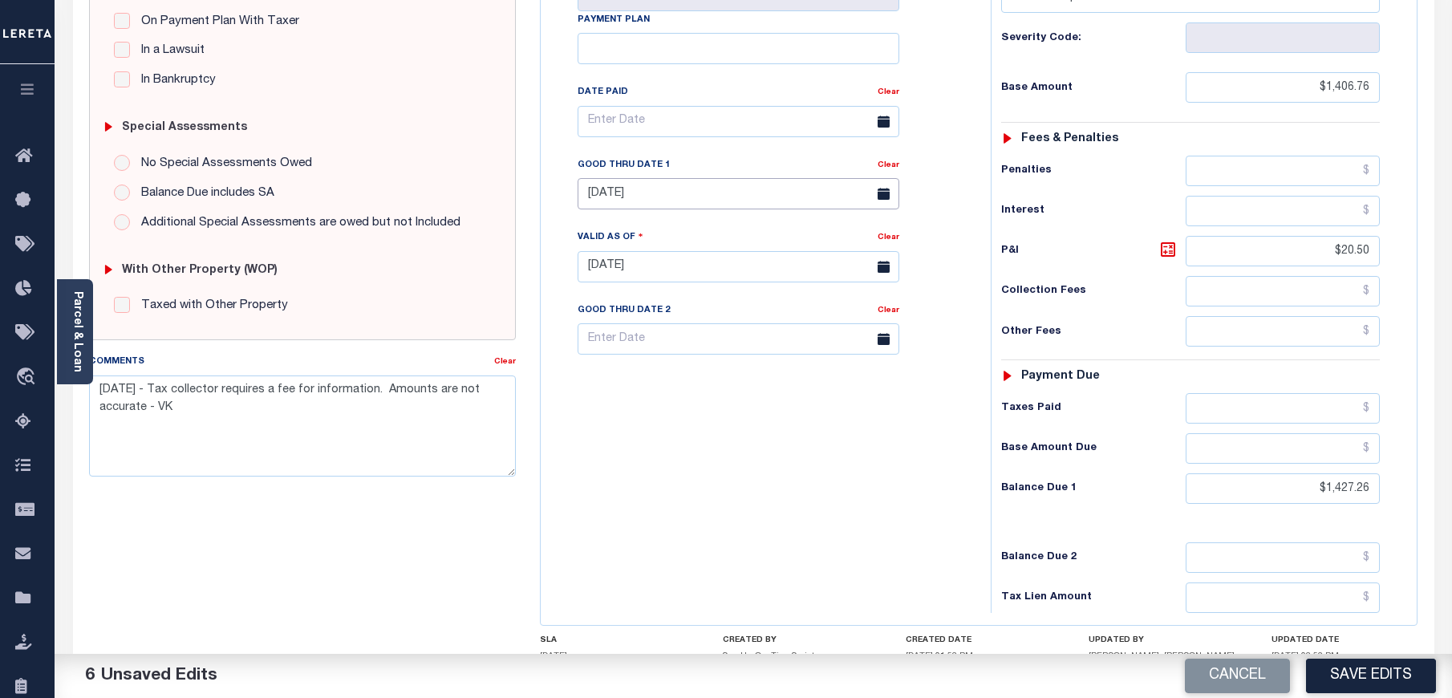
scroll to position [489, 0]
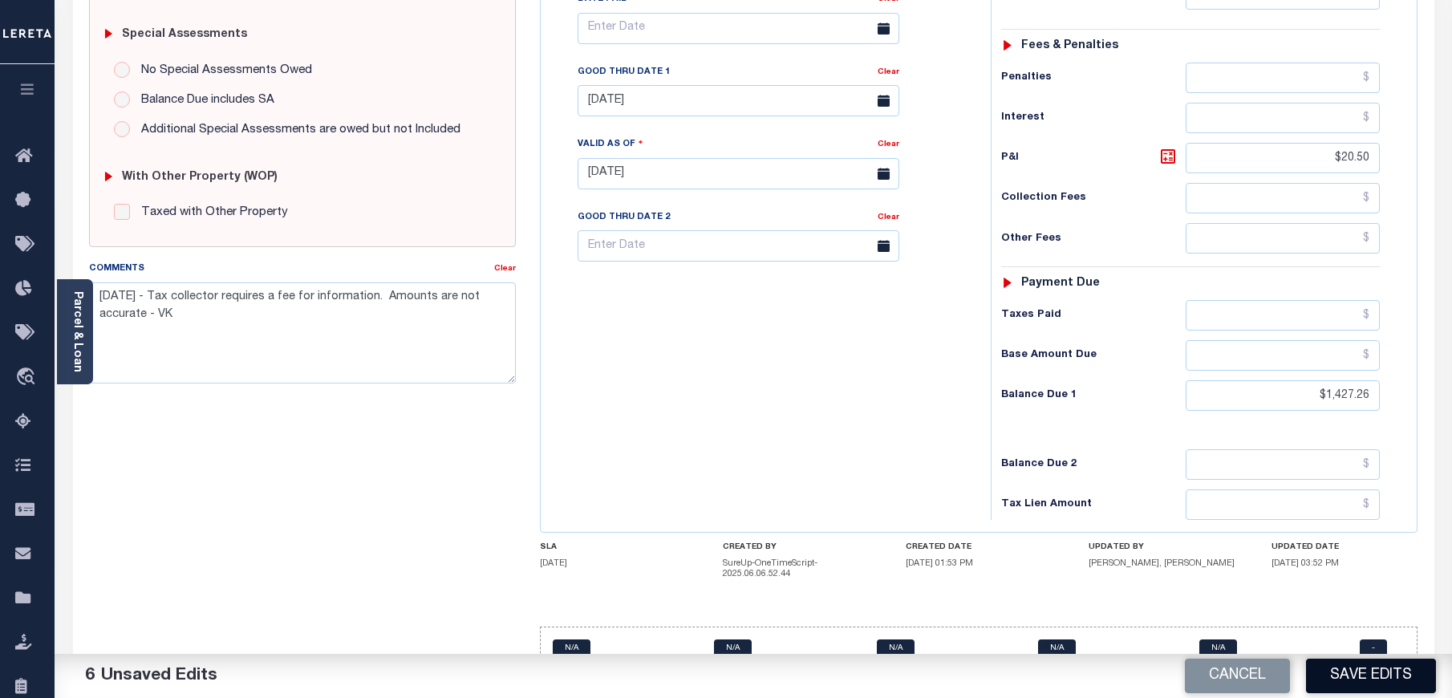
click at [1396, 673] on button "Save Edits" at bounding box center [1371, 676] width 130 height 34
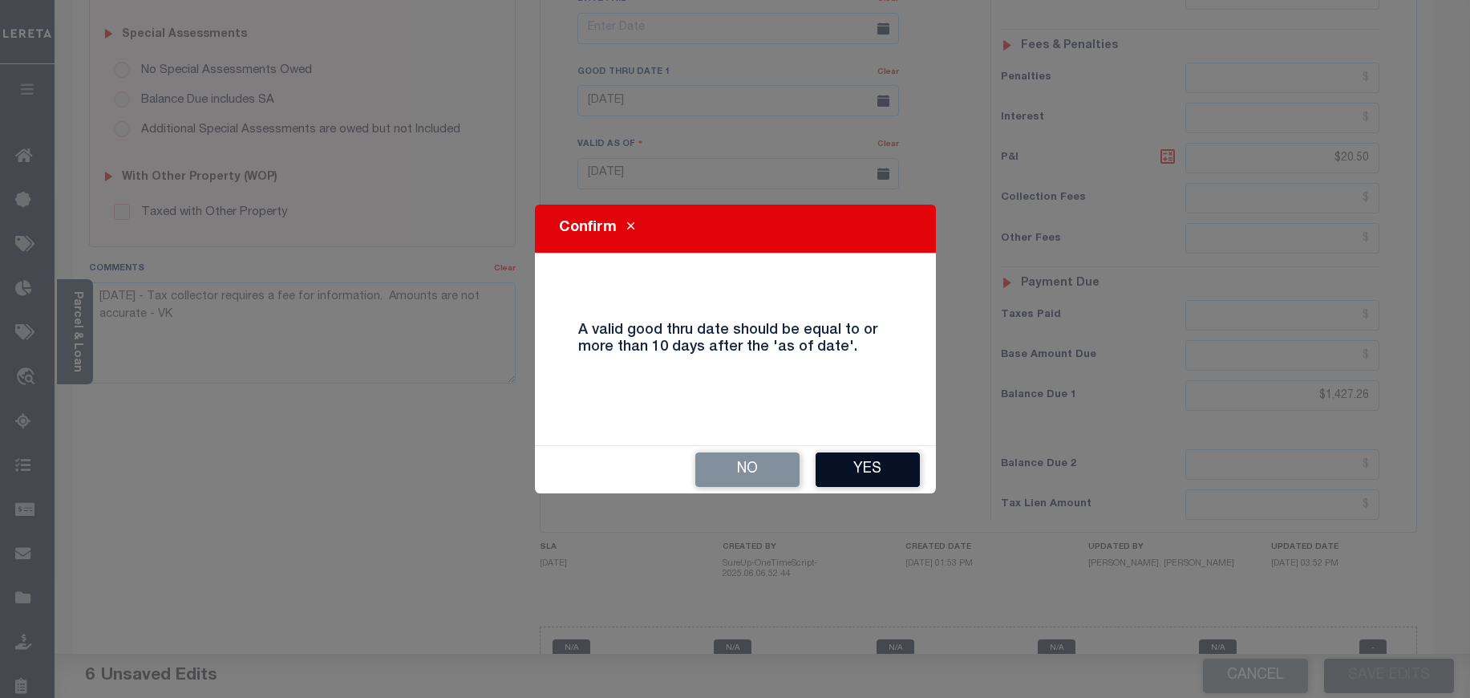
click at [849, 469] on button "Yes" at bounding box center [868, 469] width 104 height 34
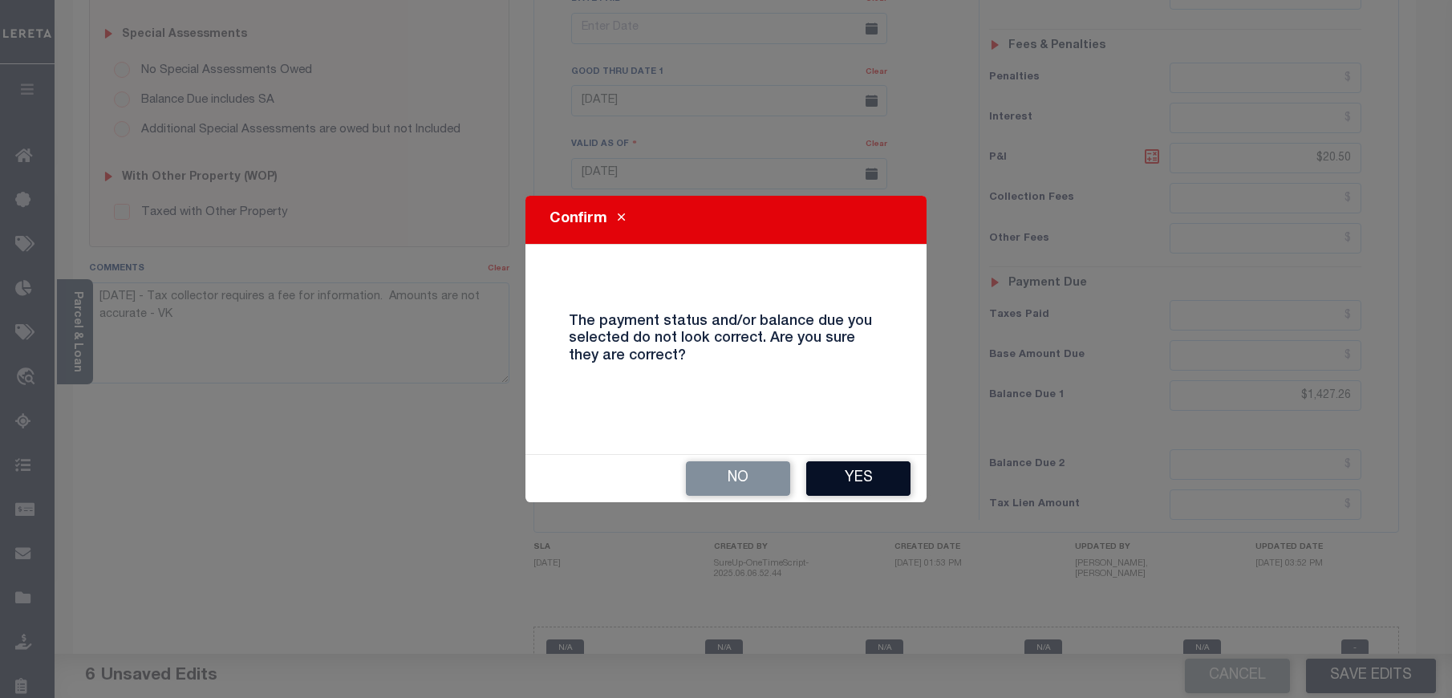
click at [829, 478] on button "Yes" at bounding box center [858, 478] width 104 height 34
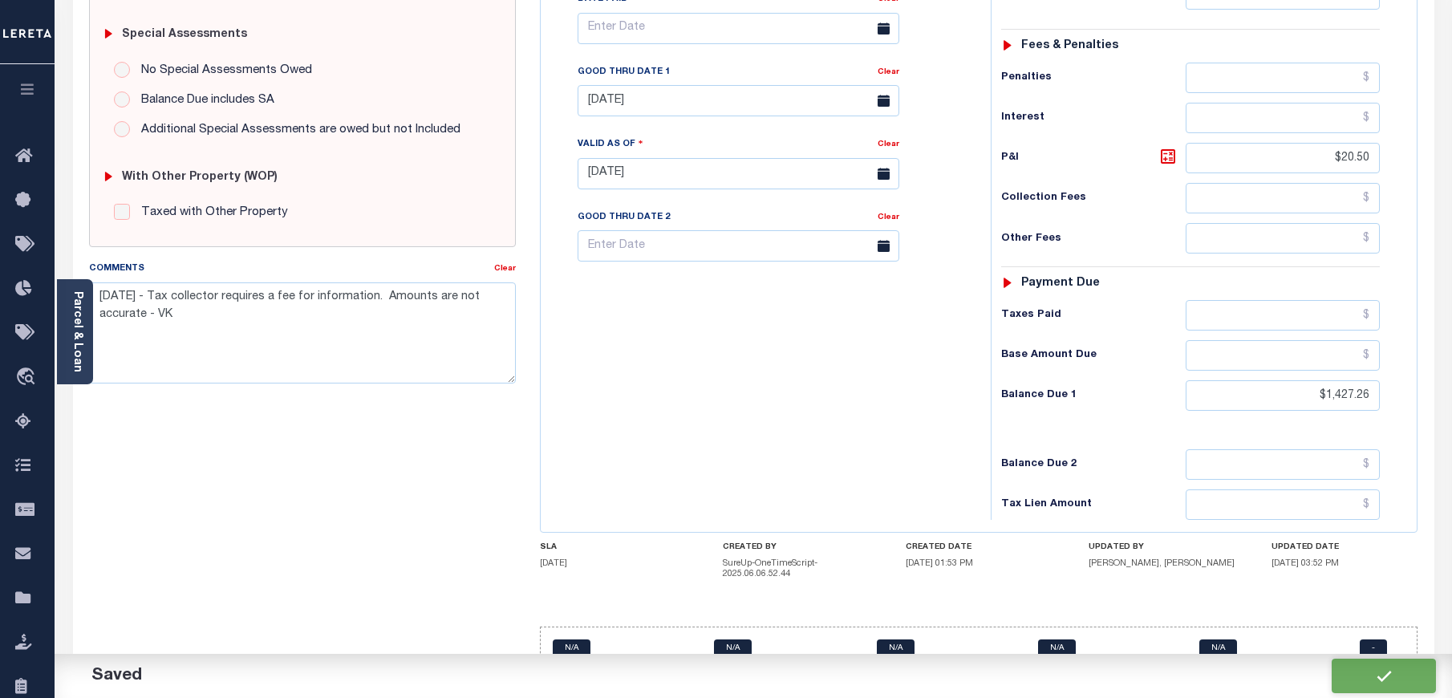
checkbox input "false"
type input "$1,406.76"
type input "$20.5"
type input "$1,427.26"
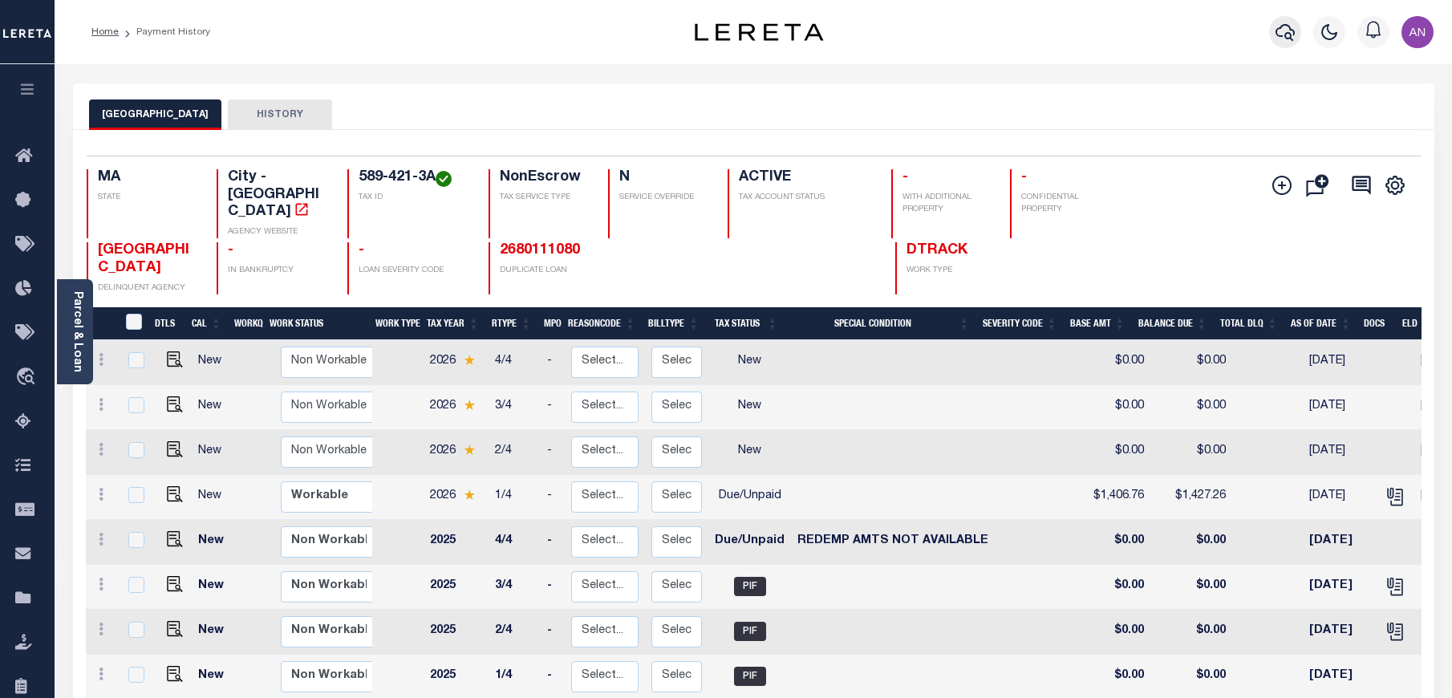
click at [1282, 39] on icon "button" at bounding box center [1285, 31] width 19 height 19
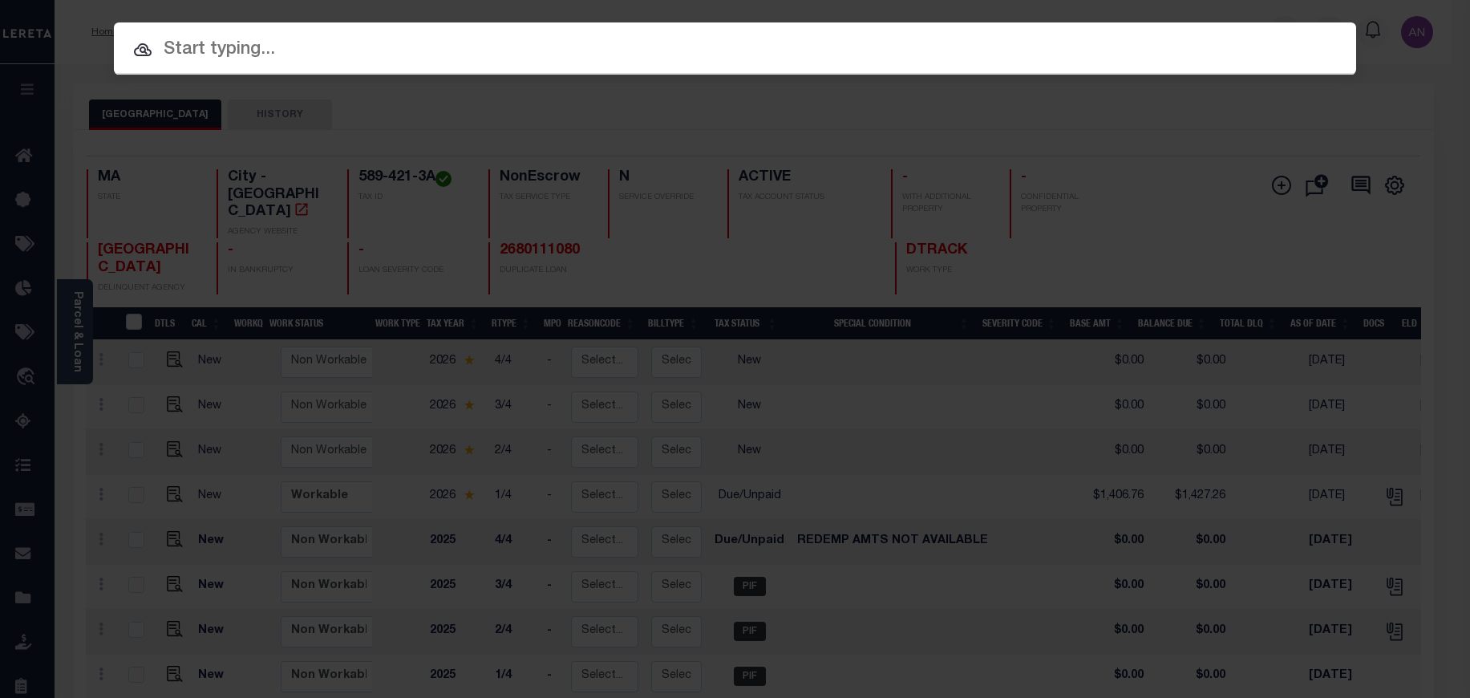
paste input "1680123180"
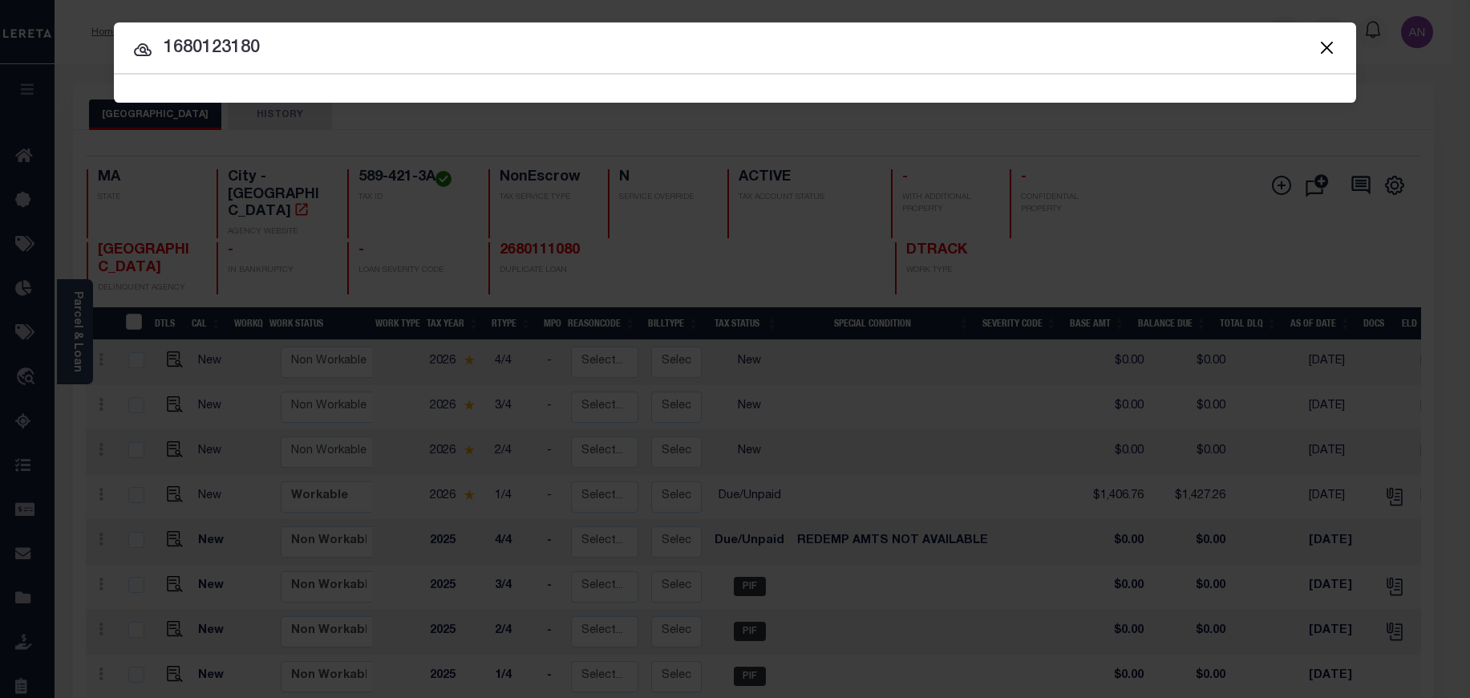
type input "1680123180"
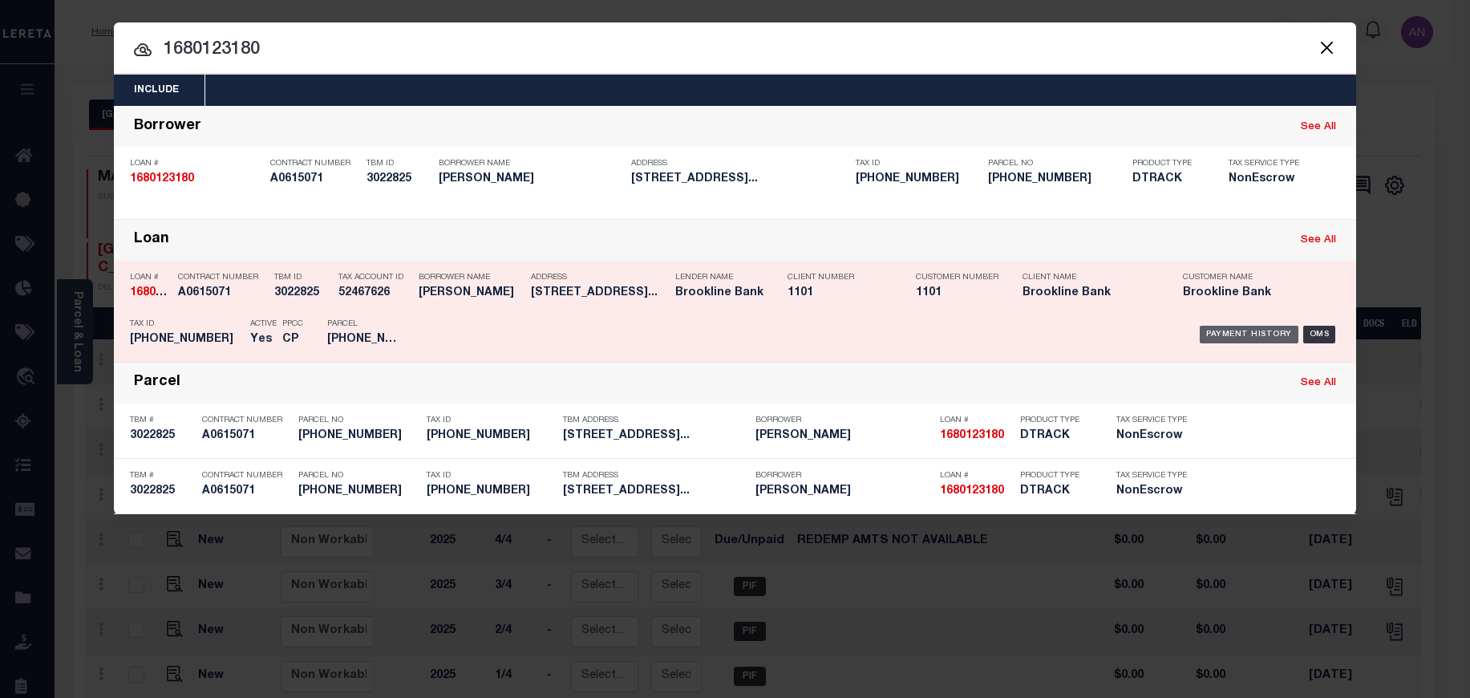
click at [1214, 333] on div "Payment History" at bounding box center [1249, 335] width 99 height 18
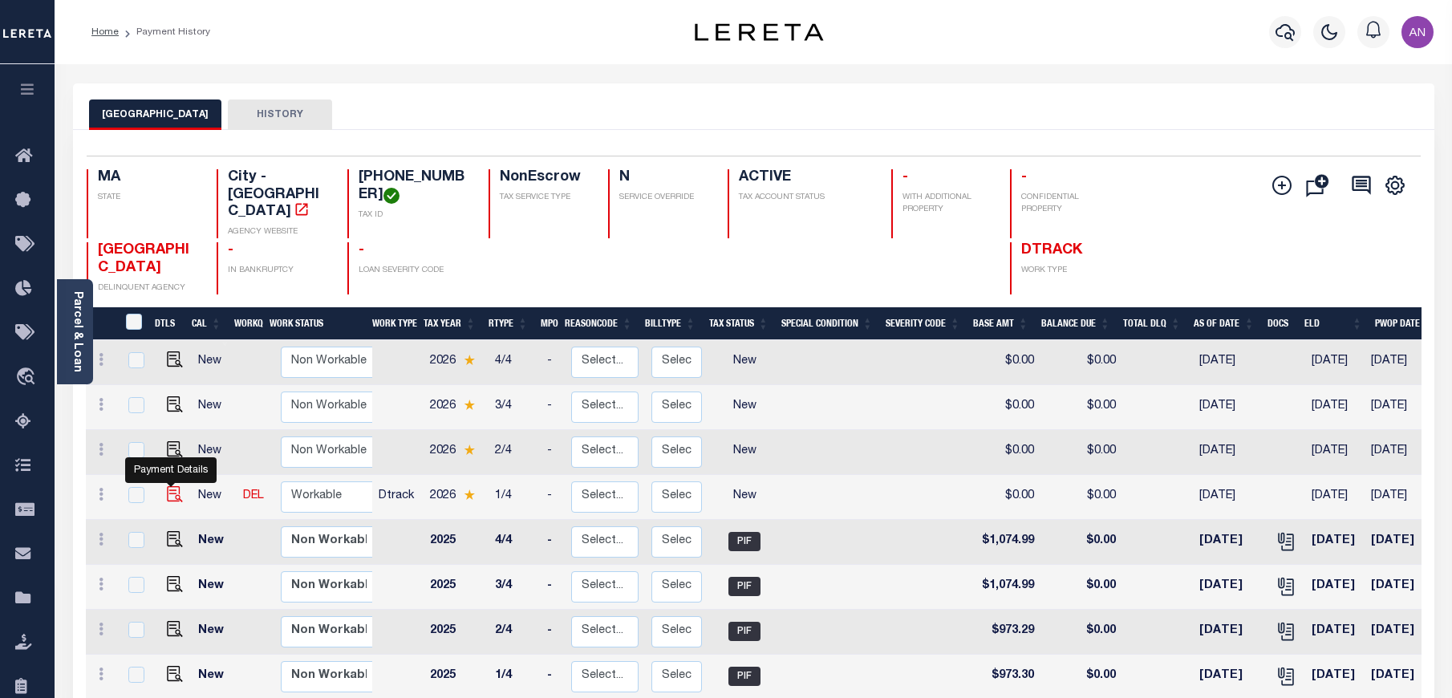
click at [178, 486] on img "" at bounding box center [175, 494] width 16 height 16
checkbox input "true"
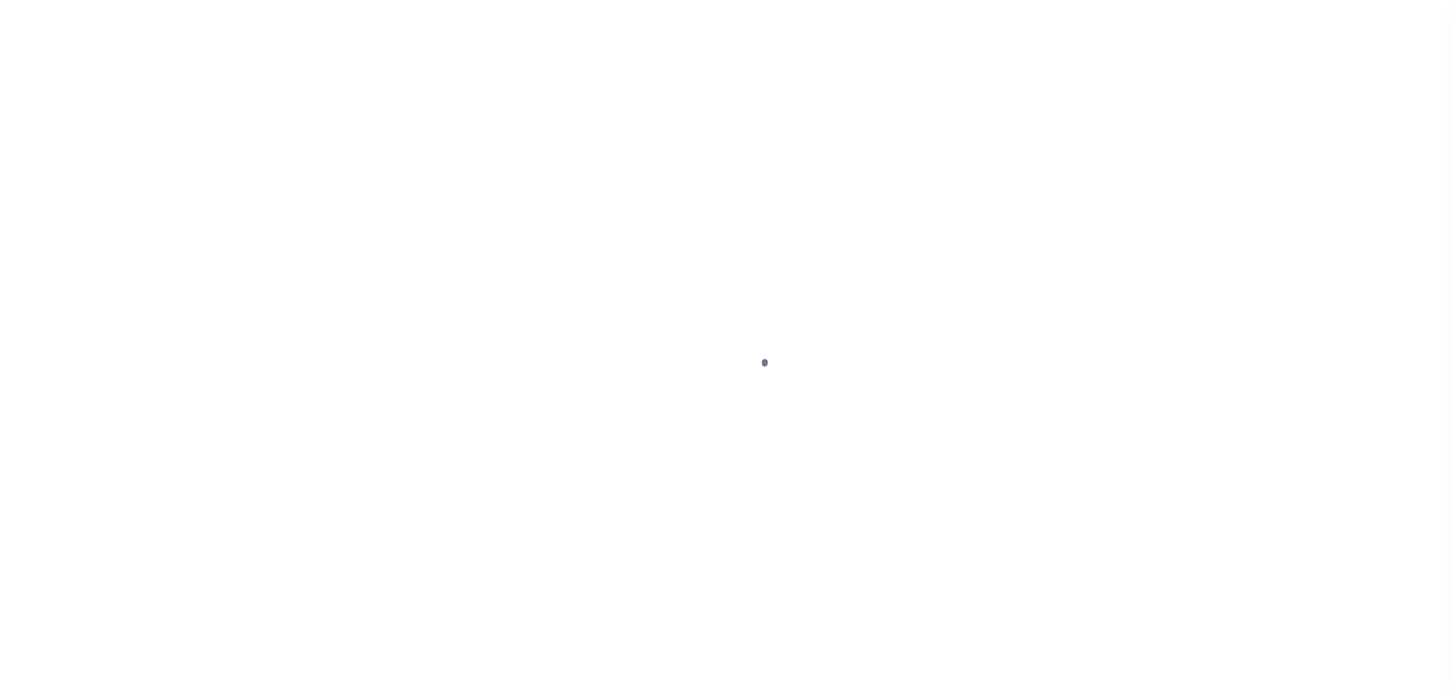
select select "NW2"
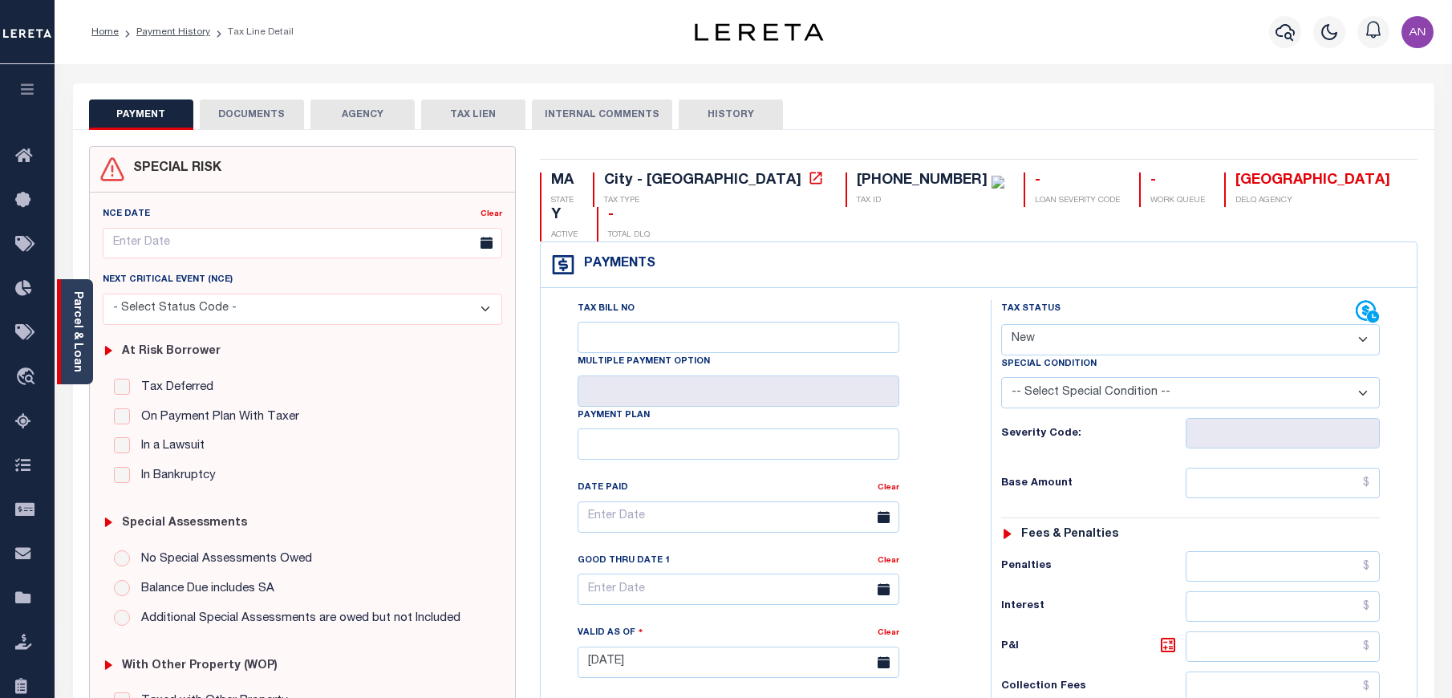
click at [86, 331] on div "Parcel & Loan" at bounding box center [75, 331] width 36 height 105
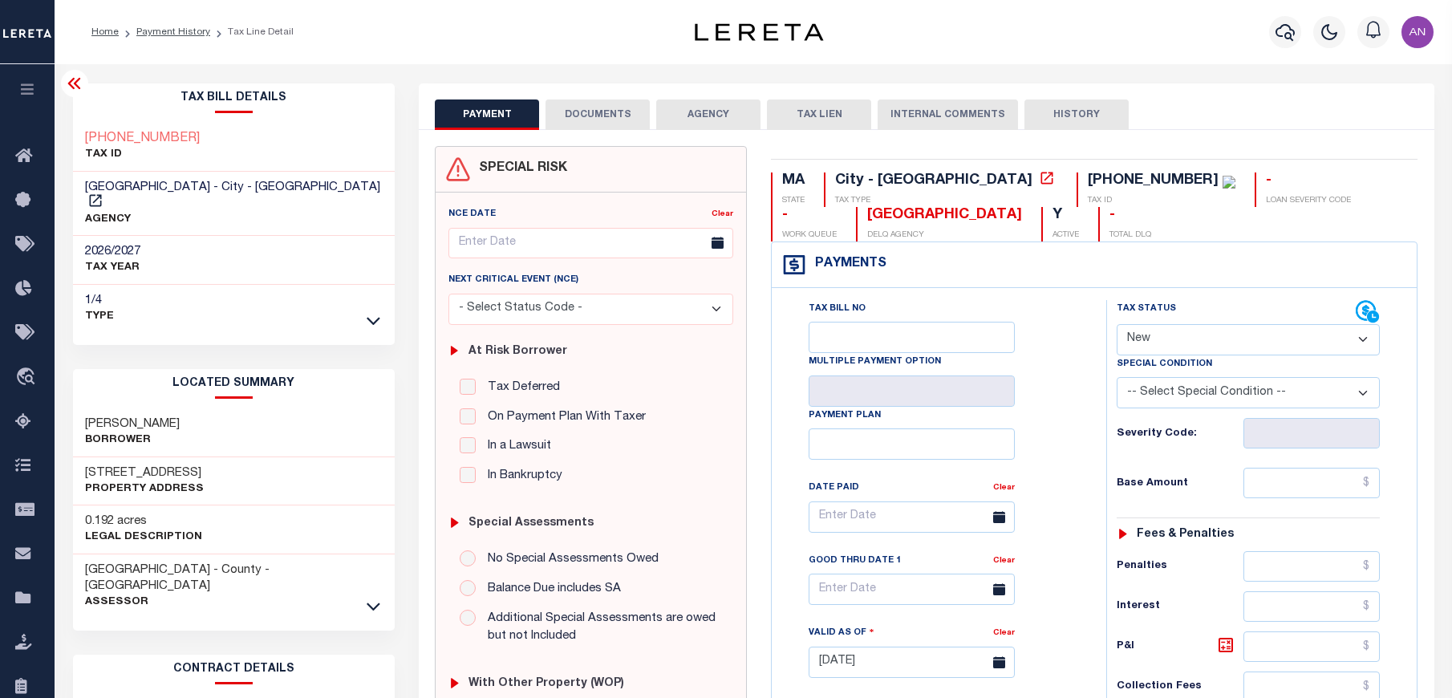
drag, startPoint x: 128, startPoint y: 412, endPoint x: 207, endPoint y: 408, distance: 79.5
click at [207, 408] on div "[PERSON_NAME] Borrower" at bounding box center [234, 432] width 322 height 49
copy h3 "[PERSON_NAME]"
click at [92, 416] on h3 "[PERSON_NAME]" at bounding box center [132, 424] width 95 height 16
drag, startPoint x: 83, startPoint y: 411, endPoint x: 192, endPoint y: 408, distance: 108.3
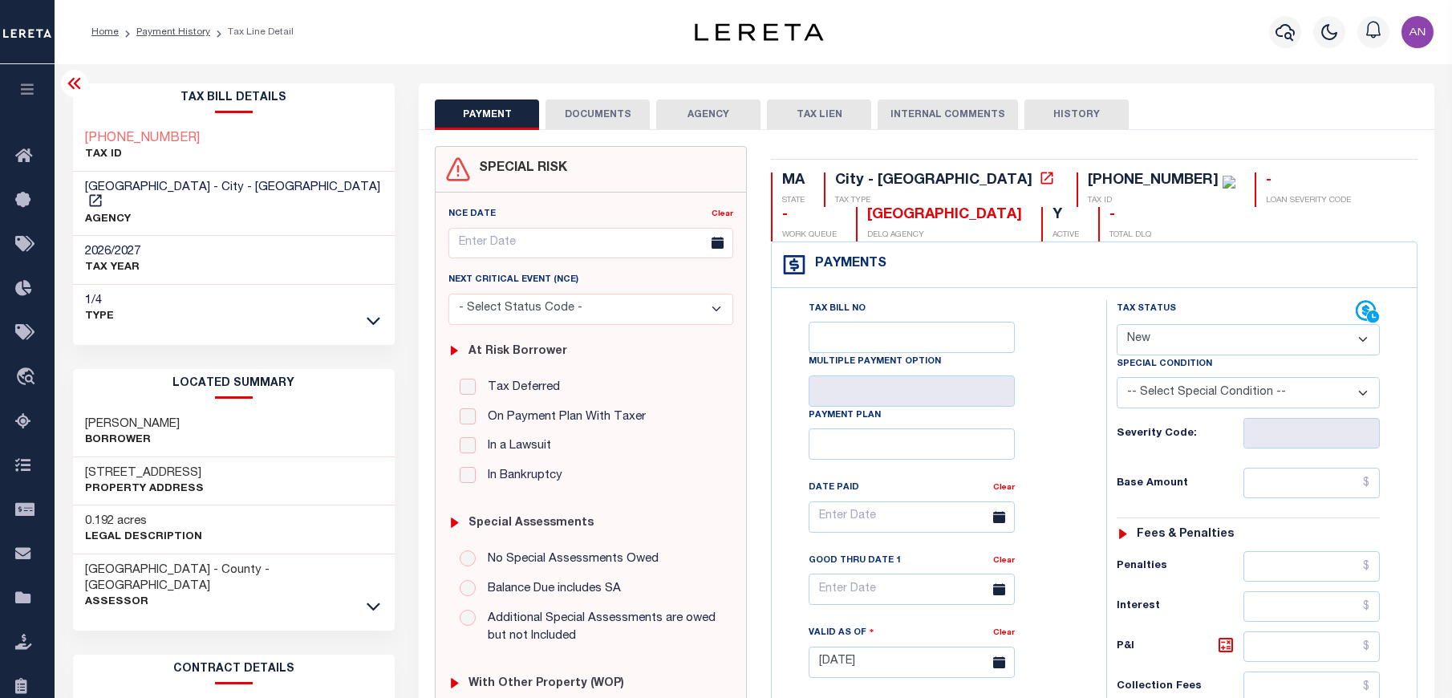
click at [192, 408] on div "[PERSON_NAME] Borrower" at bounding box center [234, 432] width 322 height 49
copy h3 "[PERSON_NAME]"
click at [578, 114] on button "DOCUMENTS" at bounding box center [598, 114] width 104 height 30
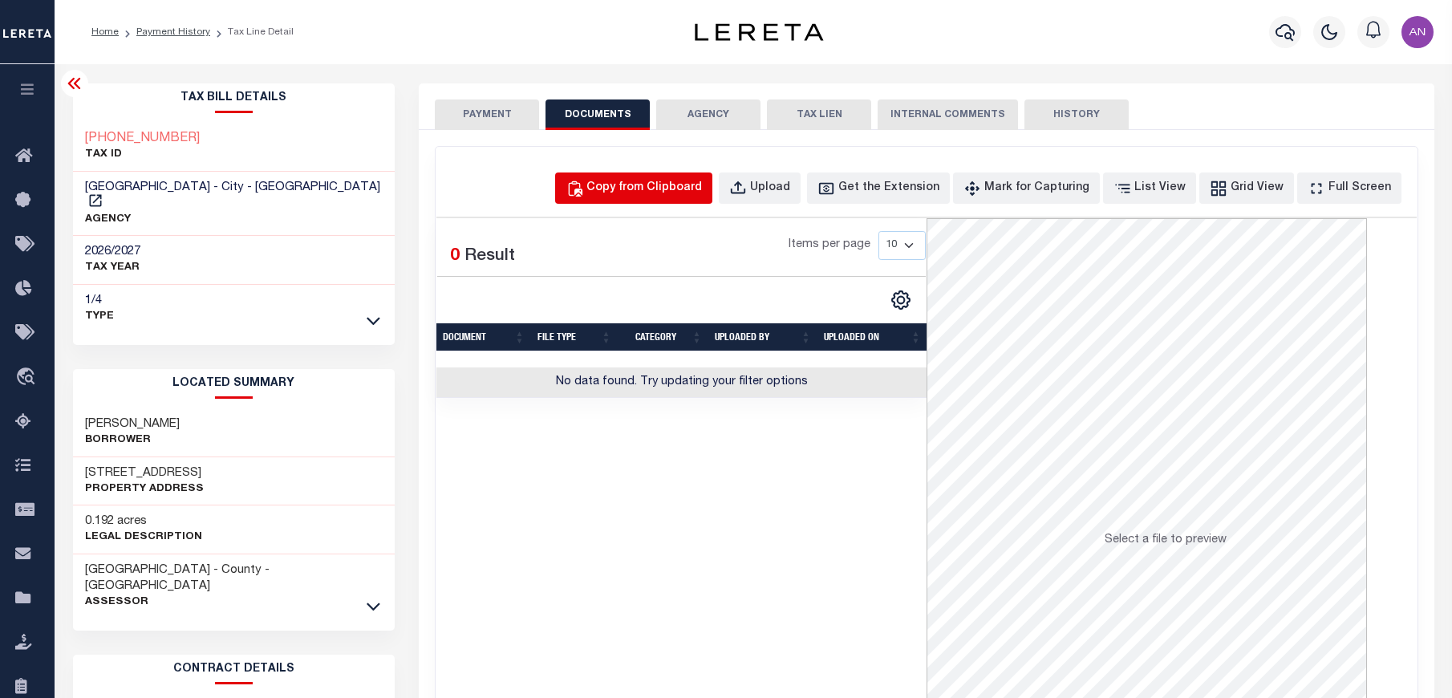
click at [623, 189] on button "Copy from Clipboard" at bounding box center [633, 187] width 157 height 31
select select "POP"
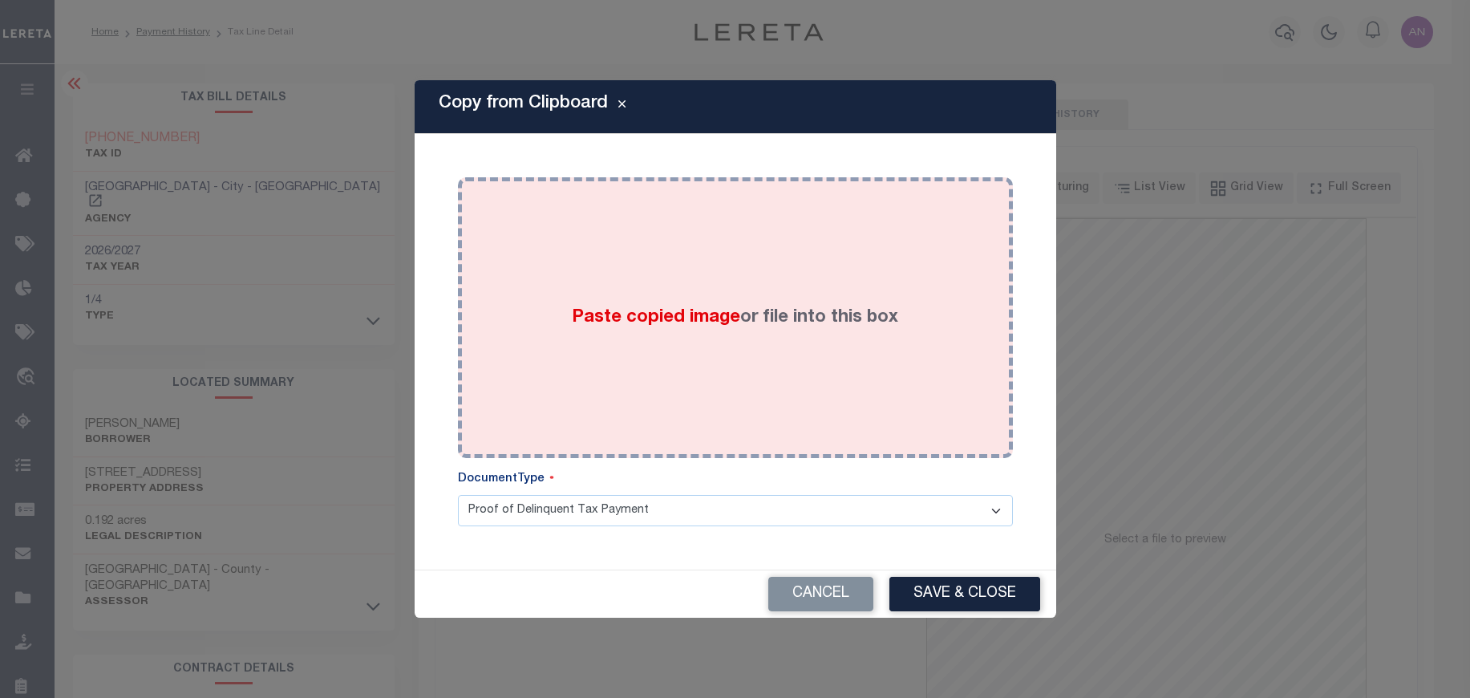
click at [697, 274] on div "Paste copied image or file into this box" at bounding box center [735, 317] width 531 height 257
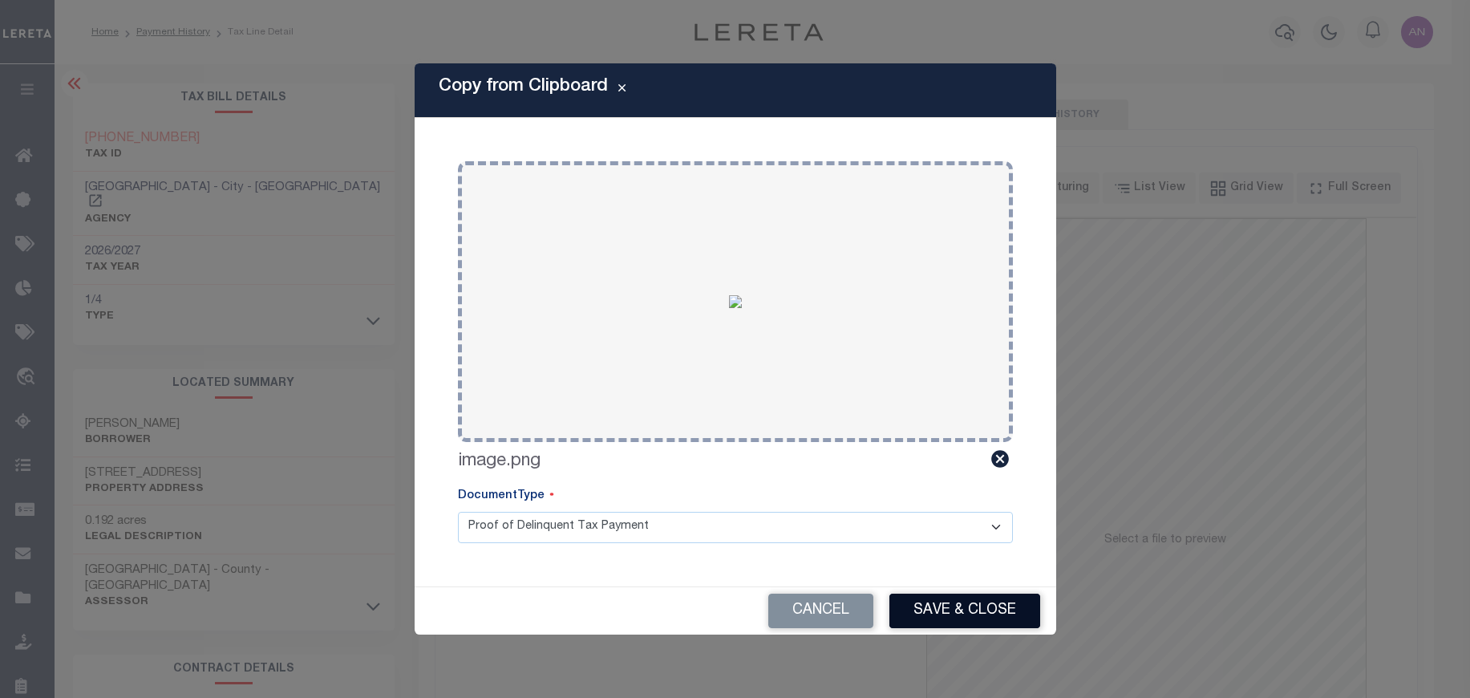
click at [980, 601] on button "Save & Close" at bounding box center [965, 611] width 151 height 34
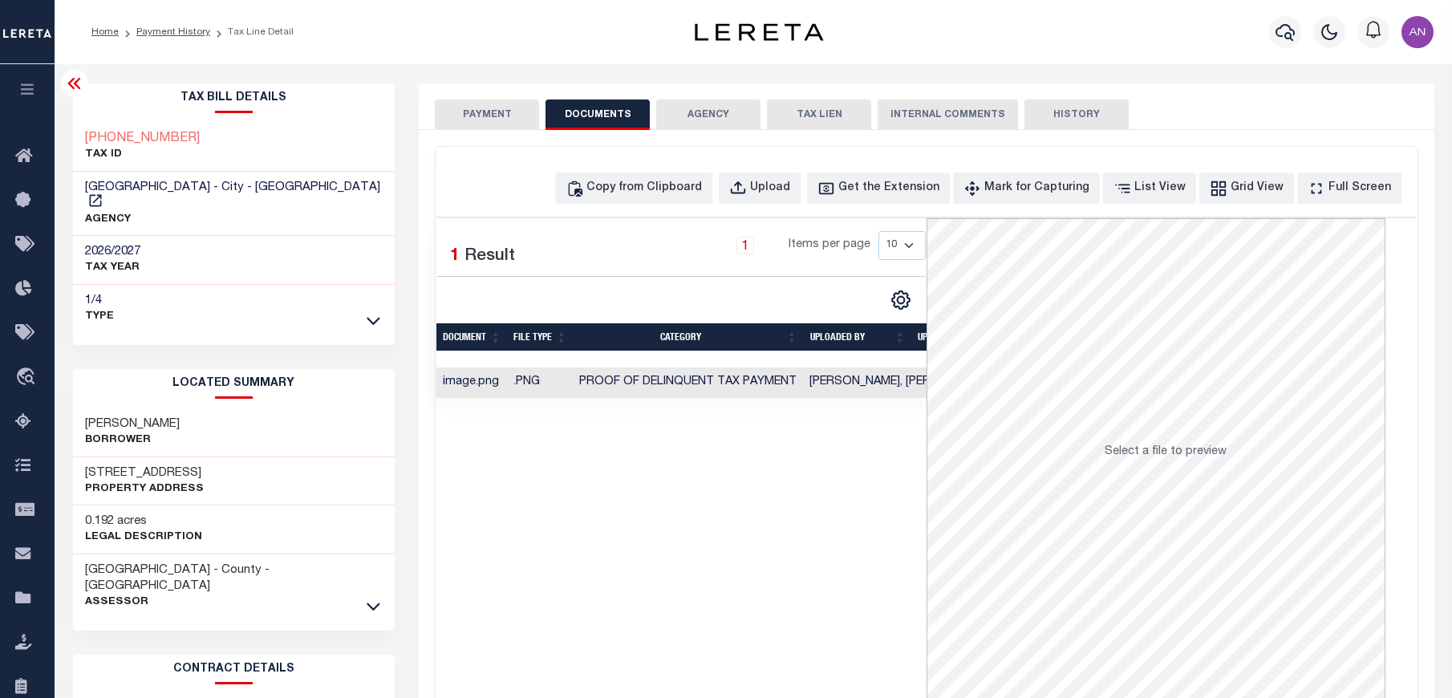
click at [507, 107] on button "PAYMENT" at bounding box center [487, 114] width 104 height 30
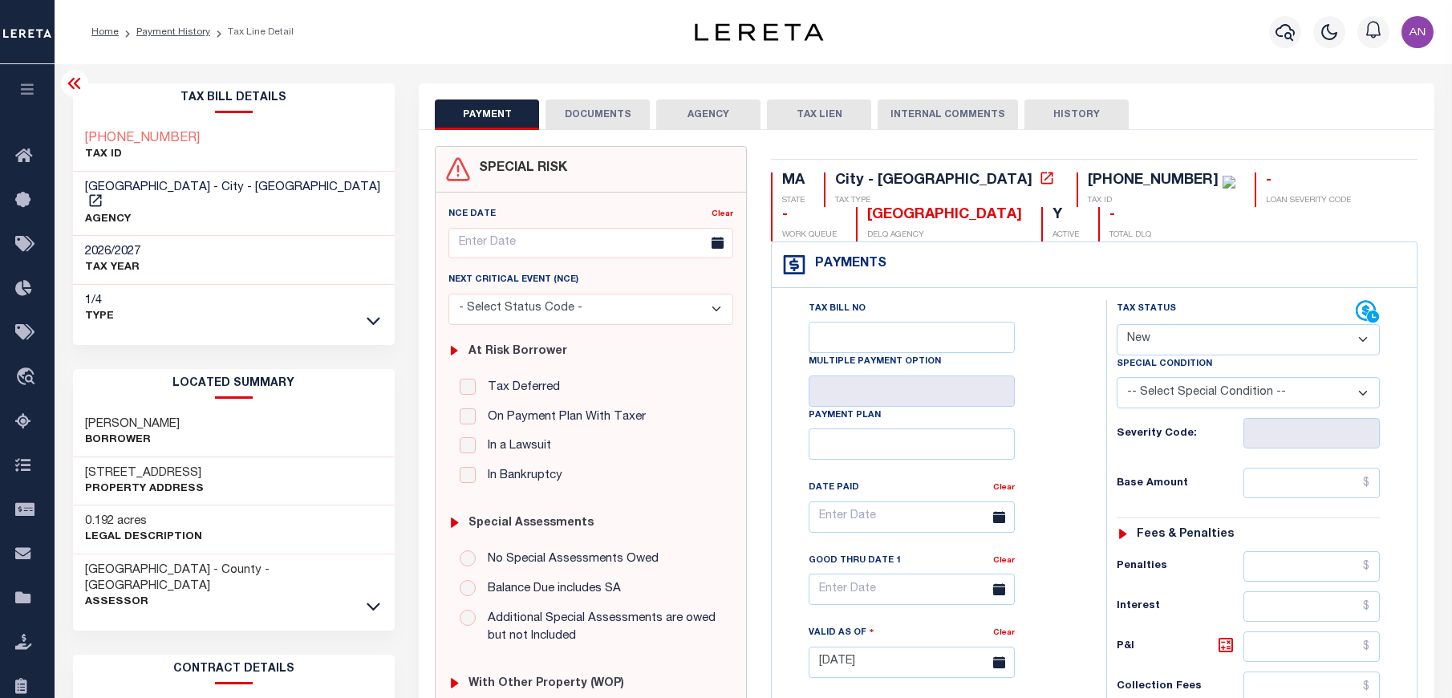
click at [1164, 344] on select "- Select Status Code - Open Due/Unpaid Paid Incomplete No Tax Due Internal Refu…" at bounding box center [1248, 339] width 263 height 31
select select "PYD"
click at [1117, 325] on select "- Select Status Code - Open Due/Unpaid Paid Incomplete No Tax Due Internal Refu…" at bounding box center [1248, 339] width 263 height 31
type input "[DATE]"
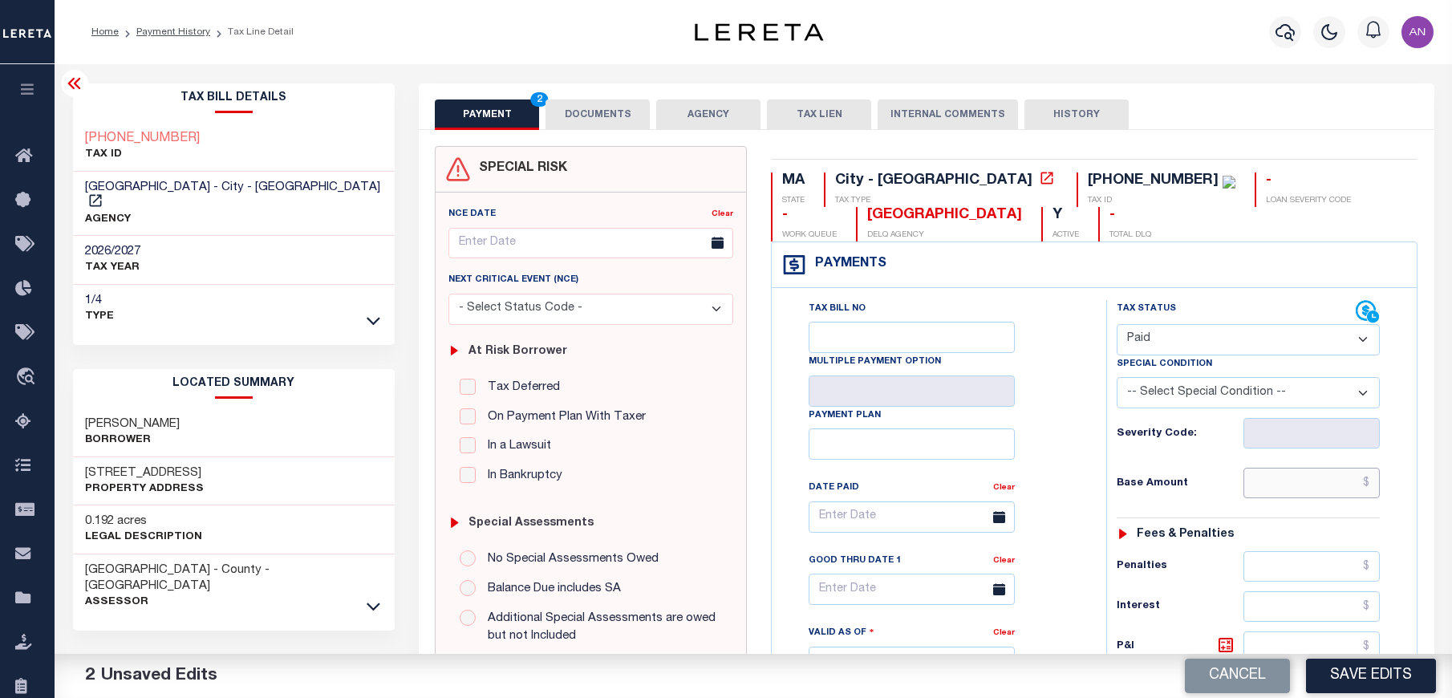
click at [1305, 482] on input "text" at bounding box center [1311, 483] width 137 height 30
type input "$0.00"
click at [1101, 517] on div "Tax Status Status" at bounding box center [1253, 654] width 318 height 708
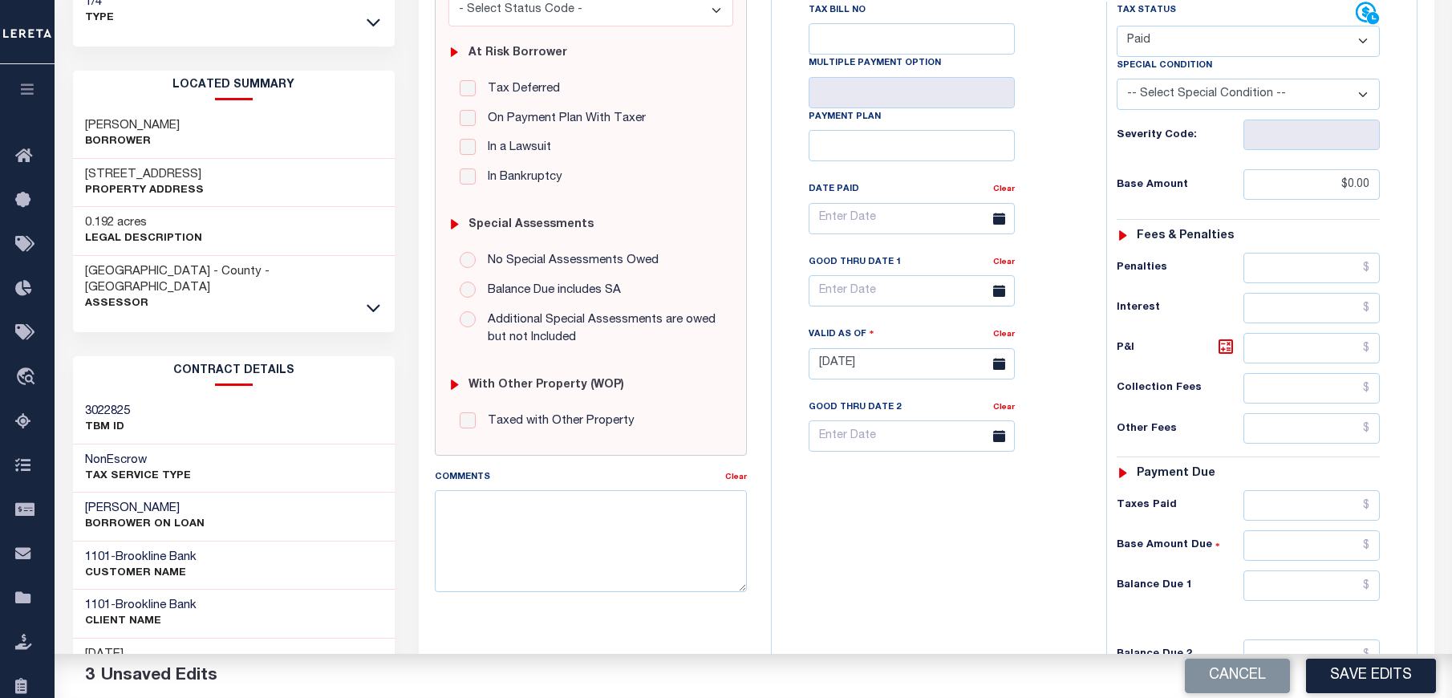
scroll to position [361, 0]
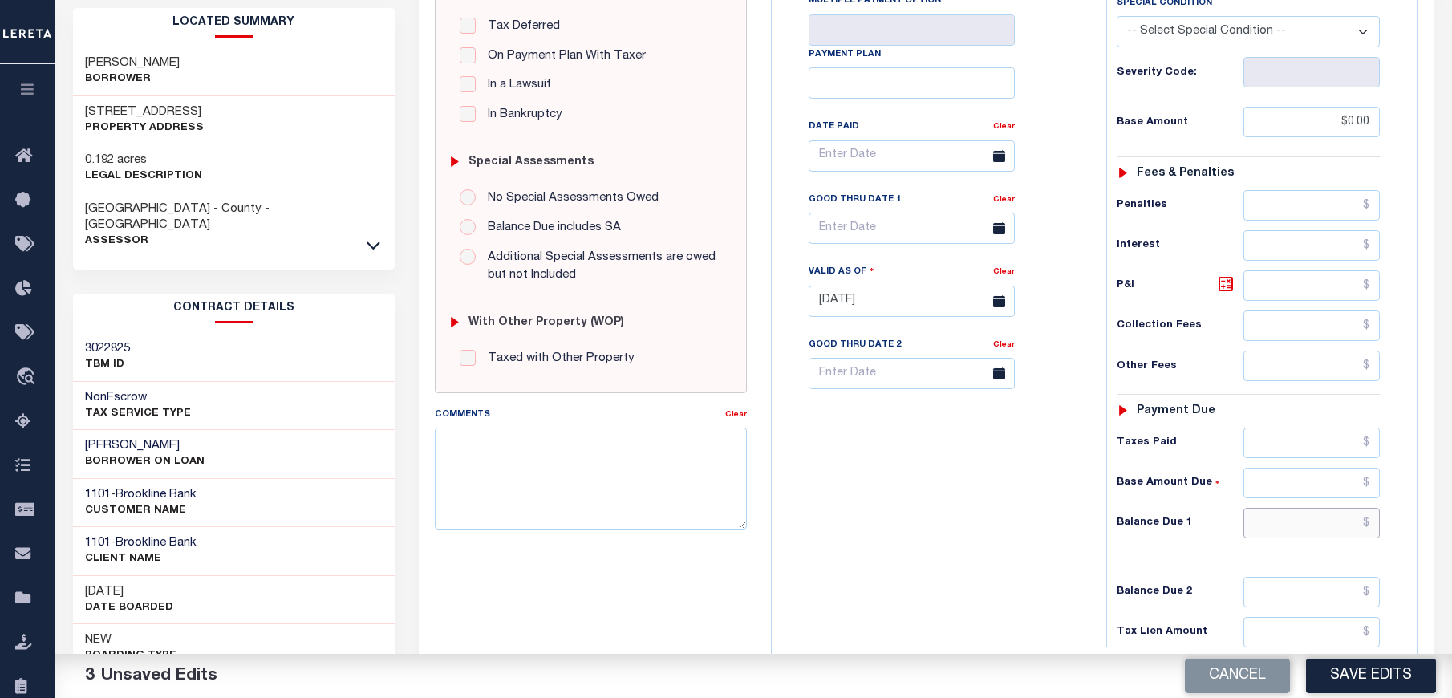
click at [1307, 530] on input "text" at bounding box center [1311, 523] width 137 height 30
type input "$0.00"
click at [1048, 577] on div "Tax Bill No Multiple Payment Option Payment Plan Clear" at bounding box center [935, 293] width 318 height 708
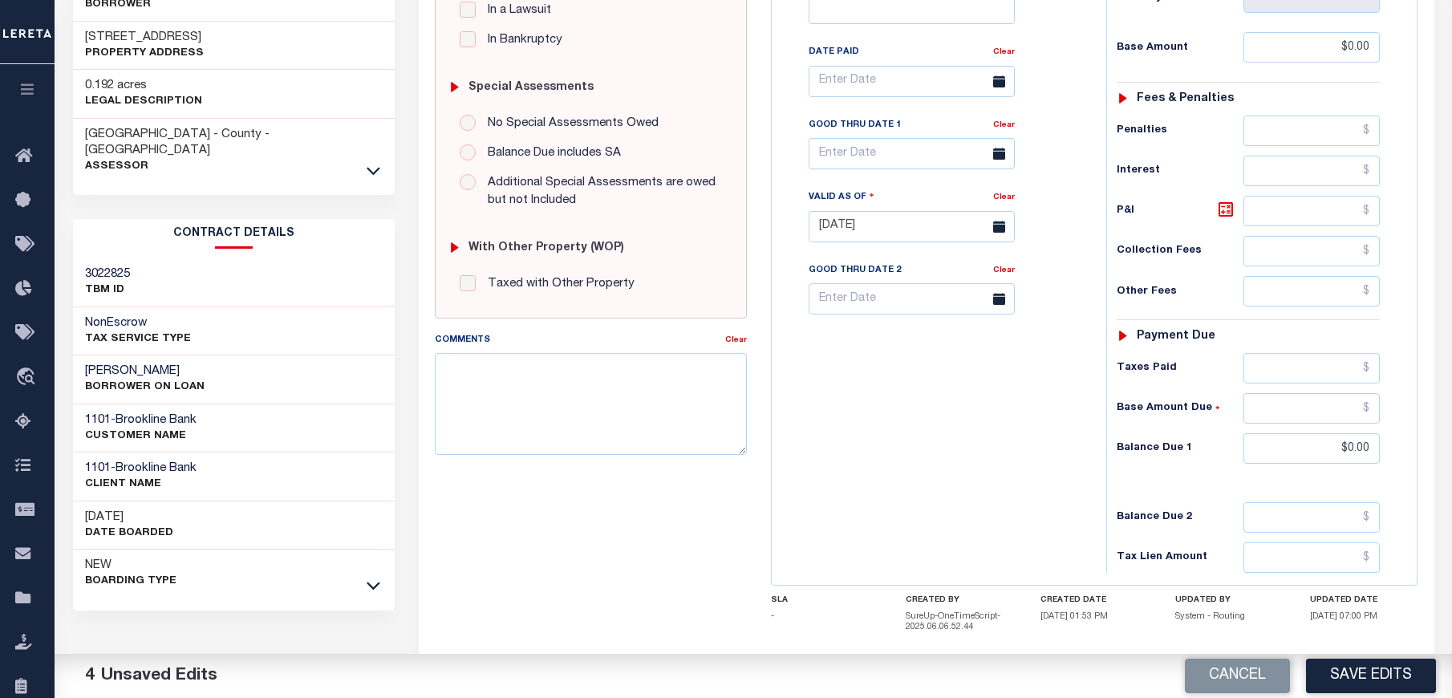
scroll to position [523, 0]
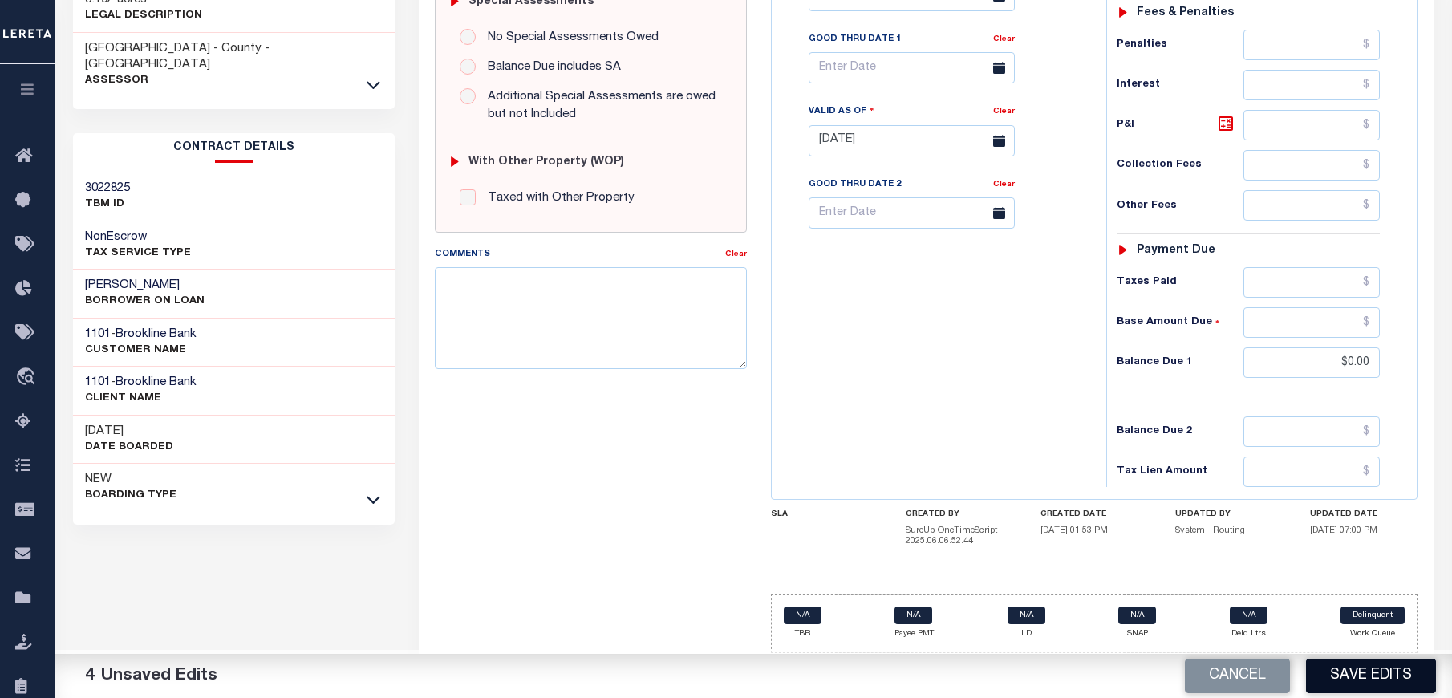
click at [1340, 678] on button "Save Edits" at bounding box center [1371, 676] width 130 height 34
checkbox input "false"
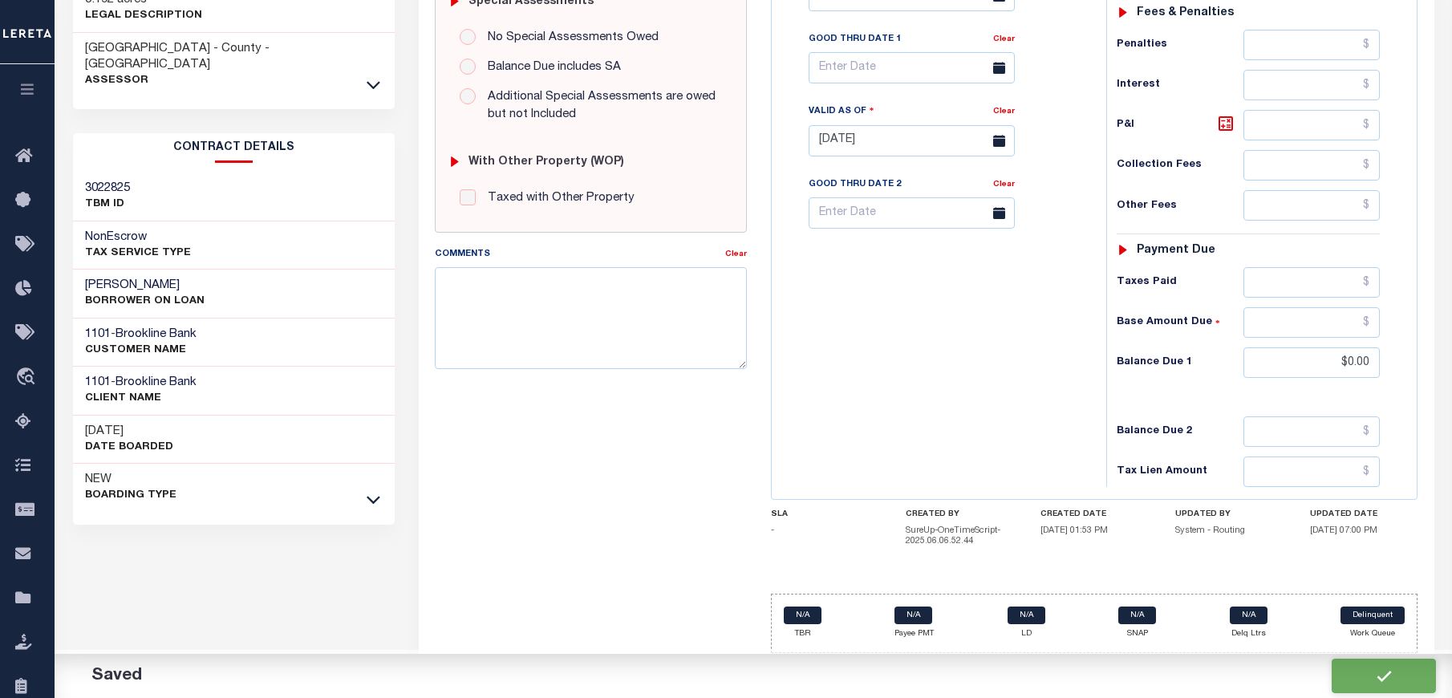
type input "$0"
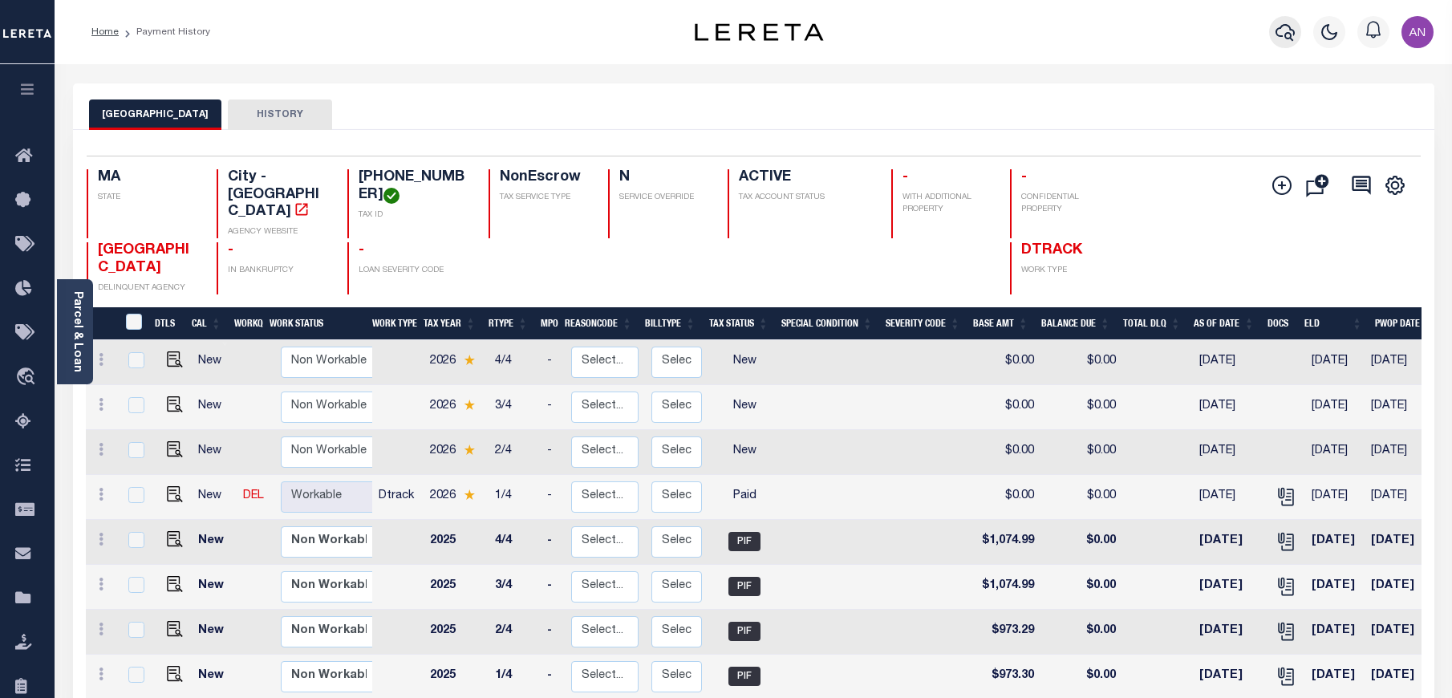
click at [1284, 27] on icon "button" at bounding box center [1285, 31] width 19 height 19
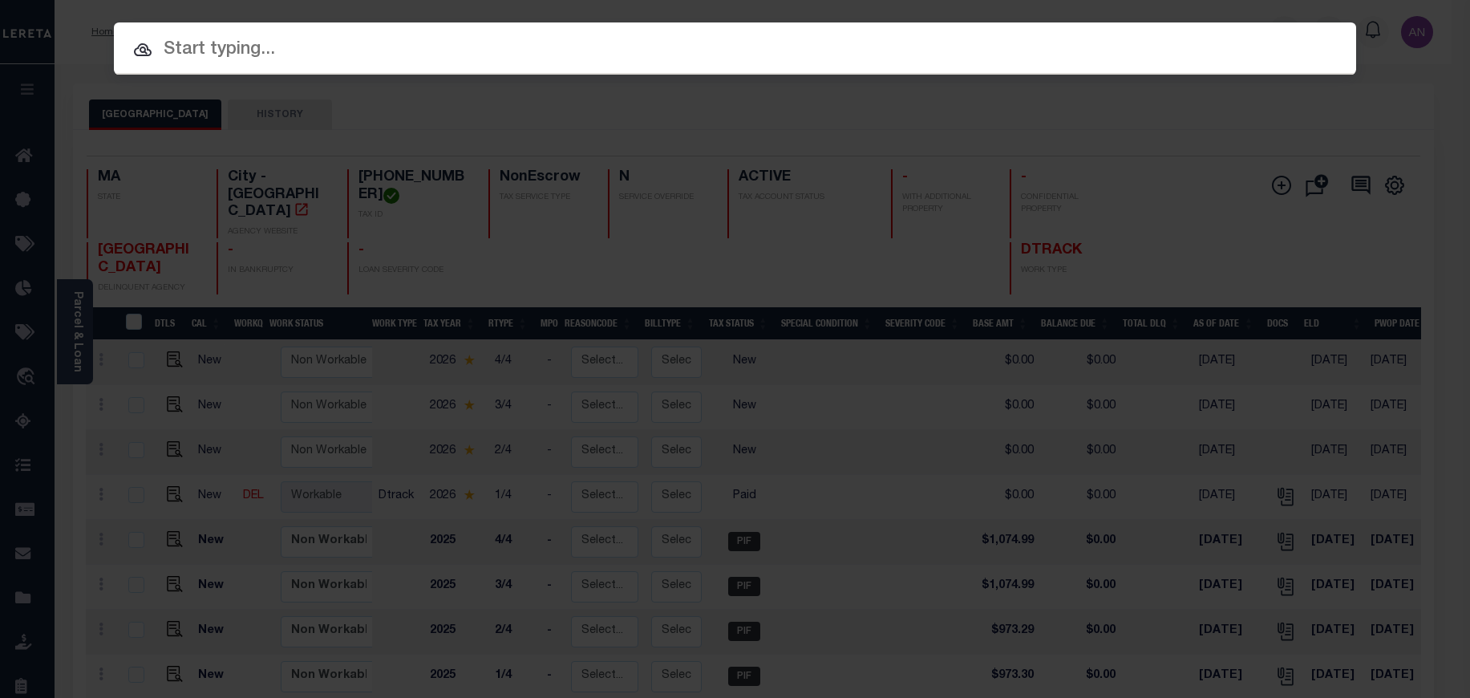
paste input "1680123200"
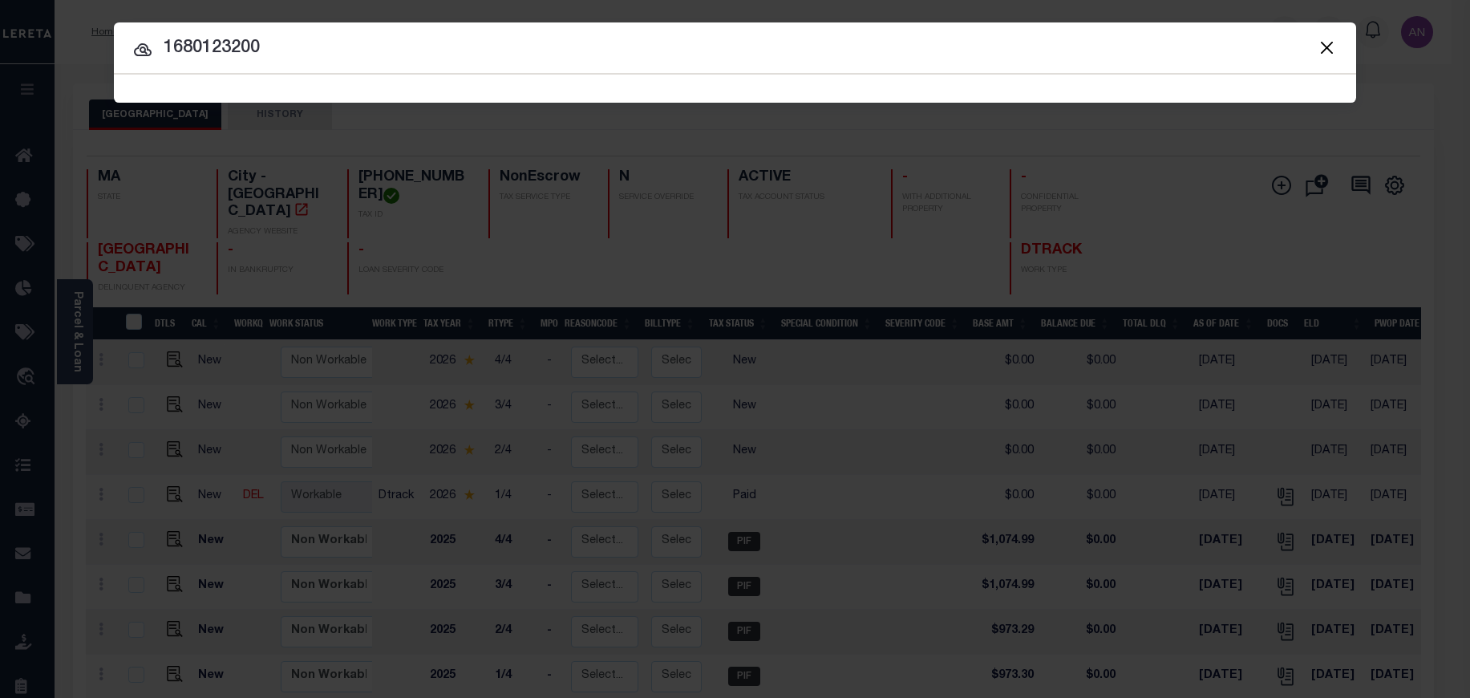
type input "1680123200"
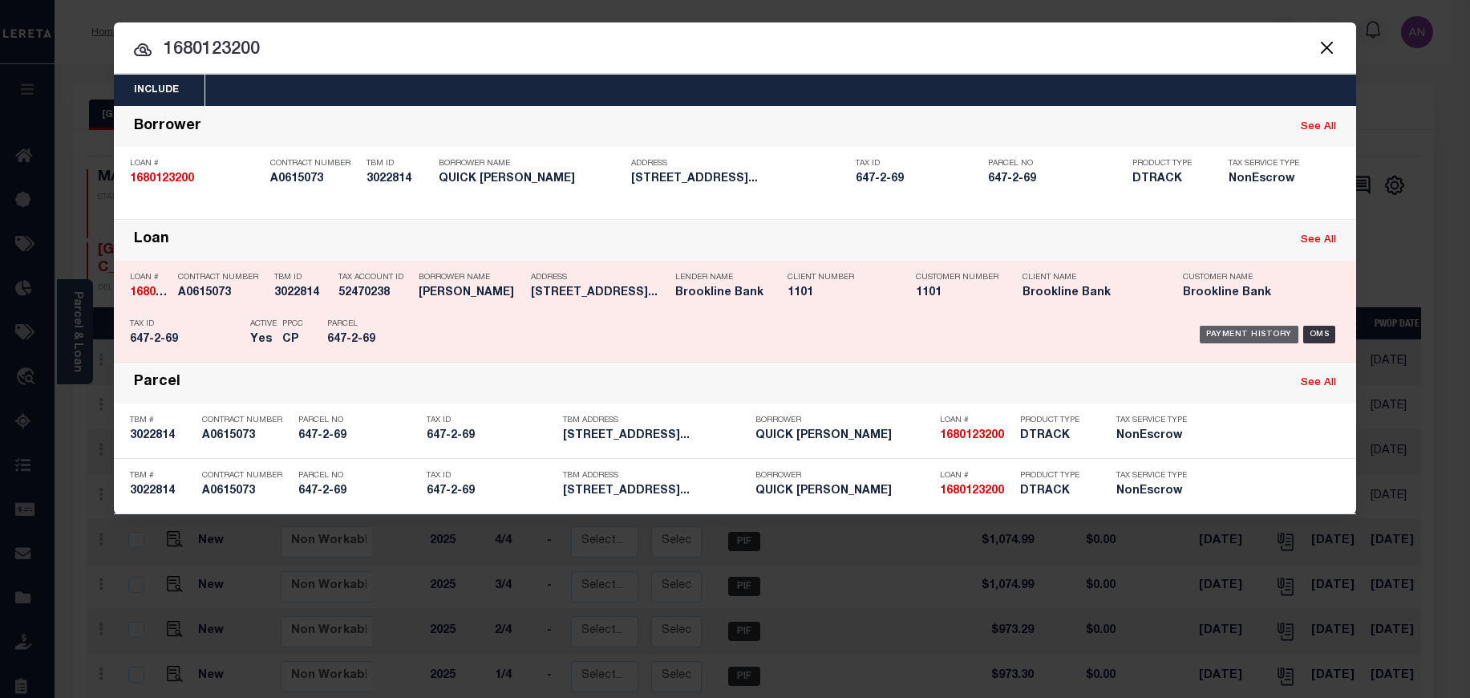
click at [1218, 330] on div "Payment History" at bounding box center [1249, 335] width 99 height 18
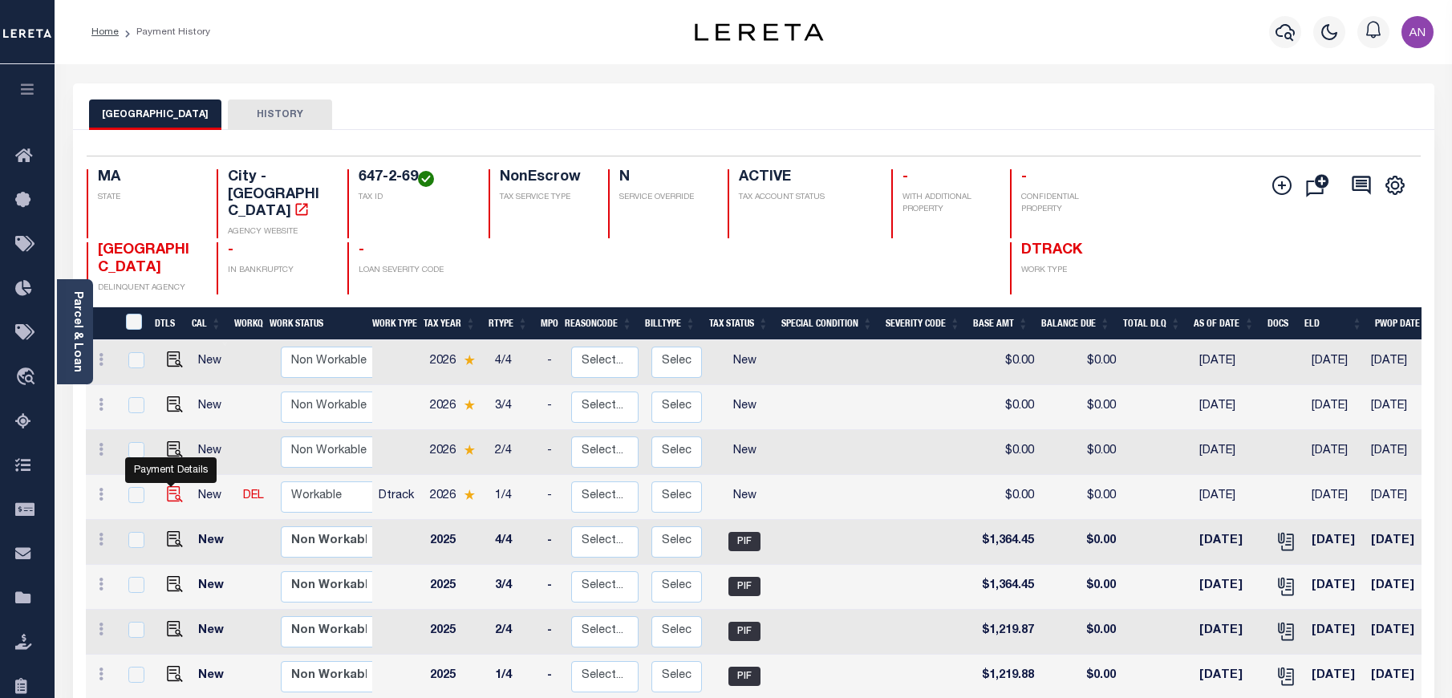
click at [167, 486] on img "" at bounding box center [175, 494] width 16 height 16
checkbox input "true"
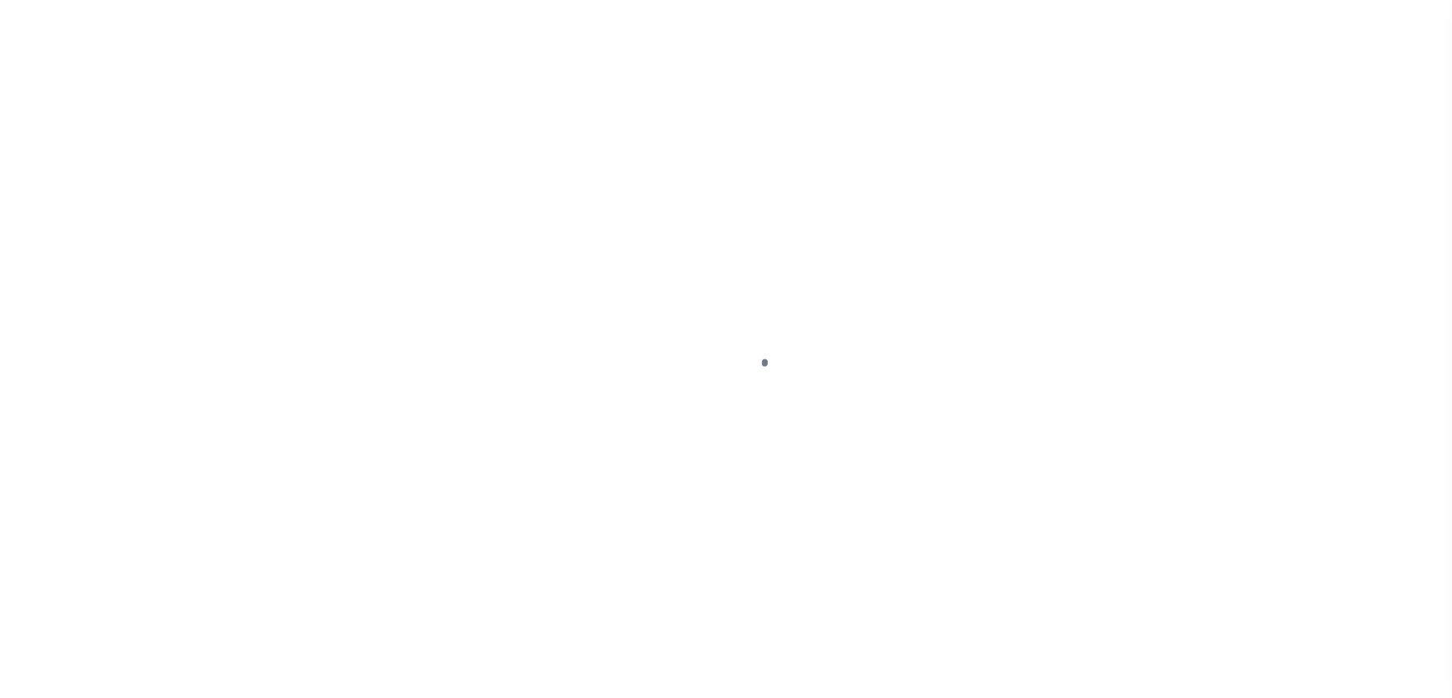
select select "NW2"
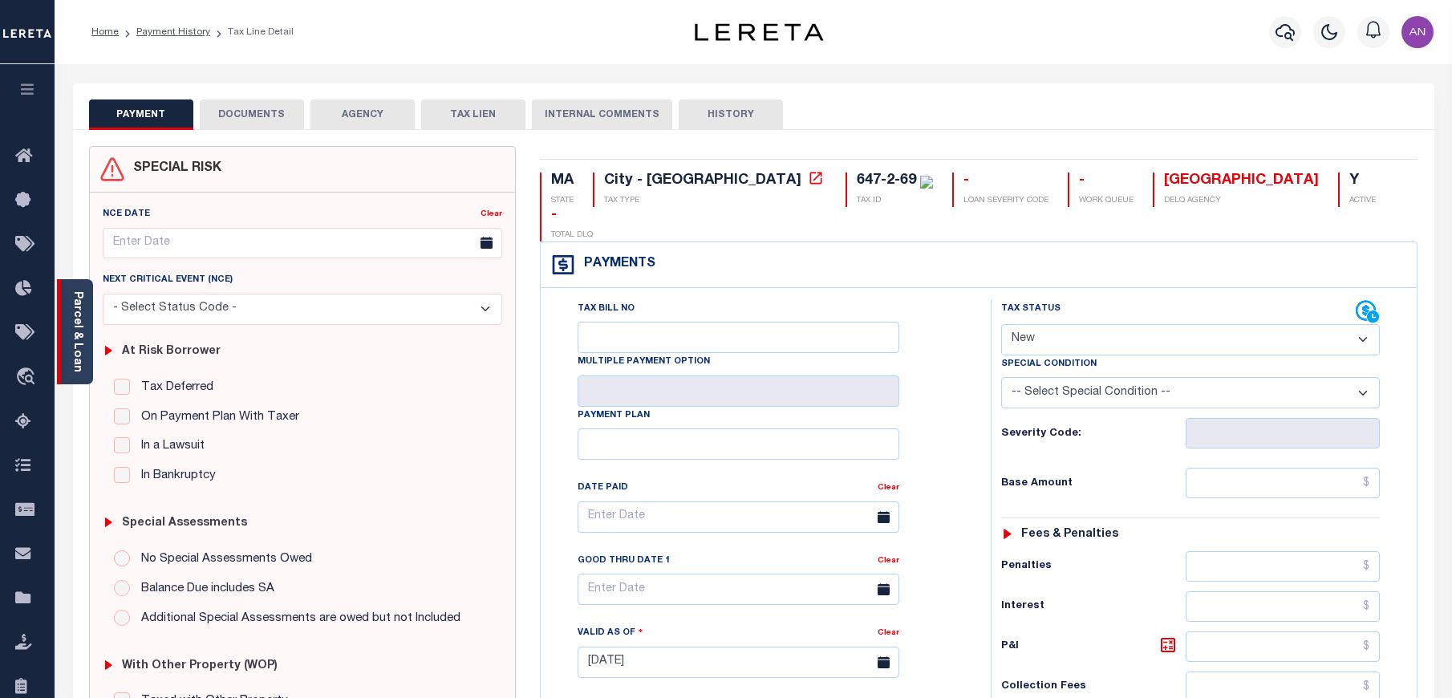
click at [82, 322] on link "Parcel & Loan" at bounding box center [76, 331] width 11 height 81
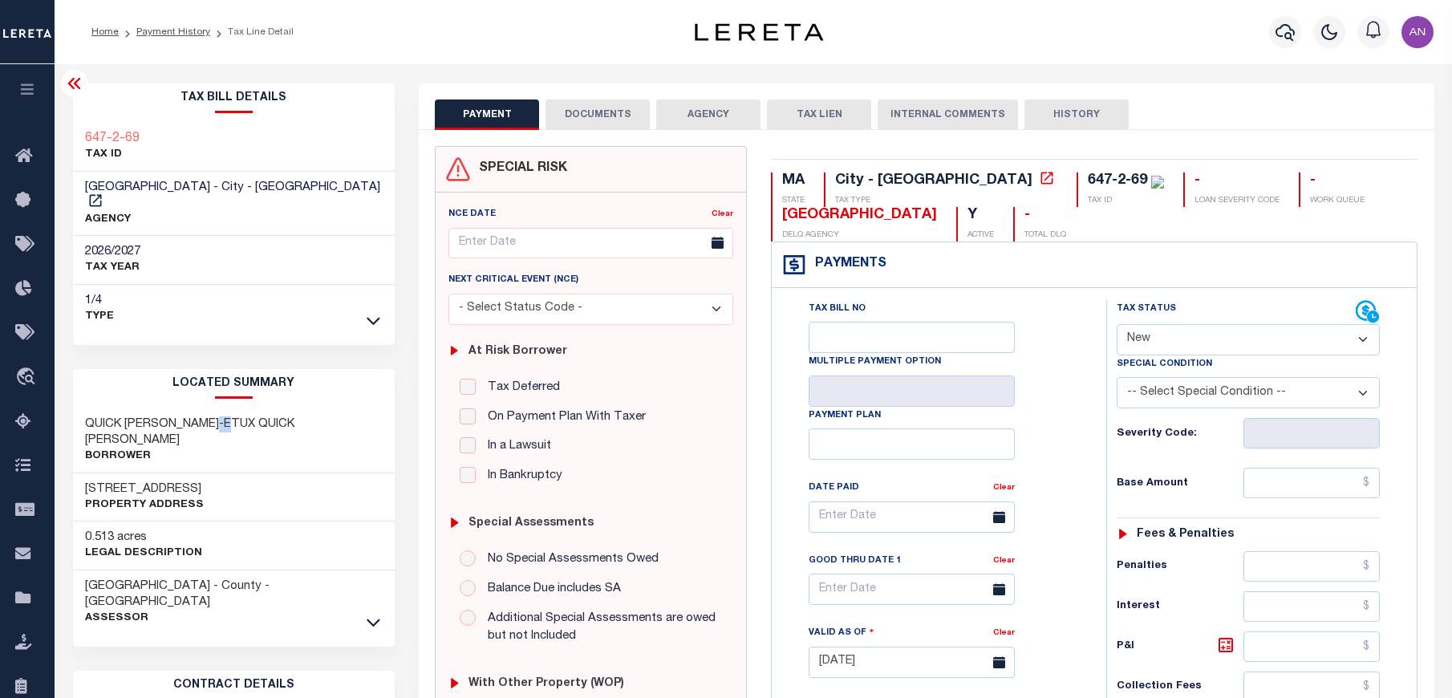
drag, startPoint x: 217, startPoint y: 408, endPoint x: 229, endPoint y: 408, distance: 12.1
click at [229, 416] on h3 "QUICK [PERSON_NAME]-ETUX QUICK [PERSON_NAME]" at bounding box center [234, 432] width 298 height 32
drag, startPoint x: 87, startPoint y: 410, endPoint x: 291, endPoint y: 406, distance: 204.6
click at [291, 408] on div "QUICK [PERSON_NAME]-ETUX QUICK [PERSON_NAME]" at bounding box center [234, 440] width 322 height 65
copy h3 "QUICK [PERSON_NAME]-ETUX QUICK [PERSON_NAME]"
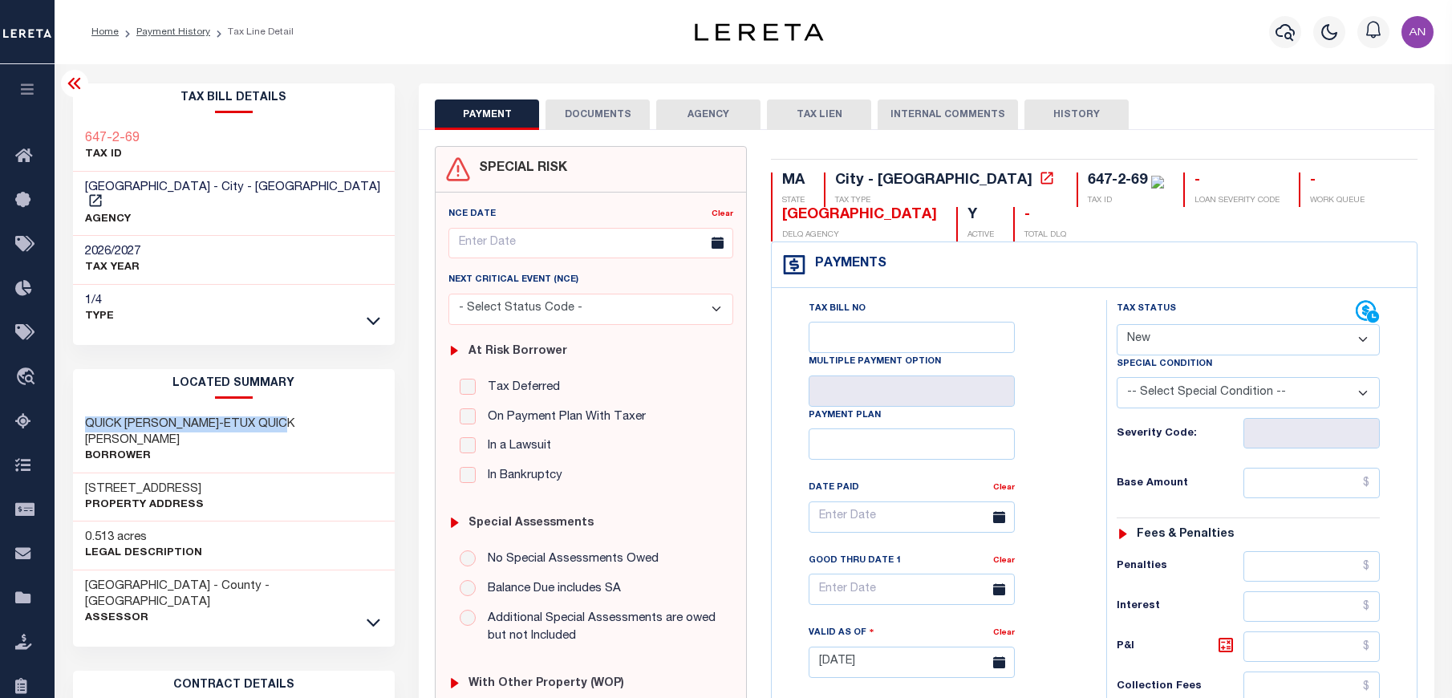
click at [581, 118] on button "DOCUMENTS" at bounding box center [598, 114] width 104 height 30
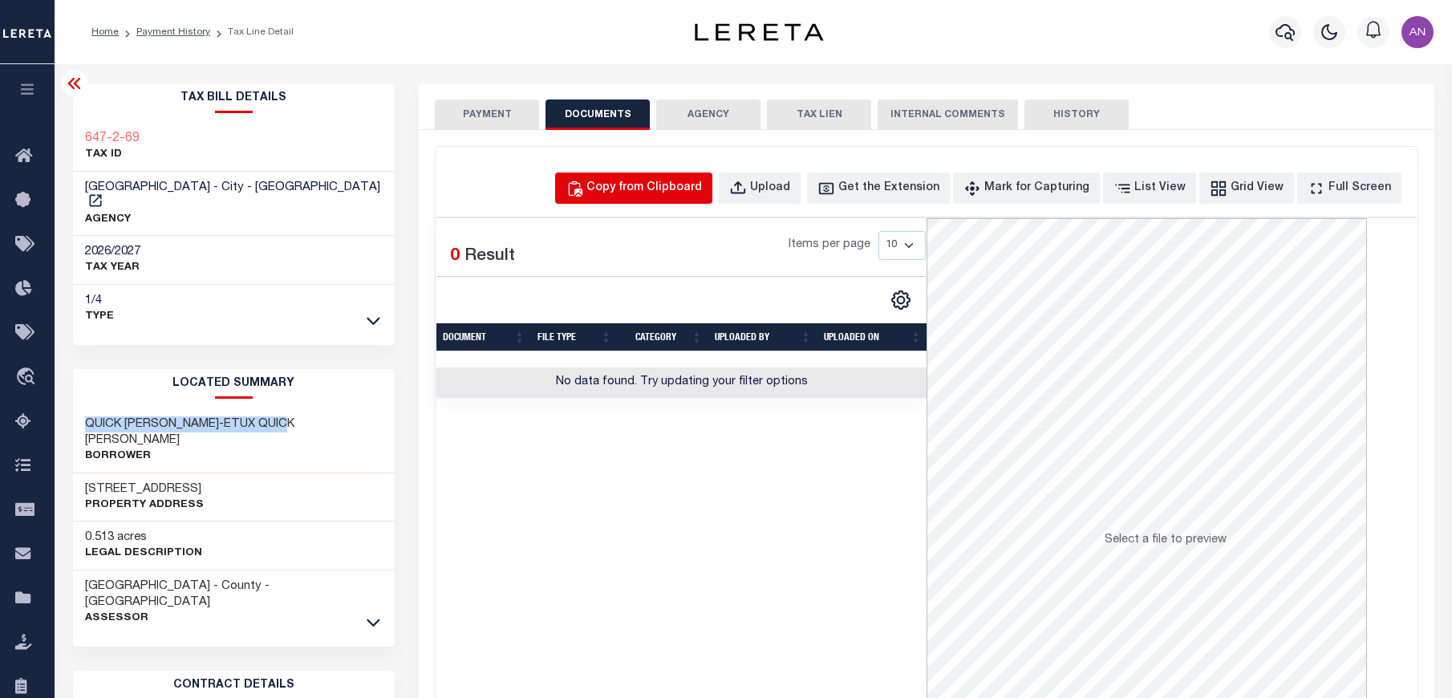
click at [661, 193] on div "Copy from Clipboard" at bounding box center [644, 189] width 116 height 18
select select "POP"
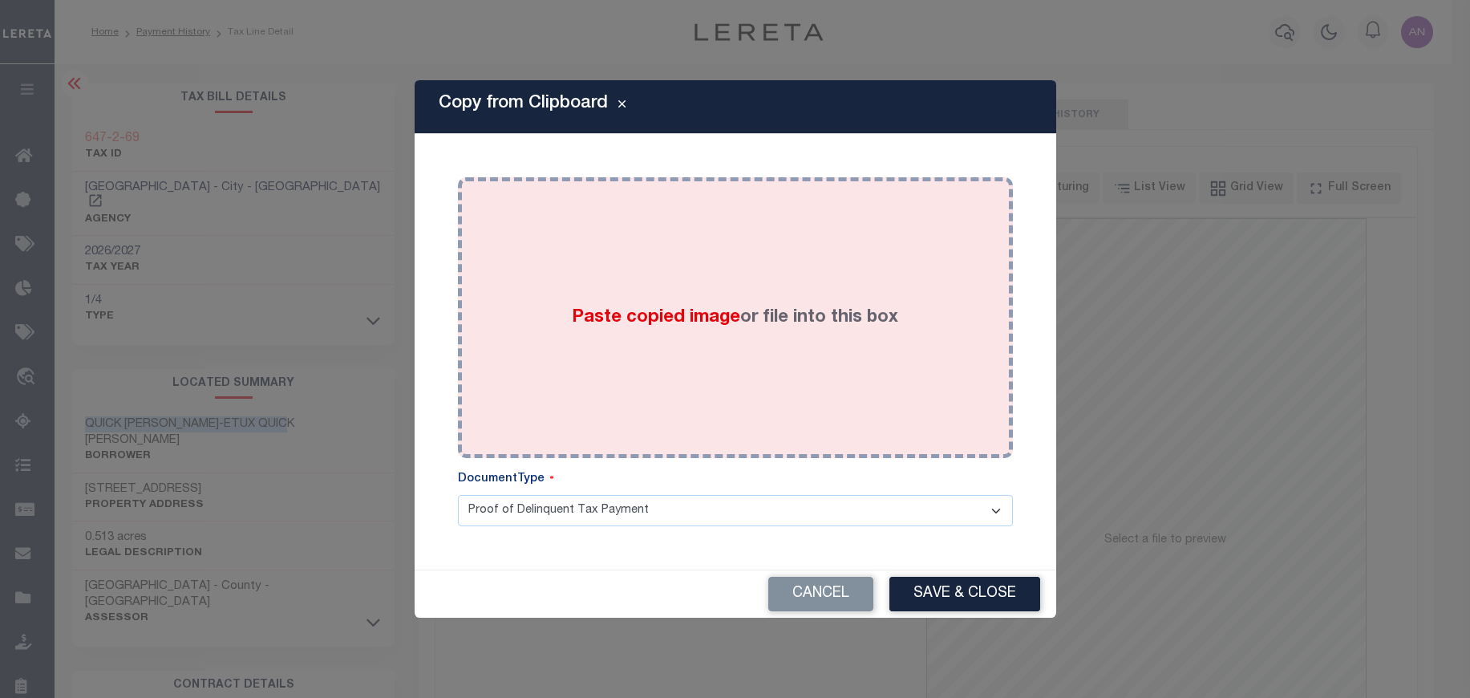
click at [680, 219] on div "Paste copied image or file into this box" at bounding box center [735, 317] width 531 height 257
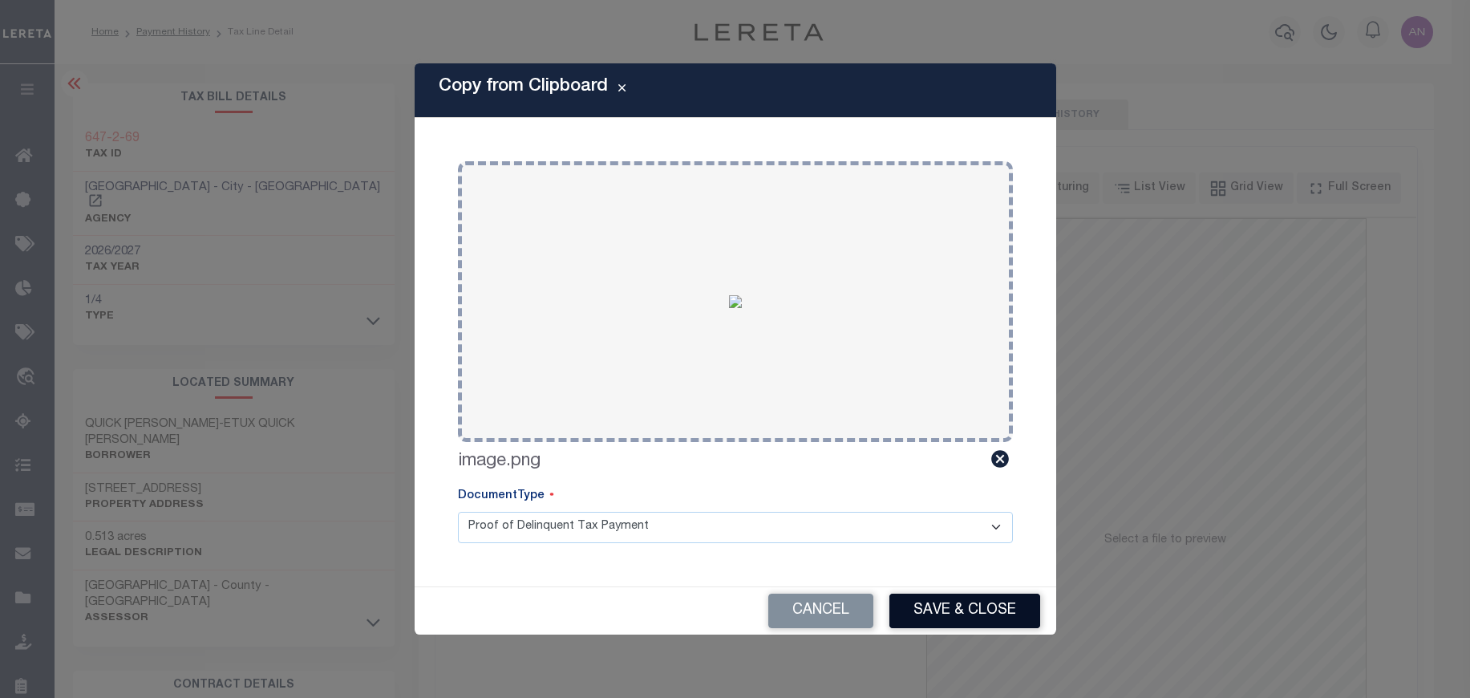
click at [922, 598] on button "Save & Close" at bounding box center [965, 611] width 151 height 34
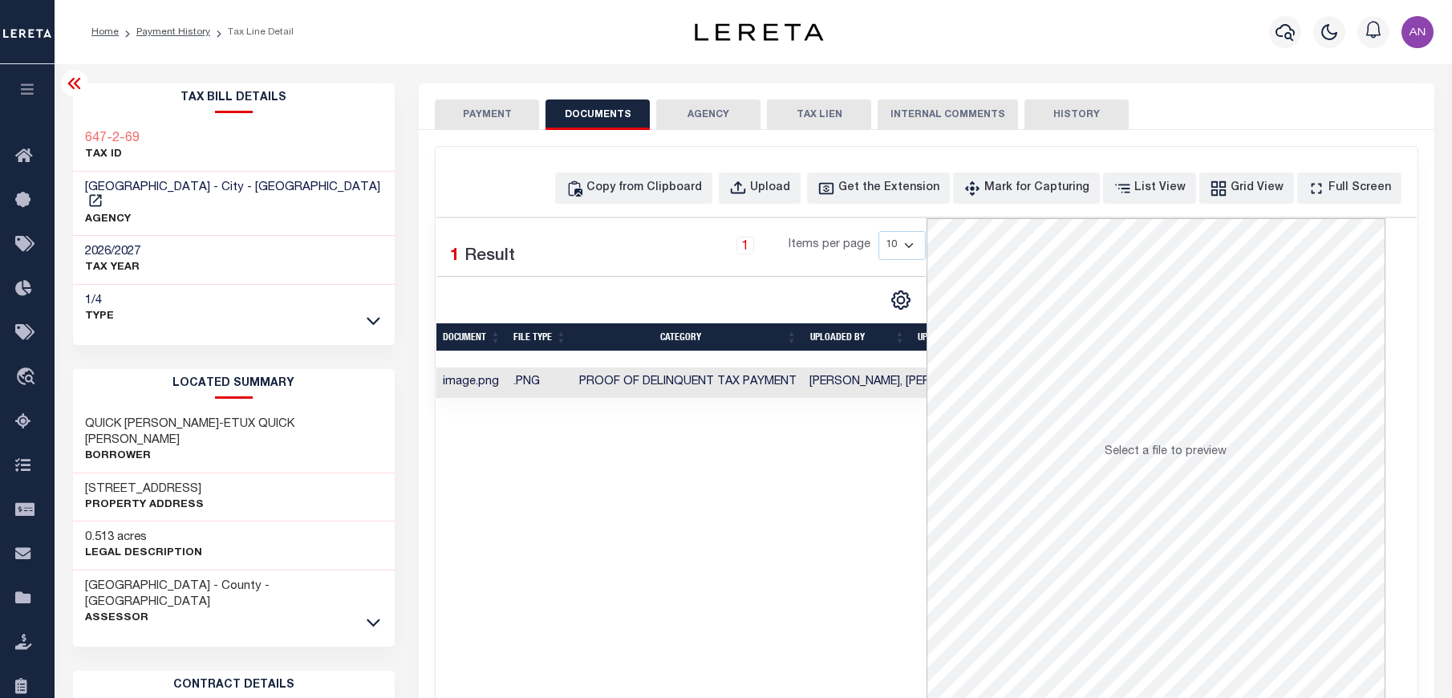
click at [477, 111] on button "PAYMENT" at bounding box center [487, 114] width 104 height 30
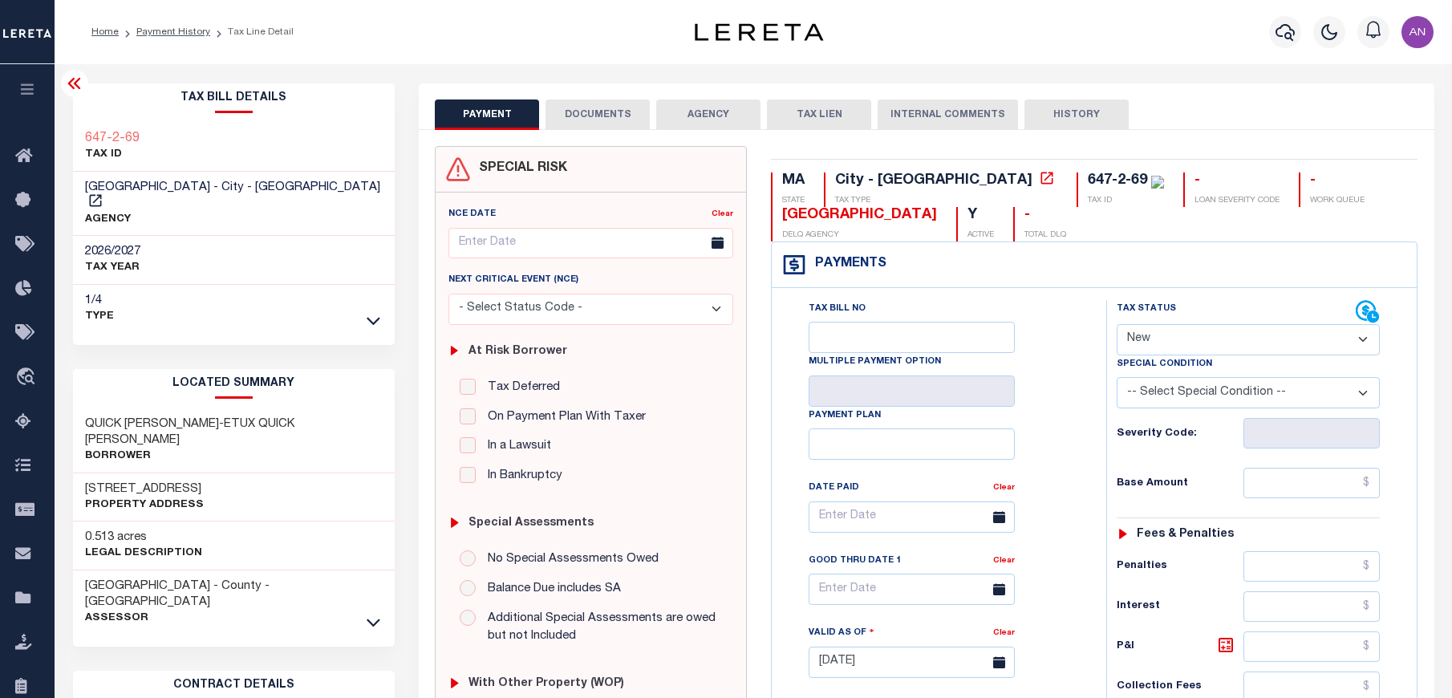
click at [1156, 330] on select "- Select Status Code - Open Due/Unpaid Paid Incomplete No Tax Due Internal Refu…" at bounding box center [1248, 339] width 263 height 31
select select "PYD"
click at [1117, 325] on select "- Select Status Code - Open Due/Unpaid Paid Incomplete No Tax Due Internal Refu…" at bounding box center [1248, 339] width 263 height 31
type input "[DATE]"
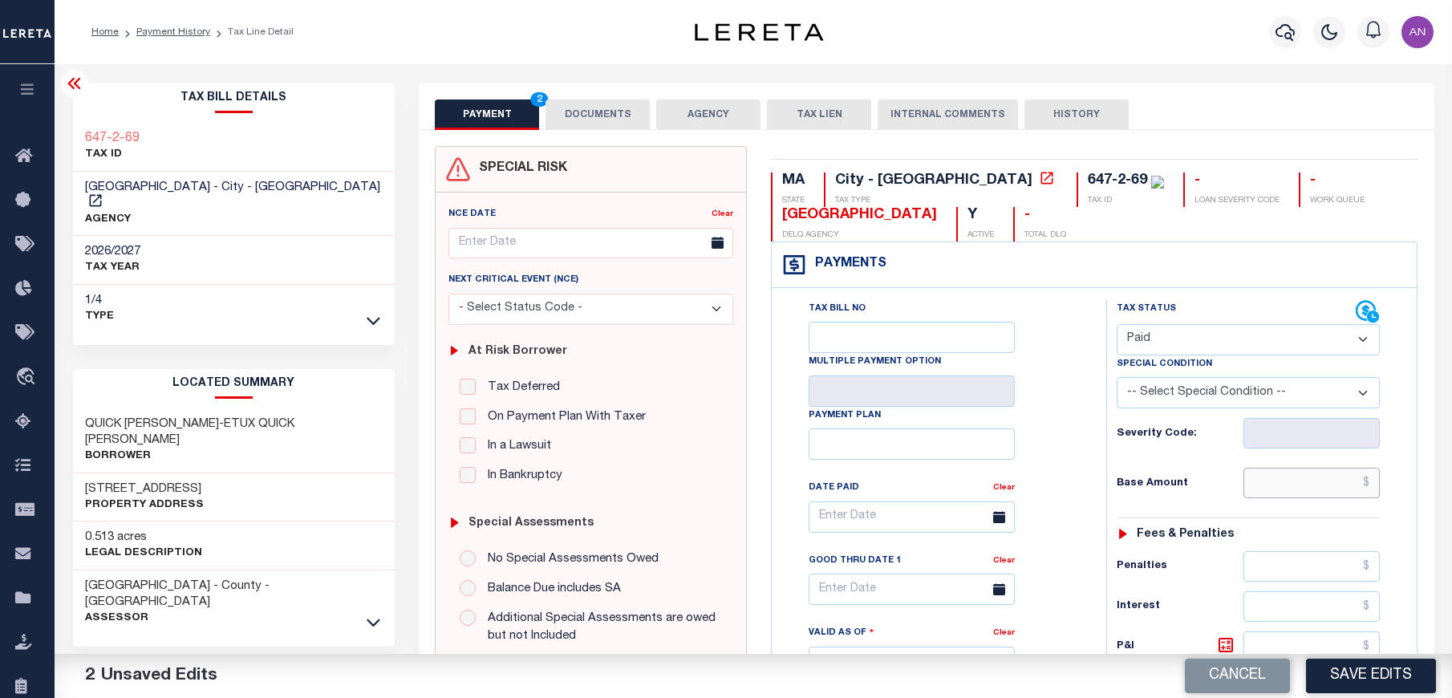
click at [1275, 474] on input "text" at bounding box center [1311, 483] width 137 height 30
type input "$0.00"
click at [1078, 496] on div "Tax Bill No Multiple Payment Option Payment Plan Clear" at bounding box center [935, 525] width 294 height 450
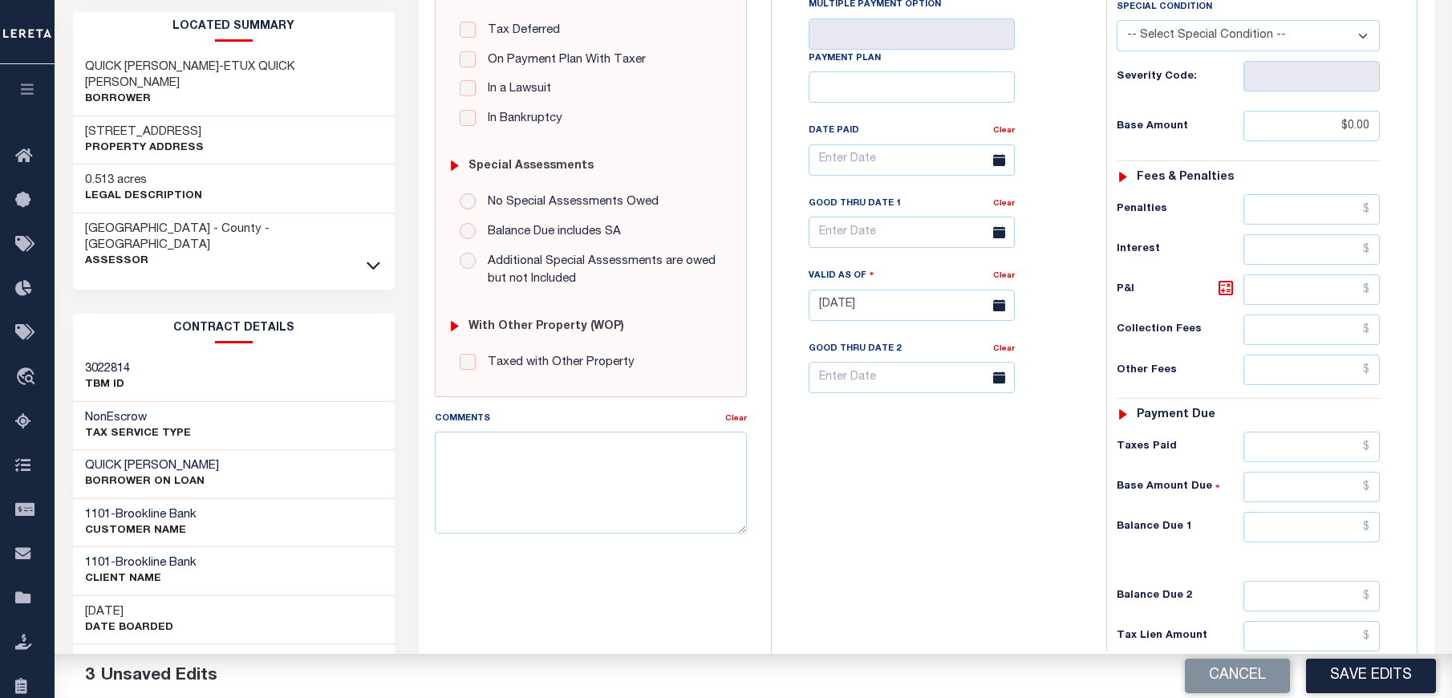
scroll to position [361, 0]
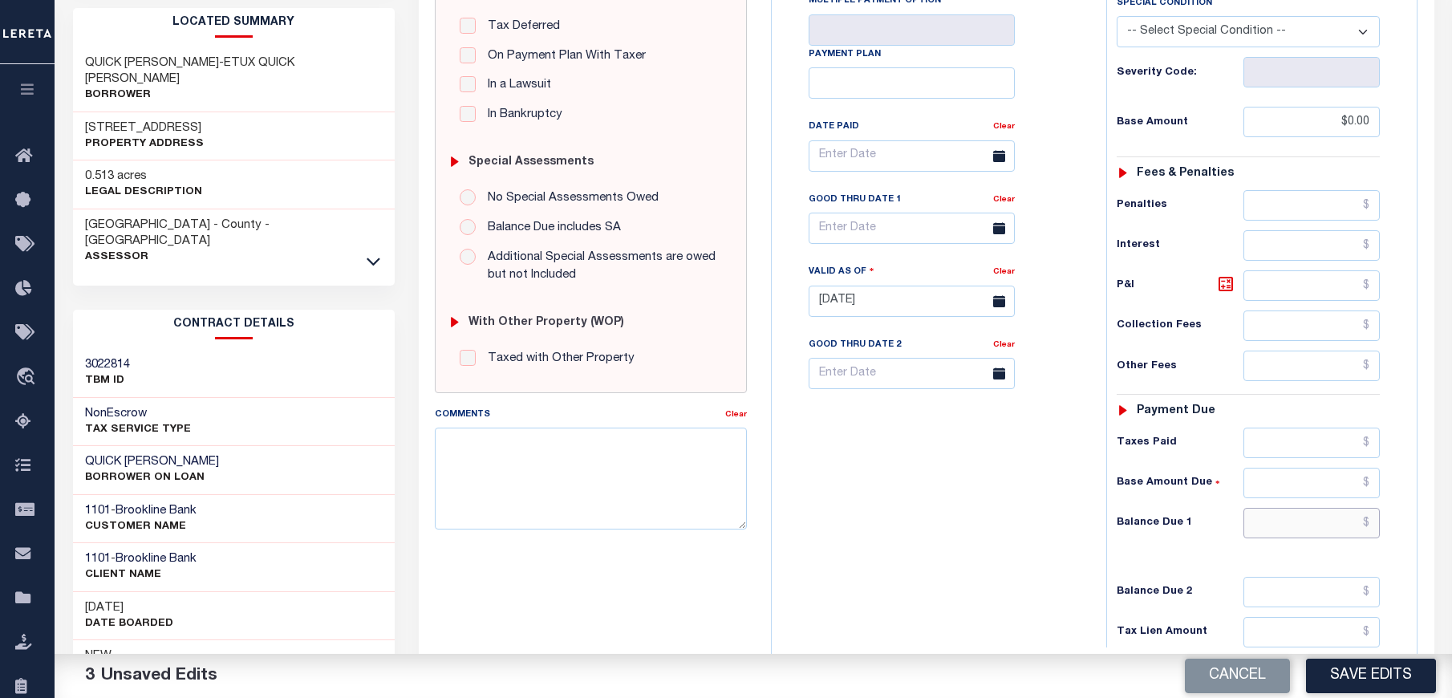
click at [1284, 536] on input "text" at bounding box center [1311, 523] width 137 height 30
type input "$0.00"
click at [1046, 562] on div "Tax Bill No Multiple Payment Option Payment Plan Clear" at bounding box center [935, 293] width 318 height 708
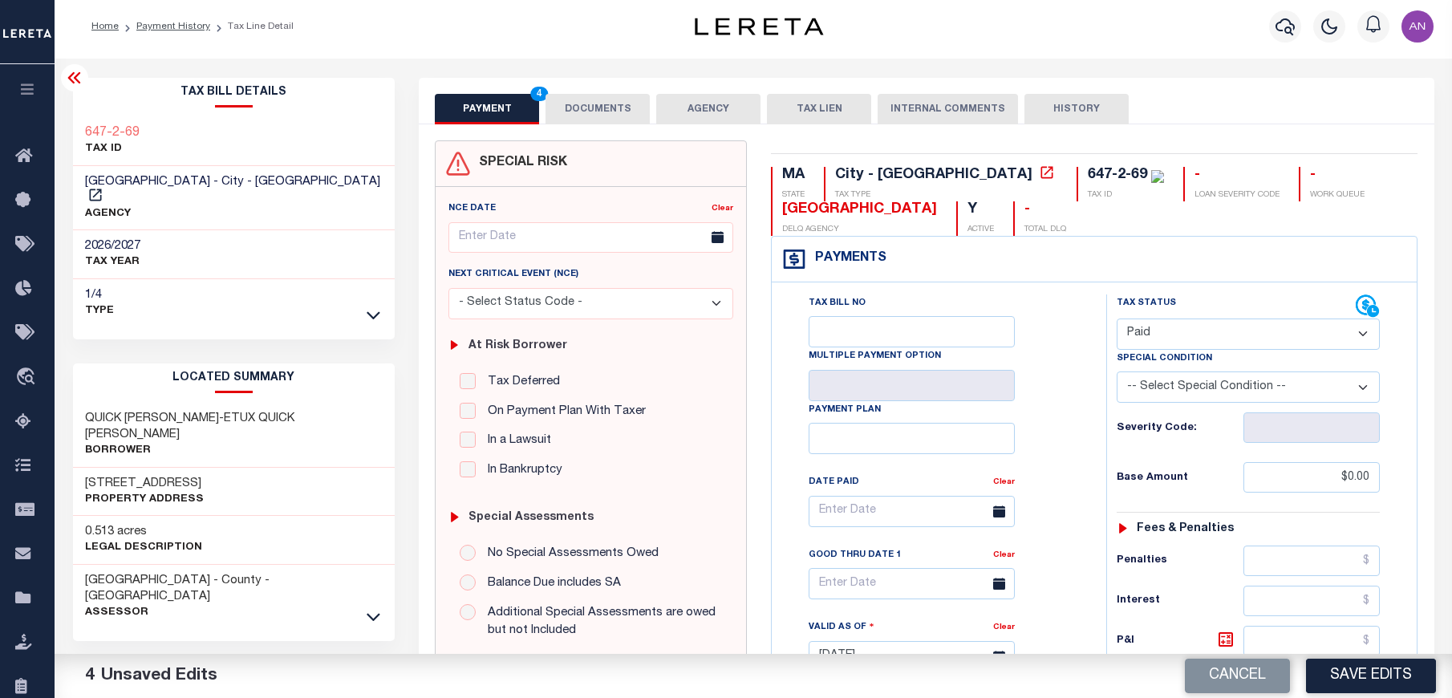
scroll to position [0, 0]
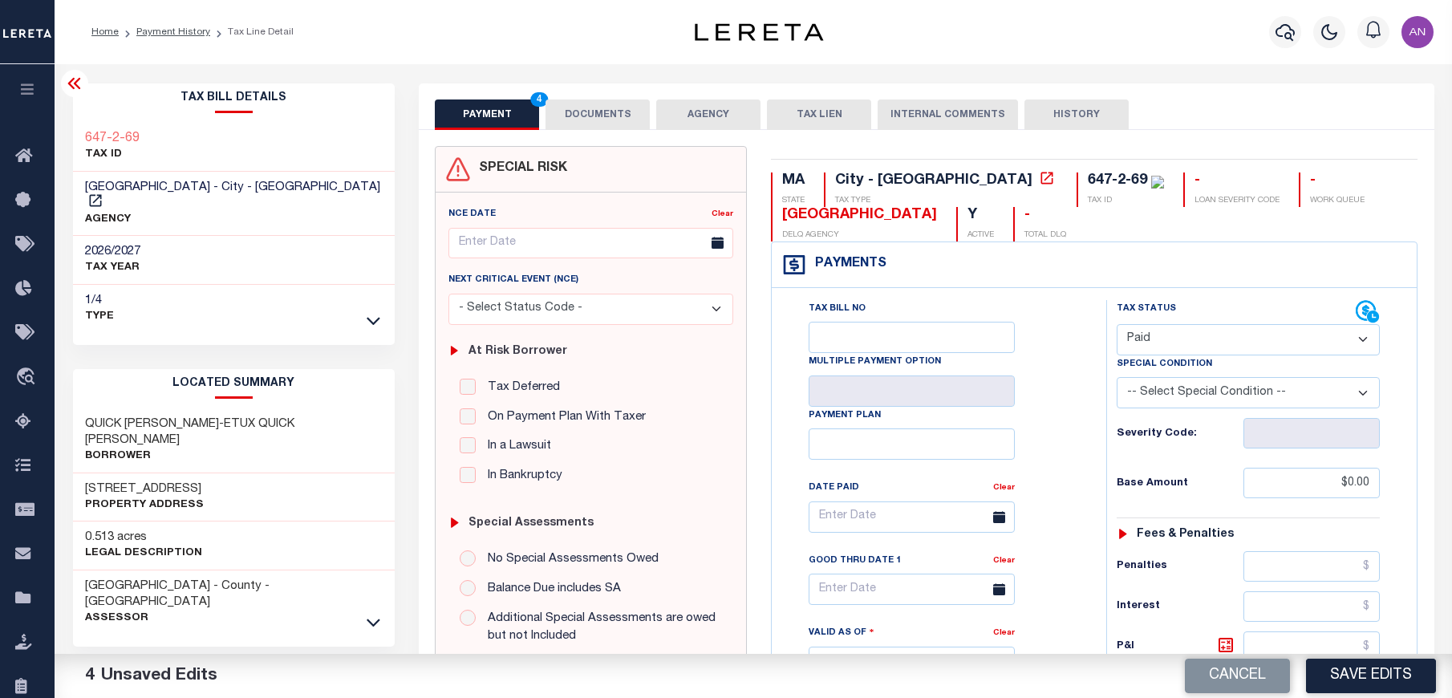
click at [594, 125] on button "DOCUMENTS" at bounding box center [598, 114] width 104 height 30
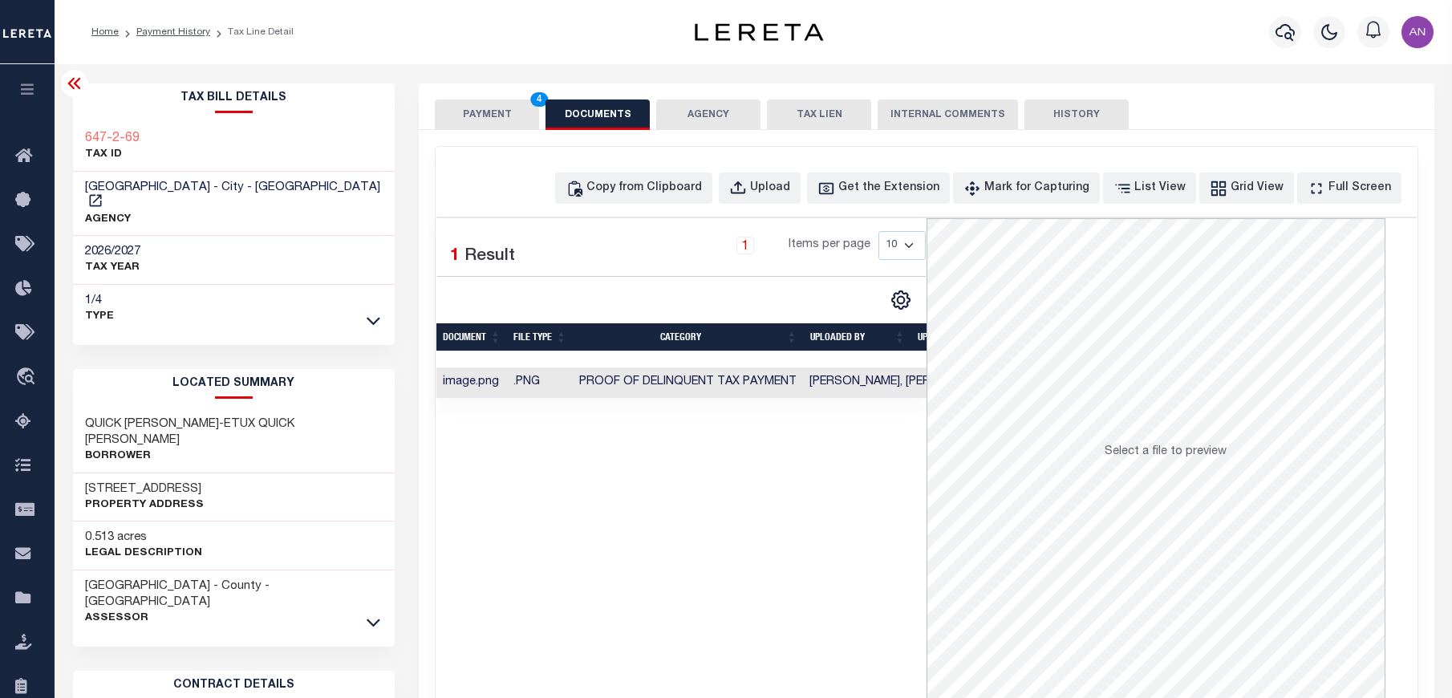
click at [466, 113] on button "PAYMENT 4" at bounding box center [487, 114] width 104 height 30
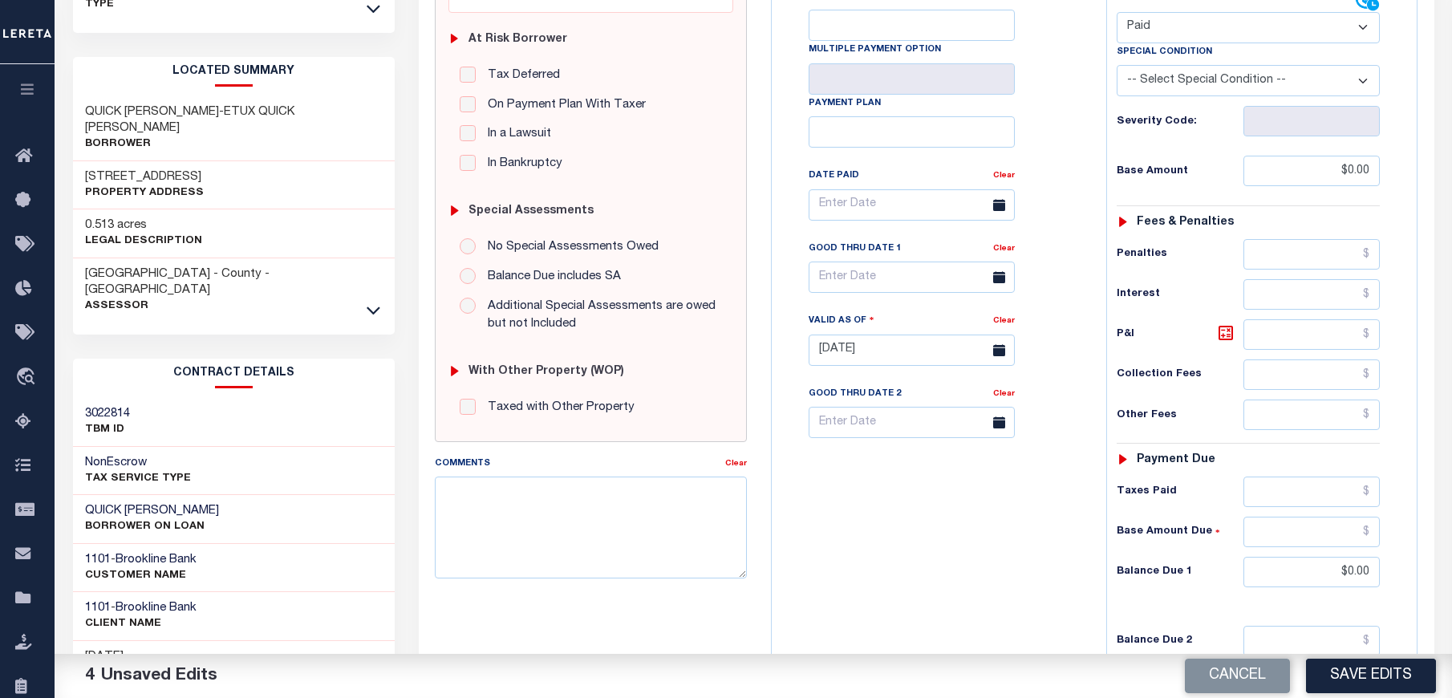
scroll to position [361, 0]
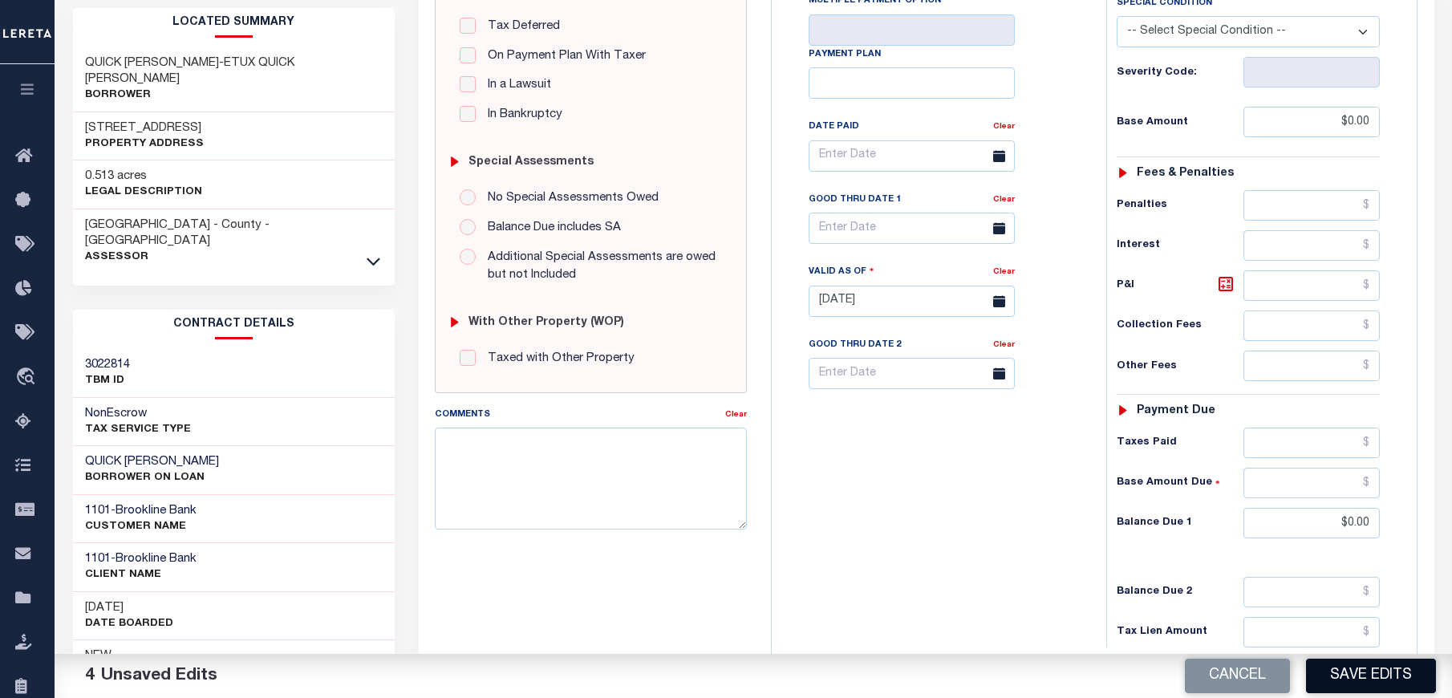
click at [1400, 684] on button "Save Edits" at bounding box center [1371, 676] width 130 height 34
checkbox input "false"
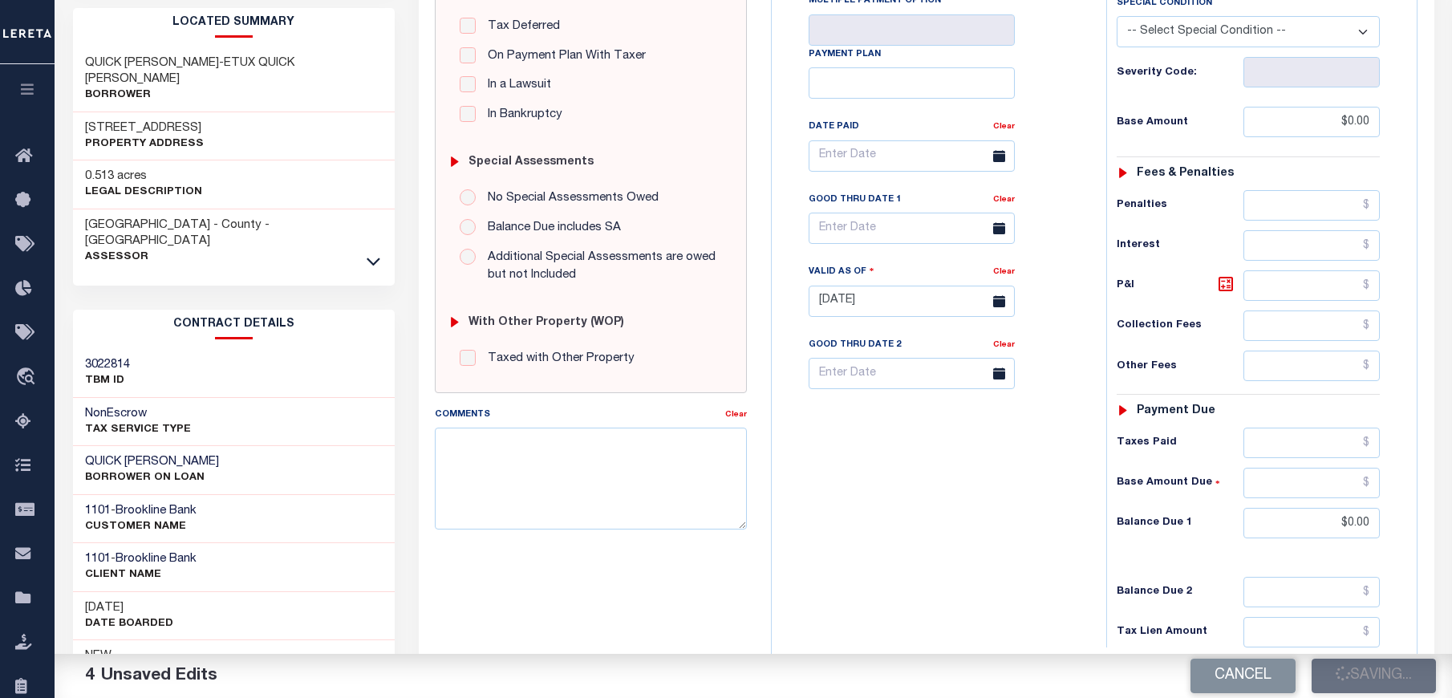
type input "$0"
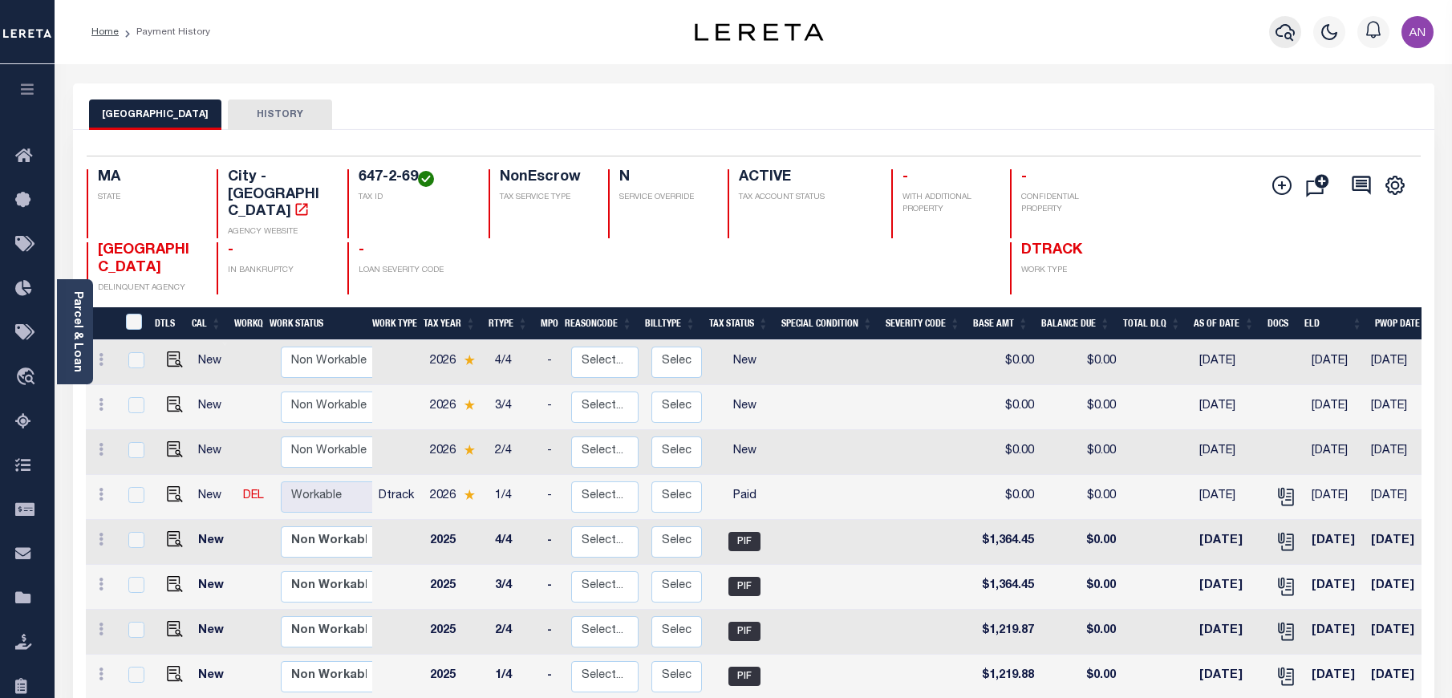
click at [1280, 35] on icon "button" at bounding box center [1285, 31] width 19 height 19
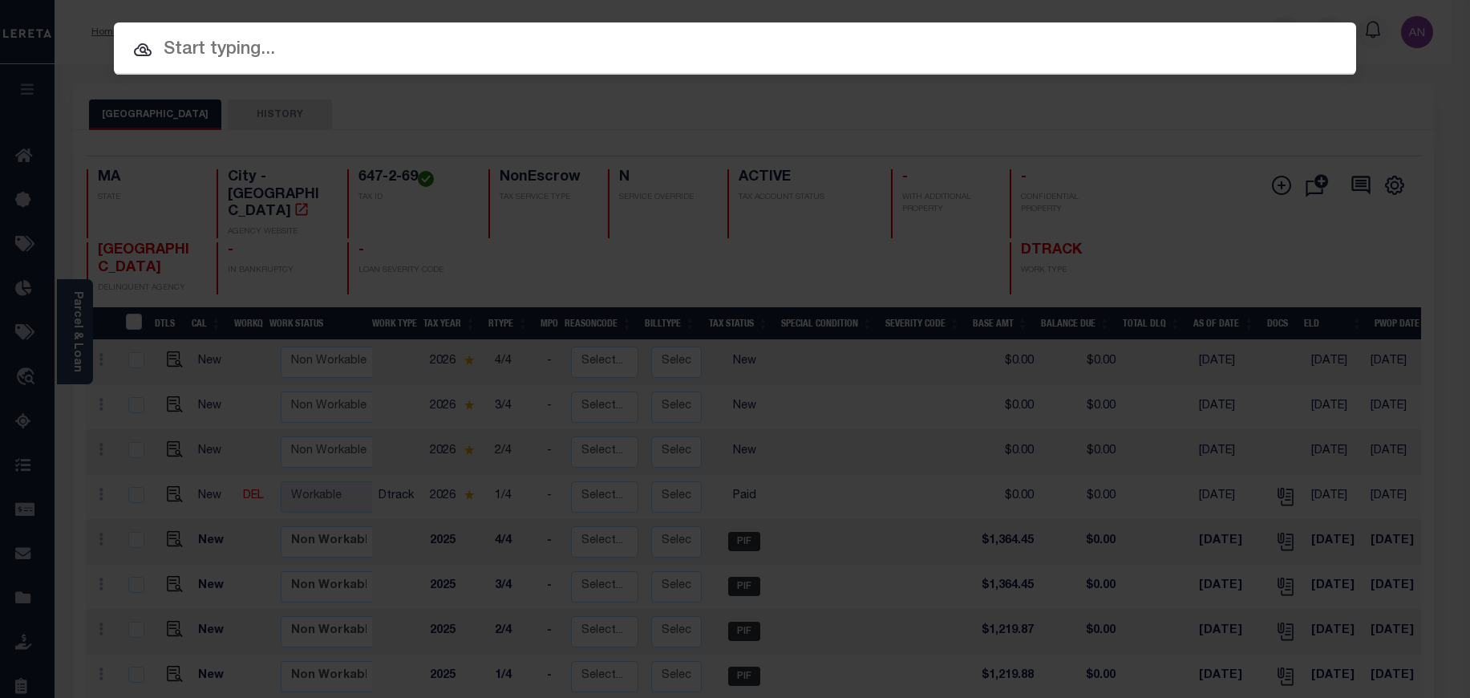
paste input "1747041920"
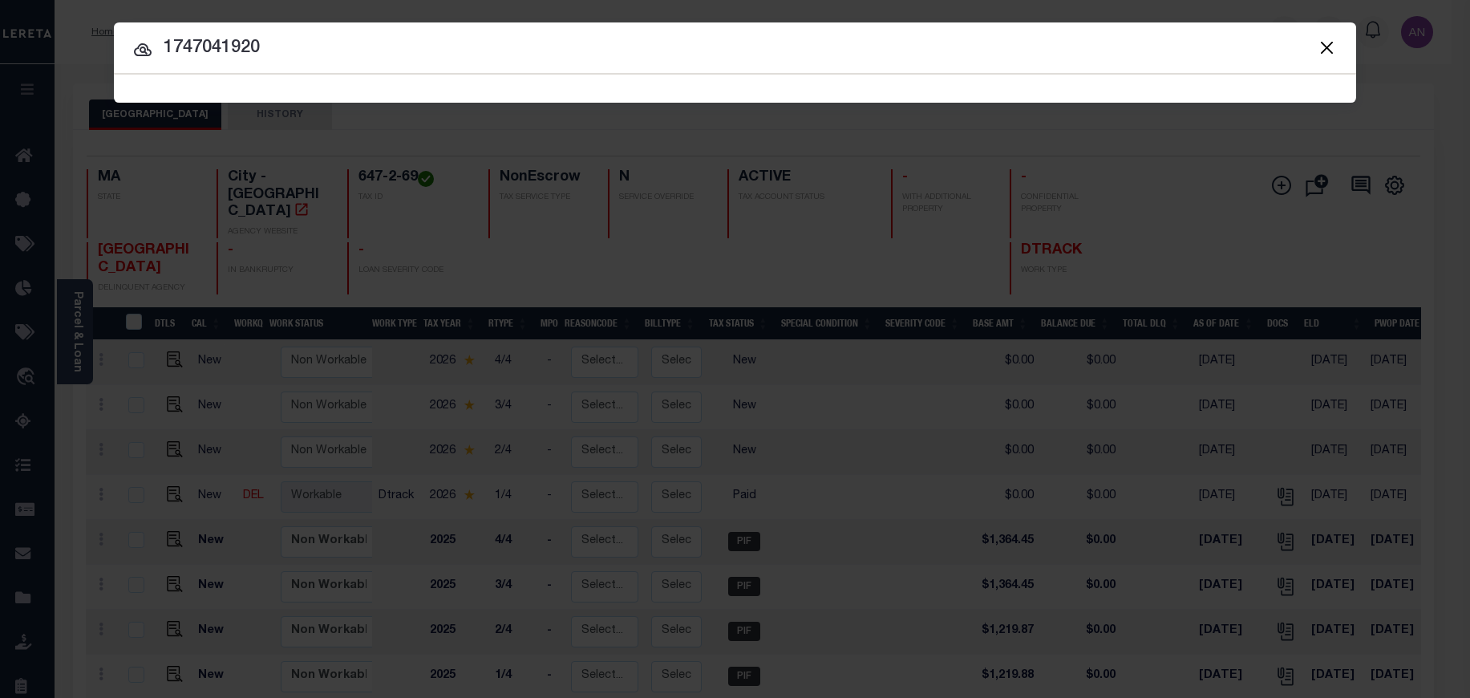
type input "1747041920"
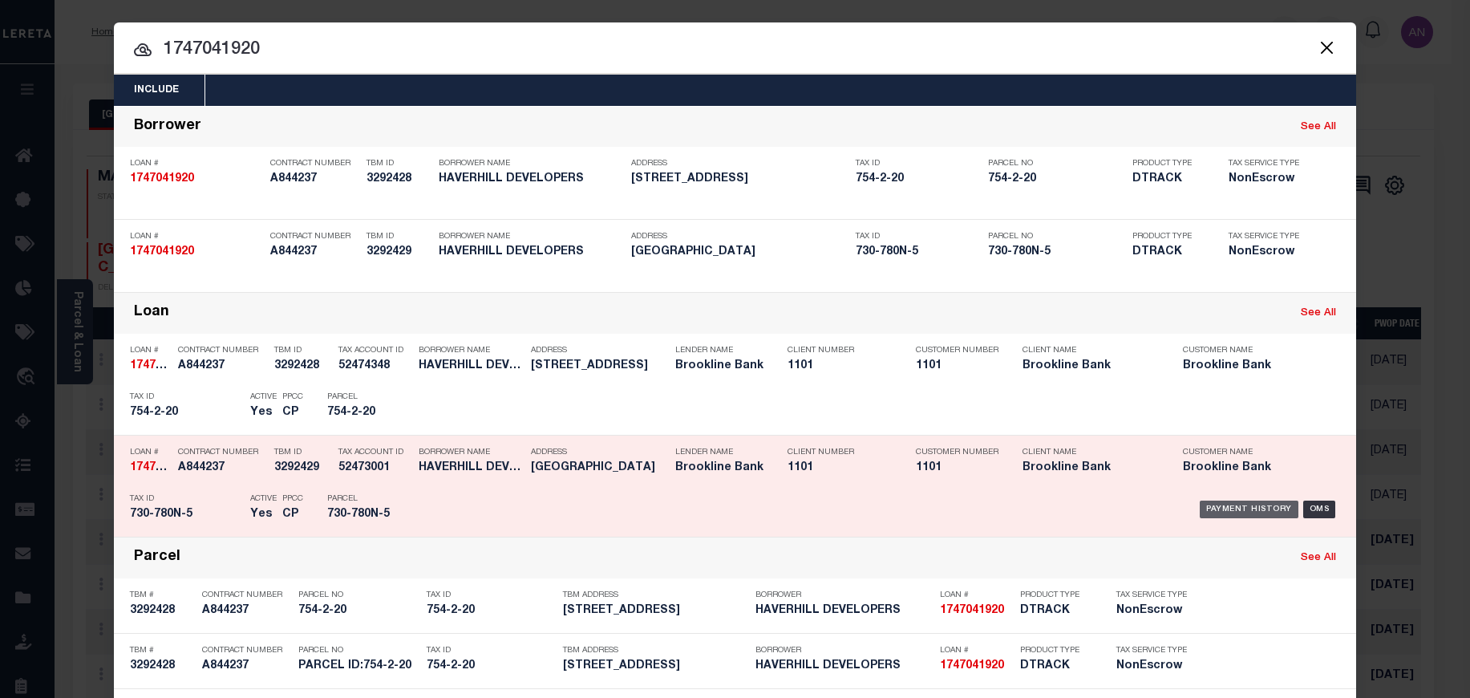
click at [1223, 509] on div "Payment History" at bounding box center [1249, 510] width 99 height 18
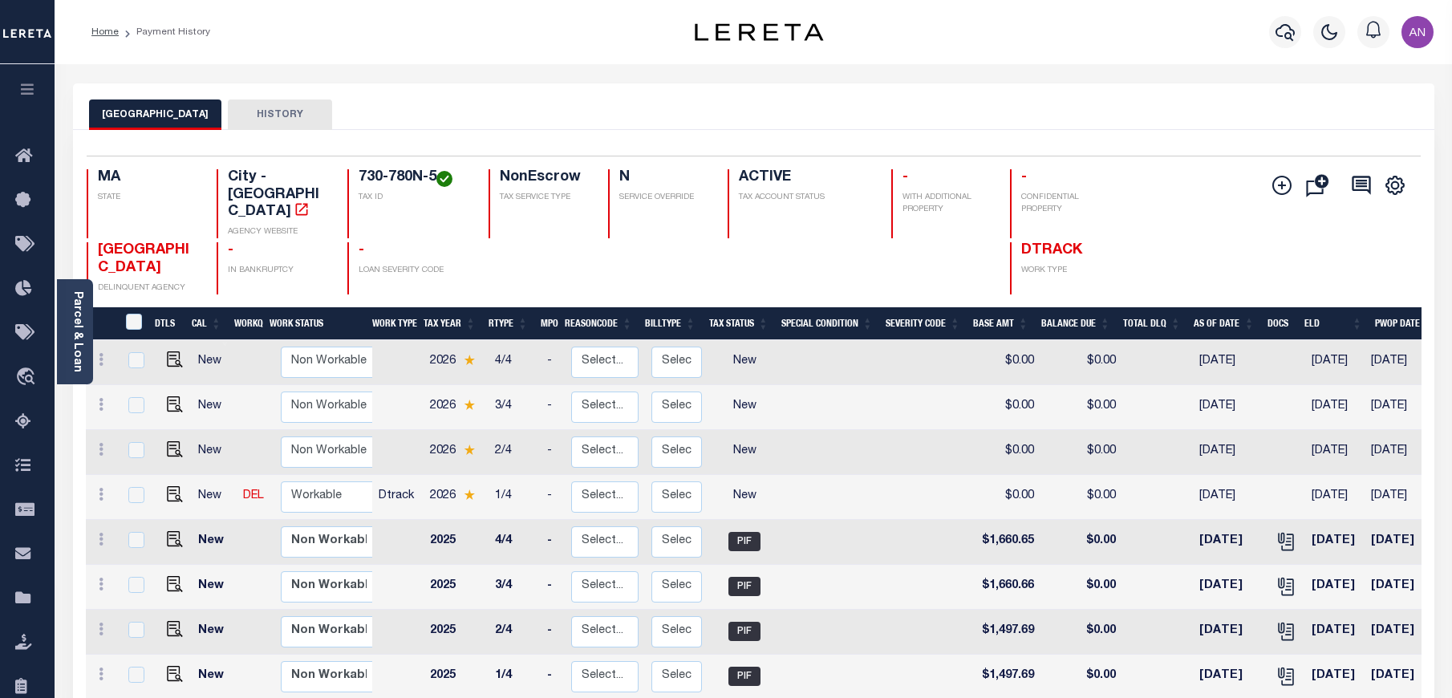
click at [161, 490] on link at bounding box center [171, 495] width 24 height 11
checkbox input "true"
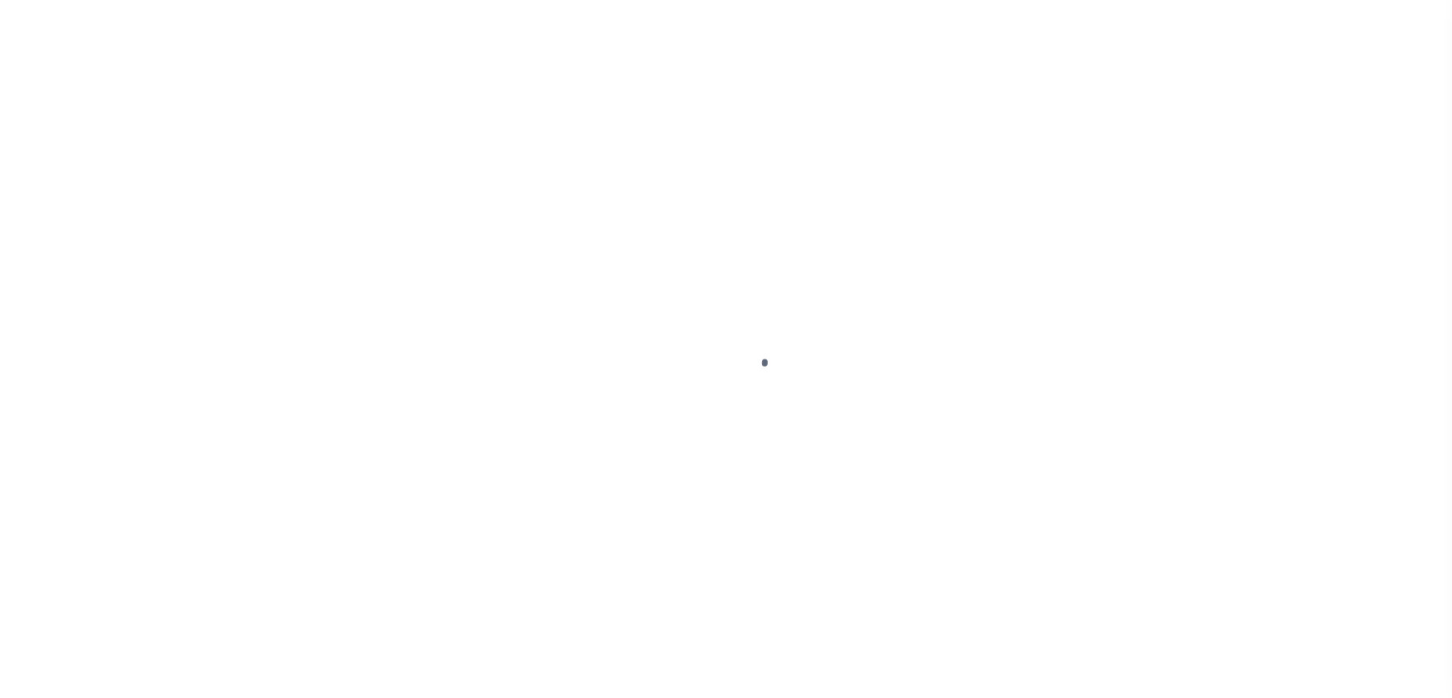
select select "NW2"
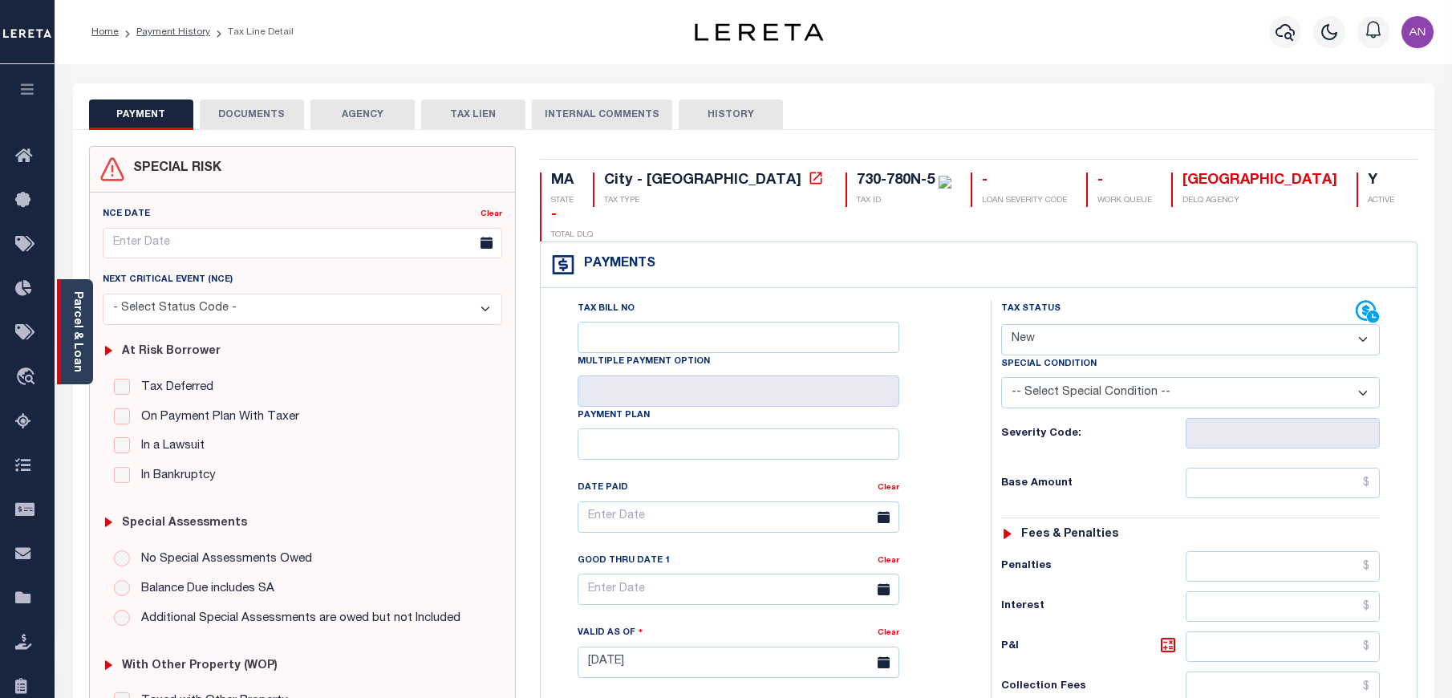
click at [79, 332] on link "Parcel & Loan" at bounding box center [76, 331] width 11 height 81
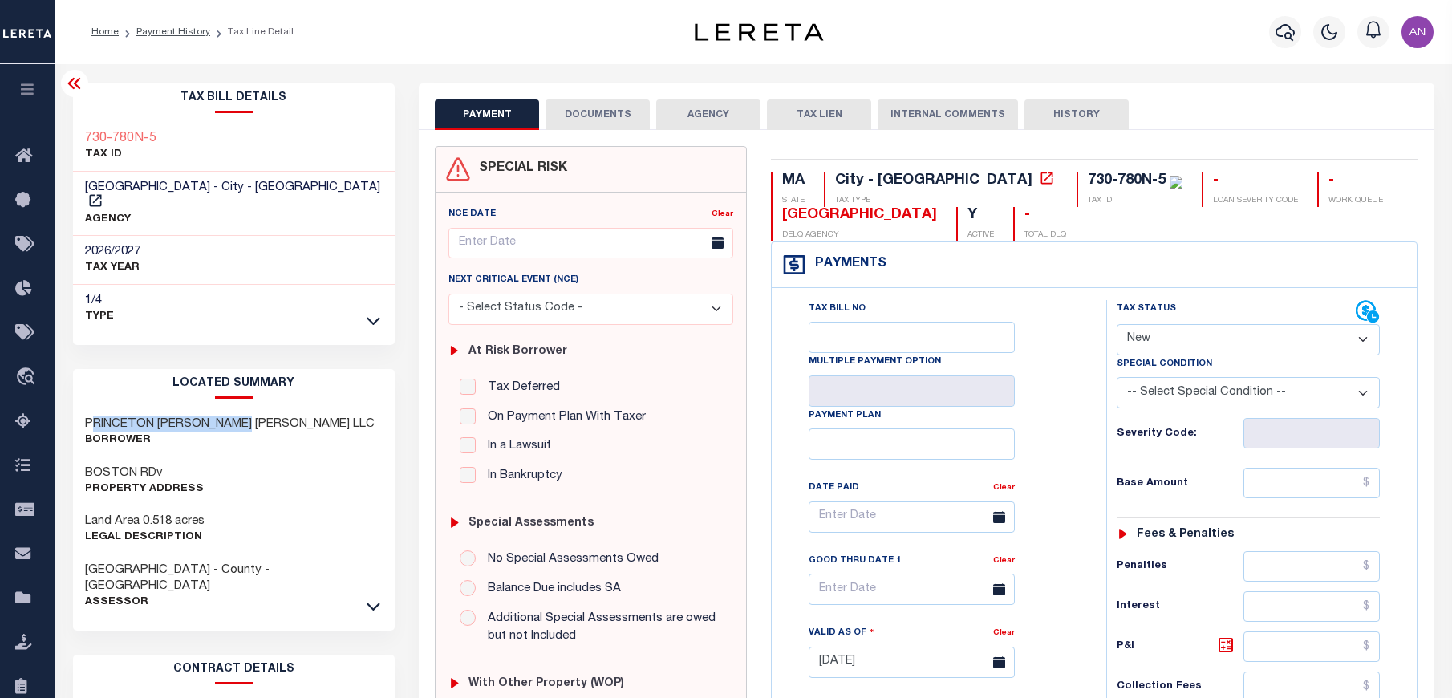
drag, startPoint x: 90, startPoint y: 408, endPoint x: 245, endPoint y: 408, distance: 154.8
click at [245, 416] on h3 "PRINCETON [PERSON_NAME] [PERSON_NAME] LLC" at bounding box center [230, 424] width 290 height 16
click at [181, 416] on h3 "PRINCETON [PERSON_NAME] [PERSON_NAME] LLC" at bounding box center [230, 424] width 290 height 16
drag, startPoint x: 87, startPoint y: 408, endPoint x: 251, endPoint y: 412, distance: 163.7
click at [251, 412] on div "PRINCETON WARD HILL LLC Borrower" at bounding box center [234, 432] width 322 height 49
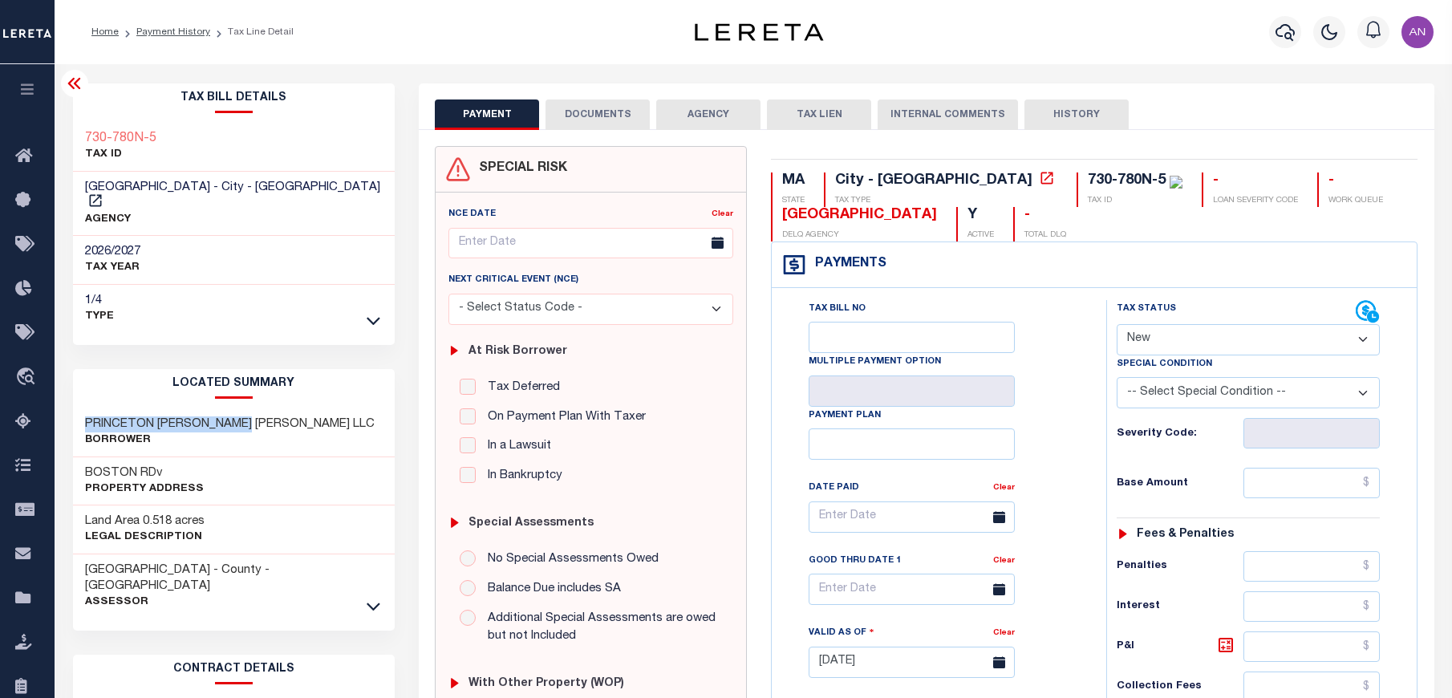
copy h3 "PRINCETON WARD HILL LLC"
click at [1280, 35] on icon "button" at bounding box center [1285, 31] width 19 height 19
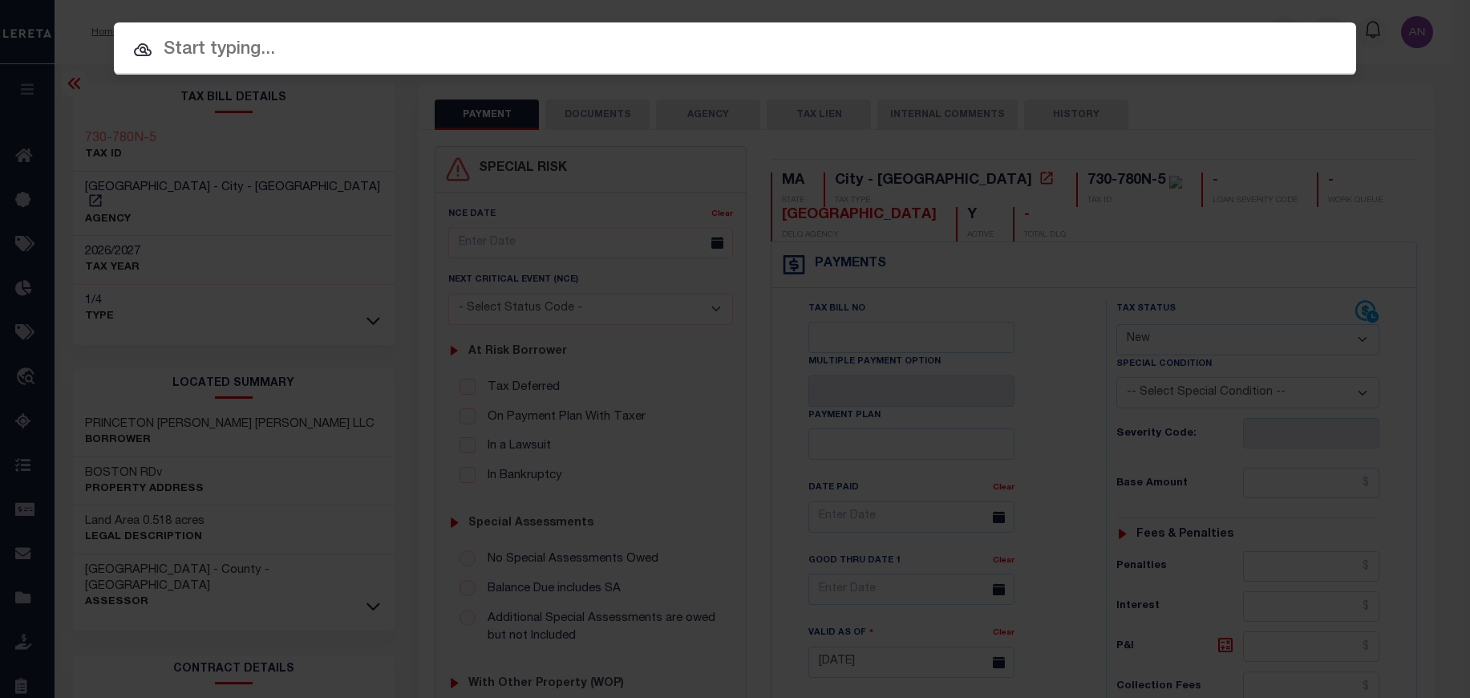
paste input "1747041920"
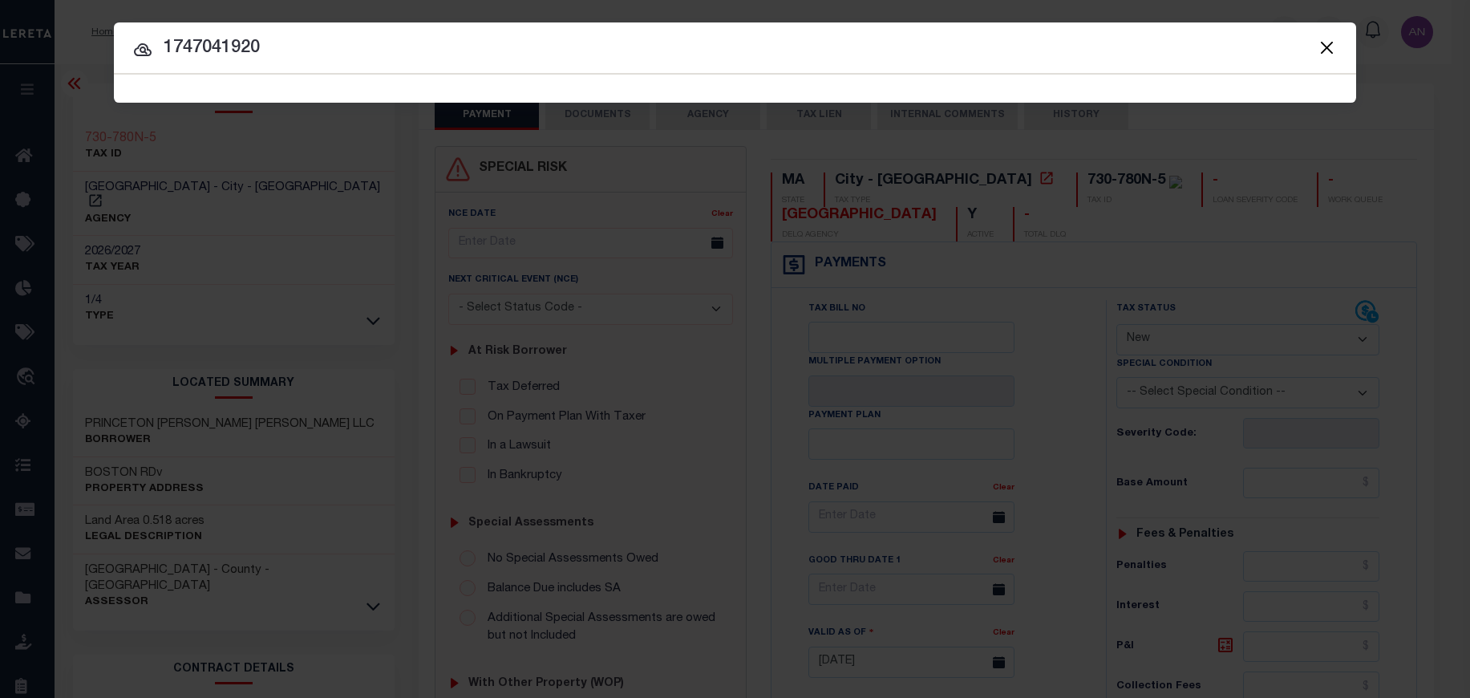
type input "1747041920"
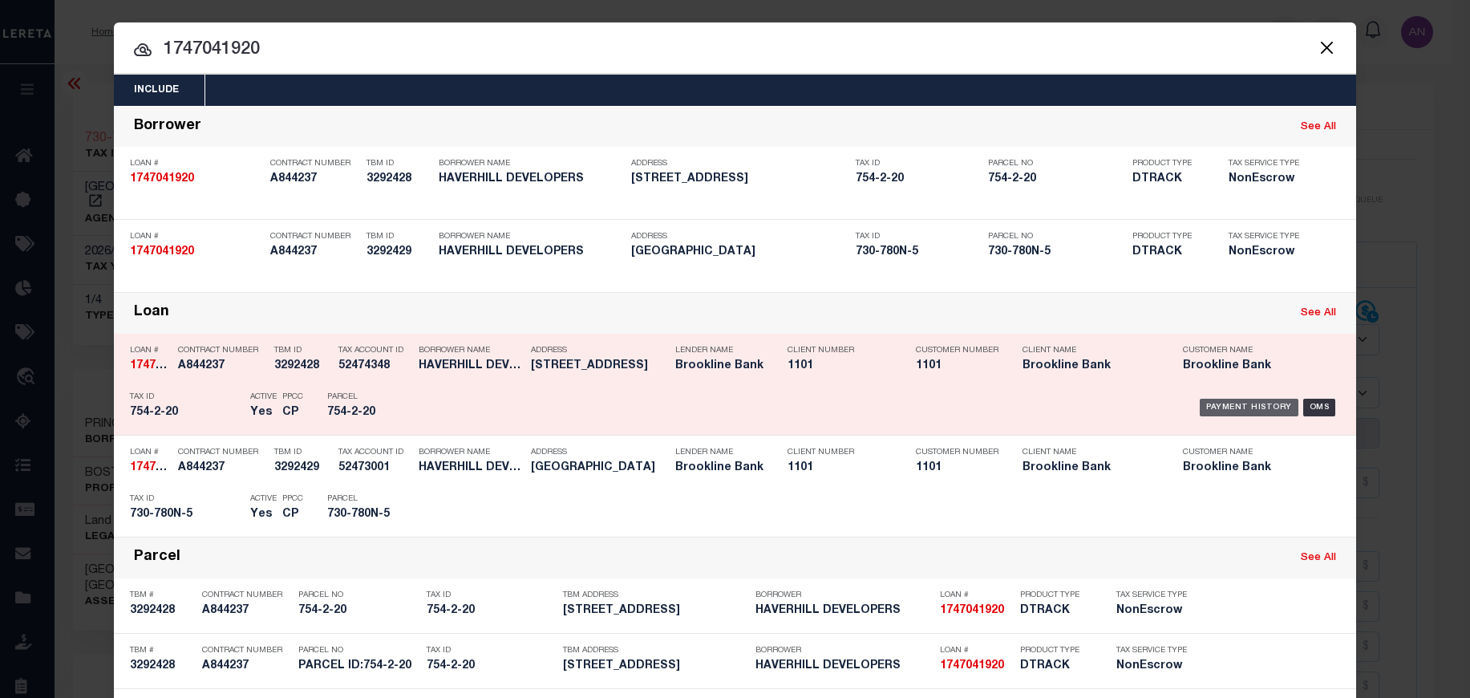
click at [1228, 408] on div "Payment History" at bounding box center [1249, 408] width 99 height 18
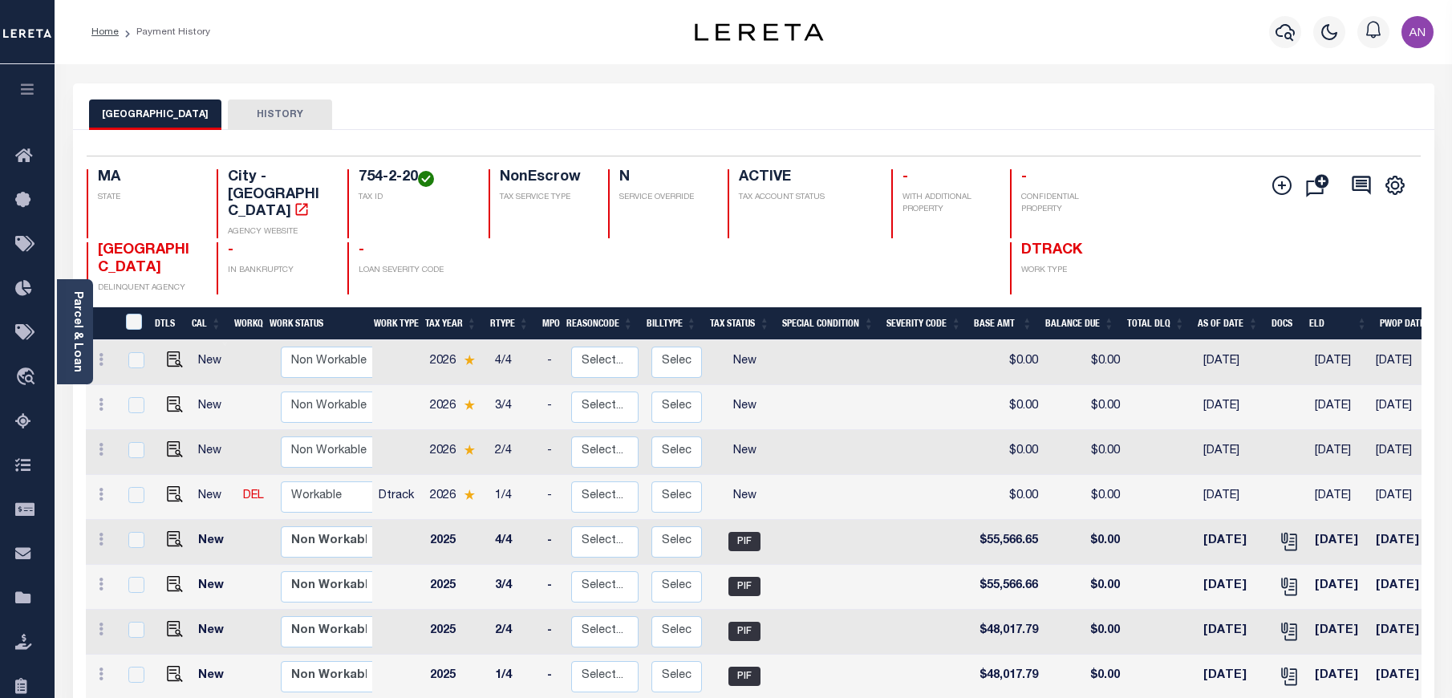
click at [181, 475] on td at bounding box center [171, 497] width 39 height 45
checkbox input "true"
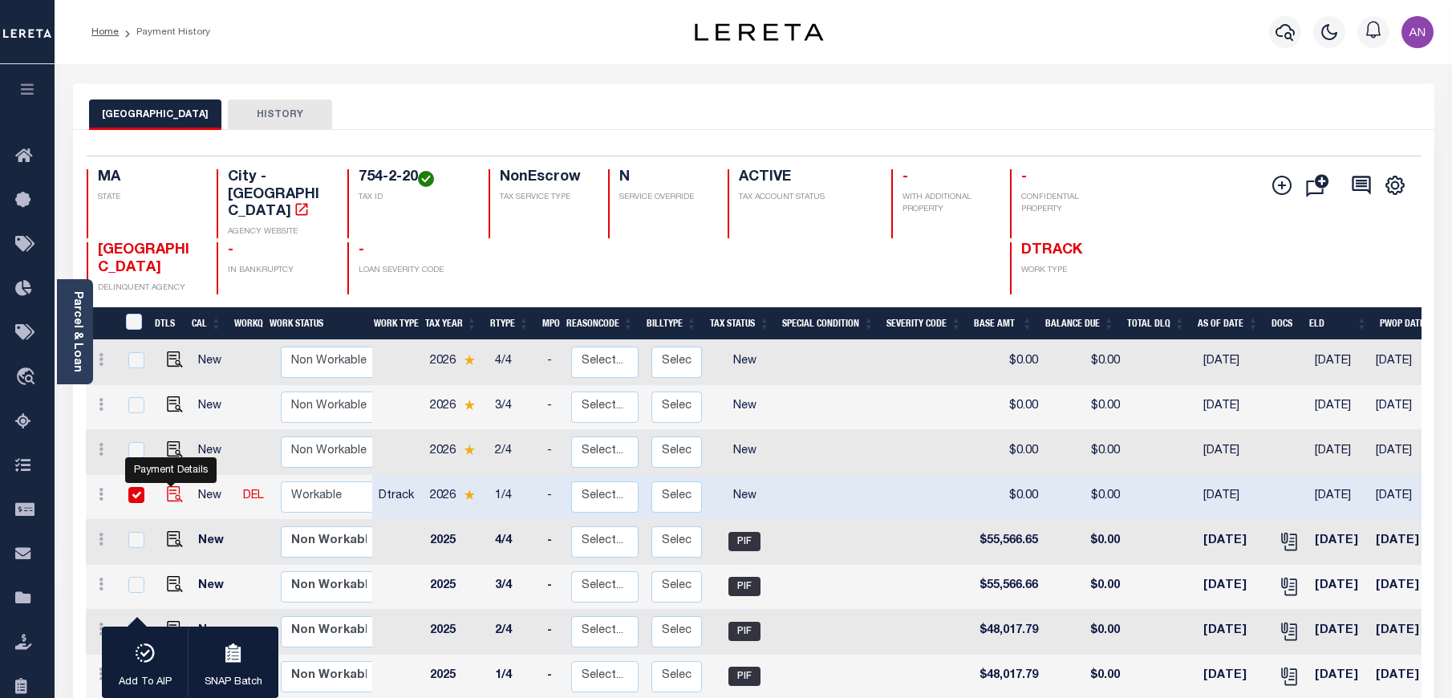
click at [172, 486] on img "" at bounding box center [175, 494] width 16 height 16
checkbox input "false"
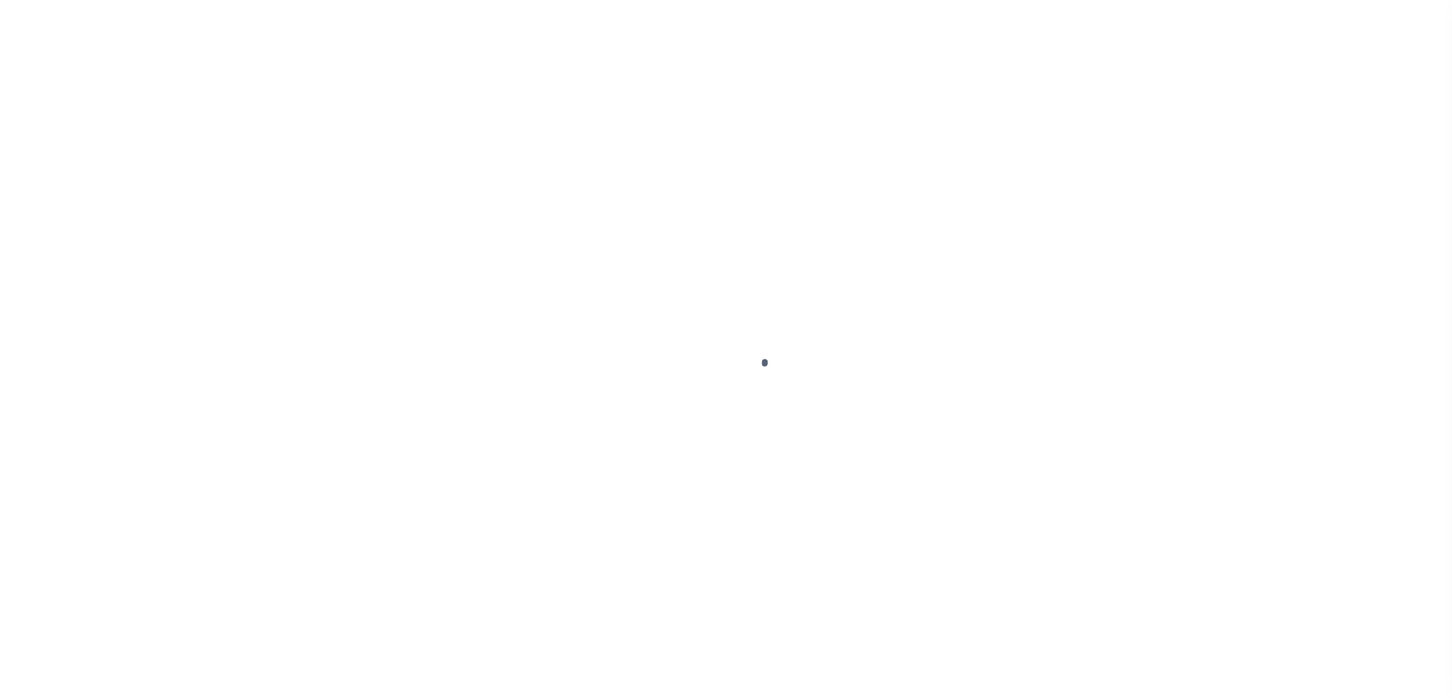
select select "NW2"
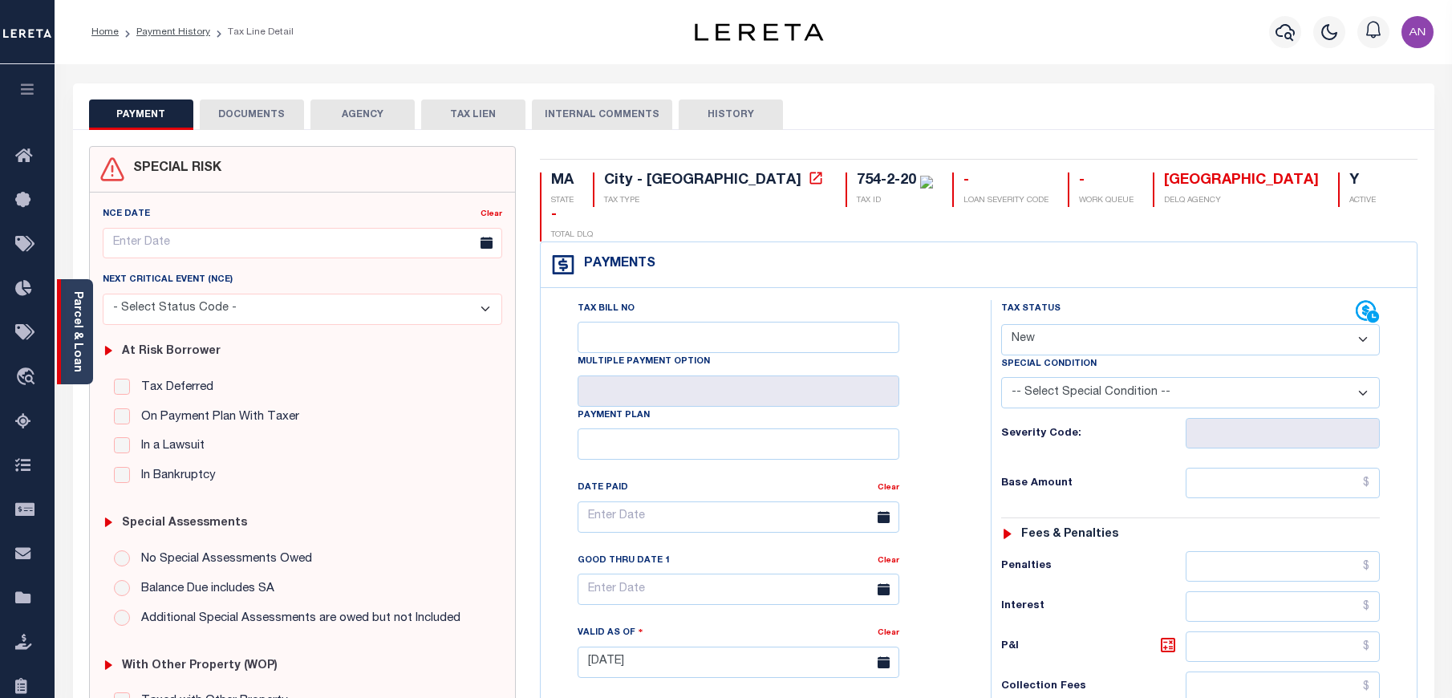
click at [83, 331] on div "Parcel & Loan" at bounding box center [75, 331] width 36 height 105
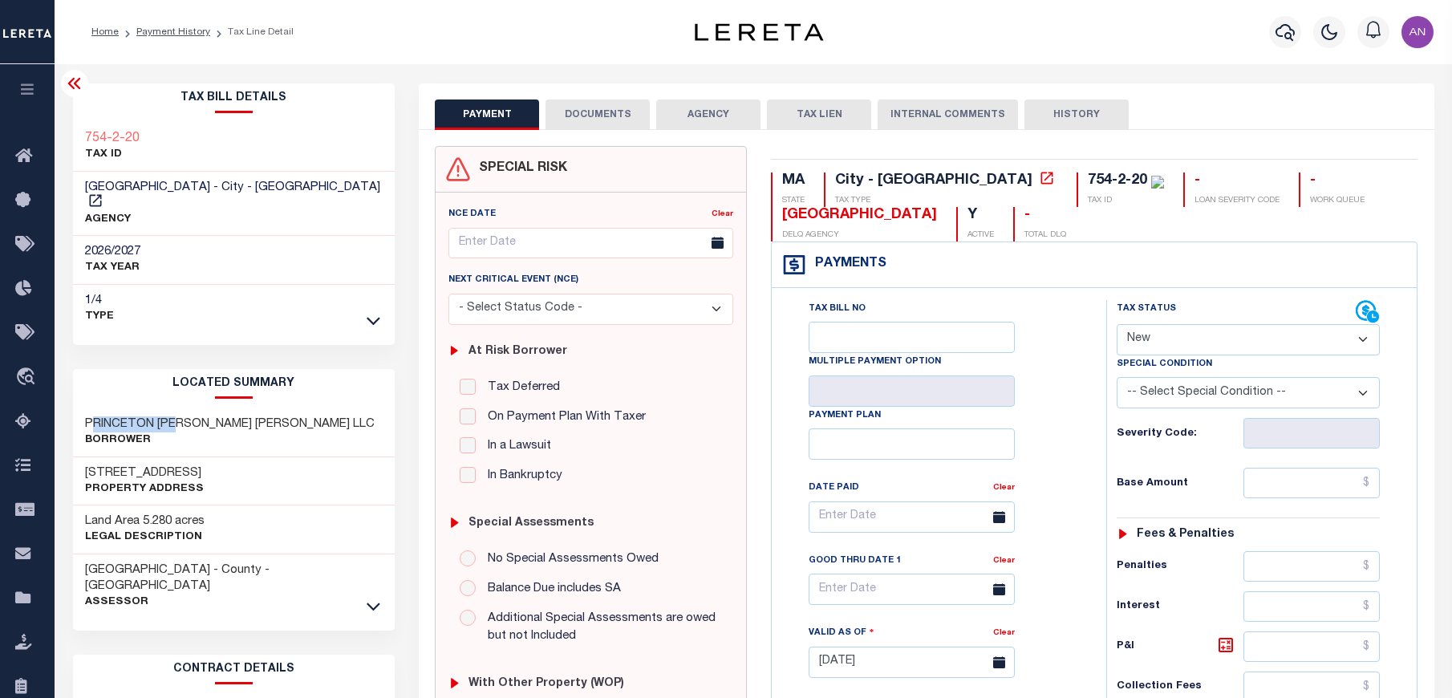
drag, startPoint x: 89, startPoint y: 407, endPoint x: 185, endPoint y: 408, distance: 96.3
click at [185, 416] on h3 "PRINCETON WARD HILL LLC" at bounding box center [230, 424] width 290 height 16
click at [150, 416] on h3 "PRINCETON WARD HILL LLC" at bounding box center [230, 424] width 290 height 16
drag, startPoint x: 85, startPoint y: 409, endPoint x: 192, endPoint y: 403, distance: 106.9
click at [192, 416] on h3 "PRINCETON WARD HILL LLC" at bounding box center [230, 424] width 290 height 16
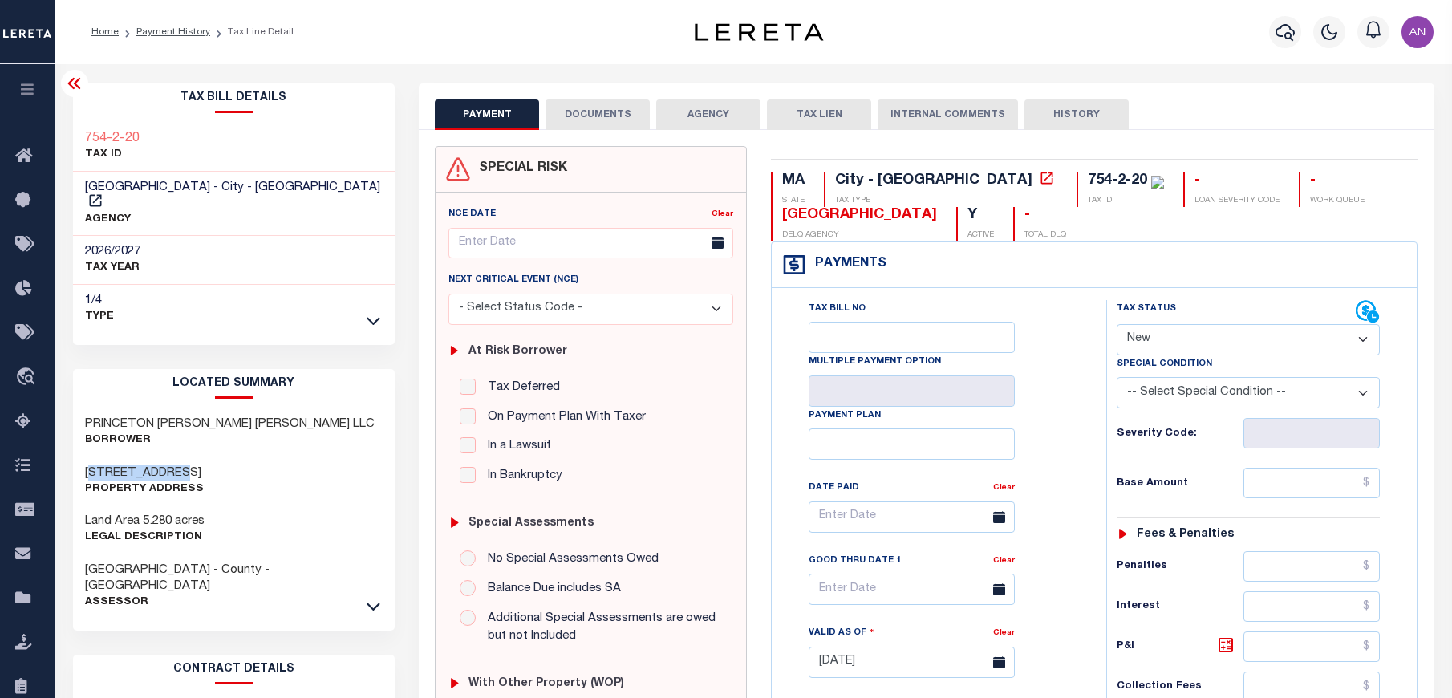
drag, startPoint x: 175, startPoint y: 457, endPoint x: 72, endPoint y: 453, distance: 102.8
click at [73, 457] on div "887 BOSTON RD Property Address" at bounding box center [234, 481] width 322 height 49
copy h3 "887 BOSTON RD"
click at [152, 416] on h3 "PRINCETON WARD HILL LLC" at bounding box center [230, 424] width 290 height 16
click at [1284, 25] on icon "button" at bounding box center [1285, 31] width 19 height 19
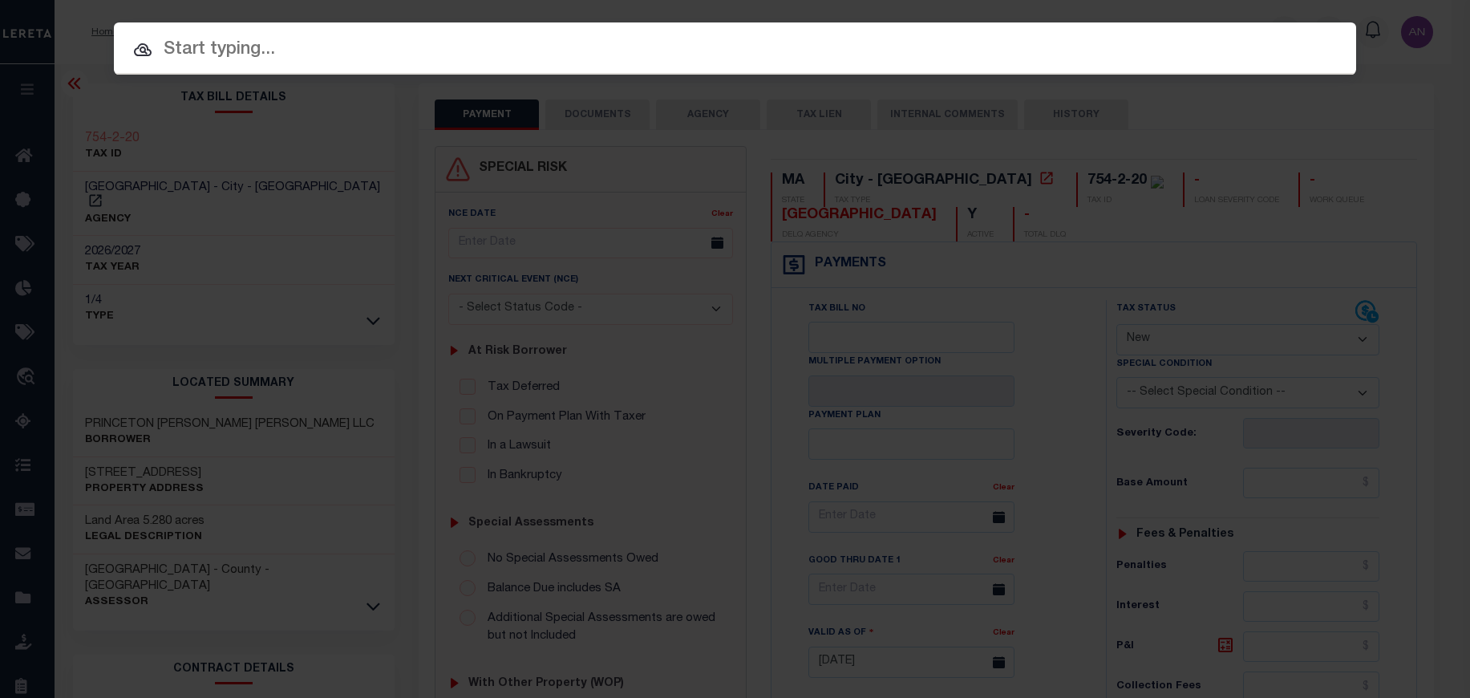
paste input "993241746"
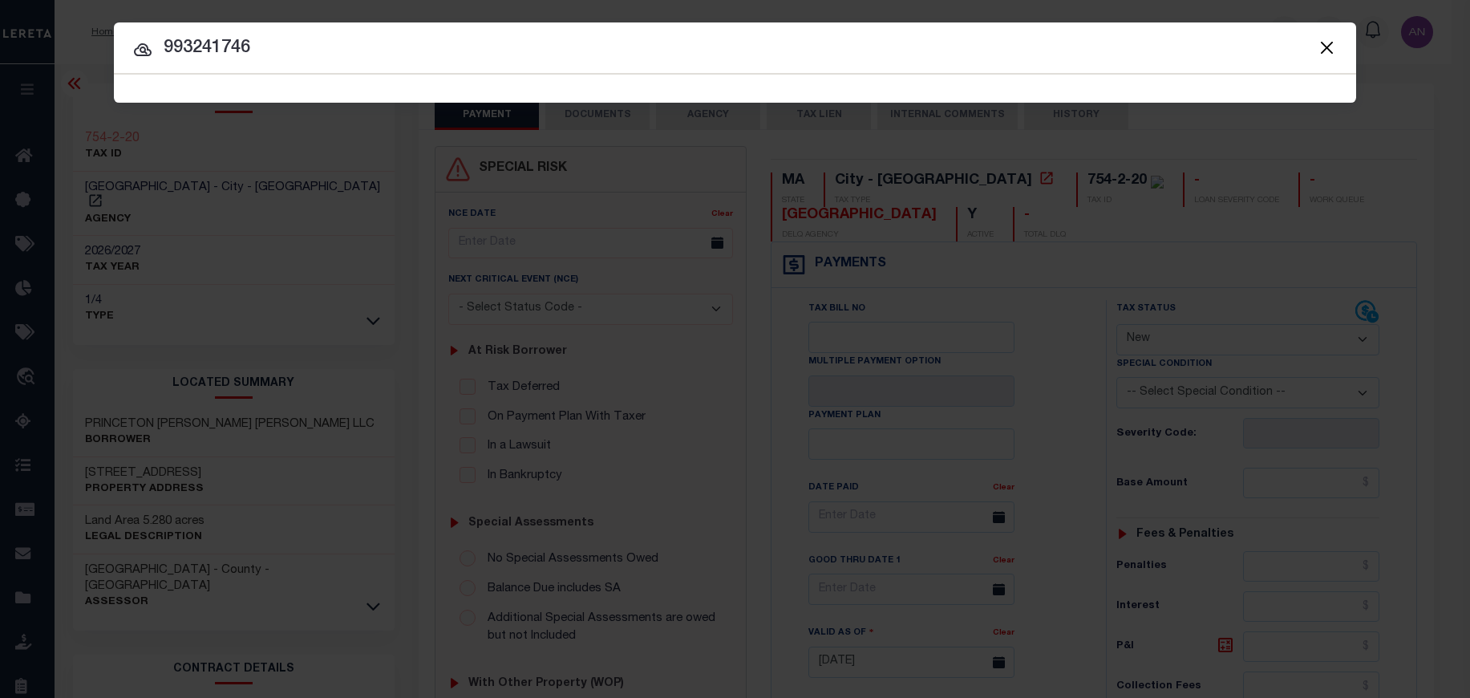
type input "993241746"
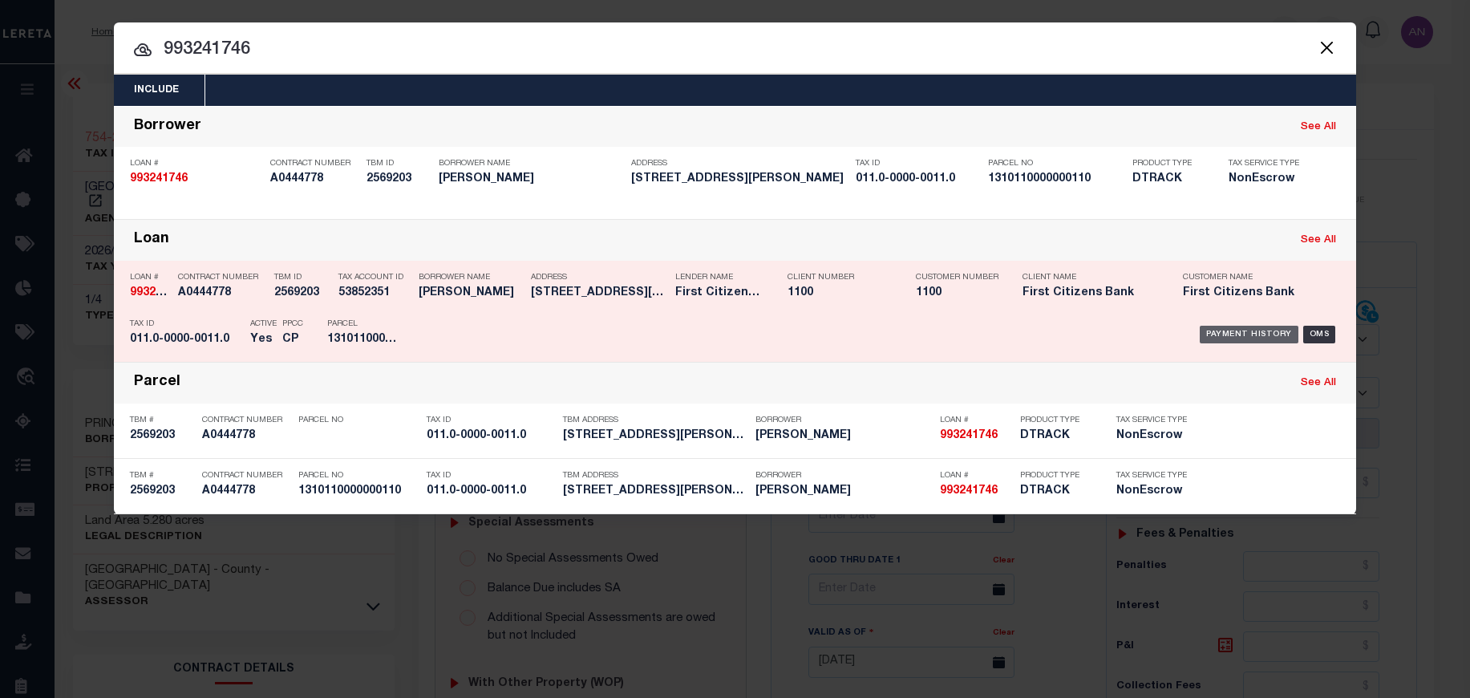
click at [1230, 342] on div "Payment History" at bounding box center [1249, 335] width 99 height 18
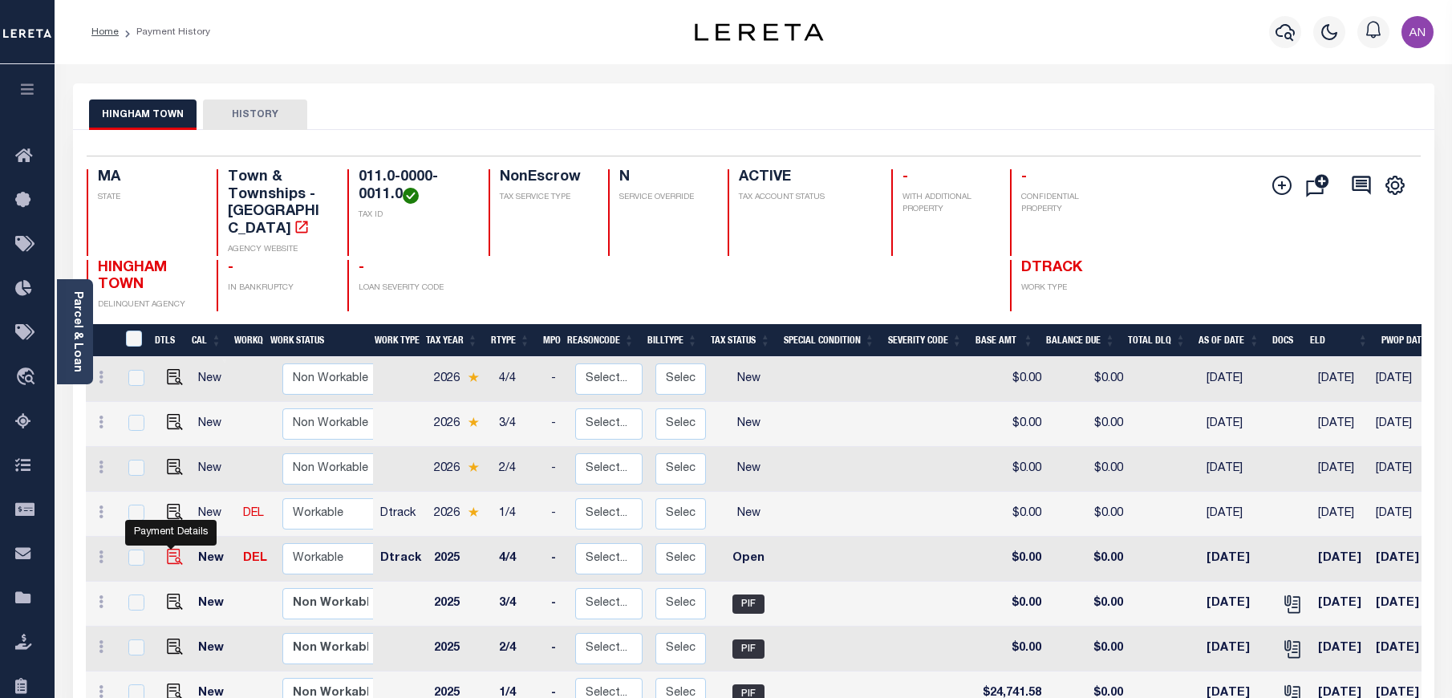
click at [170, 549] on img "" at bounding box center [175, 557] width 16 height 16
checkbox input "true"
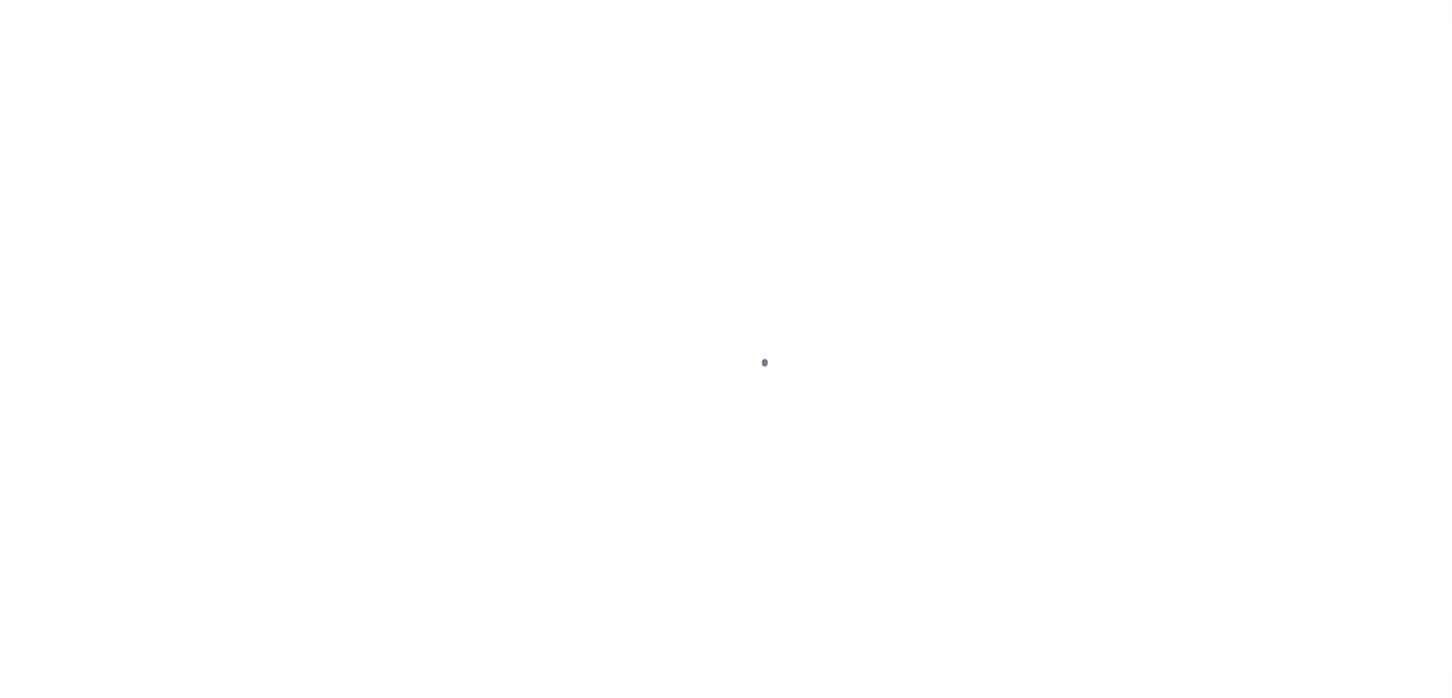
select select "OP2"
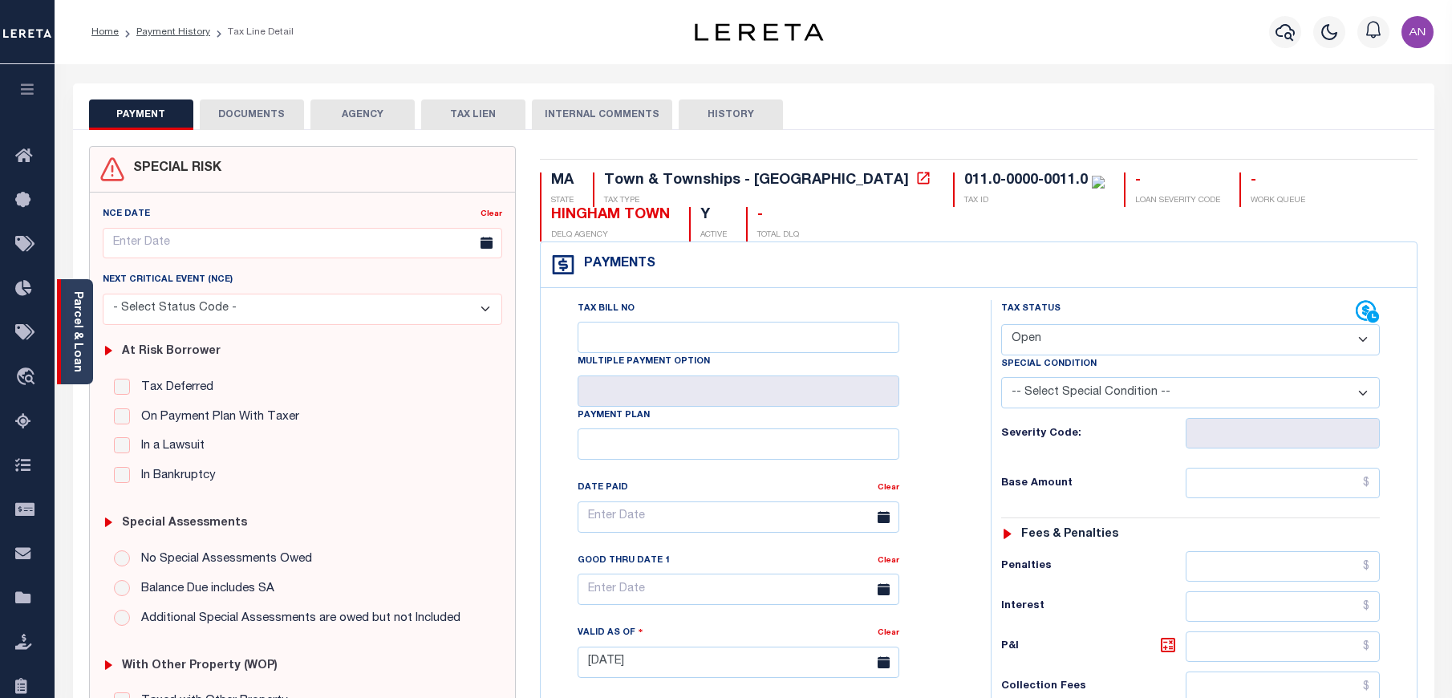
click at [71, 321] on link "Parcel & Loan" at bounding box center [76, 331] width 11 height 81
